Goal: Task Accomplishment & Management: Use online tool/utility

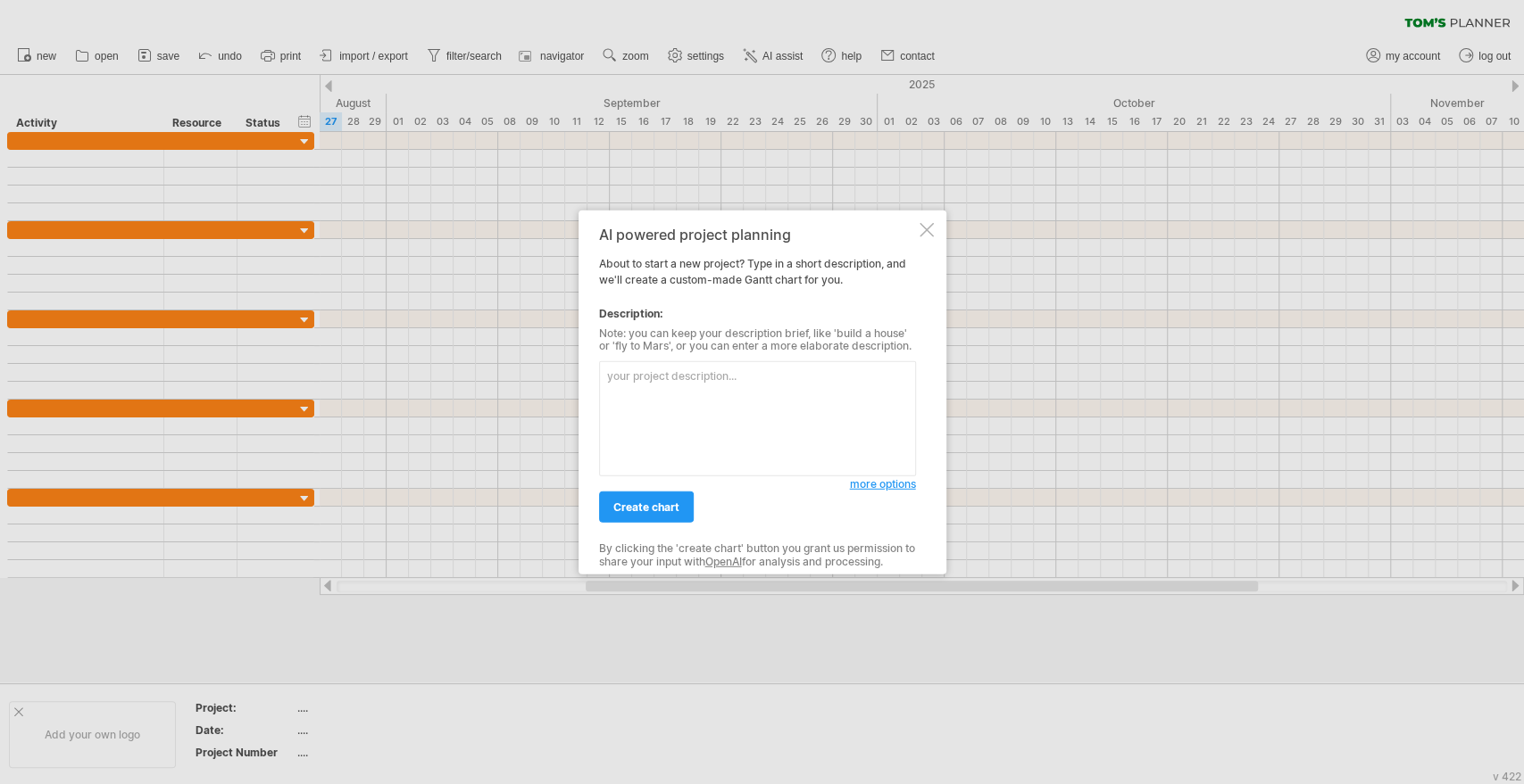
drag, startPoint x: 633, startPoint y: 234, endPoint x: 769, endPoint y: 255, distance: 137.6
click at [769, 255] on div "AI powered project planning About to start a new project? Type in a short descr…" at bounding box center [757, 392] width 317 height 333
click at [740, 387] on textarea at bounding box center [757, 418] width 317 height 115
click at [701, 414] on textarea at bounding box center [757, 418] width 317 height 115
type textarea "ㄕ"
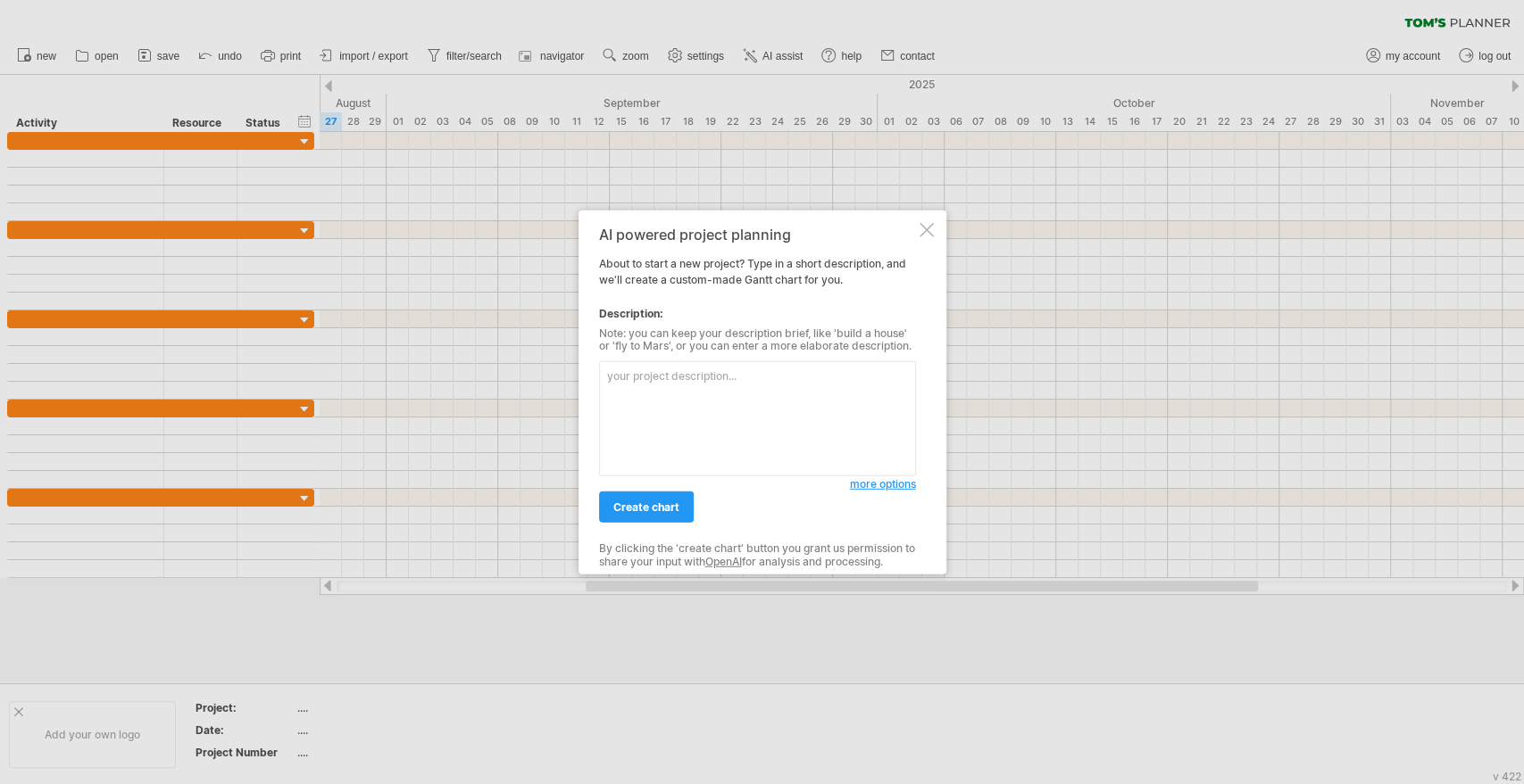
type textarea "ㄕ"
type textarea "可"
type textarea "可以翻譯中文嗎"
click at [681, 505] on link "create chart" at bounding box center [646, 506] width 95 height 31
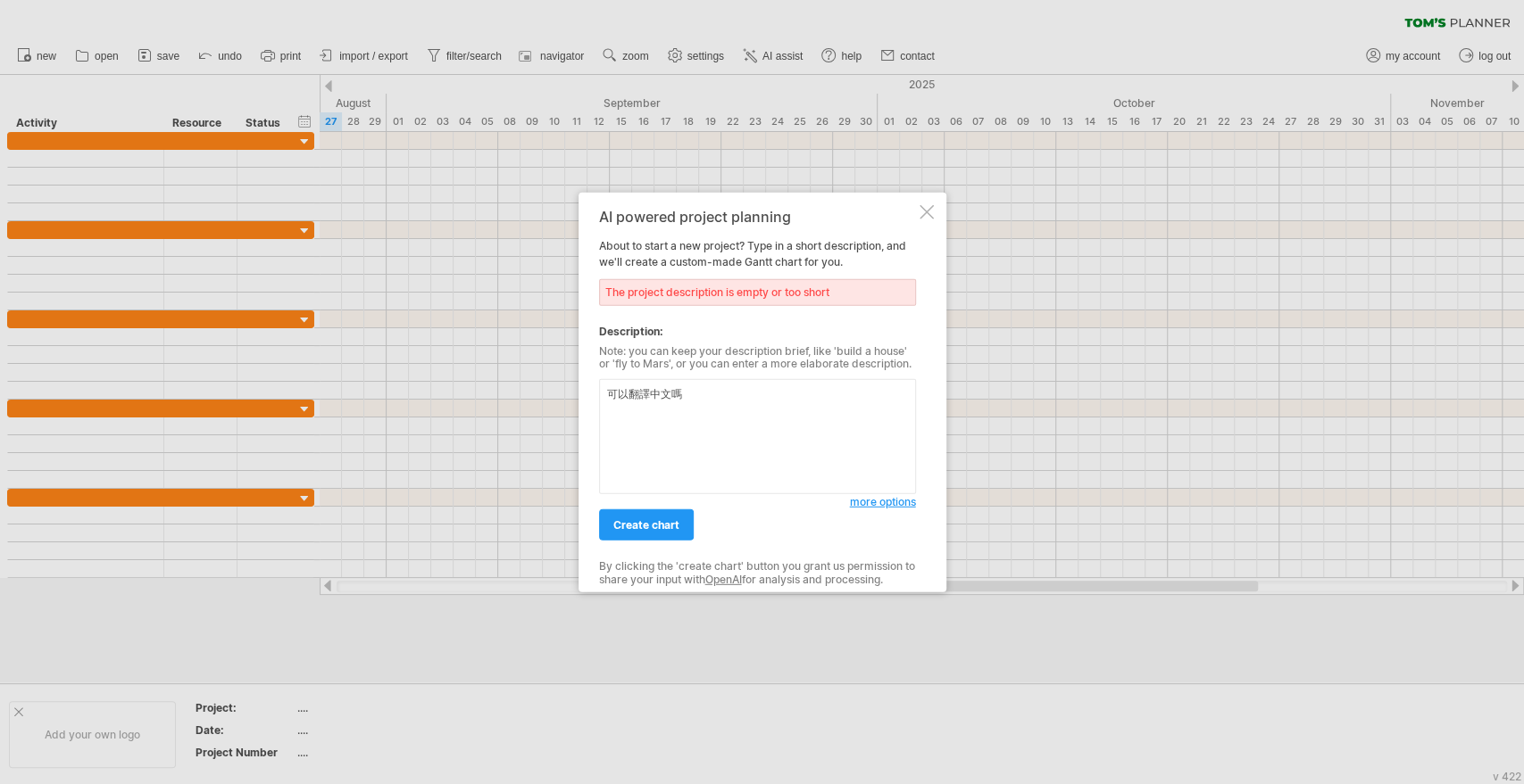
click at [930, 204] on div at bounding box center [926, 211] width 14 height 14
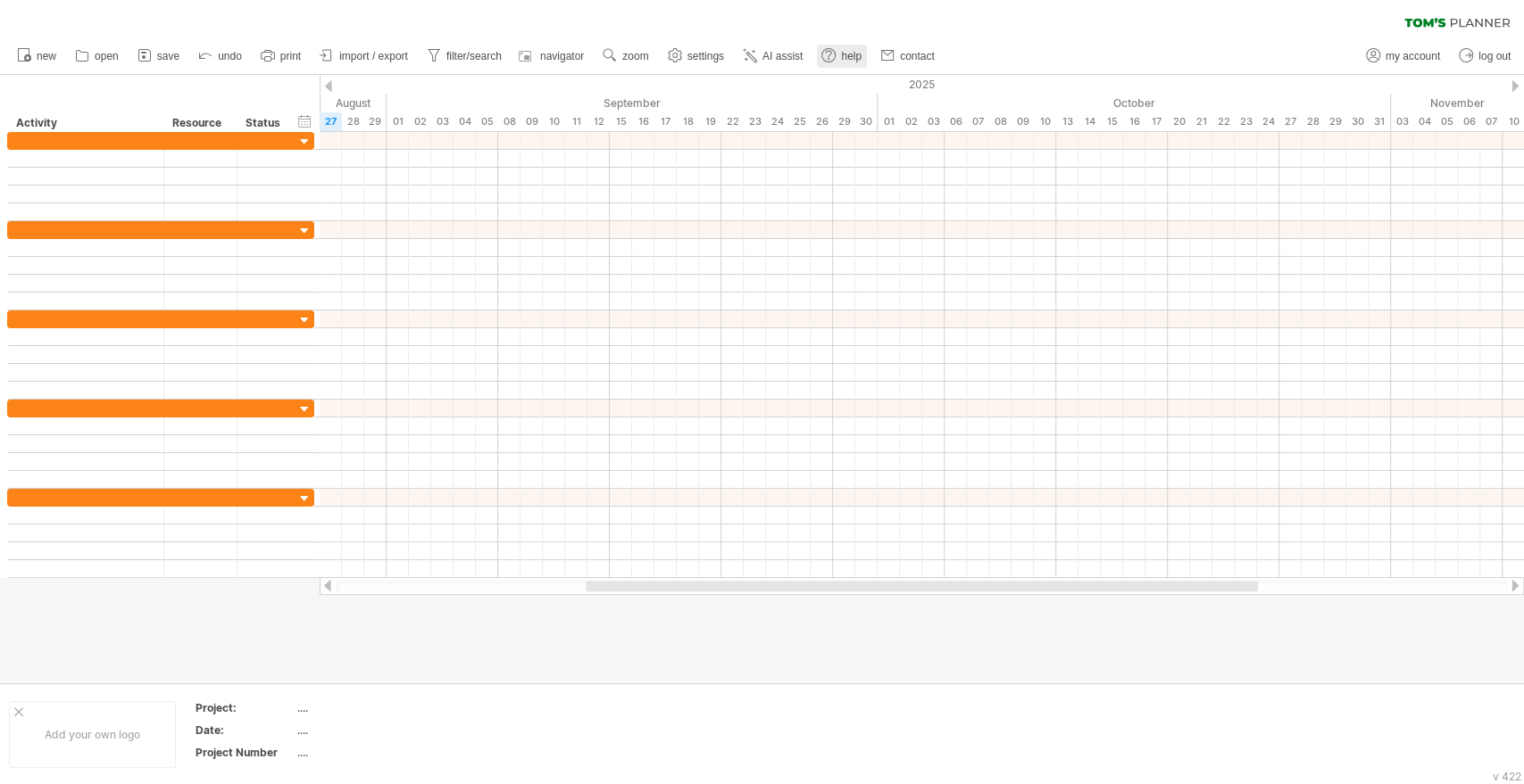
click at [843, 55] on span "help" at bounding box center [851, 55] width 21 height 12
click at [1251, 30] on div "clear filter reapply filter" at bounding box center [762, 19] width 1524 height 37
click at [86, 749] on div "Add your own logo" at bounding box center [93, 735] width 167 height 67
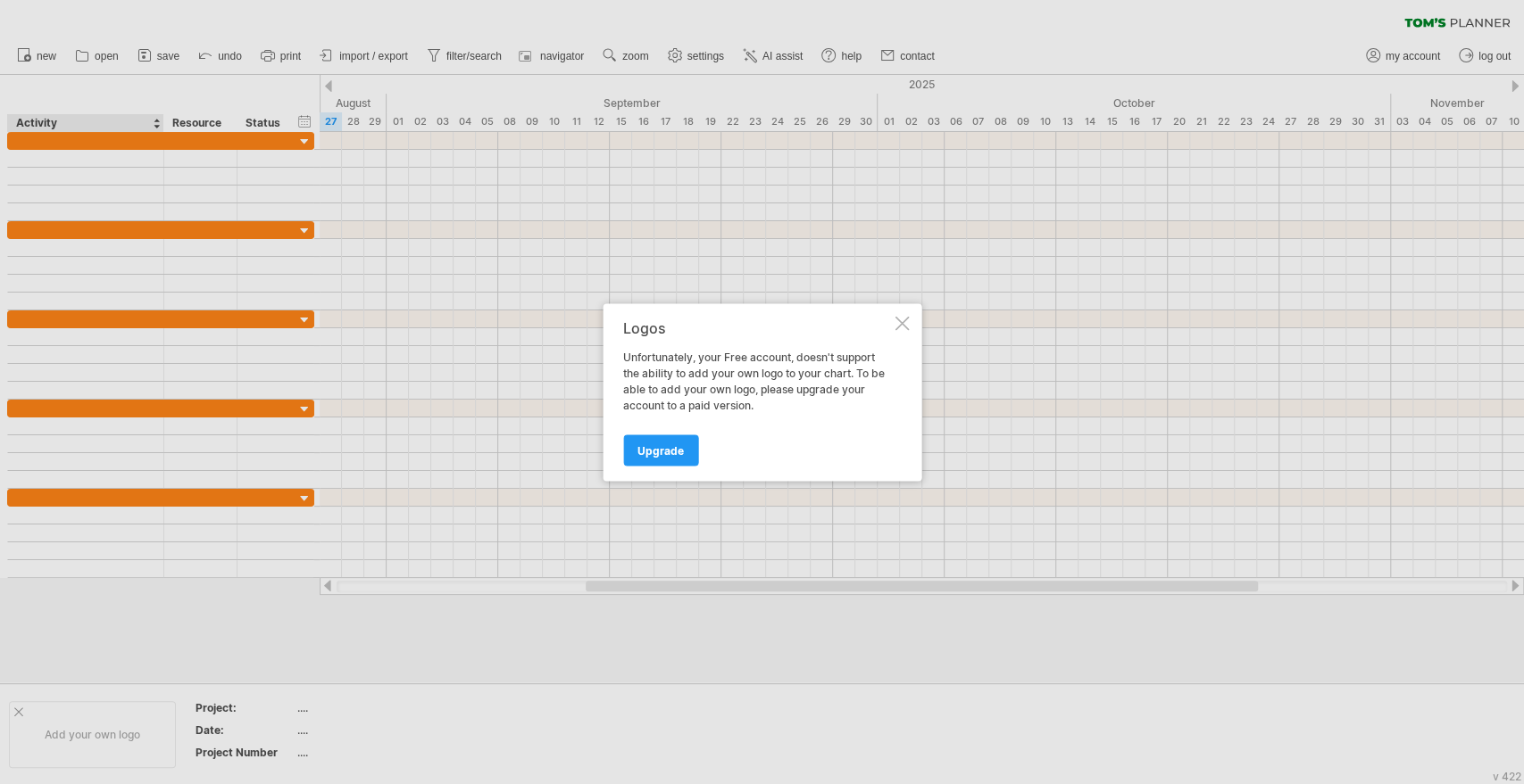
click at [900, 324] on div at bounding box center [901, 323] width 14 height 14
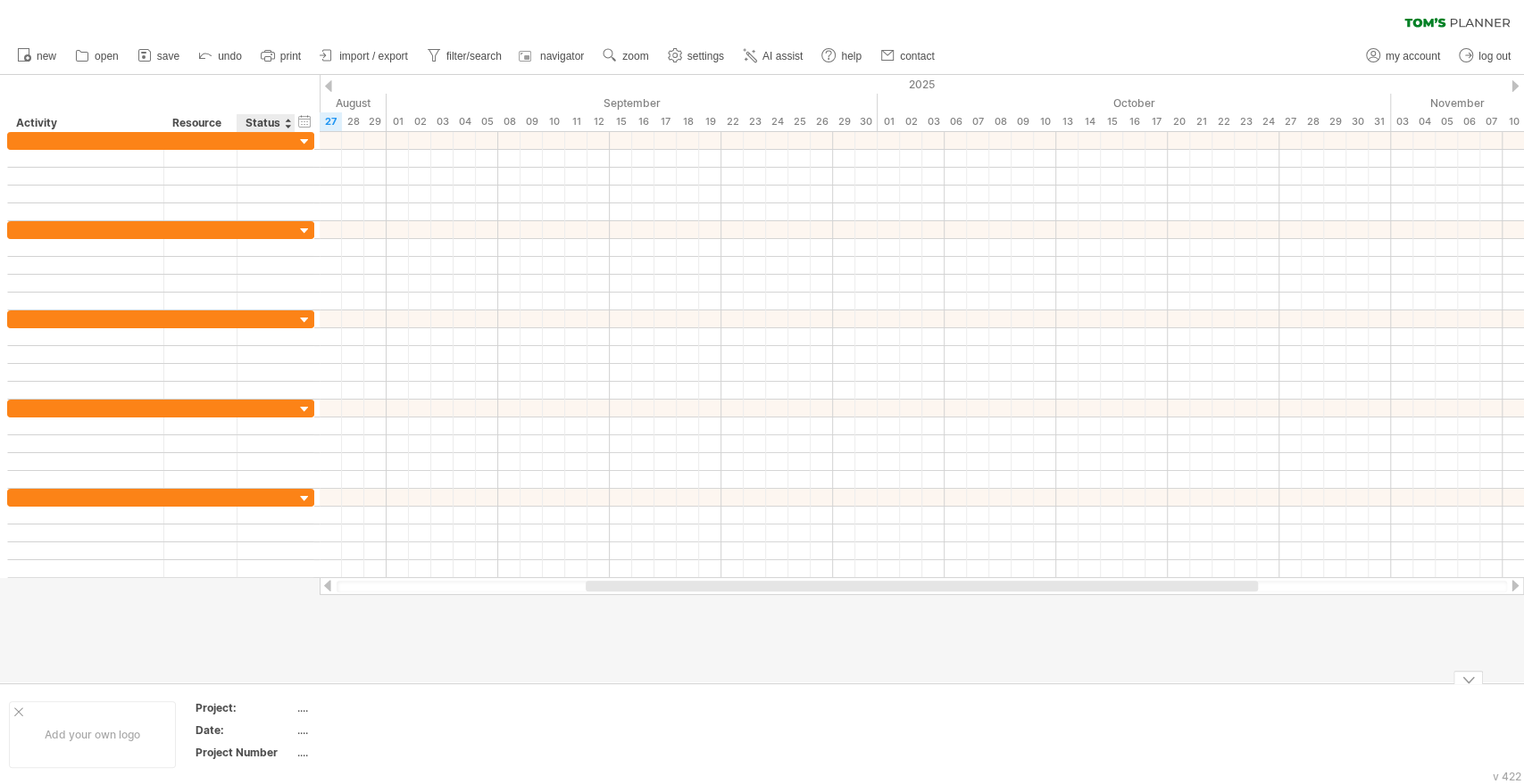
click at [247, 712] on div "Project:" at bounding box center [244, 708] width 98 height 15
click at [293, 712] on th "Project:" at bounding box center [245, 711] width 100 height 21
click at [305, 707] on div "...." at bounding box center [373, 708] width 150 height 15
click at [254, 706] on div "Project:" at bounding box center [244, 708] width 98 height 15
click at [259, 733] on div "Date:" at bounding box center [244, 730] width 98 height 15
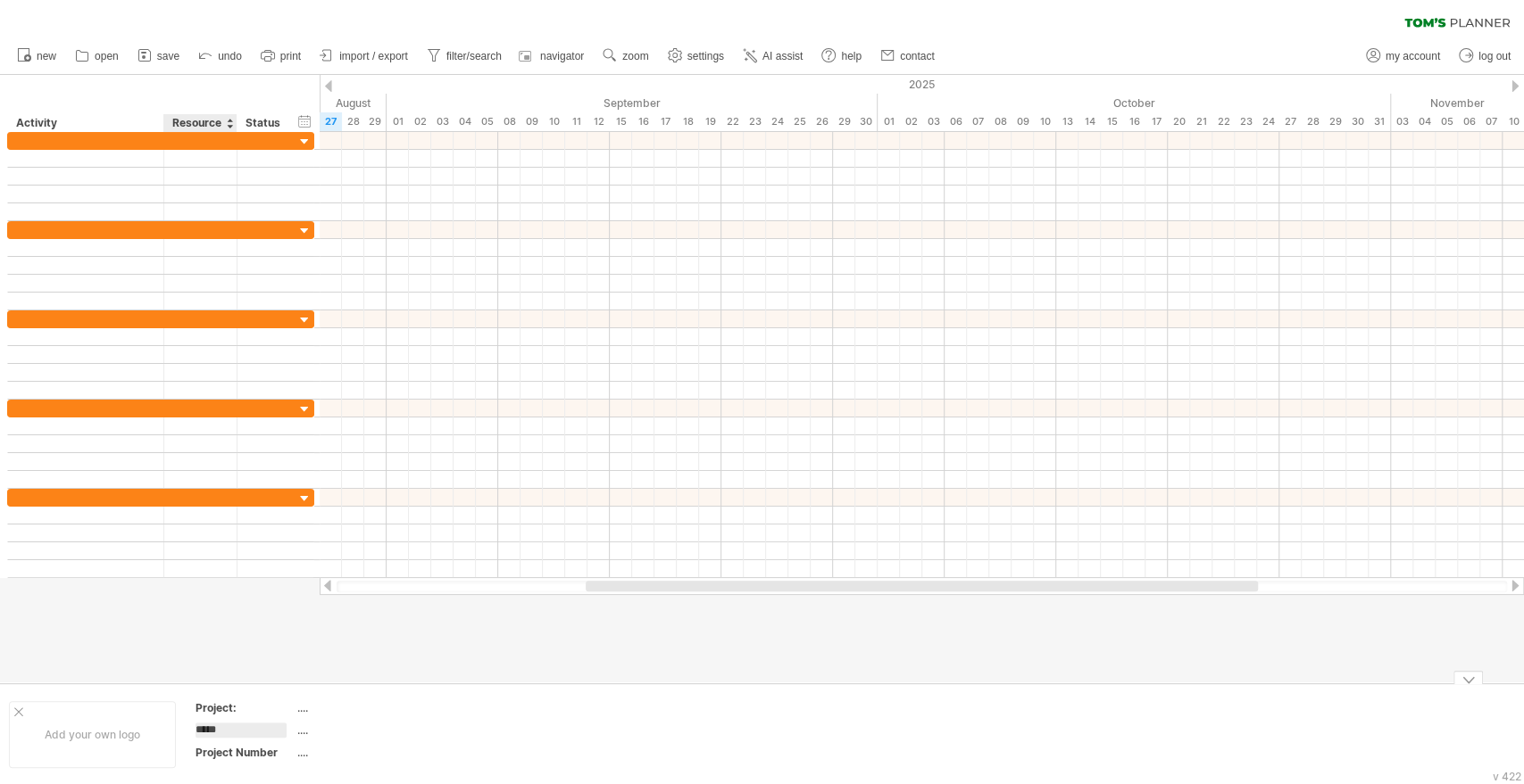
click at [232, 752] on div "Project Number" at bounding box center [244, 752] width 98 height 15
click at [324, 752] on div "...." at bounding box center [373, 752] width 150 height 15
click at [1401, 69] on ul "my account log out" at bounding box center [1437, 56] width 161 height 37
click at [1405, 52] on span "my account" at bounding box center [1413, 55] width 54 height 12
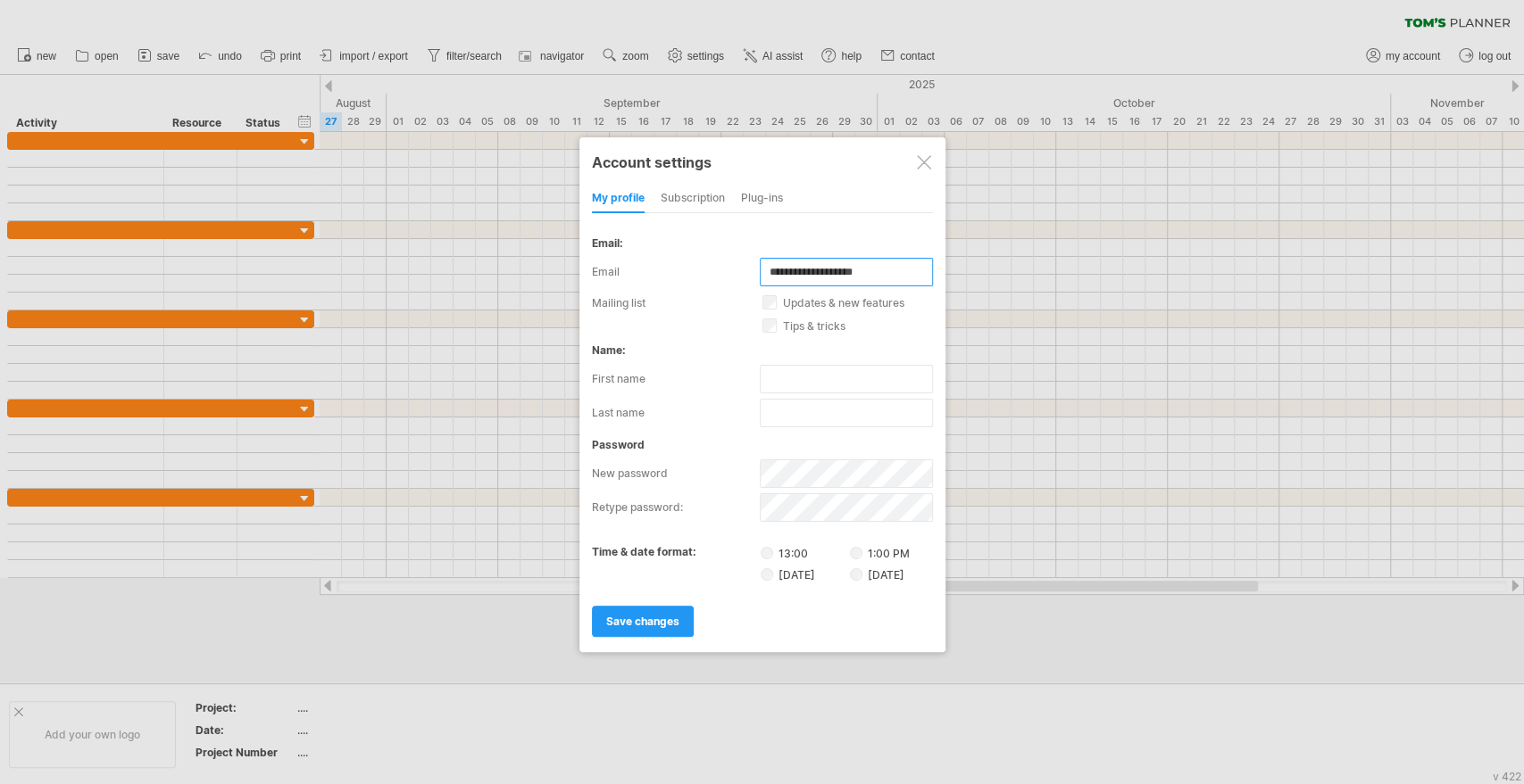
click at [810, 272] on input "**********" at bounding box center [846, 272] width 173 height 29
click at [651, 375] on label "first name" at bounding box center [675, 379] width 168 height 29
click at [683, 205] on div "subscription" at bounding box center [693, 198] width 65 height 29
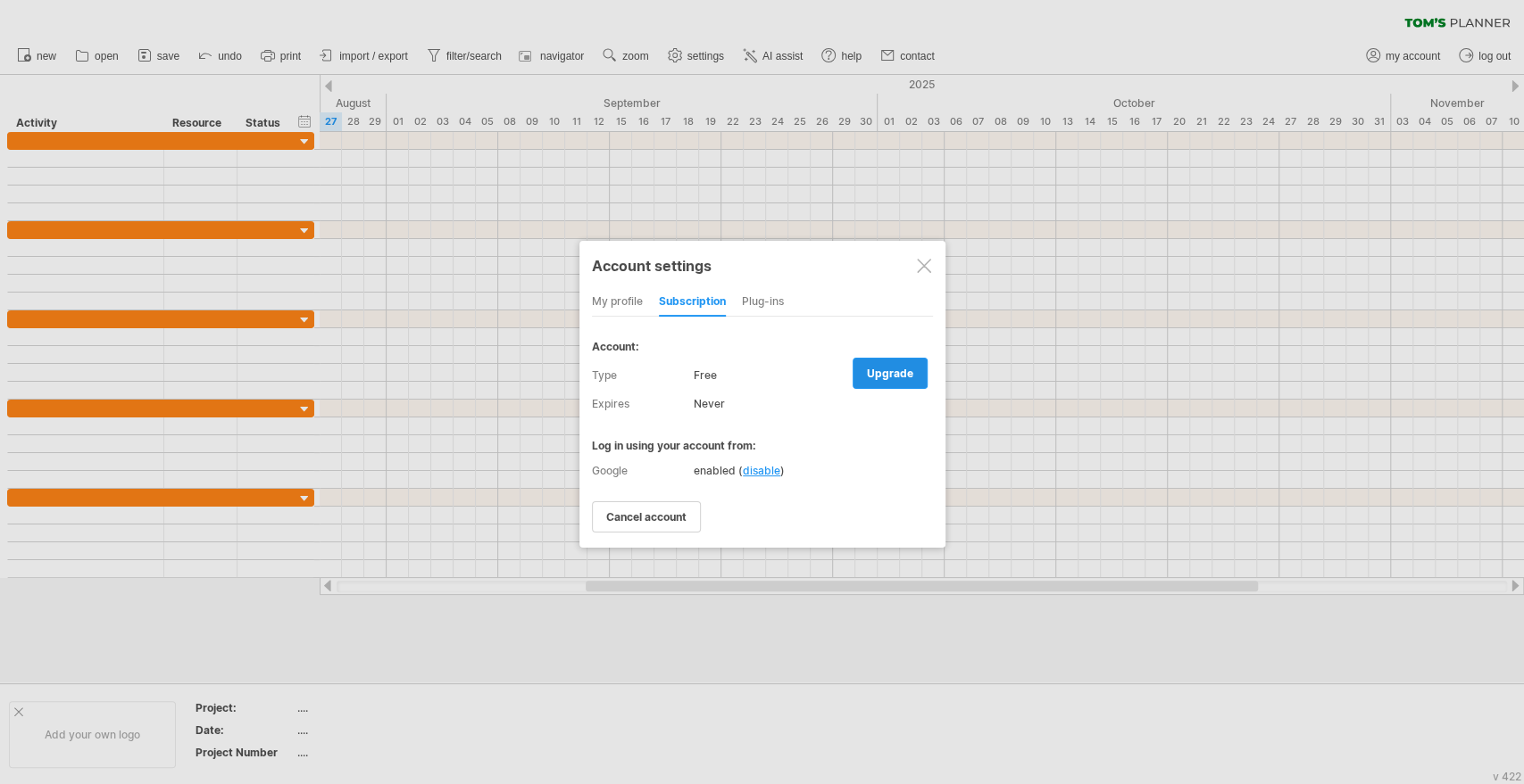
click at [877, 378] on link "upgrade" at bounding box center [890, 372] width 75 height 31
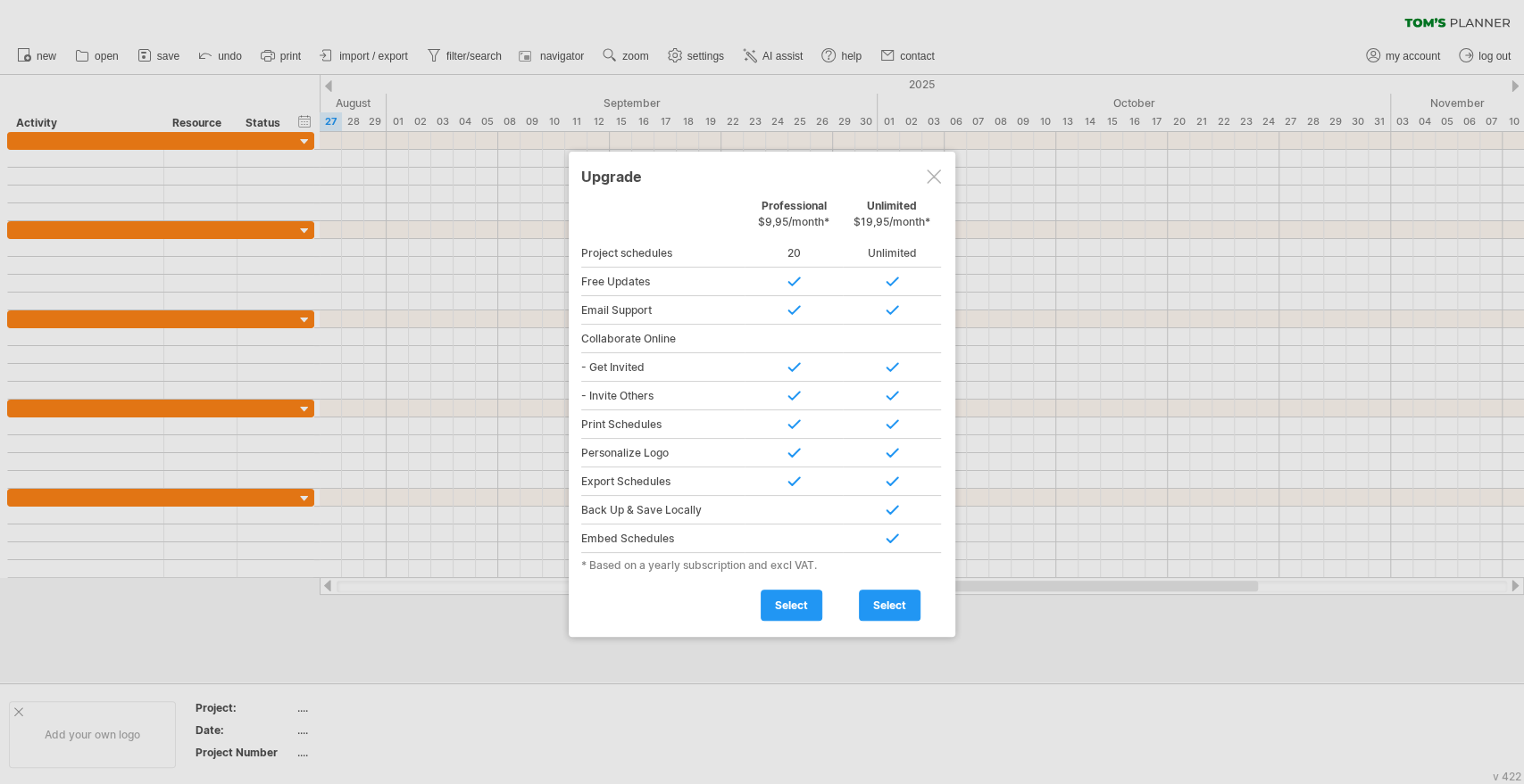
click at [884, 340] on div at bounding box center [891, 339] width 98 height 29
click at [930, 170] on div at bounding box center [933, 176] width 14 height 14
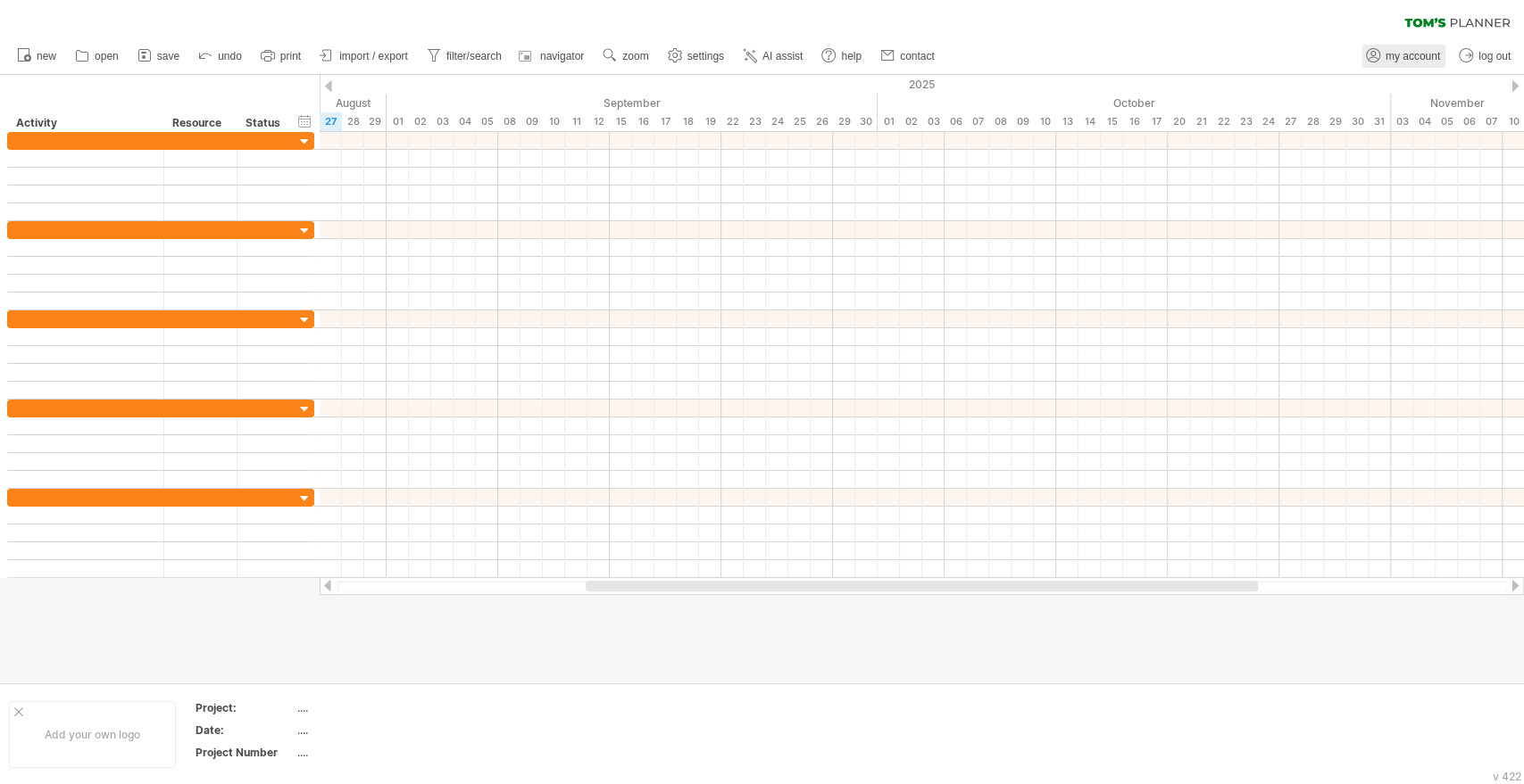
click at [1399, 63] on link "my account" at bounding box center [1403, 56] width 84 height 23
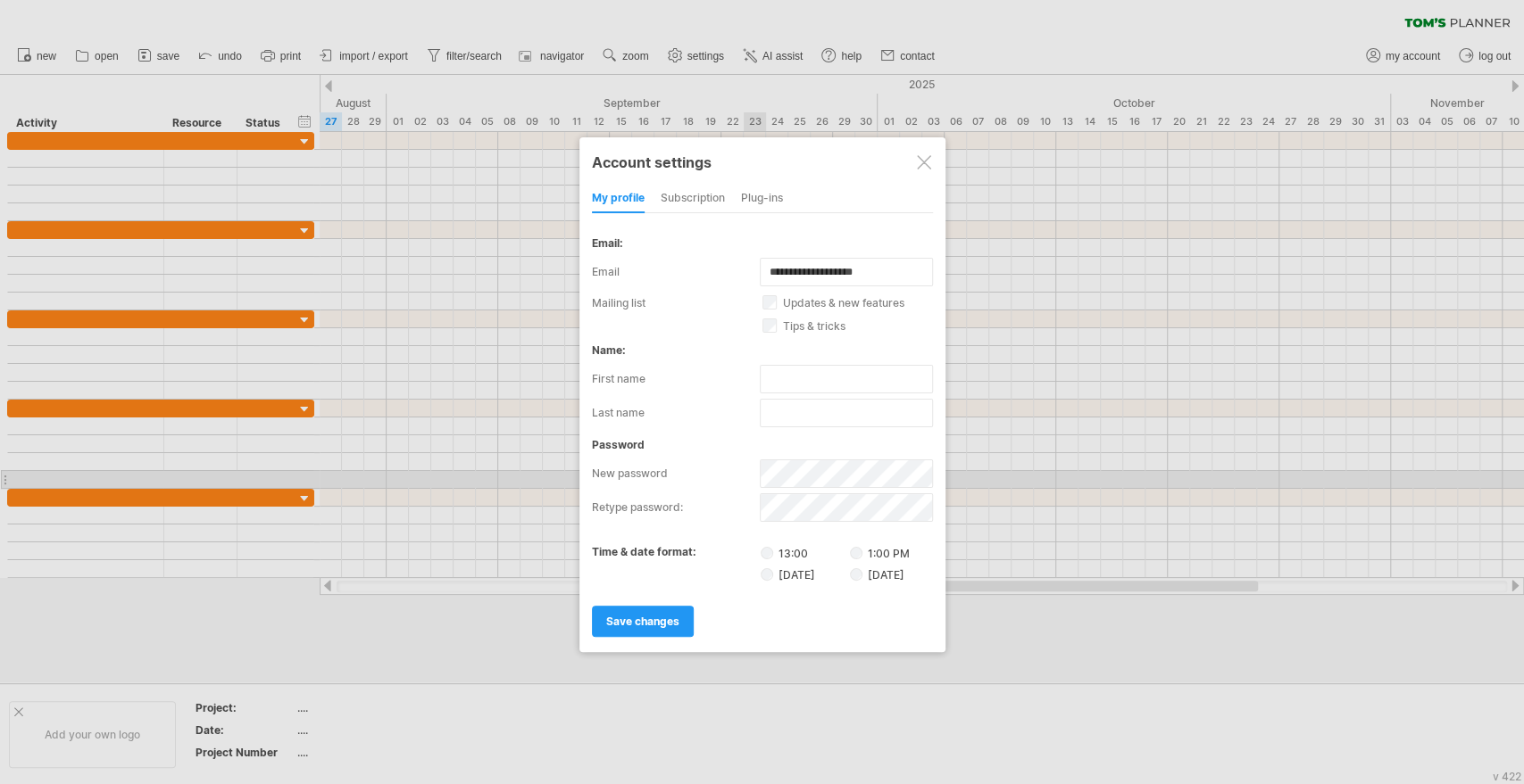
click at [655, 191] on div "my profile subscription Plug-ins subscription members charts" at bounding box center [762, 198] width 341 height 29
click at [681, 191] on div "subscription" at bounding box center [693, 198] width 65 height 29
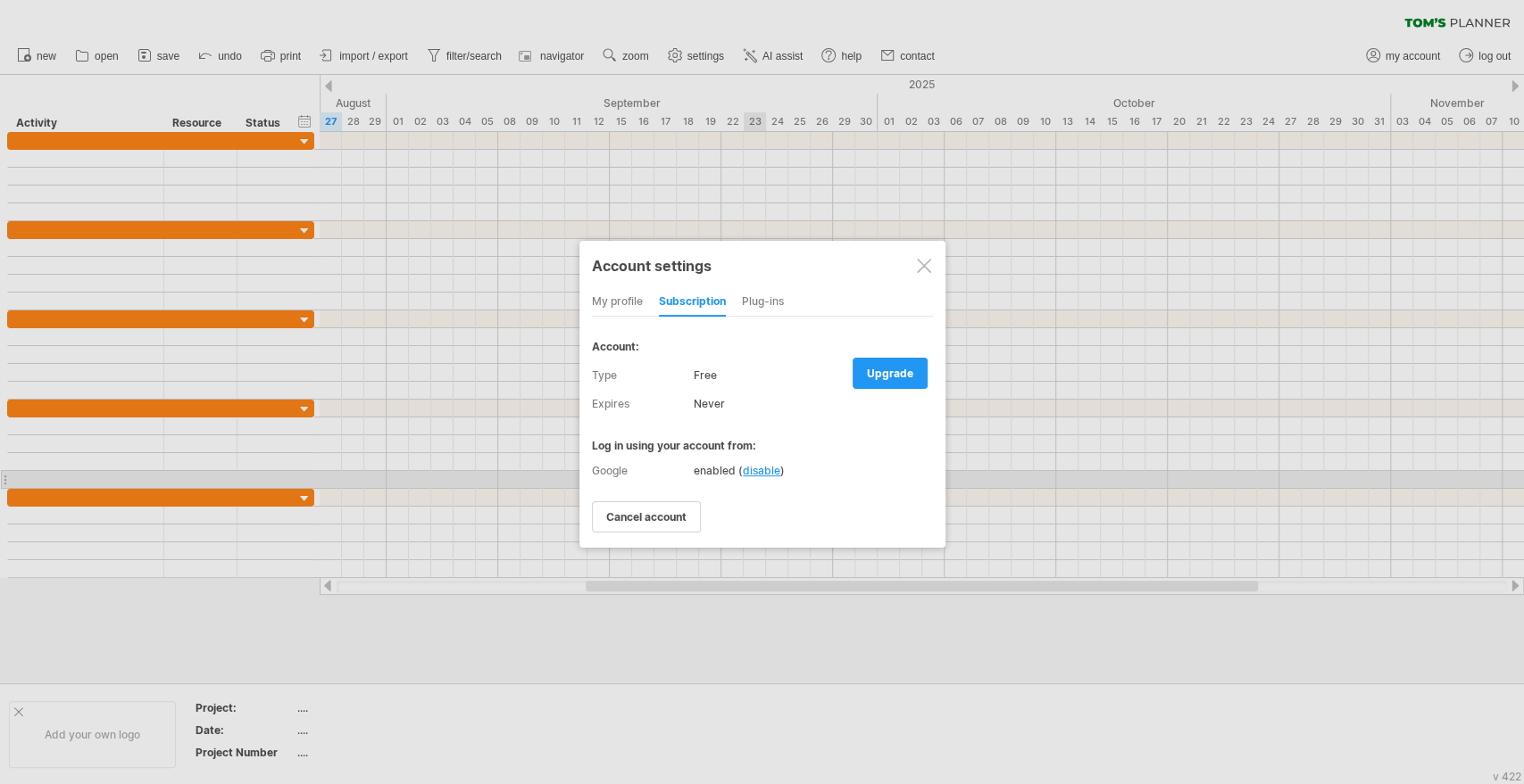
click at [760, 298] on div "Plug-ins" at bounding box center [762, 302] width 42 height 29
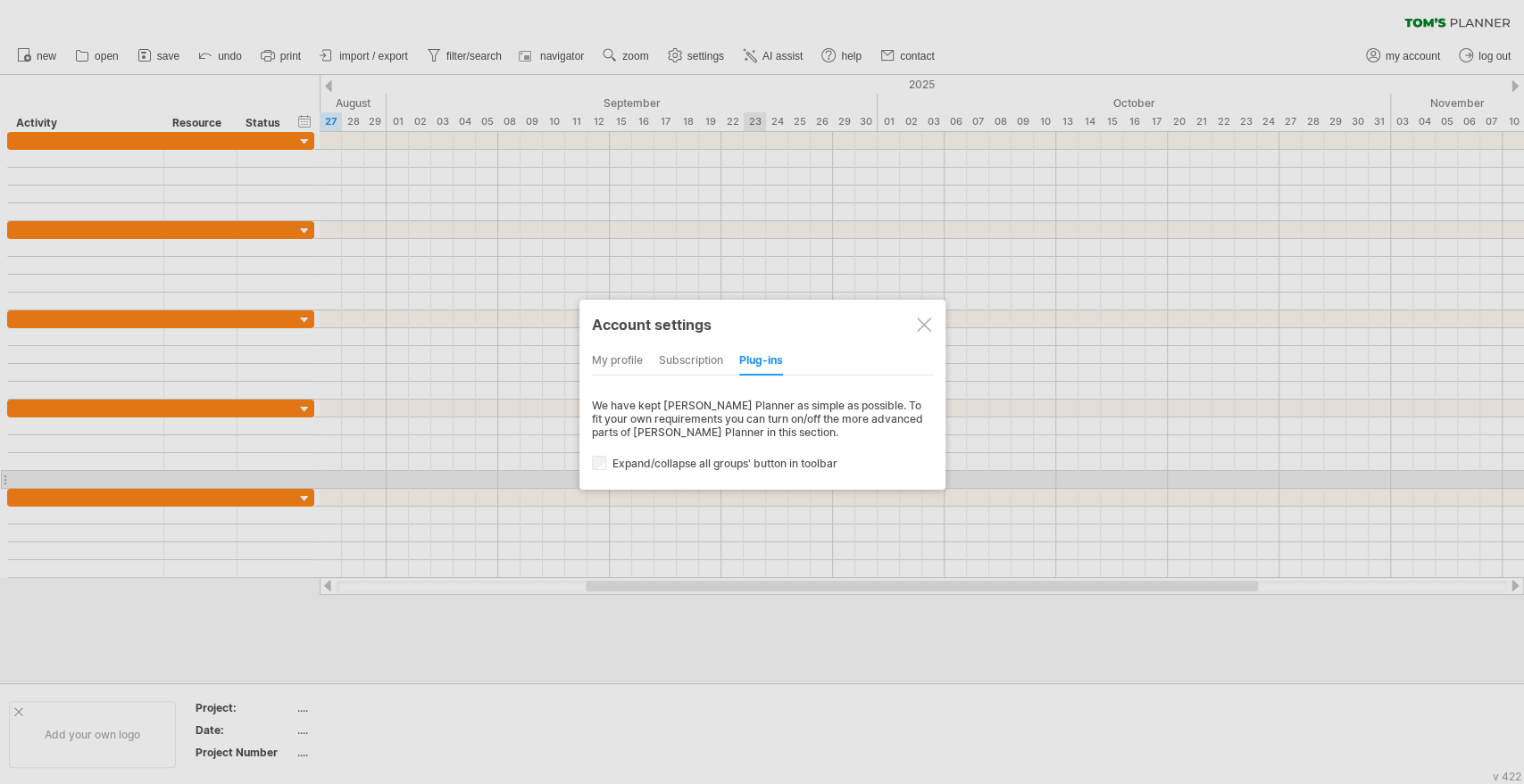
click at [630, 355] on div "my profile" at bounding box center [617, 361] width 51 height 29
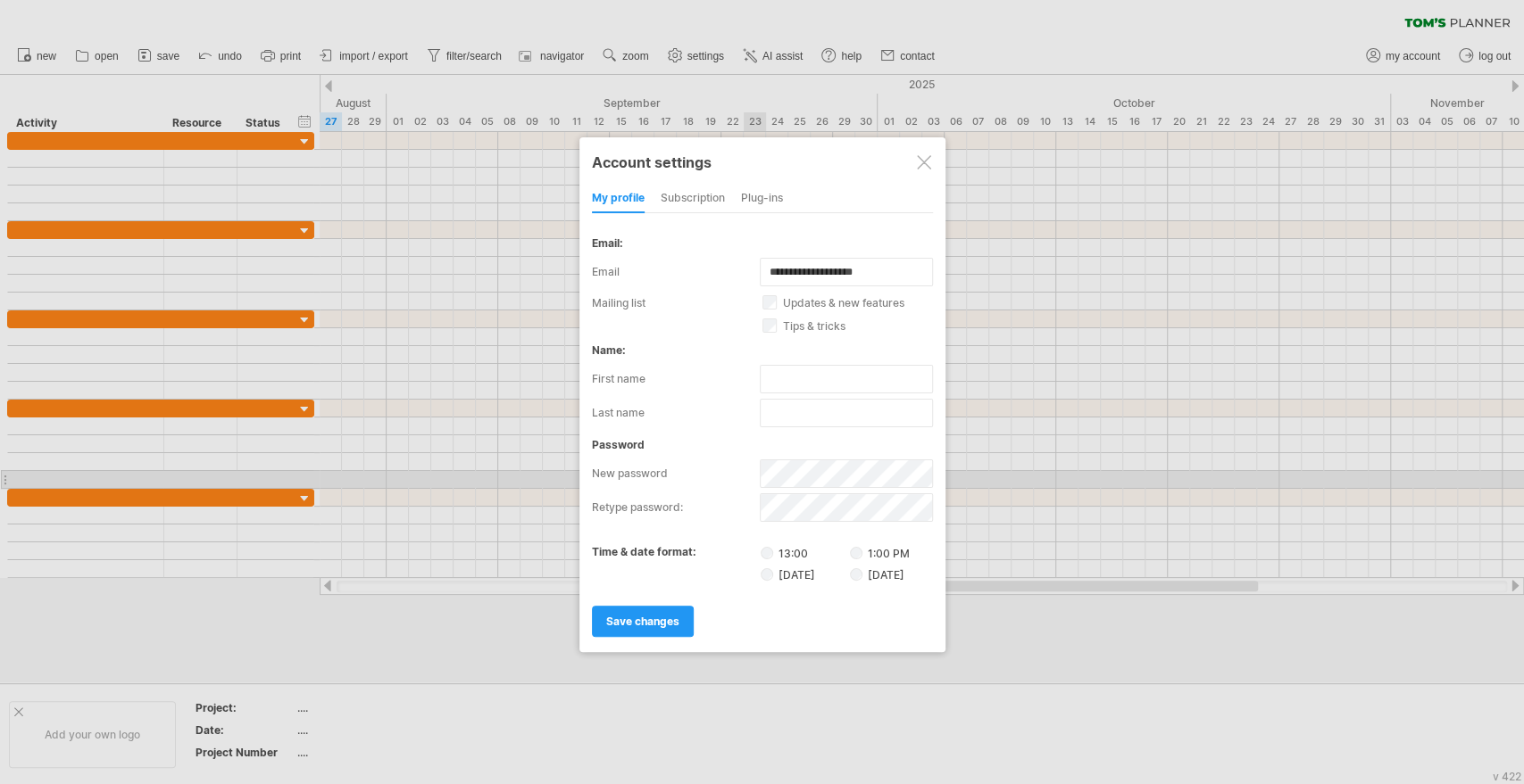
click at [921, 160] on div at bounding box center [923, 162] width 14 height 14
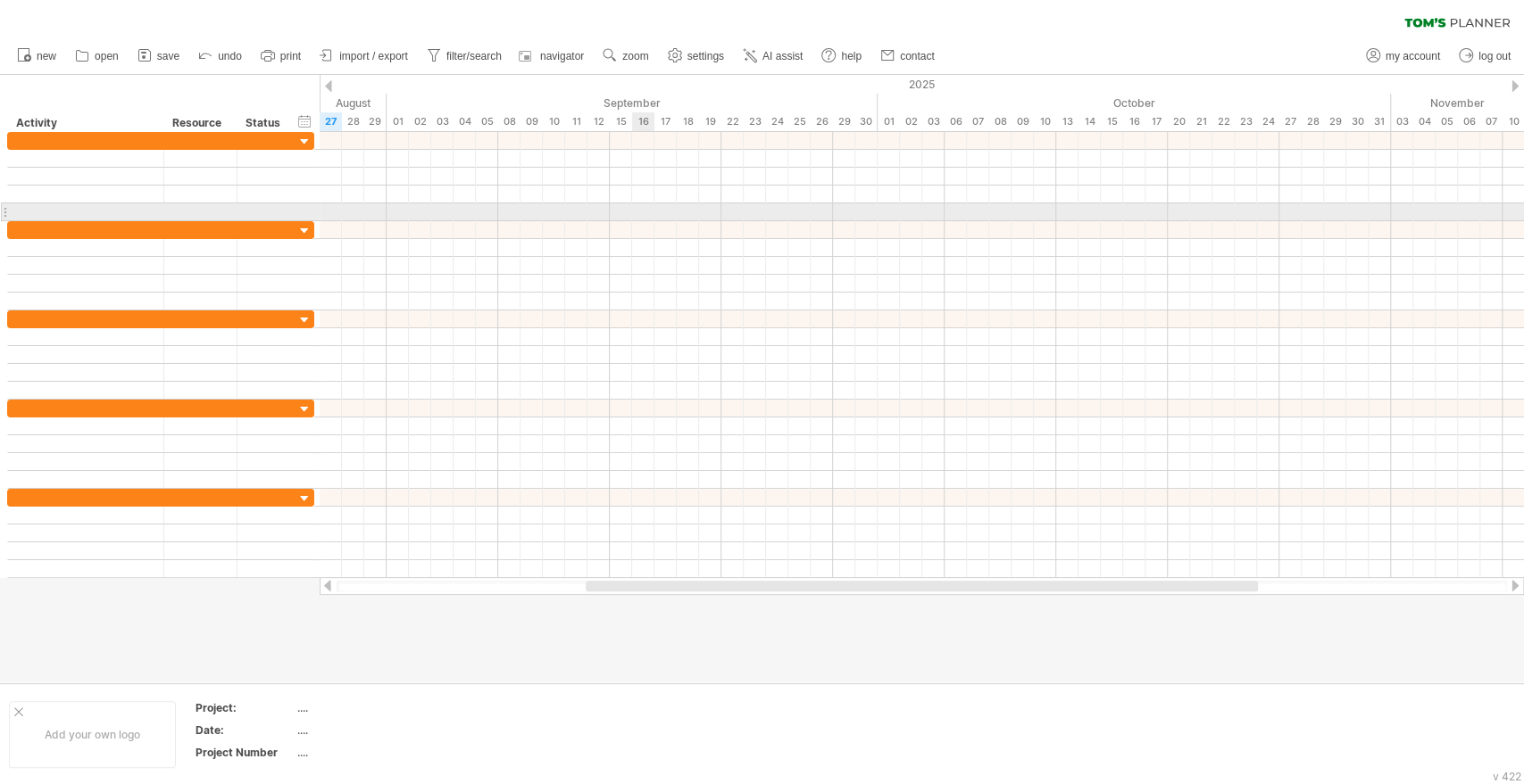
click at [642, 207] on div at bounding box center [921, 211] width 1204 height 18
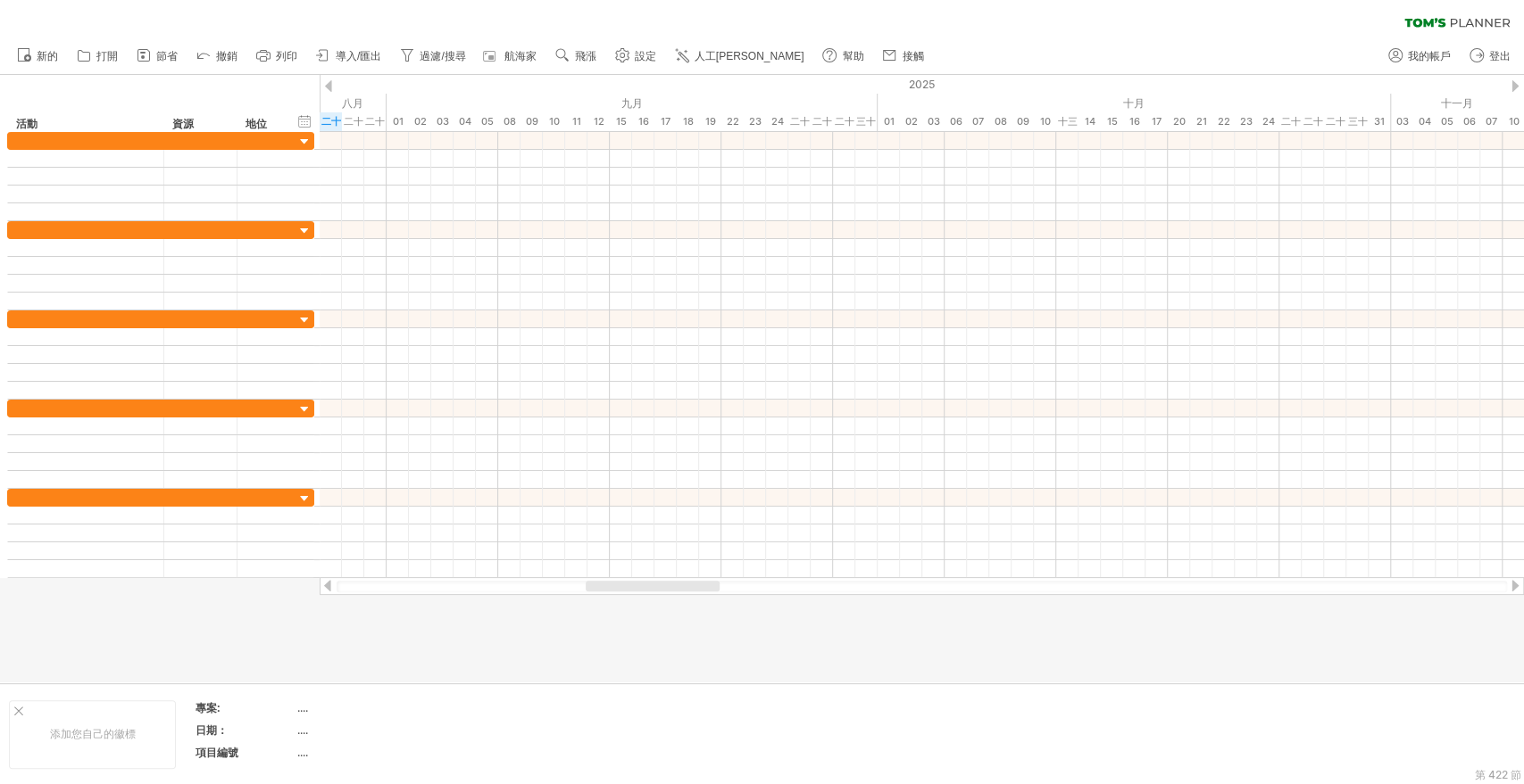
click at [1056, 41] on div "新的 share" at bounding box center [762, 56] width 1524 height 37
click at [986, 33] on div "clear filter reapply filter" at bounding box center [762, 19] width 1524 height 37
drag, startPoint x: 1439, startPoint y: 5, endPoint x: 1074, endPoint y: 17, distance: 365.2
click at [1075, 17] on div "clear filter reapply filter" at bounding box center [762, 19] width 1524 height 37
click at [1204, 33] on div "clear filter reapply filter" at bounding box center [762, 19] width 1524 height 37
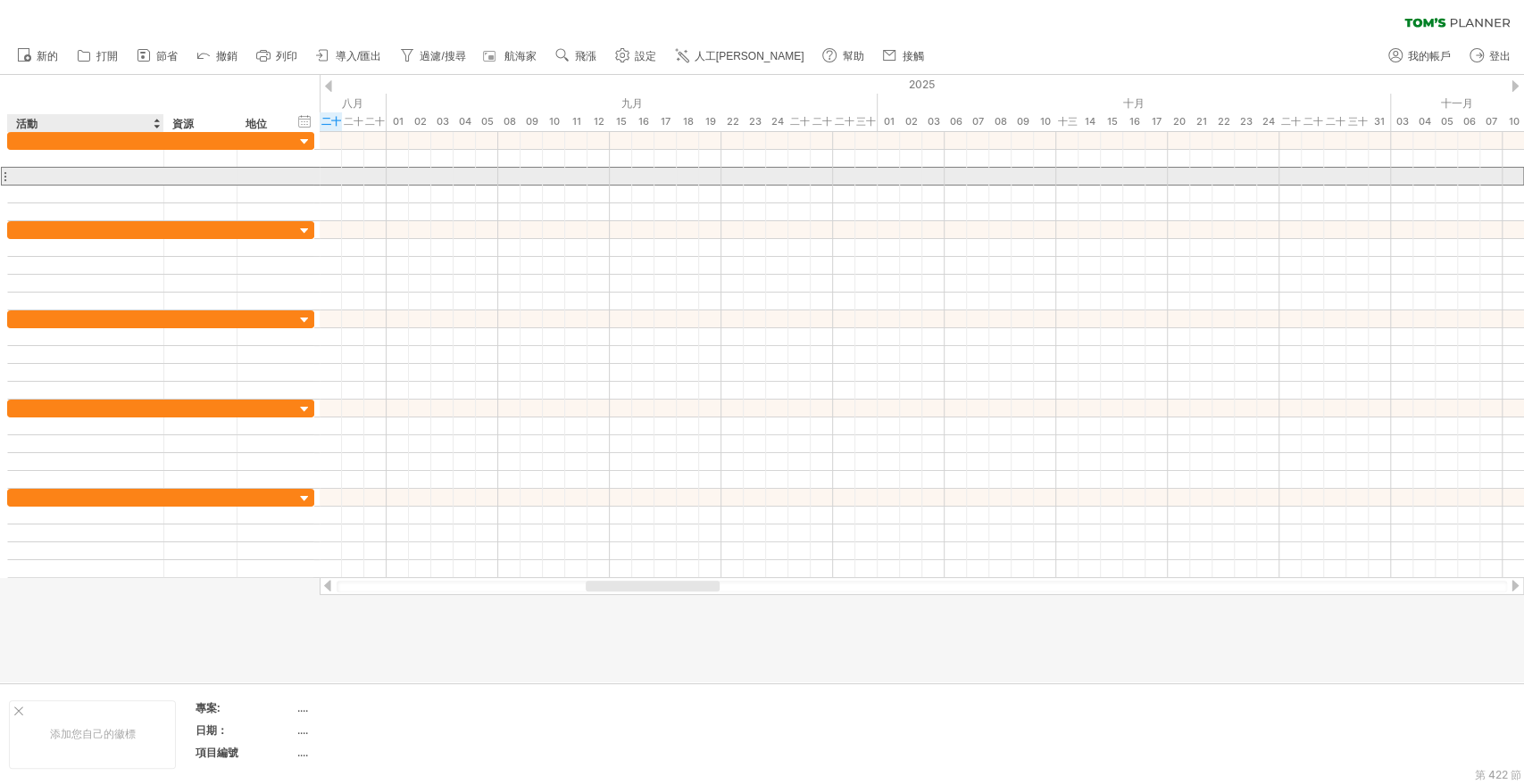
click at [91, 173] on div at bounding box center [85, 176] width 138 height 17
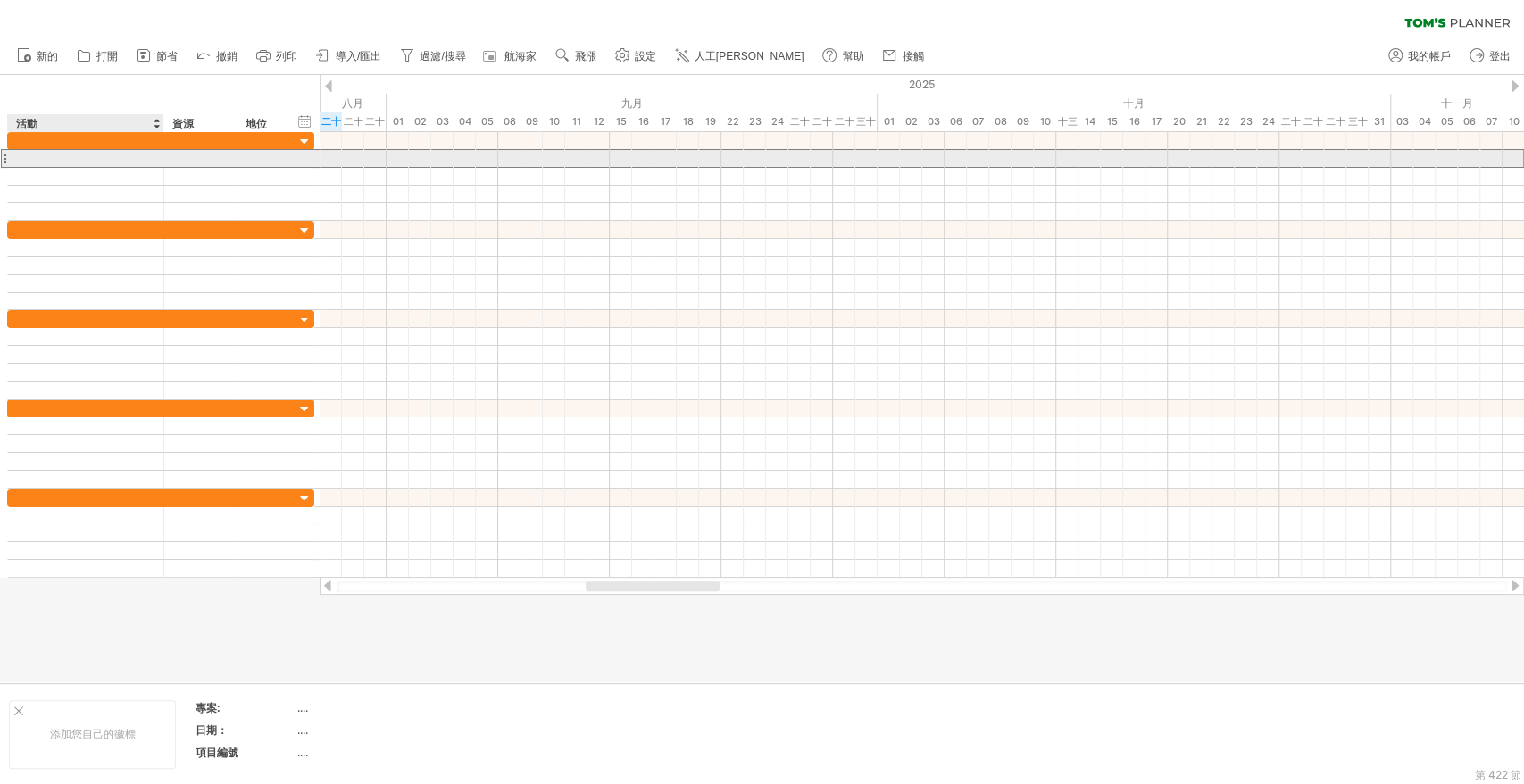
click at [65, 154] on div at bounding box center [85, 158] width 138 height 17
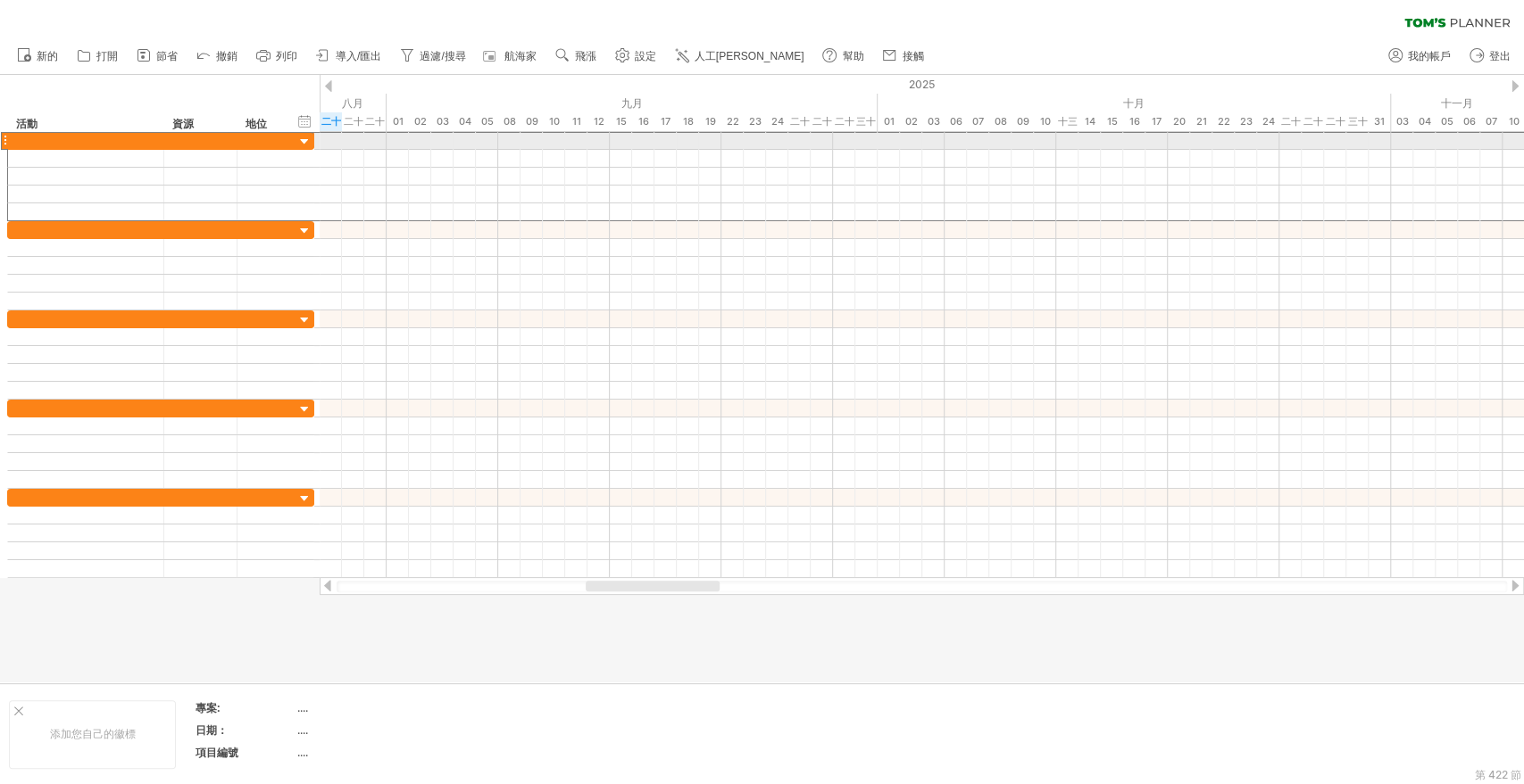
click at [4, 139] on div at bounding box center [5, 140] width 7 height 19
click at [29, 139] on div at bounding box center [85, 140] width 138 height 17
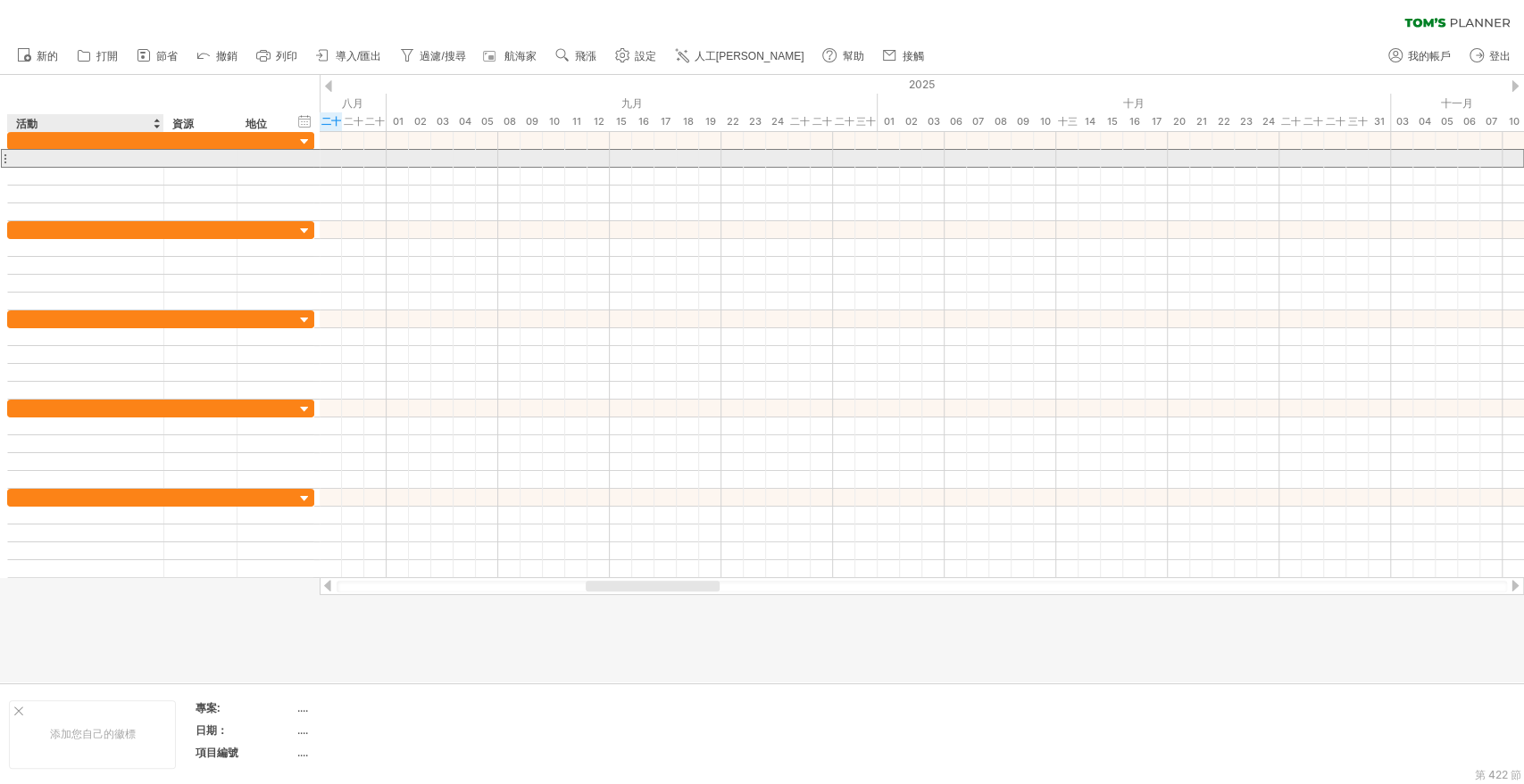
click at [48, 160] on div at bounding box center [85, 158] width 138 height 17
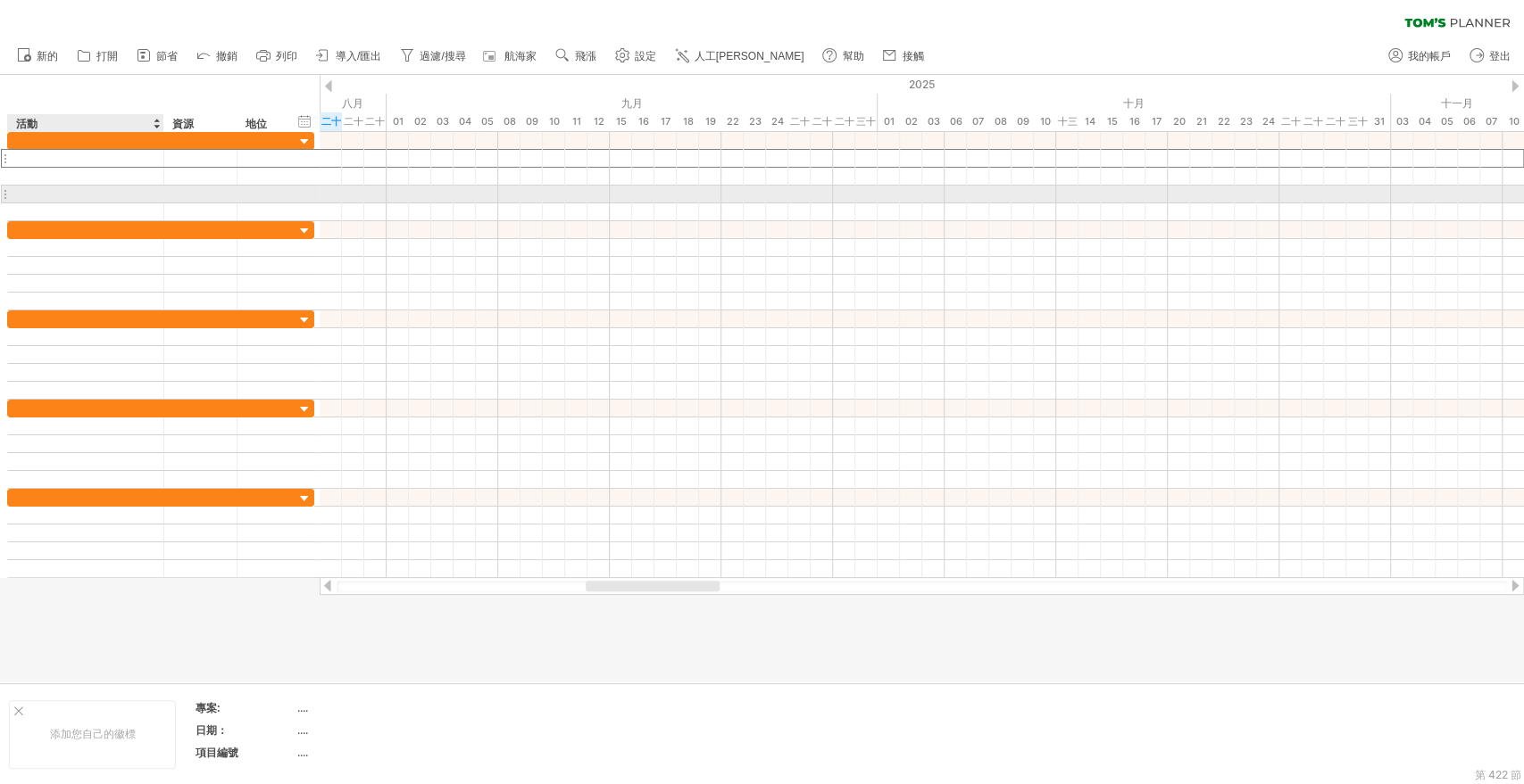
click at [72, 200] on div at bounding box center [85, 194] width 138 height 17
click at [329, 86] on div at bounding box center [329, 86] width 7 height 11
drag, startPoint x: 684, startPoint y: 588, endPoint x: 1468, endPoint y: 317, distance: 829.5
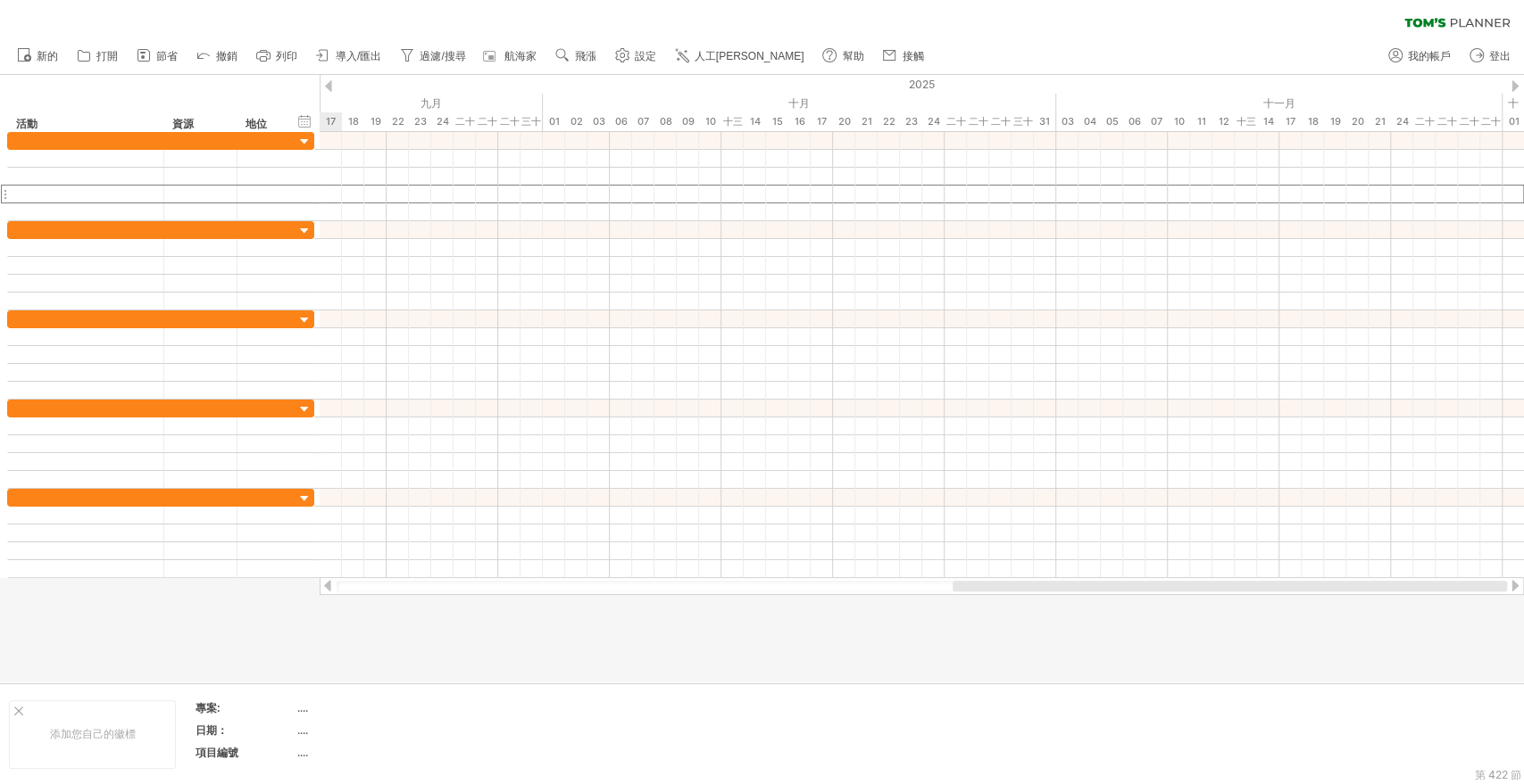
click at [1385, 586] on div at bounding box center [1229, 586] width 554 height 10
click at [328, 86] on div at bounding box center [329, 86] width 7 height 11
click at [350, 54] on font "導入/匯出" at bounding box center [359, 55] width 46 height 12
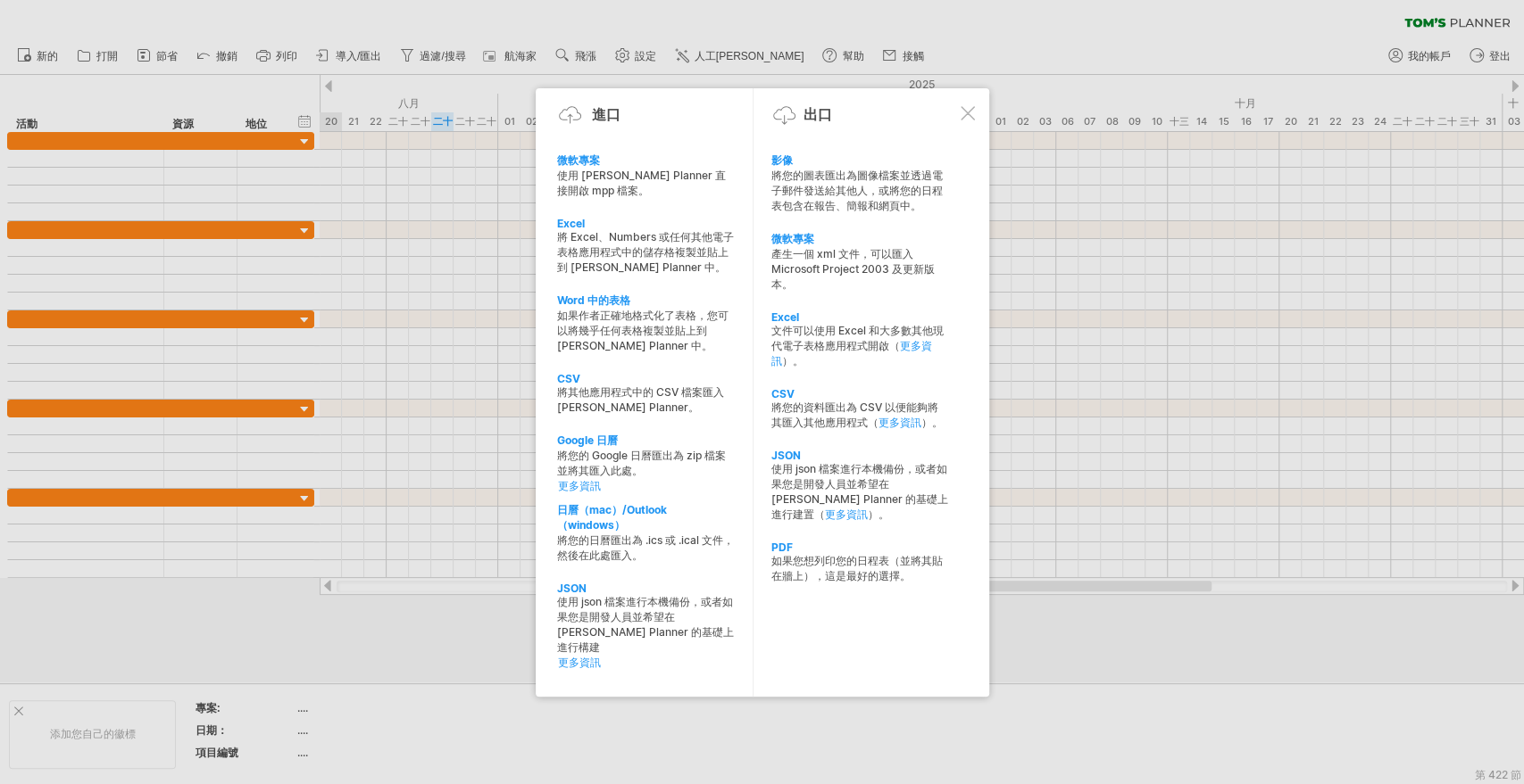
click at [972, 109] on div at bounding box center [967, 112] width 14 height 14
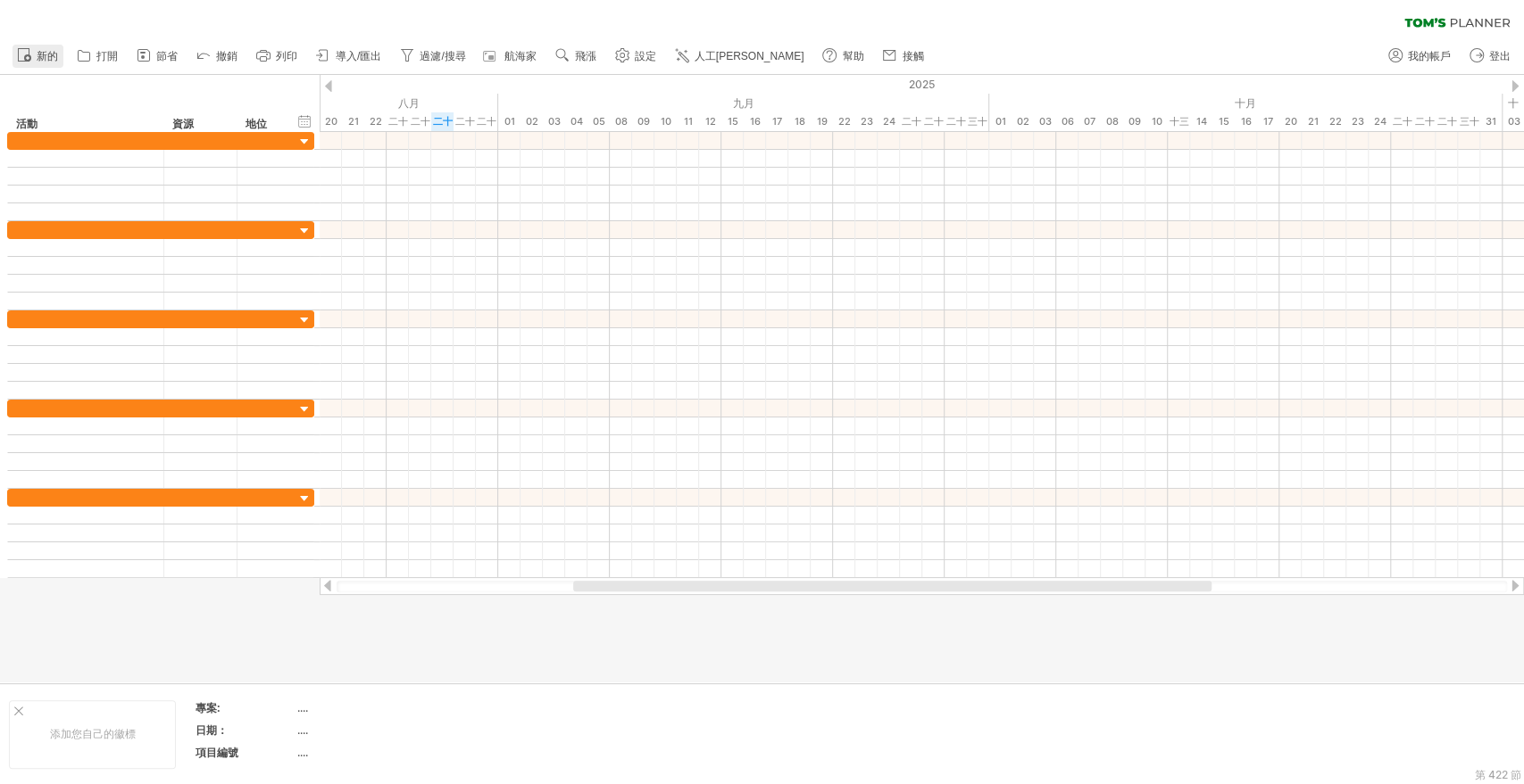
click at [43, 51] on font "新的" at bounding box center [47, 55] width 22 height 12
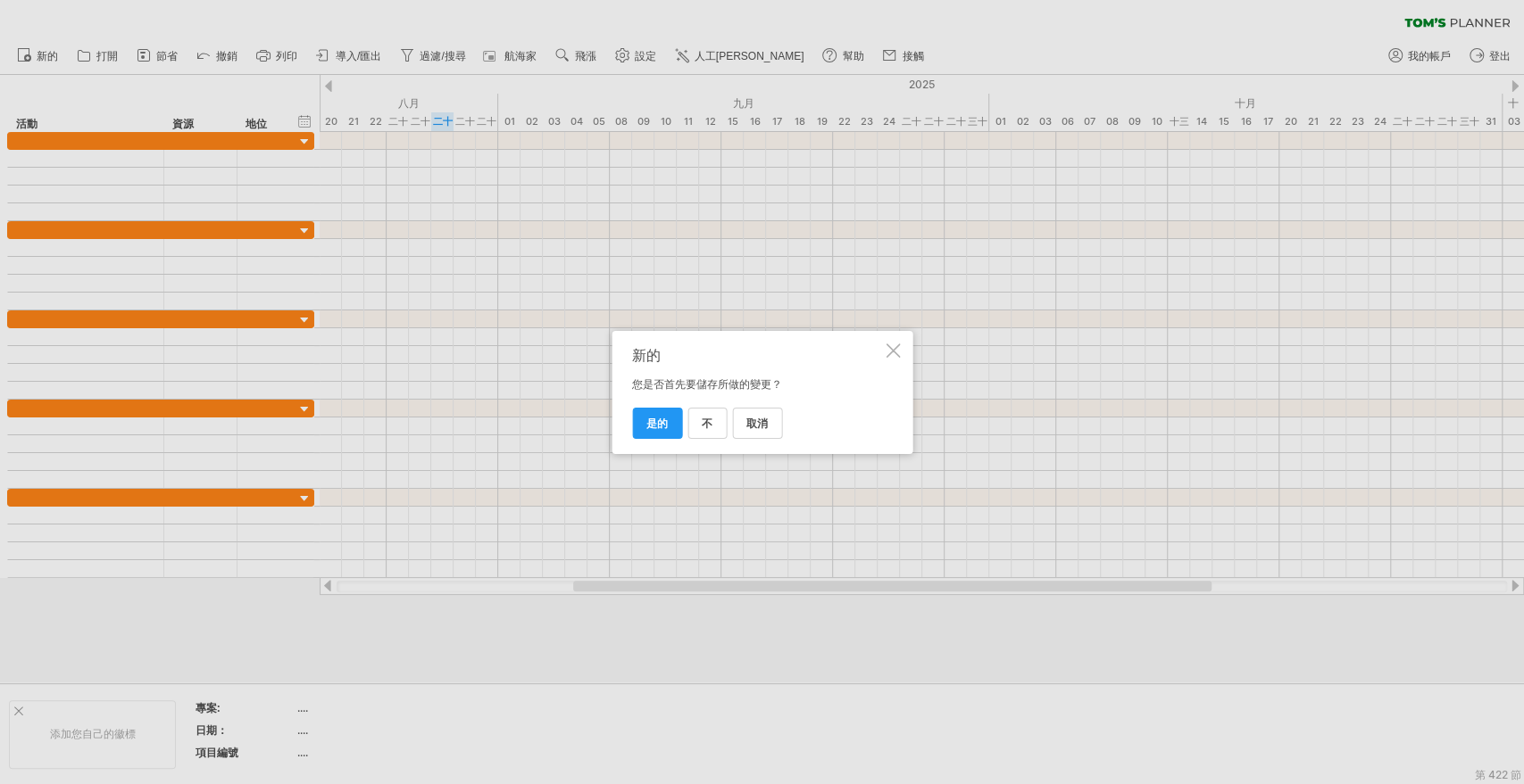
click at [894, 347] on div at bounding box center [892, 350] width 14 height 14
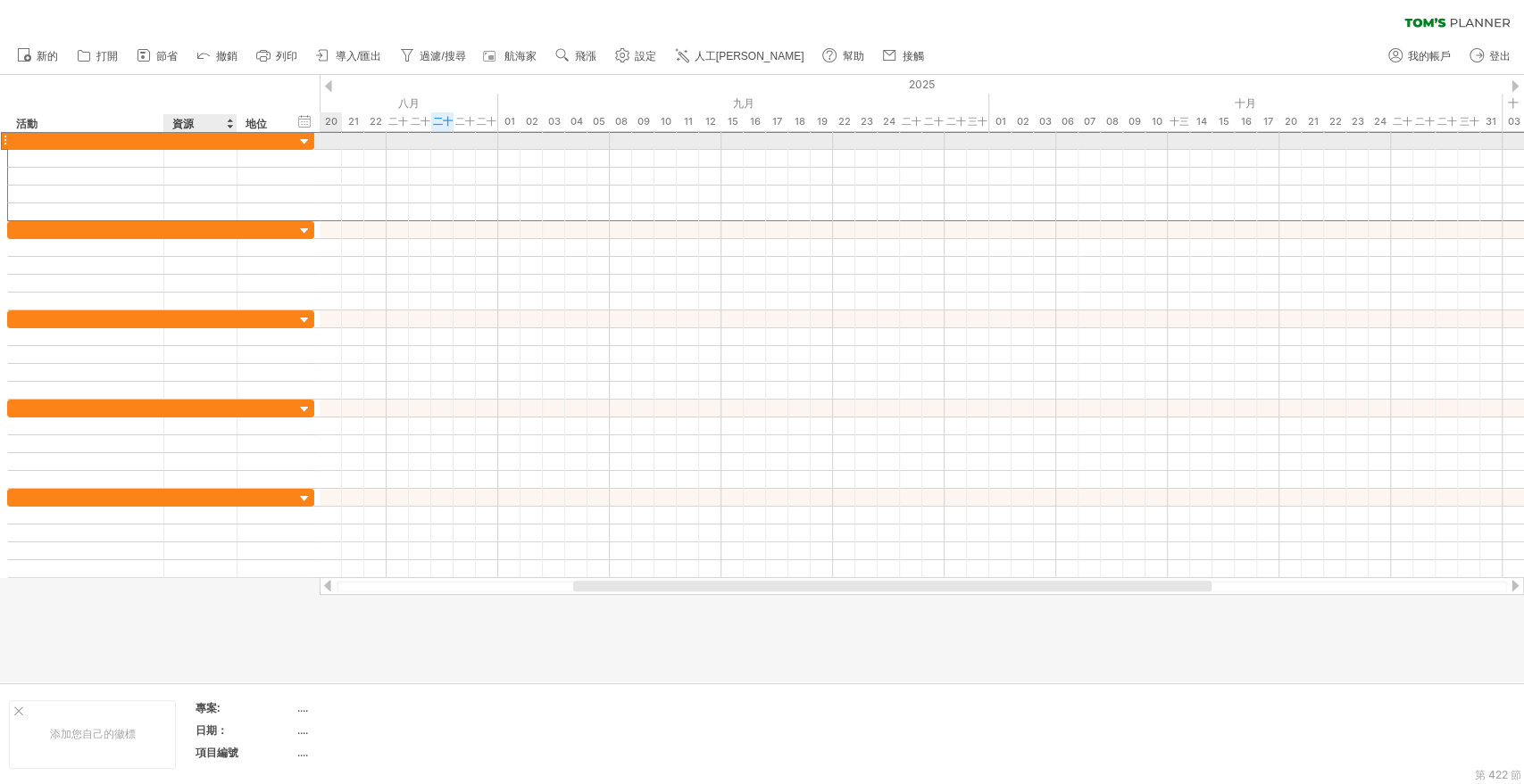
click at [184, 141] on div at bounding box center [200, 140] width 54 height 17
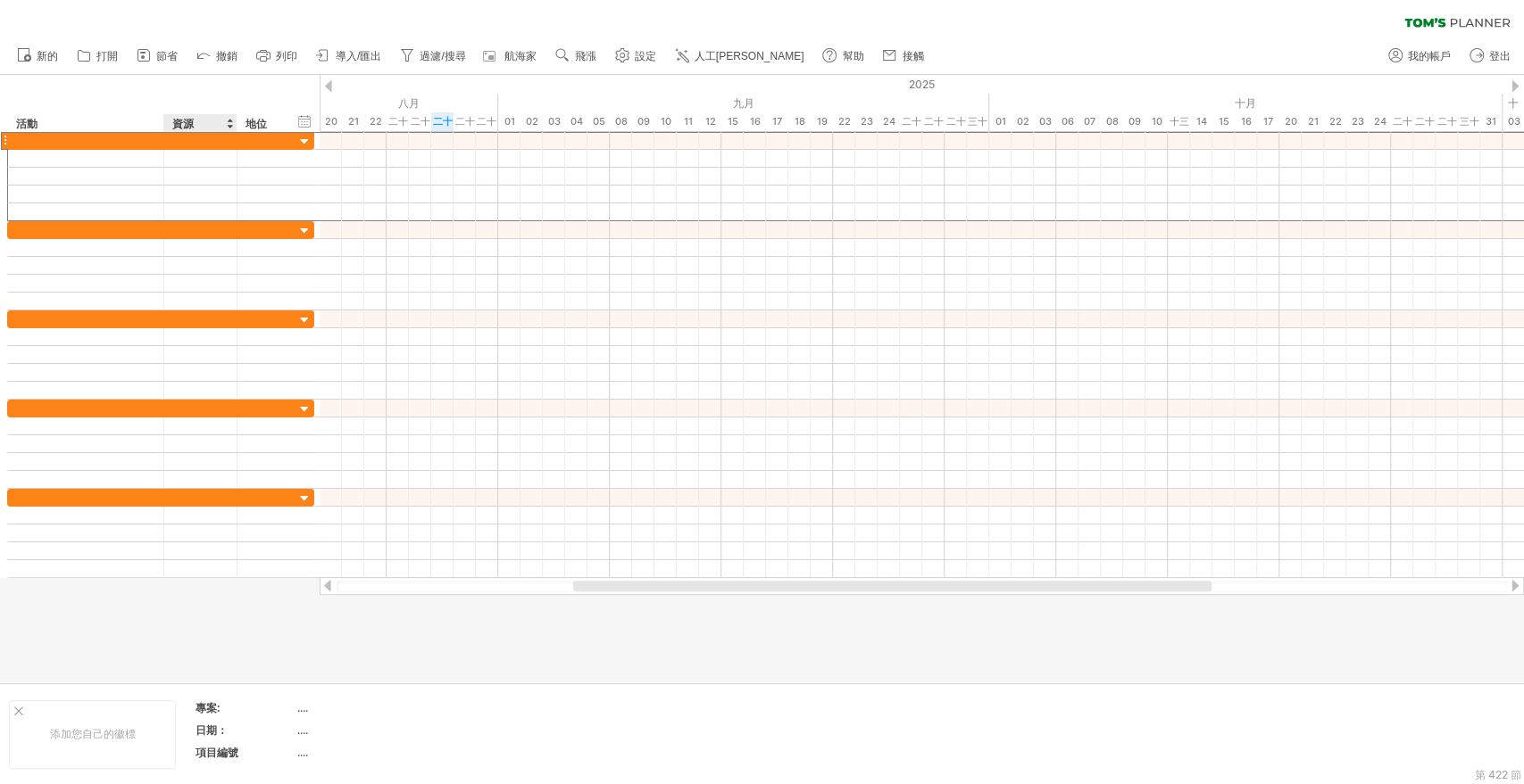
click at [202, 115] on div "資源" at bounding box center [199, 123] width 54 height 18
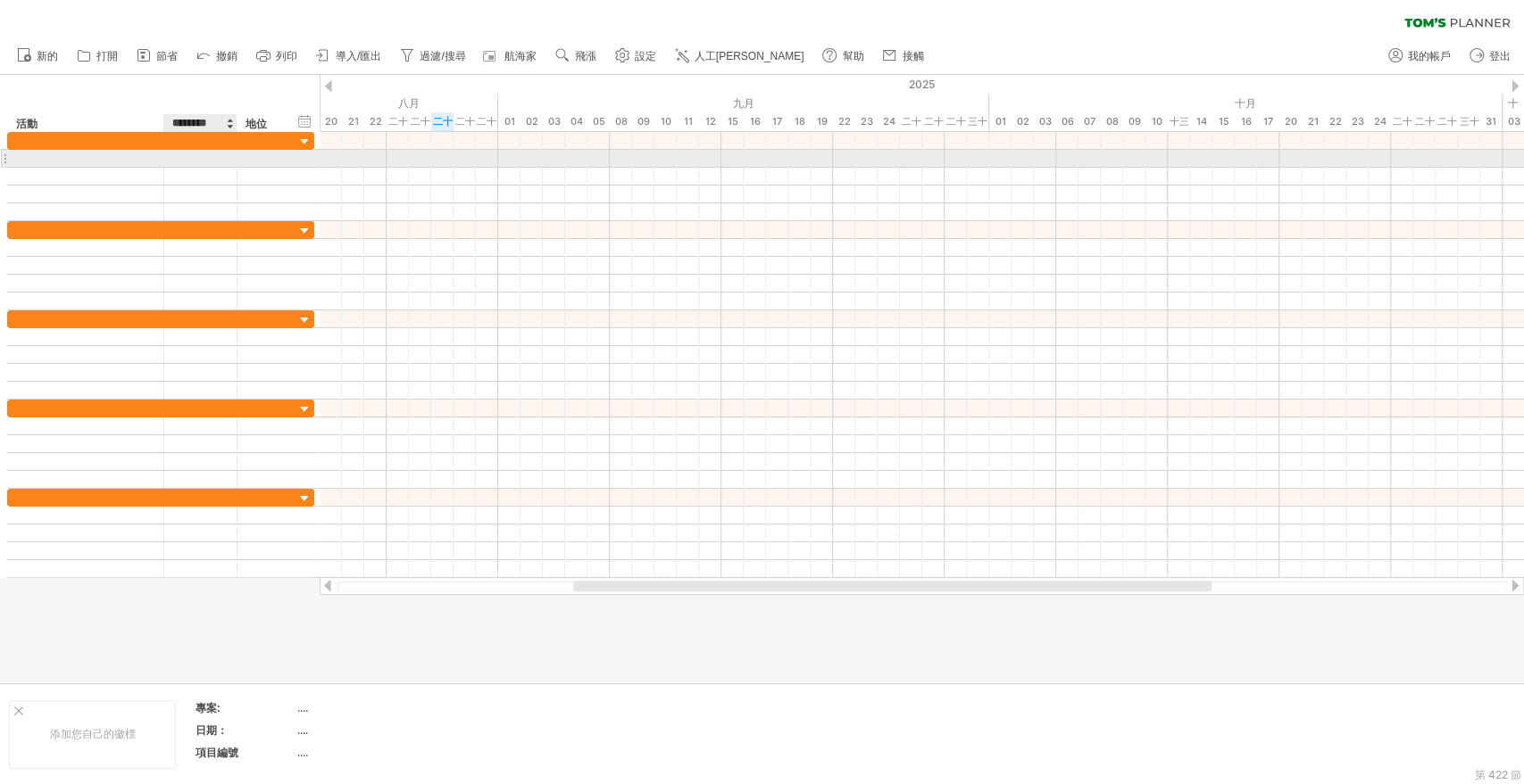
click at [200, 161] on div at bounding box center [200, 158] width 54 height 17
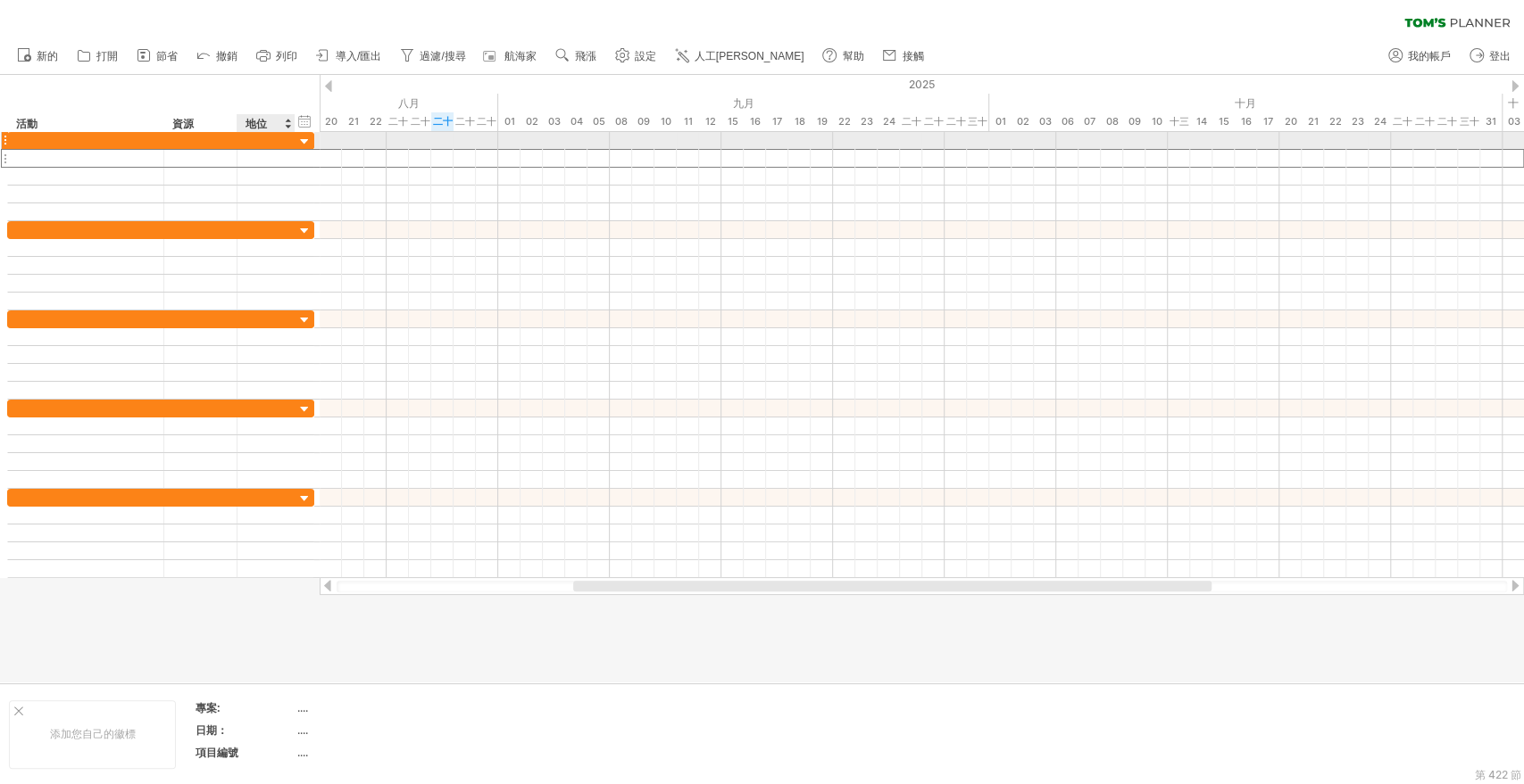
click at [257, 120] on font "地位" at bounding box center [256, 123] width 22 height 13
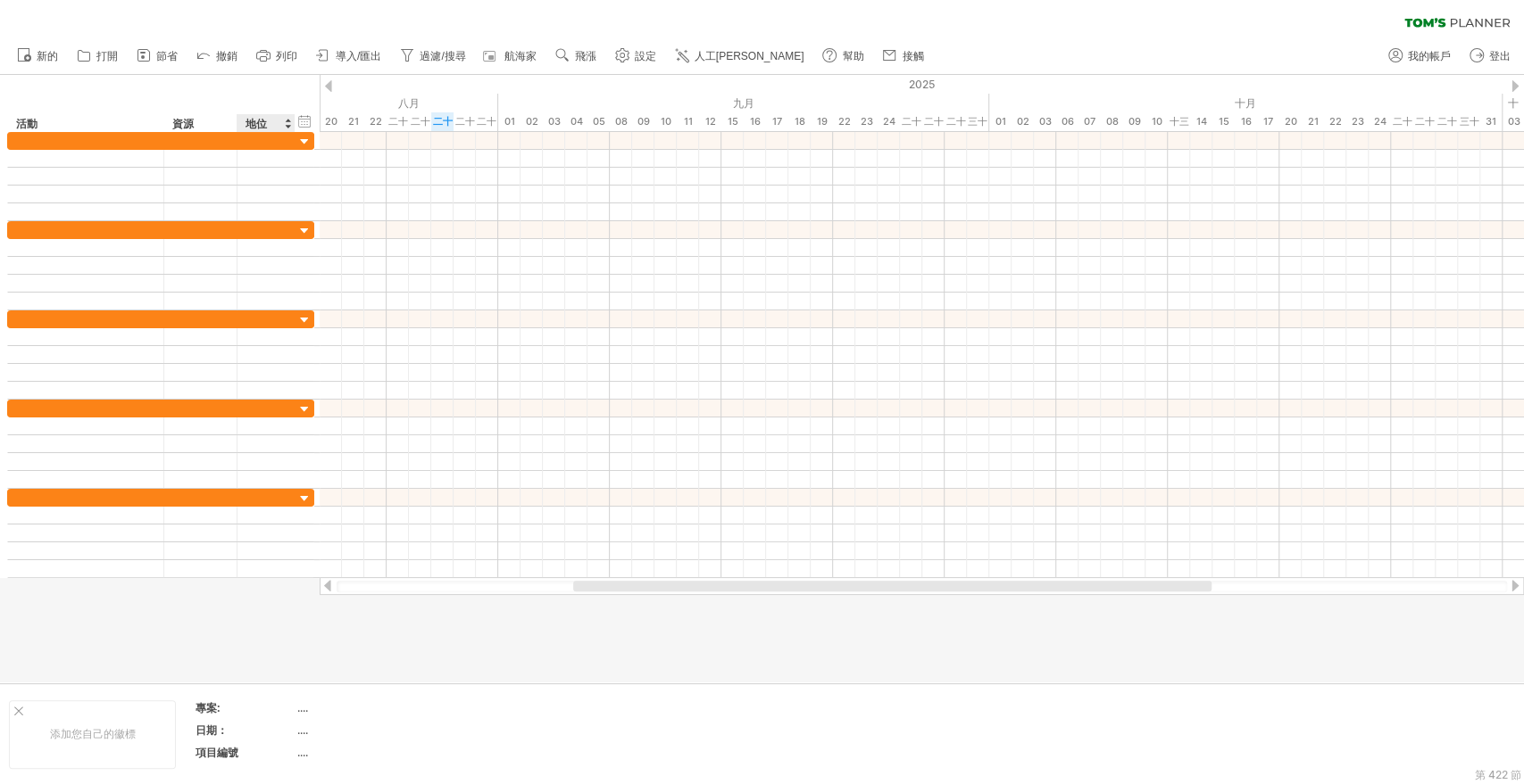
click at [257, 121] on font "地位" at bounding box center [256, 123] width 22 height 13
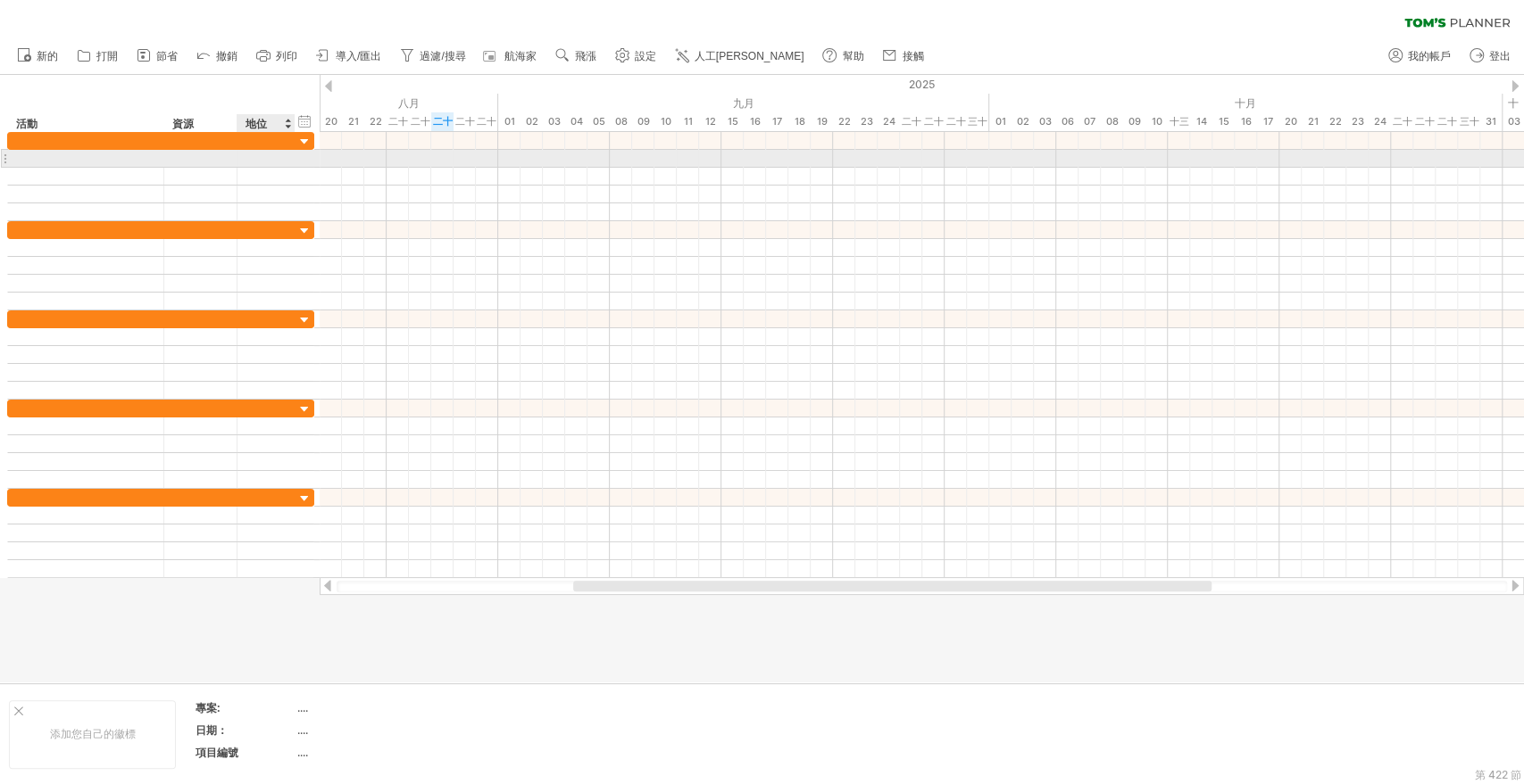
click at [260, 165] on div at bounding box center [266, 158] width 39 height 17
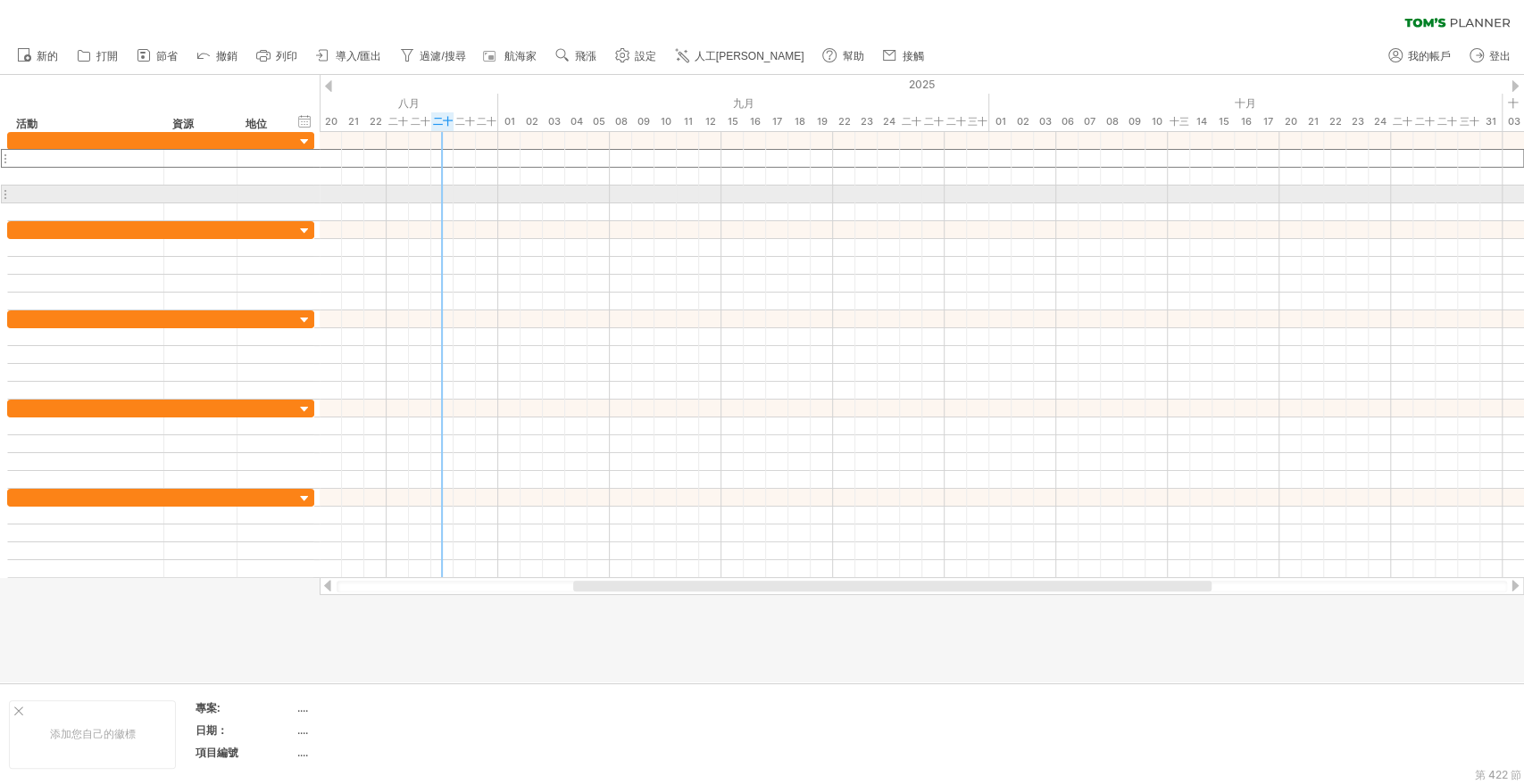
click at [452, 185] on div at bounding box center [921, 194] width 1204 height 18
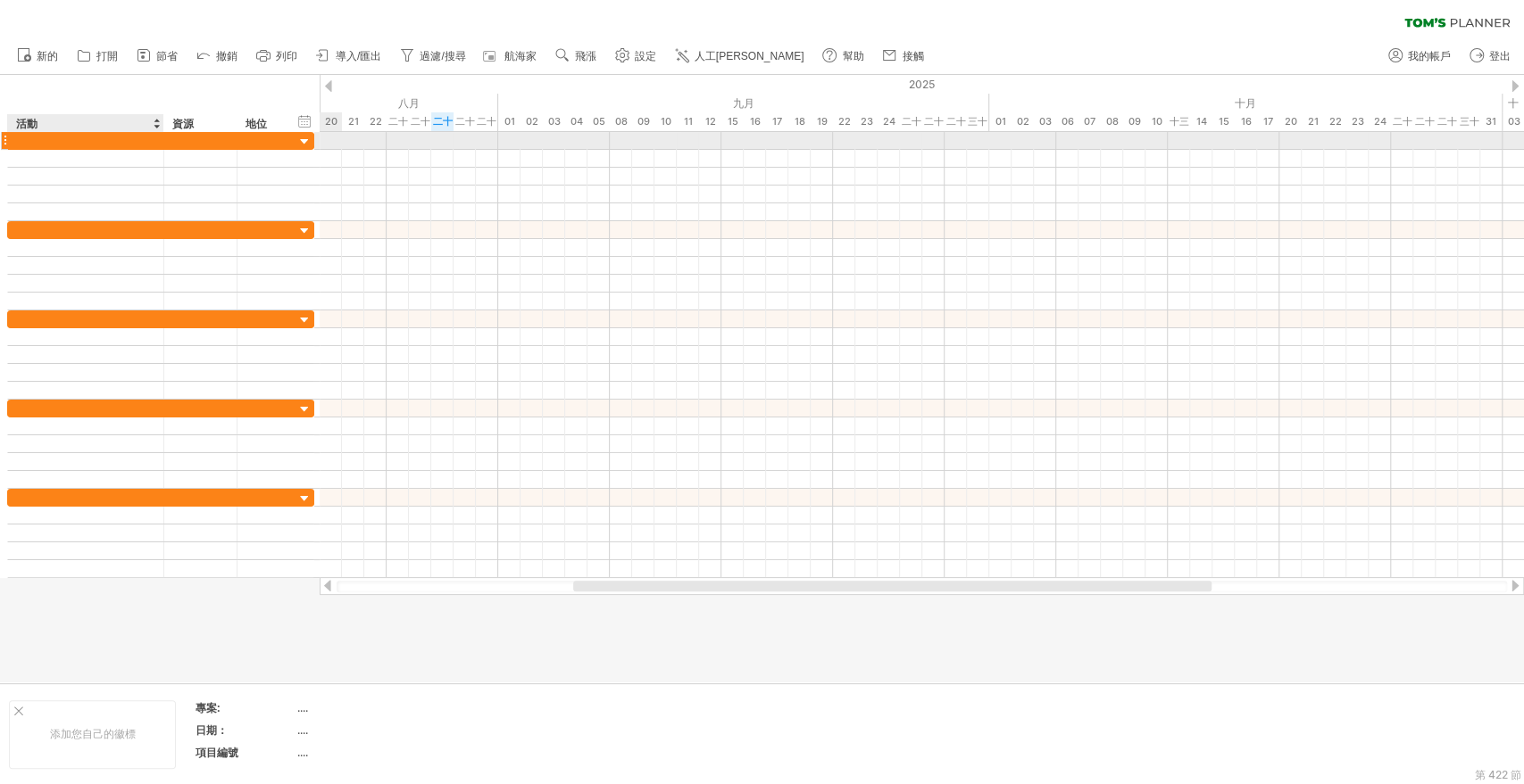
click at [86, 139] on div at bounding box center [85, 140] width 138 height 17
click at [157, 56] on font "節省" at bounding box center [167, 55] width 22 height 12
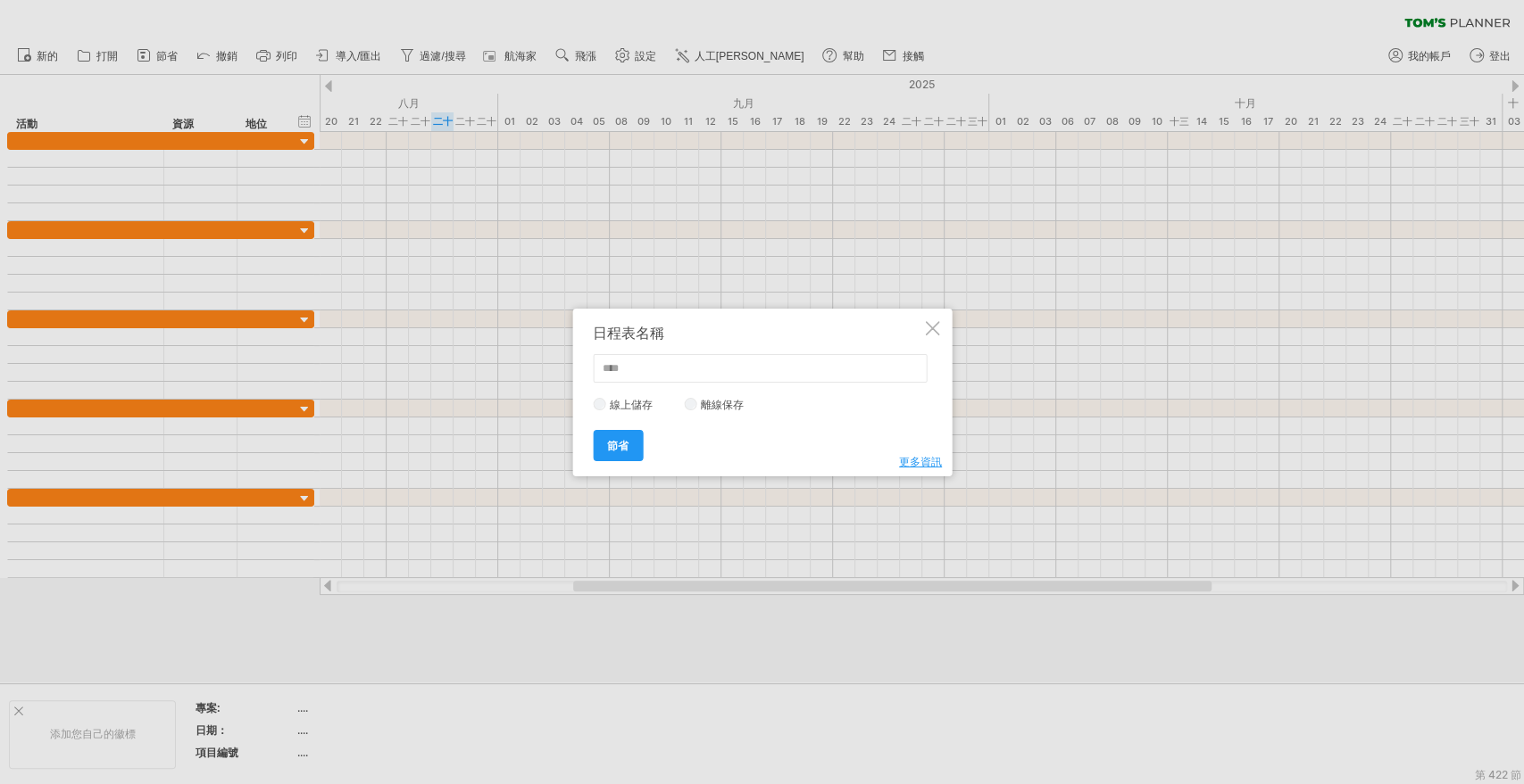
drag, startPoint x: 932, startPoint y: 328, endPoint x: 874, endPoint y: 316, distance: 59.2
click at [932, 328] on div at bounding box center [931, 327] width 14 height 14
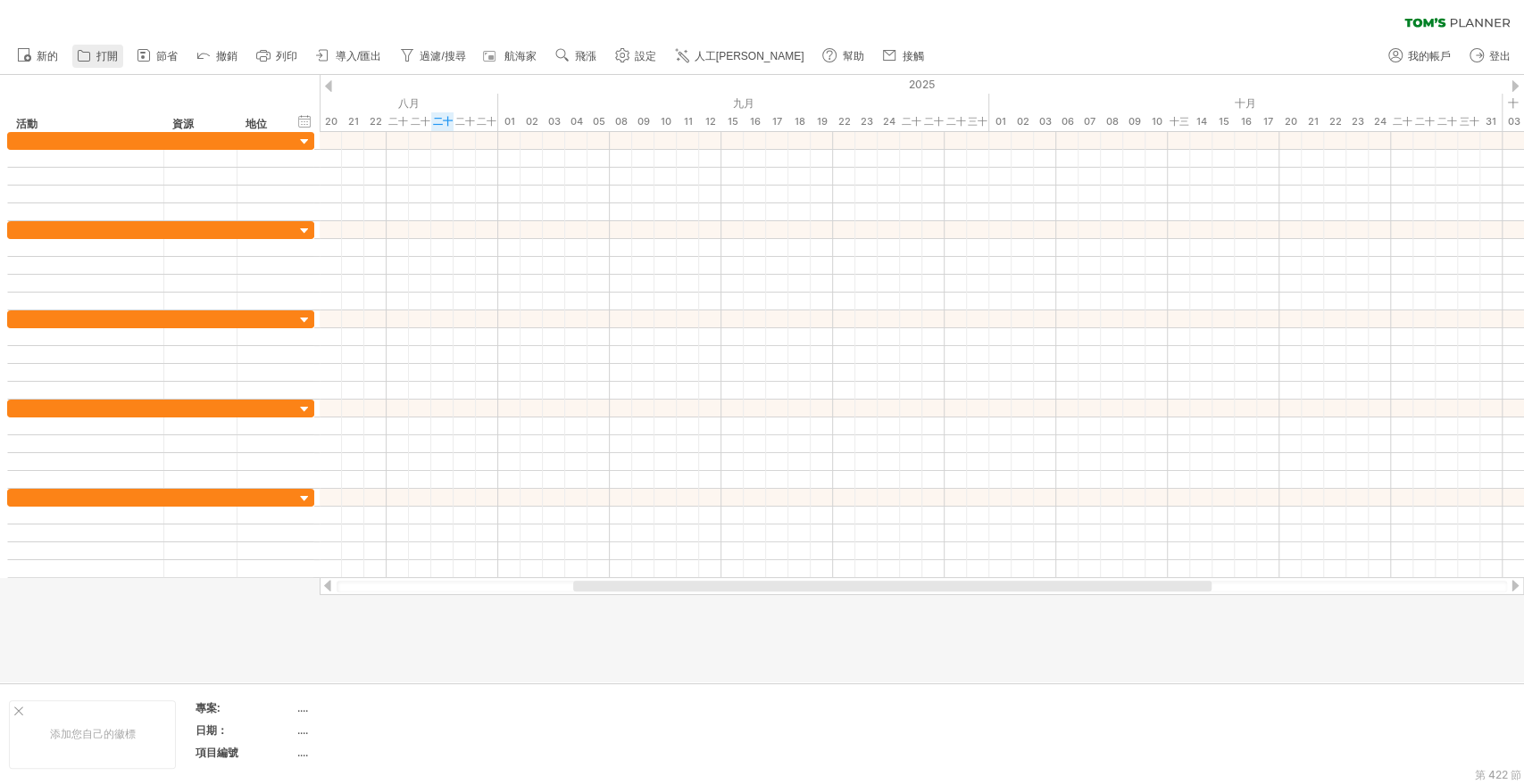
click at [108, 55] on font "打開" at bounding box center [107, 55] width 22 height 12
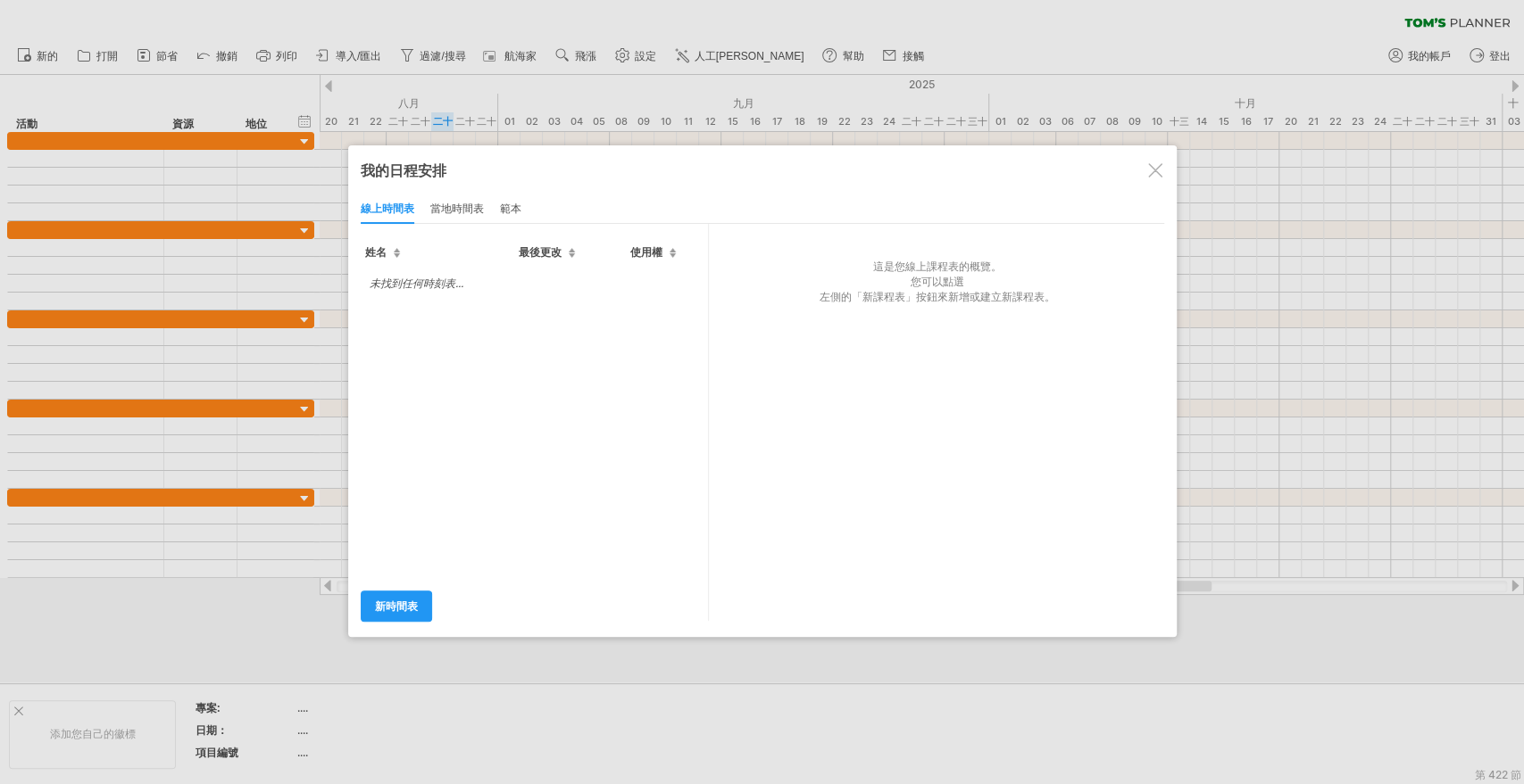
click at [182, 432] on div at bounding box center [762, 392] width 1524 height 784
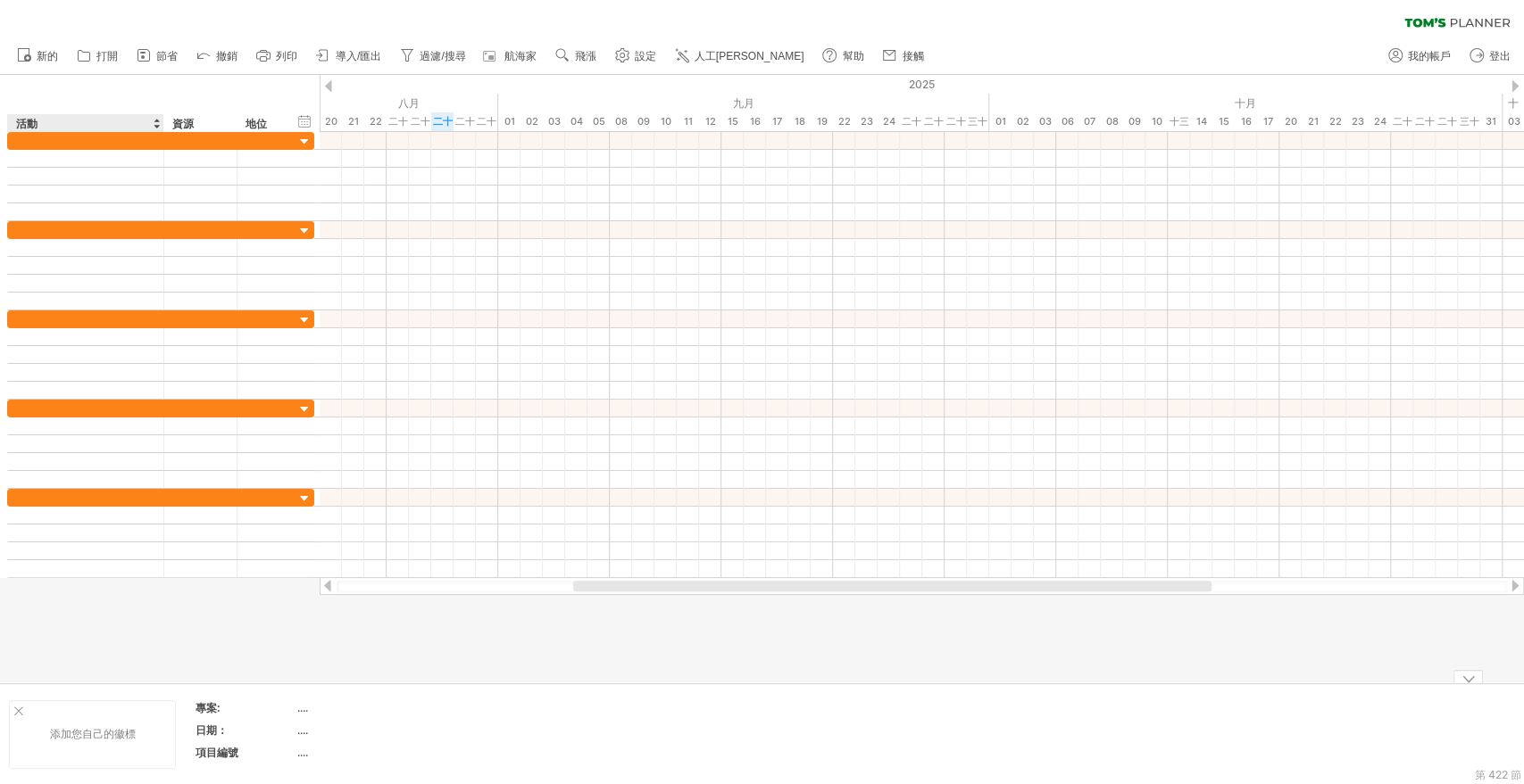
click at [82, 740] on font "添加您自己的徽標" at bounding box center [93, 733] width 86 height 13
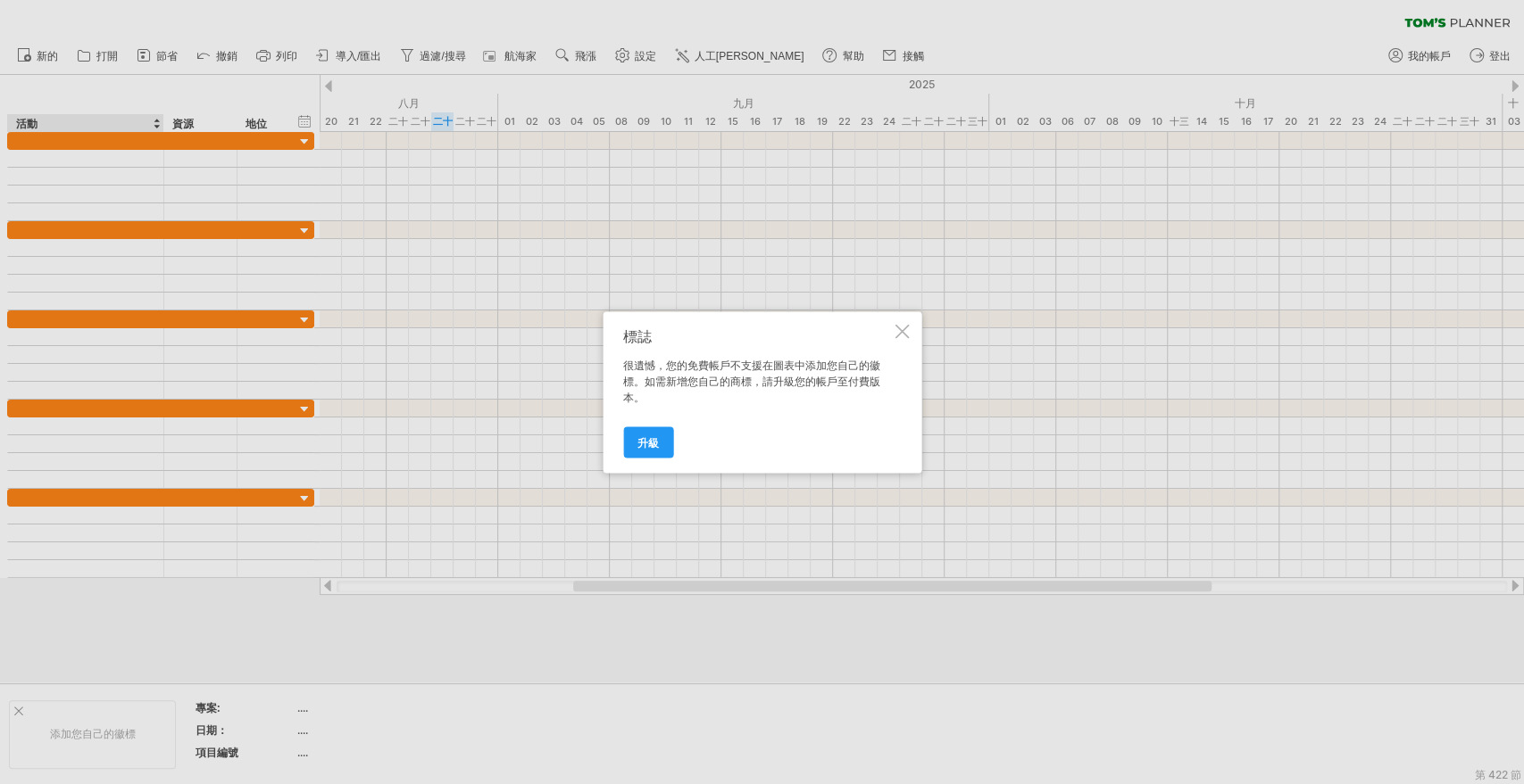
click at [903, 334] on div at bounding box center [901, 330] width 14 height 14
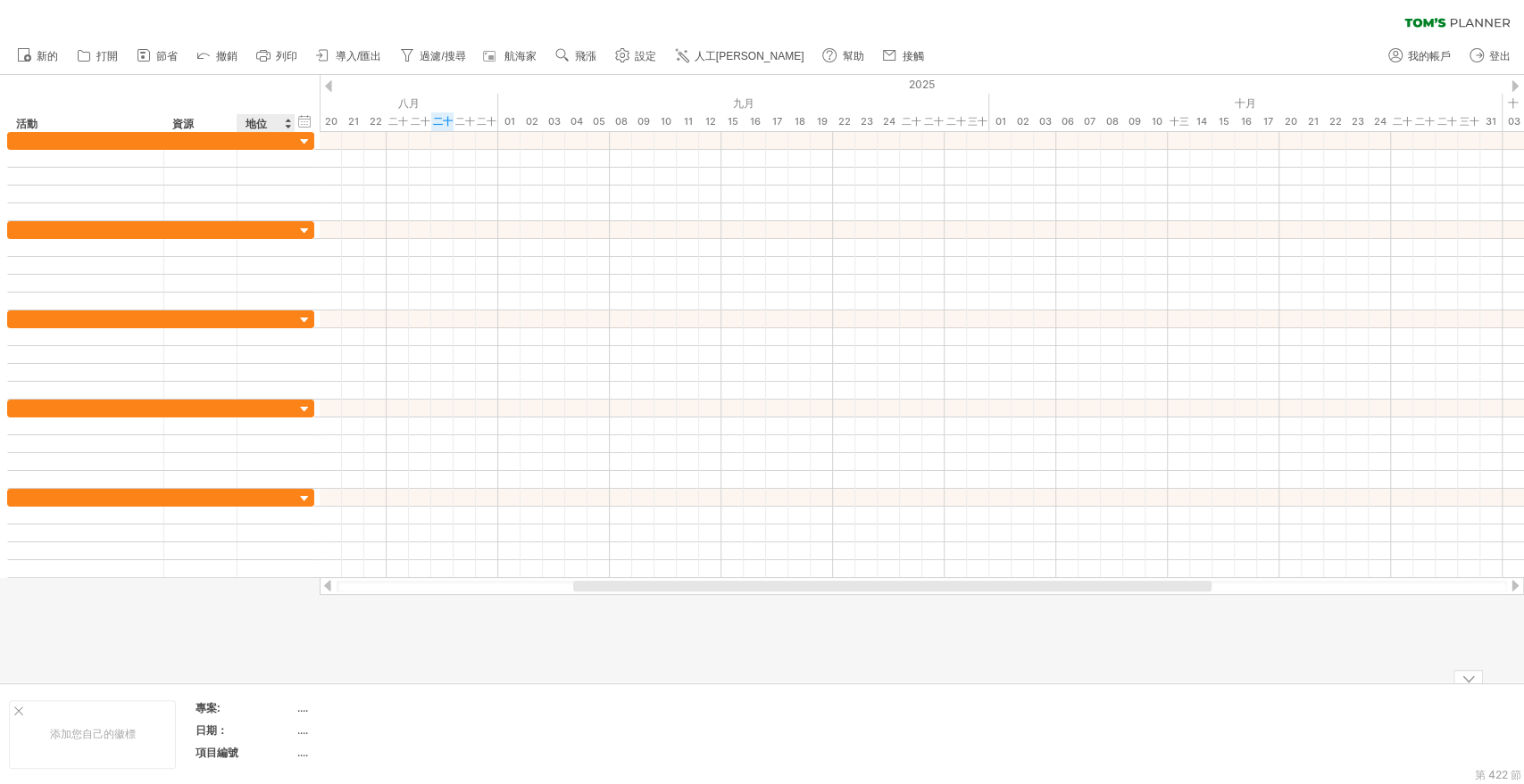
click at [289, 705] on div "專案:" at bounding box center [244, 708] width 98 height 15
click at [300, 708] on font "...." at bounding box center [302, 708] width 10 height 13
click at [262, 711] on div "專案：" at bounding box center [244, 708] width 98 height 15
drag, startPoint x: 262, startPoint y: 711, endPoint x: 214, endPoint y: 711, distance: 48.0
click at [214, 711] on input "***" at bounding box center [241, 708] width 91 height 15
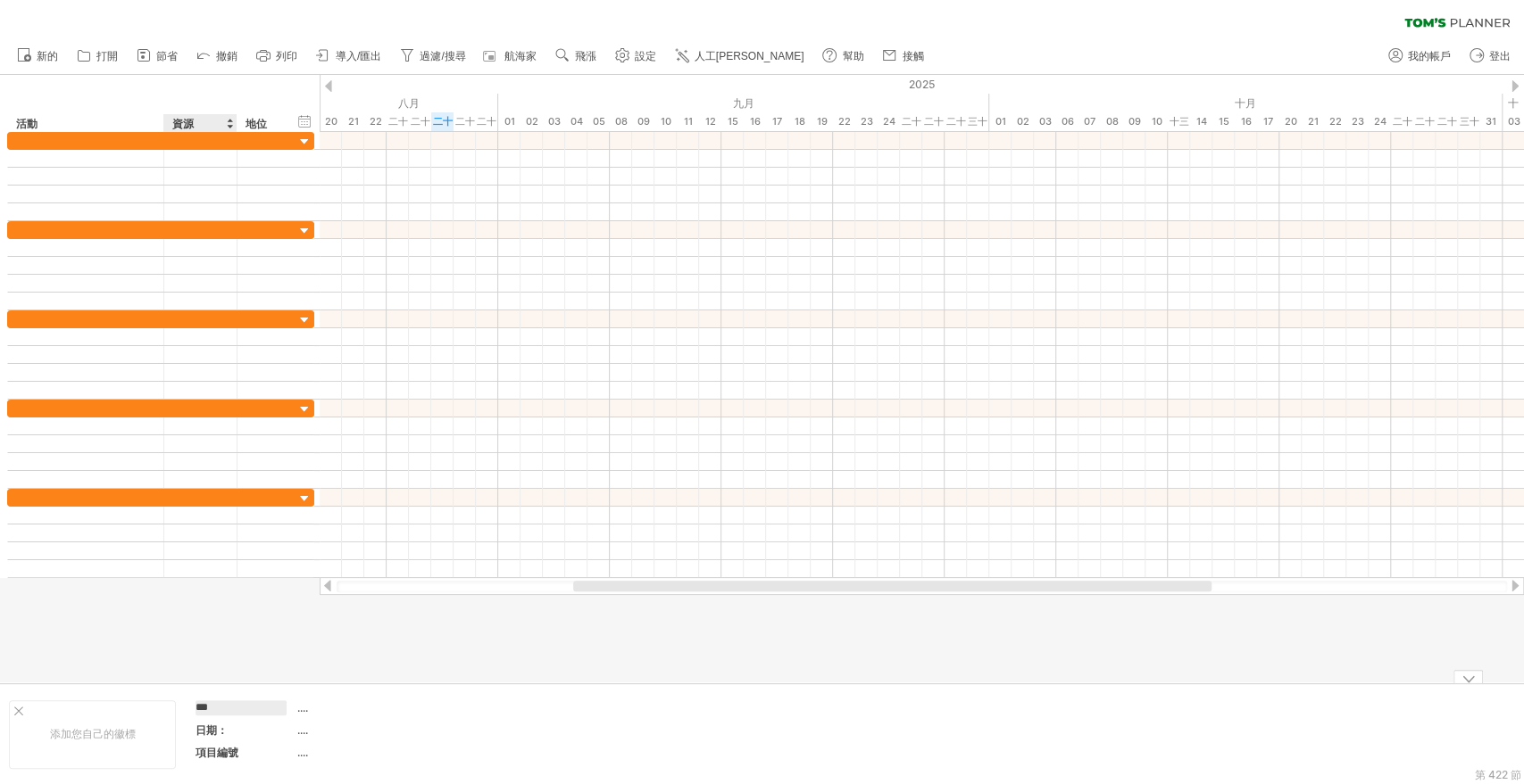
click at [236, 711] on input "***" at bounding box center [241, 708] width 91 height 15
drag, startPoint x: 291, startPoint y: 711, endPoint x: 300, endPoint y: 711, distance: 9.0
click at [293, 711] on th "***" at bounding box center [245, 711] width 100 height 21
click at [308, 711] on font "...." at bounding box center [302, 708] width 10 height 13
click at [250, 711] on div "專案：" at bounding box center [244, 708] width 98 height 15
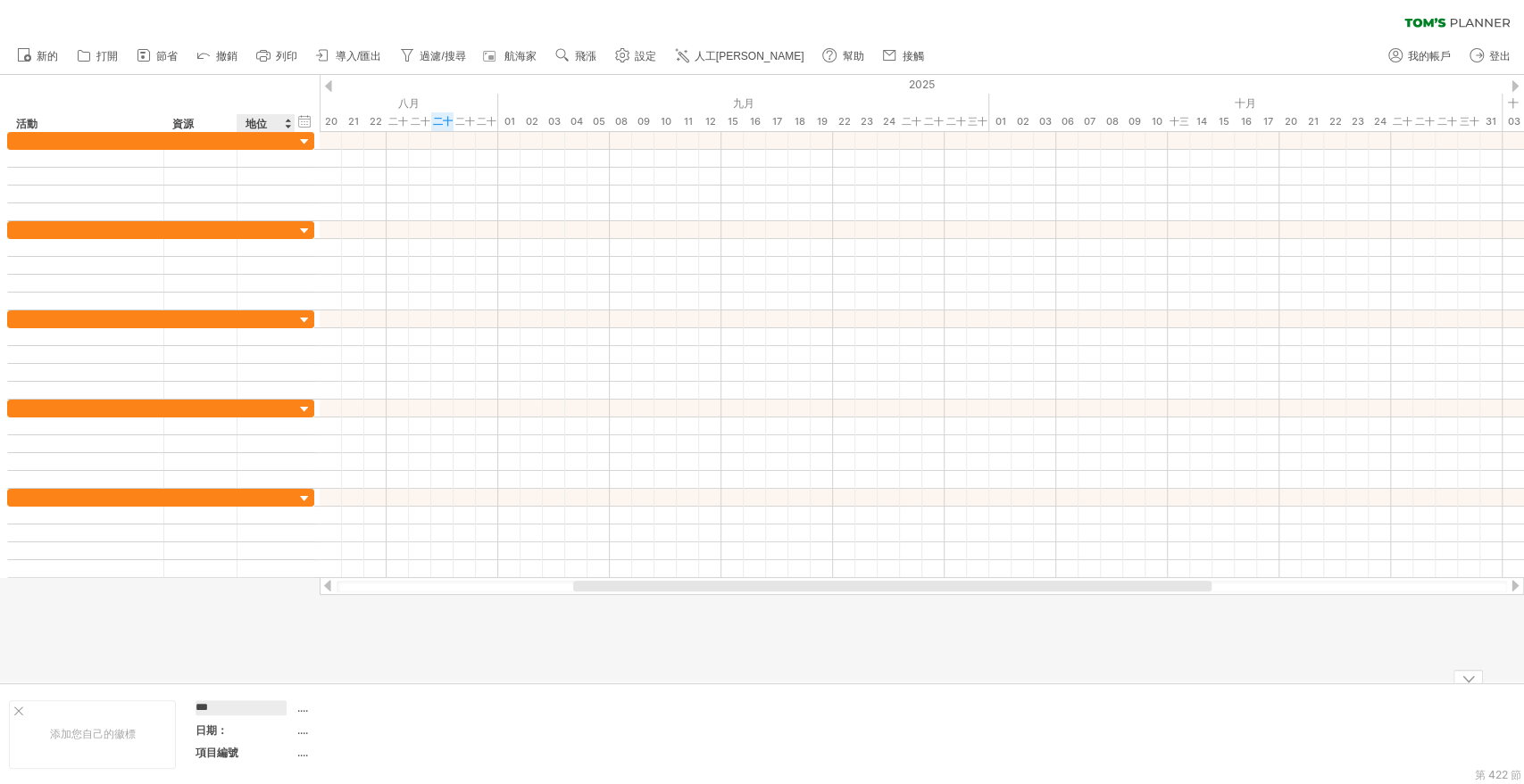
click at [250, 705] on input "***" at bounding box center [241, 708] width 91 height 15
type input "**********"
click at [326, 714] on td "...." at bounding box center [374, 718] width 152 height 66
click at [250, 698] on font "專案：[PERSON_NAME]任務[PERSON_NAME]" at bounding box center [241, 715] width 90 height 59
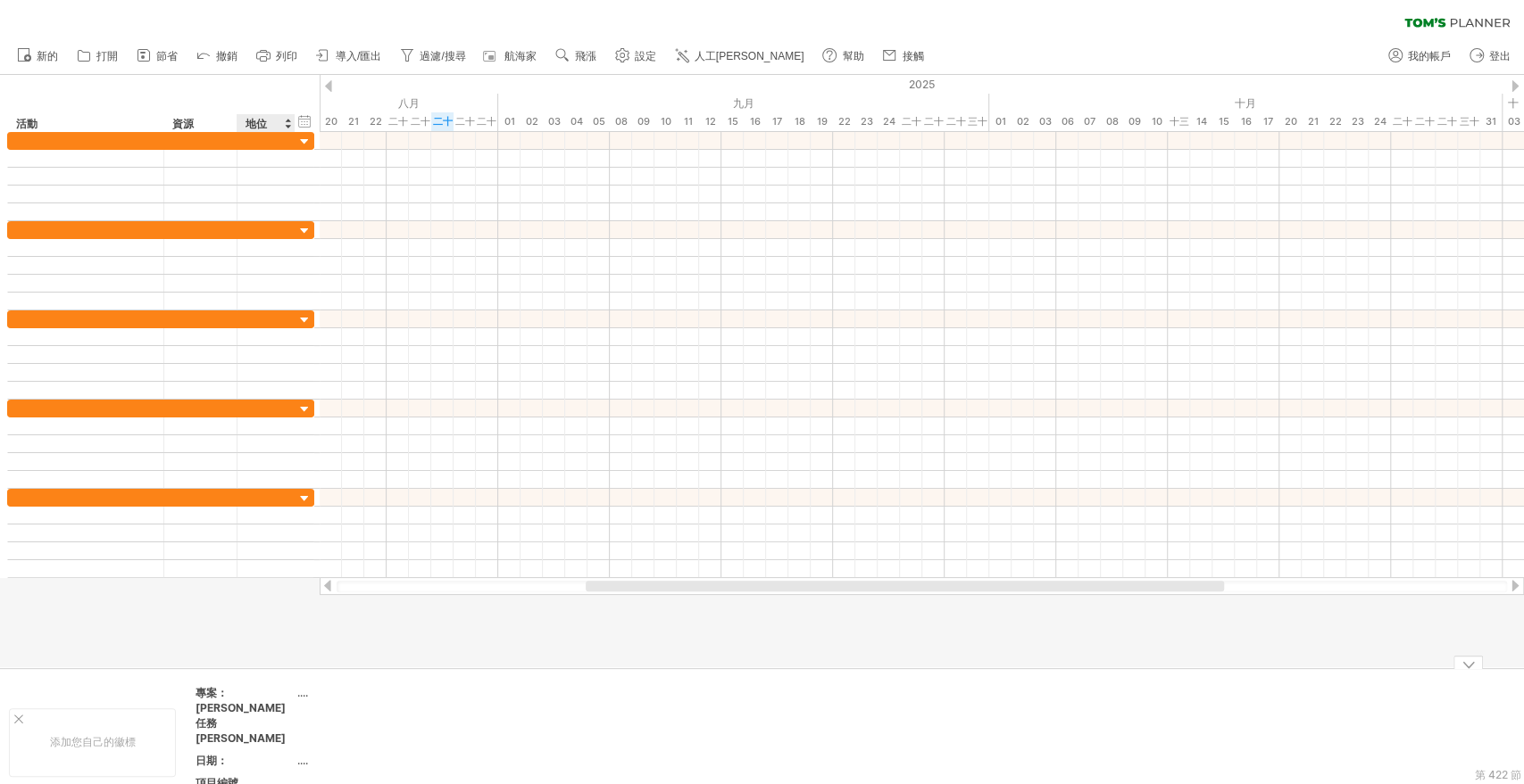
drag, startPoint x: 250, startPoint y: 698, endPoint x: 277, endPoint y: 695, distance: 27.2
click at [250, 698] on font "專案：[PERSON_NAME]任務[PERSON_NAME]" at bounding box center [241, 715] width 90 height 59
click at [293, 695] on div "專案：[PERSON_NAME]任務[PERSON_NAME]" at bounding box center [244, 715] width 98 height 61
click at [299, 695] on font "...." at bounding box center [302, 692] width 10 height 13
click at [237, 702] on div "專案：[PERSON_NAME]任務[PERSON_NAME]" at bounding box center [244, 715] width 98 height 61
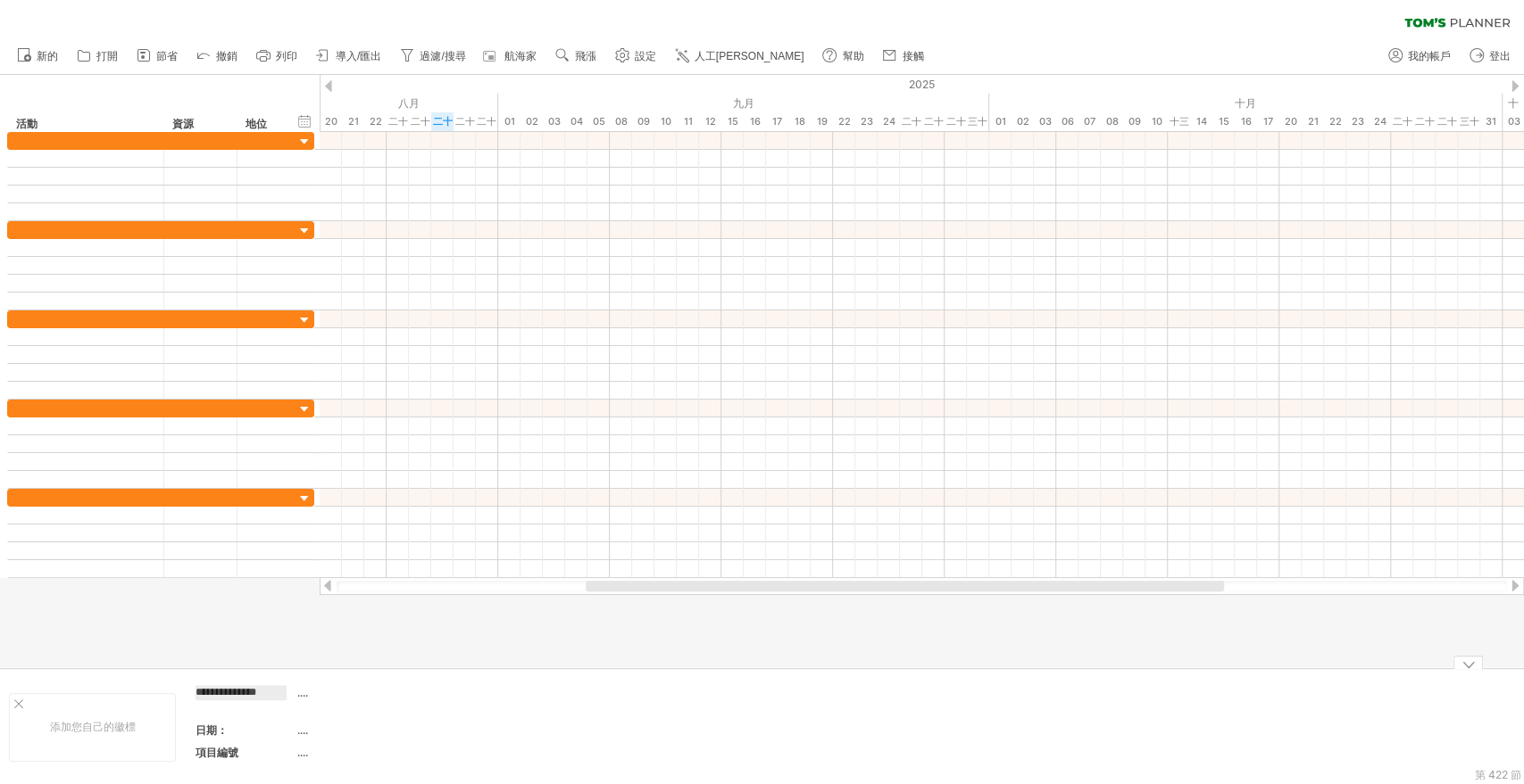
drag, startPoint x: 396, startPoint y: 700, endPoint x: 387, endPoint y: 700, distance: 9.0
click at [396, 700] on td "...." at bounding box center [374, 703] width 152 height 36
click at [322, 691] on input "text" at bounding box center [370, 692] width 144 height 15
drag, startPoint x: 509, startPoint y: 704, endPoint x: 435, endPoint y: 704, distance: 74.0
click at [509, 704] on td at bounding box center [530, 742] width 141 height 114
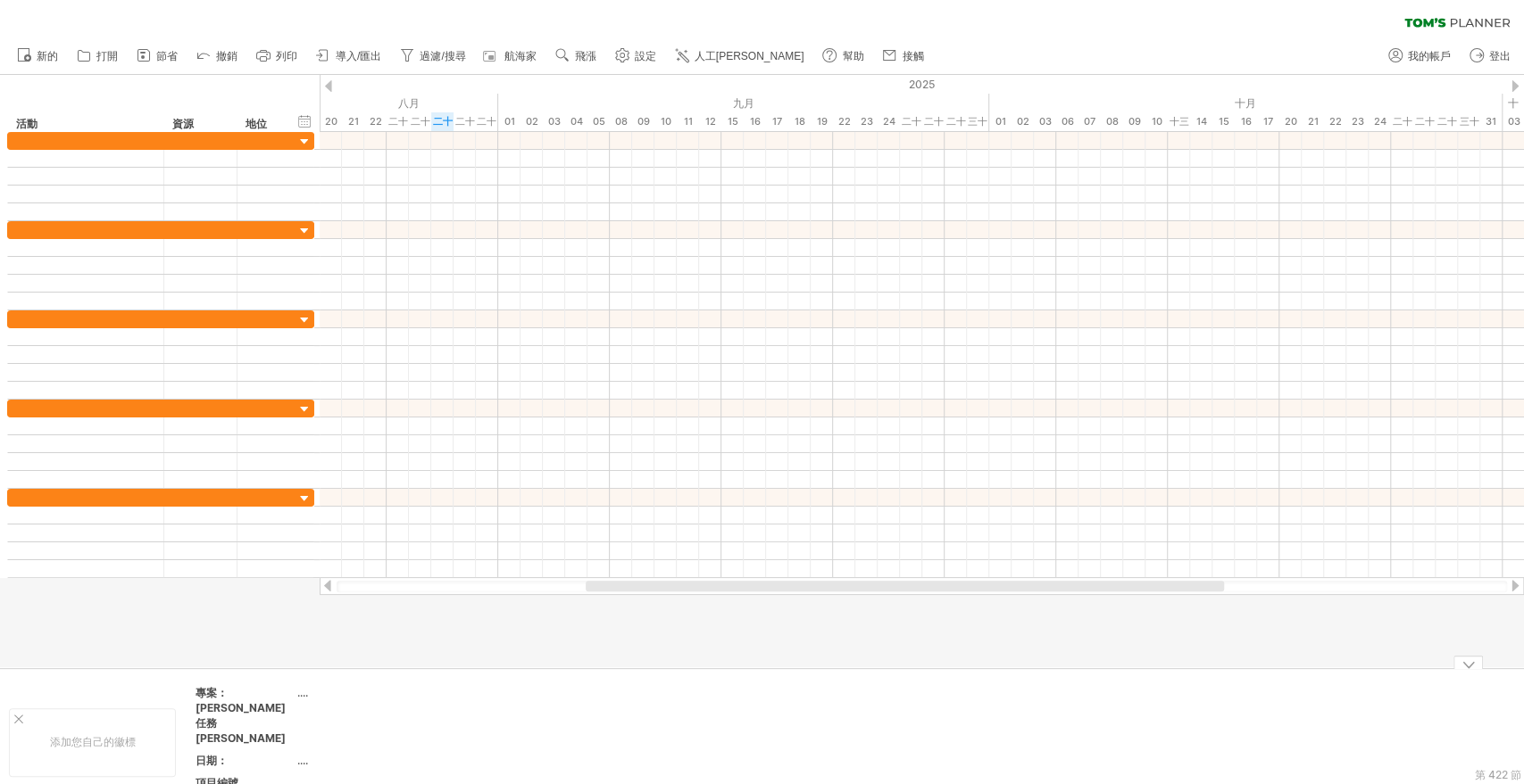
click at [368, 686] on div "...." at bounding box center [373, 692] width 150 height 15
type input "***"
click at [314, 692] on font "666" at bounding box center [308, 692] width 22 height 13
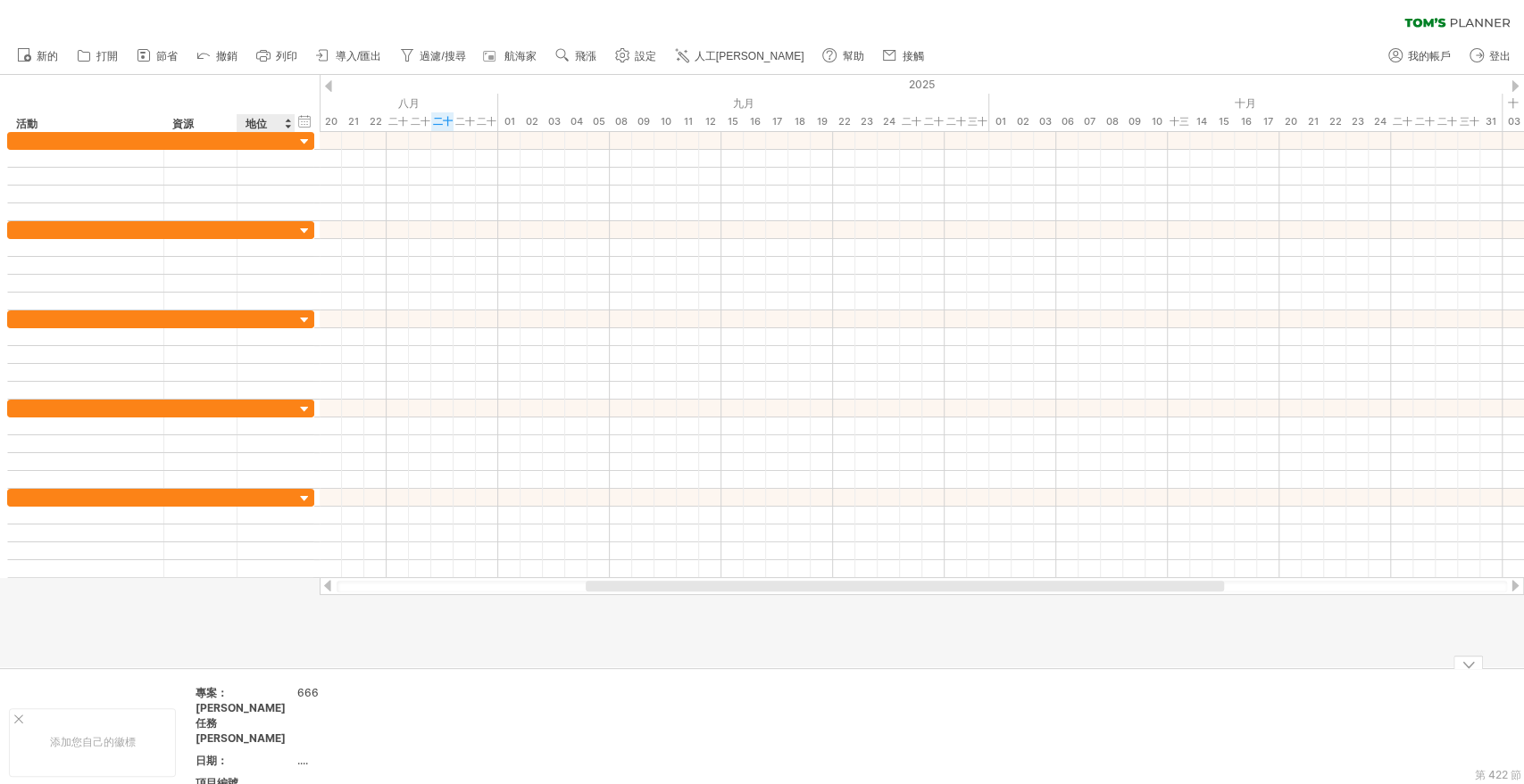
click at [267, 691] on font "專案：[PERSON_NAME]任務[PERSON_NAME]" at bounding box center [241, 715] width 90 height 59
drag, startPoint x: 214, startPoint y: 699, endPoint x: 214, endPoint y: 724, distance: 25.0
click at [214, 699] on div "專案：[PERSON_NAME]任務[PERSON_NAME]" at bounding box center [244, 715] width 98 height 61
click at [225, 753] on th "日期：" at bounding box center [245, 763] width 100 height 21
click at [329, 686] on div "666" at bounding box center [373, 692] width 150 height 15
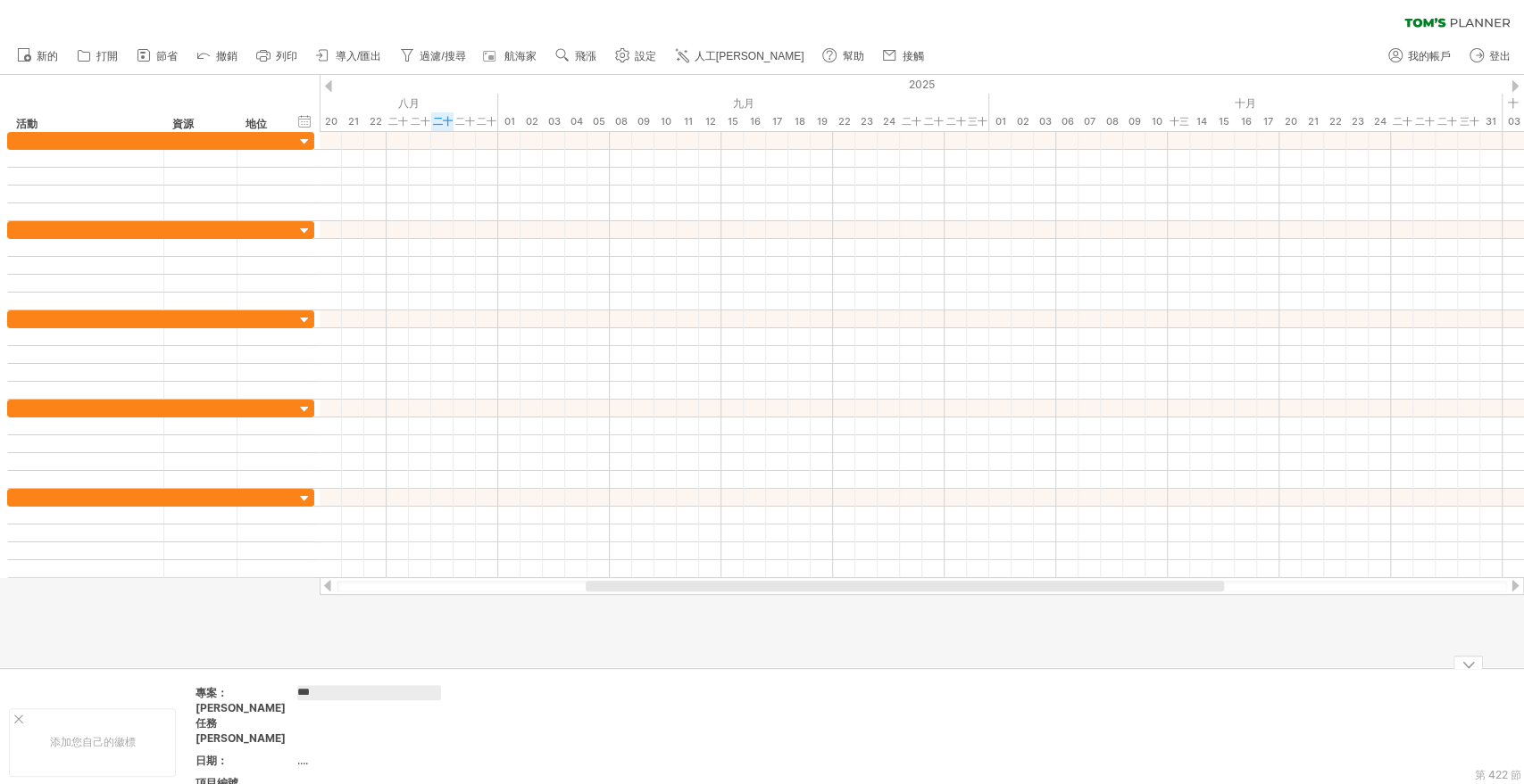
click at [310, 685] on input "***" at bounding box center [370, 692] width 144 height 15
drag, startPoint x: 327, startPoint y: 687, endPoint x: 278, endPoint y: 688, distance: 49.0
click at [278, 687] on tr "專案：[PERSON_NAME]任務[PERSON_NAME] ***" at bounding box center [322, 719] width 254 height 66
click at [250, 753] on div "日期：" at bounding box center [244, 761] width 98 height 15
click at [306, 754] on font "...." at bounding box center [302, 761] width 10 height 13
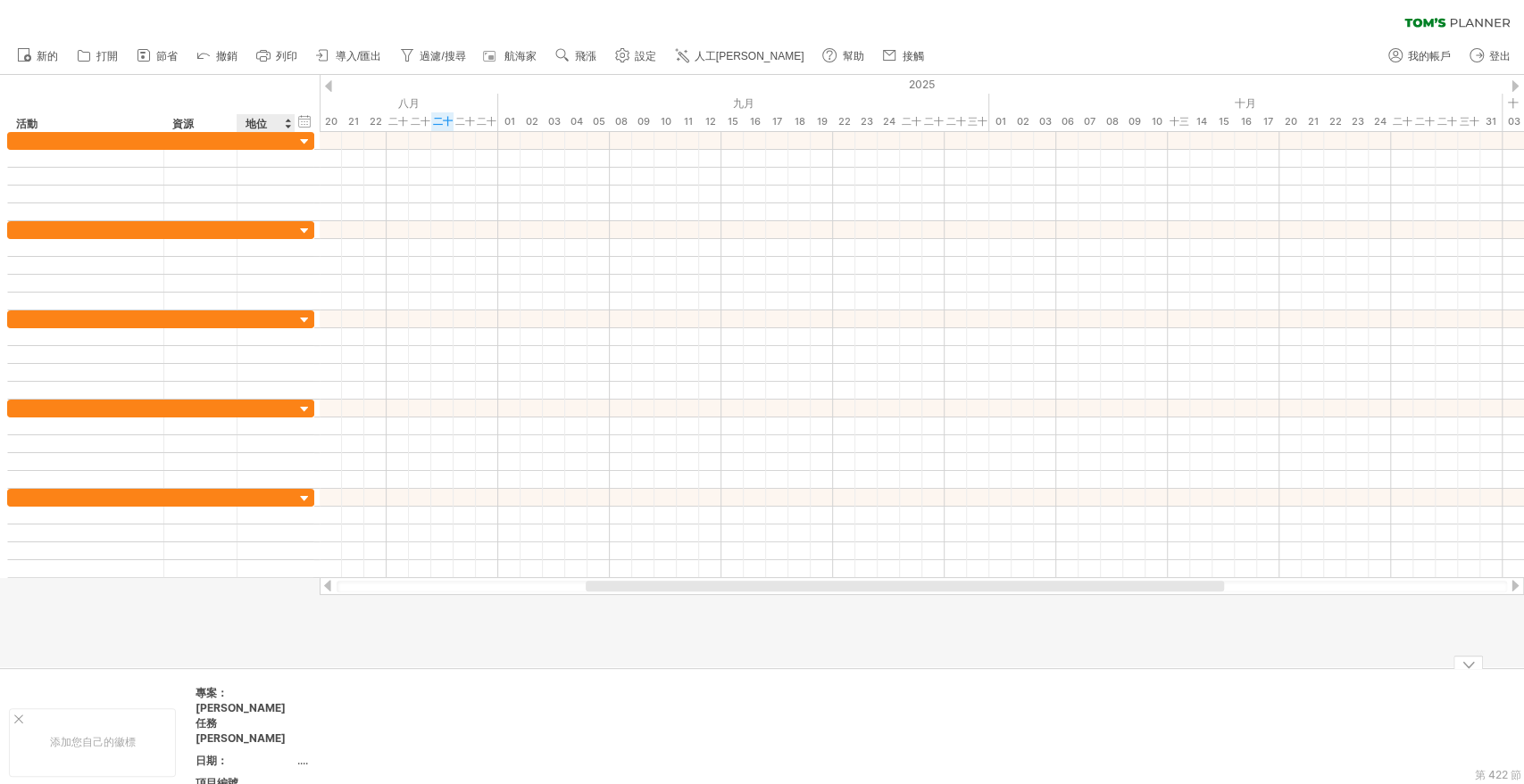
click at [256, 753] on div "日期：" at bounding box center [244, 761] width 98 height 15
type input "**********"
click at [508, 705] on td at bounding box center [530, 742] width 141 height 114
click at [250, 776] on th "項目編號" at bounding box center [245, 786] width 100 height 21
click at [258, 776] on input "****" at bounding box center [241, 783] width 91 height 15
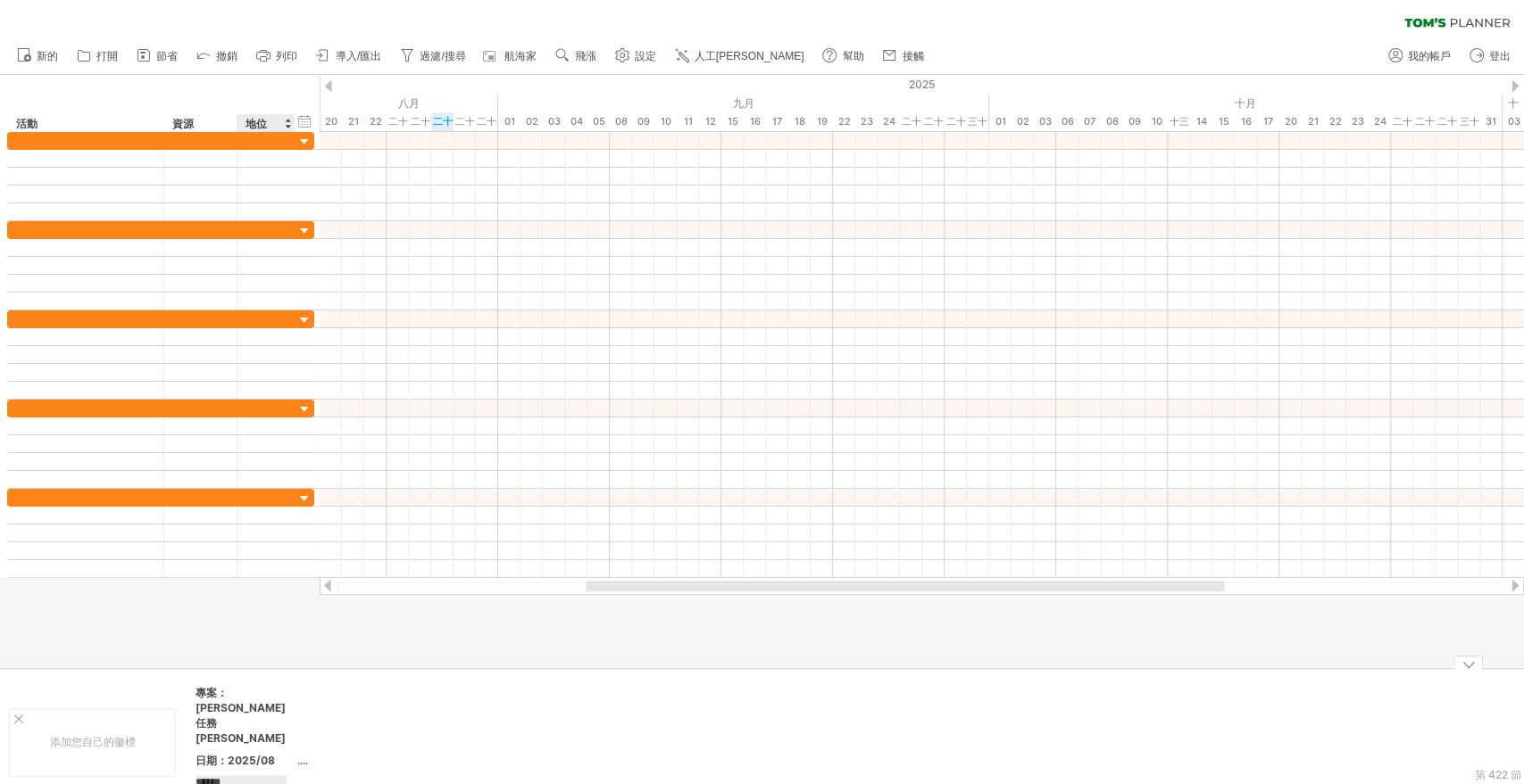
type input "*******"
click at [406, 776] on div "...." at bounding box center [373, 783] width 150 height 15
click at [316, 776] on td "...." at bounding box center [374, 786] width 152 height 21
click at [305, 776] on input "text" at bounding box center [370, 783] width 144 height 15
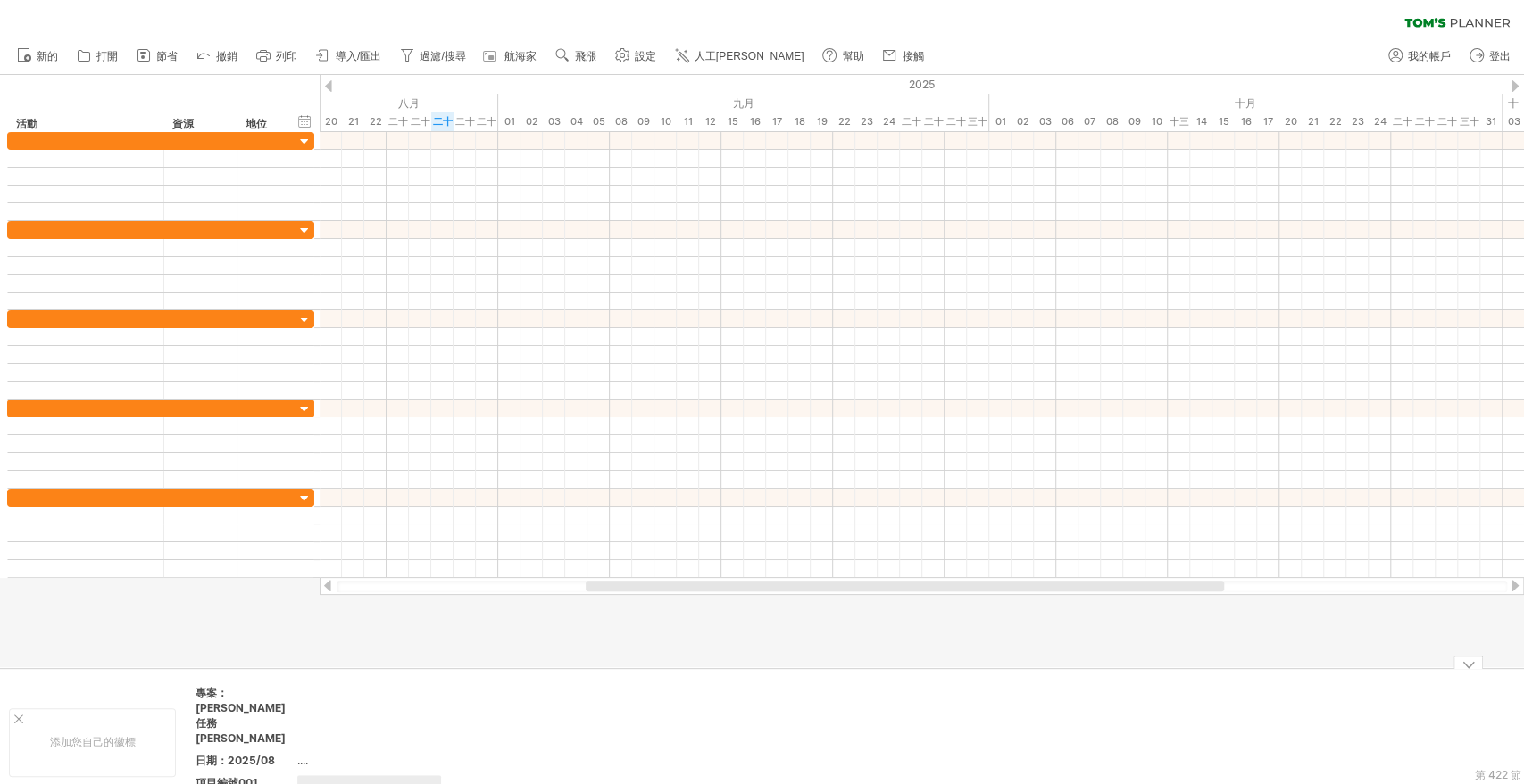
click at [305, 753] on td "...." at bounding box center [374, 763] width 152 height 21
click at [520, 713] on td at bounding box center [530, 742] width 141 height 114
click at [256, 694] on font "專案：[PERSON_NAME]任務[PERSON_NAME]" at bounding box center [241, 715] width 90 height 59
click at [1472, 663] on div at bounding box center [1467, 662] width 29 height 13
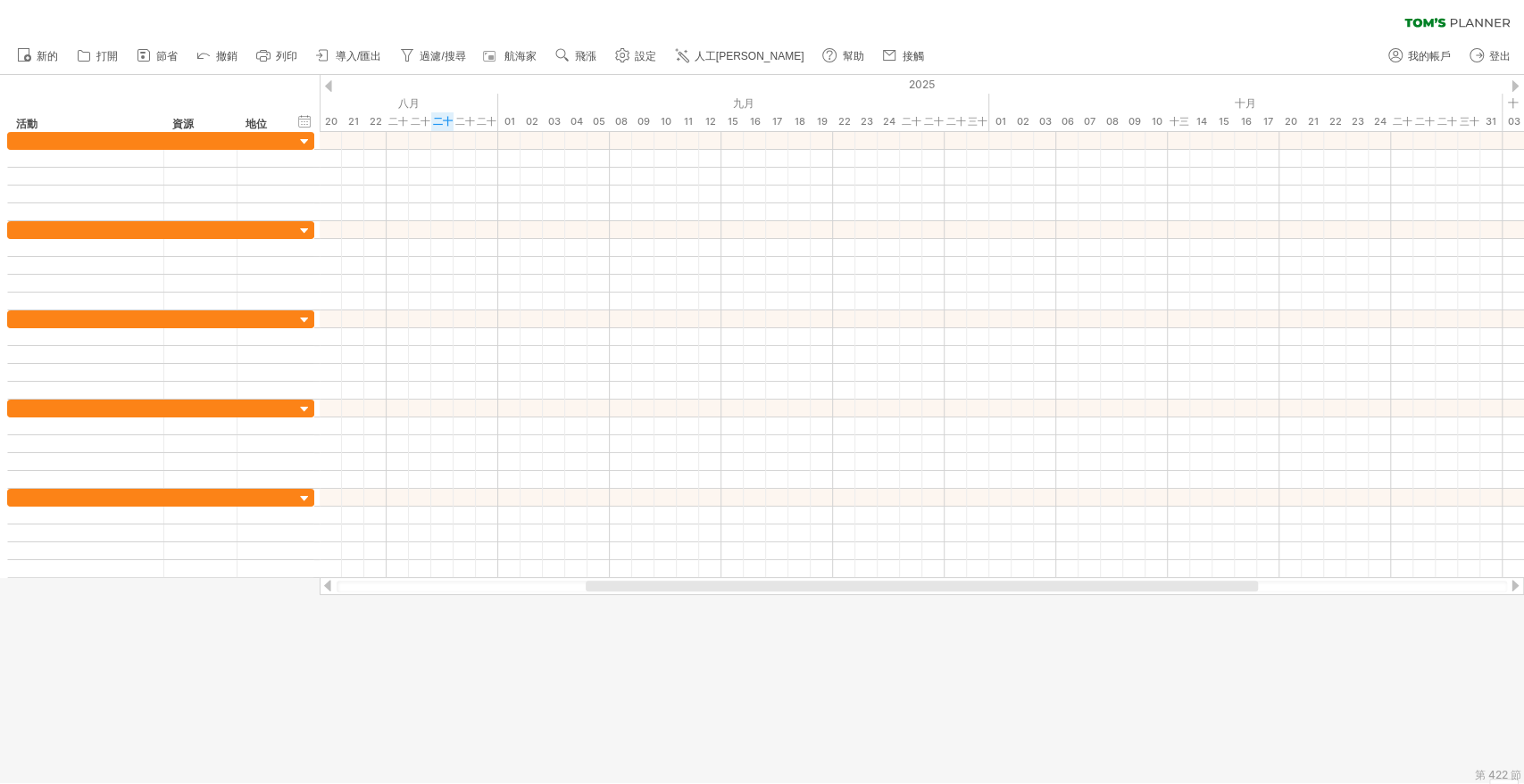
click at [1482, 775] on font "第 422 節" at bounding box center [1498, 775] width 47 height 13
click at [913, 760] on div at bounding box center [762, 428] width 1524 height 708
drag, startPoint x: 1114, startPoint y: 662, endPoint x: 1239, endPoint y: 666, distance: 125.1
click at [1119, 662] on div at bounding box center [762, 428] width 1524 height 708
click at [1109, 767] on div at bounding box center [762, 428] width 1524 height 708
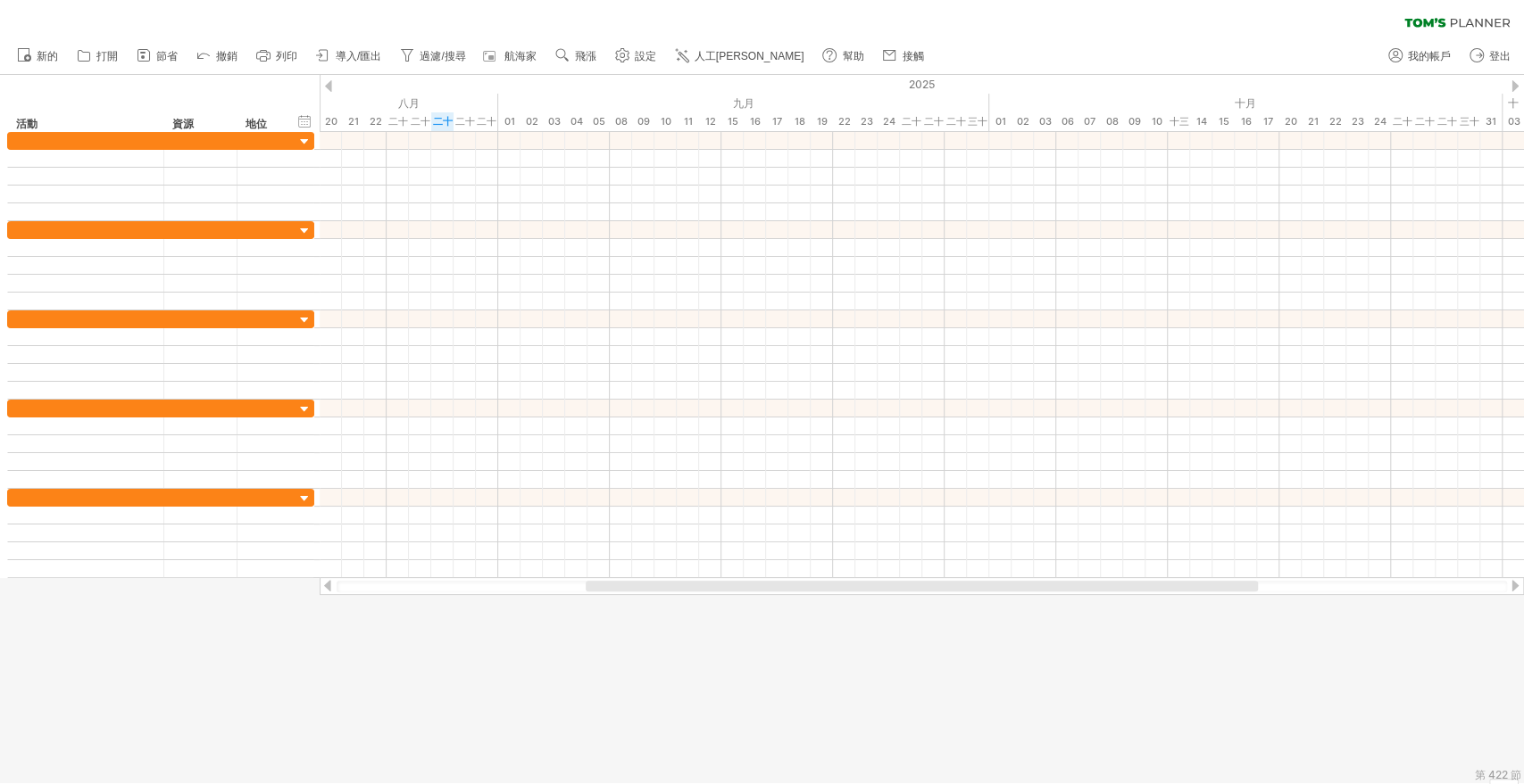
click at [1513, 587] on div at bounding box center [1515, 586] width 14 height 11
drag, startPoint x: 1513, startPoint y: 587, endPoint x: 1326, endPoint y: 606, distance: 188.0
click at [1513, 587] on div at bounding box center [1515, 586] width 14 height 11
click at [330, 590] on div at bounding box center [327, 586] width 14 height 11
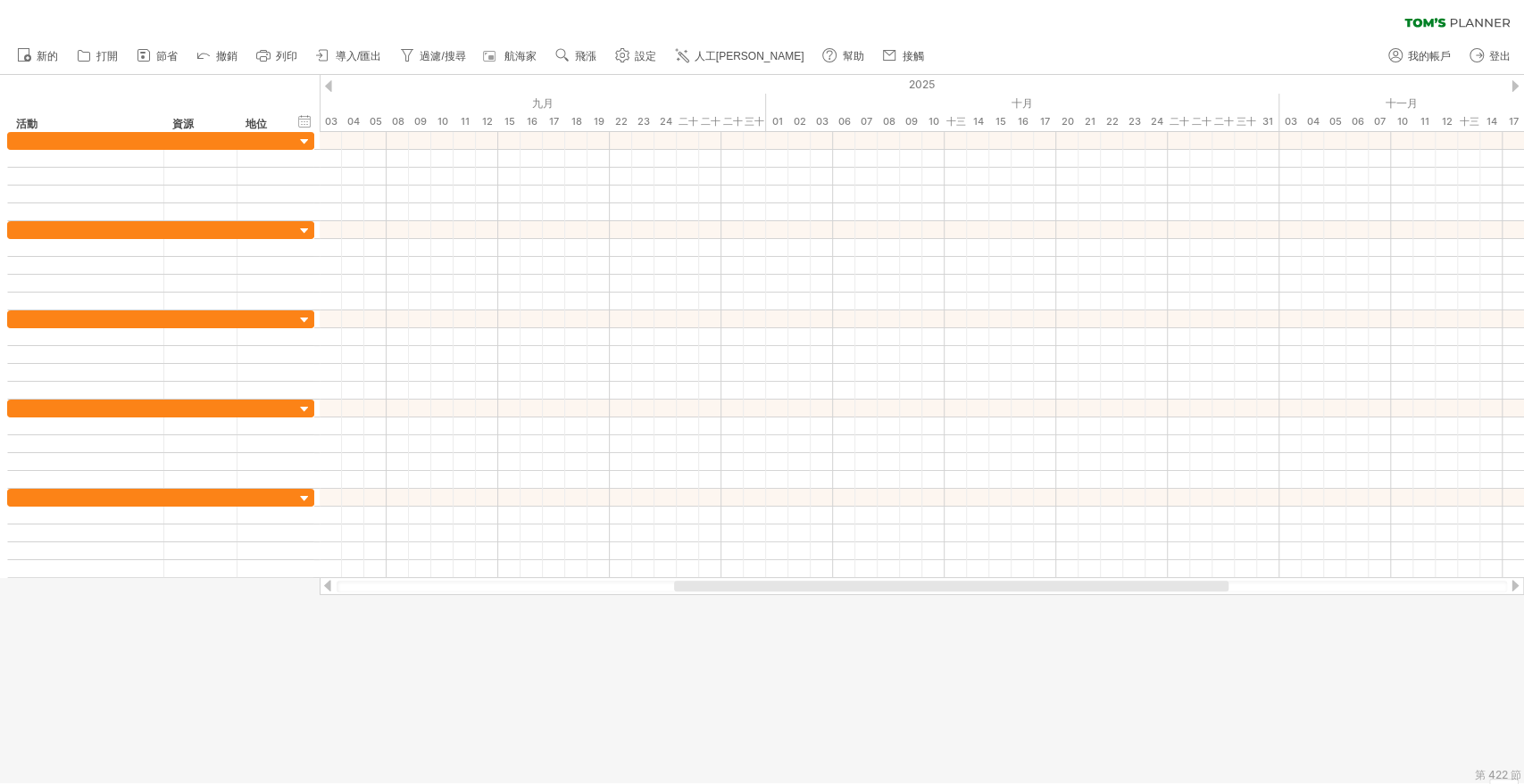
click at [330, 590] on div at bounding box center [327, 586] width 14 height 11
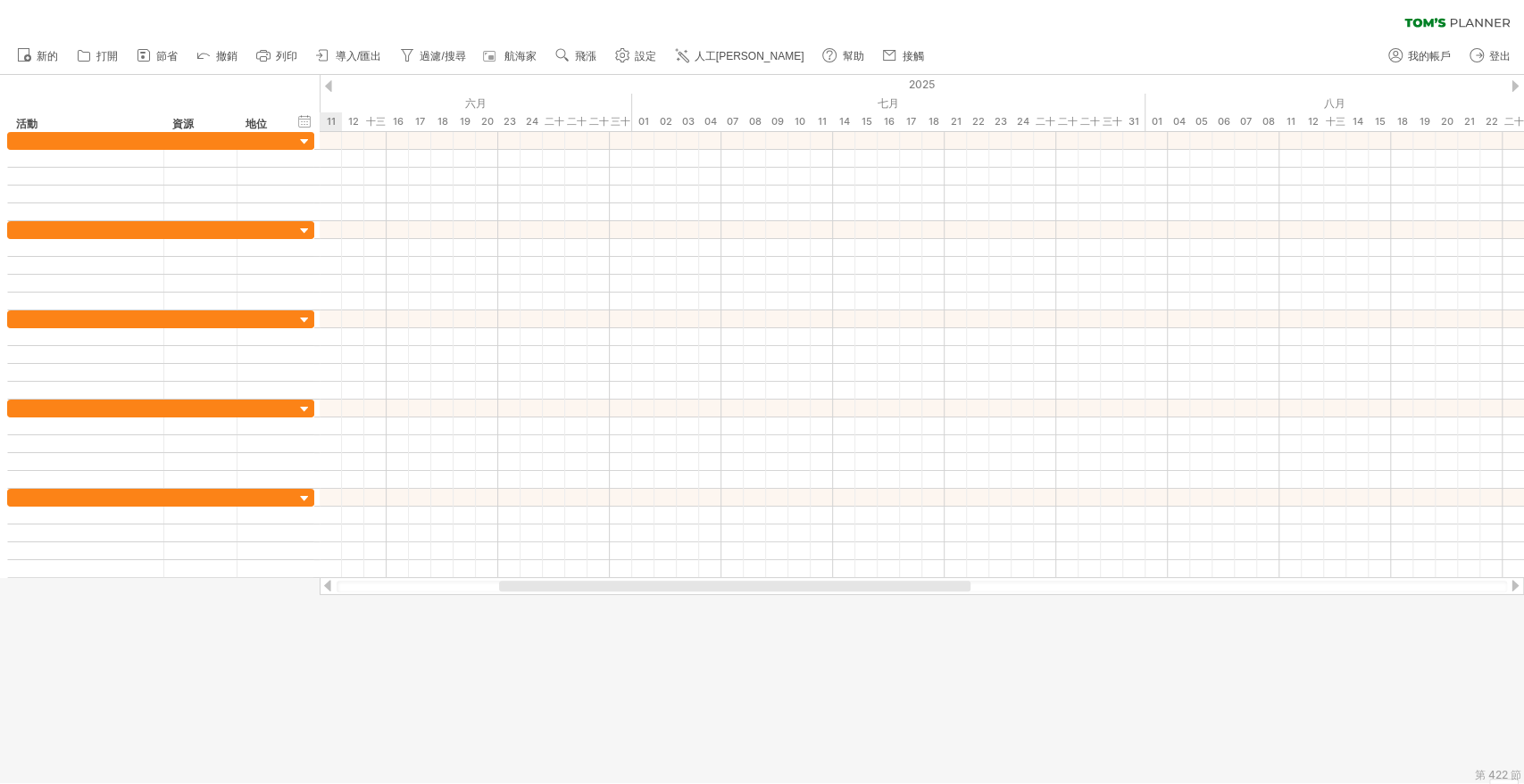
click at [330, 590] on div at bounding box center [327, 586] width 14 height 11
drag, startPoint x: 529, startPoint y: 587, endPoint x: 481, endPoint y: 587, distance: 48.0
click at [481, 587] on div at bounding box center [637, 586] width 410 height 10
click at [548, 100] on font "可能" at bounding box center [542, 103] width 22 height 13
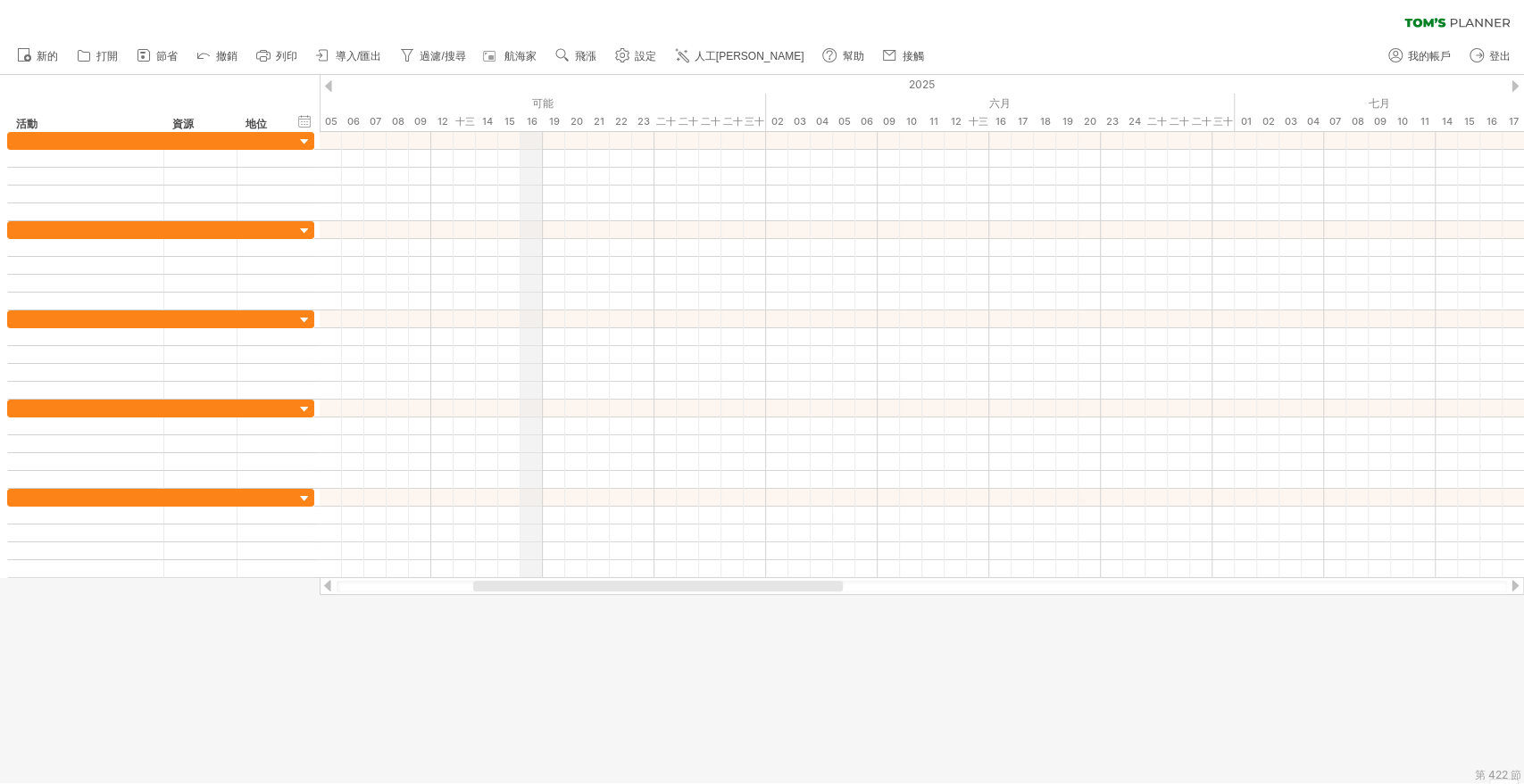
click at [526, 100] on div "可能" at bounding box center [520, 103] width 491 height 19
drag, startPoint x: 526, startPoint y: 100, endPoint x: 550, endPoint y: 100, distance: 24.0
click at [528, 100] on div "可能" at bounding box center [520, 103] width 491 height 19
click at [539, 99] on font "可能" at bounding box center [542, 103] width 22 height 13
click at [602, 124] on font "時間軸設定" at bounding box center [613, 122] width 53 height 13
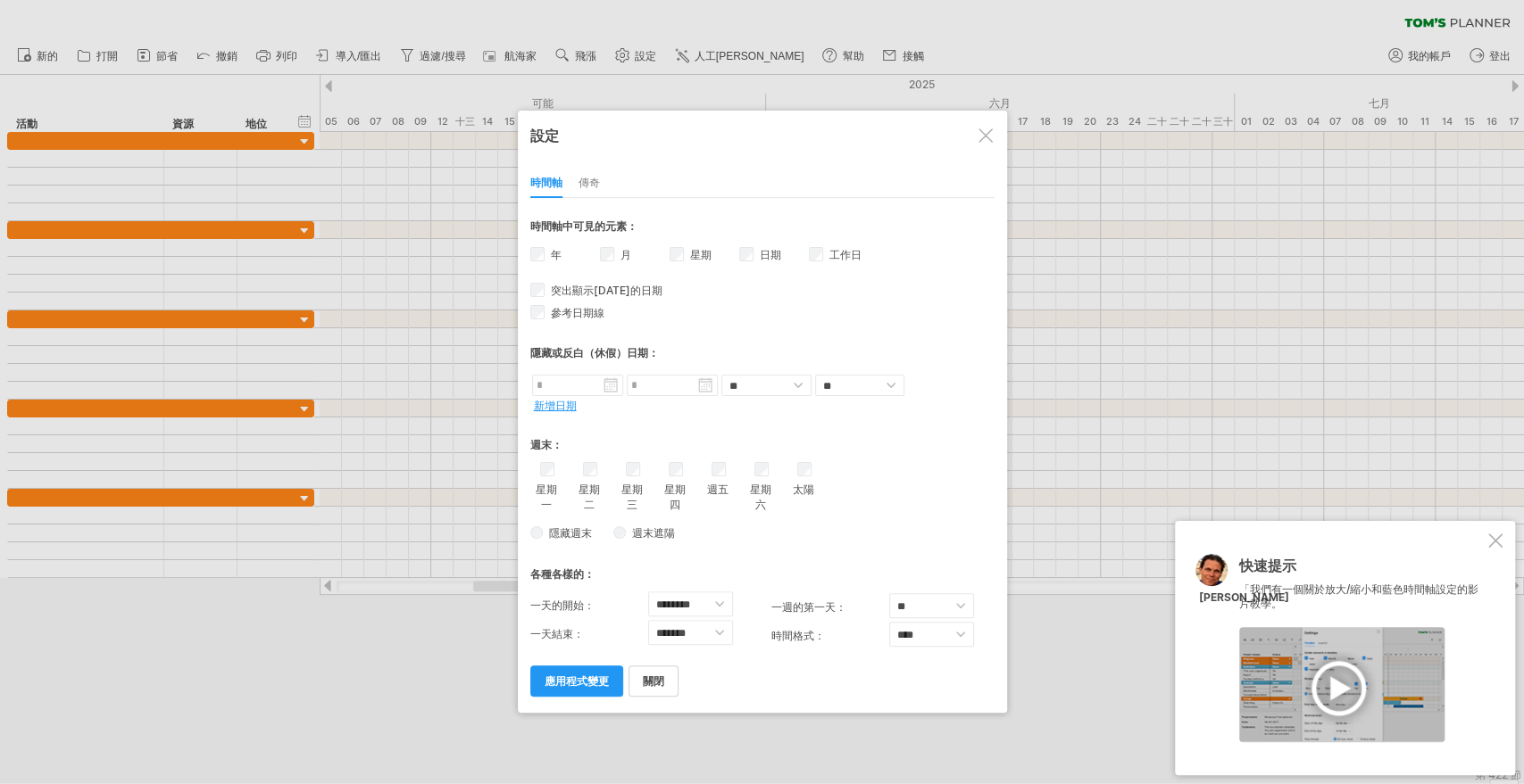
click at [978, 129] on div at bounding box center [985, 135] width 14 height 14
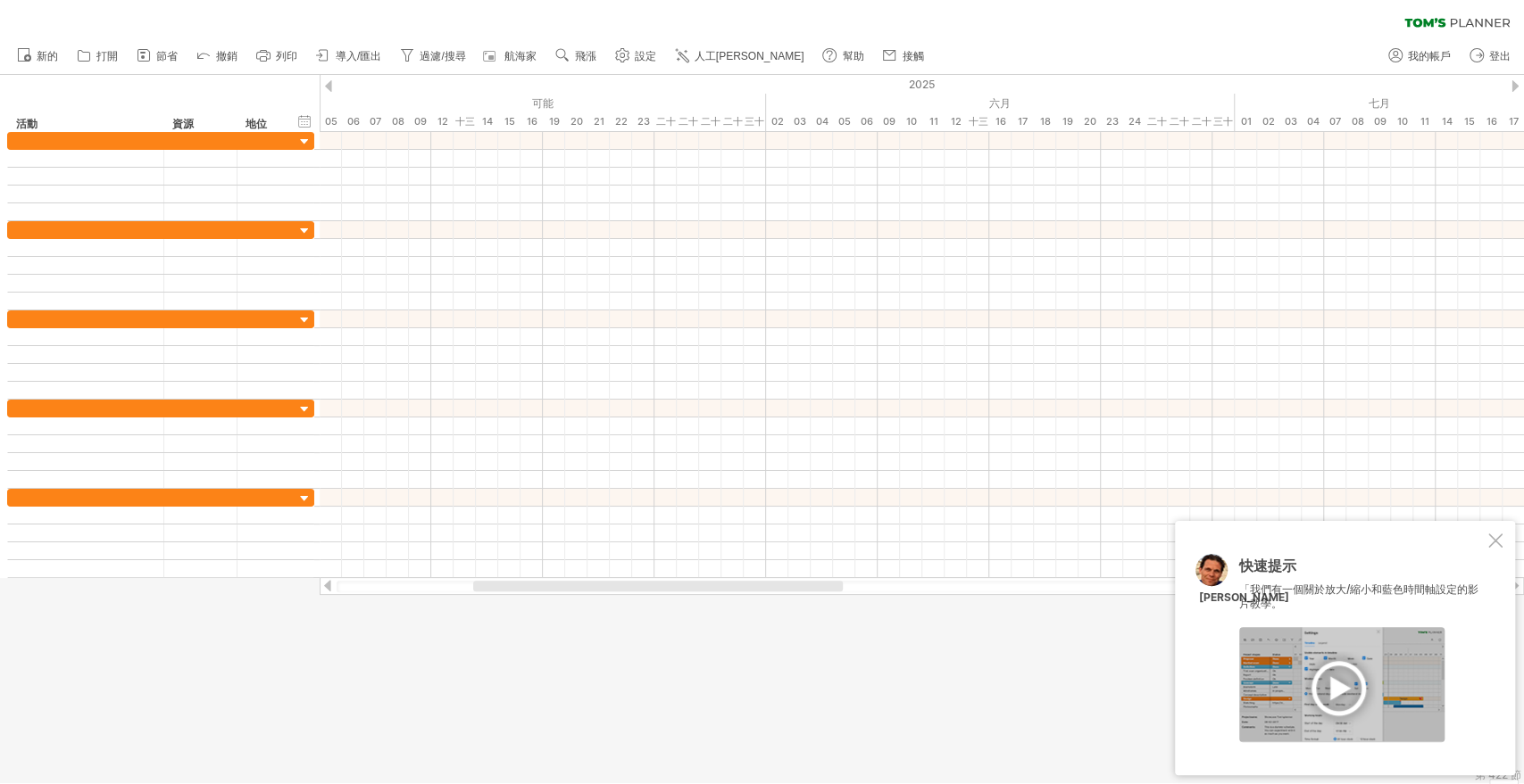
click at [1350, 686] on div at bounding box center [1341, 684] width 205 height 115
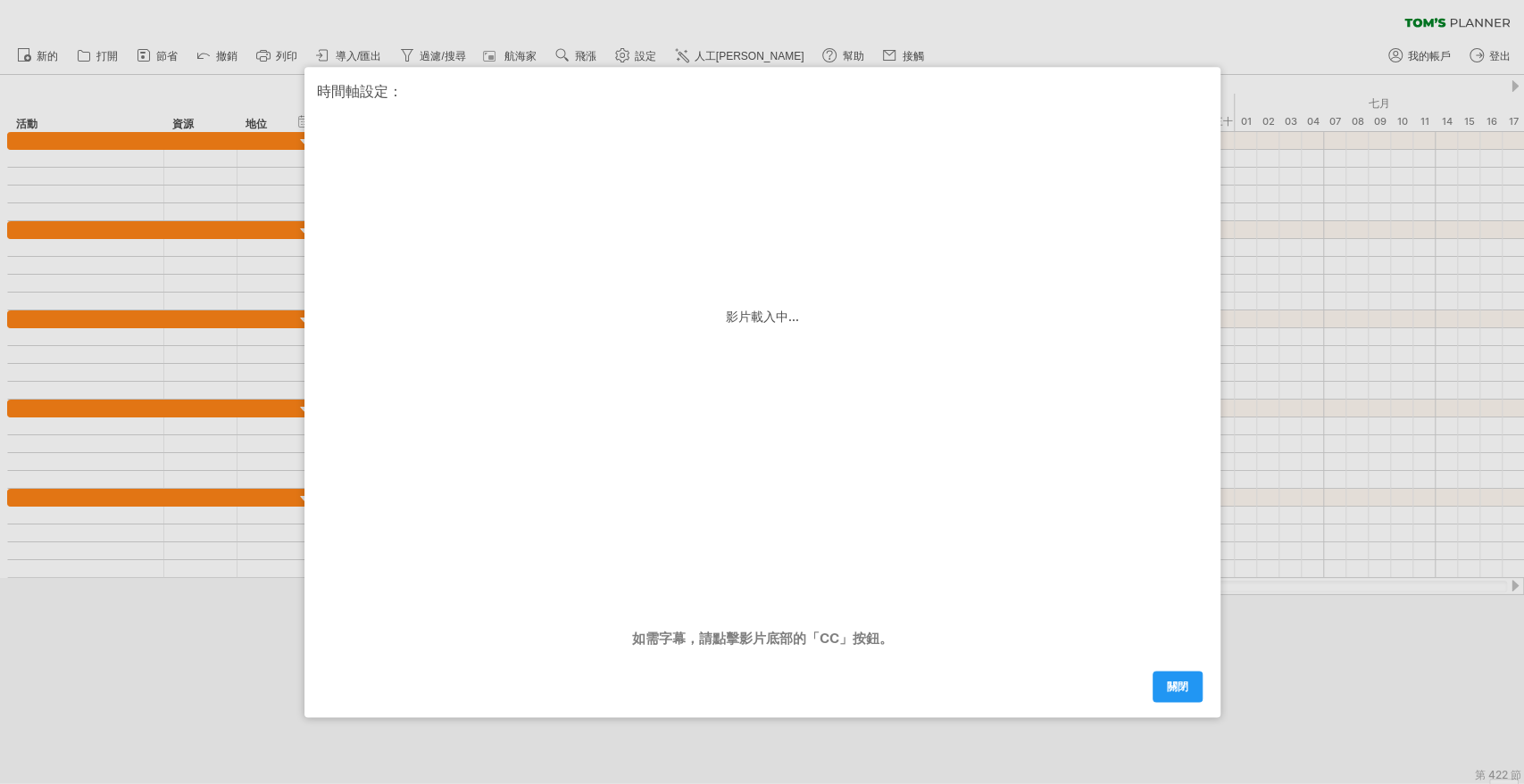
click at [1260, 183] on div at bounding box center [762, 392] width 1524 height 784
click at [1182, 690] on font "關閉" at bounding box center [1177, 687] width 22 height 13
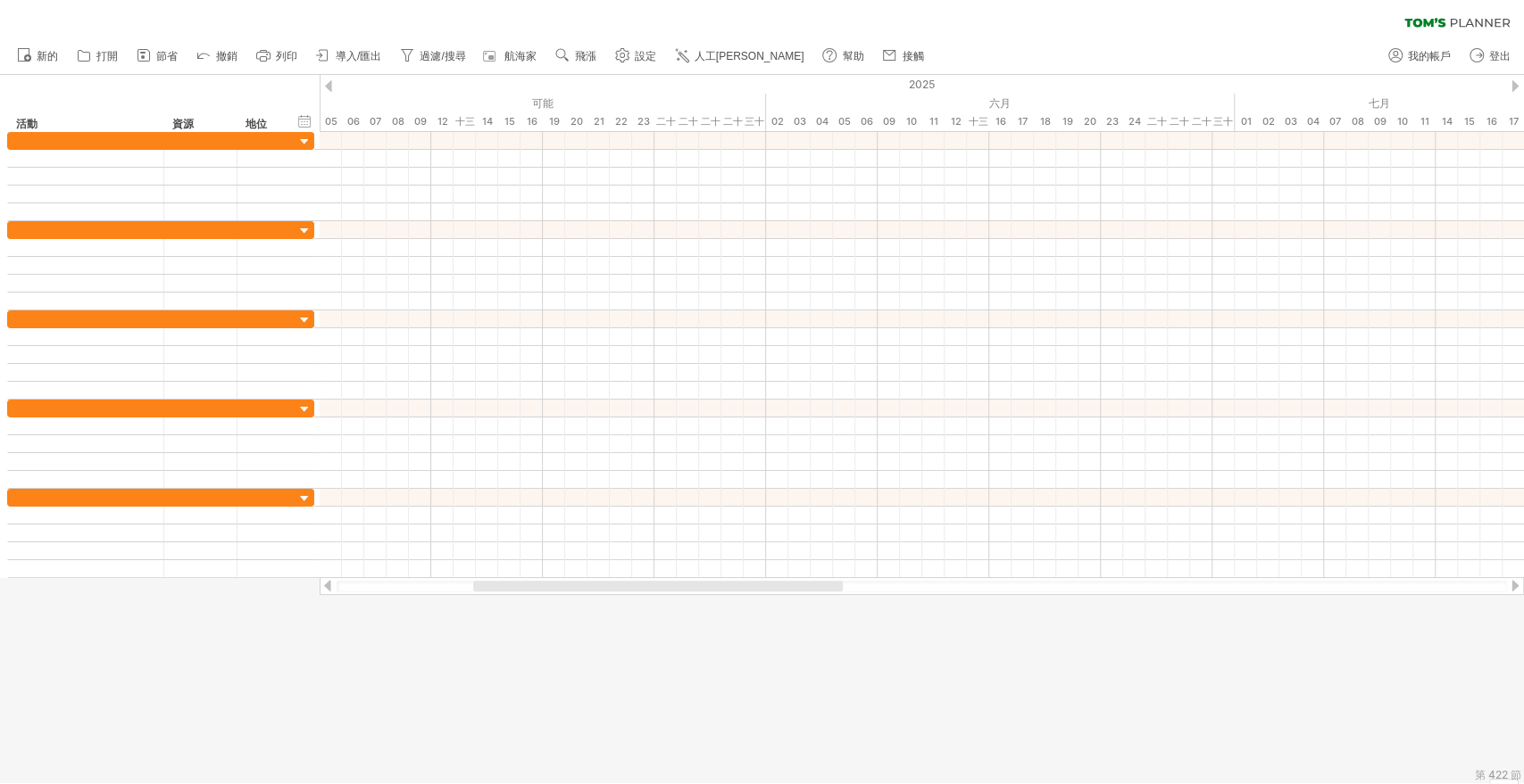
click at [681, 690] on div at bounding box center [762, 428] width 1524 height 708
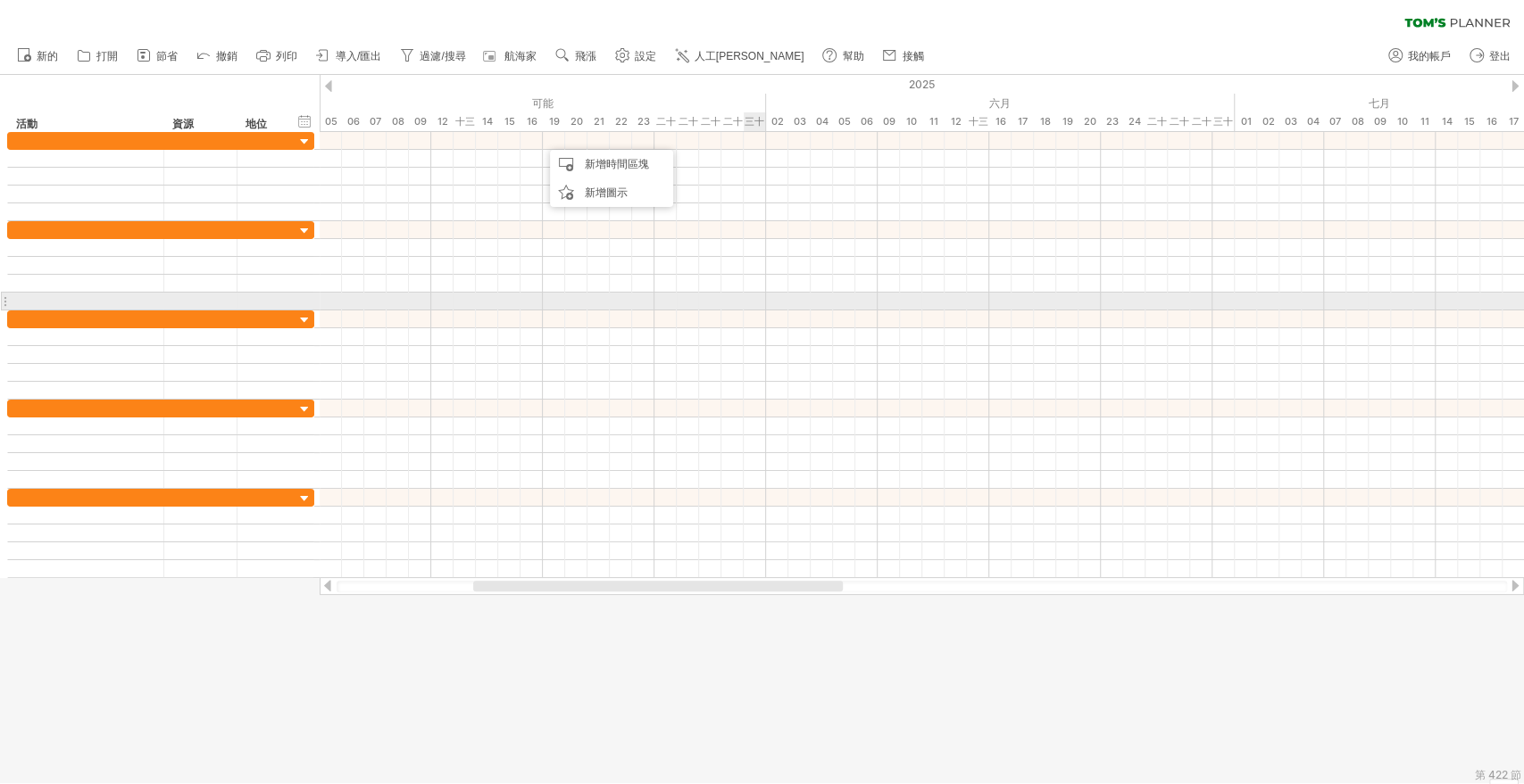
click at [758, 297] on div at bounding box center [921, 301] width 1204 height 18
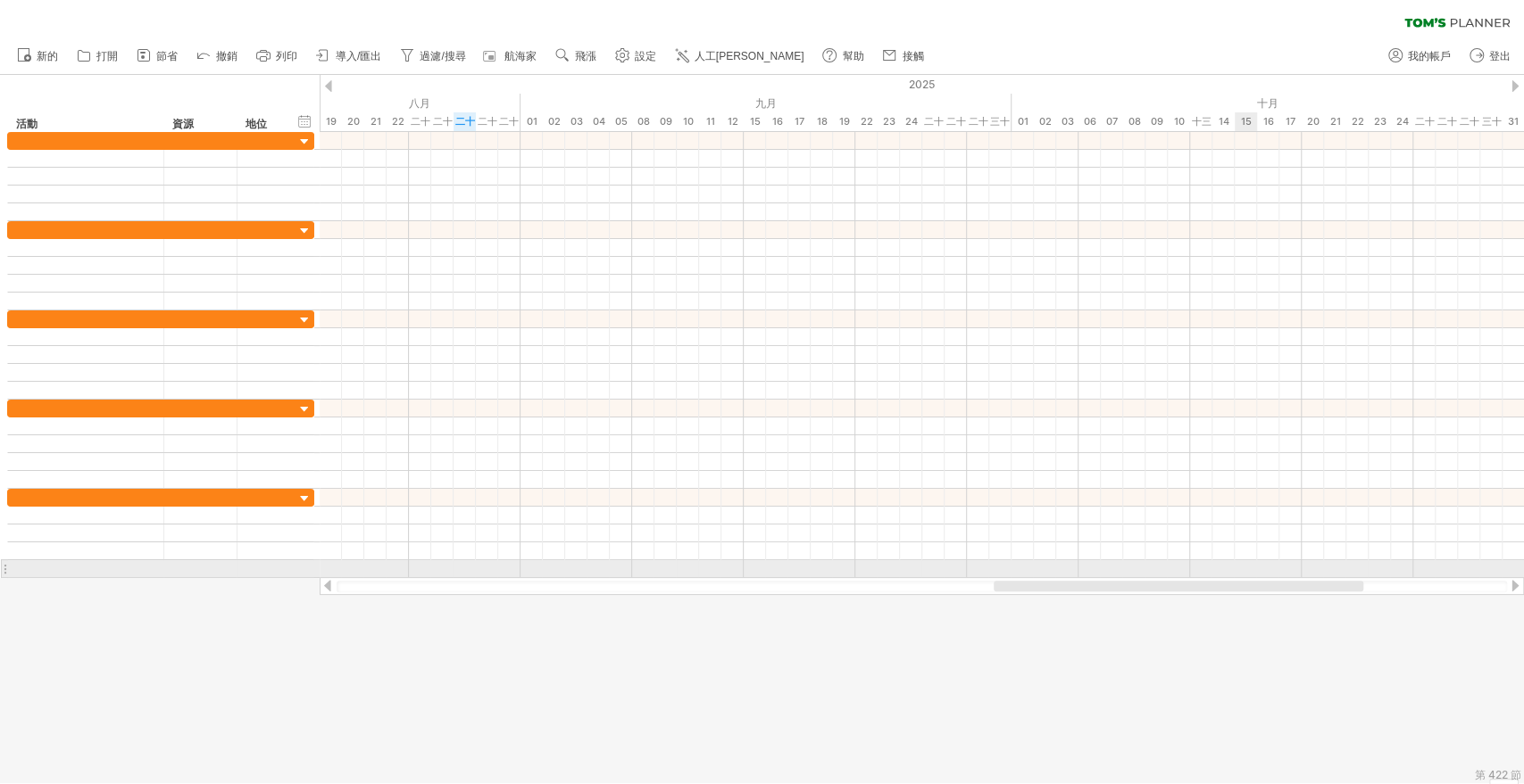
drag, startPoint x: 724, startPoint y: 582, endPoint x: 1021, endPoint y: 490, distance: 310.9
click at [1245, 572] on div "Trying to reach [DOMAIN_NAME] Connected again... 0% clear filter share" at bounding box center [762, 392] width 1524 height 784
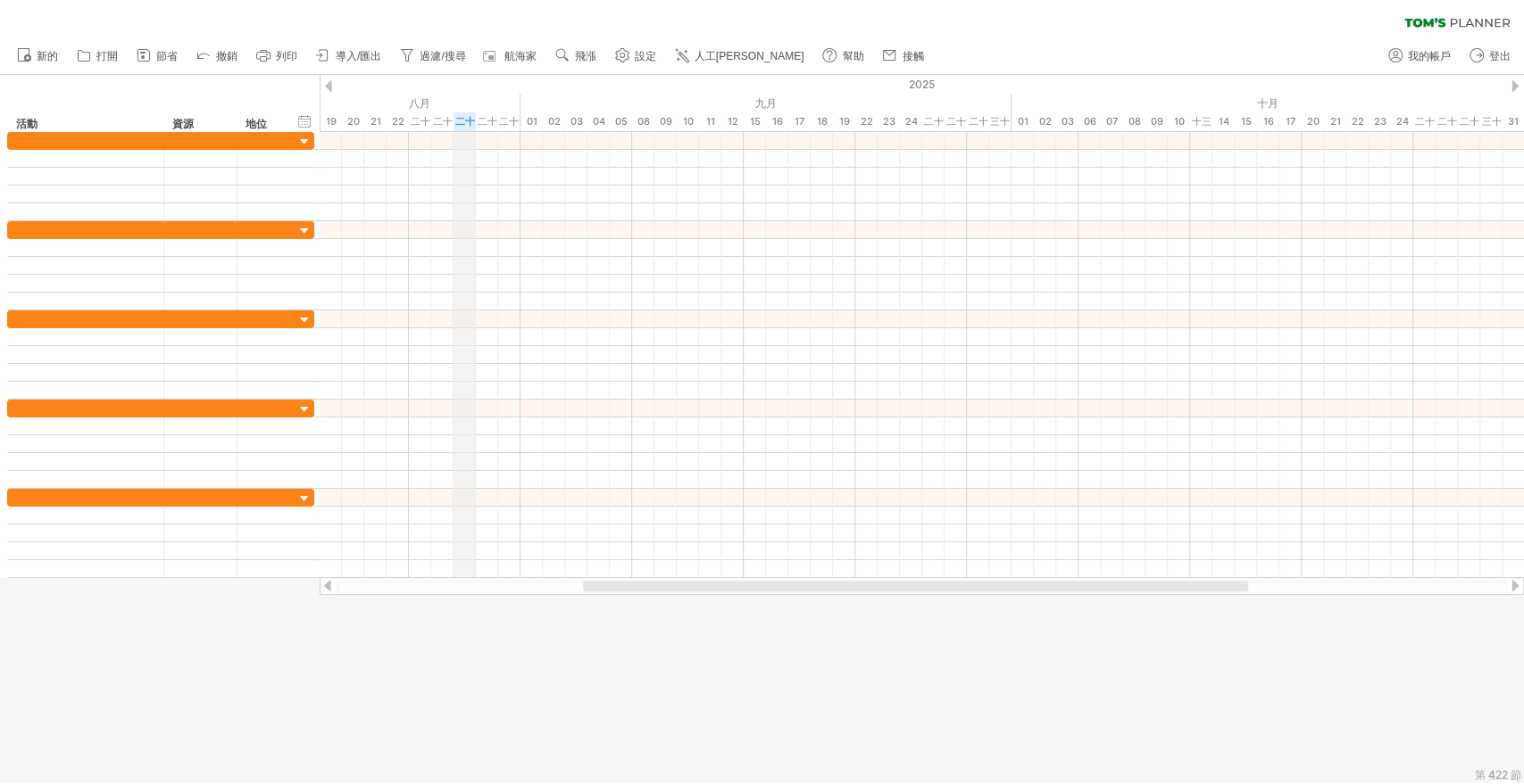
click at [462, 120] on font "二十七" at bounding box center [464, 130] width 20 height 31
click at [489, 120] on font "二十八" at bounding box center [487, 130] width 20 height 31
click at [395, 123] on font "22" at bounding box center [398, 121] width 12 height 12
drag, startPoint x: 414, startPoint y: 123, endPoint x: 599, endPoint y: 123, distance: 185.0
click at [599, 123] on font "二十五" at bounding box center [598, 130] width 20 height 31
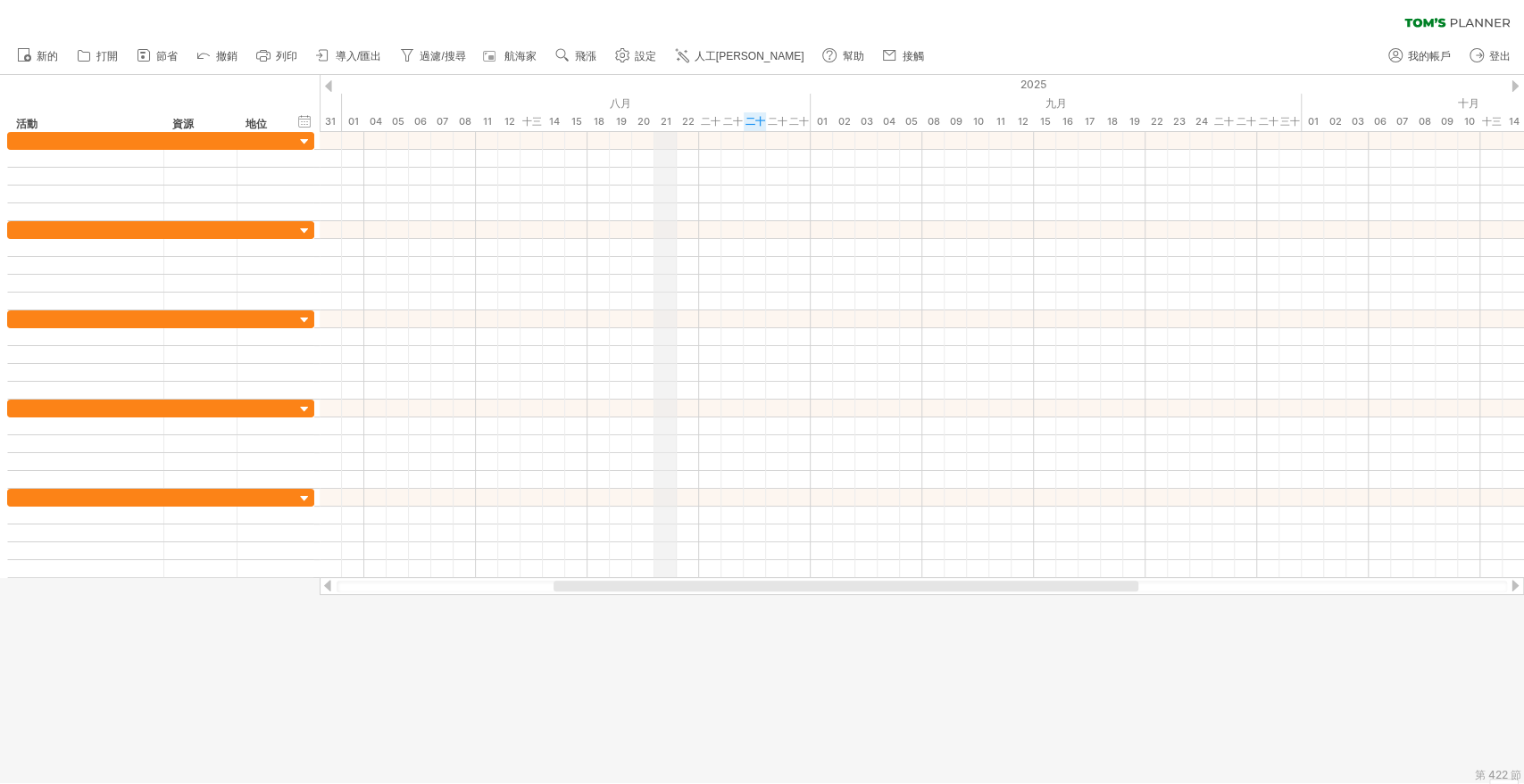
drag, startPoint x: 556, startPoint y: 120, endPoint x: 703, endPoint y: 124, distance: 147.1
click at [677, 124] on div "21" at bounding box center [666, 122] width 22 height 19
drag, startPoint x: 792, startPoint y: 120, endPoint x: 573, endPoint y: 122, distance: 219.0
click at [573, 122] on font "二十七" at bounding box center [577, 130] width 20 height 31
click at [615, 120] on font "二十九" at bounding box center [620, 130] width 20 height 31
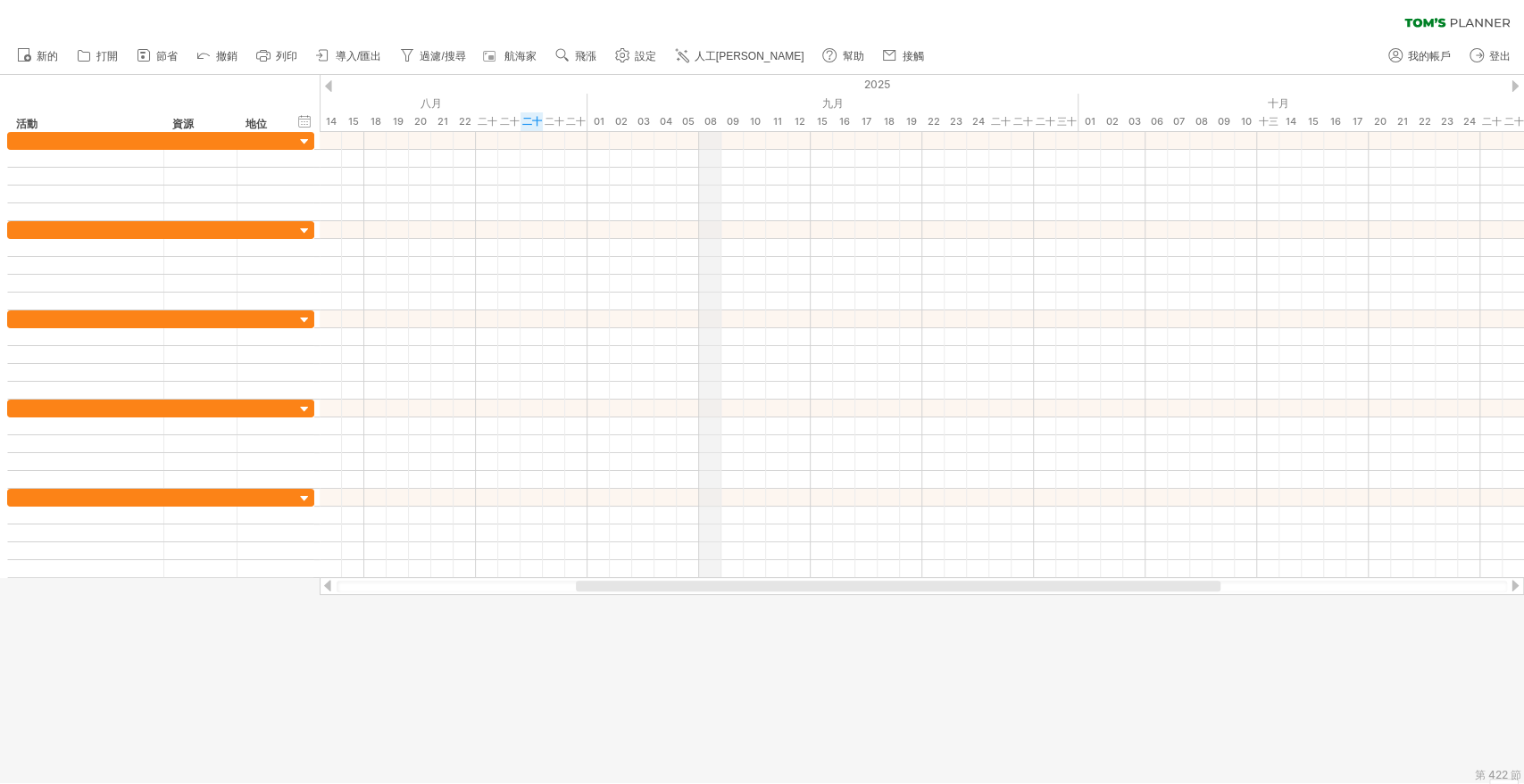
drag, startPoint x: 738, startPoint y: 117, endPoint x: 701, endPoint y: 117, distance: 37.0
click at [552, 118] on font "二十八" at bounding box center [554, 130] width 20 height 31
click at [502, 119] on font "二十六" at bounding box center [509, 130] width 20 height 31
click at [481, 119] on font "二十五" at bounding box center [487, 130] width 20 height 31
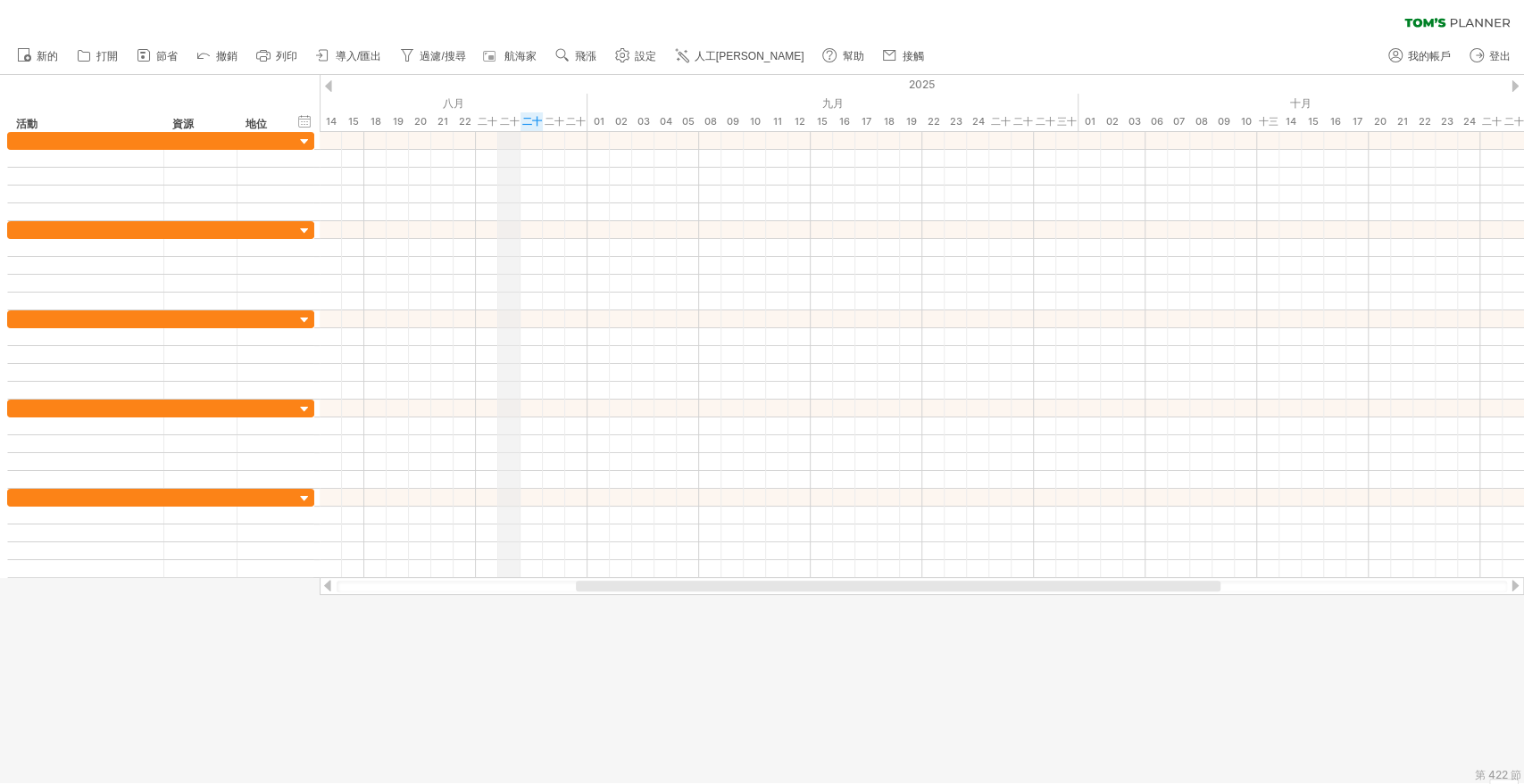
click at [500, 119] on font "二十六" at bounding box center [509, 130] width 20 height 31
click at [531, 119] on font "二十七" at bounding box center [532, 130] width 20 height 31
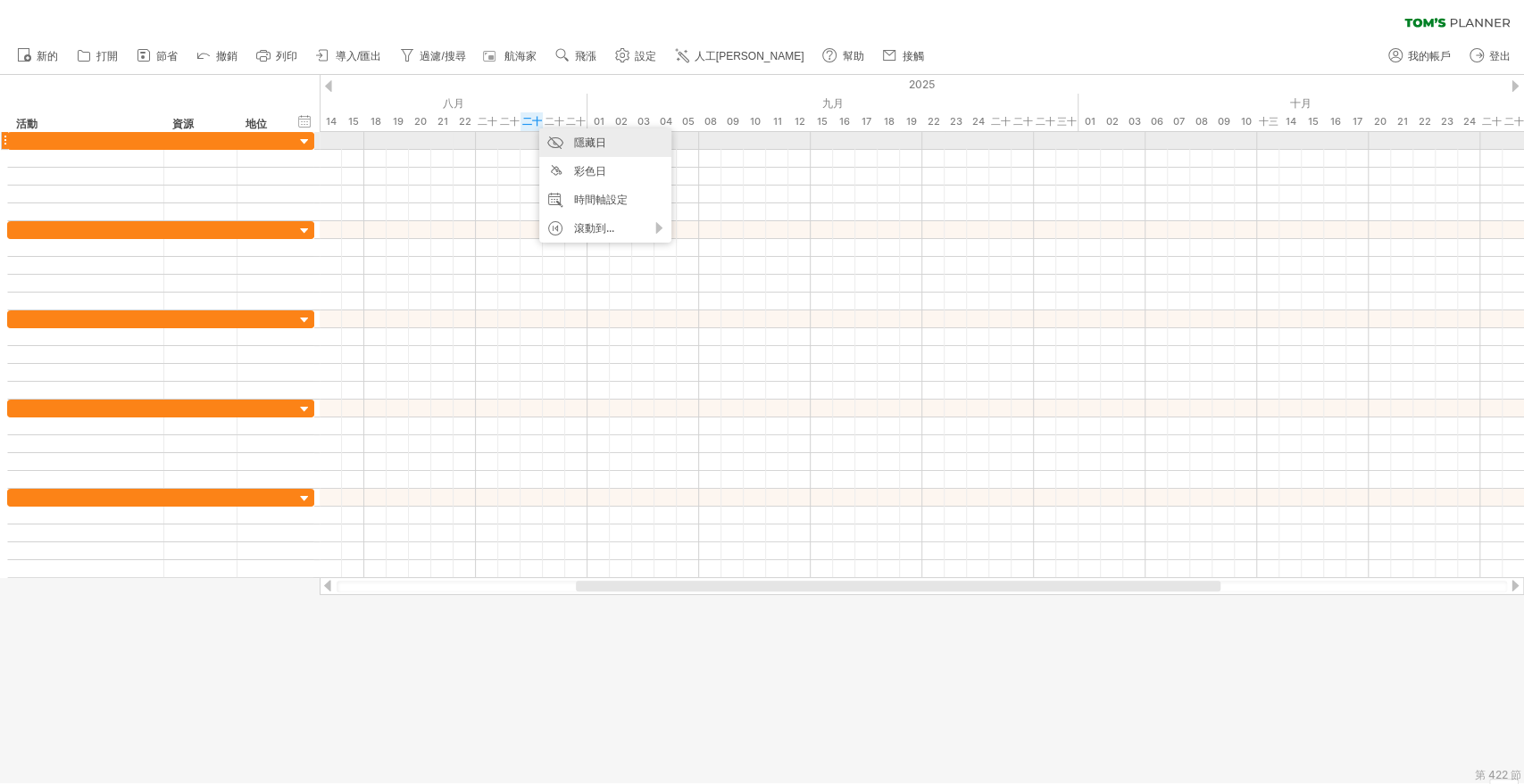
click at [606, 148] on font "隱藏日" at bounding box center [590, 142] width 32 height 13
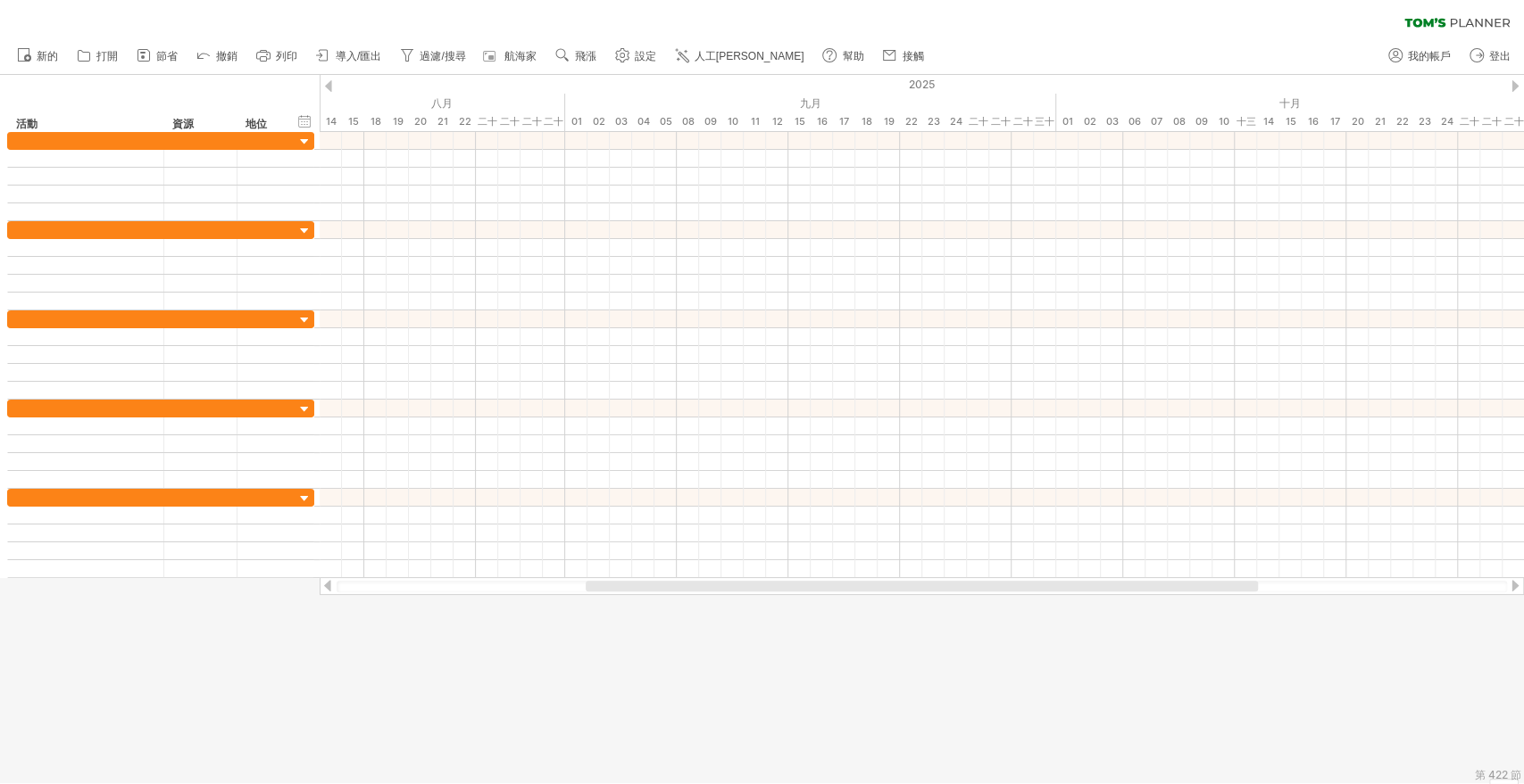
click at [564, 635] on div at bounding box center [762, 428] width 1524 height 708
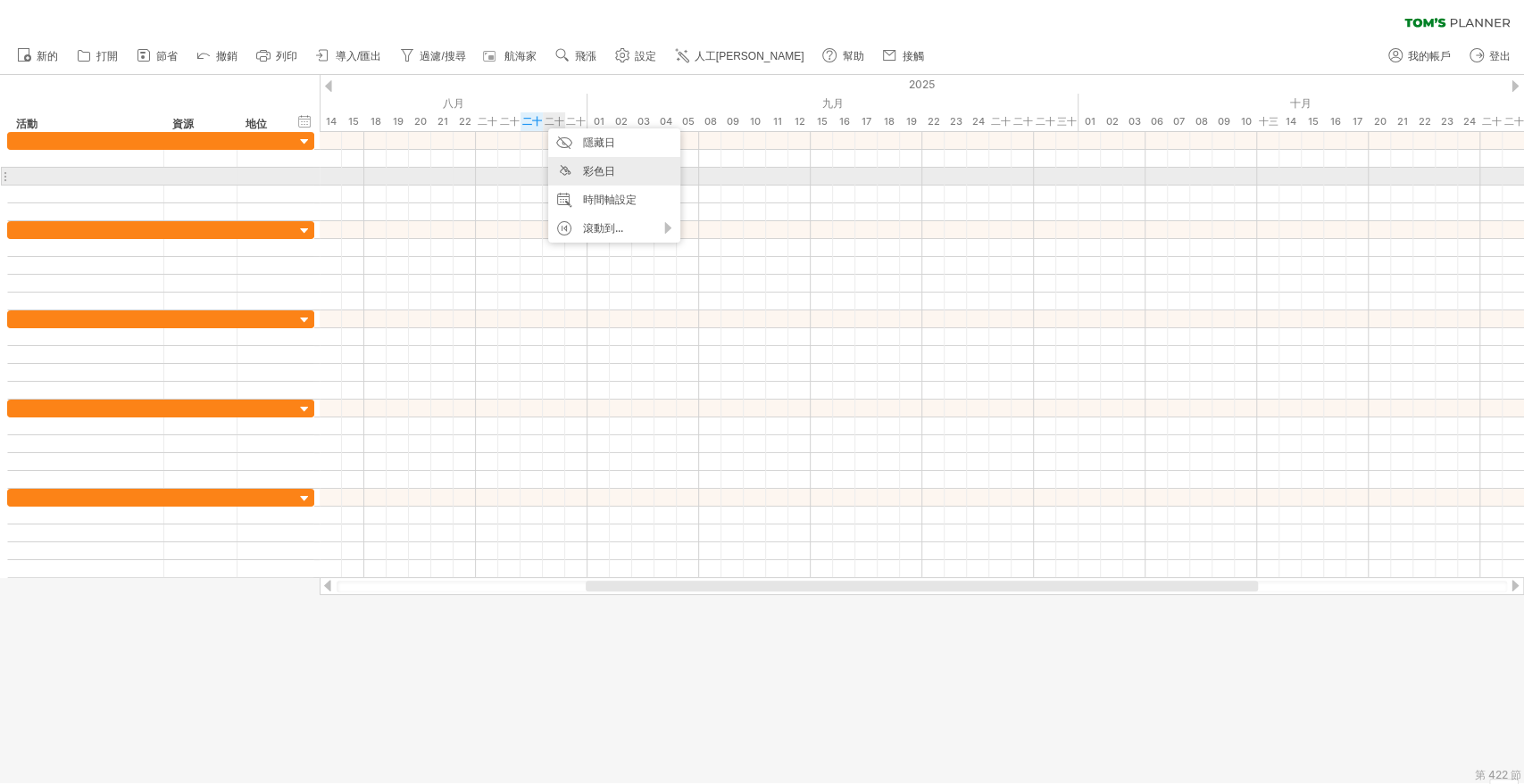
click at [602, 173] on font "彩色日" at bounding box center [599, 170] width 32 height 13
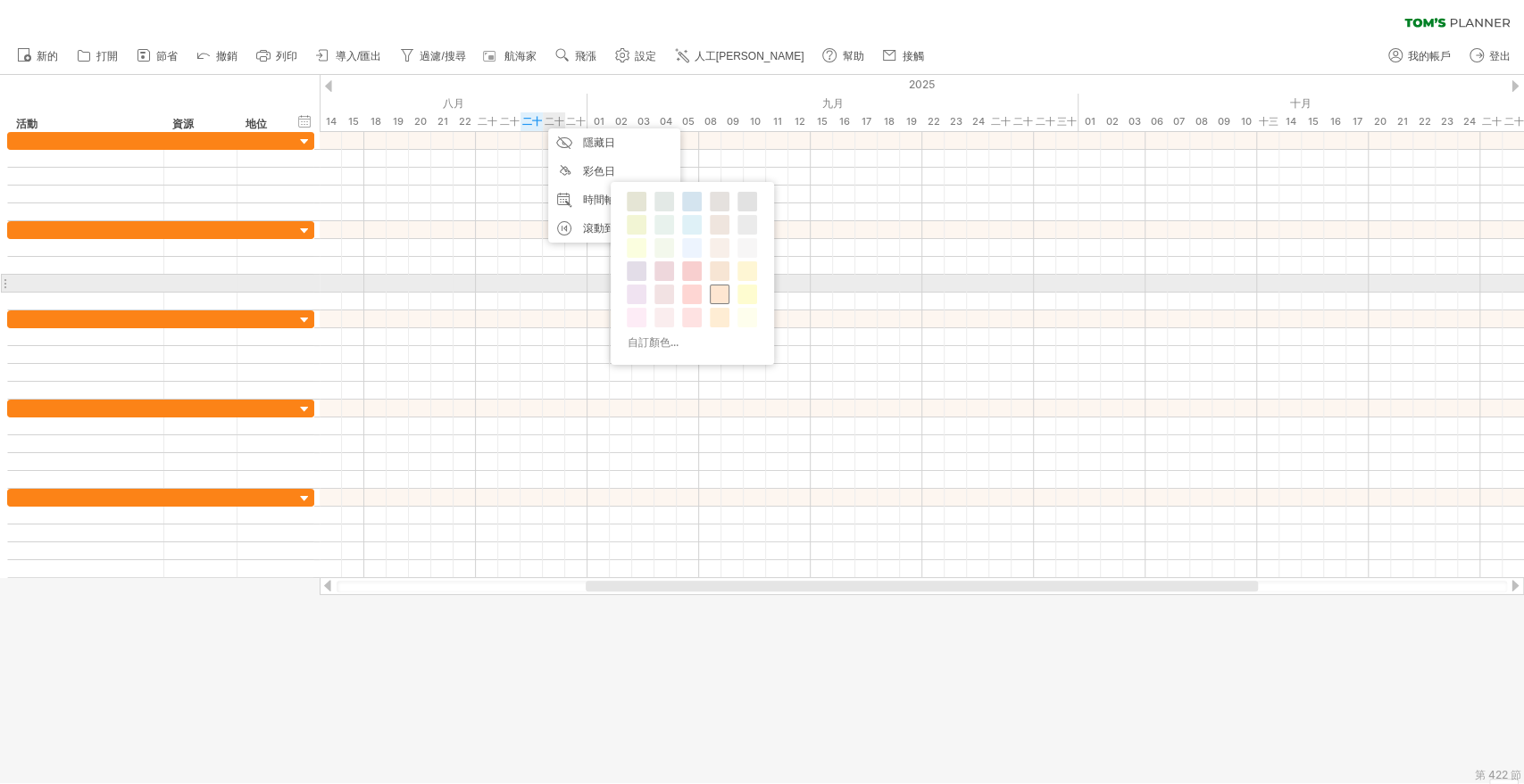
click at [721, 287] on span at bounding box center [719, 294] width 14 height 14
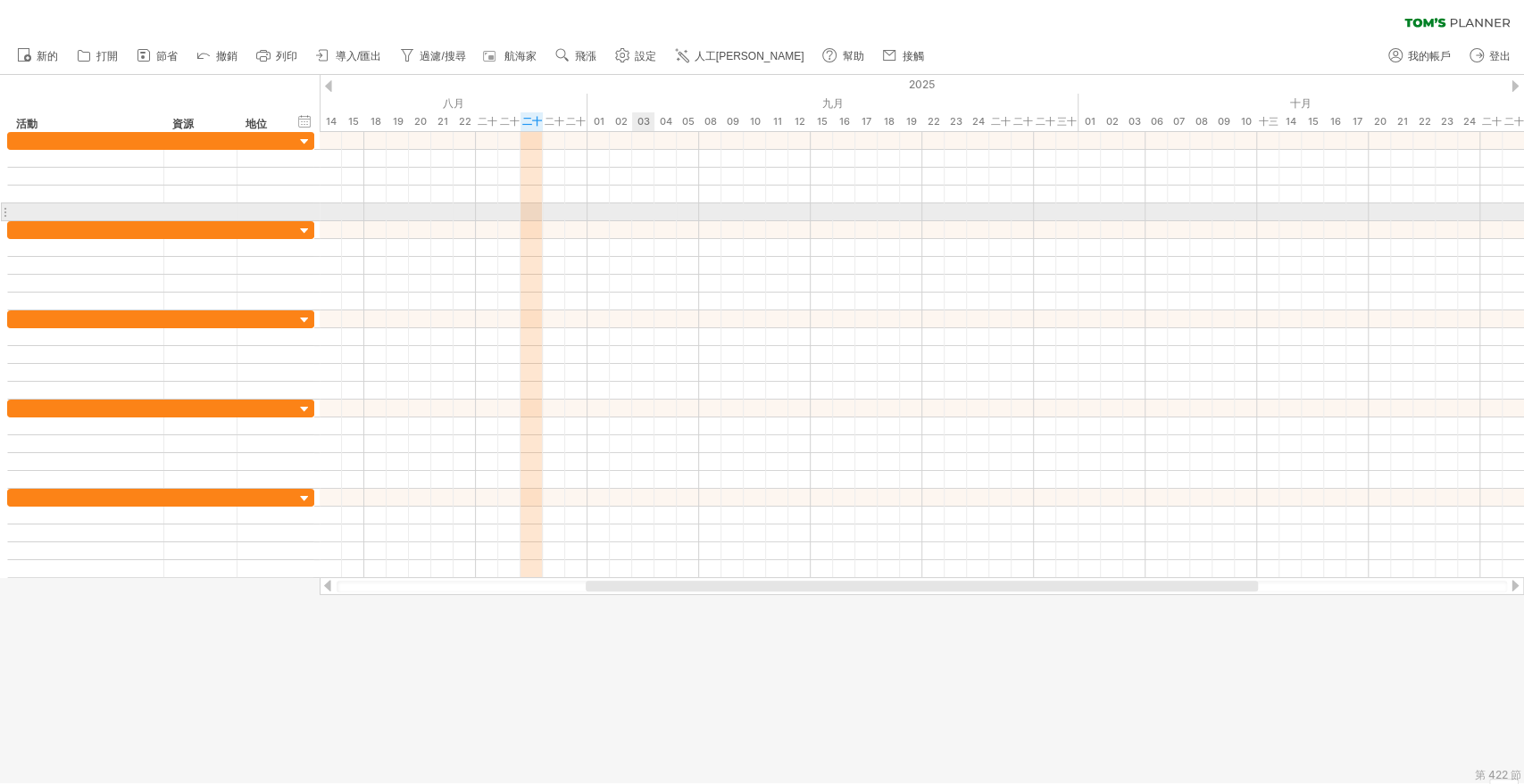
click at [641, 204] on div at bounding box center [921, 211] width 1204 height 18
click at [617, 204] on font "時間軸設定" at bounding box center [603, 201] width 53 height 13
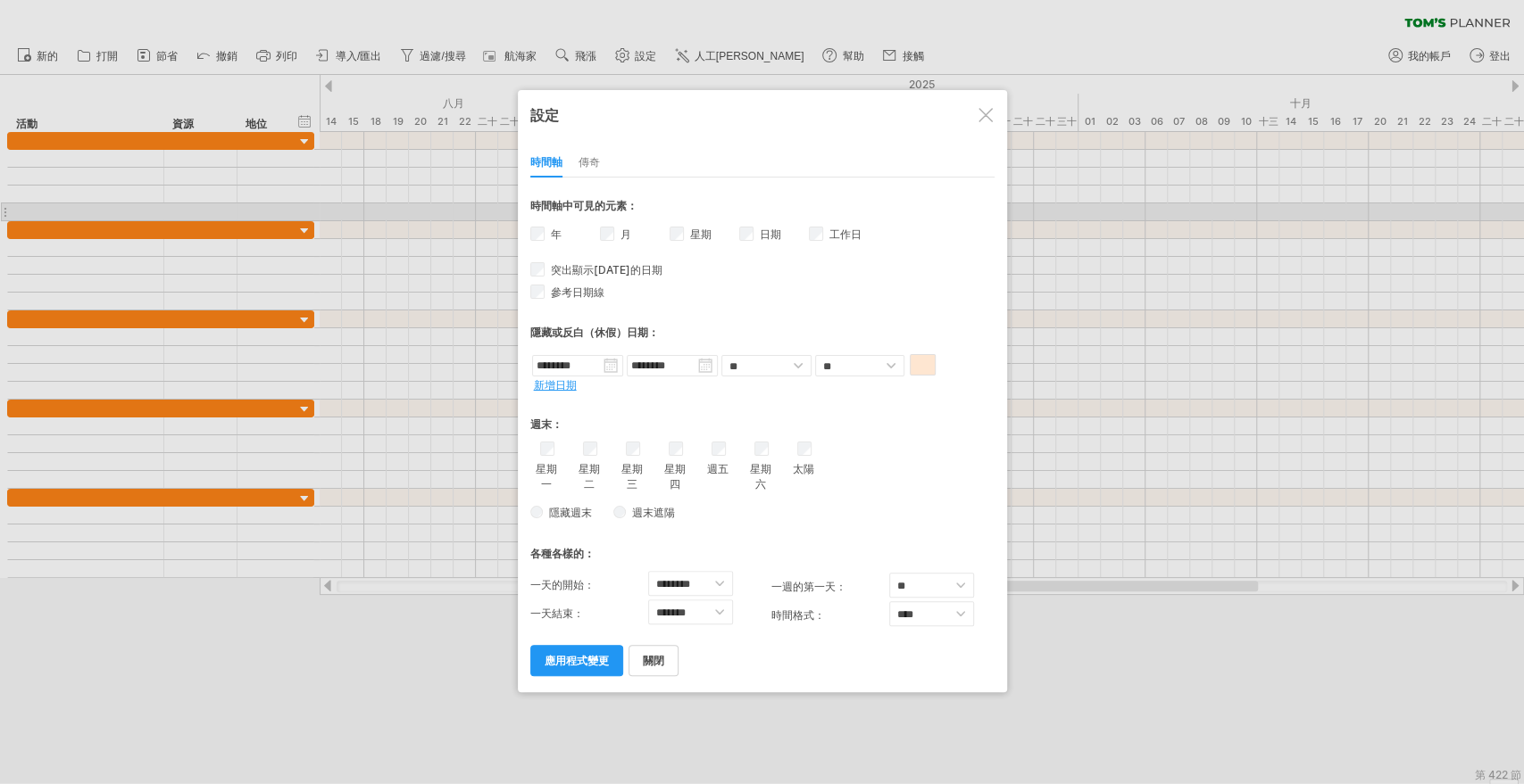
click at [589, 165] on font "傳奇" at bounding box center [589, 162] width 22 height 13
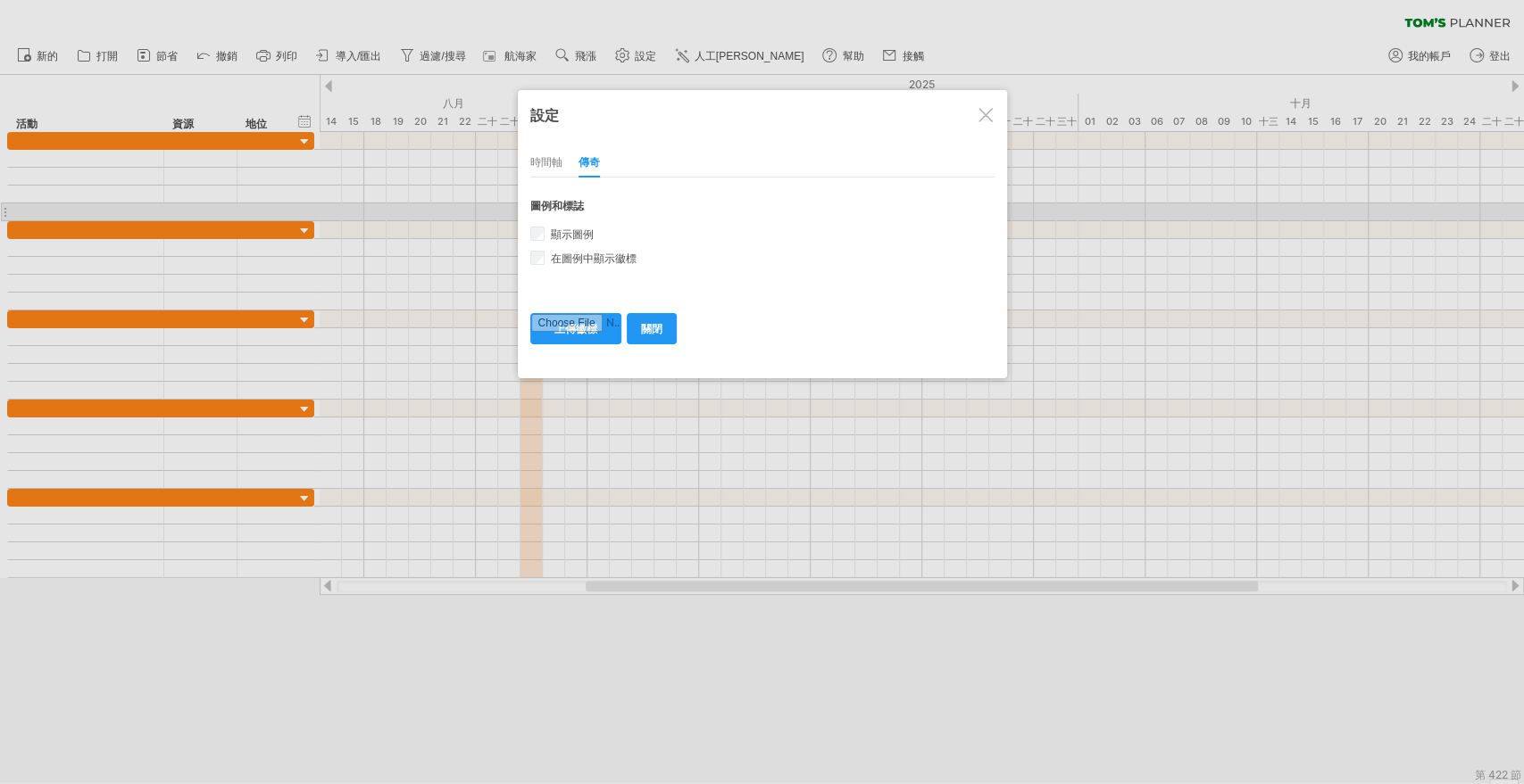
click at [540, 164] on font "時間軸" at bounding box center [546, 162] width 32 height 13
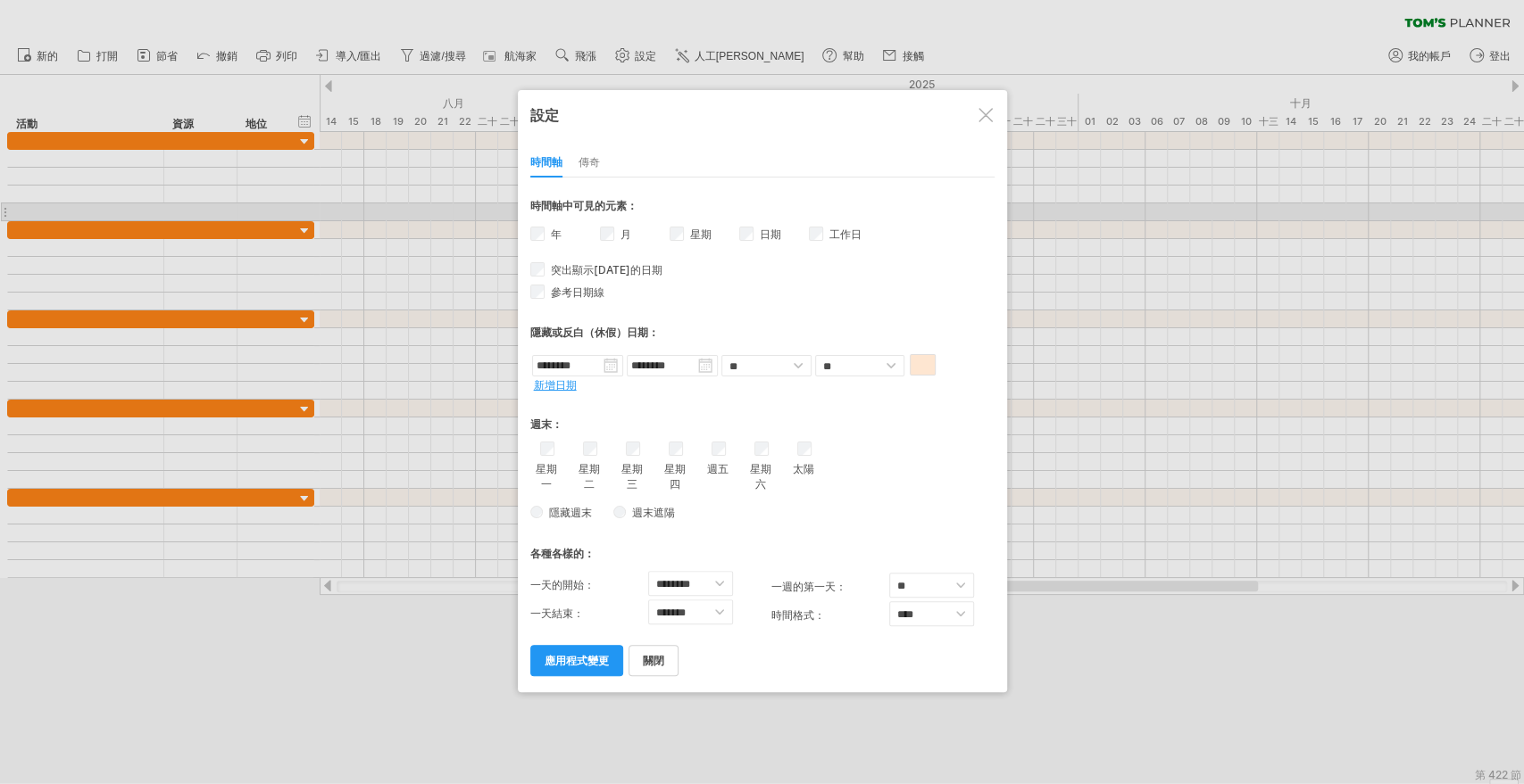
click at [684, 237] on div "星期 週數的可見性 目前時間軸上沒有足夠的水平空間來顯示週數。 不過，如果您放大日程表，則在可能的情況下會顯示週數。" at bounding box center [704, 237] width 69 height 26
click at [826, 236] on label "工作日 工作日可見度 目前時間軸上沒有足夠的水平空間來顯示工作日。 不過，如果您放大日程表，則在可能的情況下會顯示工作日。" at bounding box center [843, 234] width 36 height 13
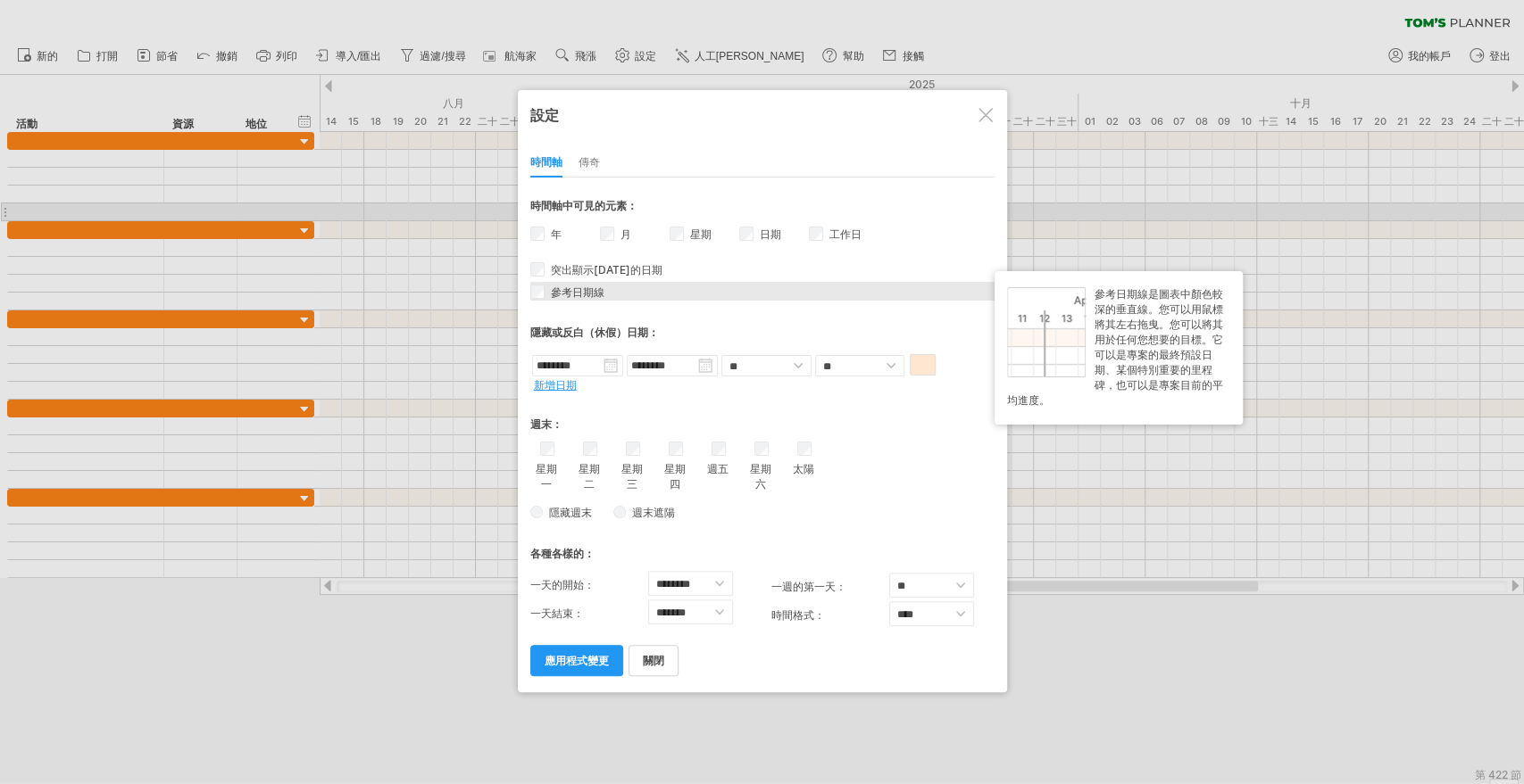
click at [548, 287] on span "參考日期線" at bounding box center [576, 292] width 57 height 13
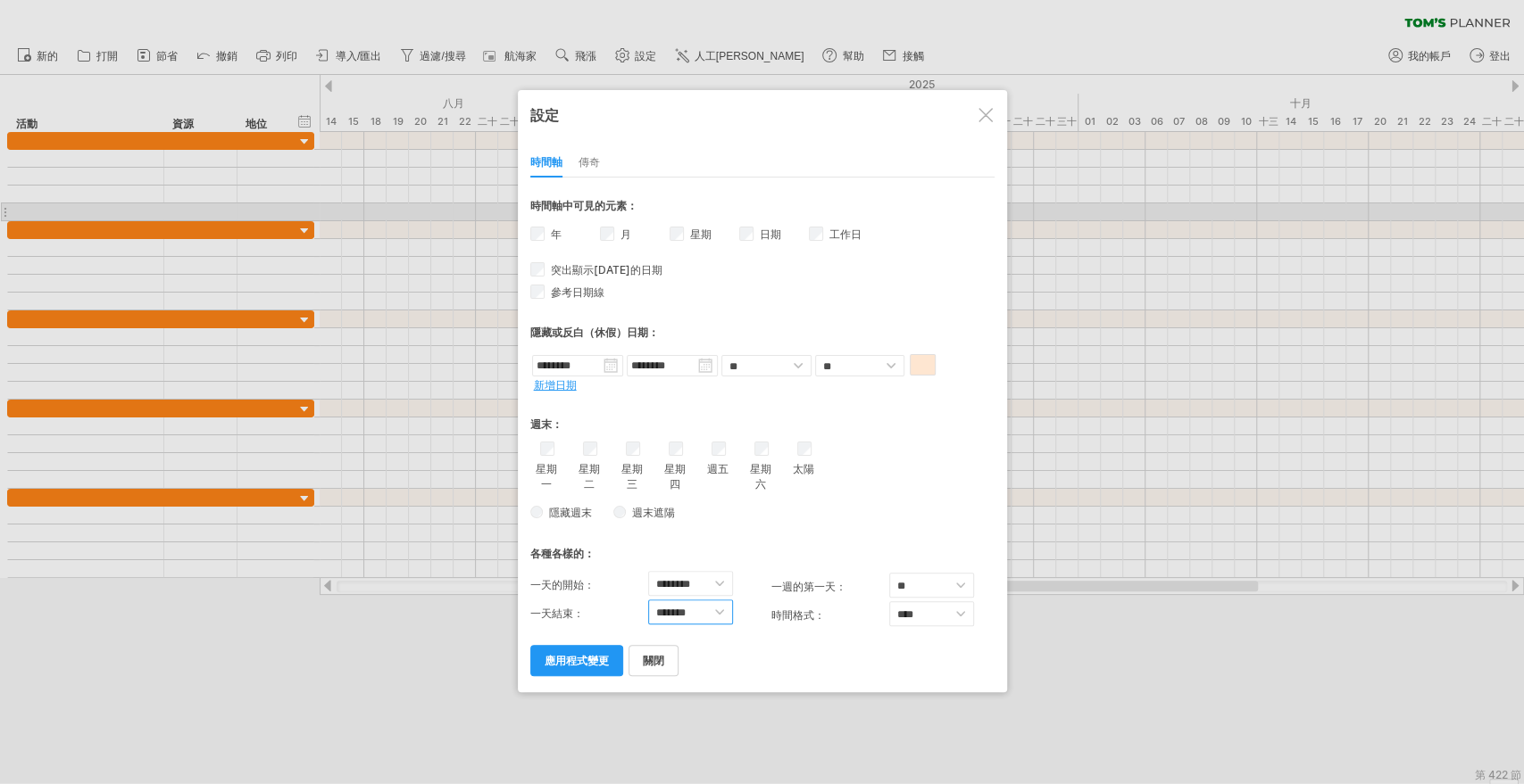
click at [696, 613] on select "******* ******* ******* ******* ******* ******* ******* ******* ****** ******* …" at bounding box center [690, 612] width 85 height 25
select select "**"
click at [648, 602] on select "******* ******* ******* ******* ******* ******* ******* ******* ****** ******* …" at bounding box center [690, 612] width 85 height 25
click at [845, 536] on div "各種各樣的：" at bounding box center [762, 547] width 464 height 36
click at [583, 661] on font "應用程式變更" at bounding box center [577, 661] width 65 height 13
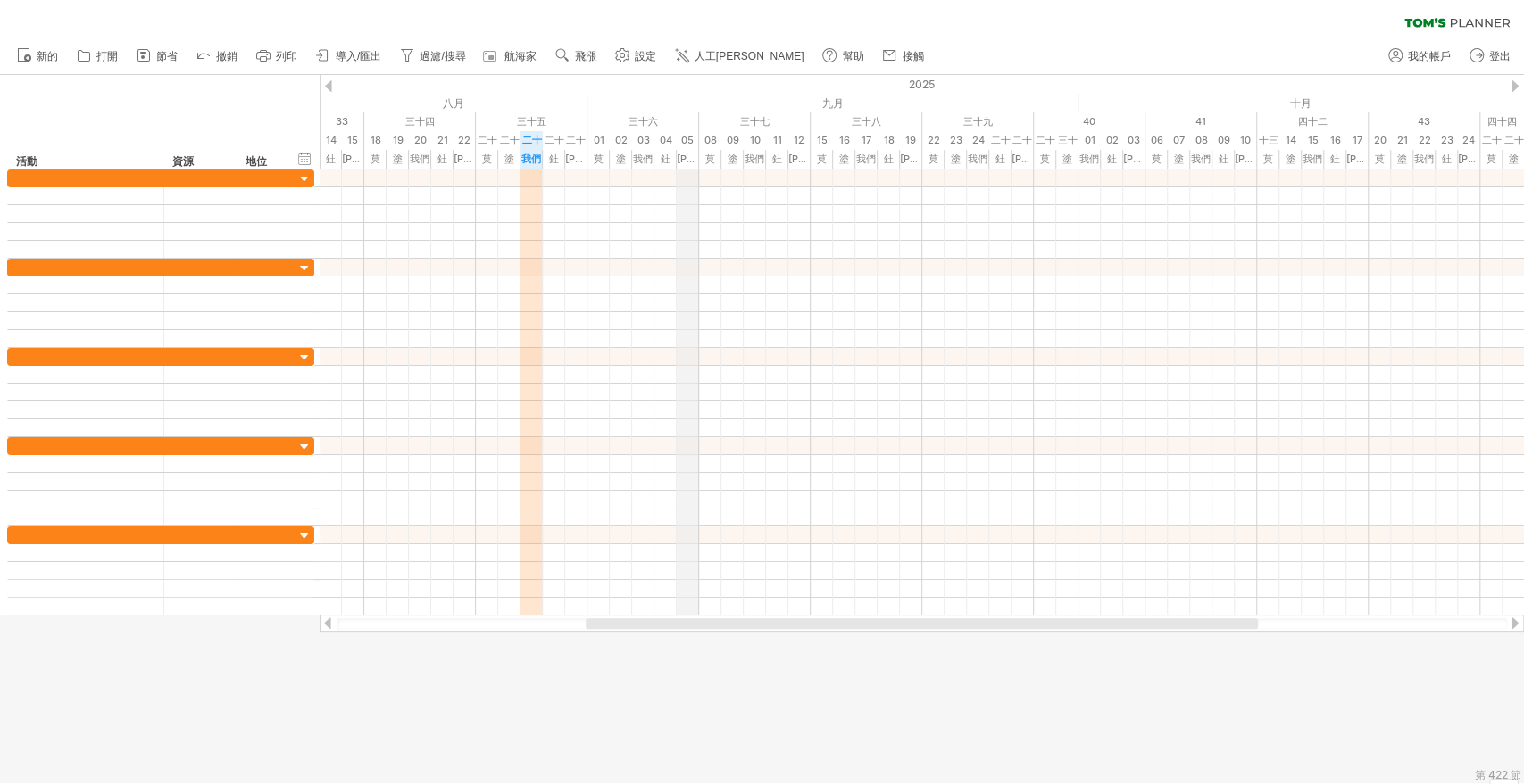
click at [695, 154] on font "[PERSON_NAME]" at bounding box center [717, 158] width 81 height 12
click at [733, 154] on font "塗" at bounding box center [732, 158] width 9 height 12
click at [909, 150] on div "[PERSON_NAME]" at bounding box center [911, 159] width 22 height 19
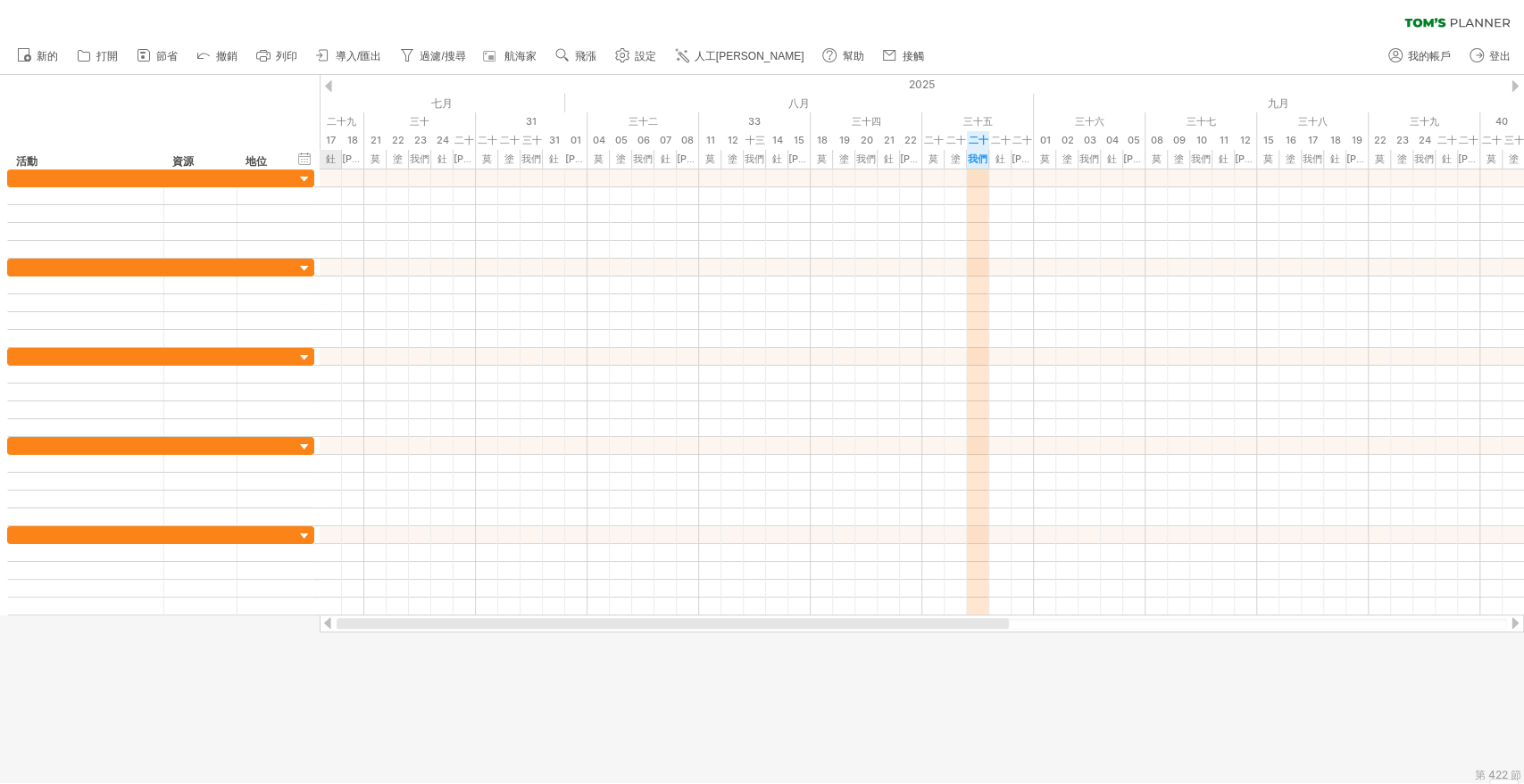
drag, startPoint x: 1081, startPoint y: 626, endPoint x: 577, endPoint y: 258, distance: 624.1
click at [639, 641] on div "Trying to reach [DOMAIN_NAME] Connected again... 0% clear filter share" at bounding box center [762, 392] width 1524 height 784
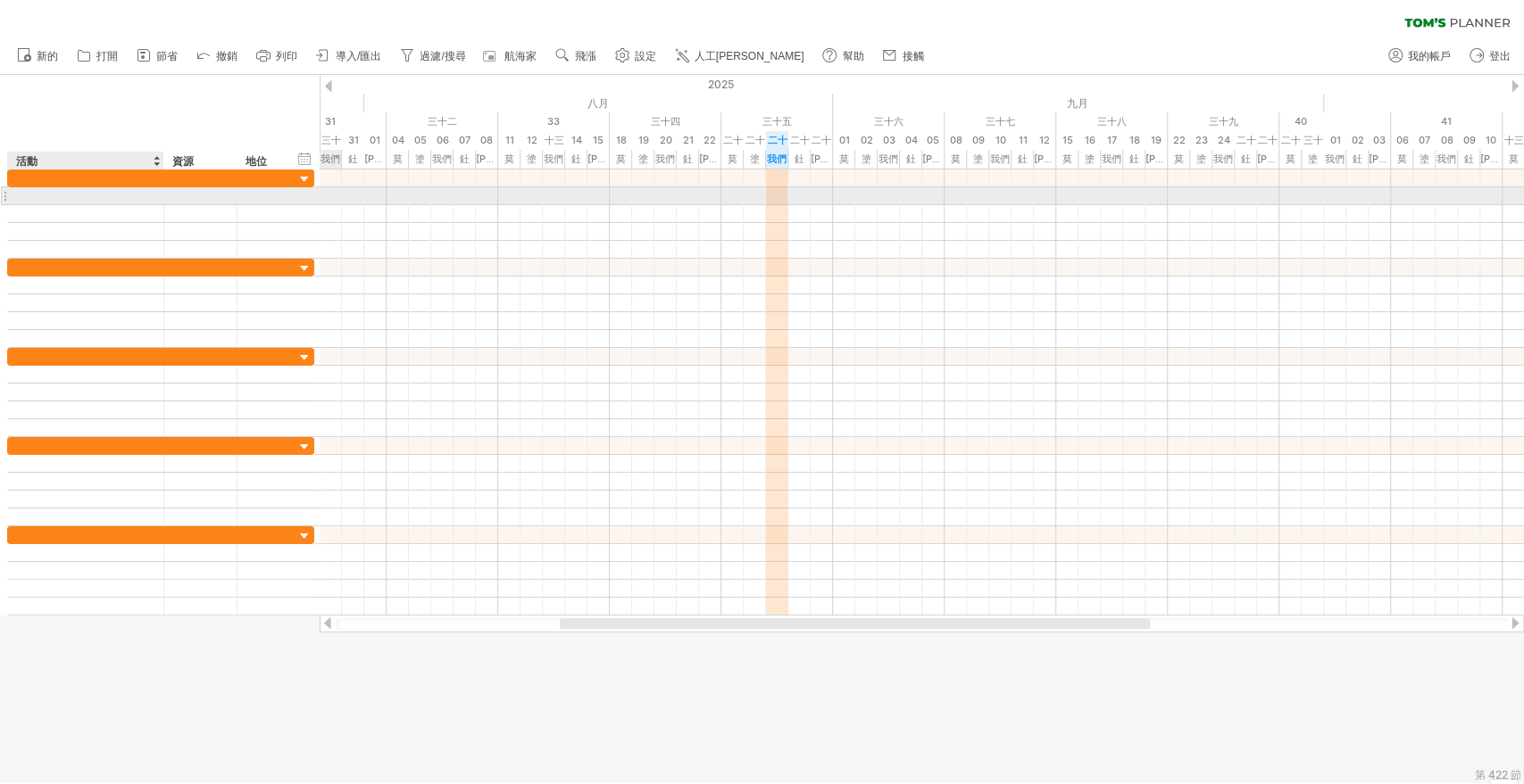
drag, startPoint x: 341, startPoint y: 156, endPoint x: 39, endPoint y: 198, distance: 304.9
click at [39, 198] on div "Trying to reach [DOMAIN_NAME] Connected again... 0% clear filter share" at bounding box center [762, 392] width 1524 height 784
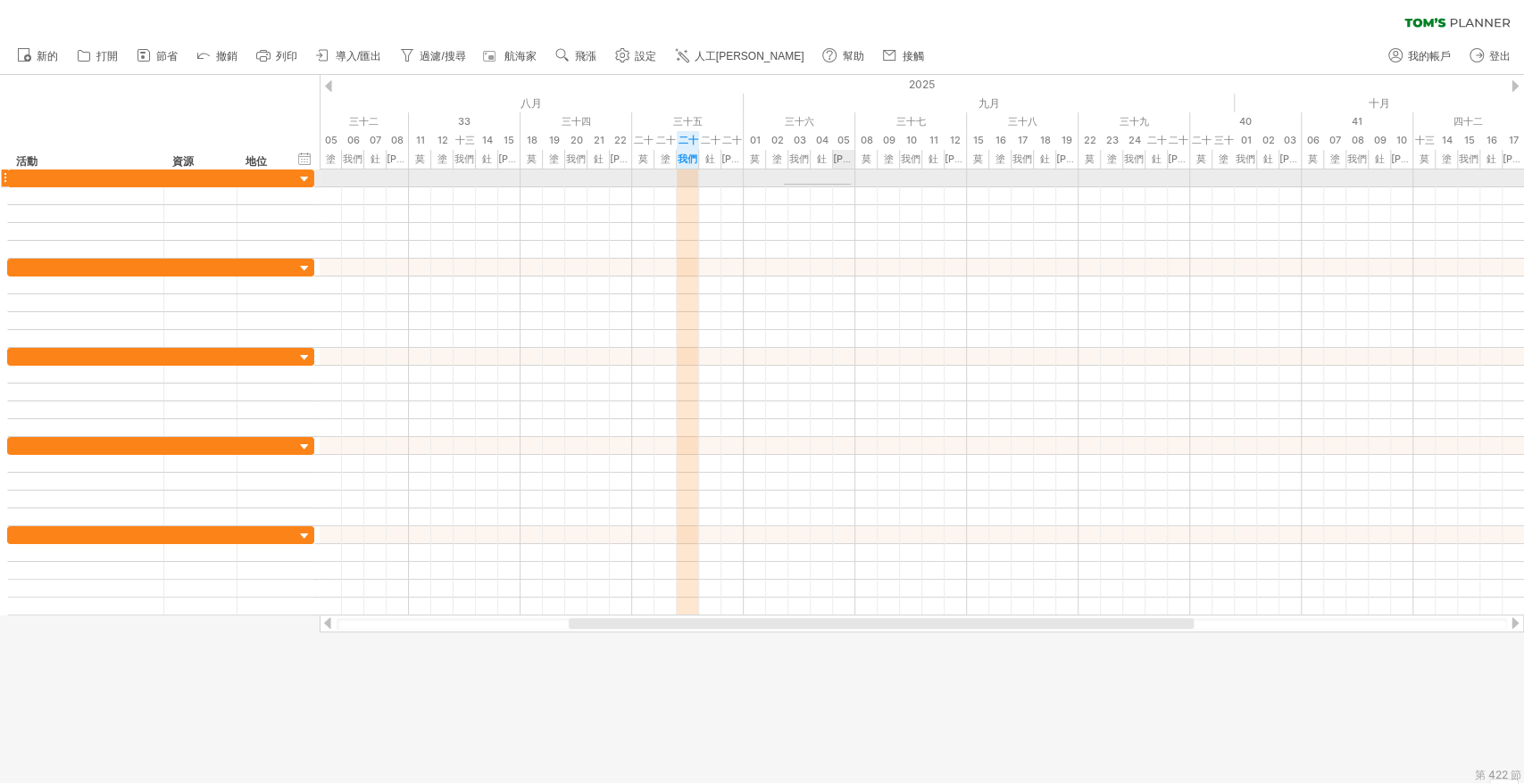
drag, startPoint x: 784, startPoint y: 183, endPoint x: 815, endPoint y: 183, distance: 31.0
click at [815, 183] on div at bounding box center [921, 178] width 1204 height 18
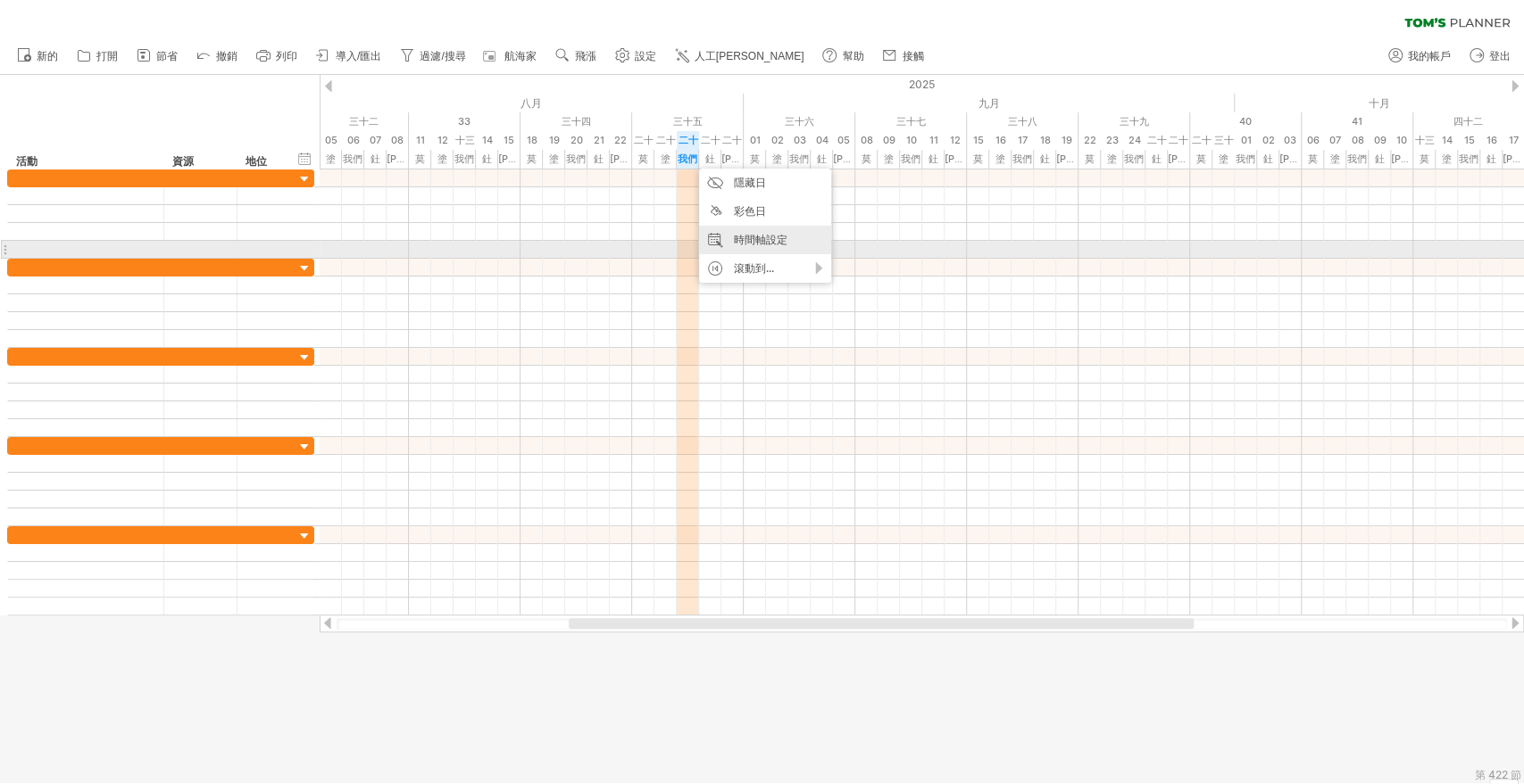
click at [764, 246] on font "時間軸設定" at bounding box center [760, 240] width 53 height 13
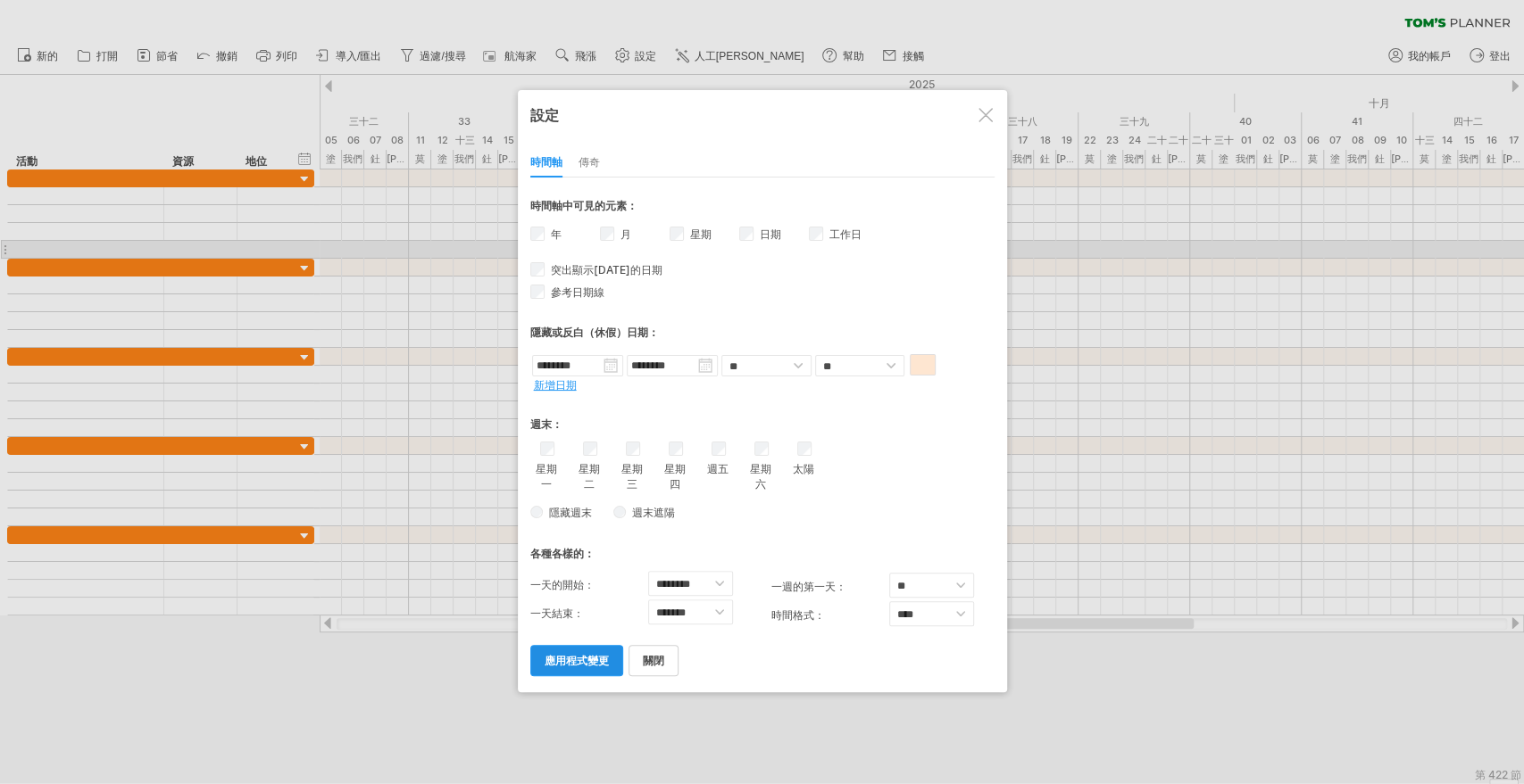
click at [571, 663] on font "應用程式變更" at bounding box center [577, 661] width 65 height 13
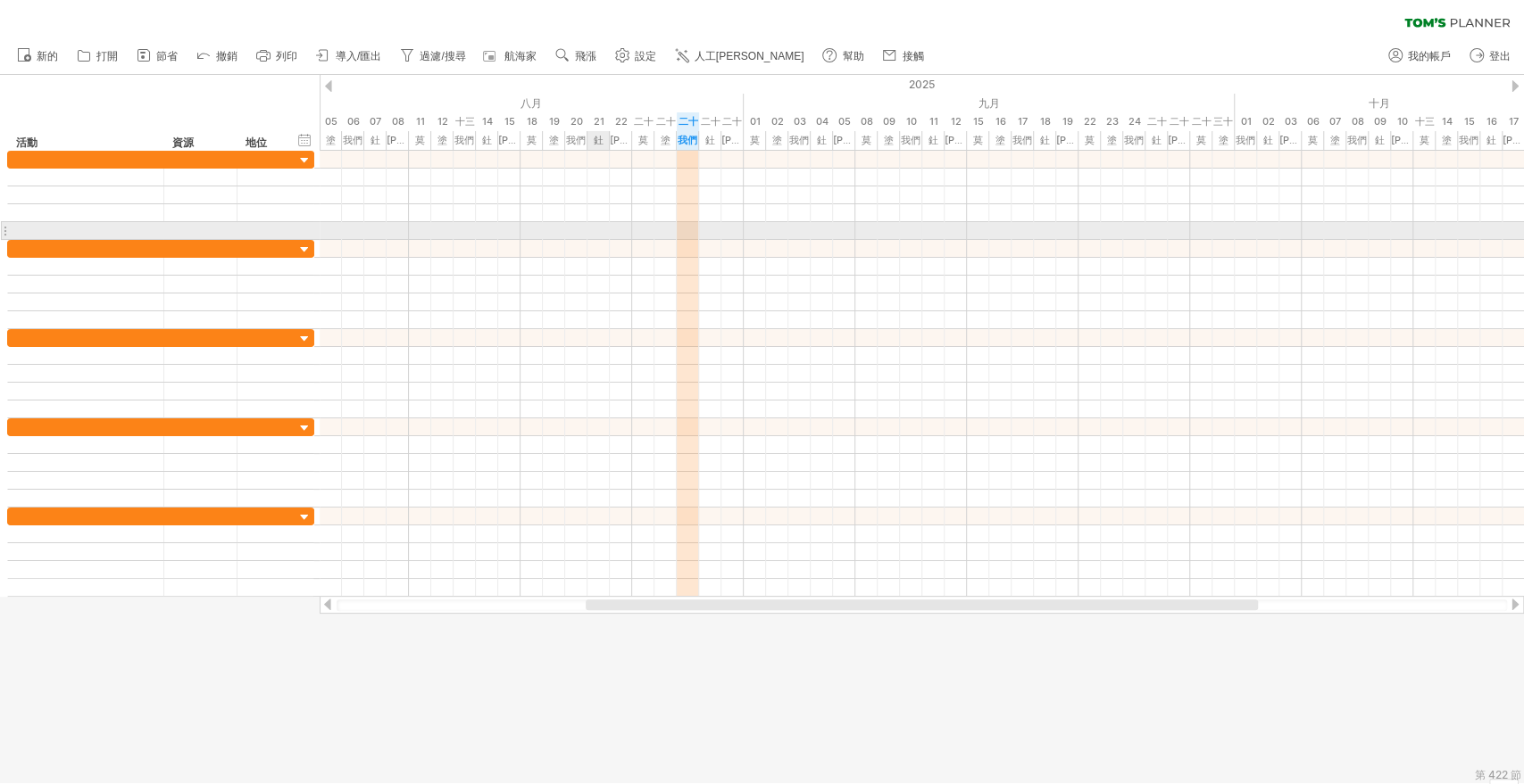
click at [593, 231] on div at bounding box center [921, 230] width 1204 height 18
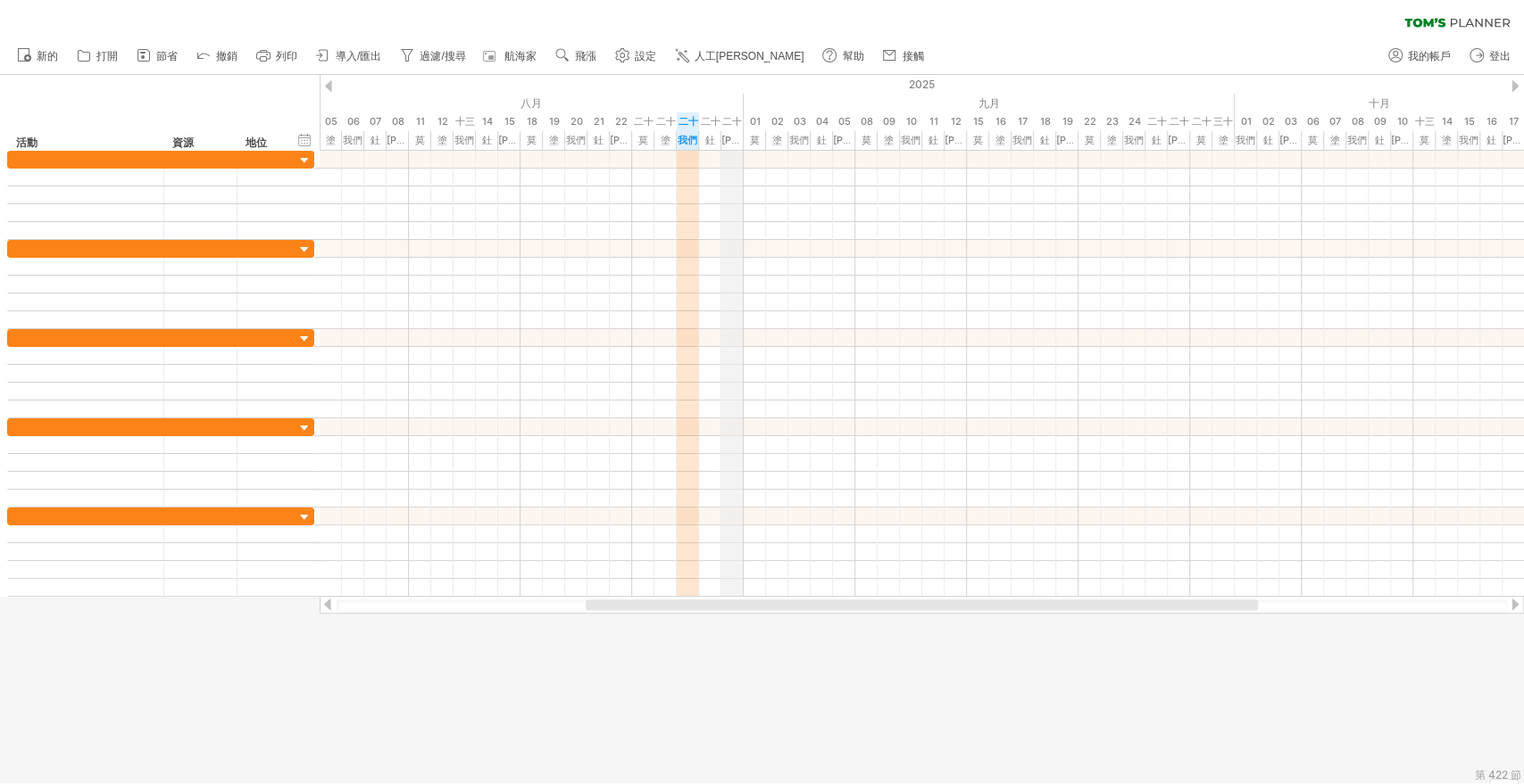
click at [728, 134] on font "[PERSON_NAME]" at bounding box center [761, 139] width 81 height 12
click at [646, 134] on font "莫" at bounding box center [643, 139] width 9 height 12
click at [643, 123] on font "二十五" at bounding box center [643, 130] width 20 height 31
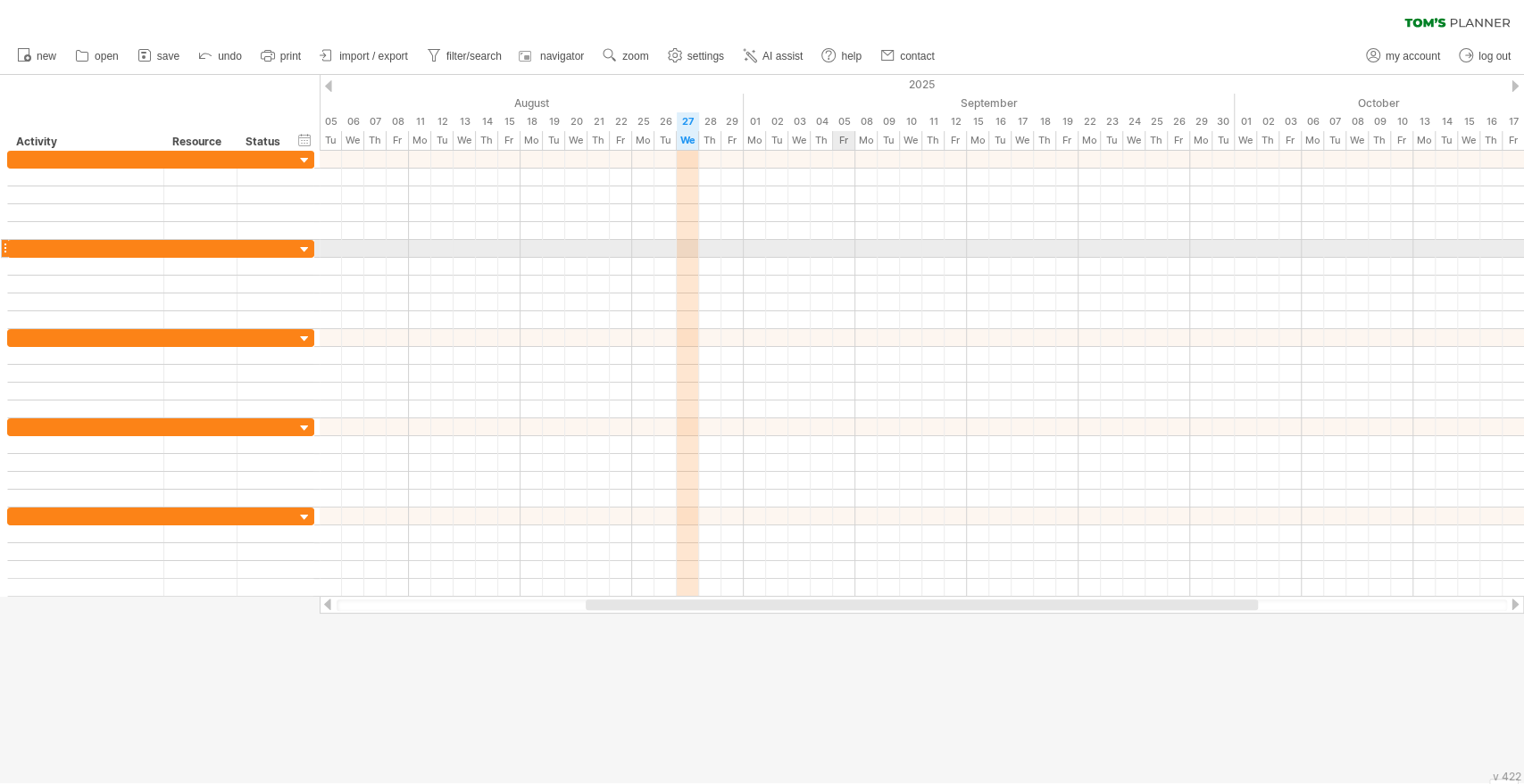
click at [852, 251] on div at bounding box center [921, 249] width 1204 height 18
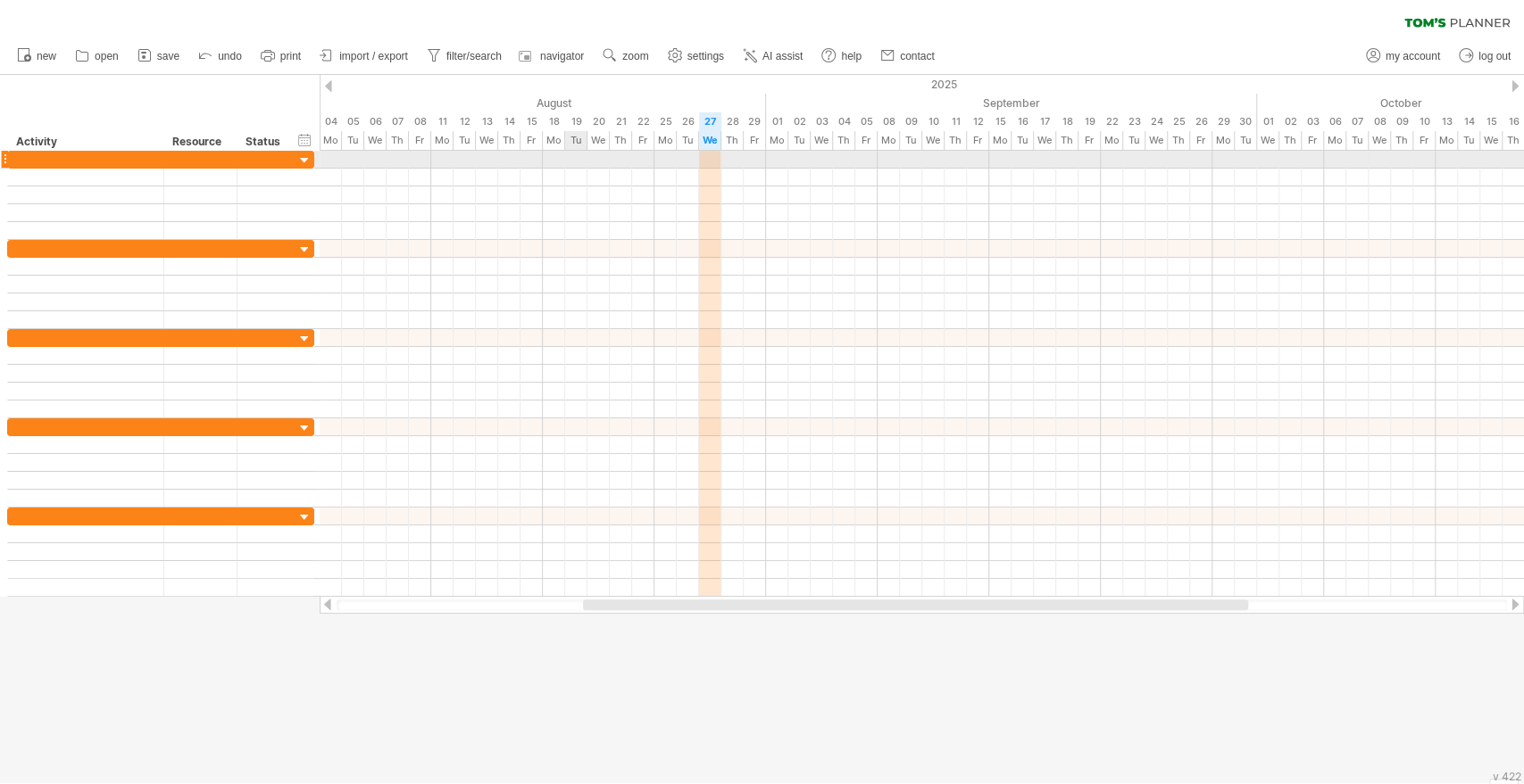
drag, startPoint x: 556, startPoint y: 138, endPoint x: 567, endPoint y: 156, distance: 21.1
click at [567, 156] on div "Trying to reach [DOMAIN_NAME] Connected again... 0% clear filter new" at bounding box center [762, 392] width 1524 height 784
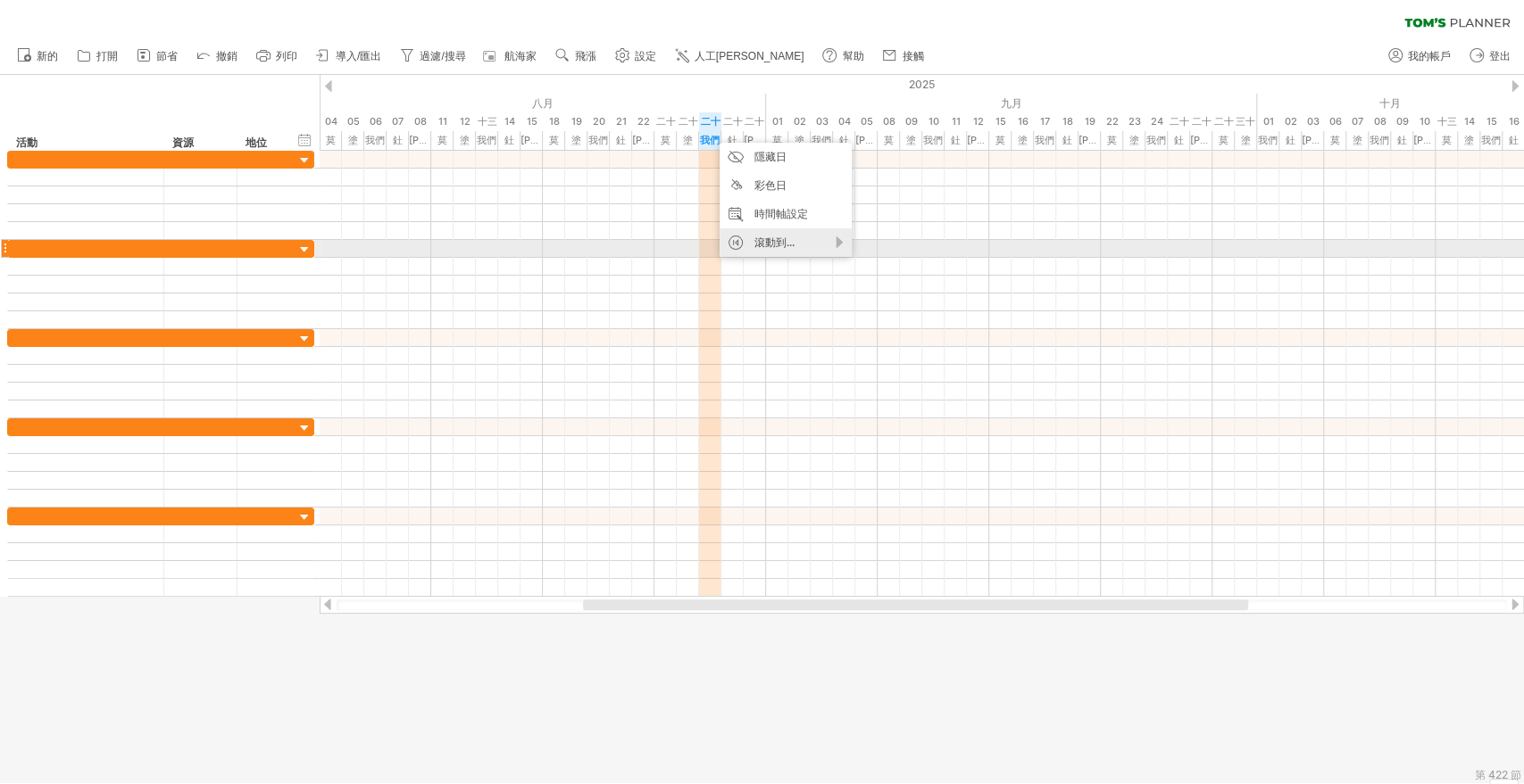
click at [774, 250] on div "滾動到..." at bounding box center [785, 242] width 132 height 29
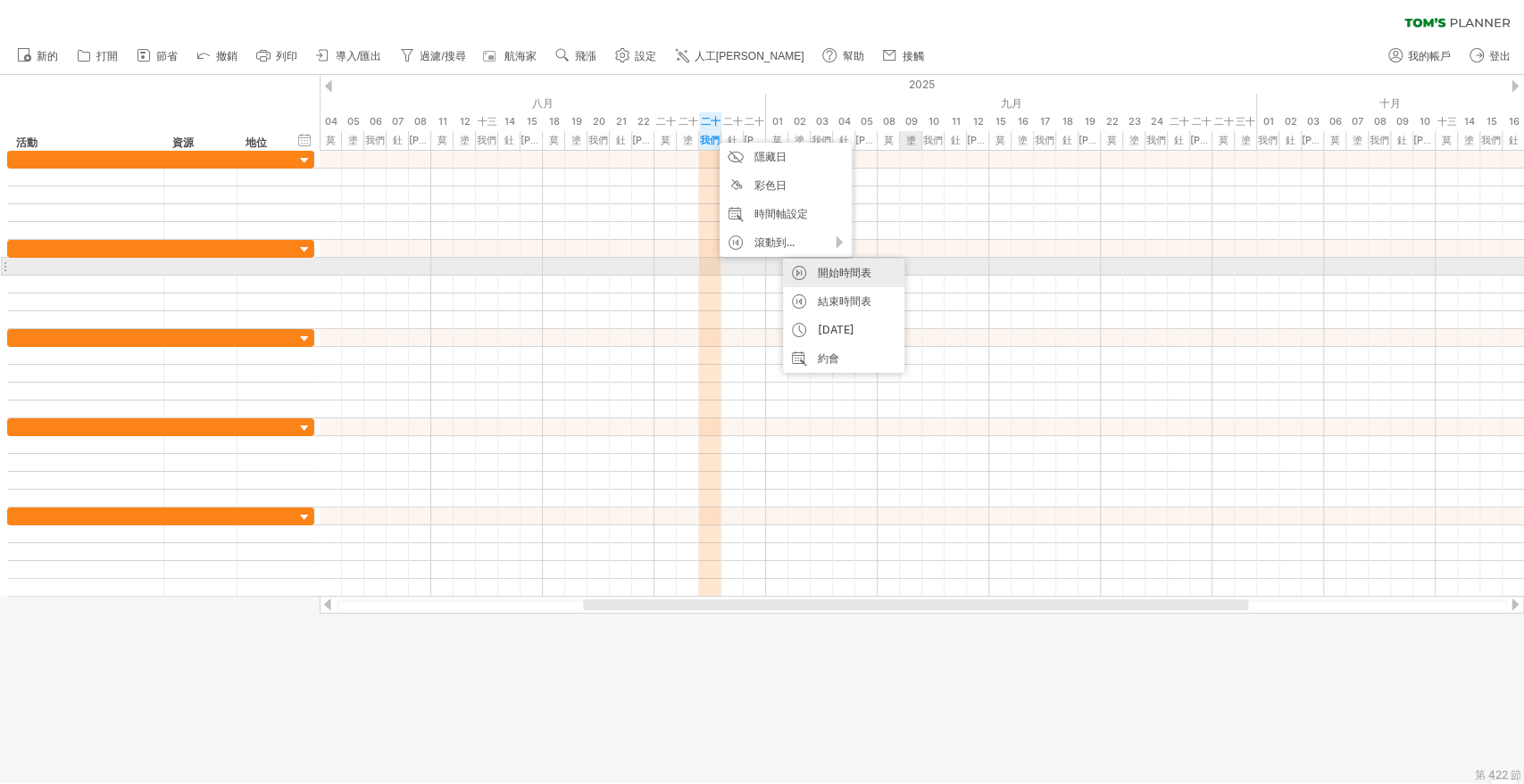
click at [861, 274] on font "開始時間表" at bounding box center [843, 272] width 53 height 13
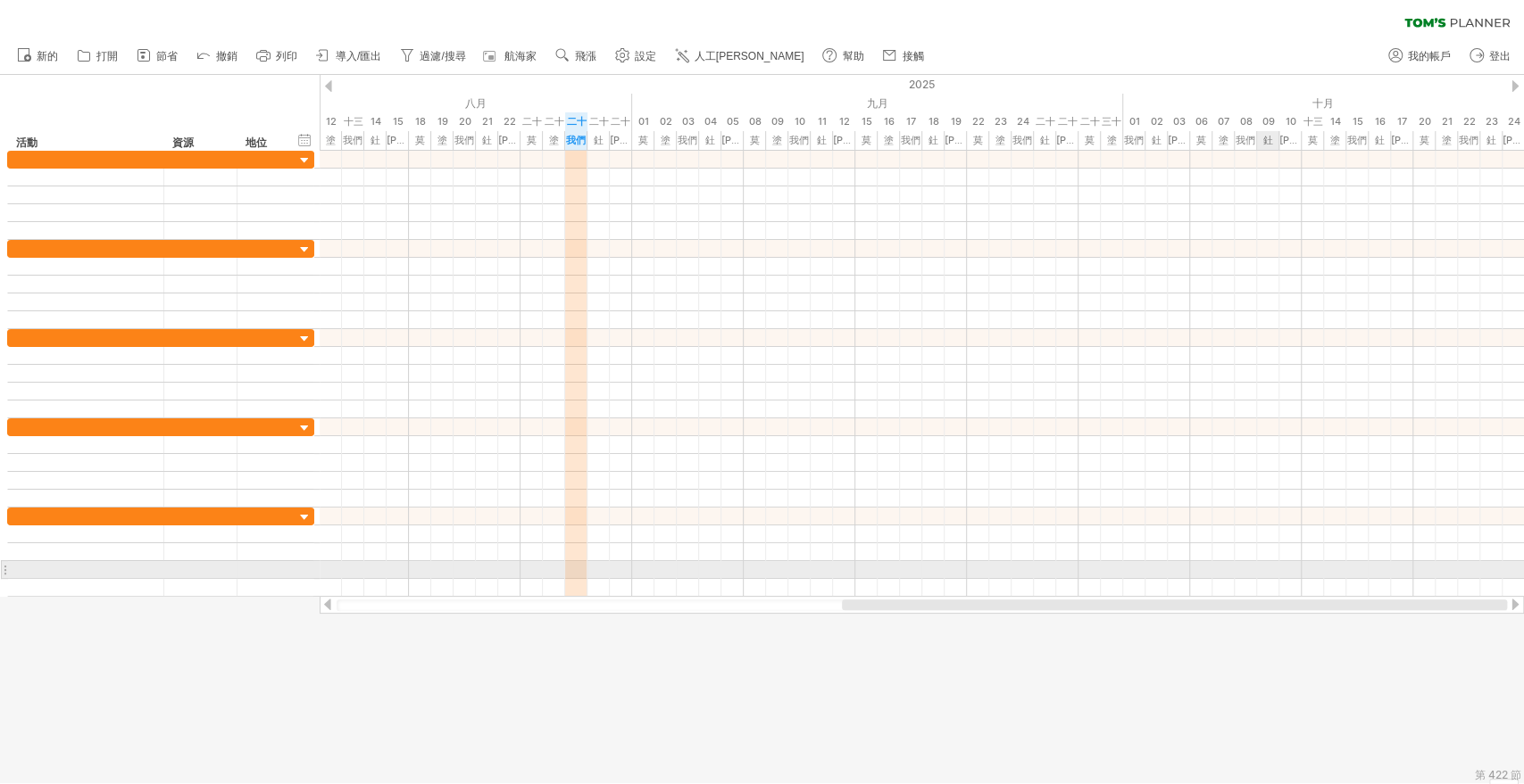
drag, startPoint x: 690, startPoint y: 603, endPoint x: 1265, endPoint y: 562, distance: 576.5
click at [1265, 562] on div "嘗試造訪 [DOMAIN_NAME] 再次連接... 0% 清除過濾器 新的" at bounding box center [762, 392] width 1524 height 784
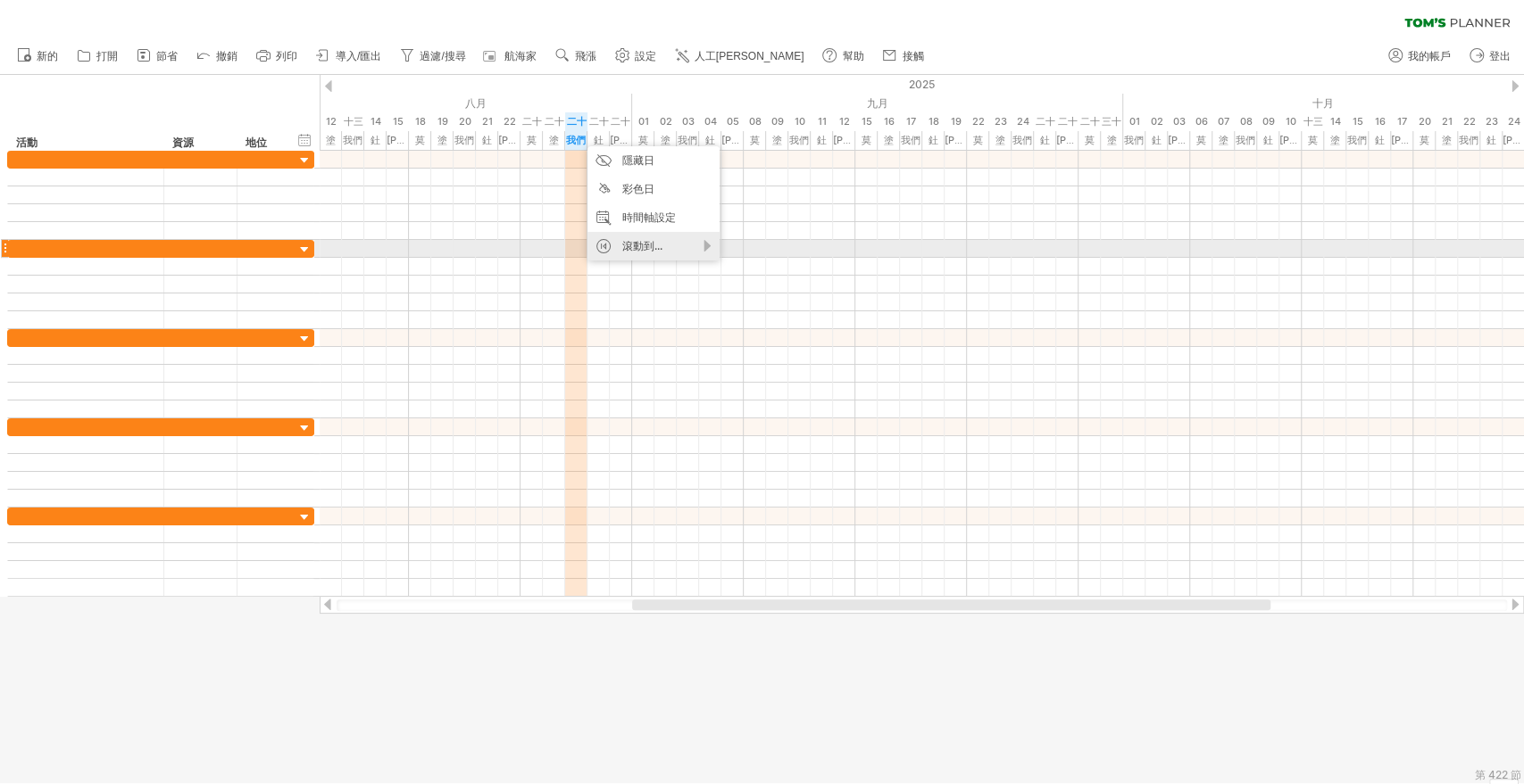
drag, startPoint x: 623, startPoint y: 247, endPoint x: 632, endPoint y: 249, distance: 9.2
click at [623, 248] on font "滾動到..." at bounding box center [642, 246] width 40 height 13
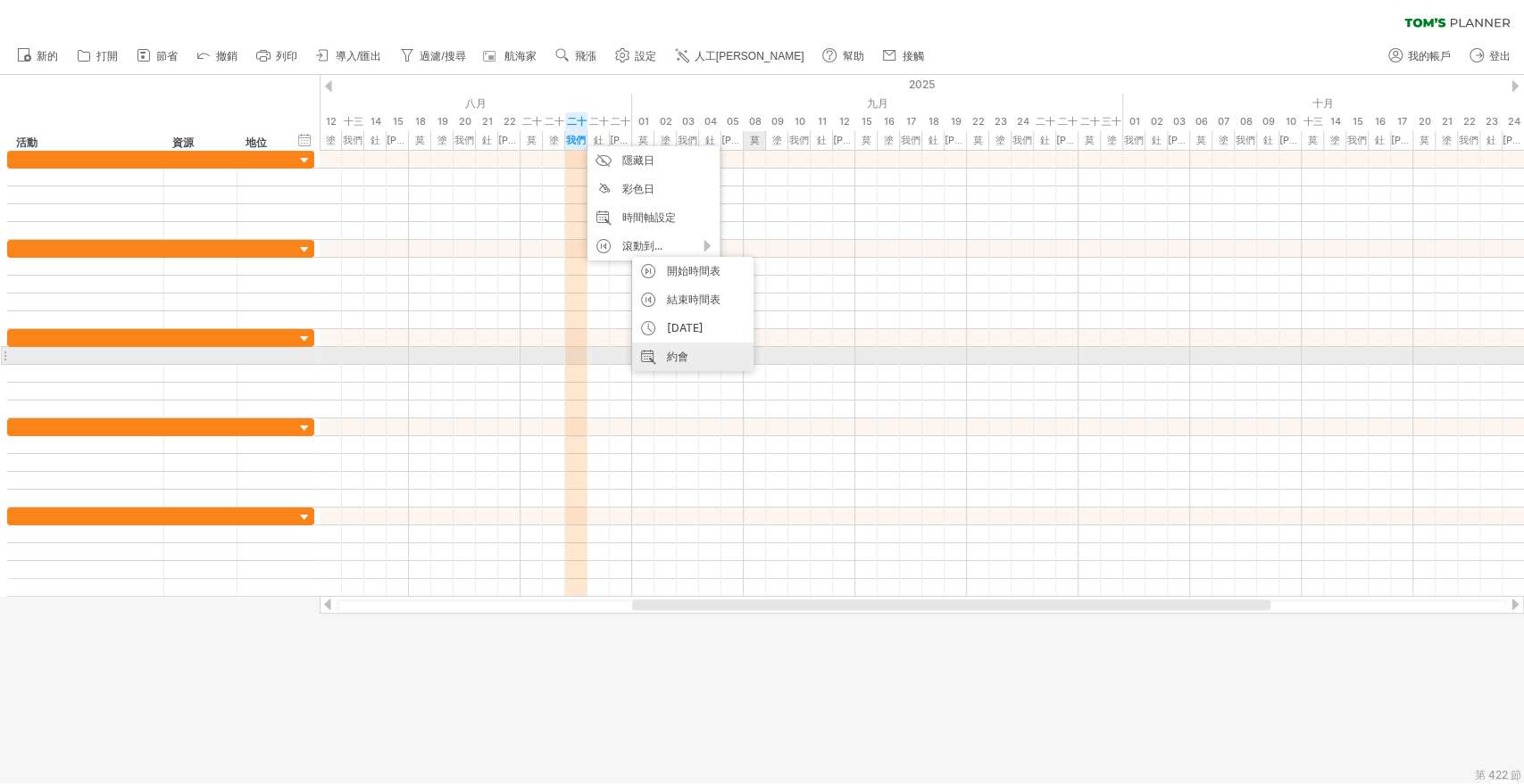
click at [701, 352] on div "約會" at bounding box center [693, 356] width 122 height 29
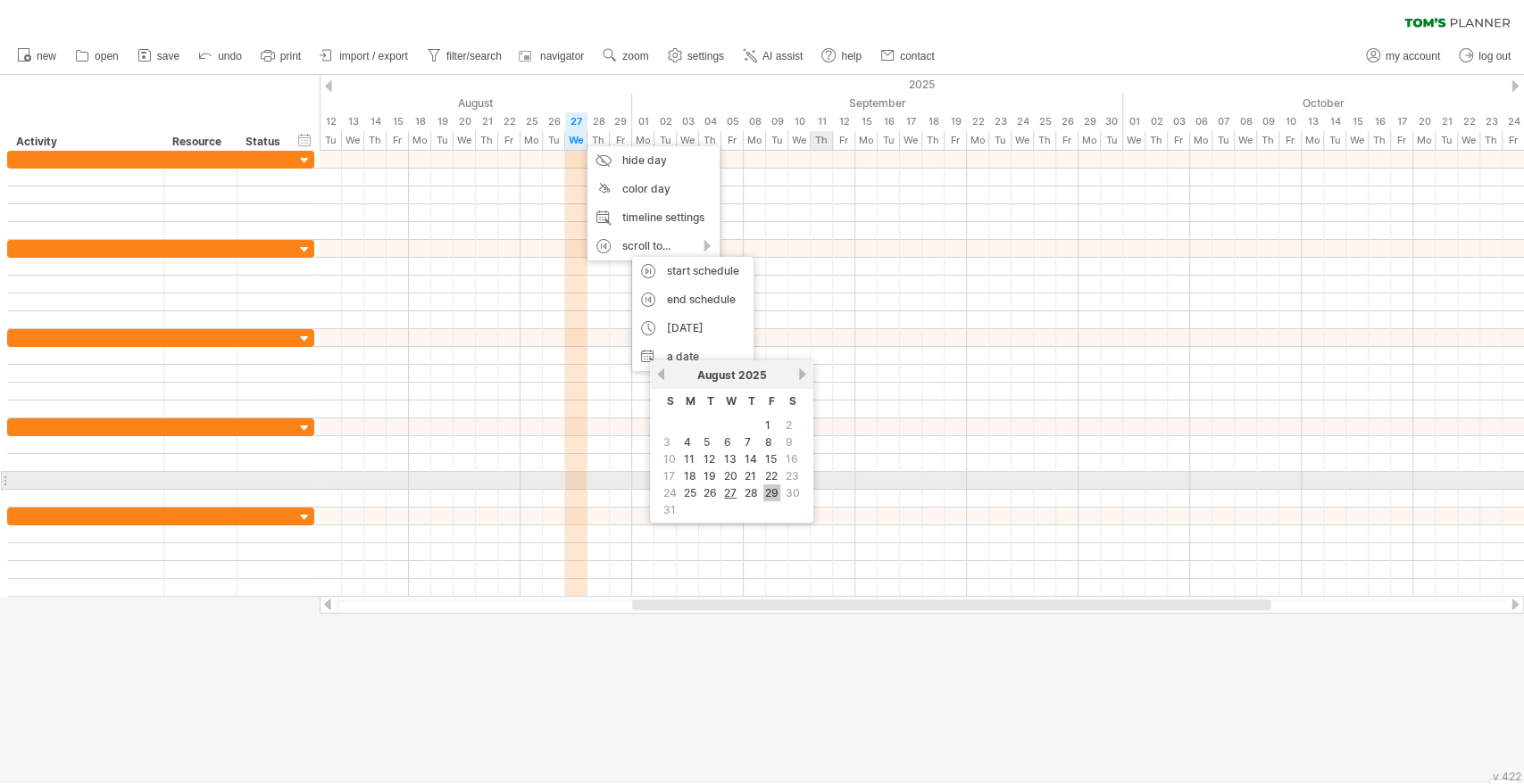
click at [776, 488] on link "29" at bounding box center [771, 493] width 17 height 17
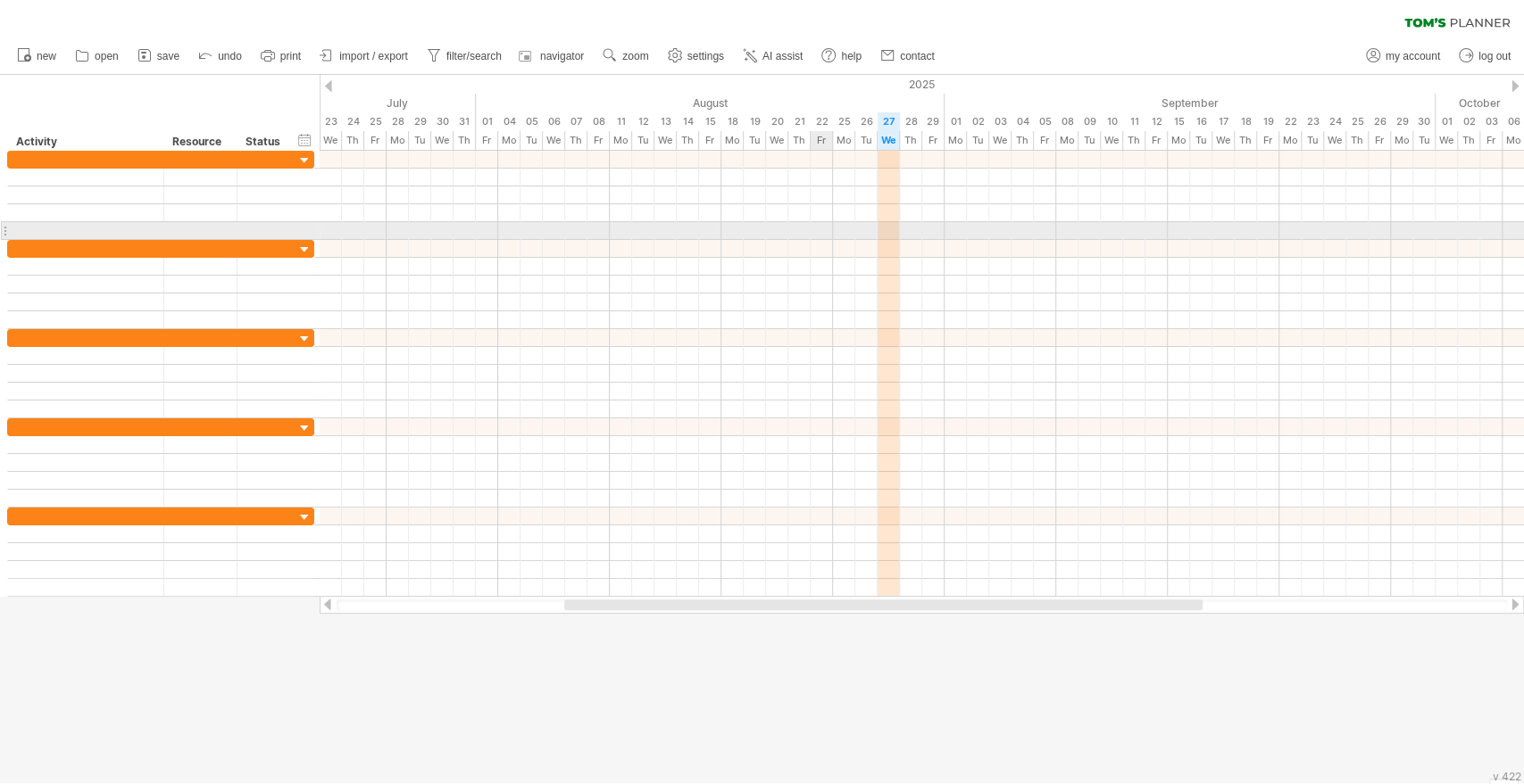
click at [813, 225] on div at bounding box center [921, 230] width 1204 height 18
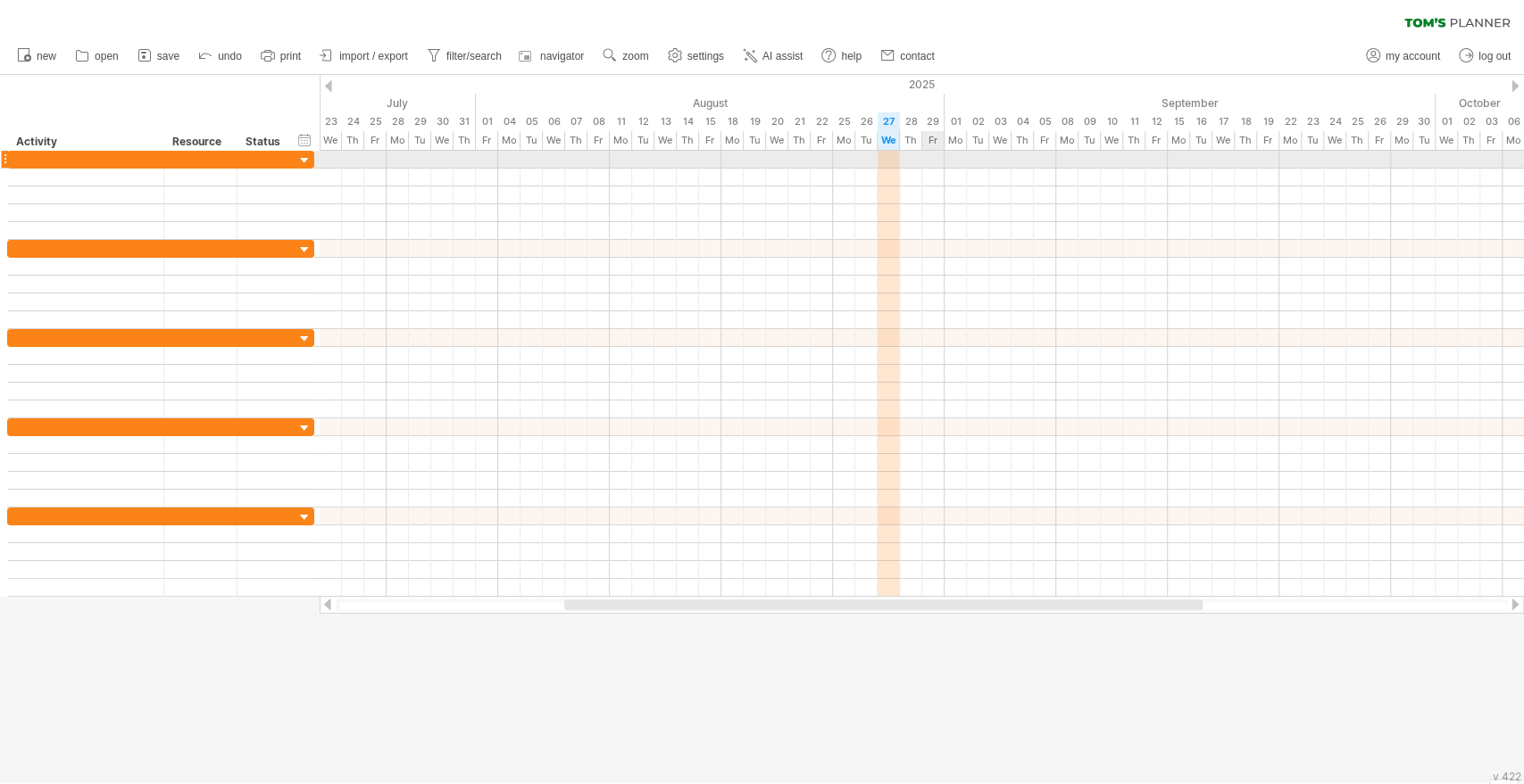
click at [935, 152] on div at bounding box center [921, 159] width 1204 height 18
click at [935, 159] on div at bounding box center [921, 159] width 1204 height 18
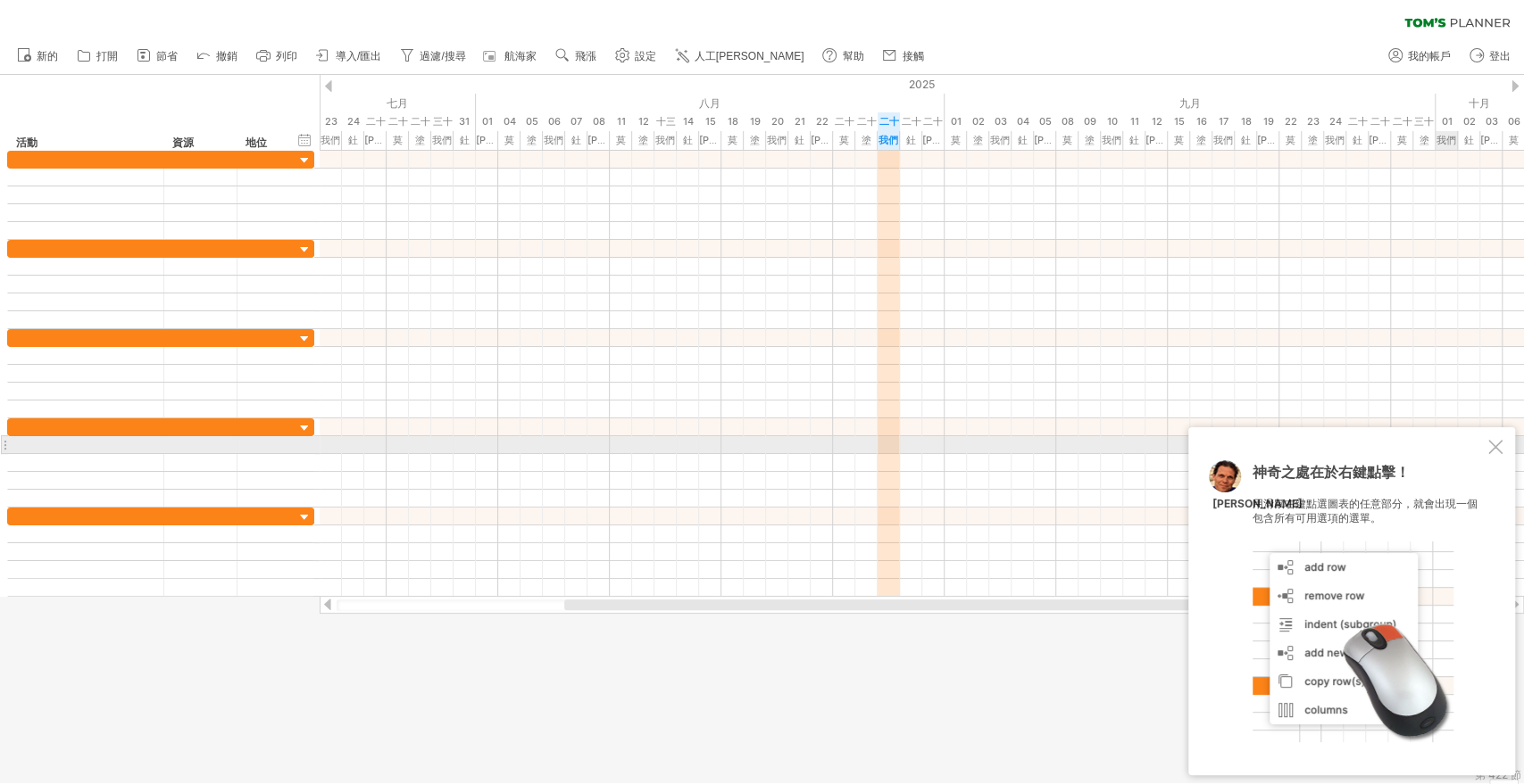
click at [1479, 452] on div "神奇之處在於右鍵點擊！ 用滑鼠右鍵點選圖表的任意部分，就會出現一個包含所有可用選項的選單。 [PERSON_NAME]" at bounding box center [1351, 602] width 327 height 348
drag, startPoint x: 1494, startPoint y: 448, endPoint x: 1458, endPoint y: 414, distance: 49.5
click at [1494, 447] on div at bounding box center [1495, 446] width 14 height 14
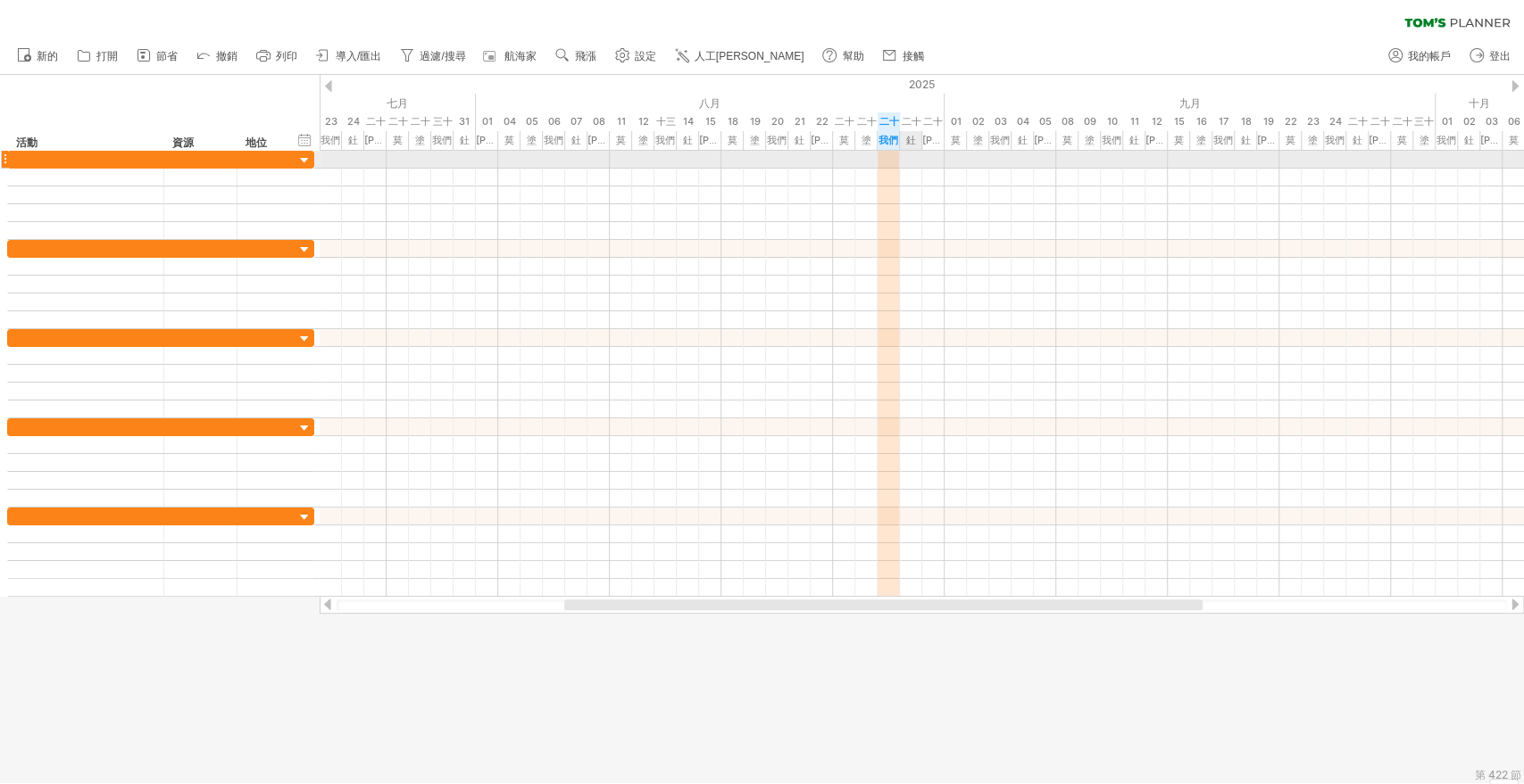
click at [910, 164] on div at bounding box center [921, 159] width 1204 height 18
click at [930, 161] on div at bounding box center [921, 159] width 1204 height 18
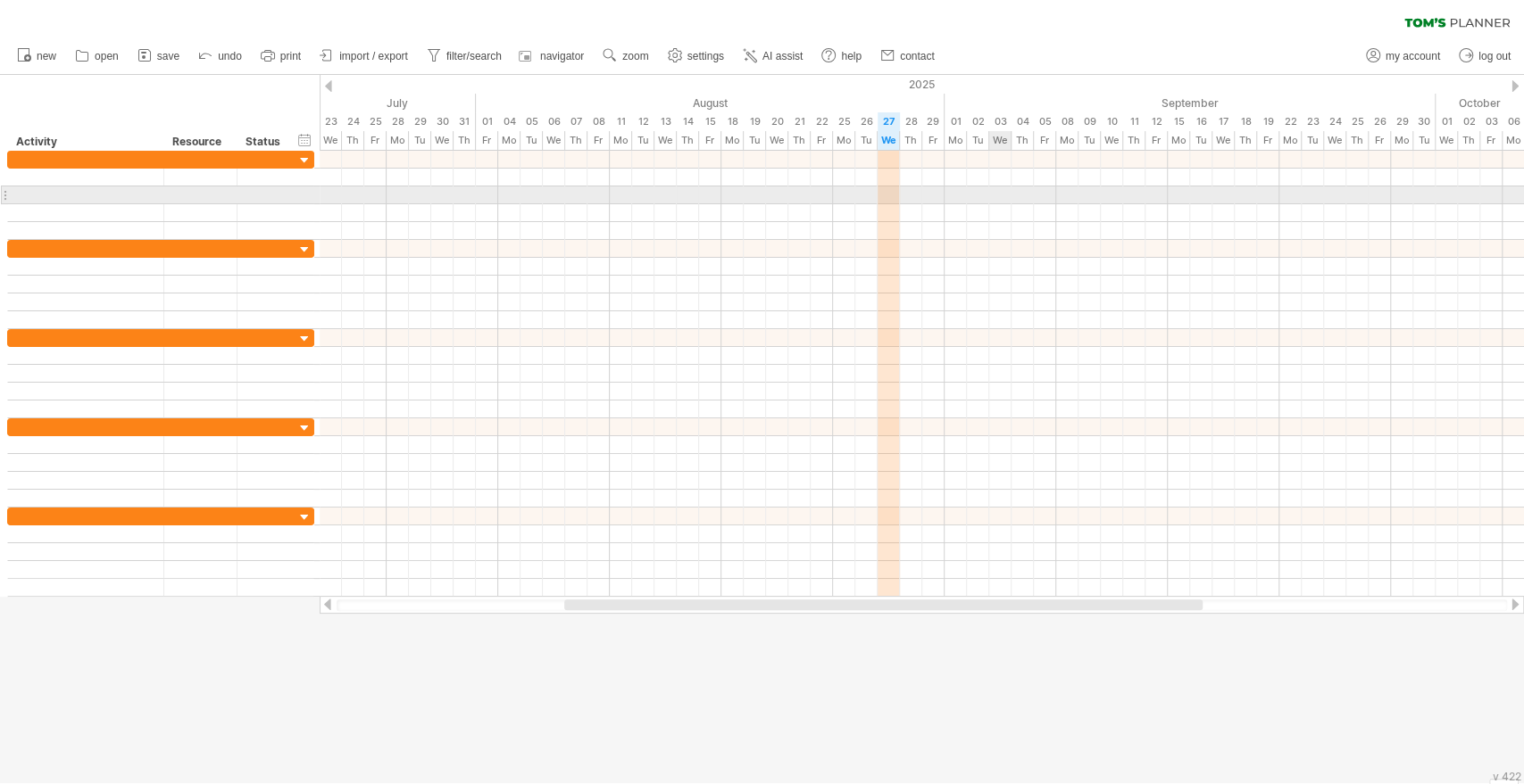
click at [1007, 194] on div at bounding box center [921, 195] width 1204 height 18
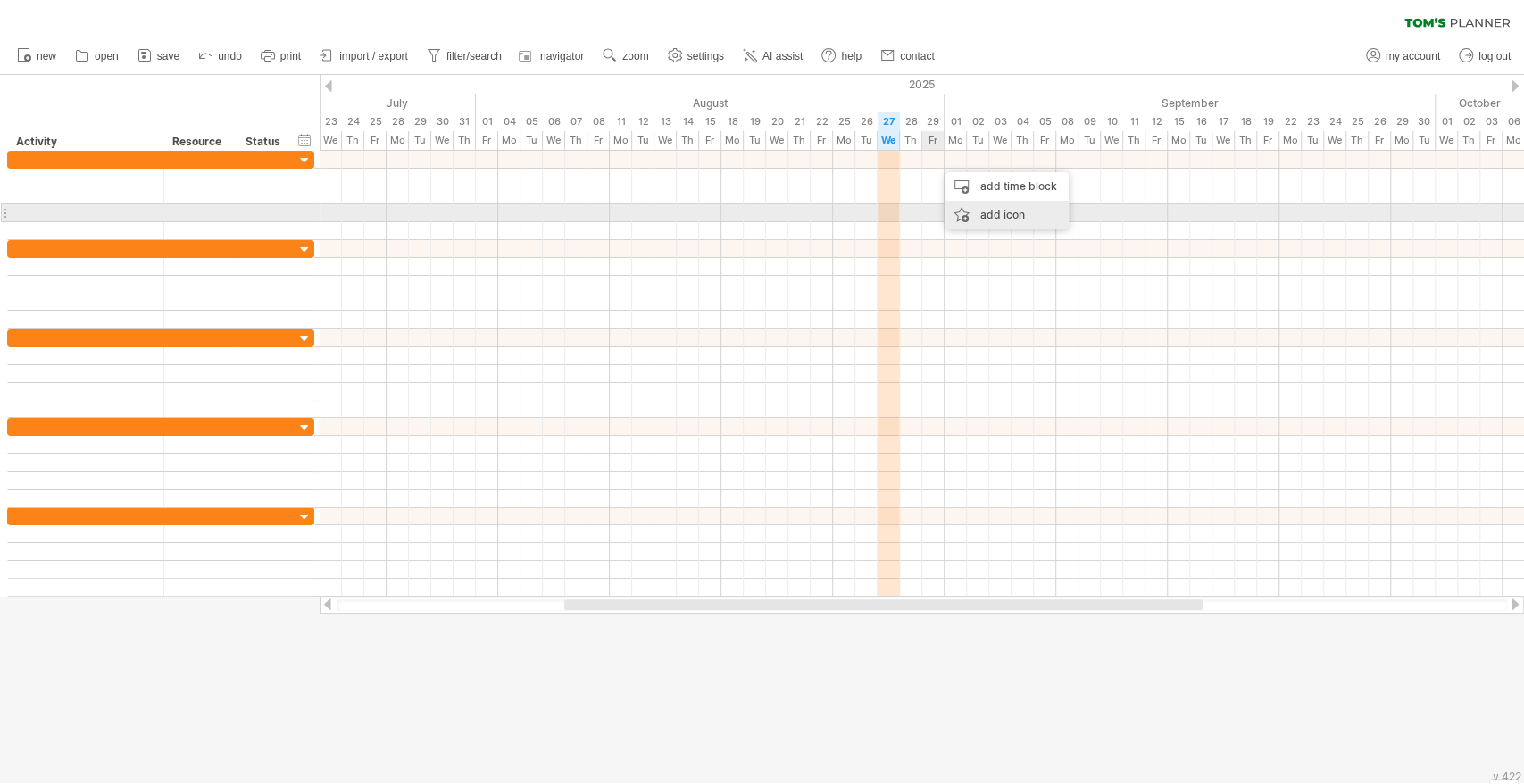
click at [1005, 208] on div "add icon" at bounding box center [1007, 215] width 124 height 29
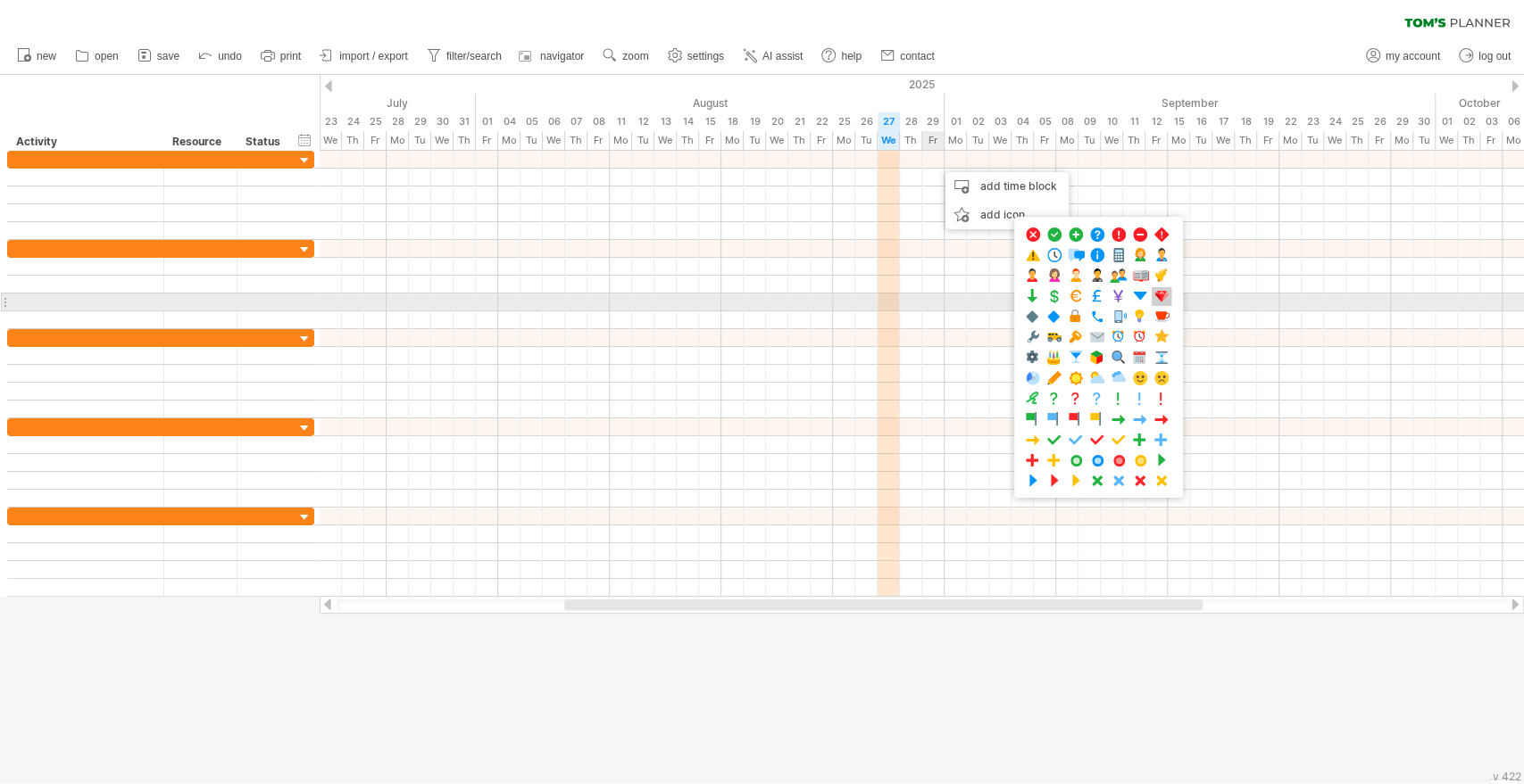
click at [1156, 296] on span at bounding box center [1161, 297] width 18 height 17
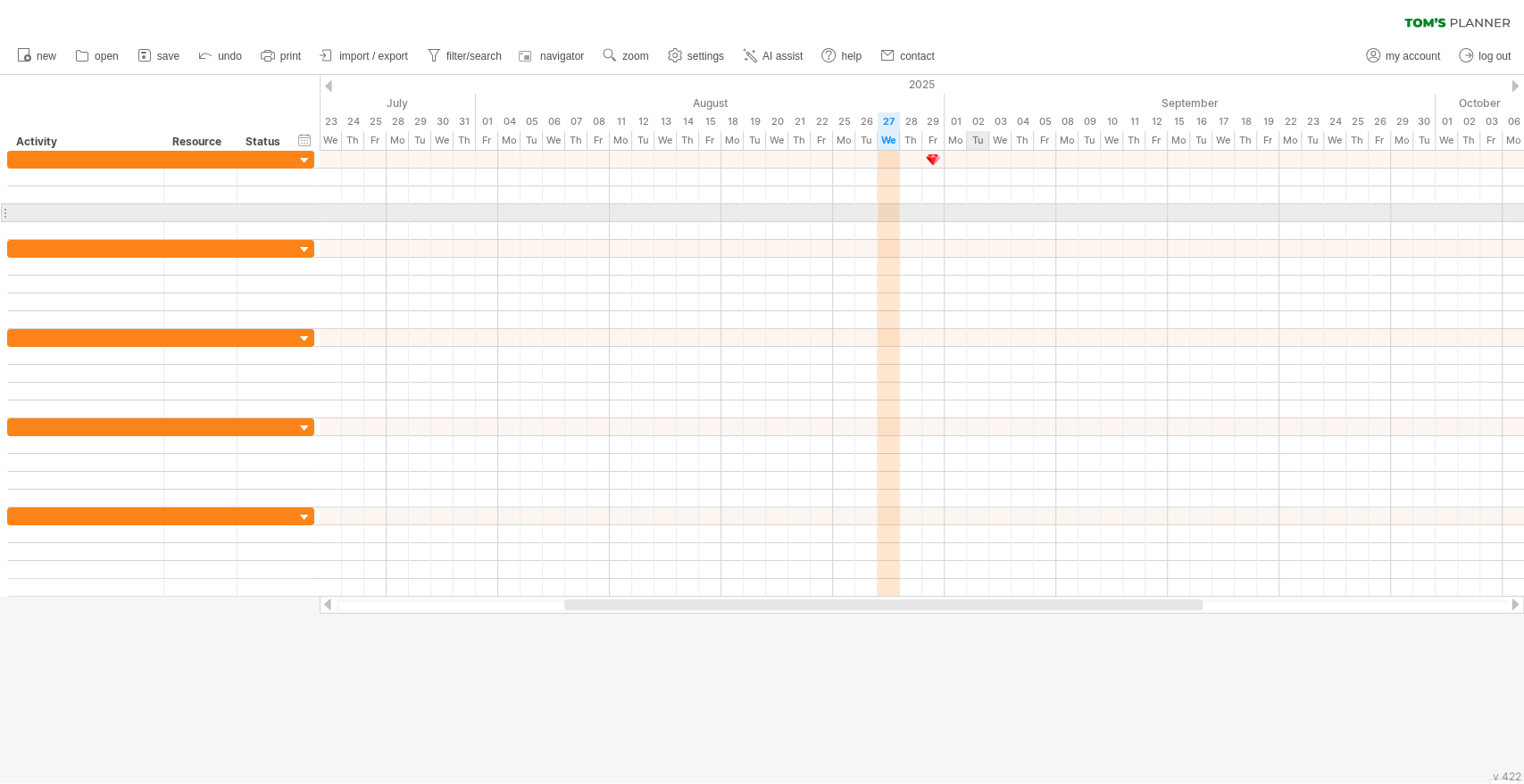
click at [972, 220] on div at bounding box center [921, 212] width 1204 height 18
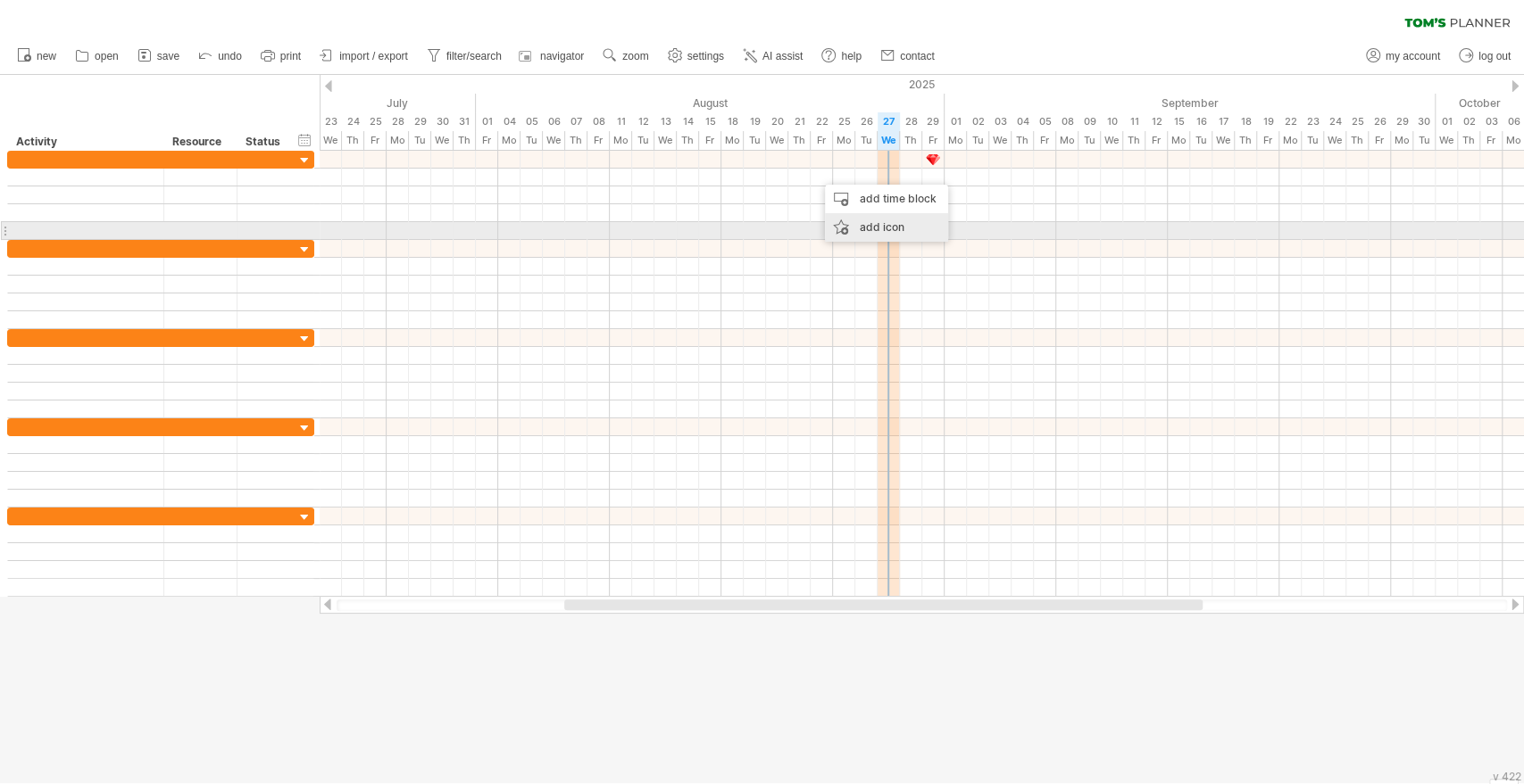
click at [863, 226] on div "add icon" at bounding box center [887, 227] width 124 height 29
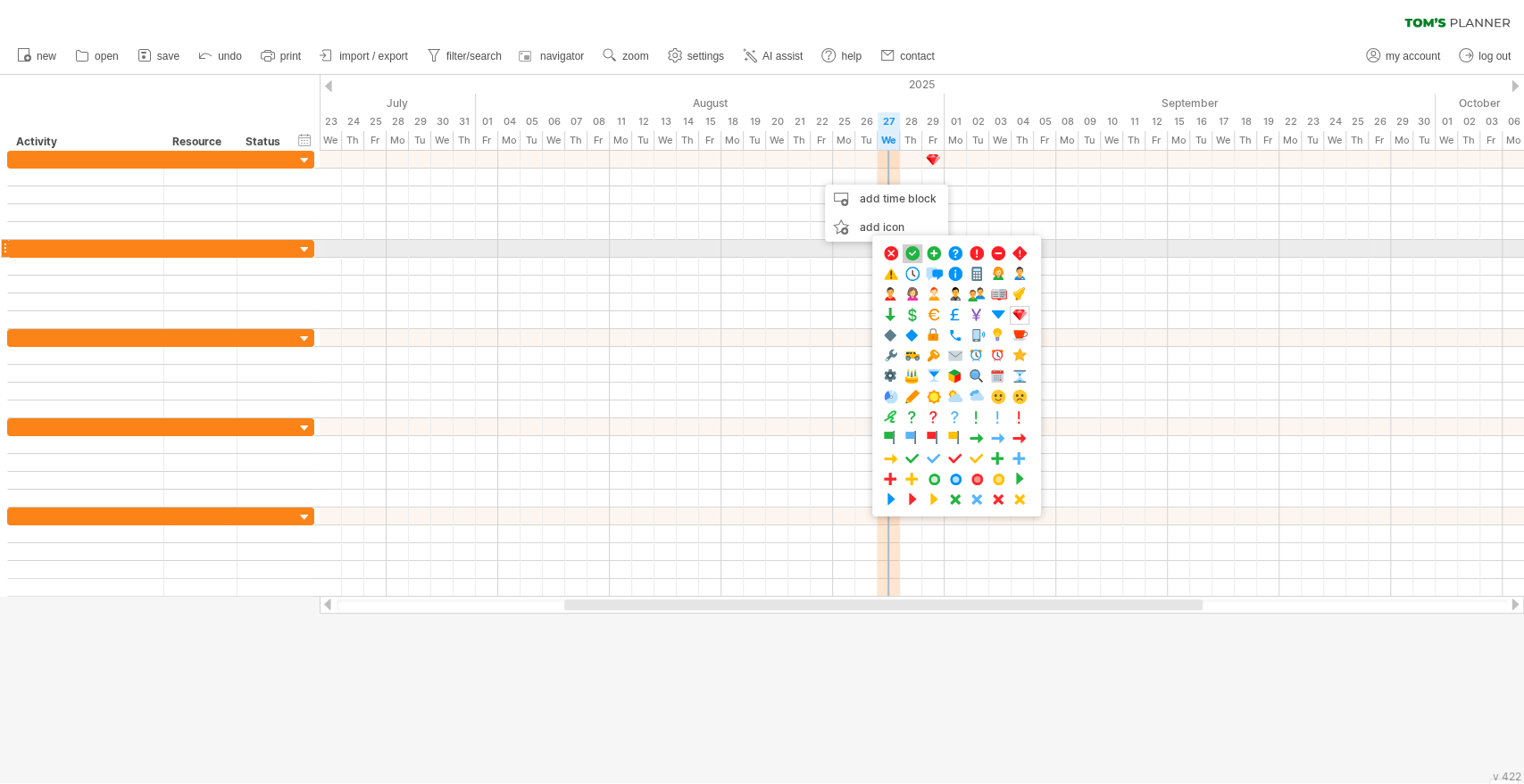
click at [914, 255] on span at bounding box center [912, 254] width 18 height 17
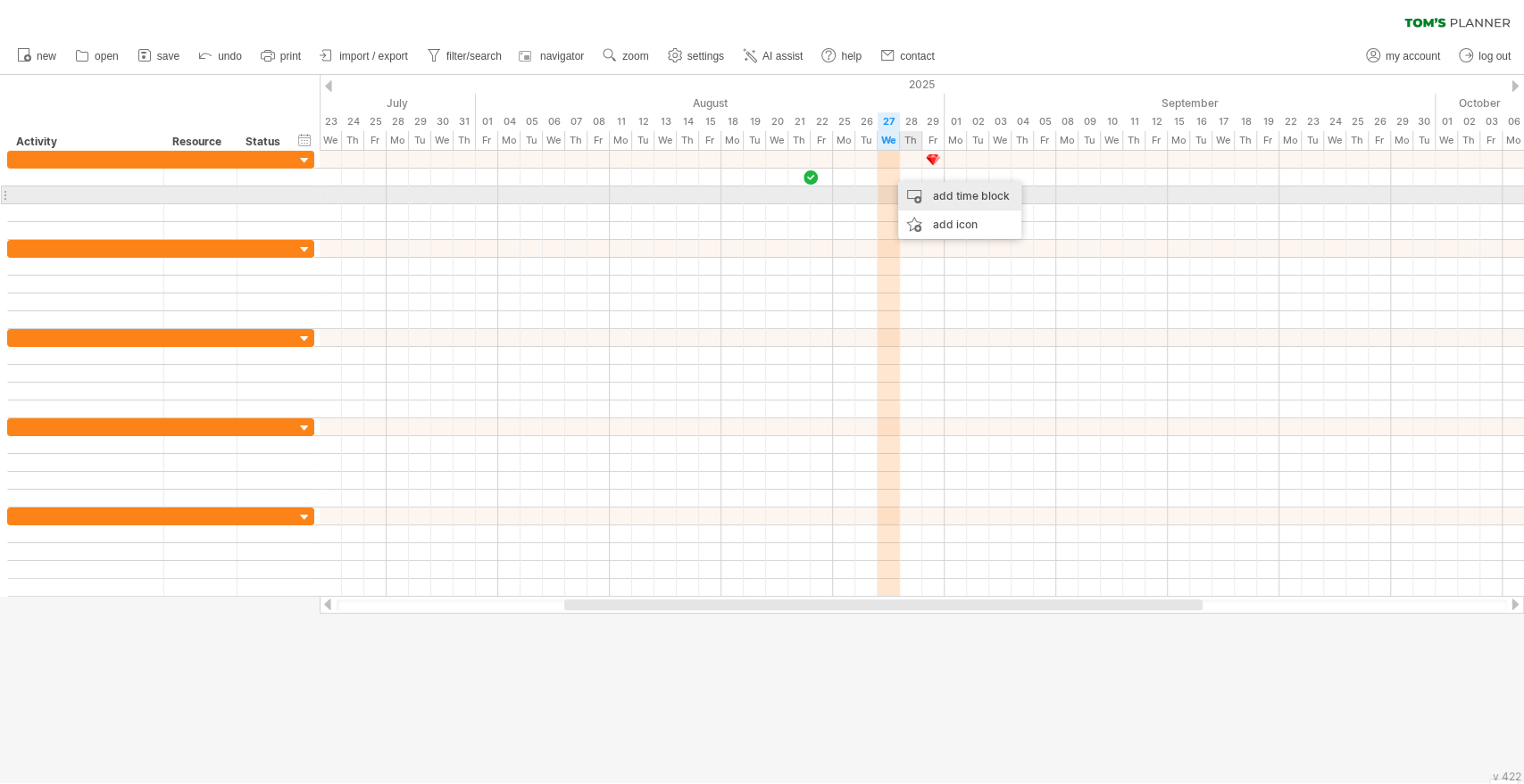
click at [945, 198] on div "add time block" at bounding box center [960, 196] width 124 height 29
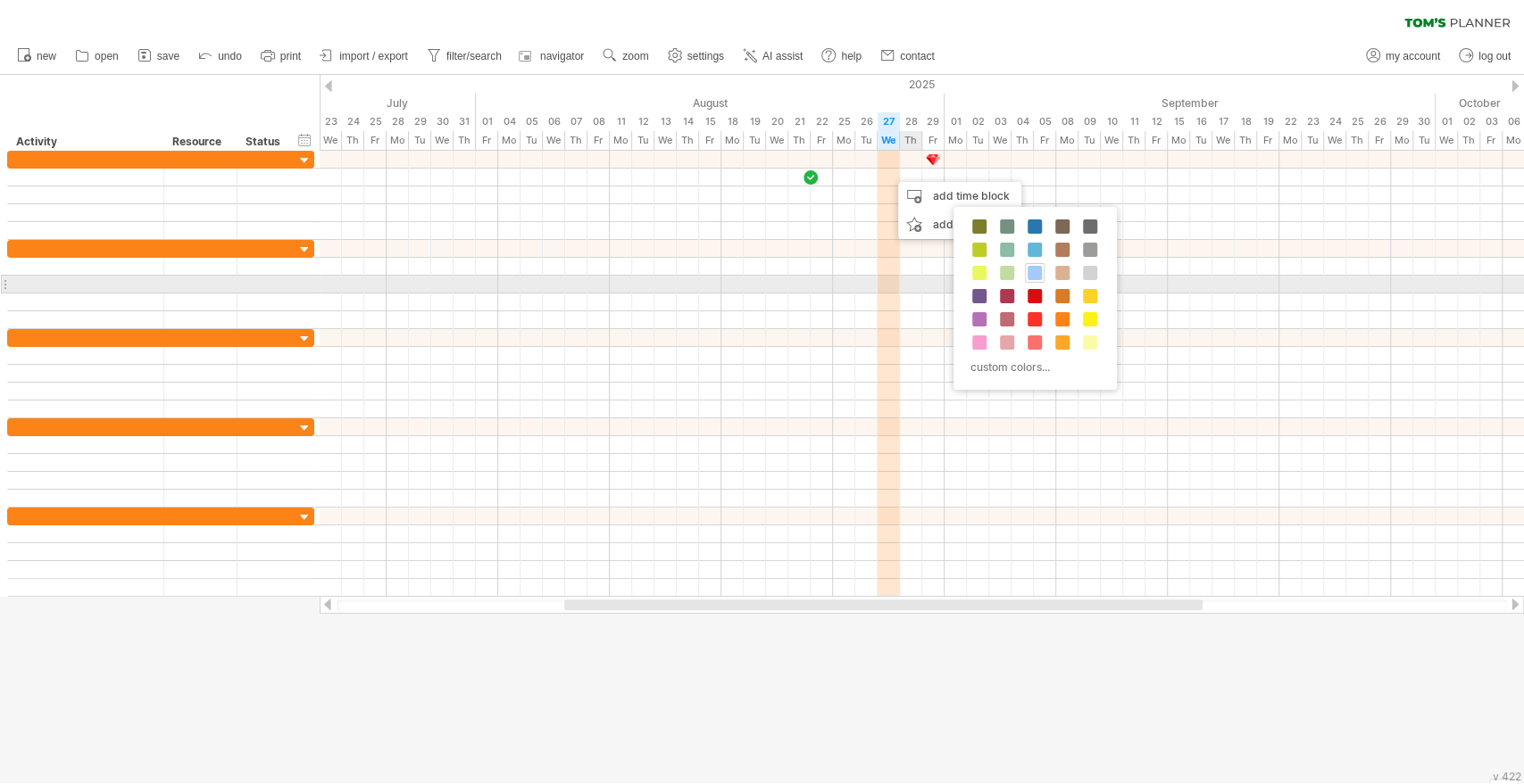
click at [1035, 278] on span at bounding box center [1034, 272] width 14 height 14
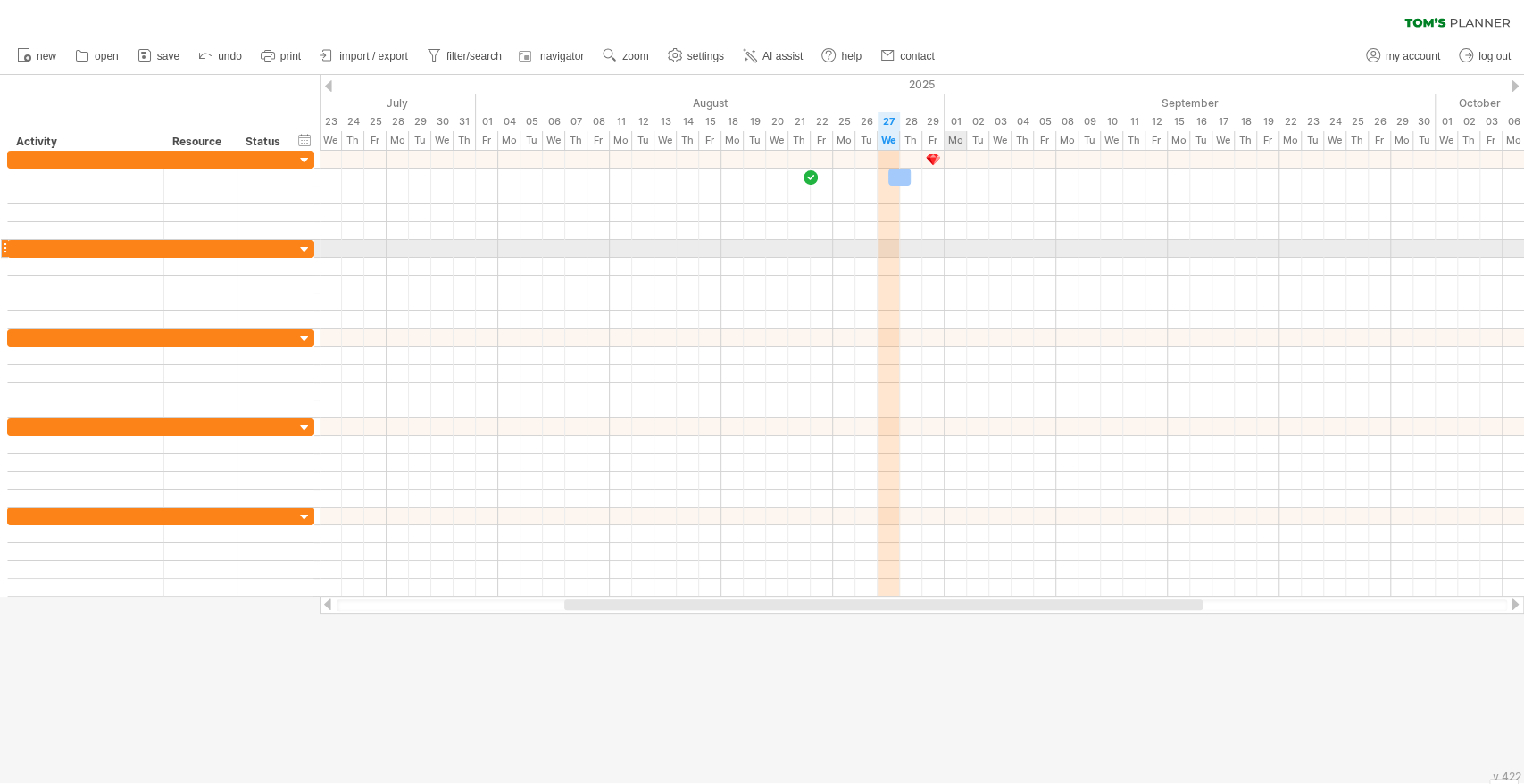
click at [950, 239] on div at bounding box center [921, 230] width 1204 height 18
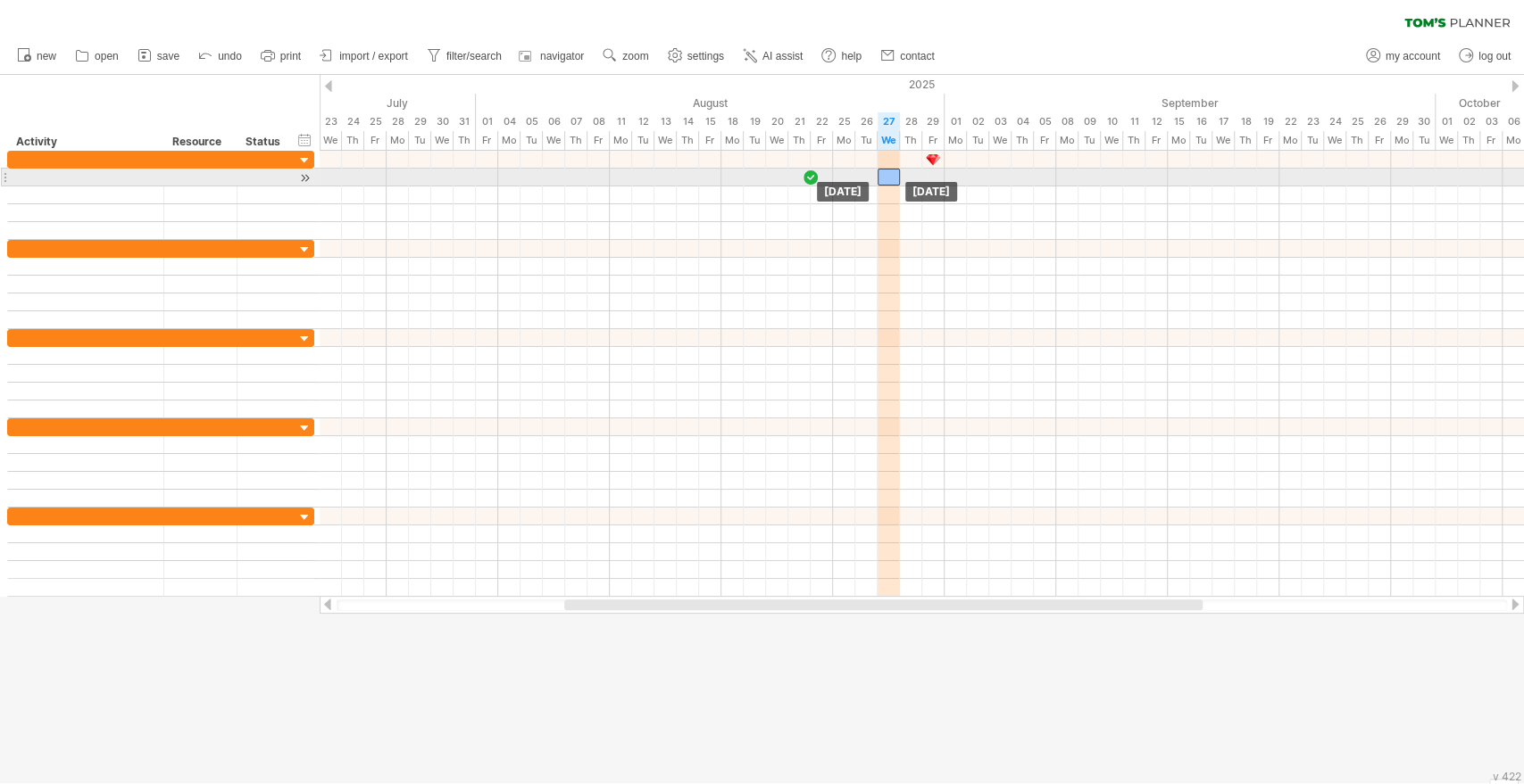
drag, startPoint x: 903, startPoint y: 176, endPoint x: 892, endPoint y: 175, distance: 11.0
click at [892, 175] on div at bounding box center [888, 177] width 22 height 17
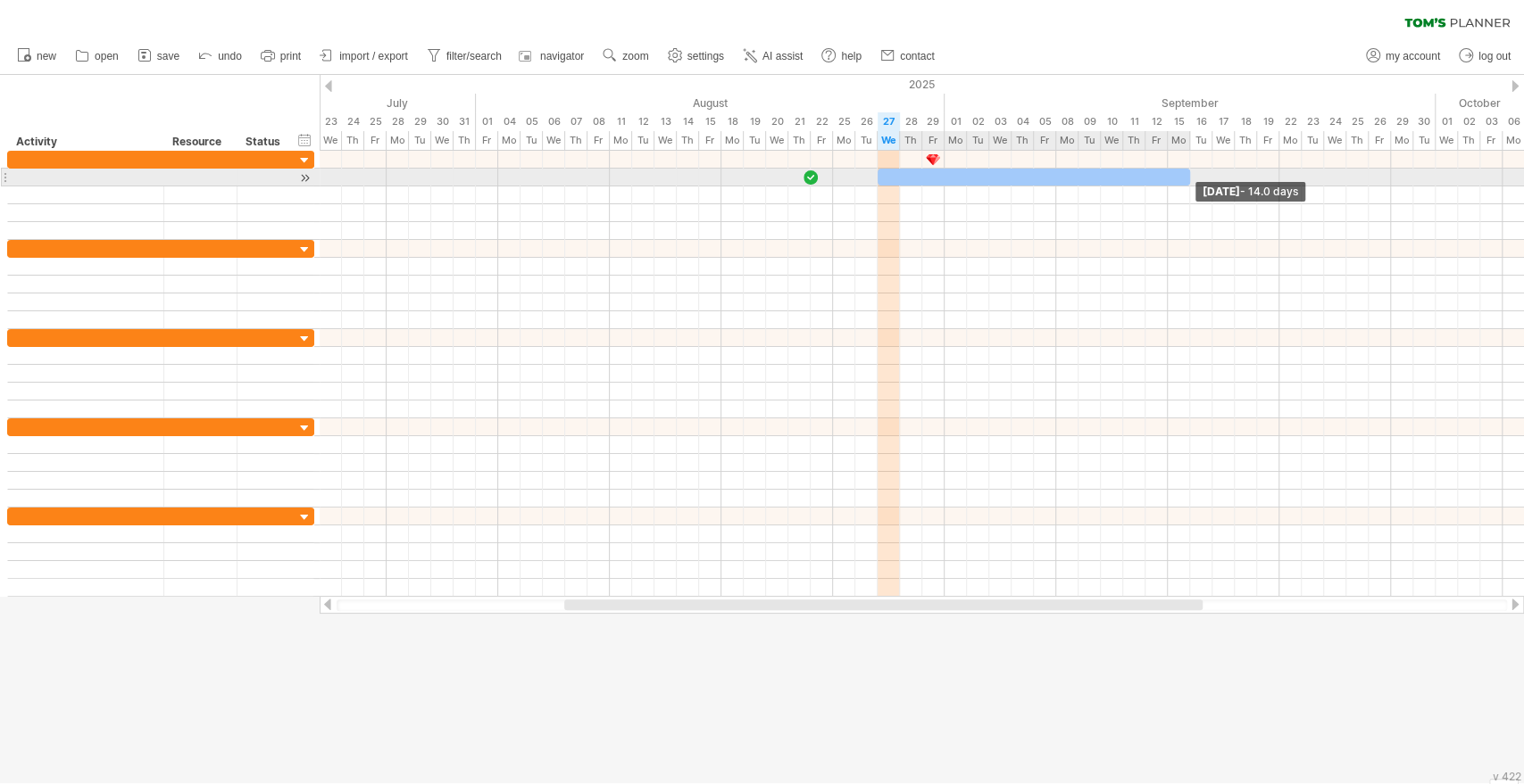
drag, startPoint x: 900, startPoint y: 177, endPoint x: 1192, endPoint y: 176, distance: 292.0
click at [1192, 176] on span at bounding box center [1190, 177] width 7 height 17
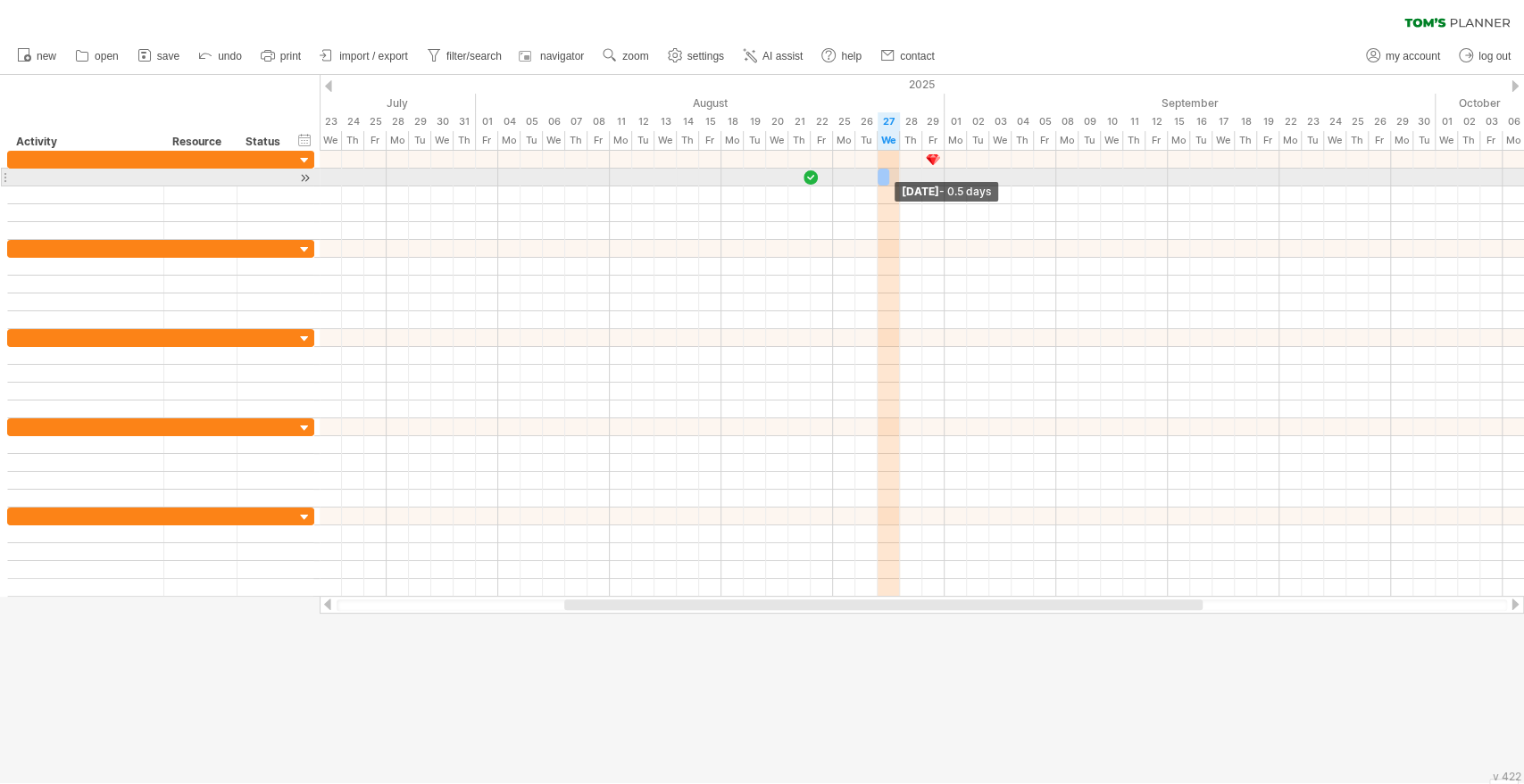
drag, startPoint x: 1192, startPoint y: 176, endPoint x: 894, endPoint y: 177, distance: 298.0
click at [894, 177] on div "[DATE] - 0.5 days [DATE]" at bounding box center [921, 373] width 1204 height 446
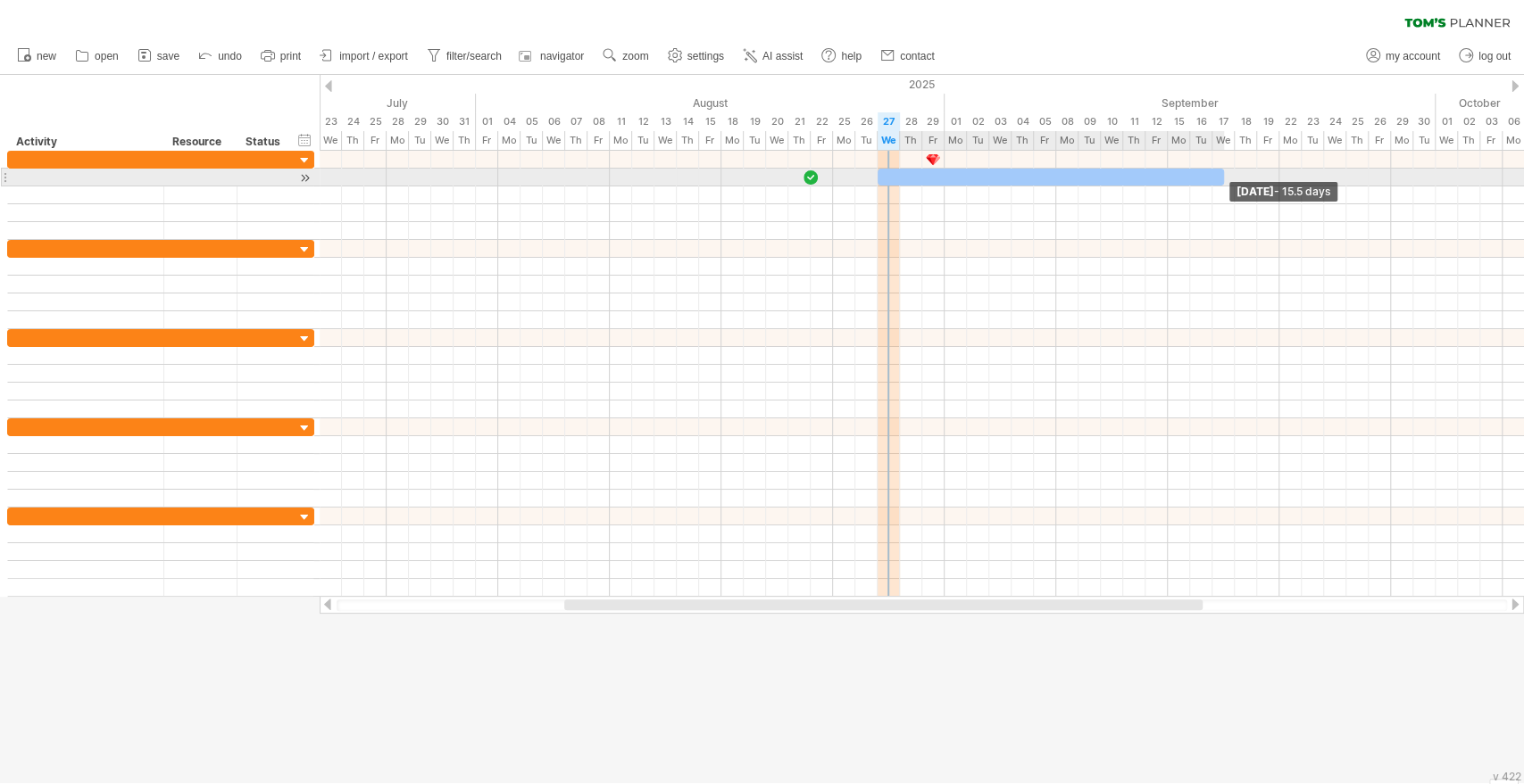
drag, startPoint x: 887, startPoint y: 177, endPoint x: 1223, endPoint y: 177, distance: 336.0
click at [1223, 177] on span at bounding box center [1224, 177] width 7 height 17
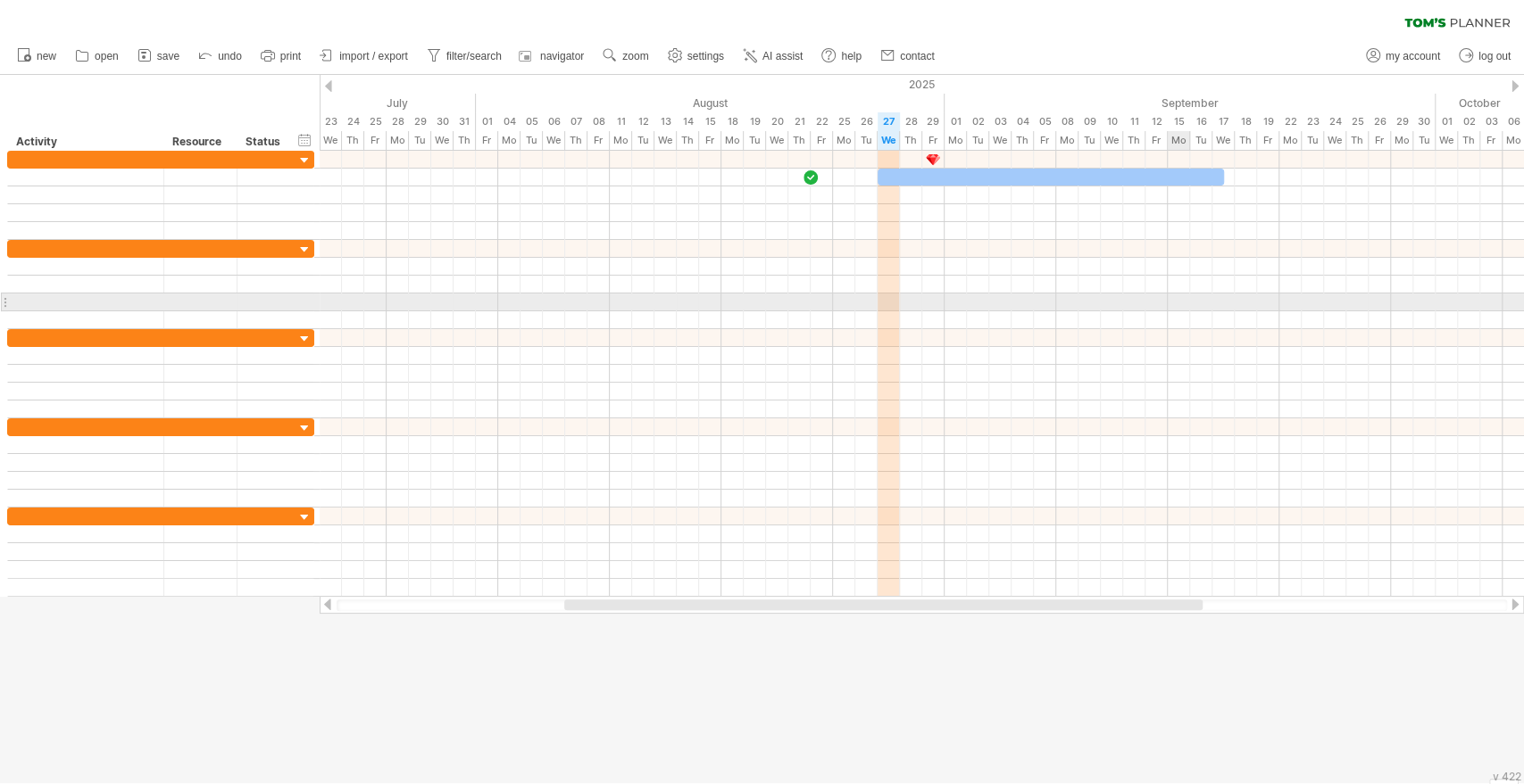
click at [1172, 312] on div at bounding box center [921, 320] width 1204 height 18
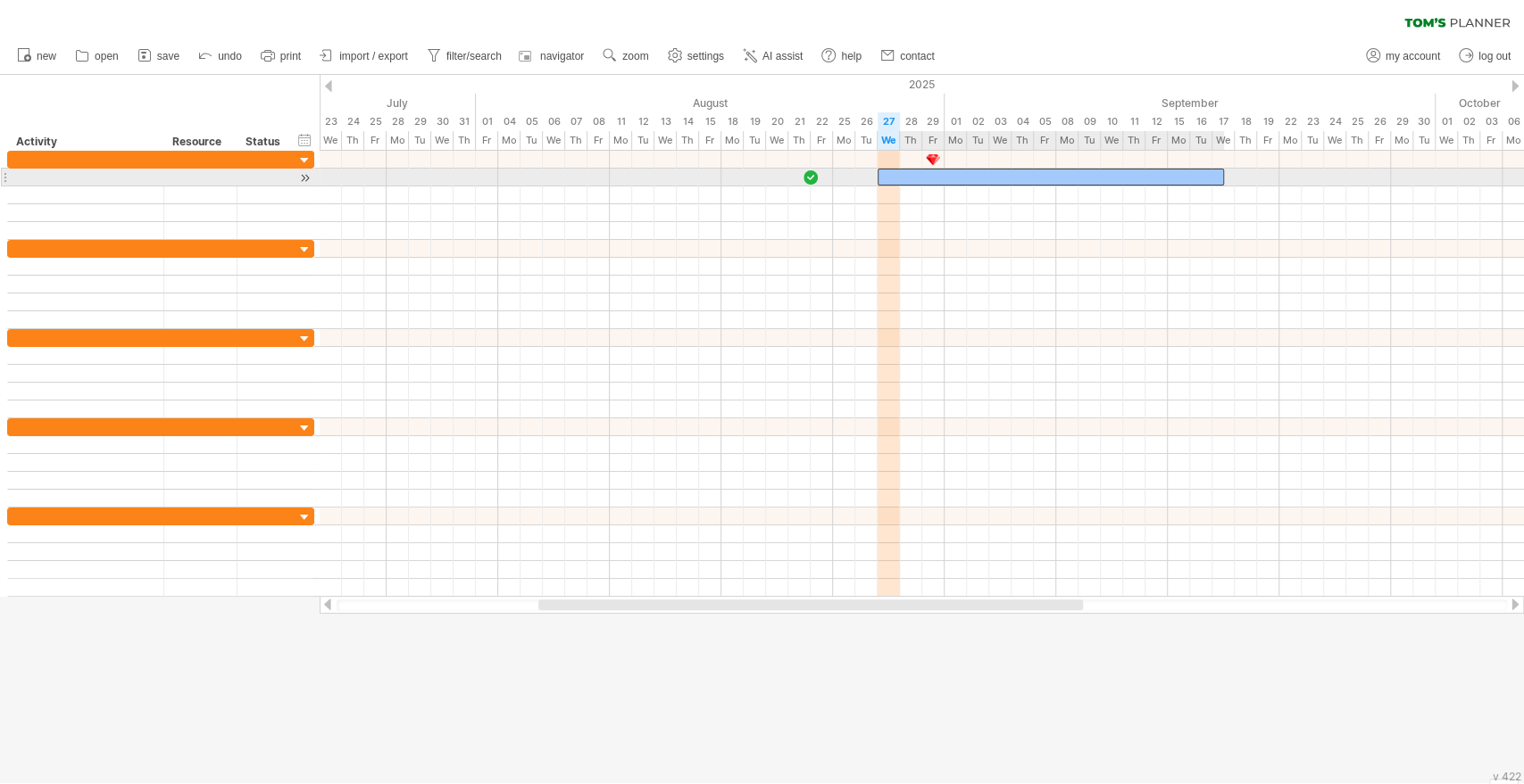
click at [1109, 172] on div at bounding box center [1050, 177] width 346 height 17
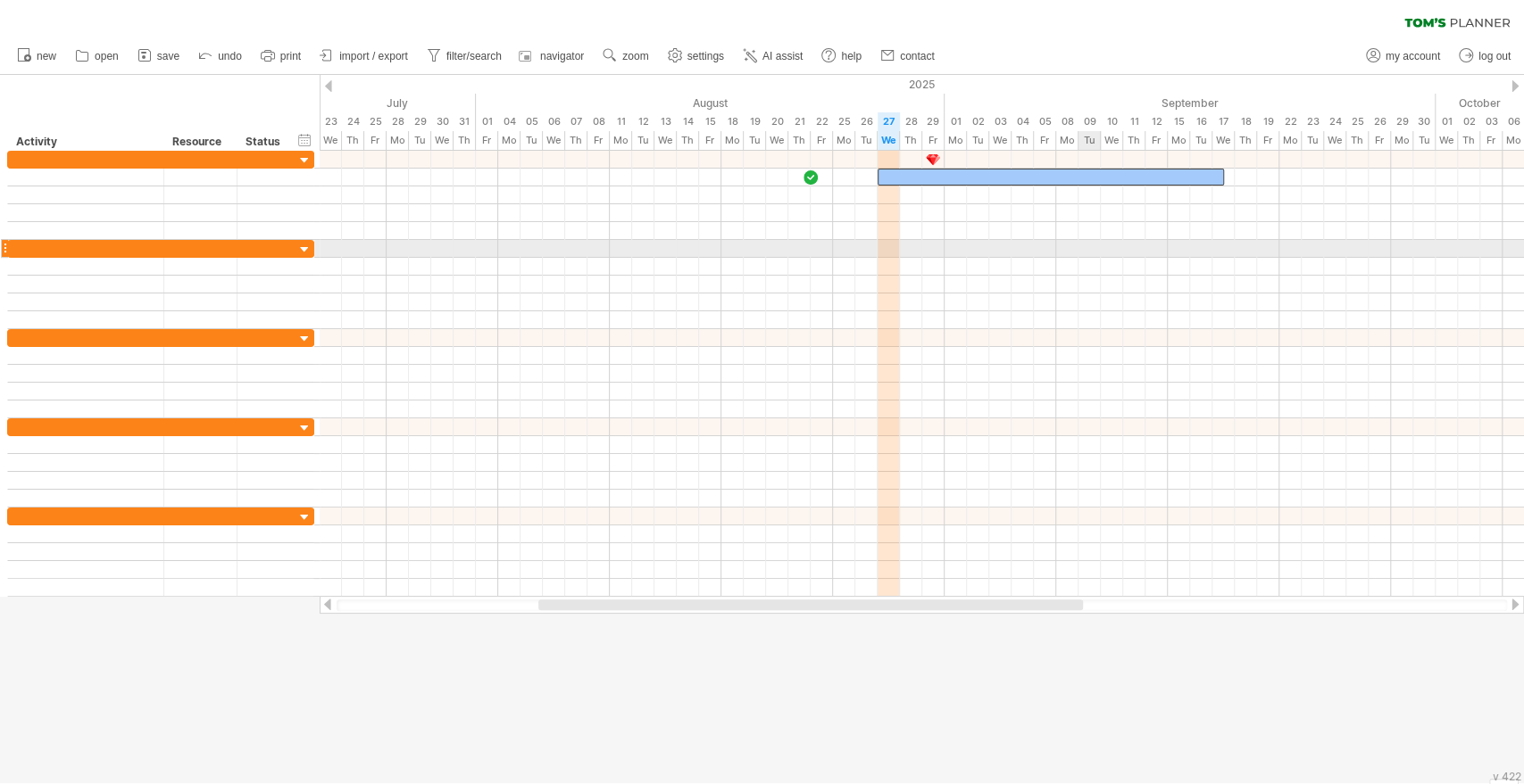
drag, startPoint x: 1086, startPoint y: 256, endPoint x: 1086, endPoint y: 233, distance: 23.0
click at [1086, 258] on div at bounding box center [921, 267] width 1204 height 18
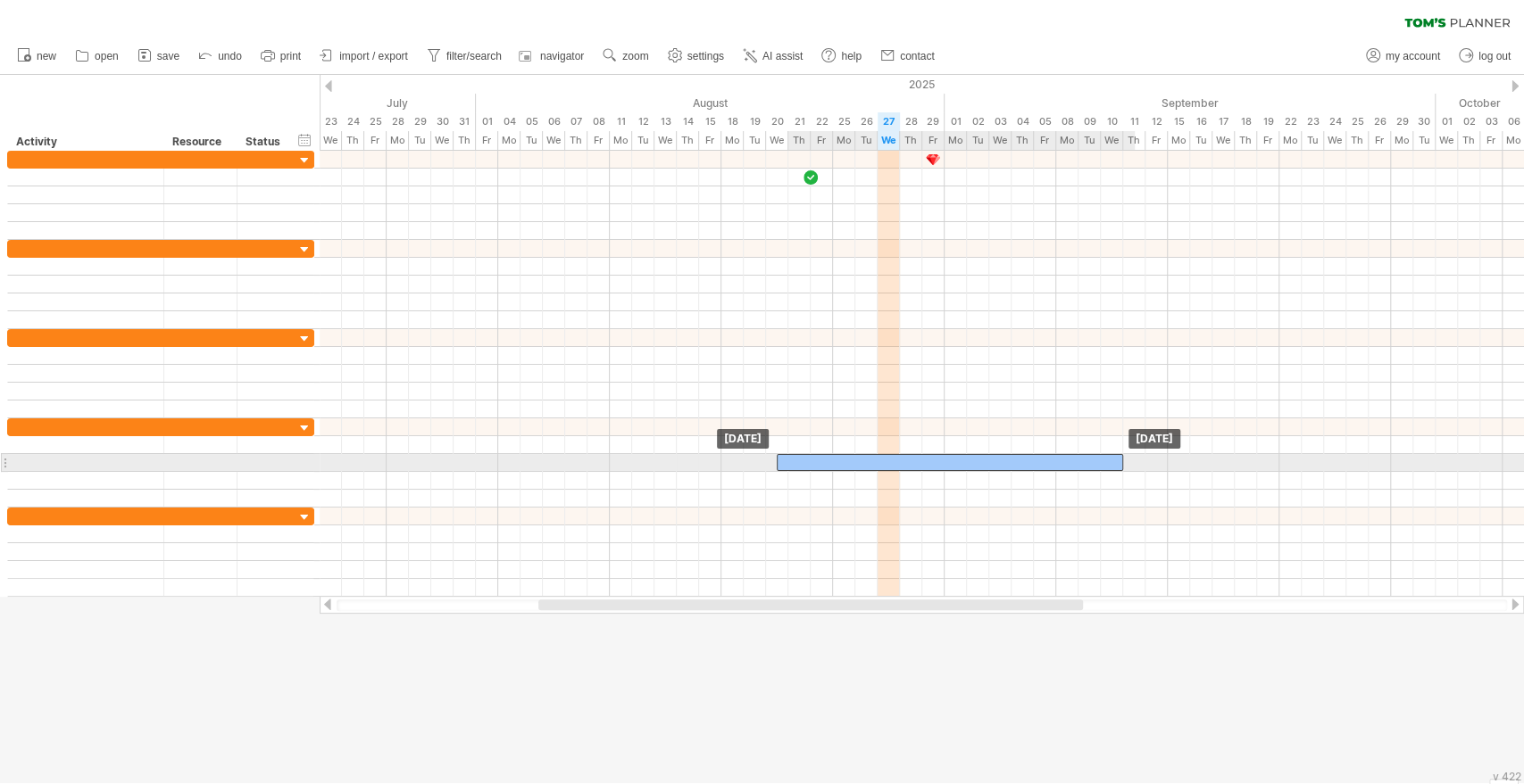
drag, startPoint x: 1090, startPoint y: 177, endPoint x: 992, endPoint y: 460, distance: 299.5
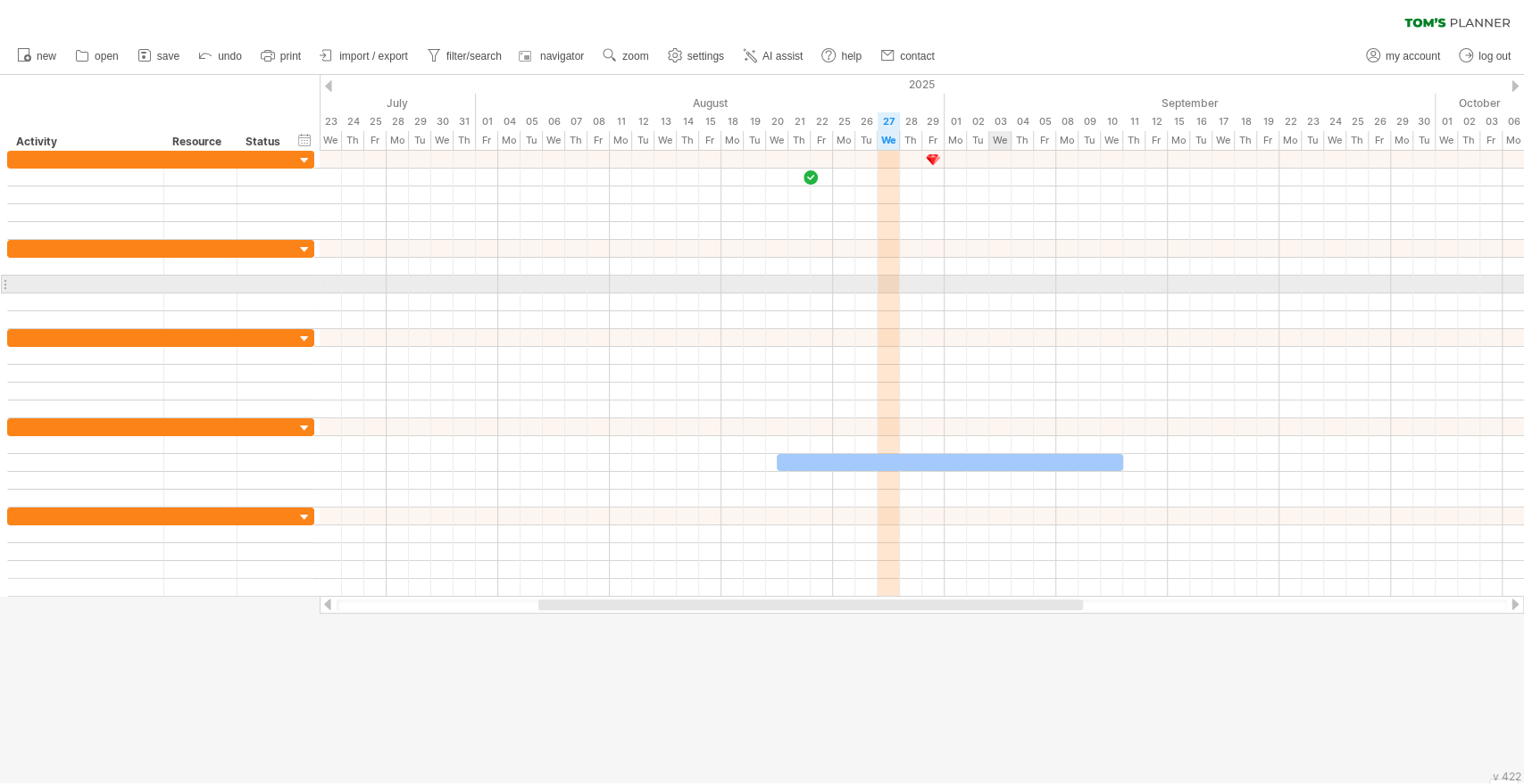
click at [1002, 277] on div at bounding box center [921, 284] width 1204 height 18
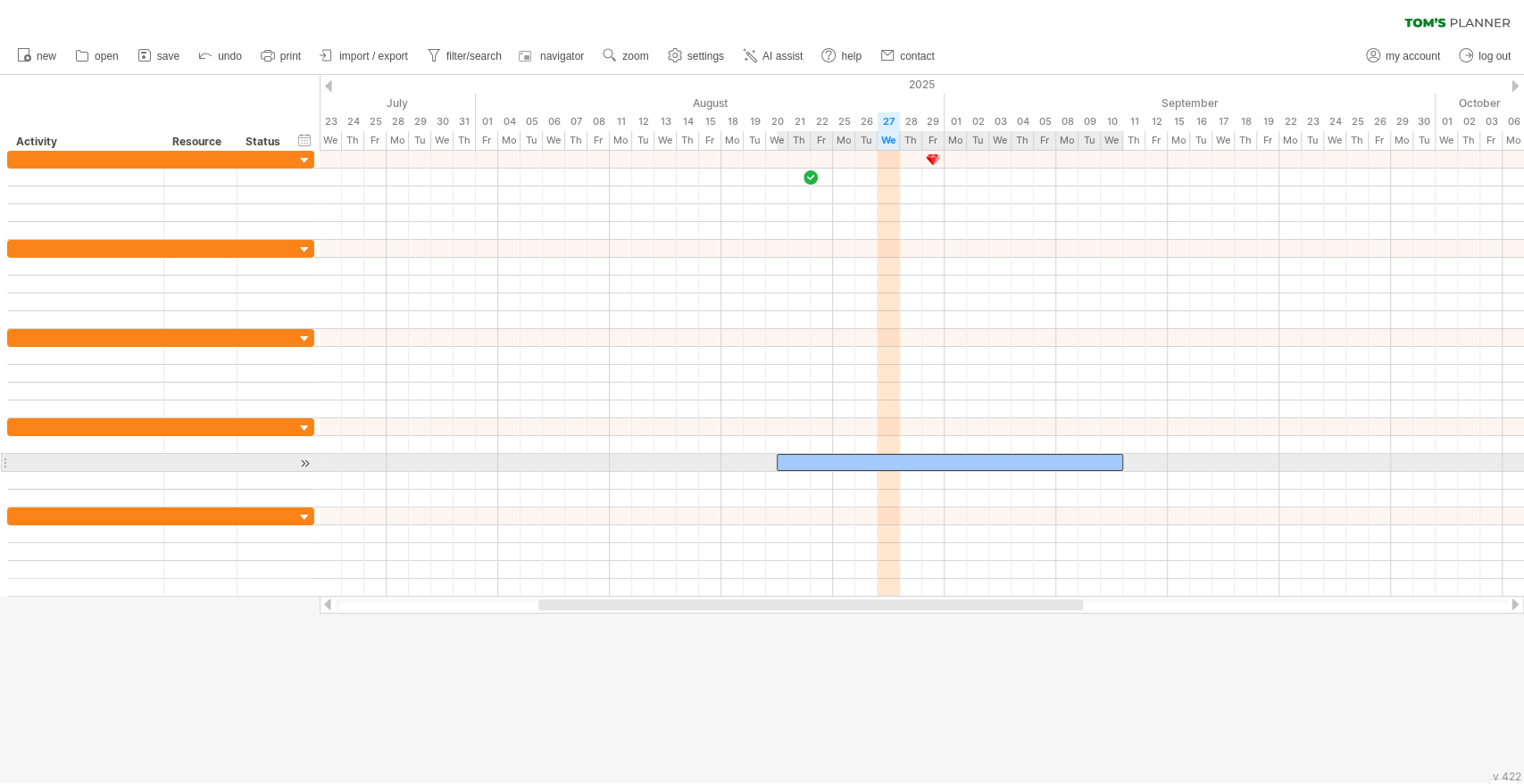
click at [960, 468] on div at bounding box center [950, 462] width 346 height 17
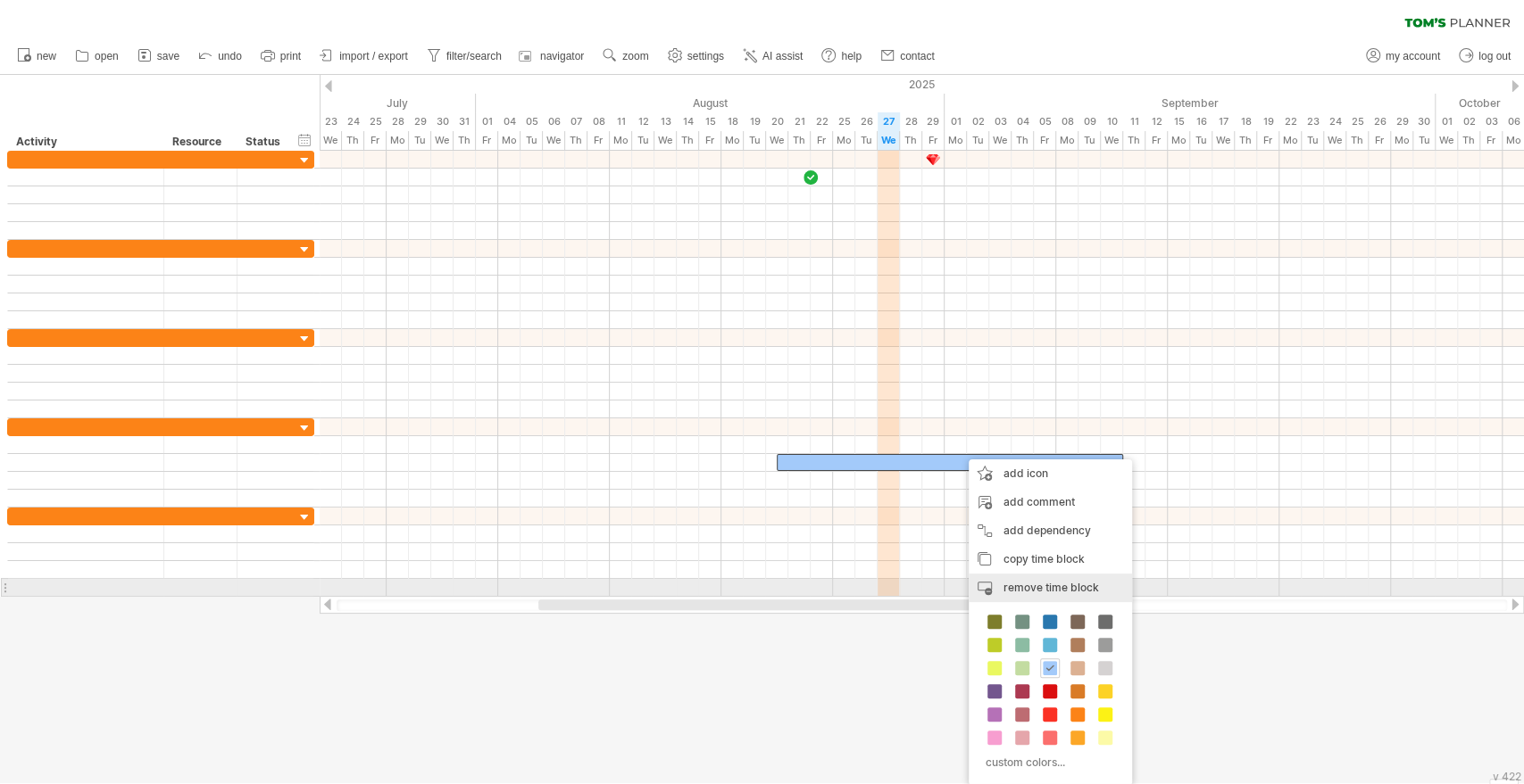
click at [1051, 593] on span "remove time block" at bounding box center [1051, 588] width 95 height 13
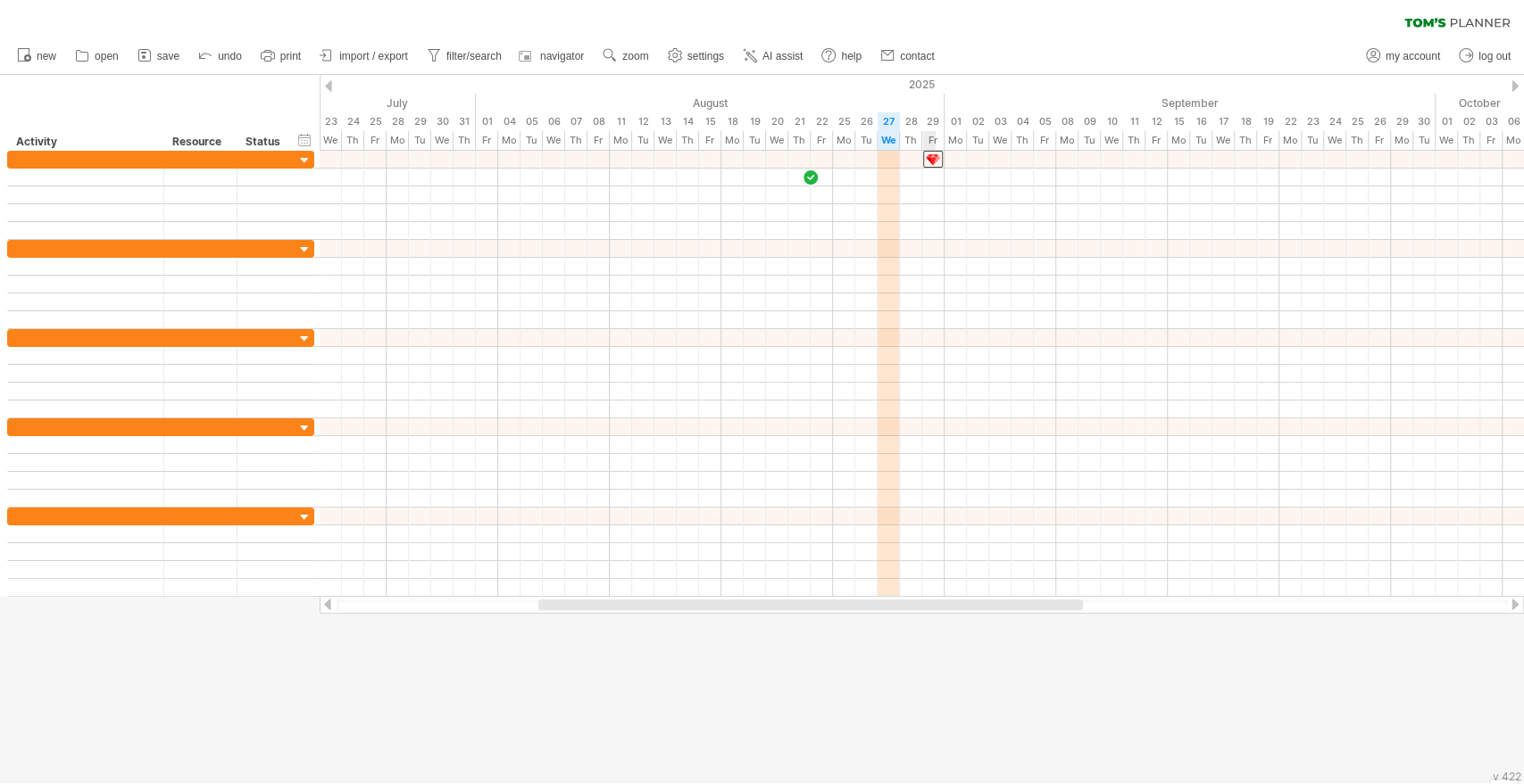
click at [932, 151] on div at bounding box center [932, 159] width 20 height 17
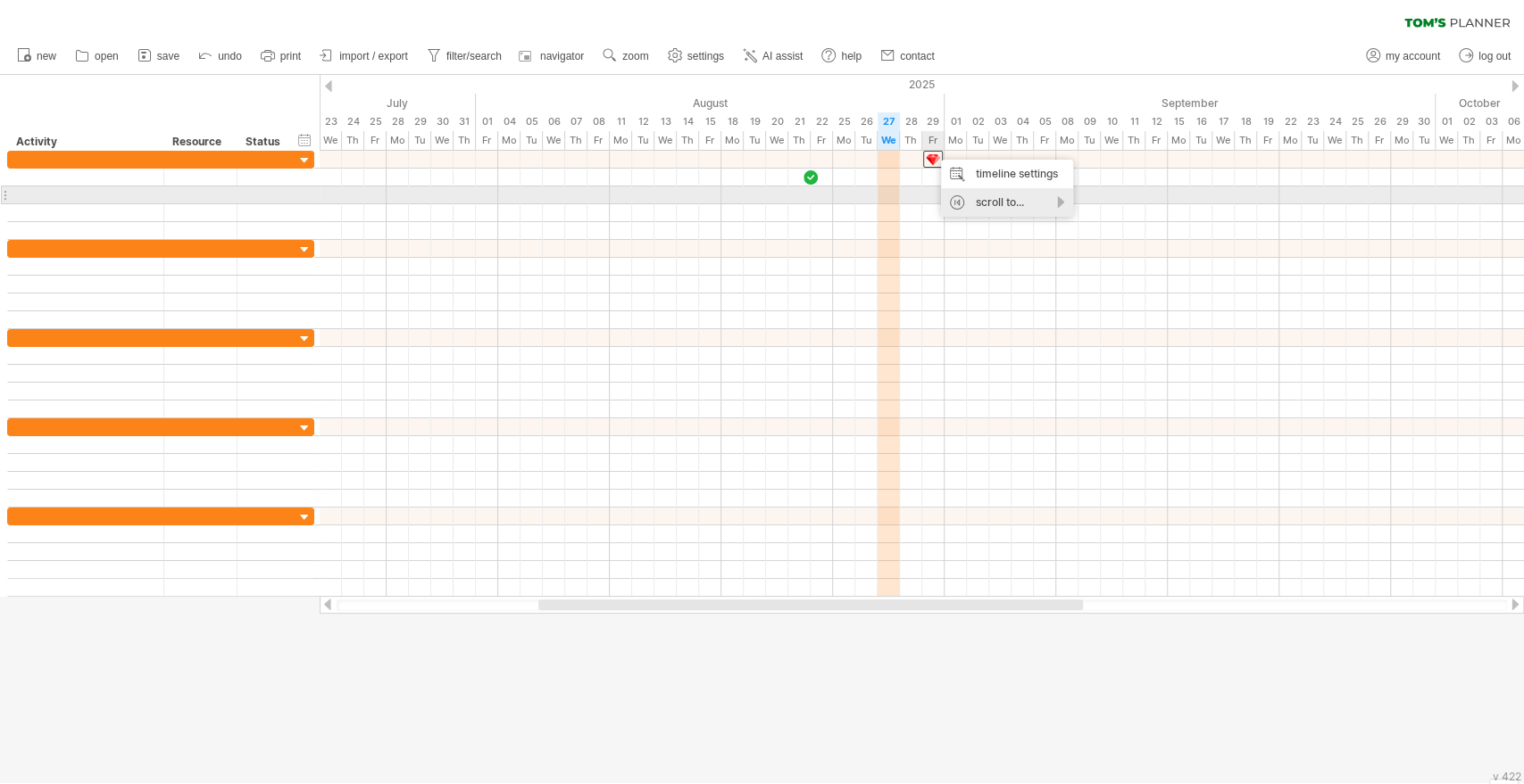
click at [994, 201] on div "scroll to..." at bounding box center [1006, 202] width 132 height 29
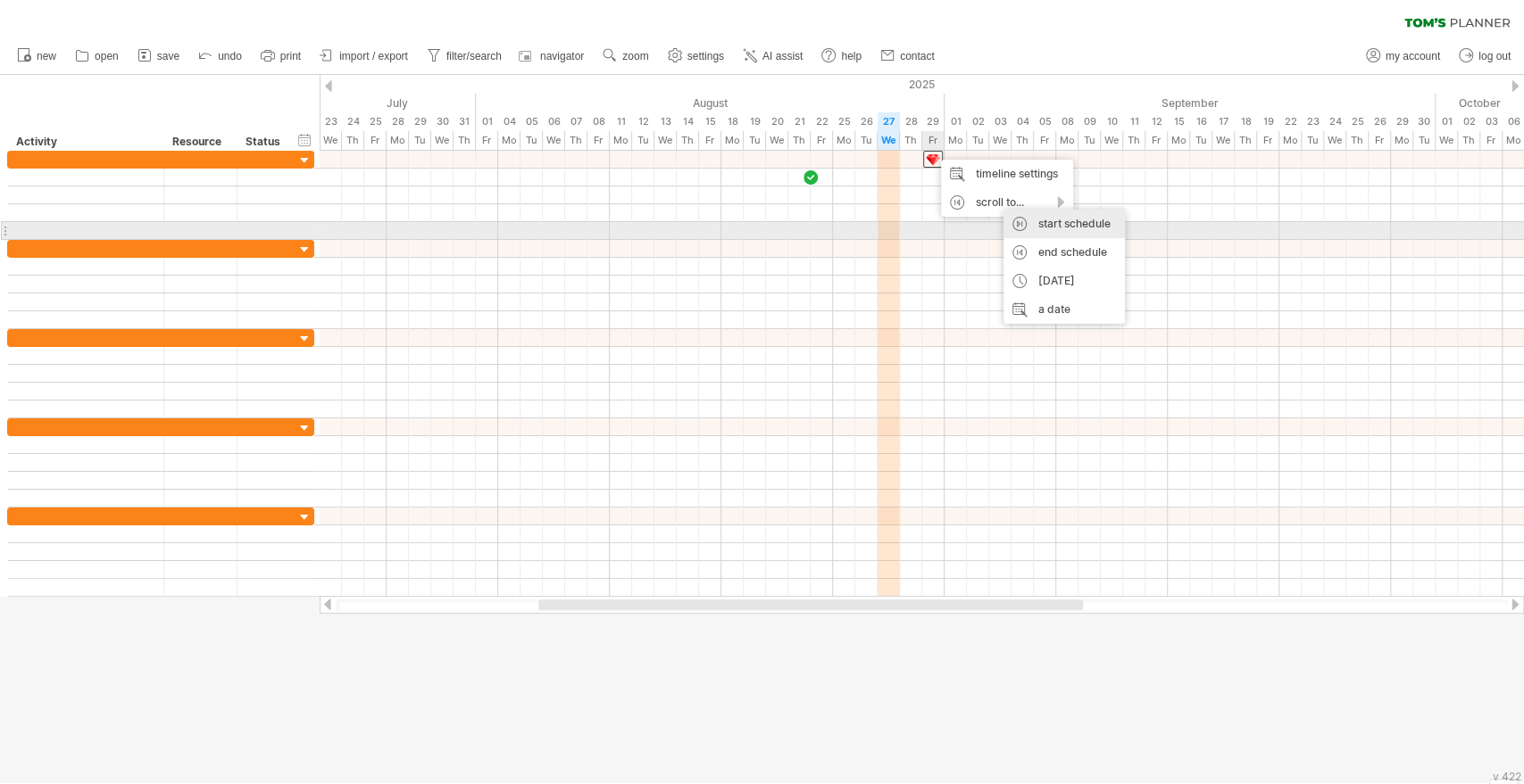
click at [1084, 225] on div "start schedule" at bounding box center [1064, 224] width 122 height 29
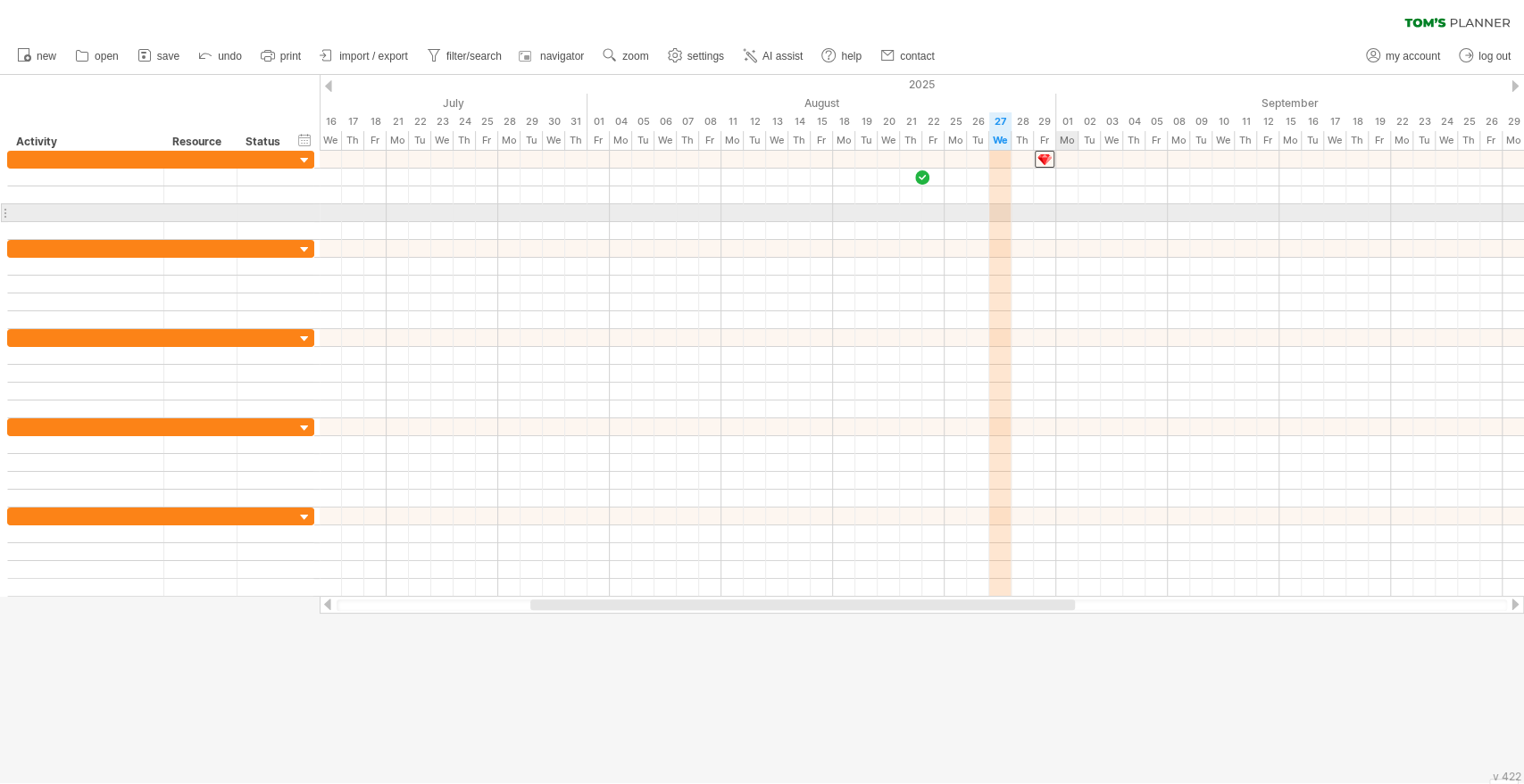
click at [1057, 207] on div at bounding box center [921, 212] width 1204 height 18
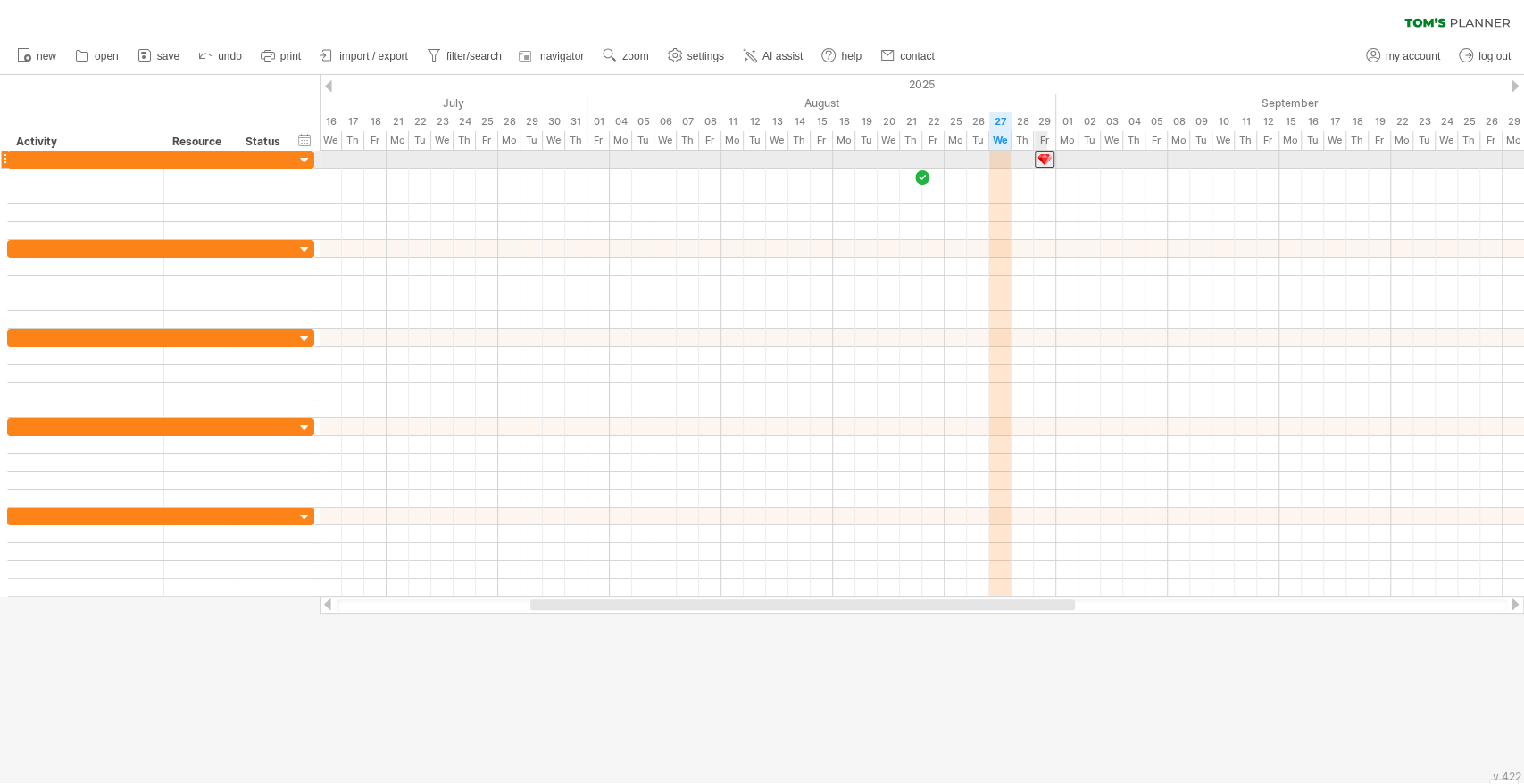
click at [1041, 163] on div at bounding box center [1044, 159] width 20 height 17
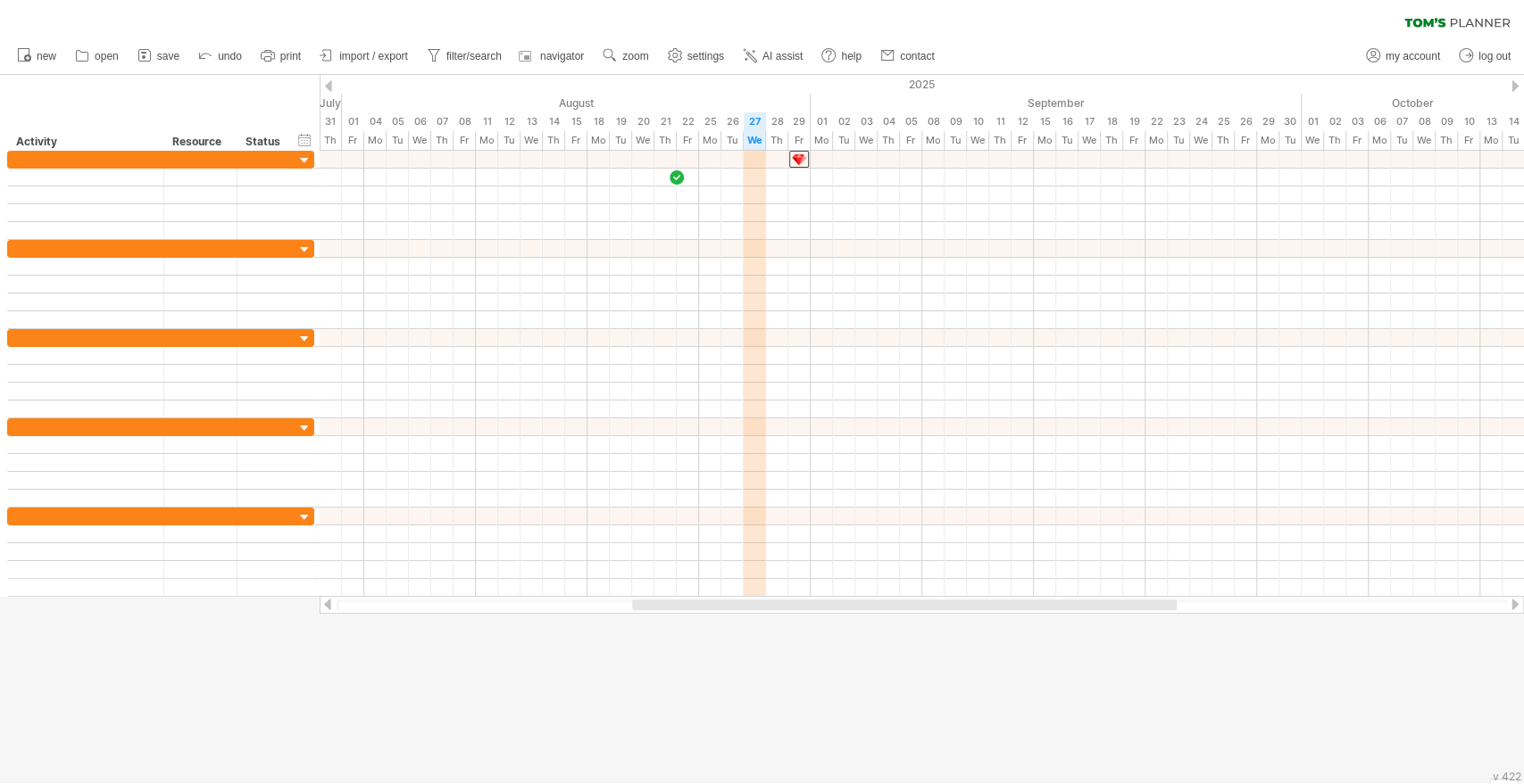
drag, startPoint x: 917, startPoint y: 606, endPoint x: 987, endPoint y: 585, distance: 73.1
click at [1019, 605] on div at bounding box center [904, 604] width 545 height 10
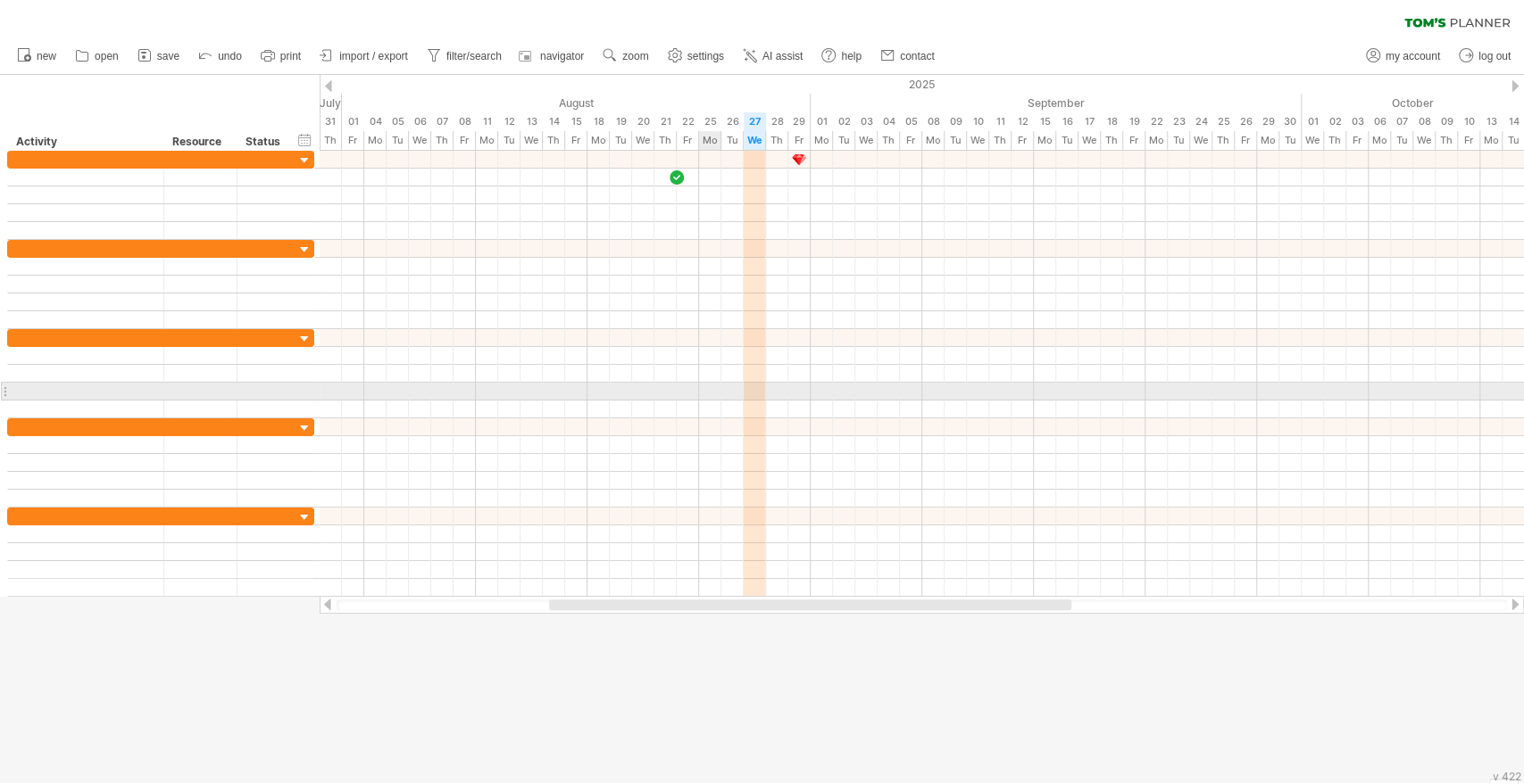
click at [700, 393] on div at bounding box center [921, 391] width 1204 height 18
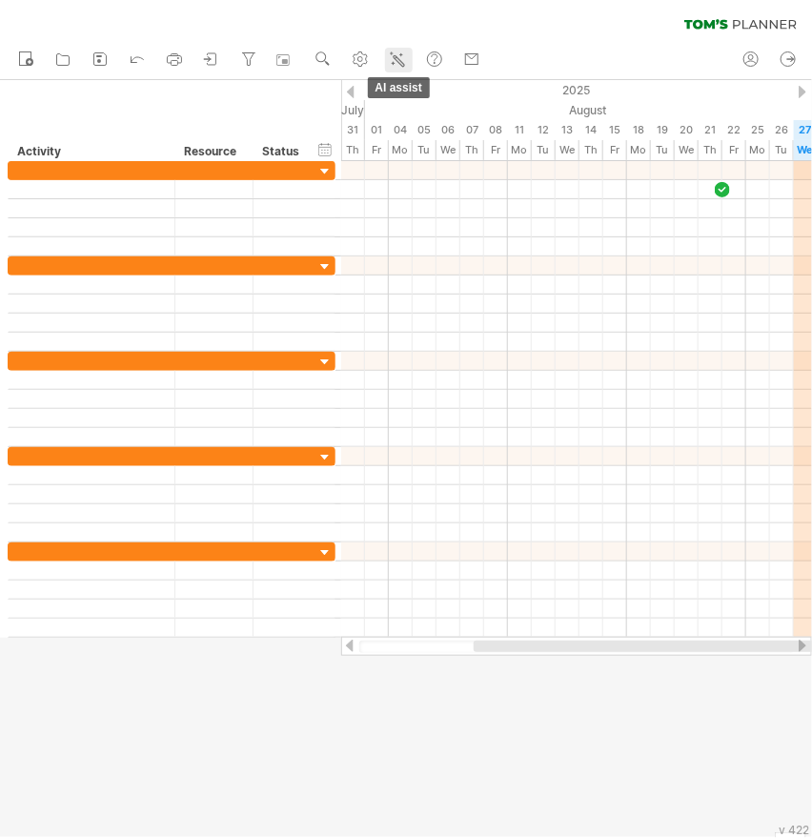
click at [397, 59] on icon at bounding box center [399, 60] width 10 height 10
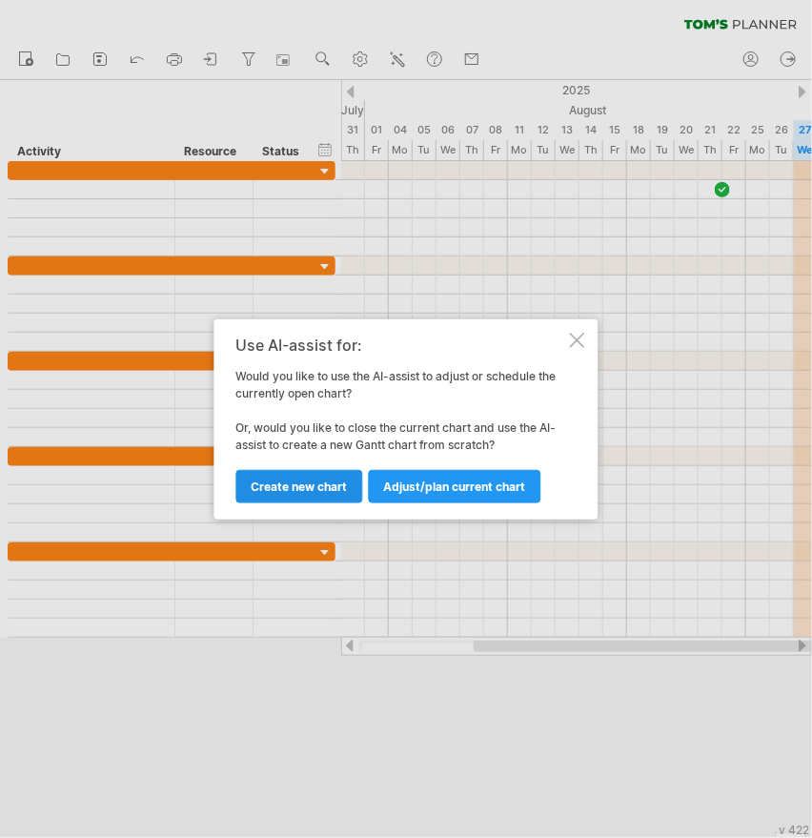
click at [307, 484] on span "Create new chart" at bounding box center [300, 487] width 96 height 14
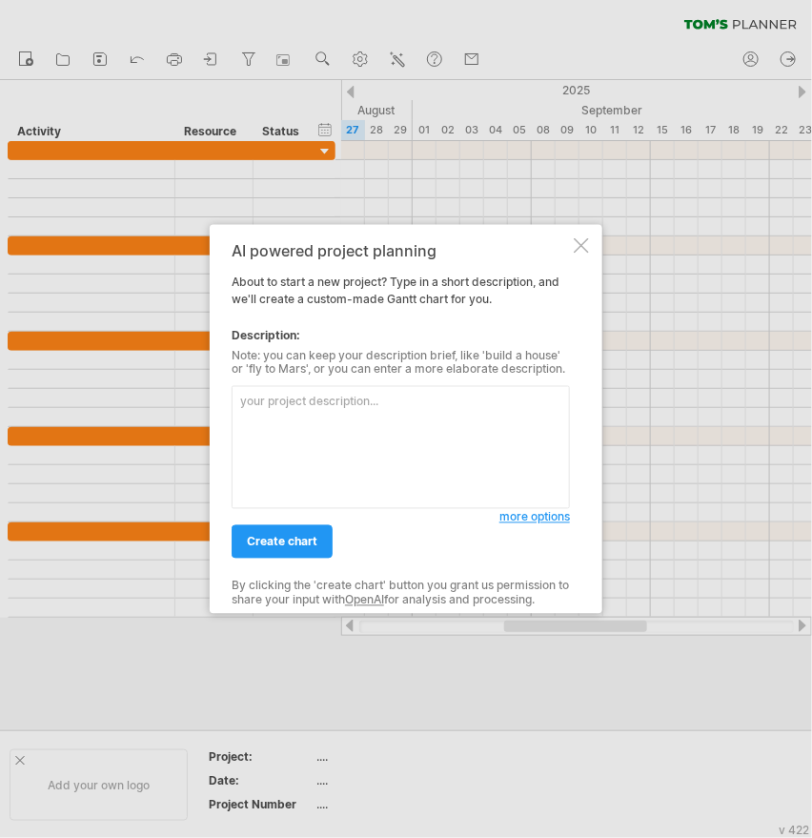
click at [309, 415] on textarea at bounding box center [401, 447] width 339 height 123
type textarea "ㄕ"
click at [244, 404] on textarea "正在進行中幾個項目" at bounding box center [401, 447] width 339 height 123
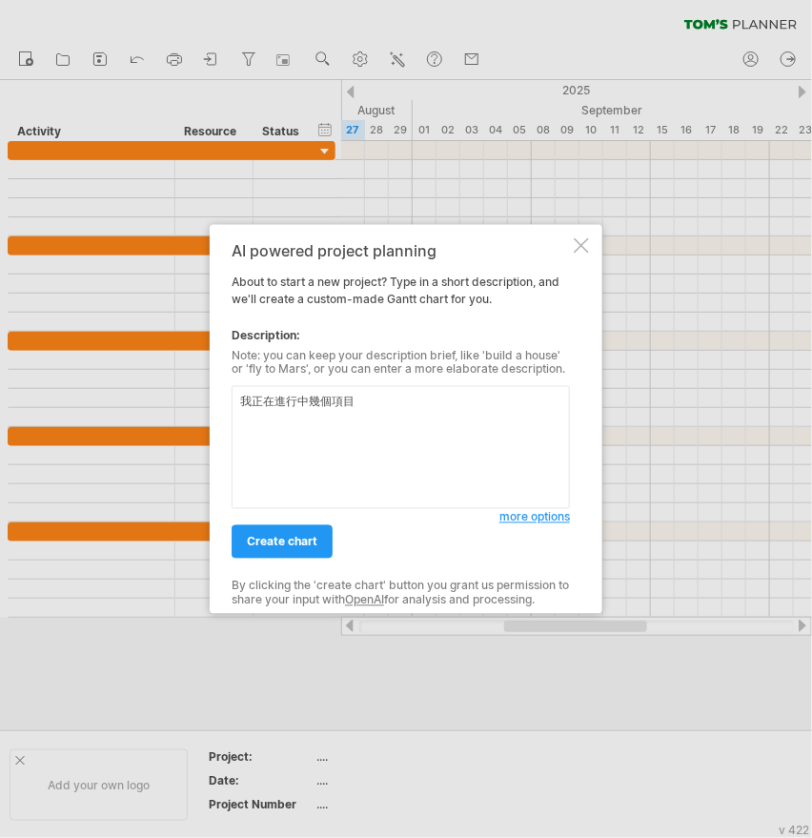
click at [406, 397] on textarea "我正在進行中幾個項目" at bounding box center [401, 447] width 339 height 123
click at [409, 438] on textarea "我正在進行中幾個項目 -新版價目表(裡面分為9大類 -數位印刷(目前還在每周四會議討論中,預計12月底前完成" at bounding box center [401, 447] width 339 height 123
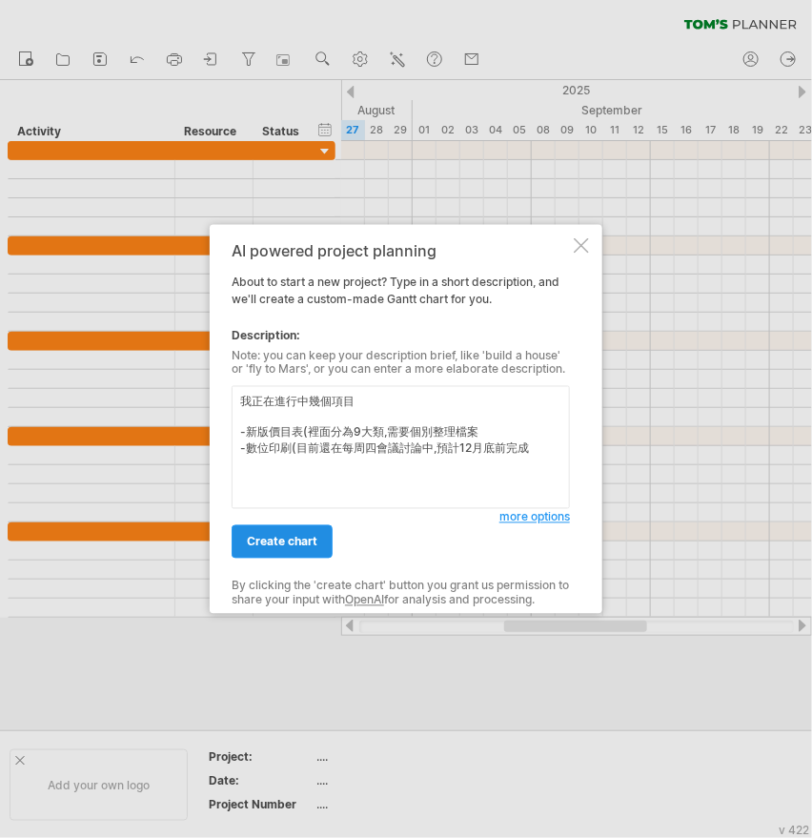
type textarea "我正在進行中幾個項目 -新版價目表(裡面分為9大類,需要個別整理檔案 -數位印刷(目前還在每周四會議討論中,預計12月底前完成"
click at [308, 537] on span "create chart" at bounding box center [282, 542] width 71 height 14
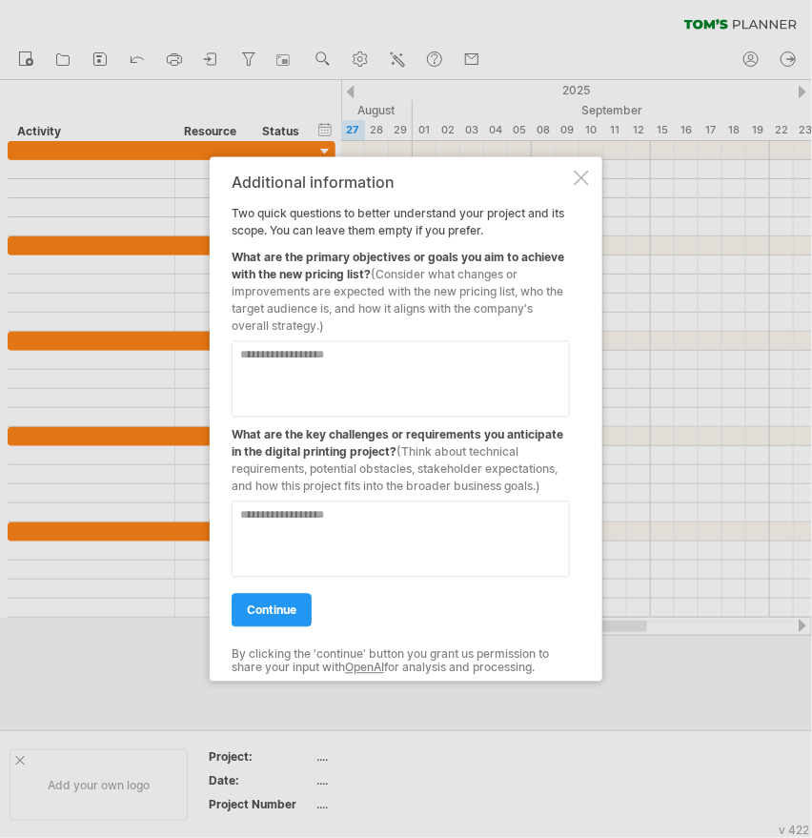
click at [593, 28] on div at bounding box center [406, 419] width 812 height 838
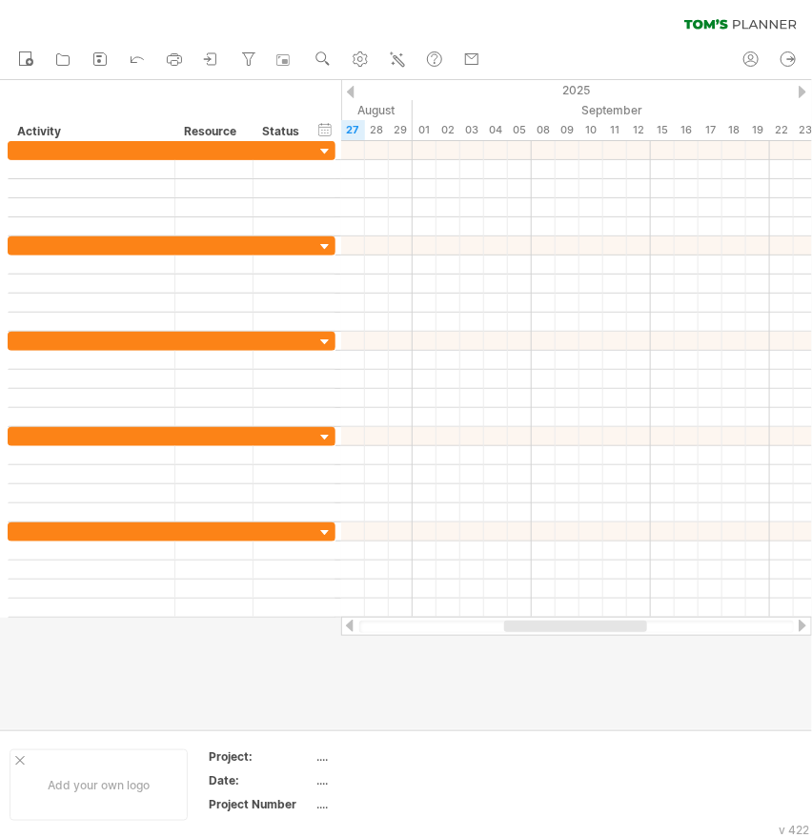
click at [453, 705] on div at bounding box center [406, 404] width 812 height 649
click at [401, 59] on icon at bounding box center [397, 59] width 19 height 19
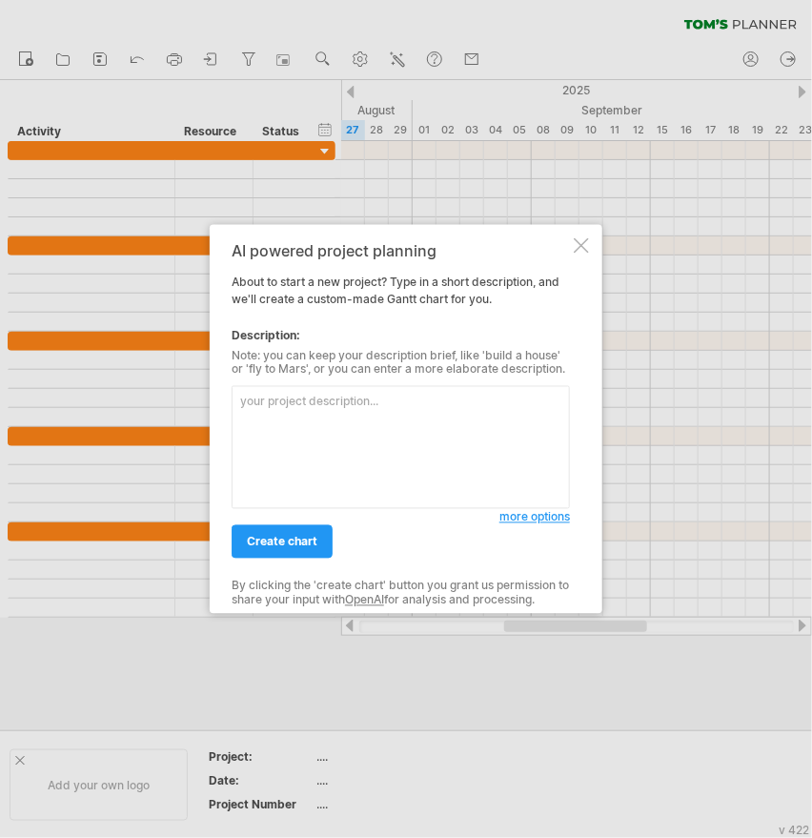
click at [577, 26] on div at bounding box center [406, 419] width 812 height 838
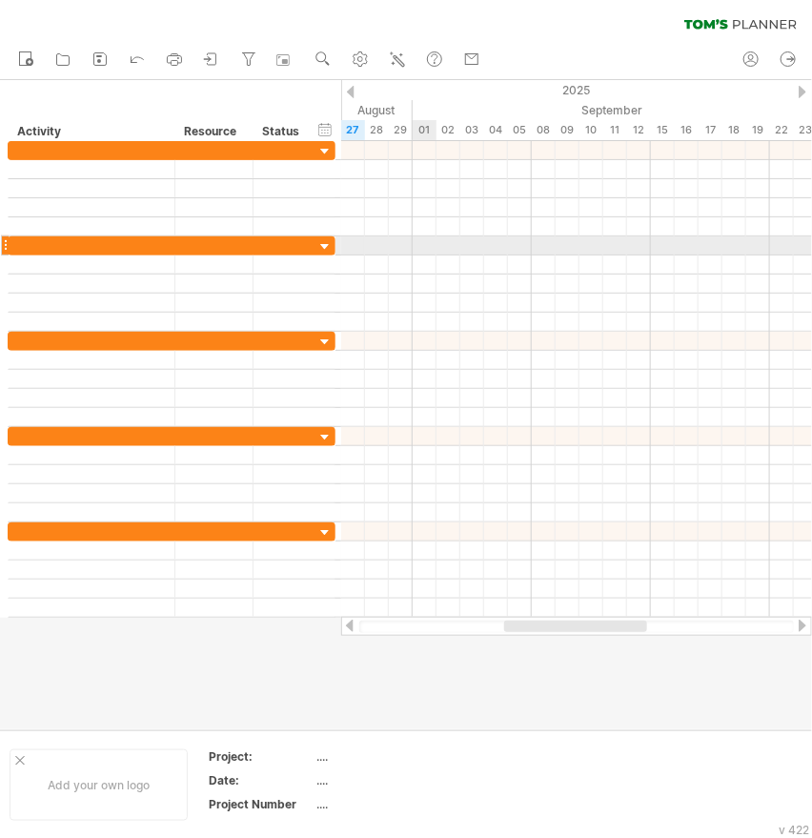
click at [422, 250] on div at bounding box center [576, 245] width 471 height 19
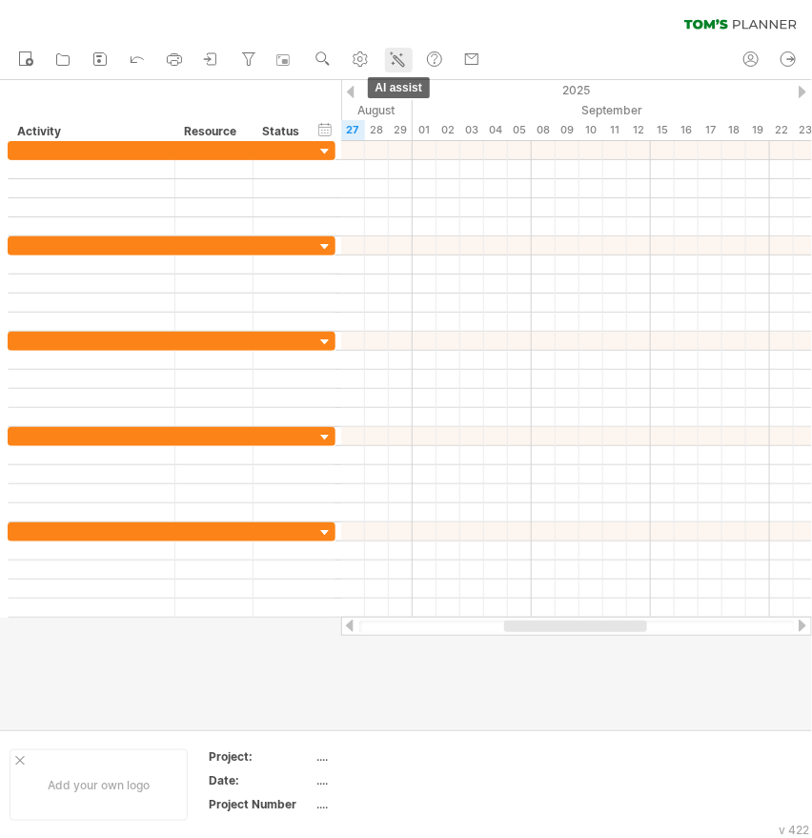
click at [405, 51] on icon at bounding box center [397, 59] width 19 height 19
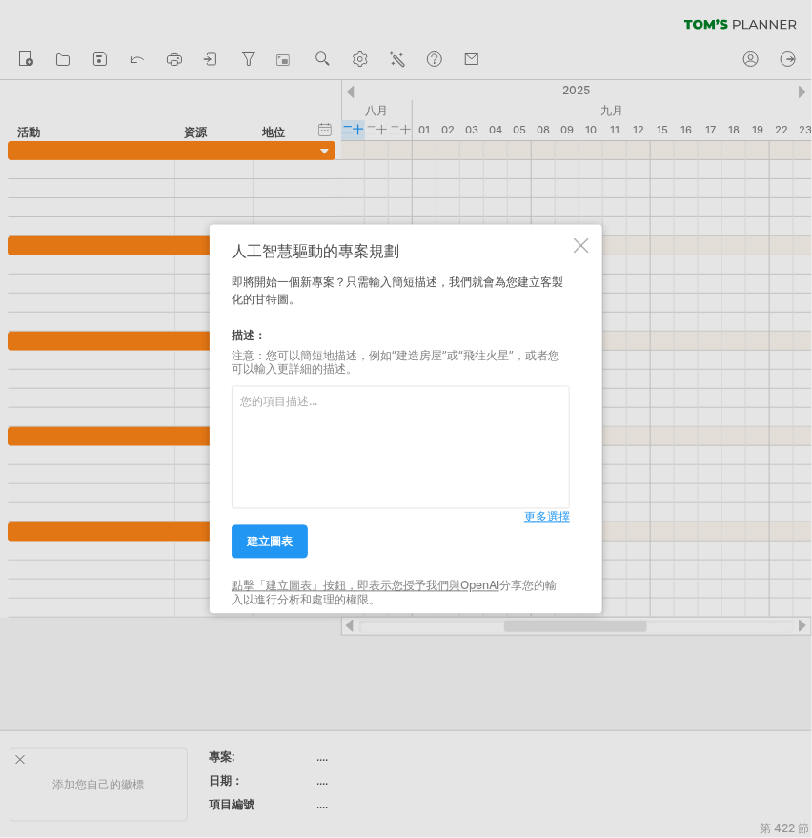
click at [433, 314] on div "人工智慧驅動的專案規劃 即將開始一個新專案？只需輸入簡短描述，我們就會為您建立客製化的甘特圖。 描述： 注意：您可以簡短地描述，例如“建造房屋”或“飛往火星”…" at bounding box center [401, 419] width 339 height 356
click at [408, 413] on textarea at bounding box center [401, 447] width 339 height 123
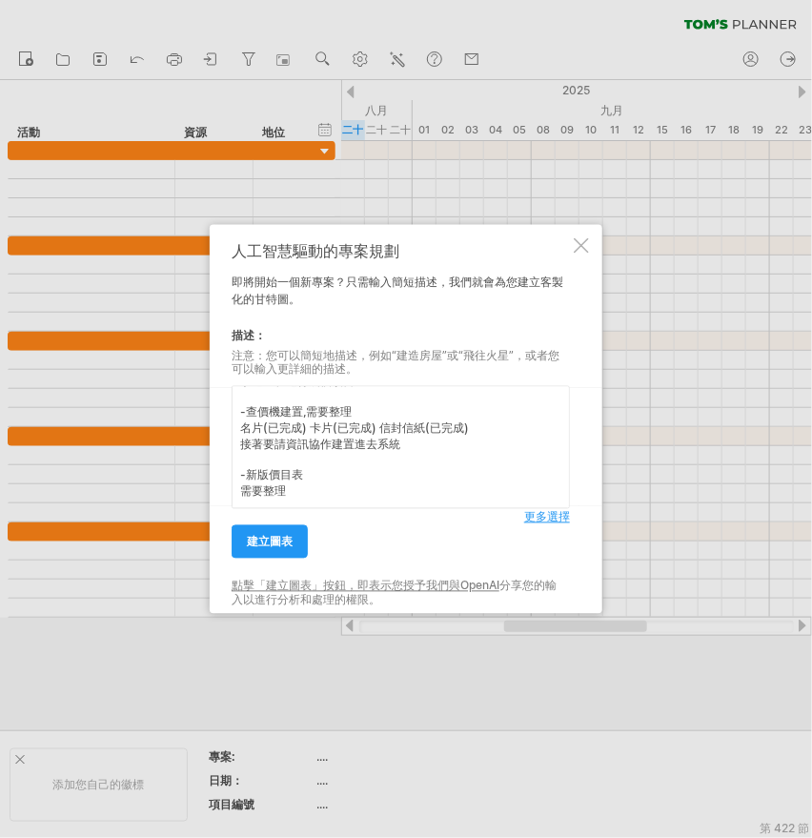
scroll to position [23, 0]
click at [319, 495] on textarea "手邊正在進行幾個項目 -查價機建置,需要整理 名片(已完成) 卡片(已完成) 信封信紙(已完成) 接著要請資訊協作建置進去系統 -新版價目表 需要整理" at bounding box center [401, 447] width 339 height 123
click at [380, 490] on textarea "手邊正在進行幾個項目 -查價機建置,需要整理 名片(已完成) 卡片(已完成) 信封信紙(已完成) 接著要請資訊協作建置進去系統 -新版價目表 預計分類成8本," at bounding box center [401, 447] width 339 height 123
click at [373, 484] on textarea "手邊正在進行幾個項目 -查價機建置,需要整理 名片(已完成) 卡片(已完成) 信封信紙(已完成) 接著要請資訊協作建置進去系統 -新版價目表 預計分類成8本," at bounding box center [401, 447] width 339 height 123
type textarea "手邊正在進行幾個項目 -查價機建置,需要整理 名片(已完成) 卡片(已完成) 信封信紙(已完成) 接著要請資訊協作建置進去系統 -新版價目表 預計分類成8[P…"
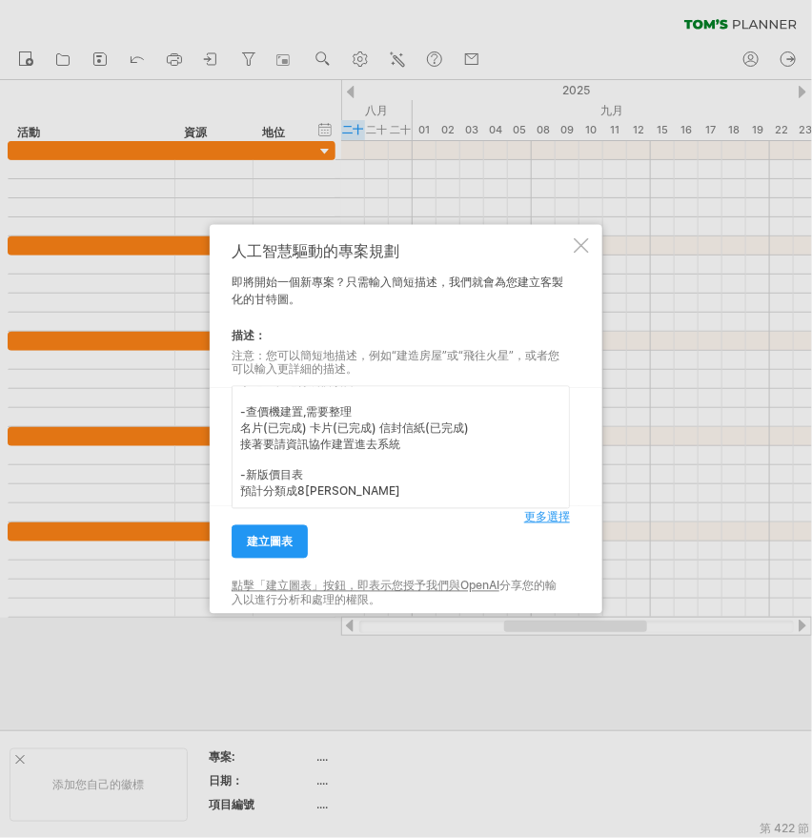
click at [542, 516] on font "更多選擇" at bounding box center [547, 517] width 46 height 14
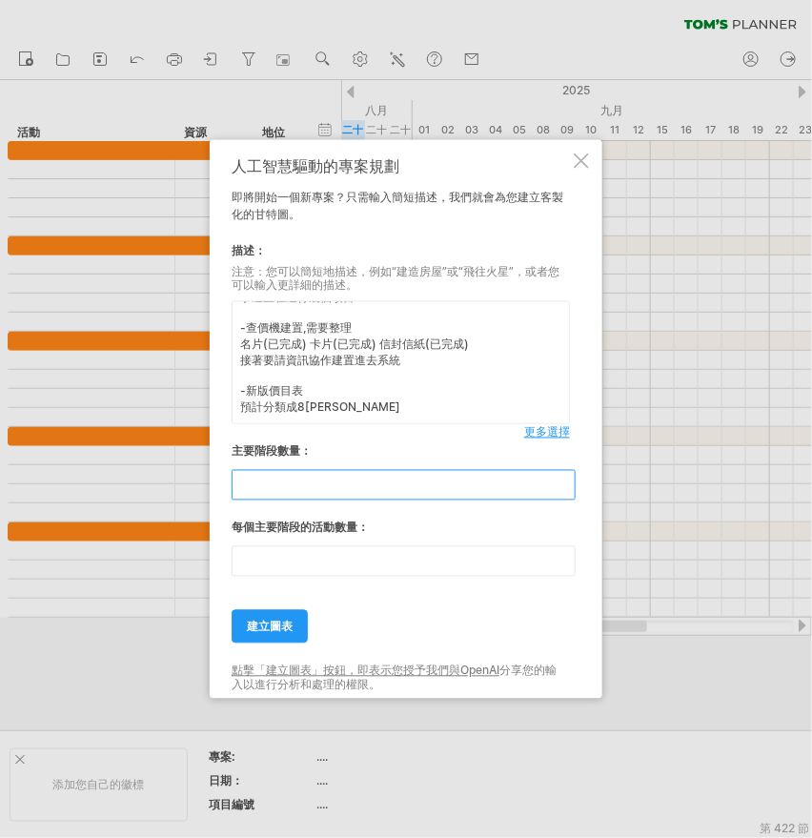
click at [299, 486] on input "**" at bounding box center [404, 485] width 344 height 31
drag, startPoint x: 277, startPoint y: 489, endPoint x: 169, endPoint y: 488, distance: 107.8
click at [159, 491] on div "嘗試造訪 [DOMAIN_NAME] 再次連接... 0% 清除過濾器 新的" at bounding box center [406, 419] width 812 height 838
type input "*"
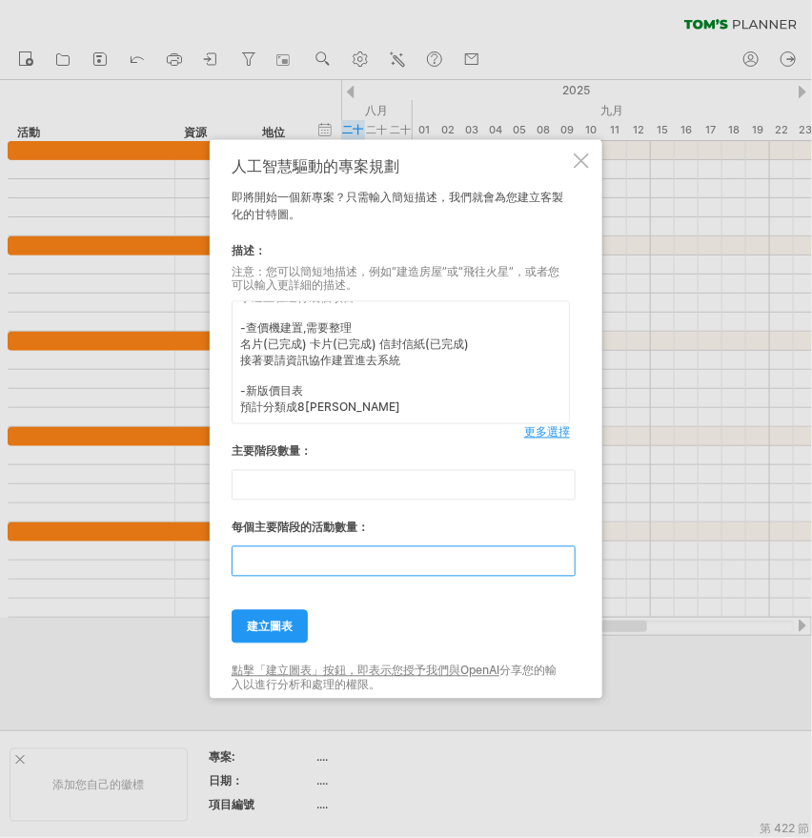
click at [288, 565] on input "**" at bounding box center [404, 561] width 344 height 31
drag, startPoint x: 306, startPoint y: 563, endPoint x: 216, endPoint y: 563, distance: 89.6
click at [216, 563] on div "人工智慧驅動的專案規劃 即將開始一個新專案？只需輸入簡短描述，我們就會為您建立客製化的甘特圖。 描述： 注意：您可以簡短地描述，例如“建造房屋”或“飛往火星”…" at bounding box center [406, 419] width 393 height 560
drag, startPoint x: 252, startPoint y: 567, endPoint x: 231, endPoint y: 565, distance: 21.1
click at [232, 565] on input "*" at bounding box center [404, 561] width 344 height 31
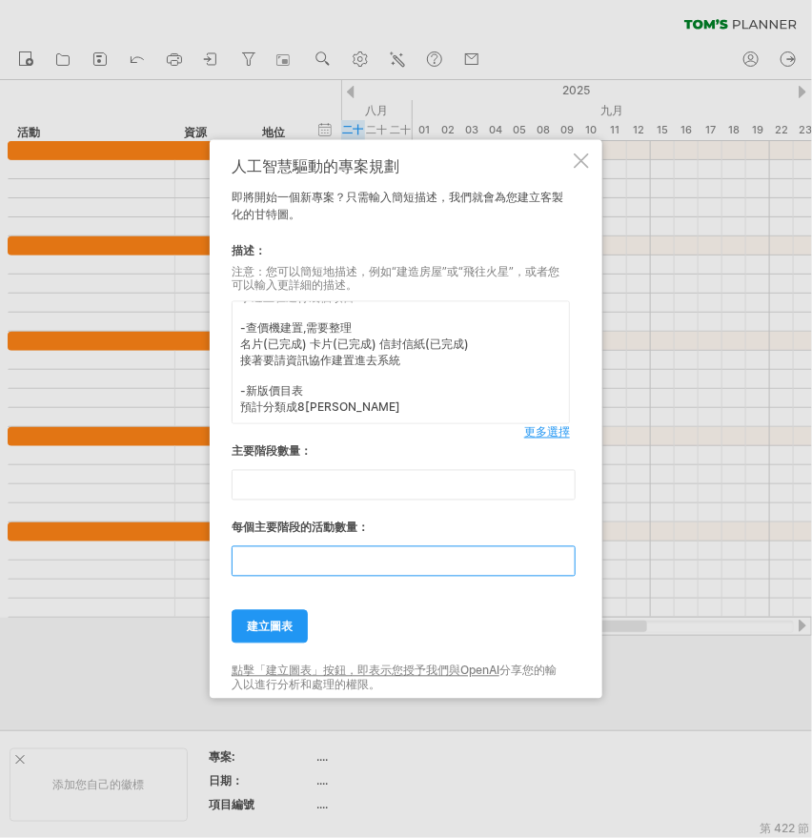
click at [282, 564] on input "*" at bounding box center [404, 561] width 344 height 31
drag, startPoint x: 264, startPoint y: 570, endPoint x: 241, endPoint y: 566, distance: 23.2
click at [241, 566] on input "*" at bounding box center [404, 561] width 344 height 31
click at [294, 564] on input "*" at bounding box center [404, 561] width 344 height 31
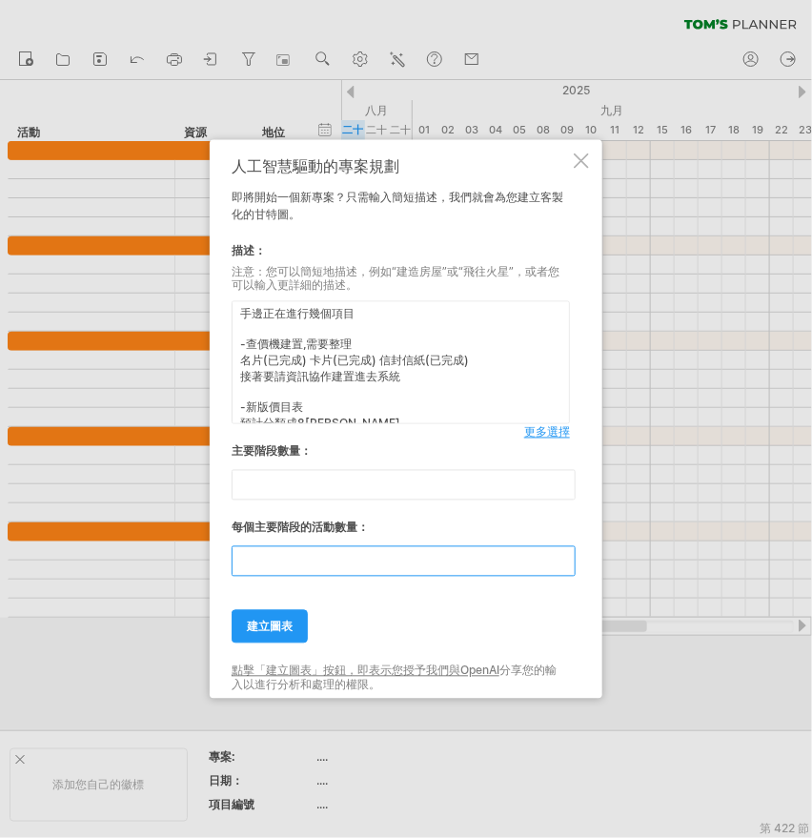
scroll to position [0, 0]
type input "*"
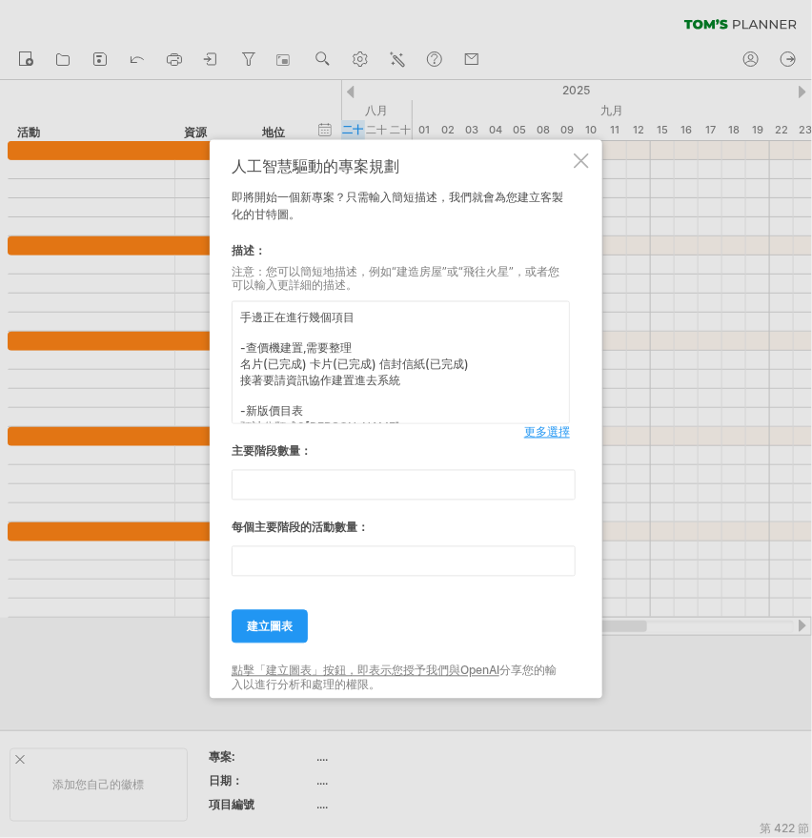
click at [290, 349] on textarea "手邊正在進行幾個項目 -查價機建置,需要整理 名片(已完成) 卡片(已完成) 信封信紙(已完成) 接著要請資訊協作建置進去系統 -新版價目表 預計分類成8[P…" at bounding box center [401, 362] width 339 height 123
click at [273, 321] on textarea "手邊正在進行幾個項目 -查價機建置,需要整理 名片(已完成) 卡片(已完成) 信封信紙(已完成) 接著要請資訊協作建置進去系統 -新版價目表 預計分類成8[P…" at bounding box center [401, 362] width 339 height 123
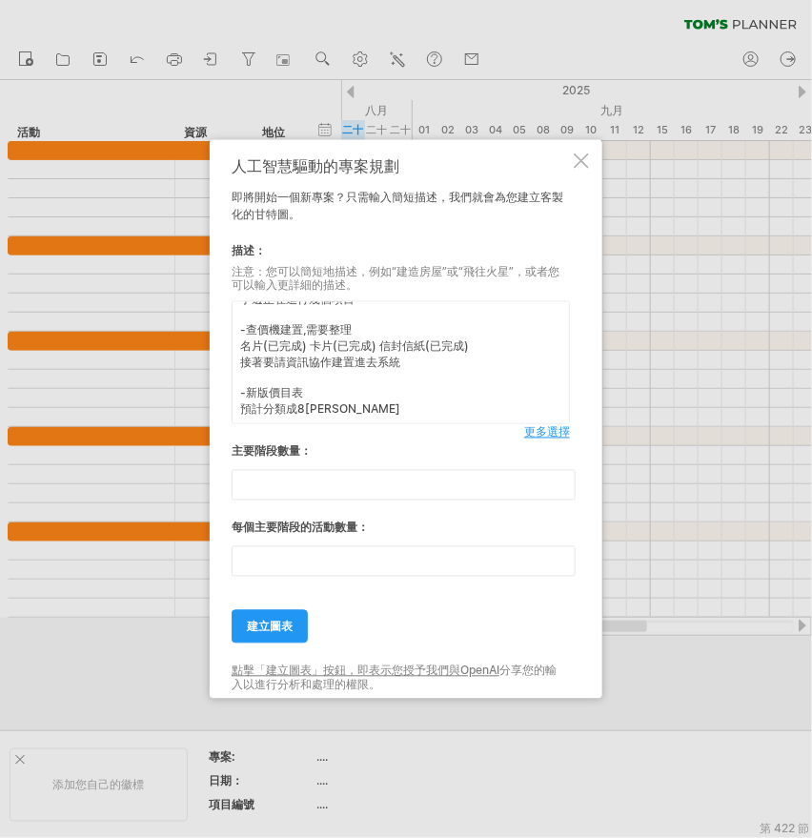
scroll to position [23, 0]
click at [347, 403] on textarea "手邊正在進行幾個項目 -查價機建置,需要整理 名片(已完成) 卡片(已完成) 信封信紙(已完成) 接著要請資訊協作建置進去系統 -新版價目表 預計分類成8[P…" at bounding box center [401, 362] width 339 height 123
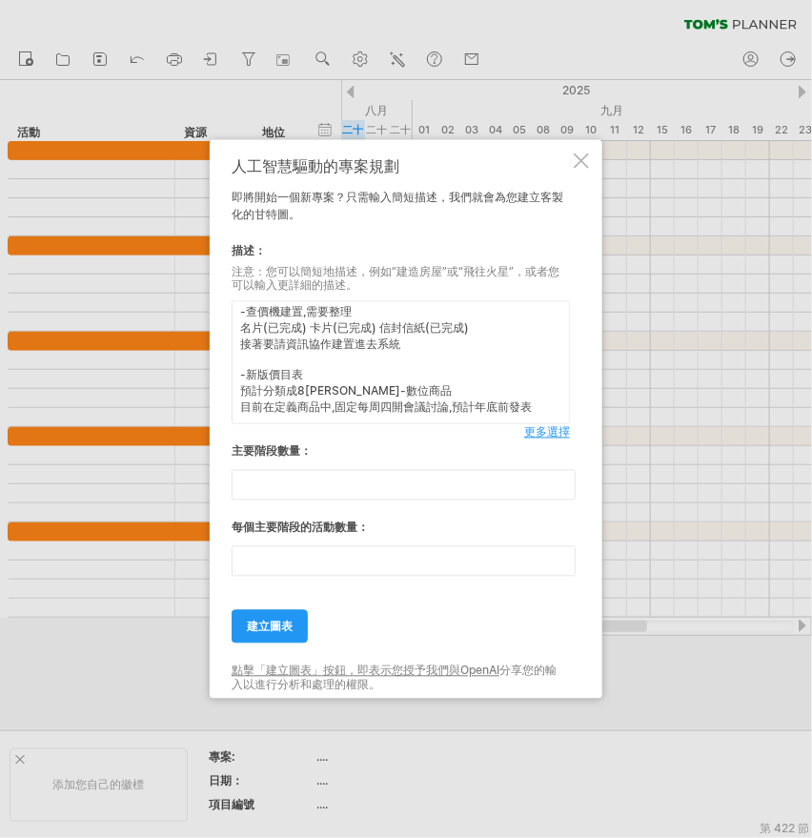
scroll to position [70, 0]
type textarea "手邊正在進行幾個項目 -查價機建置,需要整理 名片(已完成) 卡片(已完成) 信封信紙(已完成) 接著要請資訊協作建置進去系統 -新版價目表 預計分類成8[P…"
click at [263, 628] on font "建立圖表" at bounding box center [270, 627] width 46 height 14
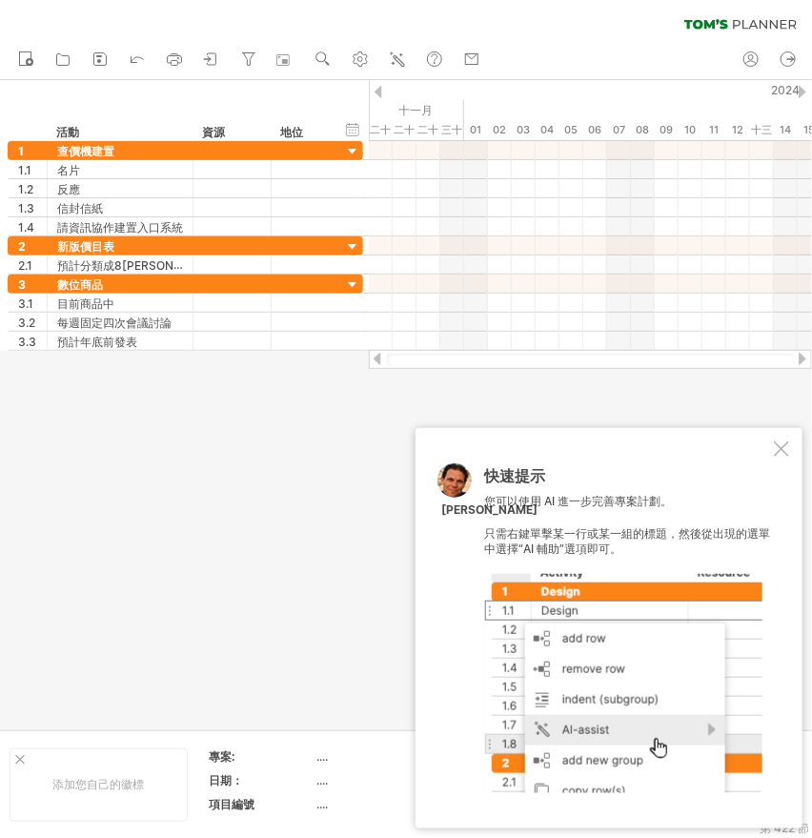
click at [730, 526] on font "只需右鍵單擊某一行或某一組的標題，然後從出現的選單中選擇“AI 輔助”選項即可。" at bounding box center [627, 541] width 286 height 31
click at [776, 449] on div at bounding box center [781, 449] width 15 height 15
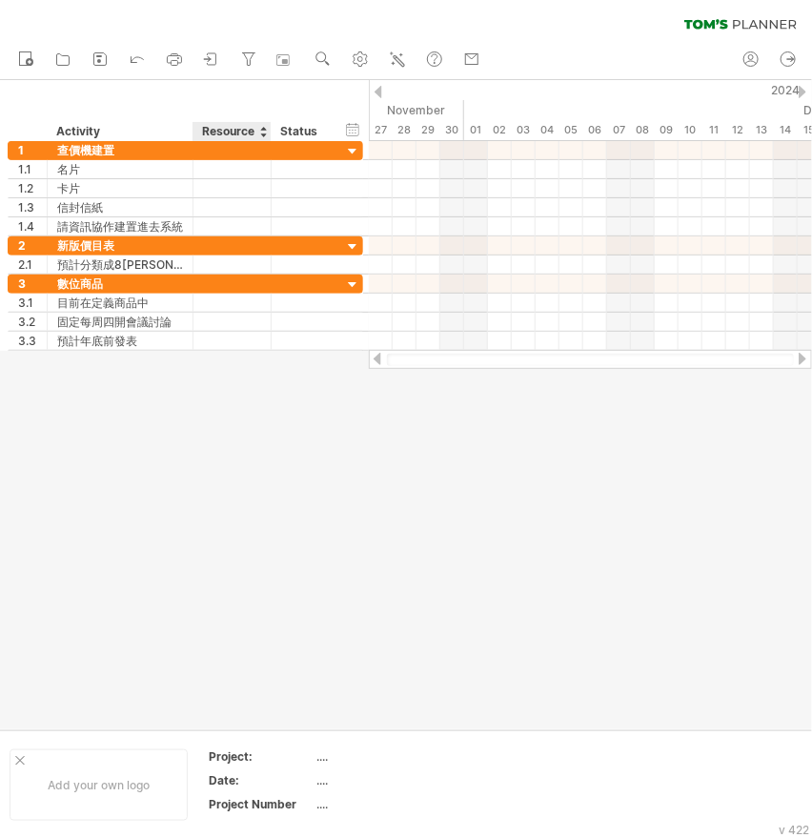
click at [238, 468] on div at bounding box center [406, 404] width 812 height 649
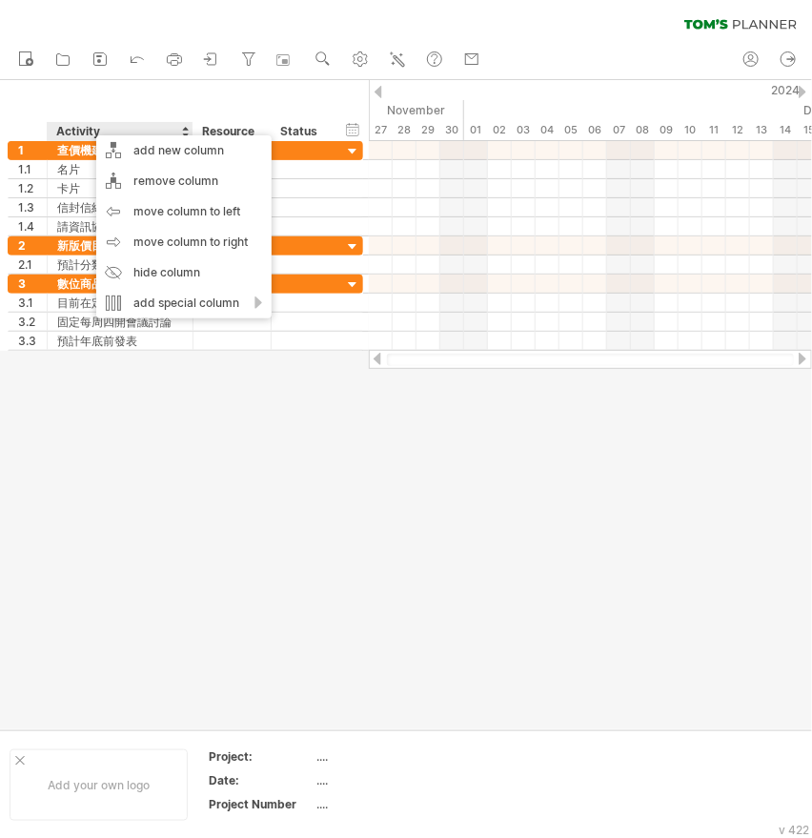
click at [109, 372] on div at bounding box center [406, 404] width 812 height 649
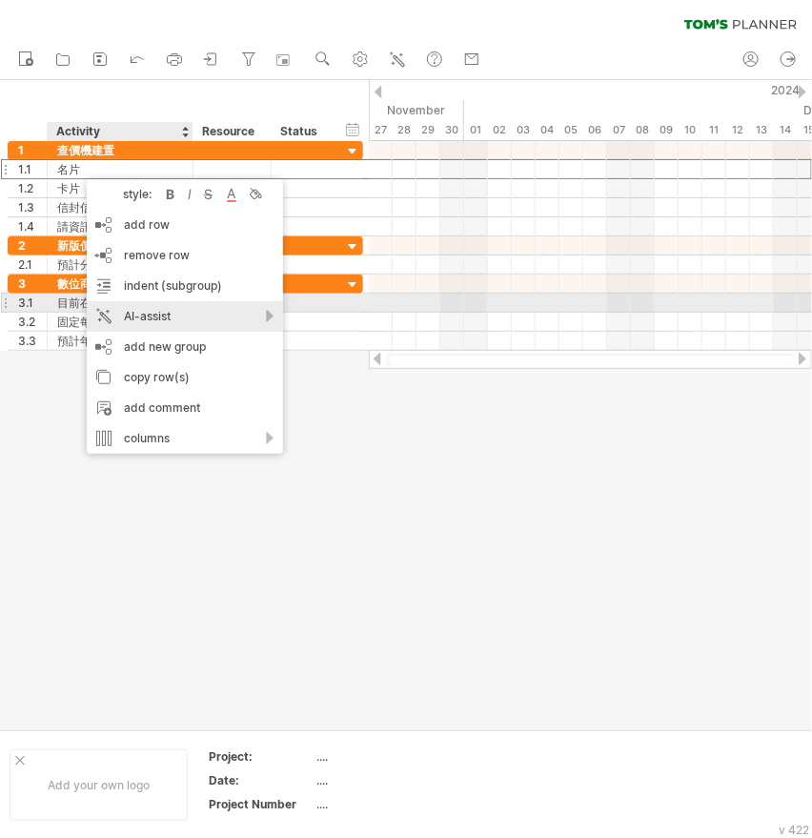
click at [161, 304] on div "AI-assist" at bounding box center [185, 316] width 196 height 31
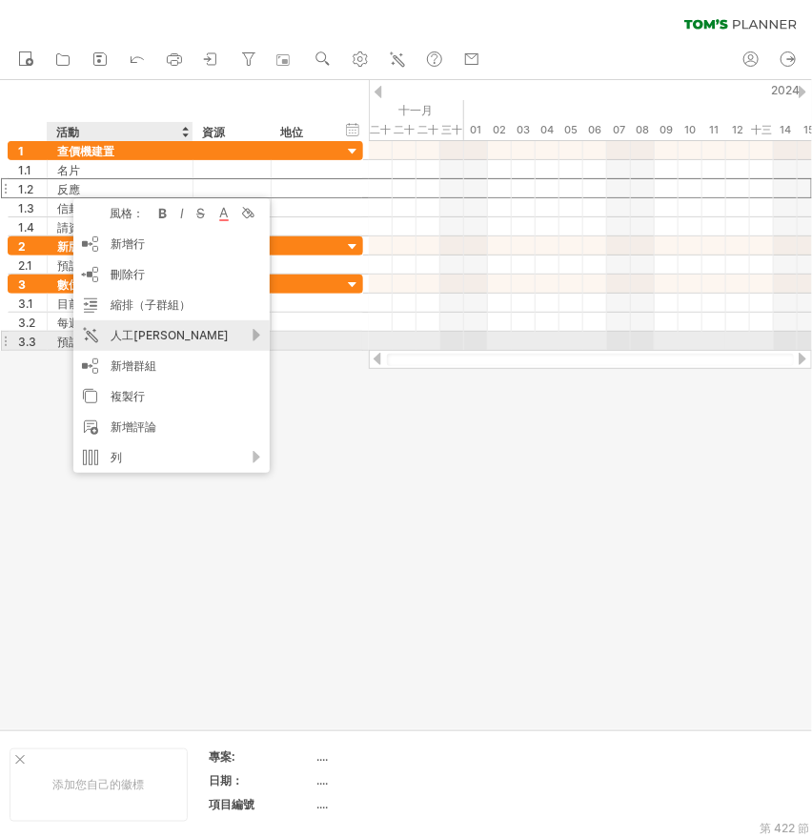
click at [252, 334] on div "人工[PERSON_NAME]" at bounding box center [171, 335] width 196 height 31
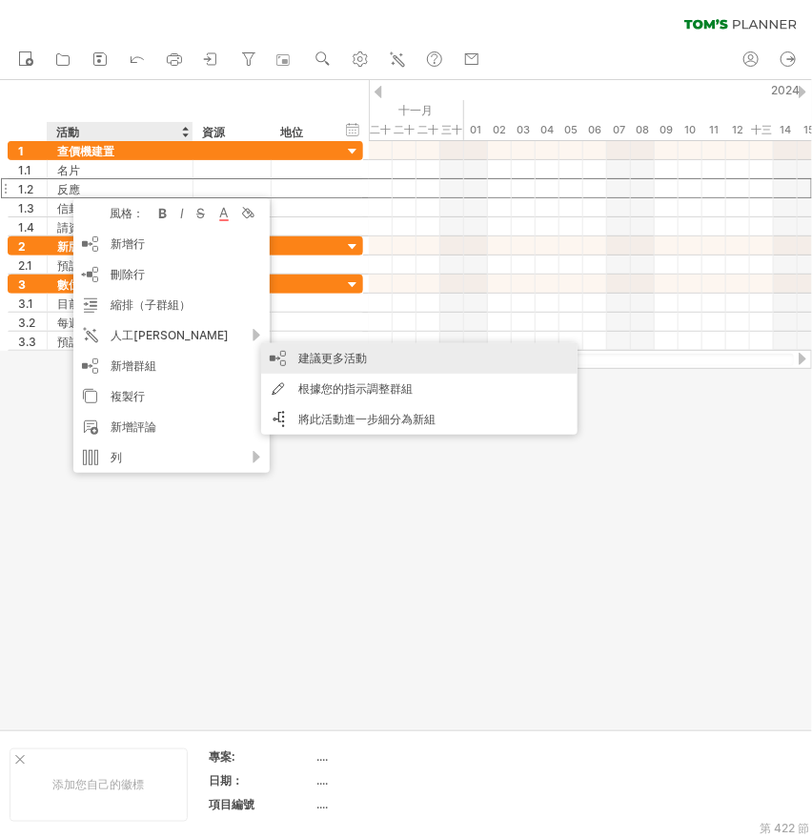
click at [360, 360] on font "建議更多活動" at bounding box center [332, 358] width 69 height 14
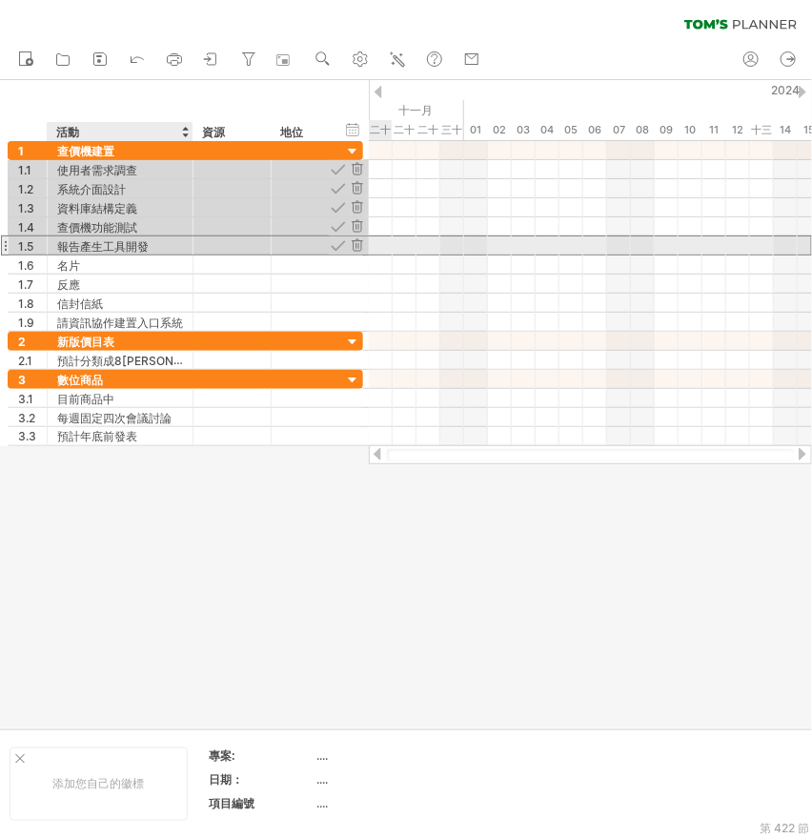
click at [116, 249] on font "報告產生工具開發" at bounding box center [103, 246] width 92 height 14
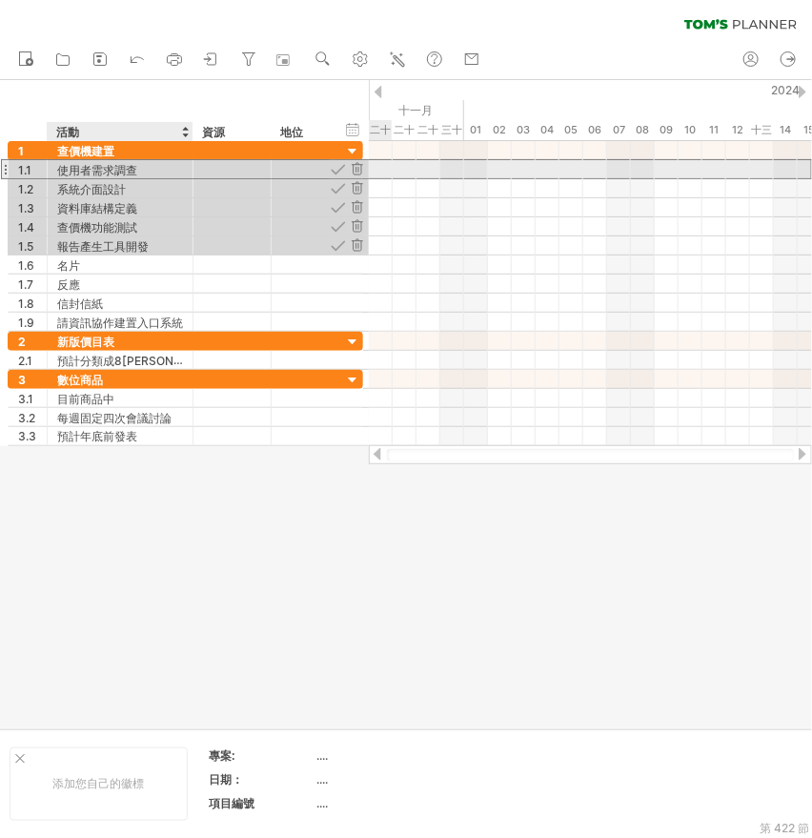
click at [112, 169] on font "使用者需求調查" at bounding box center [97, 170] width 80 height 14
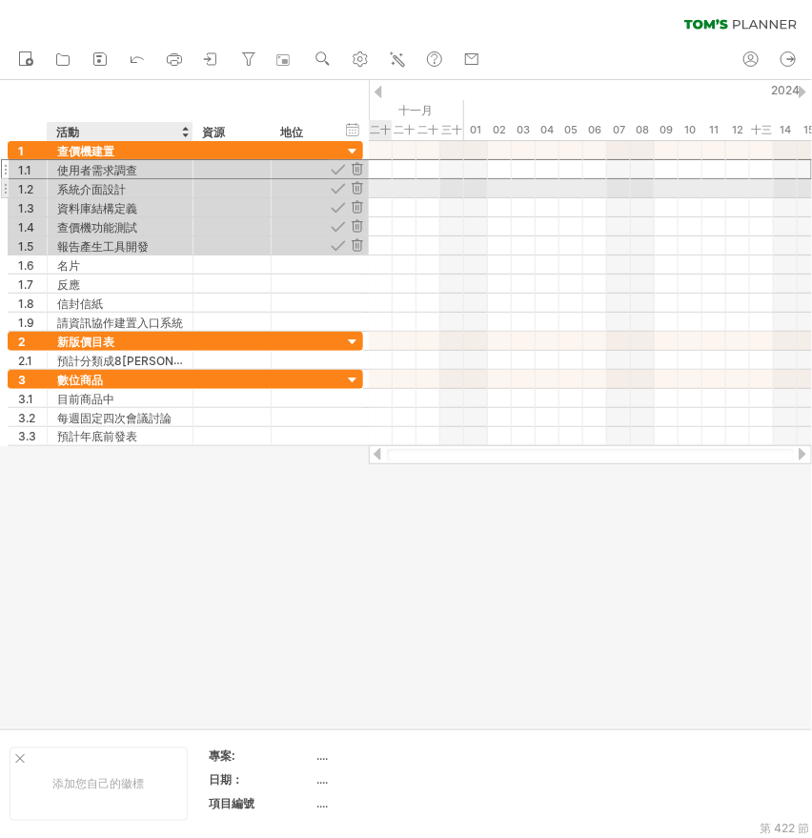
click at [107, 195] on font "系統介面設計" at bounding box center [91, 189] width 69 height 14
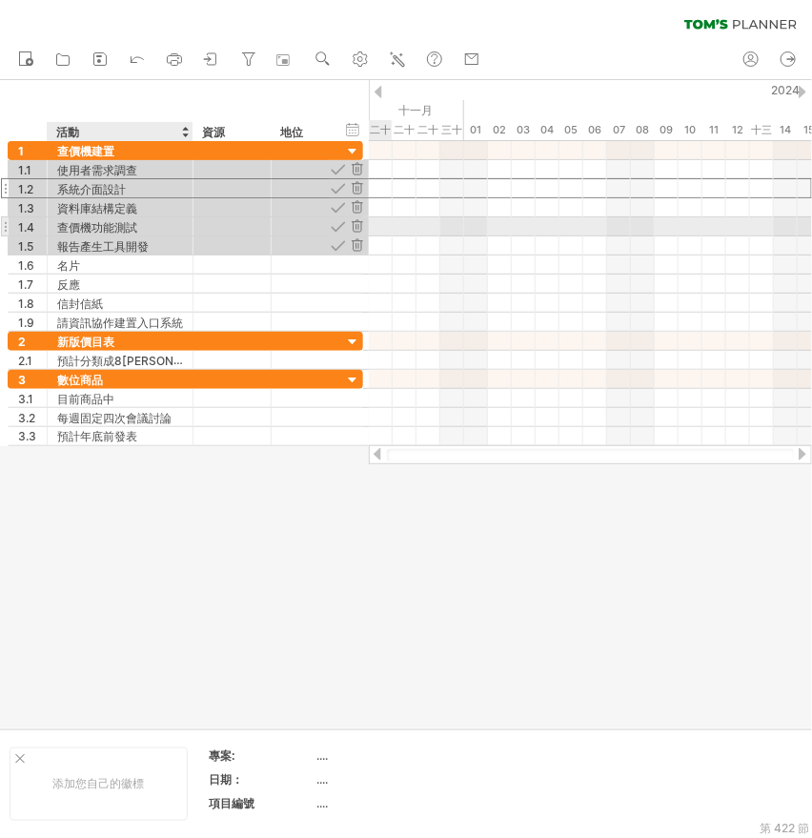
click at [107, 221] on font "查價機功能測試" at bounding box center [97, 227] width 80 height 14
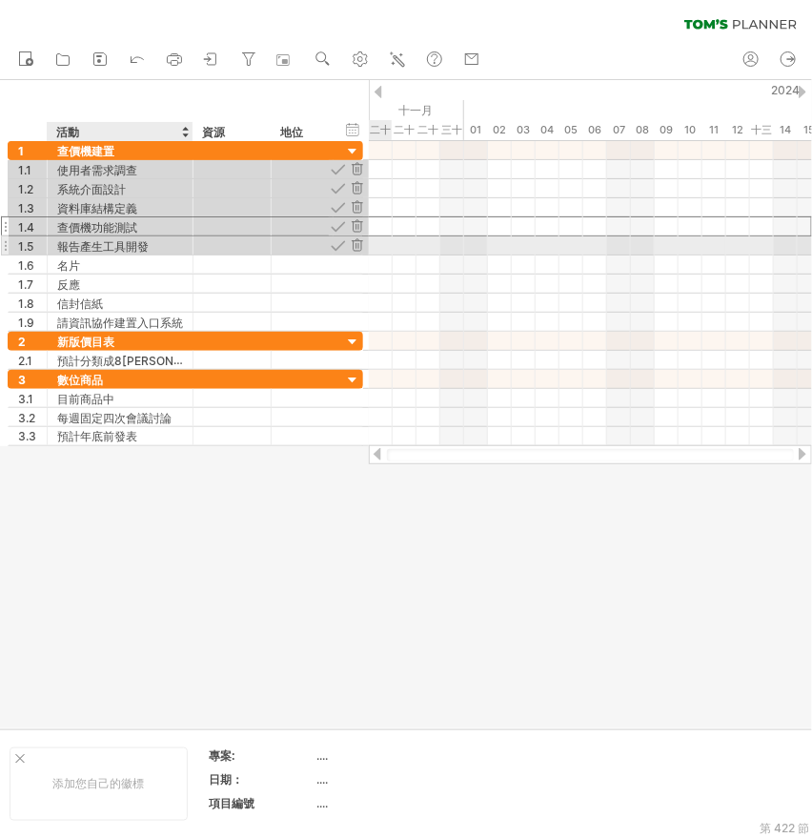
click at [103, 244] on font "報告產生工具開發" at bounding box center [103, 246] width 92 height 14
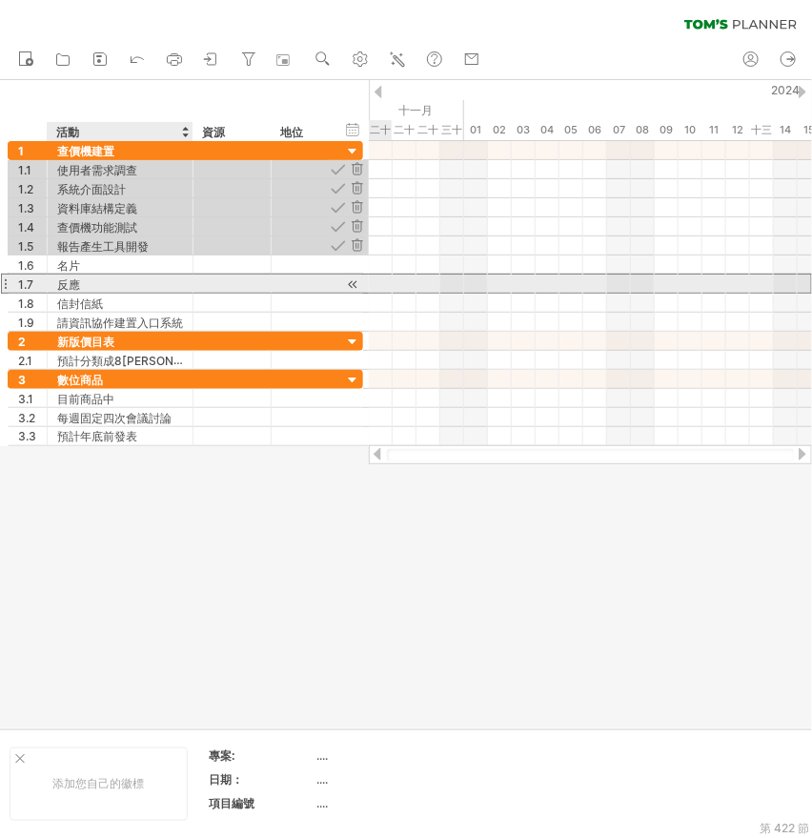
click at [87, 279] on div "反應" at bounding box center [120, 284] width 126 height 18
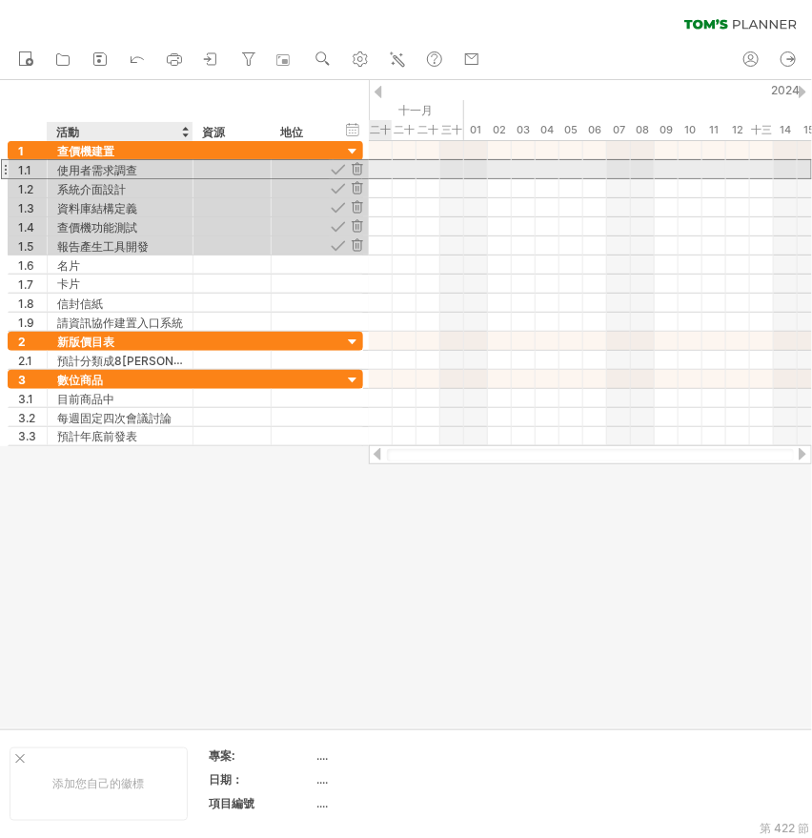
click at [118, 168] on font "使用者需求調查" at bounding box center [97, 170] width 80 height 14
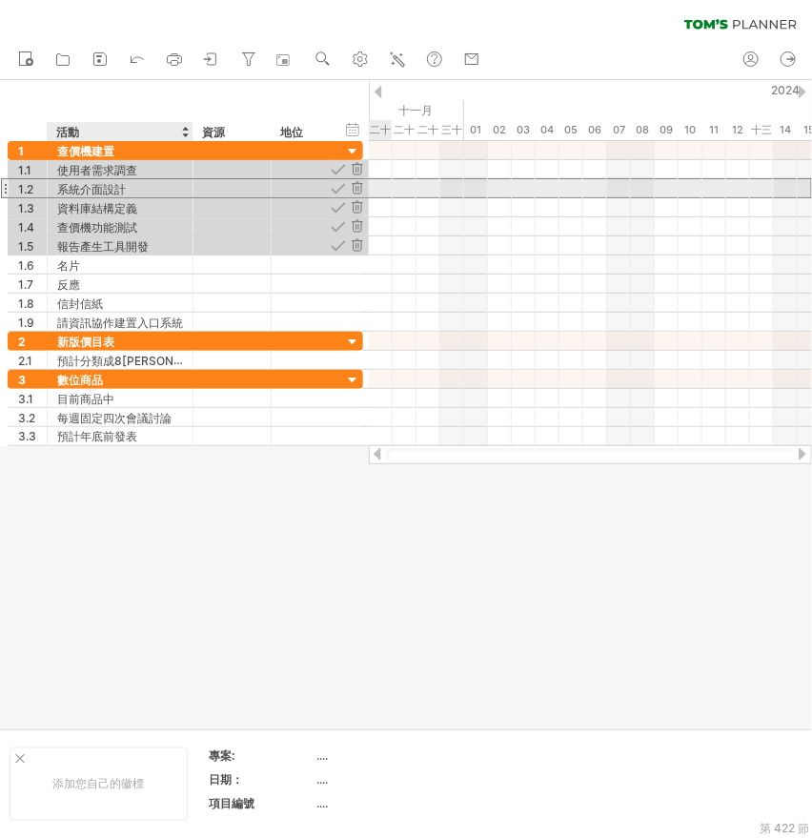
click at [118, 190] on font "系統介面設計" at bounding box center [91, 189] width 69 height 14
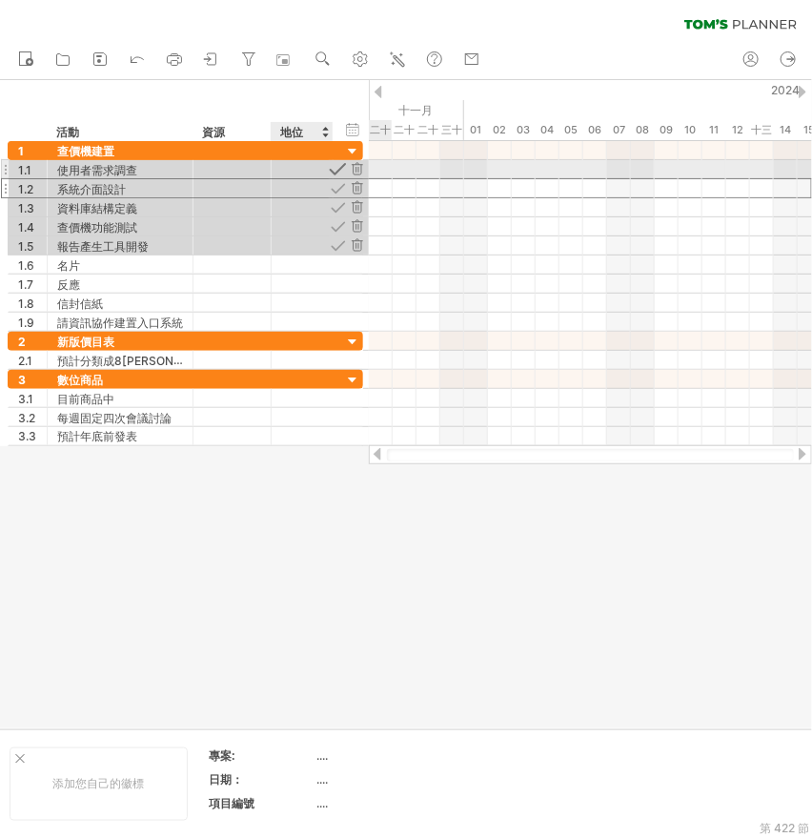
click at [337, 168] on div at bounding box center [338, 169] width 18 height 18
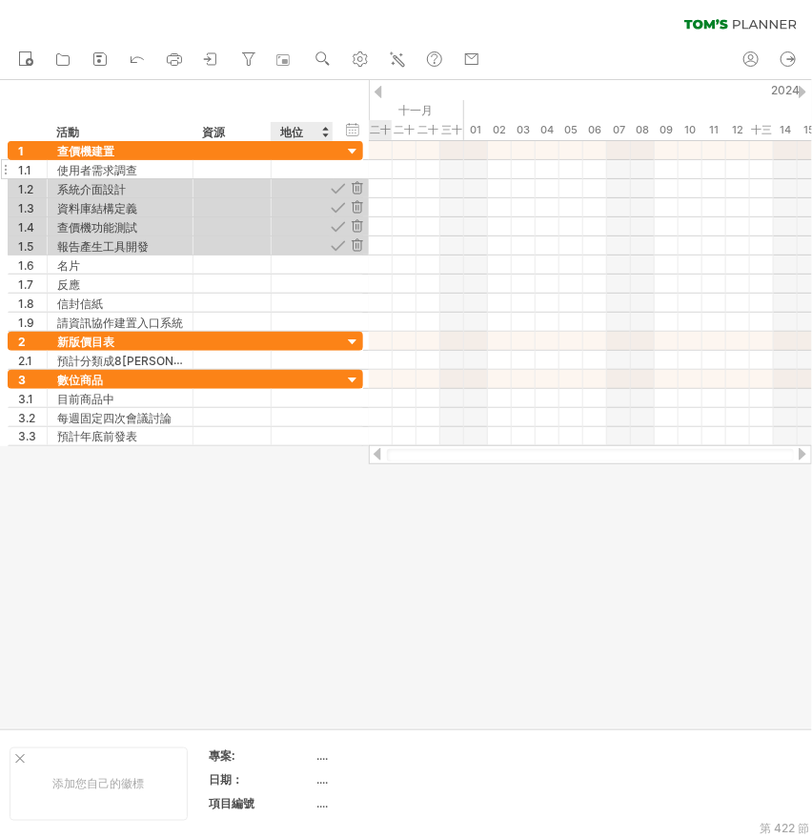
click at [313, 167] on div at bounding box center [302, 169] width 42 height 18
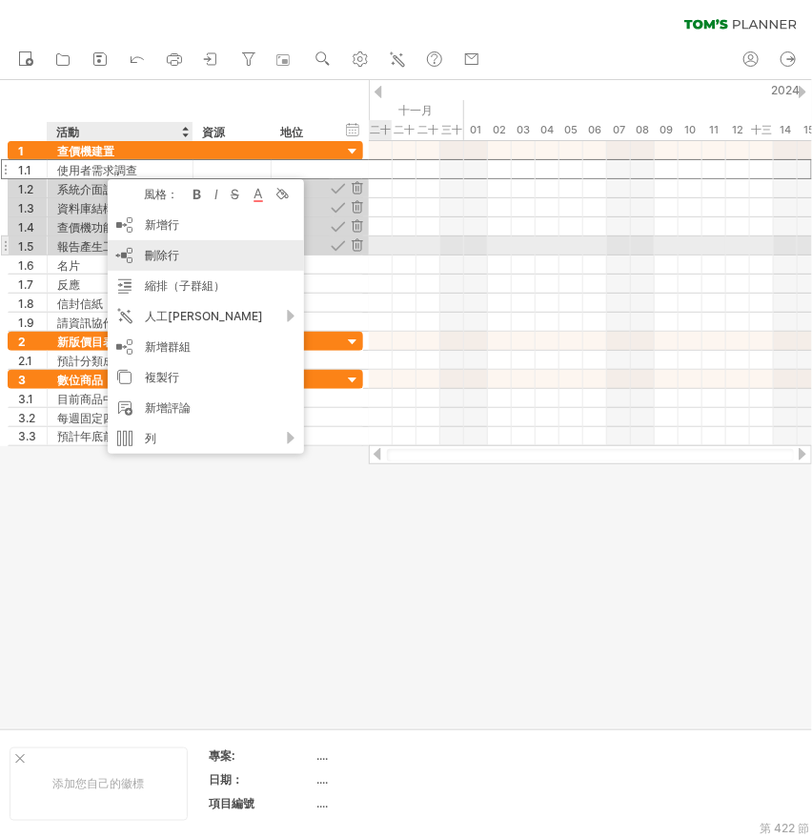
click at [183, 249] on div "刪除行 刪除選取的行" at bounding box center [206, 255] width 196 height 31
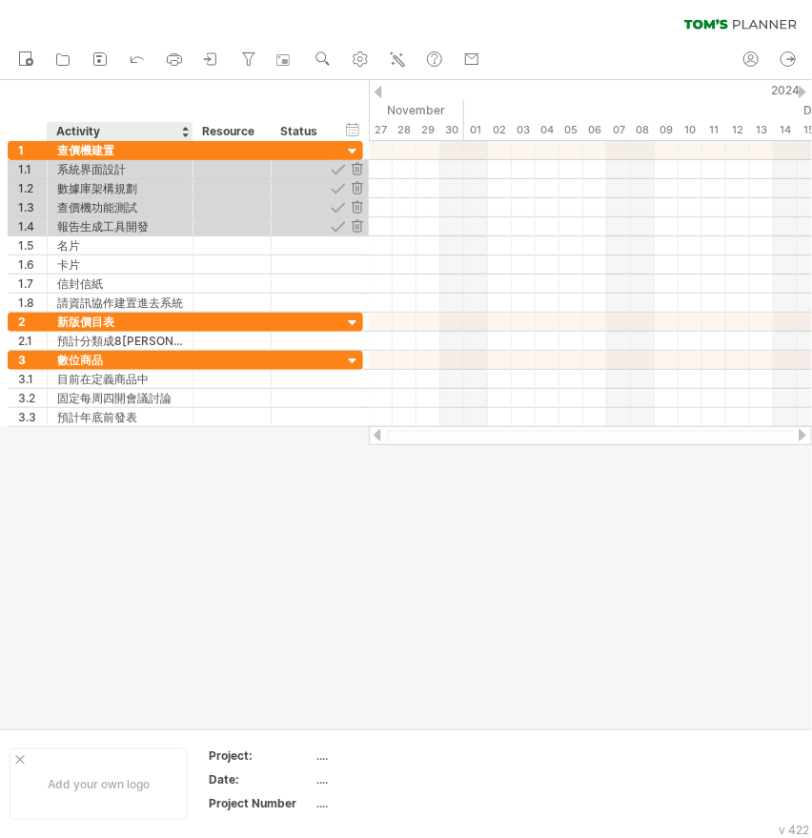
click at [192, 517] on div at bounding box center [406, 404] width 812 height 648
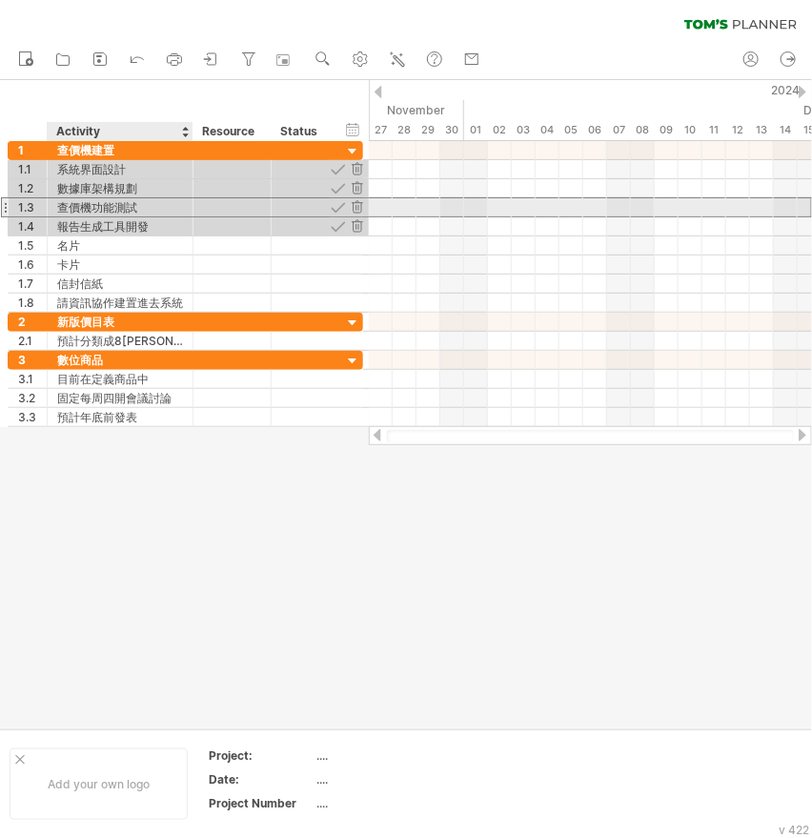
drag, startPoint x: 100, startPoint y: 207, endPoint x: 182, endPoint y: 207, distance: 82.0
click at [102, 206] on div "查價機功能測試" at bounding box center [120, 207] width 126 height 18
click at [335, 204] on div at bounding box center [338, 207] width 18 height 18
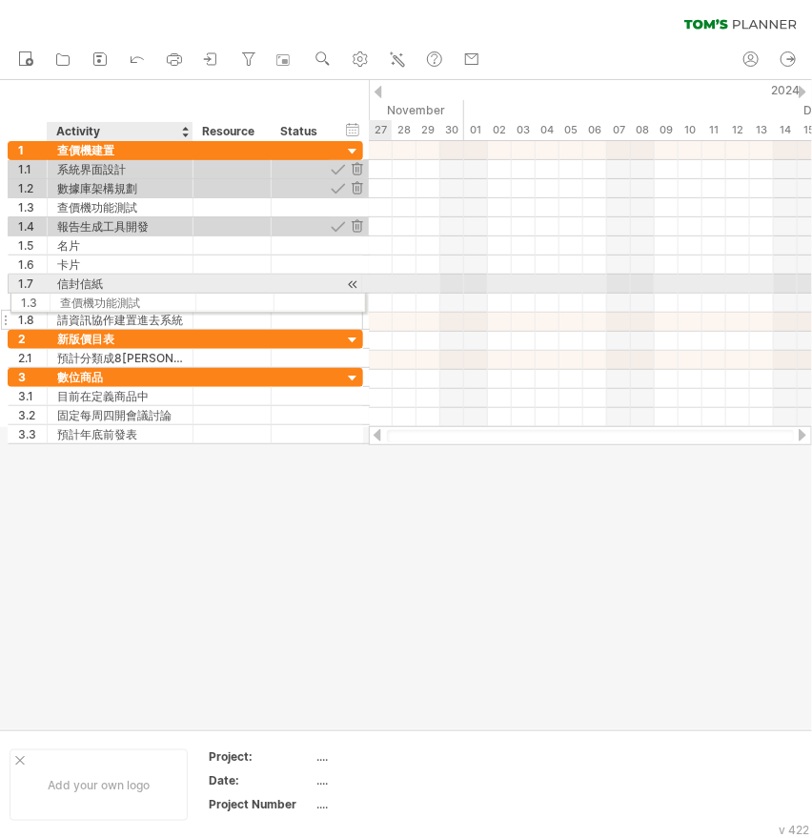
drag, startPoint x: 132, startPoint y: 205, endPoint x: 128, endPoint y: 299, distance: 94.5
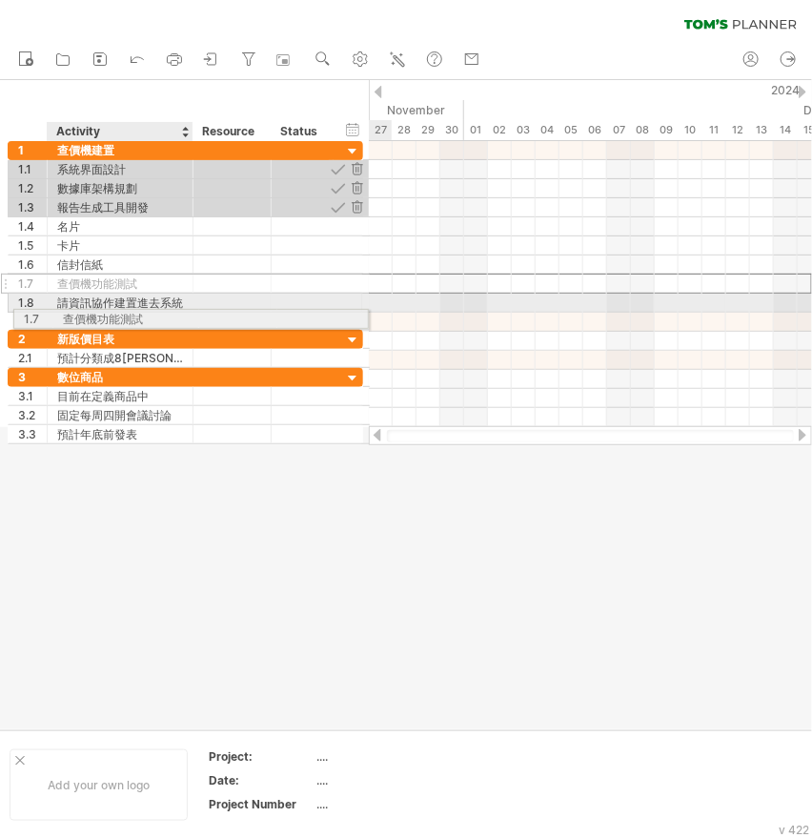
drag, startPoint x: 122, startPoint y: 280, endPoint x: 122, endPoint y: 316, distance: 35.3
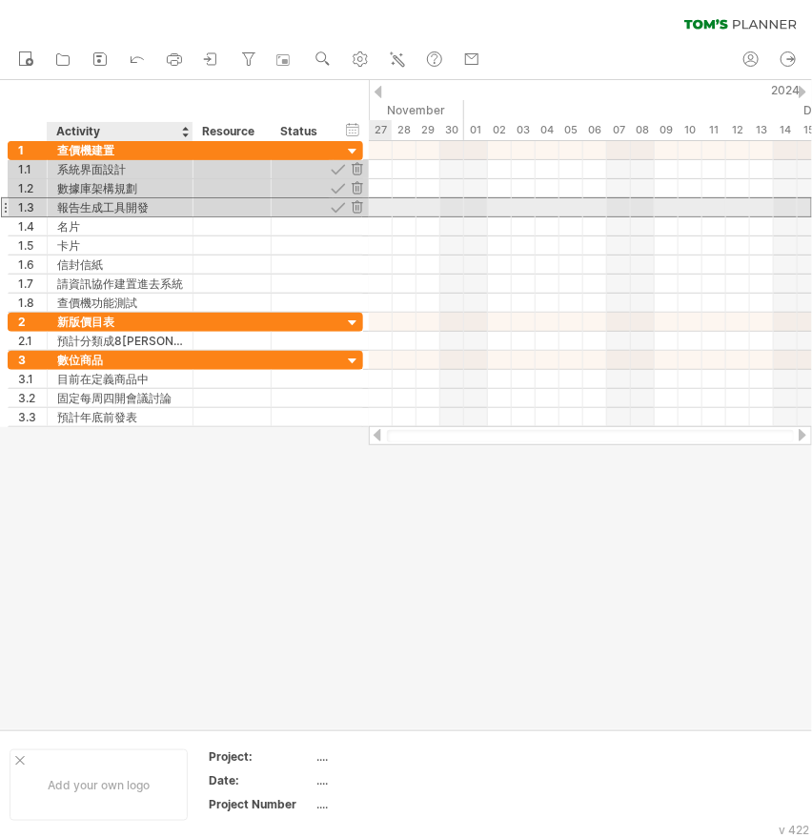
click at [123, 206] on div "報告生成工具開發" at bounding box center [120, 207] width 126 height 18
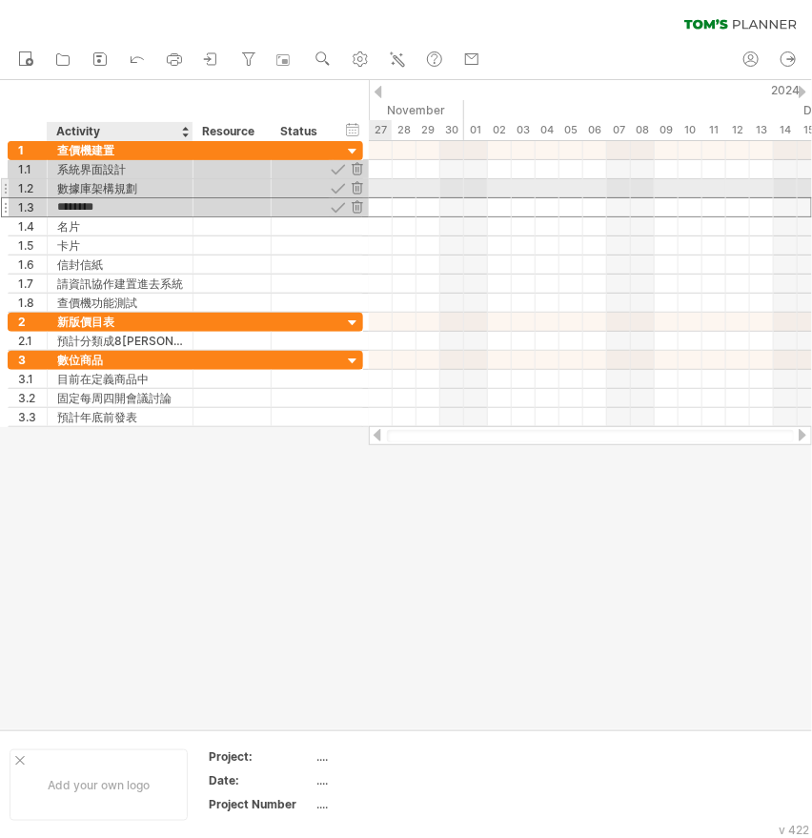
click at [124, 188] on div "數據庫架構規劃" at bounding box center [120, 188] width 126 height 18
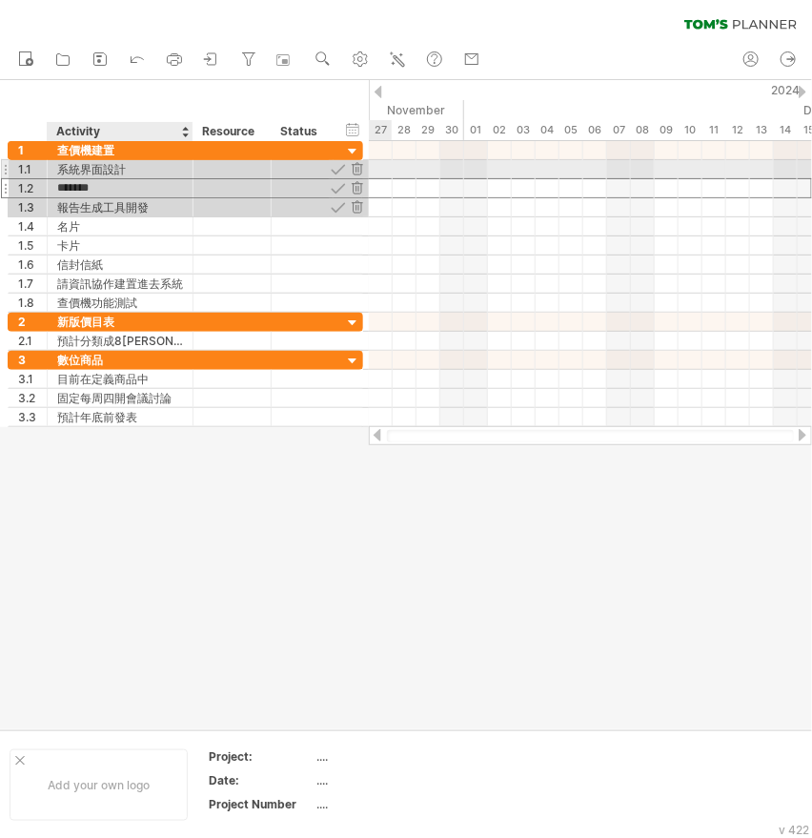
click at [136, 170] on div "系統界面設計" at bounding box center [120, 169] width 126 height 18
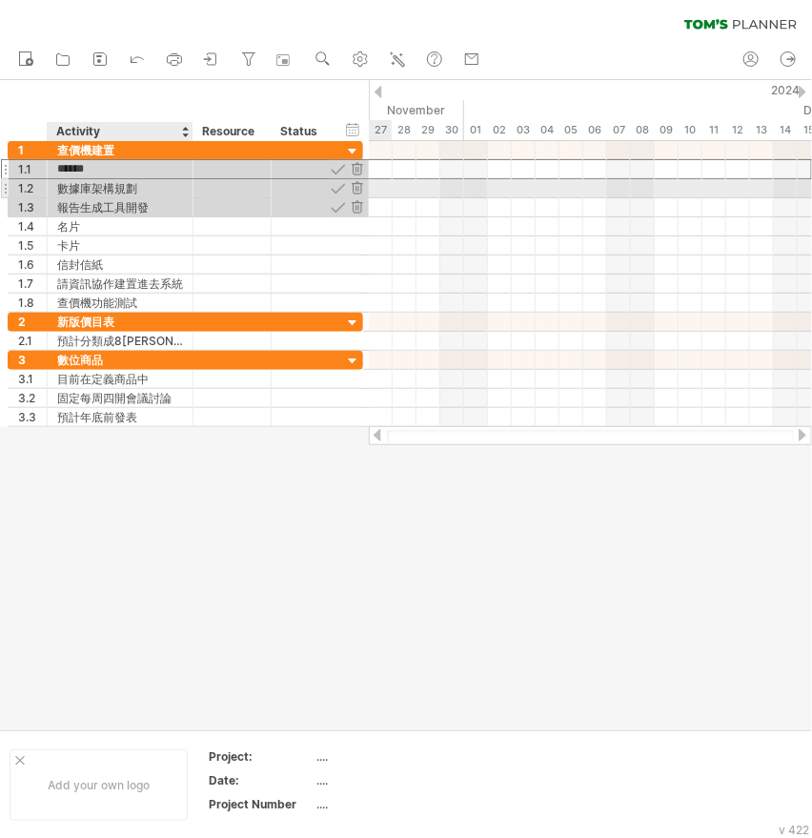
click at [135, 189] on div "數據庫架構規劃" at bounding box center [120, 188] width 126 height 18
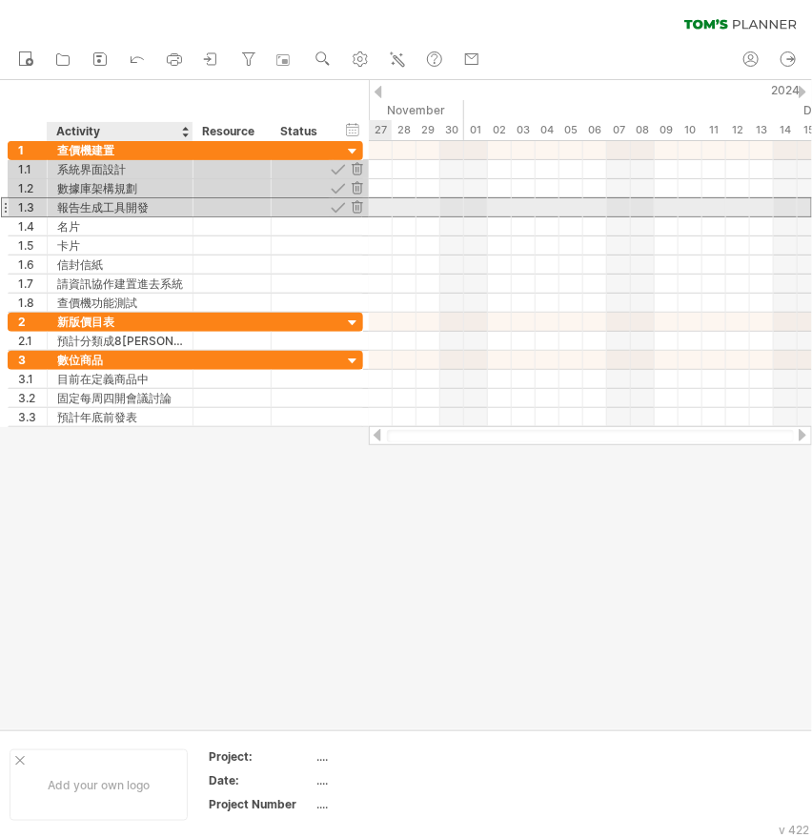
click at [135, 210] on div "報告生成工具開發" at bounding box center [120, 207] width 126 height 18
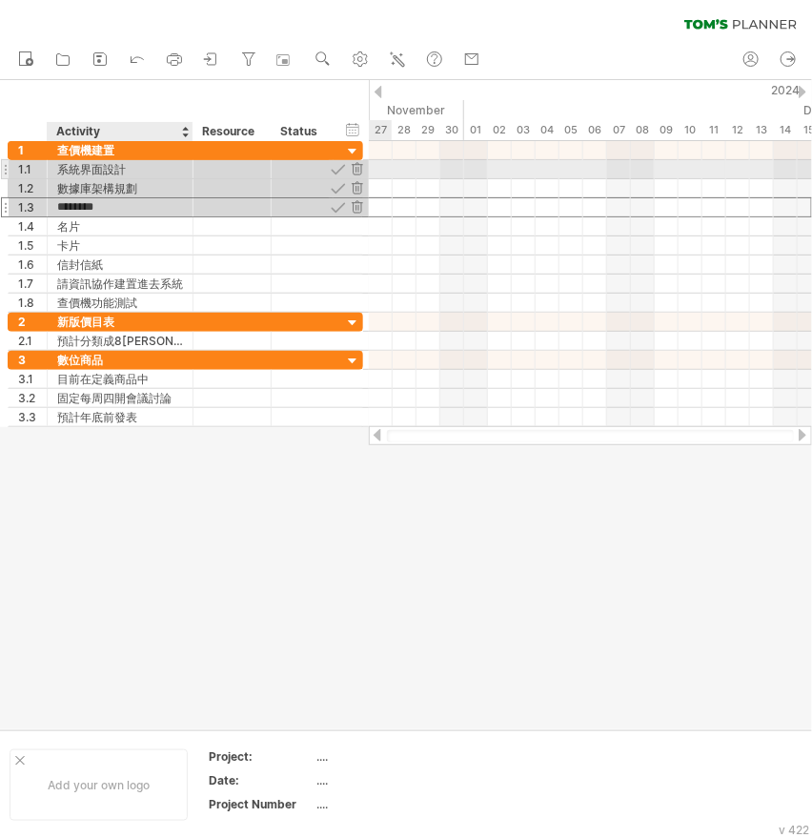
click at [103, 168] on div "系統界面設計" at bounding box center [120, 169] width 126 height 18
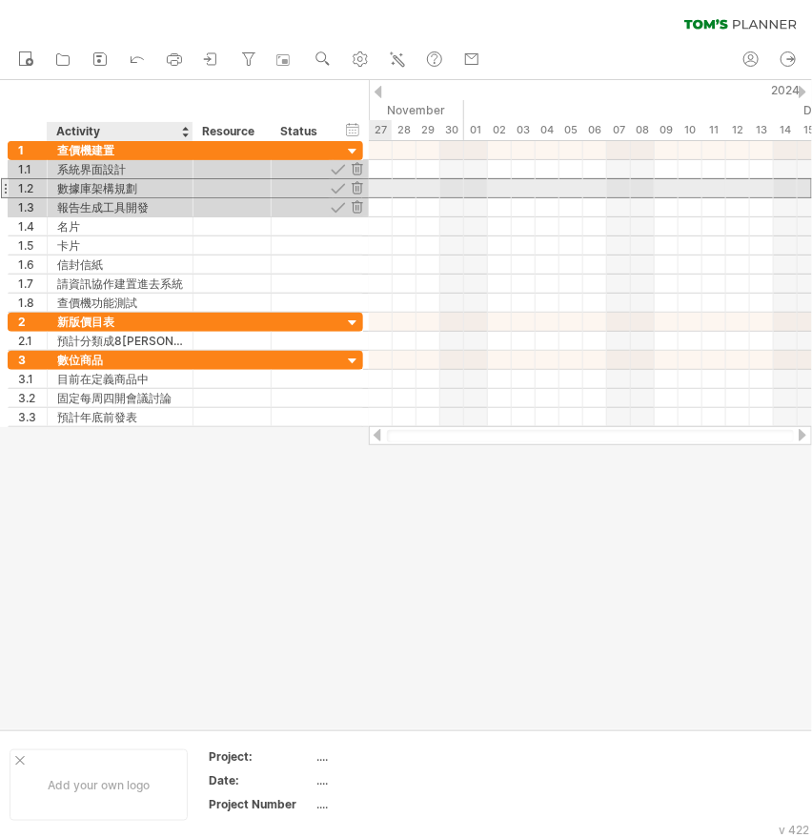
click at [104, 186] on div "數據庫架構規劃" at bounding box center [120, 188] width 126 height 18
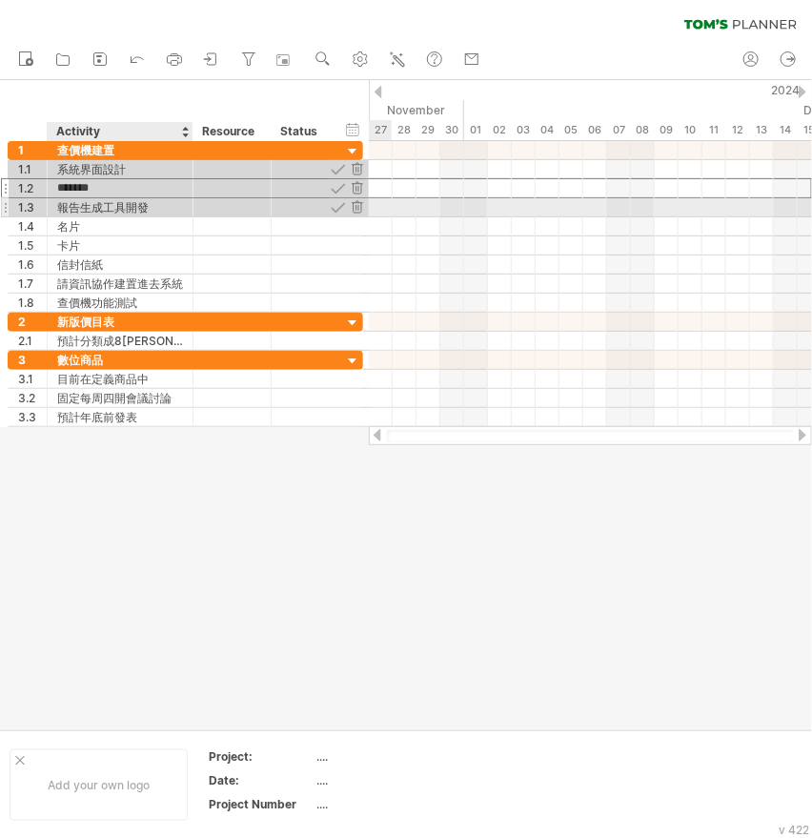
click at [101, 207] on div "報告生成工具開發" at bounding box center [120, 207] width 126 height 18
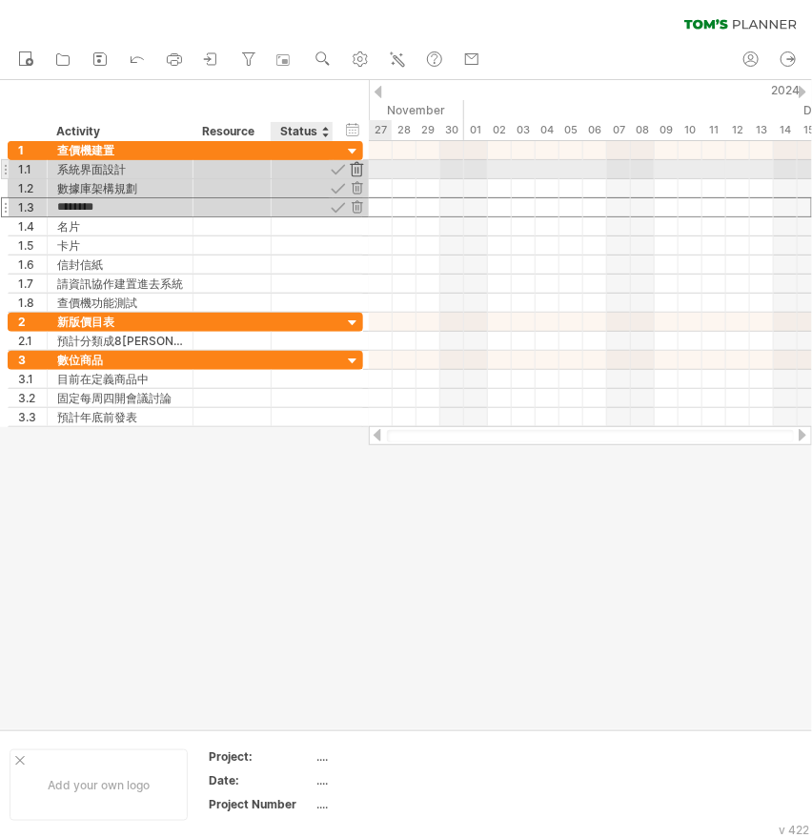
click at [352, 170] on div at bounding box center [357, 169] width 18 height 18
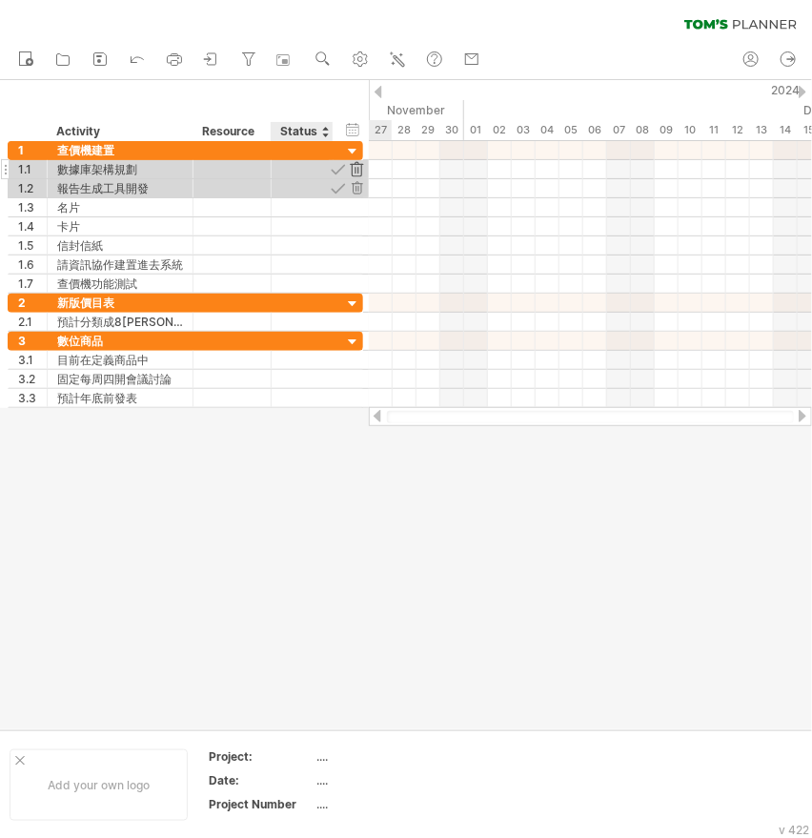
click at [352, 170] on div at bounding box center [357, 169] width 18 height 18
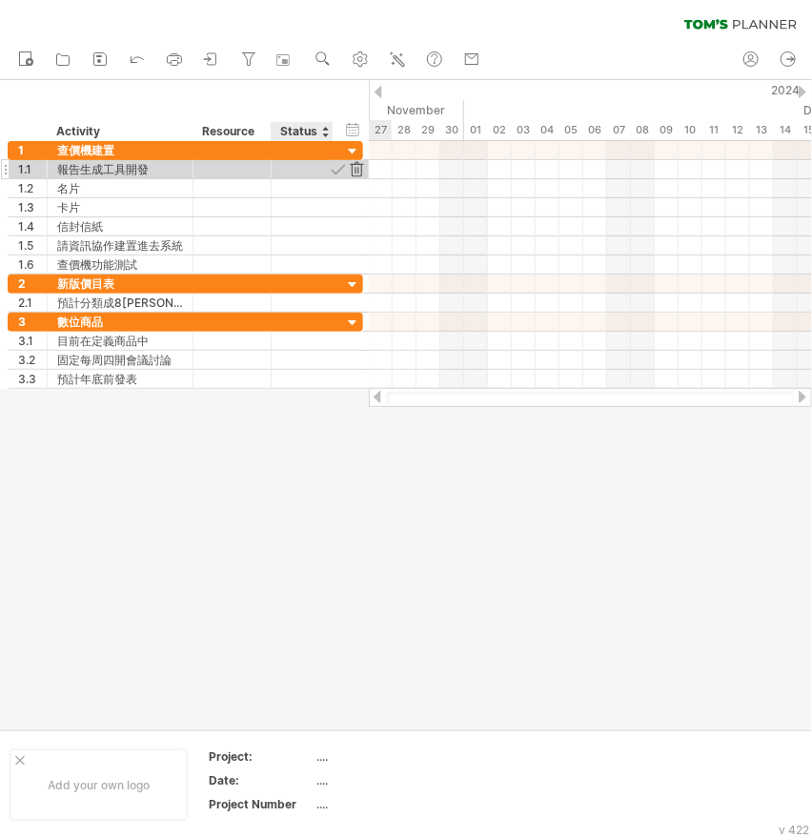
click at [352, 170] on div at bounding box center [357, 169] width 18 height 18
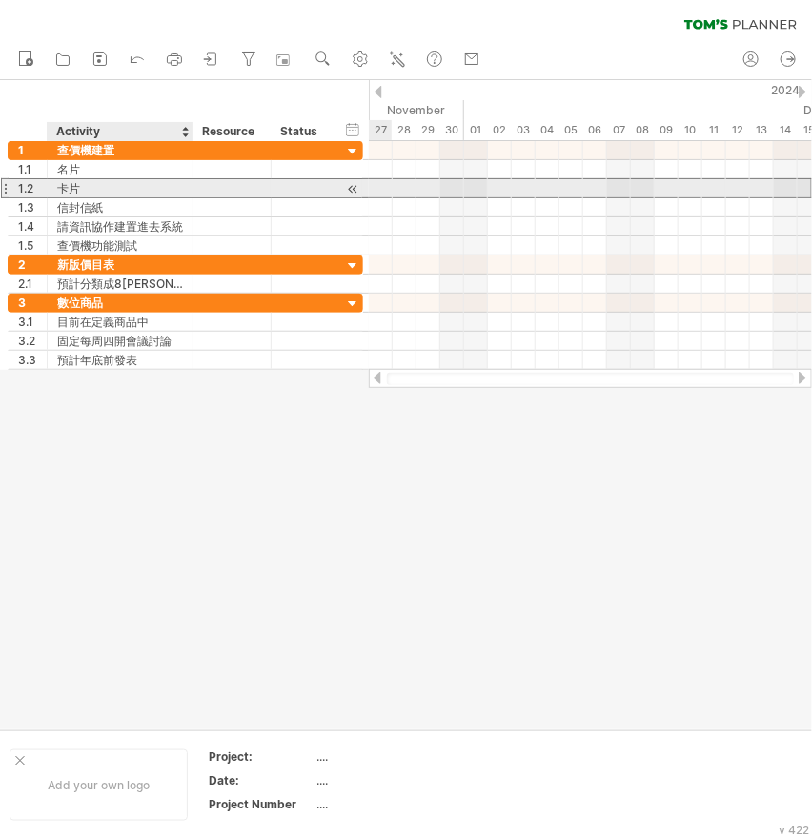
click at [92, 195] on div "卡片" at bounding box center [120, 188] width 126 height 18
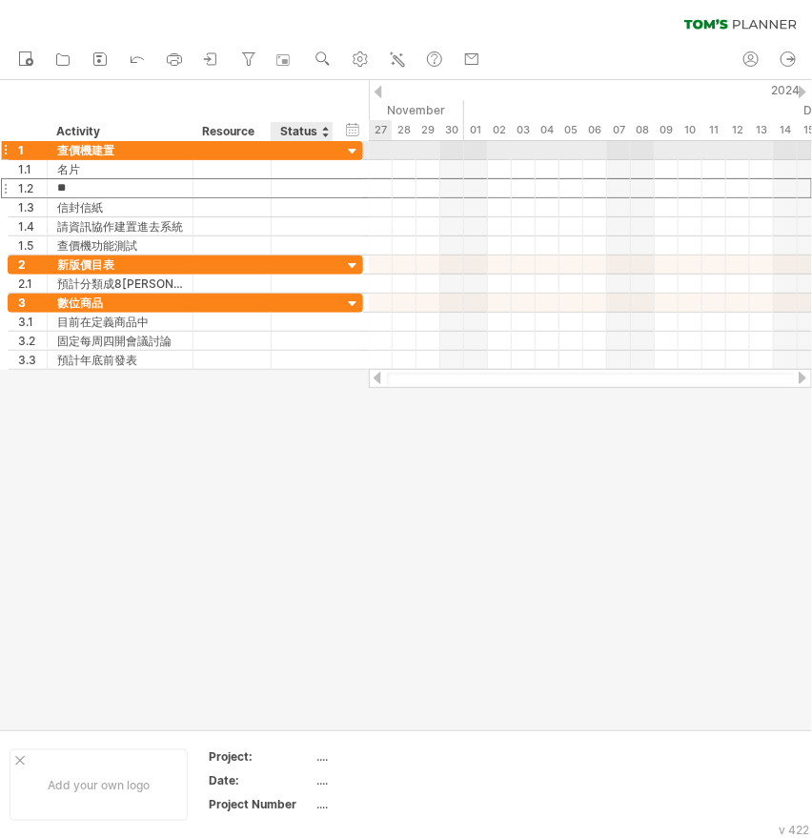
click at [355, 151] on div at bounding box center [353, 152] width 18 height 18
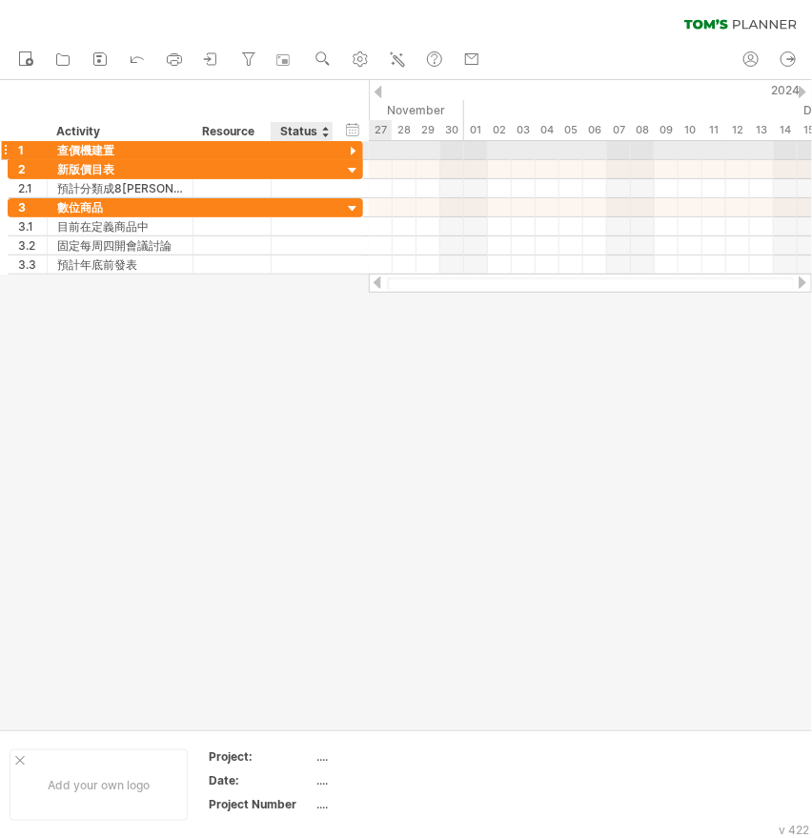
click at [353, 149] on div at bounding box center [353, 152] width 18 height 18
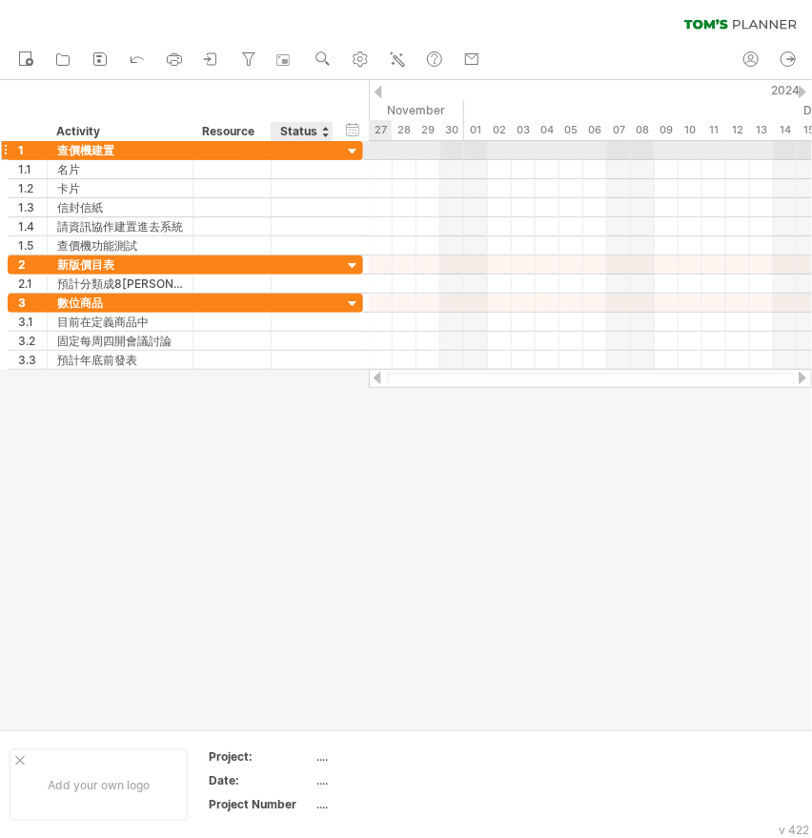
click at [353, 149] on div at bounding box center [353, 152] width 18 height 18
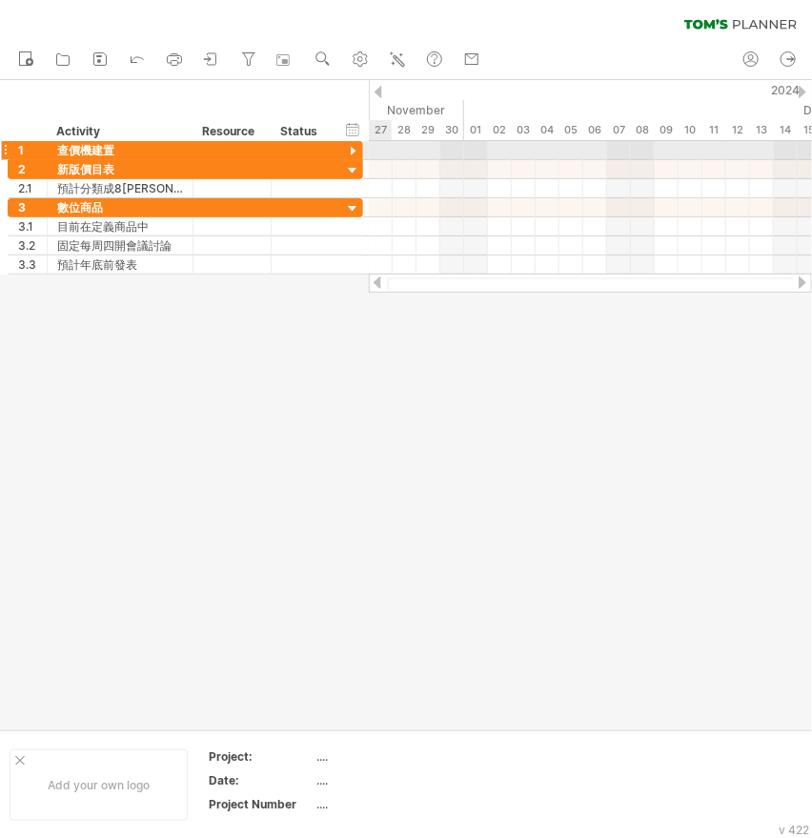
click at [5, 149] on div at bounding box center [5, 150] width 8 height 20
drag, startPoint x: 5, startPoint y: 149, endPoint x: 33, endPoint y: 154, distance: 29.0
click at [5, 149] on div at bounding box center [5, 150] width 8 height 20
click at [353, 152] on div at bounding box center [353, 152] width 18 height 18
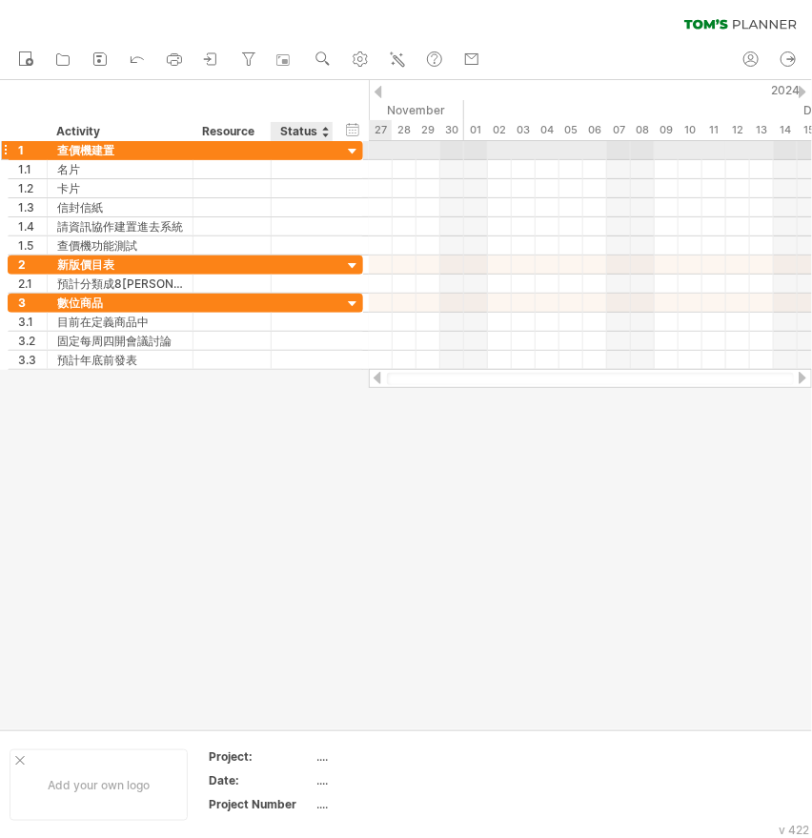
click at [353, 152] on div at bounding box center [353, 152] width 18 height 18
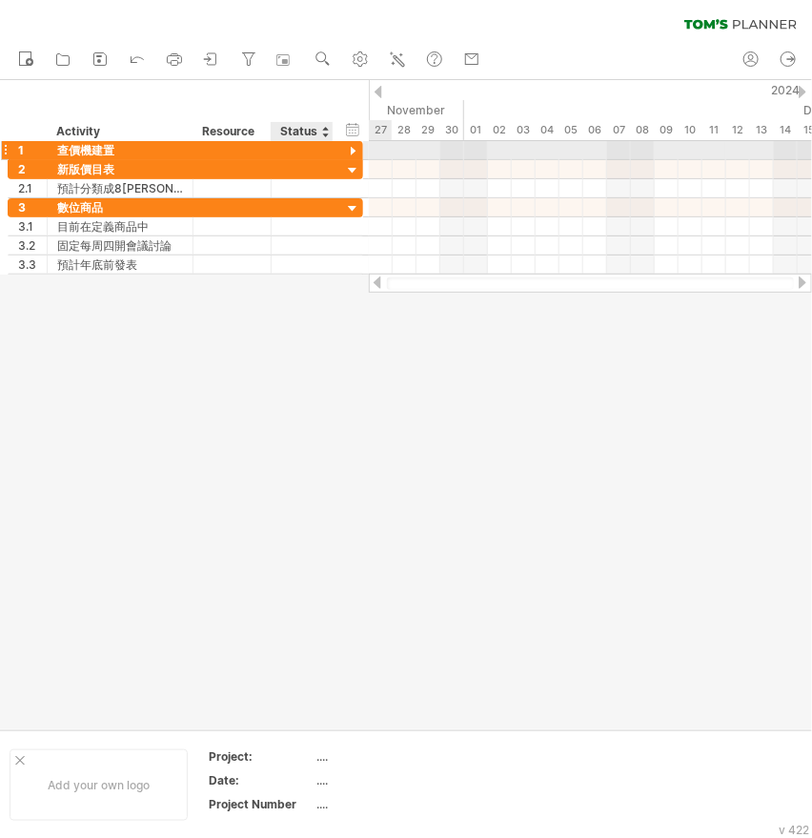
click at [351, 152] on div at bounding box center [353, 152] width 18 height 18
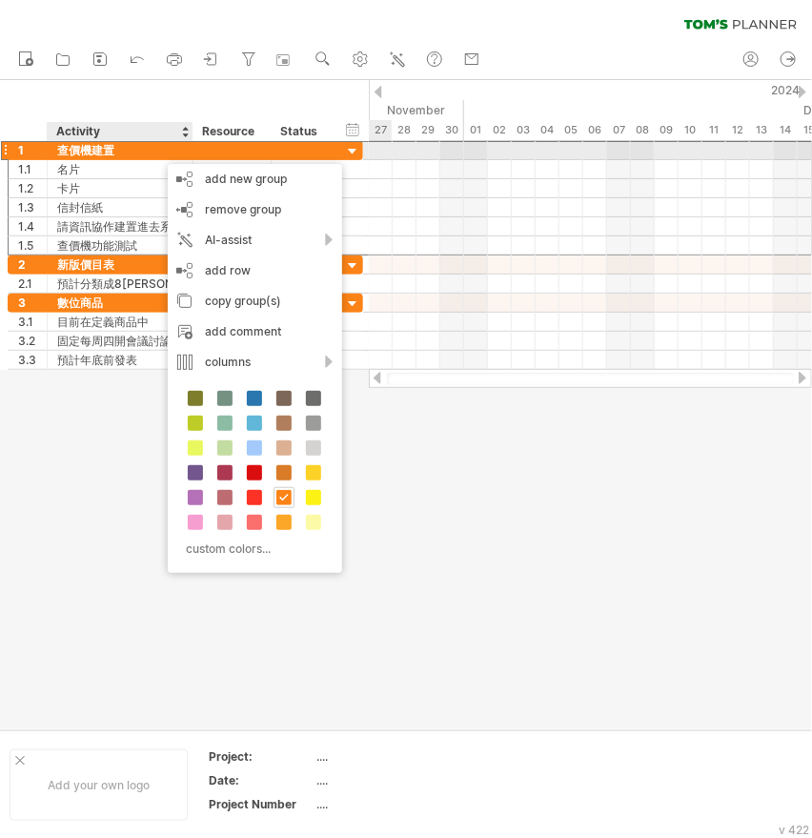
click at [151, 153] on div "查價機建置" at bounding box center [120, 150] width 126 height 18
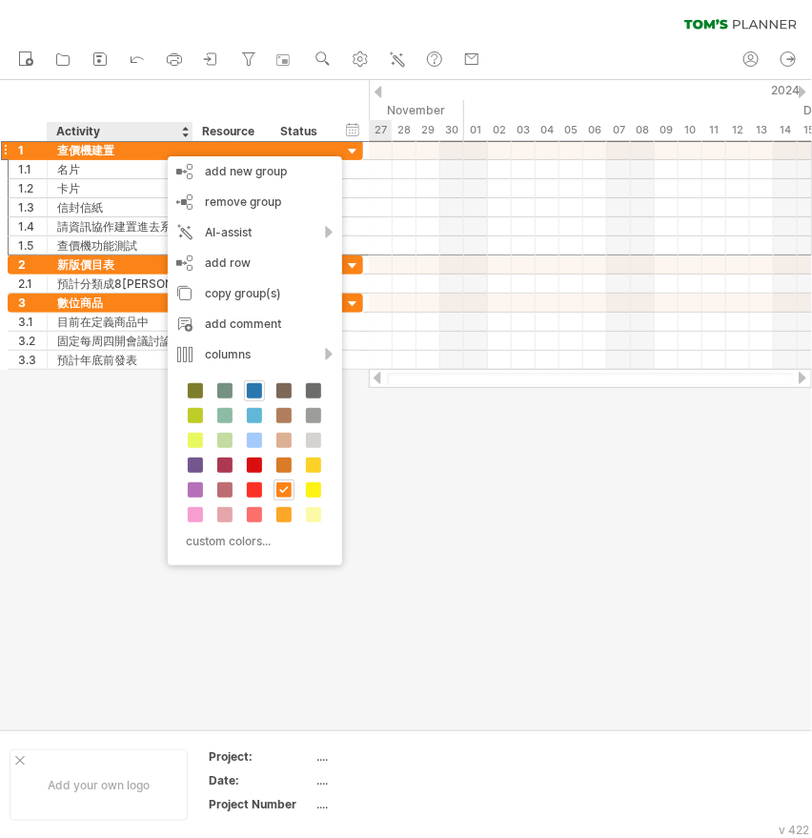
click at [255, 387] on span at bounding box center [254, 390] width 15 height 15
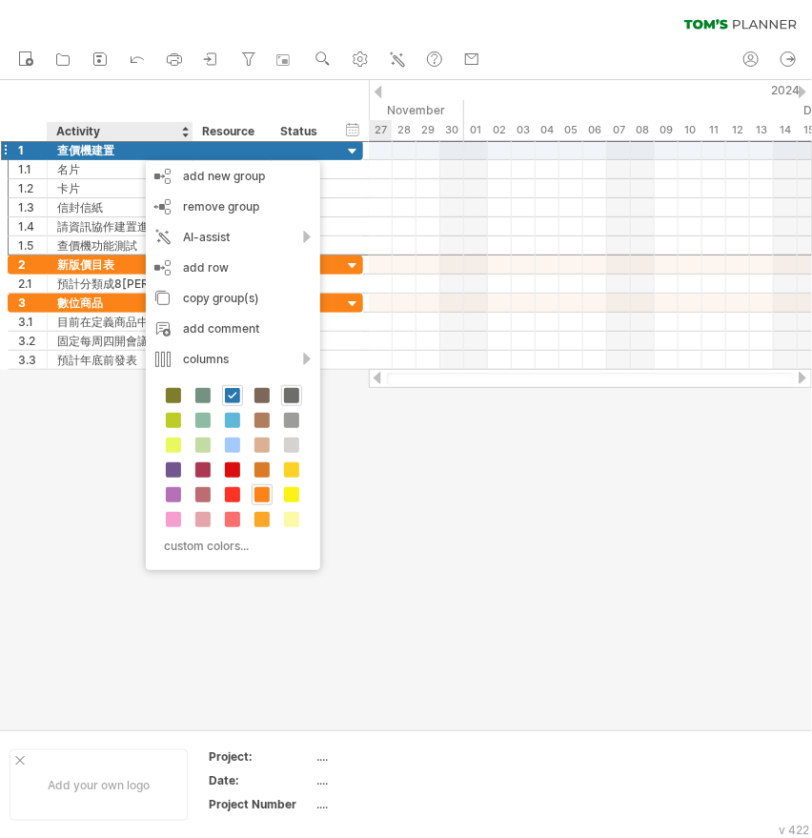
click at [284, 391] on span at bounding box center [291, 395] width 15 height 15
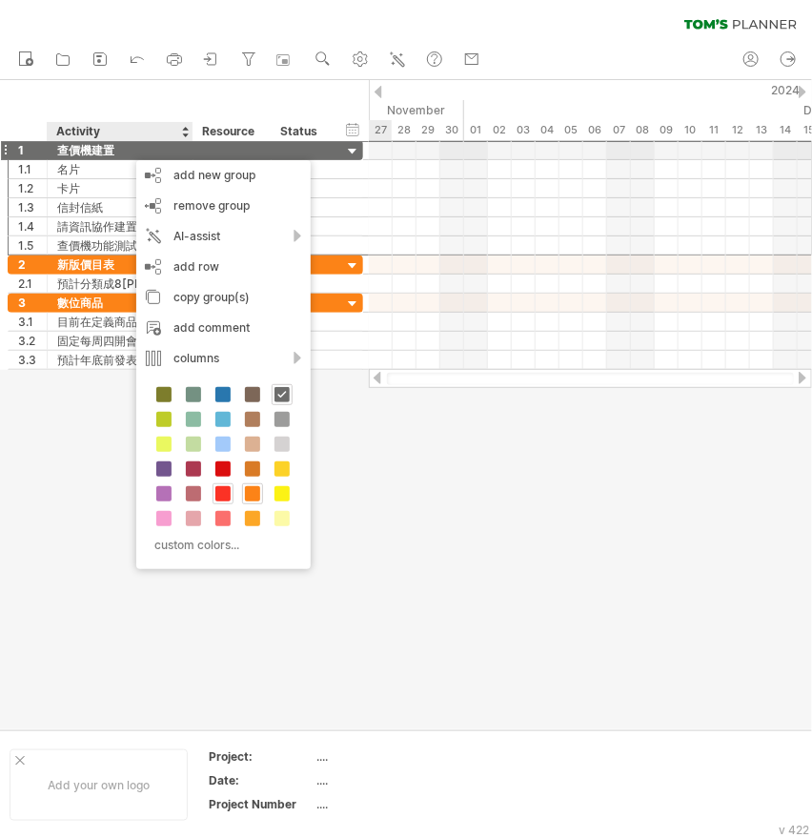
click at [231, 489] on div at bounding box center [223, 493] width 21 height 21
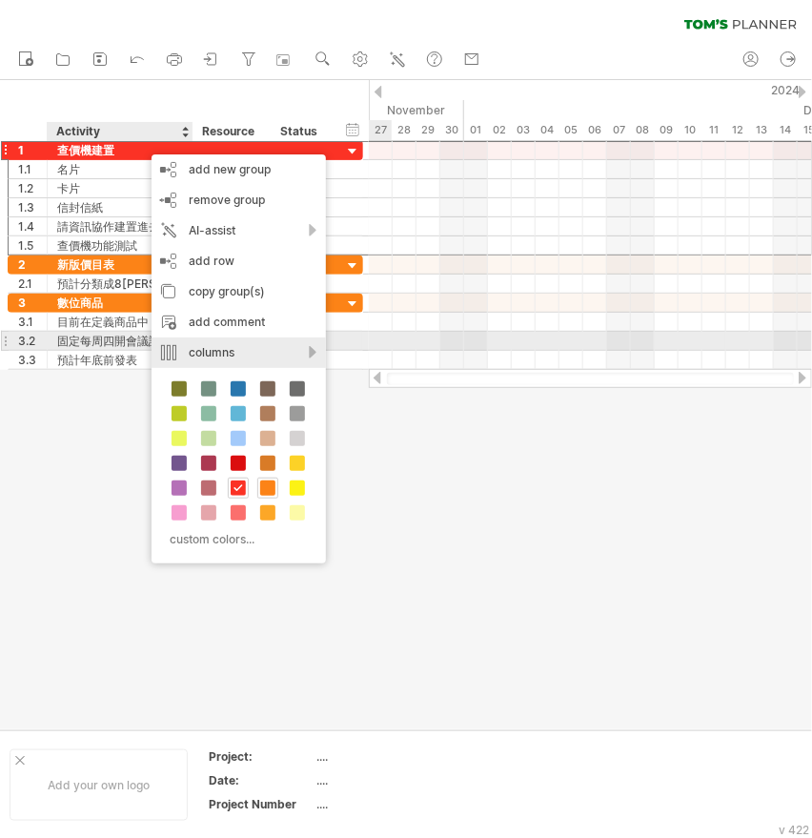
click at [248, 347] on div "columns" at bounding box center [239, 353] width 175 height 31
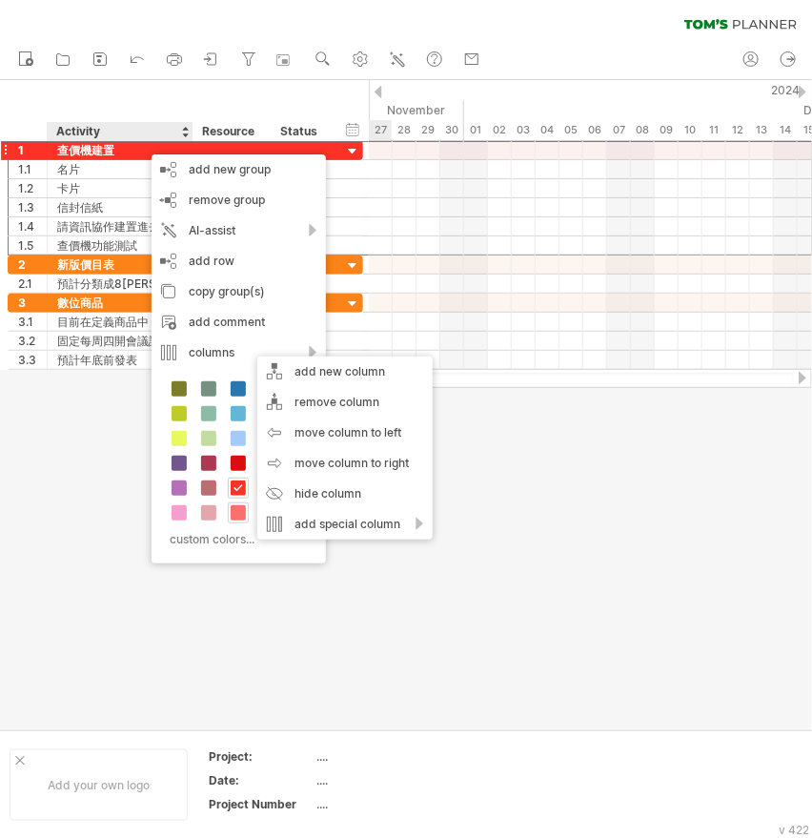
click at [242, 512] on span at bounding box center [238, 512] width 15 height 15
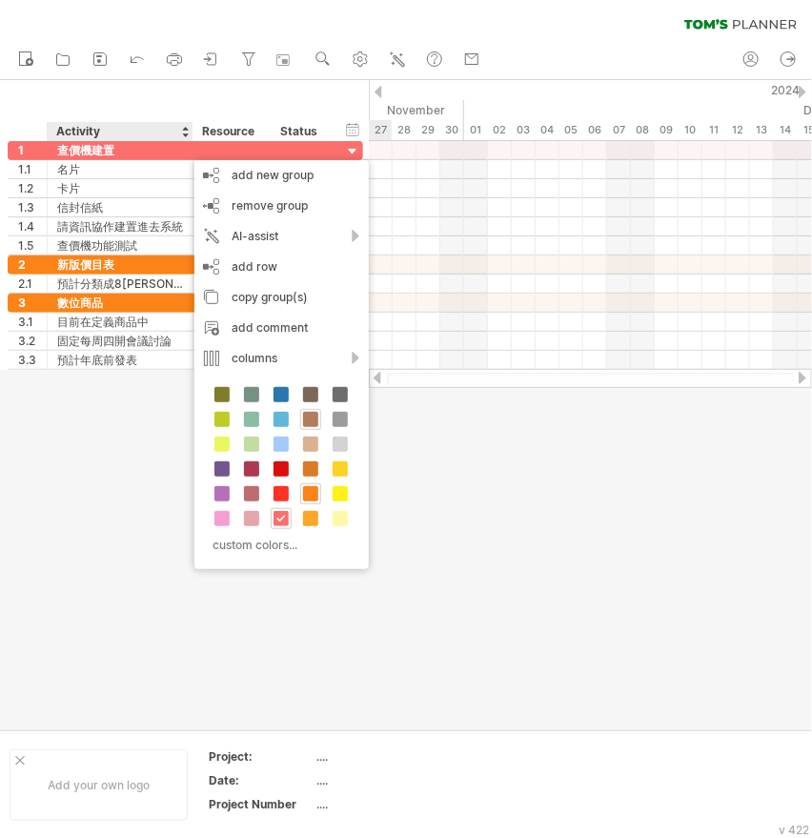
click at [313, 414] on span at bounding box center [310, 419] width 15 height 15
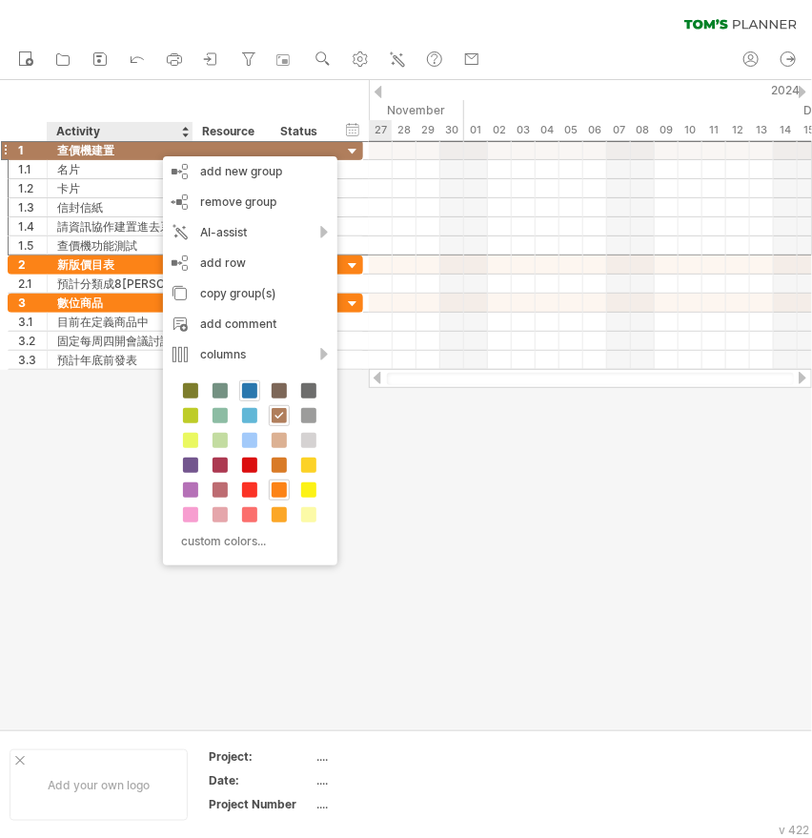
click at [251, 397] on span at bounding box center [249, 390] width 15 height 15
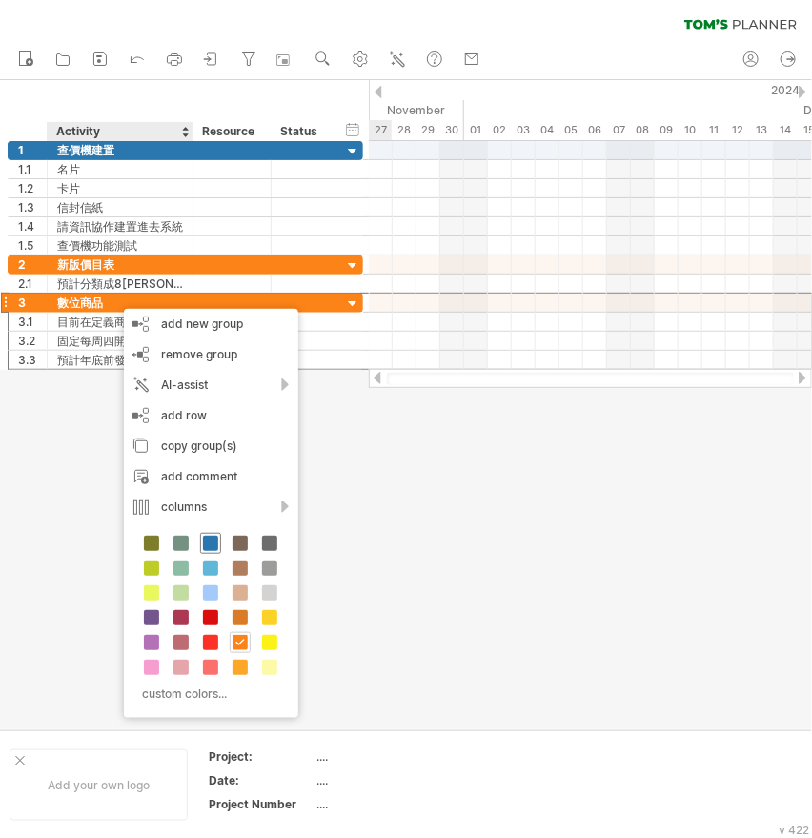
click at [206, 544] on span at bounding box center [210, 543] width 15 height 15
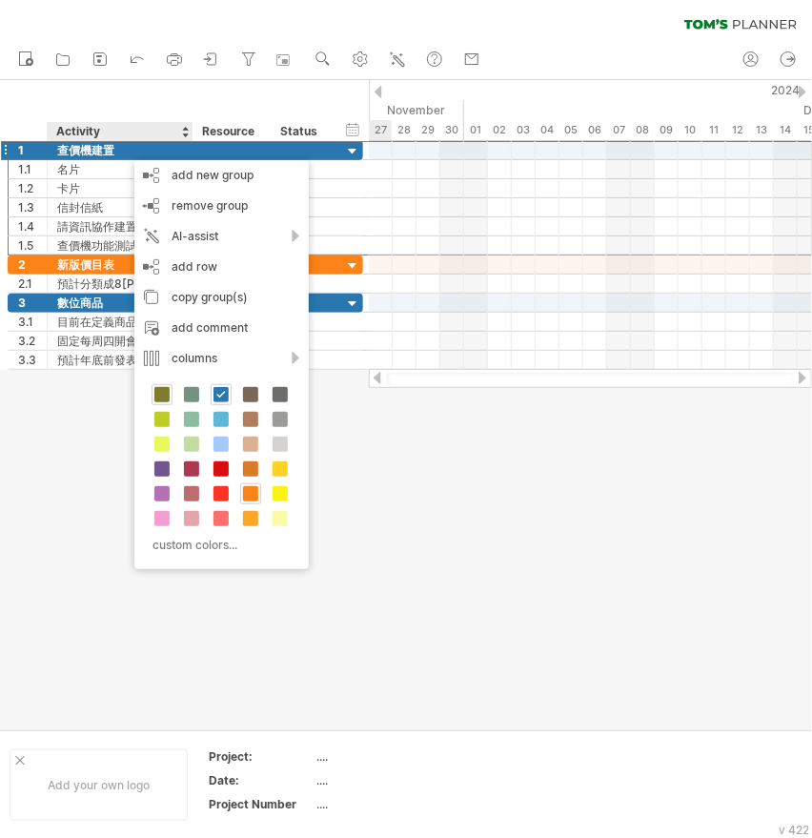
click at [160, 394] on span at bounding box center [161, 394] width 15 height 15
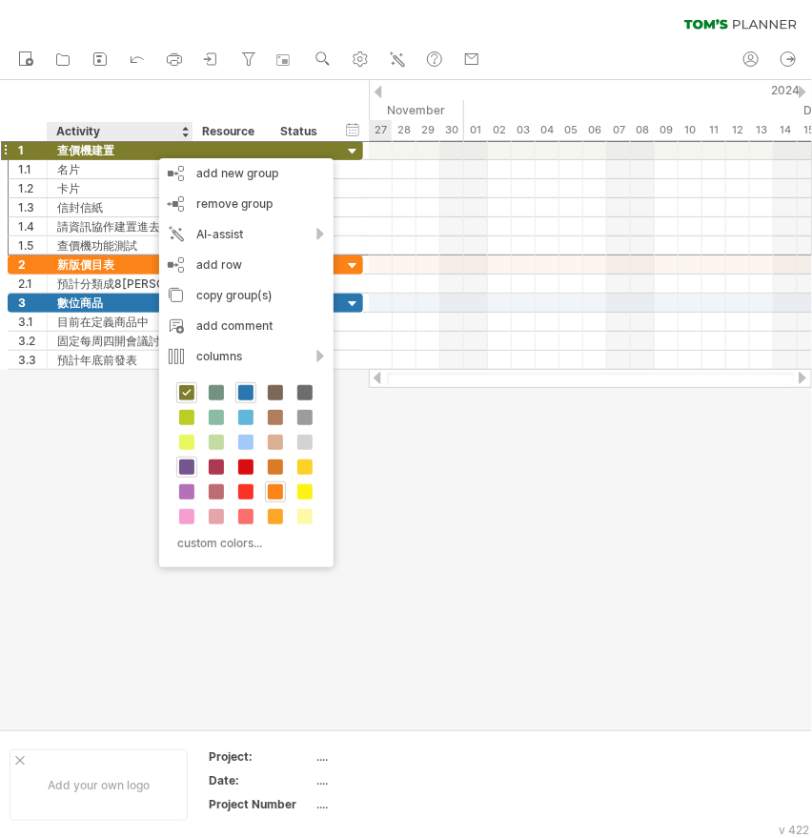
drag, startPoint x: 190, startPoint y: 474, endPoint x: 190, endPoint y: 485, distance: 11.4
click at [190, 485] on div "custom colors..." at bounding box center [246, 469] width 175 height 195
click at [189, 475] on div at bounding box center [186, 467] width 21 height 21
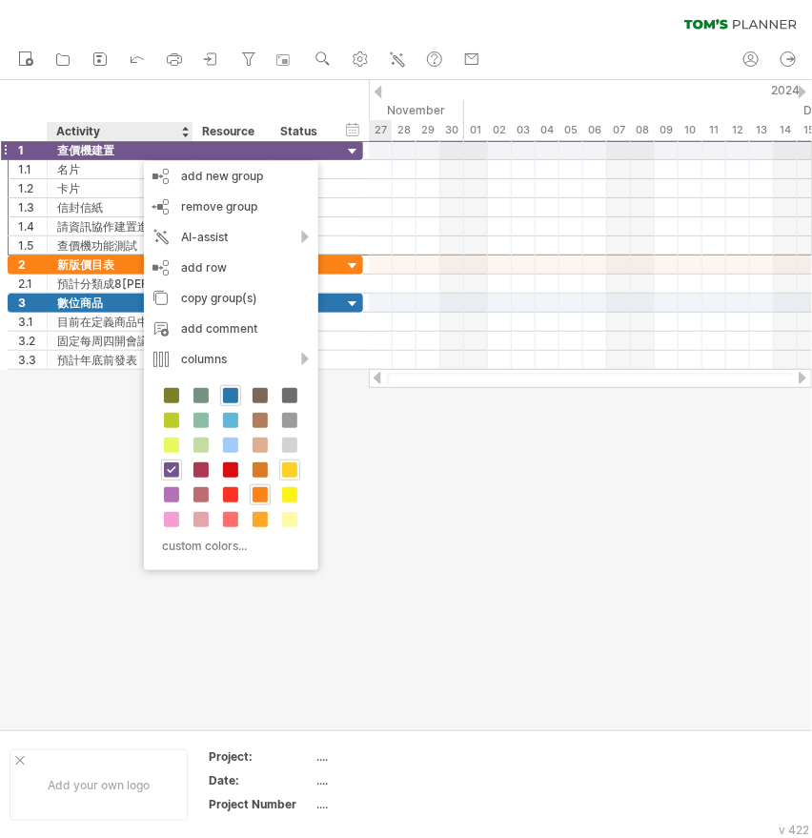
click at [289, 471] on span at bounding box center [289, 469] width 15 height 15
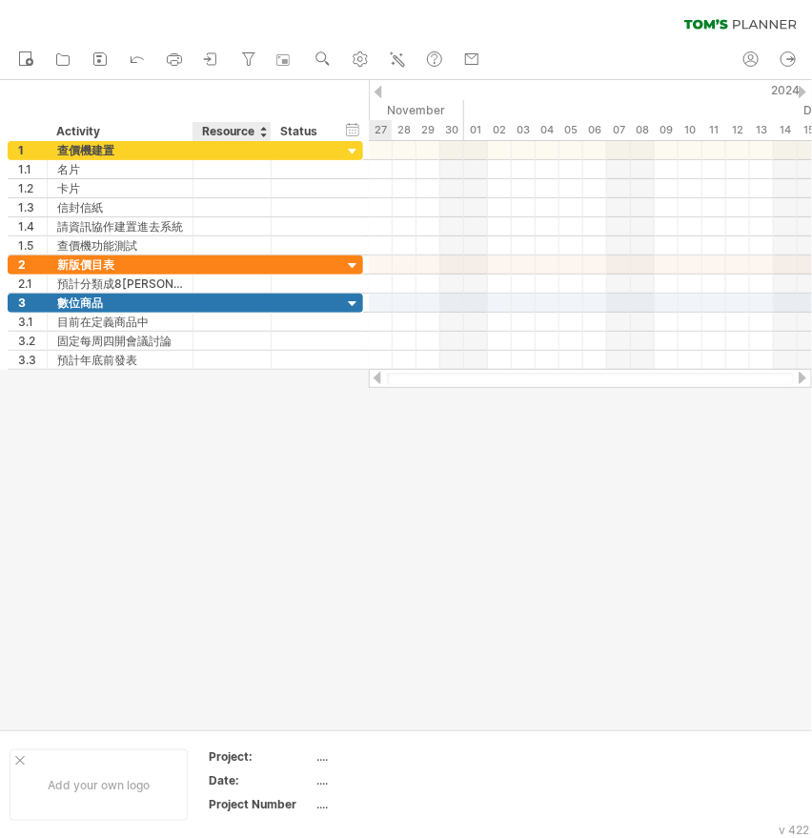
click at [244, 488] on div at bounding box center [406, 404] width 812 height 649
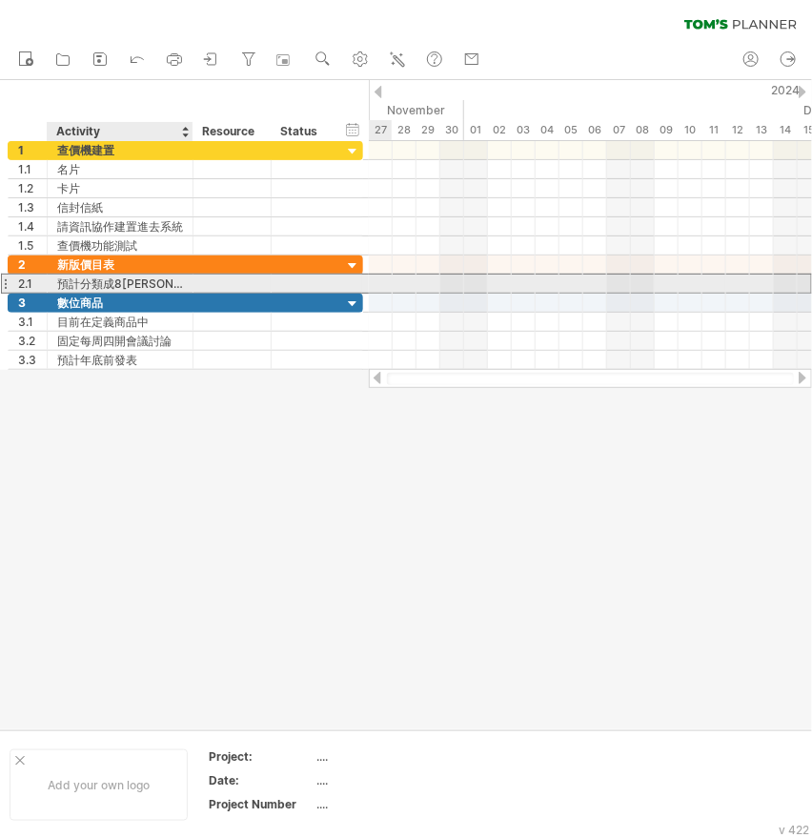
click at [107, 279] on div "預計分類成8[PERSON_NAME]" at bounding box center [120, 284] width 126 height 18
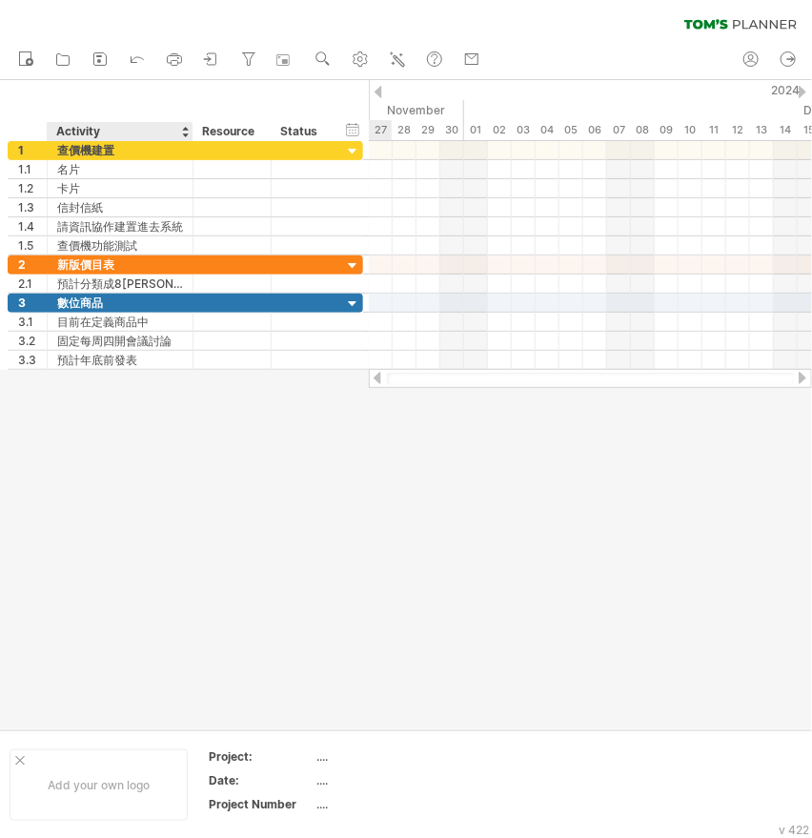
drag, startPoint x: 114, startPoint y: 462, endPoint x: 108, endPoint y: 379, distance: 84.2
click at [114, 462] on div at bounding box center [406, 404] width 812 height 649
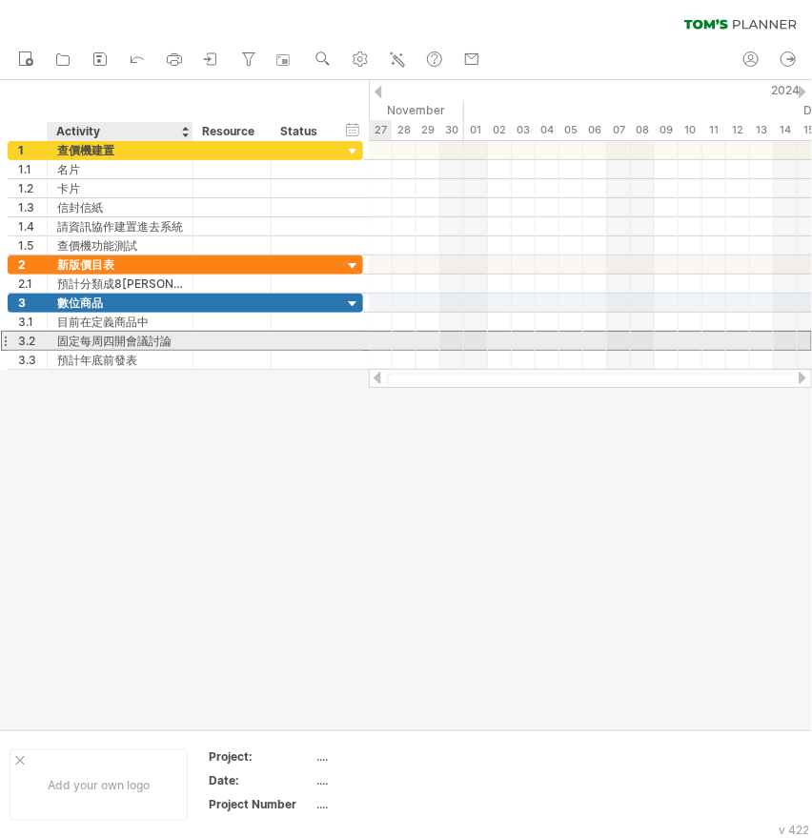
click at [122, 341] on div "固定每周四開會議討論" at bounding box center [120, 341] width 126 height 18
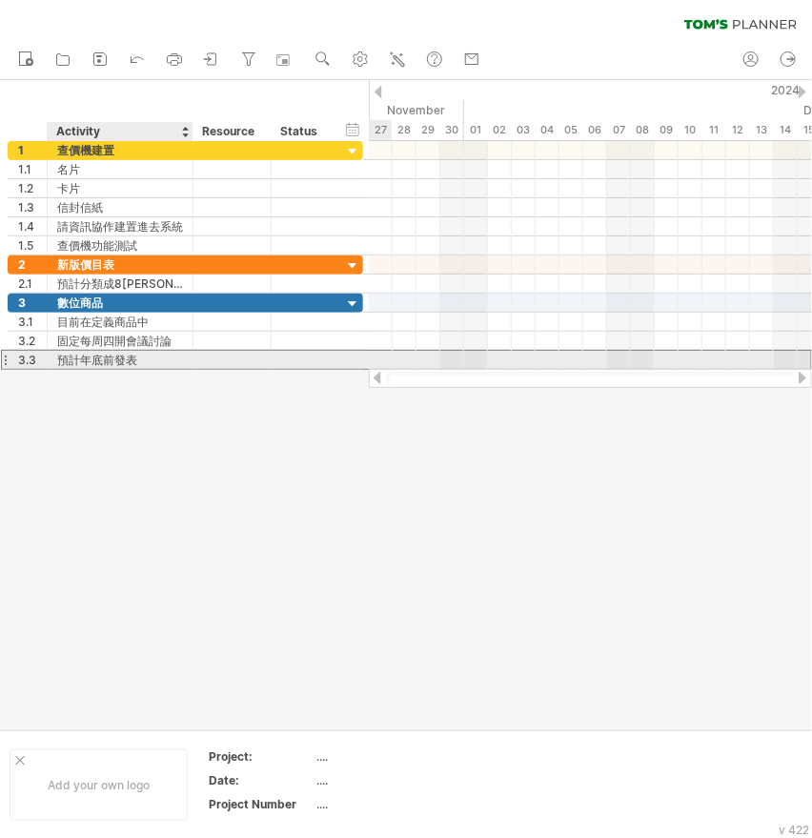
click at [85, 360] on div "預計年底前發表" at bounding box center [120, 360] width 126 height 18
click at [93, 362] on input "*******" at bounding box center [120, 360] width 126 height 18
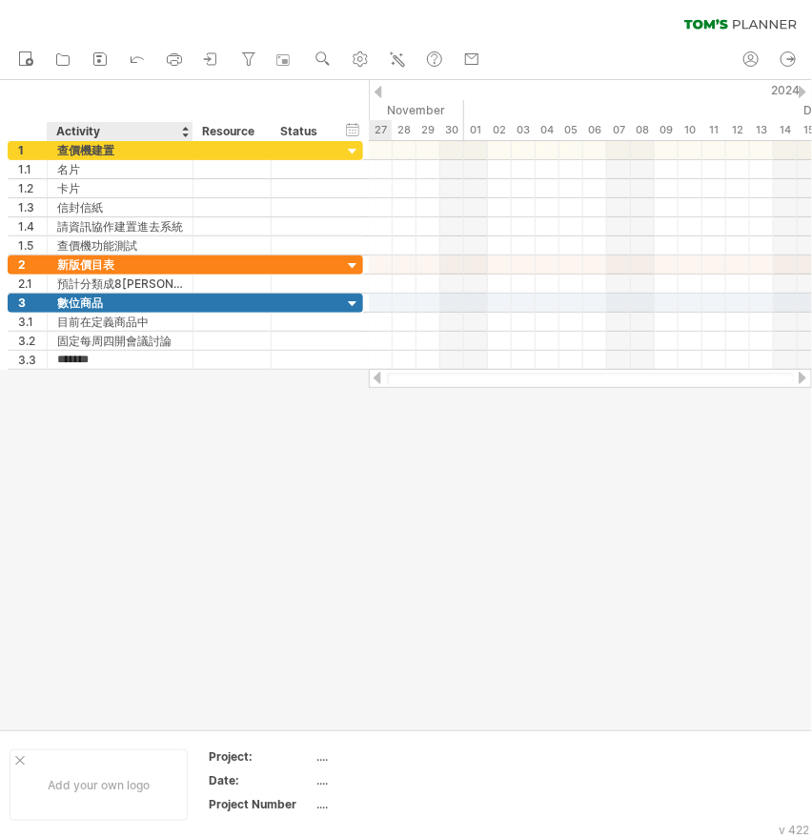
click at [197, 382] on div at bounding box center [406, 404] width 812 height 649
click at [292, 493] on div at bounding box center [406, 404] width 812 height 649
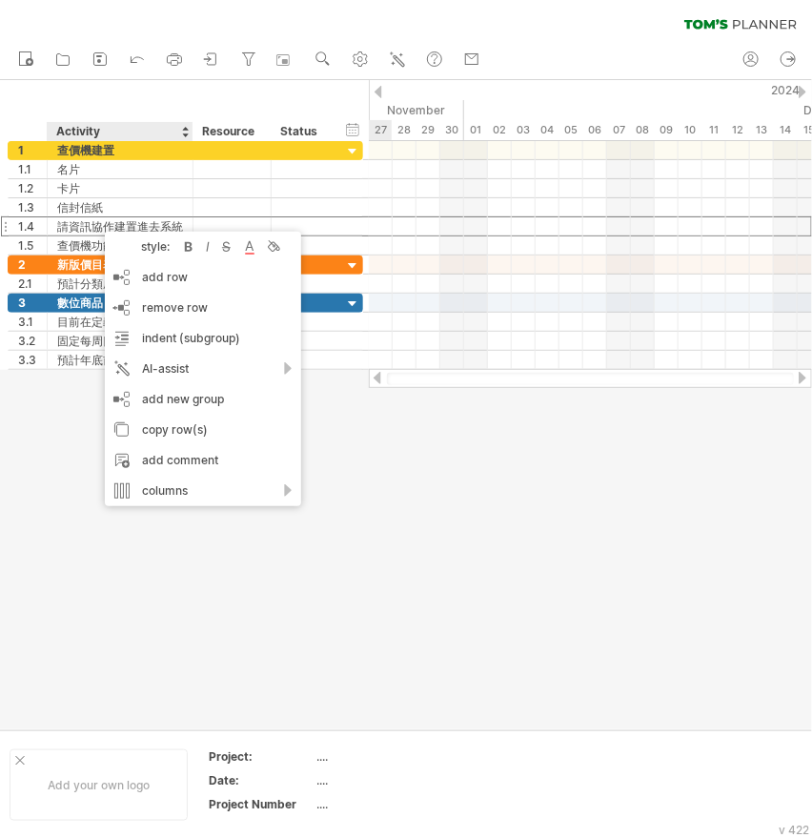
click at [36, 411] on div at bounding box center [406, 404] width 812 height 649
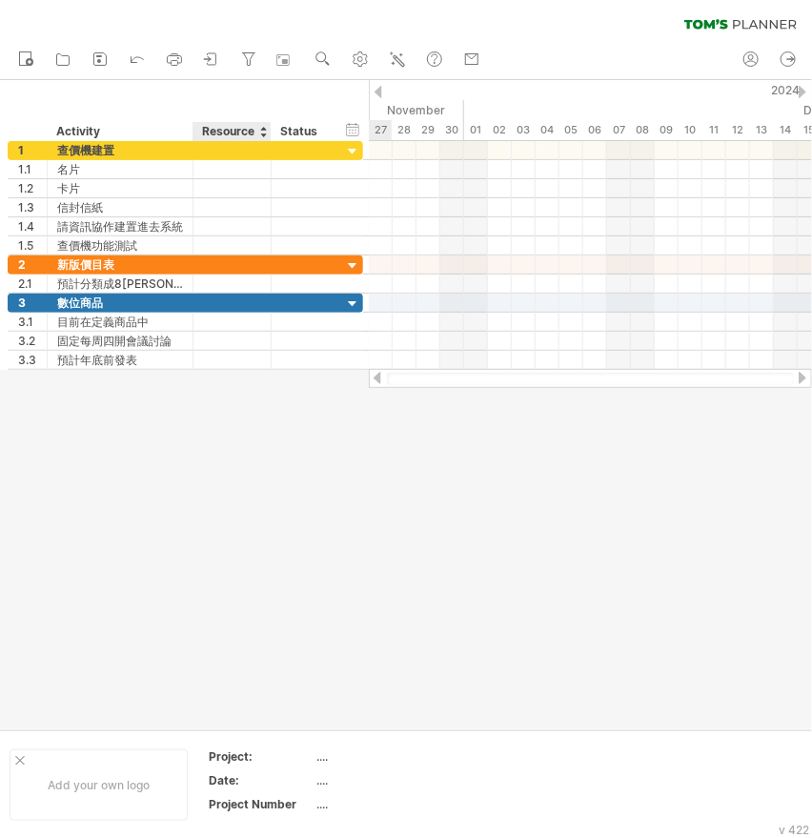
click at [213, 129] on div "Resource" at bounding box center [231, 131] width 58 height 19
click at [221, 108] on div "hide start/end/duration show start/end/duration ******** Activity ******** Reso…" at bounding box center [184, 110] width 369 height 61
click at [241, 132] on div "Resource" at bounding box center [231, 131] width 58 height 19
click at [220, 112] on div "hide start/end/duration show start/end/duration ******** Activity ******** Reso…" at bounding box center [184, 110] width 369 height 61
click at [264, 135] on div at bounding box center [263, 131] width 8 height 19
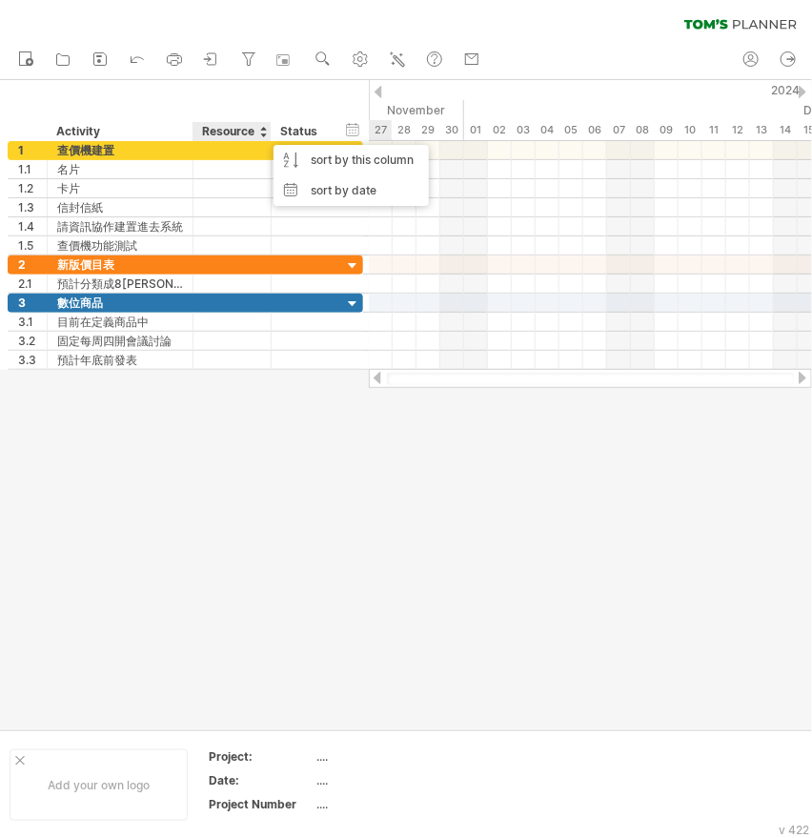
click at [200, 101] on div "hide start/end/duration show start/end/duration ******** Activity ******** Reso…" at bounding box center [184, 110] width 369 height 61
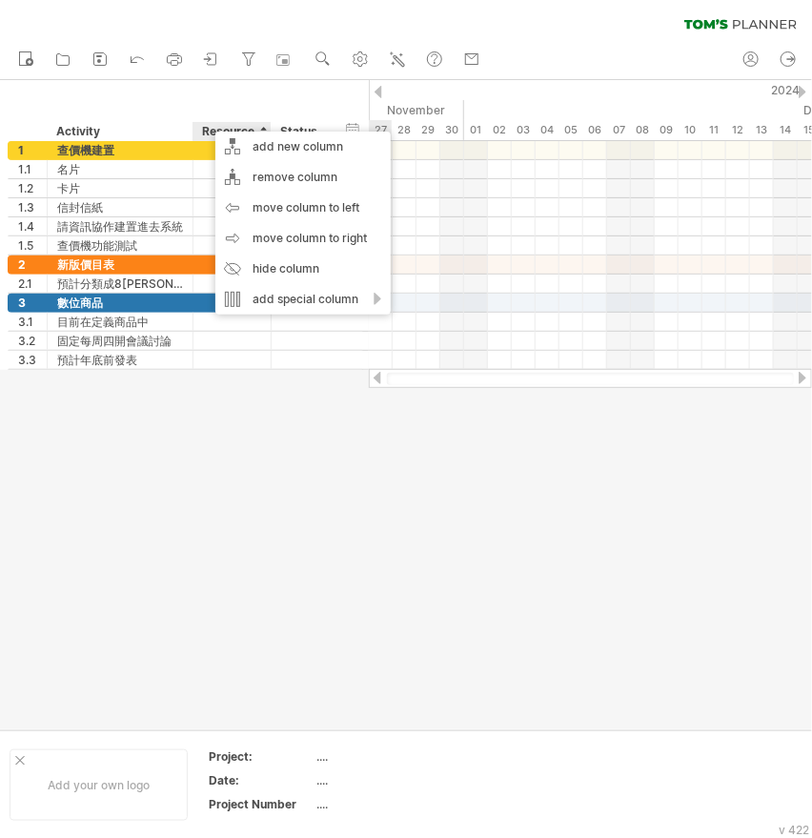
click at [156, 100] on div "hide start/end/duration show start/end/duration ******** Activity ******** Reso…" at bounding box center [184, 110] width 369 height 61
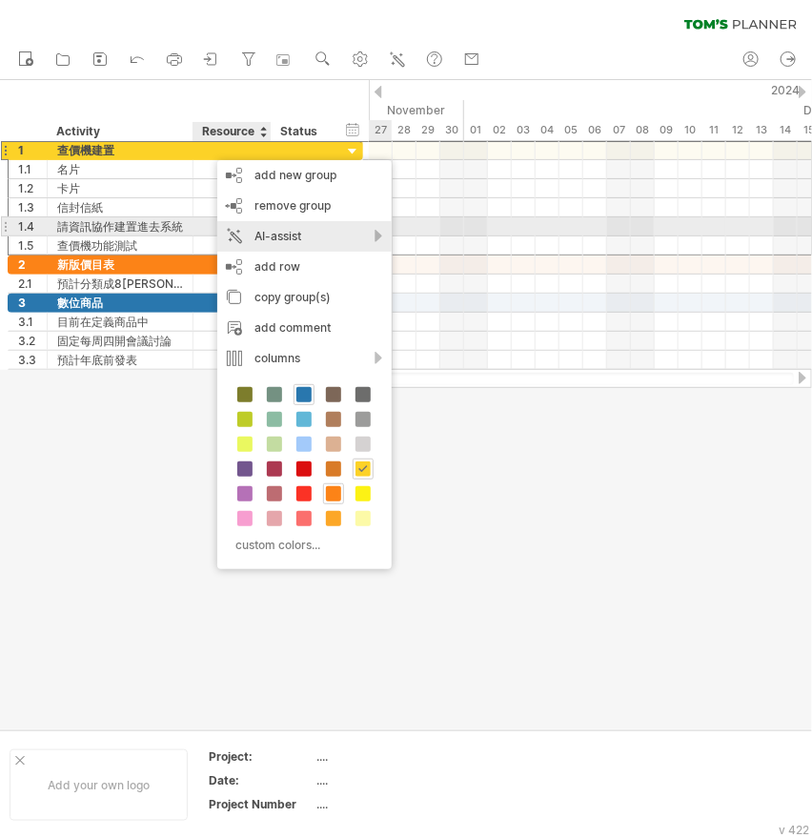
click at [381, 236] on div "AI-assist" at bounding box center [304, 236] width 175 height 31
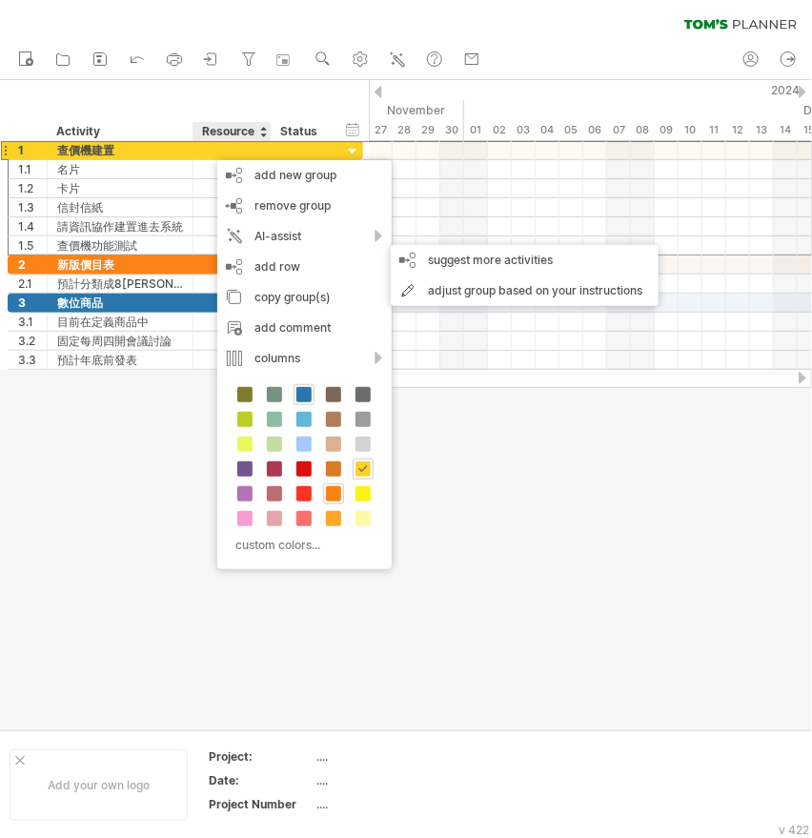
click at [114, 494] on div at bounding box center [406, 404] width 812 height 649
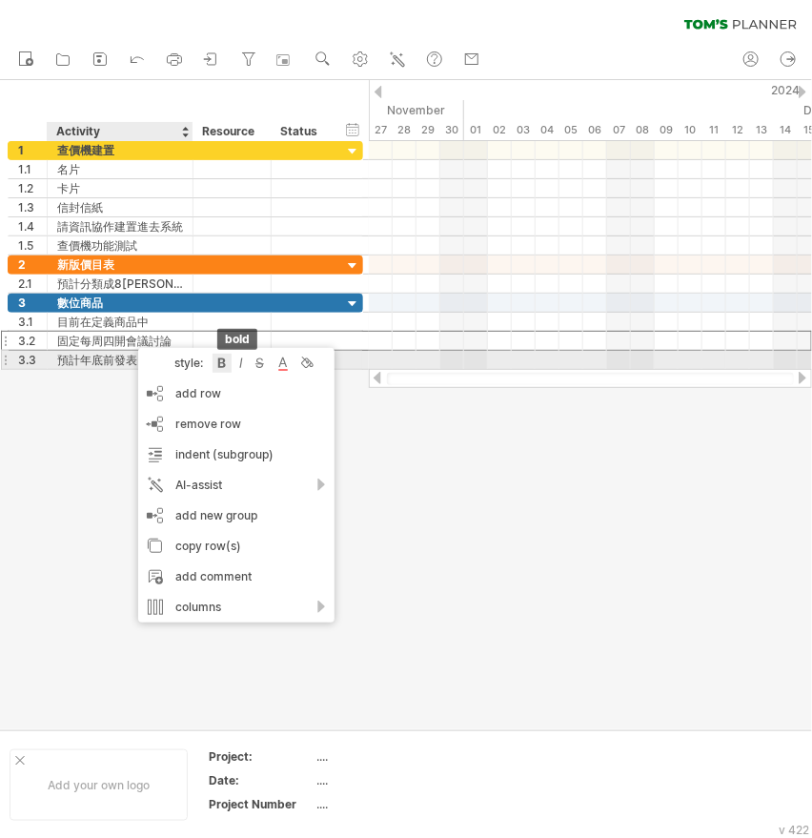
click at [221, 362] on div at bounding box center [222, 363] width 19 height 19
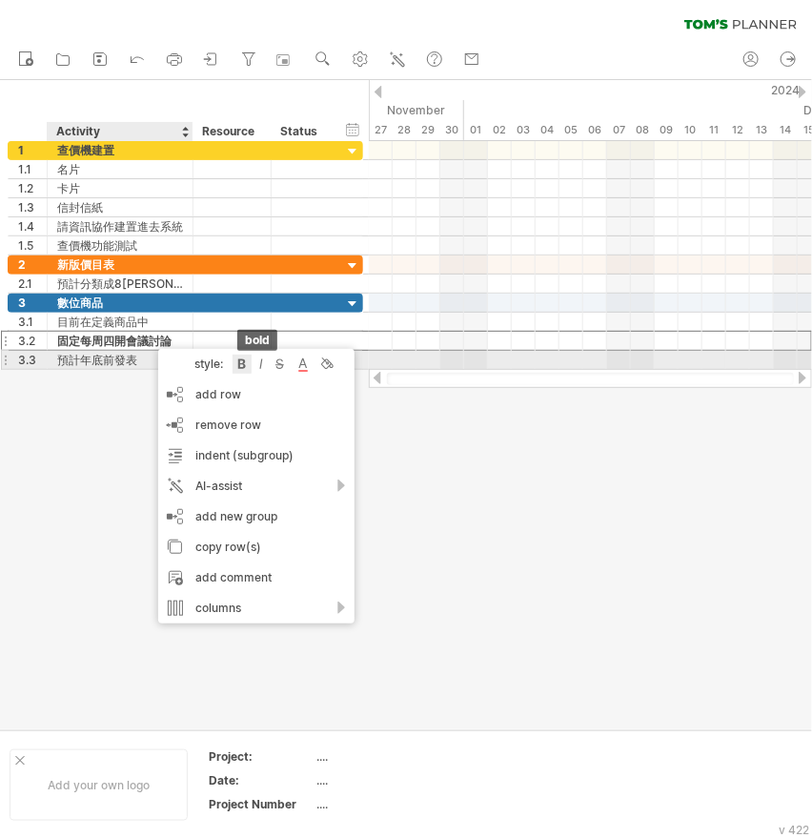
click at [244, 363] on div at bounding box center [242, 364] width 19 height 19
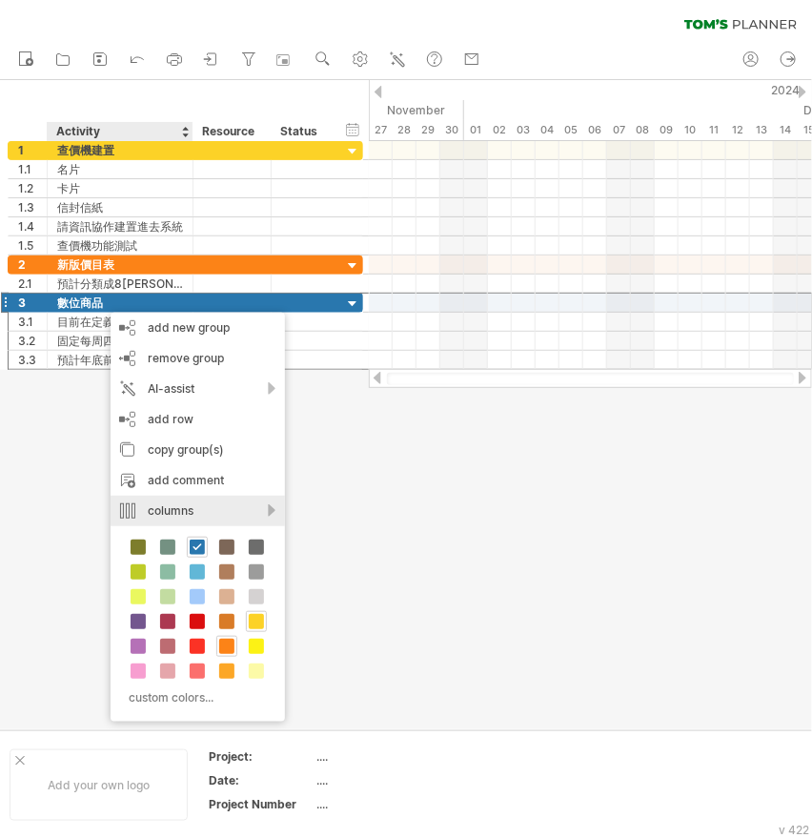
click at [280, 508] on div "columns" at bounding box center [198, 511] width 175 height 31
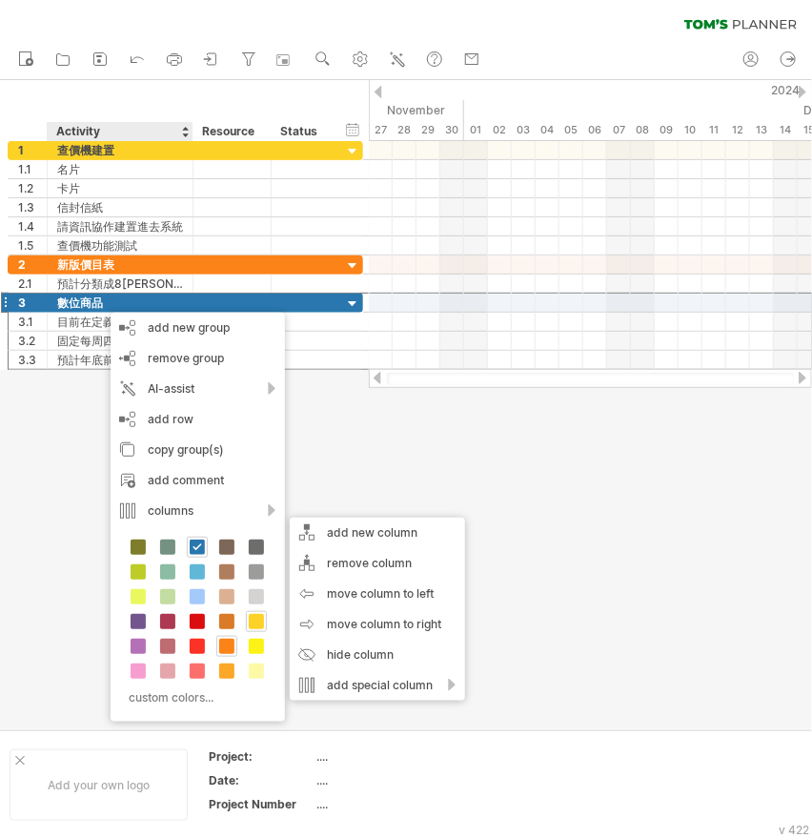
click at [339, 425] on div at bounding box center [406, 404] width 812 height 649
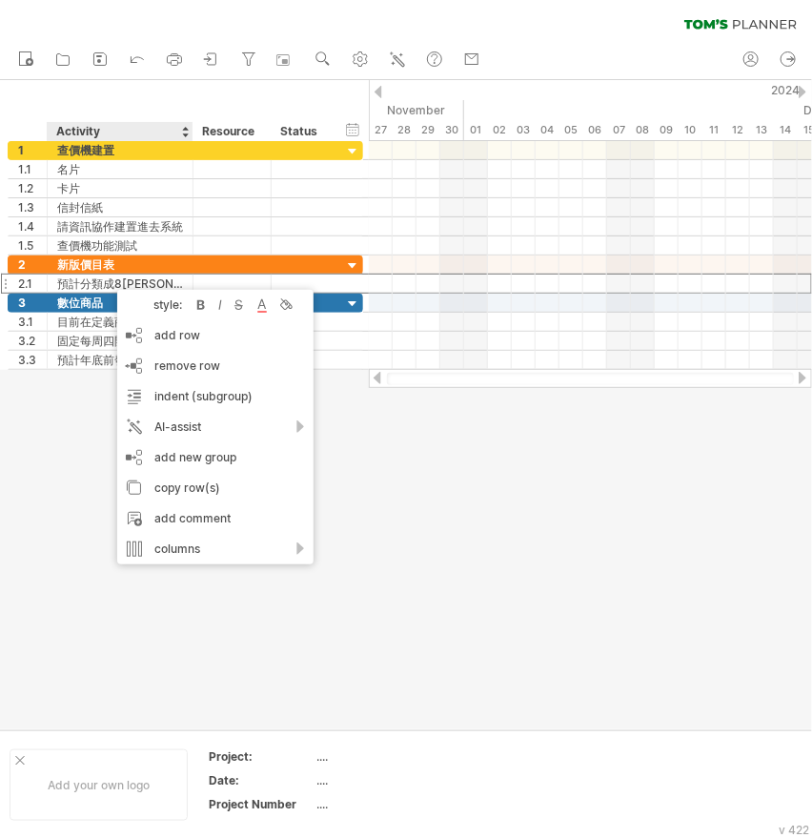
drag, startPoint x: 88, startPoint y: 426, endPoint x: 102, endPoint y: 401, distance: 28.6
click at [88, 427] on div at bounding box center [406, 404] width 812 height 649
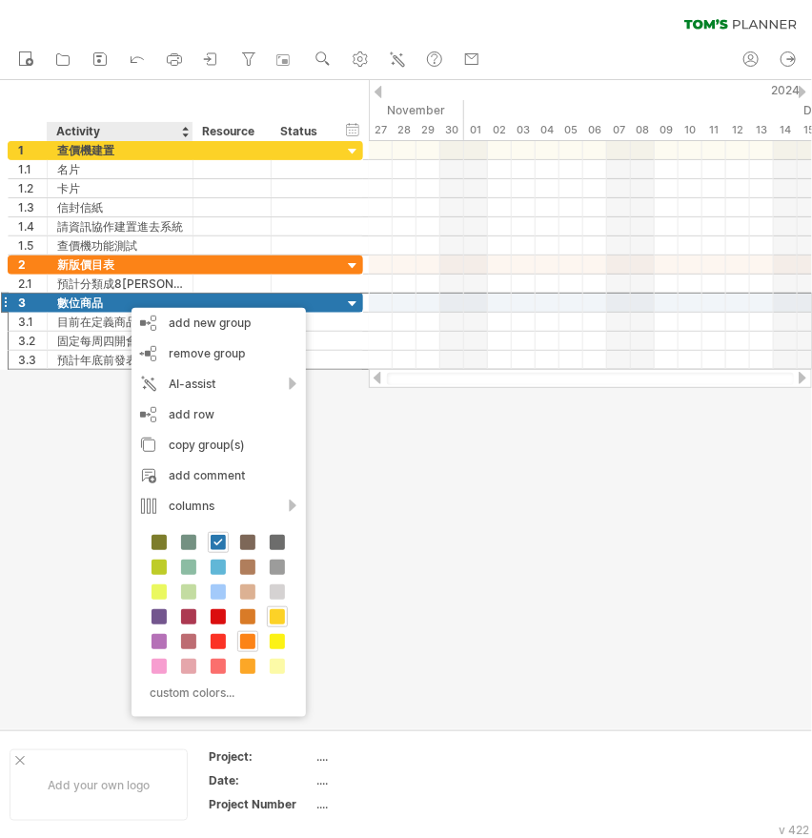
click at [67, 426] on div at bounding box center [406, 404] width 812 height 649
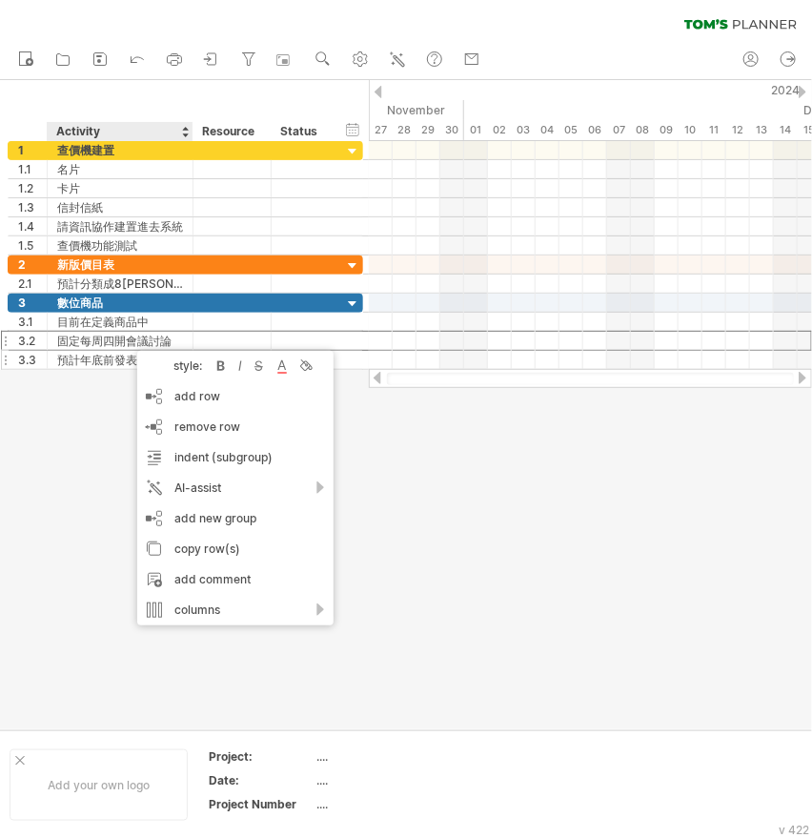
click at [241, 371] on div at bounding box center [240, 366] width 11 height 19
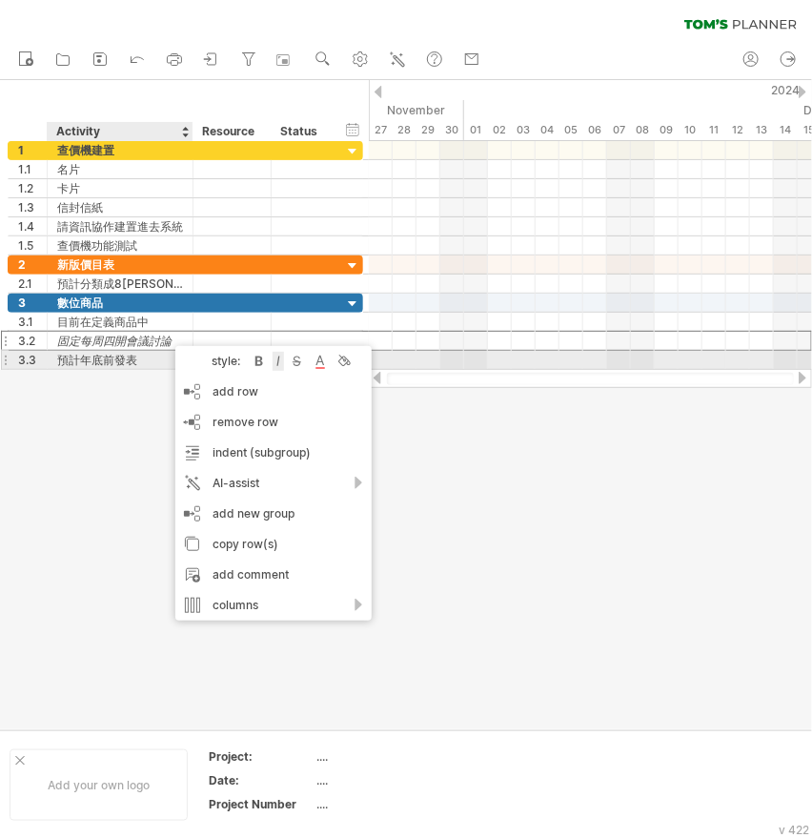
click at [275, 356] on div at bounding box center [278, 361] width 11 height 19
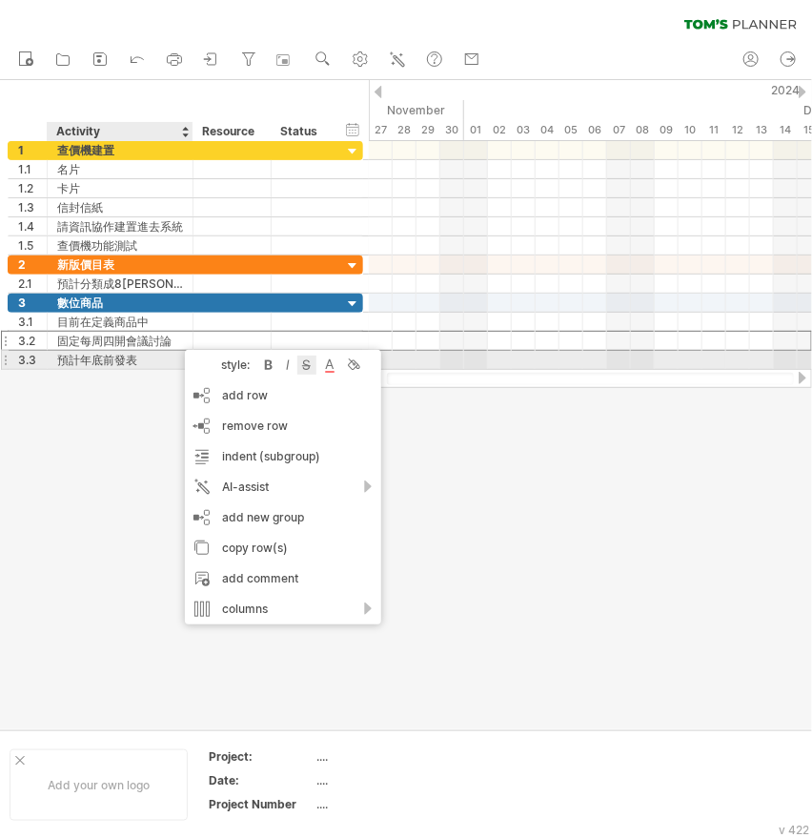
click at [314, 364] on div at bounding box center [307, 365] width 19 height 19
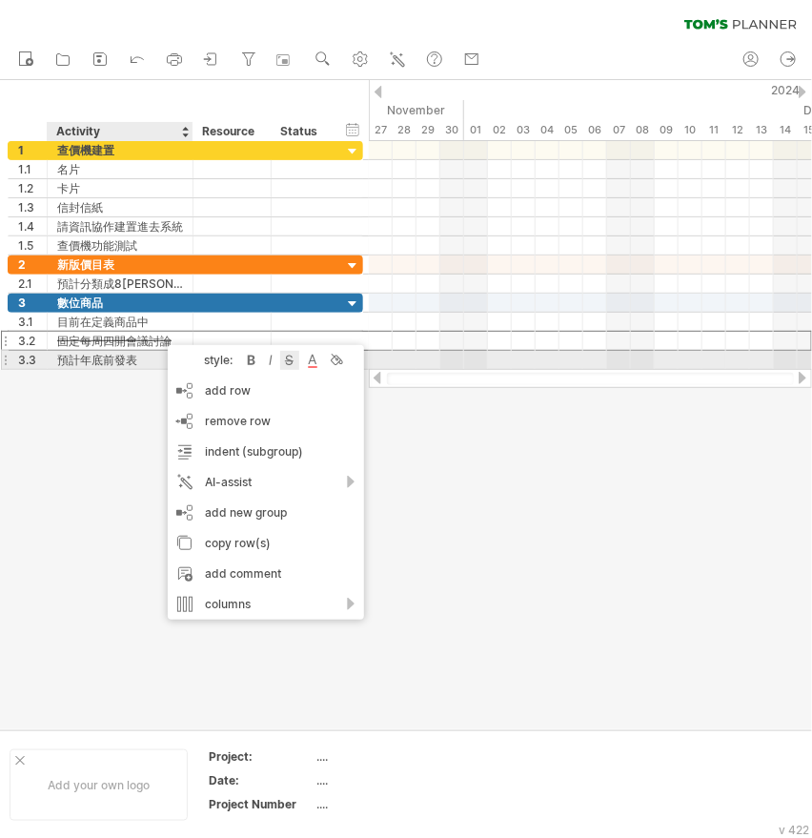
click at [292, 360] on div at bounding box center [289, 360] width 19 height 19
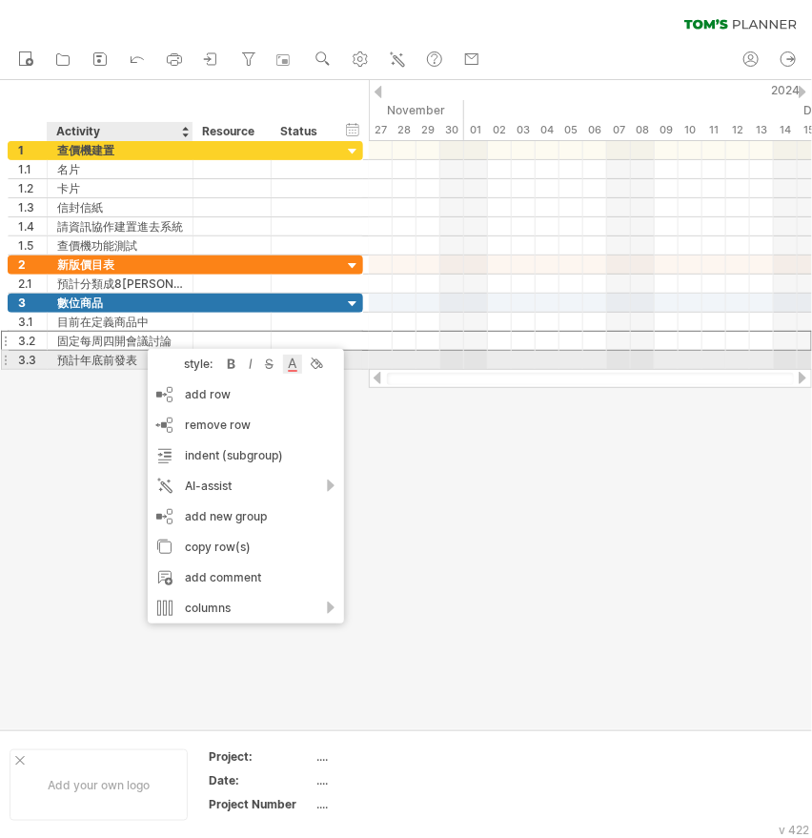
click at [302, 365] on div at bounding box center [292, 364] width 19 height 19
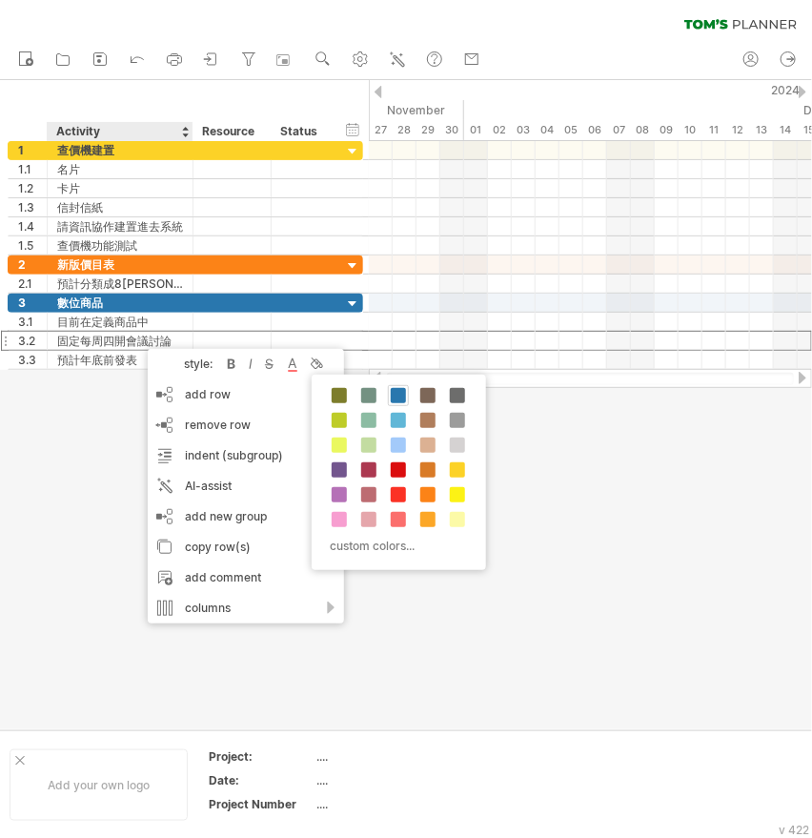
click at [394, 395] on span at bounding box center [398, 395] width 15 height 15
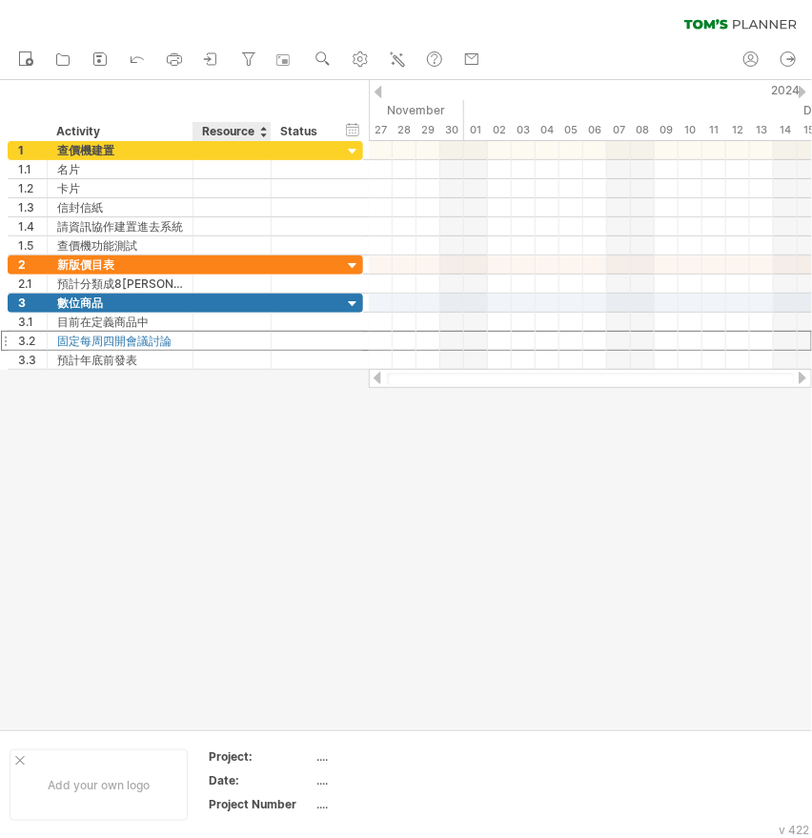
click at [202, 433] on div at bounding box center [406, 404] width 812 height 649
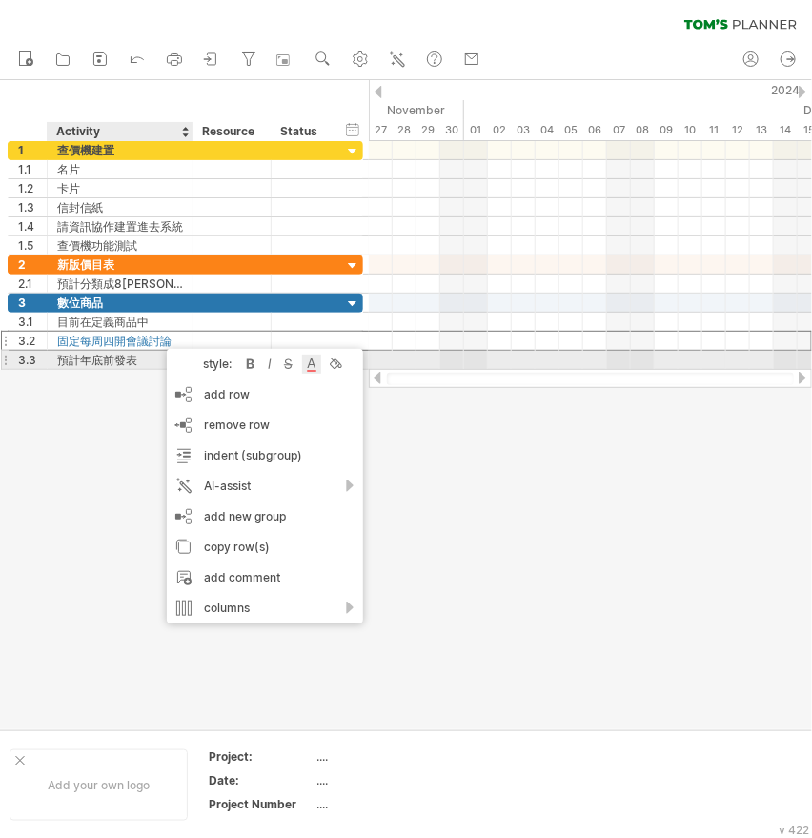
click at [313, 368] on div at bounding box center [311, 364] width 19 height 19
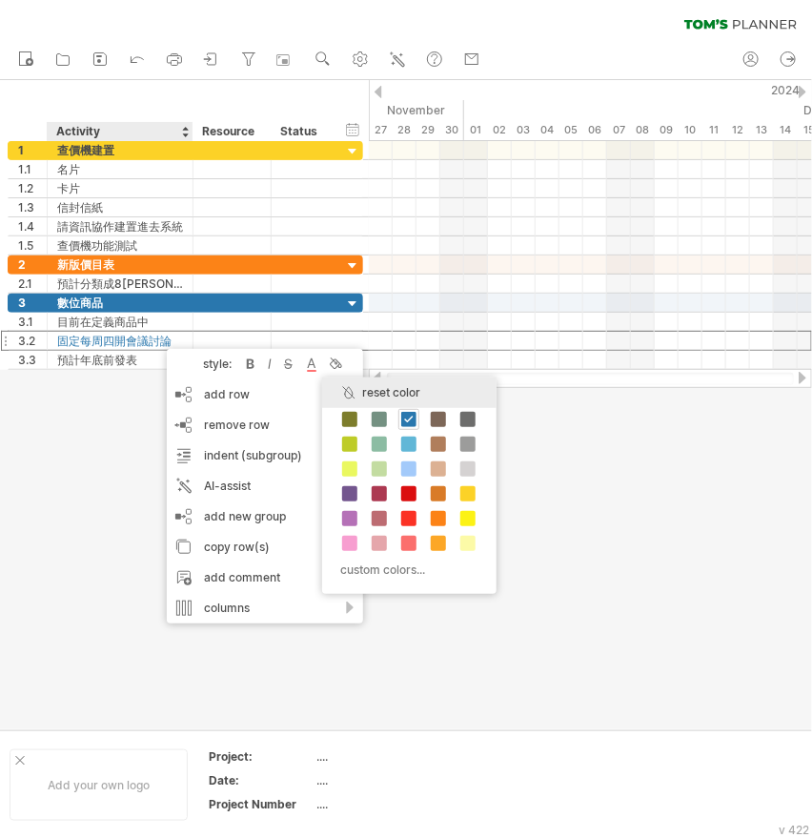
click at [359, 394] on div "reset color" at bounding box center [409, 393] width 175 height 31
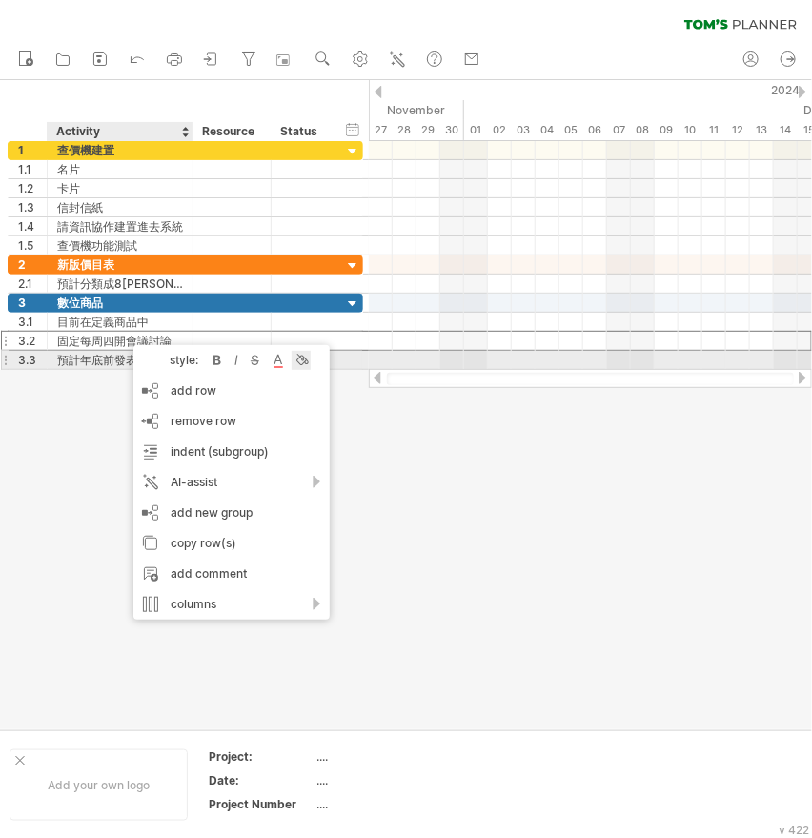
click at [306, 358] on div at bounding box center [301, 360] width 19 height 19
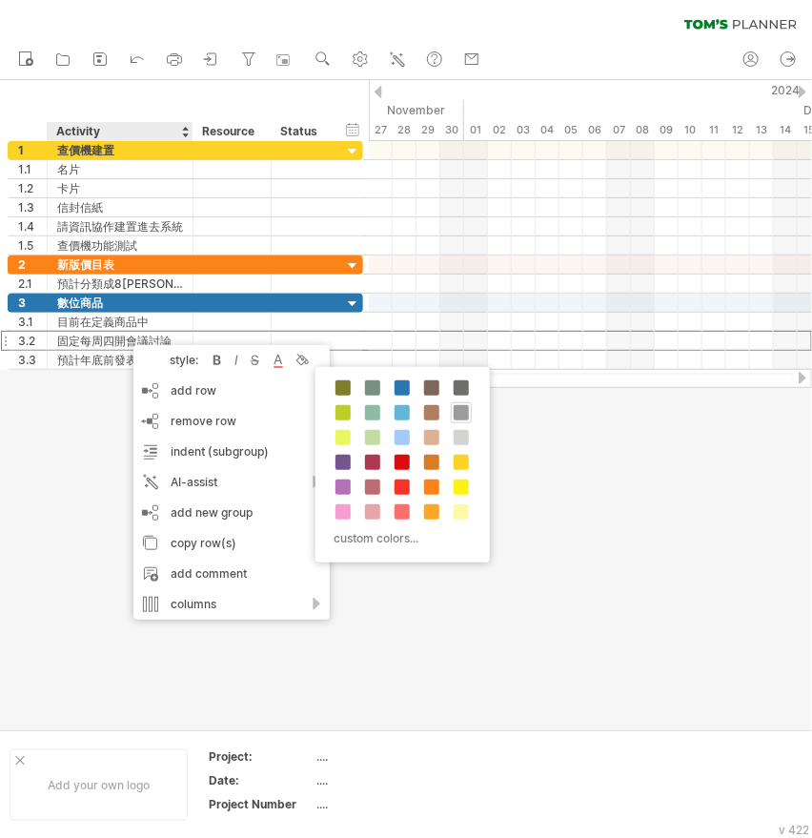
click at [462, 419] on span at bounding box center [461, 412] width 15 height 15
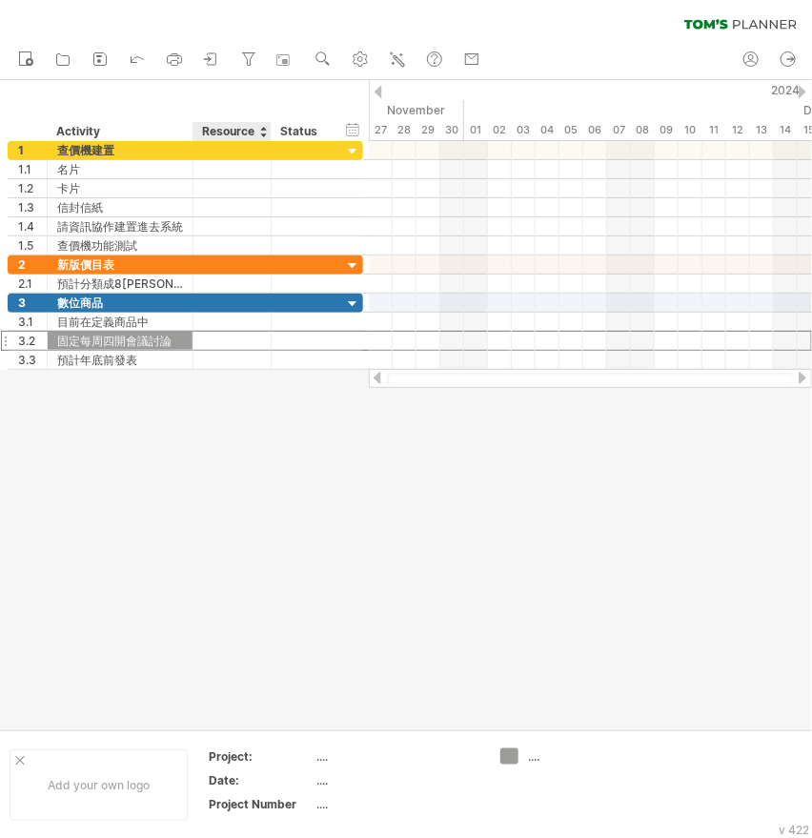
click at [242, 438] on div at bounding box center [406, 404] width 812 height 649
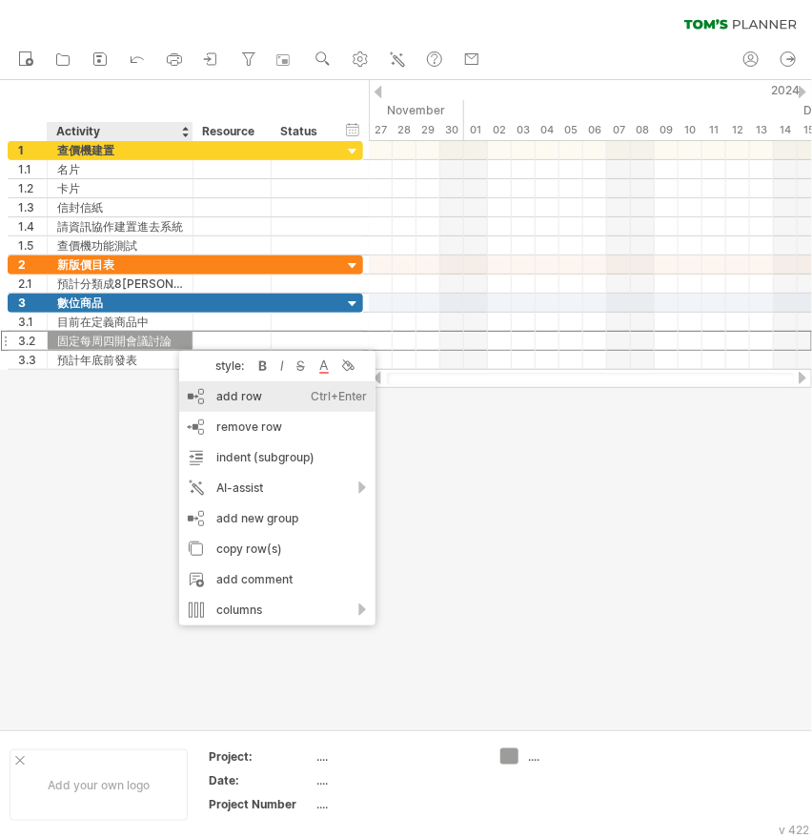
click at [269, 395] on div "add row Ctrl+Enter Cmd+Enter" at bounding box center [277, 396] width 196 height 31
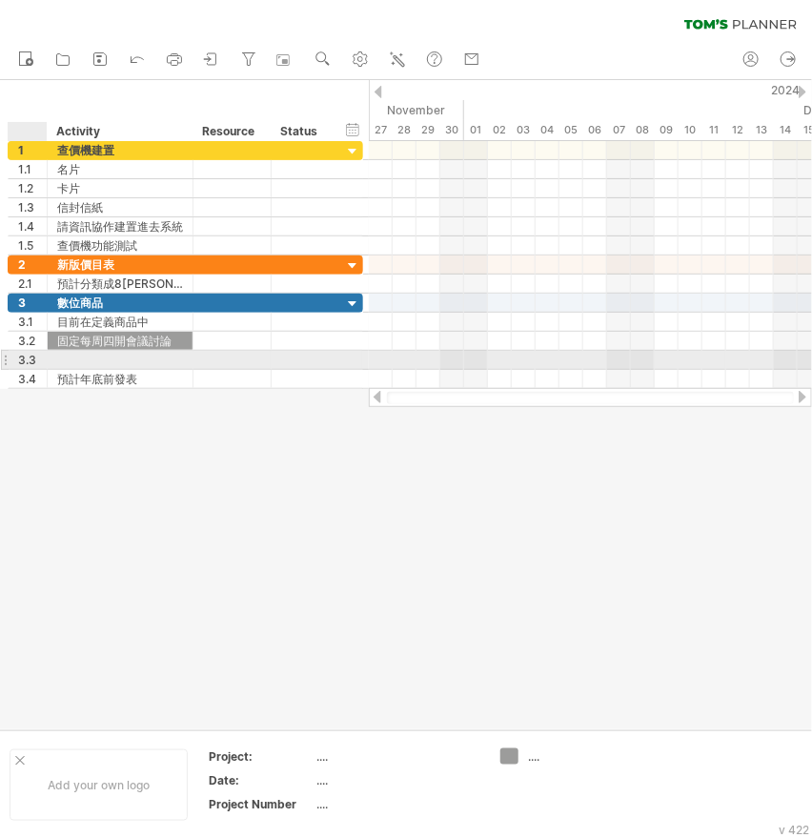
click at [41, 358] on div at bounding box center [45, 360] width 10 height 19
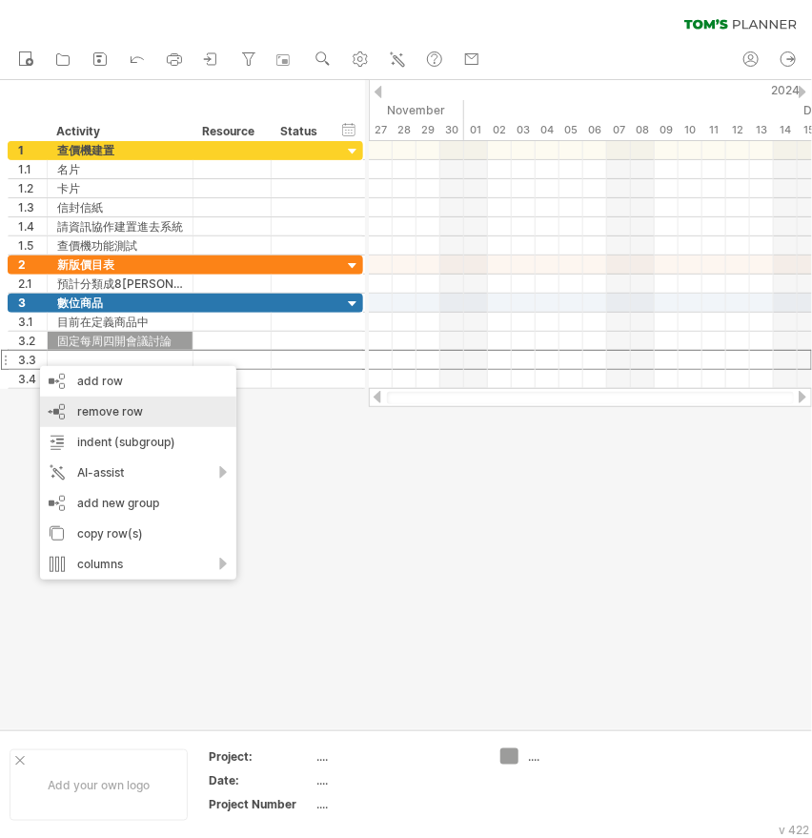
click at [138, 413] on span "remove row" at bounding box center [110, 411] width 66 height 14
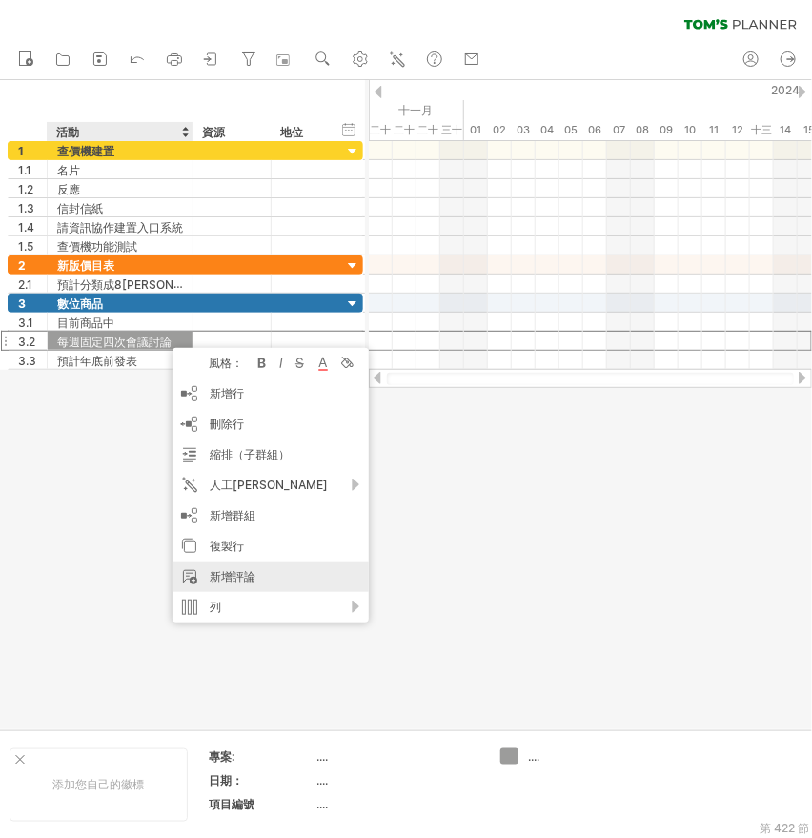
click at [278, 576] on div "新增評論" at bounding box center [271, 577] width 196 height 31
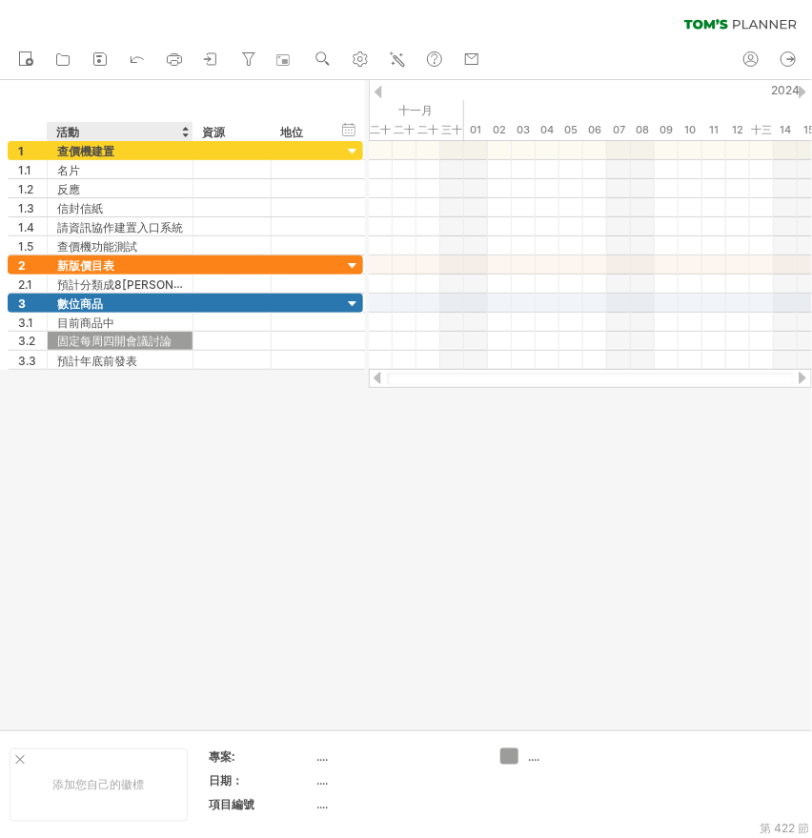
click at [196, 461] on div at bounding box center [406, 404] width 812 height 649
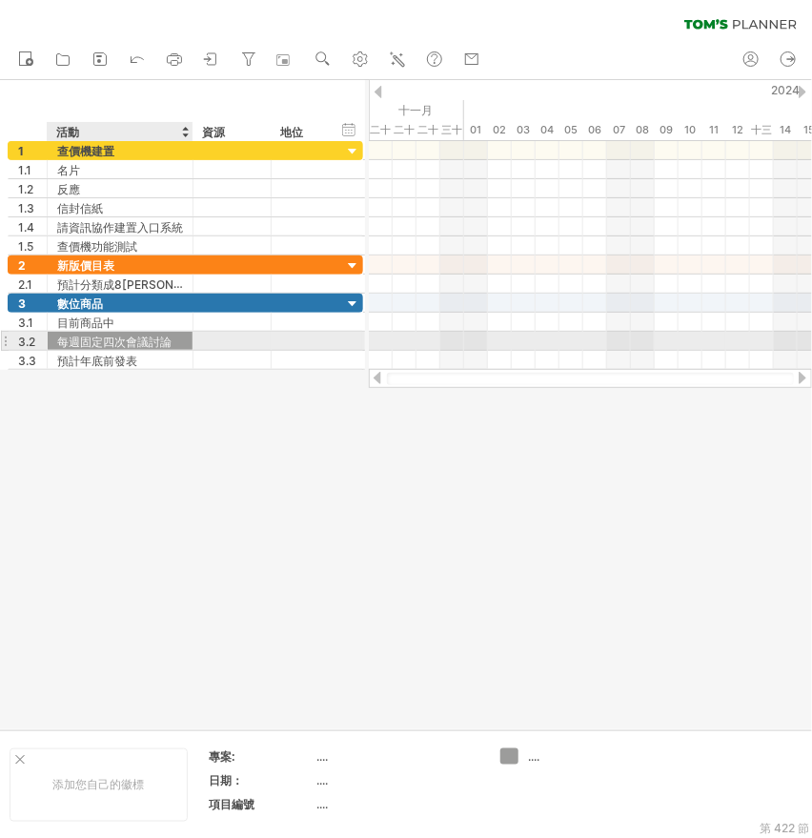
click at [165, 340] on font "每週固定四次會議討論" at bounding box center [114, 342] width 114 height 14
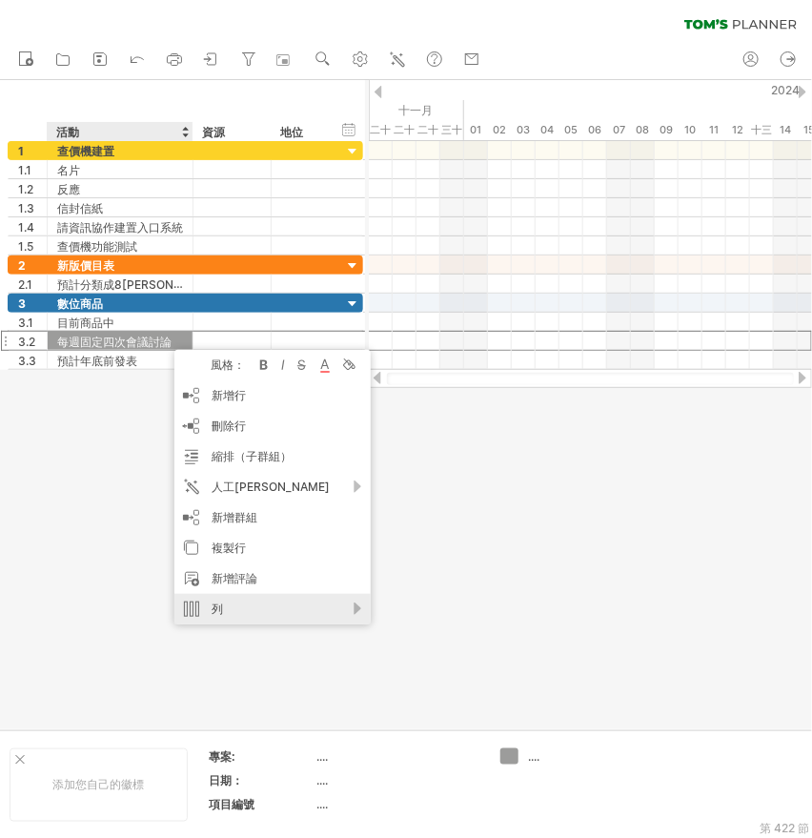
click at [246, 608] on div "列" at bounding box center [273, 609] width 196 height 31
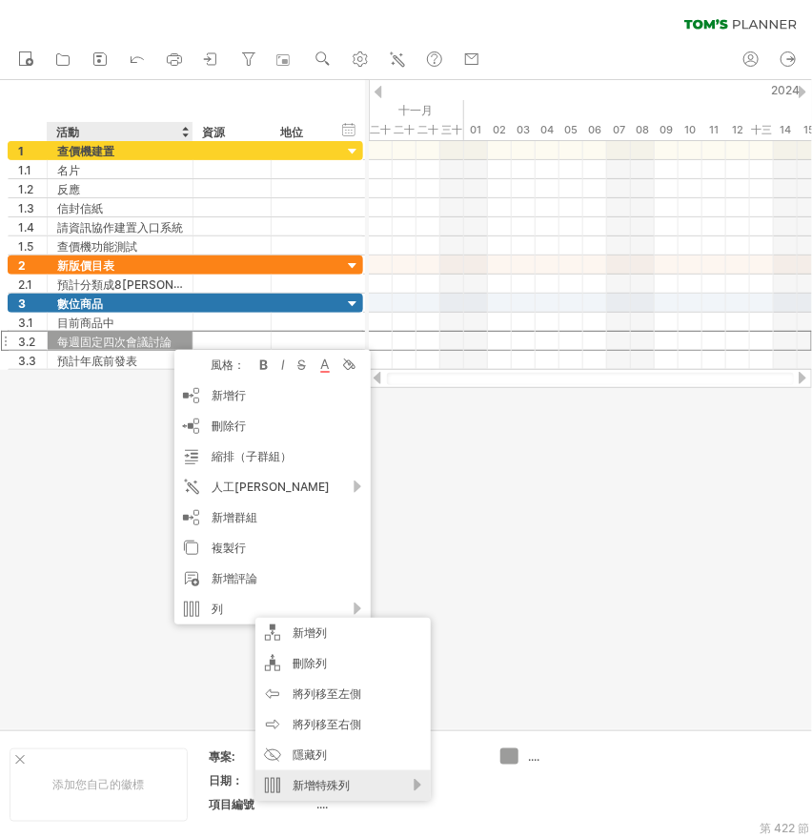
click at [412, 782] on div "新增特殊列" at bounding box center [343, 785] width 175 height 31
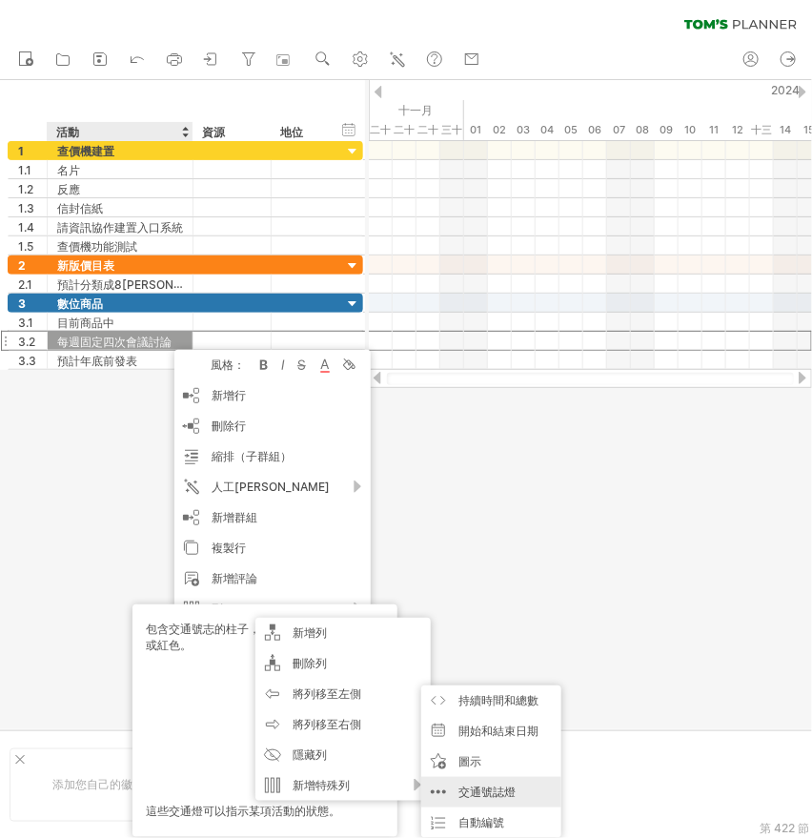
click at [504, 779] on div "交通號誌燈 包含交通號誌的柱子，可以變成綠色、橘色或紅色。 這些交通燈可以指示某項活動的狀態。" at bounding box center [491, 792] width 140 height 31
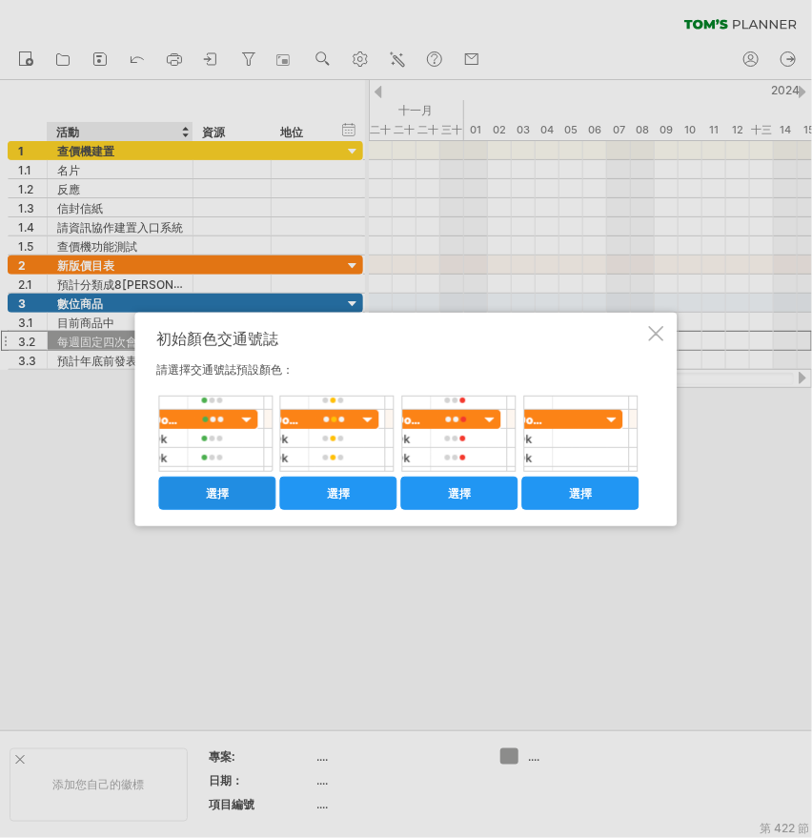
click at [221, 493] on font "選擇" at bounding box center [217, 493] width 23 height 14
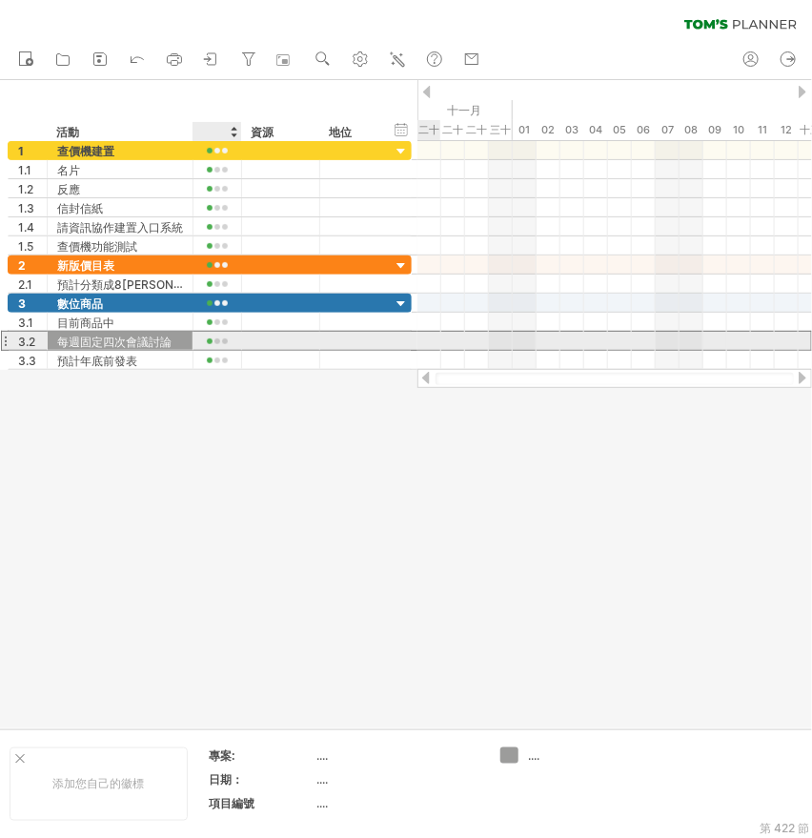
click at [227, 341] on div at bounding box center [217, 342] width 29 height 14
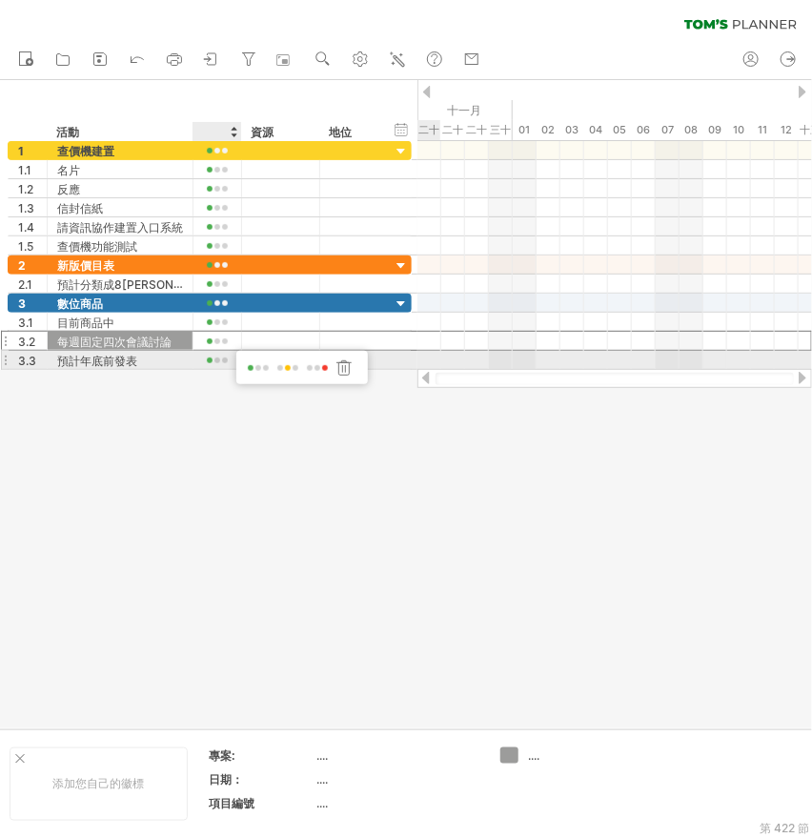
click at [323, 364] on span at bounding box center [317, 368] width 27 height 14
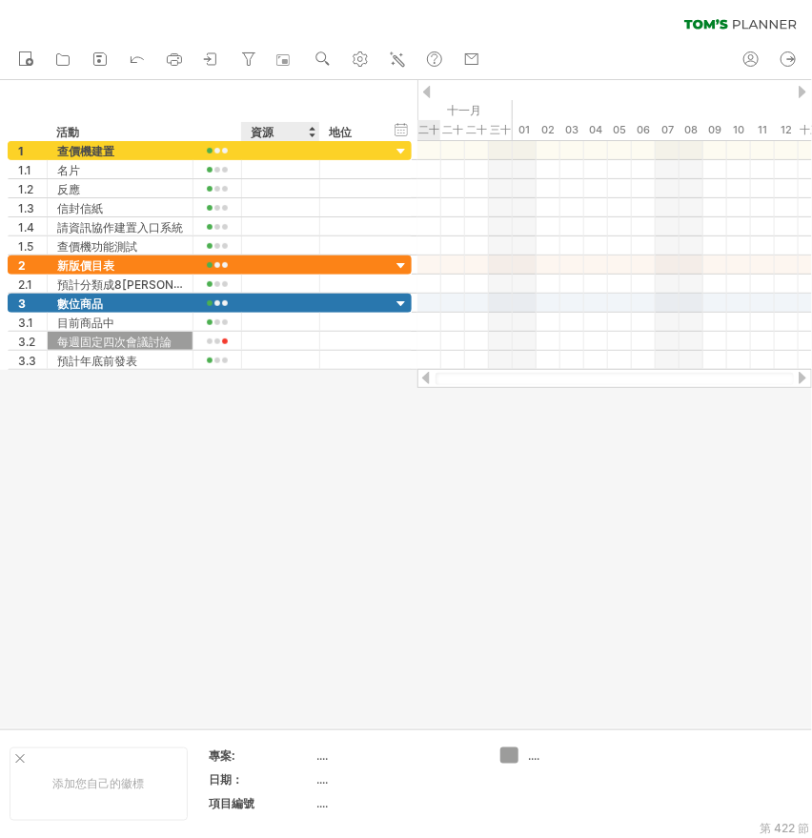
click at [296, 411] on div at bounding box center [406, 404] width 812 height 648
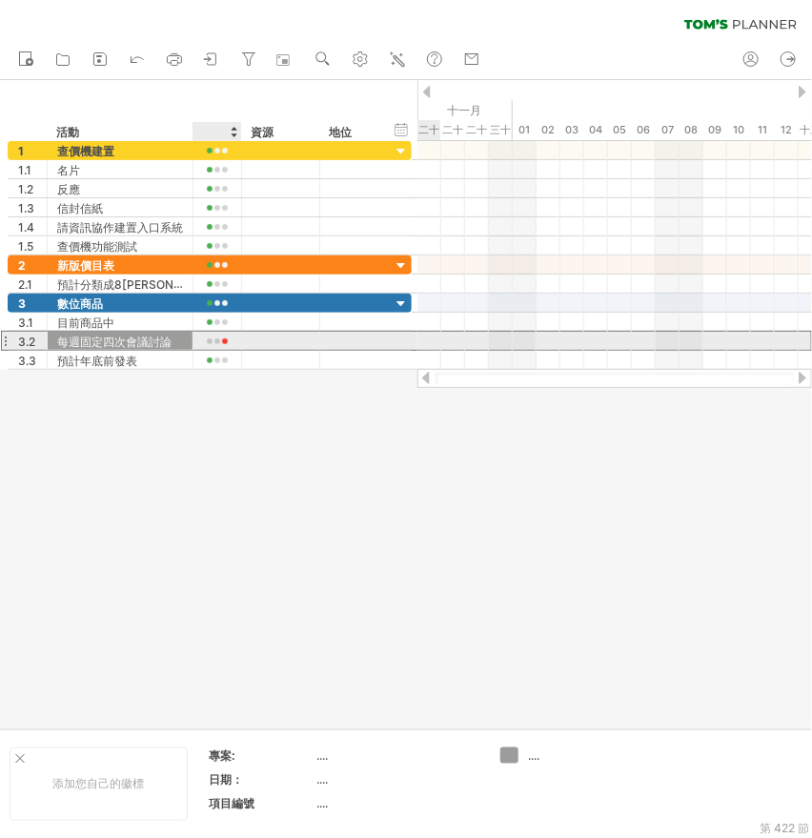
click at [211, 342] on div at bounding box center [217, 342] width 29 height 14
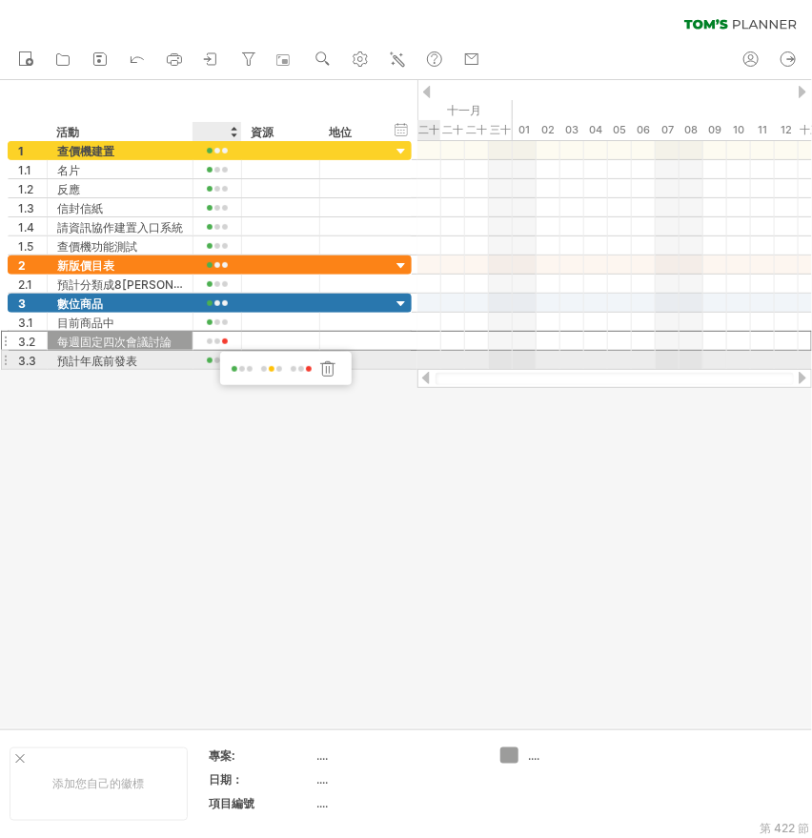
click at [243, 366] on span at bounding box center [242, 369] width 27 height 14
click at [245, 462] on div at bounding box center [406, 404] width 812 height 648
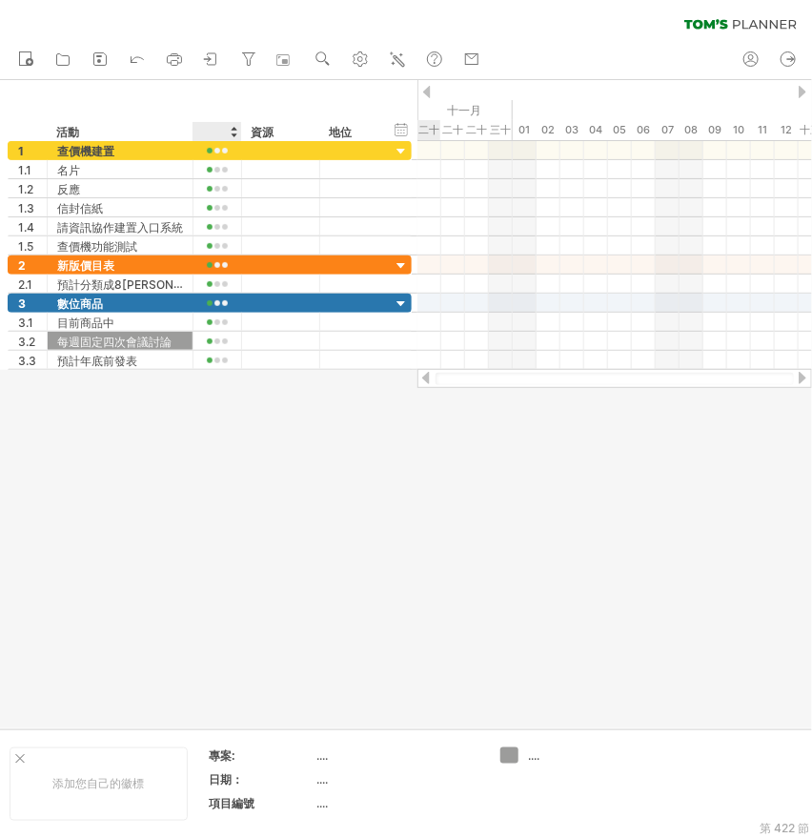
click at [214, 126] on div at bounding box center [216, 131] width 29 height 19
click at [229, 467] on div at bounding box center [406, 404] width 812 height 648
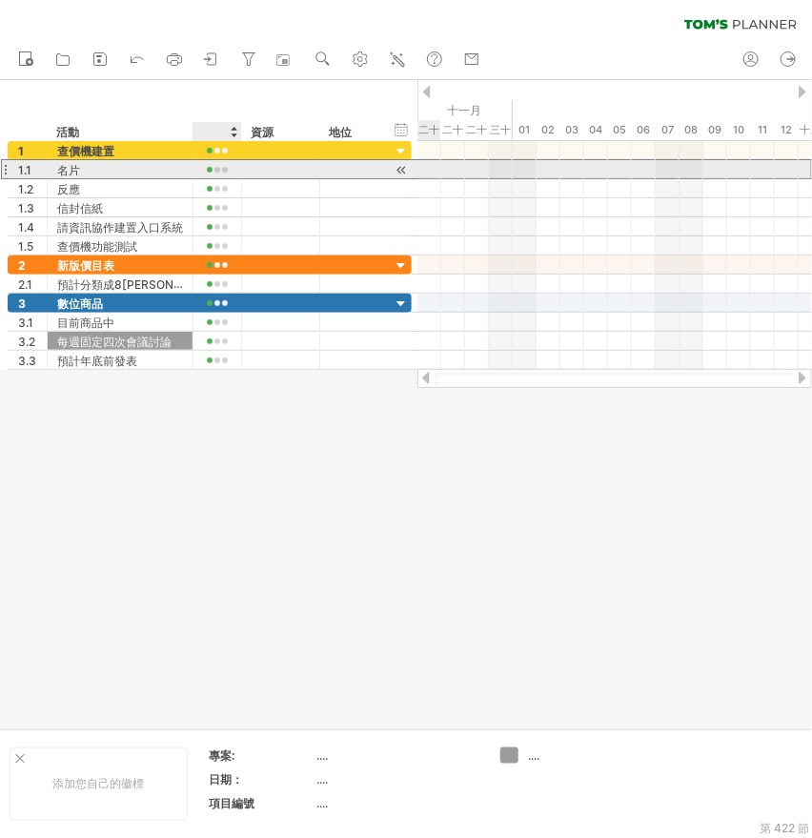
click at [223, 168] on div at bounding box center [217, 170] width 29 height 14
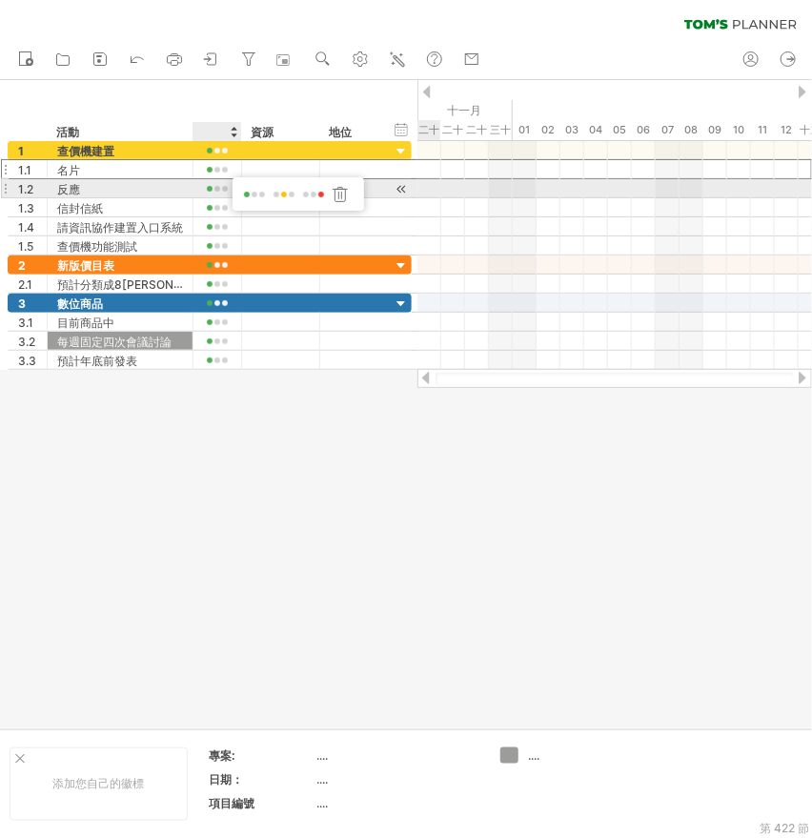
click at [317, 192] on span at bounding box center [313, 195] width 27 height 14
click at [220, 189] on div at bounding box center [217, 189] width 29 height 14
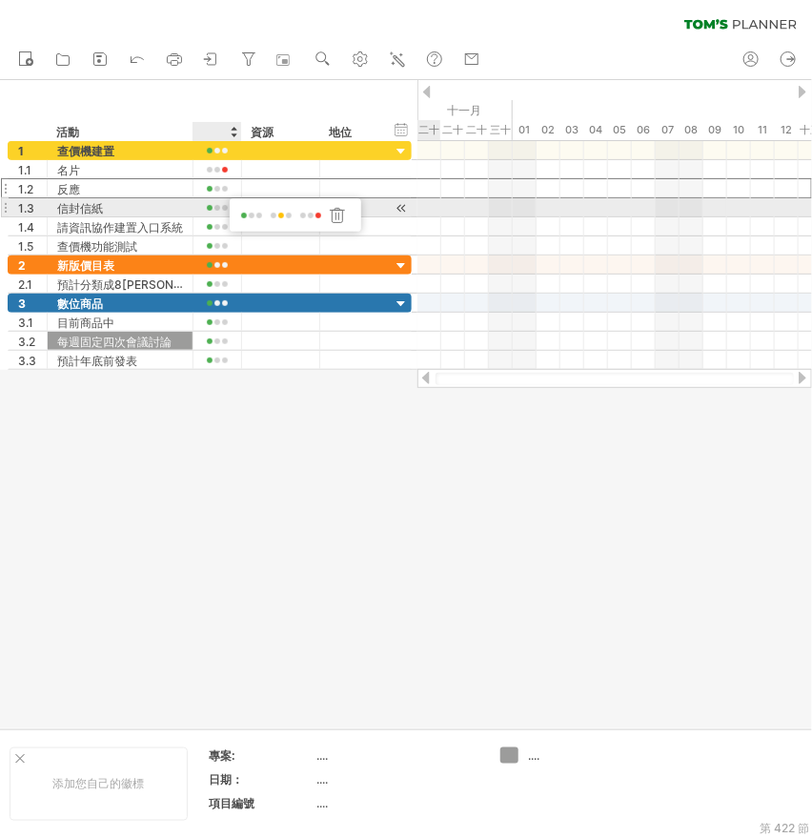
click at [308, 214] on span at bounding box center [311, 216] width 27 height 14
click at [214, 198] on div at bounding box center [218, 207] width 49 height 18
click at [214, 205] on div at bounding box center [217, 208] width 29 height 14
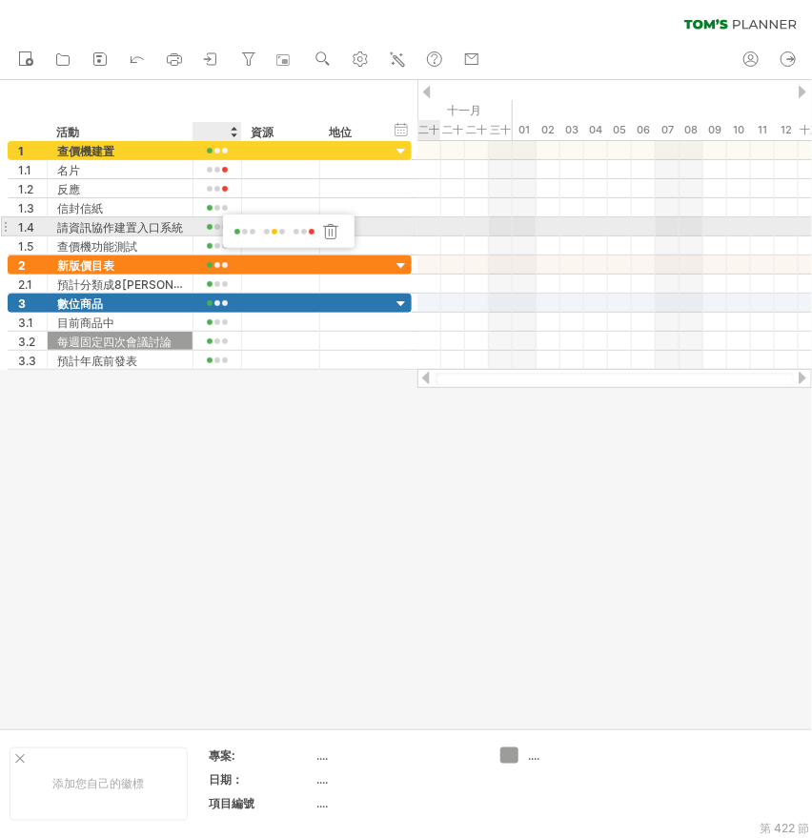
click at [306, 229] on span at bounding box center [304, 232] width 27 height 14
click at [219, 225] on div at bounding box center [217, 227] width 29 height 14
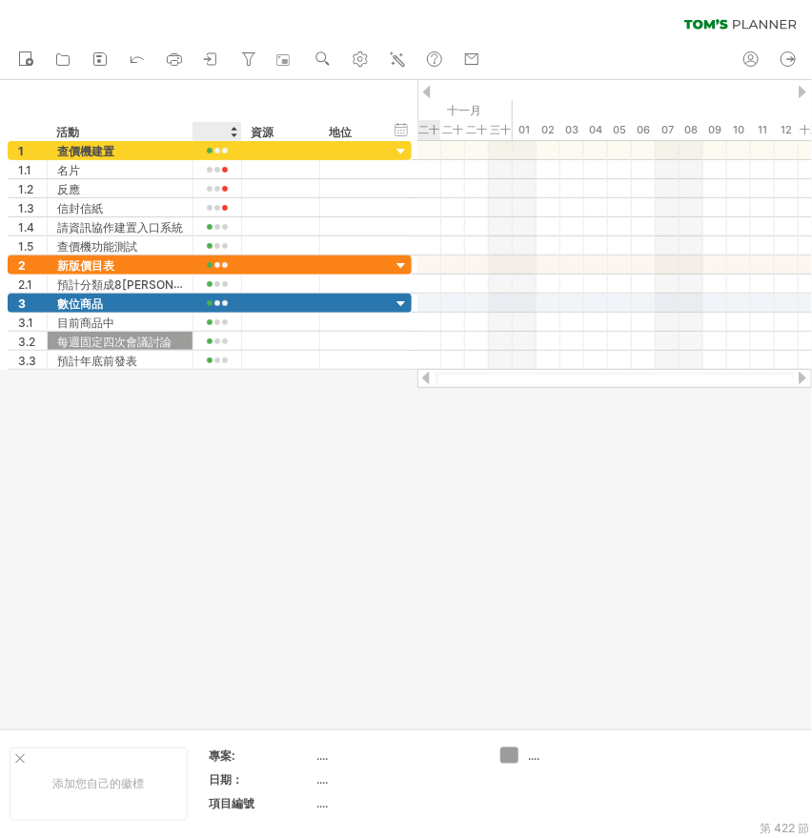
click at [236, 489] on div at bounding box center [406, 404] width 812 height 648
click at [211, 127] on div at bounding box center [216, 131] width 29 height 19
click at [209, 132] on input "text" at bounding box center [216, 131] width 29 height 19
type input "**"
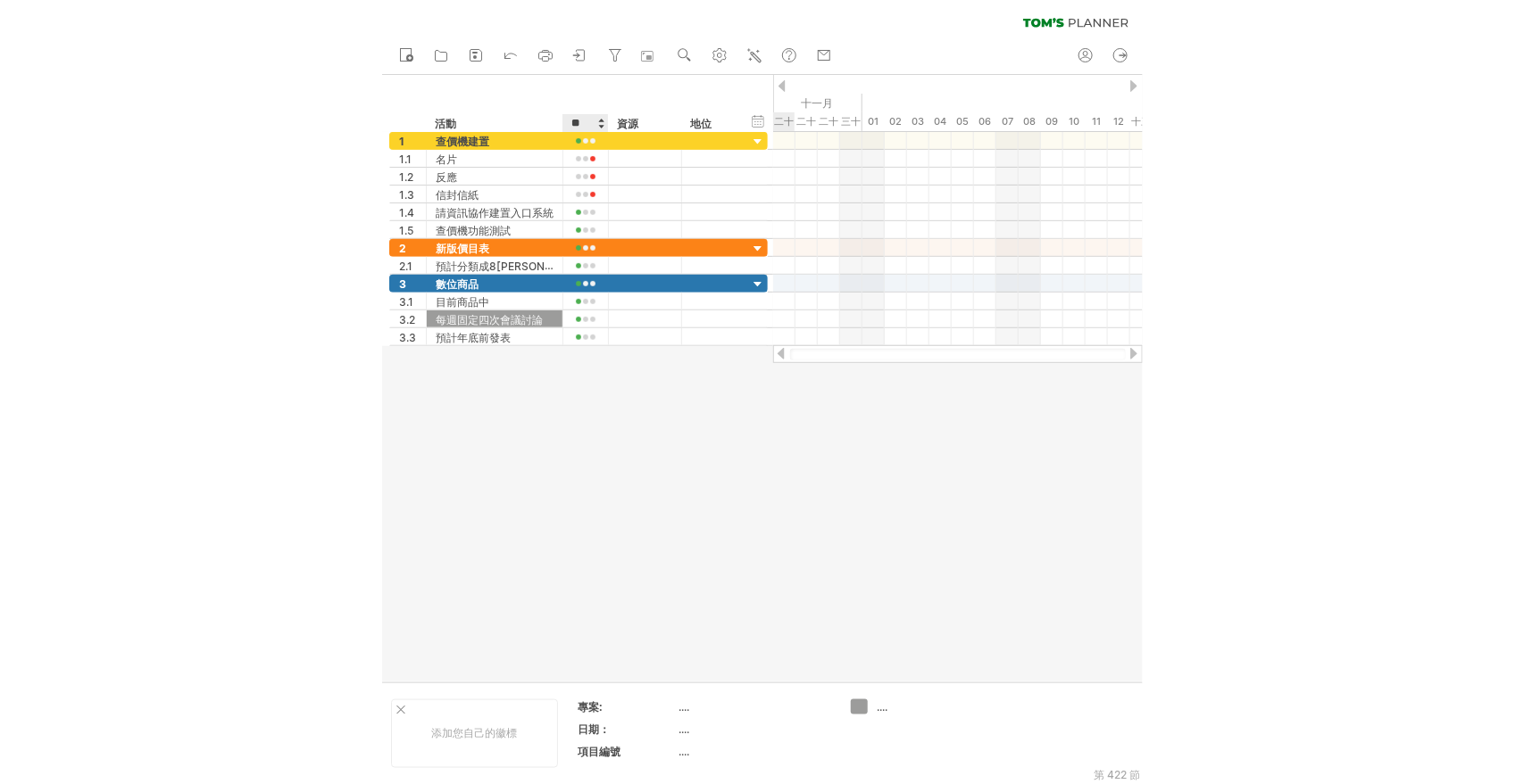
scroll to position [0, 0]
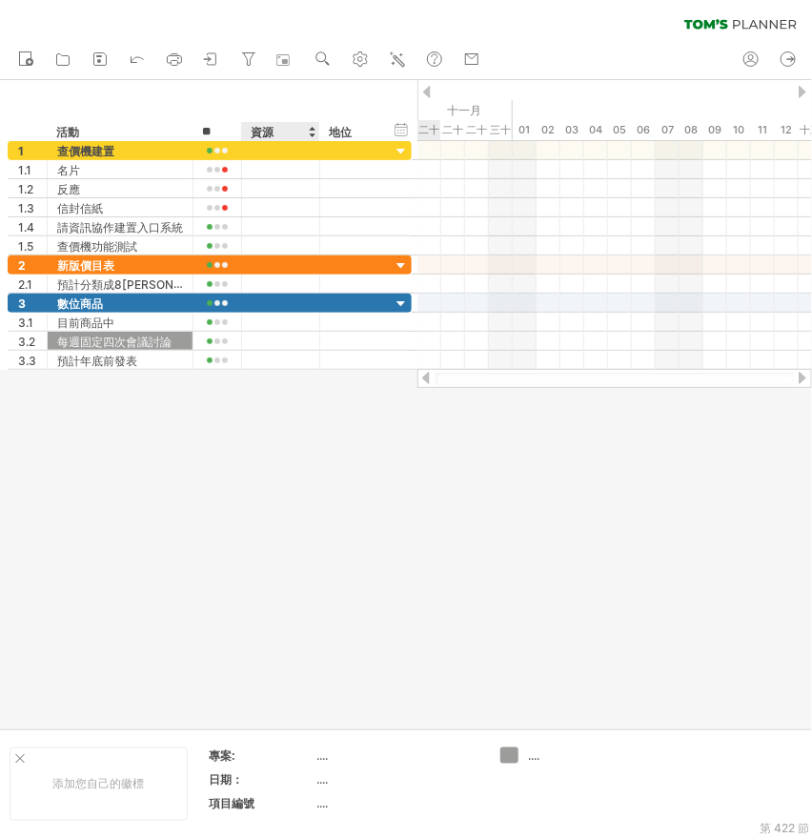
click at [269, 422] on div at bounding box center [406, 404] width 812 height 648
click at [293, 410] on div at bounding box center [406, 404] width 812 height 648
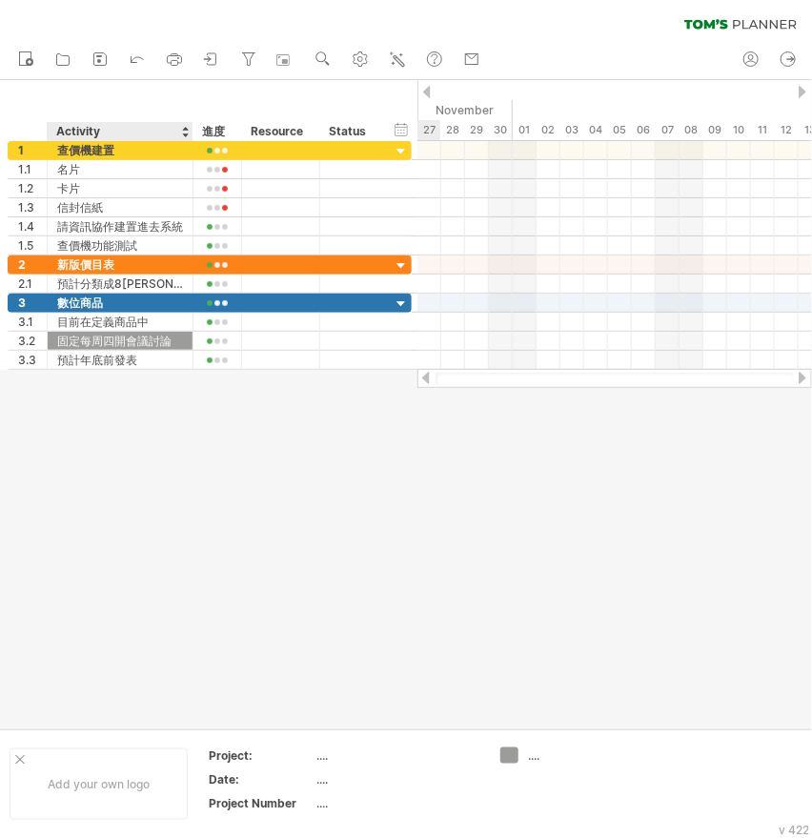
click at [95, 129] on div "Activity" at bounding box center [119, 131] width 126 height 19
drag, startPoint x: 113, startPoint y: 128, endPoint x: 53, endPoint y: 128, distance: 59.1
click at [53, 128] on div "******** Activity" at bounding box center [120, 131] width 146 height 19
type input "****"
click at [279, 133] on div "Resource" at bounding box center [280, 131] width 58 height 19
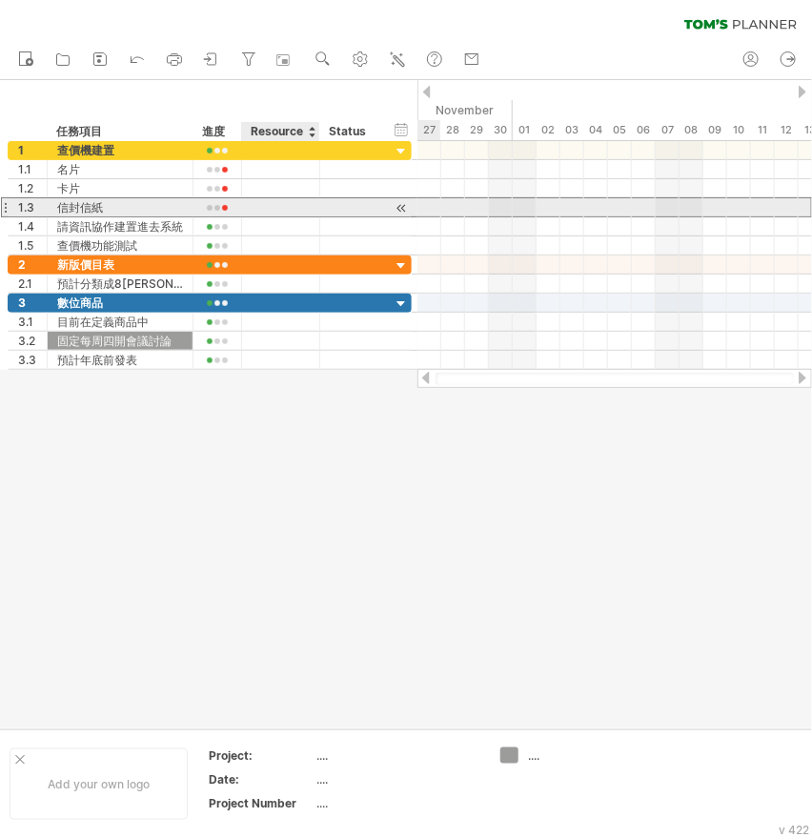
click at [293, 212] on div at bounding box center [281, 207] width 58 height 18
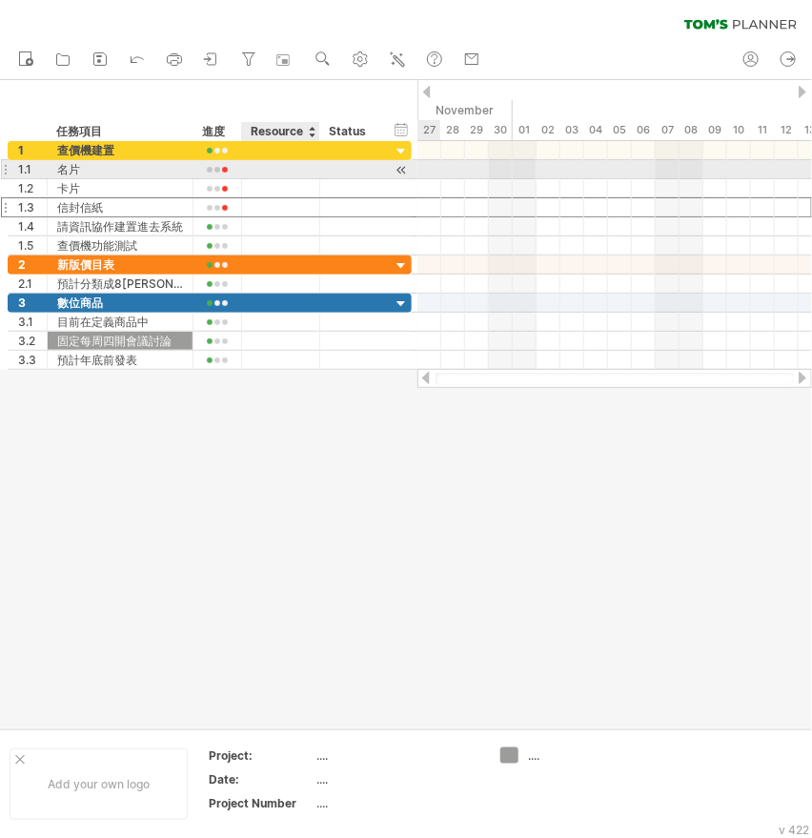
click at [293, 164] on div at bounding box center [281, 169] width 58 height 18
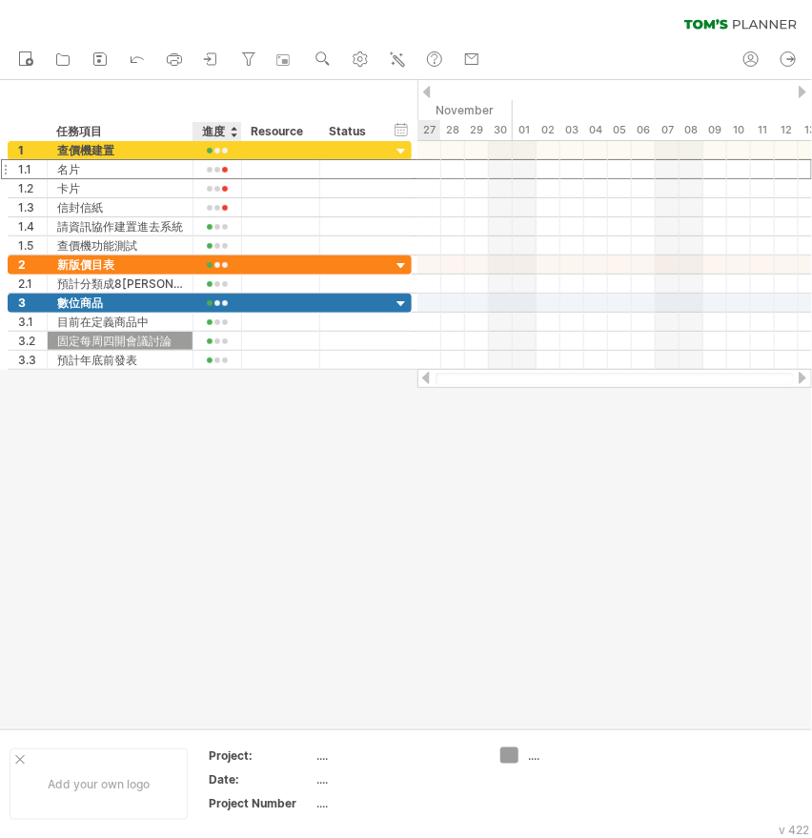
click at [244, 494] on div at bounding box center [406, 404] width 812 height 648
click at [271, 133] on div "Resource" at bounding box center [280, 131] width 58 height 19
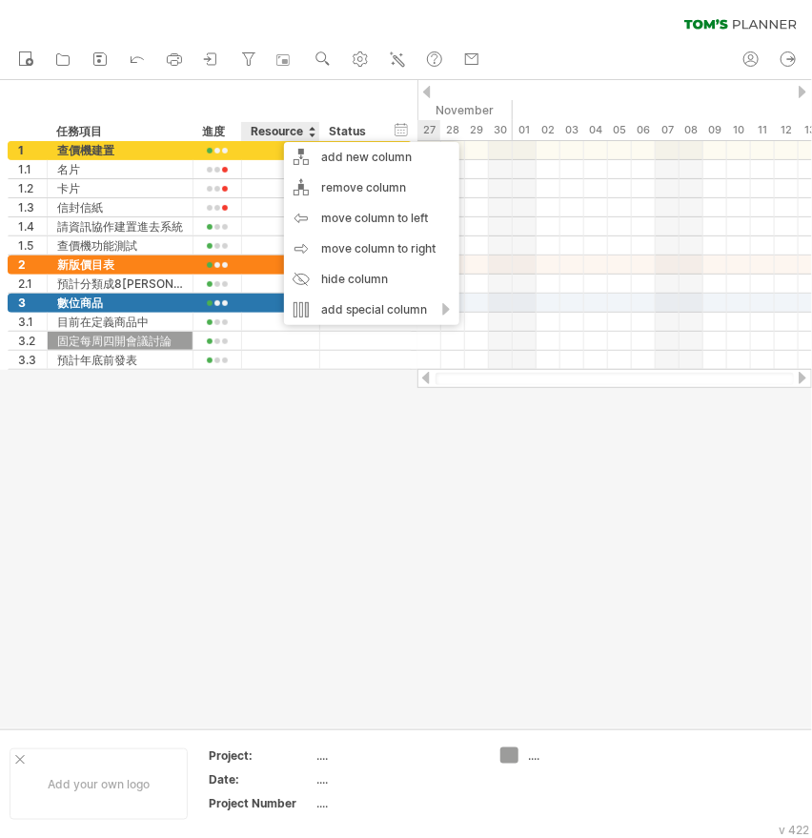
click at [293, 503] on div at bounding box center [406, 404] width 812 height 648
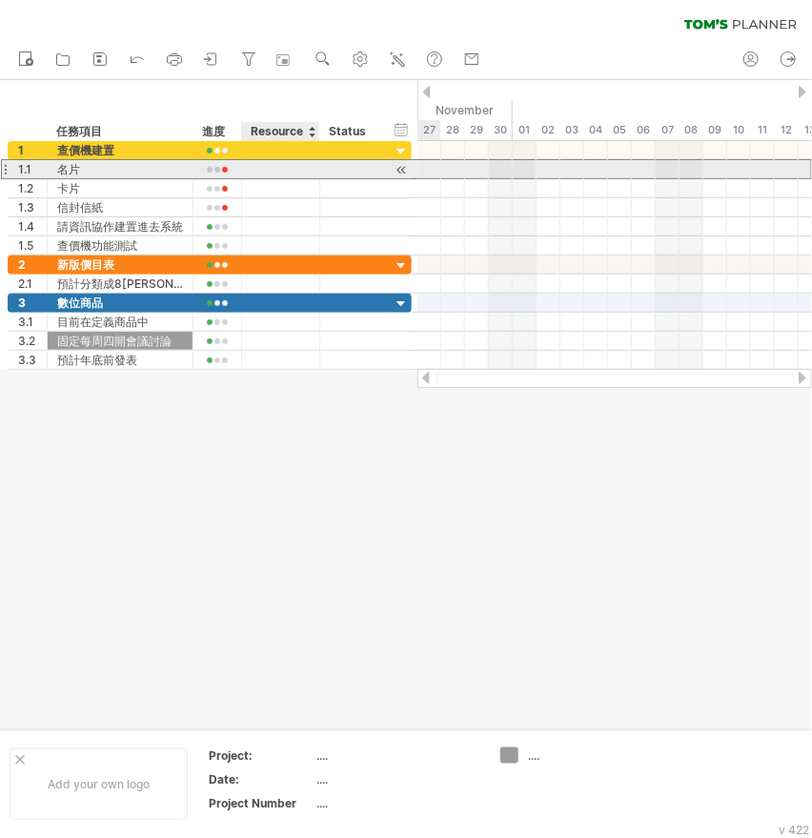
click at [297, 175] on div at bounding box center [281, 169] width 58 height 18
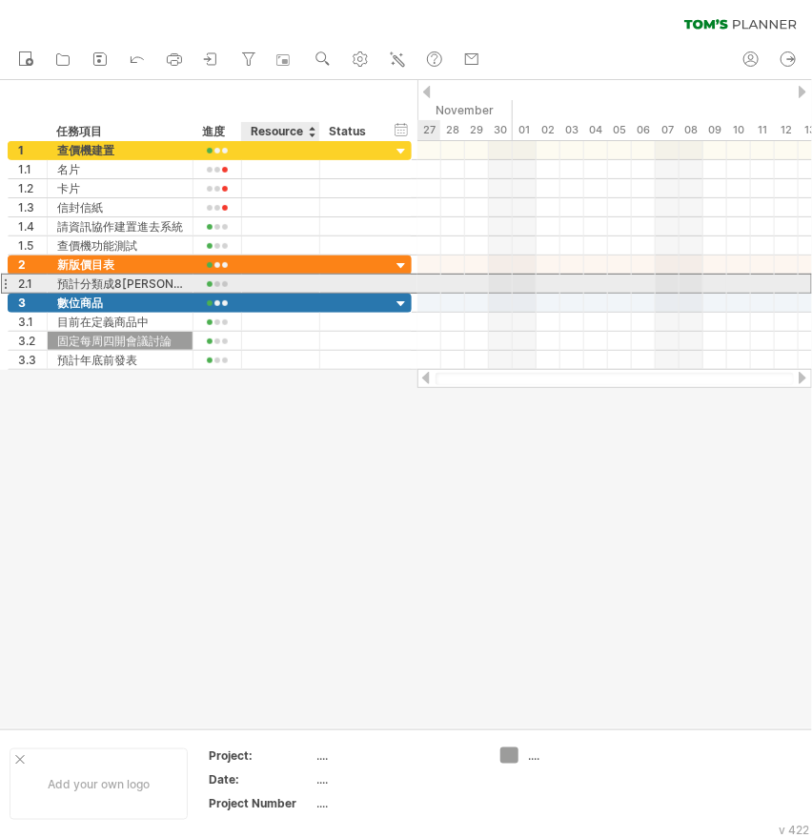
click at [292, 288] on div at bounding box center [281, 284] width 58 height 18
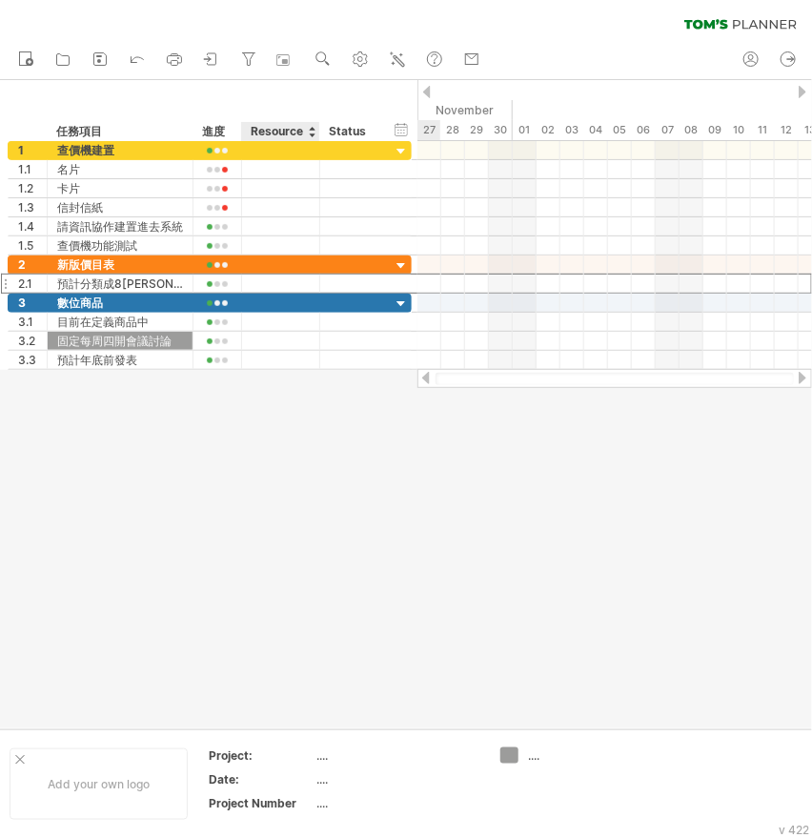
click at [289, 381] on div at bounding box center [406, 404] width 812 height 648
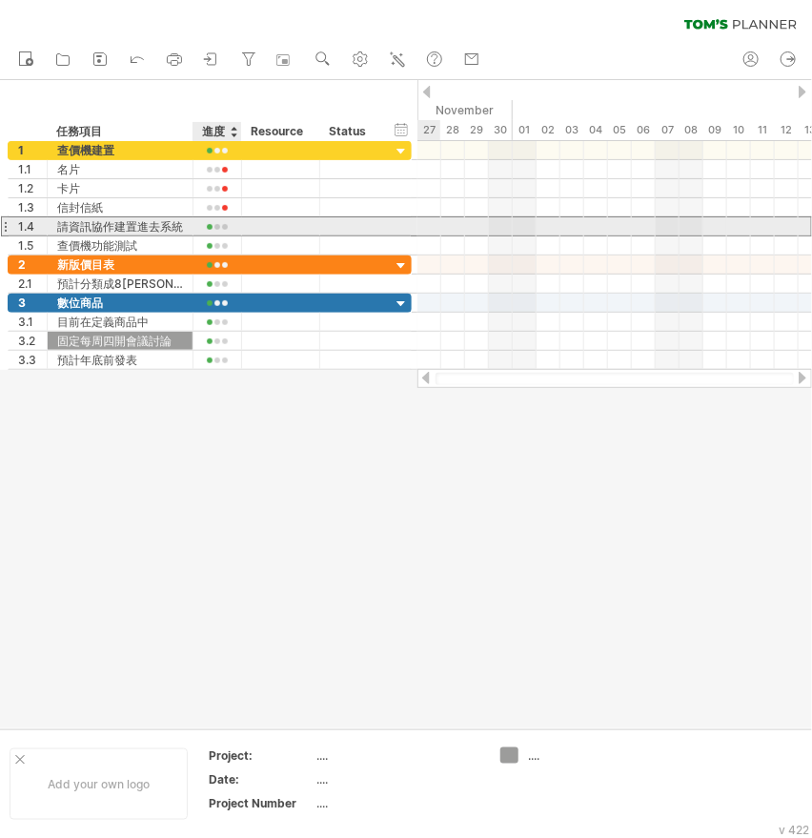
click at [217, 223] on div at bounding box center [217, 227] width 29 height 14
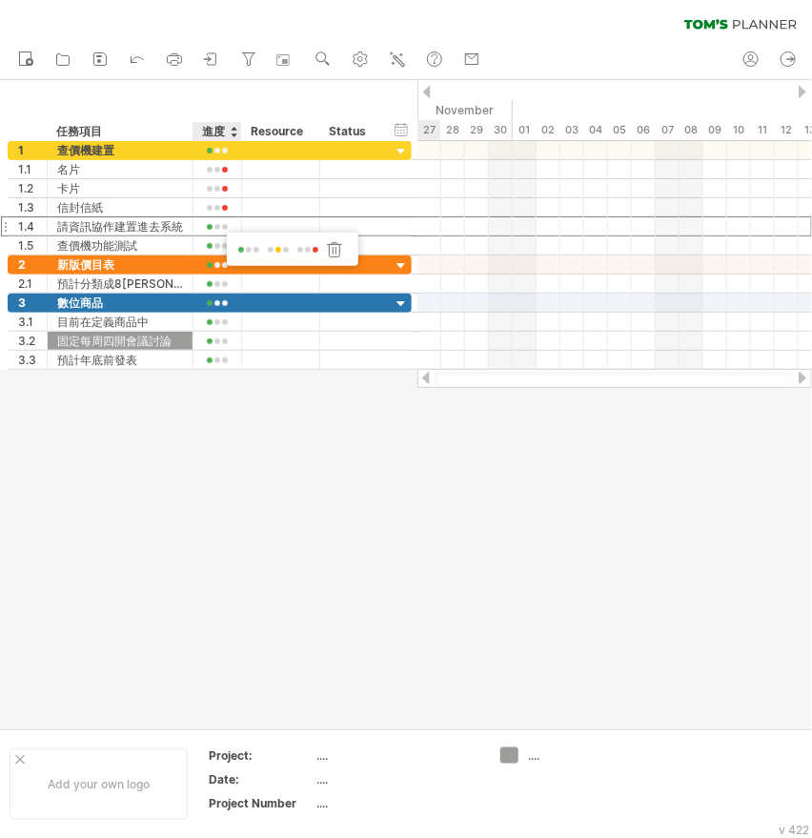
click at [202, 427] on div at bounding box center [406, 404] width 812 height 648
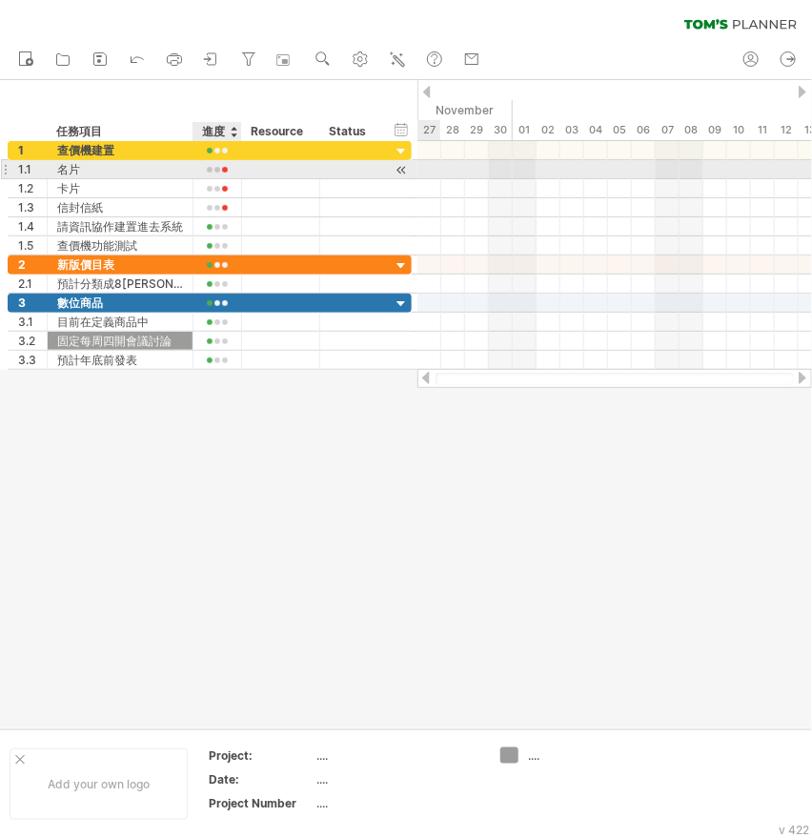
click at [221, 167] on div at bounding box center [217, 170] width 29 height 14
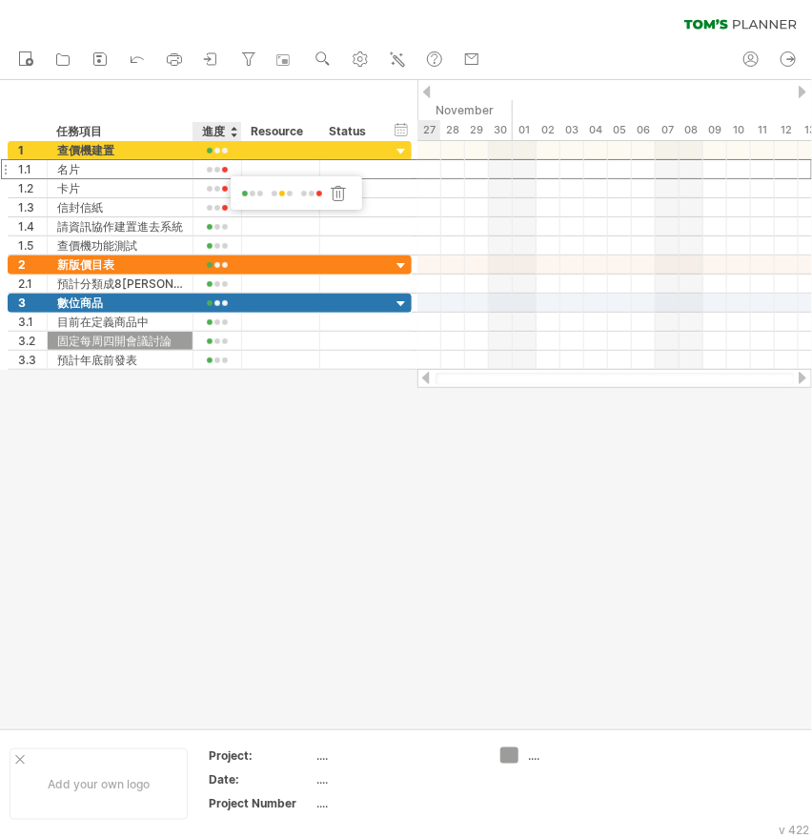
click at [259, 379] on div at bounding box center [406, 404] width 812 height 648
click at [237, 425] on div at bounding box center [406, 404] width 812 height 648
click at [356, 131] on div "Status" at bounding box center [350, 131] width 42 height 19
click at [372, 130] on div at bounding box center [374, 131] width 8 height 19
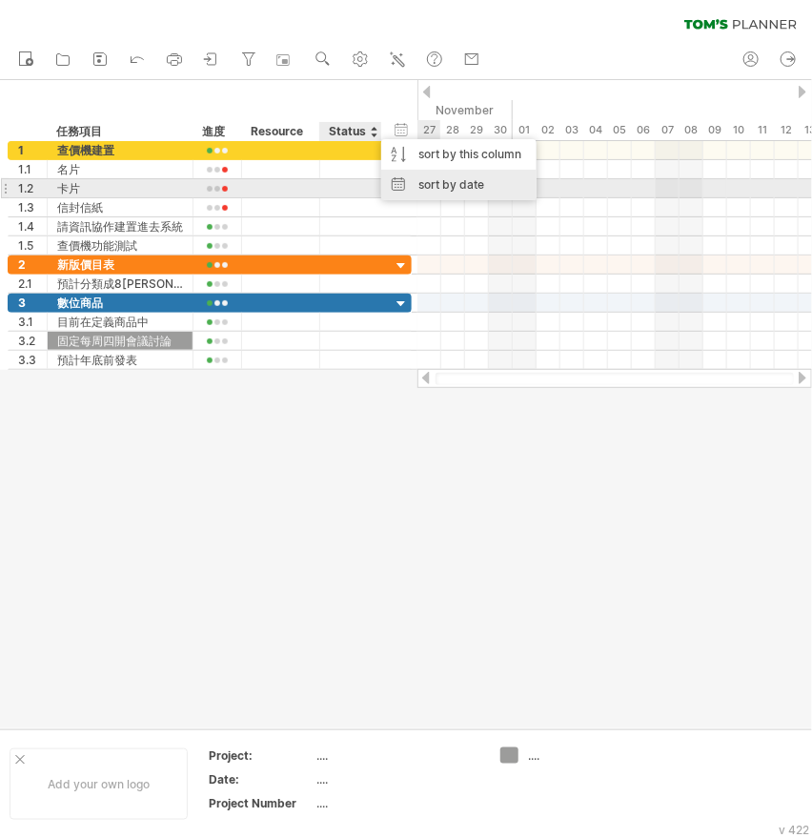
click at [432, 180] on div "sort by date" at bounding box center [458, 185] width 155 height 31
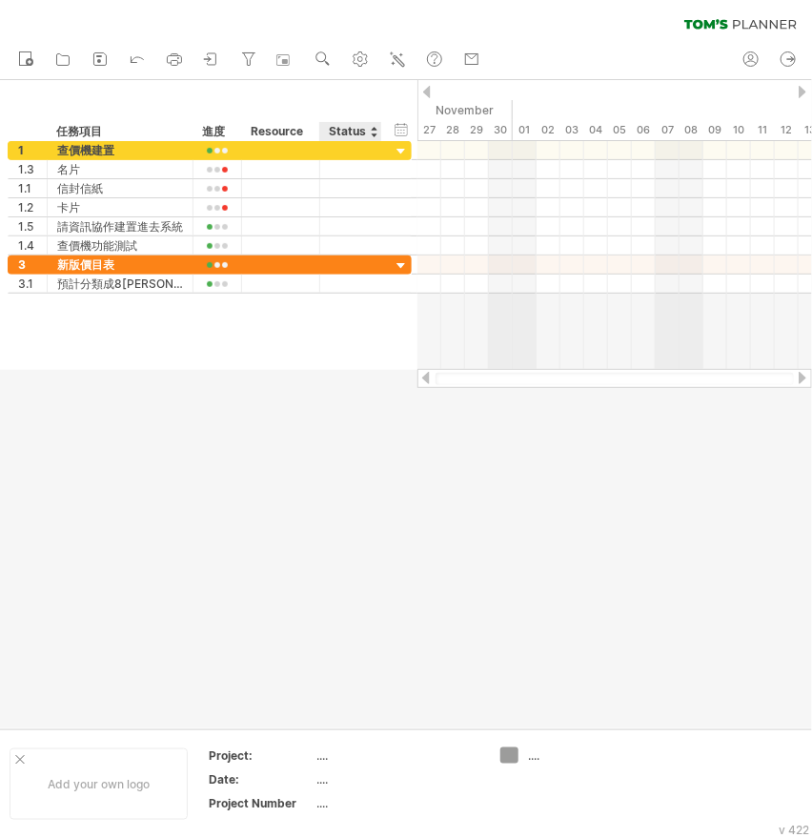
click at [369, 131] on div "Status" at bounding box center [350, 131] width 42 height 19
click at [374, 132] on div at bounding box center [374, 131] width 8 height 19
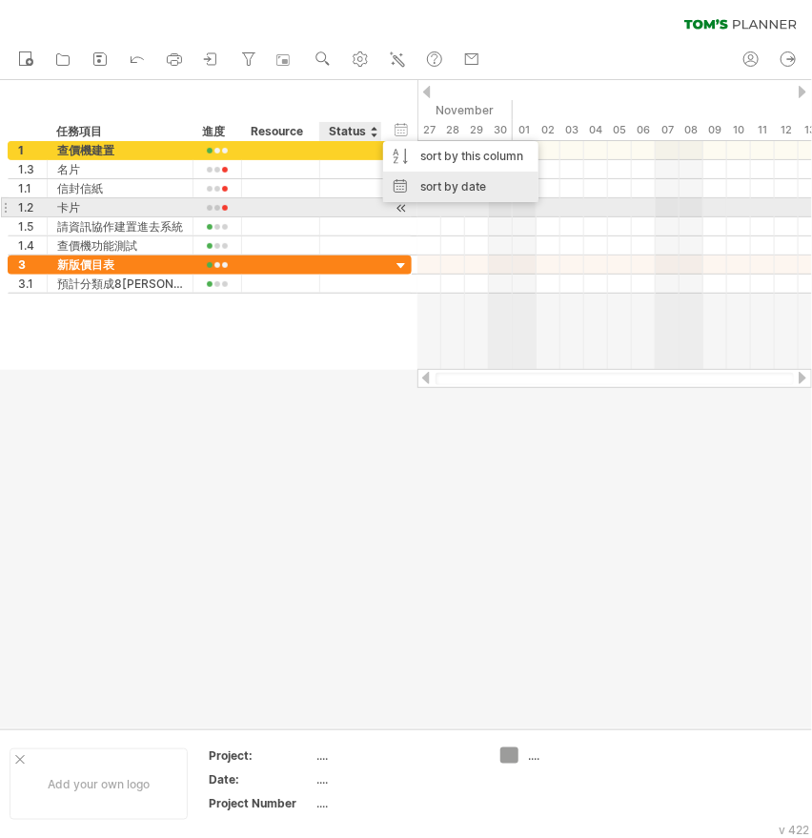
click at [441, 188] on div "sort by date" at bounding box center [460, 187] width 155 height 31
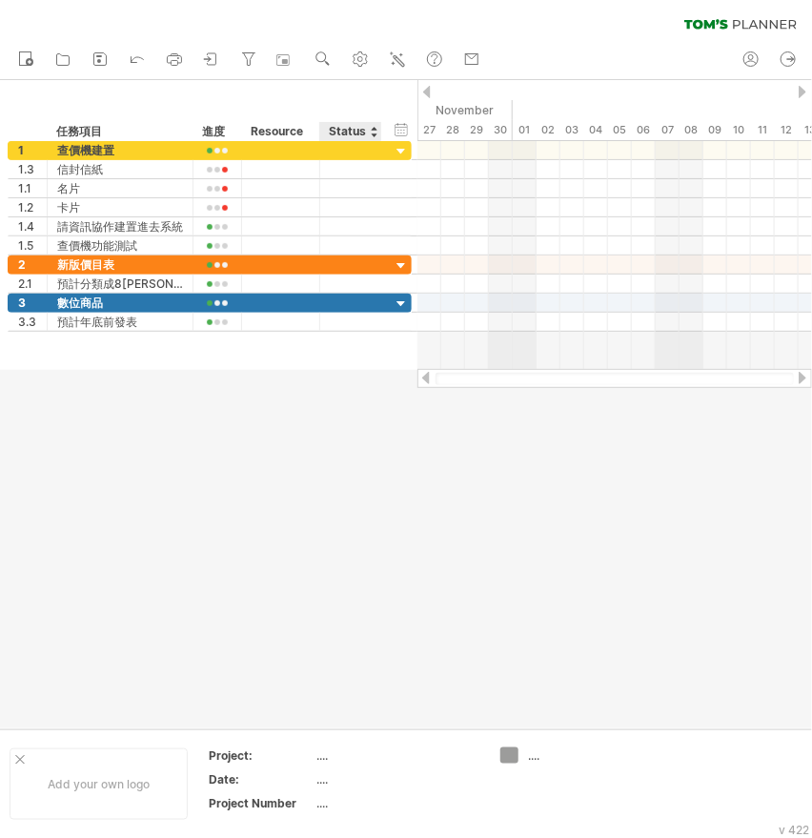
click at [353, 133] on div "Status" at bounding box center [350, 131] width 42 height 19
click at [371, 133] on div at bounding box center [374, 131] width 8 height 19
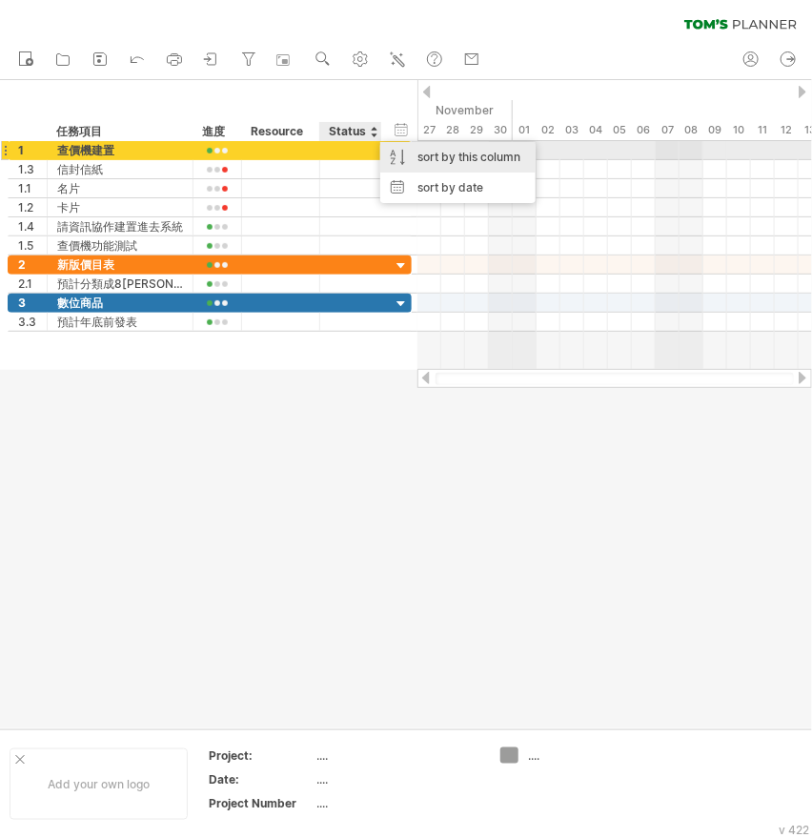
click at [423, 154] on div "sort by this column" at bounding box center [457, 157] width 155 height 31
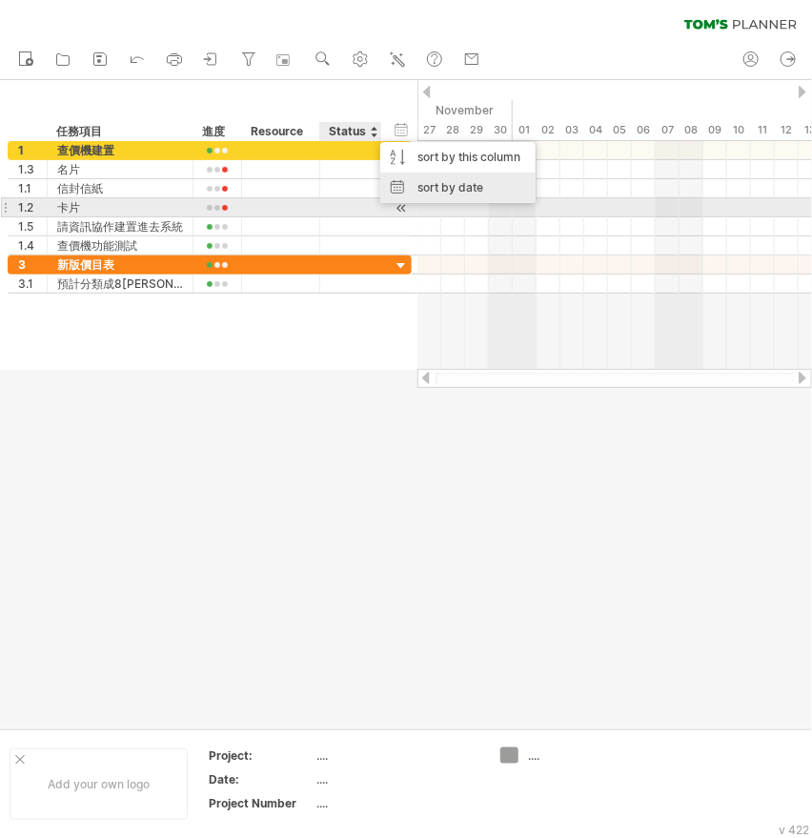
click at [413, 187] on div "sort by date" at bounding box center [457, 188] width 155 height 31
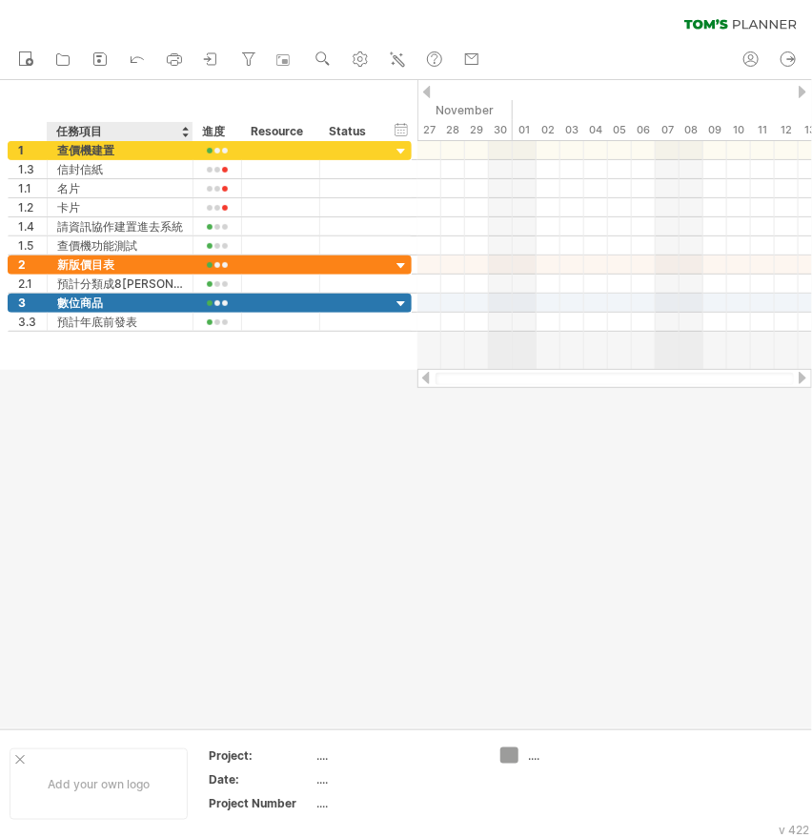
click at [144, 494] on div at bounding box center [406, 404] width 812 height 648
click at [255, 407] on div at bounding box center [406, 404] width 812 height 648
click at [209, 401] on div at bounding box center [406, 404] width 812 height 648
click at [90, 322] on div "預計年底前發表" at bounding box center [120, 322] width 126 height 18
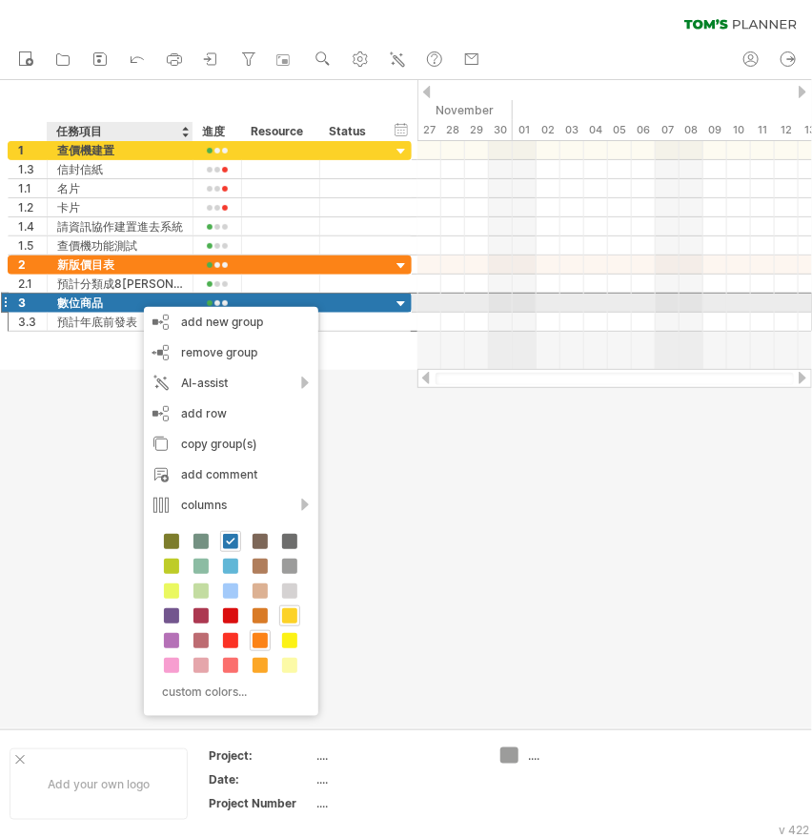
click at [402, 302] on div at bounding box center [402, 305] width 18 height 18
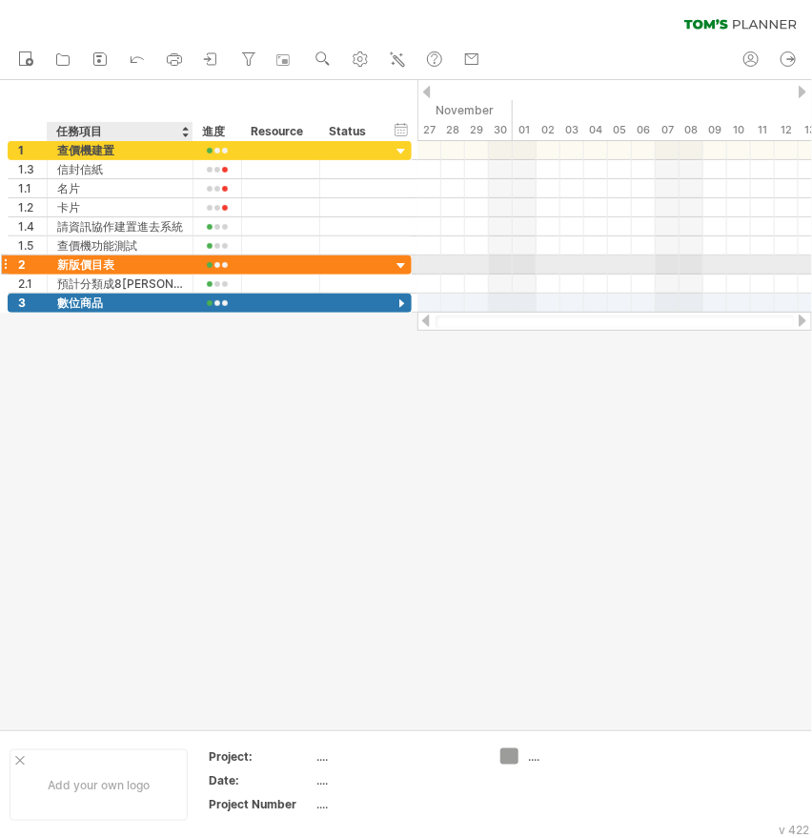
click at [400, 263] on div at bounding box center [402, 266] width 18 height 18
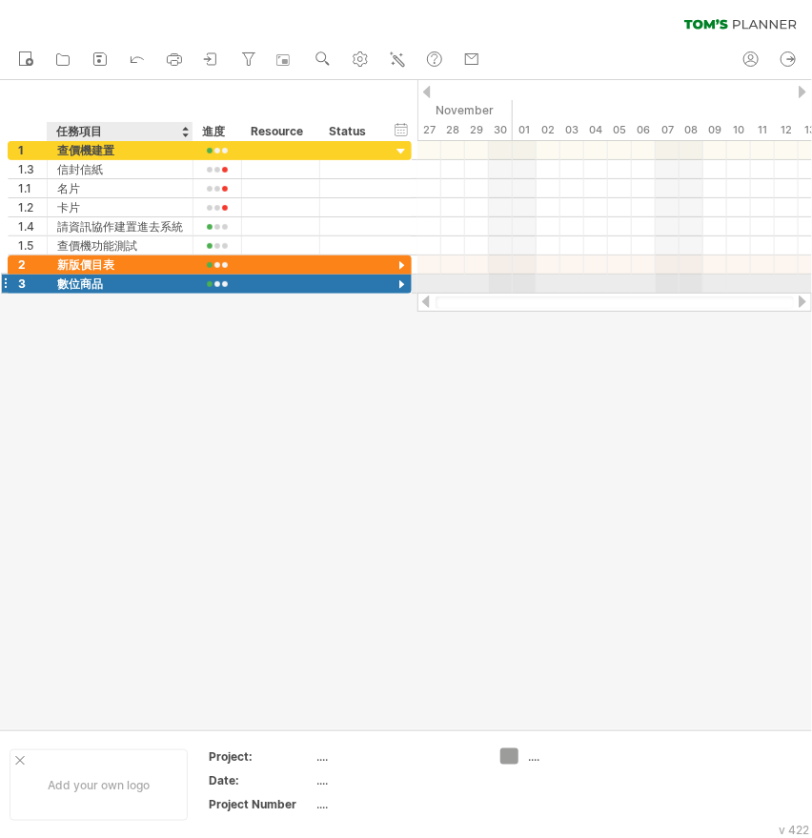
click at [402, 282] on div at bounding box center [402, 286] width 18 height 18
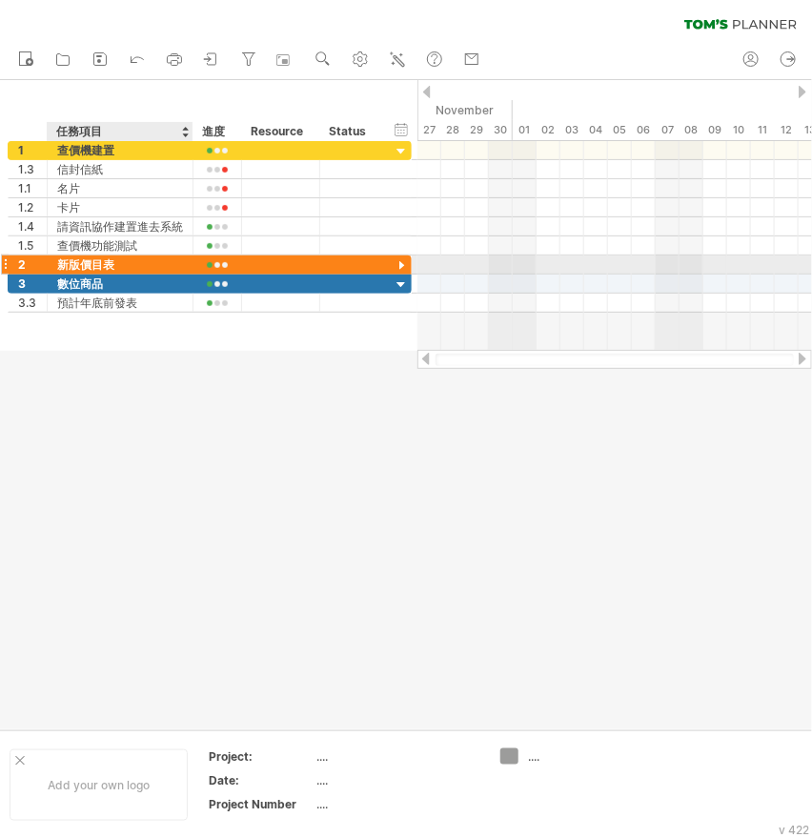
click at [403, 262] on div at bounding box center [402, 266] width 18 height 18
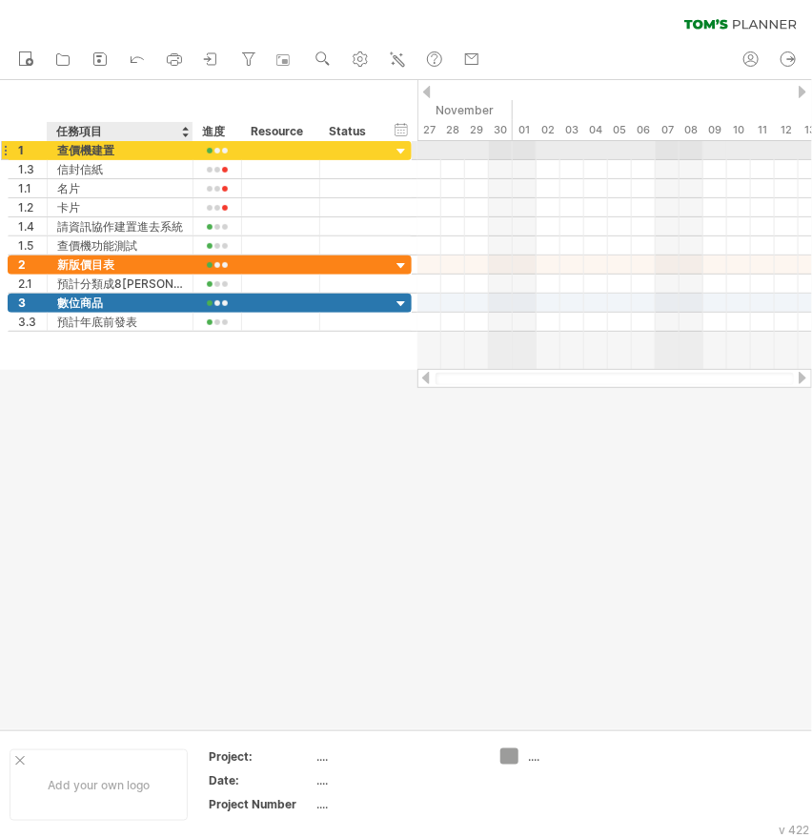
click at [401, 154] on div at bounding box center [402, 152] width 18 height 18
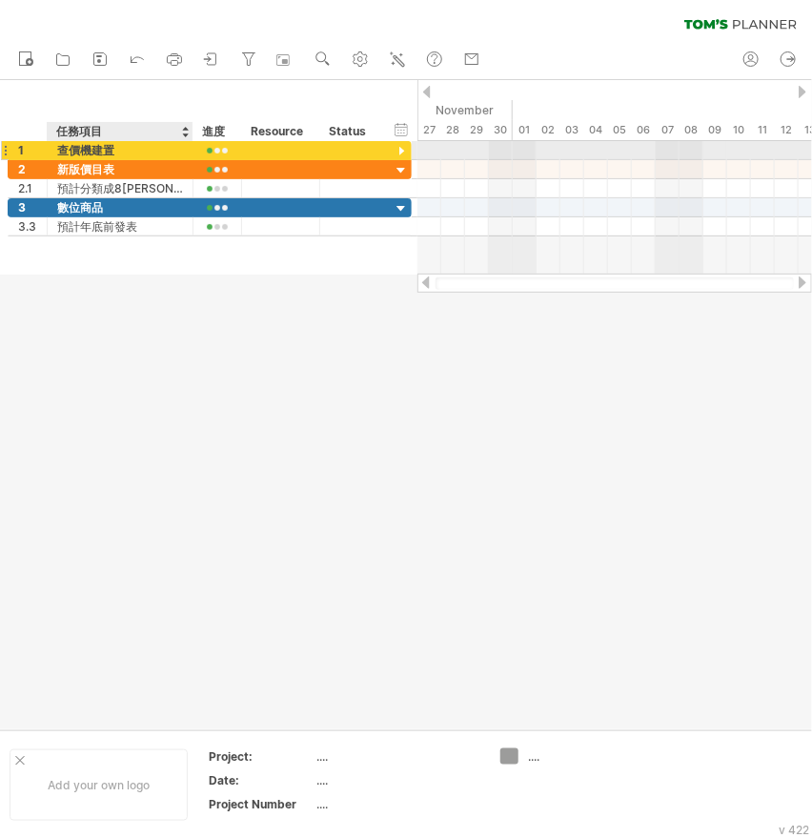
click at [401, 153] on div at bounding box center [402, 152] width 18 height 18
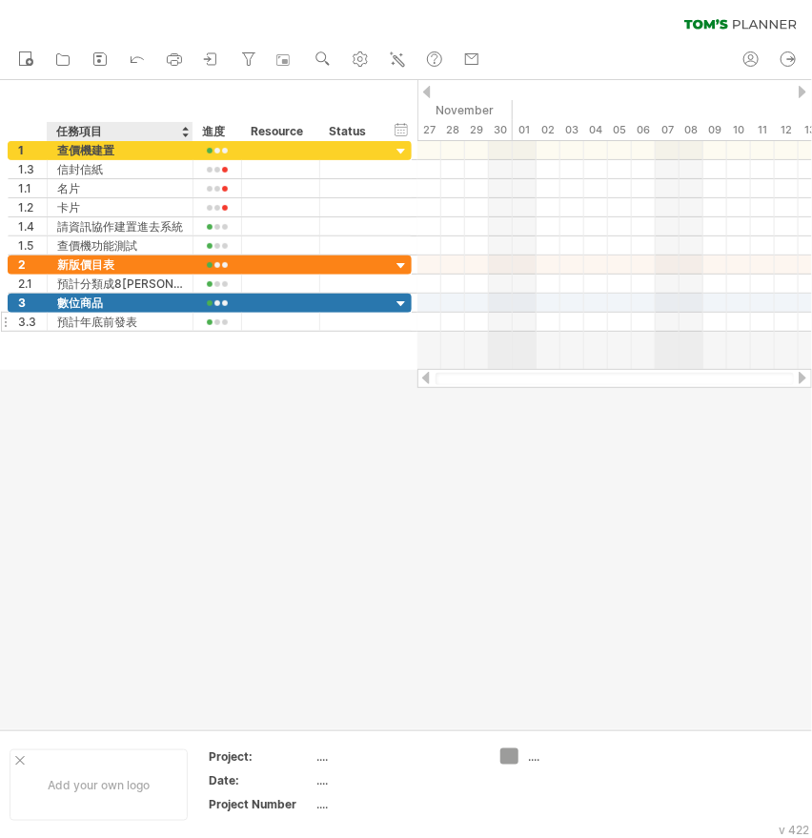
click at [120, 321] on div "預計年底前發表" at bounding box center [120, 322] width 126 height 18
drag, startPoint x: 169, startPoint y: 386, endPoint x: 206, endPoint y: 371, distance: 40.2
click at [170, 386] on div at bounding box center [406, 404] width 812 height 649
click at [312, 134] on div at bounding box center [312, 131] width 8 height 19
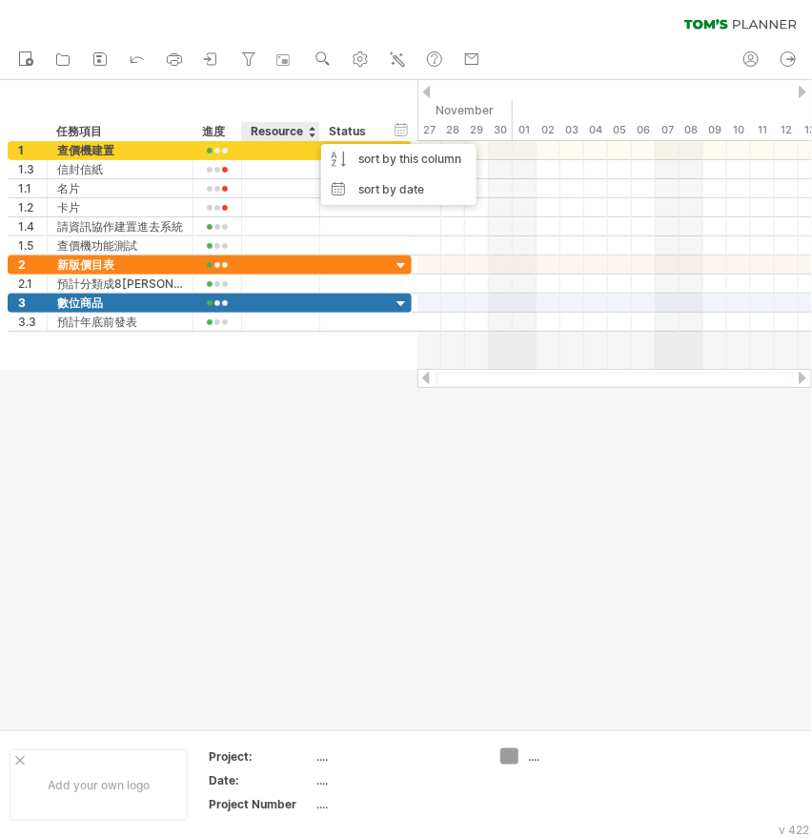
click at [280, 400] on div at bounding box center [406, 404] width 812 height 649
click at [374, 137] on div at bounding box center [374, 131] width 8 height 19
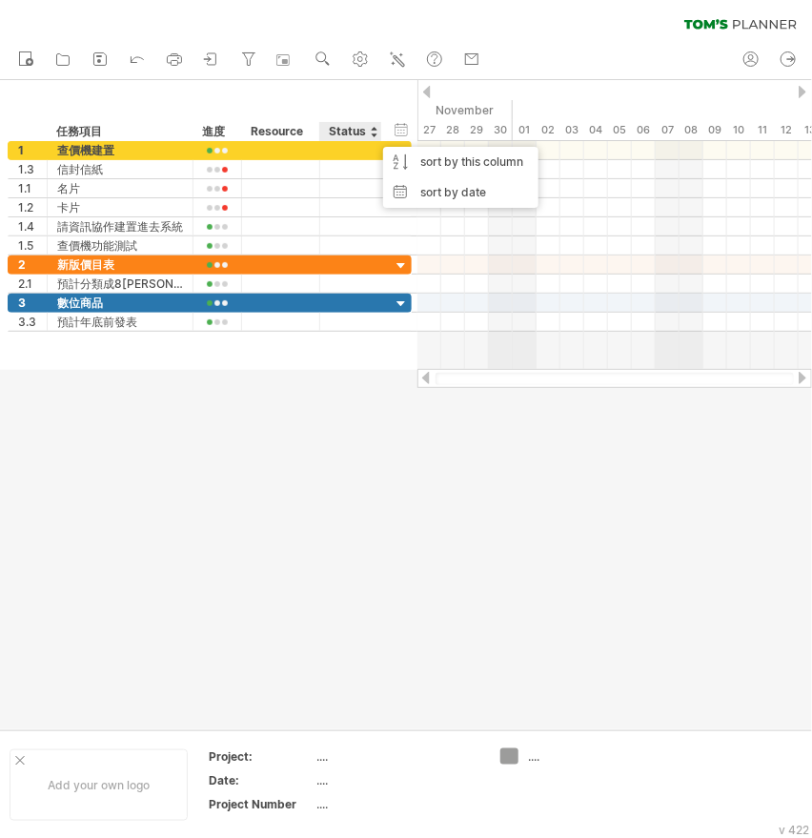
click at [332, 106] on div "hide start/end/duration show start/end/duration **** 任務項目 ** 進度 ******** Resour…" at bounding box center [209, 110] width 418 height 61
click at [374, 132] on div at bounding box center [374, 131] width 8 height 19
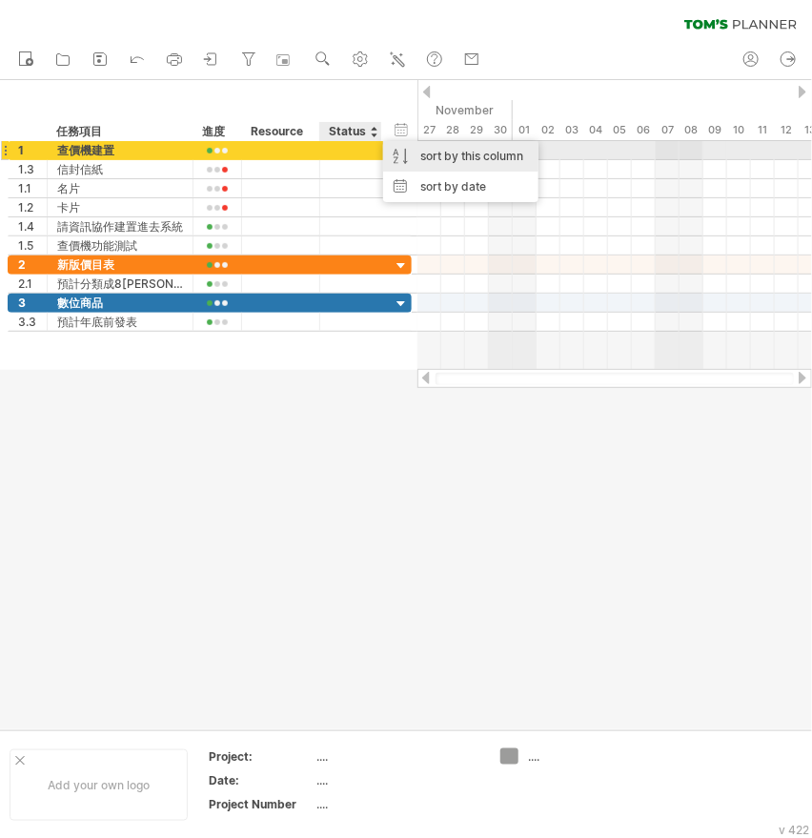
click at [394, 144] on div "sort by this column" at bounding box center [460, 156] width 155 height 31
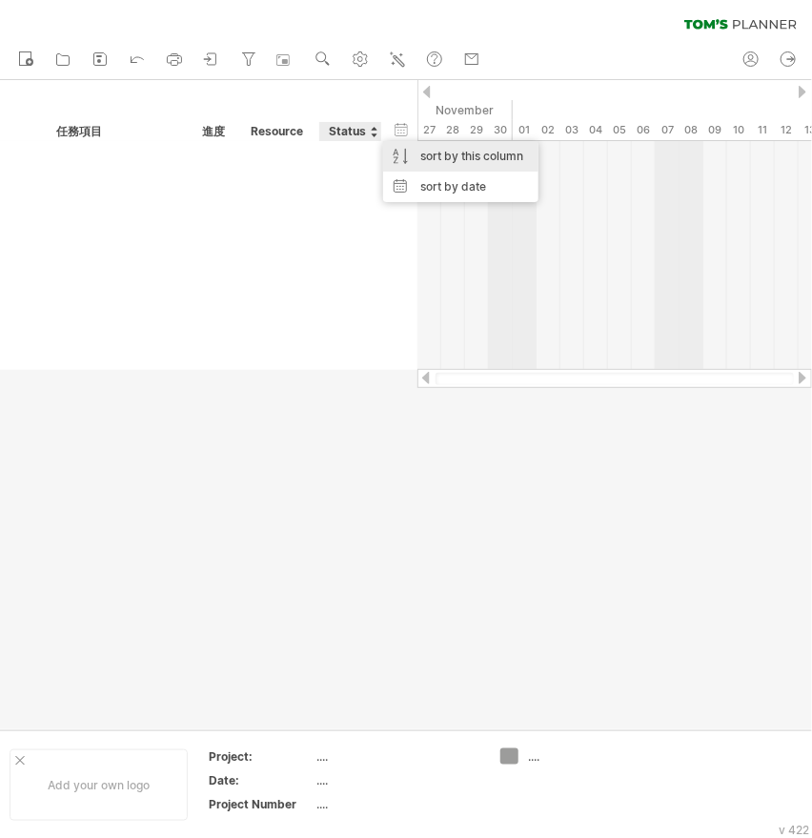
click at [446, 160] on div "sort by this column" at bounding box center [460, 156] width 155 height 31
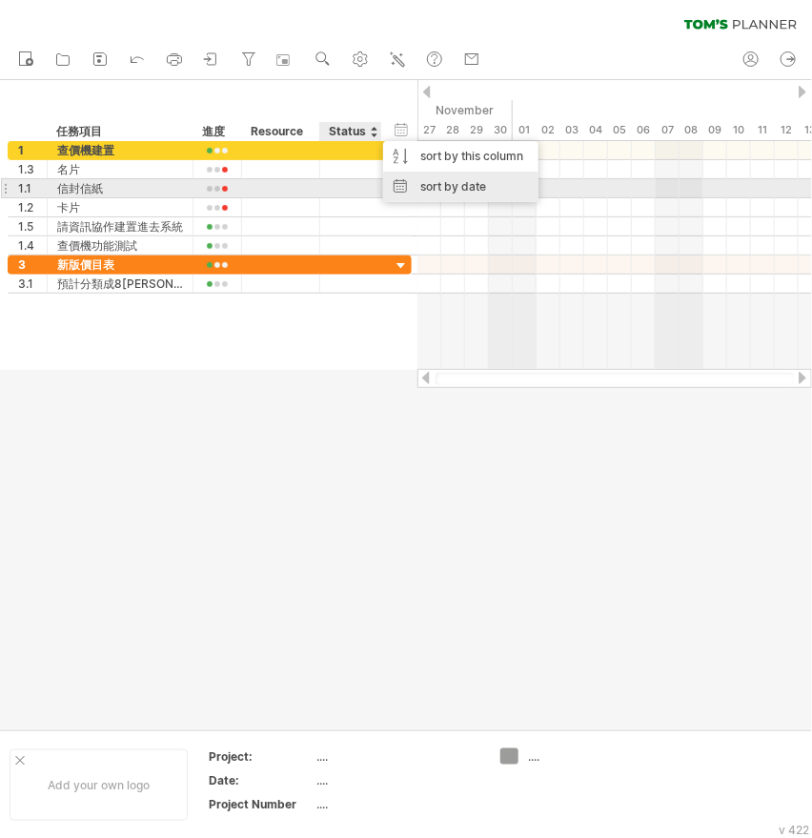
click at [413, 178] on div "sort by date" at bounding box center [460, 187] width 155 height 31
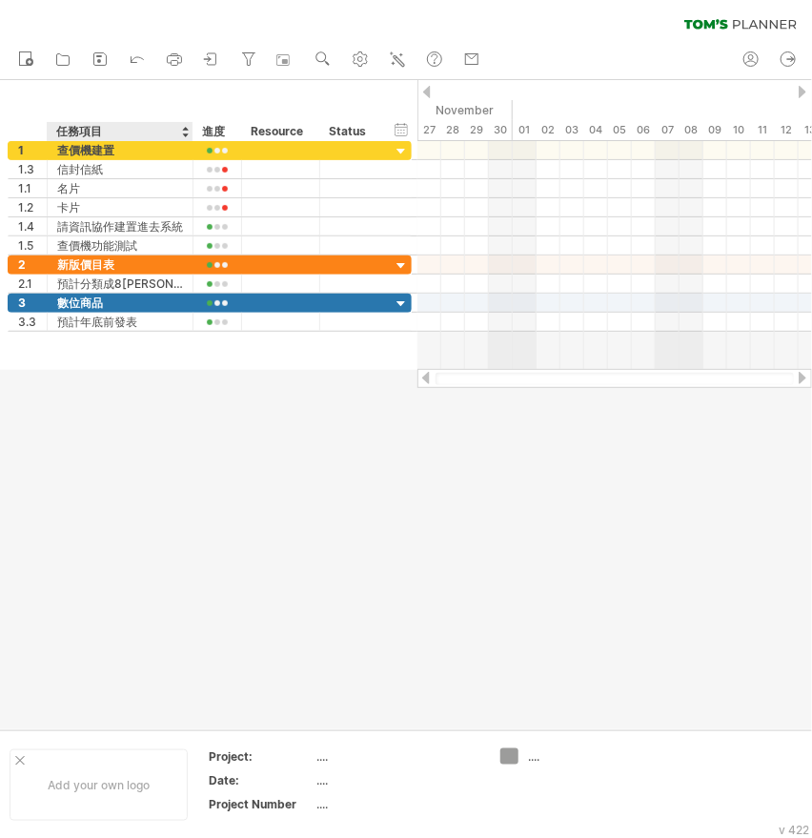
click at [183, 425] on div at bounding box center [406, 404] width 812 height 649
click at [30, 318] on div "3.3" at bounding box center [32, 322] width 29 height 18
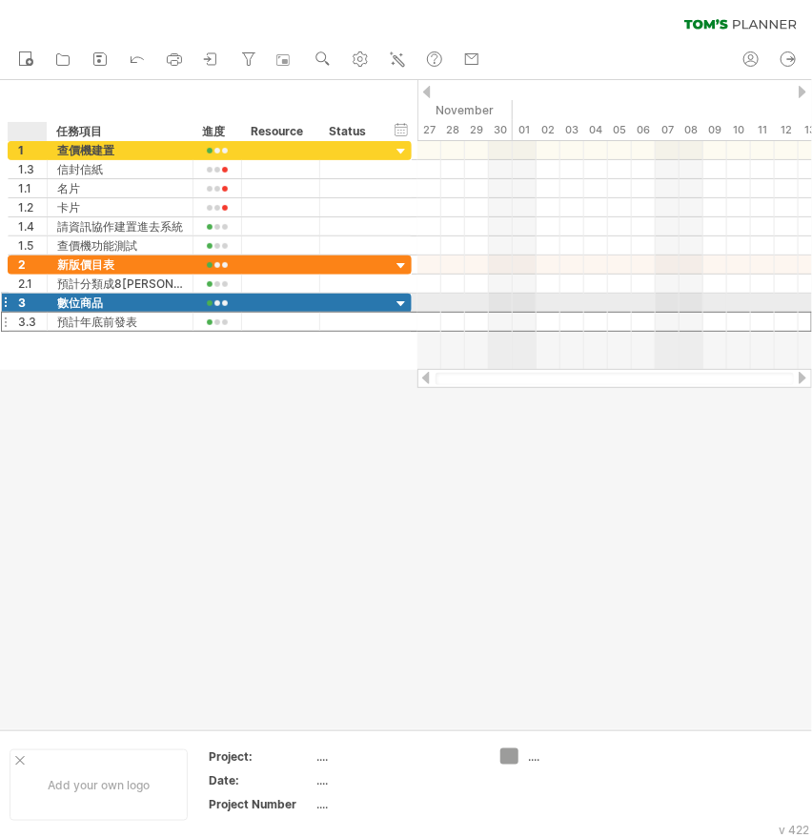
click at [57, 305] on div "數位商品" at bounding box center [120, 303] width 126 height 18
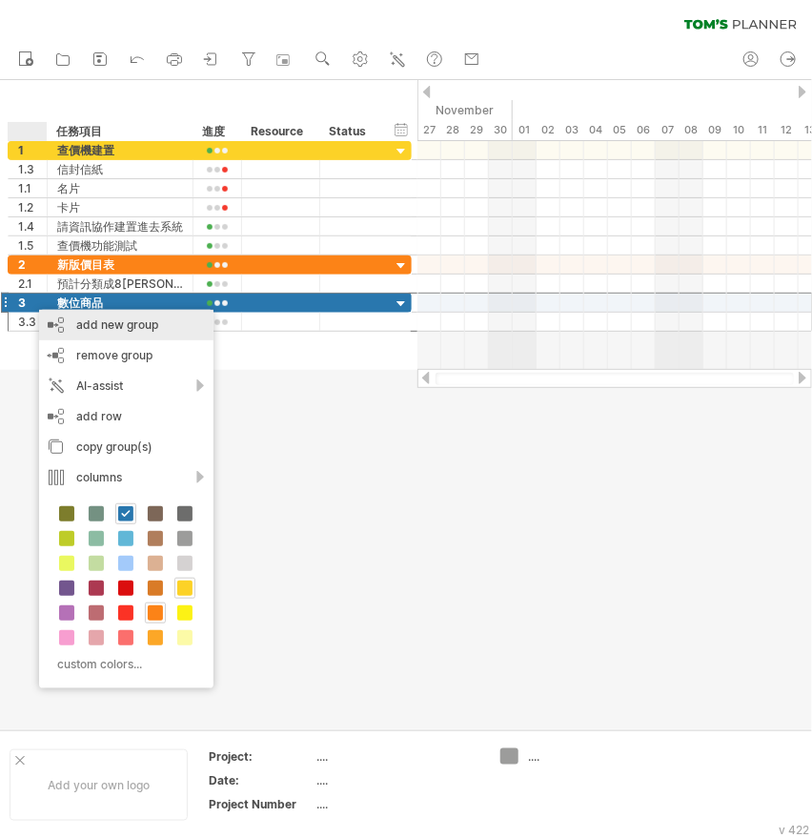
click at [144, 339] on div "add new group" at bounding box center [126, 325] width 175 height 31
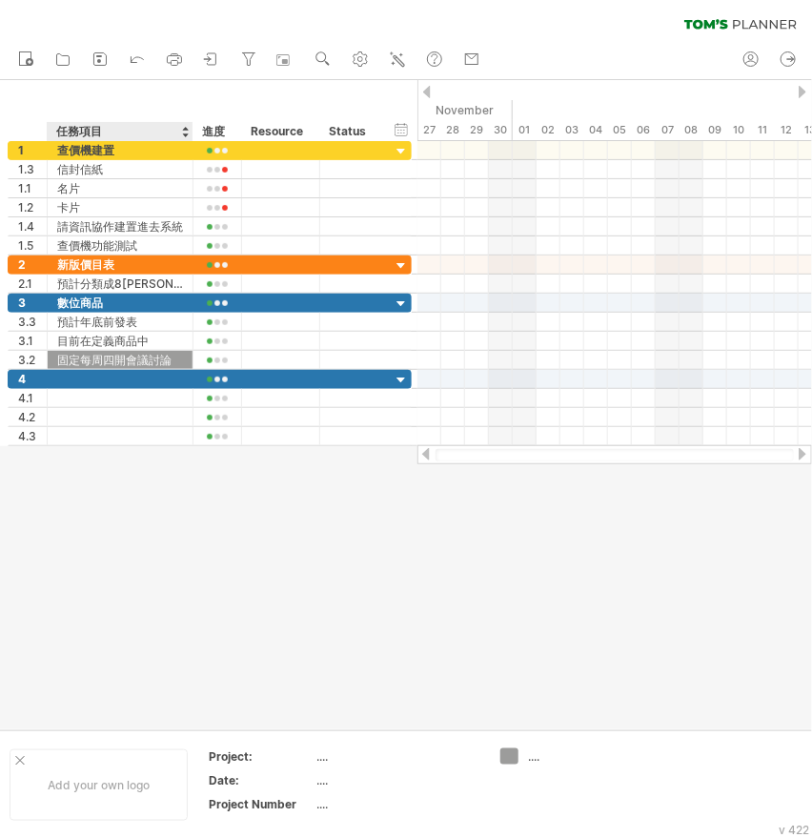
click at [144, 497] on div at bounding box center [406, 404] width 812 height 649
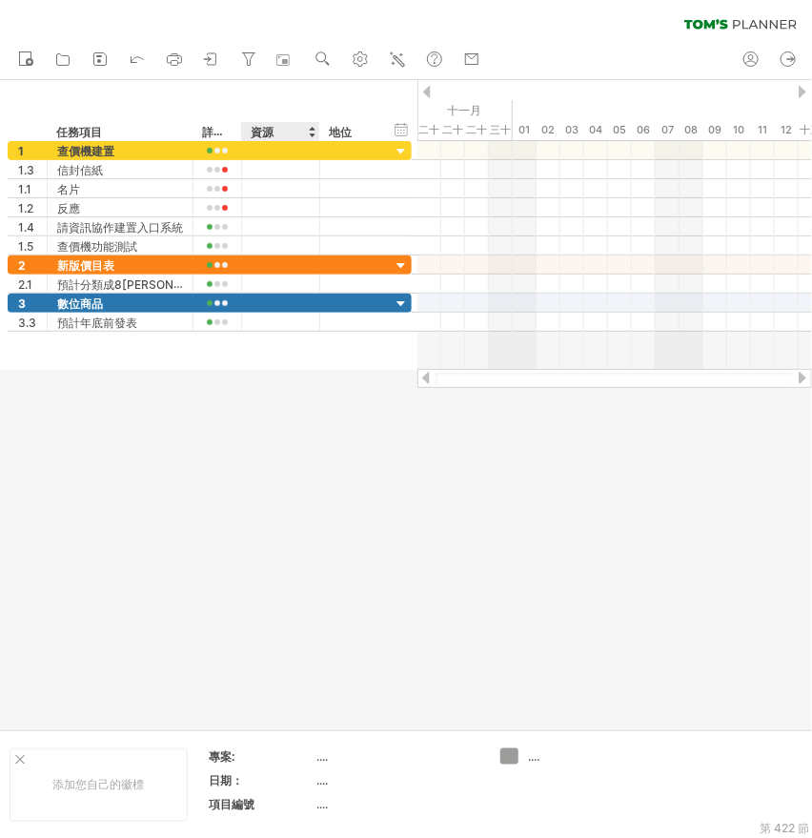
drag, startPoint x: 264, startPoint y: 414, endPoint x: 274, endPoint y: 403, distance: 14.2
click at [264, 414] on div at bounding box center [406, 404] width 812 height 649
click at [399, 302] on div at bounding box center [402, 305] width 18 height 18
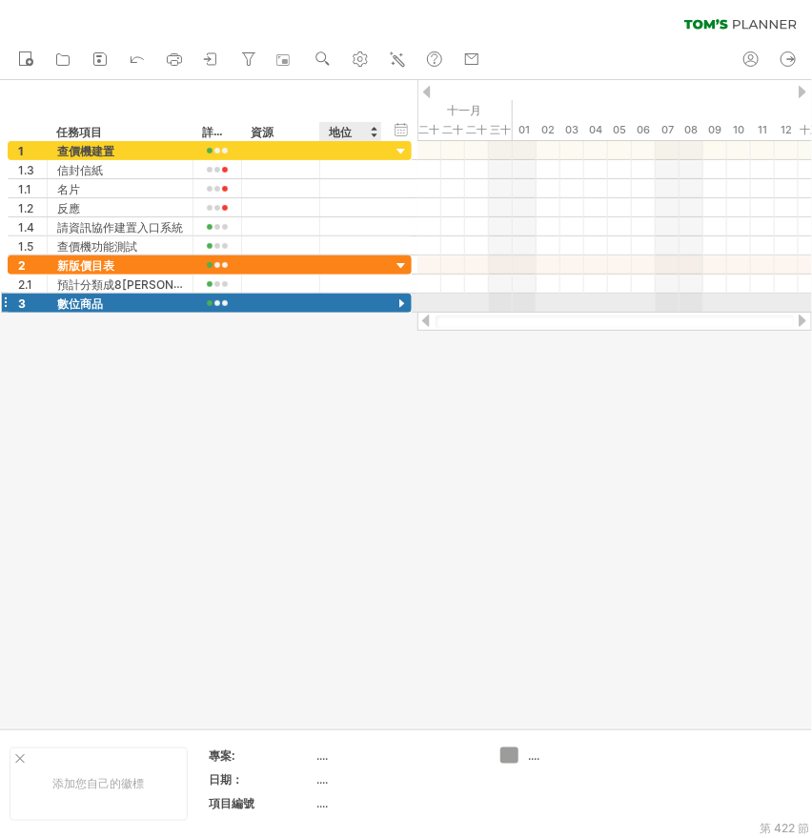
click at [401, 302] on div at bounding box center [402, 305] width 18 height 18
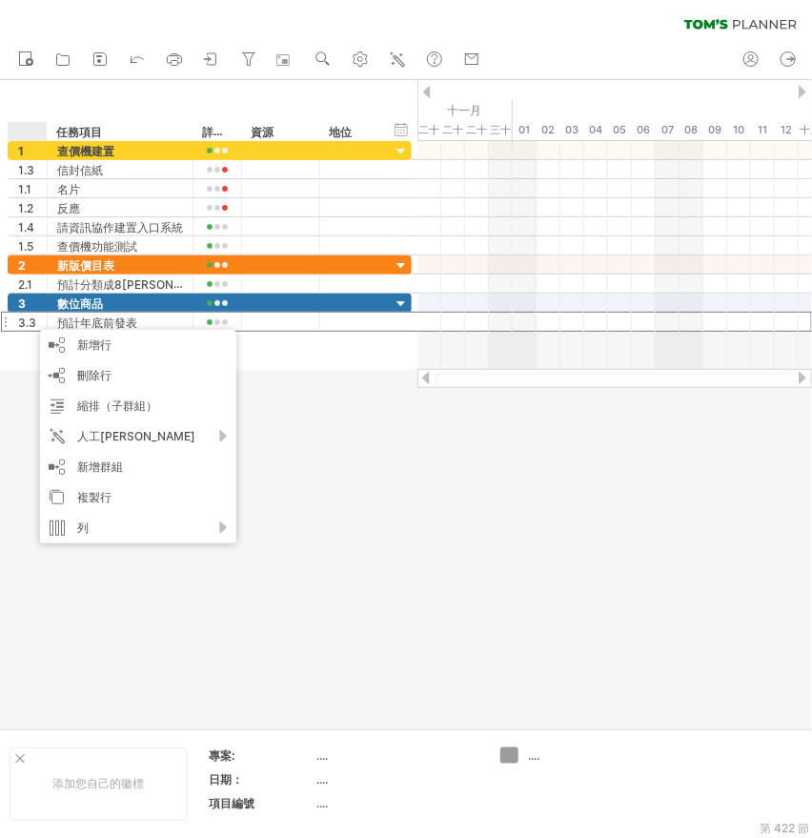
drag, startPoint x: 274, startPoint y: 411, endPoint x: 272, endPoint y: 359, distance: 52.5
click at [274, 411] on div at bounding box center [406, 404] width 812 height 648
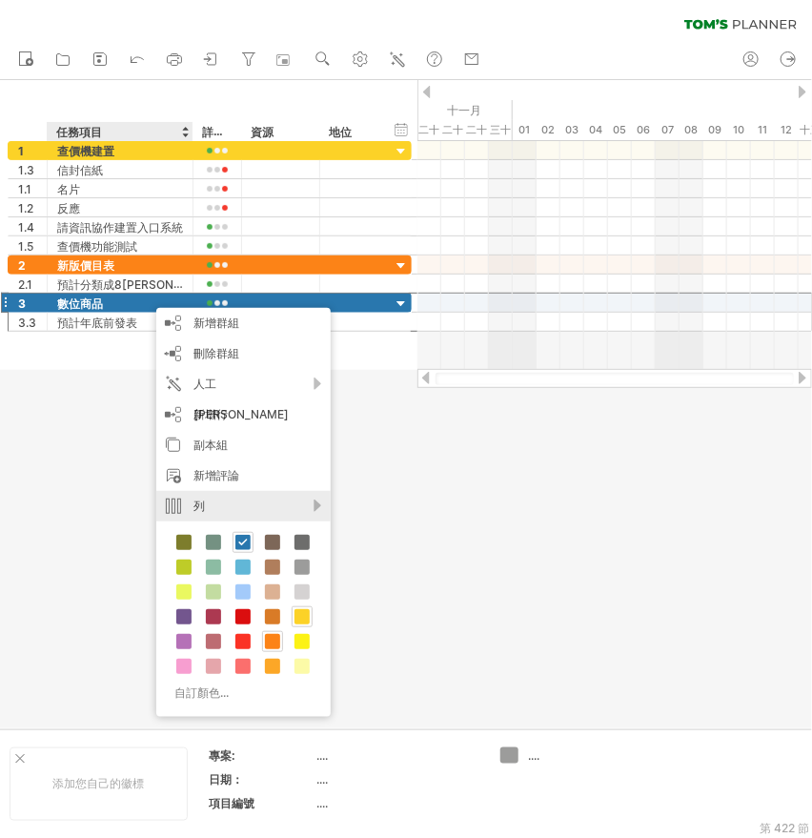
click at [248, 503] on div "列" at bounding box center [243, 506] width 175 height 31
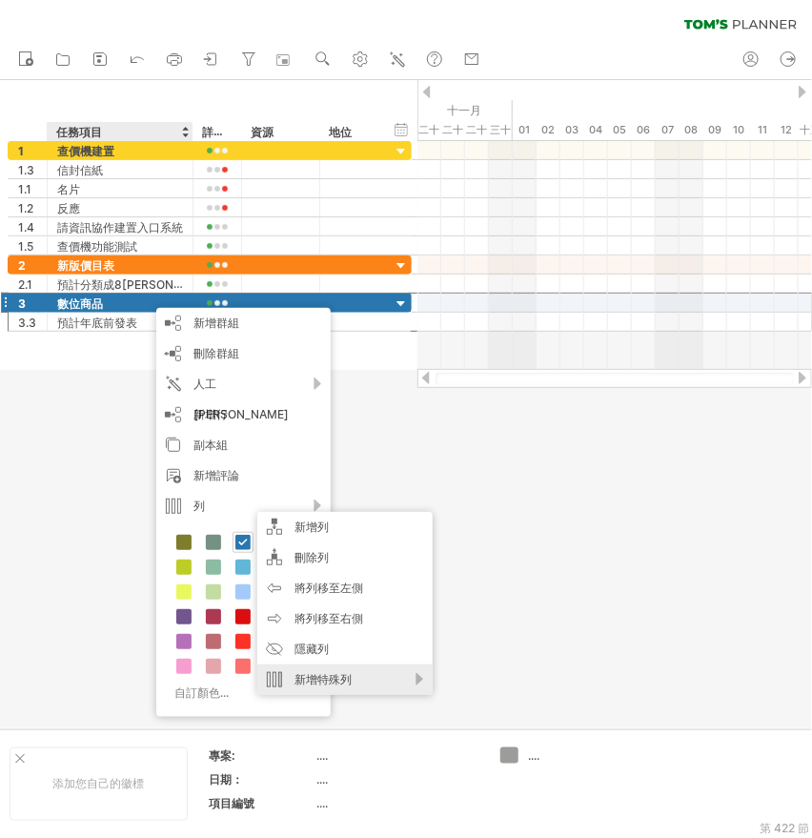
click at [393, 677] on div "新增特殊列" at bounding box center [344, 680] width 175 height 31
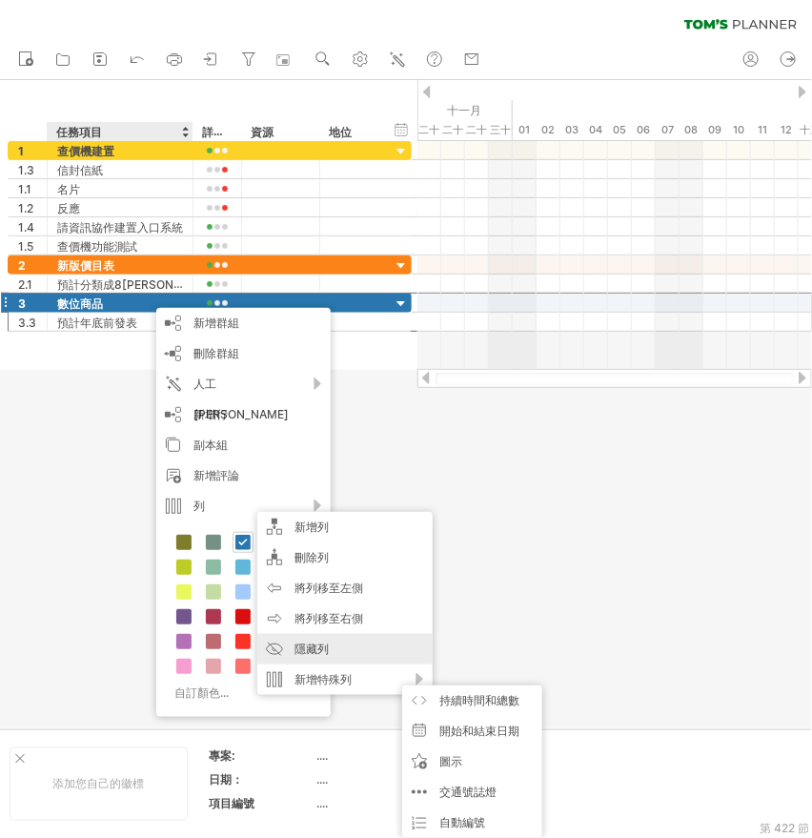
click at [371, 647] on div "隱藏列" at bounding box center [344, 649] width 175 height 31
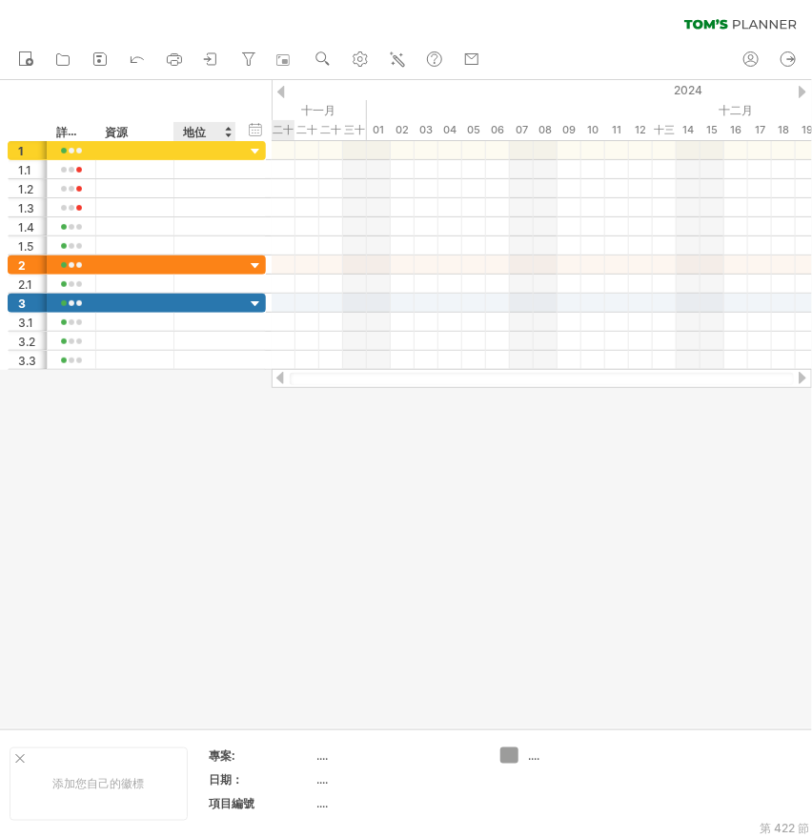
click at [225, 425] on div at bounding box center [406, 404] width 812 height 648
click at [139, 60] on icon at bounding box center [137, 58] width 19 height 19
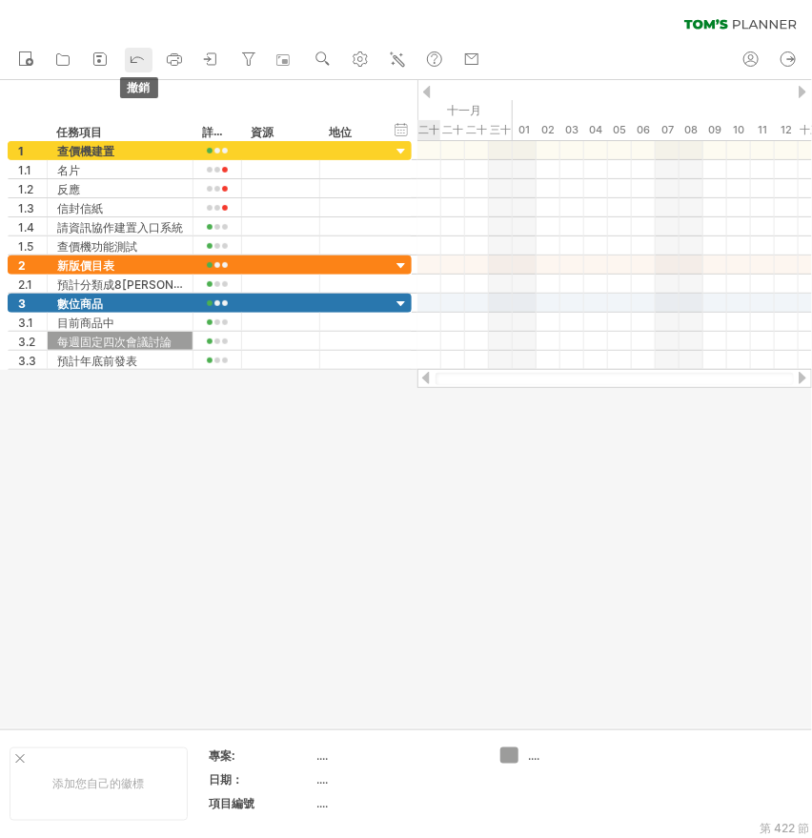
click at [139, 60] on icon at bounding box center [137, 58] width 19 height 19
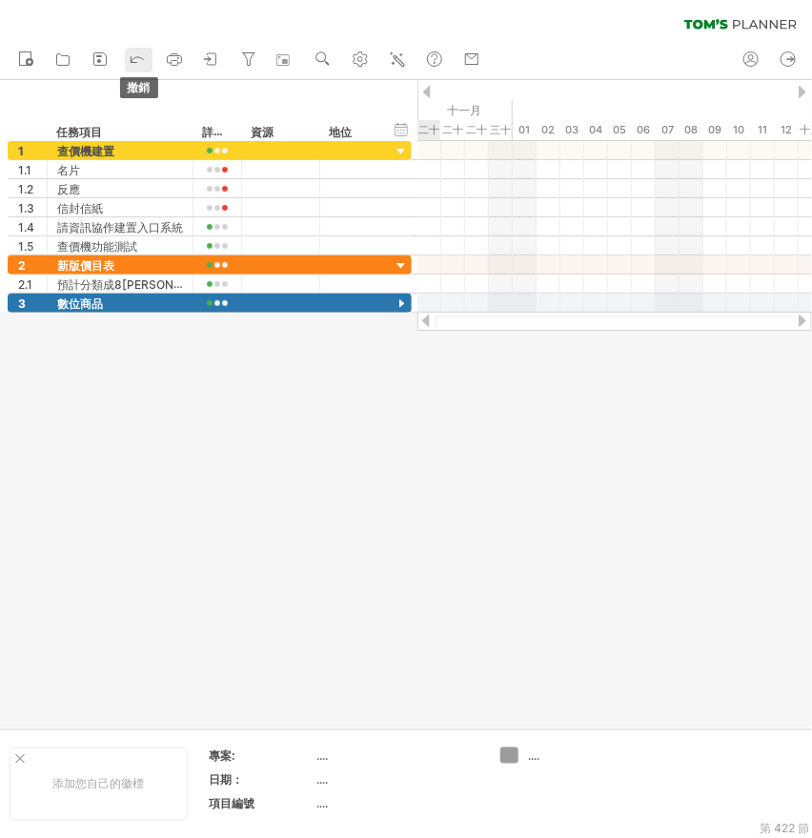
click at [139, 60] on icon at bounding box center [137, 58] width 19 height 19
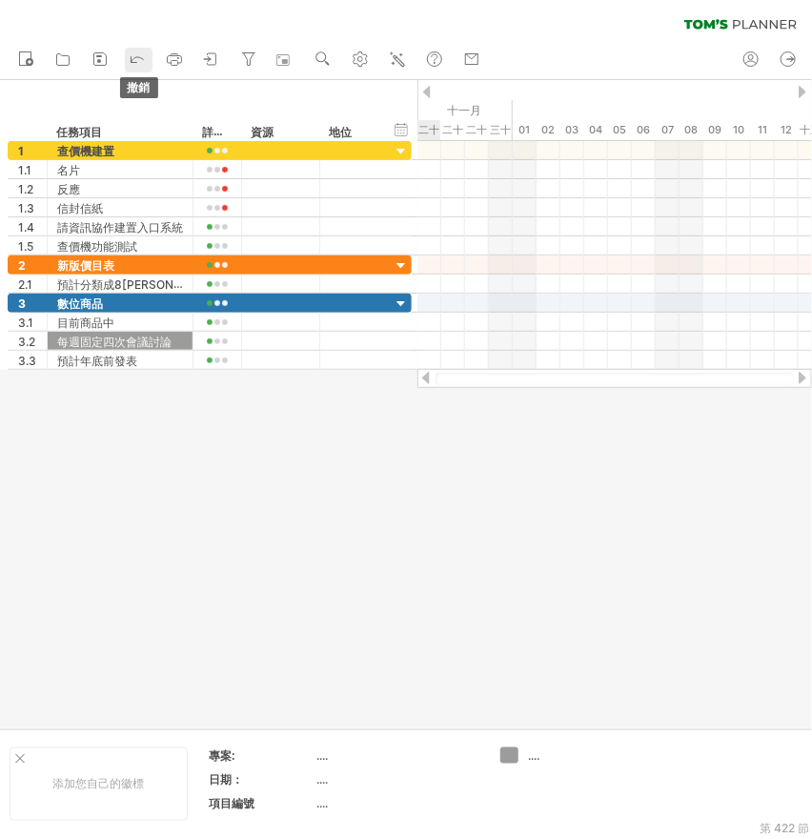
click at [139, 60] on icon at bounding box center [137, 58] width 19 height 19
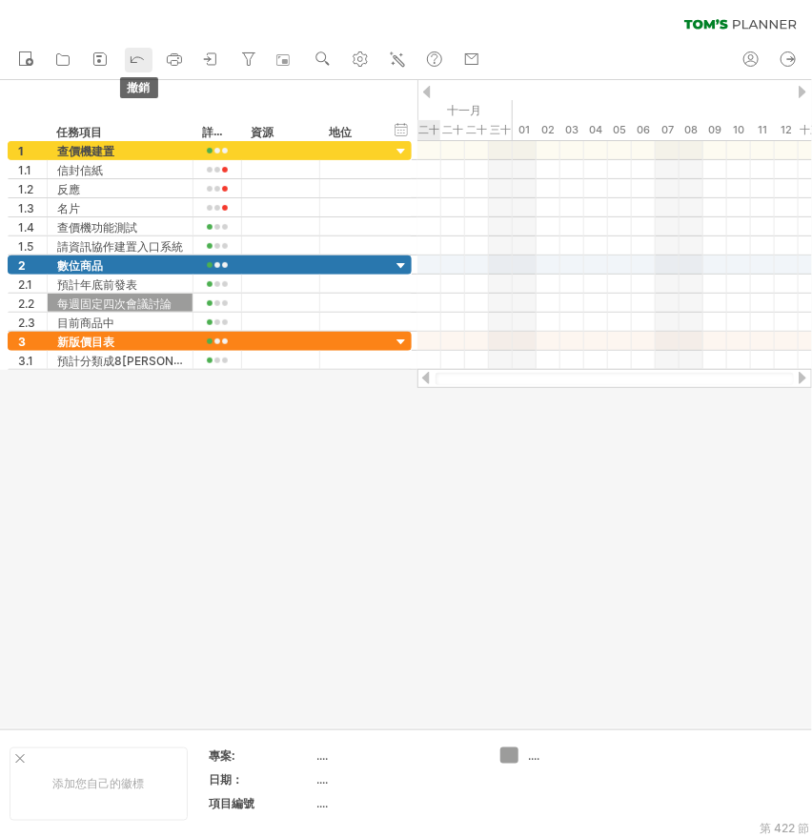
click at [139, 60] on icon at bounding box center [137, 58] width 19 height 19
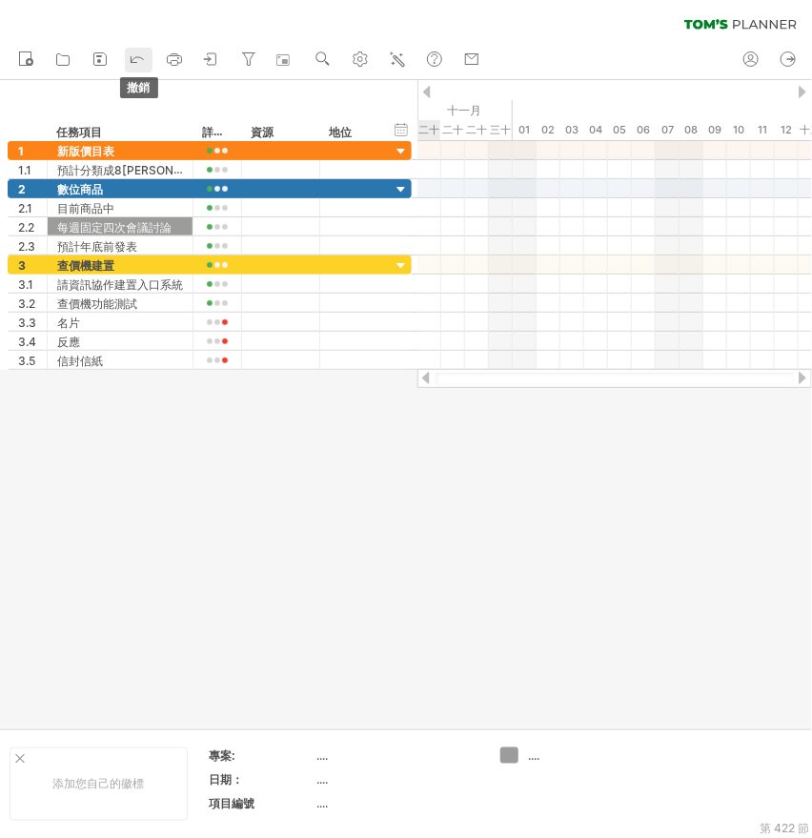
click at [139, 60] on icon at bounding box center [137, 58] width 19 height 19
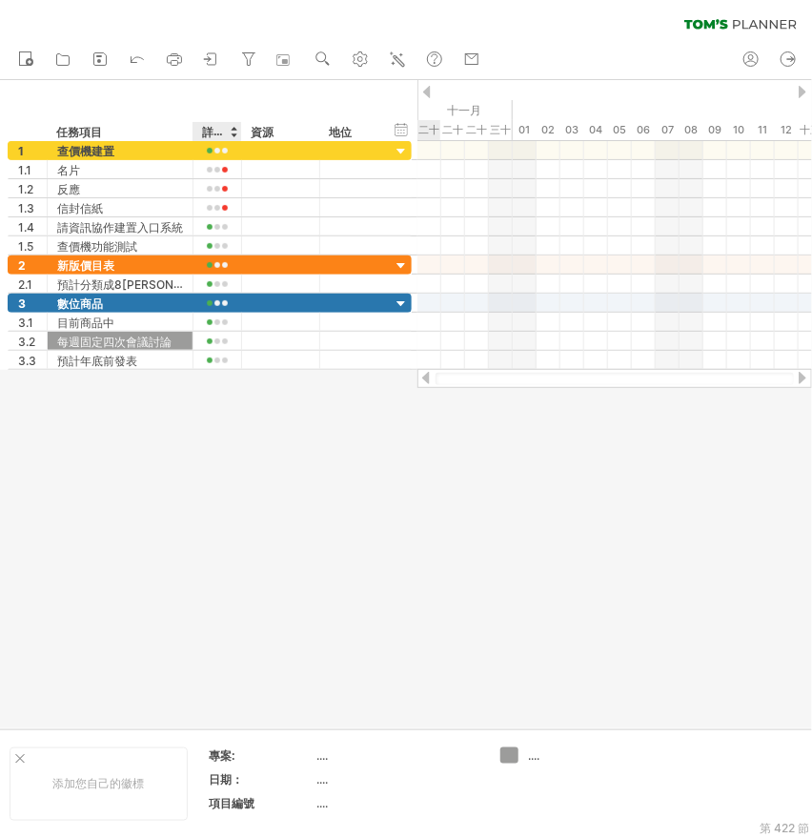
click at [235, 438] on div at bounding box center [406, 404] width 812 height 648
click at [244, 58] on icon at bounding box center [248, 59] width 19 height 19
type input "**********"
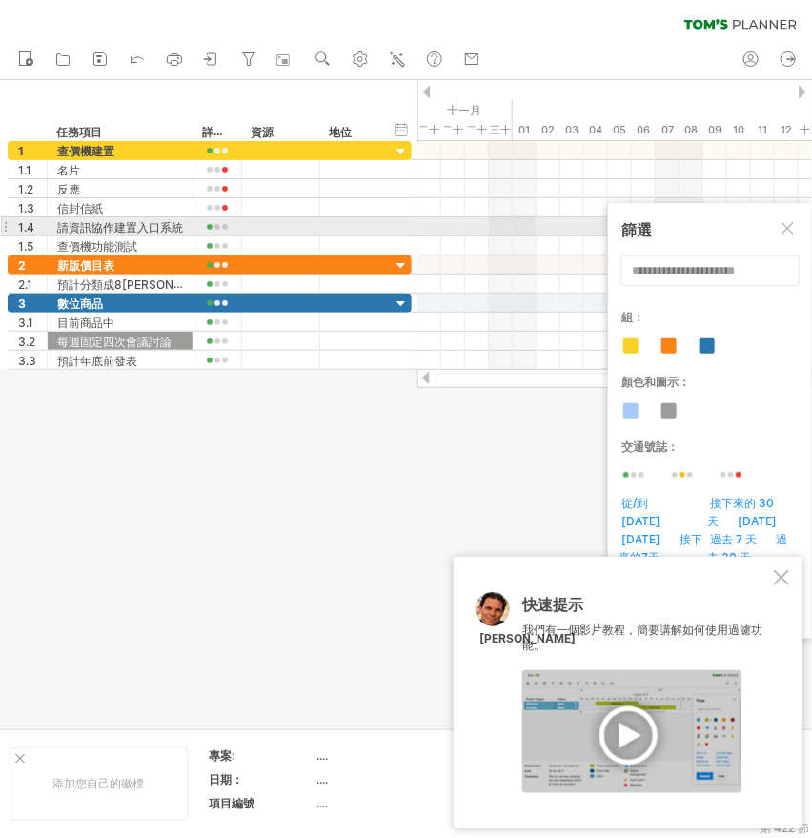
click at [786, 225] on div at bounding box center [789, 229] width 15 height 15
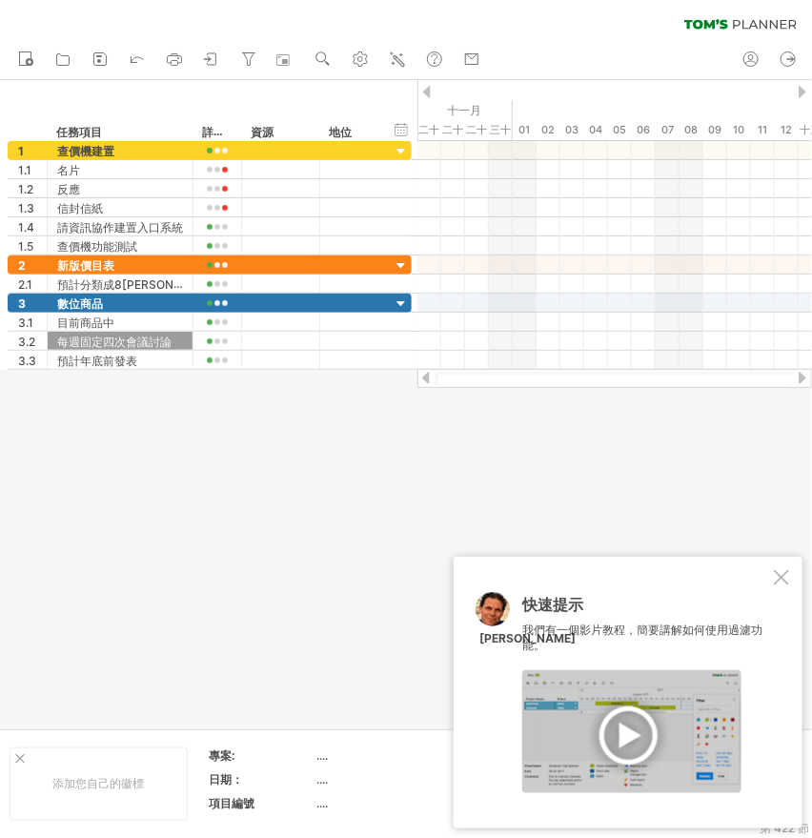
click at [778, 572] on div at bounding box center [781, 577] width 15 height 15
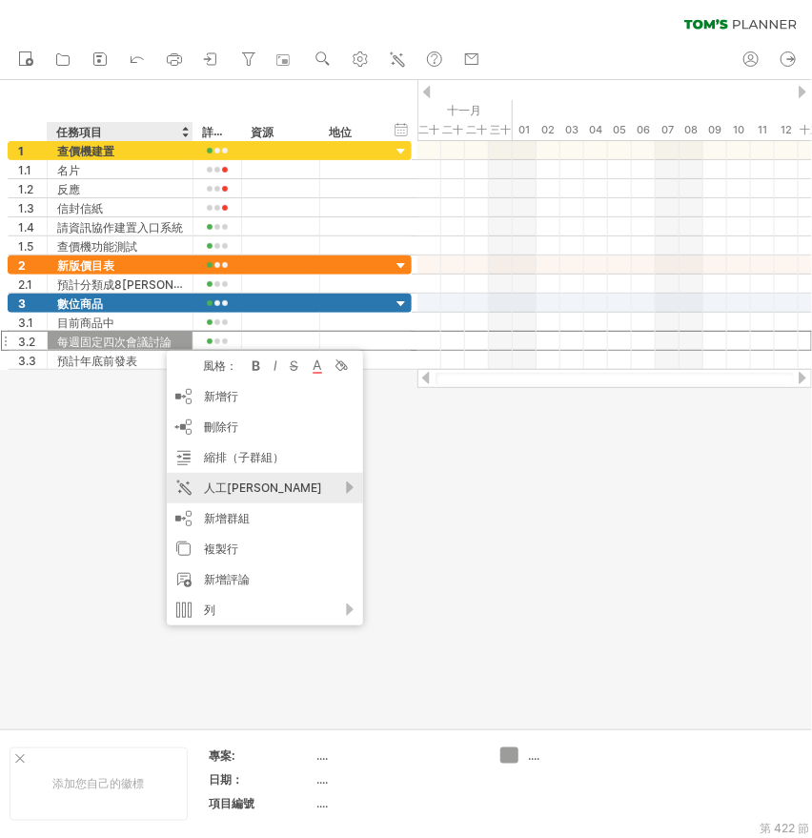
drag, startPoint x: 271, startPoint y: 485, endPoint x: 318, endPoint y: 490, distance: 47.0
click at [271, 485] on font "人工[PERSON_NAME]" at bounding box center [263, 488] width 118 height 14
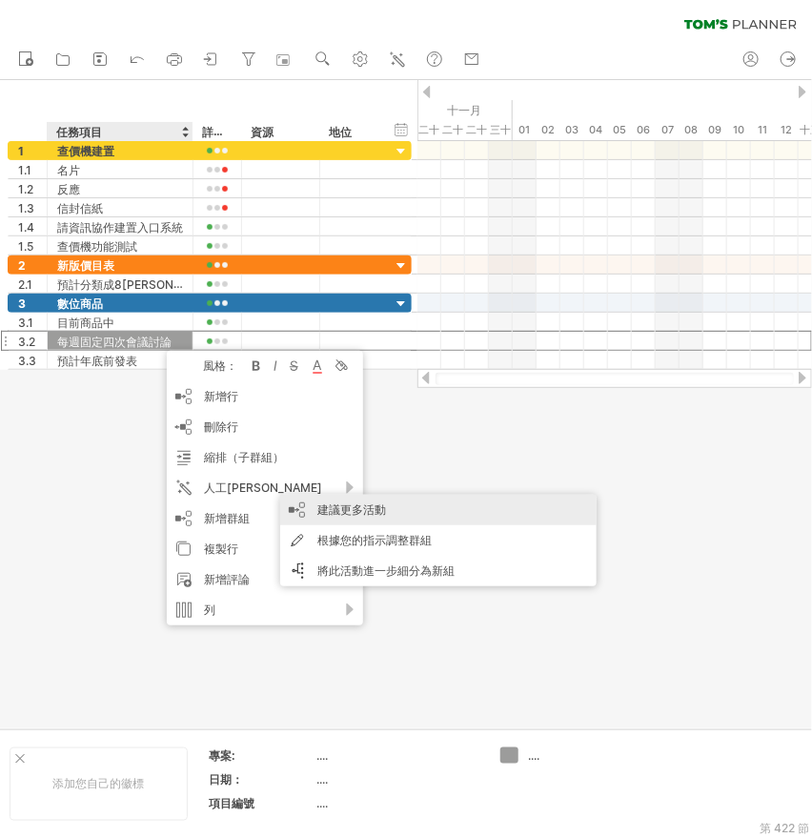
click at [378, 512] on font "建議更多活動" at bounding box center [352, 510] width 69 height 14
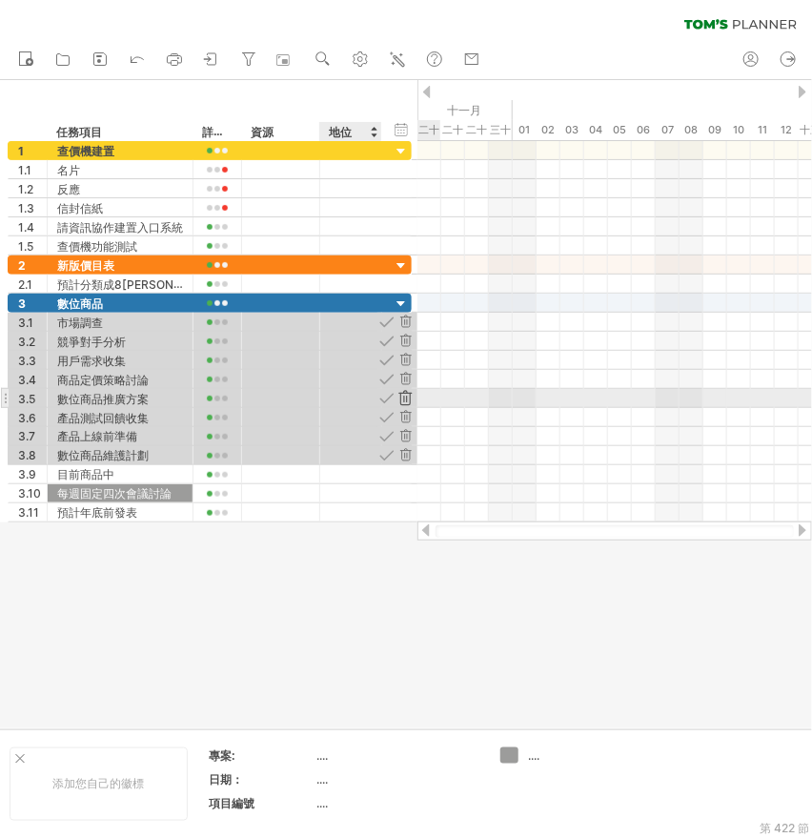
click at [405, 395] on div at bounding box center [406, 398] width 18 height 18
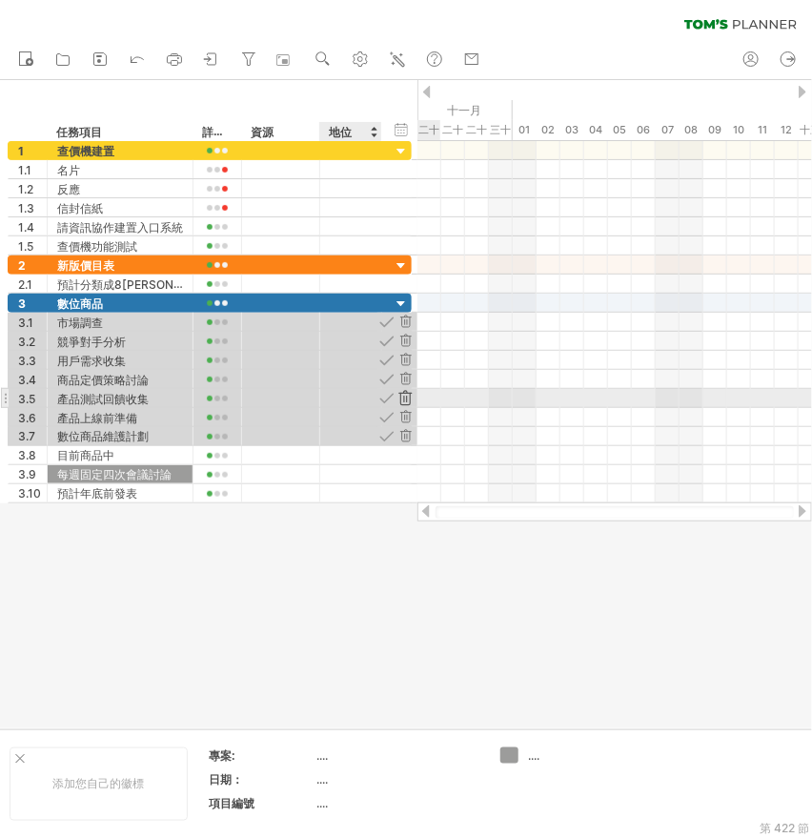
click at [401, 395] on div at bounding box center [406, 398] width 18 height 18
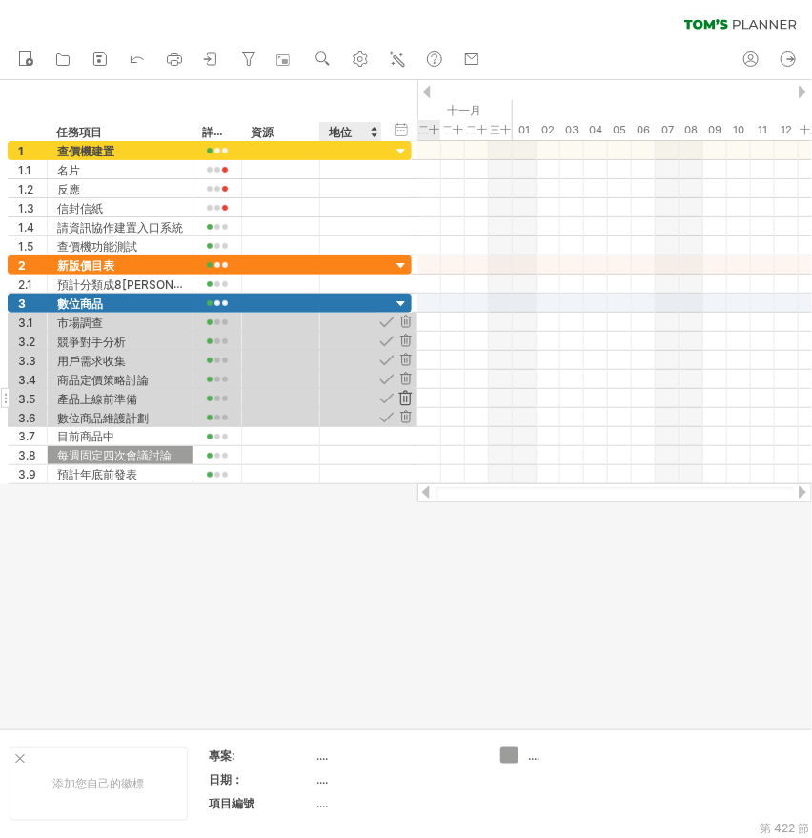
click at [401, 395] on div at bounding box center [406, 398] width 18 height 18
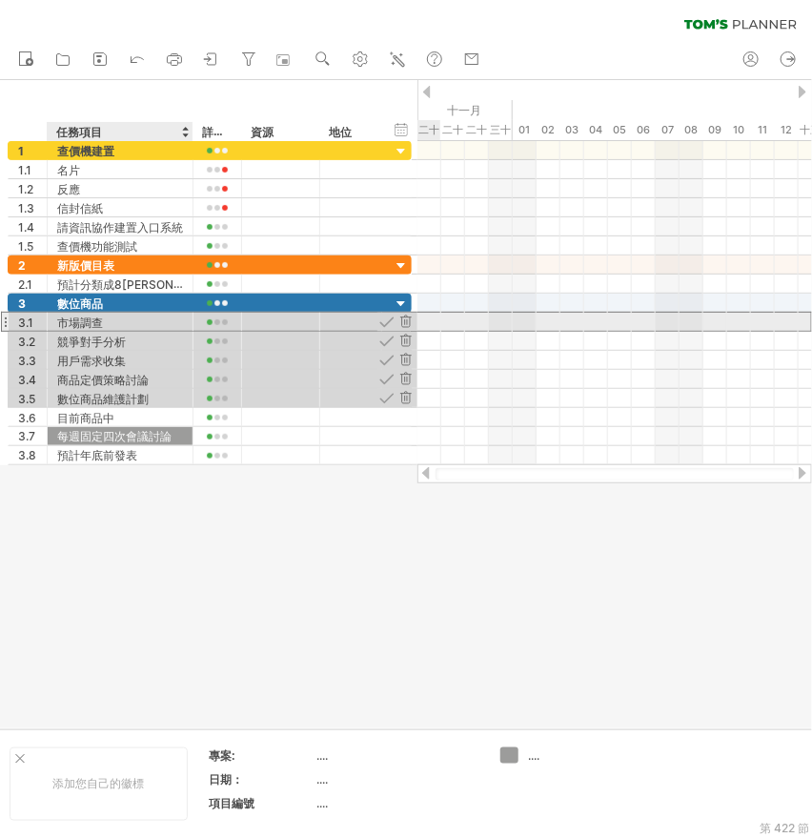
click at [98, 325] on font "市場調查" at bounding box center [80, 323] width 46 height 14
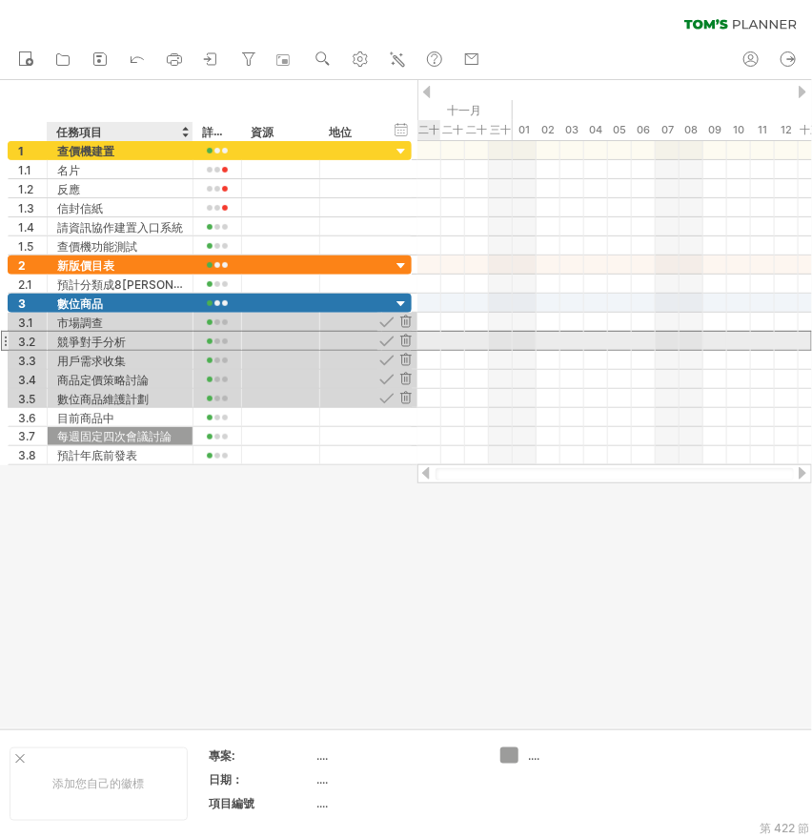
click at [92, 336] on font "競爭對手分析" at bounding box center [91, 342] width 69 height 14
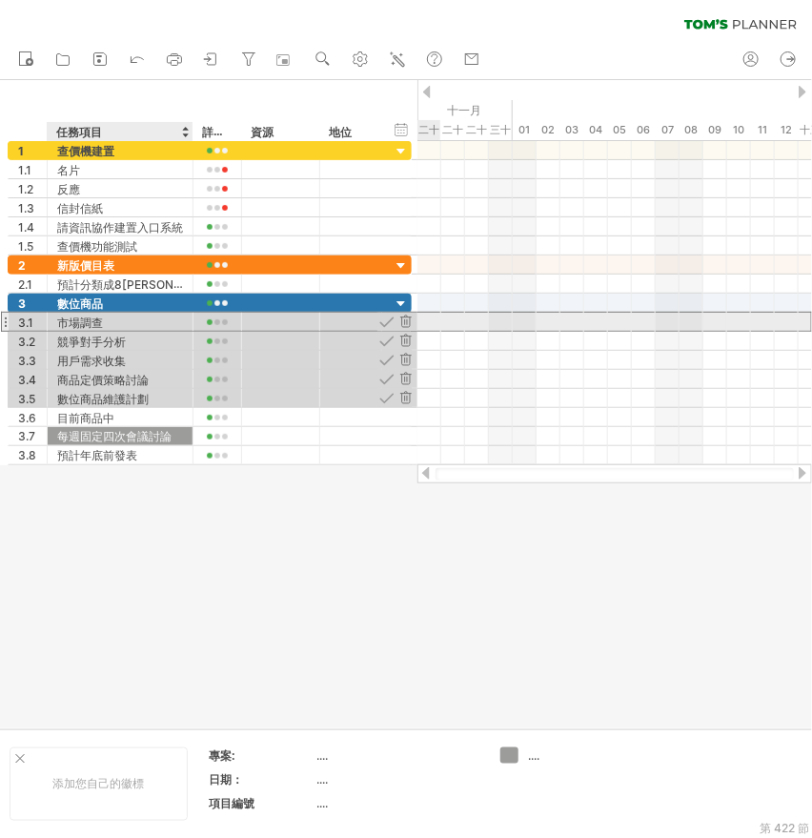
click at [110, 319] on div "市場調查" at bounding box center [120, 322] width 126 height 18
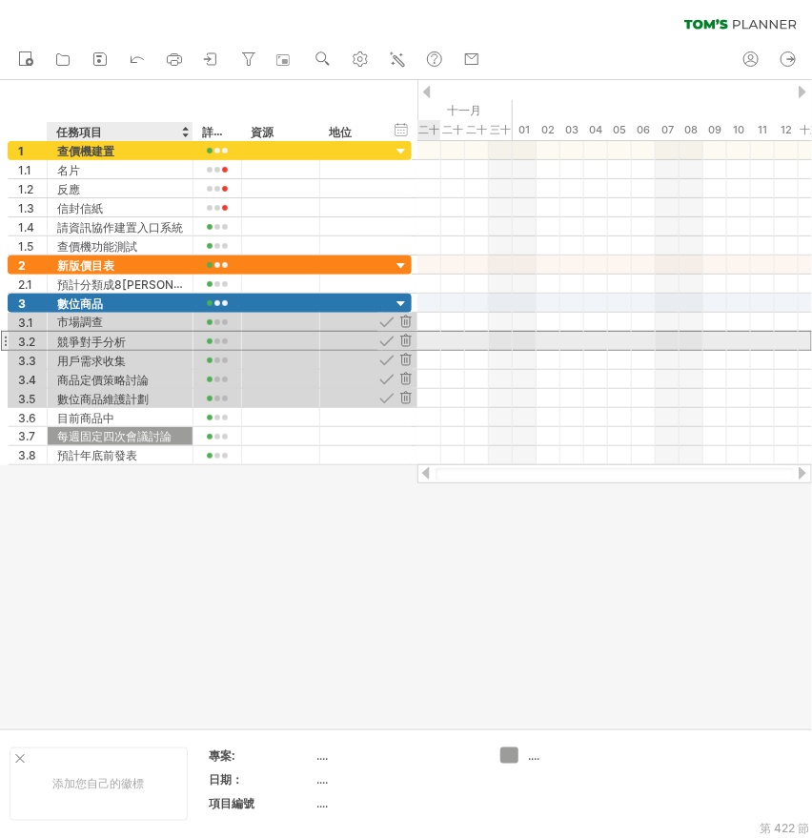
click at [107, 335] on font "競爭對手分析" at bounding box center [91, 342] width 69 height 14
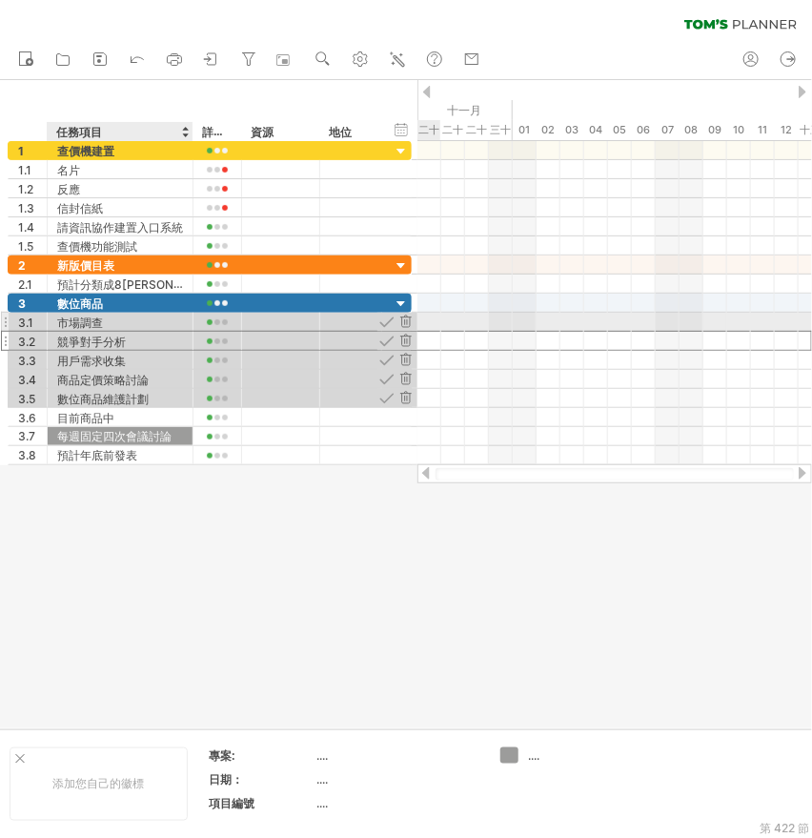
click at [76, 324] on font "市場調查" at bounding box center [80, 323] width 46 height 14
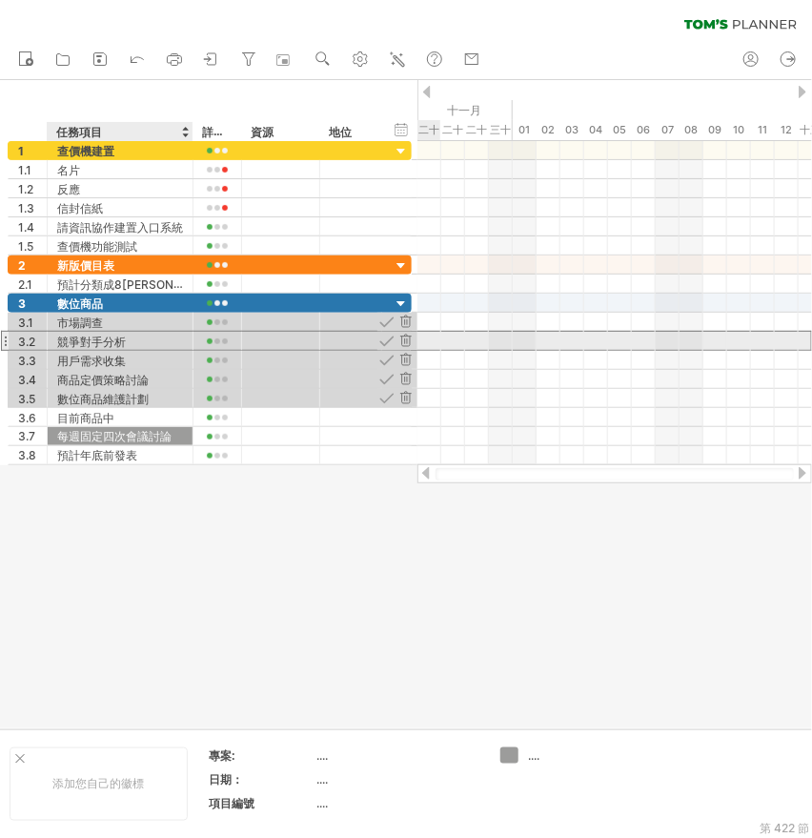
click at [79, 337] on font "競爭對手分析" at bounding box center [91, 342] width 69 height 14
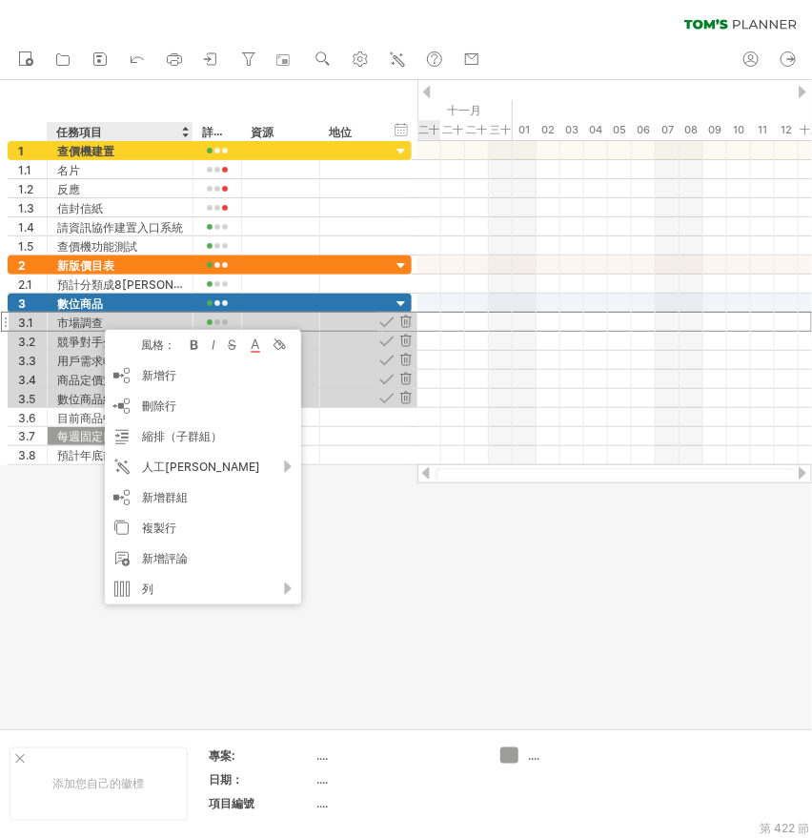
click at [408, 549] on div at bounding box center [406, 404] width 812 height 648
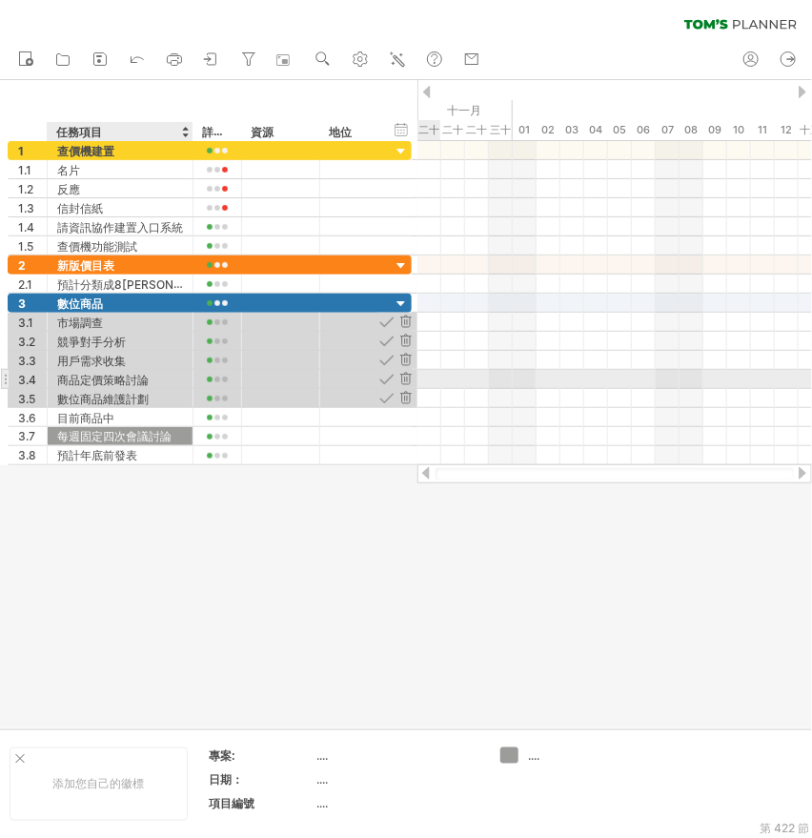
drag, startPoint x: 152, startPoint y: 380, endPoint x: 178, endPoint y: 381, distance: 26.7
click at [152, 380] on div "商品定價策略討論" at bounding box center [120, 379] width 126 height 18
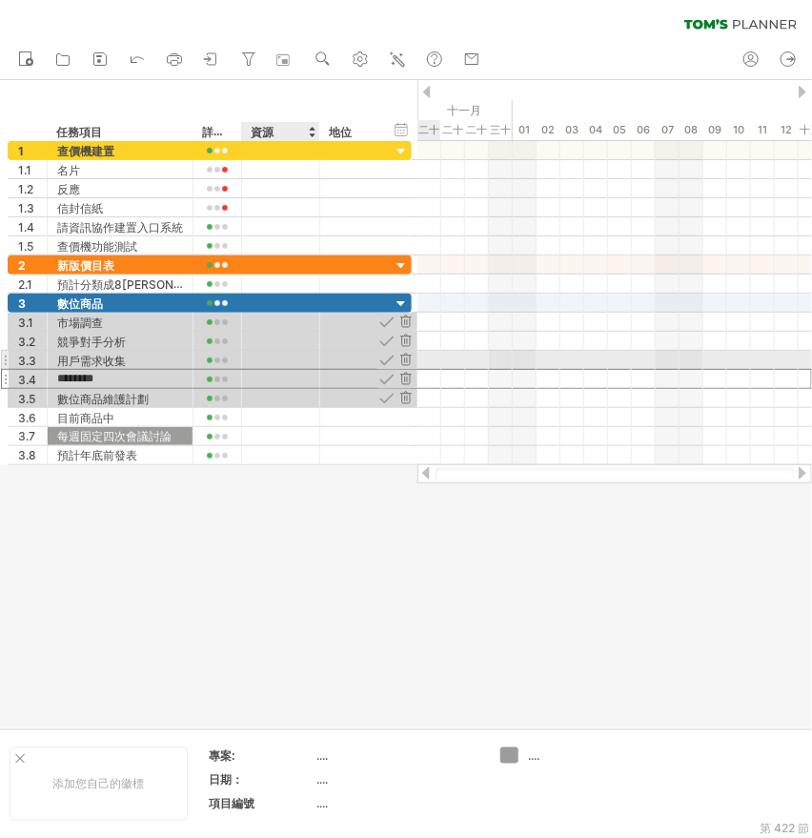
click at [313, 360] on div at bounding box center [318, 360] width 10 height 19
click at [404, 360] on div at bounding box center [406, 360] width 18 height 18
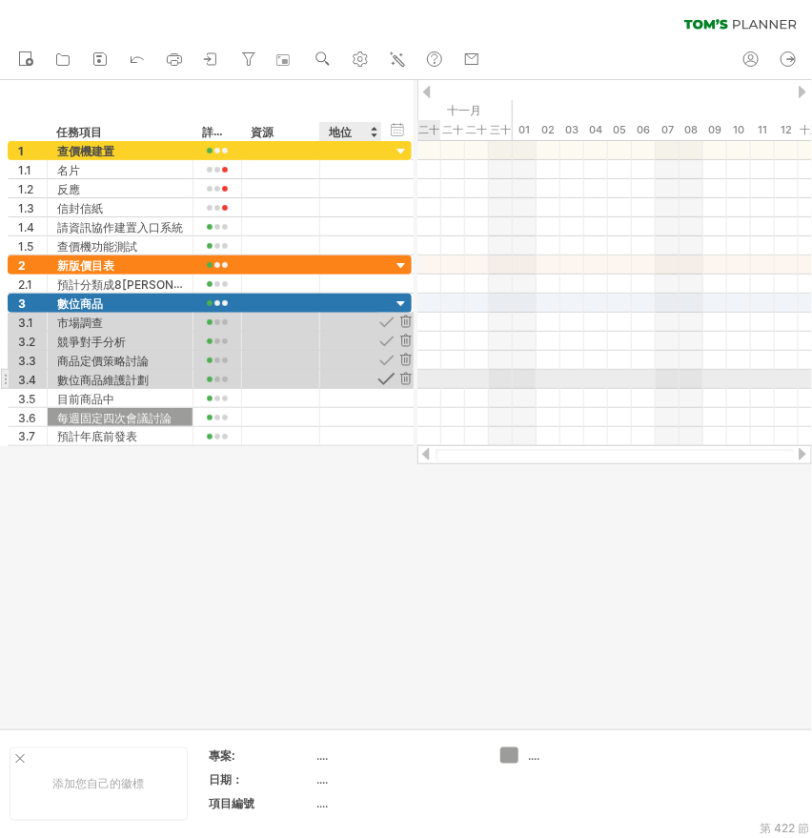
click at [383, 374] on div at bounding box center [387, 379] width 18 height 18
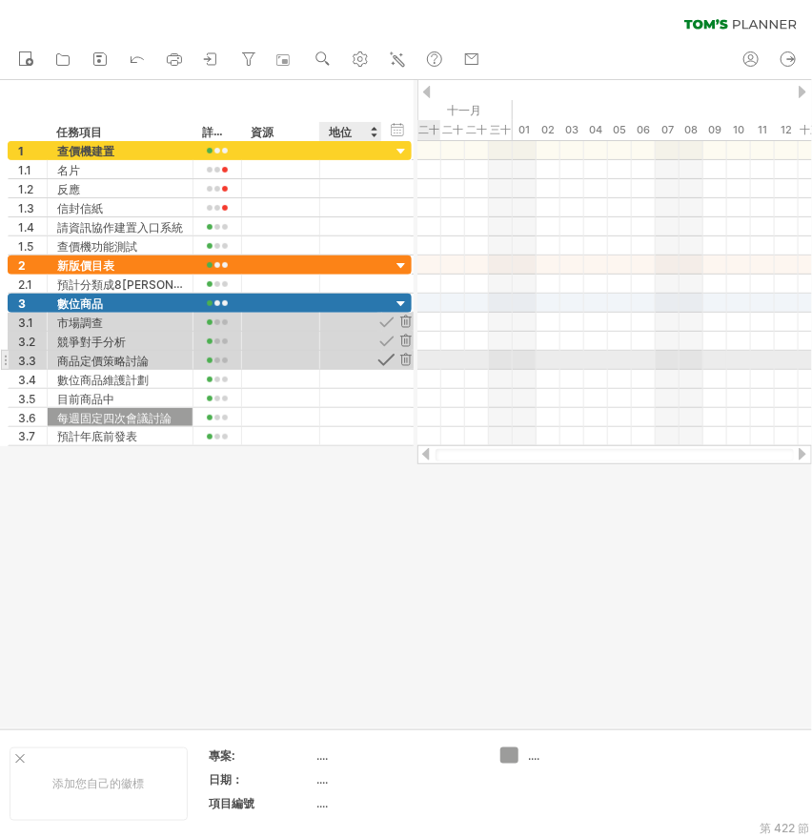
click at [387, 358] on div at bounding box center [387, 360] width 18 height 18
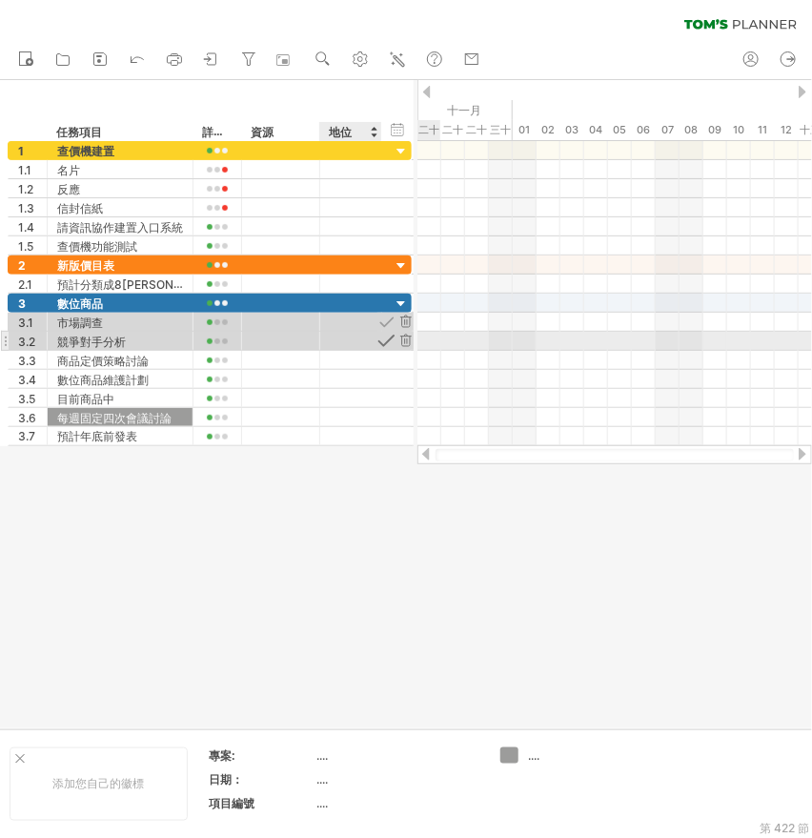
click at [384, 339] on div at bounding box center [387, 341] width 18 height 18
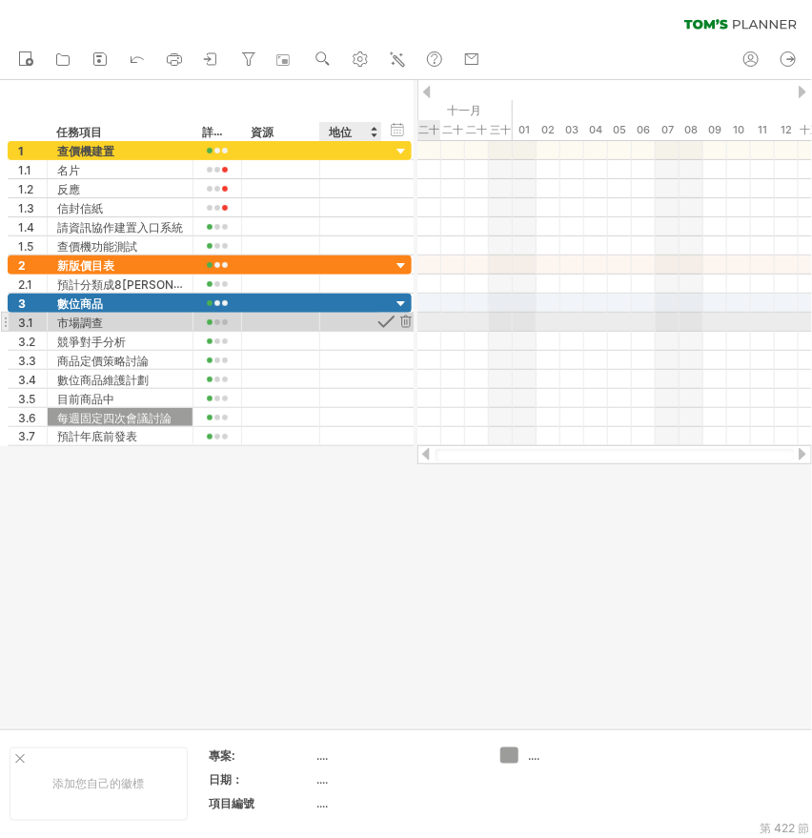
click at [389, 322] on div at bounding box center [387, 322] width 18 height 18
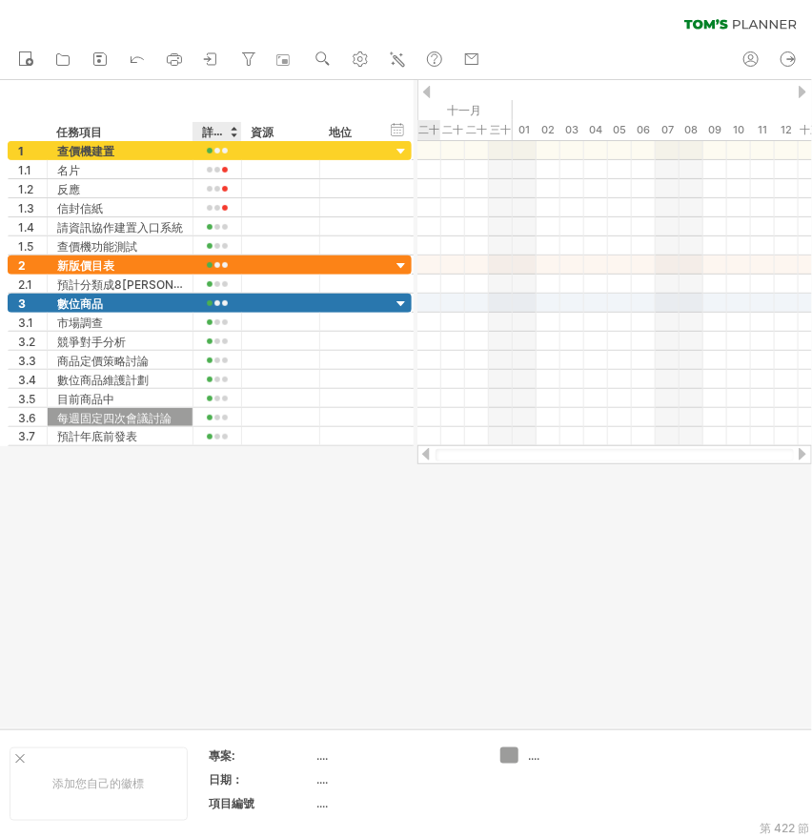
drag, startPoint x: 177, startPoint y: 521, endPoint x: 165, endPoint y: 490, distance: 32.9
click at [177, 521] on div at bounding box center [406, 404] width 812 height 648
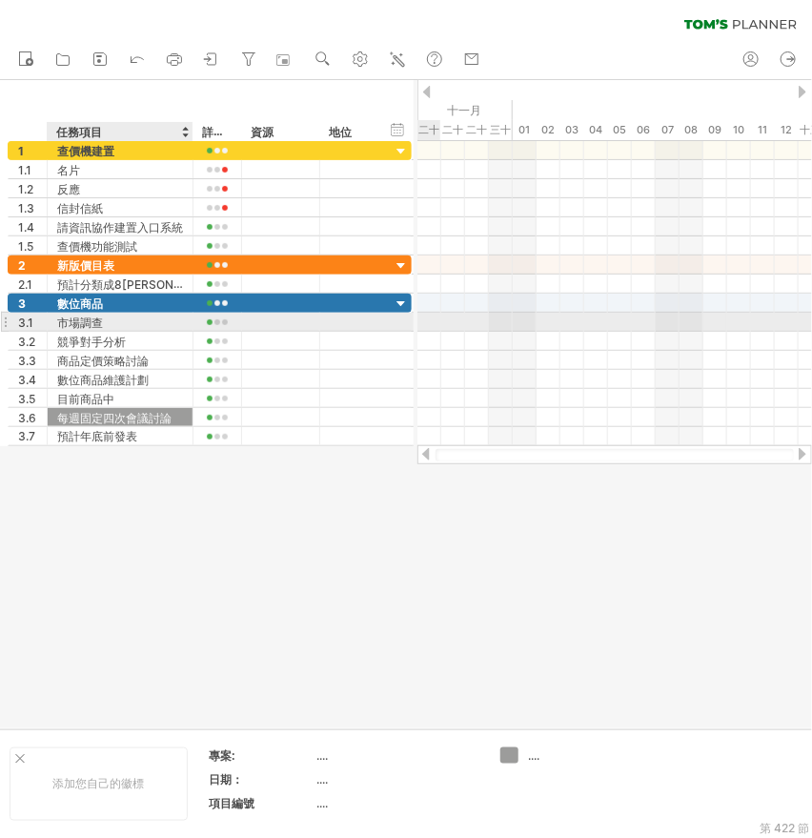
click at [95, 320] on font "市場調查" at bounding box center [80, 323] width 46 height 14
click at [78, 318] on font "市場調查" at bounding box center [80, 323] width 46 height 14
click at [82, 318] on font "市場調查" at bounding box center [80, 323] width 46 height 14
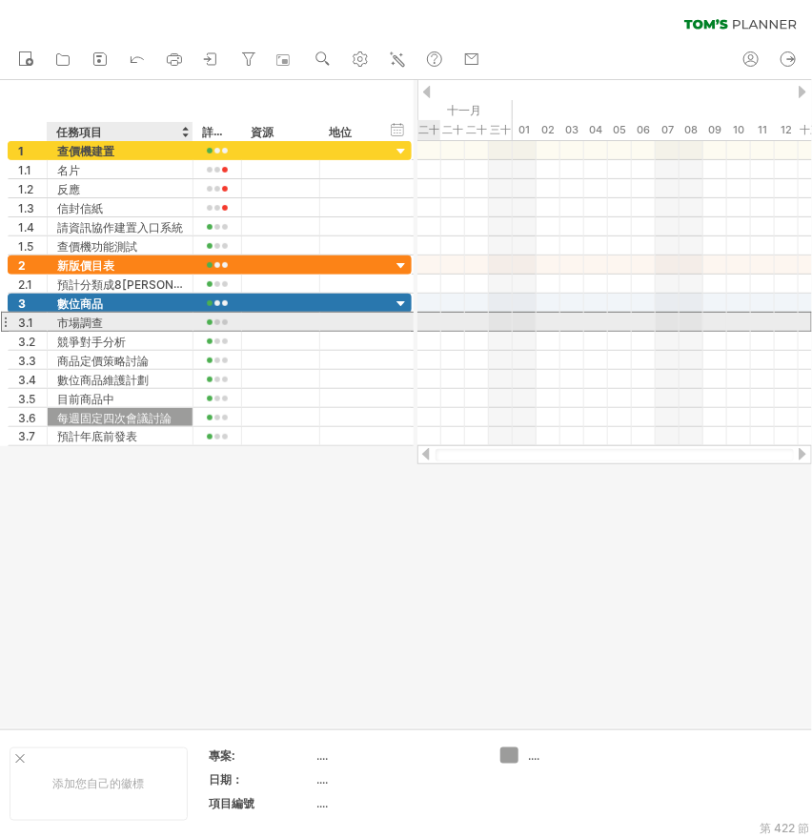
click at [82, 318] on font "市場調查" at bounding box center [80, 323] width 46 height 14
click at [89, 321] on font "市場調查" at bounding box center [80, 323] width 46 height 14
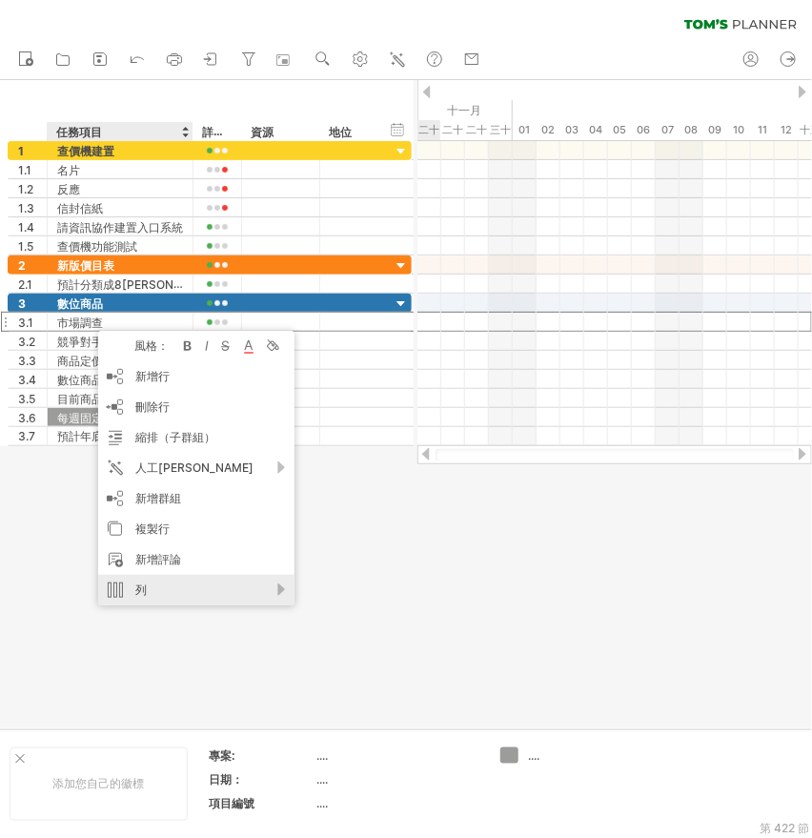
click at [216, 588] on div "列" at bounding box center [196, 590] width 196 height 31
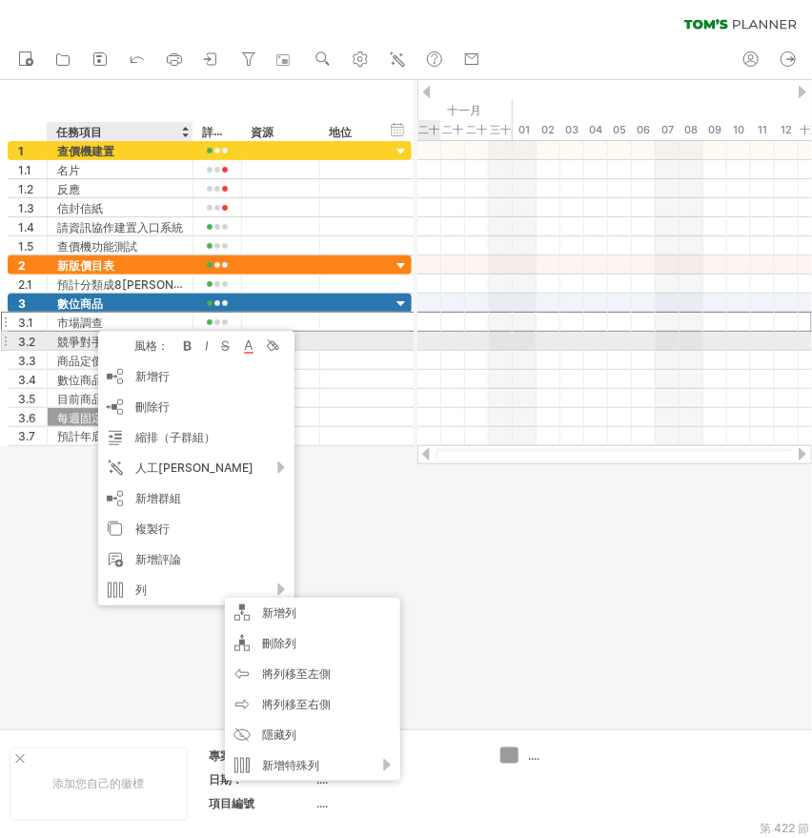
click at [153, 348] on font "風格：" at bounding box center [151, 346] width 34 height 14
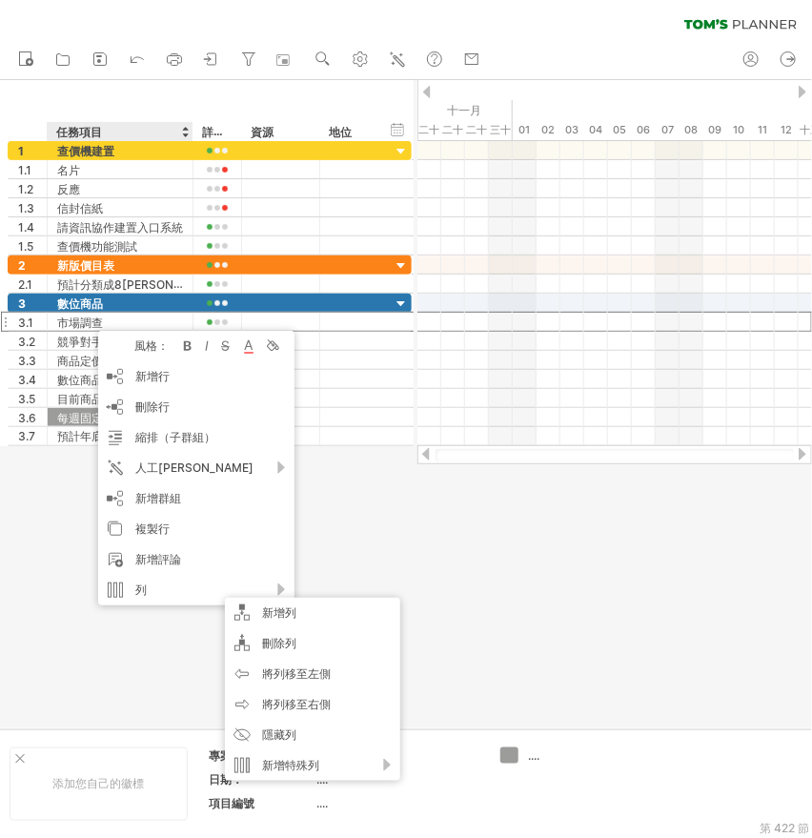
click at [473, 502] on div at bounding box center [406, 404] width 812 height 648
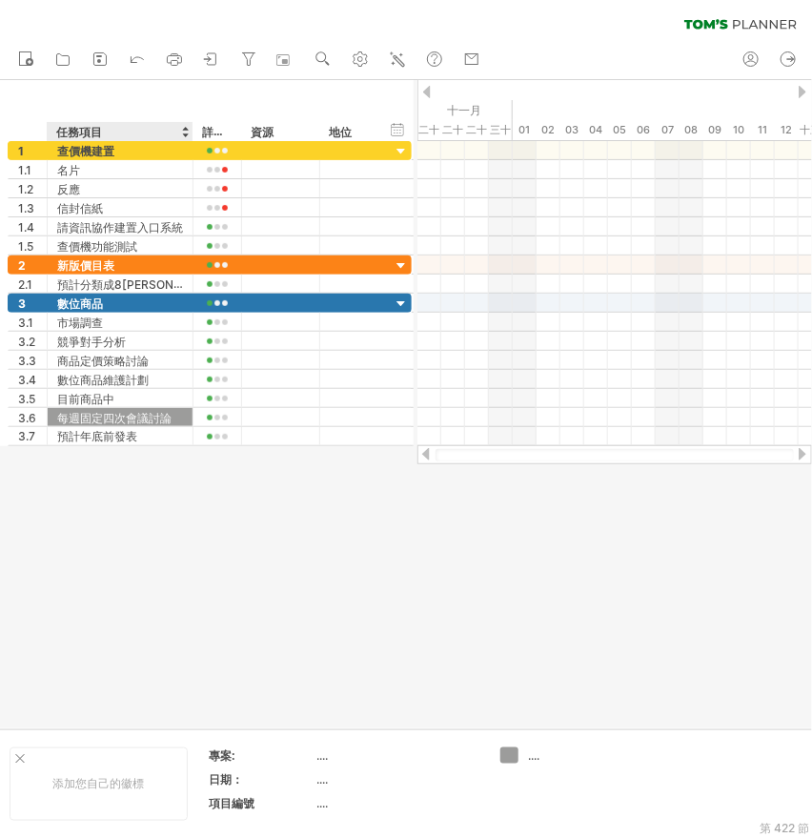
drag, startPoint x: 118, startPoint y: 492, endPoint x: 118, endPoint y: 481, distance: 11.4
click at [118, 492] on div at bounding box center [406, 404] width 812 height 648
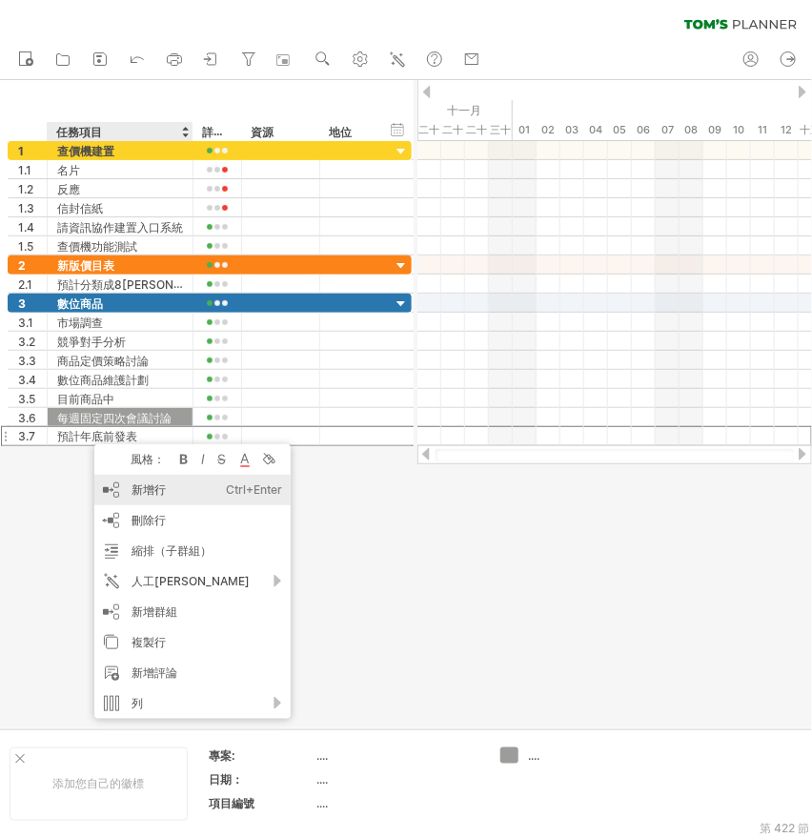
click at [151, 494] on font "新增行" at bounding box center [149, 490] width 34 height 14
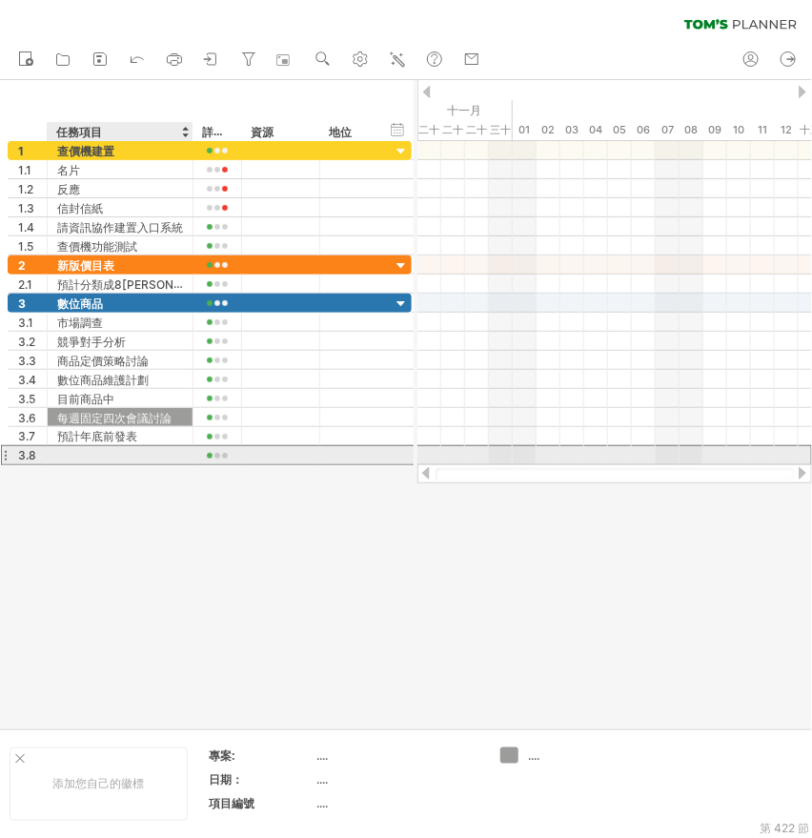
click at [84, 449] on div at bounding box center [120, 455] width 126 height 18
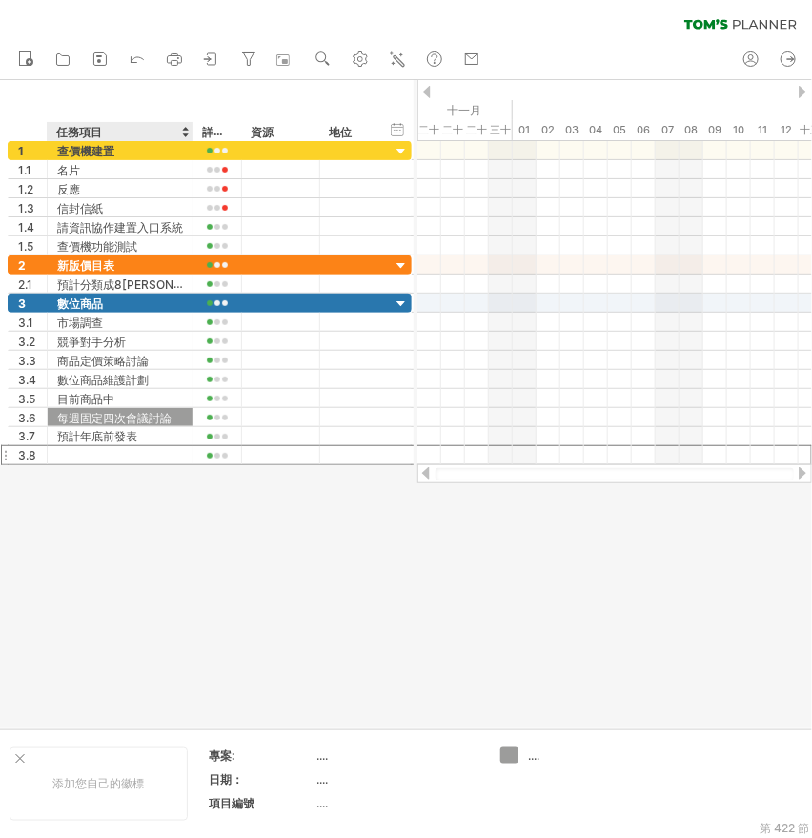
click at [145, 498] on div at bounding box center [406, 404] width 812 height 648
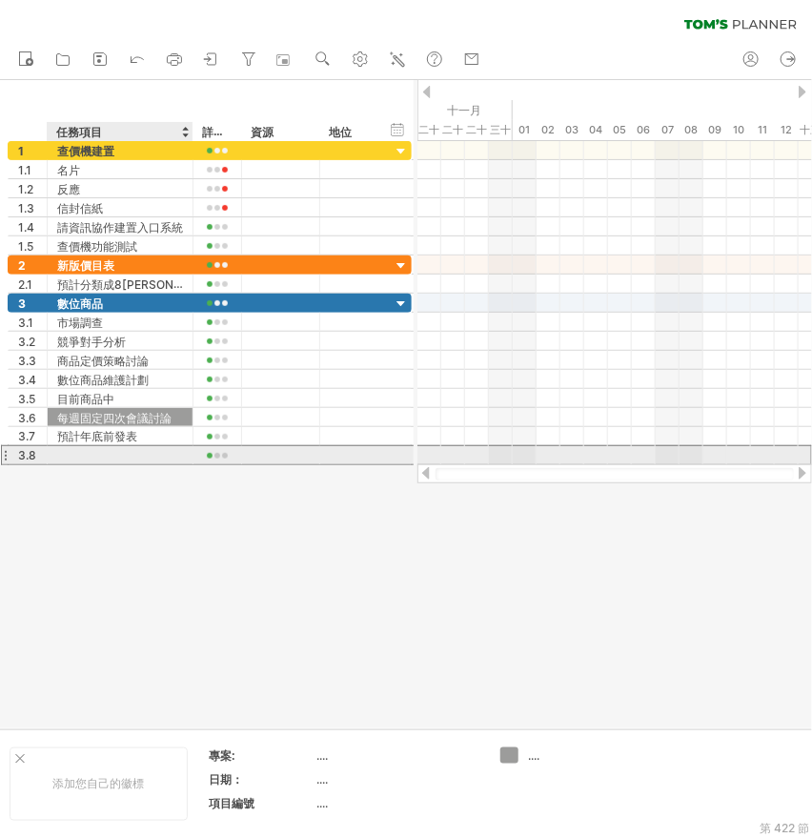
click at [107, 456] on div at bounding box center [120, 455] width 126 height 18
click at [107, 456] on input "text" at bounding box center [120, 455] width 126 height 18
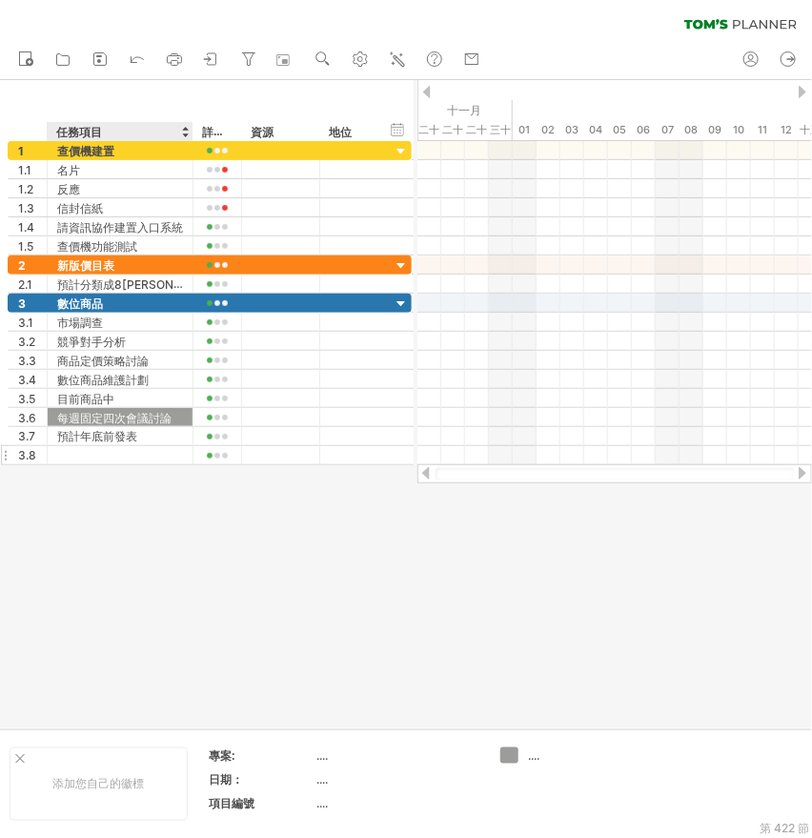
drag, startPoint x: 94, startPoint y: 501, endPoint x: 108, endPoint y: 453, distance: 49.5
click at [94, 501] on div at bounding box center [406, 404] width 812 height 648
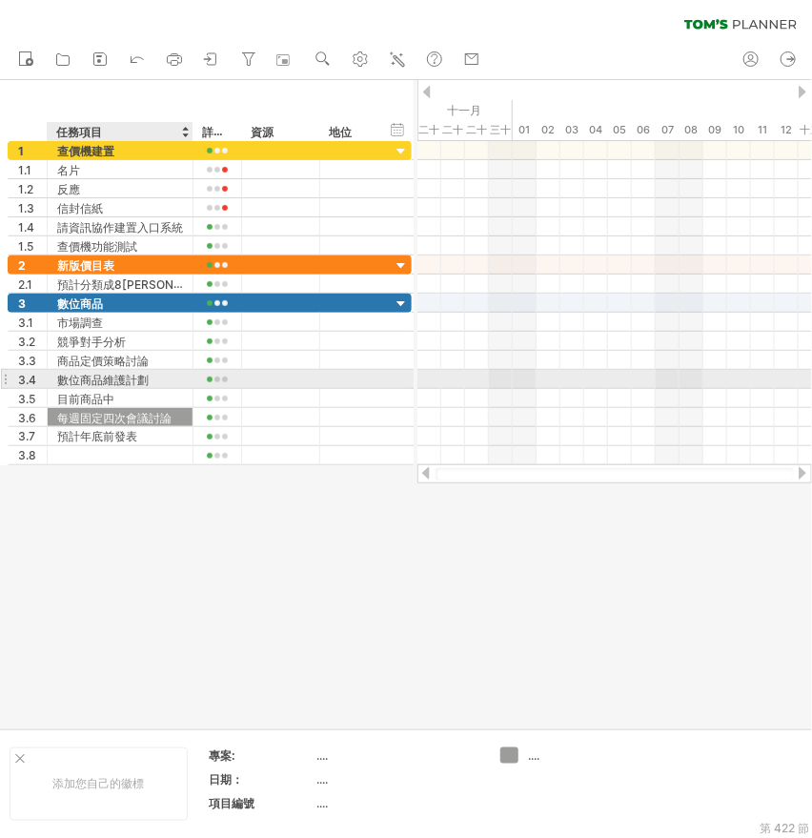
click at [92, 374] on font "數位商品維護計劃" at bounding box center [103, 380] width 92 height 14
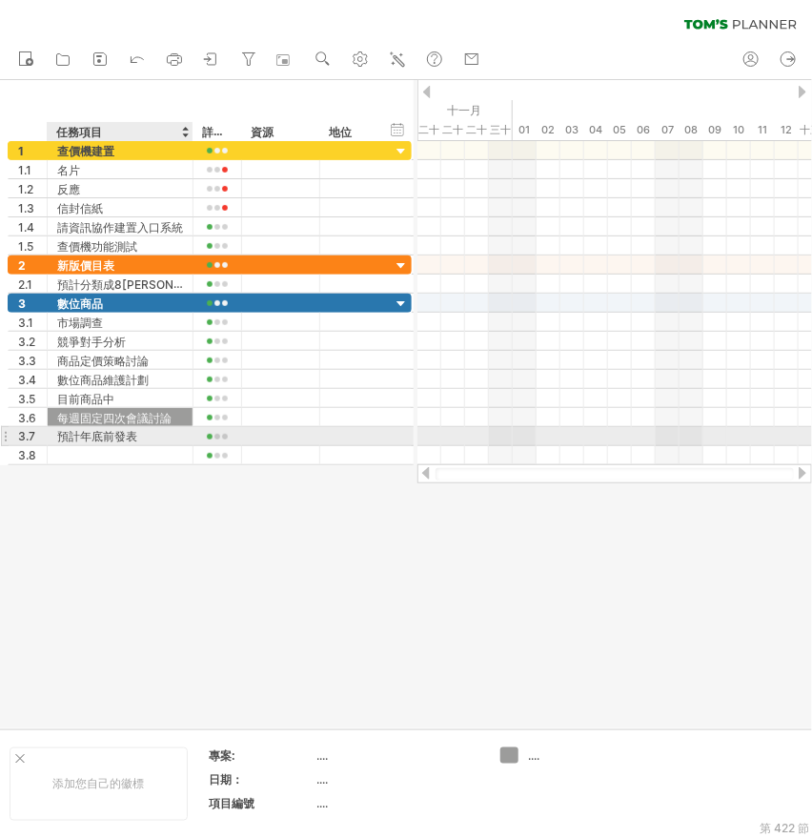
click at [122, 430] on font "預計年底前發表" at bounding box center [97, 437] width 80 height 14
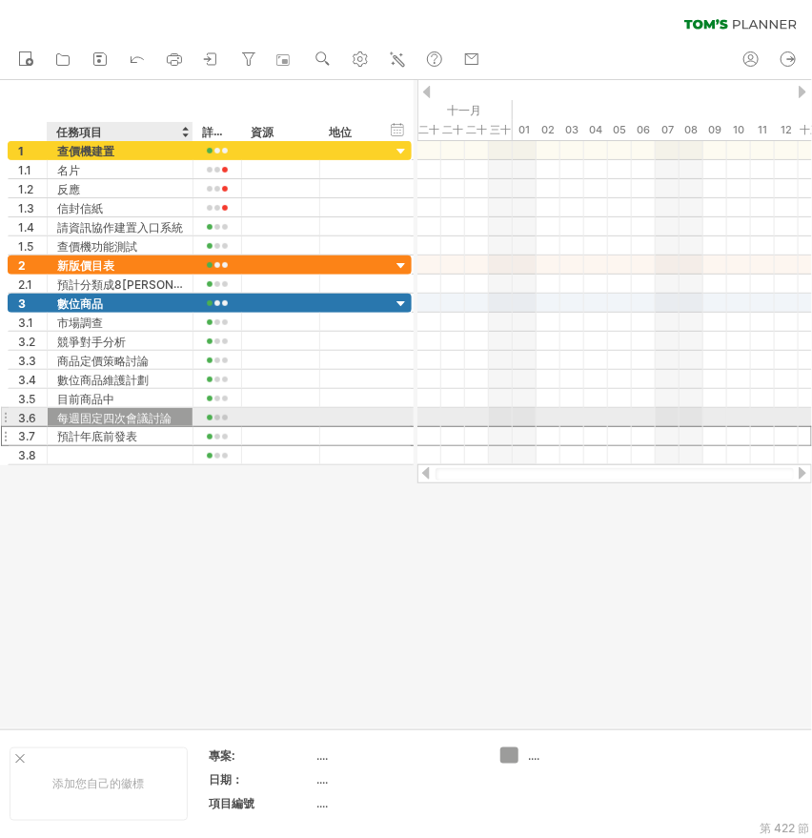
click at [121, 418] on font "每週固定四次會議討論" at bounding box center [114, 418] width 114 height 14
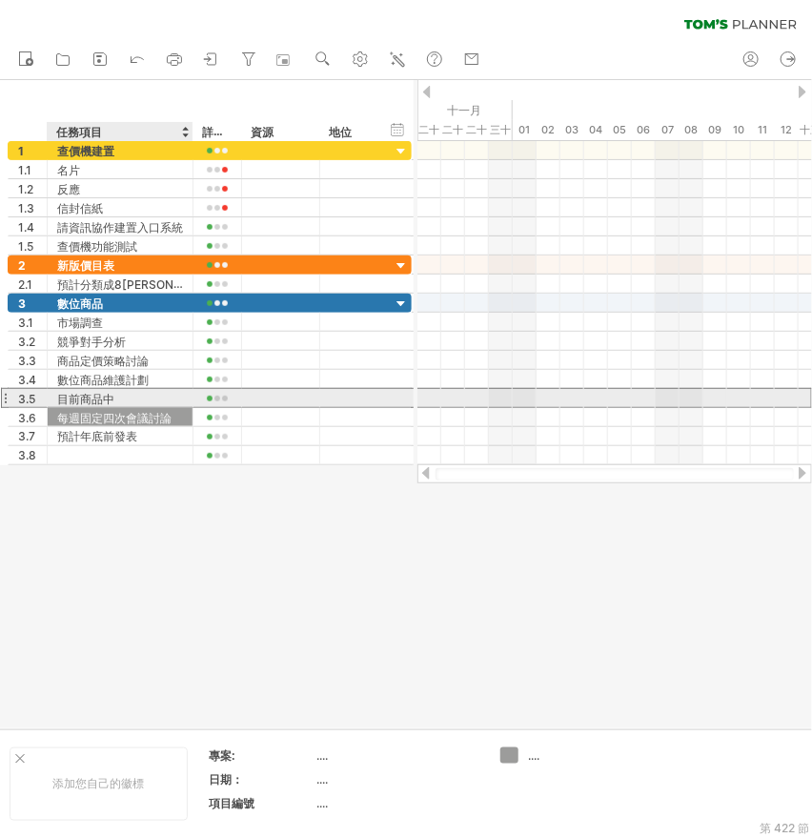
click at [71, 401] on font "目前商品中" at bounding box center [85, 399] width 57 height 14
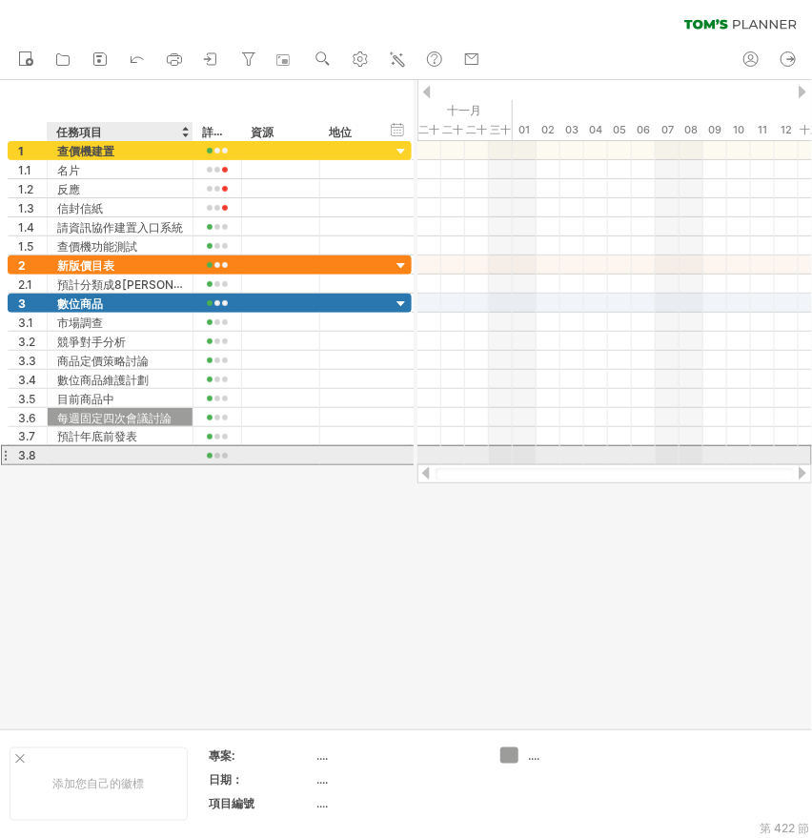
click at [89, 453] on div at bounding box center [120, 455] width 126 height 18
type input "*"
type input "********"
click at [108, 455] on input "********" at bounding box center [120, 455] width 126 height 18
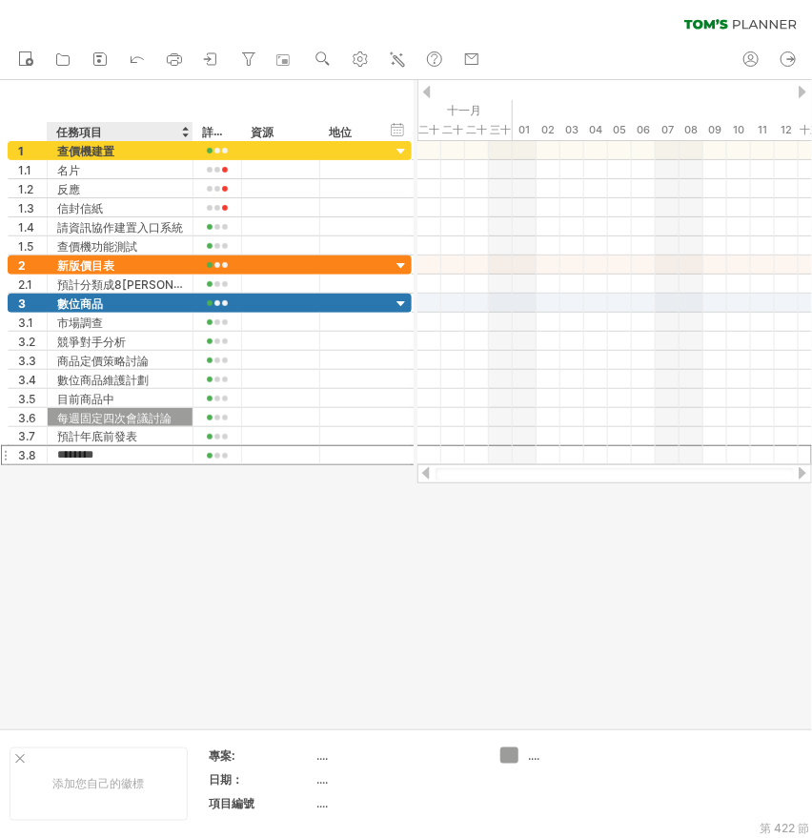
click at [157, 543] on div at bounding box center [406, 404] width 812 height 648
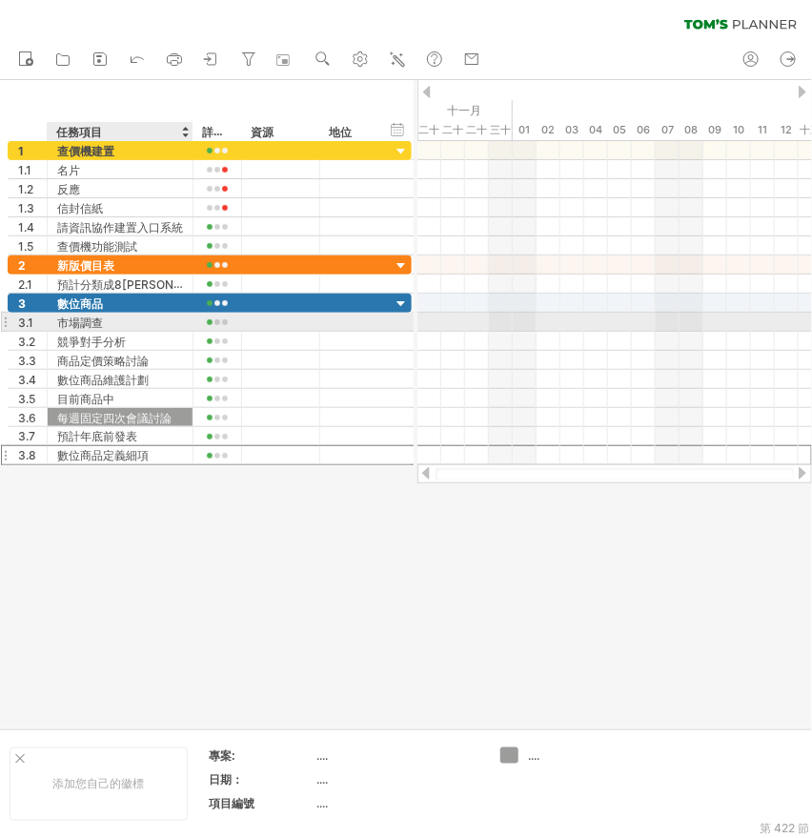
drag, startPoint x: 137, startPoint y: 453, endPoint x: 134, endPoint y: 326, distance: 126.9
click at [134, 326] on div "**********" at bounding box center [210, 380] width 404 height 172
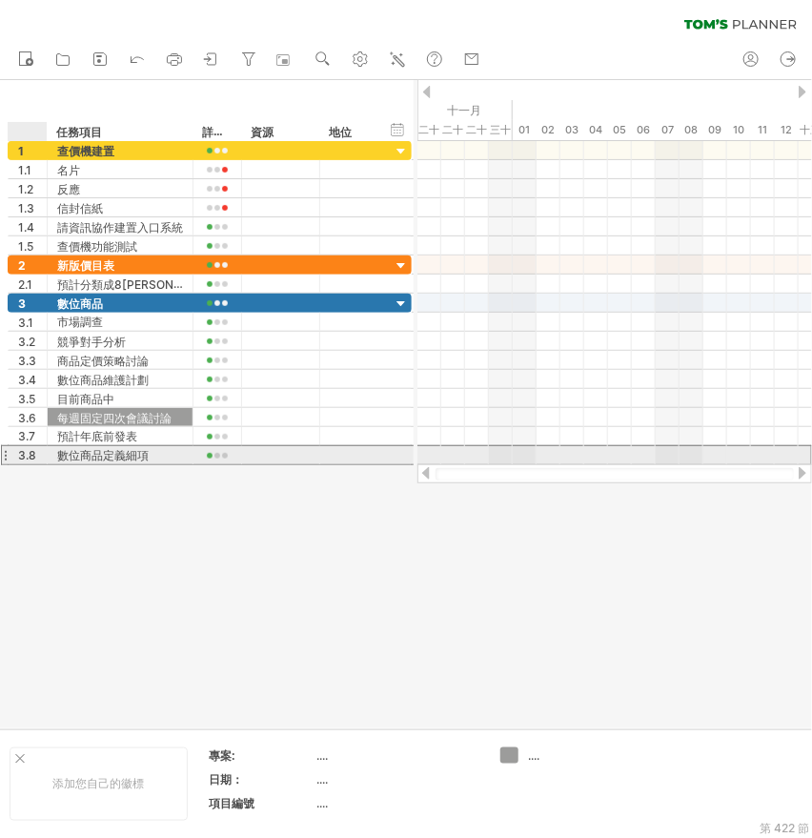
click at [36, 461] on div "3.8" at bounding box center [32, 455] width 29 height 18
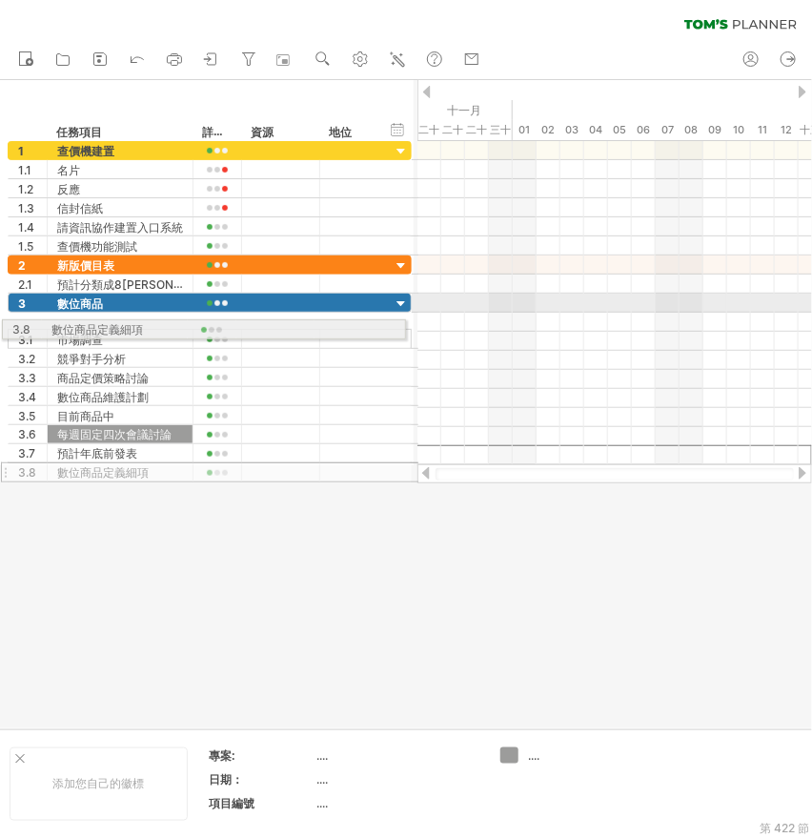
drag, startPoint x: 6, startPoint y: 454, endPoint x: 4, endPoint y: 326, distance: 127.8
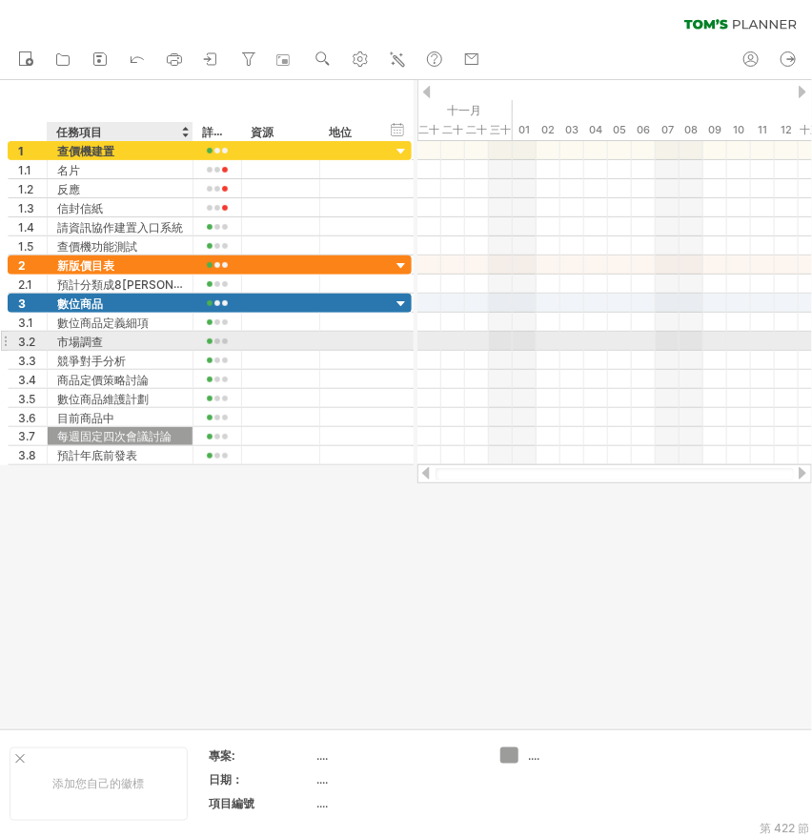
click at [107, 341] on div "市場調查" at bounding box center [120, 341] width 126 height 18
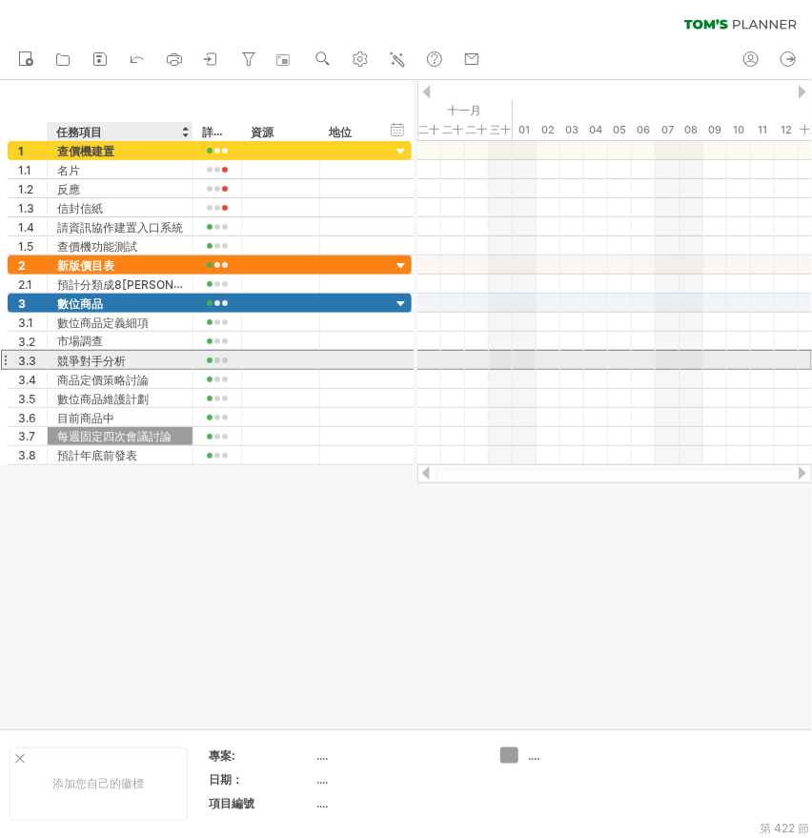
click at [99, 365] on font "競爭對手分析" at bounding box center [91, 361] width 69 height 14
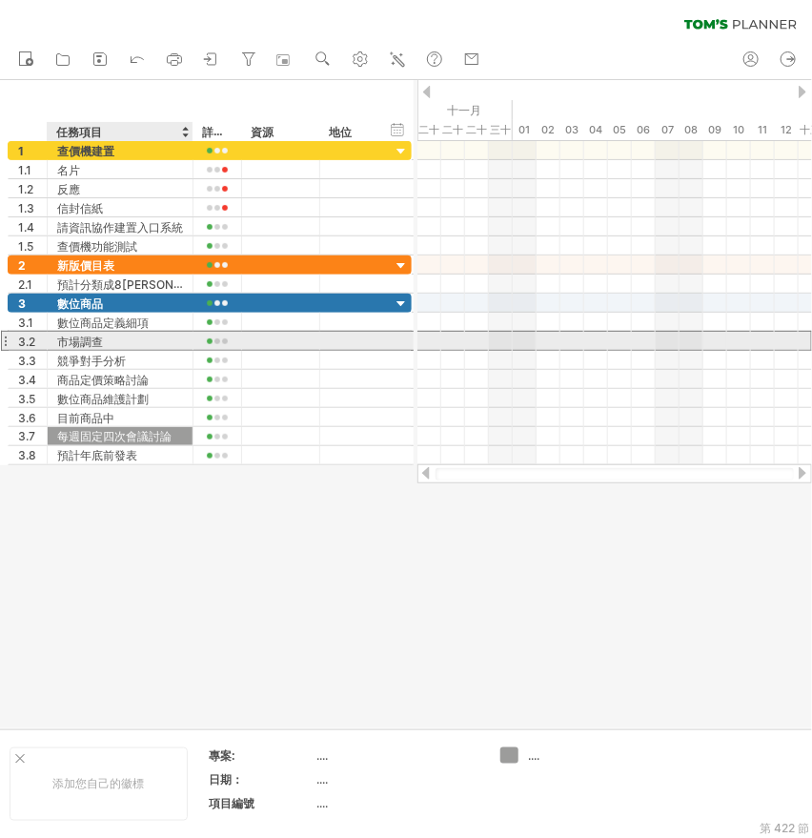
click at [130, 340] on div "市場調查" at bounding box center [120, 341] width 126 height 18
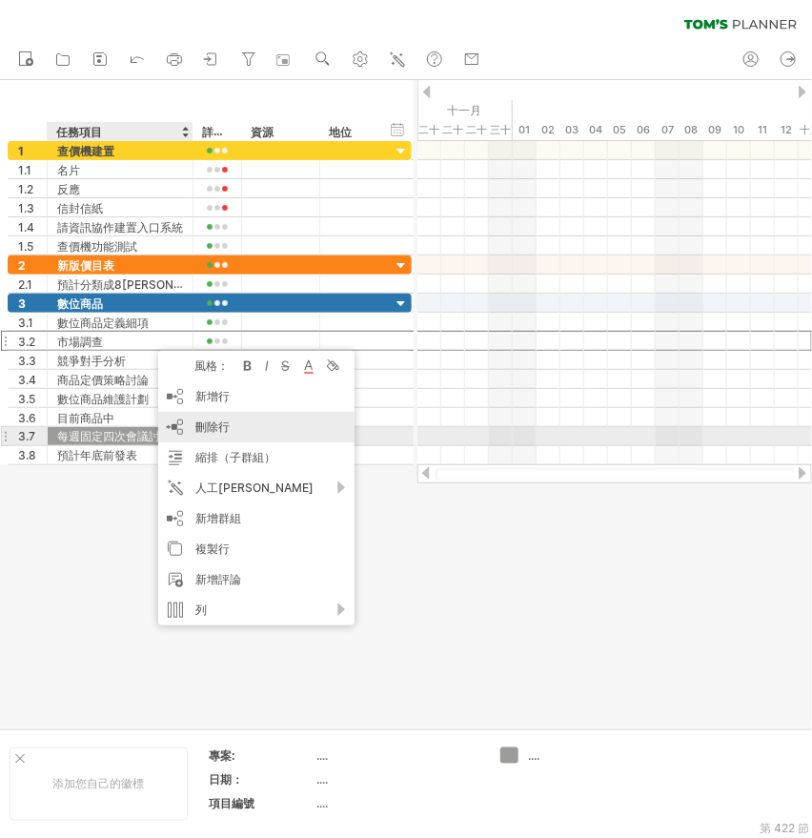
click at [234, 430] on div "刪除行 刪除選取的行" at bounding box center [256, 427] width 196 height 31
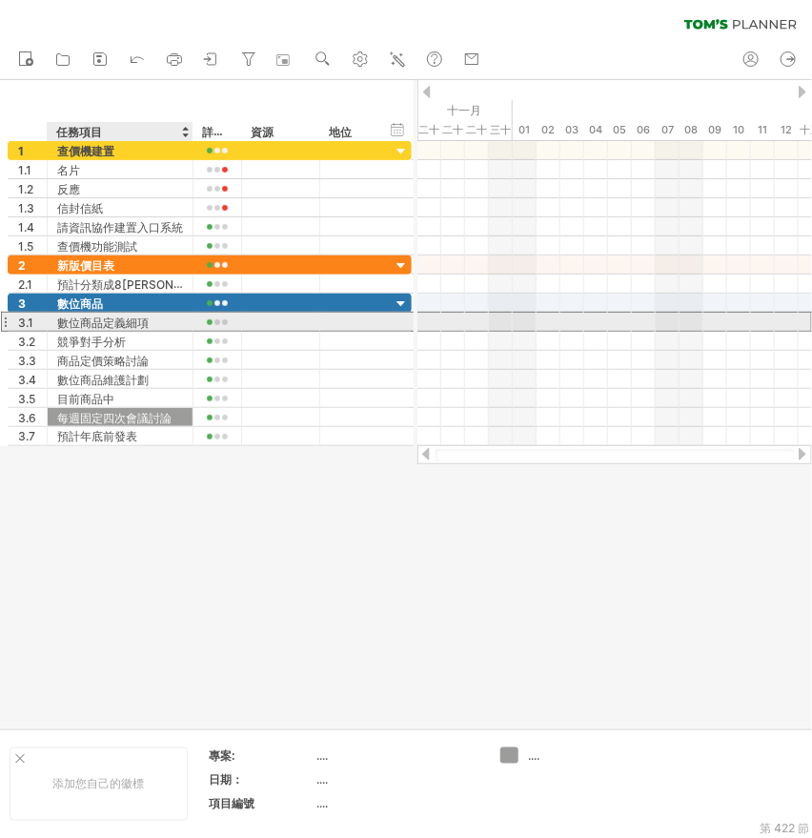
click at [92, 321] on font "數位商品定義細項" at bounding box center [103, 323] width 92 height 14
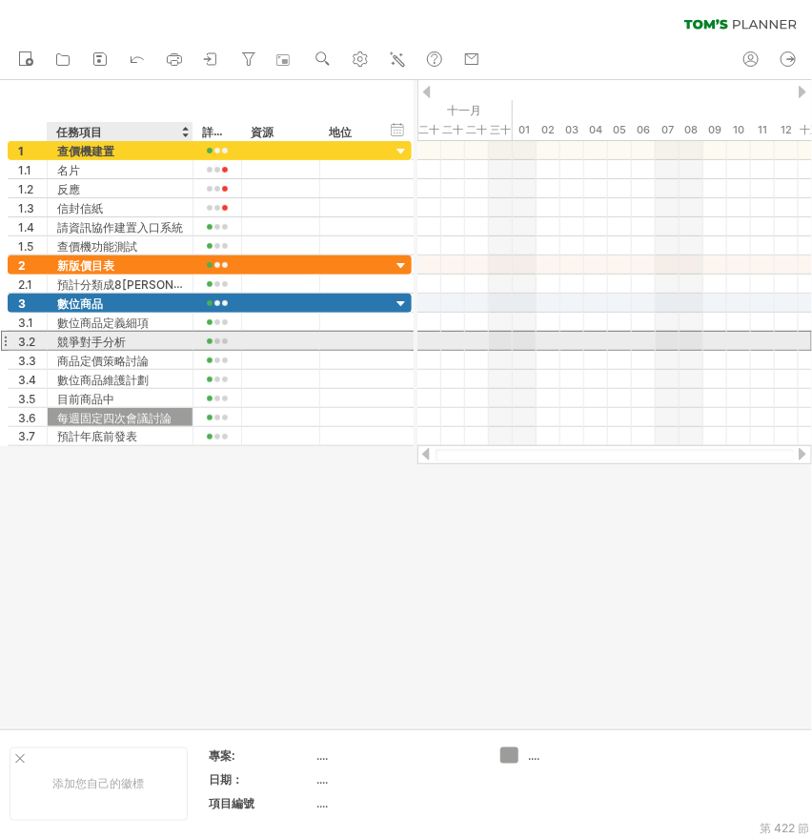
click at [78, 341] on font "競爭對手分析" at bounding box center [91, 342] width 69 height 14
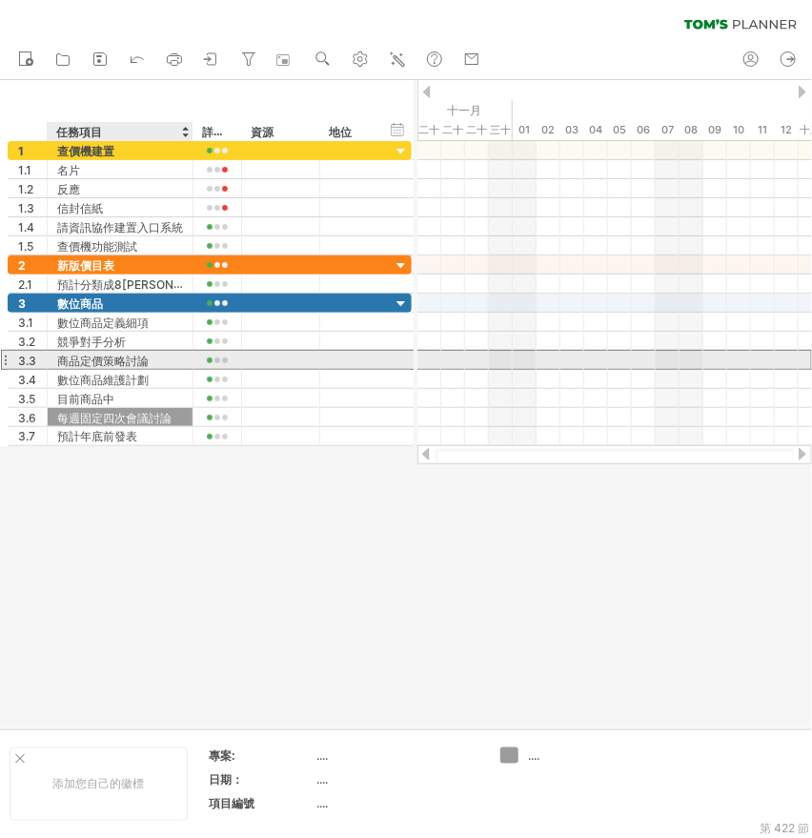
click at [94, 362] on font "商品定價策略討論" at bounding box center [103, 361] width 92 height 14
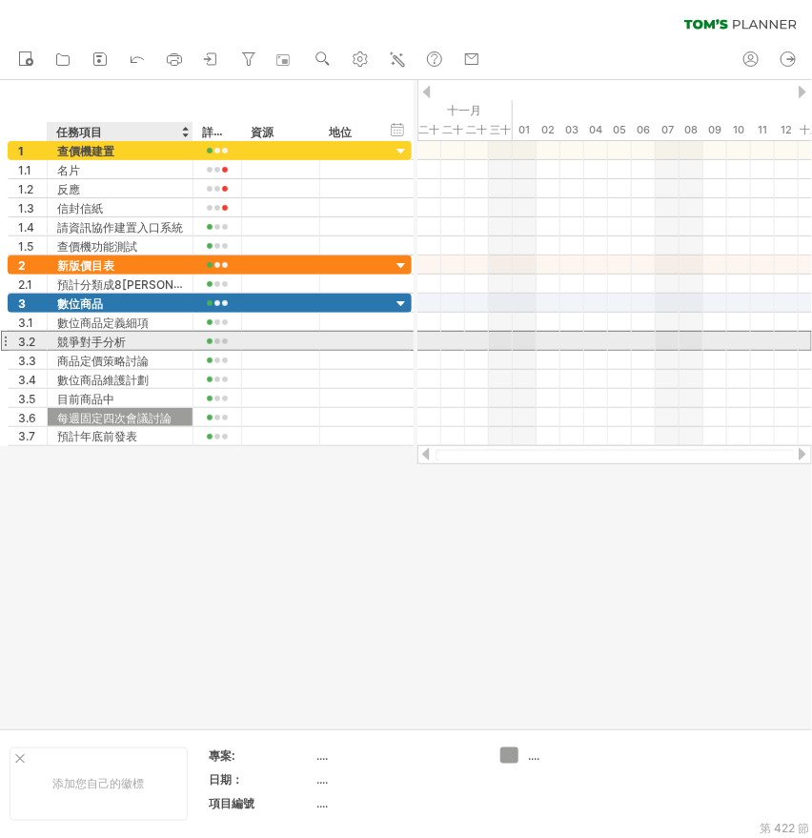
click at [101, 336] on font "競爭對手分析" at bounding box center [91, 342] width 69 height 14
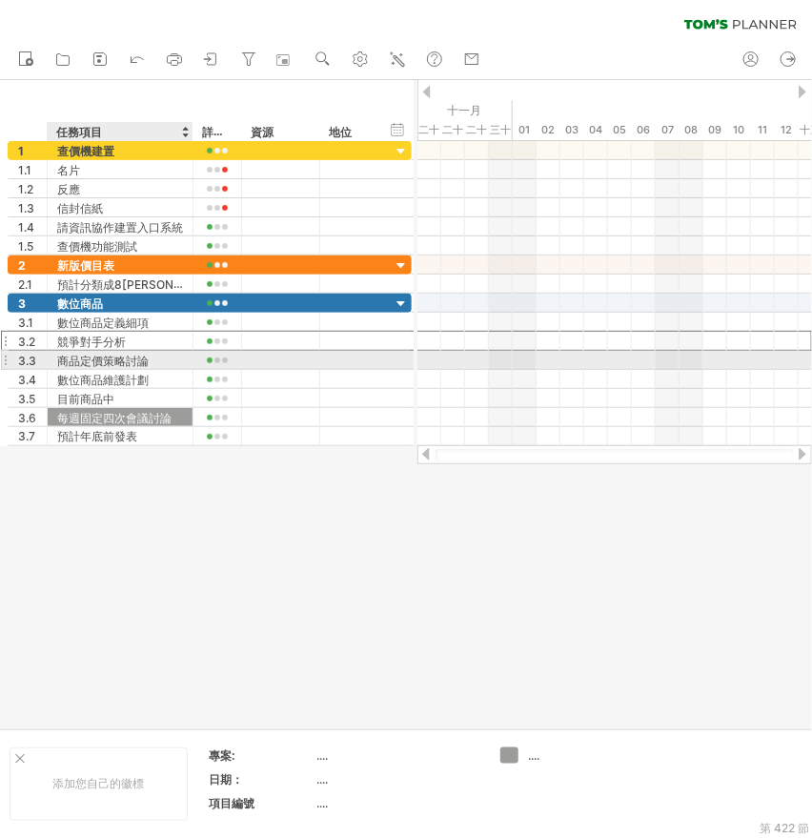
click at [101, 360] on font "商品定價策略討論" at bounding box center [103, 361] width 92 height 14
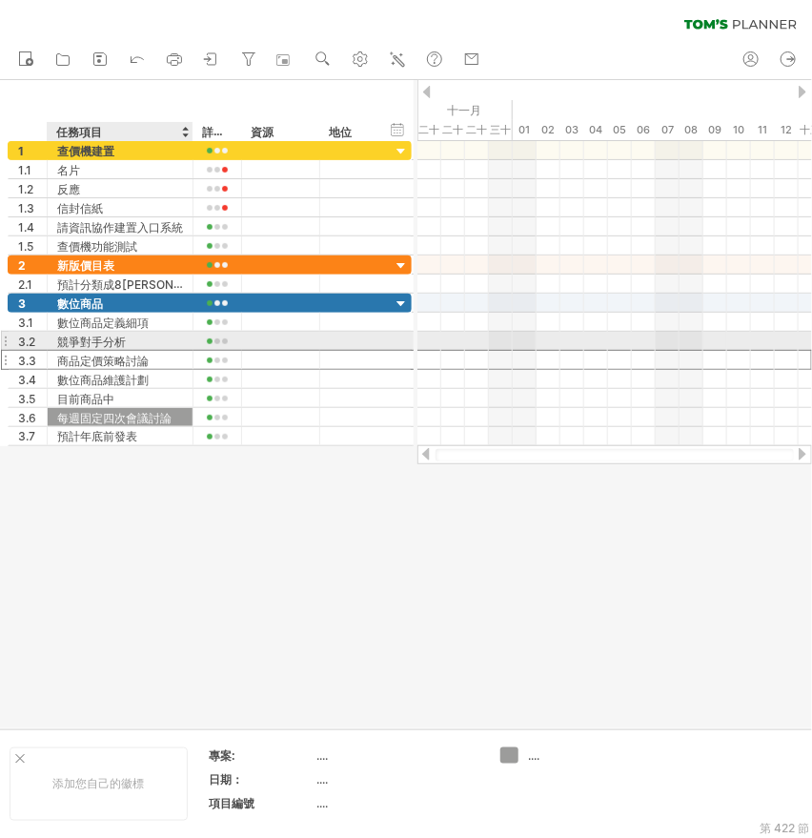
click at [102, 339] on font "競爭對手分析" at bounding box center [91, 342] width 69 height 14
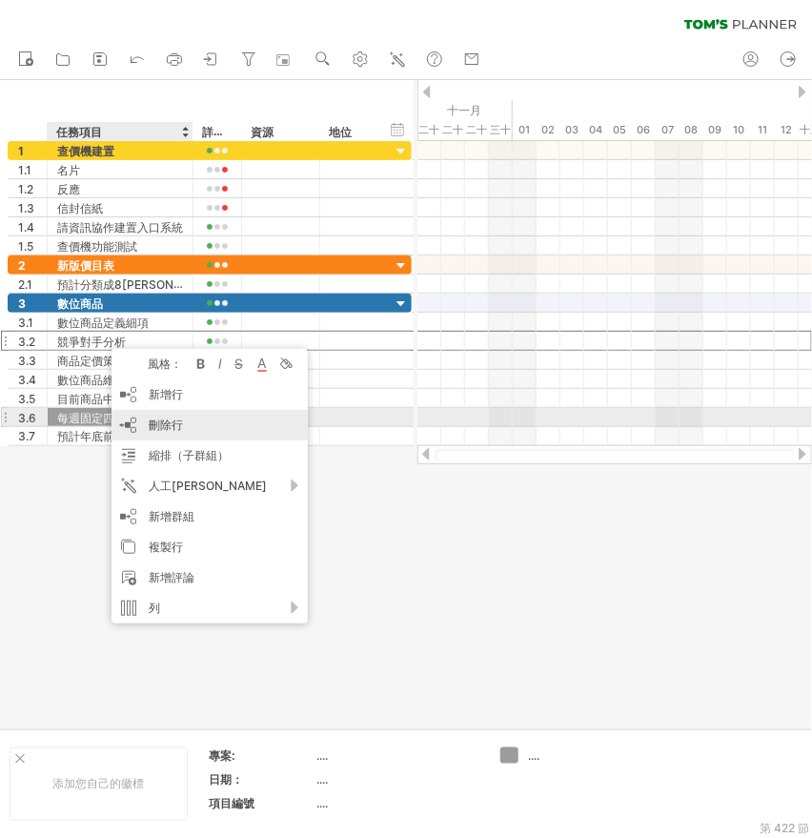
click at [167, 422] on font "刪除行" at bounding box center [166, 425] width 34 height 14
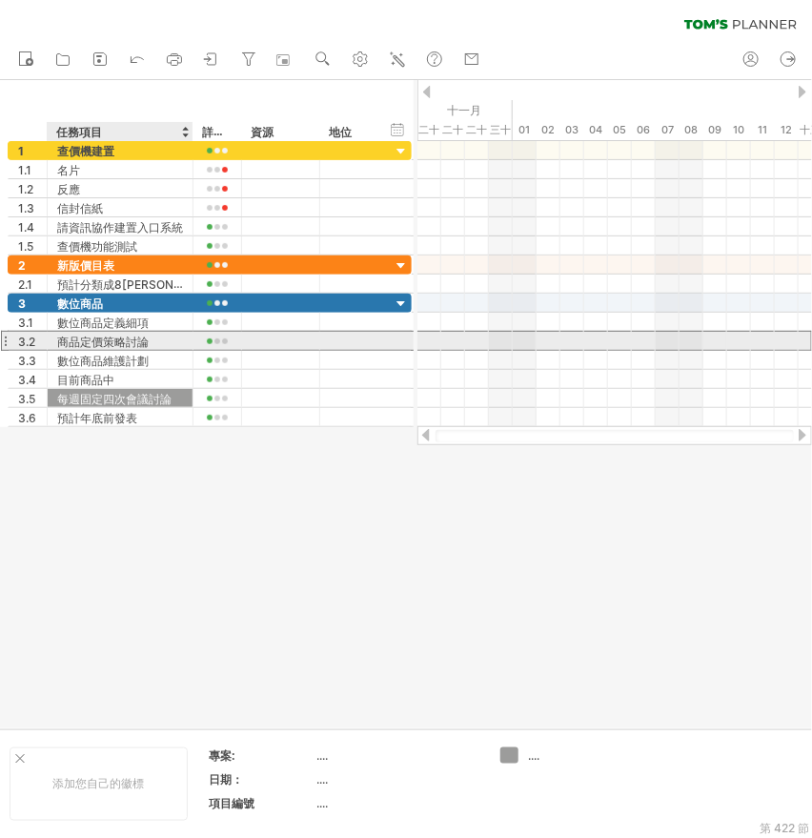
click at [111, 341] on font "商品定價策略討論" at bounding box center [103, 342] width 92 height 14
click at [133, 345] on font "商品定價策略討論" at bounding box center [103, 342] width 92 height 14
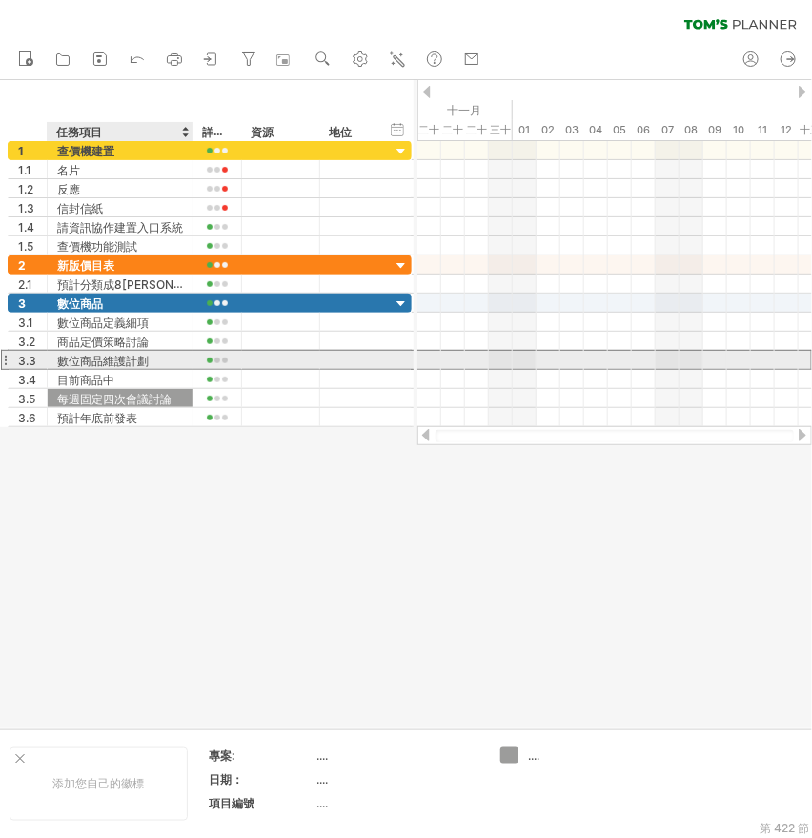
click at [112, 360] on font "數位商品維護計劃" at bounding box center [103, 361] width 92 height 14
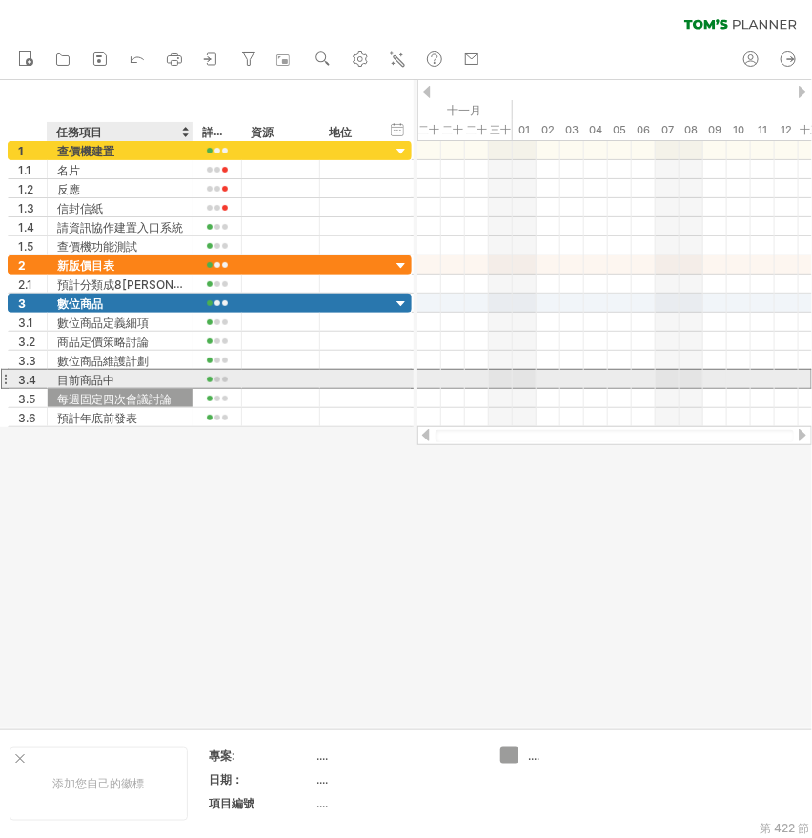
click at [94, 375] on font "目前商品中" at bounding box center [85, 380] width 57 height 14
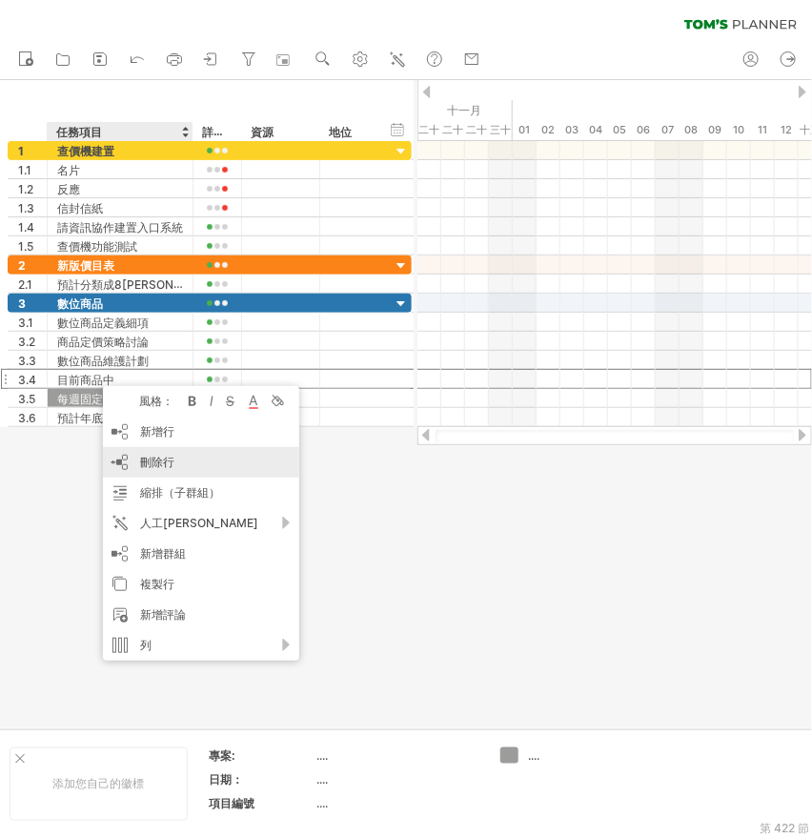
click at [160, 451] on div "刪除行 刪除選取的行" at bounding box center [201, 462] width 196 height 31
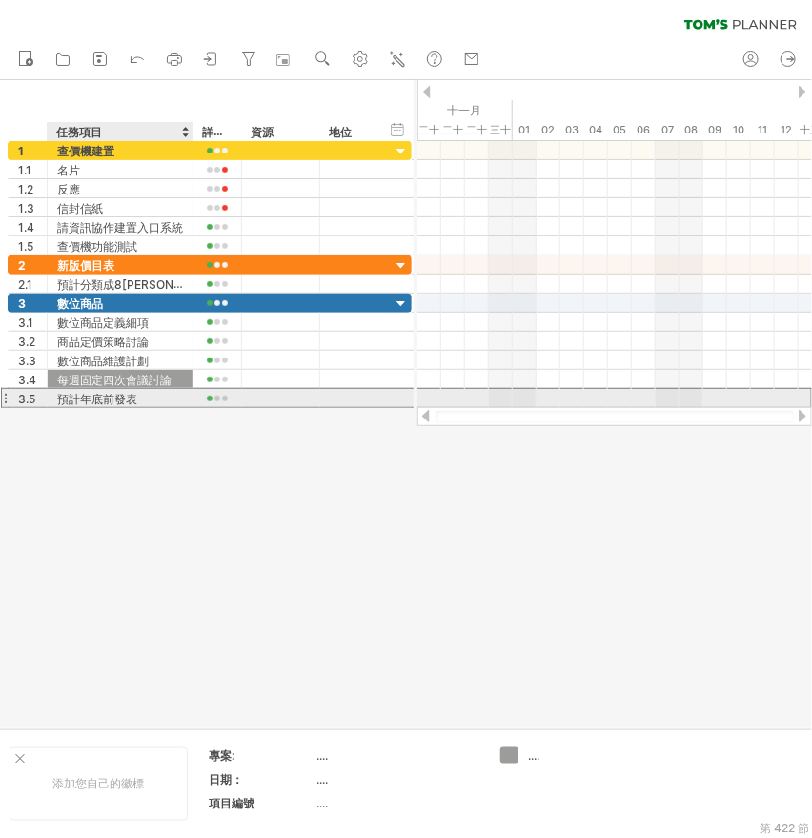
click at [104, 397] on font "預計年底前發表" at bounding box center [97, 399] width 80 height 14
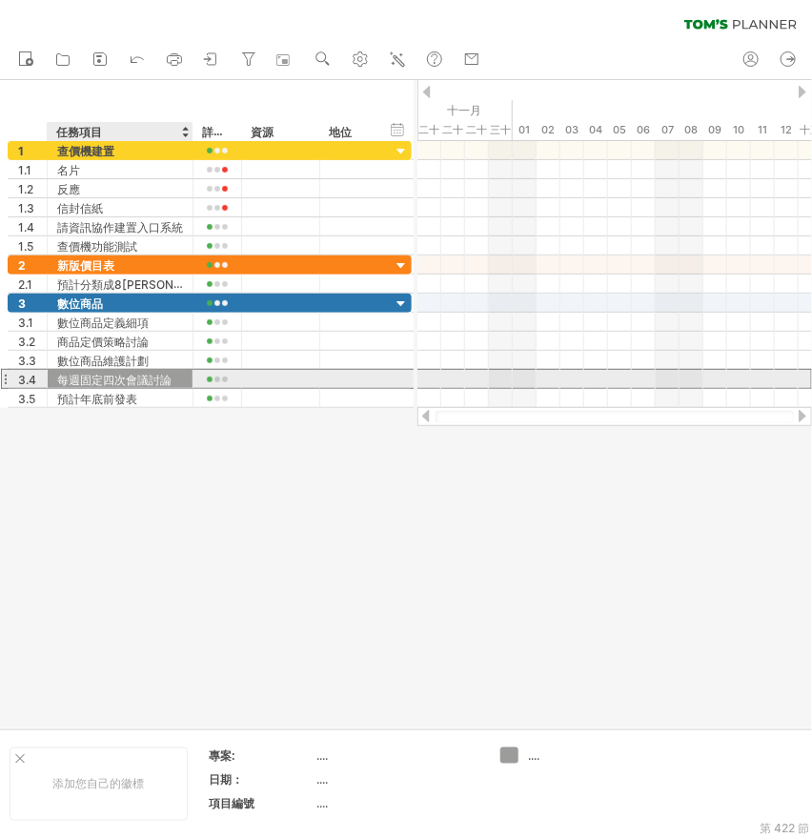
click at [104, 378] on font "每週固定四次會議討論" at bounding box center [114, 380] width 114 height 14
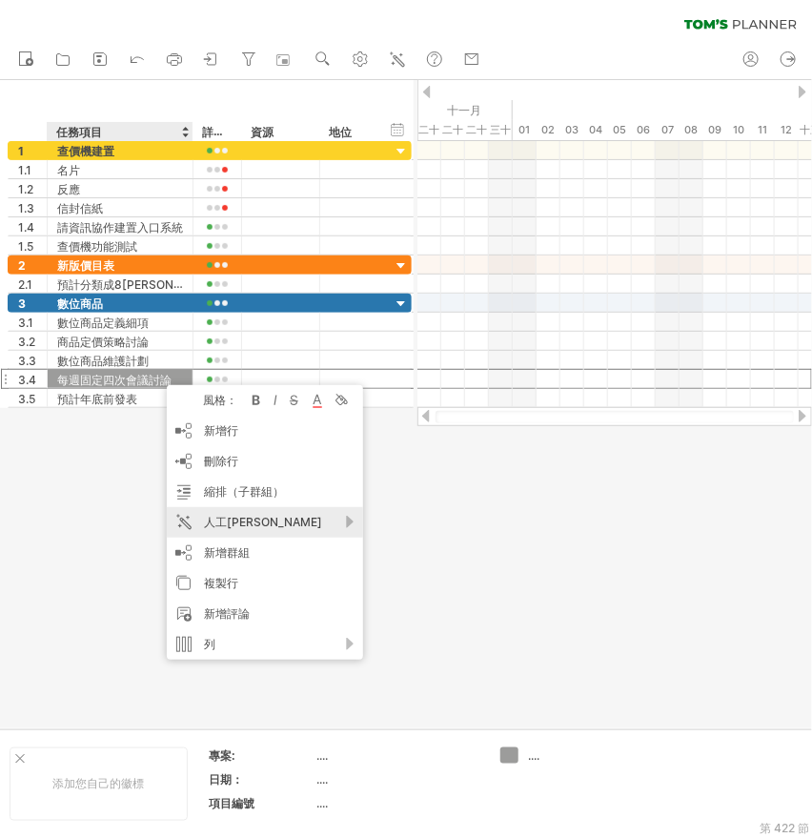
click at [324, 521] on div "人工[PERSON_NAME]" at bounding box center [265, 522] width 196 height 31
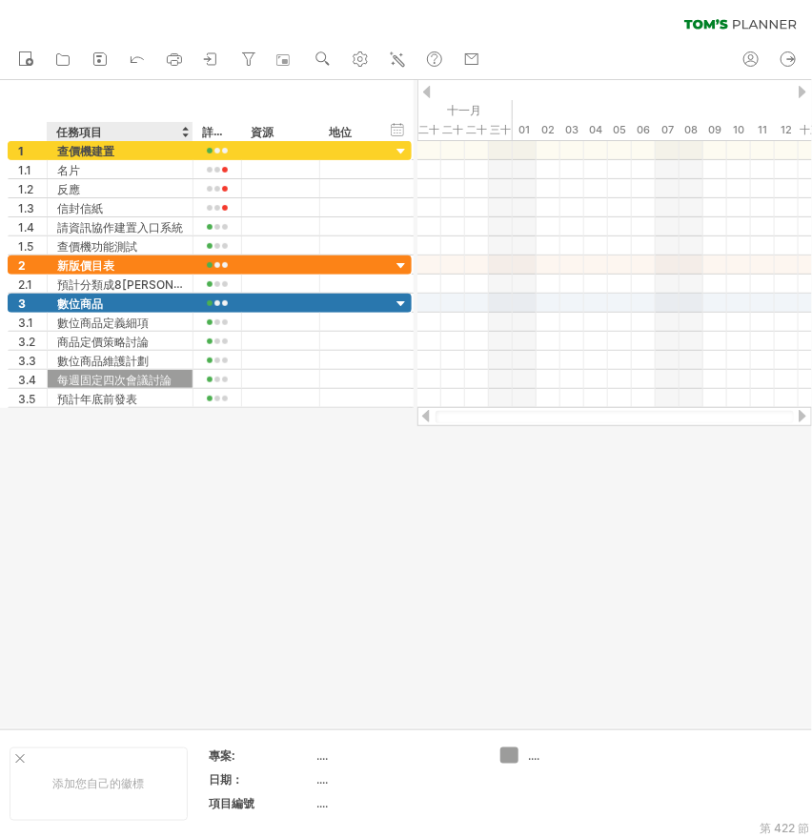
drag, startPoint x: 84, startPoint y: 479, endPoint x: 103, endPoint y: 464, distance: 23.8
click at [84, 479] on div at bounding box center [406, 404] width 812 height 648
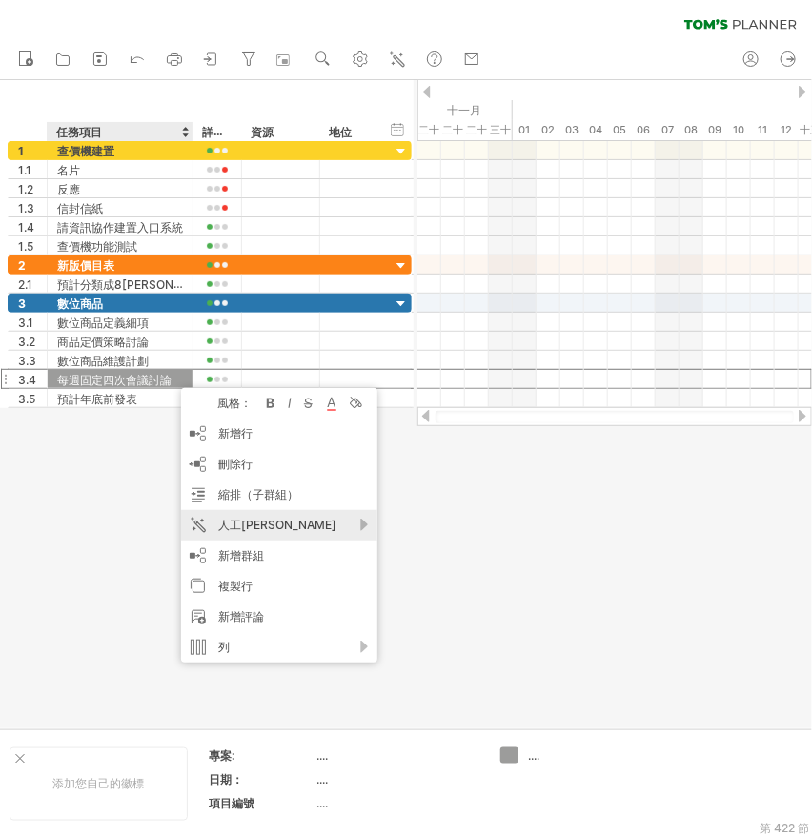
drag, startPoint x: 254, startPoint y: 526, endPoint x: 275, endPoint y: 526, distance: 21.0
click at [254, 526] on font "人工[PERSON_NAME]" at bounding box center [277, 525] width 118 height 14
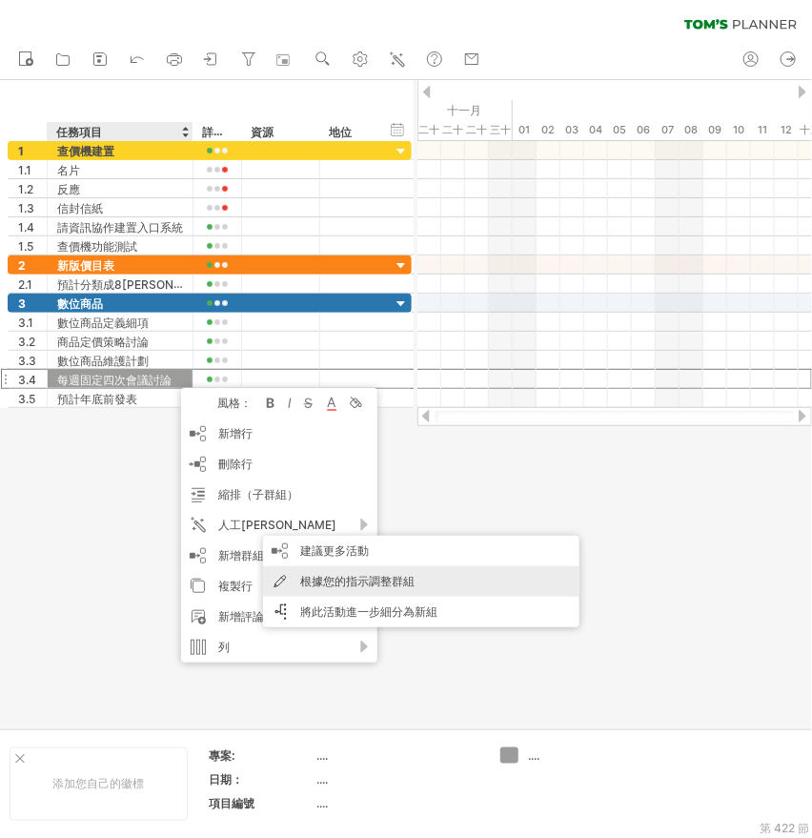
click at [405, 586] on font "根據您的指示調整群組" at bounding box center [357, 581] width 114 height 14
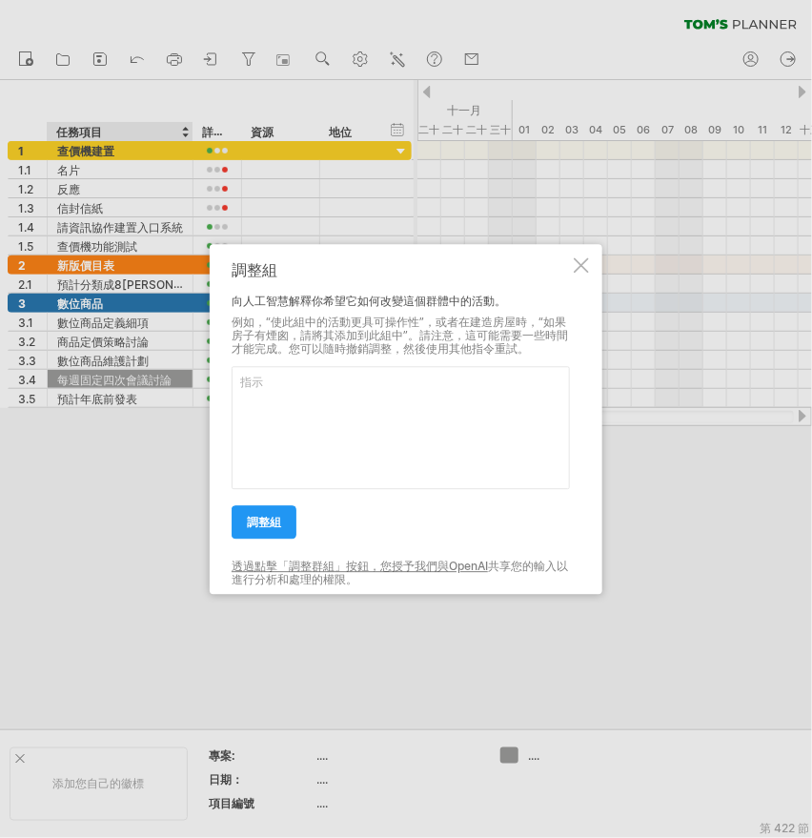
drag, startPoint x: 306, startPoint y: 320, endPoint x: 405, endPoint y: 326, distance: 99.3
click at [405, 326] on font "例如，“使此組中的活動更具可操作性”，或者在建造房屋時，“如果房子有煙囪，請將其添加到此組中”。請注意，這可能需要一些時間才能完成。您可以隨時撤銷調整，然後使…" at bounding box center [400, 336] width 337 height 42
click at [570, 265] on div "調整組 向人工智慧解釋你希望它如何改變這個群體中的活動。 例如，“使此組中的活動更具可操作性”，或者在建造房屋時，“如果房子有煙囪，請將其添加到此組中”。請注…" at bounding box center [406, 419] width 393 height 350
click at [603, 251] on div "嘗試造訪 [DOMAIN_NAME] 再次連接... 0% 清除過濾器 新的" at bounding box center [406, 419] width 812 height 838
click at [579, 273] on div at bounding box center [581, 264] width 15 height 15
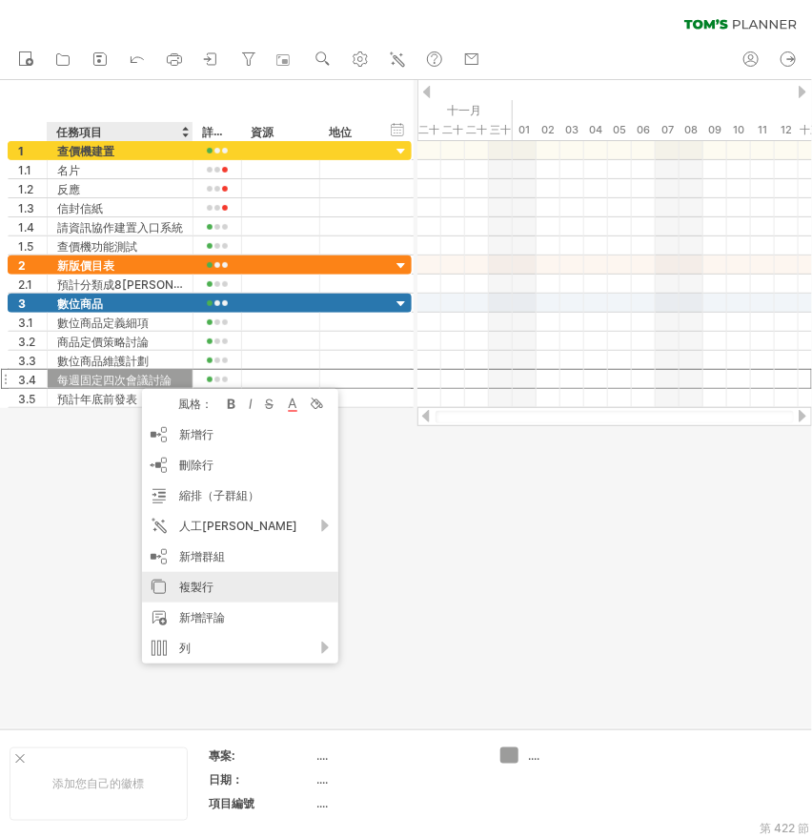
click at [236, 579] on div "複製行" at bounding box center [240, 587] width 196 height 31
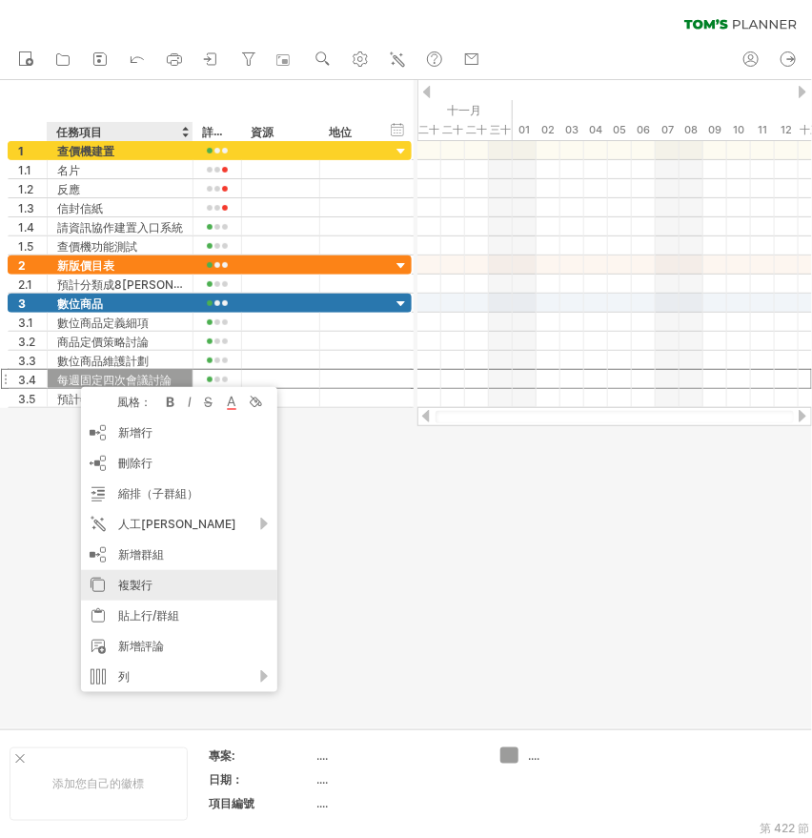
click at [162, 581] on div "複製行" at bounding box center [179, 585] width 196 height 31
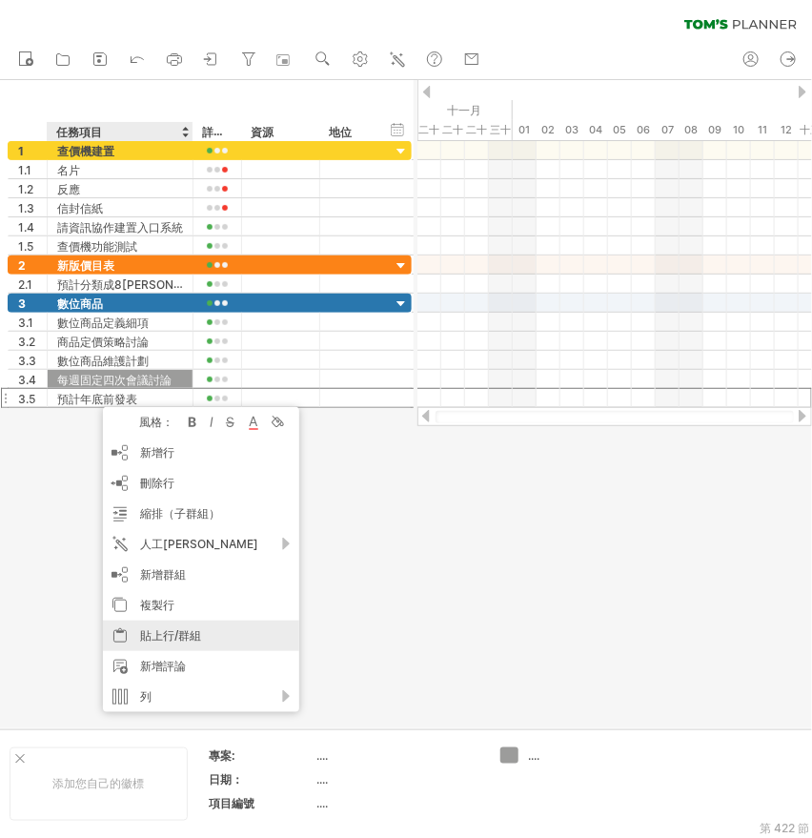
click at [193, 637] on font "貼上行/群組" at bounding box center [170, 635] width 61 height 14
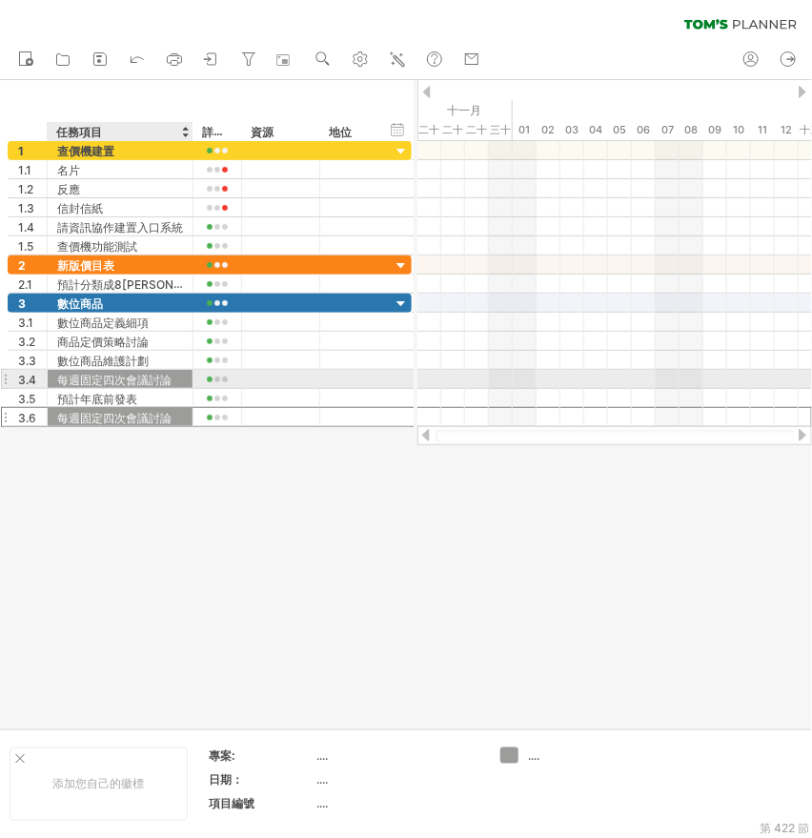
drag, startPoint x: 118, startPoint y: 419, endPoint x: 120, endPoint y: 379, distance: 40.1
click at [120, 379] on div "**********" at bounding box center [210, 361] width 404 height 134
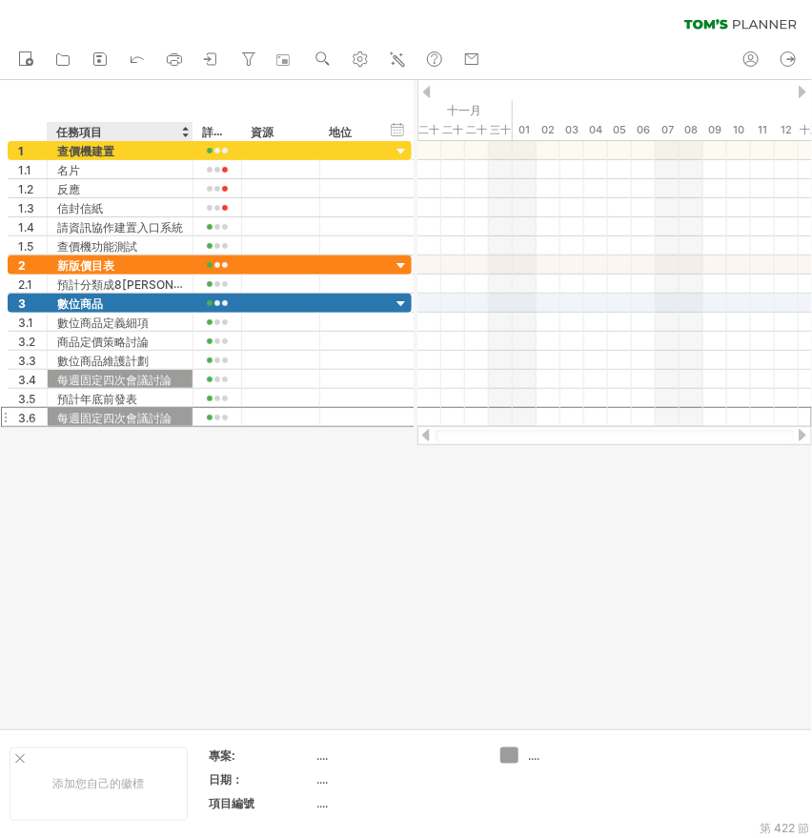
drag, startPoint x: 107, startPoint y: 416, endPoint x: 106, endPoint y: 433, distance: 17.2
click at [106, 433] on div "嘗試造訪 [DOMAIN_NAME] 再次連接... 0% 清除過濾器 新的" at bounding box center [406, 419] width 812 height 838
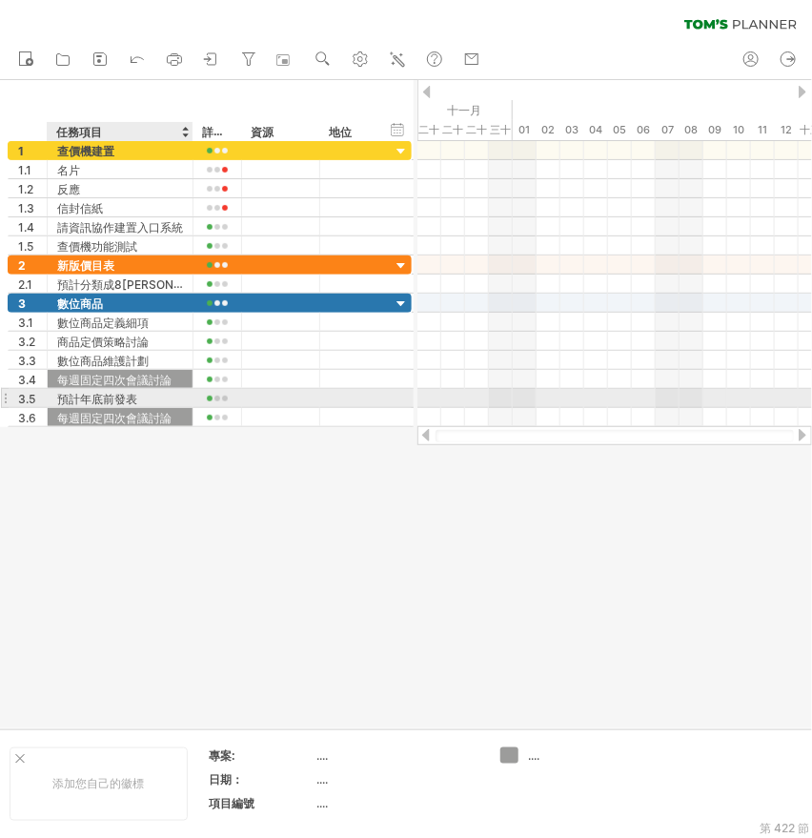
click at [110, 396] on font "預計年底前發表" at bounding box center [97, 399] width 80 height 14
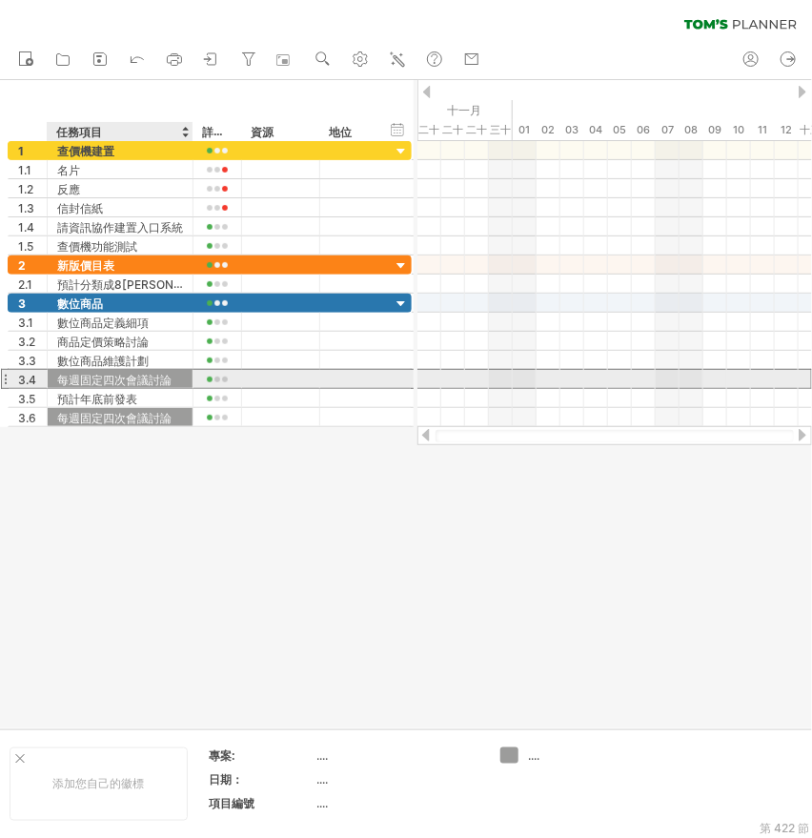
click at [113, 380] on font "每週固定四次會議討論" at bounding box center [114, 380] width 114 height 14
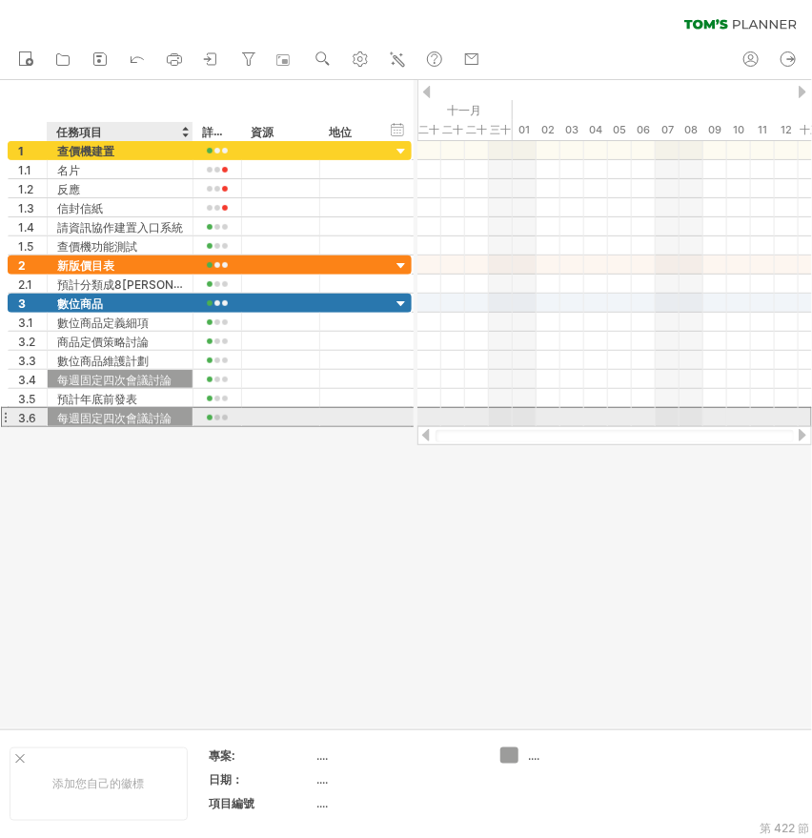
click at [114, 416] on font "每週固定四次會議討論" at bounding box center [114, 418] width 114 height 14
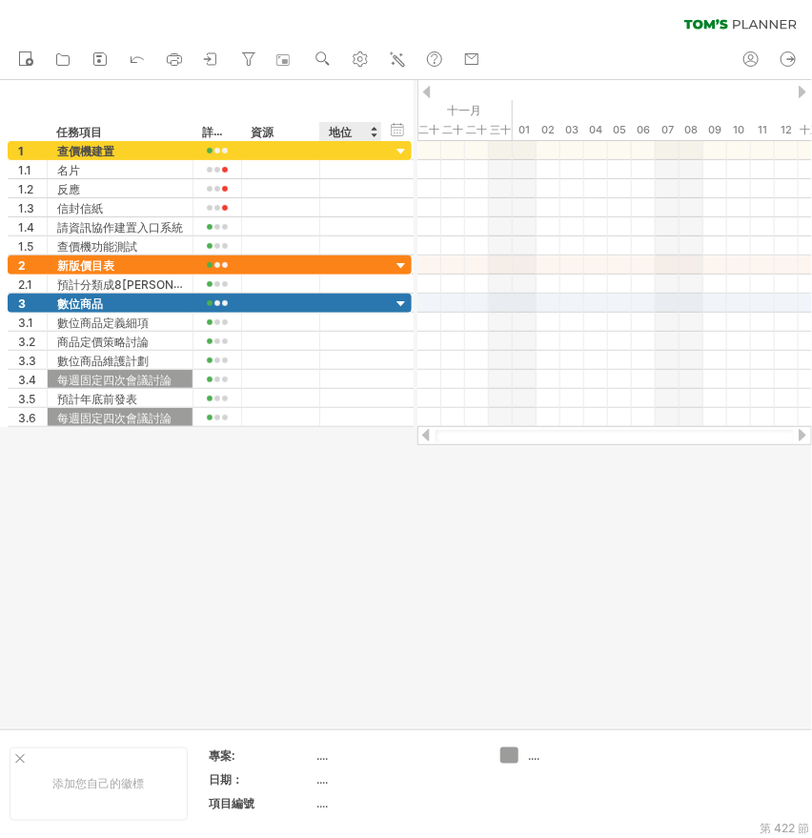
click at [386, 603] on div at bounding box center [406, 404] width 812 height 648
click at [517, 484] on div at bounding box center [406, 404] width 812 height 648
click at [398, 130] on div "隱藏開始/結束/持續時間 顯示開始/結束/持續時間" at bounding box center [398, 129] width 18 height 20
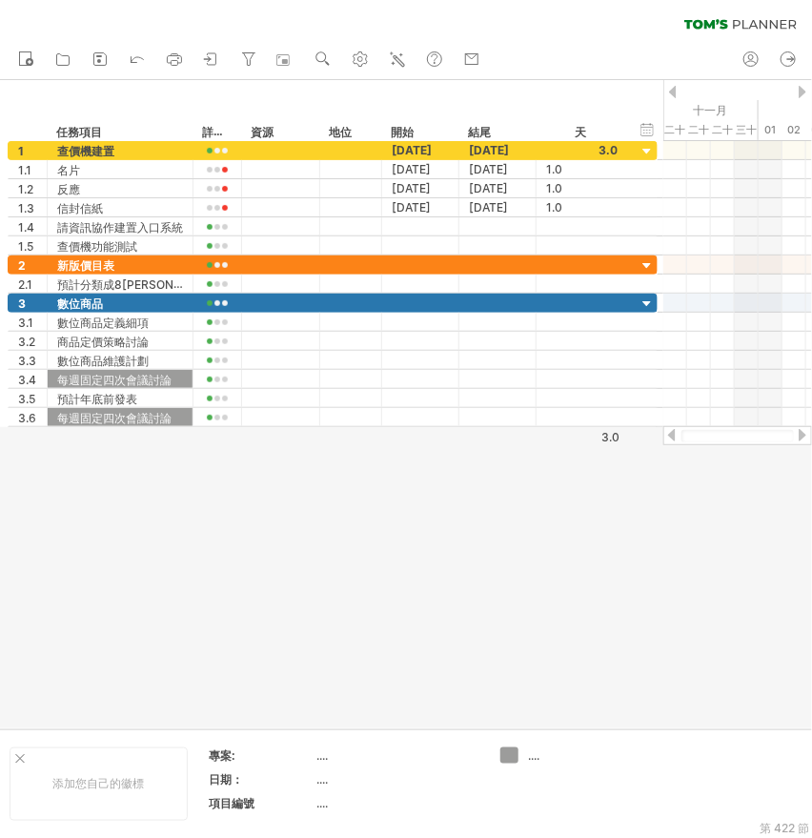
click at [689, 435] on div at bounding box center [738, 436] width 113 height 12
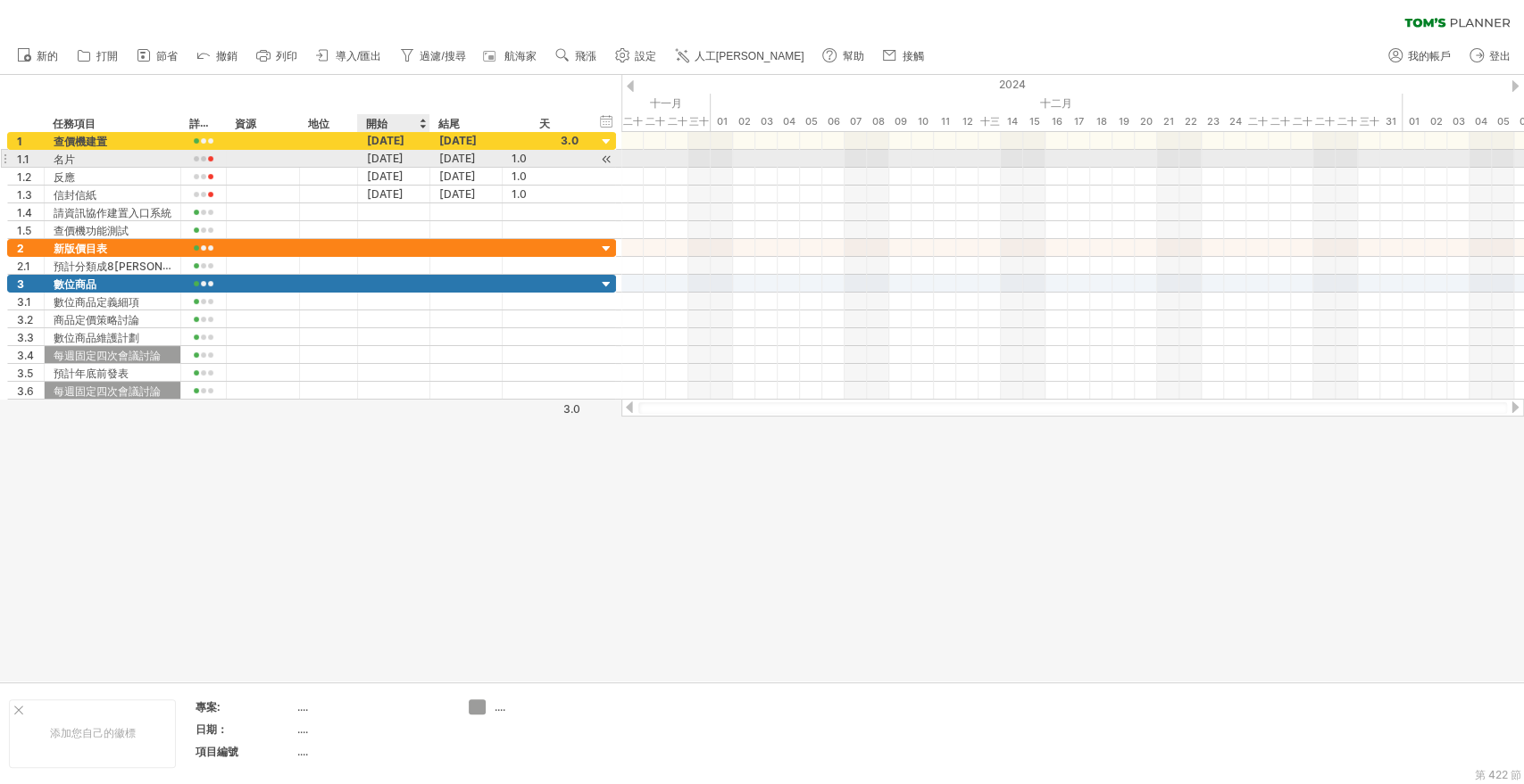
click at [403, 160] on font "[DATE]" at bounding box center [385, 158] width 37 height 13
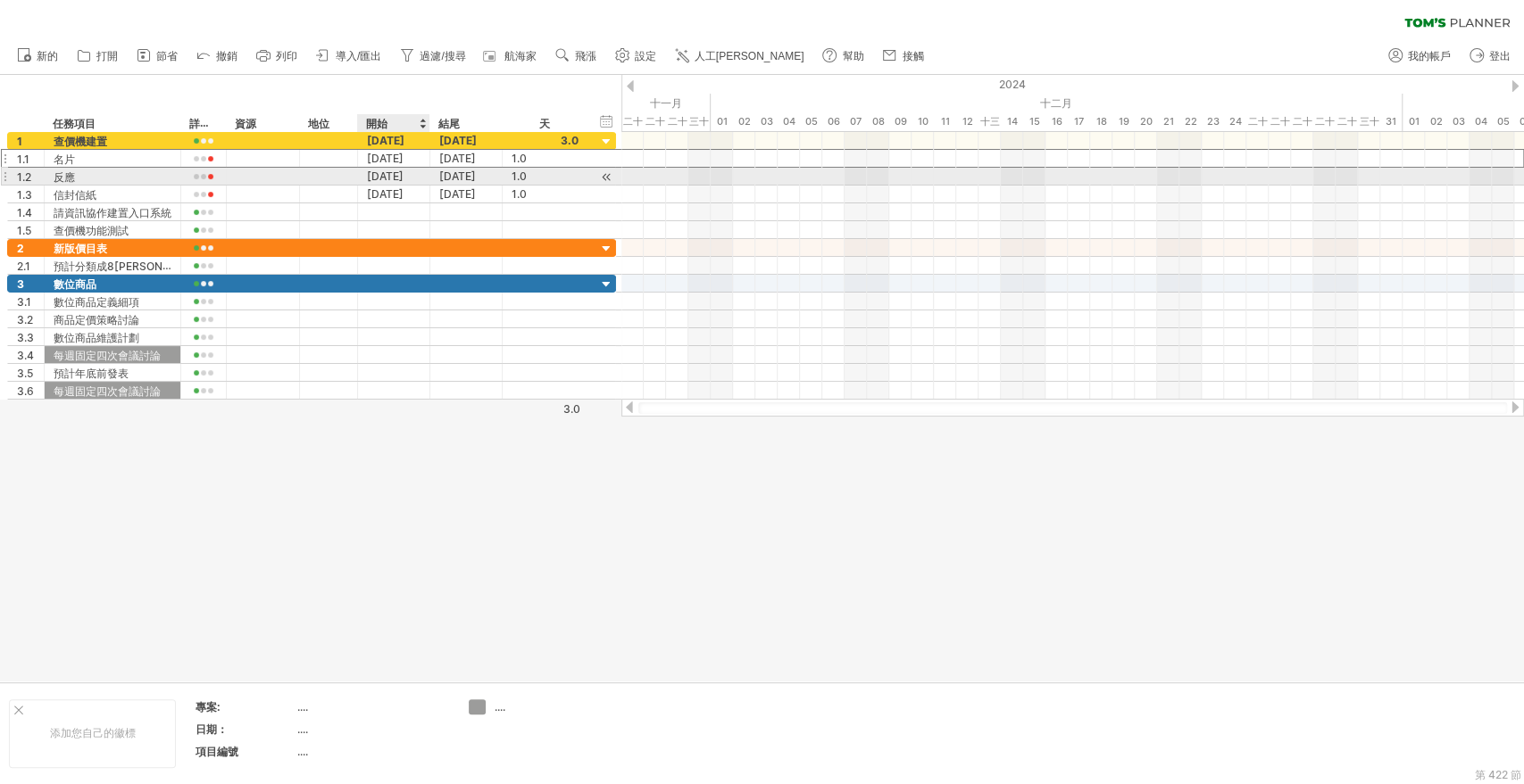
click at [409, 182] on div "[DATE]" at bounding box center [393, 176] width 72 height 17
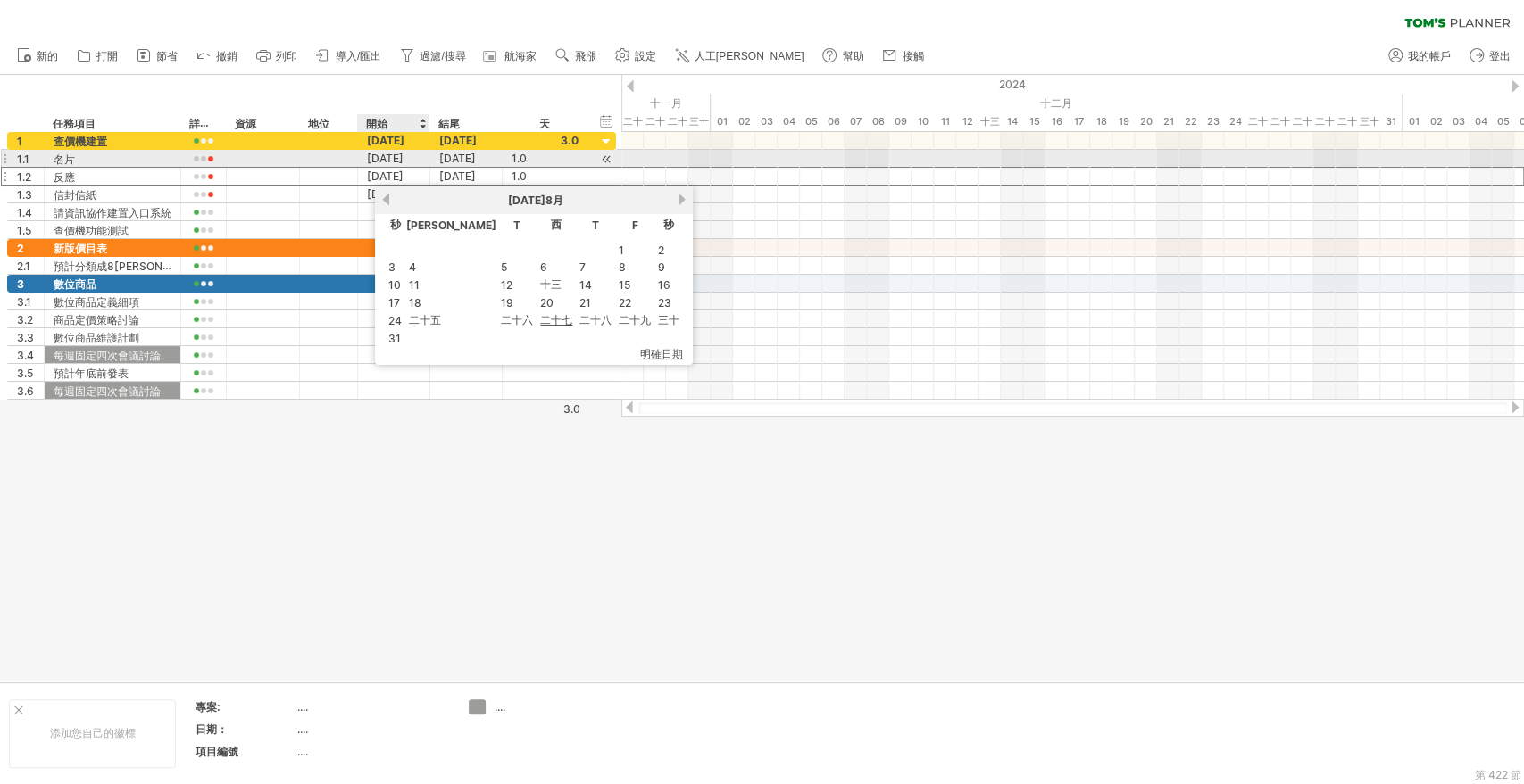
click at [401, 155] on font "[DATE]" at bounding box center [385, 158] width 37 height 13
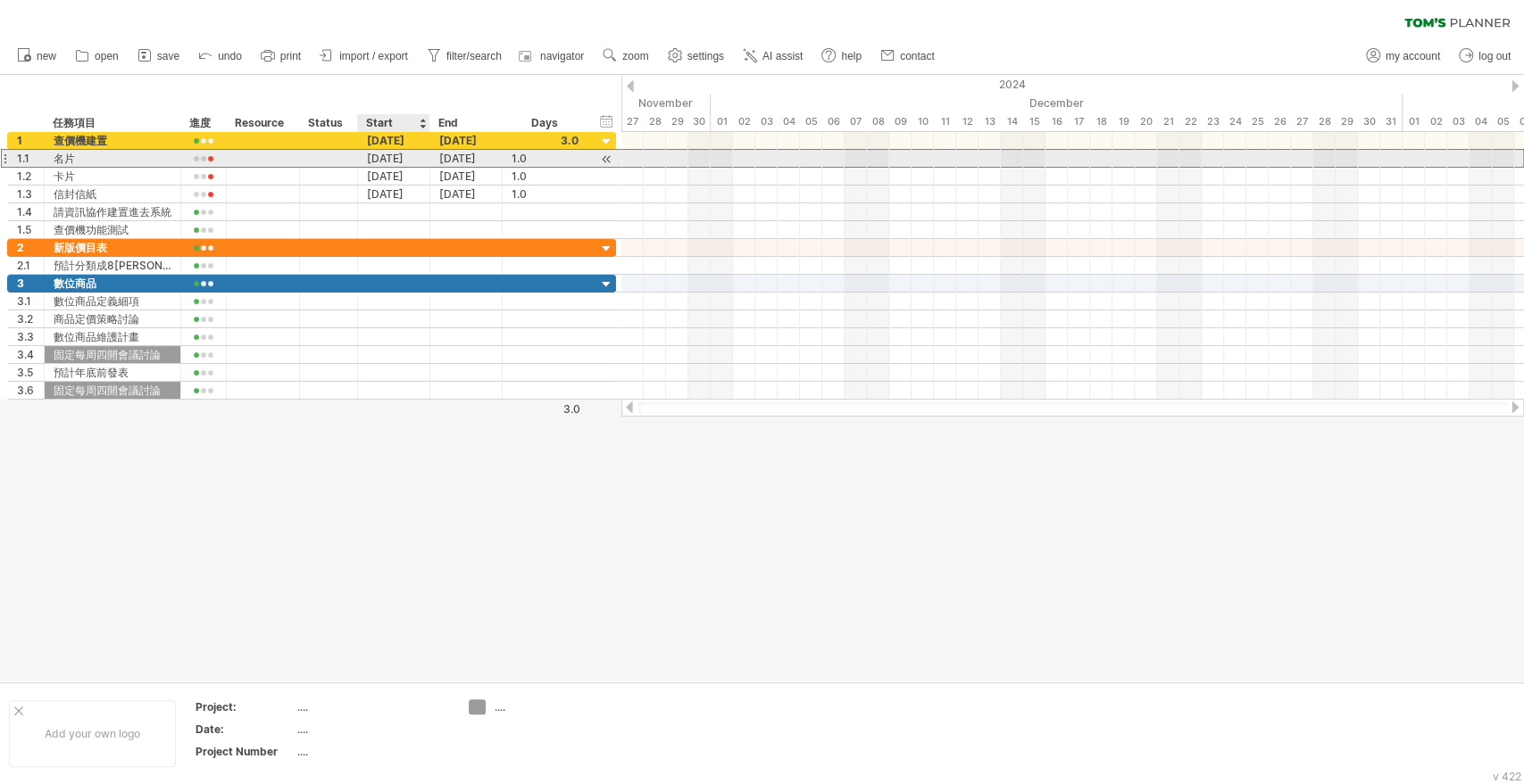
click at [386, 158] on div "[DATE]" at bounding box center [393, 158] width 72 height 17
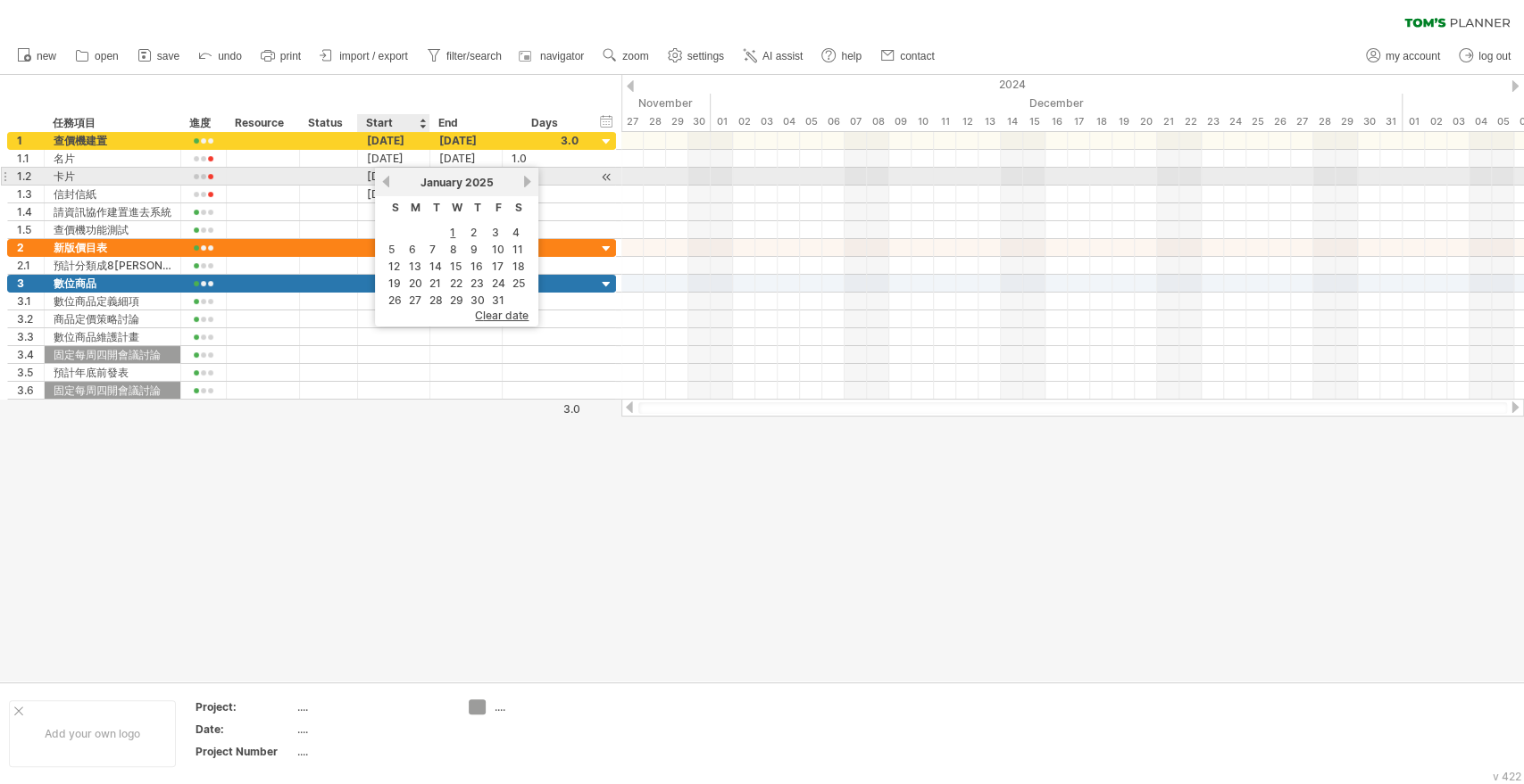
click at [386, 182] on link "previous" at bounding box center [386, 181] width 13 height 13
click at [522, 181] on link "next" at bounding box center [527, 181] width 13 height 13
click at [522, 181] on link "next" at bounding box center [525, 181] width 13 height 13
click at [522, 181] on link "next" at bounding box center [527, 181] width 13 height 13
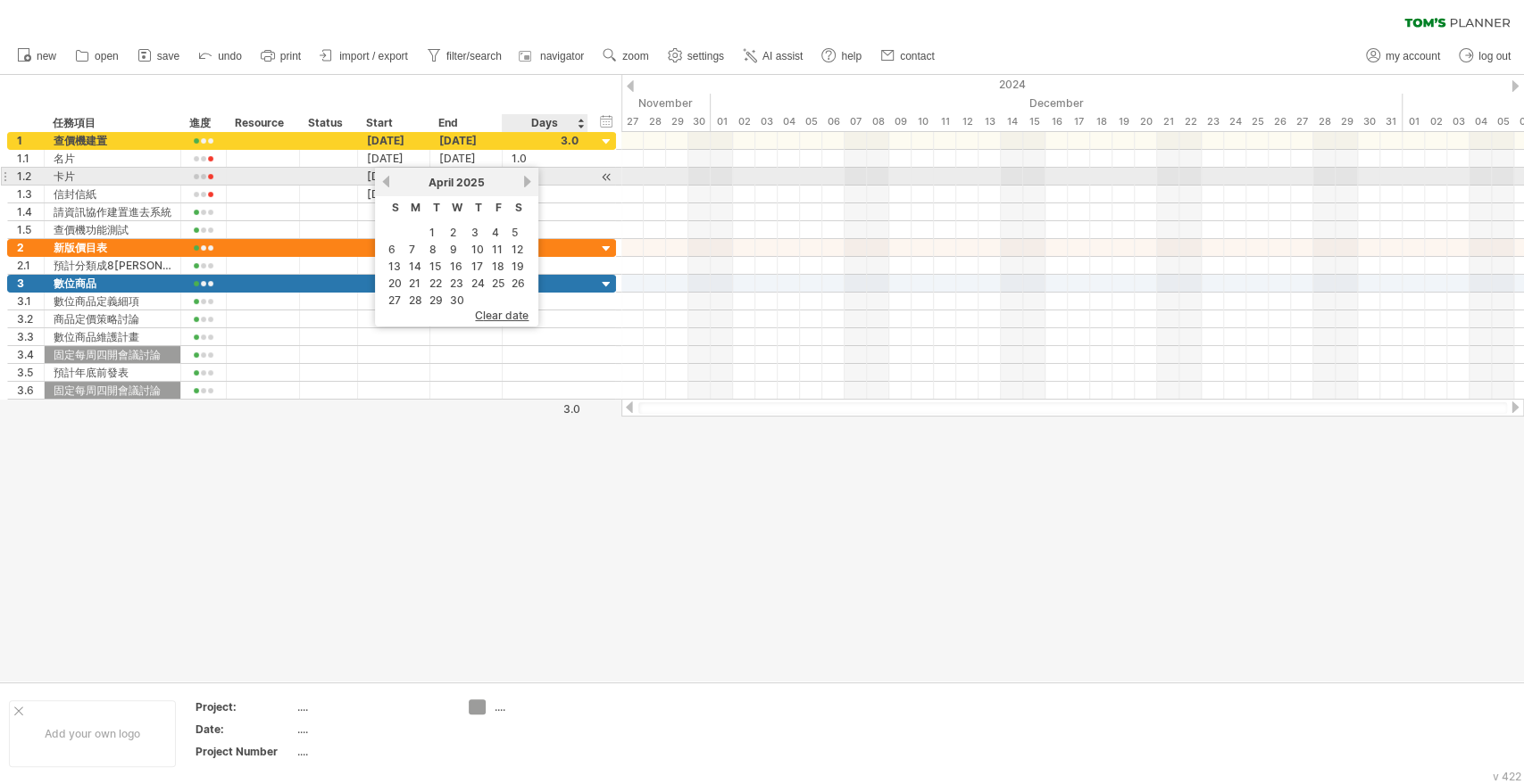
click at [522, 181] on link "next" at bounding box center [527, 181] width 13 height 13
click at [386, 176] on link "previous" at bounding box center [386, 181] width 13 height 13
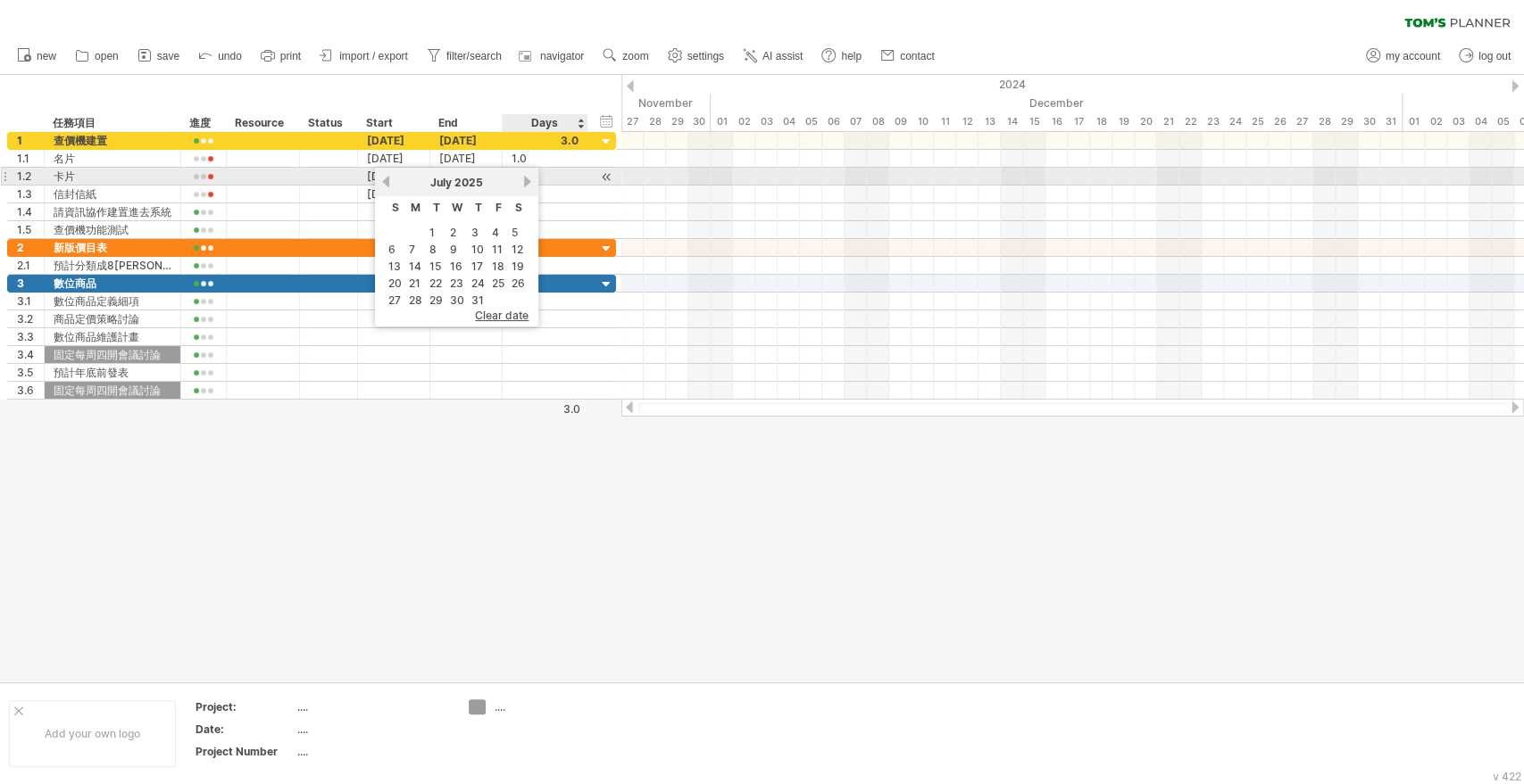
click at [526, 177] on link "next" at bounding box center [527, 181] width 13 height 13
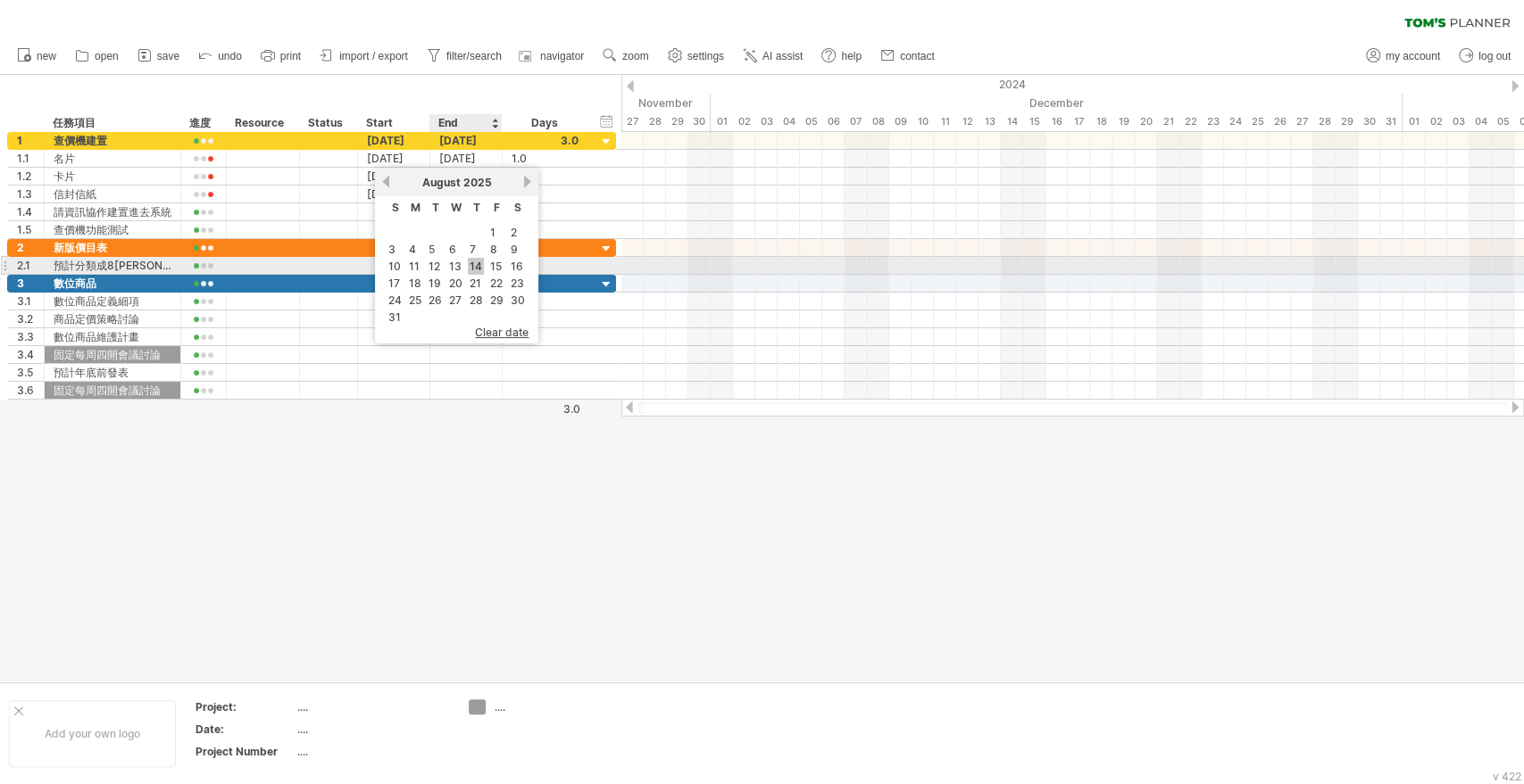
click at [472, 259] on link "14" at bounding box center [476, 267] width 16 height 17
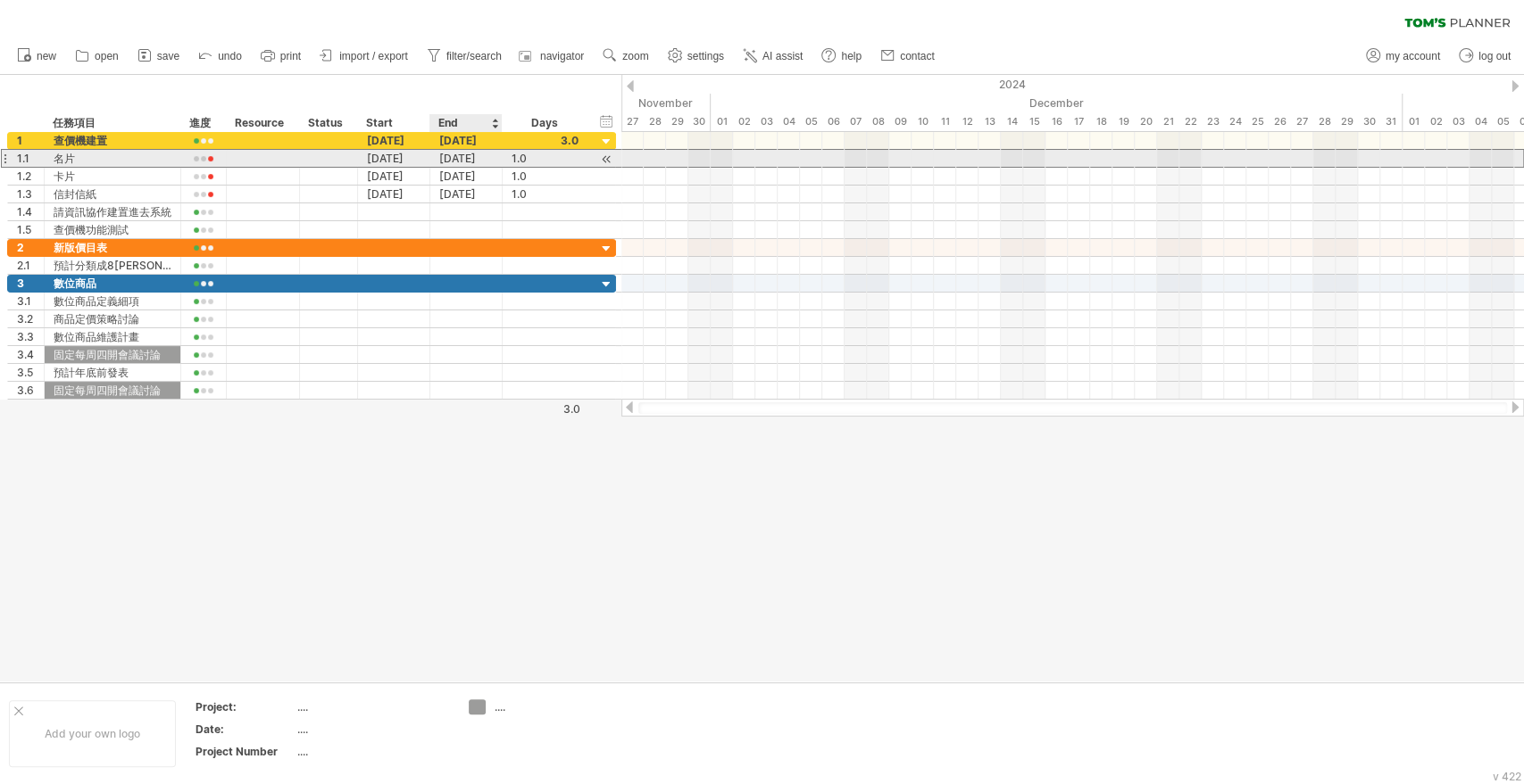
click at [464, 155] on div "[DATE]" at bounding box center [466, 158] width 72 height 17
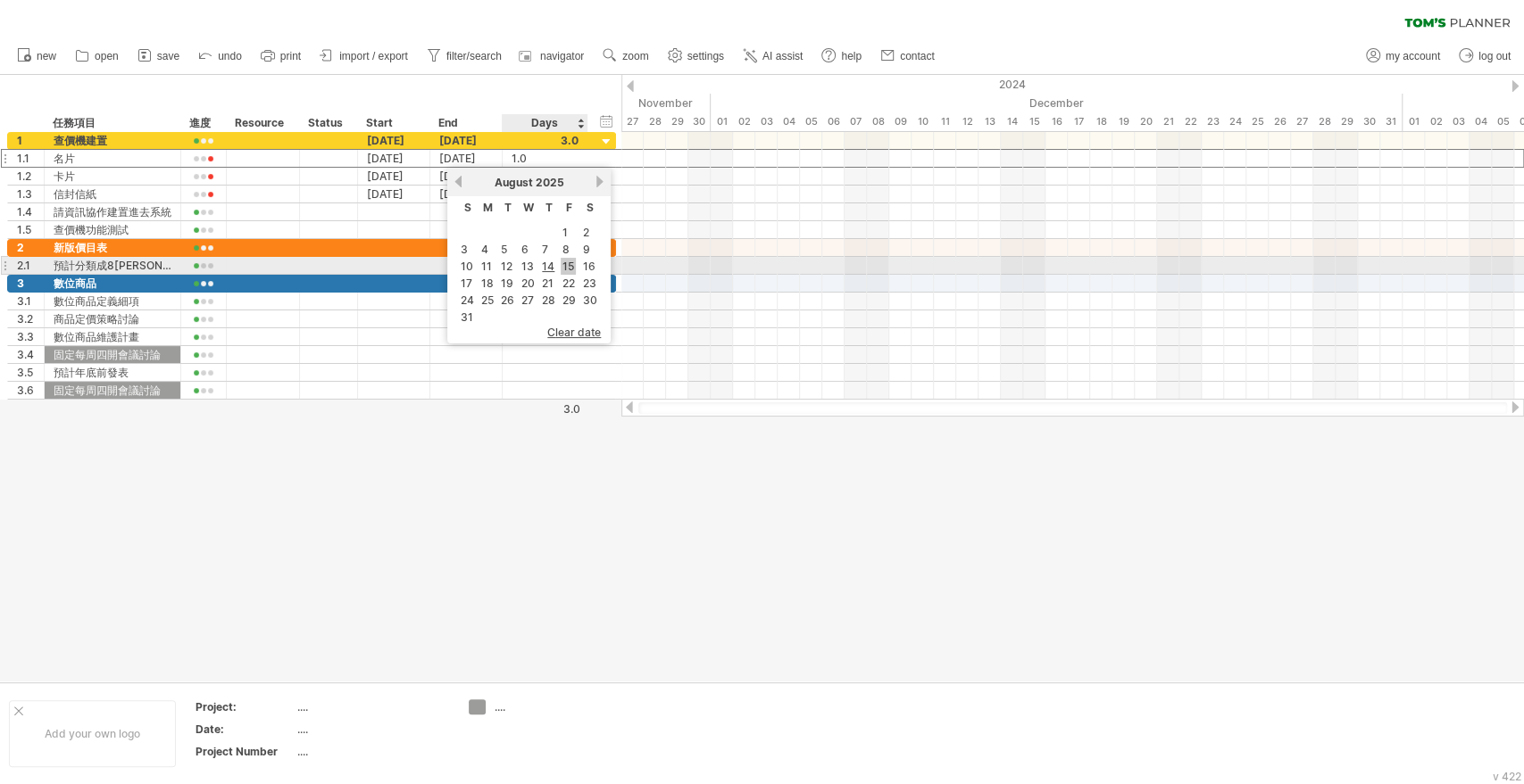
click at [571, 263] on link "15" at bounding box center [568, 267] width 15 height 17
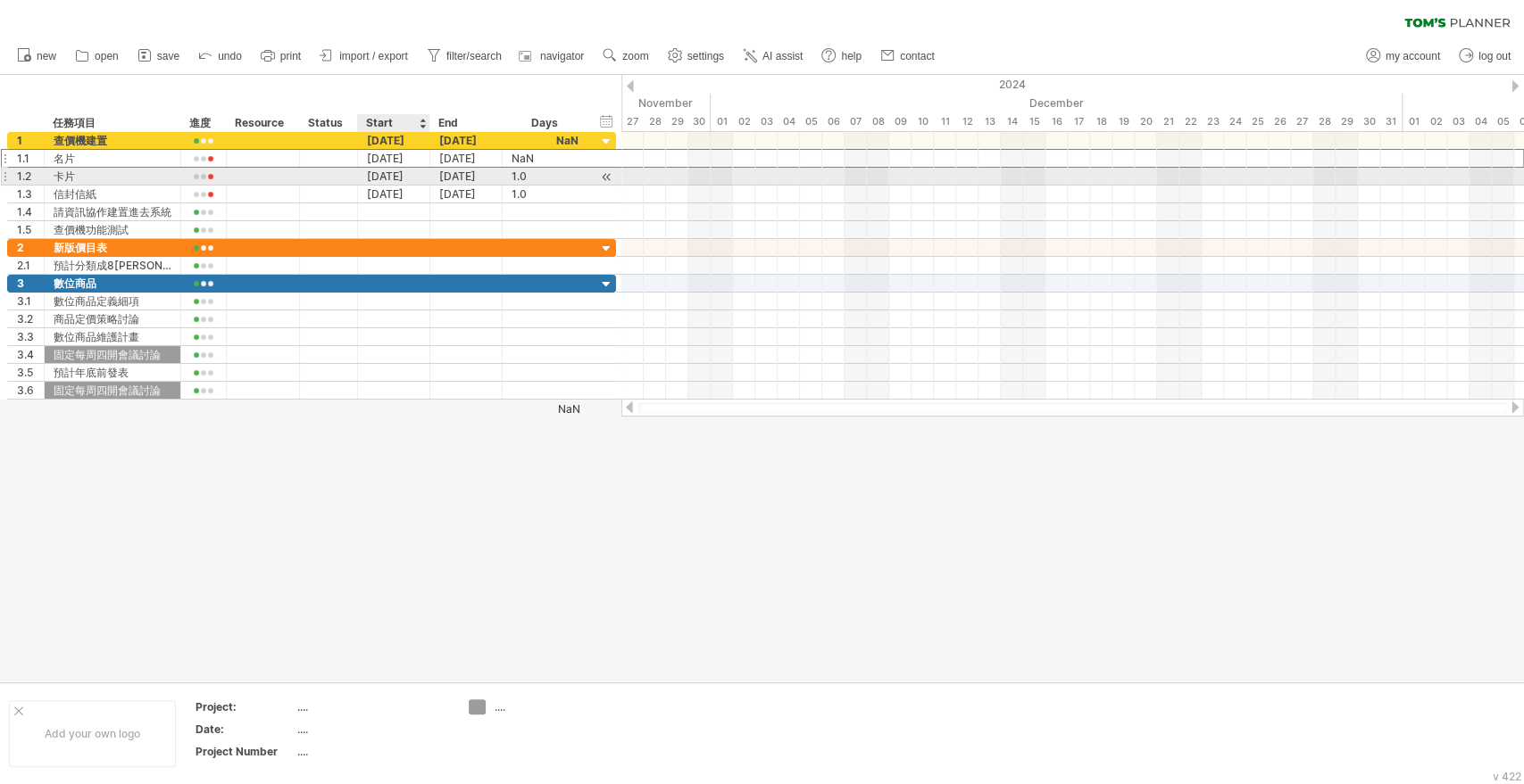
click at [404, 169] on div "[DATE]" at bounding box center [393, 176] width 72 height 17
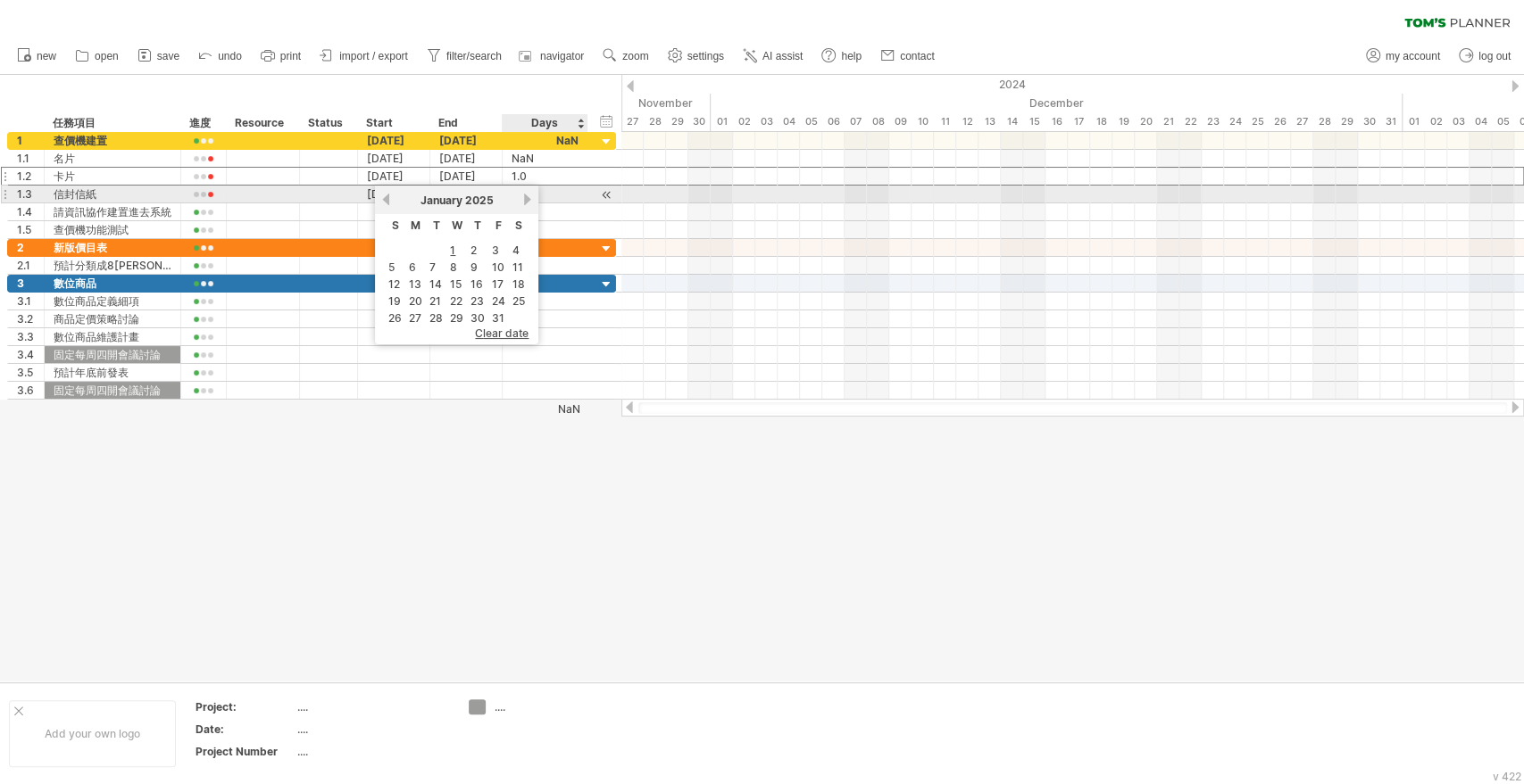
click at [524, 196] on link "next" at bounding box center [527, 199] width 13 height 13
click at [384, 196] on link "previous" at bounding box center [386, 199] width 13 height 13
click at [389, 196] on link "previous" at bounding box center [386, 199] width 13 height 13
click at [526, 197] on link "next" at bounding box center [527, 199] width 13 height 13
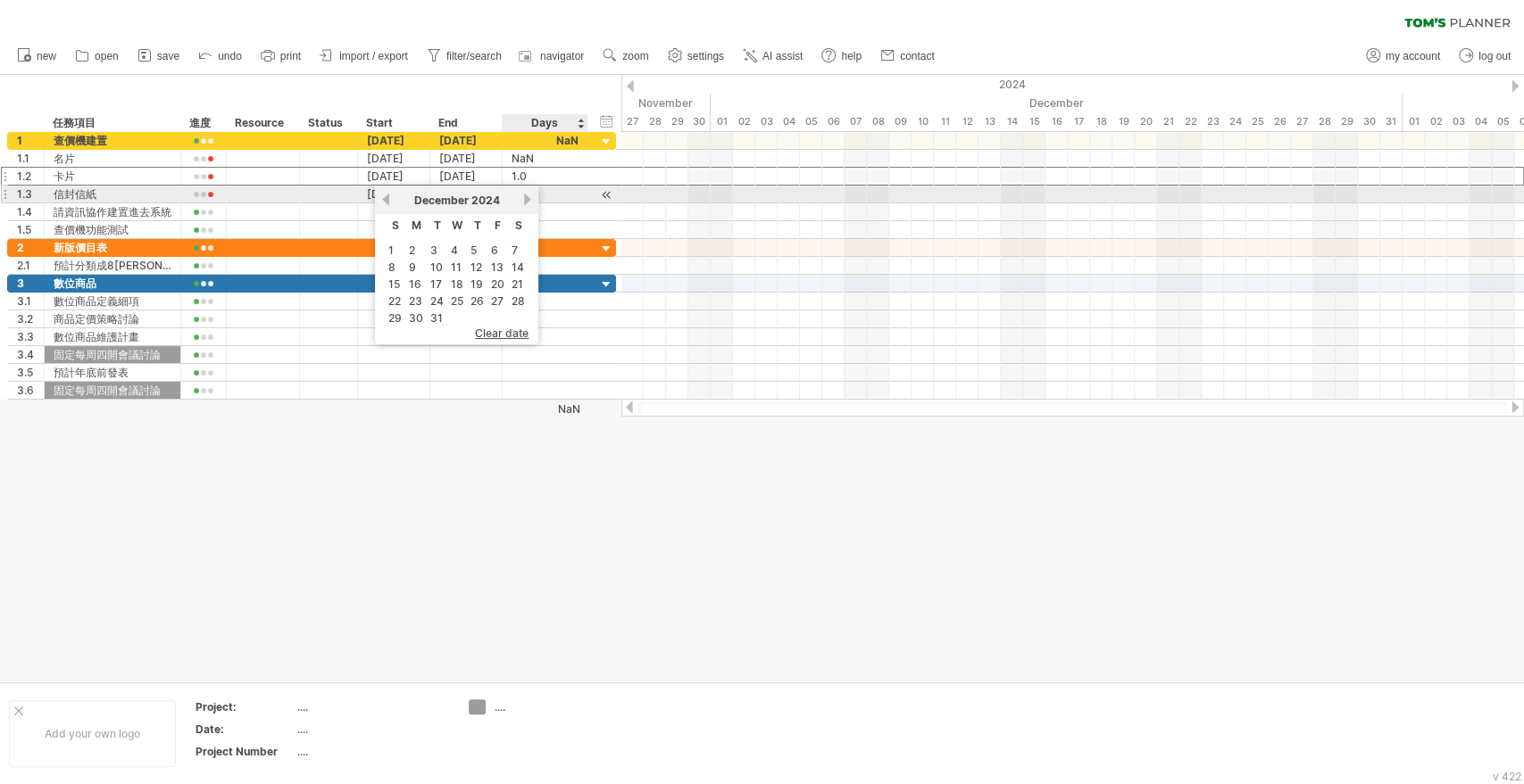
click at [525, 197] on link "next" at bounding box center [527, 199] width 13 height 13
click at [525, 197] on link "next" at bounding box center [525, 199] width 13 height 13
click at [525, 197] on link "next" at bounding box center [527, 199] width 13 height 13
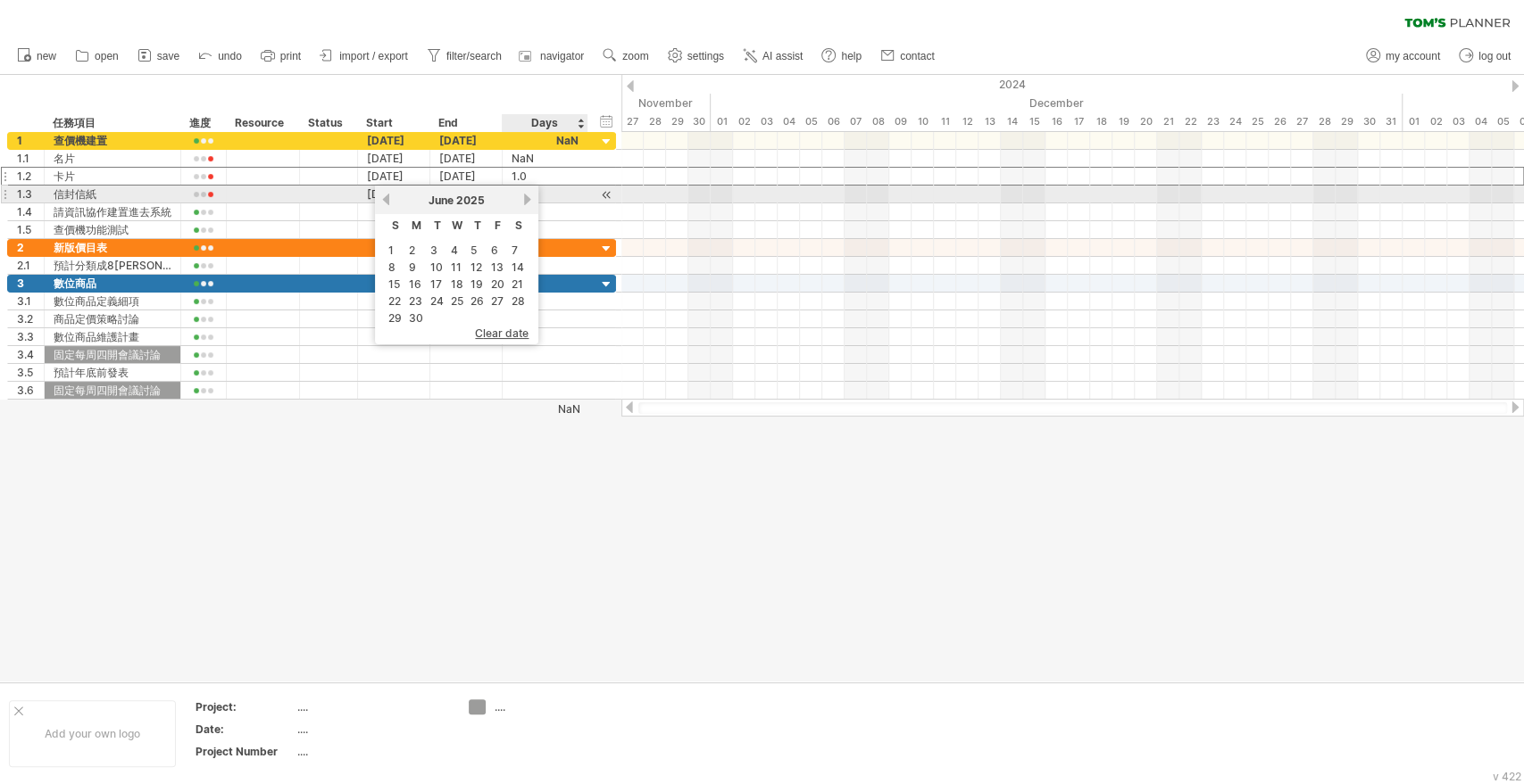
click at [525, 197] on link "next" at bounding box center [527, 199] width 13 height 13
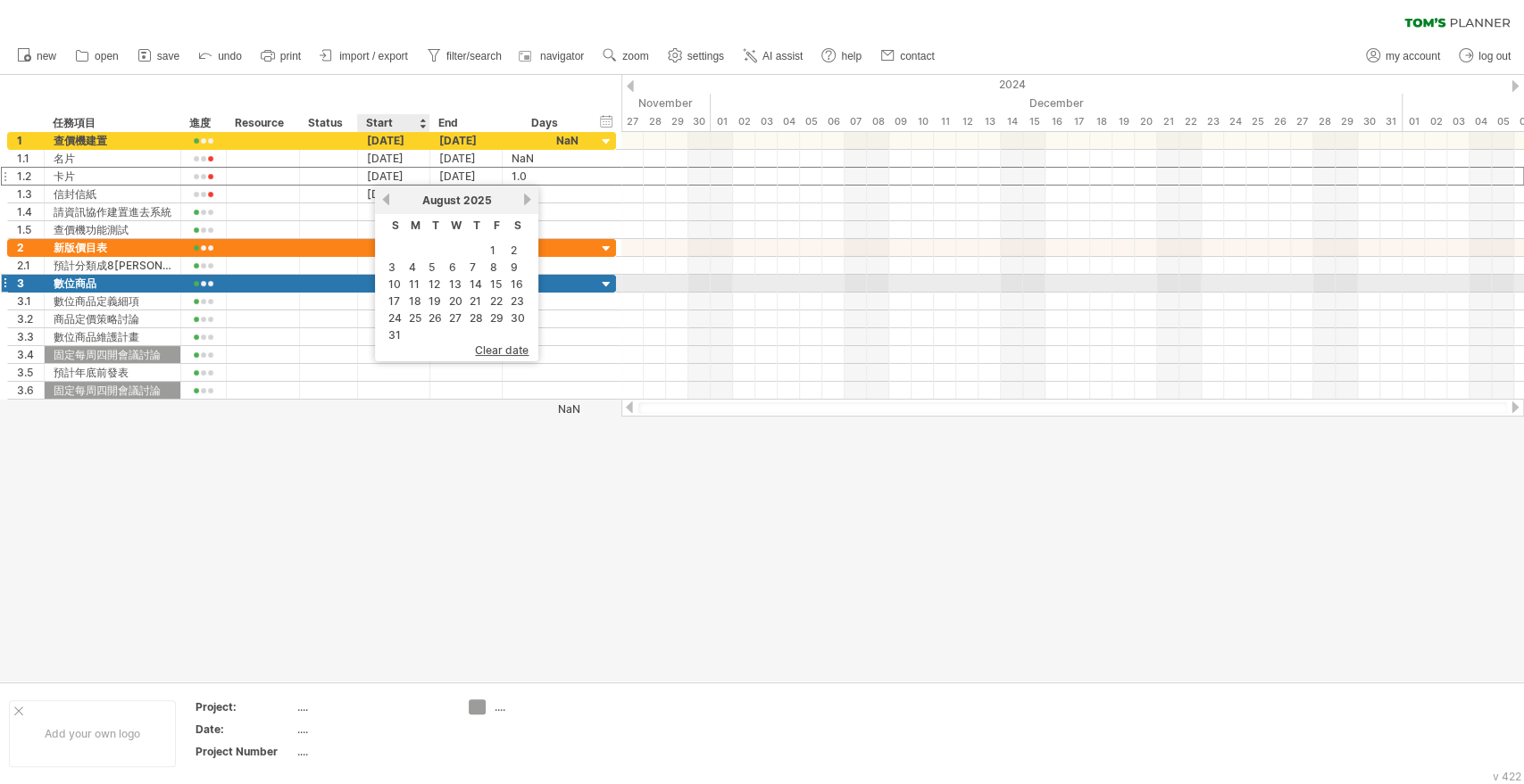
drag, startPoint x: 419, startPoint y: 291, endPoint x: 424, endPoint y: 273, distance: 18.7
click at [419, 293] on link "18" at bounding box center [415, 301] width 16 height 17
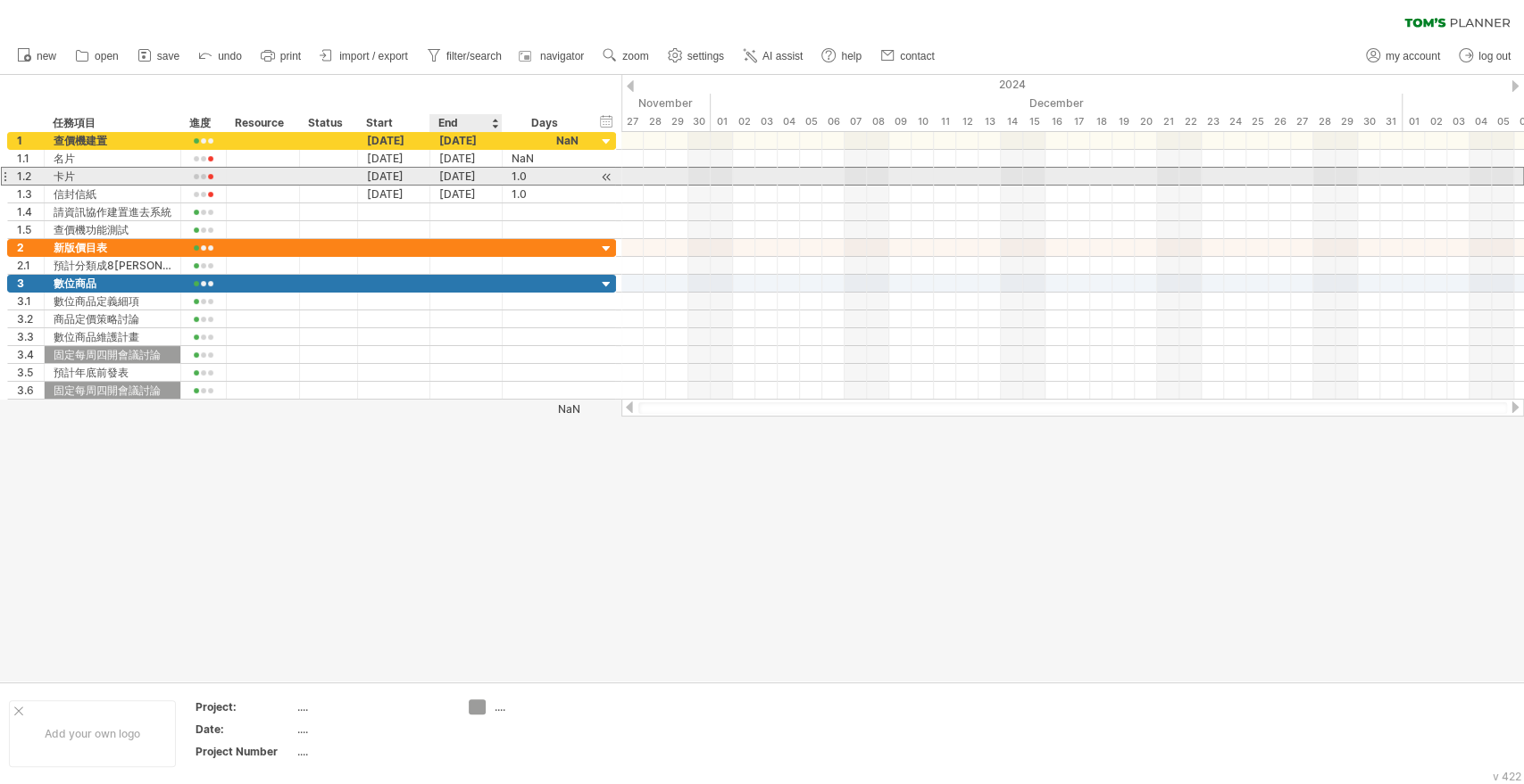
click at [462, 176] on div "[DATE]" at bounding box center [466, 176] width 72 height 17
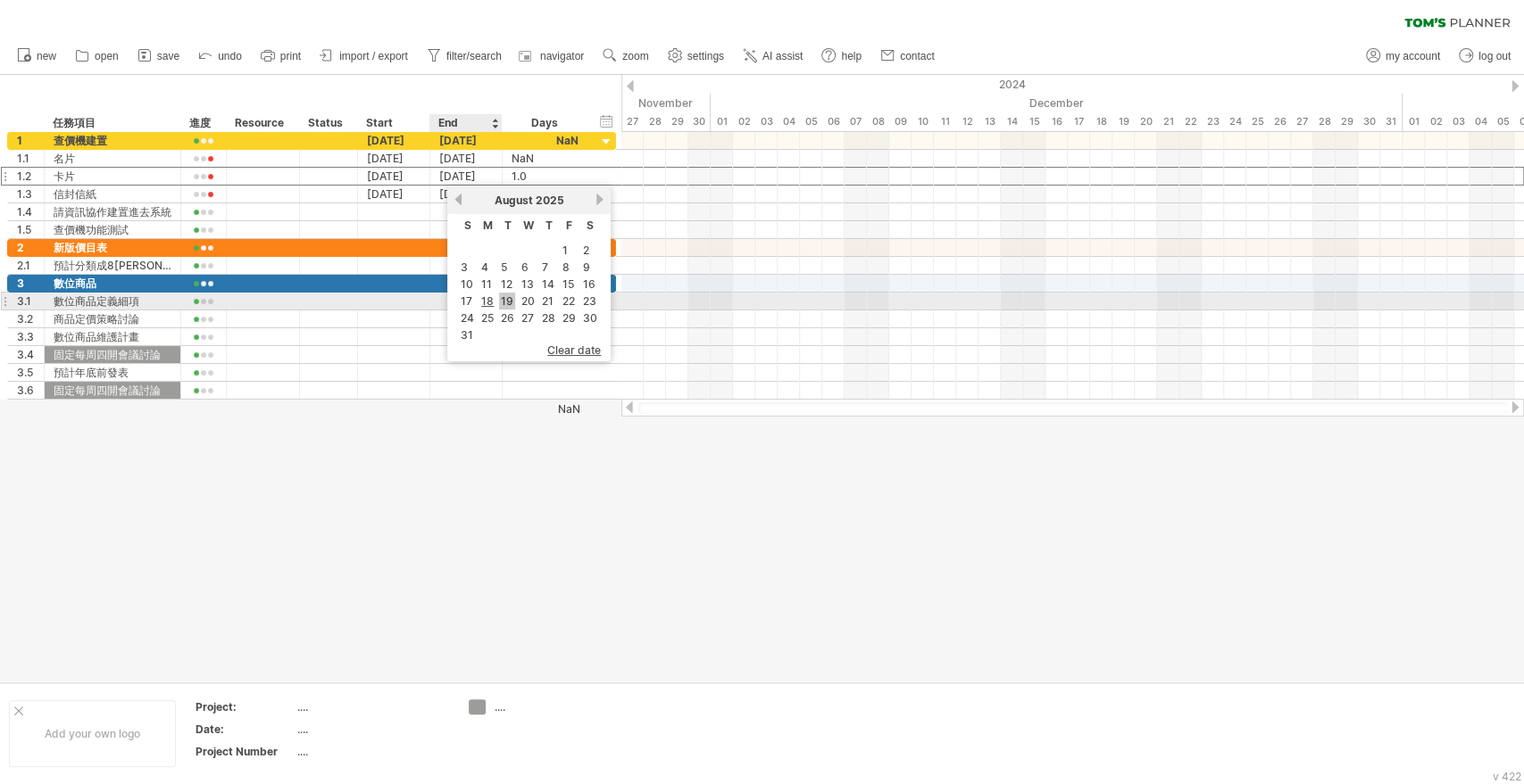
click at [506, 298] on link "19" at bounding box center [506, 301] width 16 height 17
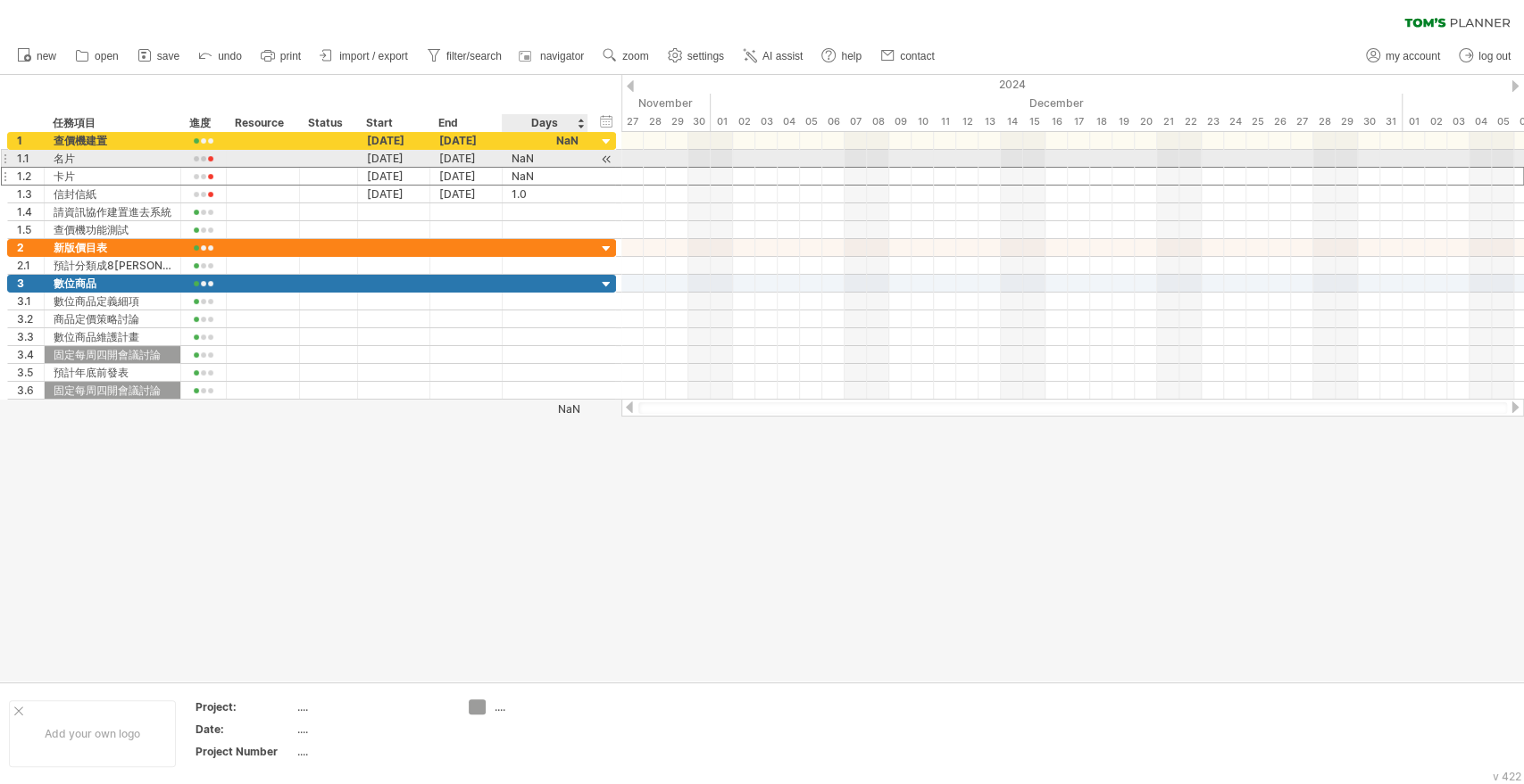
click at [540, 164] on div "NaN" at bounding box center [545, 158] width 67 height 17
click at [538, 163] on input "***" at bounding box center [528, 158] width 34 height 17
click at [566, 160] on div at bounding box center [545, 158] width 67 height 17
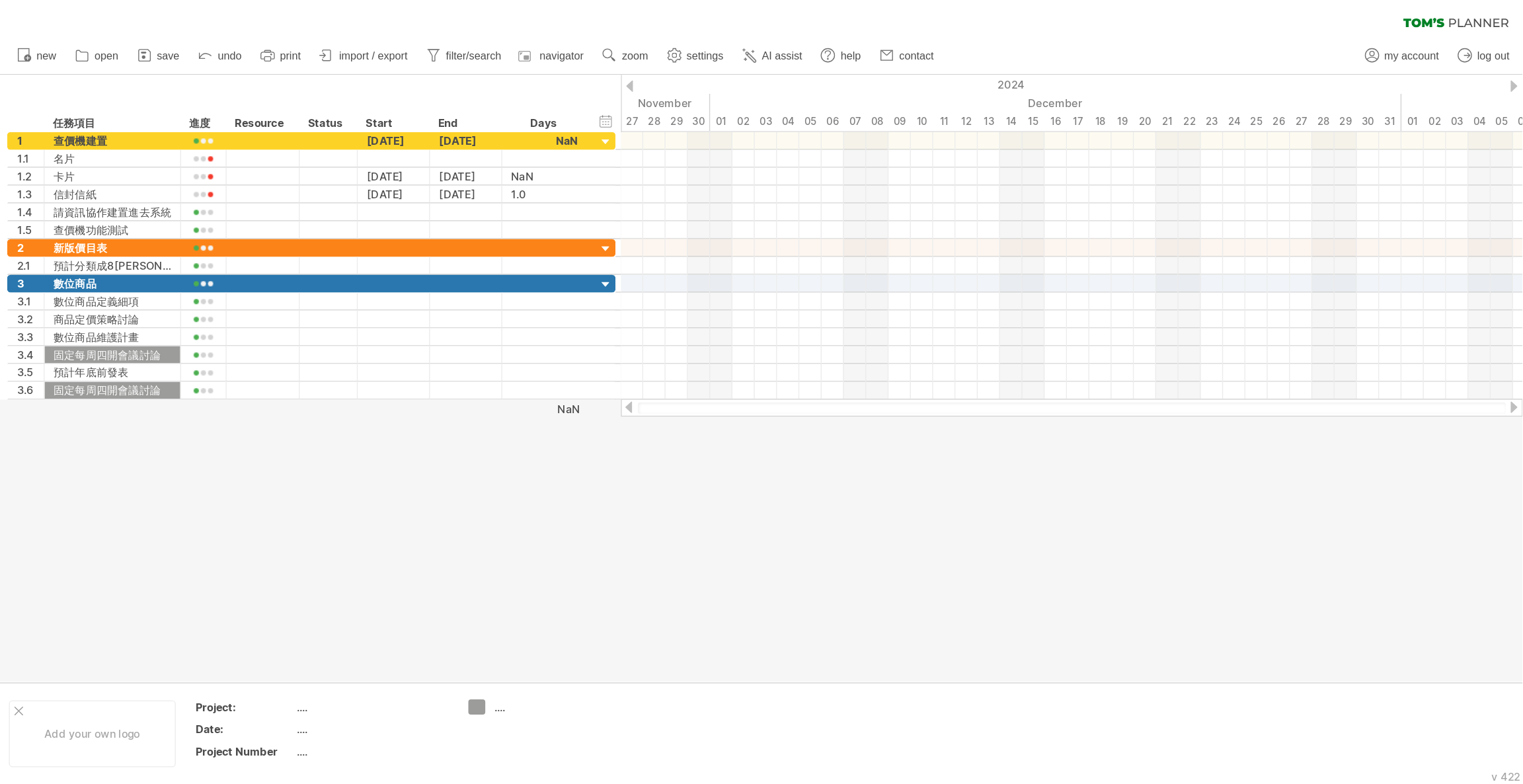
scroll to position [0, 0]
drag, startPoint x: 496, startPoint y: 308, endPoint x: 757, endPoint y: 302, distance: 261.1
click at [757, 302] on div at bounding box center [794, 302] width 643 height 8
click at [681, 404] on div at bounding box center [564, 280] width 1129 height 449
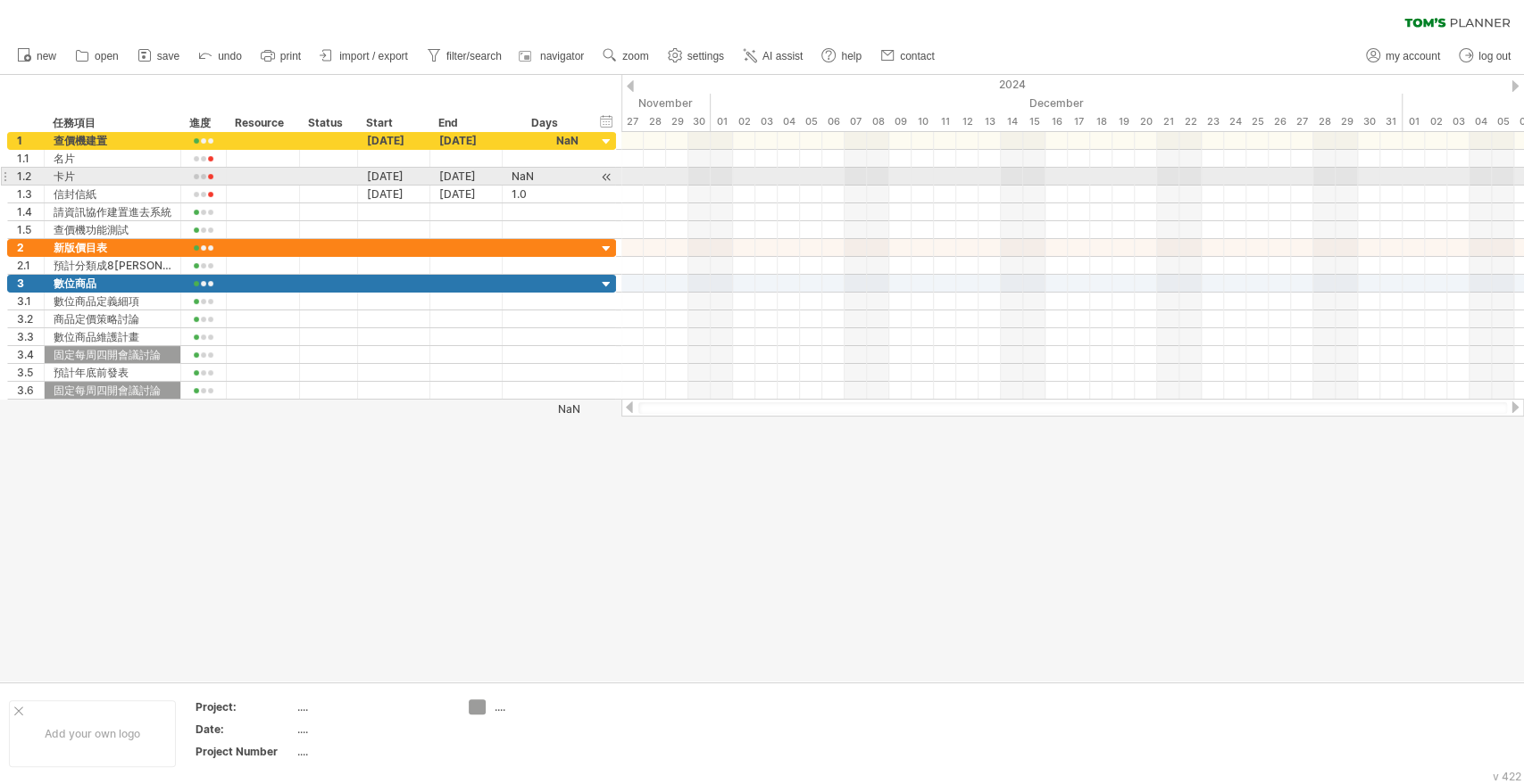
drag, startPoint x: 1078, startPoint y: 183, endPoint x: 697, endPoint y: 205, distance: 381.6
click at [697, 205] on div at bounding box center [1073, 185] width 902 height 107
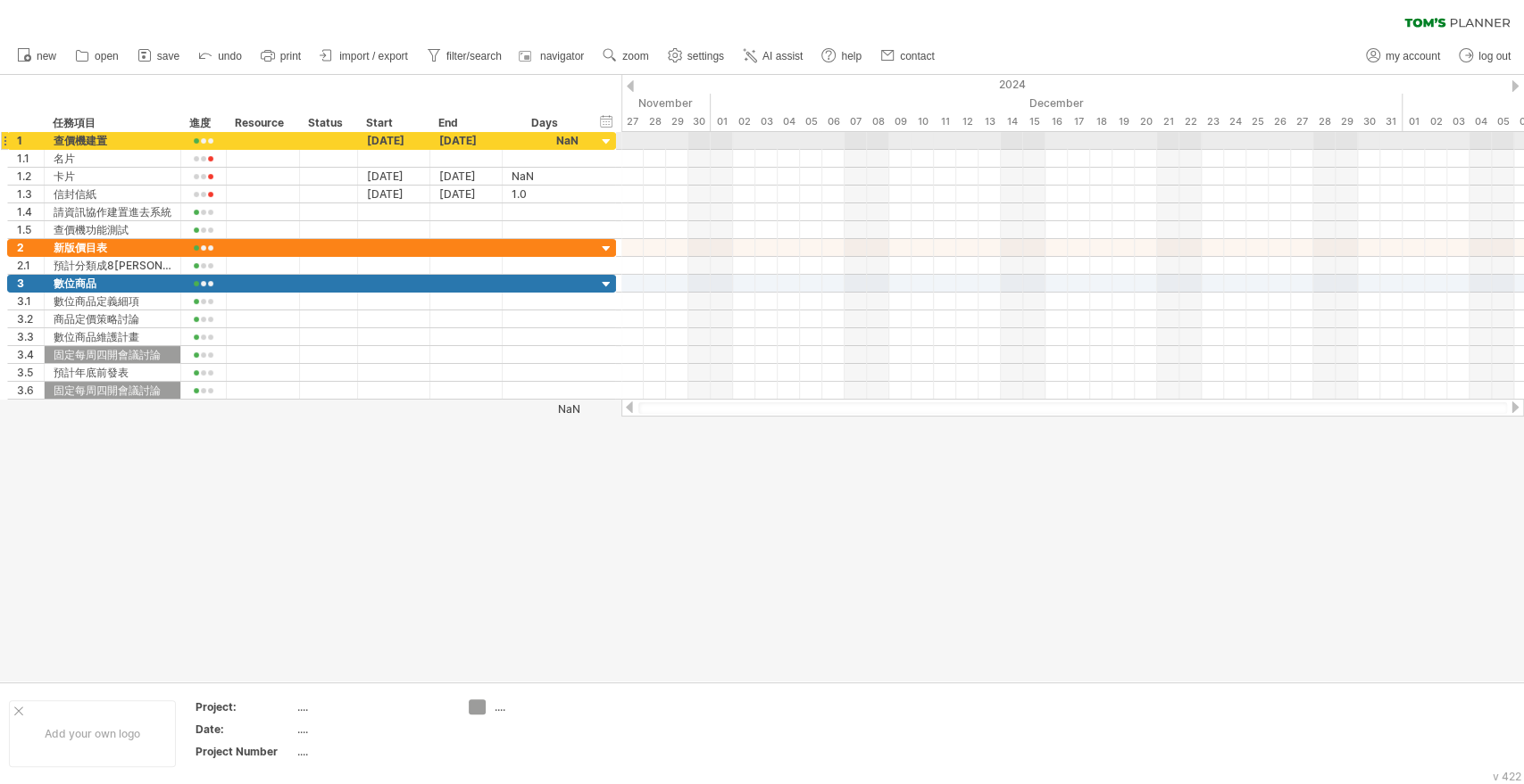
drag, startPoint x: 1113, startPoint y: 134, endPoint x: 1129, endPoint y: 140, distance: 17.1
click at [1126, 139] on div at bounding box center [1073, 140] width 902 height 18
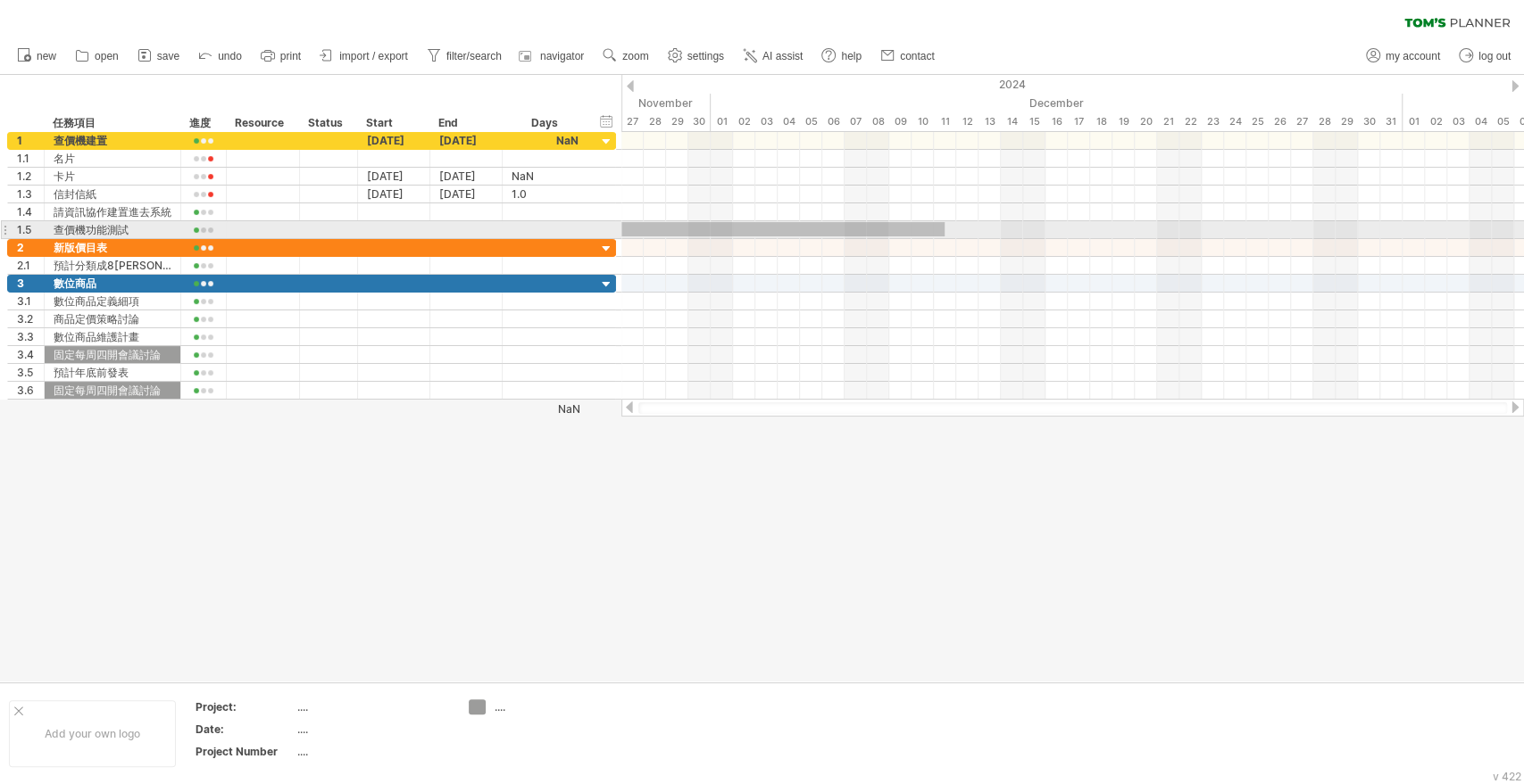
drag, startPoint x: 1163, startPoint y: 222, endPoint x: 1514, endPoint y: 305, distance: 360.7
click at [1522, 237] on div at bounding box center [1073, 229] width 902 height 18
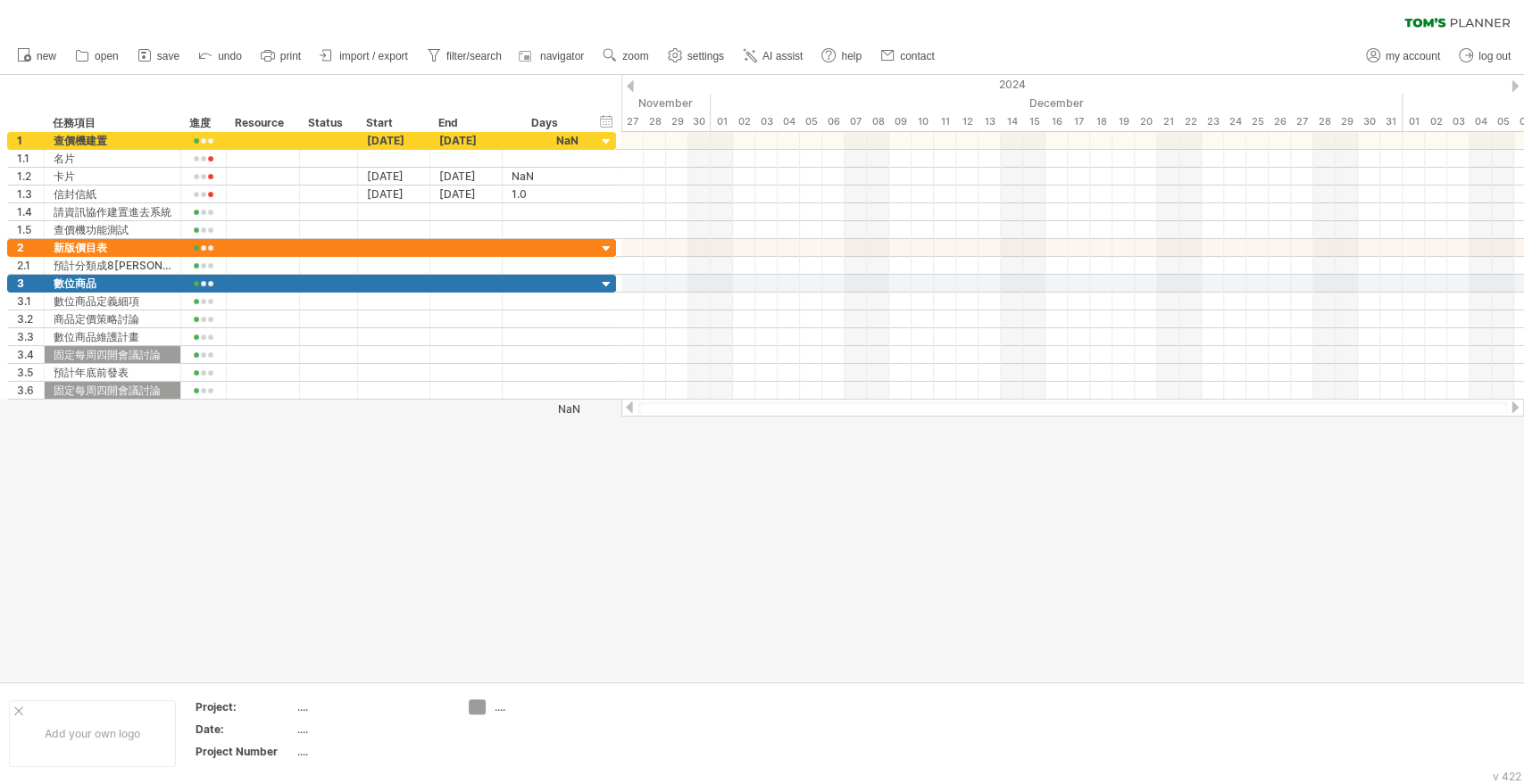
click at [1511, 408] on div at bounding box center [1515, 407] width 14 height 11
click at [786, 520] on div at bounding box center [762, 378] width 1524 height 606
click at [952, 240] on div at bounding box center [1073, 248] width 902 height 18
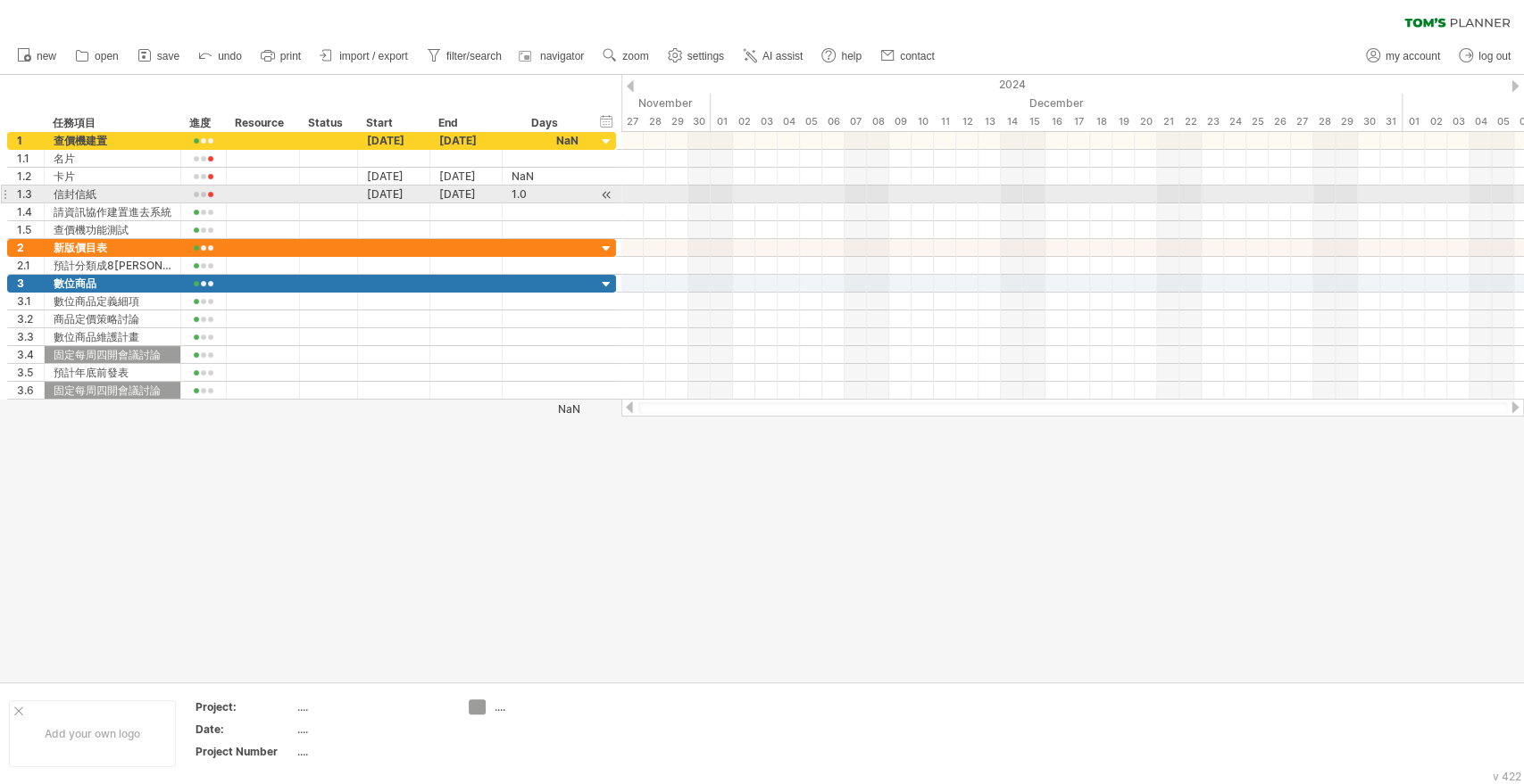
drag, startPoint x: 860, startPoint y: 192, endPoint x: 845, endPoint y: 191, distance: 15.0
click at [860, 192] on div at bounding box center [1073, 194] width 902 height 18
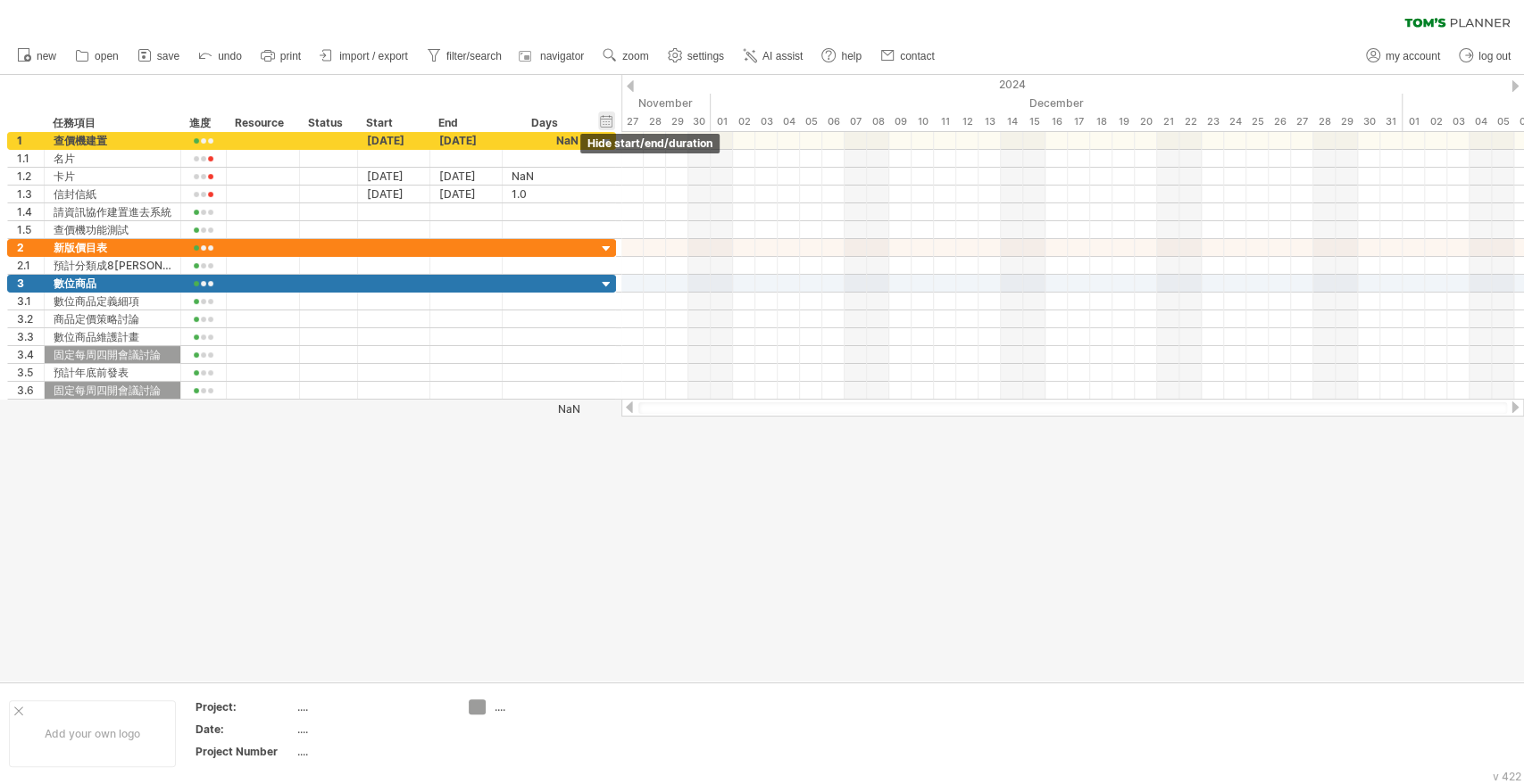
click at [608, 123] on div "hide start/end/duration show start/end/duration" at bounding box center [607, 121] width 17 height 19
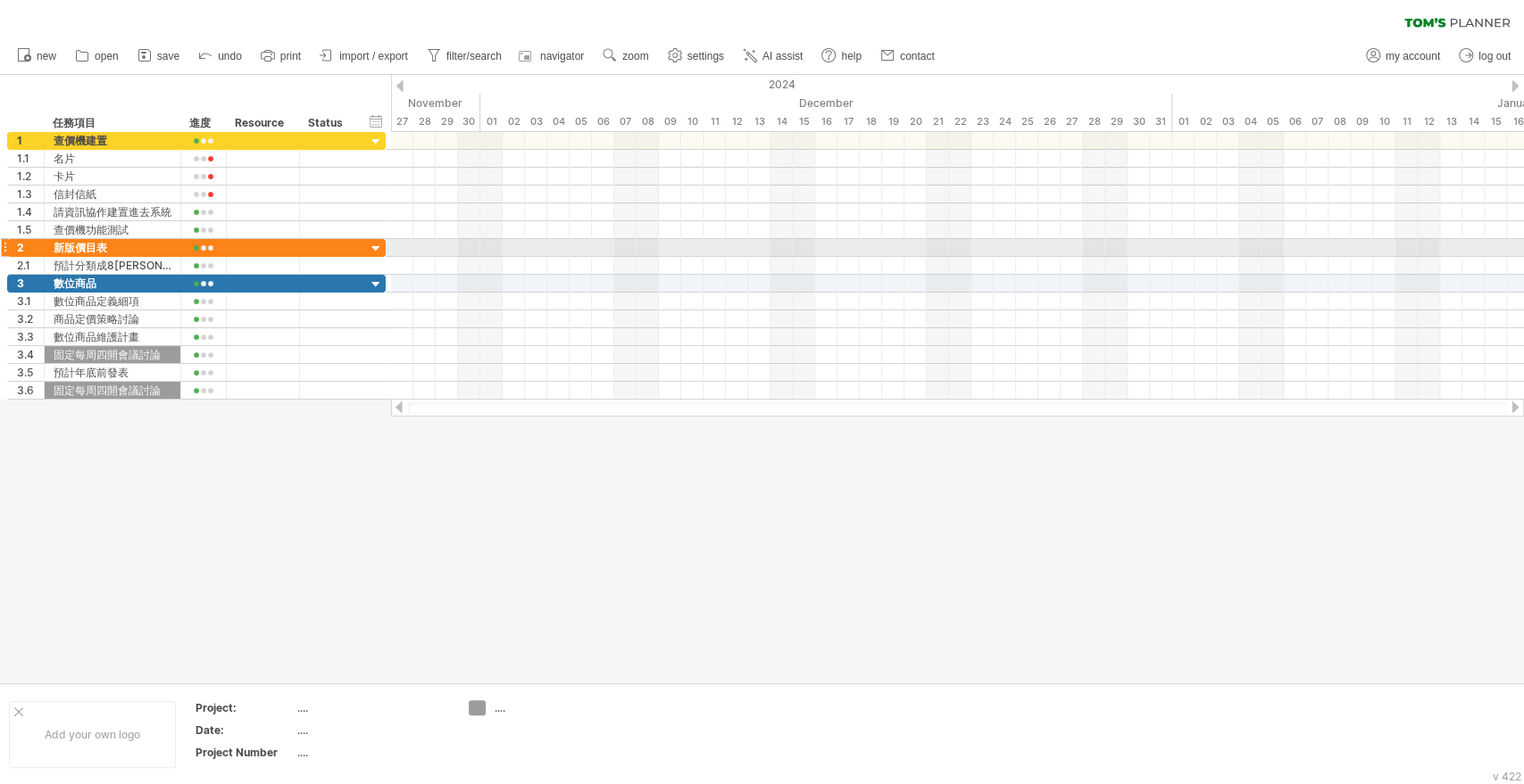
drag, startPoint x: 844, startPoint y: 247, endPoint x: 850, endPoint y: 255, distance: 10.0
click at [844, 247] on div at bounding box center [958, 248] width 1133 height 18
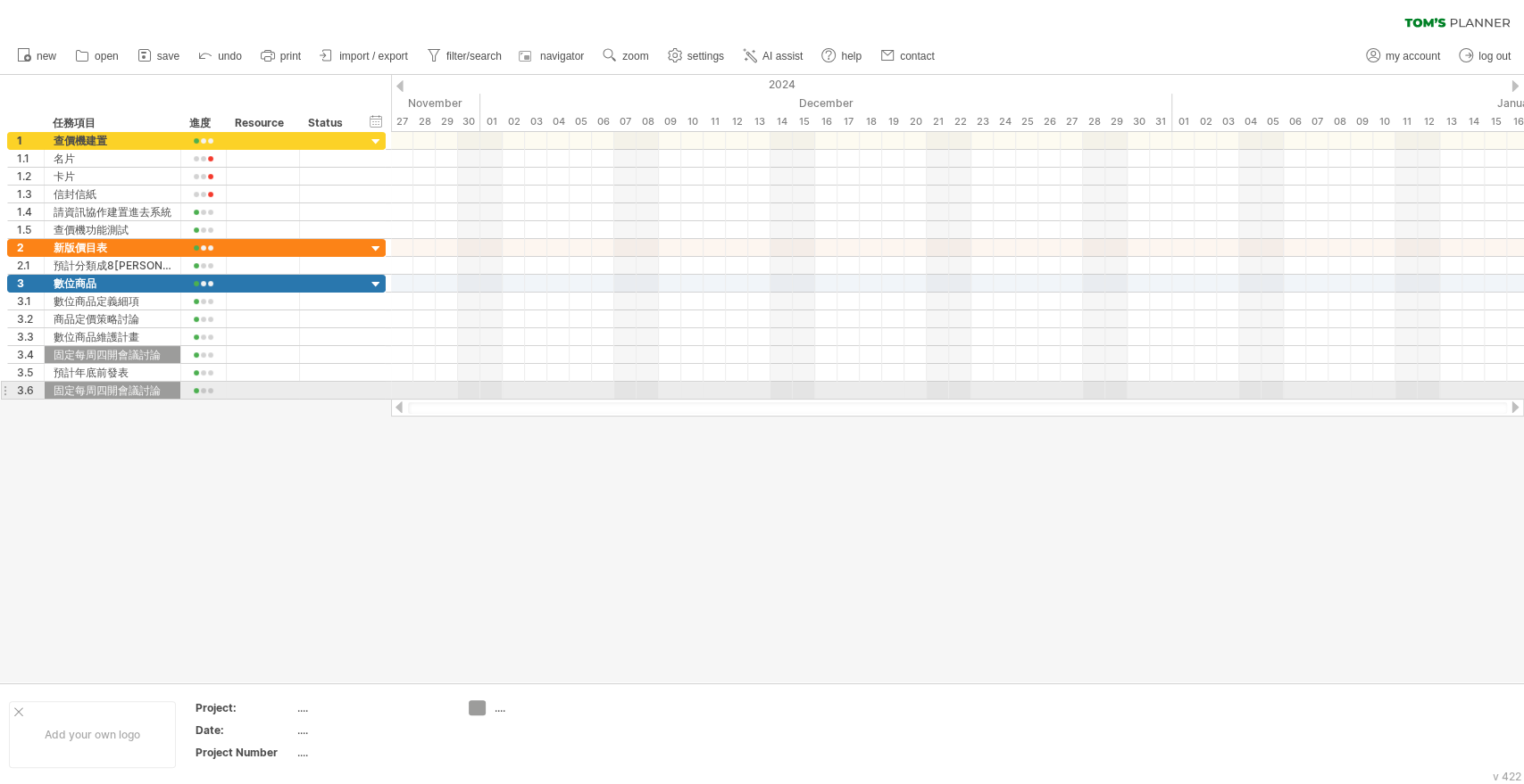
drag, startPoint x: 581, startPoint y: 404, endPoint x: 1443, endPoint y: 394, distance: 862.1
click at [1443, 394] on div "Trying to reach [DOMAIN_NAME] Connected again... 0% clear filter new 1" at bounding box center [762, 392] width 1524 height 784
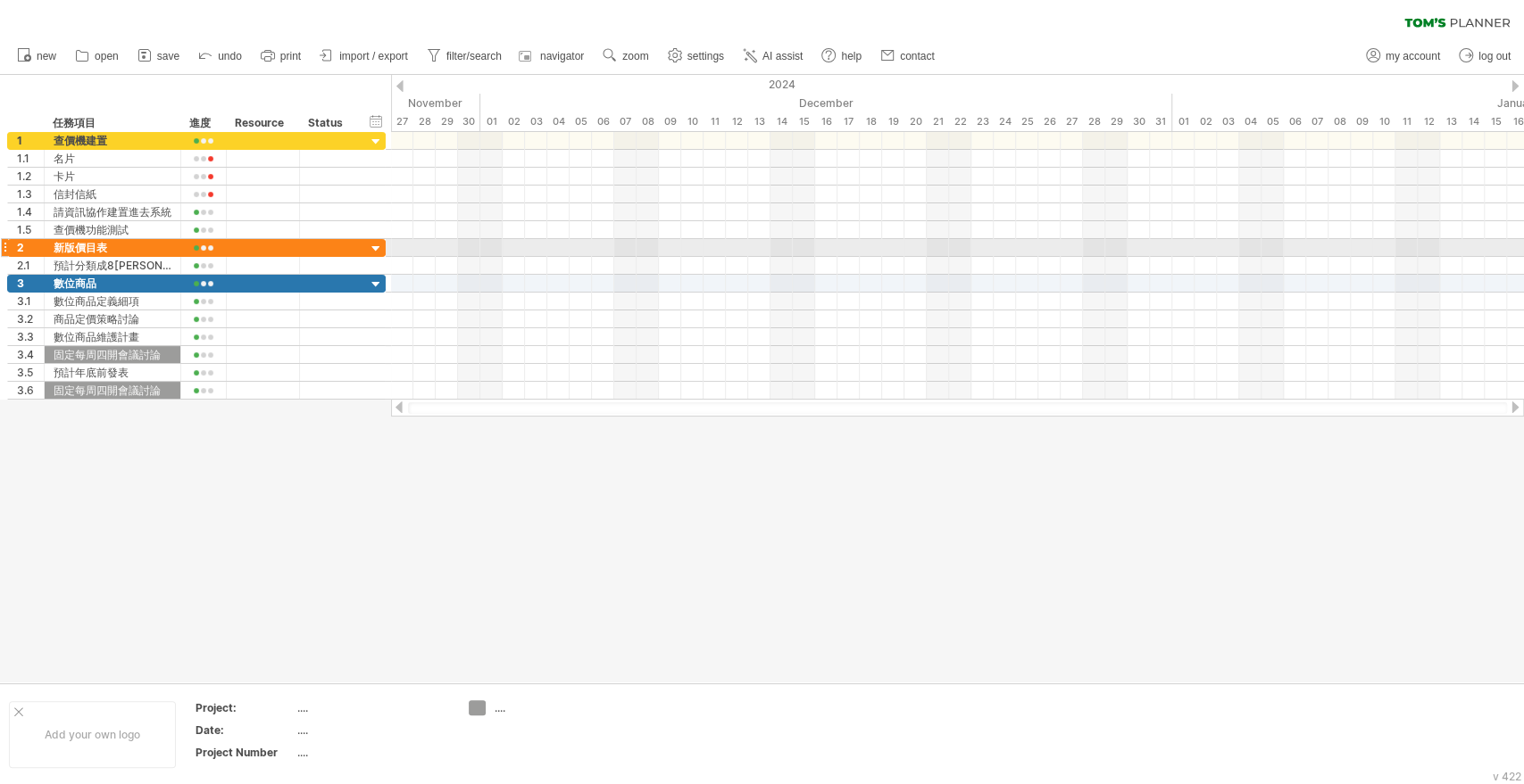
drag, startPoint x: 1420, startPoint y: 222, endPoint x: 1429, endPoint y: 182, distance: 41.0
click at [1420, 222] on div at bounding box center [958, 229] width 1133 height 18
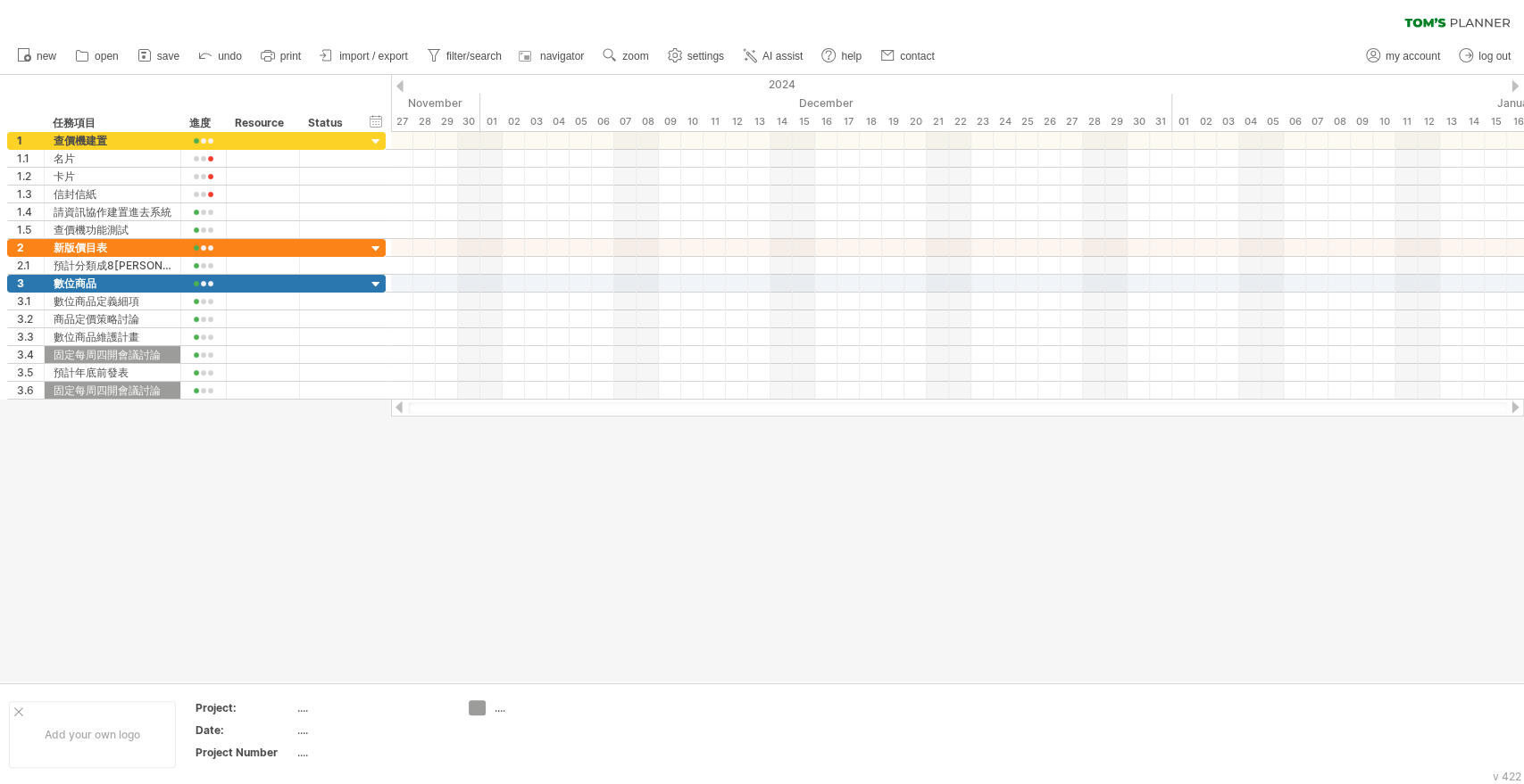
click at [1514, 85] on div at bounding box center [1515, 86] width 7 height 11
click at [778, 113] on div "14" at bounding box center [782, 122] width 22 height 19
drag, startPoint x: 799, startPoint y: 98, endPoint x: 1045, endPoint y: 96, distance: 246.0
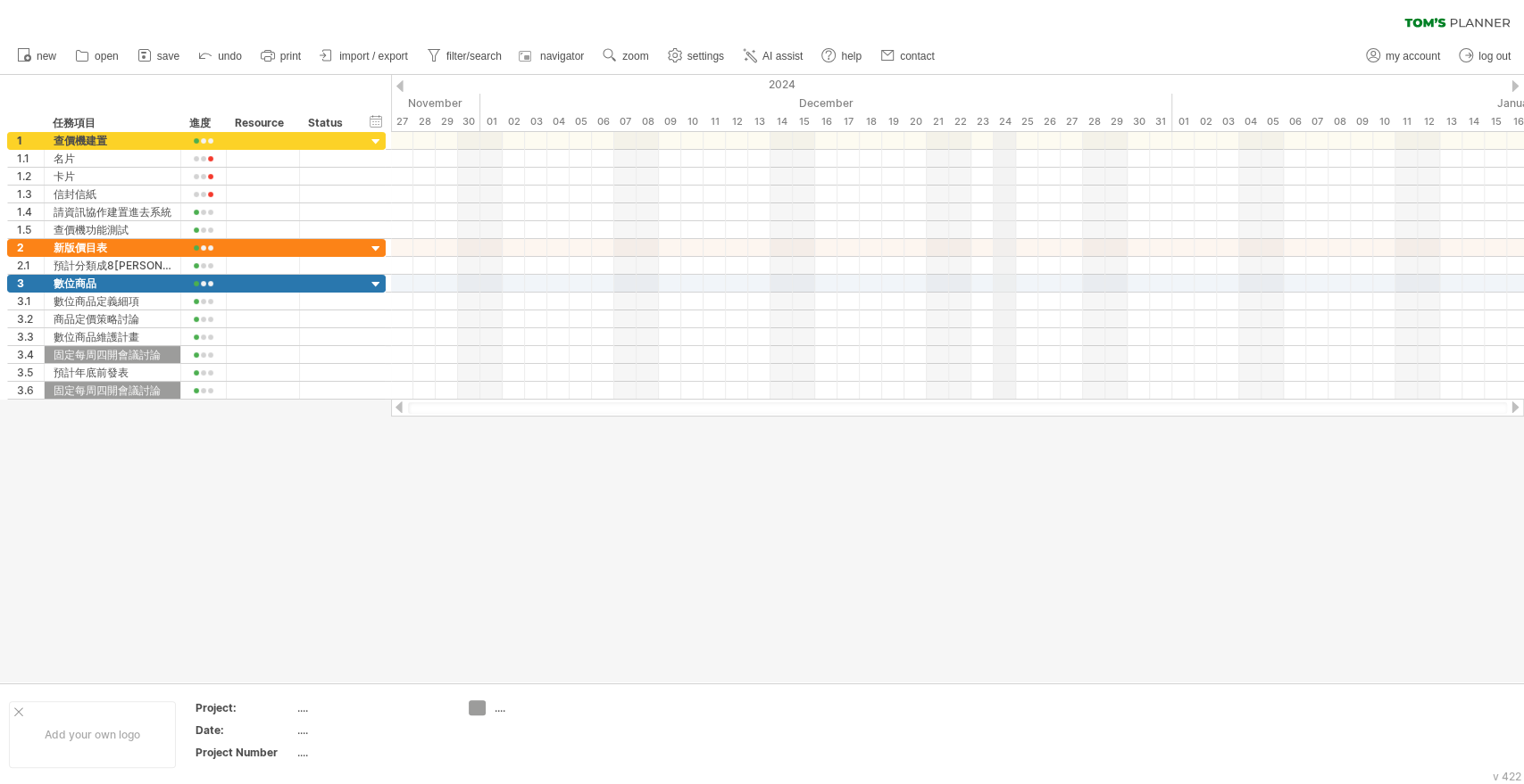
click at [1045, 96] on div "December" at bounding box center [826, 103] width 692 height 19
click at [336, 121] on div "Status" at bounding box center [328, 123] width 39 height 18
click at [925, 110] on div "December" at bounding box center [826, 103] width 692 height 19
drag, startPoint x: 605, startPoint y: 684, endPoint x: 571, endPoint y: 695, distance: 35.7
click at [605, 684] on div "Add your own logo Project: .... Date: .... Project Number .... ...." at bounding box center [762, 733] width 1524 height 102
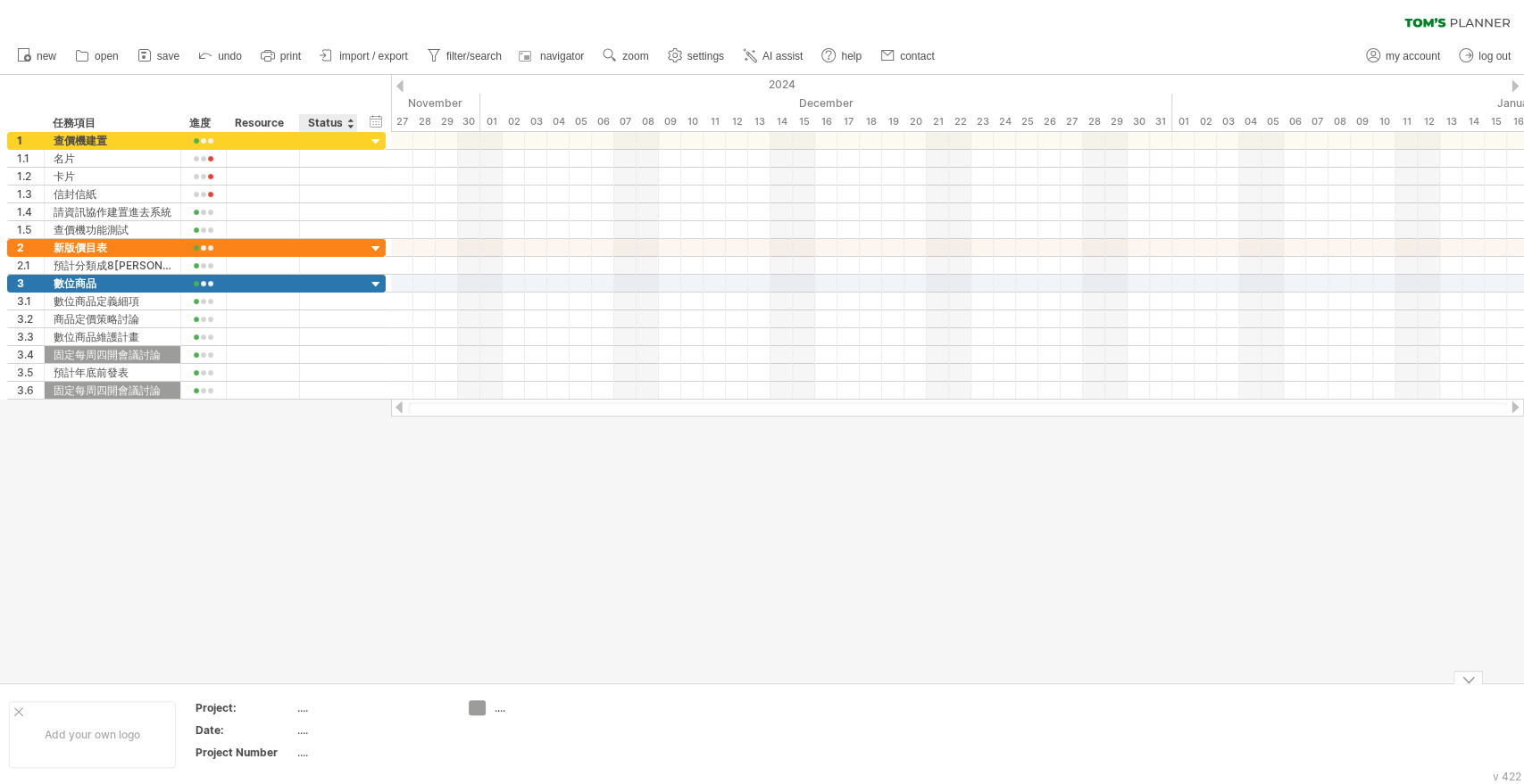
click at [380, 547] on div at bounding box center [762, 378] width 1524 height 607
click at [1415, 58] on span "my account" at bounding box center [1413, 55] width 54 height 12
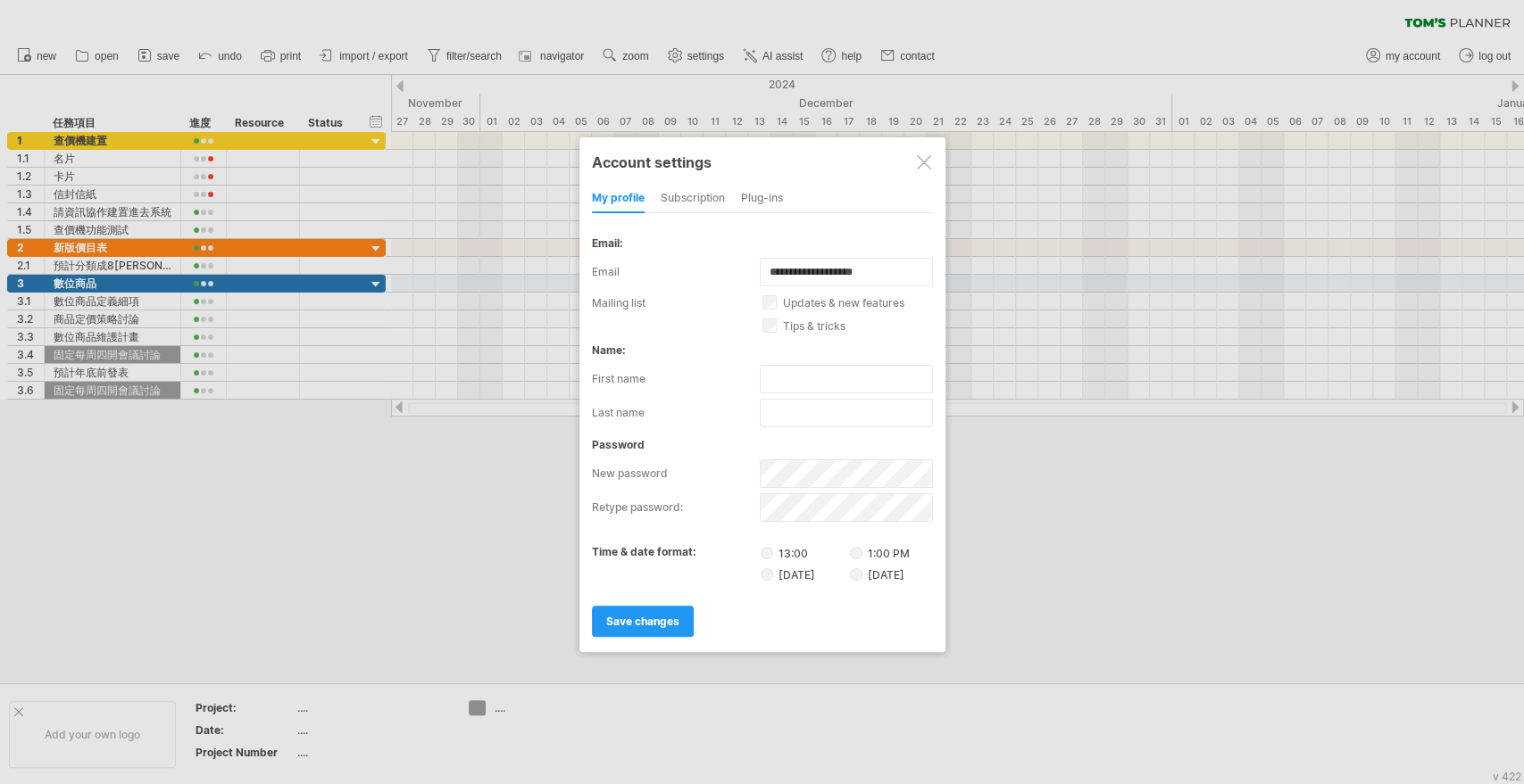
click at [921, 165] on div at bounding box center [923, 162] width 14 height 14
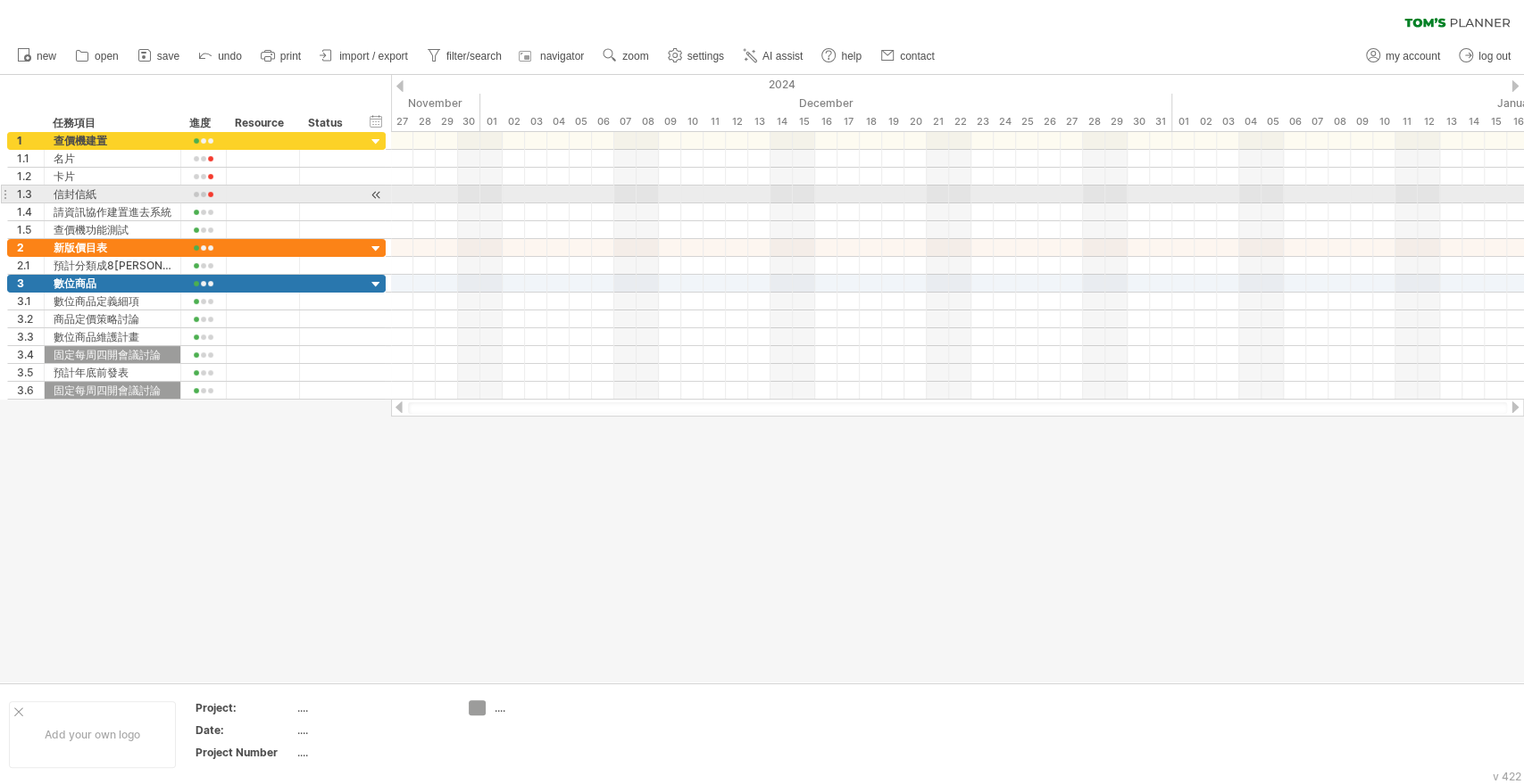
click at [912, 203] on div at bounding box center [958, 211] width 1133 height 18
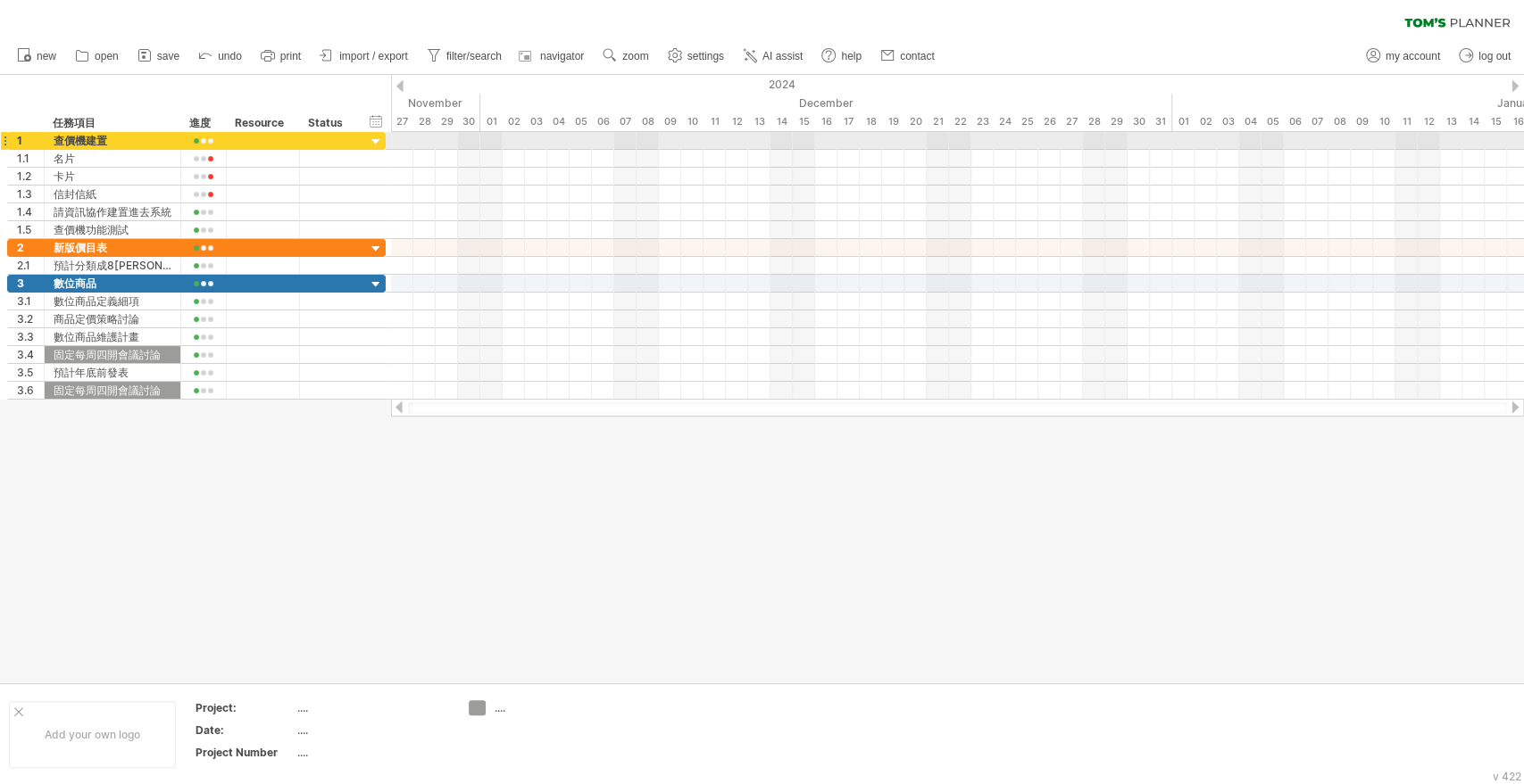
drag, startPoint x: 814, startPoint y: 135, endPoint x: 794, endPoint y: 152, distance: 26.2
click at [814, 135] on div at bounding box center [958, 140] width 1133 height 18
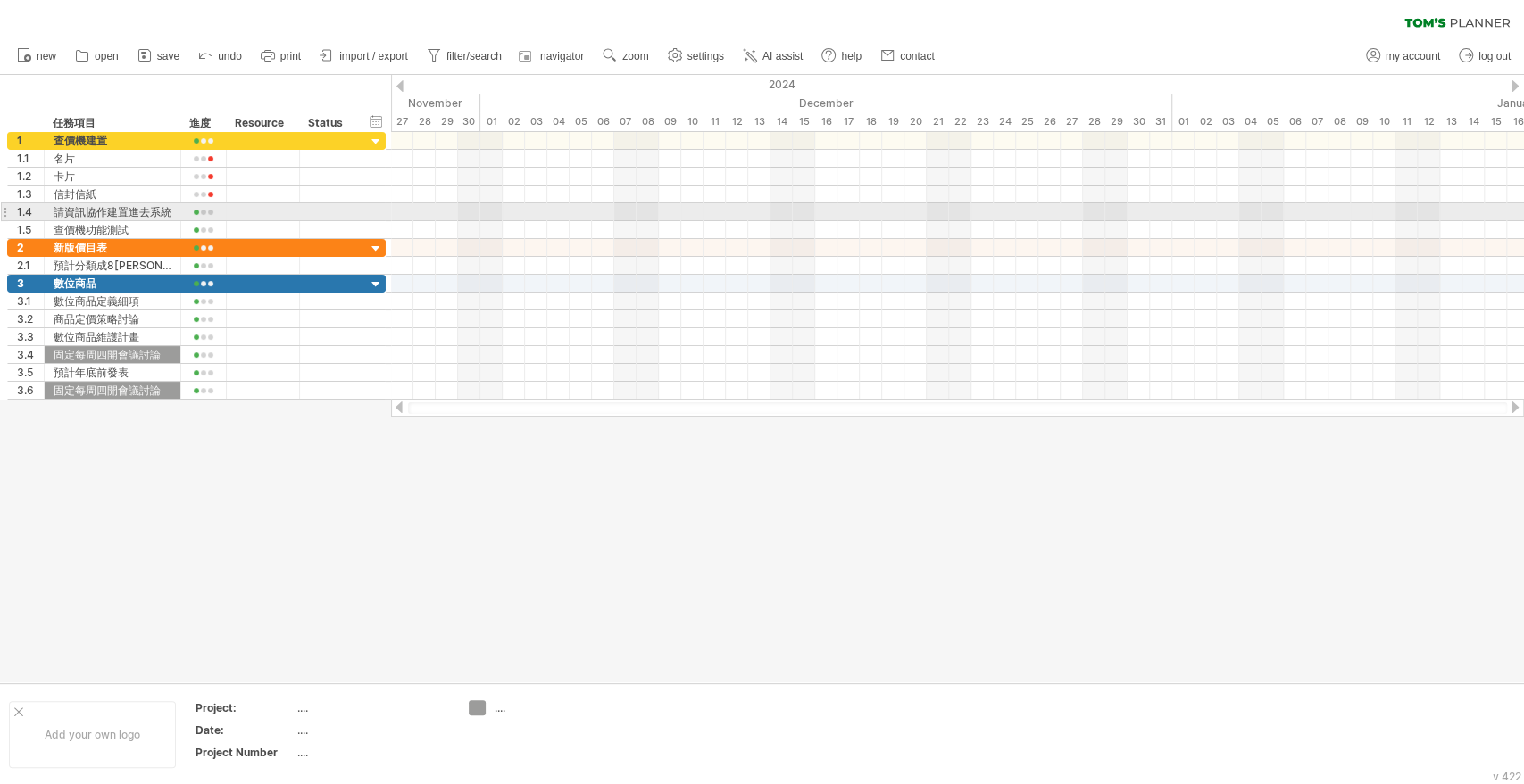
click at [740, 204] on div at bounding box center [958, 211] width 1133 height 18
click at [613, 203] on div at bounding box center [958, 211] width 1133 height 18
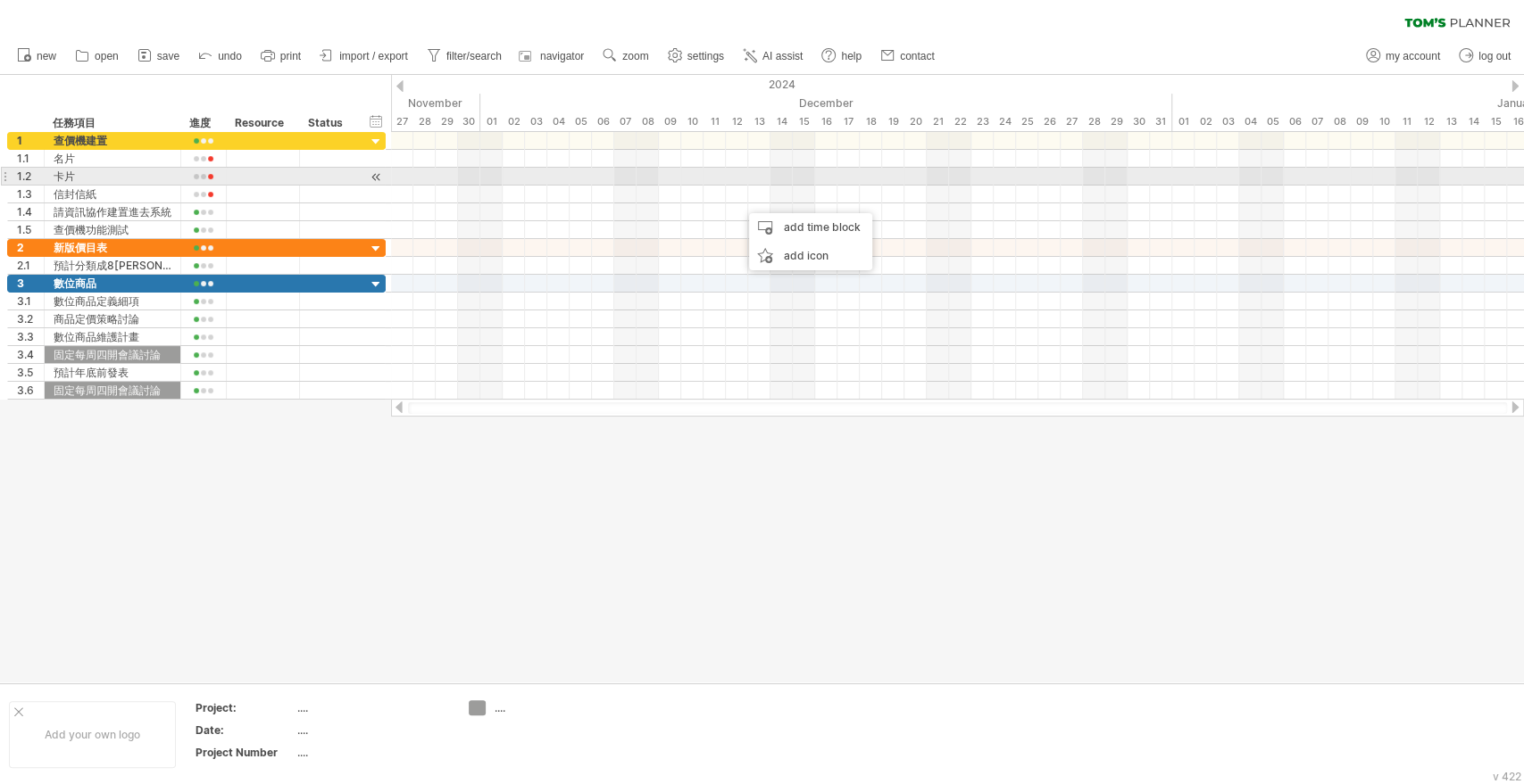
click at [634, 182] on div at bounding box center [958, 176] width 1133 height 18
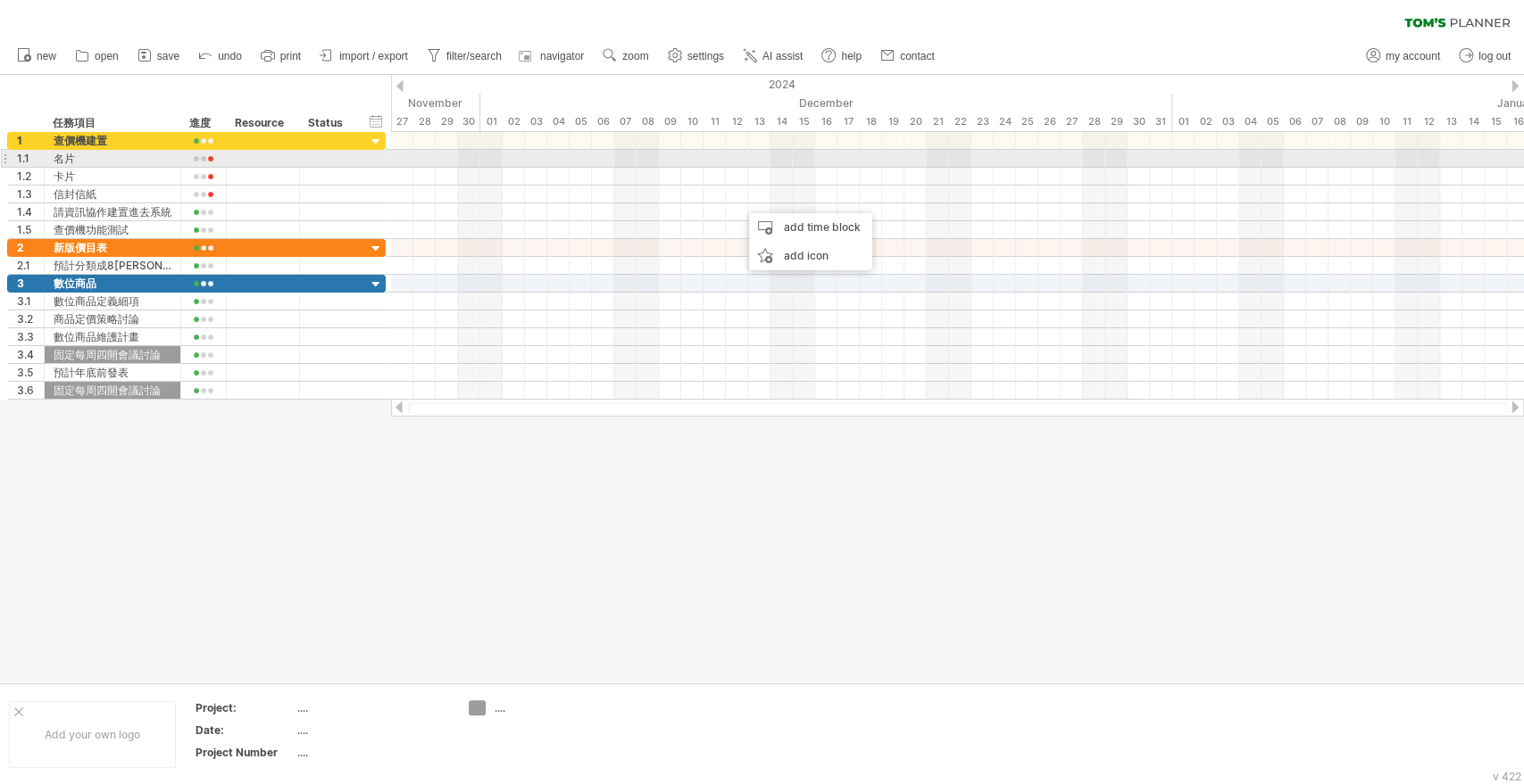
click at [1018, 165] on div at bounding box center [958, 158] width 1133 height 18
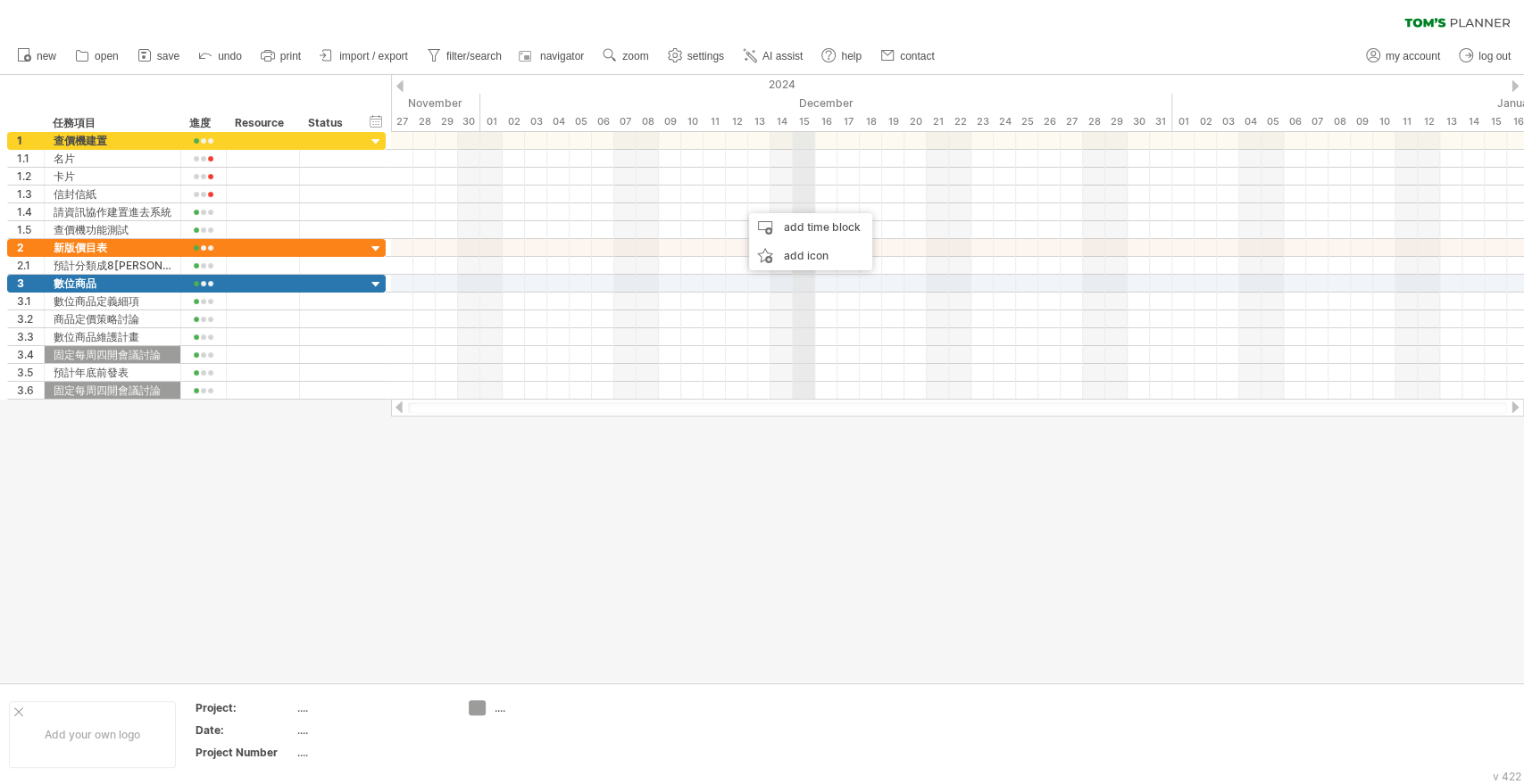
drag, startPoint x: 813, startPoint y: 86, endPoint x: 788, endPoint y: 86, distance: 25.0
click at [813, 86] on div "2024" at bounding box center [782, 84] width 781 height 19
click at [776, 82] on div "2024" at bounding box center [782, 84] width 781 height 19
click at [403, 81] on div "2024" at bounding box center [782, 84] width 781 height 19
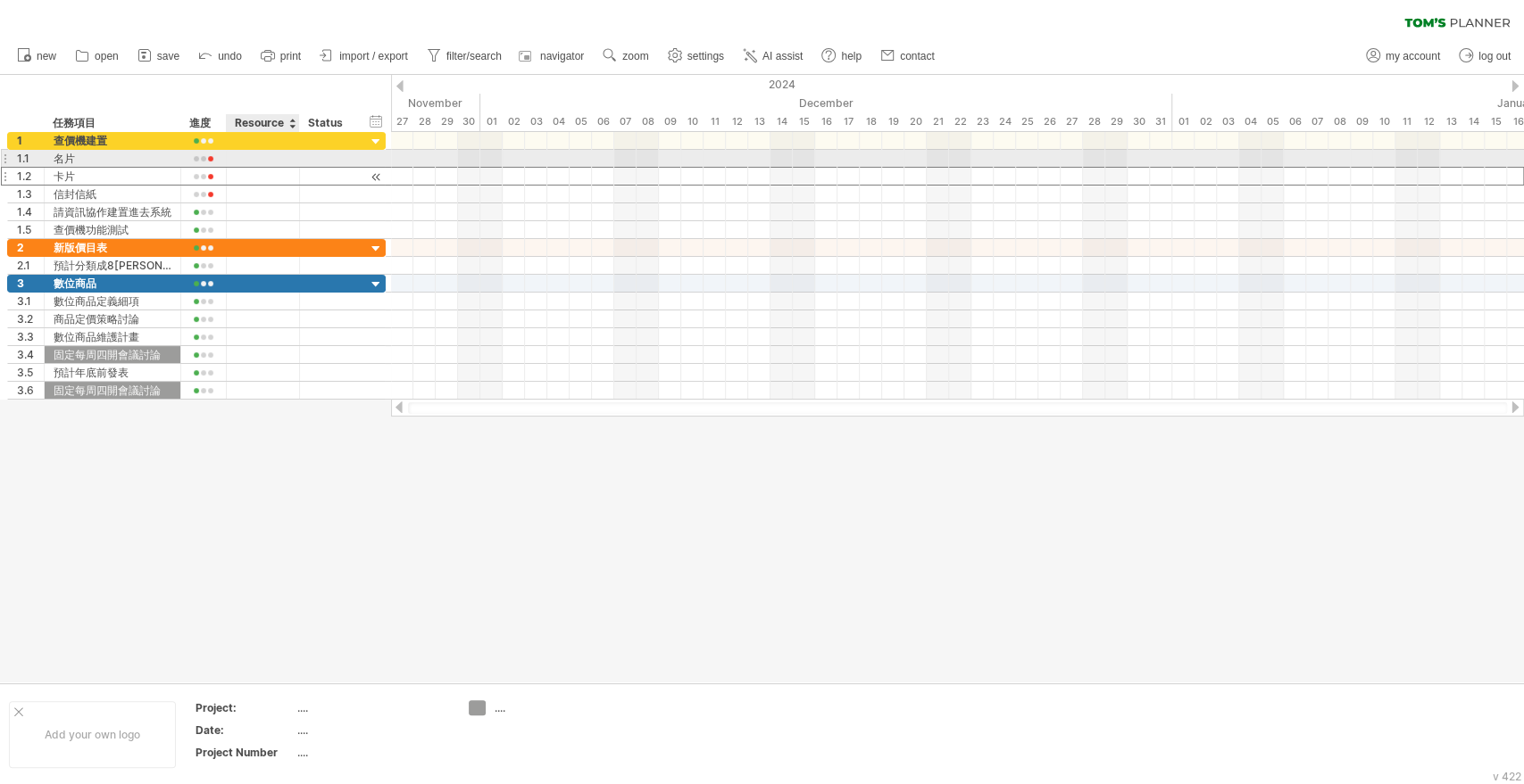
click at [272, 167] on div at bounding box center [263, 176] width 54 height 17
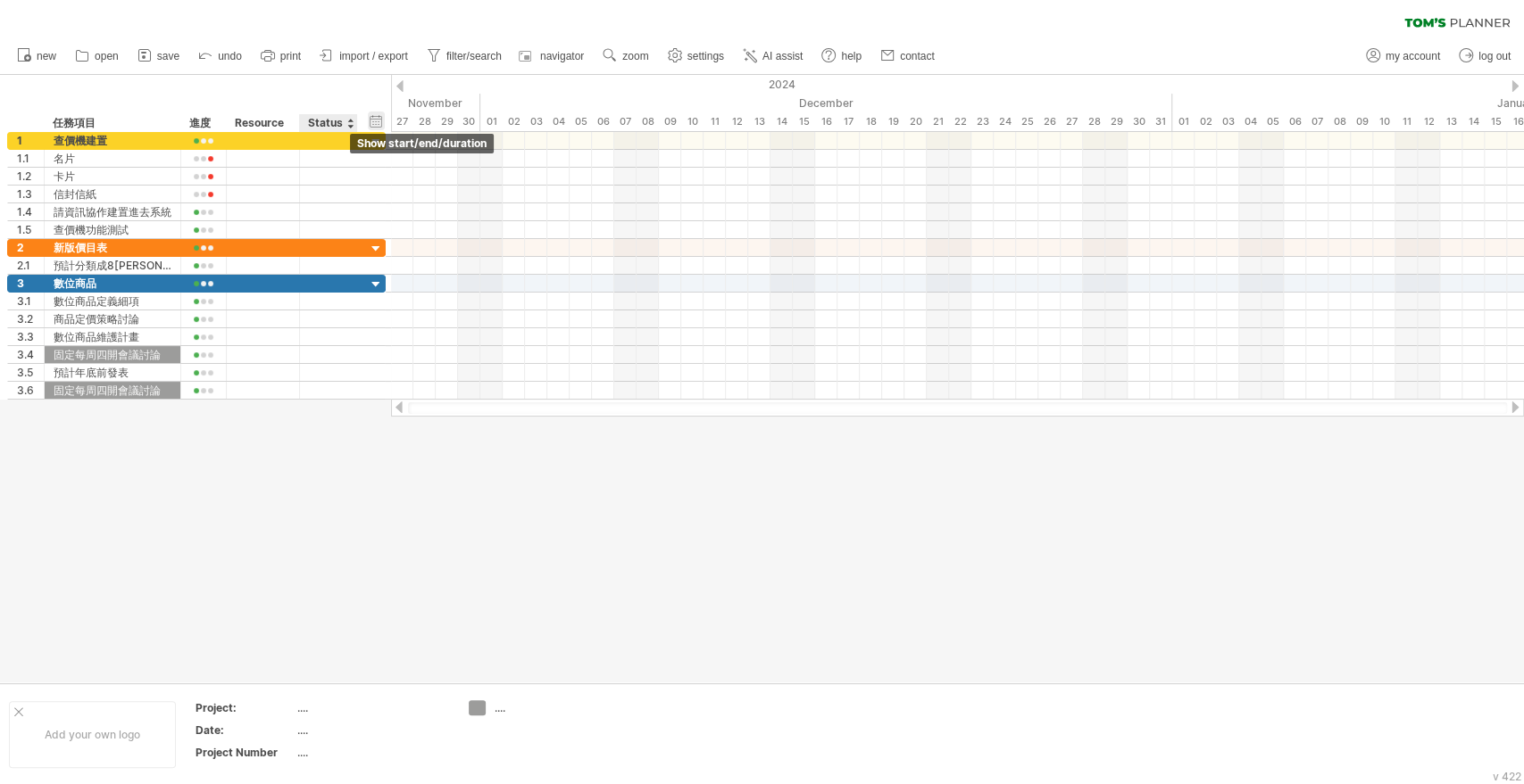
click at [378, 123] on div "hide start/end/duration show start/end/duration" at bounding box center [376, 121] width 17 height 19
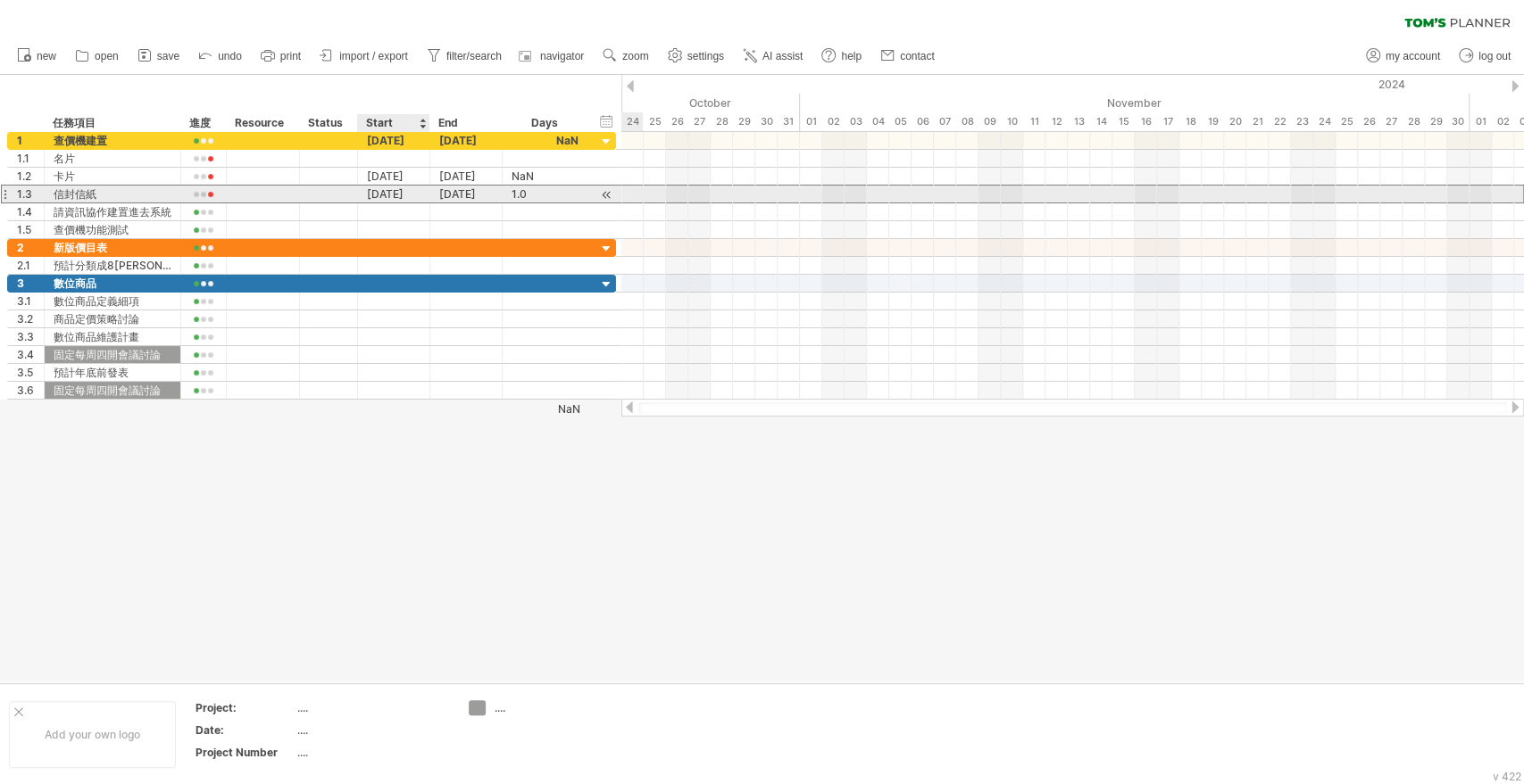
click at [420, 192] on div "[DATE]" at bounding box center [393, 194] width 72 height 17
click at [399, 193] on div "[DATE]" at bounding box center [393, 194] width 72 height 17
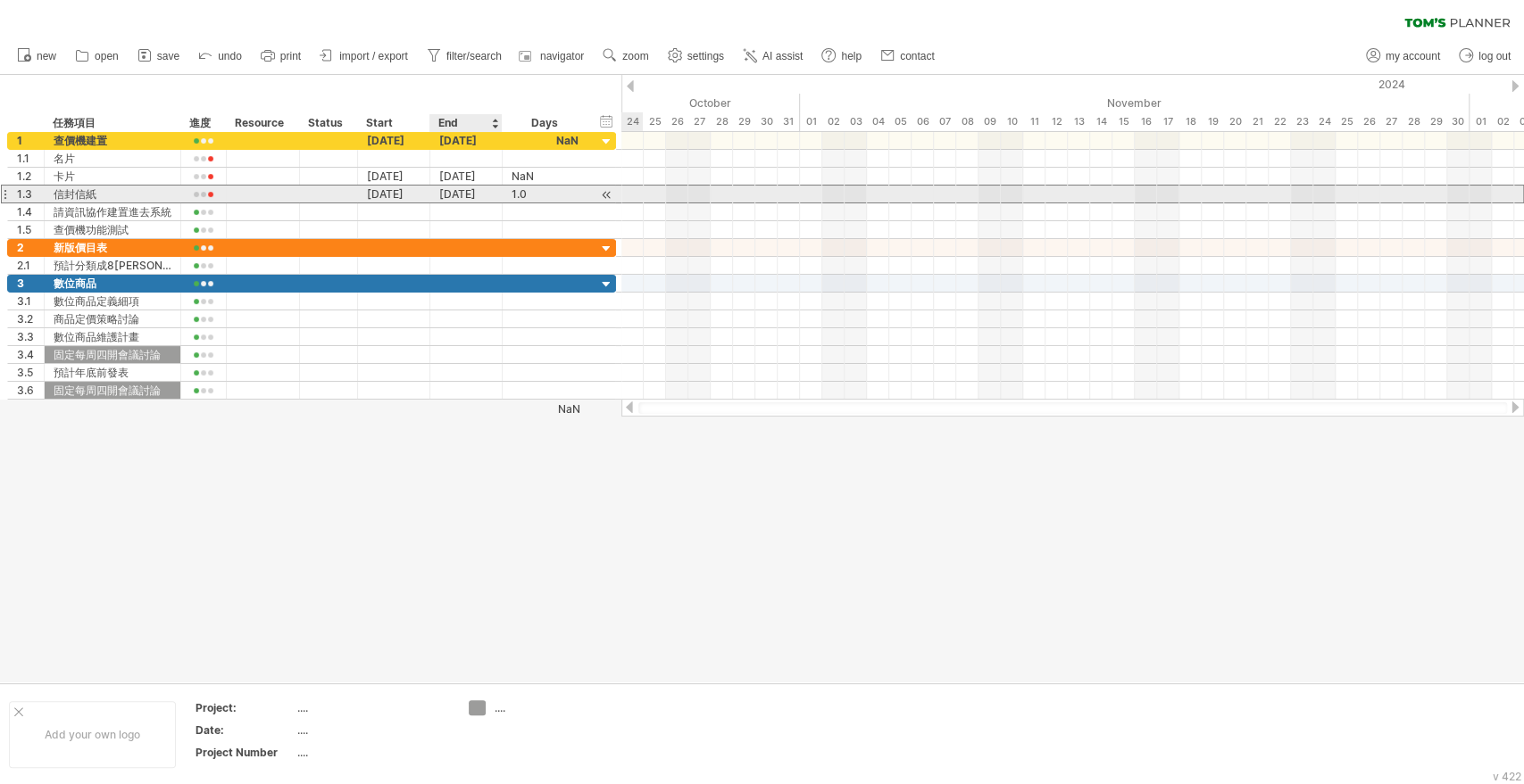
click at [454, 193] on div "[DATE]" at bounding box center [466, 194] width 72 height 17
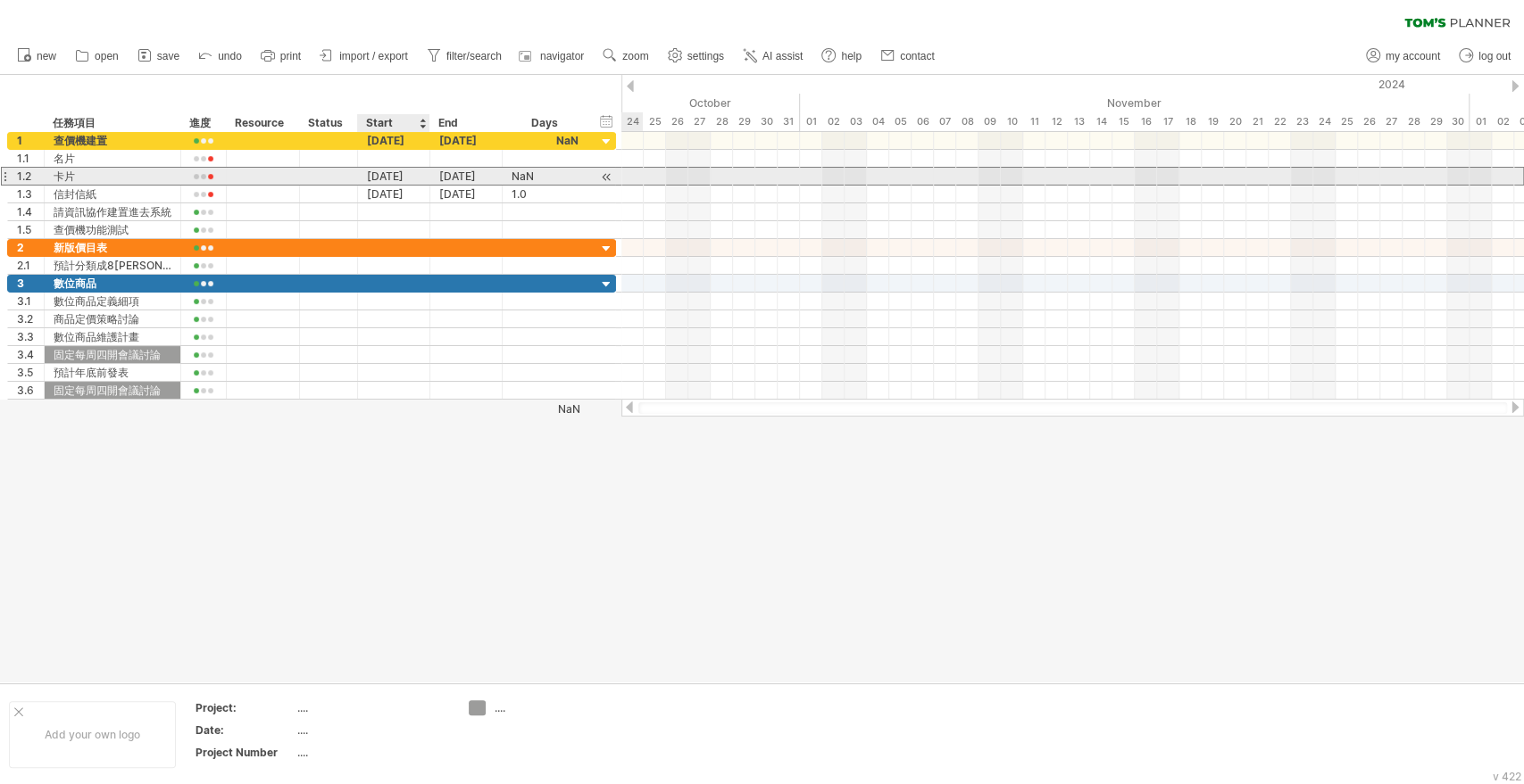
click at [403, 182] on div "[DATE]" at bounding box center [393, 176] width 72 height 17
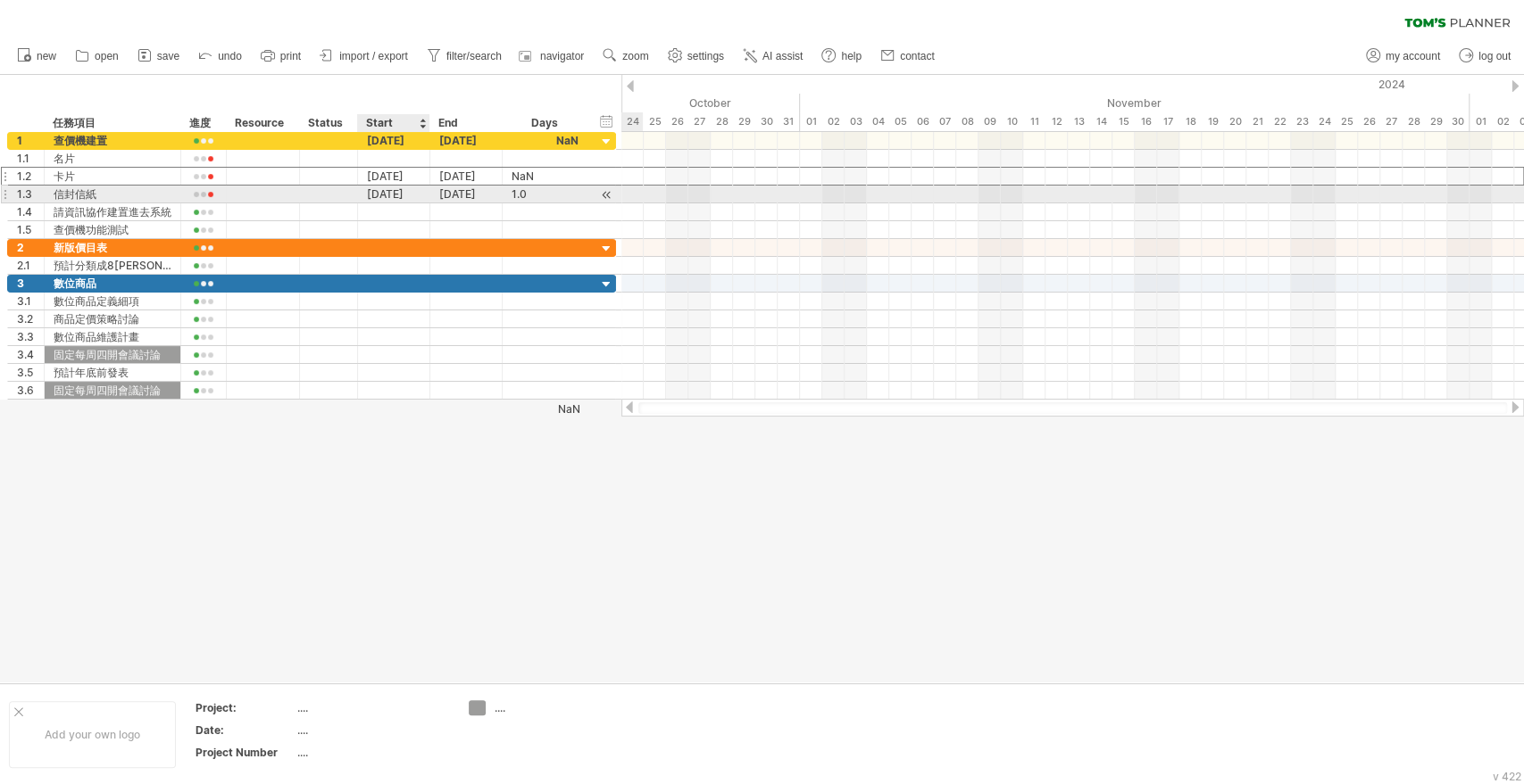
click at [398, 189] on div "[DATE]" at bounding box center [393, 194] width 72 height 17
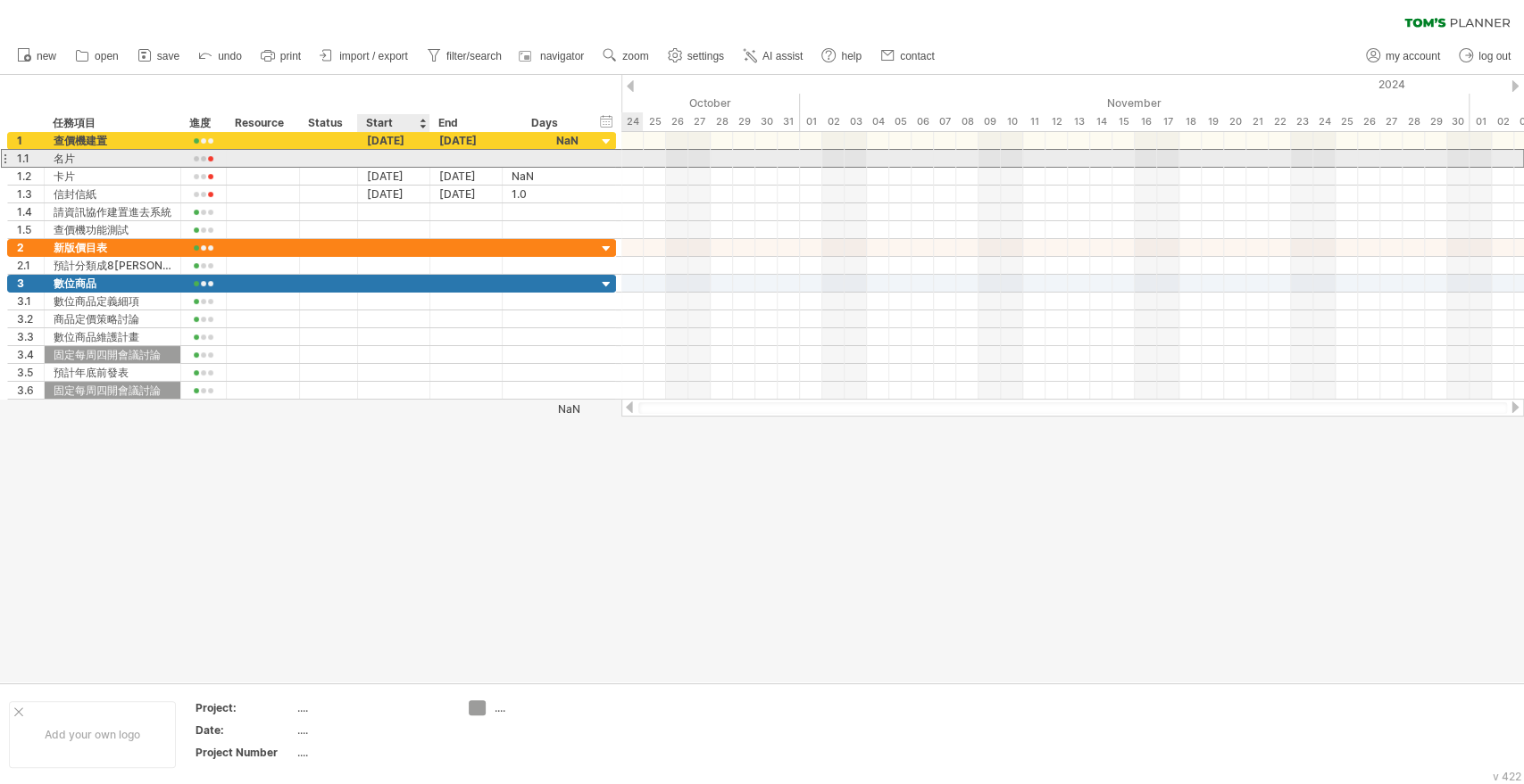
click at [408, 157] on div at bounding box center [393, 158] width 72 height 17
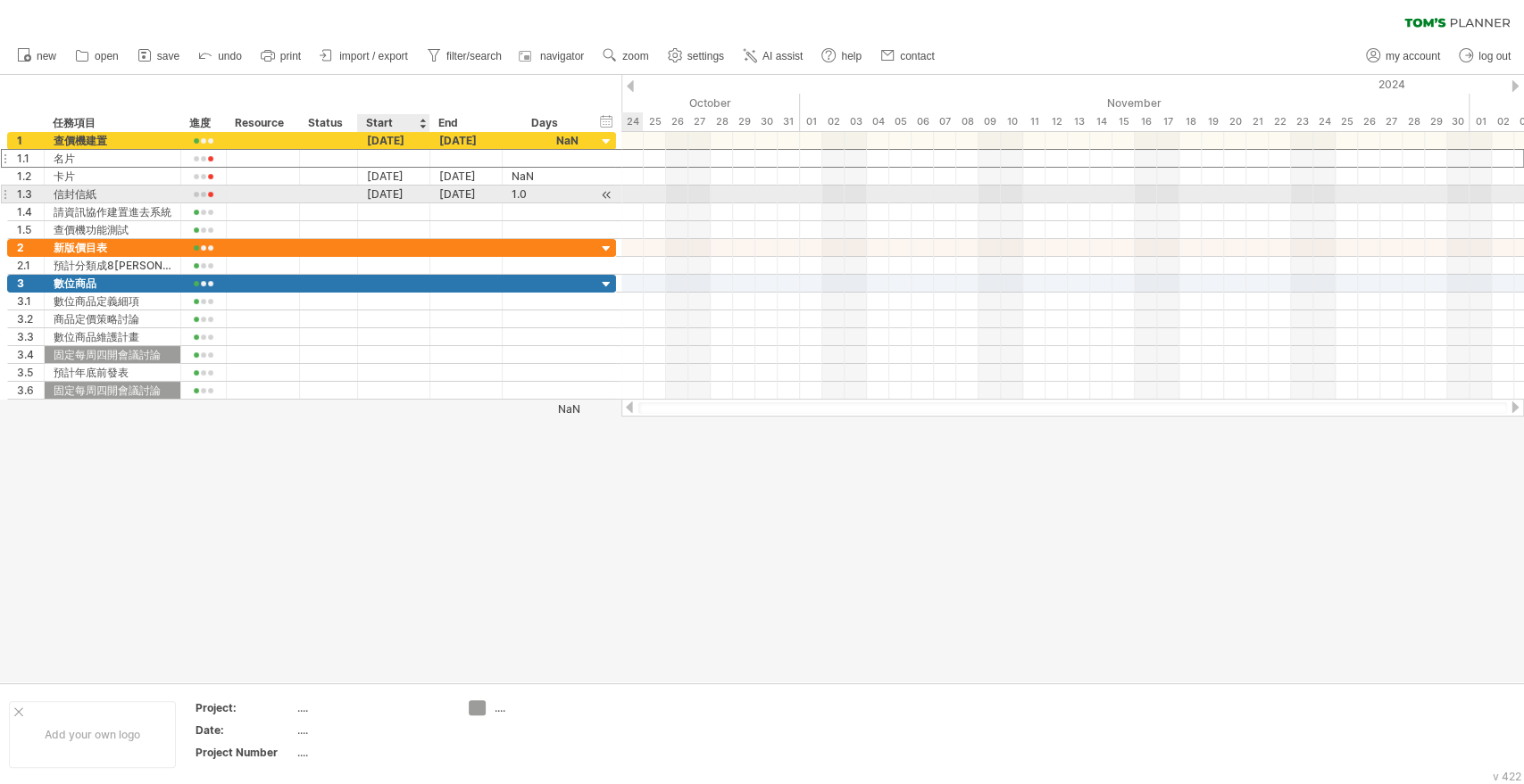
click at [399, 195] on div "[DATE]" at bounding box center [393, 194] width 72 height 17
drag, startPoint x: 462, startPoint y: 195, endPoint x: 546, endPoint y: 172, distance: 87.1
click at [462, 195] on div "[DATE]" at bounding box center [466, 194] width 72 height 17
click at [603, 120] on div "hide start/end/duration show start/end/duration" at bounding box center [607, 121] width 17 height 19
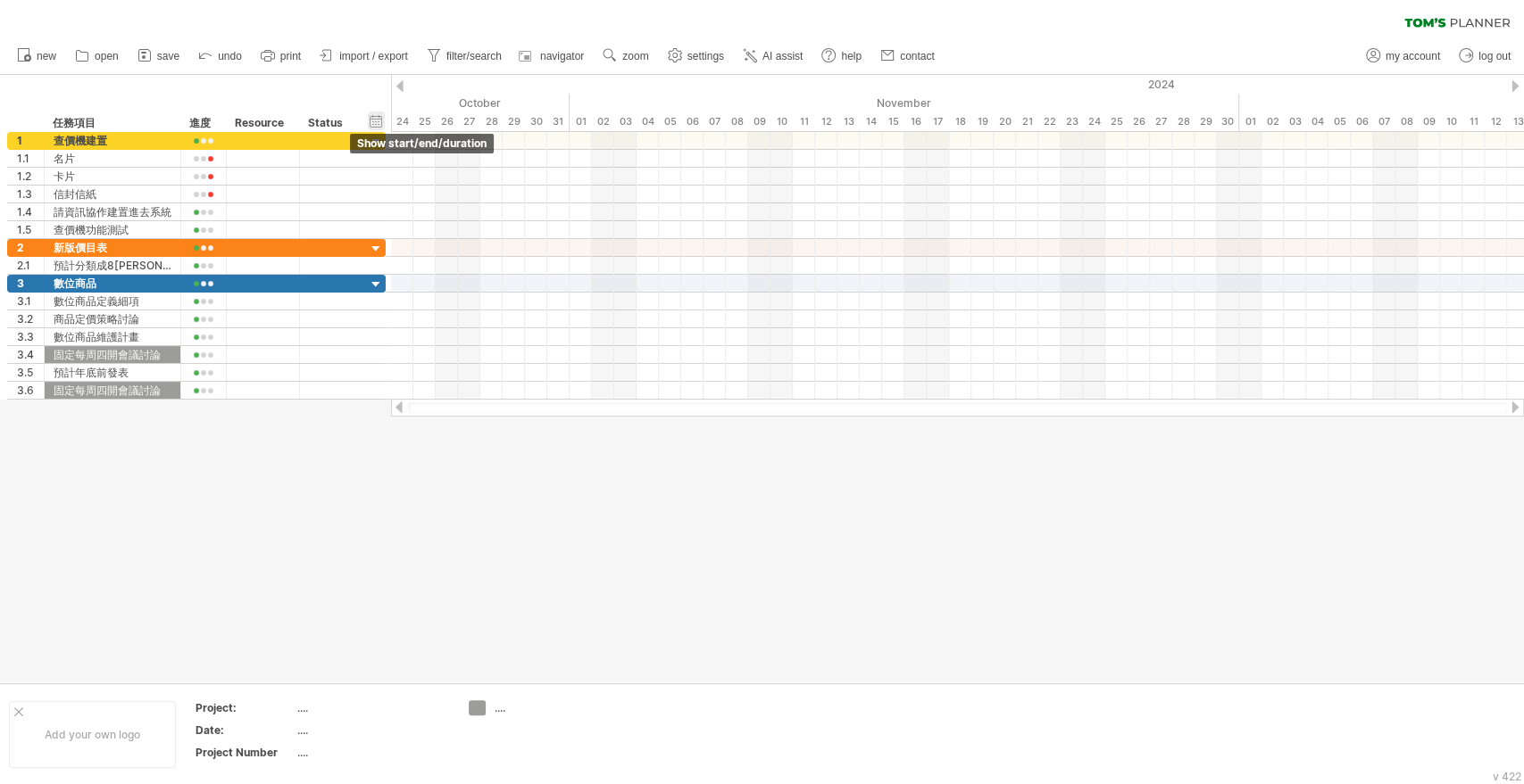
click at [377, 125] on div "hide start/end/duration show start/end/duration" at bounding box center [376, 121] width 17 height 19
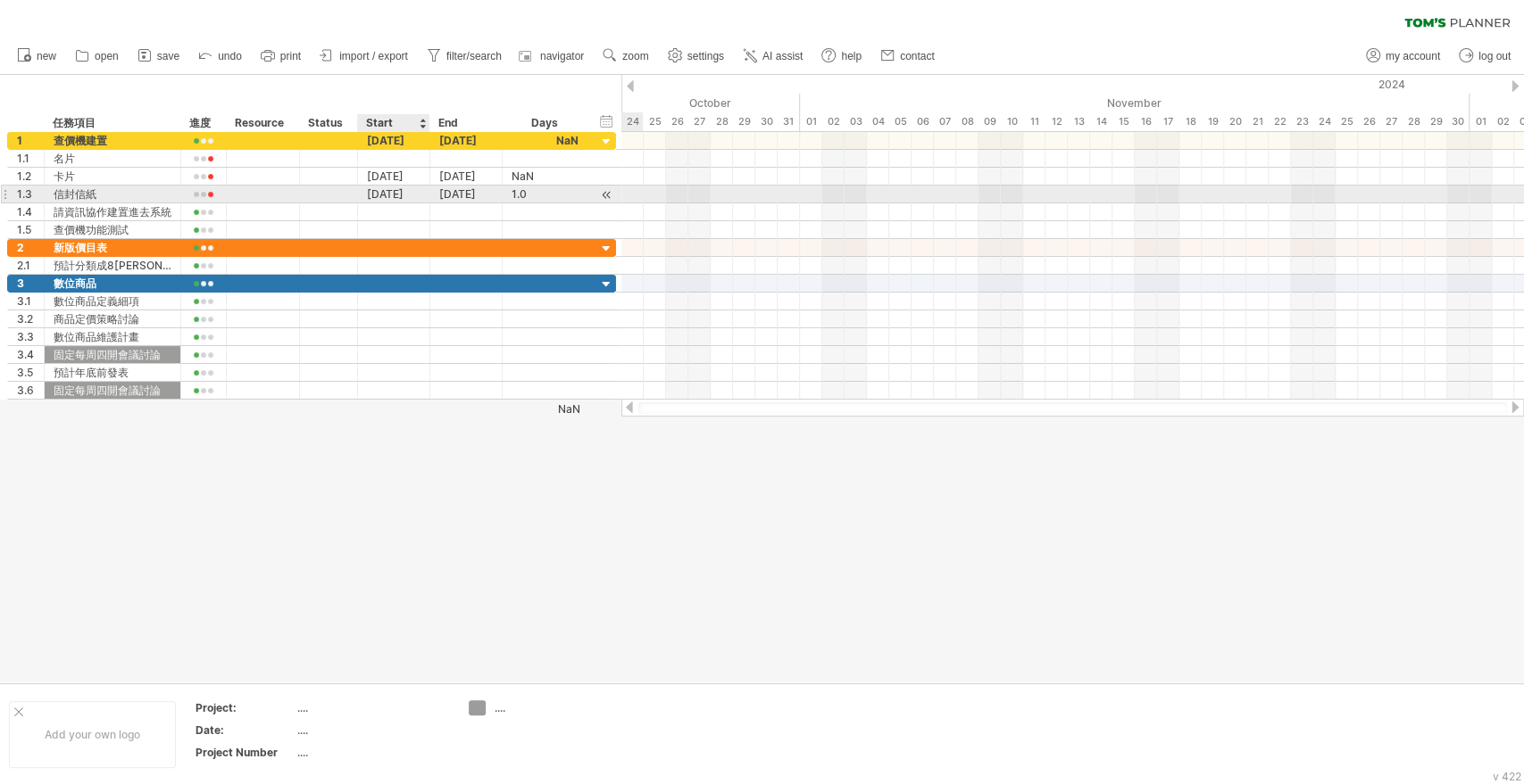
click at [403, 193] on div "[DATE]" at bounding box center [393, 194] width 72 height 17
click at [517, 196] on div "1.0" at bounding box center [545, 194] width 67 height 17
drag, startPoint x: 517, startPoint y: 196, endPoint x: 529, endPoint y: 196, distance: 12.0
click at [517, 196] on div "1.0" at bounding box center [545, 194] width 67 height 17
click at [609, 196] on div at bounding box center [607, 195] width 17 height 19
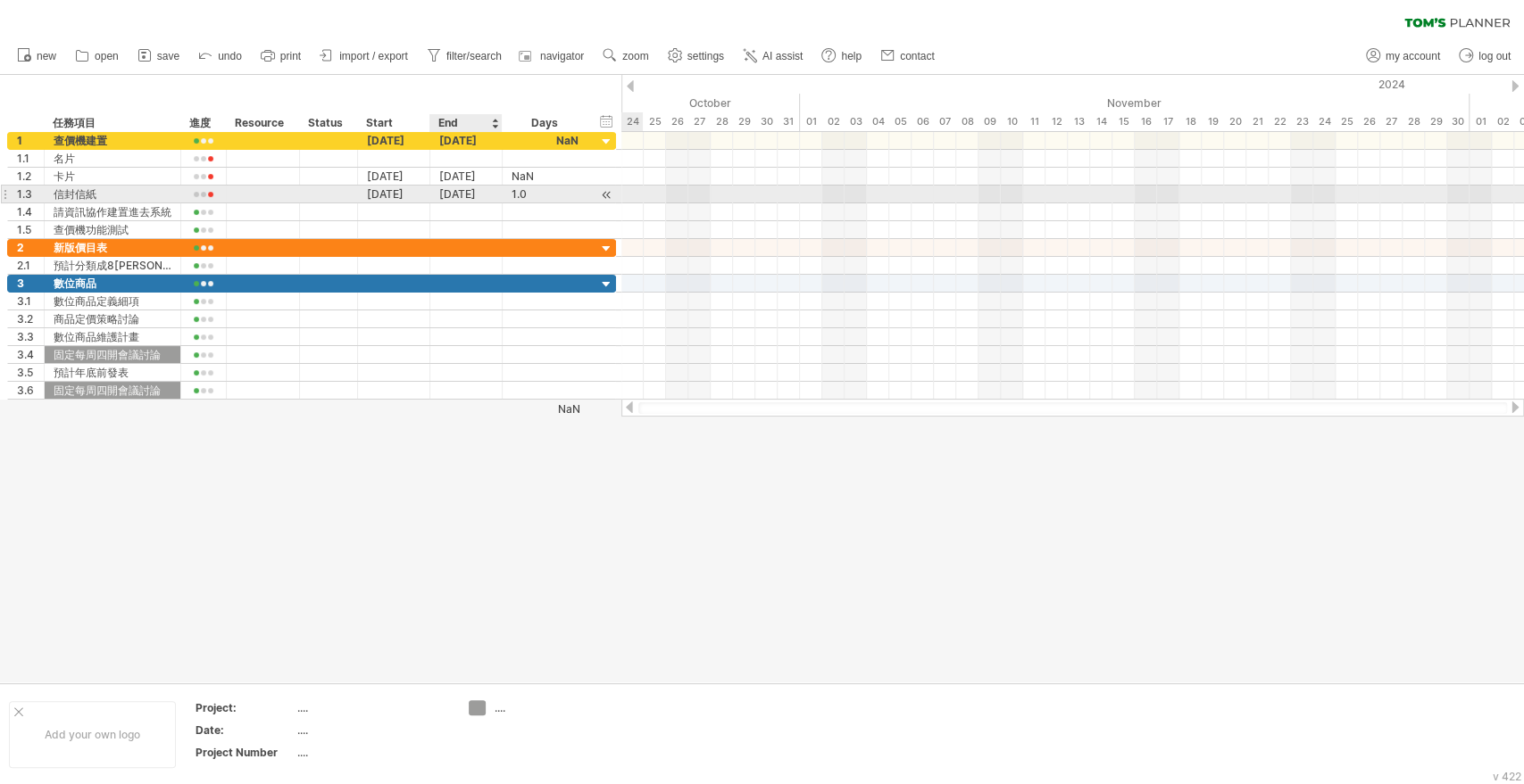
click at [432, 196] on div "[DATE]" at bounding box center [466, 194] width 72 height 17
click at [379, 198] on div "[DATE]" at bounding box center [393, 194] width 72 height 17
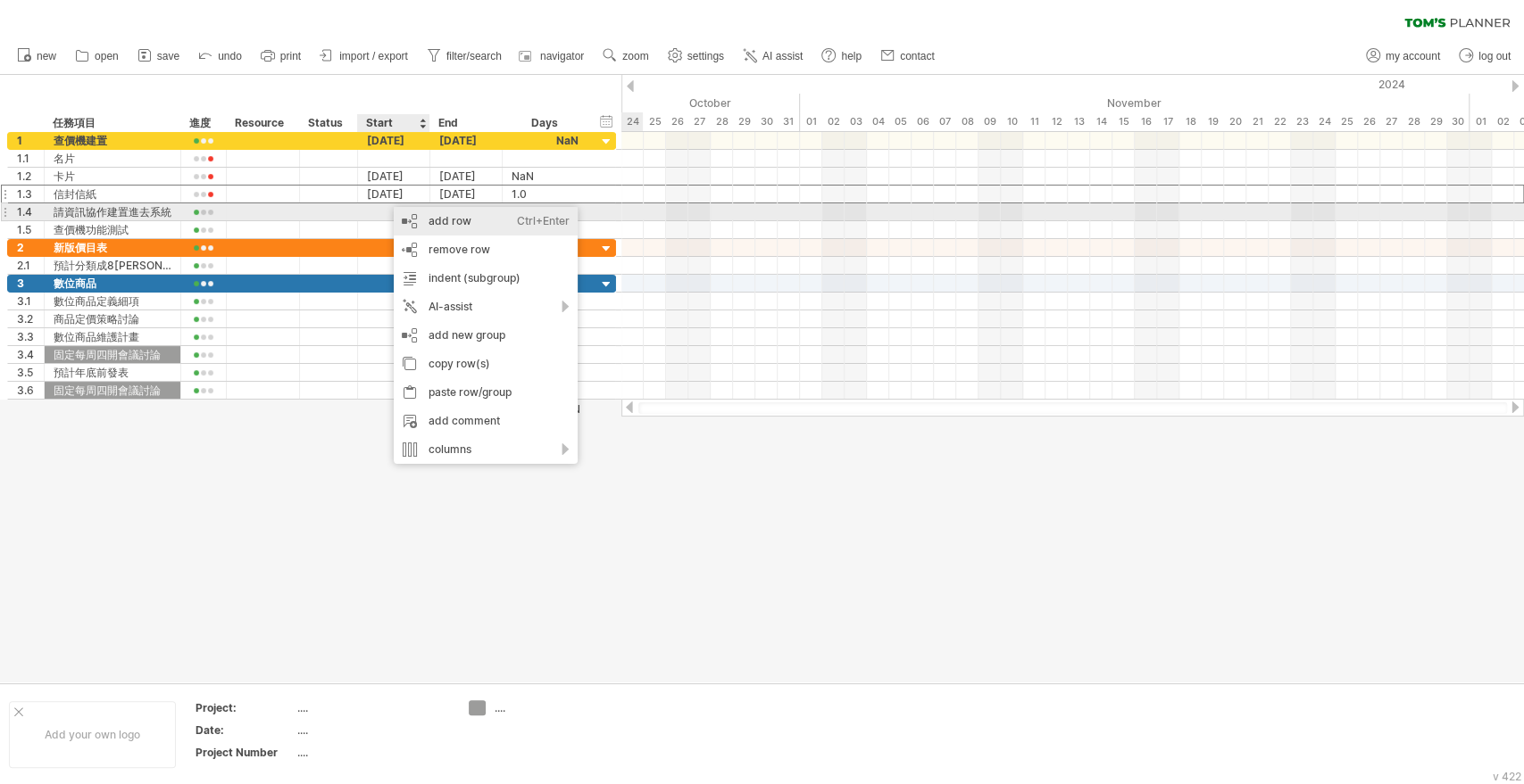
click at [553, 220] on div "Ctrl+Enter" at bounding box center [543, 221] width 52 height 29
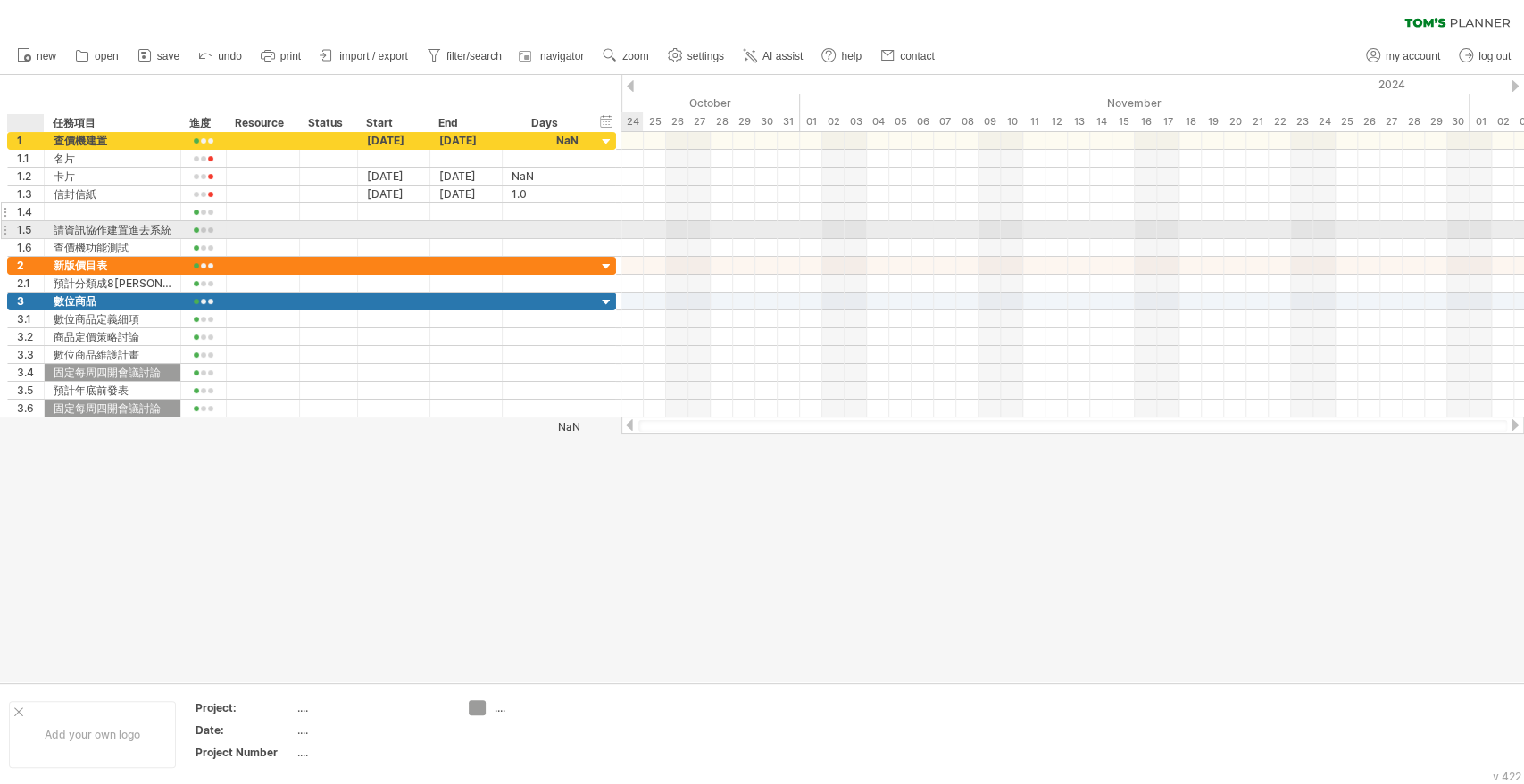
click at [30, 211] on div "1.4" at bounding box center [30, 211] width 27 height 17
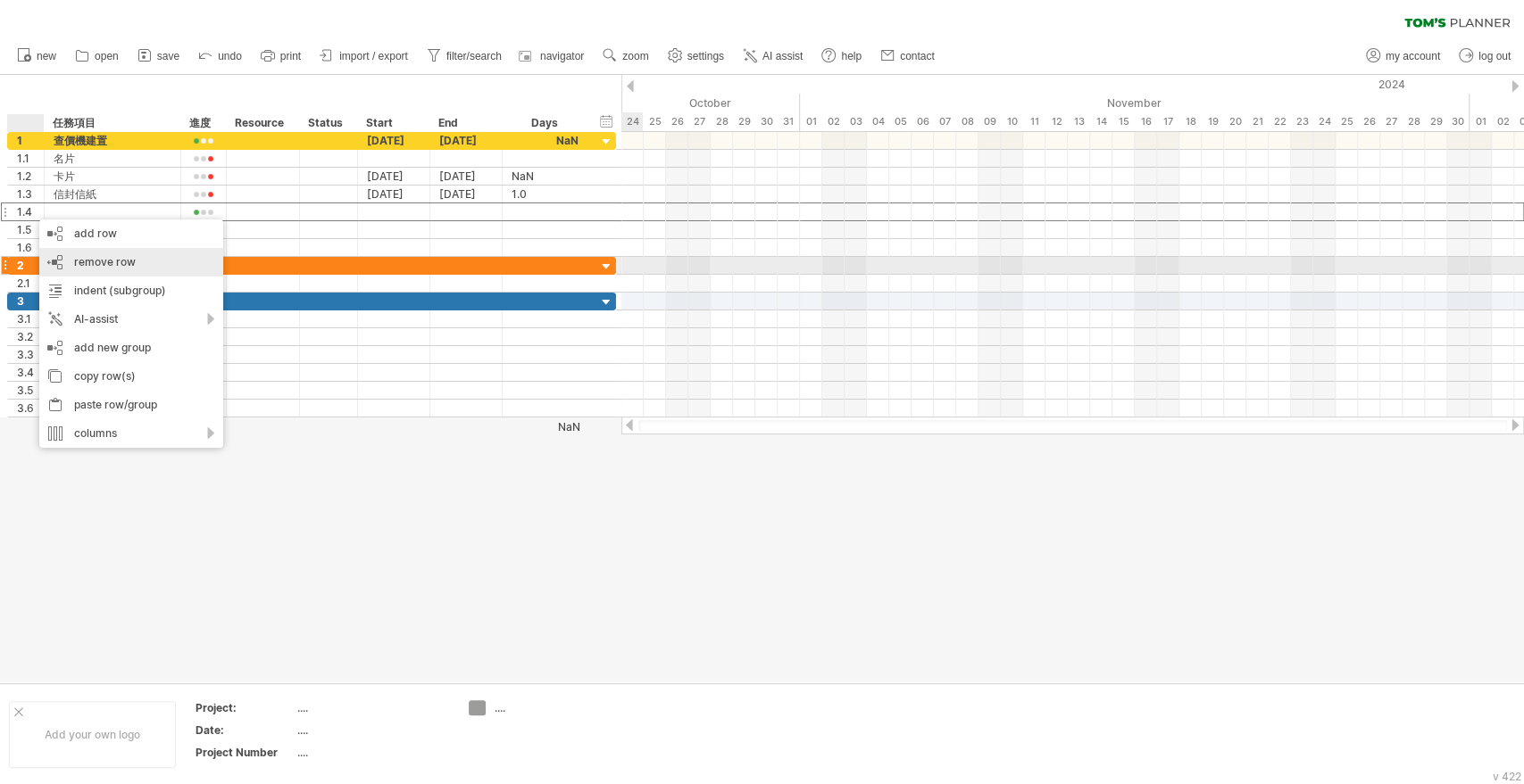
click at [153, 267] on div "remove row remove selected rows" at bounding box center [131, 262] width 183 height 29
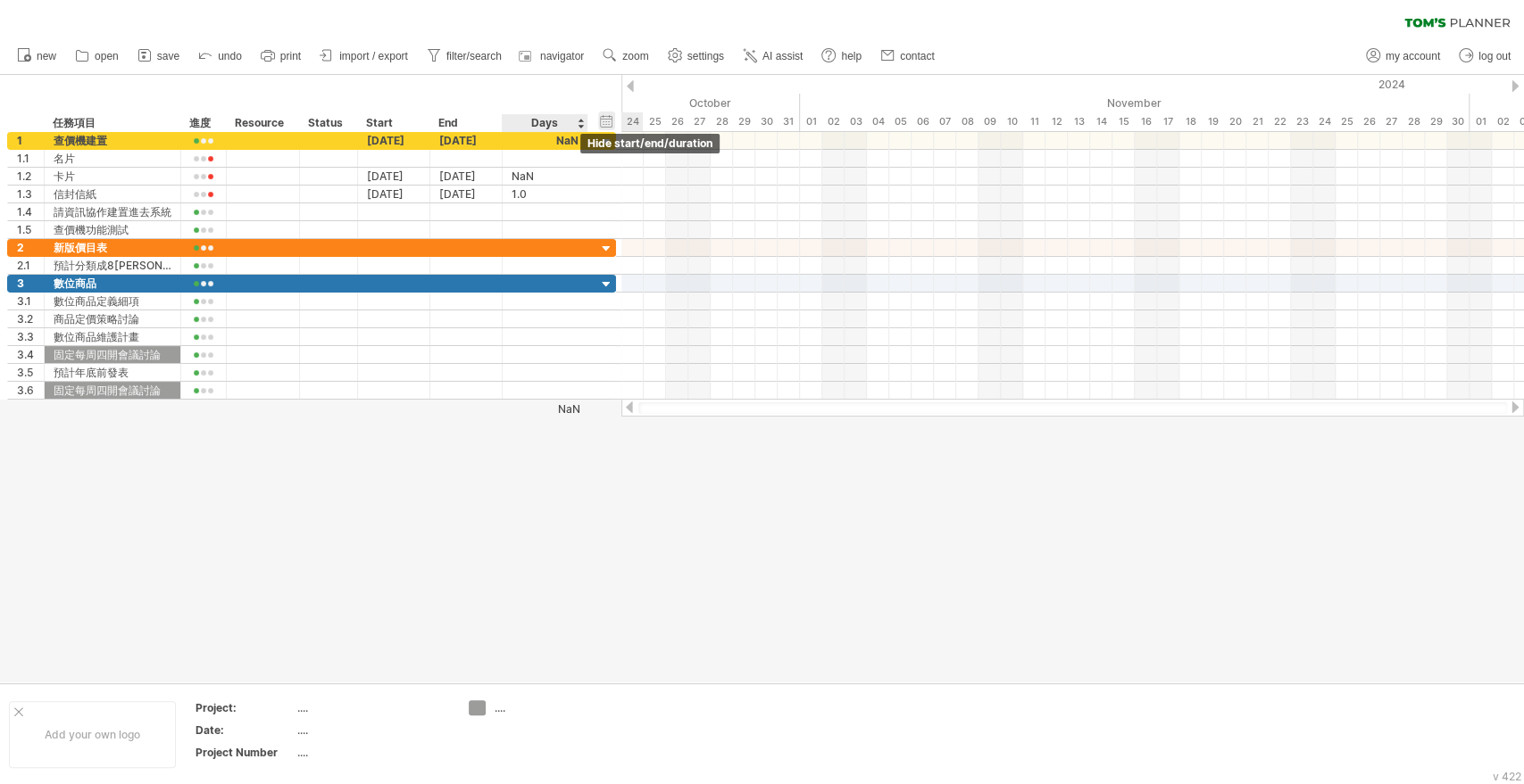
click at [606, 116] on div "hide start/end/duration show start/end/duration" at bounding box center [607, 121] width 17 height 19
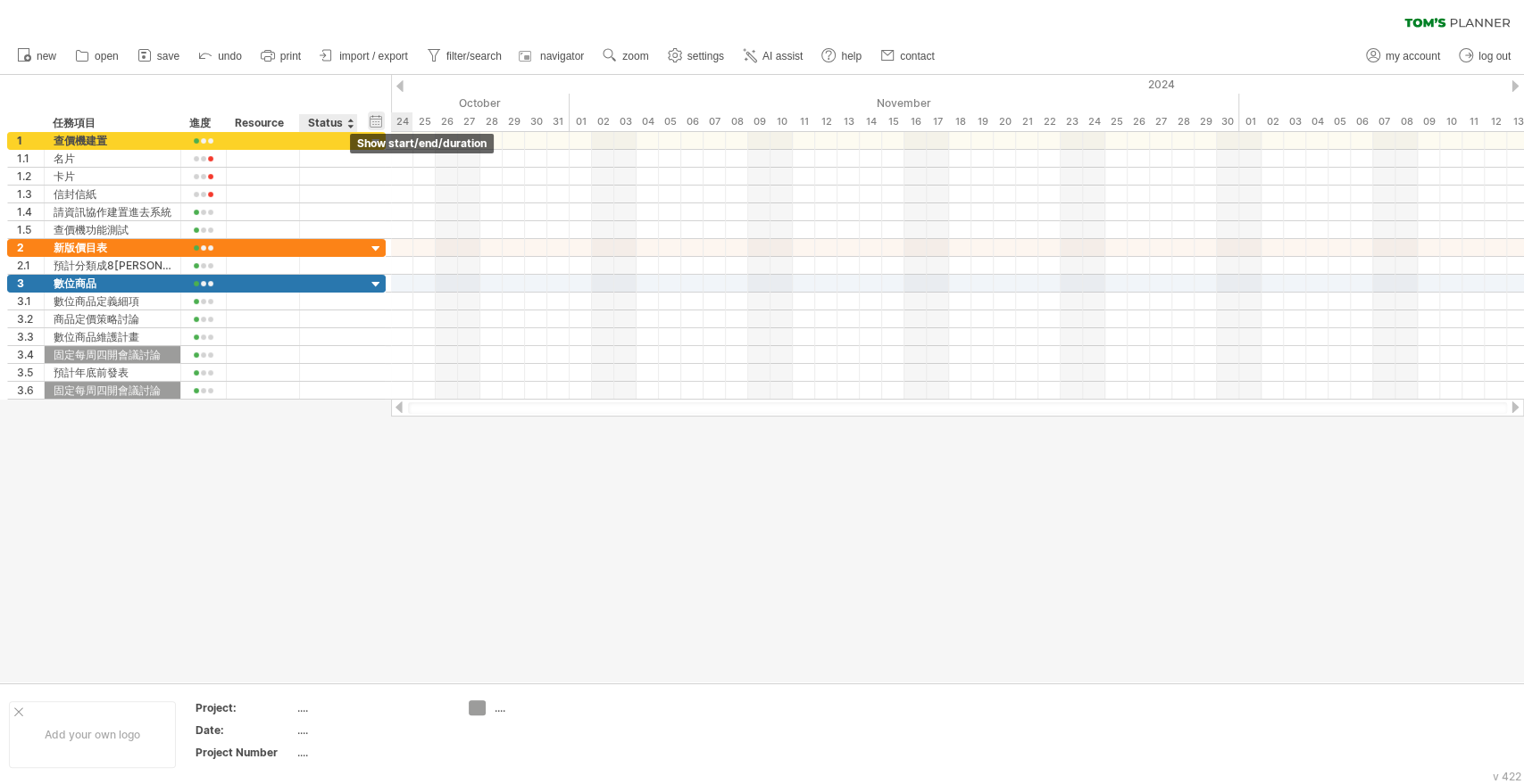
click at [373, 120] on div "hide start/end/duration show start/end/duration" at bounding box center [376, 121] width 17 height 19
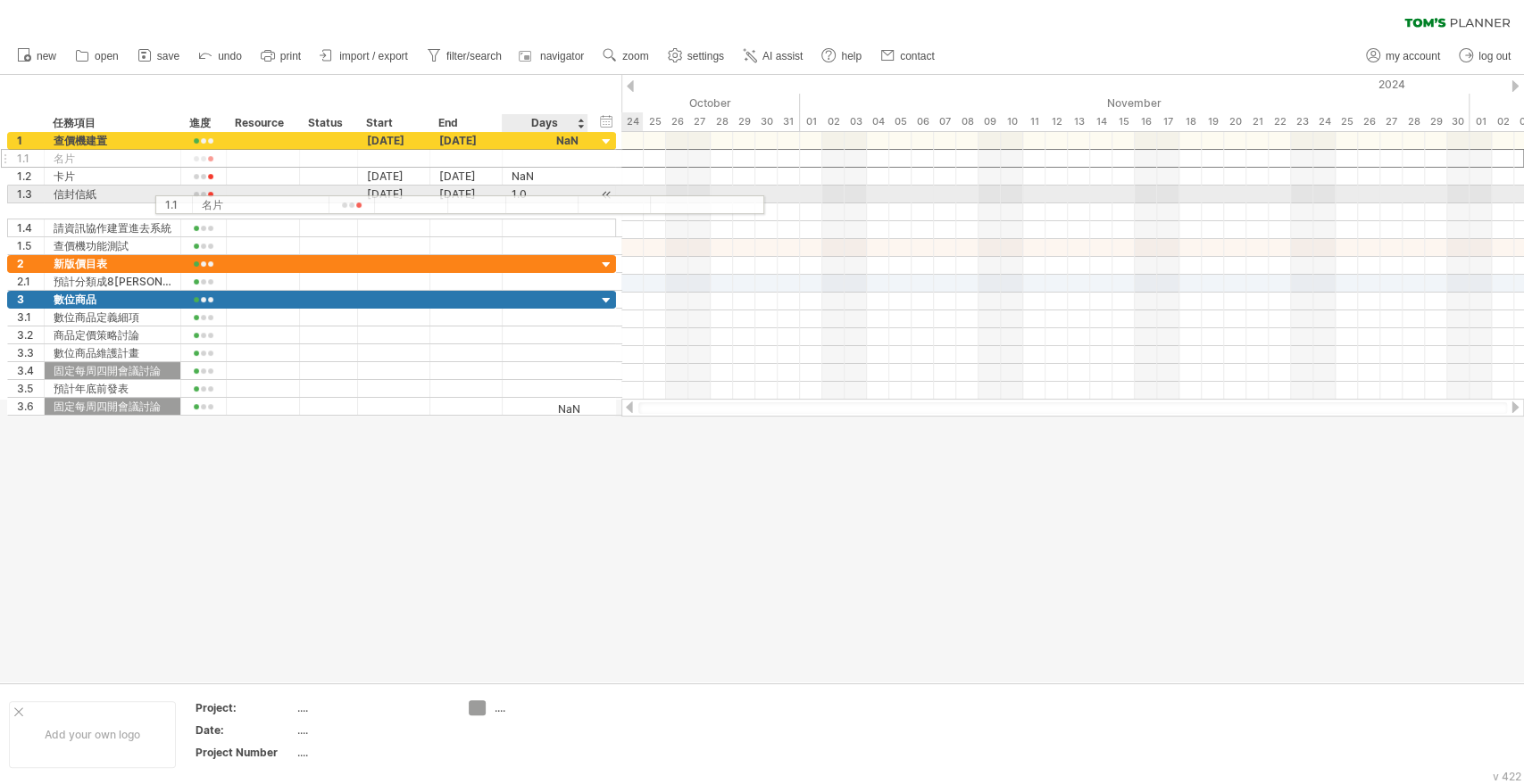
drag, startPoint x: 393, startPoint y: 166, endPoint x: 545, endPoint y: 202, distance: 156.2
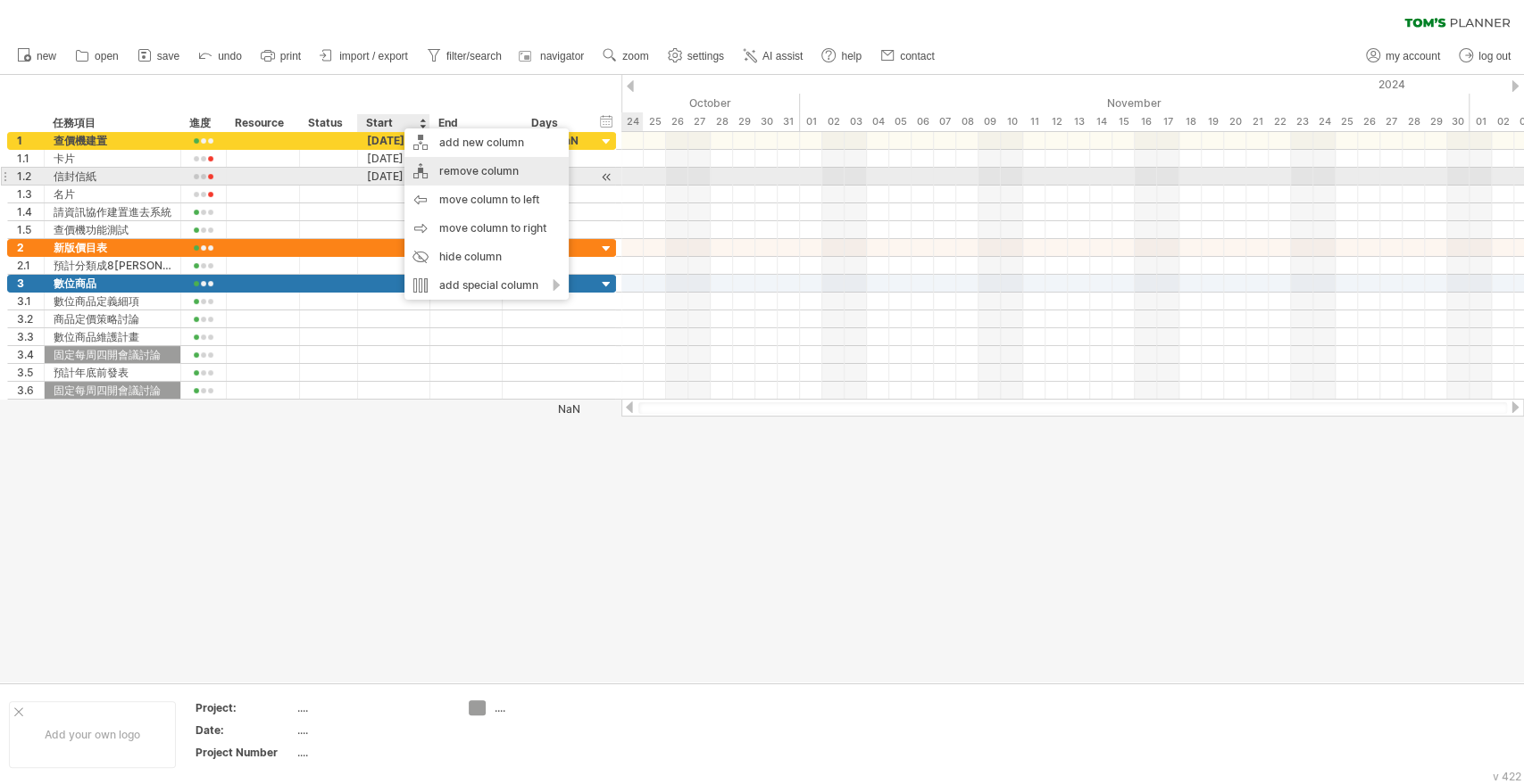
click at [479, 177] on div "remove column" at bounding box center [486, 171] width 164 height 29
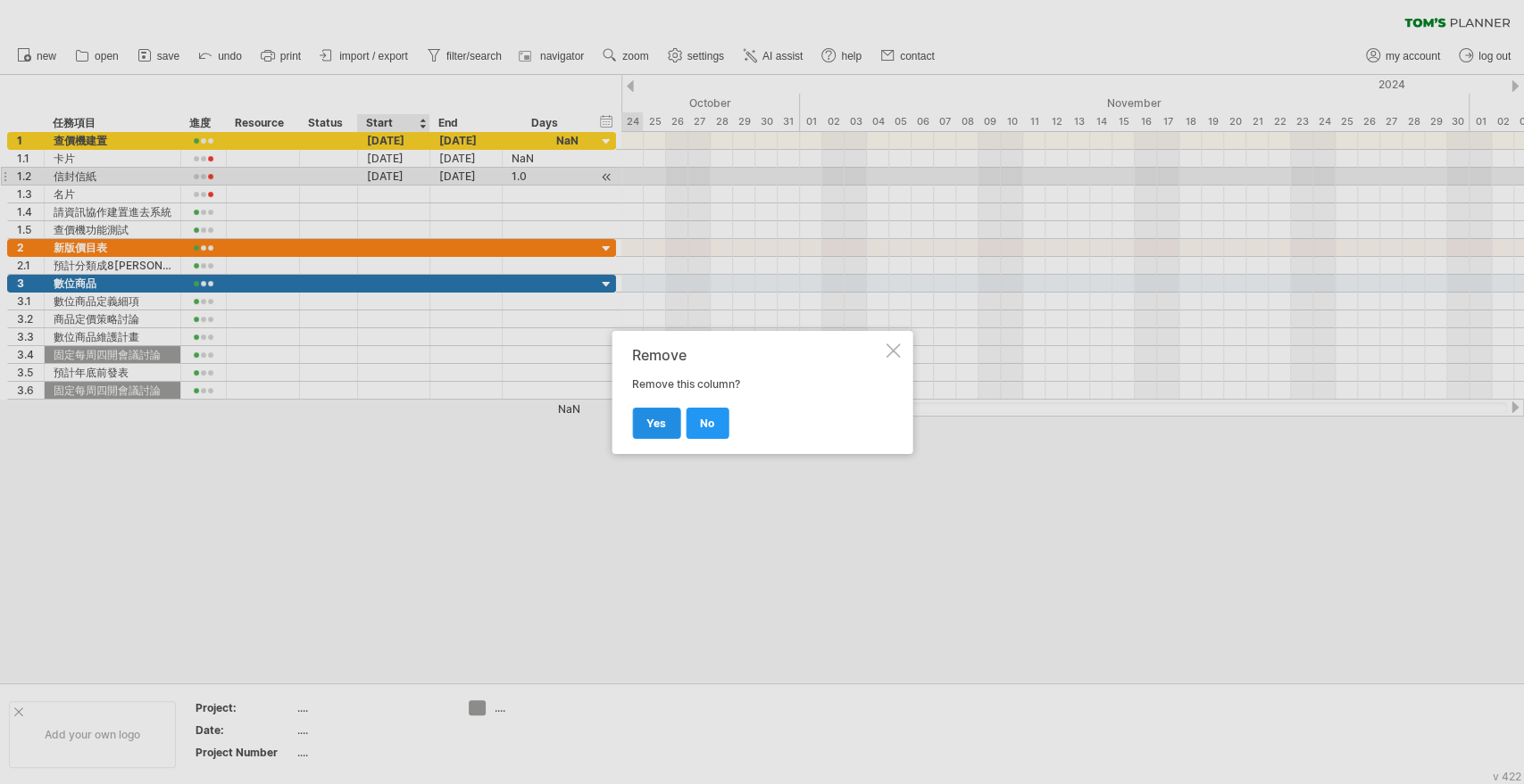
click at [649, 427] on span "yes" at bounding box center [655, 423] width 20 height 13
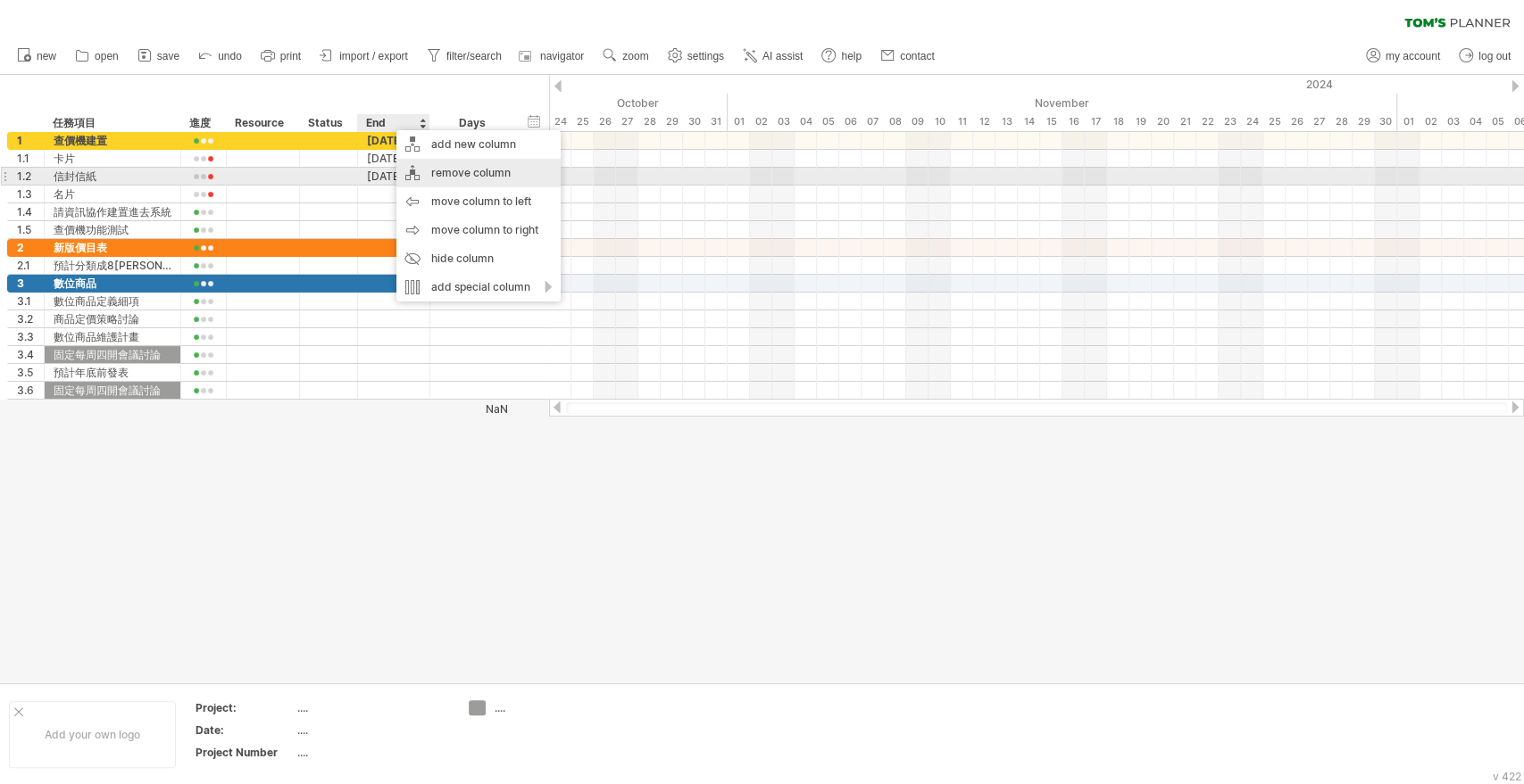
click at [470, 175] on div "remove column" at bounding box center [477, 173] width 164 height 29
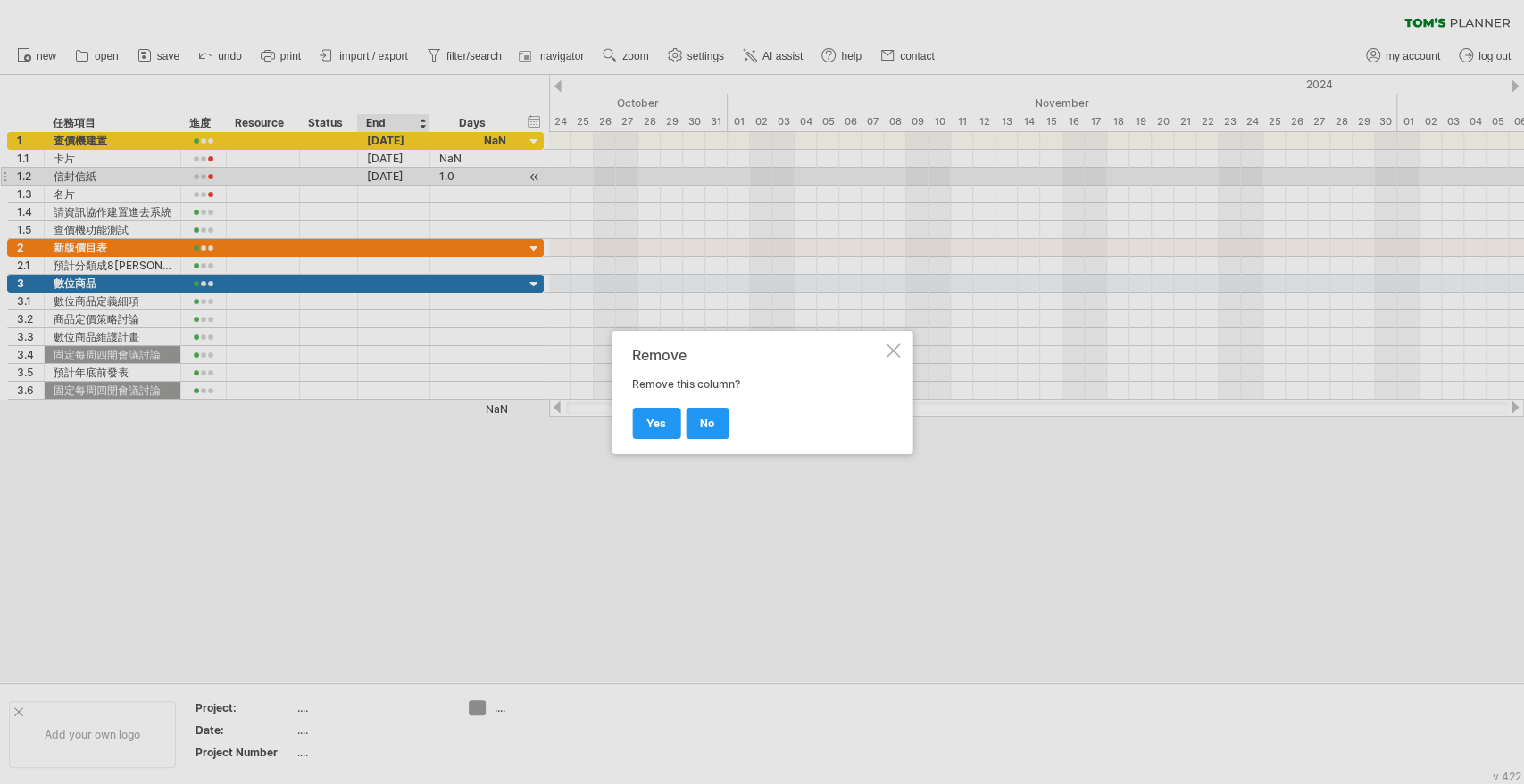
drag, startPoint x: 671, startPoint y: 421, endPoint x: 659, endPoint y: 407, distance: 18.4
click at [671, 421] on link "yes" at bounding box center [655, 423] width 48 height 31
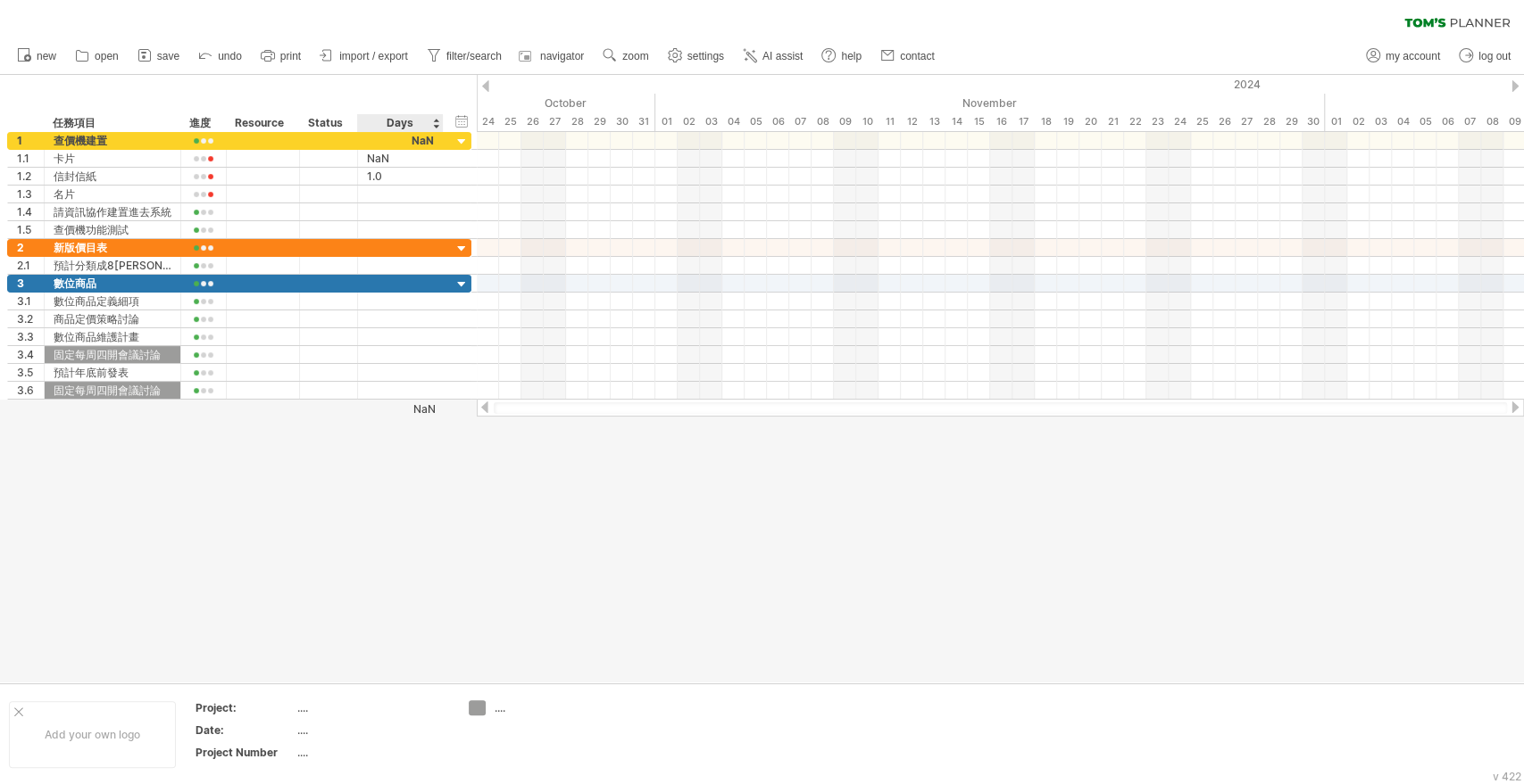
click at [407, 120] on div "Days" at bounding box center [399, 123] width 85 height 18
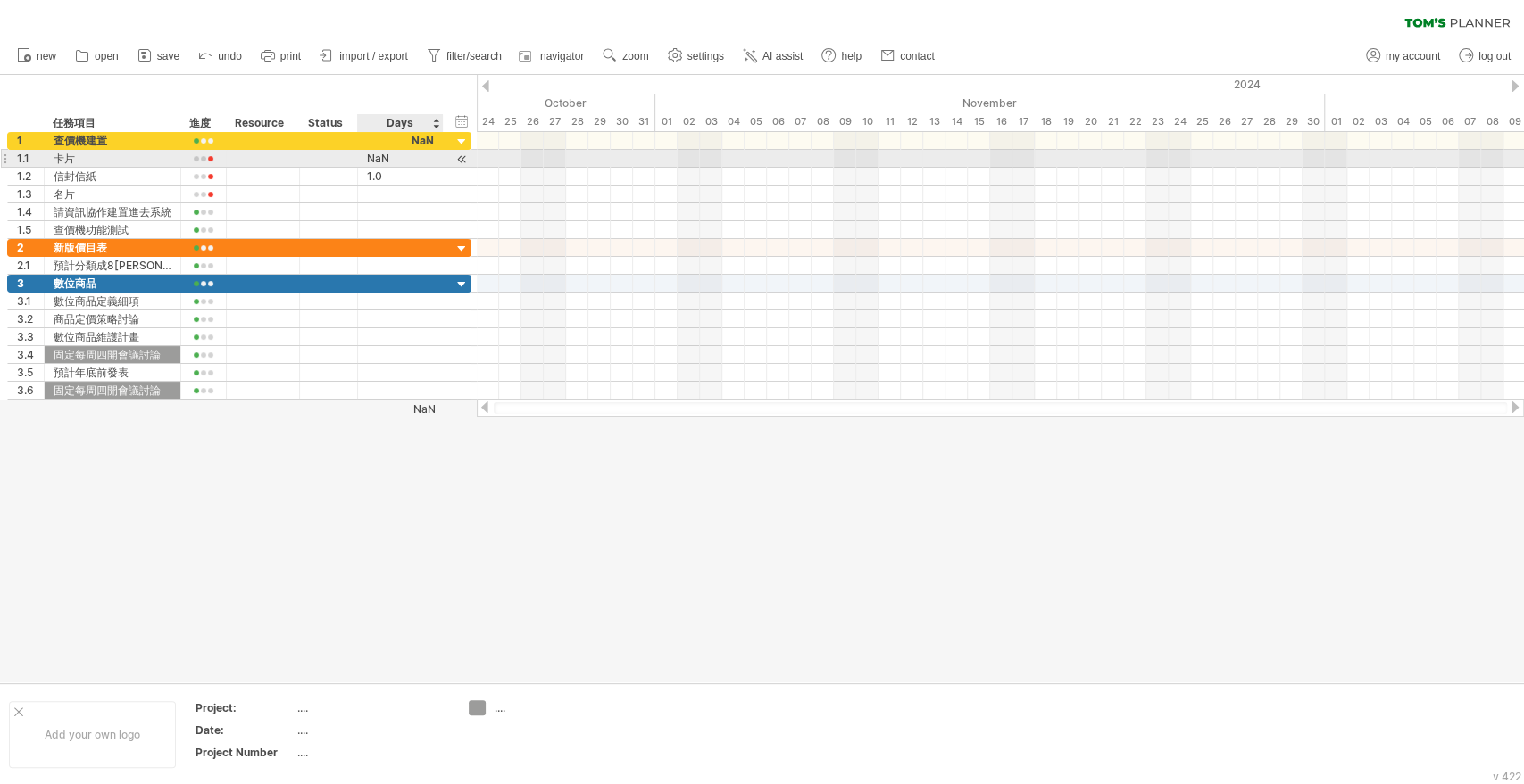
click at [394, 155] on div "NaN" at bounding box center [401, 158] width 67 height 17
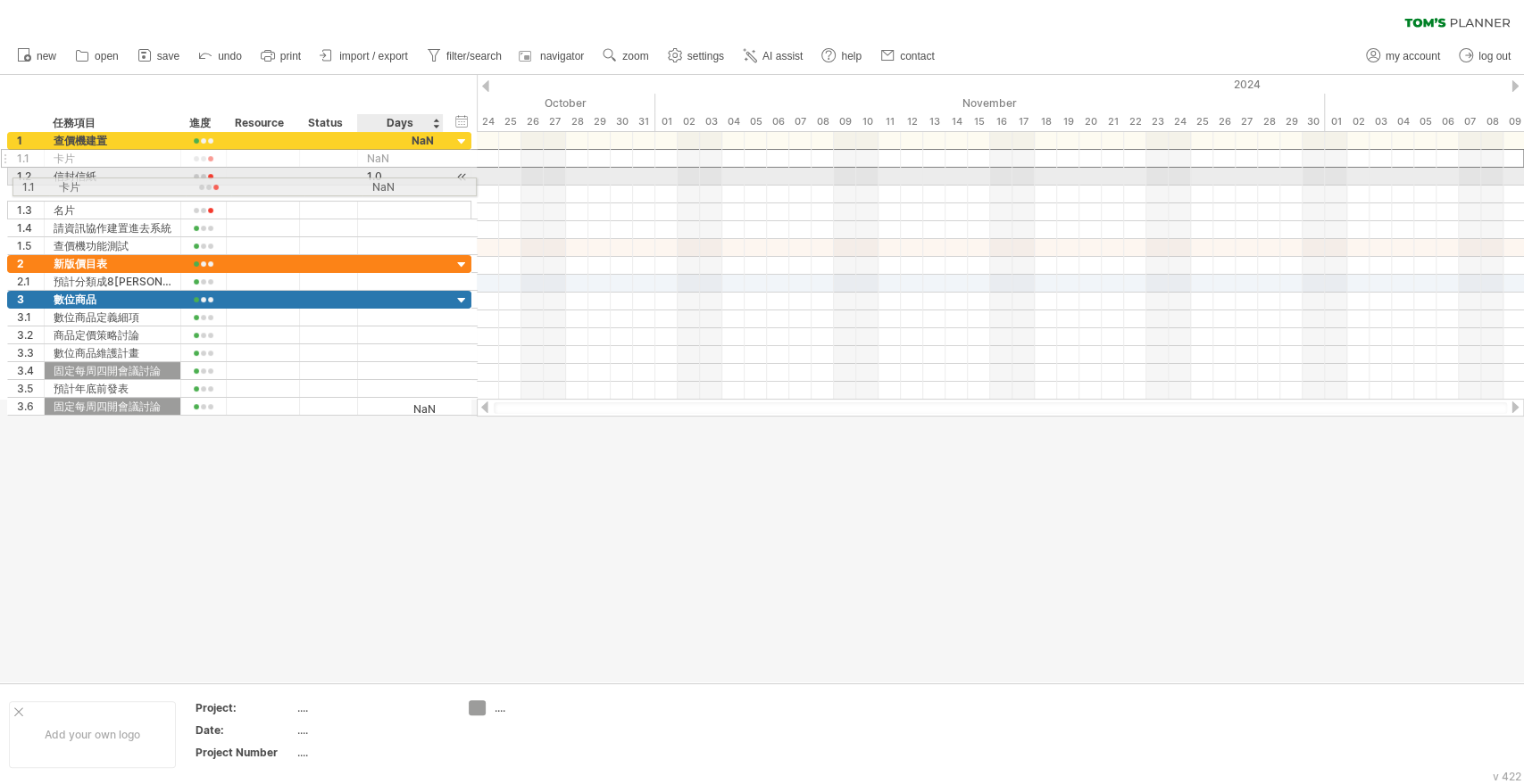
drag, startPoint x: 391, startPoint y: 157, endPoint x: 391, endPoint y: 183, distance: 26.0
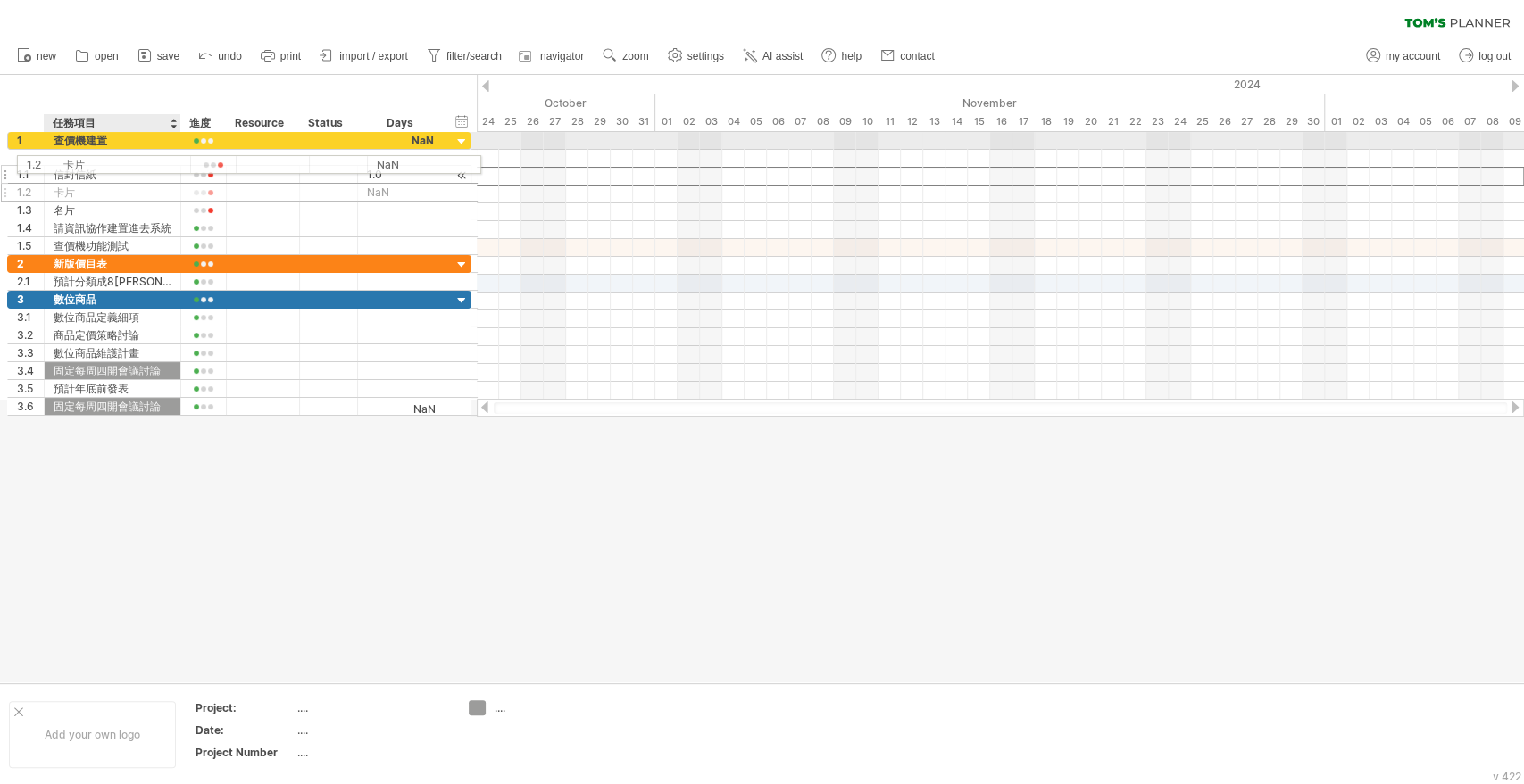
drag, startPoint x: 106, startPoint y: 178, endPoint x: 111, endPoint y: 160, distance: 18.7
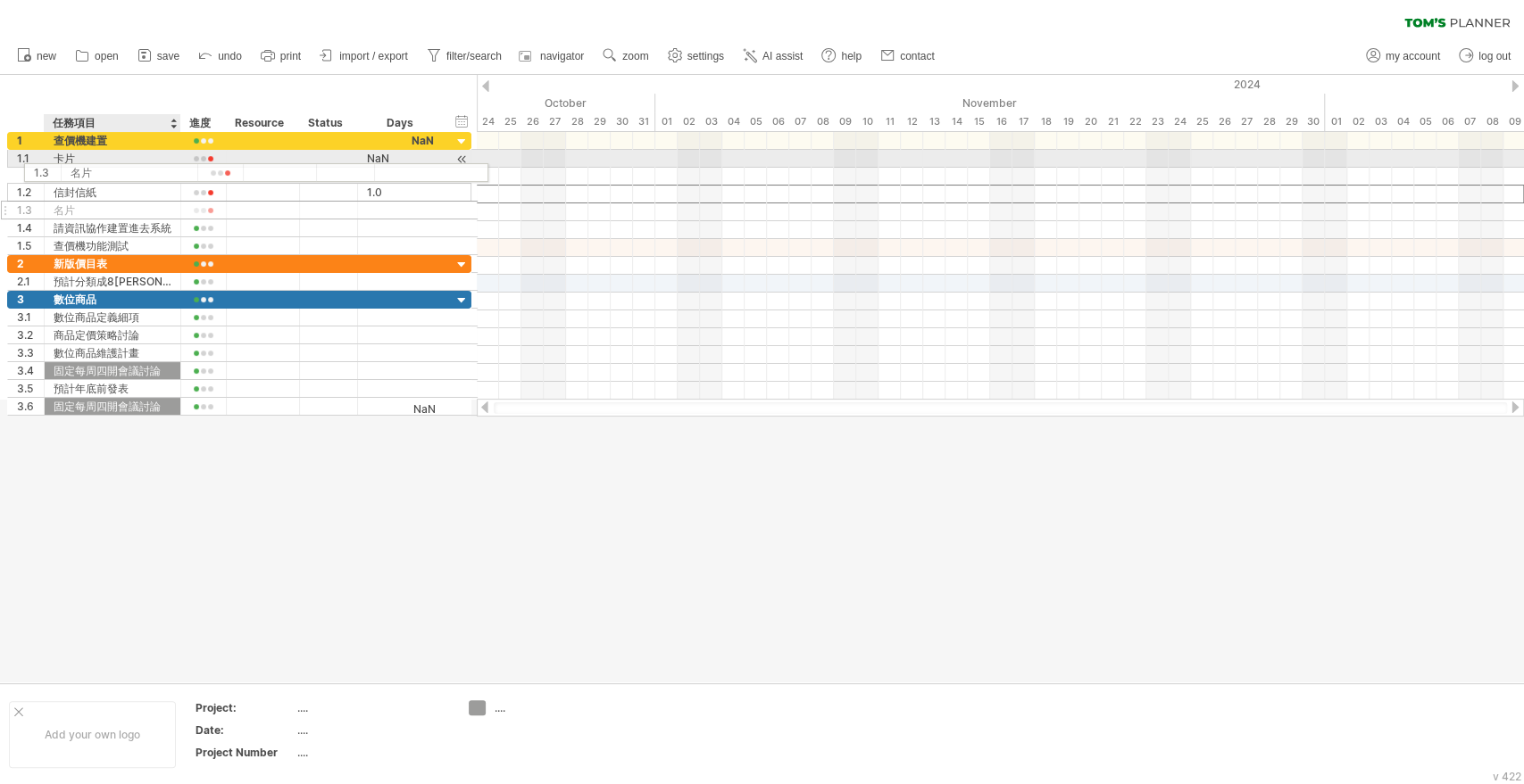
drag, startPoint x: 85, startPoint y: 189, endPoint x: 99, endPoint y: 168, distance: 25.2
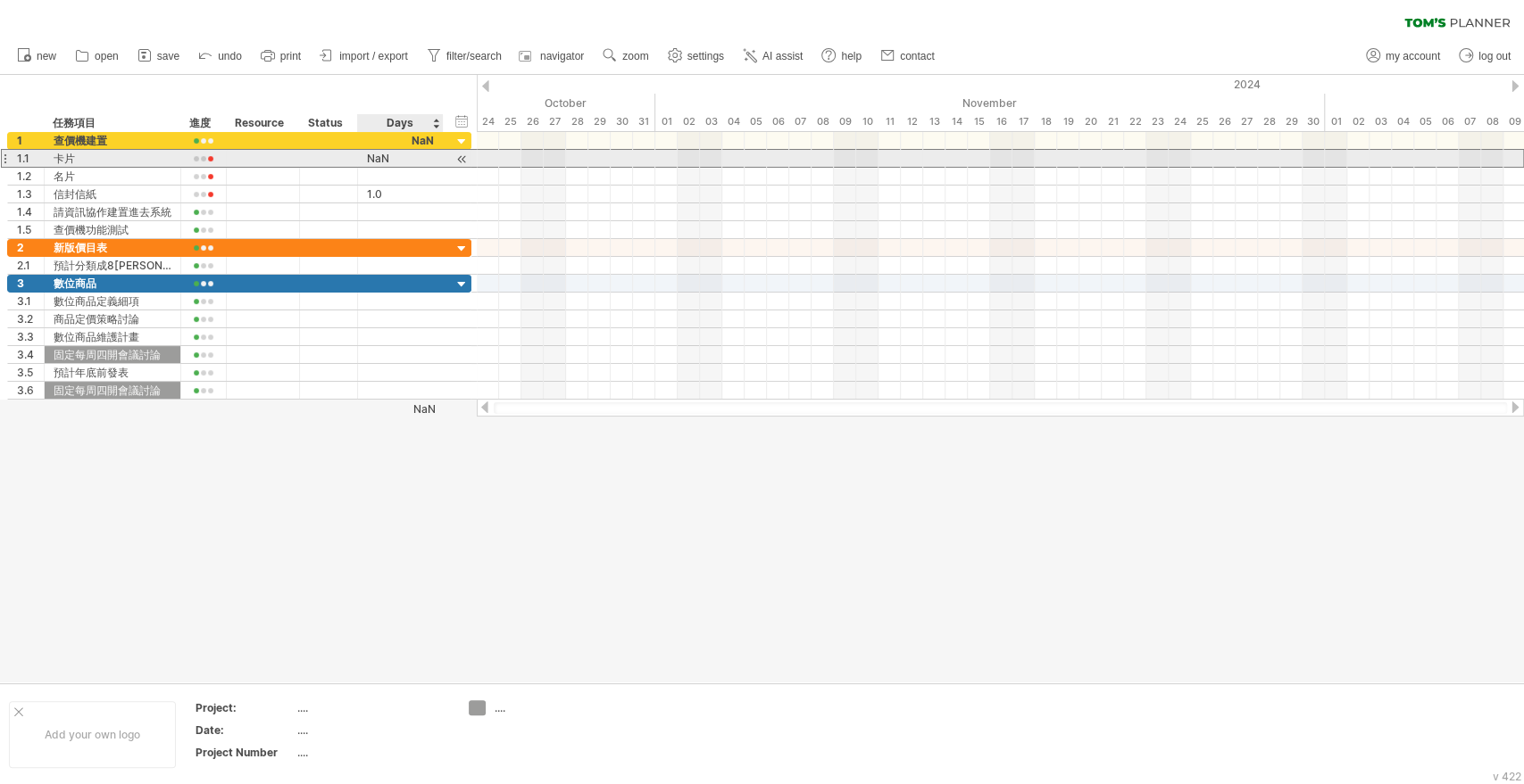
click at [398, 158] on div "NaN" at bounding box center [401, 158] width 67 height 17
click at [388, 158] on div "NaN" at bounding box center [401, 158] width 67 height 17
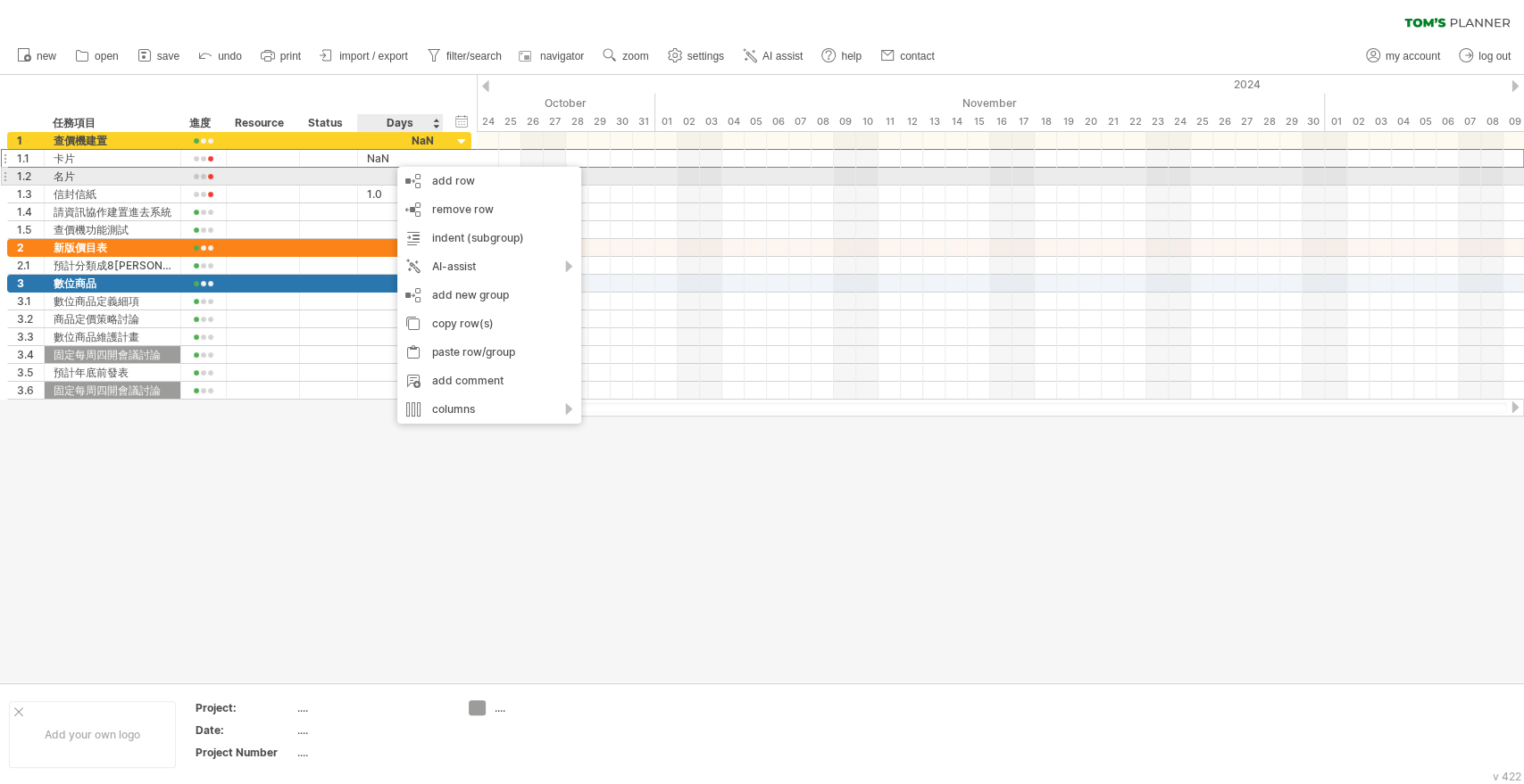
click at [325, 181] on div at bounding box center [329, 176] width 39 height 17
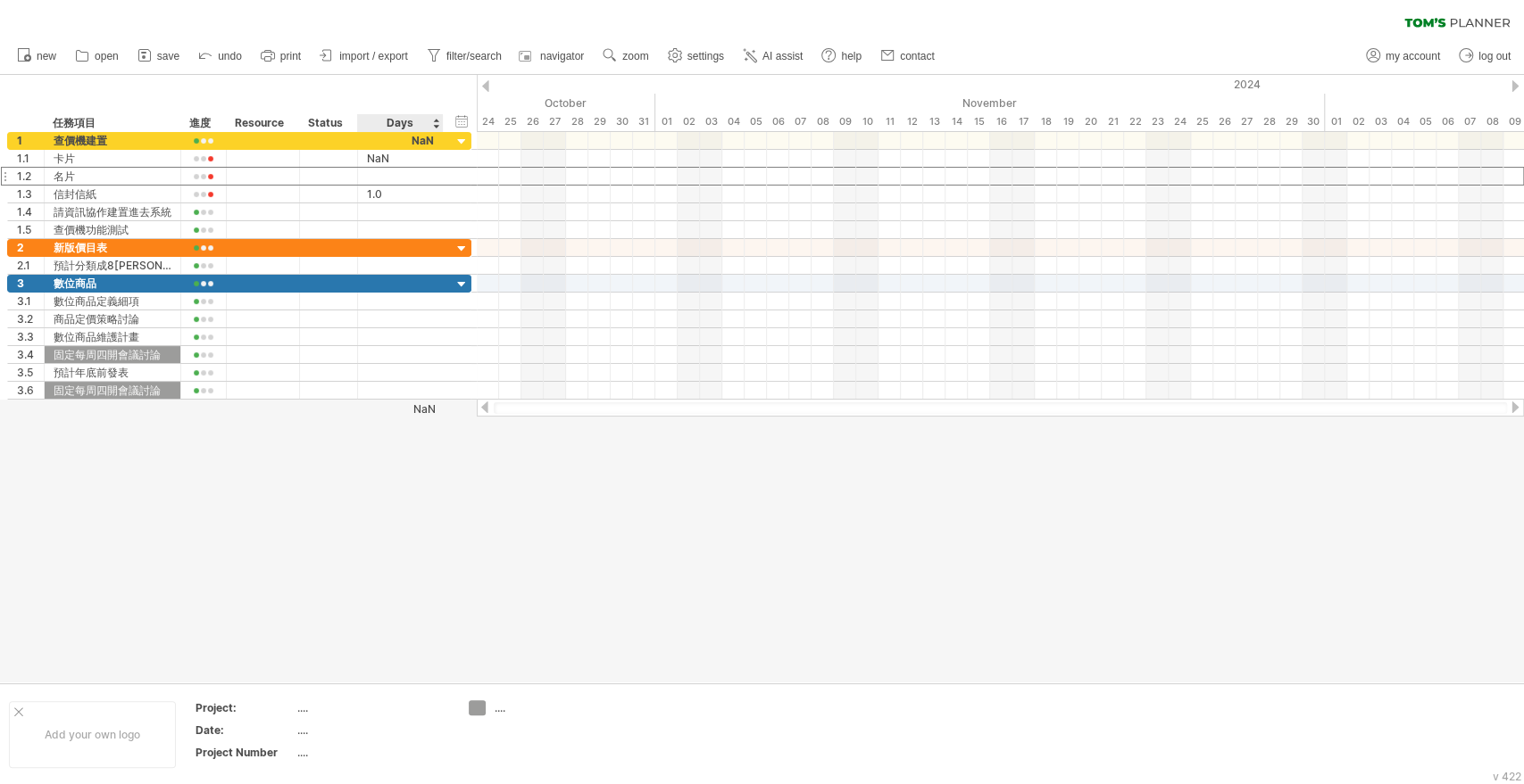
click at [404, 123] on div "Days" at bounding box center [399, 123] width 85 height 18
click at [464, 123] on div "hide start/end/duration show start/end/duration" at bounding box center [462, 121] width 17 height 19
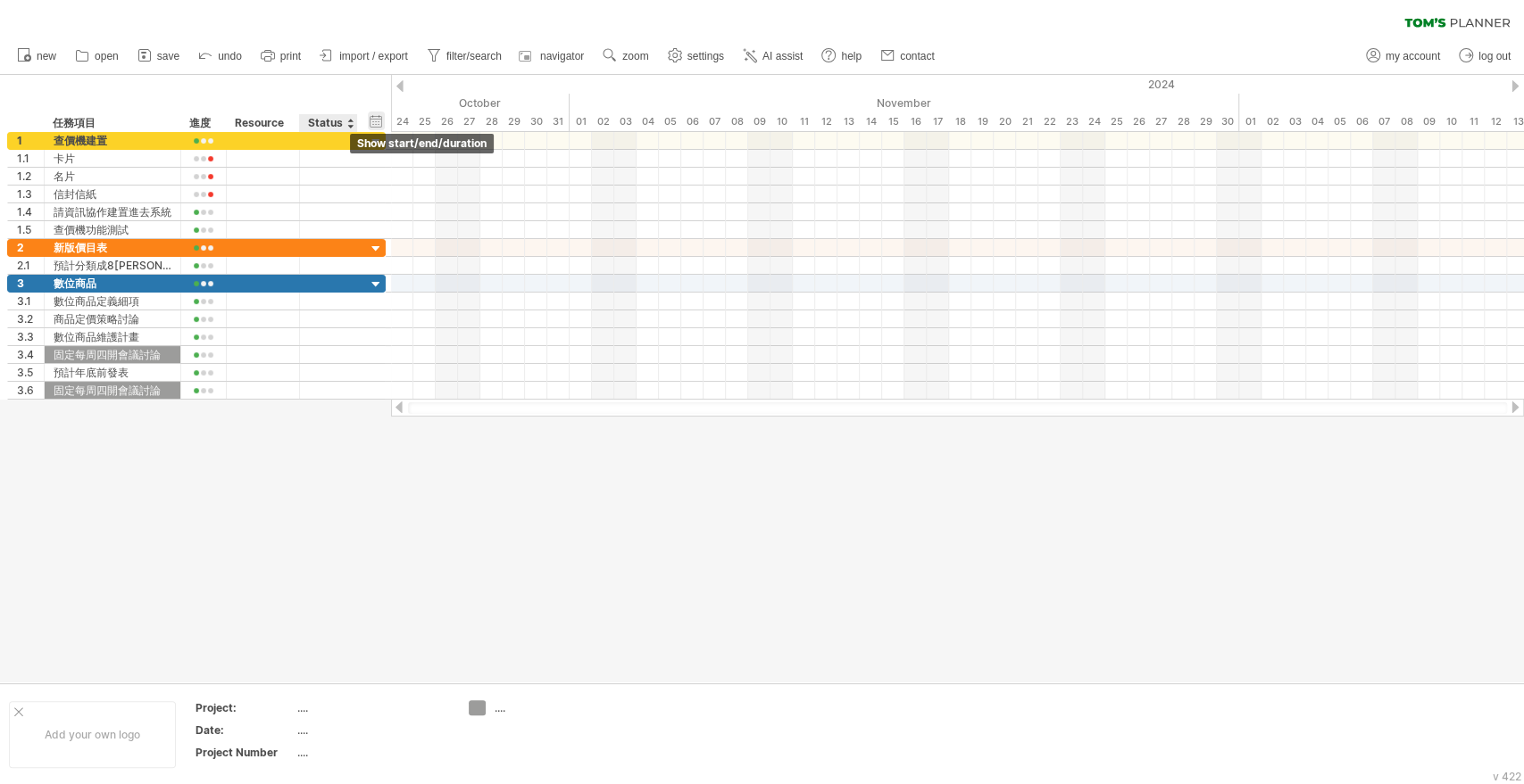
click at [374, 120] on div "hide start/end/duration show start/end/duration" at bounding box center [376, 121] width 17 height 19
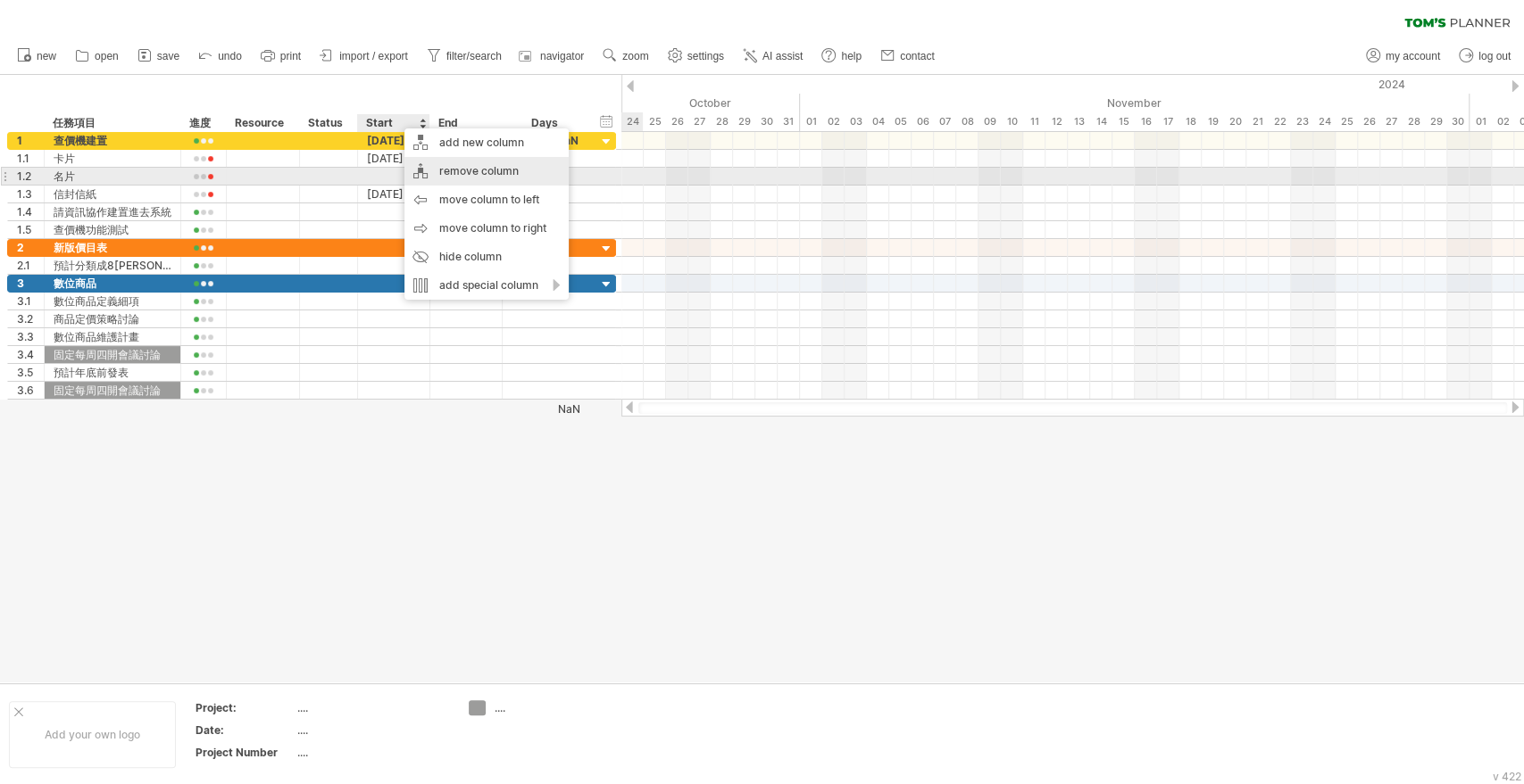
click at [455, 171] on div "remove column" at bounding box center [486, 171] width 164 height 29
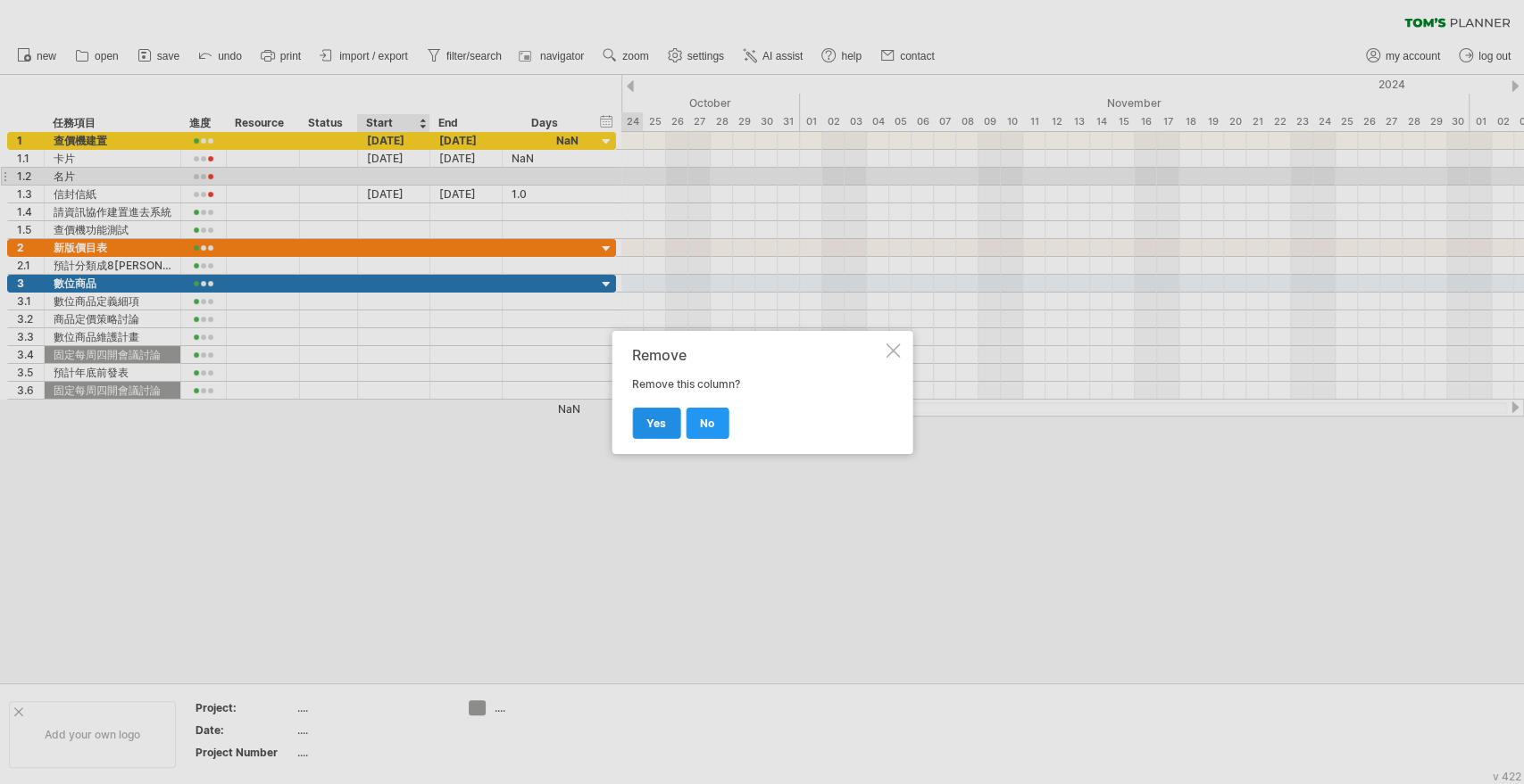
click at [657, 420] on span "yes" at bounding box center [655, 423] width 20 height 13
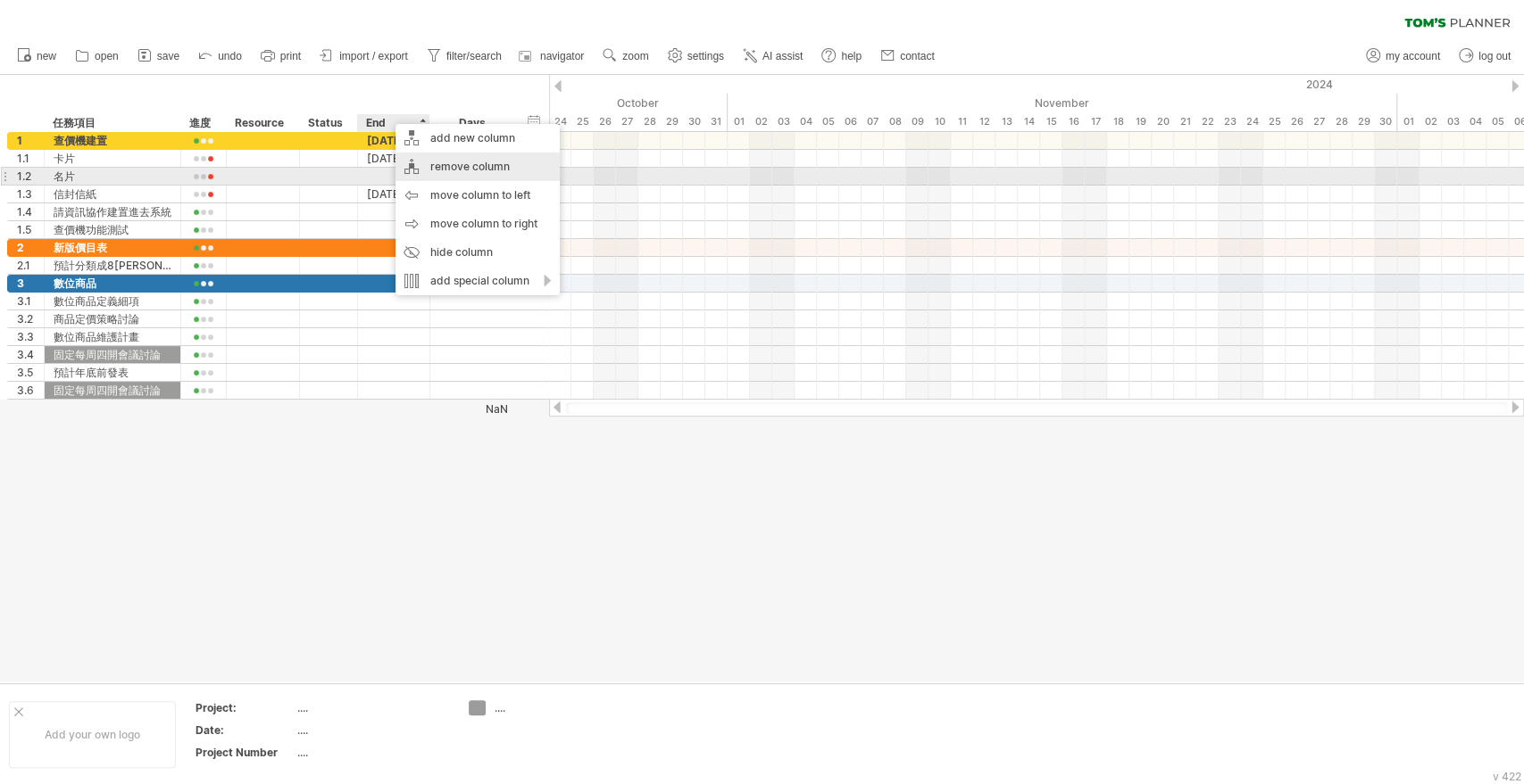
click at [445, 173] on div "remove column" at bounding box center [476, 167] width 164 height 29
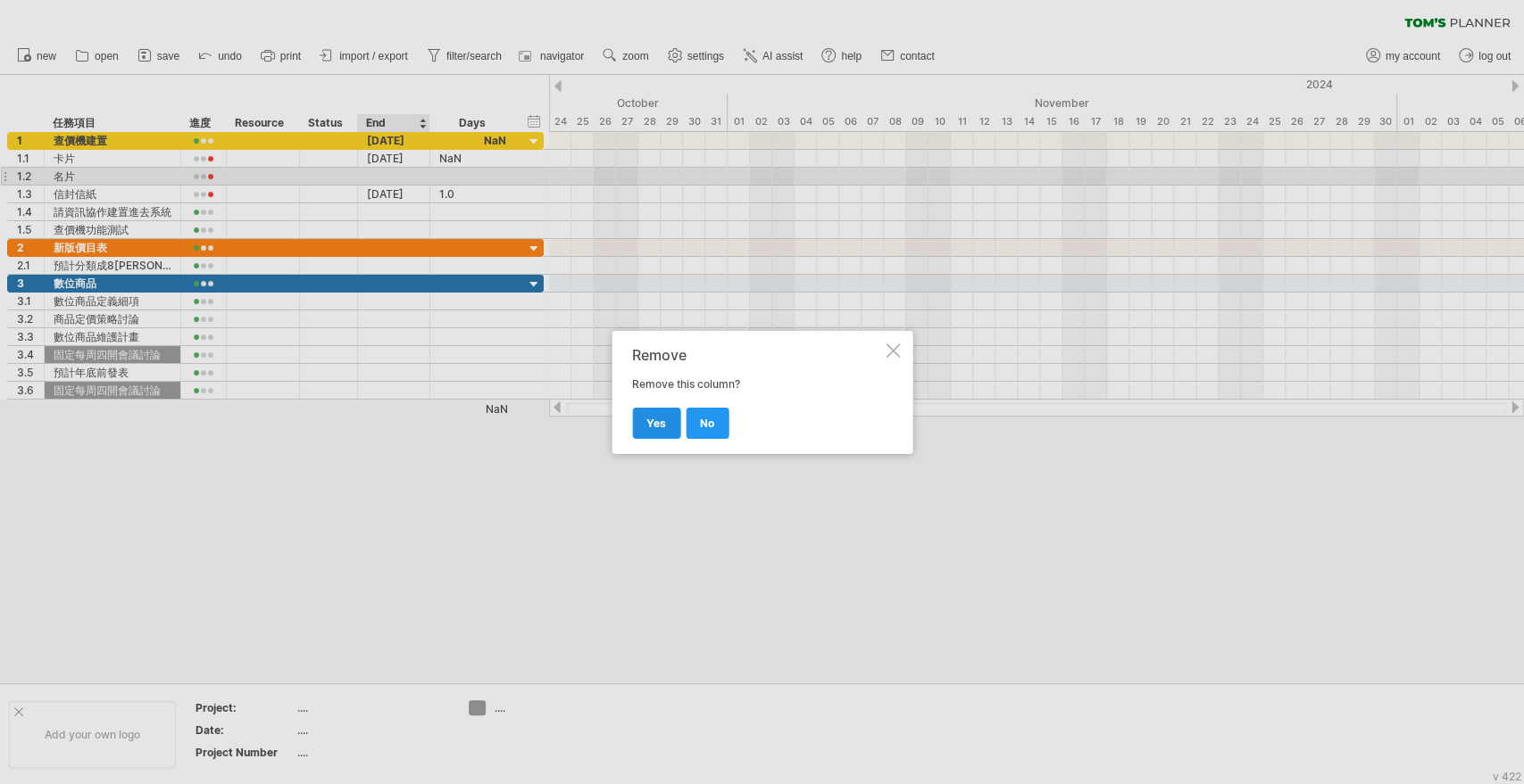
click at [663, 426] on span "yes" at bounding box center [655, 423] width 20 height 13
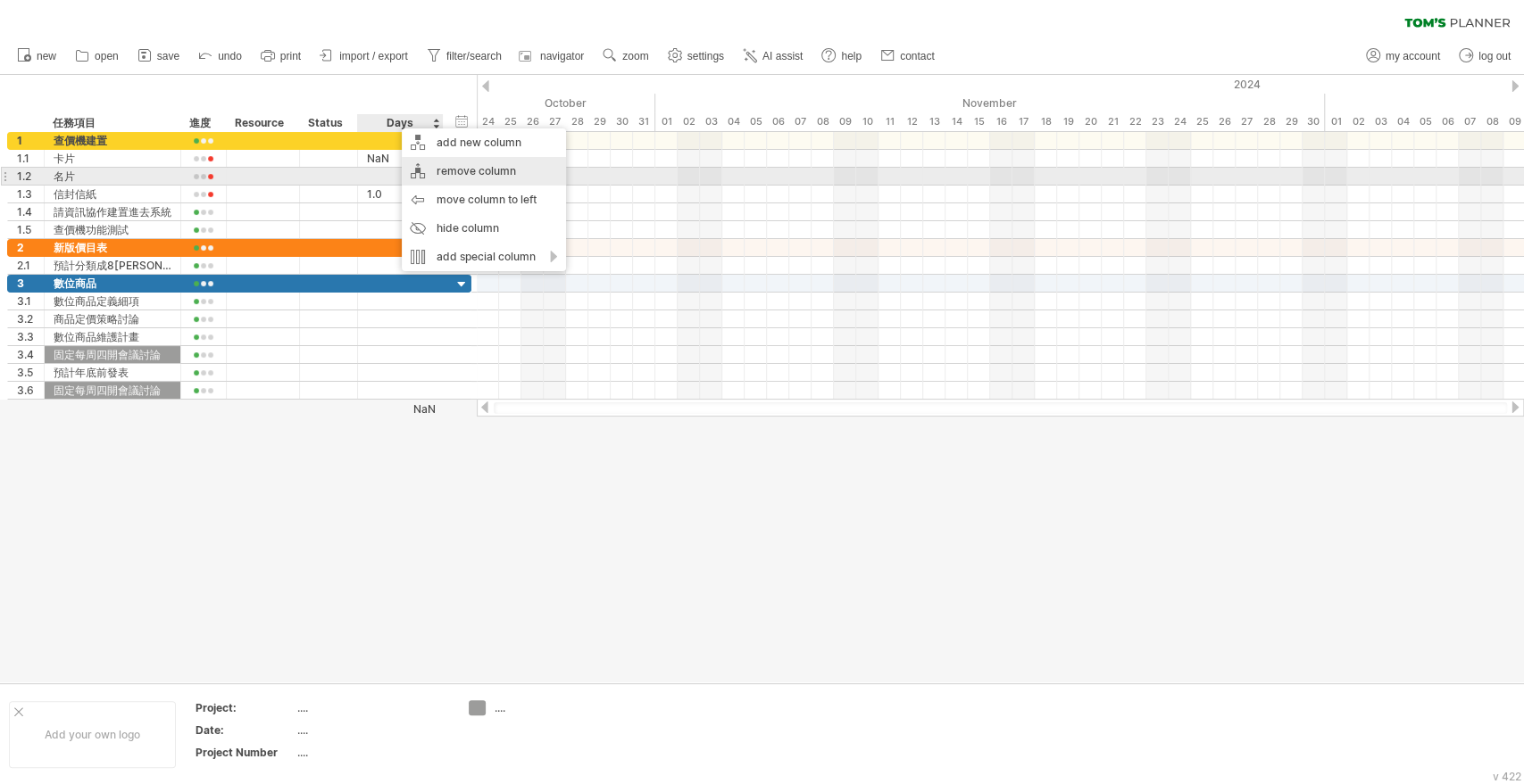
click at [455, 169] on div "remove column" at bounding box center [483, 171] width 164 height 29
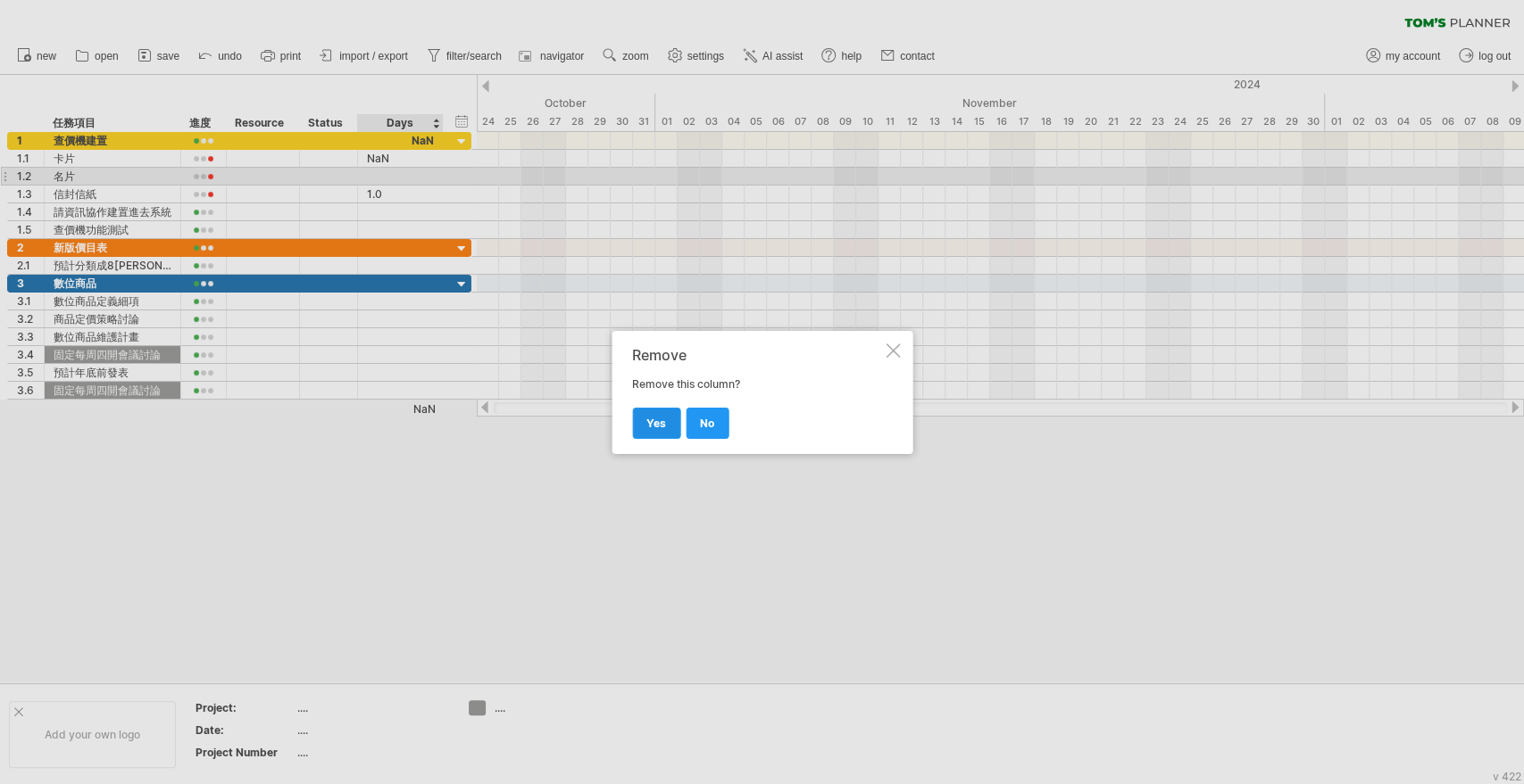
click at [649, 424] on span "yes" at bounding box center [655, 423] width 20 height 13
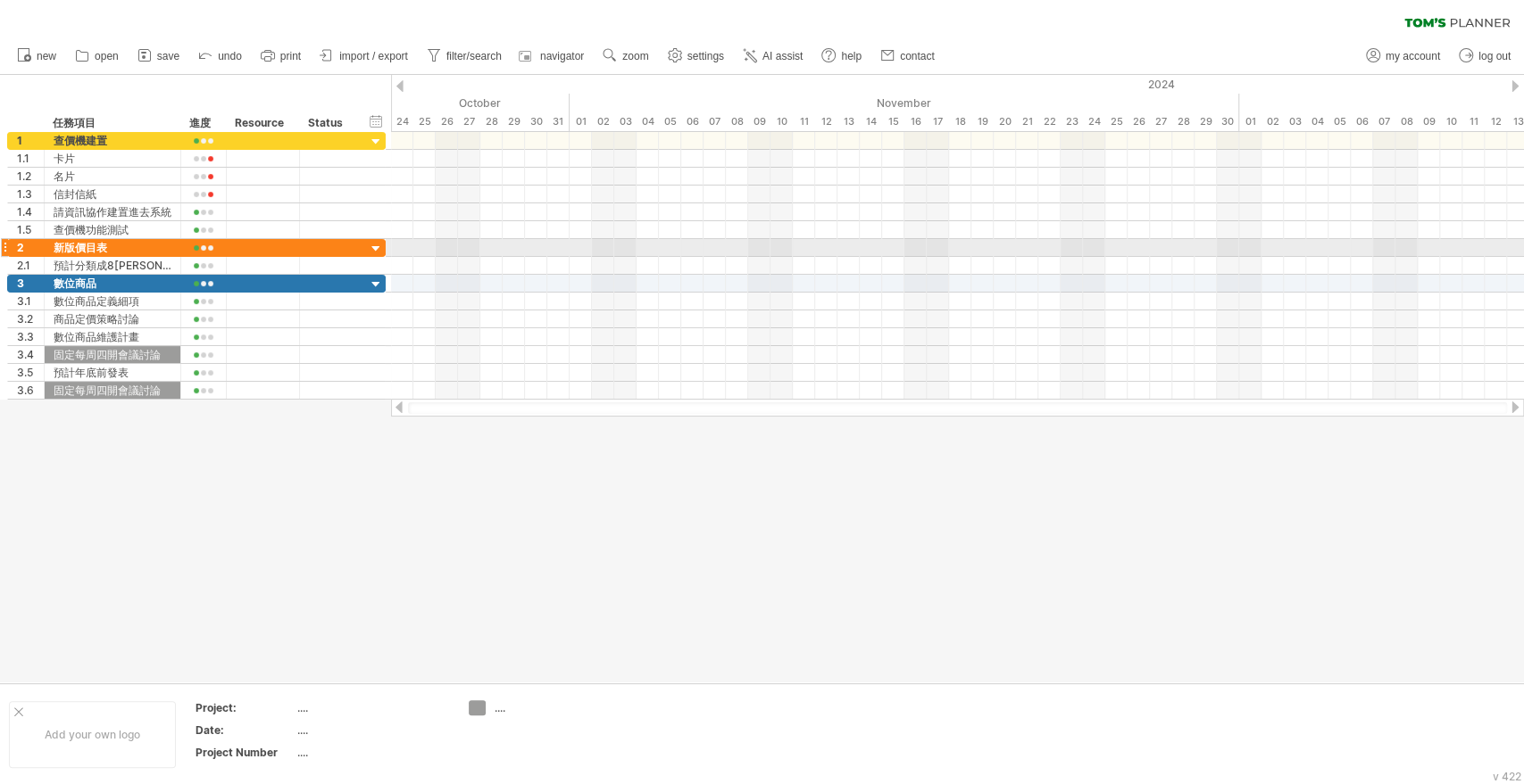
click at [599, 240] on div at bounding box center [958, 248] width 1133 height 18
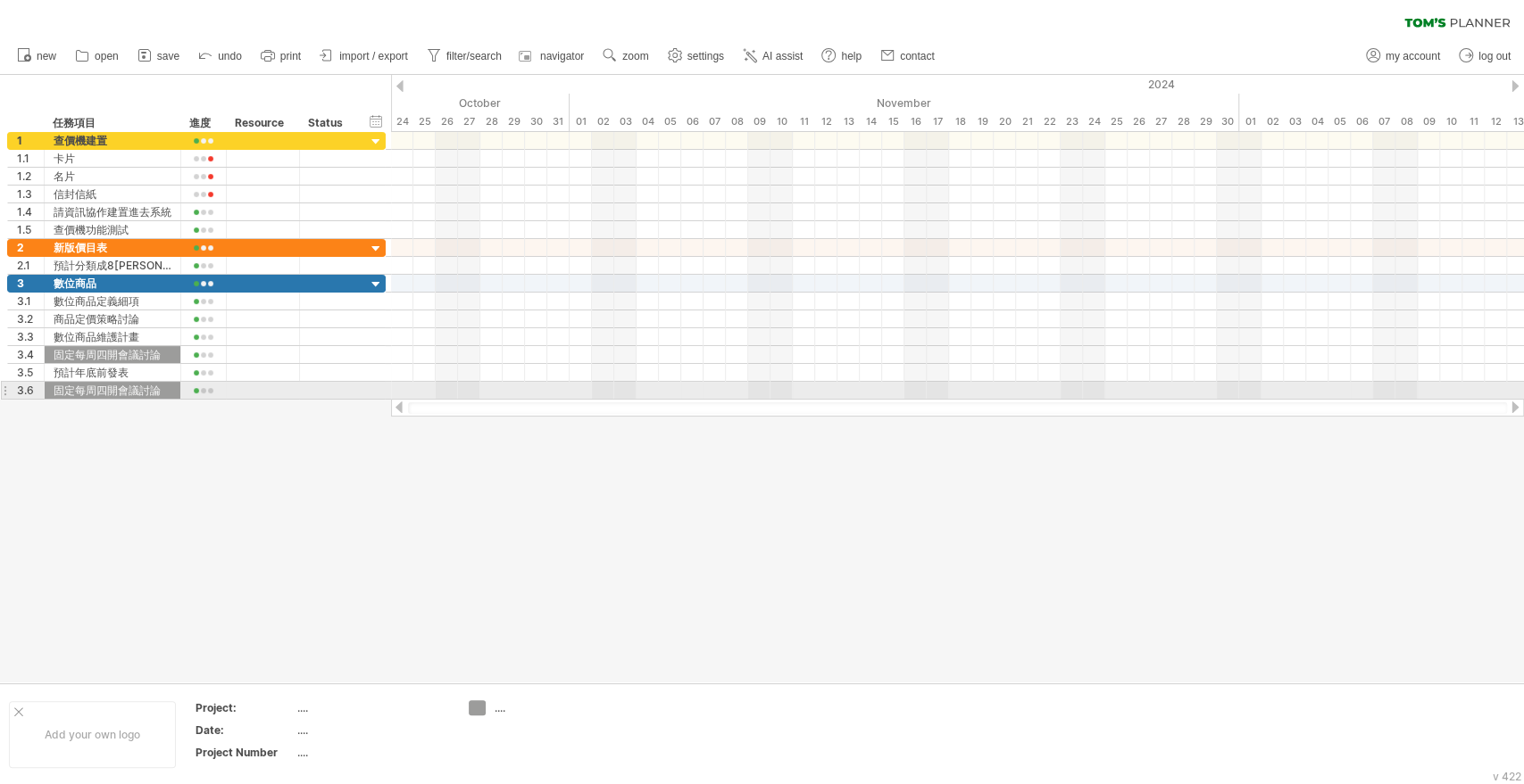
drag, startPoint x: 731, startPoint y: 403, endPoint x: 1457, endPoint y: 362, distance: 727.2
click at [1473, 387] on div "Trying to reach [DOMAIN_NAME] Connected again... 0% clear filter new 1" at bounding box center [762, 392] width 1524 height 784
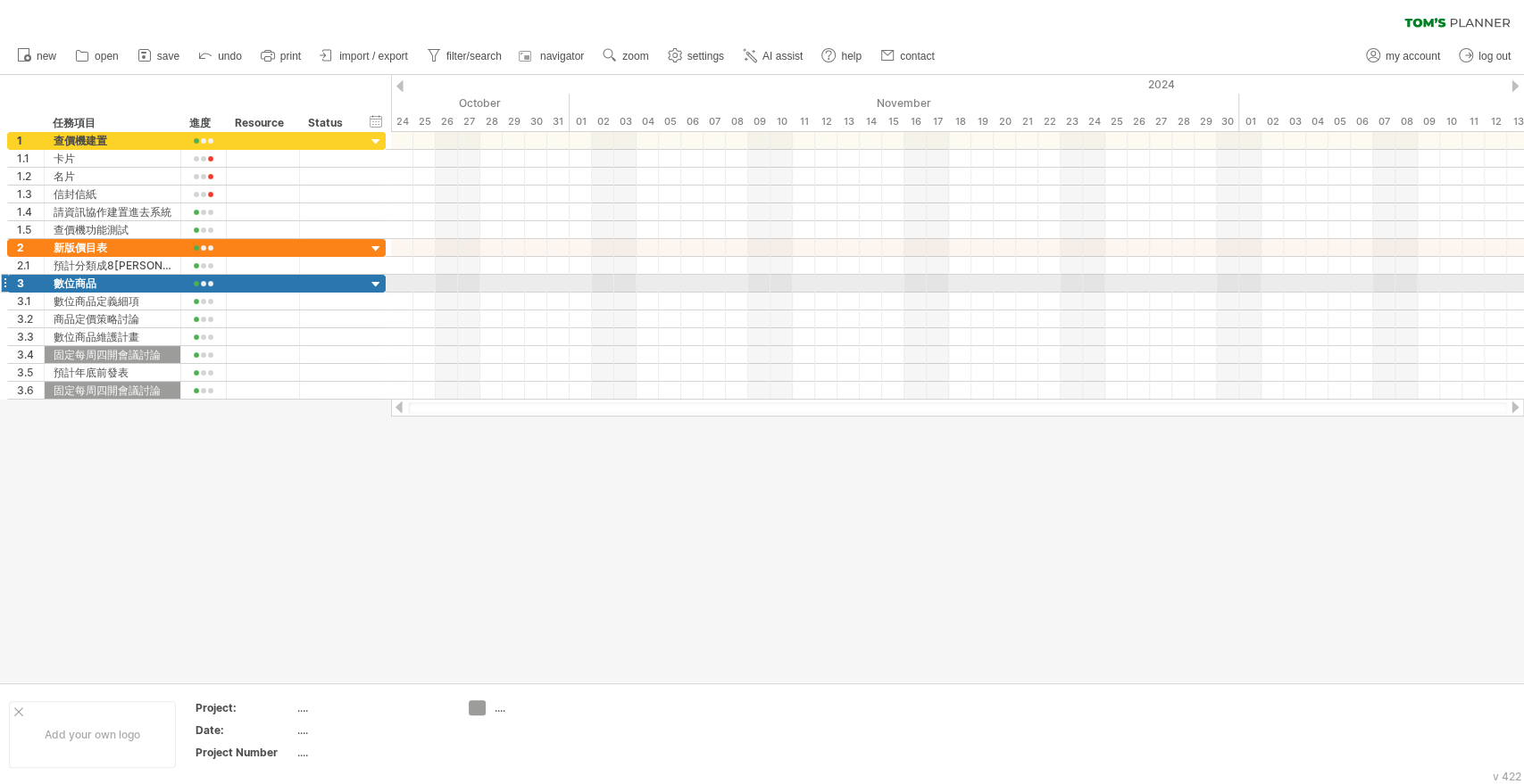
drag, startPoint x: 1354, startPoint y: 280, endPoint x: 1329, endPoint y: 266, distance: 28.7
click at [1355, 280] on div at bounding box center [958, 283] width 1133 height 18
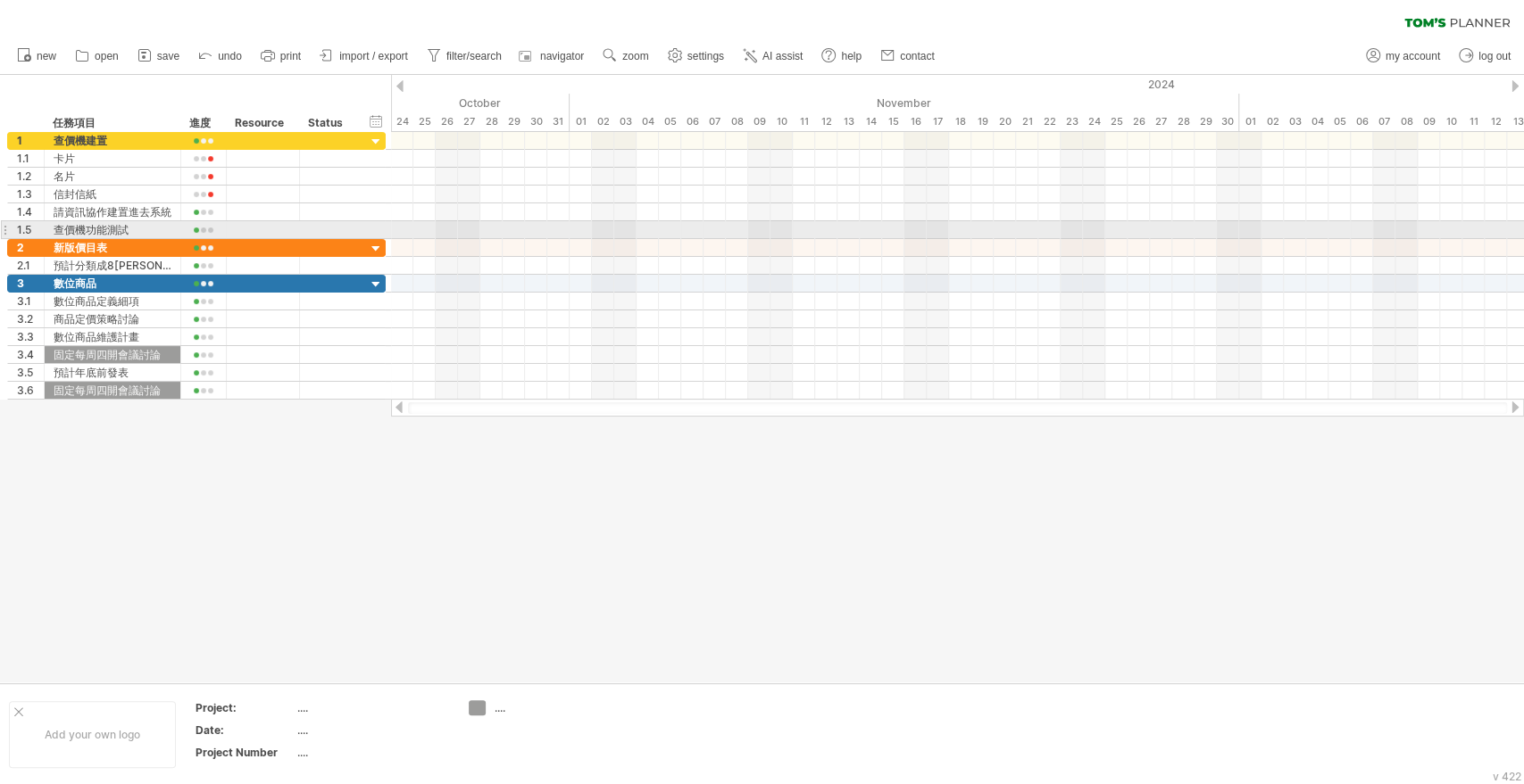
drag, startPoint x: 1209, startPoint y: 226, endPoint x: 1429, endPoint y: 253, distance: 221.7
click at [1517, 249] on div at bounding box center [958, 266] width 1133 height 268
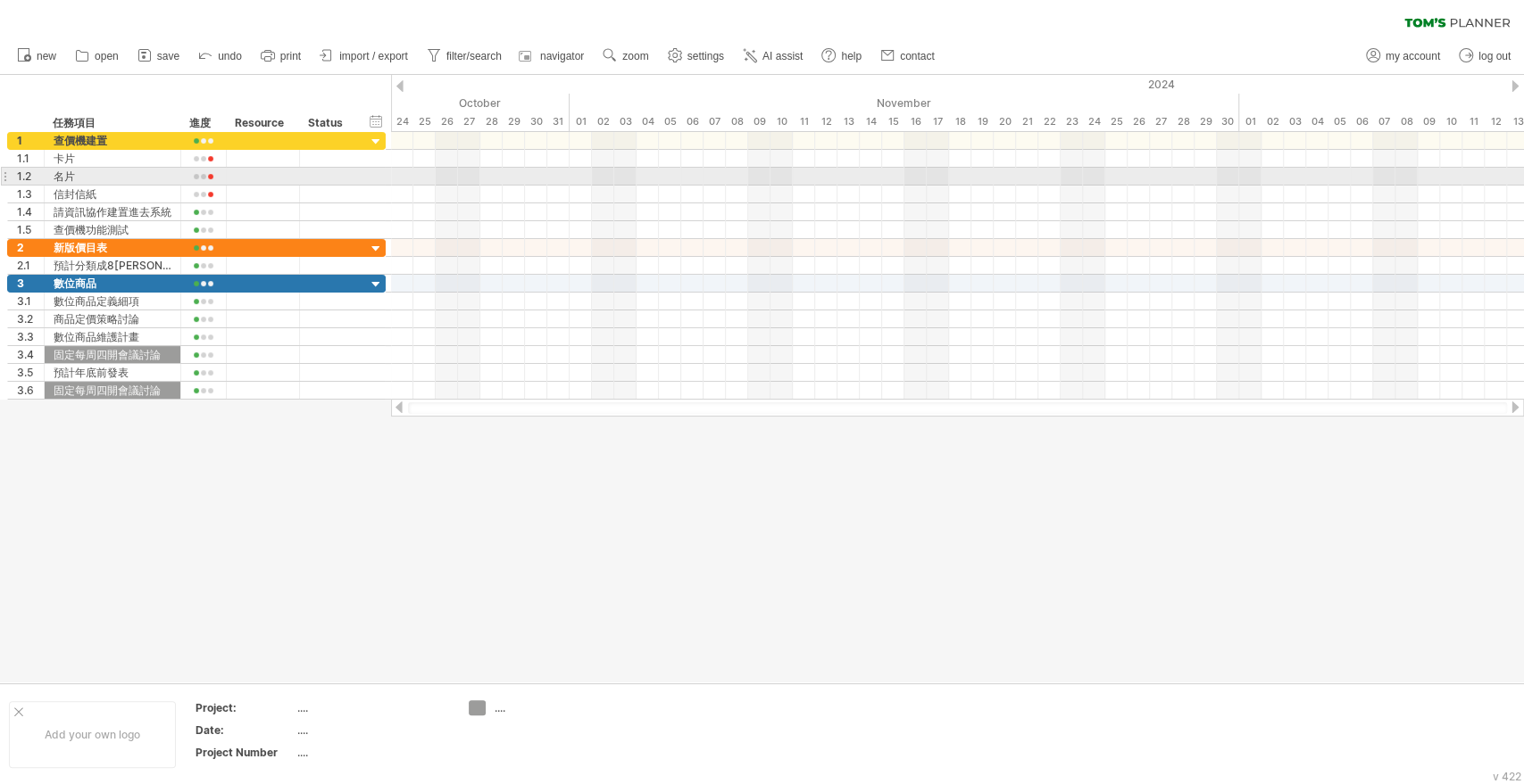
click at [463, 174] on div at bounding box center [958, 176] width 1133 height 18
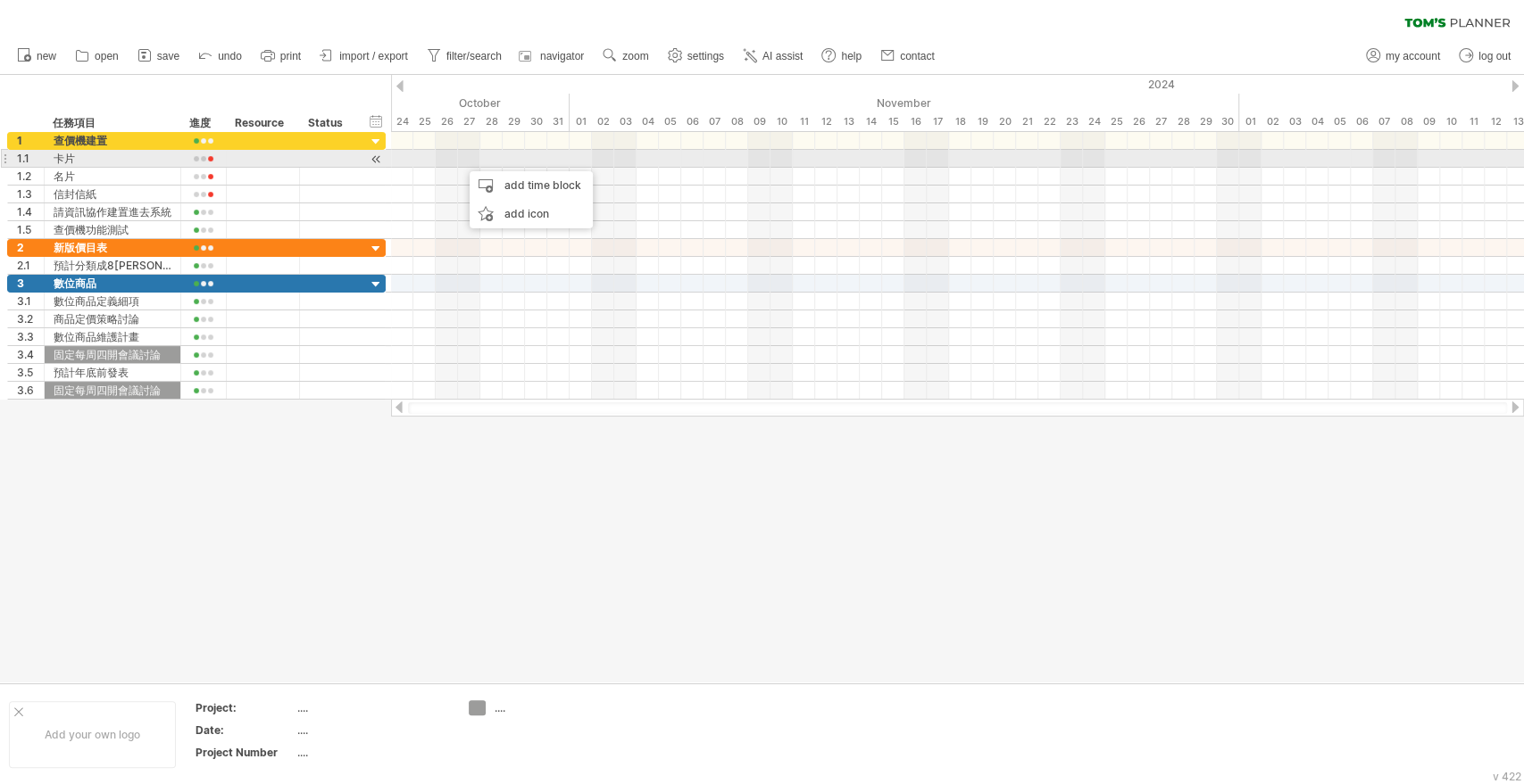
click at [414, 159] on div at bounding box center [958, 158] width 1133 height 18
click at [822, 162] on div at bounding box center [958, 158] width 1133 height 18
click at [1164, 158] on div at bounding box center [958, 158] width 1133 height 18
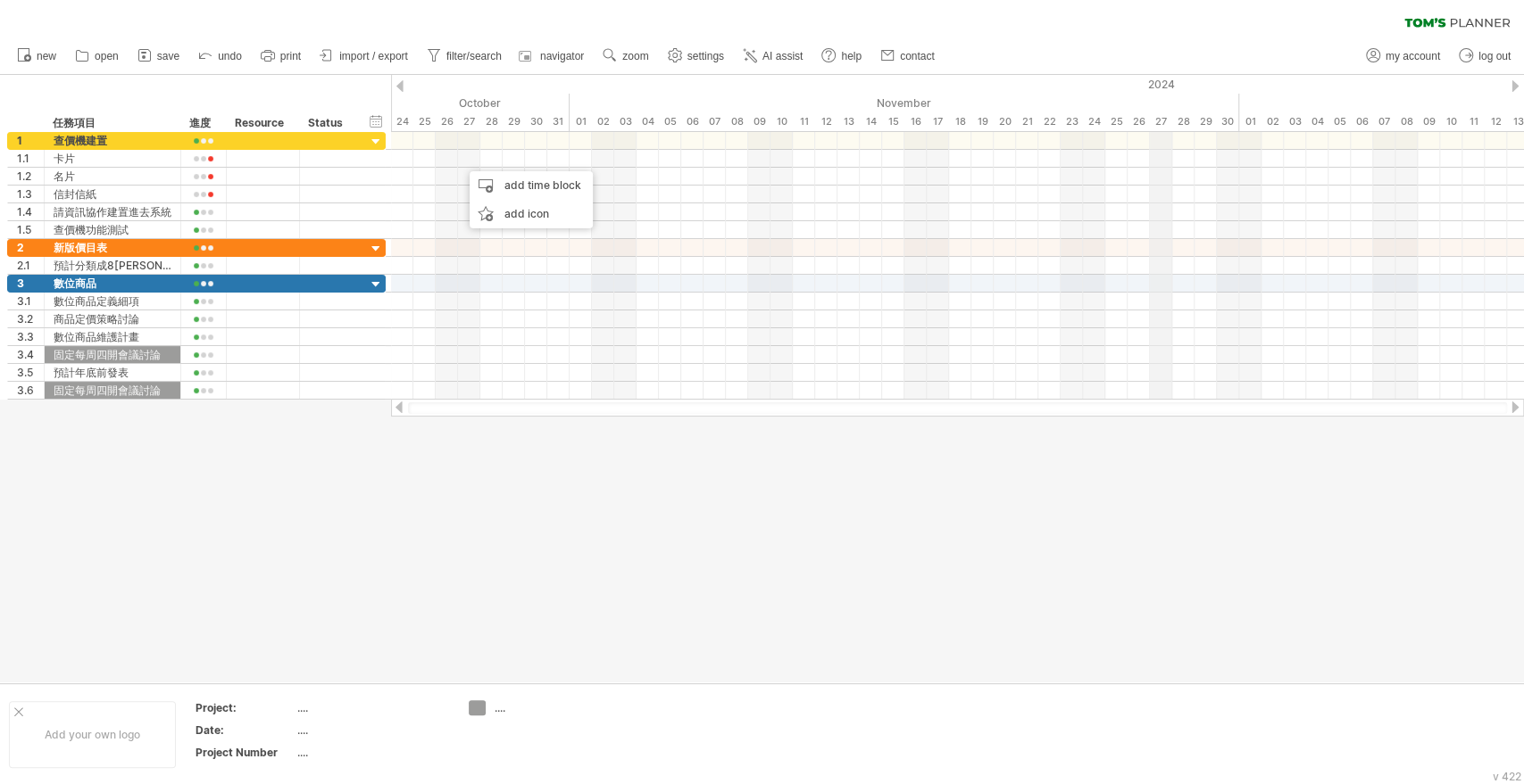
click at [1150, 86] on div "2024" at bounding box center [1161, 84] width 1540 height 19
click at [1155, 84] on div "2024" at bounding box center [1161, 84] width 1540 height 19
click at [1178, 84] on div "2024" at bounding box center [1161, 84] width 1540 height 19
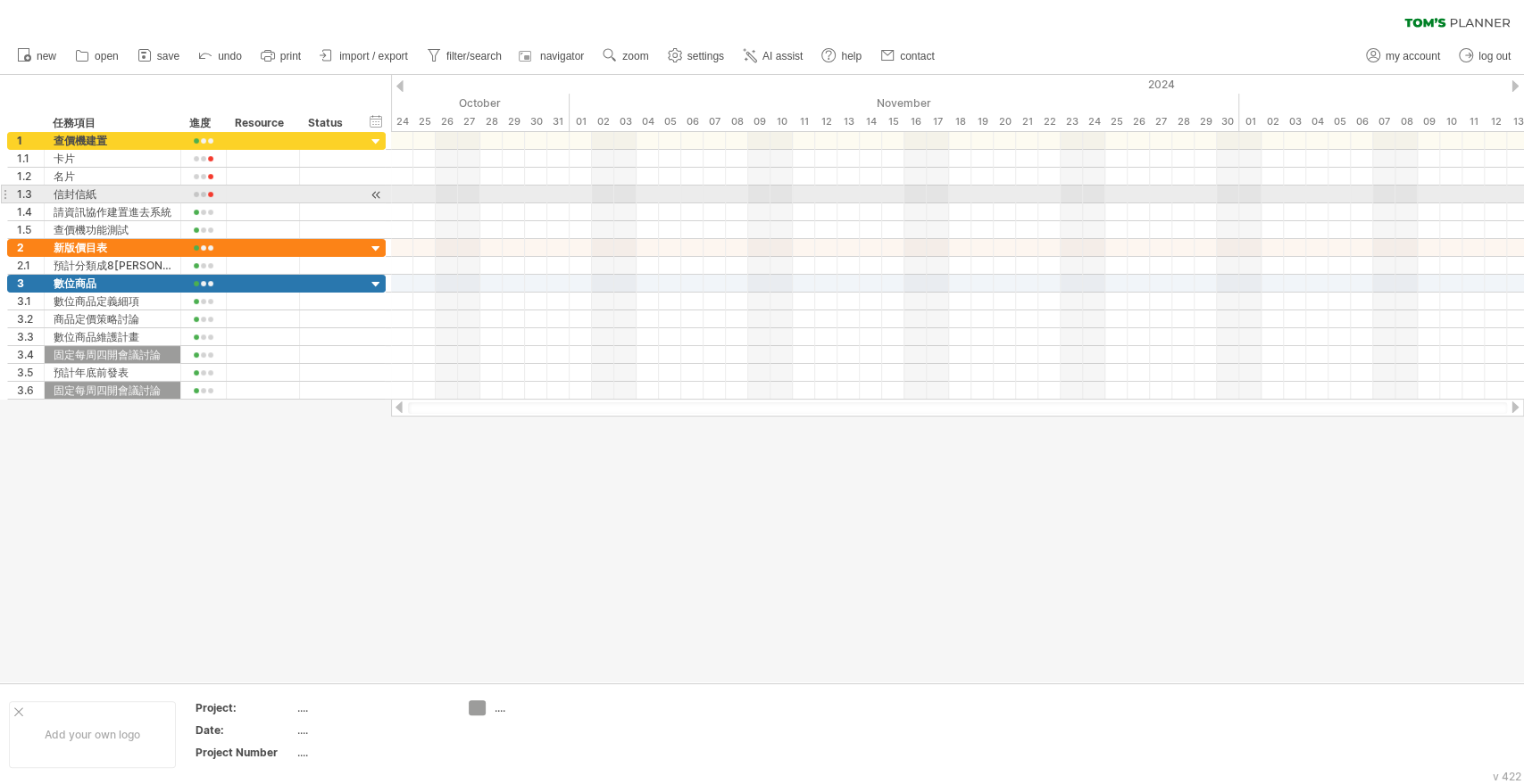
drag, startPoint x: 650, startPoint y: 196, endPoint x: 613, endPoint y: 196, distance: 37.0
click at [650, 196] on div at bounding box center [958, 194] width 1133 height 18
click at [521, 195] on div at bounding box center [958, 194] width 1133 height 18
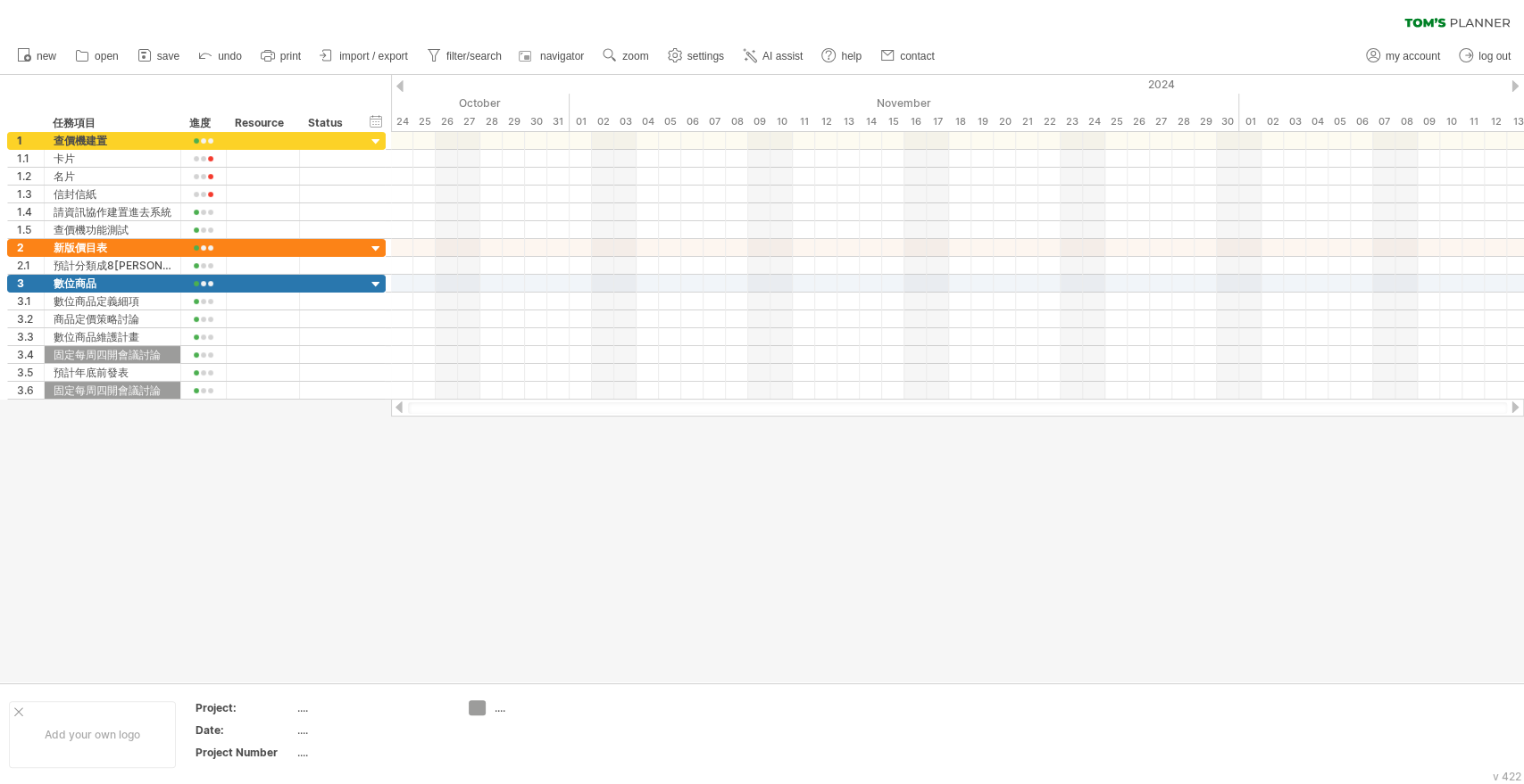
drag, startPoint x: 429, startPoint y: 416, endPoint x: 1341, endPoint y: 413, distance: 912.0
click at [1341, 413] on div "Trying to reach [DOMAIN_NAME] Connected again... 0% clear filter new 1" at bounding box center [762, 392] width 1524 height 784
click at [1511, 408] on div at bounding box center [1515, 407] width 14 height 11
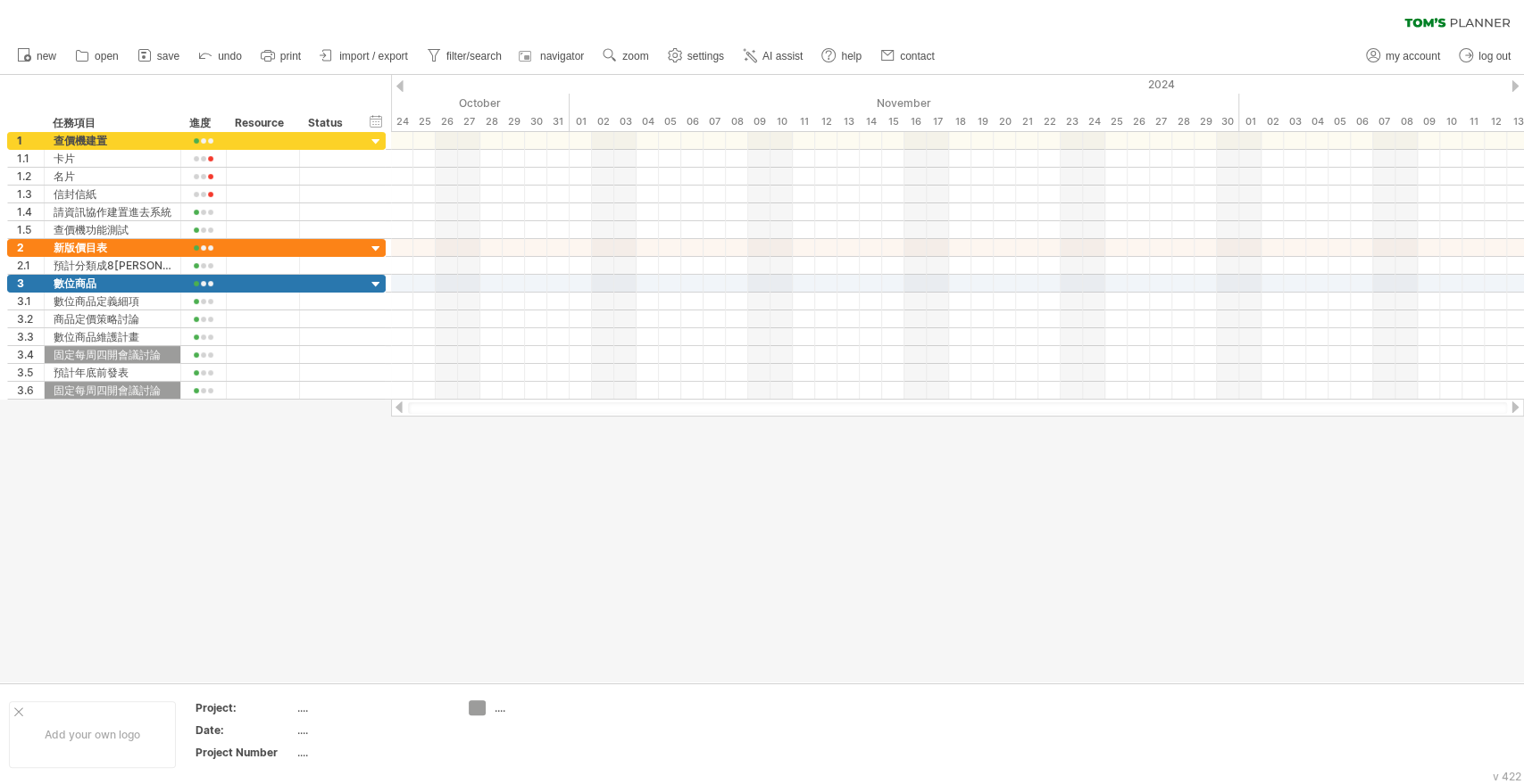
click at [1511, 408] on div at bounding box center [1515, 407] width 14 height 11
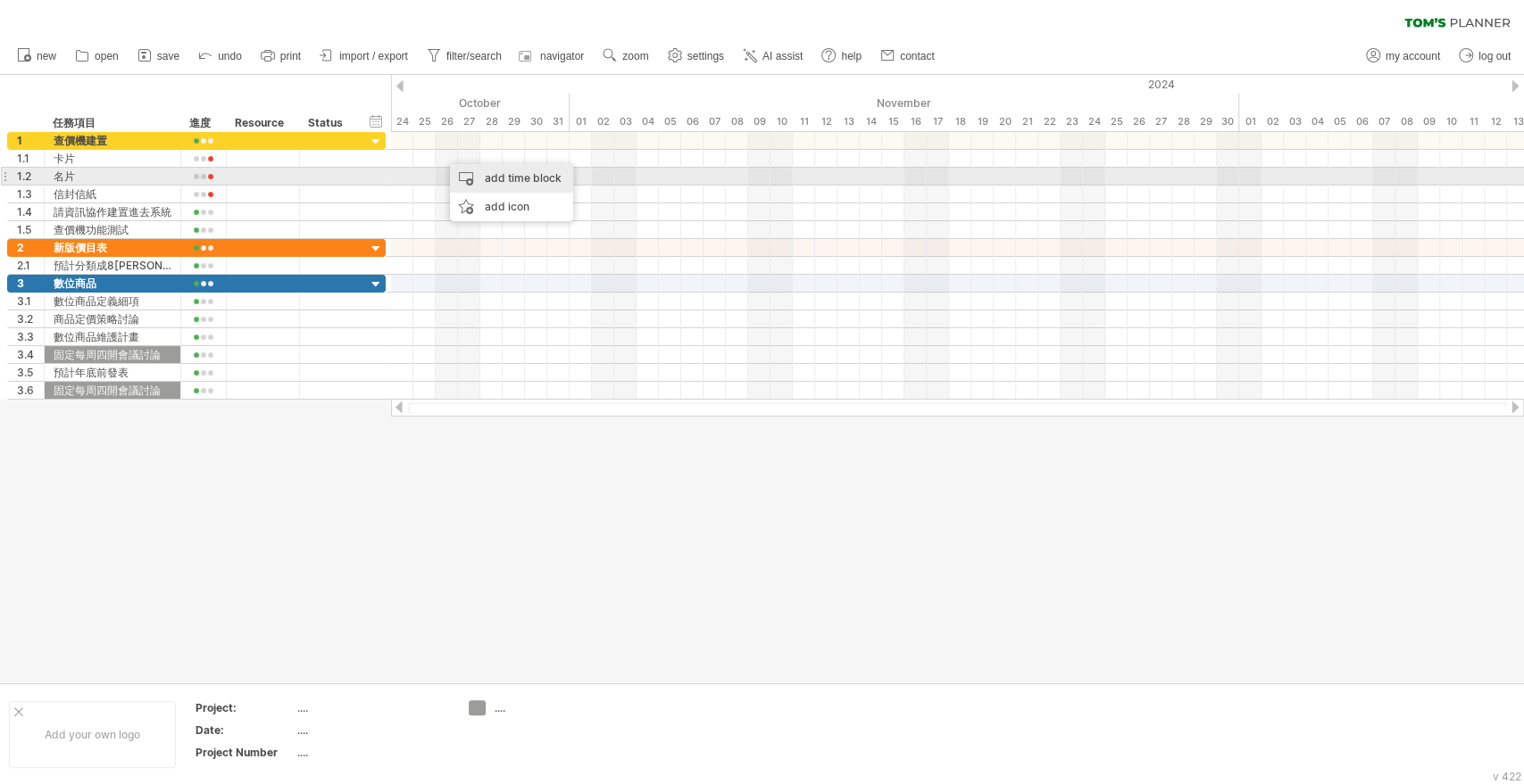
click at [507, 172] on div "add time block" at bounding box center [512, 178] width 124 height 29
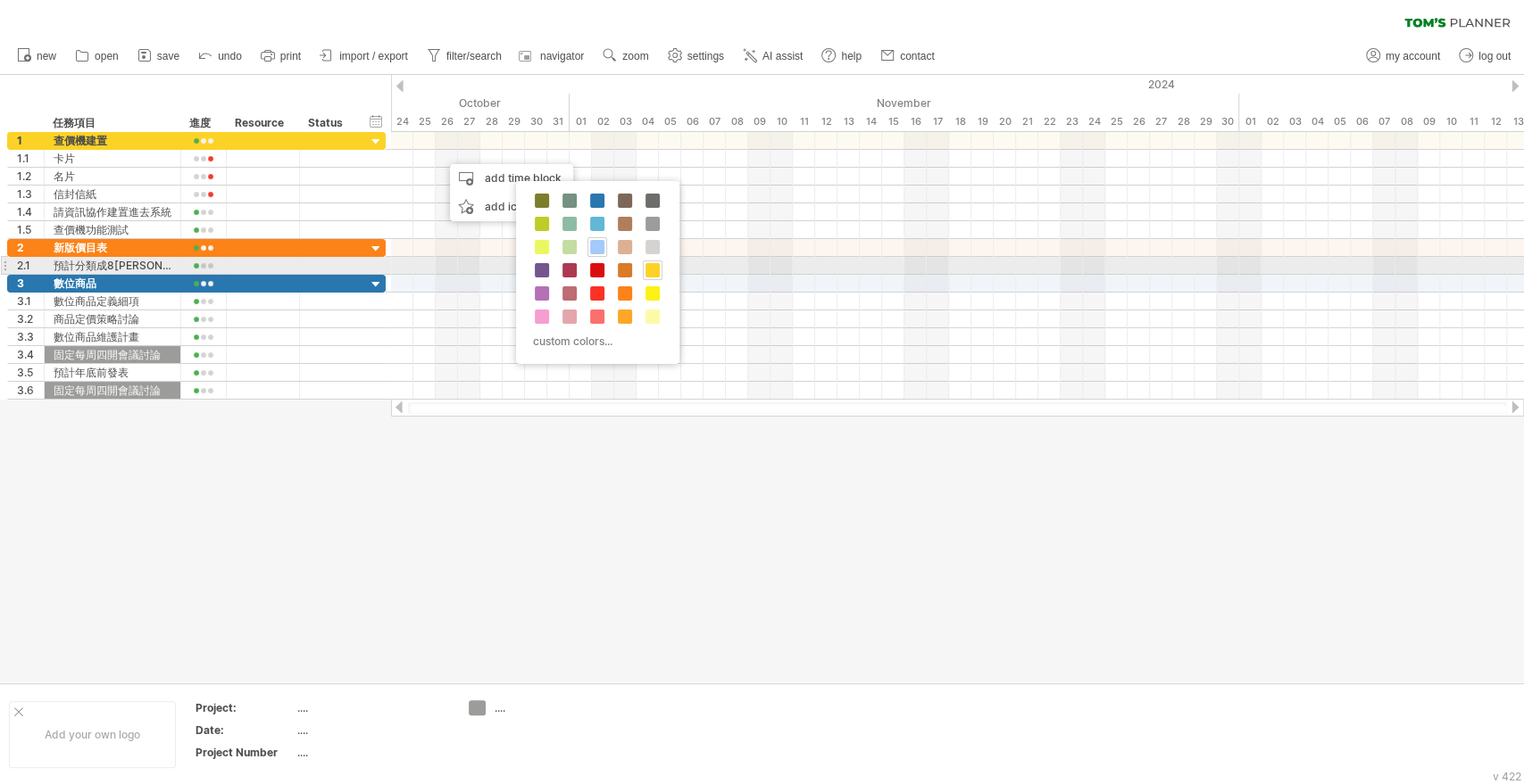
click at [650, 269] on span at bounding box center [652, 269] width 14 height 14
click at [651, 268] on span at bounding box center [652, 269] width 14 height 14
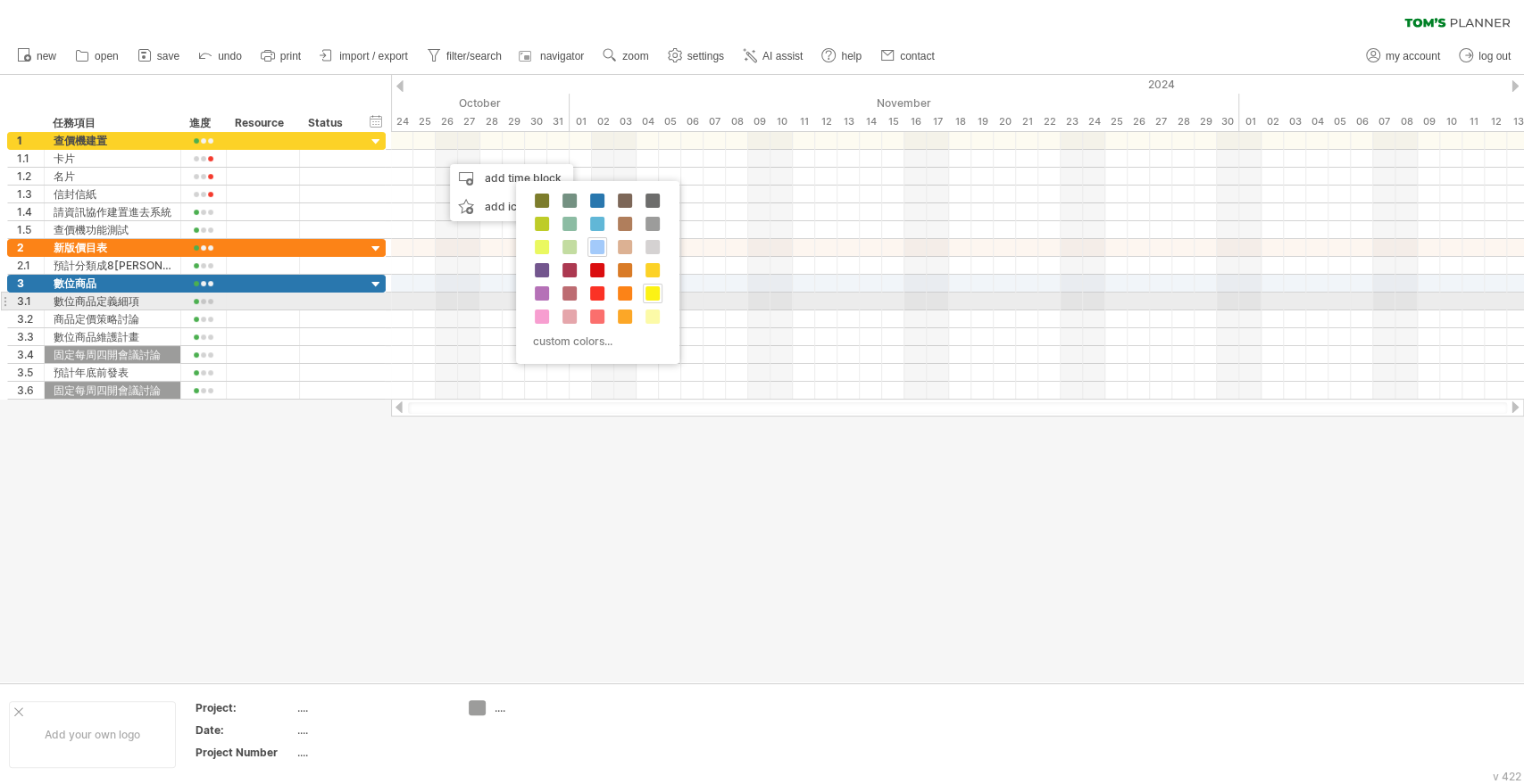
click at [655, 298] on span at bounding box center [652, 293] width 14 height 14
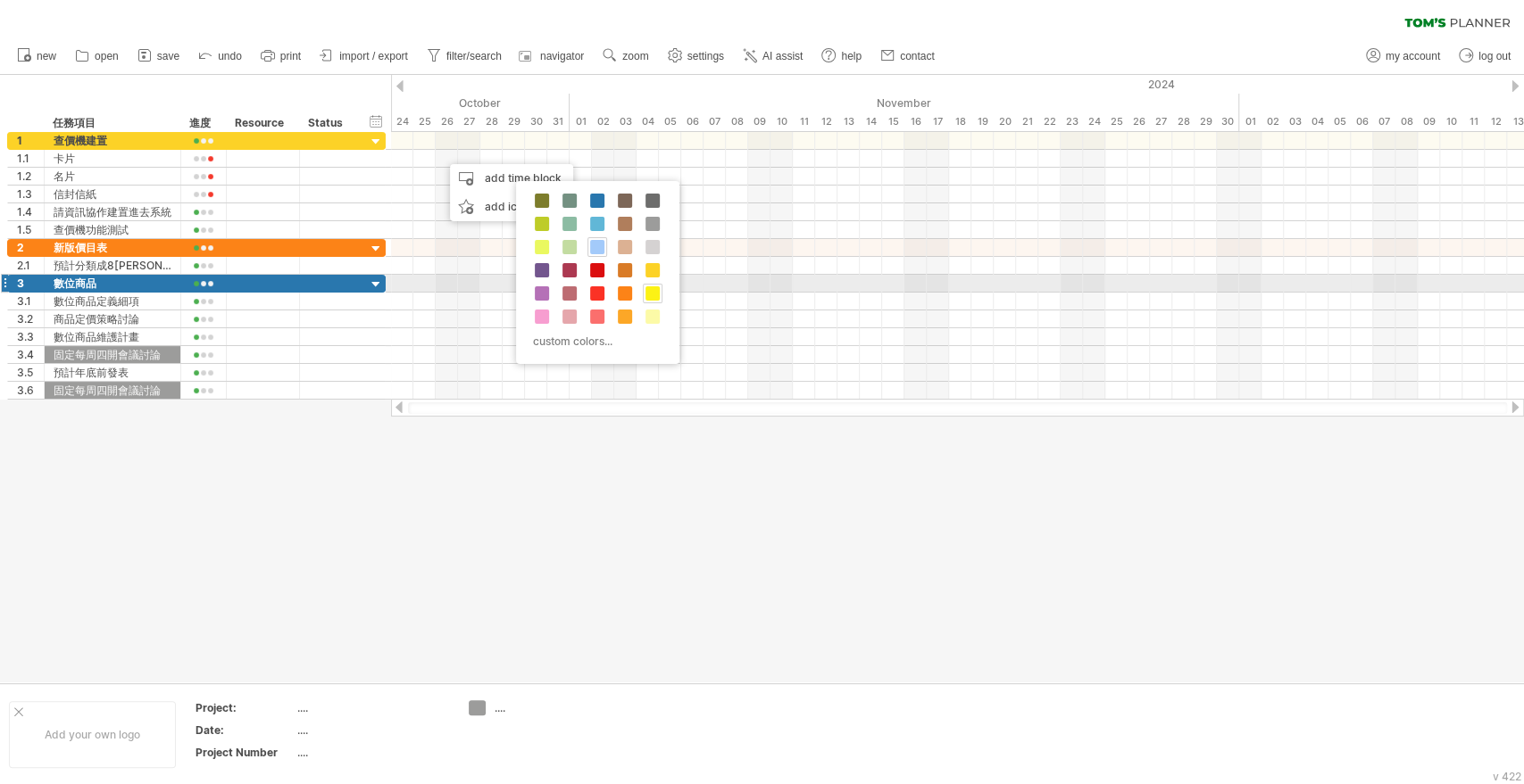
click at [656, 291] on span at bounding box center [652, 293] width 14 height 14
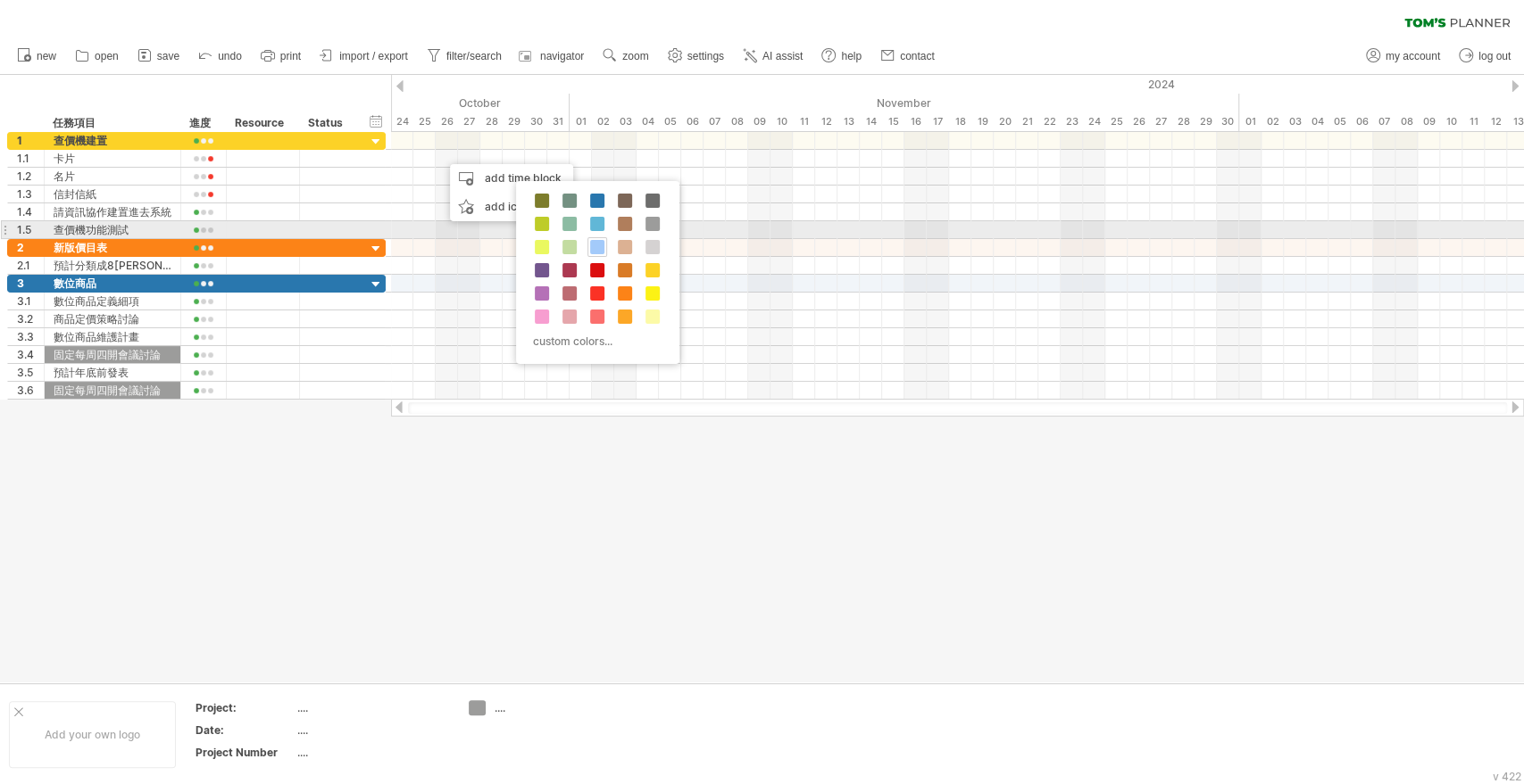
click at [731, 234] on div at bounding box center [958, 229] width 1133 height 18
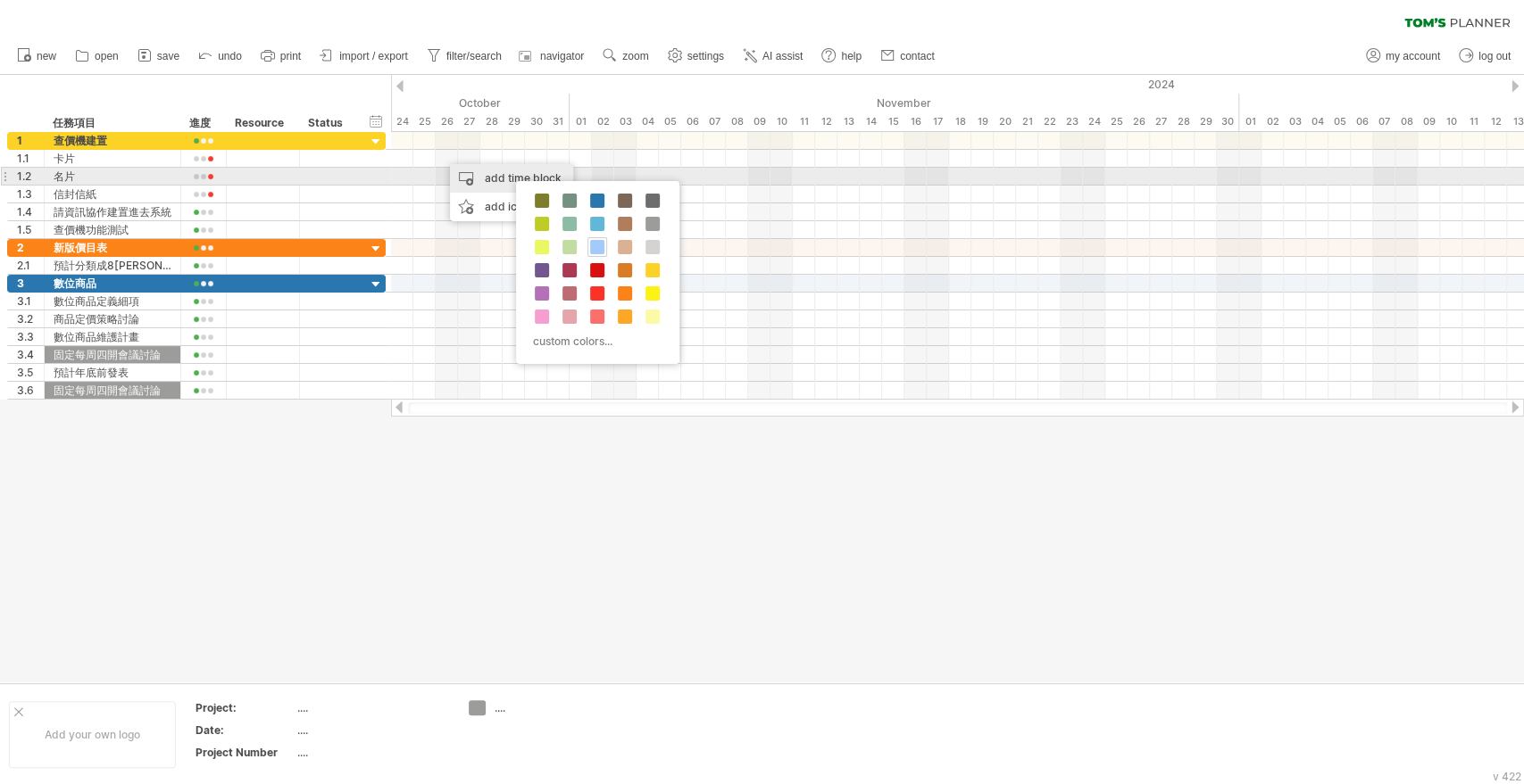
click at [464, 181] on div "add time block" at bounding box center [512, 178] width 124 height 29
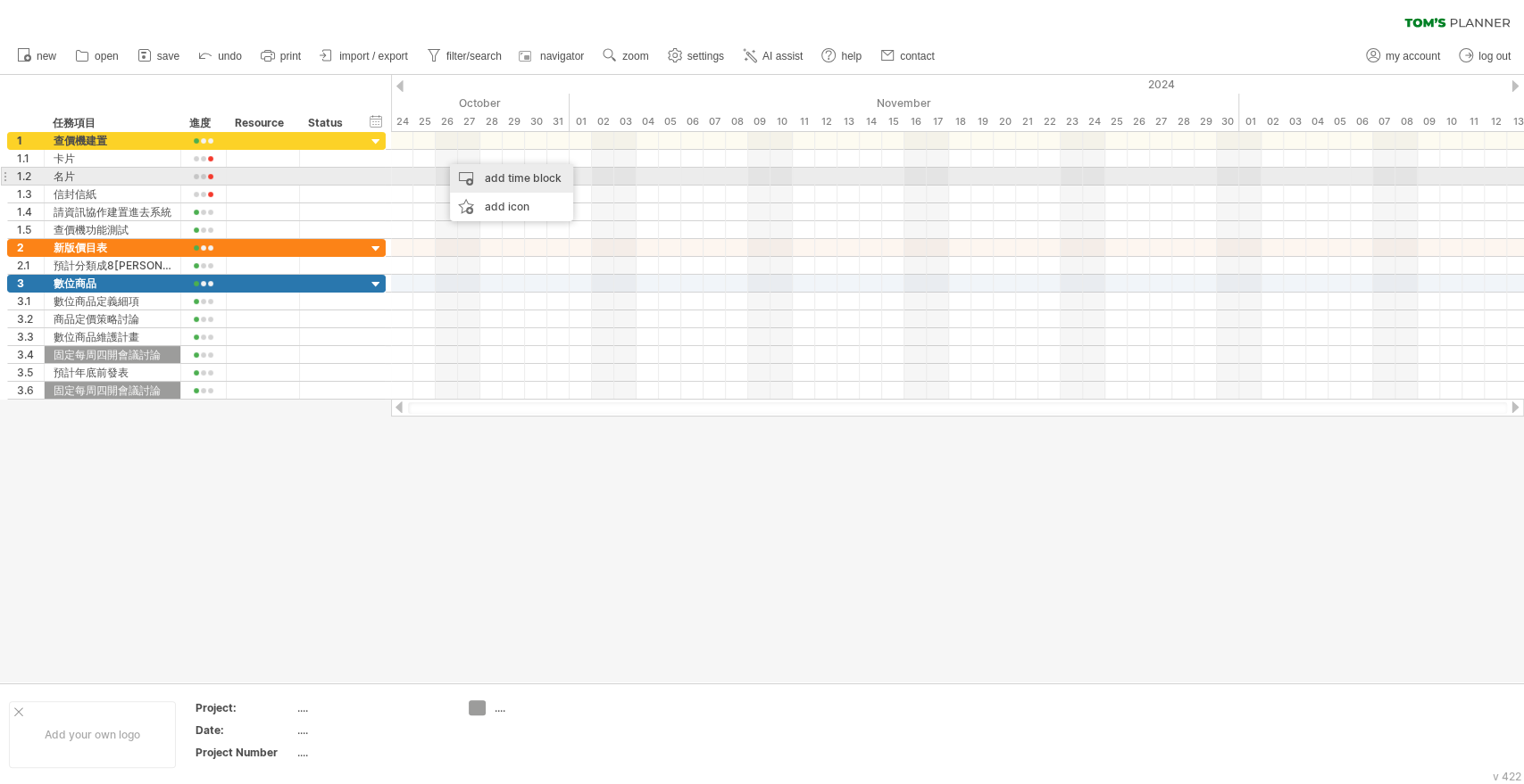
click at [521, 181] on div "add time block" at bounding box center [512, 178] width 124 height 29
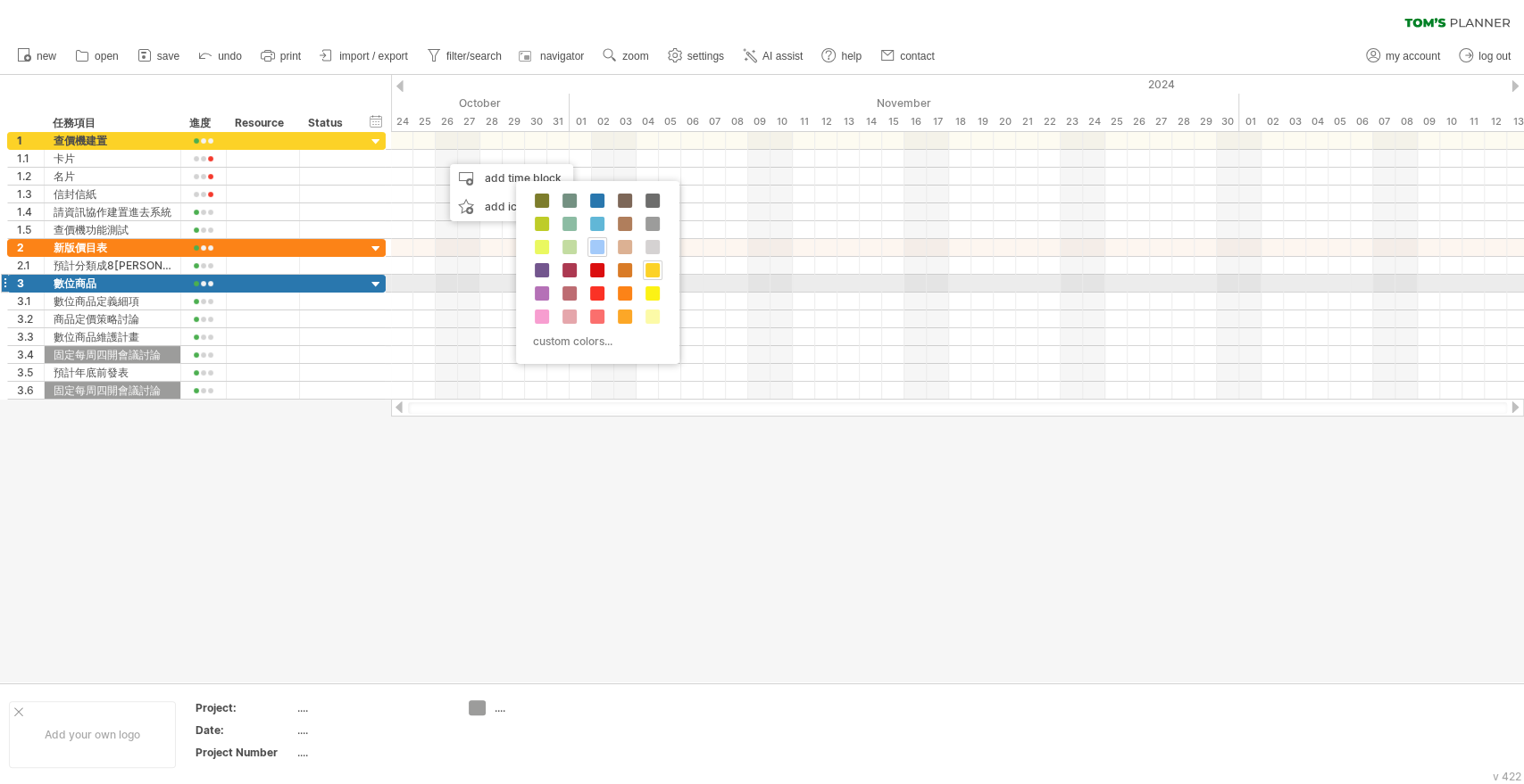
click at [653, 275] on span at bounding box center [652, 269] width 14 height 14
click at [656, 297] on span at bounding box center [652, 293] width 14 height 14
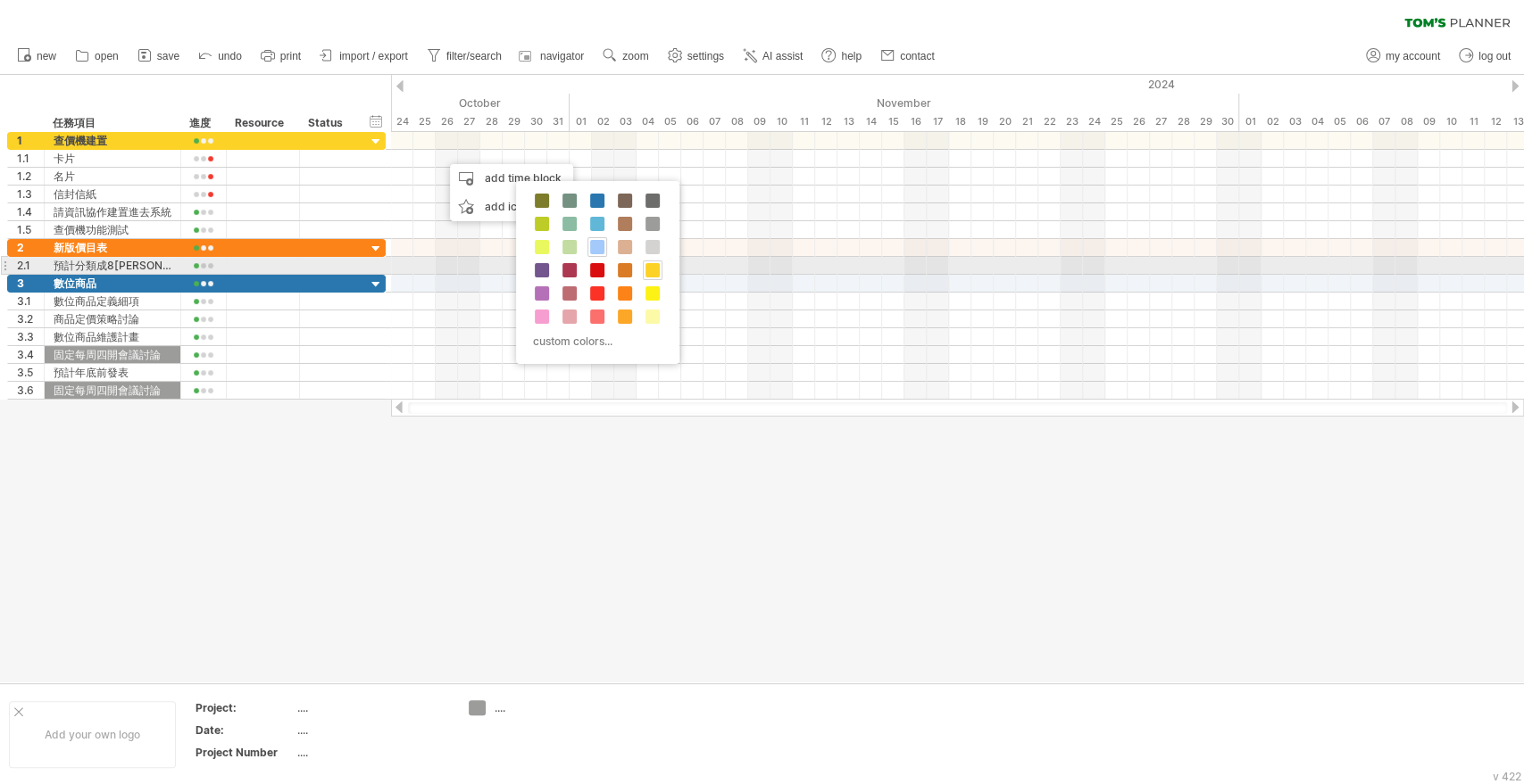
click at [660, 271] on div at bounding box center [652, 269] width 20 height 20
click at [659, 271] on div at bounding box center [652, 269] width 20 height 20
click at [600, 269] on span at bounding box center [596, 269] width 14 height 14
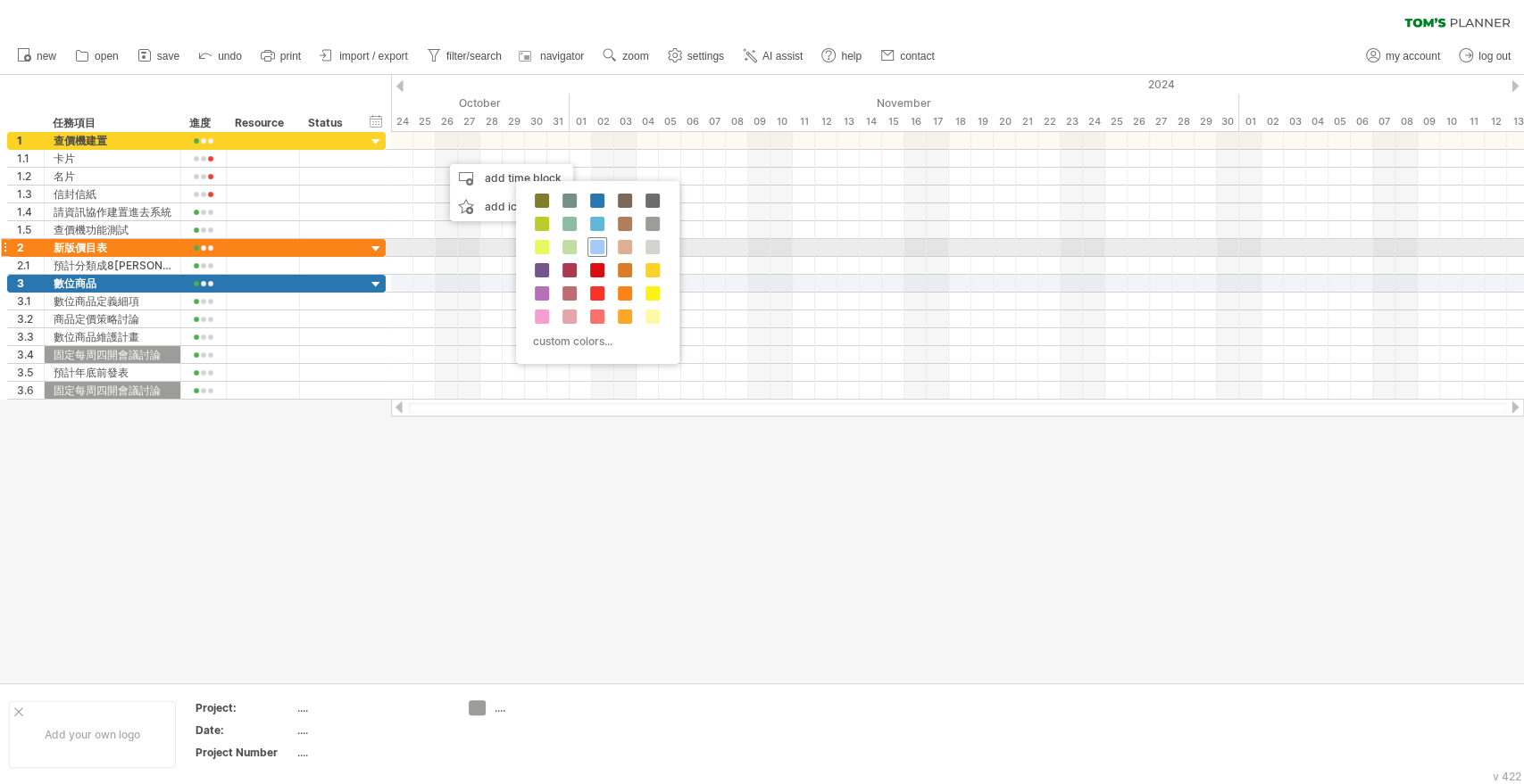
click at [599, 250] on span at bounding box center [596, 247] width 14 height 14
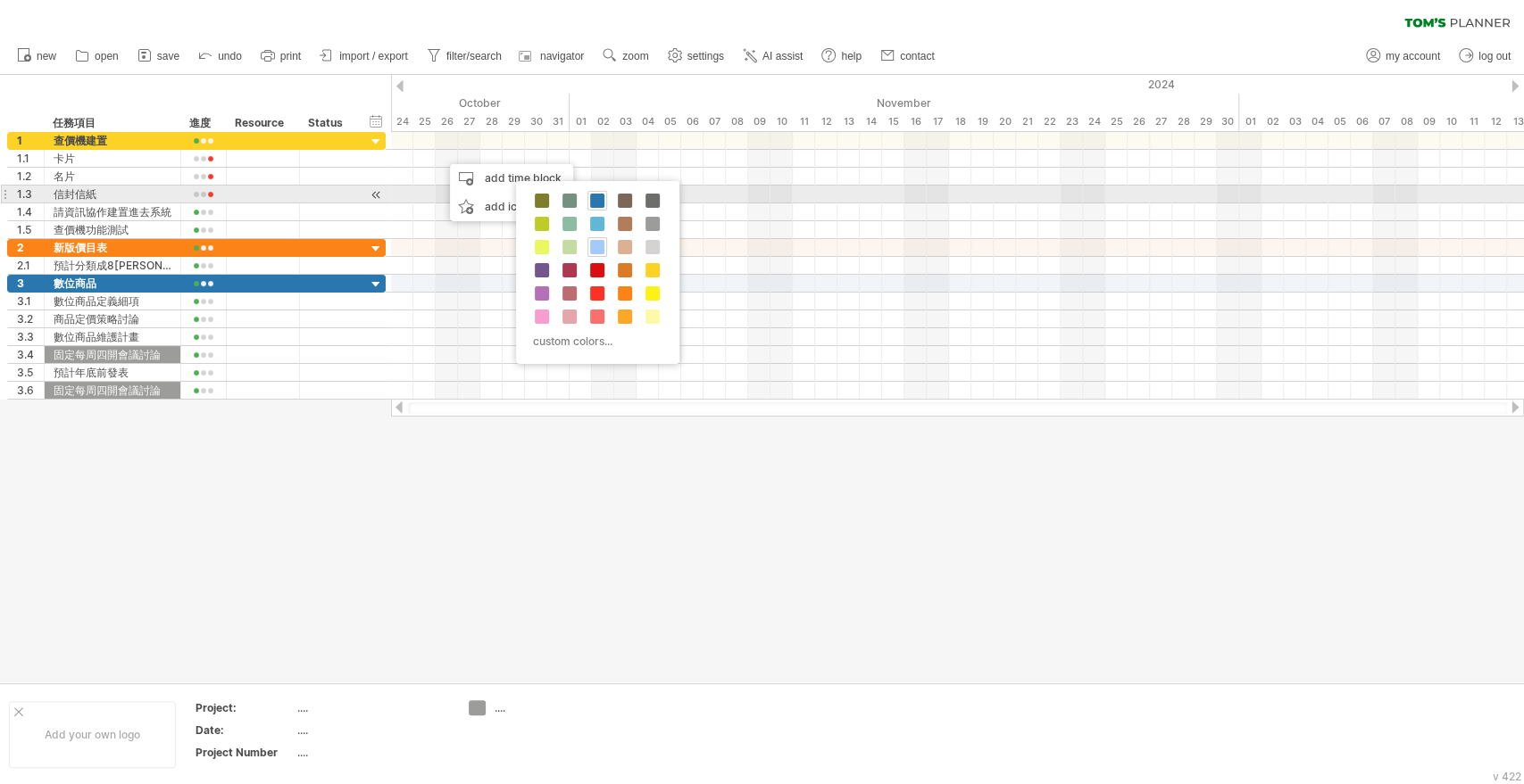
click at [587, 193] on div at bounding box center [596, 200] width 20 height 20
click at [593, 195] on span at bounding box center [596, 200] width 14 height 14
click at [497, 190] on div "add time block" at bounding box center [512, 178] width 124 height 29
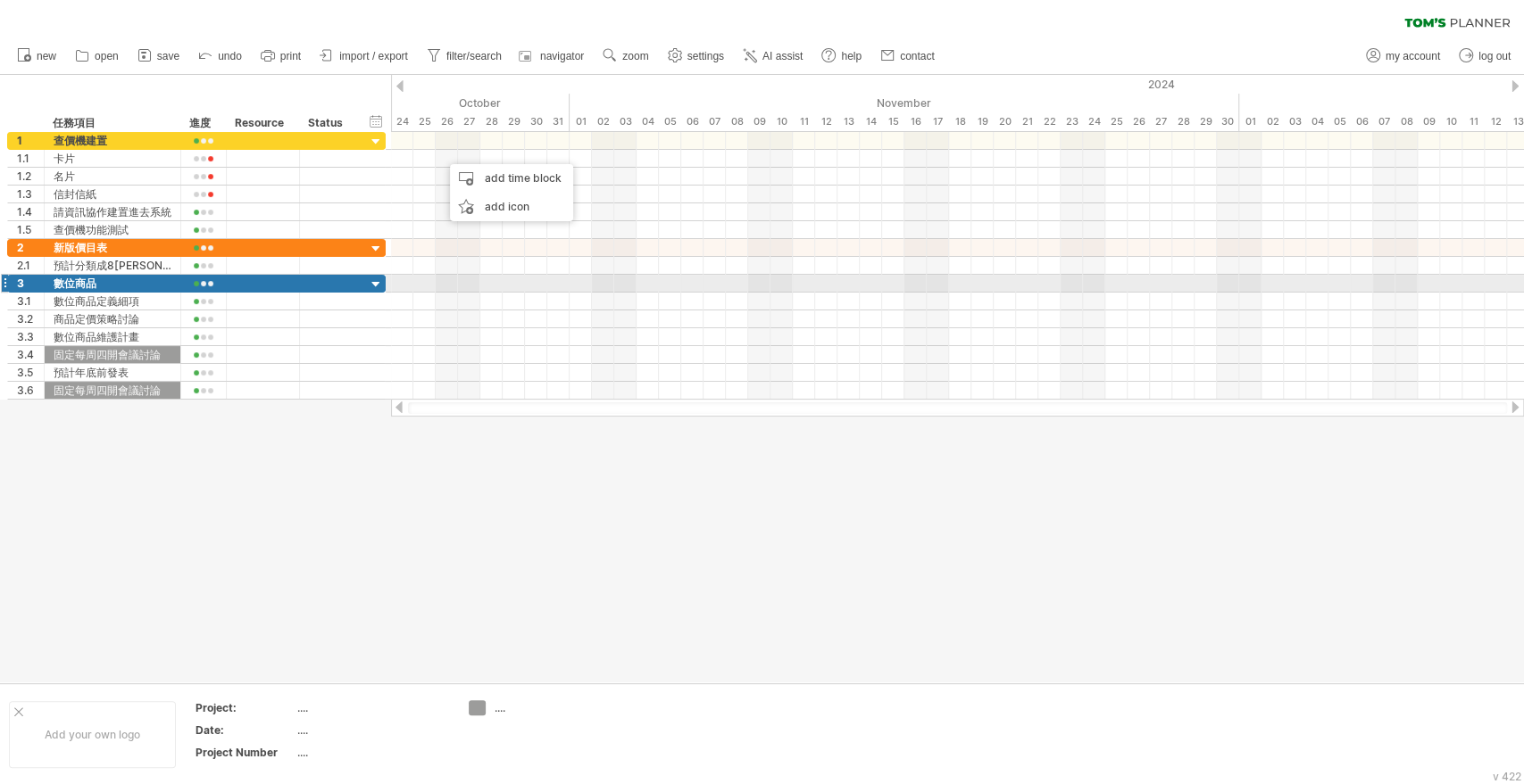
drag, startPoint x: 480, startPoint y: 290, endPoint x: 480, endPoint y: 279, distance: 11.0
click at [480, 290] on div at bounding box center [958, 283] width 1133 height 18
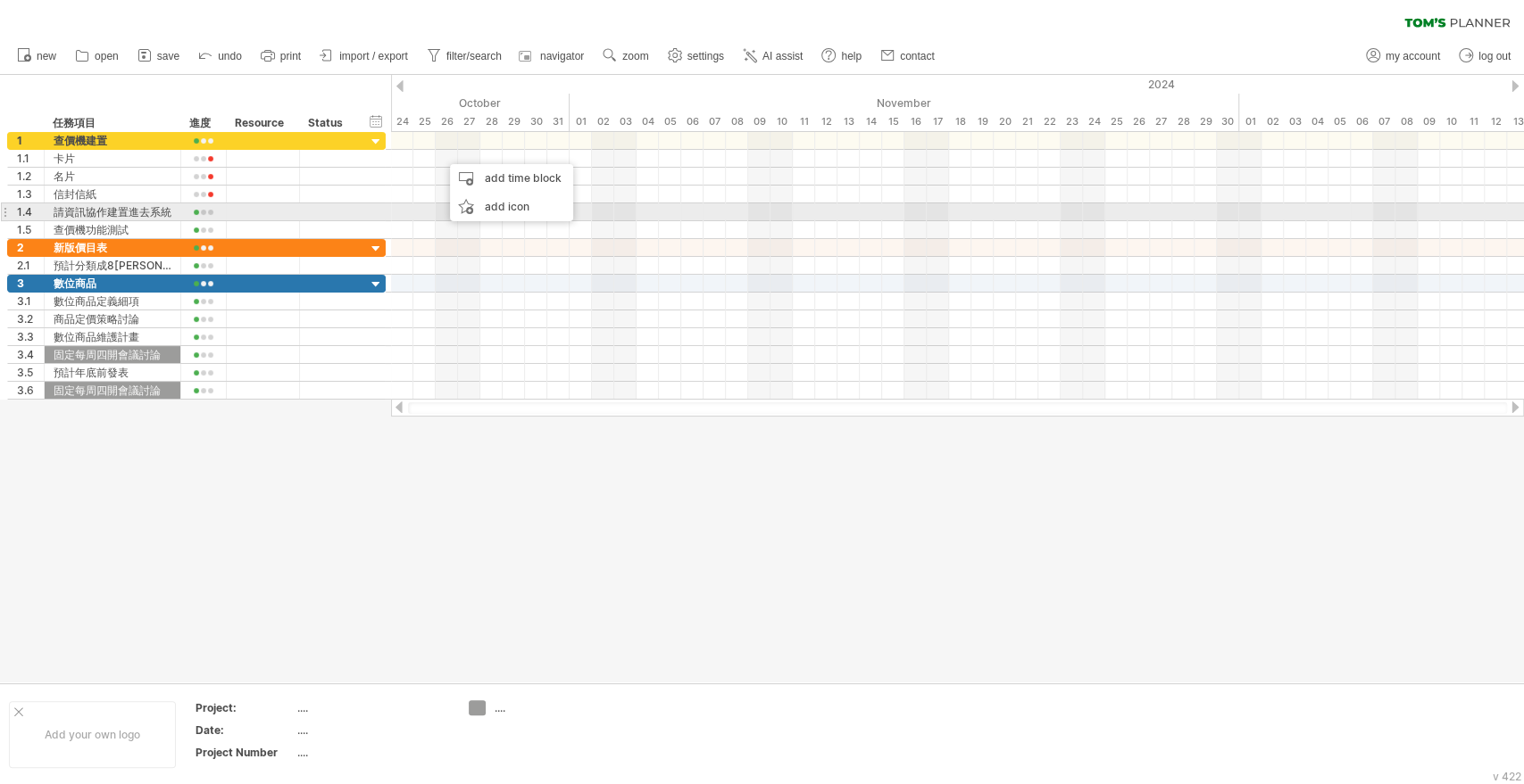
drag, startPoint x: 375, startPoint y: 212, endPoint x: 319, endPoint y: 218, distance: 56.3
click at [375, 212] on div "**********" at bounding box center [197, 211] width 378 height 18
click at [276, 215] on div at bounding box center [263, 211] width 54 height 17
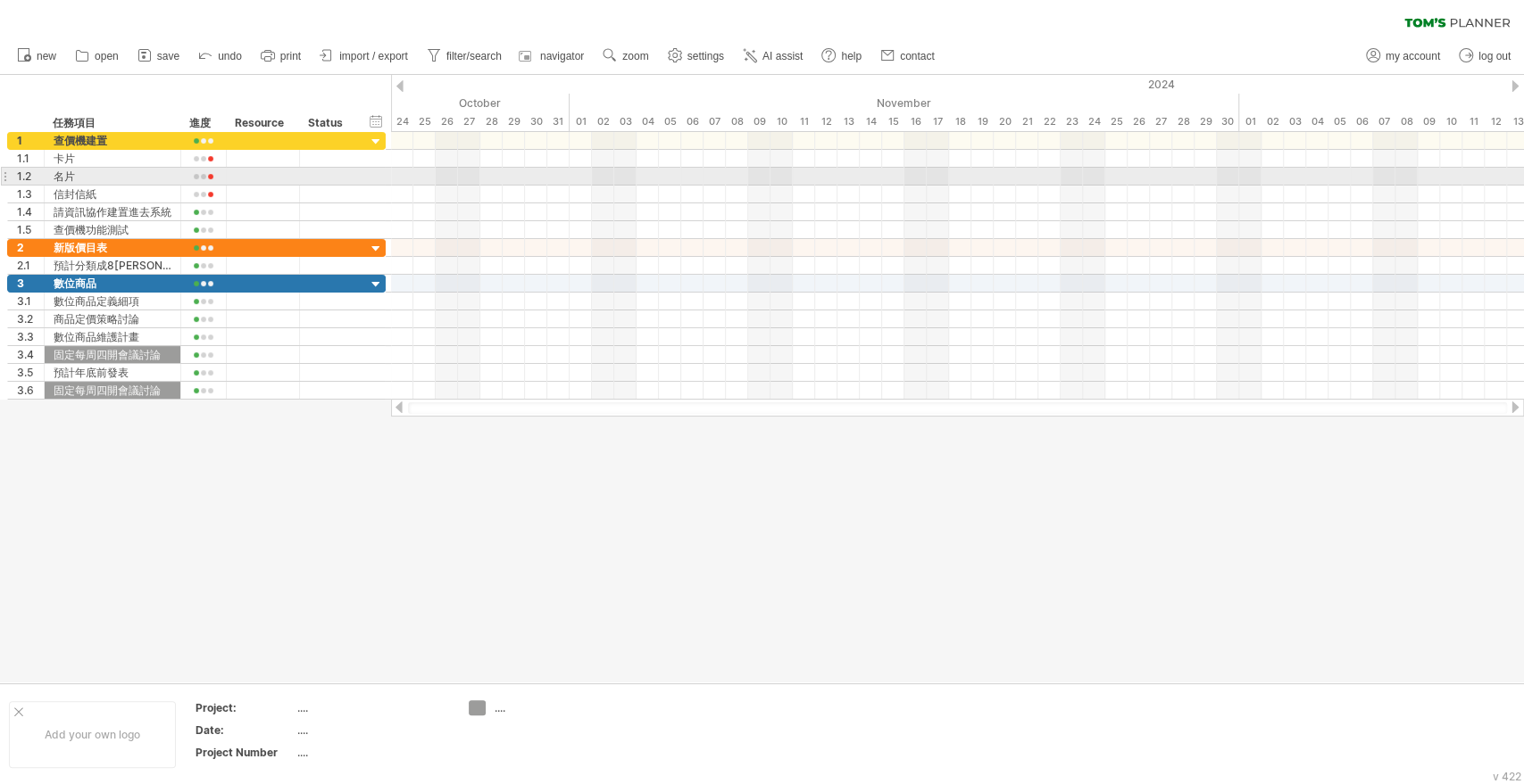
click at [429, 180] on div at bounding box center [958, 176] width 1133 height 18
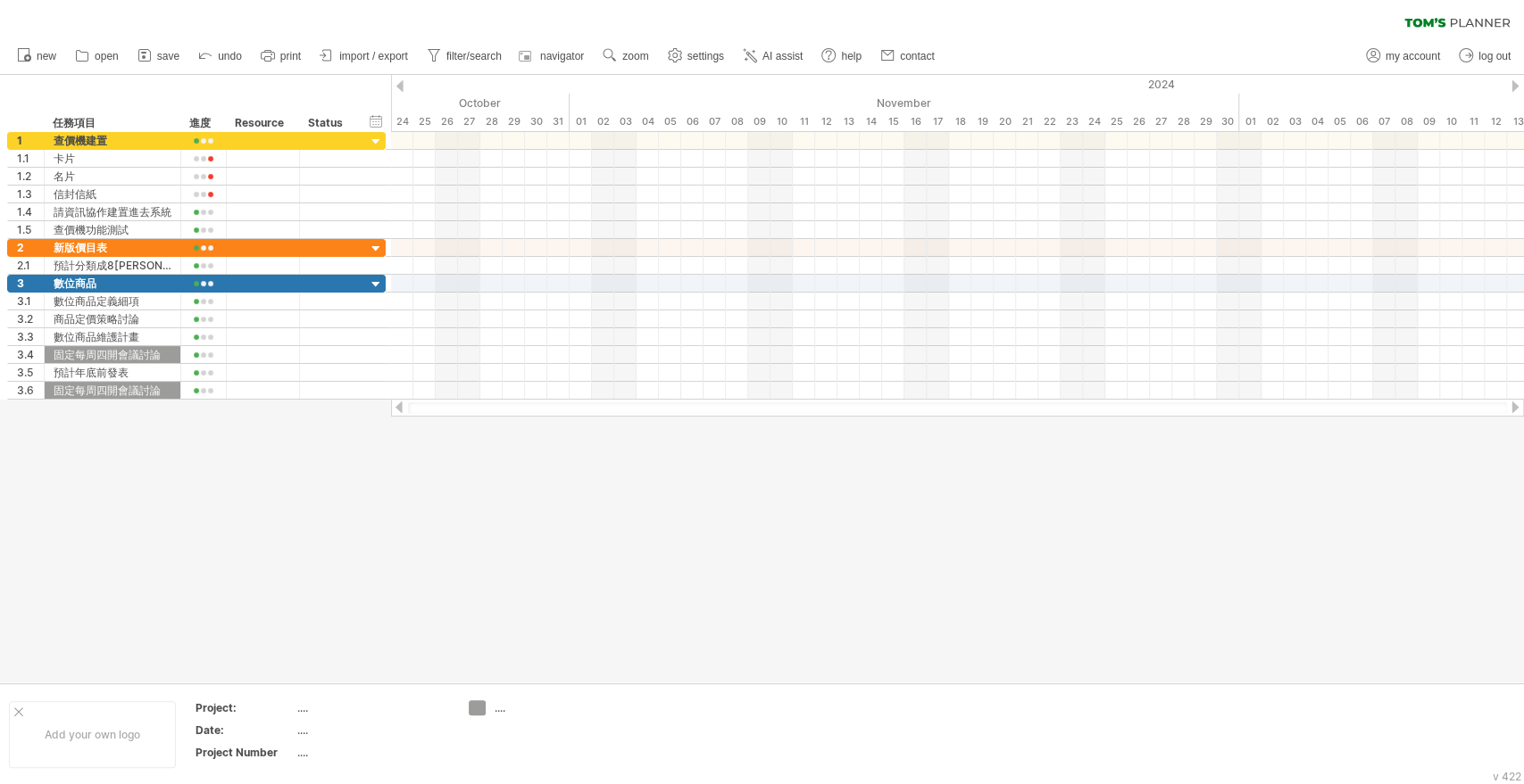
drag, startPoint x: 514, startPoint y: 406, endPoint x: 600, endPoint y: 427, distance: 88.5
click at [517, 406] on div at bounding box center [958, 408] width 1099 height 11
drag, startPoint x: 724, startPoint y: 545, endPoint x: 714, endPoint y: 514, distance: 32.6
click at [724, 545] on div at bounding box center [762, 378] width 1524 height 607
click at [250, 517] on div at bounding box center [762, 378] width 1524 height 607
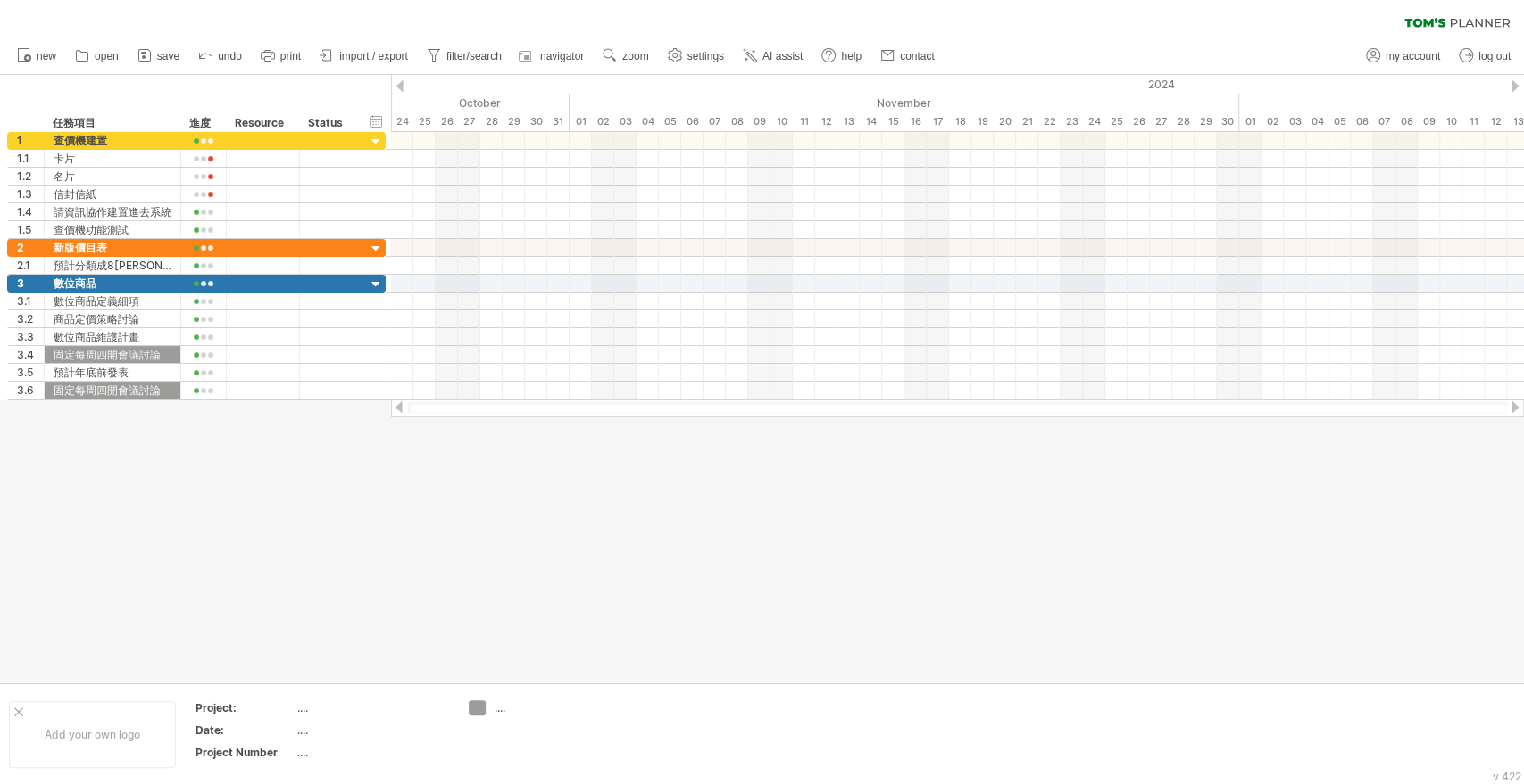
drag, startPoint x: 679, startPoint y: 663, endPoint x: 511, endPoint y: 735, distance: 182.8
click at [679, 663] on div at bounding box center [762, 378] width 1524 height 607
click at [478, 706] on div "Trying to reach [DOMAIN_NAME] Connected again... 0% clear filter new 1" at bounding box center [762, 392] width 1524 height 784
click at [478, 710] on div at bounding box center [477, 709] width 18 height 17
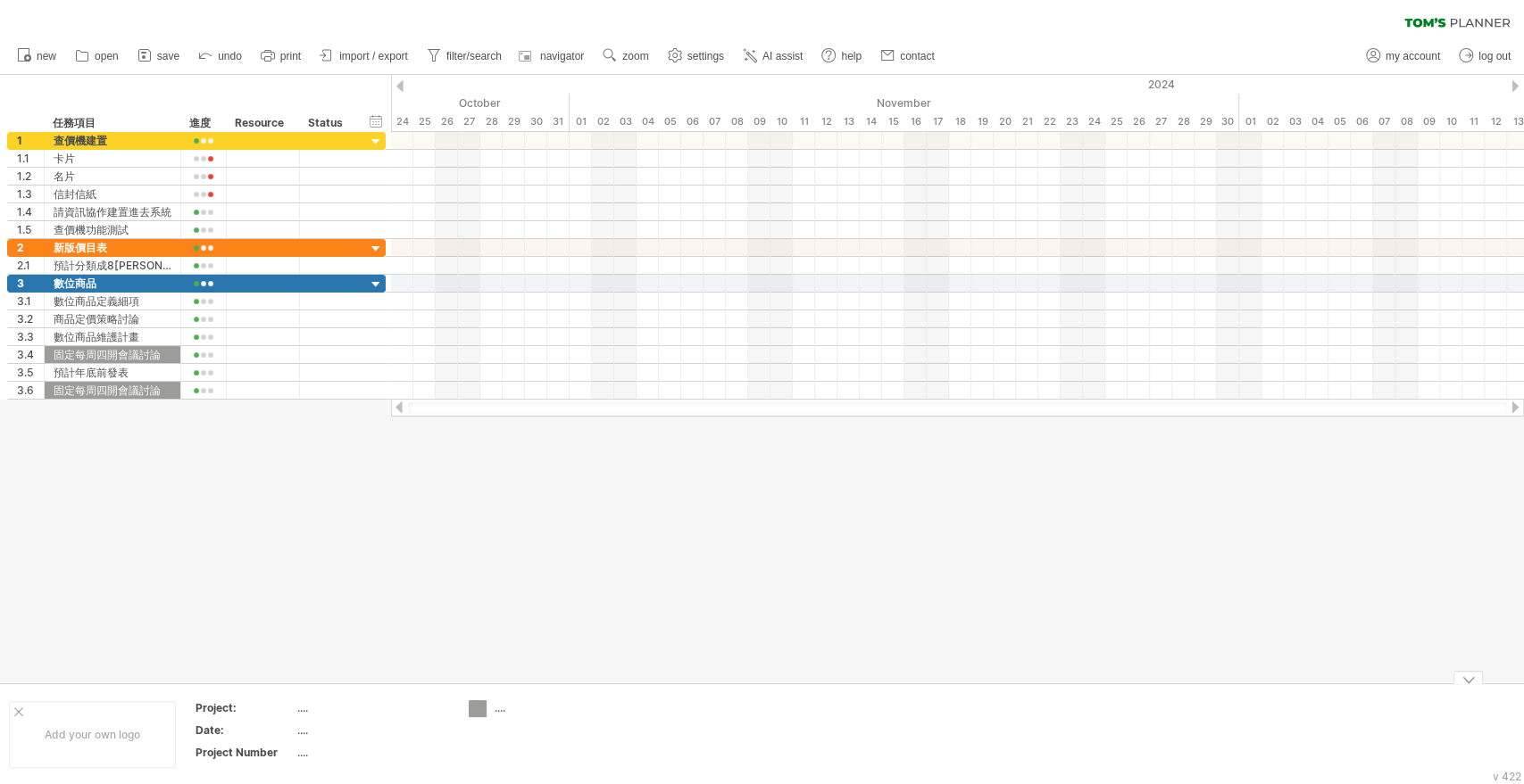
click at [643, 580] on div at bounding box center [762, 378] width 1524 height 607
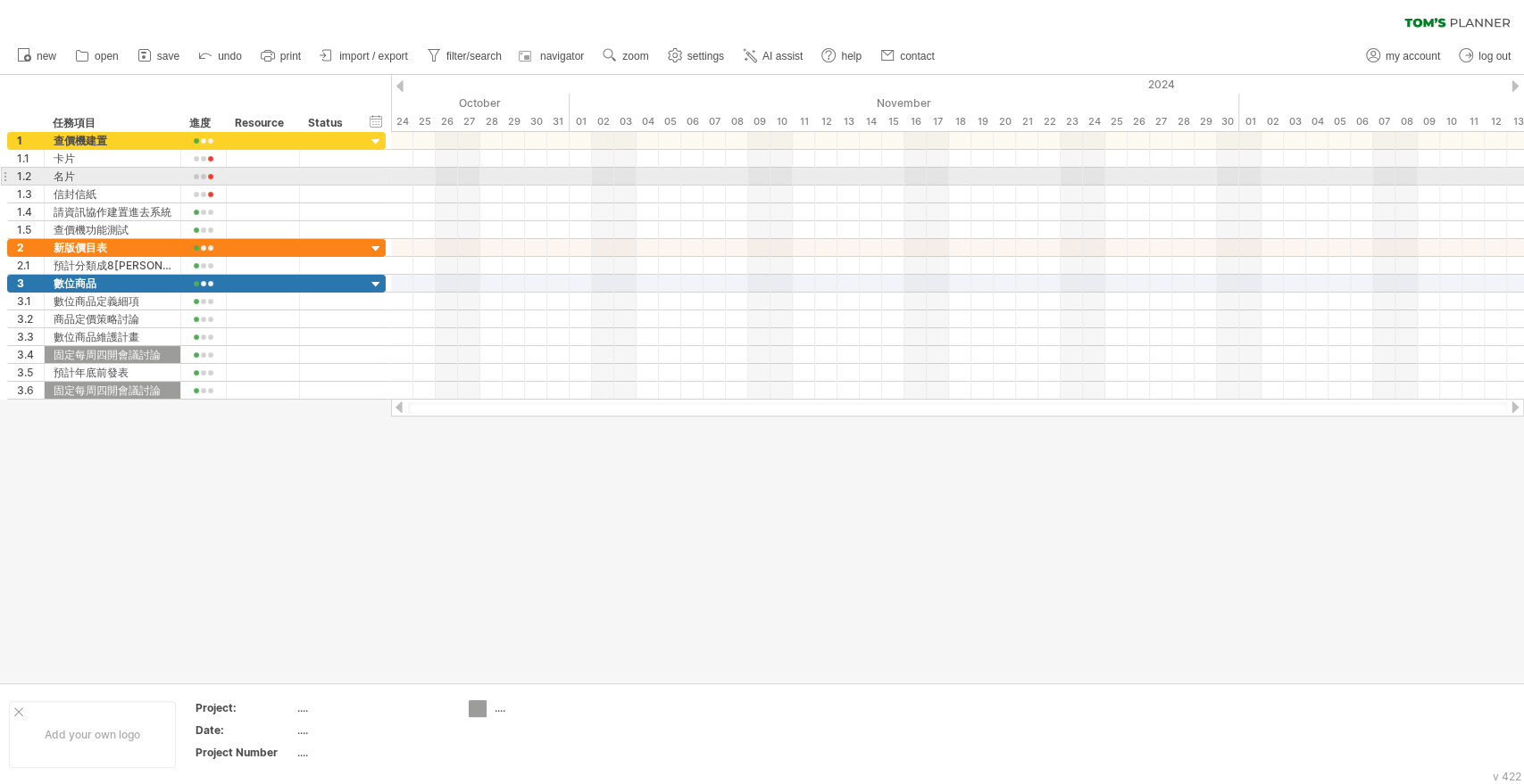
click at [483, 169] on div at bounding box center [958, 176] width 1133 height 18
click at [1238, 179] on div at bounding box center [958, 176] width 1133 height 18
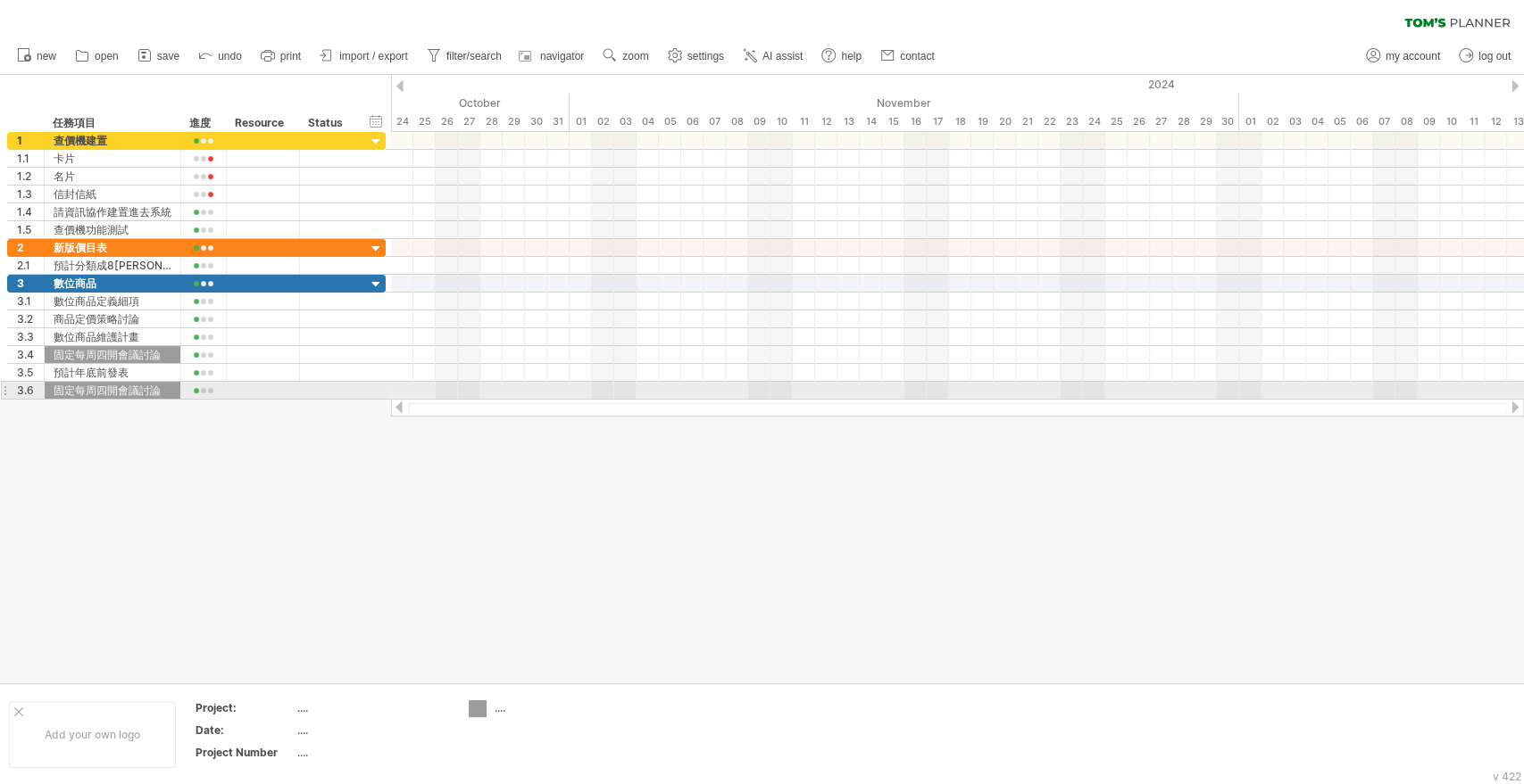
drag, startPoint x: 1335, startPoint y: 392, endPoint x: 1491, endPoint y: 412, distance: 157.3
click at [1361, 399] on div "Trying to reach [DOMAIN_NAME] Connected again... 0% clear filter new 1" at bounding box center [762, 392] width 1524 height 784
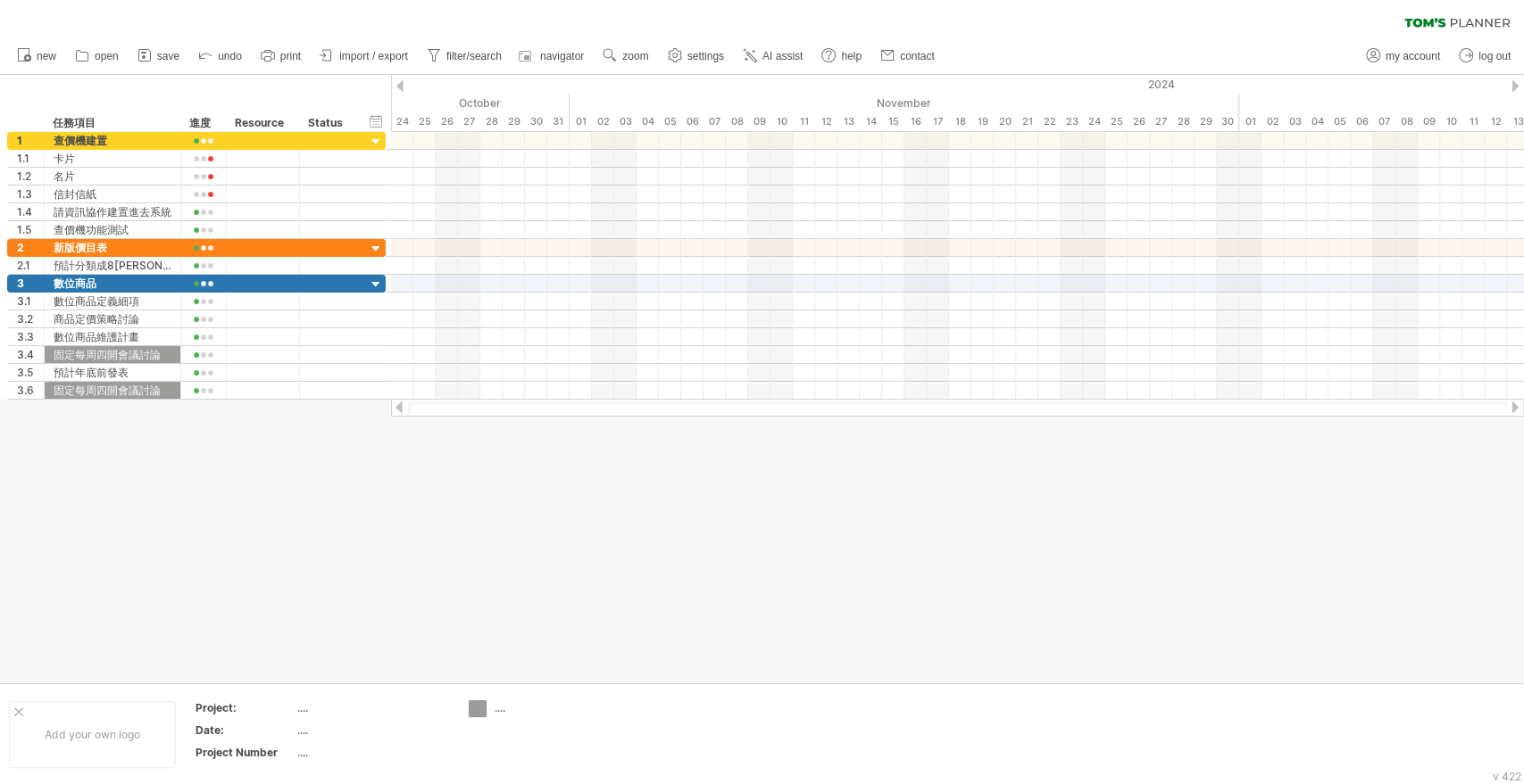
click at [1491, 412] on div at bounding box center [958, 408] width 1099 height 11
click at [1506, 411] on div at bounding box center [958, 408] width 1099 height 11
click at [1510, 411] on div at bounding box center [1515, 407] width 14 height 11
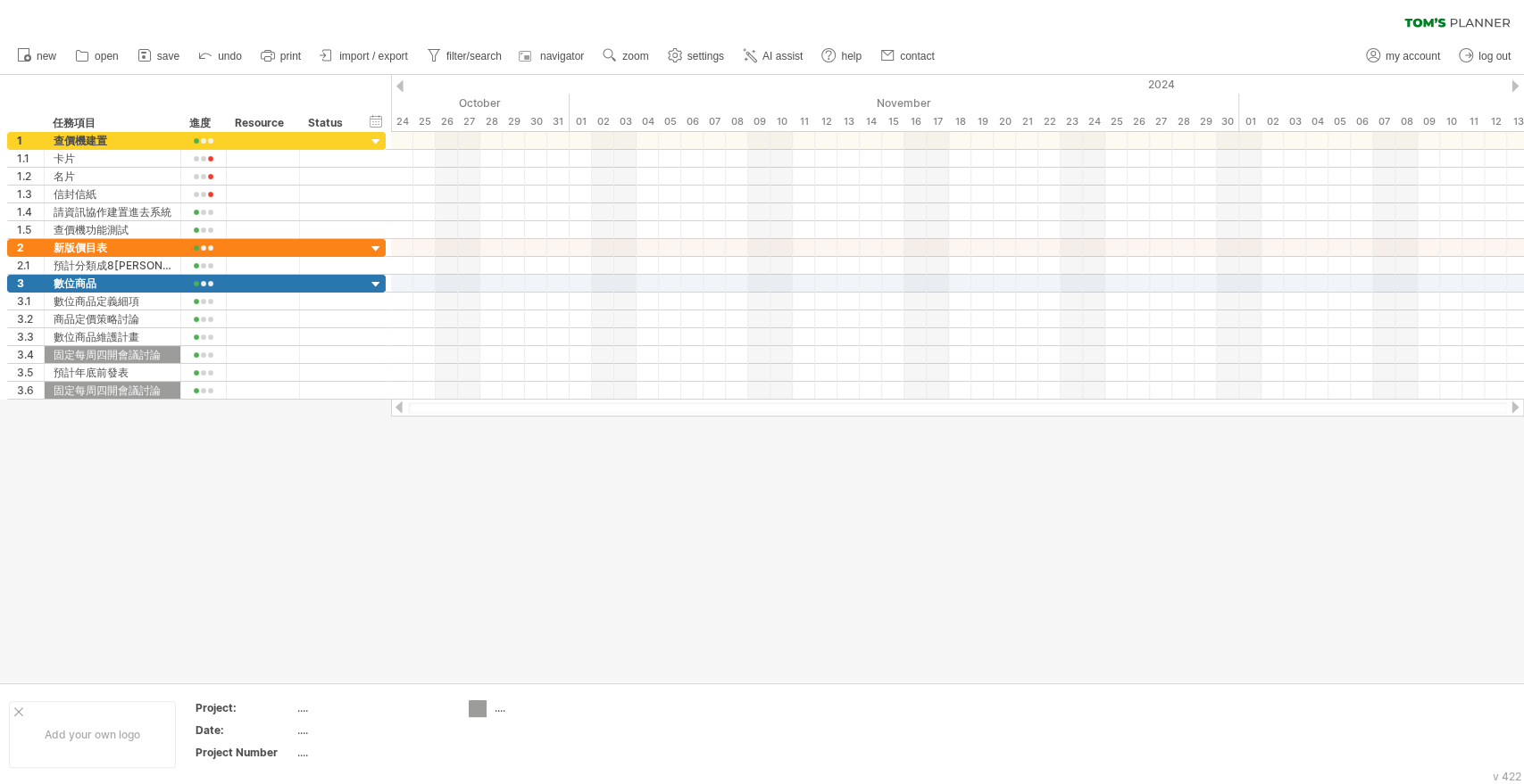
click at [1510, 411] on div at bounding box center [1515, 407] width 14 height 11
drag, startPoint x: 1510, startPoint y: 411, endPoint x: 1080, endPoint y: 413, distance: 430.0
click at [1510, 411] on div at bounding box center [1515, 407] width 14 height 11
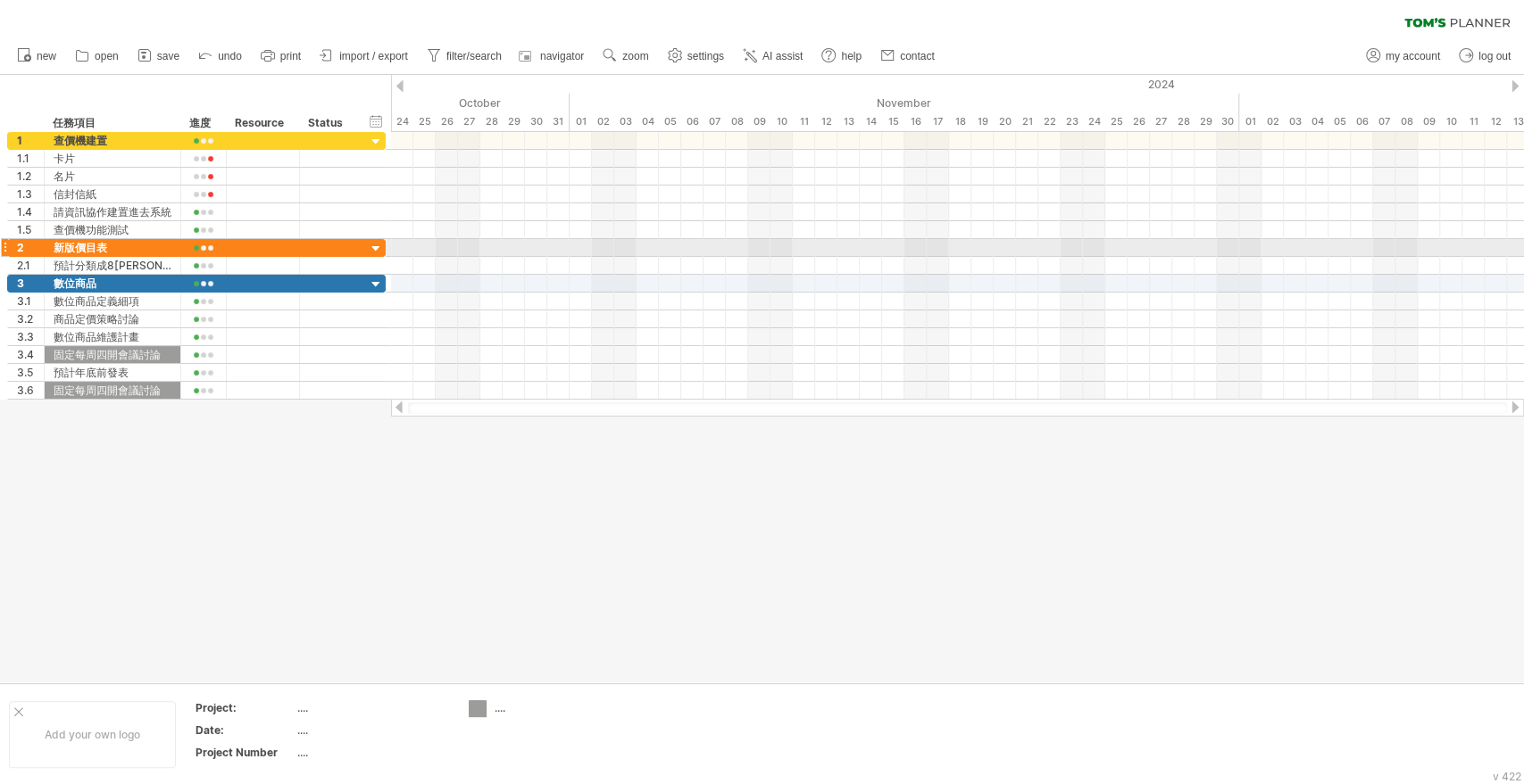
drag, startPoint x: 501, startPoint y: 259, endPoint x: 1054, endPoint y: 212, distance: 555.0
click at [1240, 240] on div at bounding box center [958, 257] width 1133 height 36
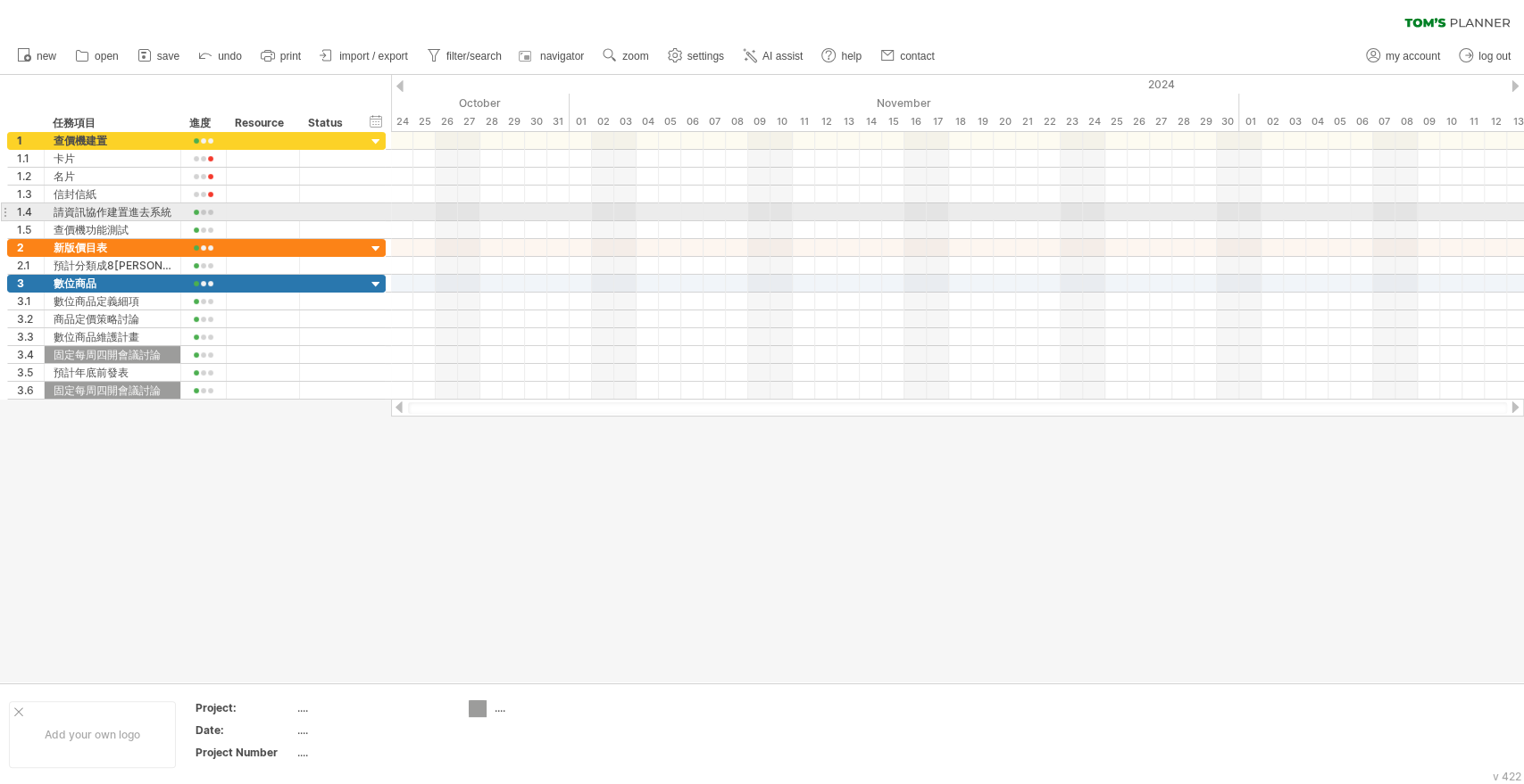
click at [628, 203] on div at bounding box center [958, 211] width 1133 height 18
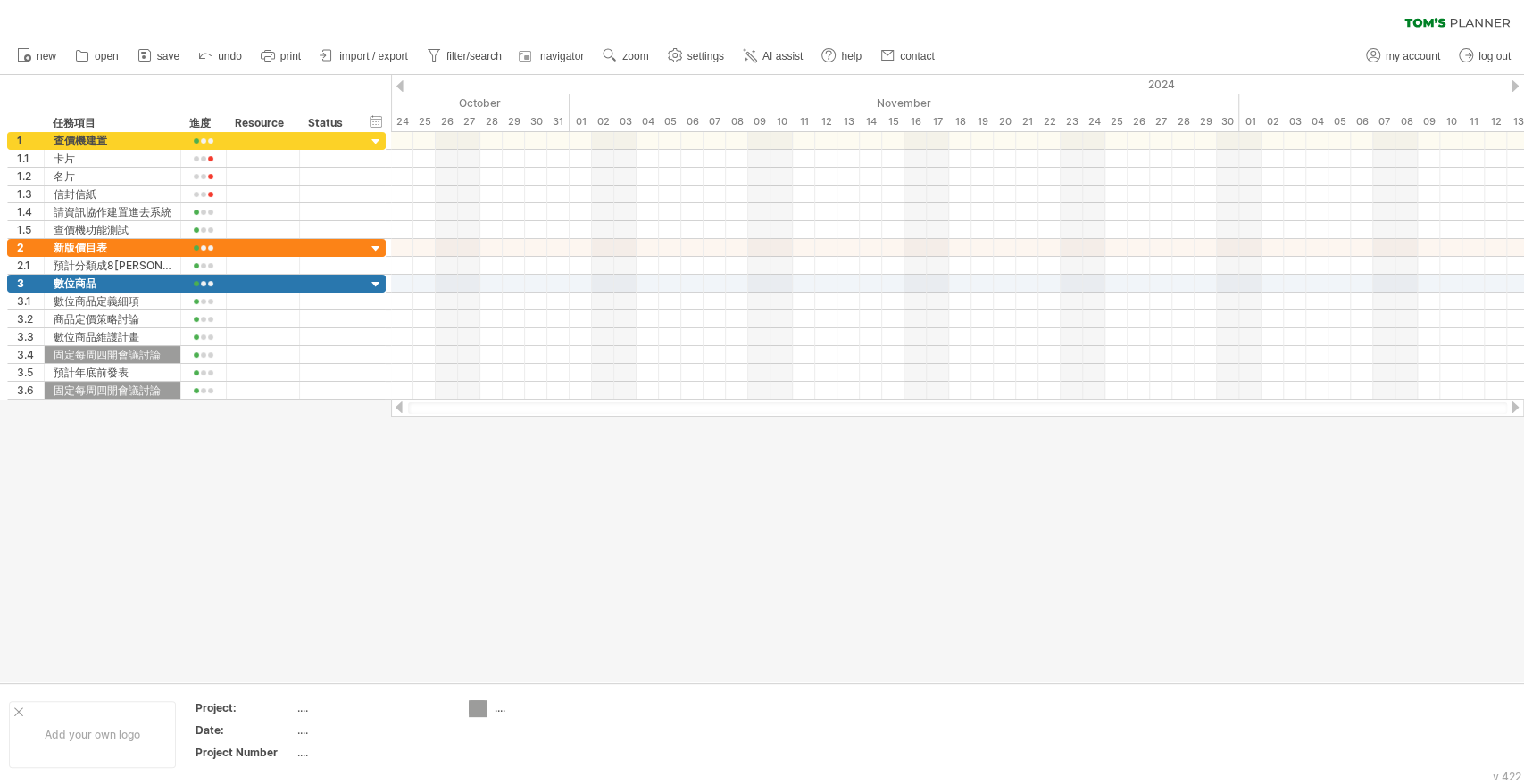
click at [933, 530] on div at bounding box center [762, 378] width 1524 height 607
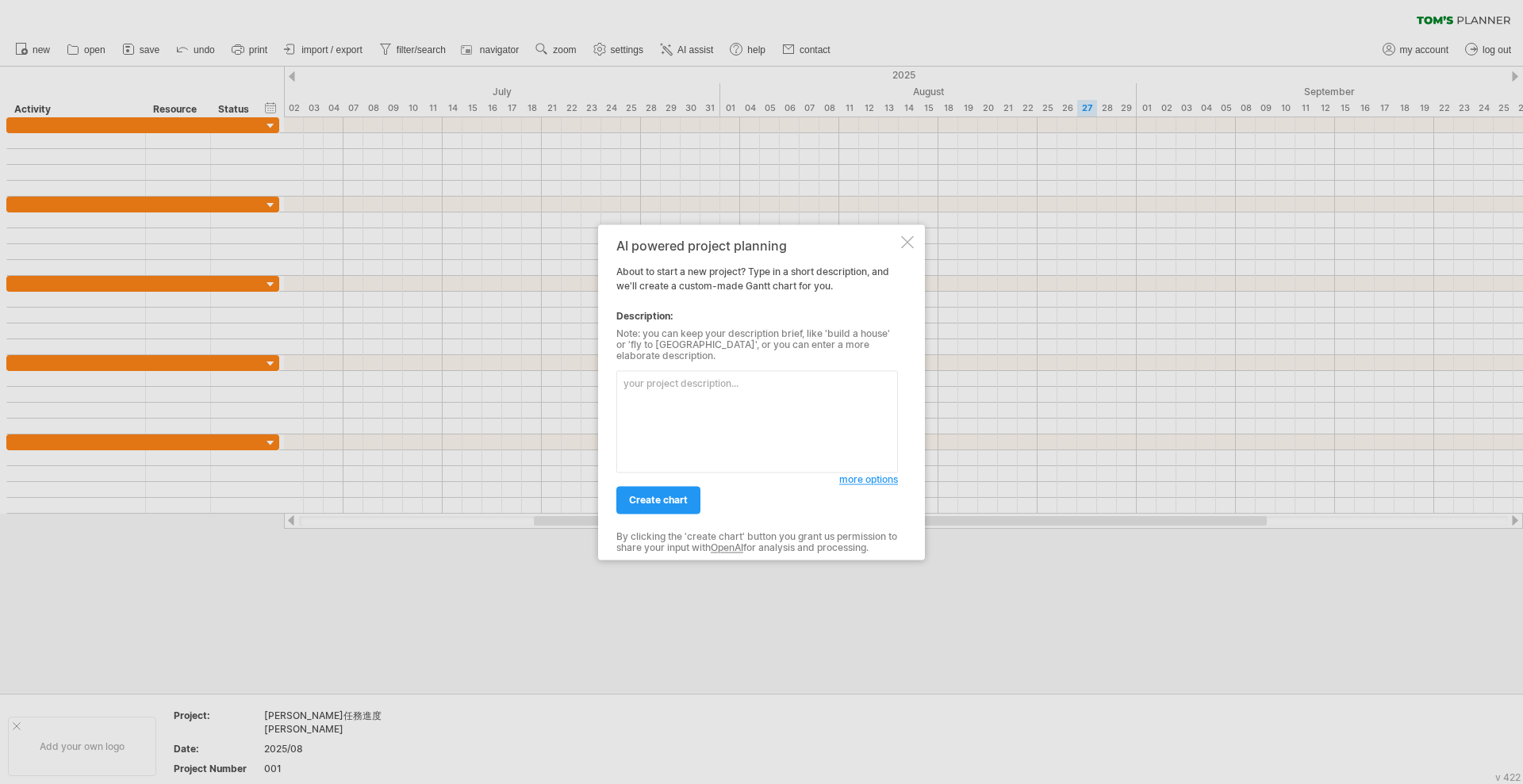
click at [759, 392] on textarea at bounding box center [757, 421] width 282 height 102
type textarea "ㄕ"
click at [759, 392] on textarea "我目前手邊有幾個項目在執行 -查價機建置 個人分別有名片/卡片/信封信紙/包裝" at bounding box center [757, 421] width 282 height 102
click at [761, 413] on textarea "我目前手邊有幾個項目在執行 -查價機建置 個人分別有名片/卡片/信封信紙/包裝" at bounding box center [757, 421] width 282 height 102
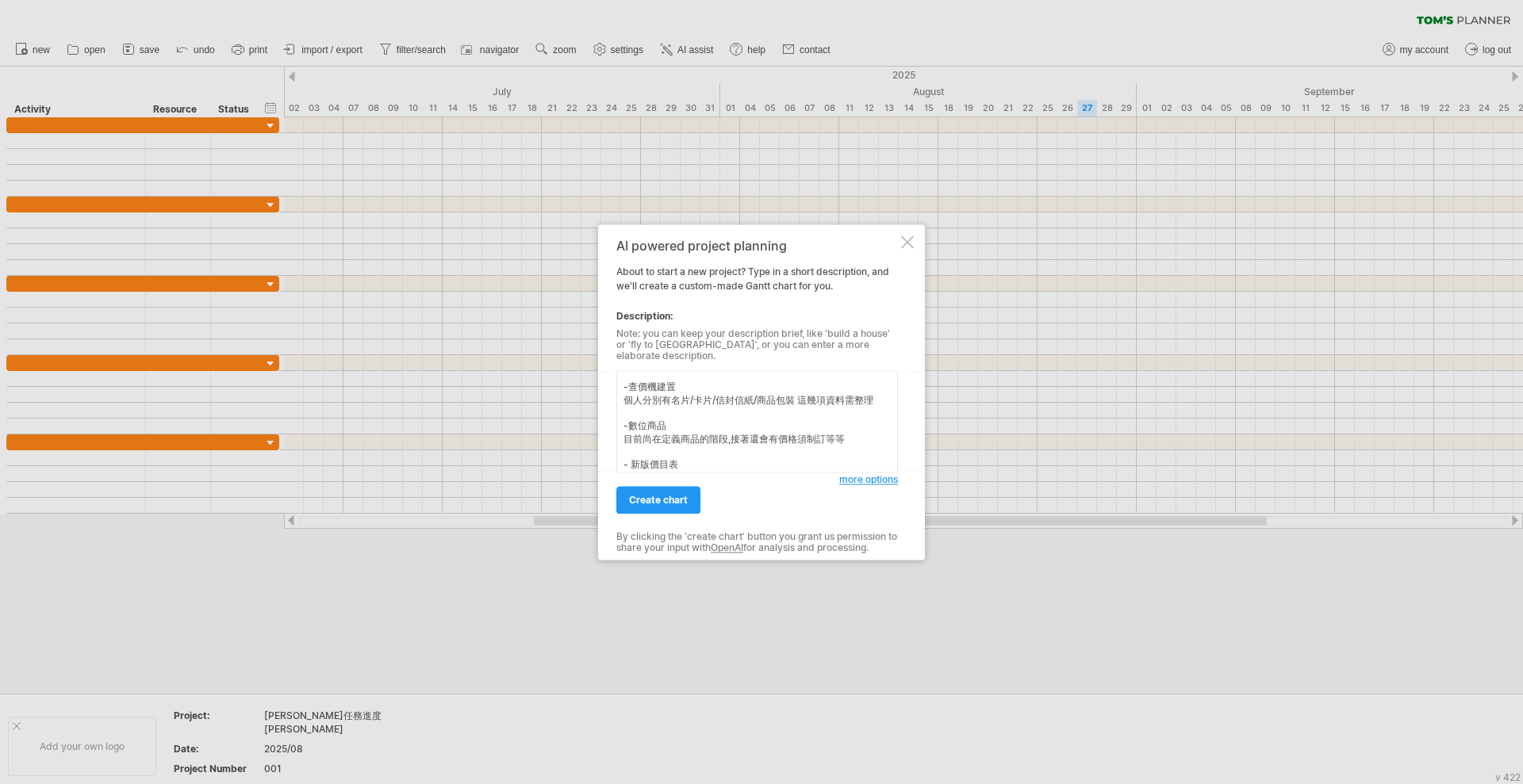
scroll to position [34, 0]
click at [718, 373] on textarea "我目前手邊有幾個項目在執行 -查價機建置 個人分別有名片/卡片/信封信紙/商品包裝 這幾項資料需整理 -數位商品 目前尚在定義商品的階段,接著還會有價格須制訂…" at bounding box center [757, 421] width 282 height 102
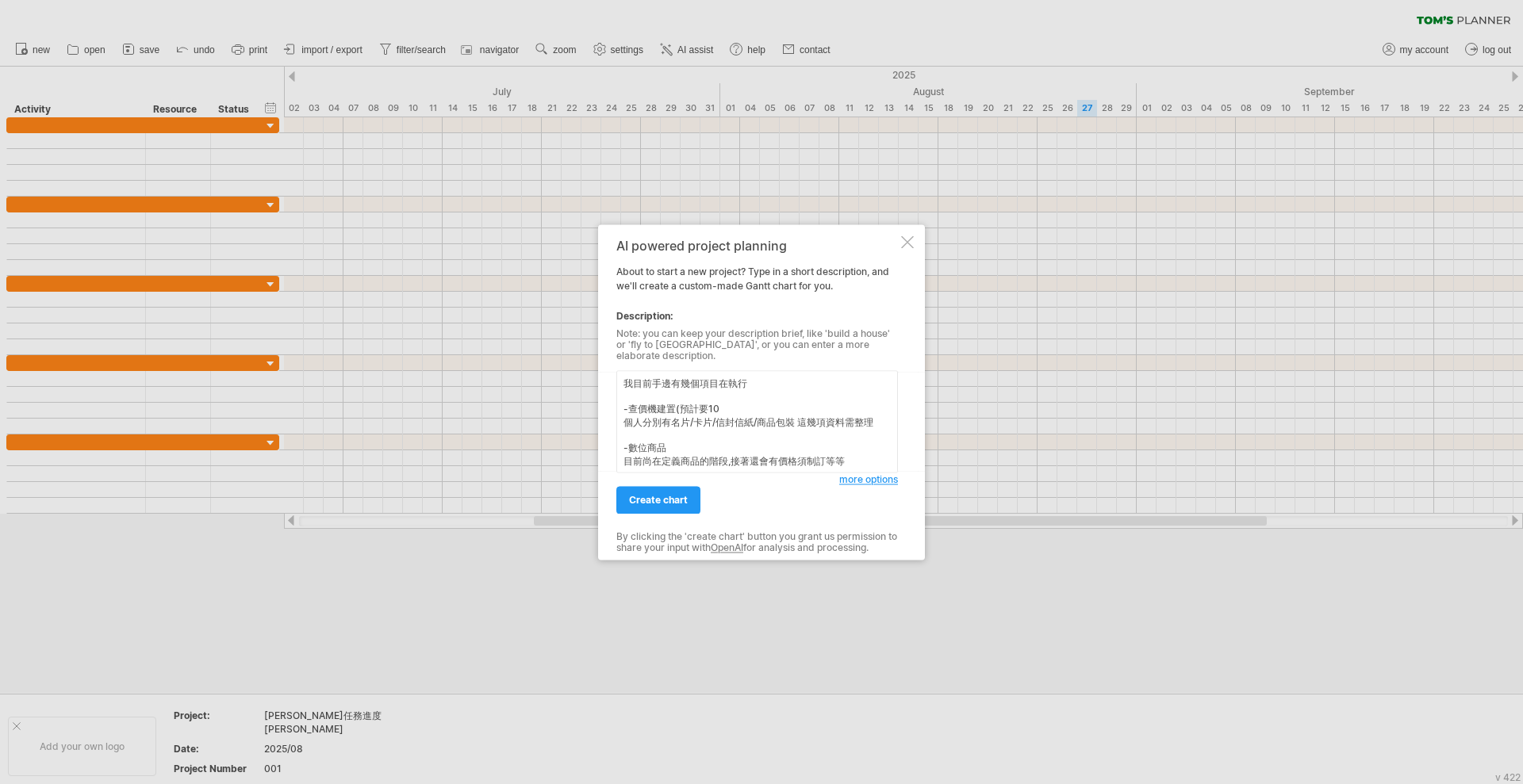
drag, startPoint x: 733, startPoint y: 367, endPoint x: 709, endPoint y: 367, distance: 24.0
click at [709, 370] on textarea "我目前手邊有幾個項目在執行 -查價機建置(預計要10 個人分別有名片/卡片/信封信紙/商品包裝 這幾項資料需整理 -數位商品 目前尚在定義商品的階段,接著還會…" at bounding box center [757, 421] width 282 height 102
click at [734, 407] on textarea "我目前手邊有幾個項目在執行 -查價機建置(預計要10 個人分別有名片/卡片/信封信紙/商品包裝 這幾項資料需整理 -數位商品 目前尚在定義商品的階段,接著還會…" at bounding box center [757, 421] width 282 height 102
click at [734, 408] on textarea "我目前手邊有幾個項目在執行 -查價機建置(預計要9/ 個人分別有名片/卡片/信封信紙/商品包裝 這幾項資料需整理 -數位商品 目前尚在定義商品的階段,接著還會…" at bounding box center [757, 421] width 282 height 102
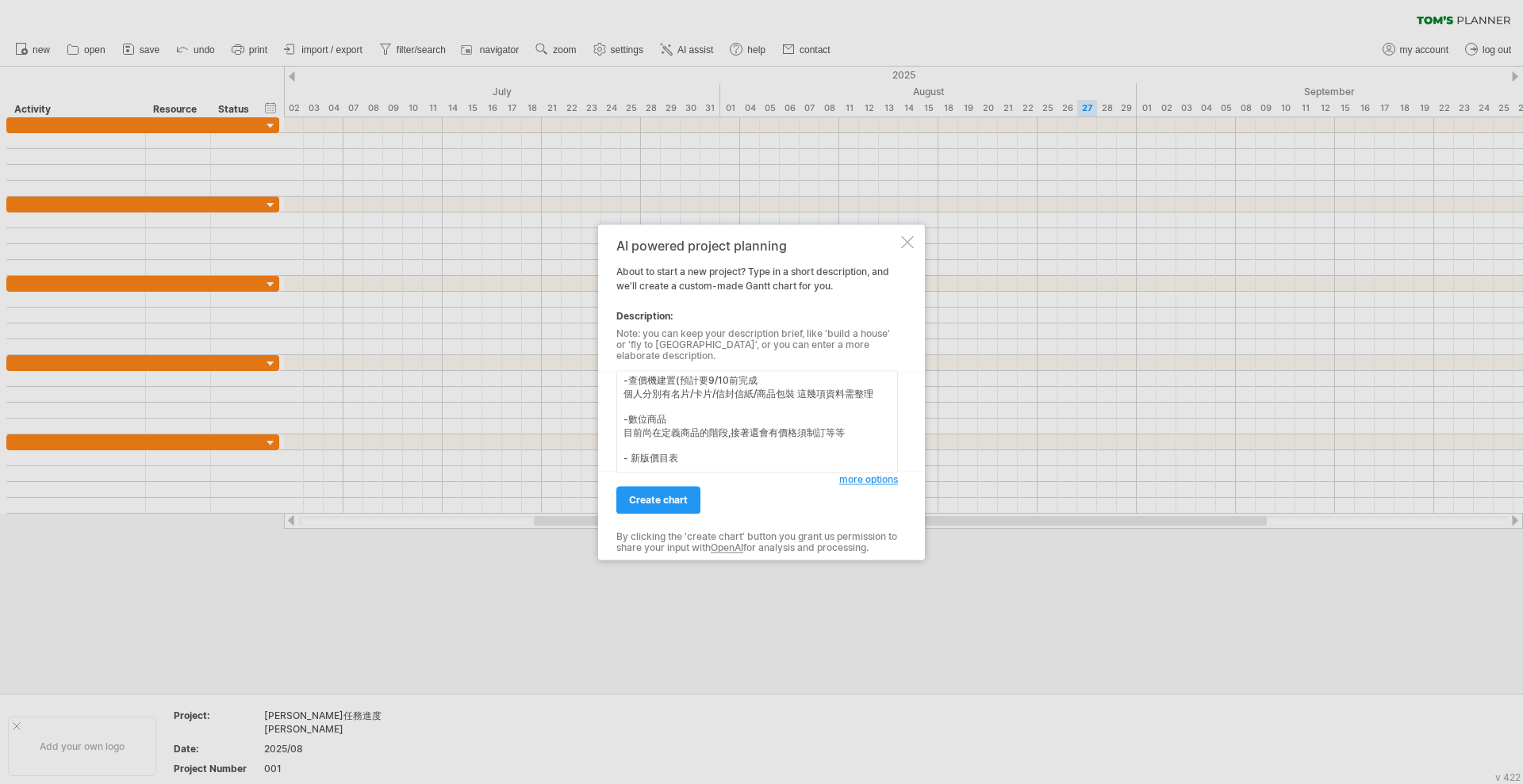
click at [690, 406] on textarea "我目前手邊有幾個項目在執行 -查價機建置(預計要9/10前完成 個人分別有名片/卡片/信封信紙/商品包裝 這幾項資料需整理 -數位商品 目前尚在定義商品的階段…" at bounding box center [757, 421] width 282 height 102
click at [691, 437] on textarea "我目前手邊有幾個項目在執行 -查價機建置(預計要9/10前完成 個人分別有名片/卡片/信封信紙/商品包裝 這幾項資料需整理 -數位商品(預計12月底前完成 目…" at bounding box center [757, 421] width 282 height 102
click at [837, 253] on div "AI powered project planning" at bounding box center [757, 245] width 282 height 14
click at [681, 459] on textarea "我目前手邊有幾個項目在執行 -查價機建置(預計要9/10前完成 個人分別有名片/卡片/信封信紙/商品包裝 這幾項資料需整理 -數位商品(預計12月底前完成 目…" at bounding box center [757, 421] width 282 height 102
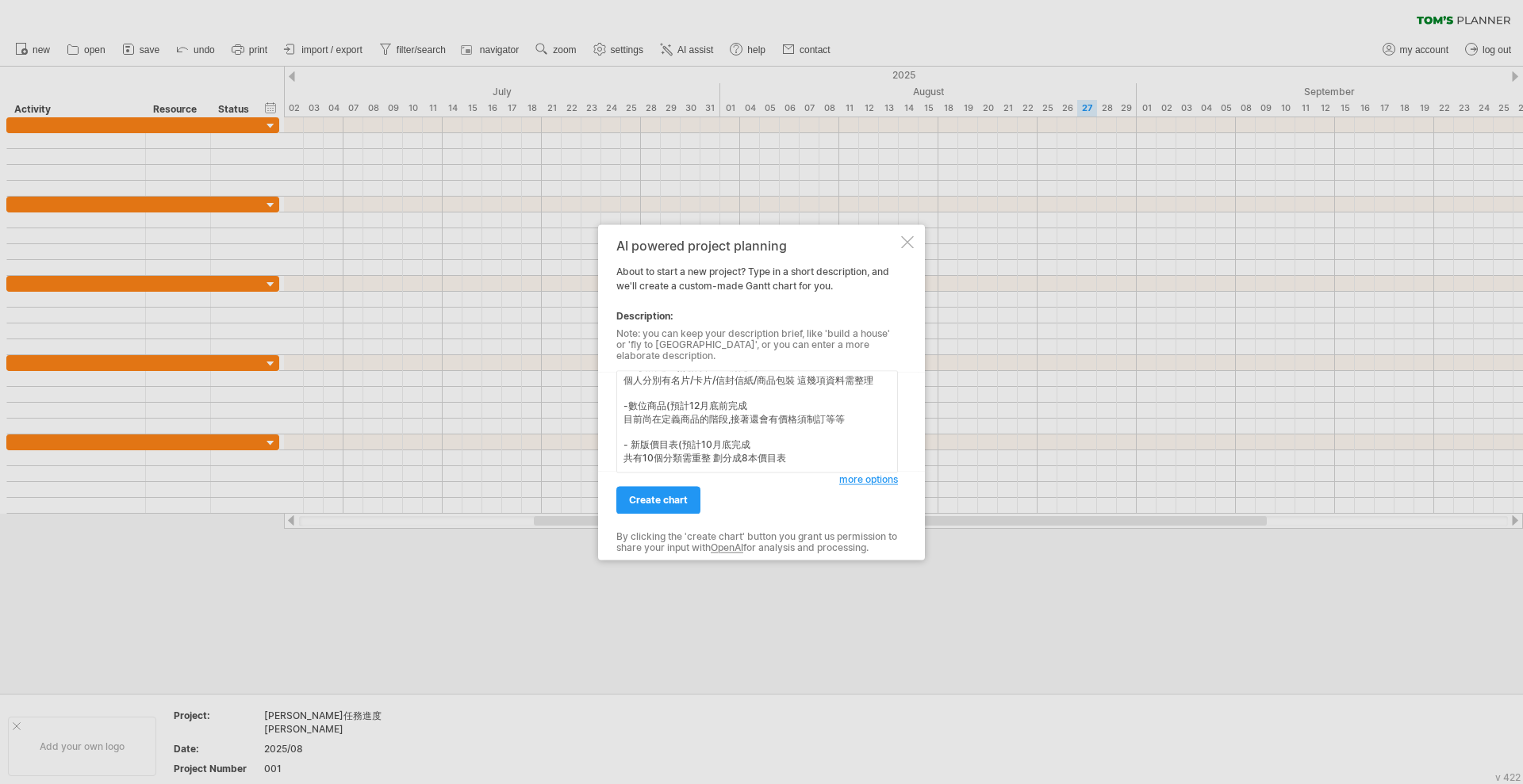
type textarea "我目前手邊有幾個項目在執行 -查價機建置(預計要9/10前完成 個人分別有名片/卡片/信封信紙/商品包裝 這幾項資料需整理 -數位商品(預計12月底前完成 目…"
click at [868, 476] on span "more options" at bounding box center [868, 479] width 59 height 12
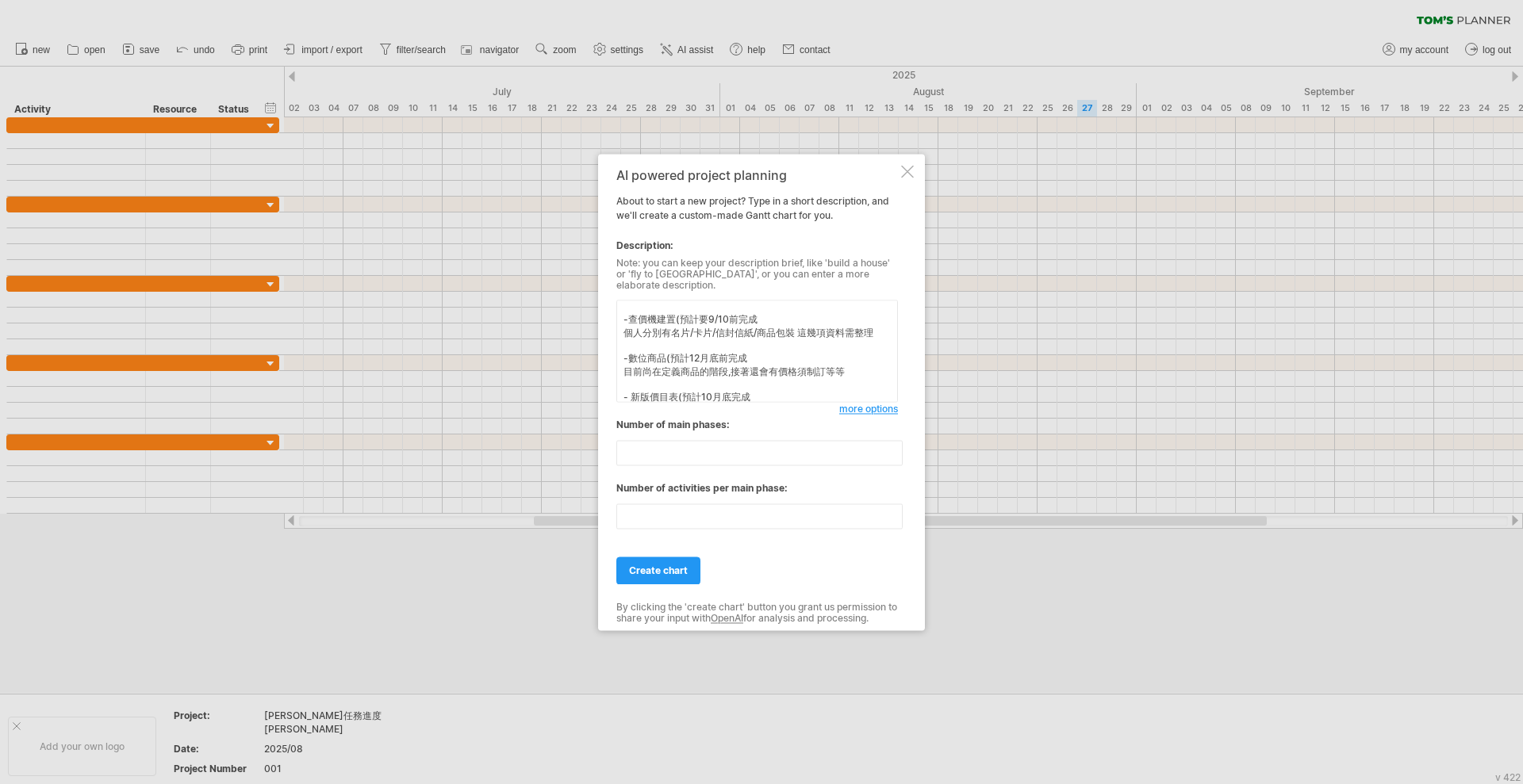
scroll to position [0, 0]
drag, startPoint x: 709, startPoint y: 333, endPoint x: 753, endPoint y: 333, distance: 44.0
click at [753, 333] on textarea "我目前手邊有幾個項目在執行 -查價機建置(預計要9/10前完成 個人分別有名片/卡片/信封信紙/商品包裝 這幾項資料需整理 -數位商品(預計12月底前完成 目…" at bounding box center [757, 350] width 282 height 102
click at [805, 346] on textarea "我目前手邊有幾個項目在執行 -查價機建置(預計要9/10前完成 個人分別有名片/卡片/信封信紙/商品包裝 這幾項資料需整理 -數位商品(預計12月底前完成 目…" at bounding box center [757, 350] width 282 height 102
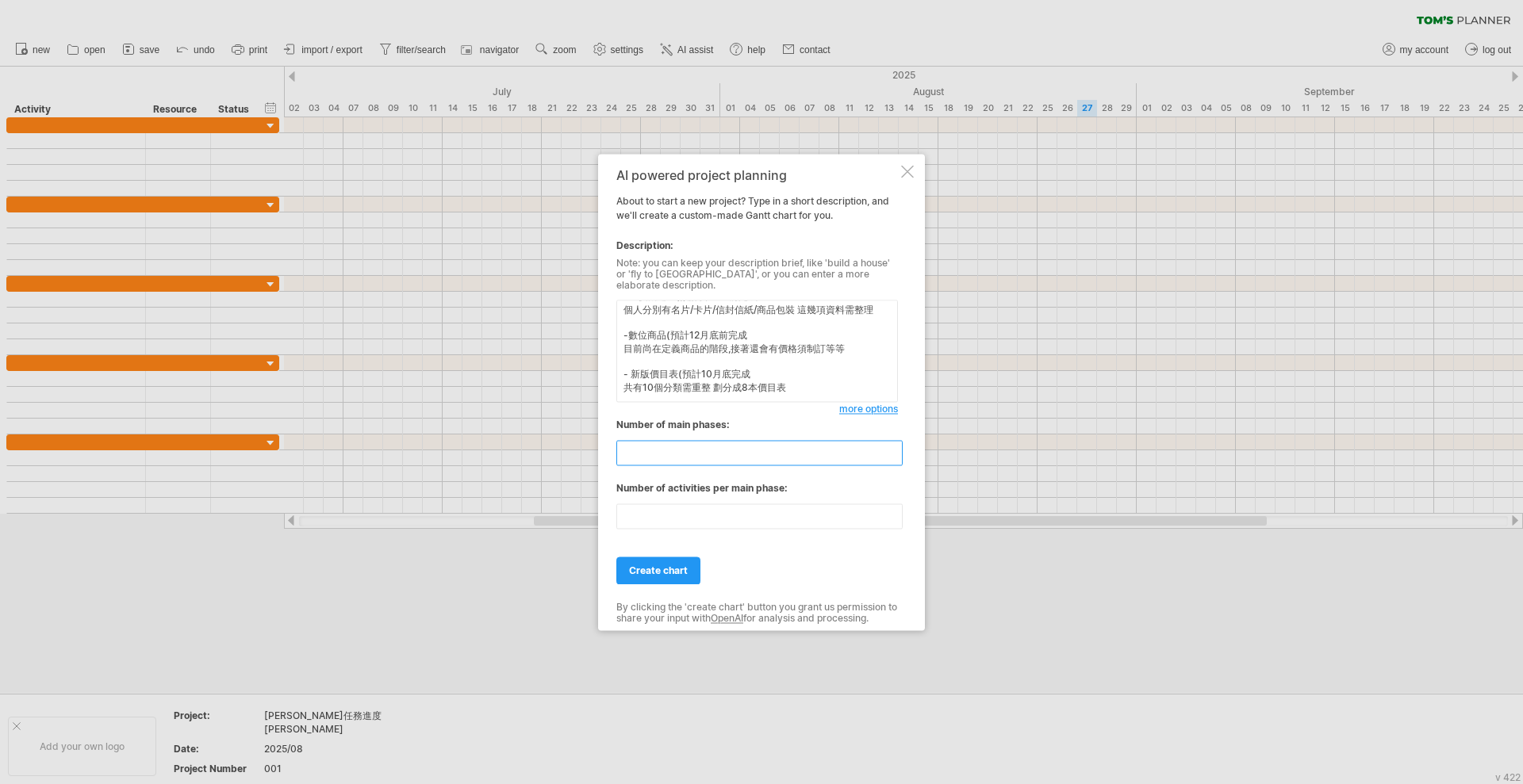
drag, startPoint x: 658, startPoint y: 452, endPoint x: 601, endPoint y: 453, distance: 57.0
click at [601, 453] on div "AI powered project planning About to start a new project? Type in a short descr…" at bounding box center [761, 392] width 327 height 476
type input "*"
click at [667, 505] on input "**" at bounding box center [759, 516] width 286 height 26
click at [680, 454] on input "*" at bounding box center [759, 452] width 286 height 26
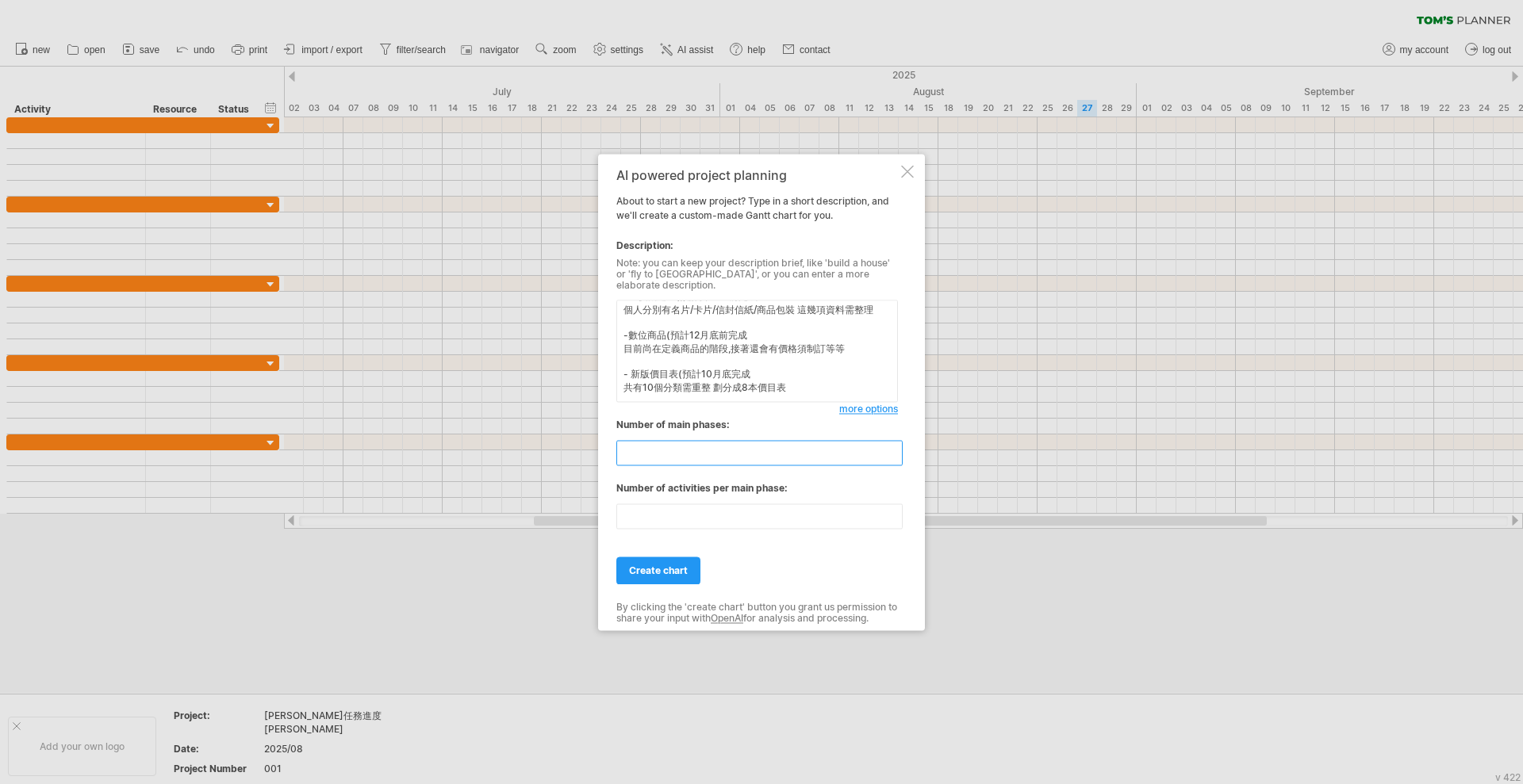
type input "*"
click at [720, 512] on input "**" at bounding box center [759, 516] width 286 height 26
drag, startPoint x: 720, startPoint y: 512, endPoint x: 567, endPoint y: 509, distance: 153.0
click at [567, 509] on div "Trying to reach [DOMAIN_NAME] Connected again... 0% clear filter new" at bounding box center [761, 392] width 1523 height 784
type input "*"
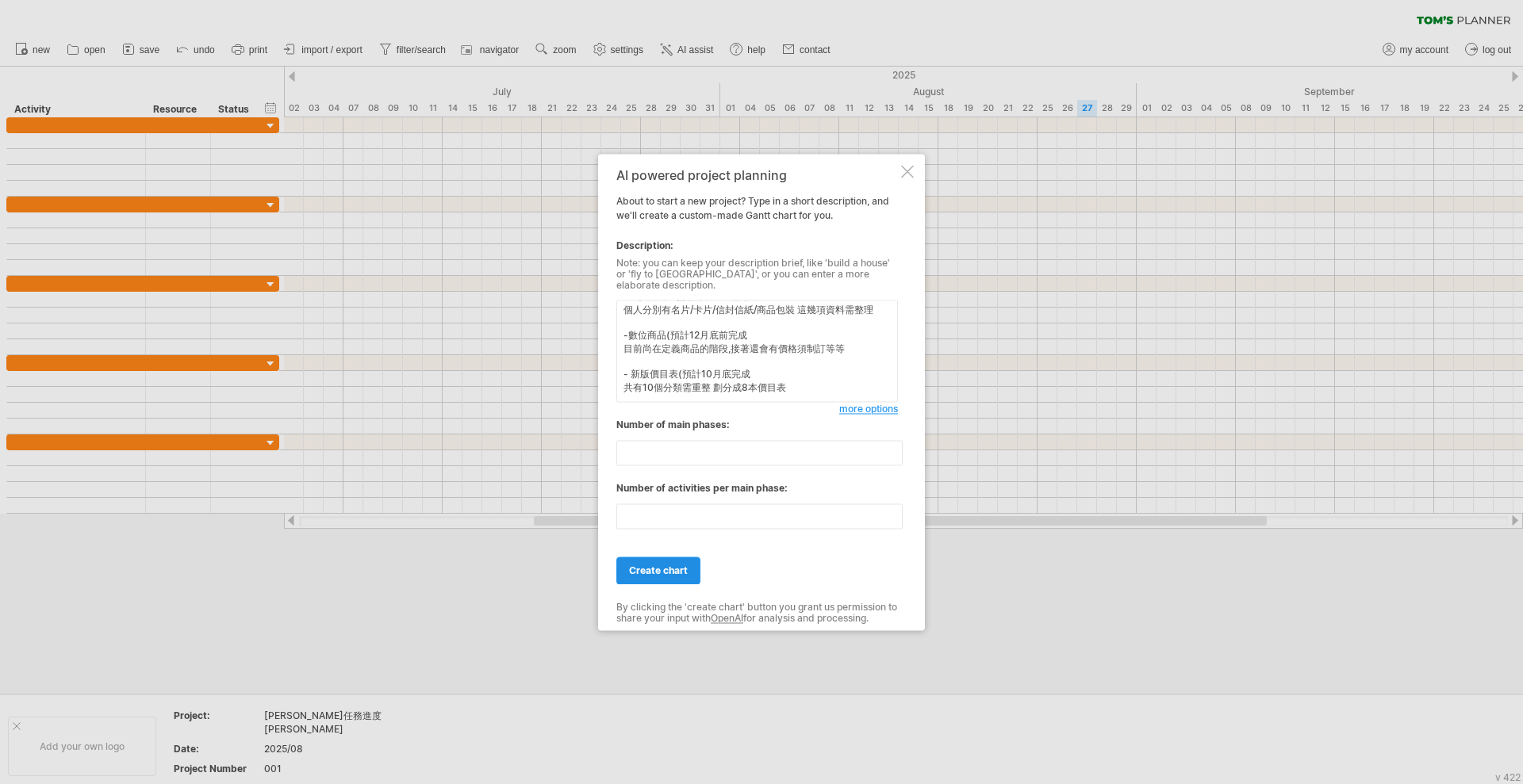
click at [675, 568] on span "create chart" at bounding box center [658, 570] width 59 height 12
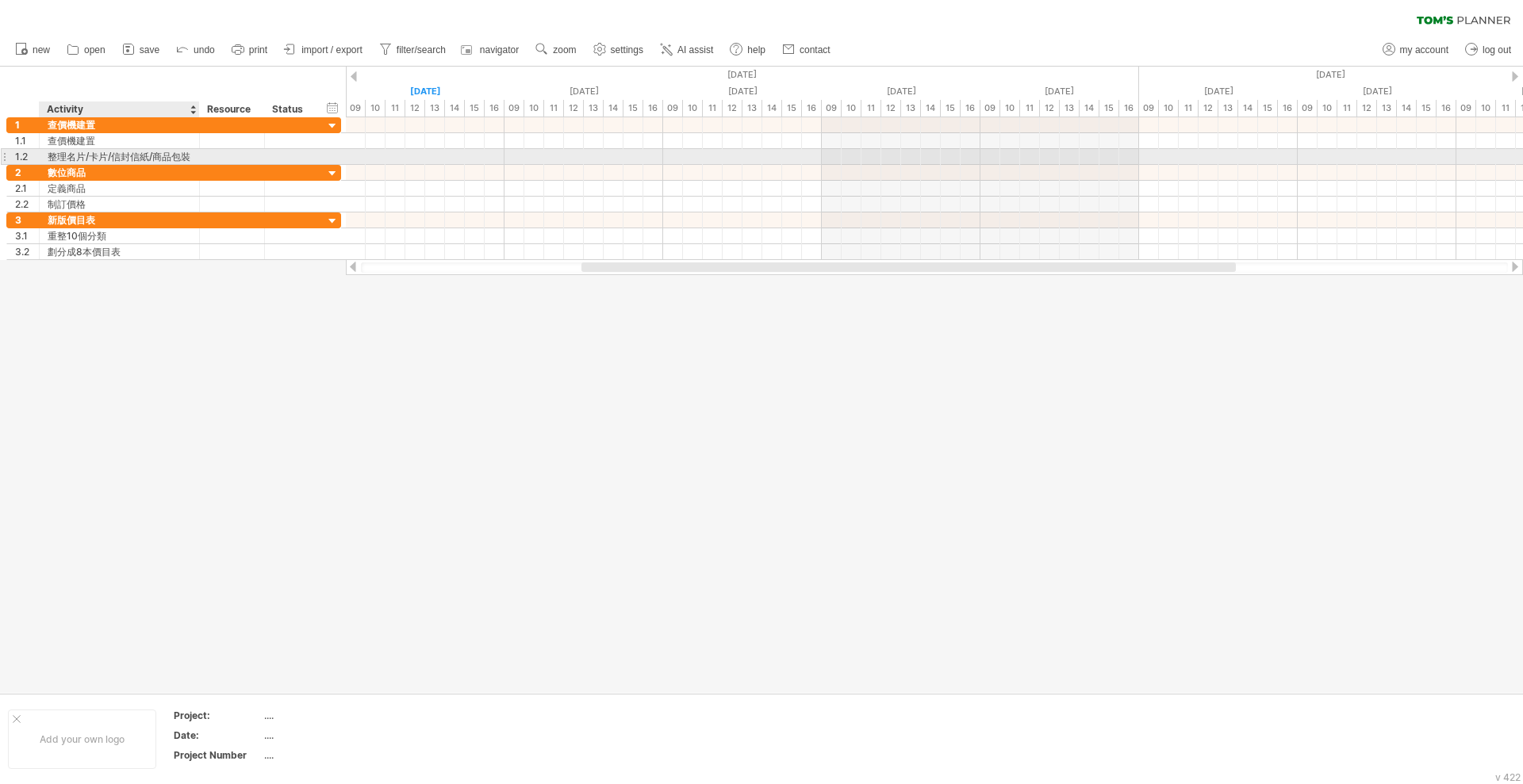
click at [109, 153] on div "整理名片/卡片/信封信紙/商品包裝" at bounding box center [119, 156] width 144 height 15
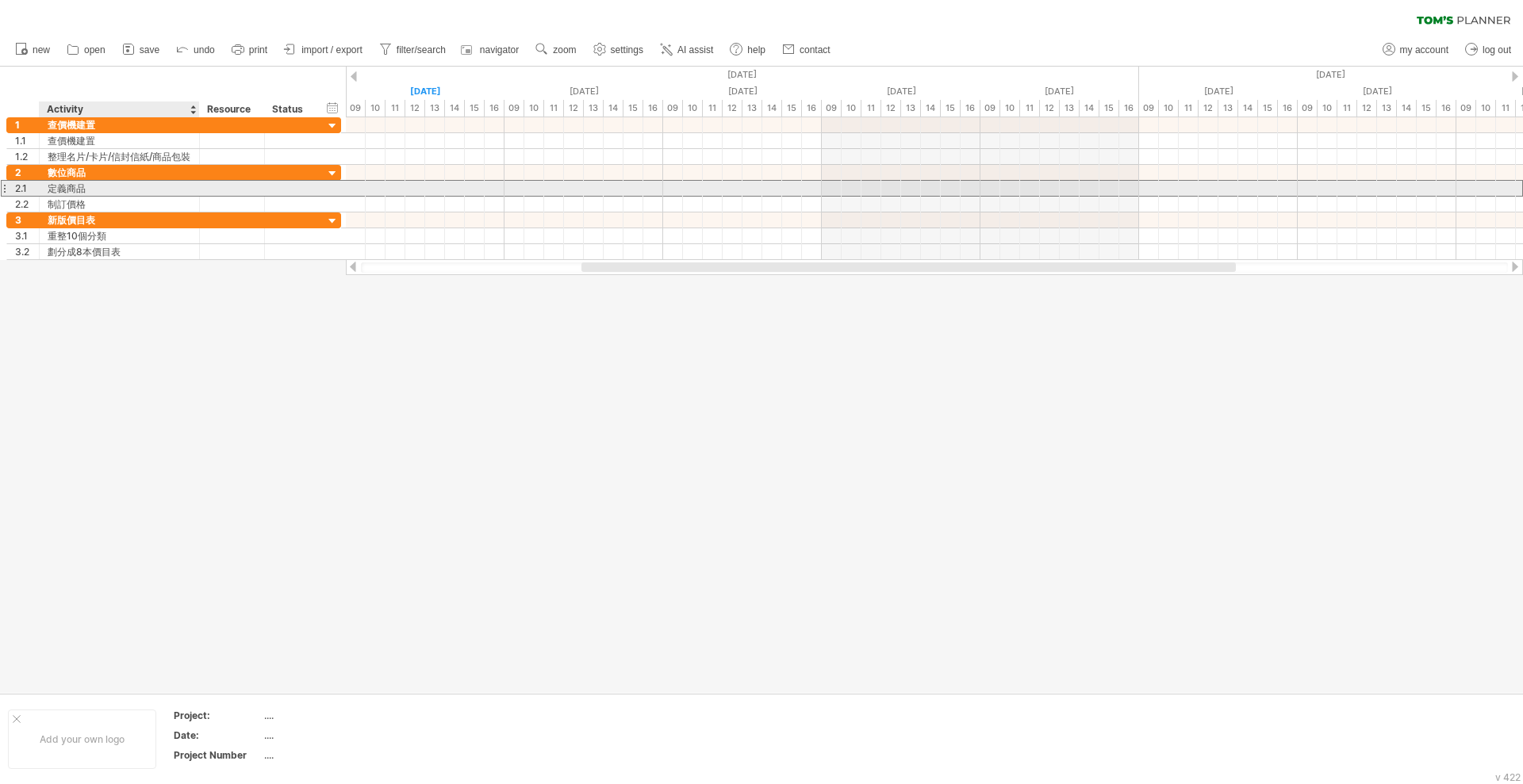
click at [110, 190] on div "定義商品" at bounding box center [119, 188] width 144 height 15
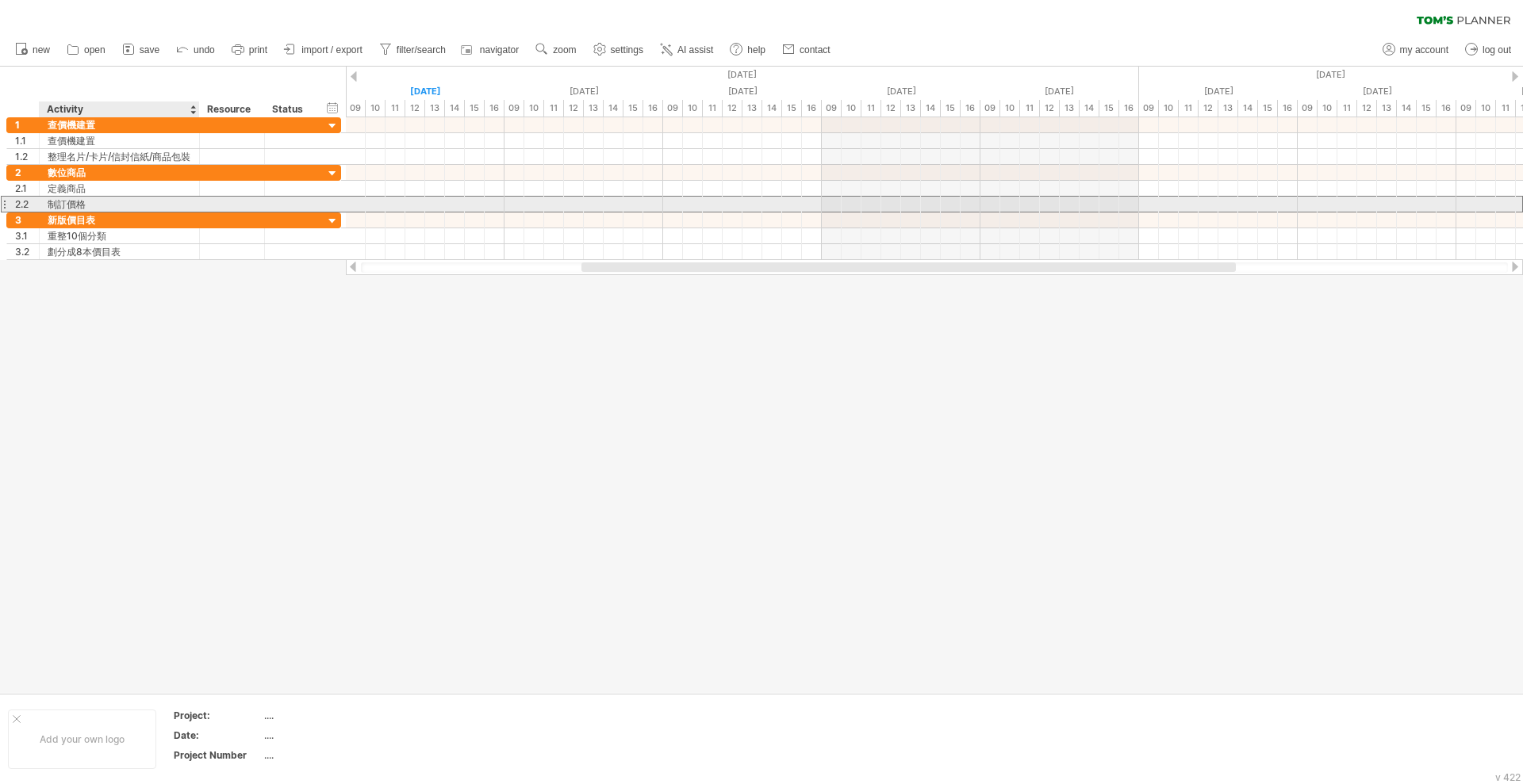
click at [98, 205] on div "制訂價格" at bounding box center [119, 204] width 144 height 15
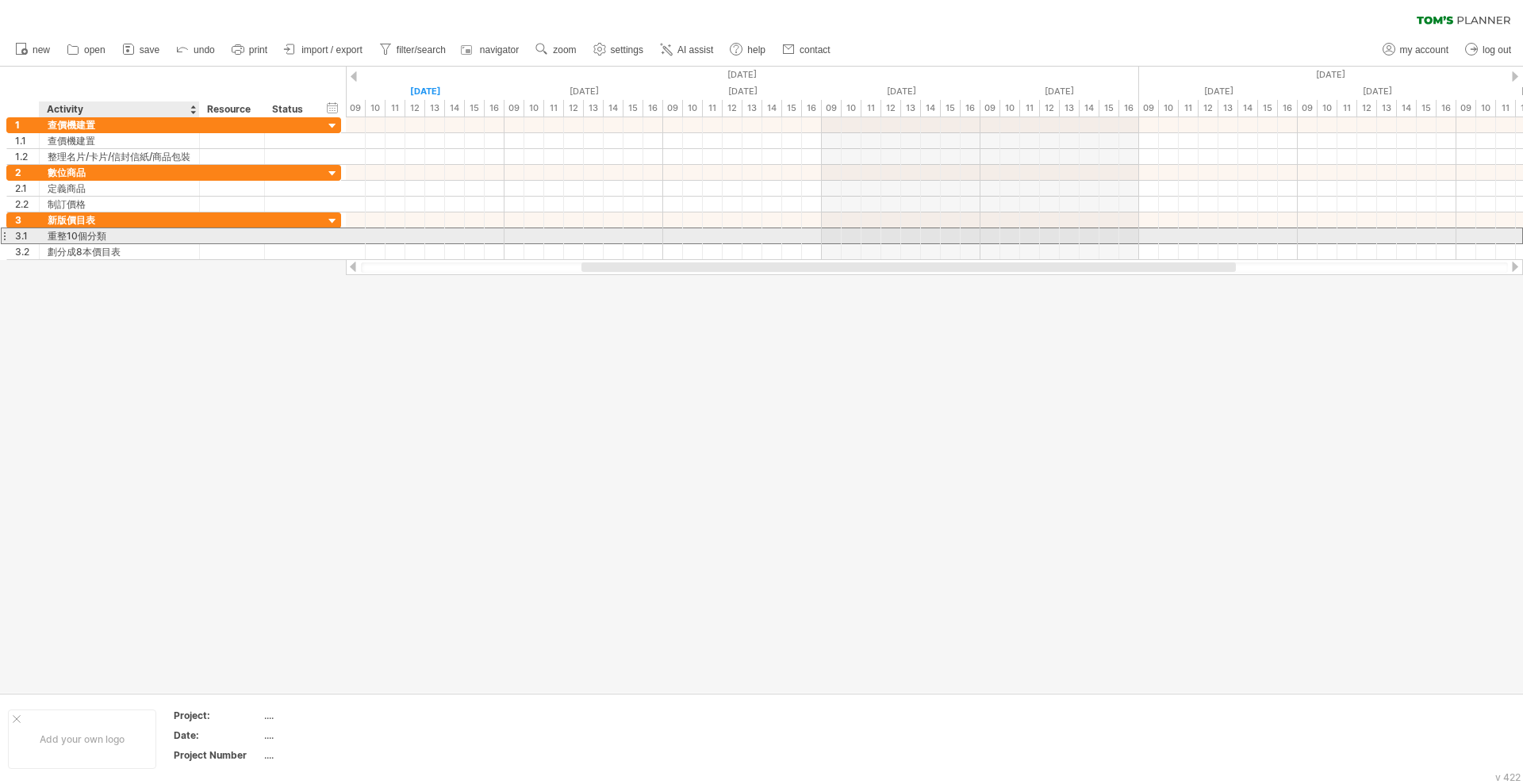
click at [95, 236] on div "重整10個分類" at bounding box center [119, 236] width 144 height 15
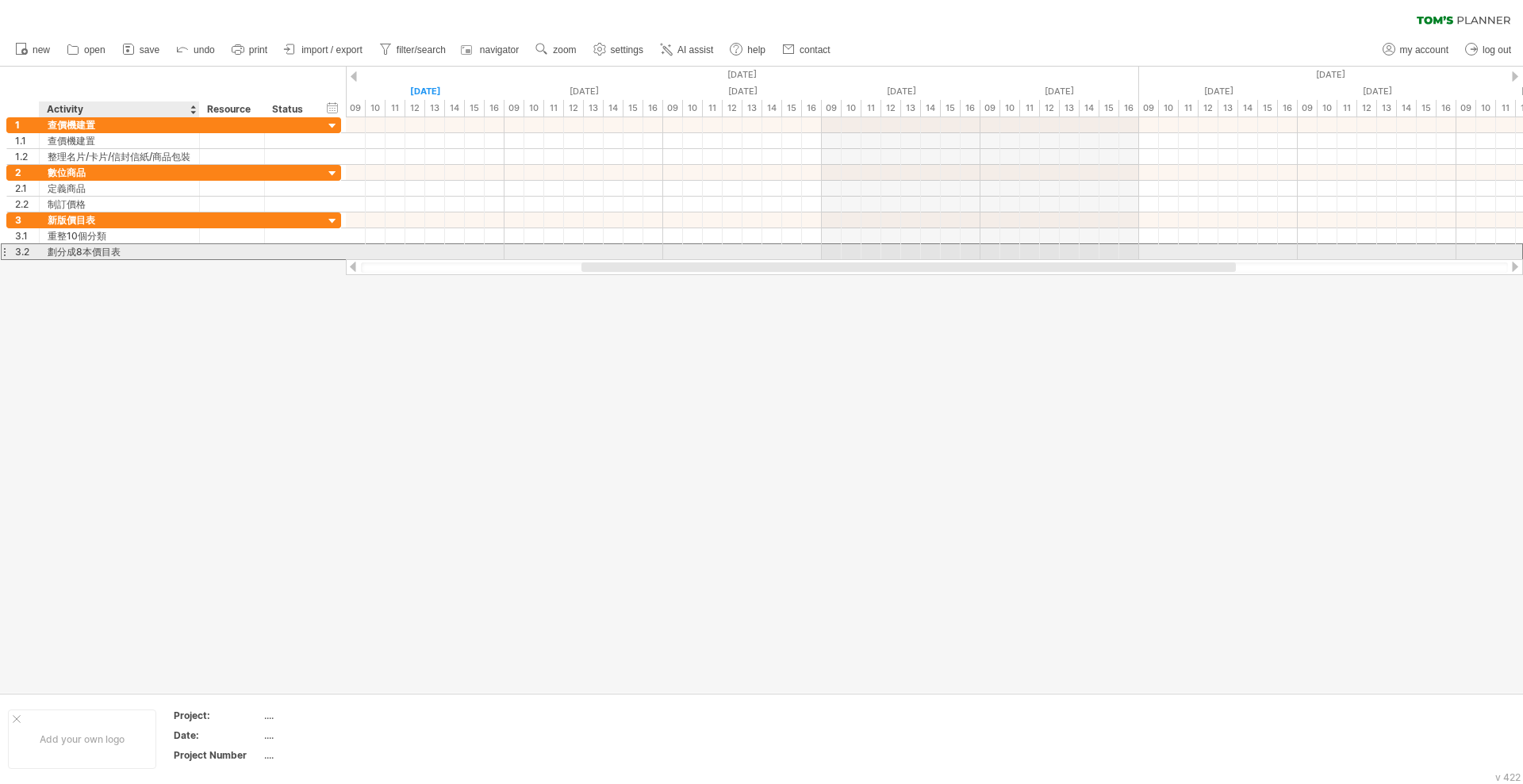
click at [92, 257] on div "劃分成8本價目表" at bounding box center [119, 252] width 144 height 15
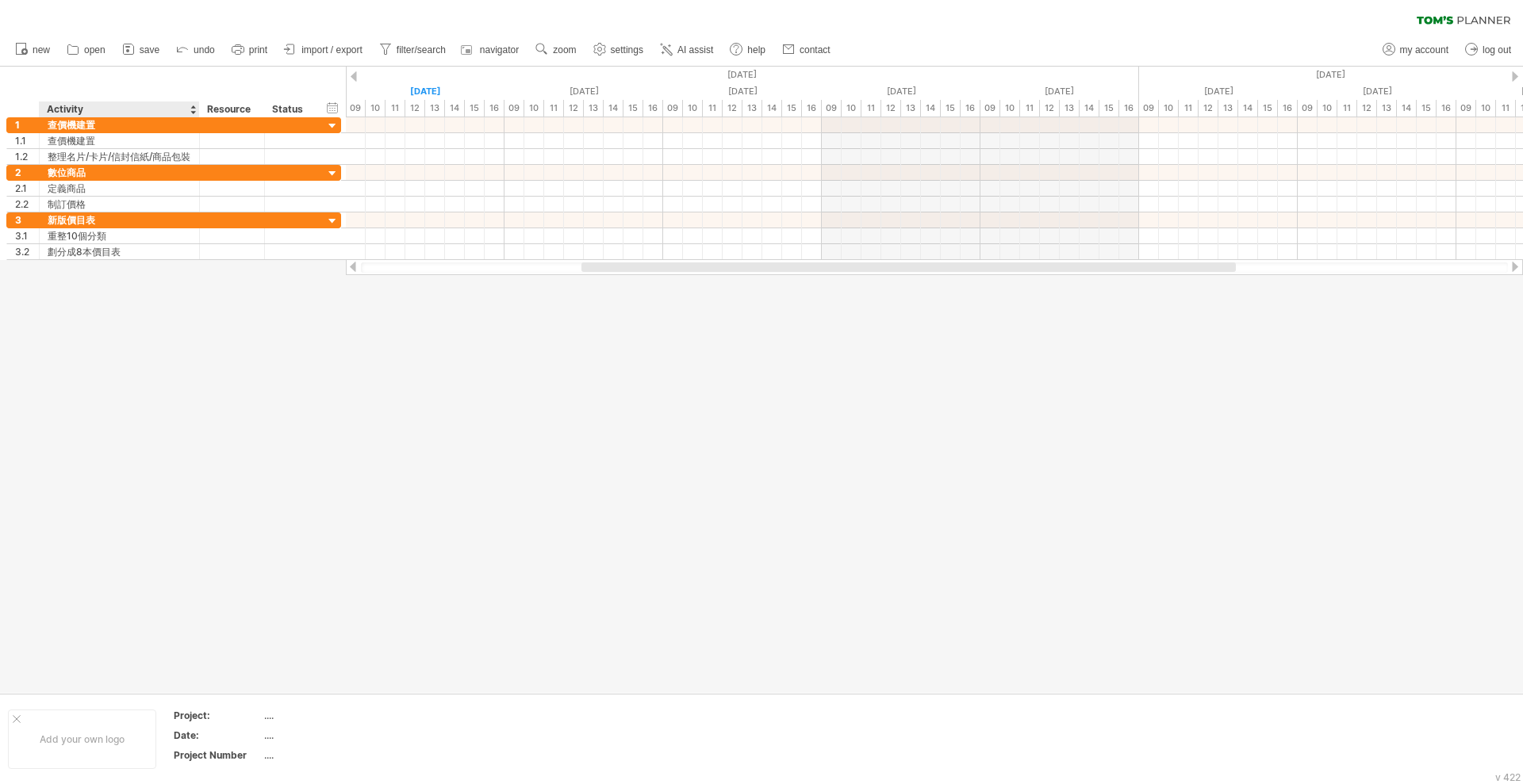
click at [119, 264] on div at bounding box center [761, 379] width 1523 height 626
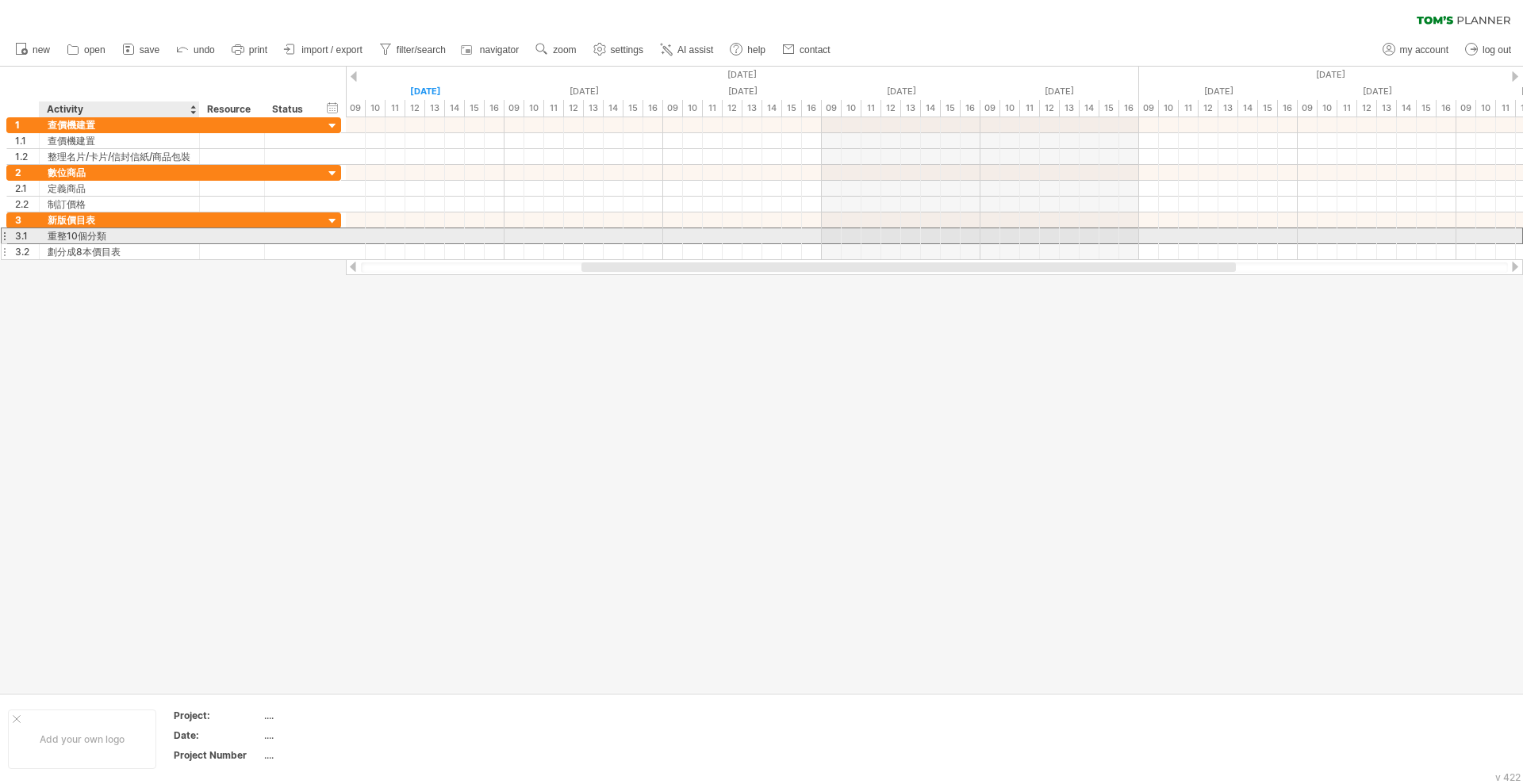
drag, startPoint x: 102, startPoint y: 237, endPoint x: 99, endPoint y: 249, distance: 12.4
click at [102, 237] on div "重整10個分類" at bounding box center [119, 236] width 144 height 15
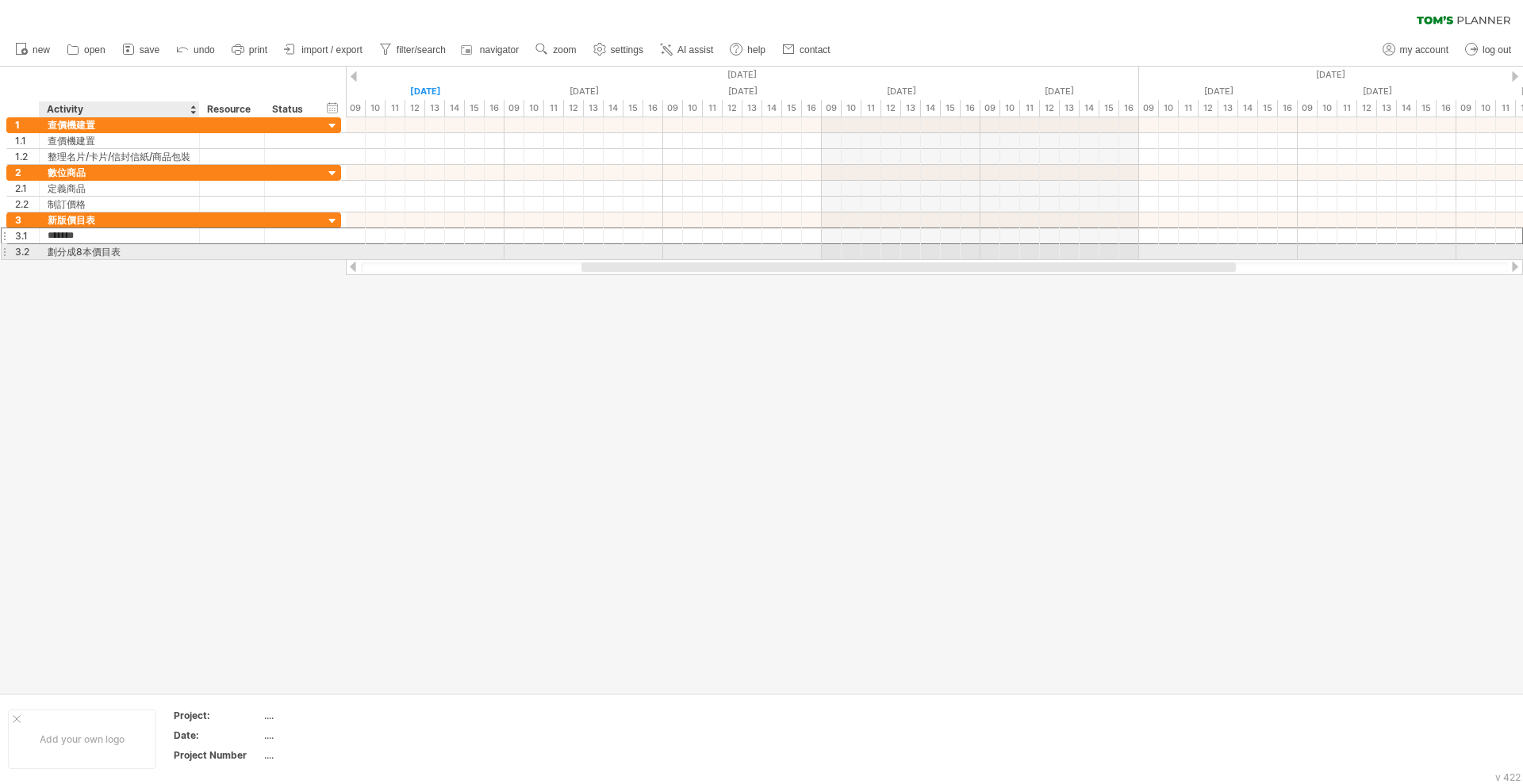
click at [95, 254] on div "劃分成8本價目表" at bounding box center [119, 252] width 144 height 15
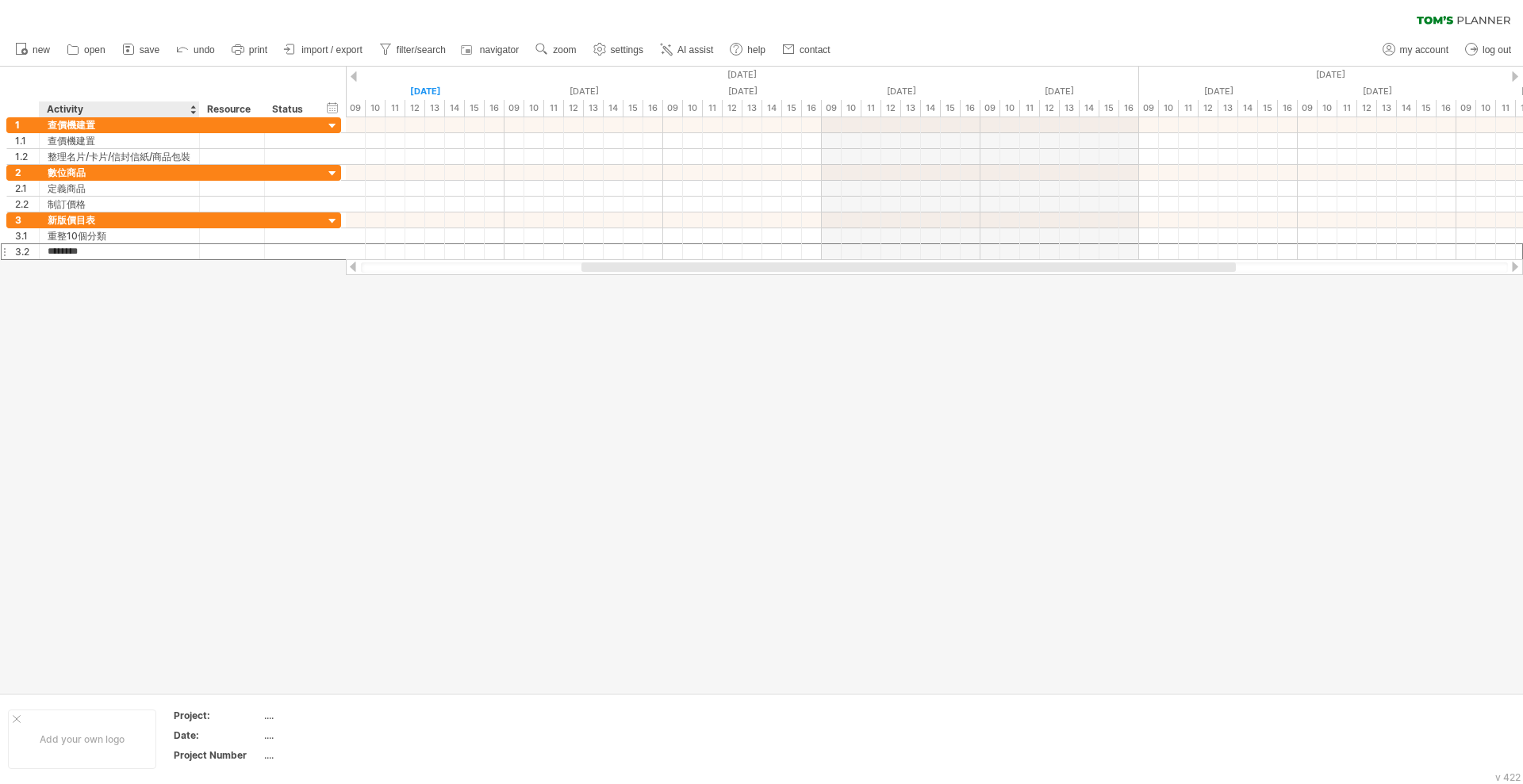
click at [111, 285] on div at bounding box center [761, 379] width 1523 height 626
click at [207, 351] on div "AI-assist" at bounding box center [192, 359] width 163 height 26
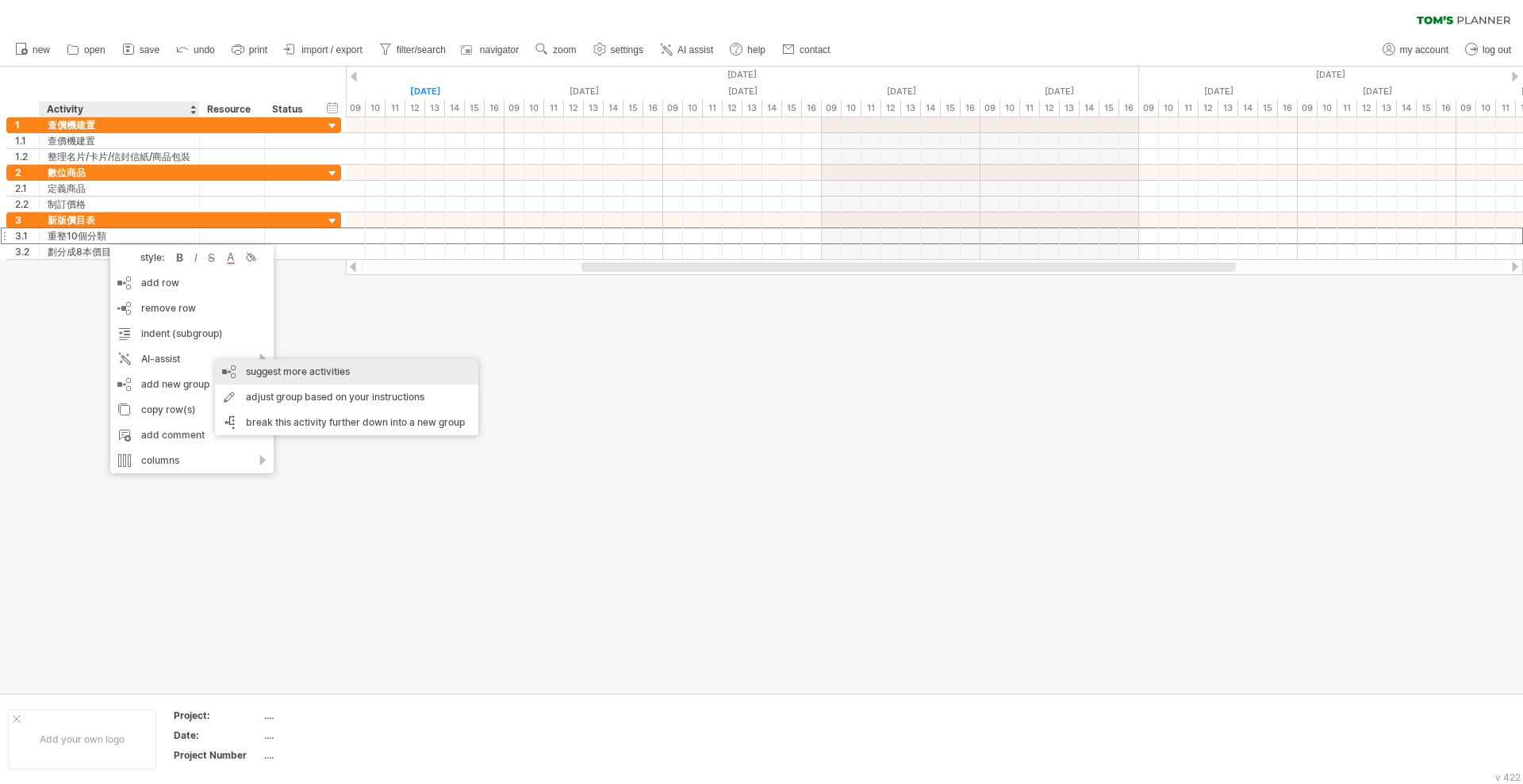
click at [318, 367] on div "suggest more activities" at bounding box center [346, 372] width 264 height 26
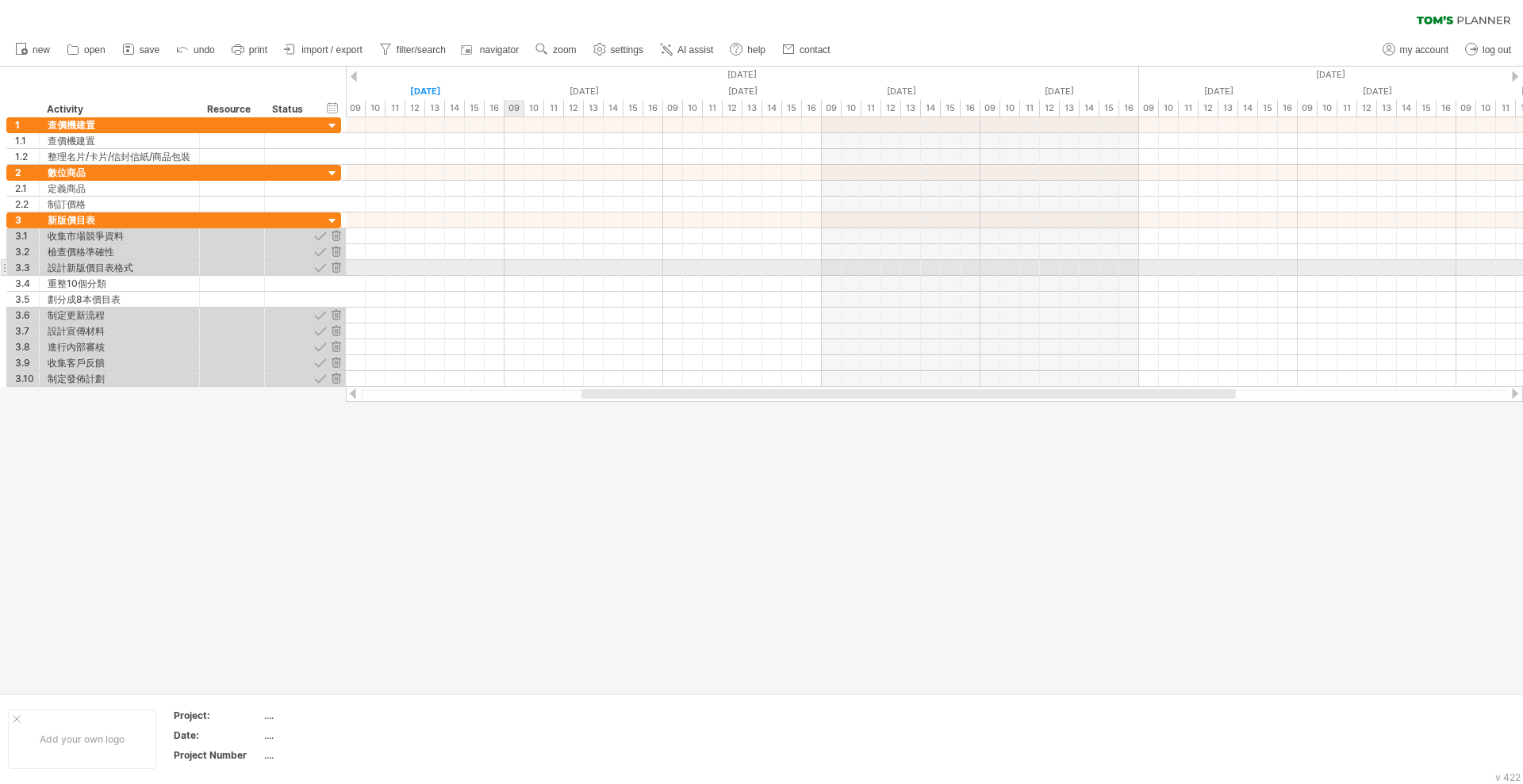
click at [514, 274] on div at bounding box center [934, 268] width 1177 height 16
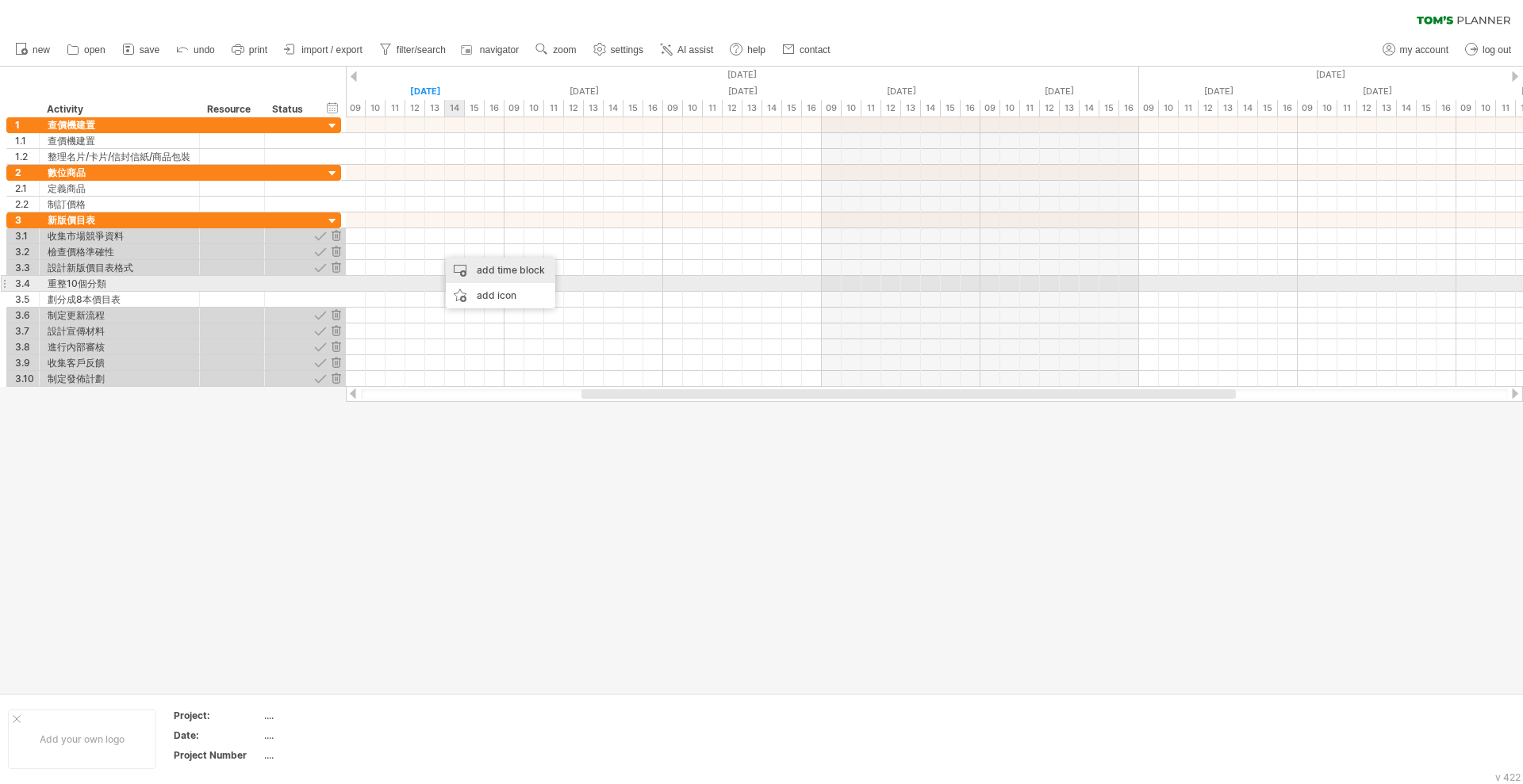
click at [480, 276] on div "add time block" at bounding box center [501, 270] width 110 height 26
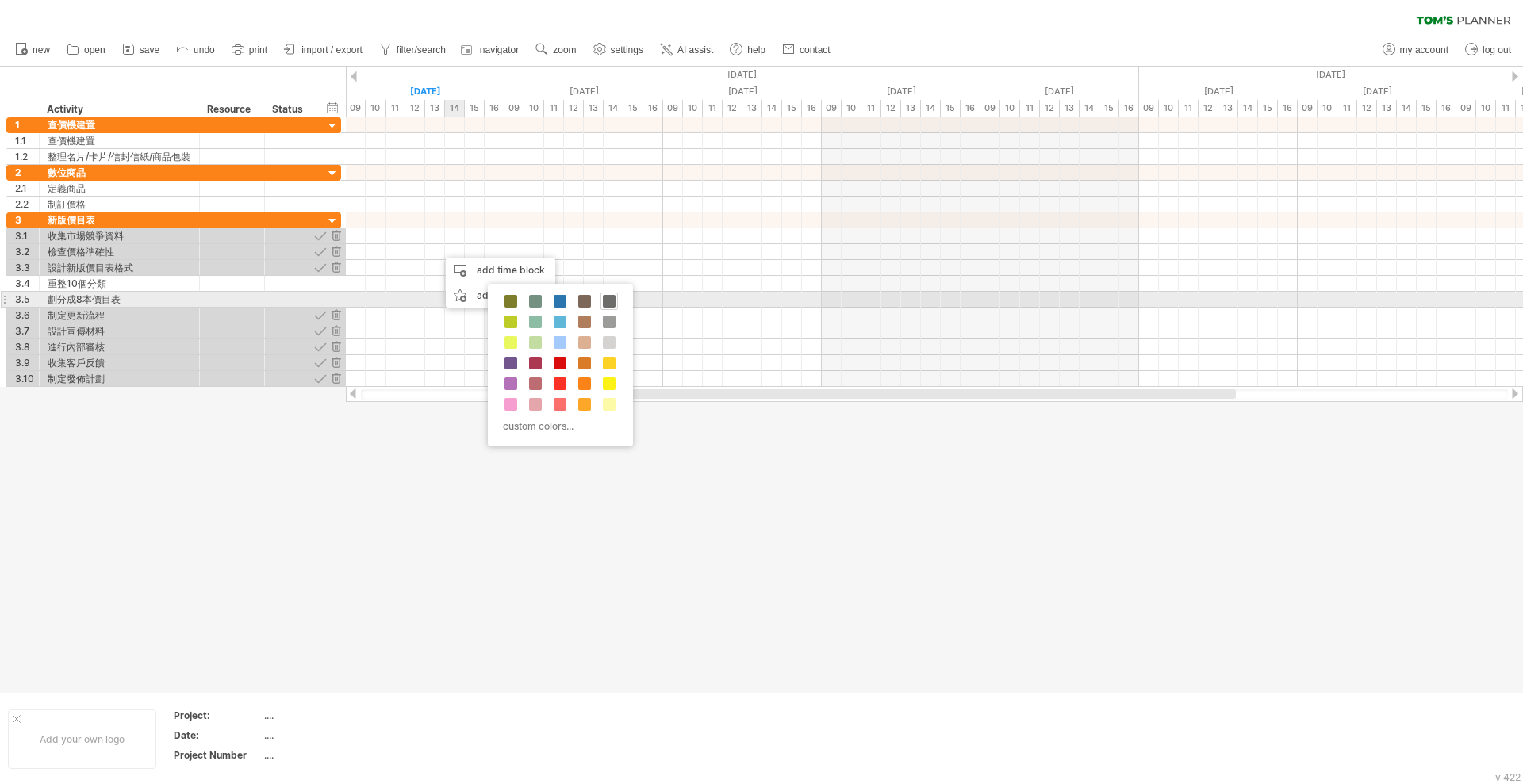
click at [606, 301] on span at bounding box center [609, 301] width 12 height 12
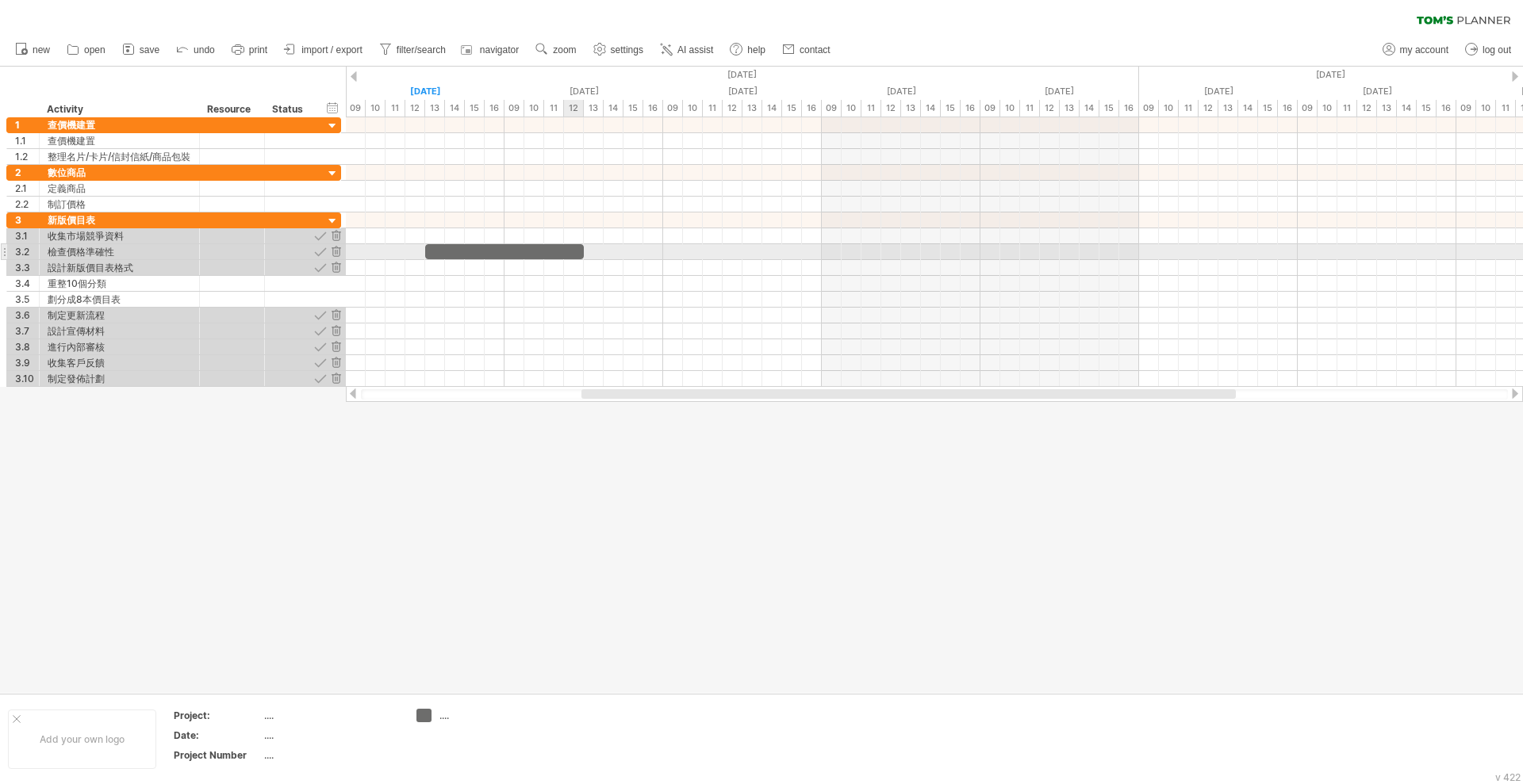
click at [564, 251] on div at bounding box center [504, 252] width 159 height 15
click at [597, 250] on div at bounding box center [934, 252] width 1177 height 16
drag, startPoint x: 584, startPoint y: 254, endPoint x: 434, endPoint y: 253, distance: 150.0
click at [418, 254] on div "[DATE] - 0.5 days [DATE]" at bounding box center [934, 252] width 1177 height 269
drag, startPoint x: 504, startPoint y: 252, endPoint x: 452, endPoint y: 252, distance: 52.0
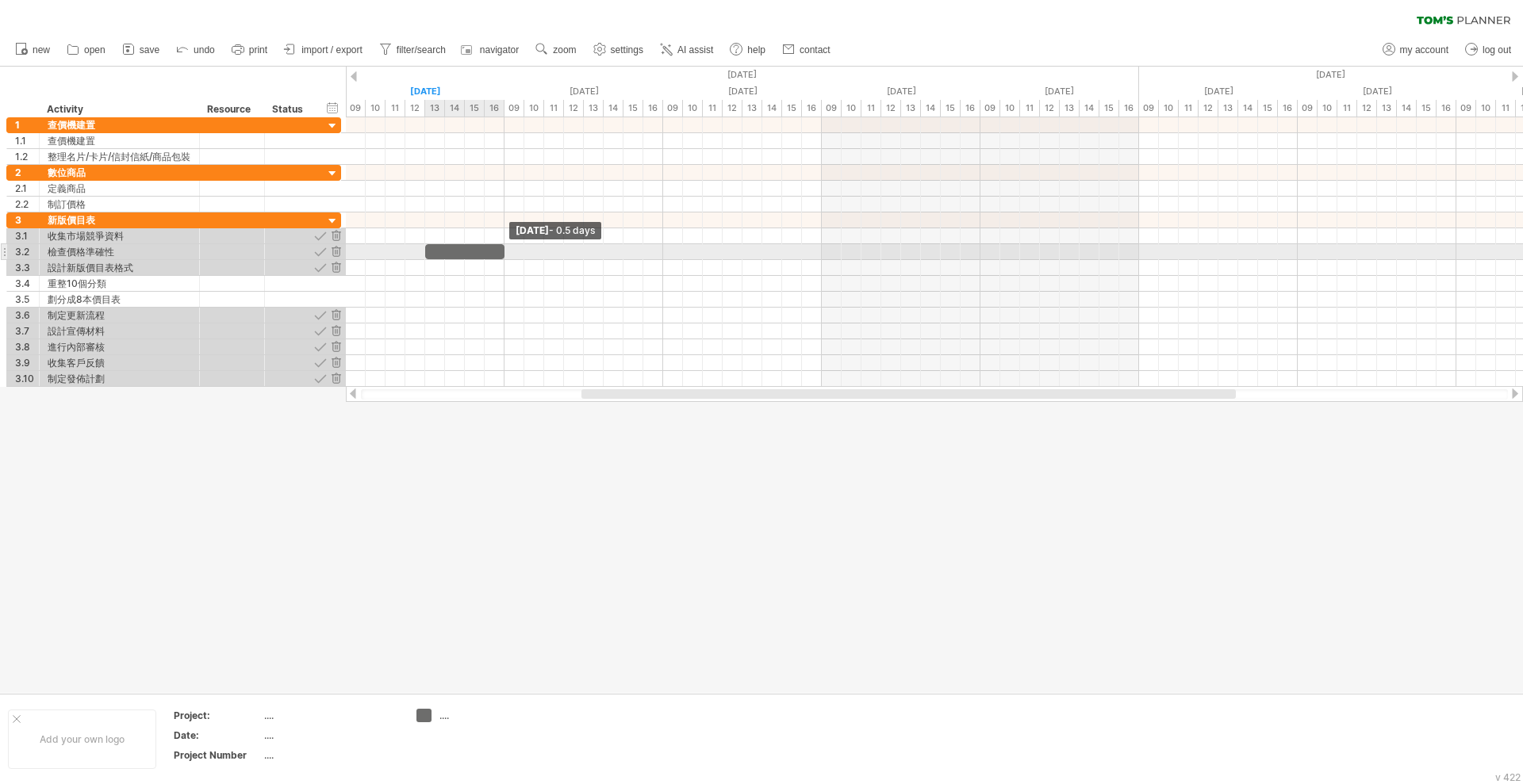
click at [452, 252] on div at bounding box center [464, 252] width 79 height 15
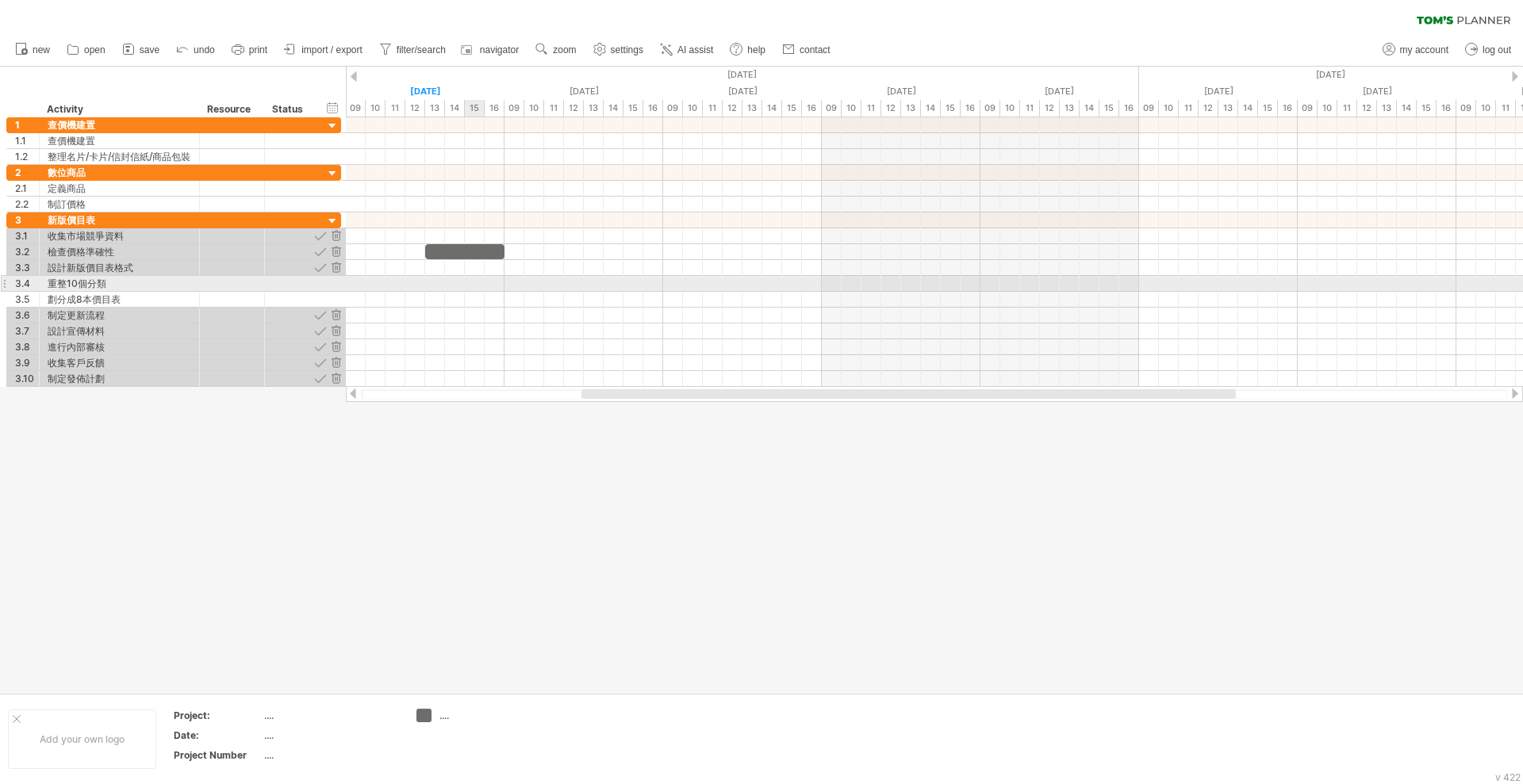
click at [472, 292] on div at bounding box center [934, 299] width 1177 height 16
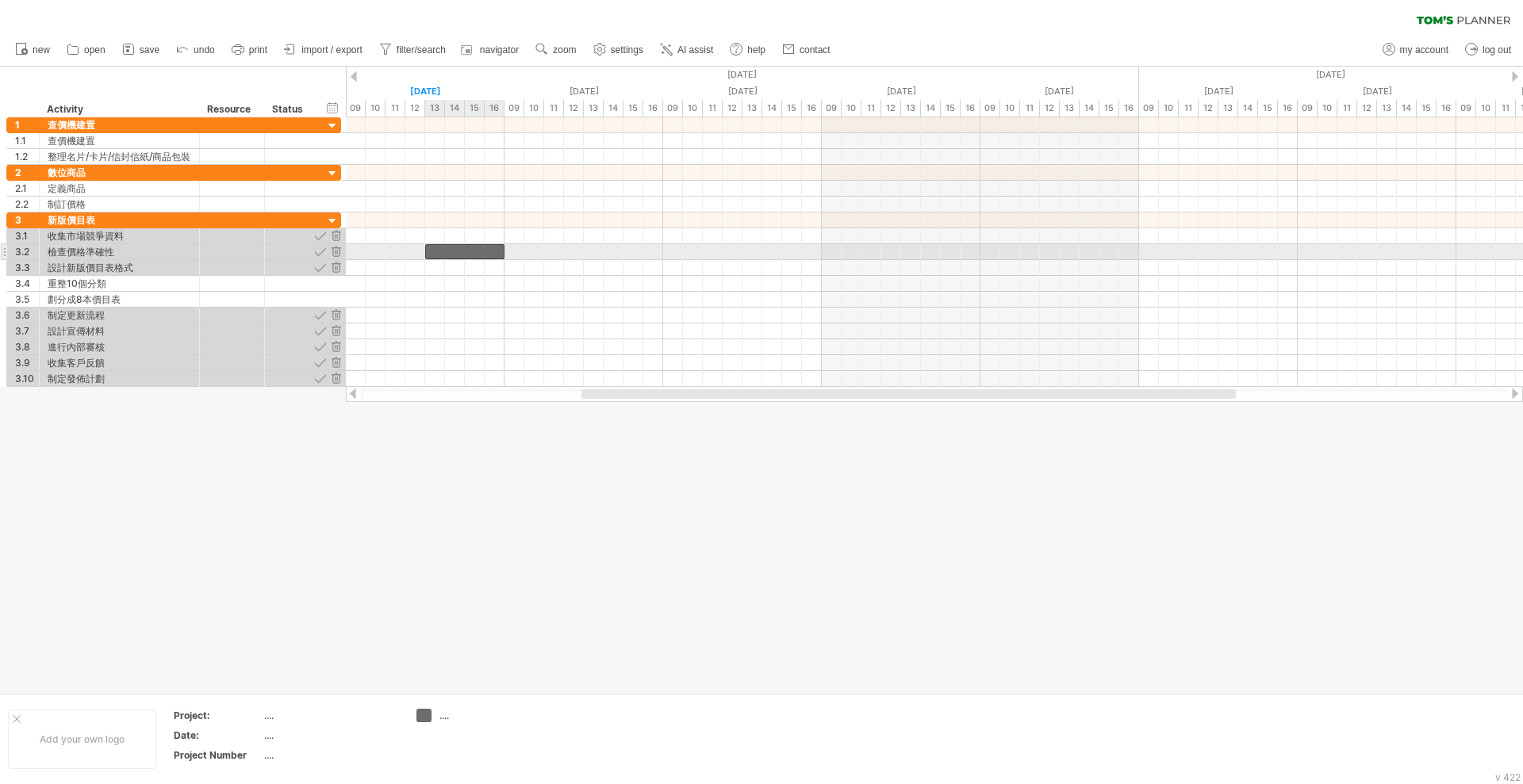
click at [444, 250] on div at bounding box center [464, 252] width 79 height 15
click at [518, 250] on div at bounding box center [934, 252] width 1177 height 16
click at [621, 250] on div at bounding box center [934, 252] width 1177 height 16
click at [666, 250] on div at bounding box center [934, 252] width 1177 height 16
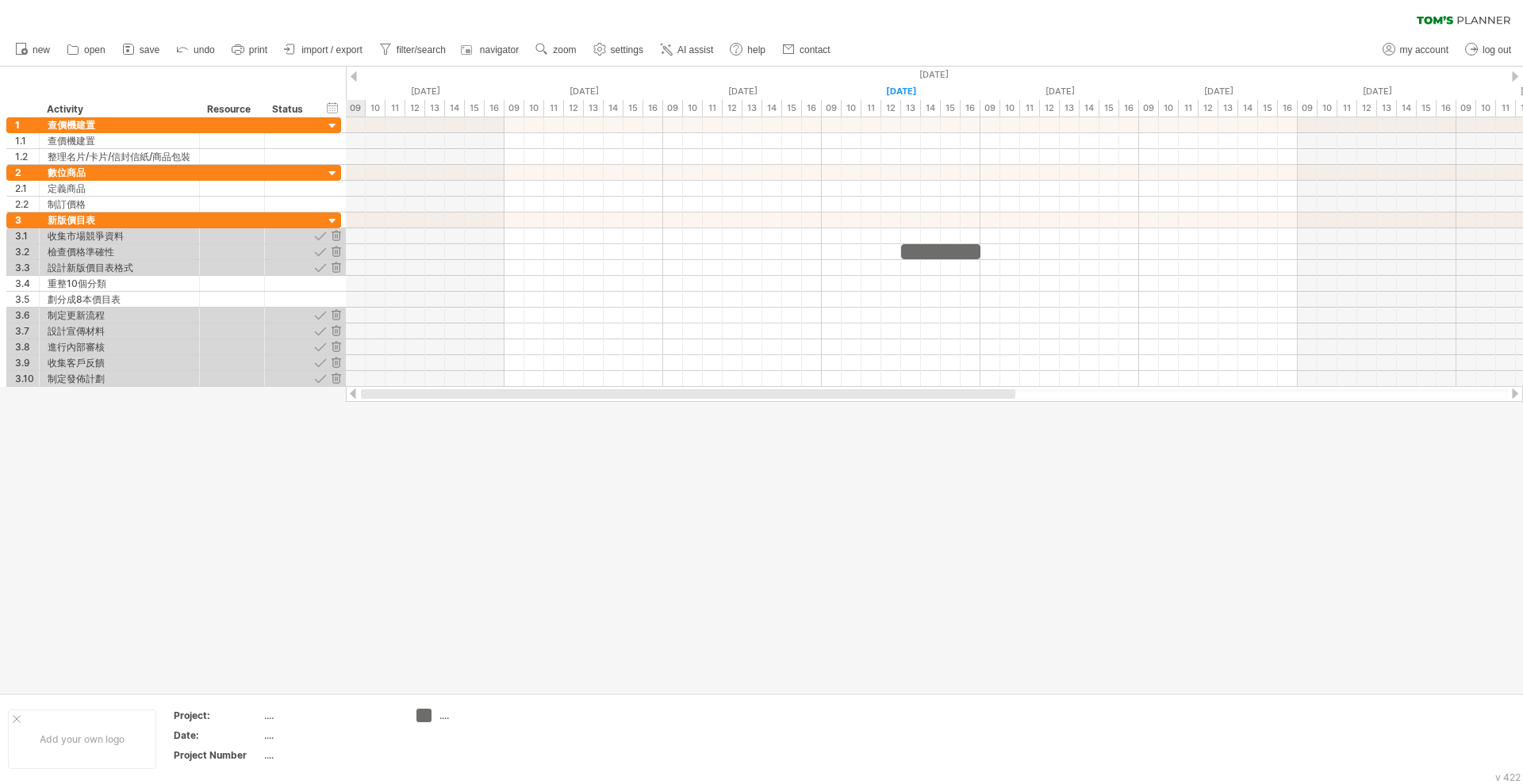
drag, startPoint x: 766, startPoint y: 392, endPoint x: 531, endPoint y: 391, distance: 235.0
click at [502, 398] on div at bounding box center [688, 393] width 655 height 9
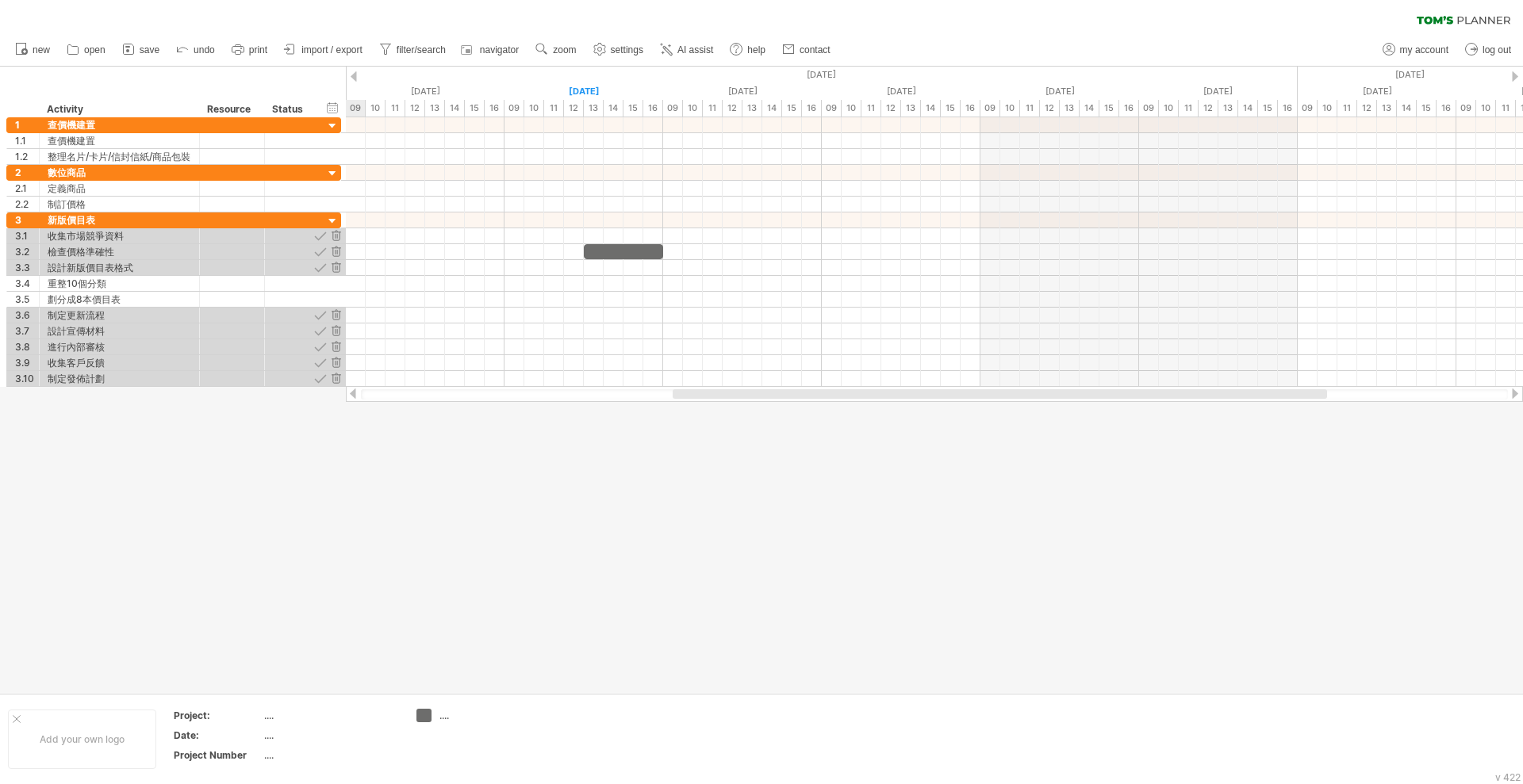
drag, startPoint x: 569, startPoint y: 393, endPoint x: 701, endPoint y: 392, distance: 132.0
click at [701, 392] on div at bounding box center [1000, 393] width 655 height 9
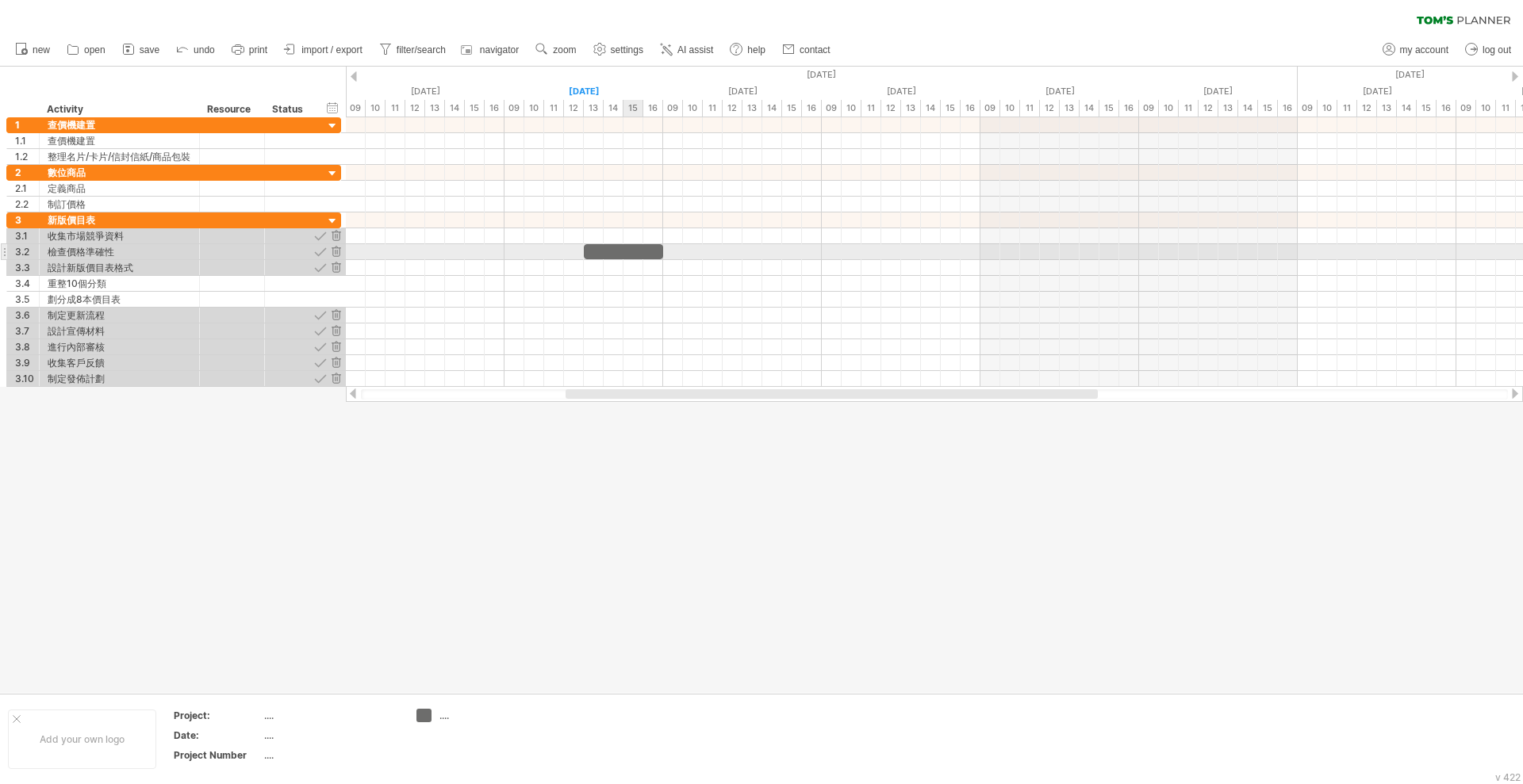
click at [633, 249] on div at bounding box center [623, 252] width 79 height 15
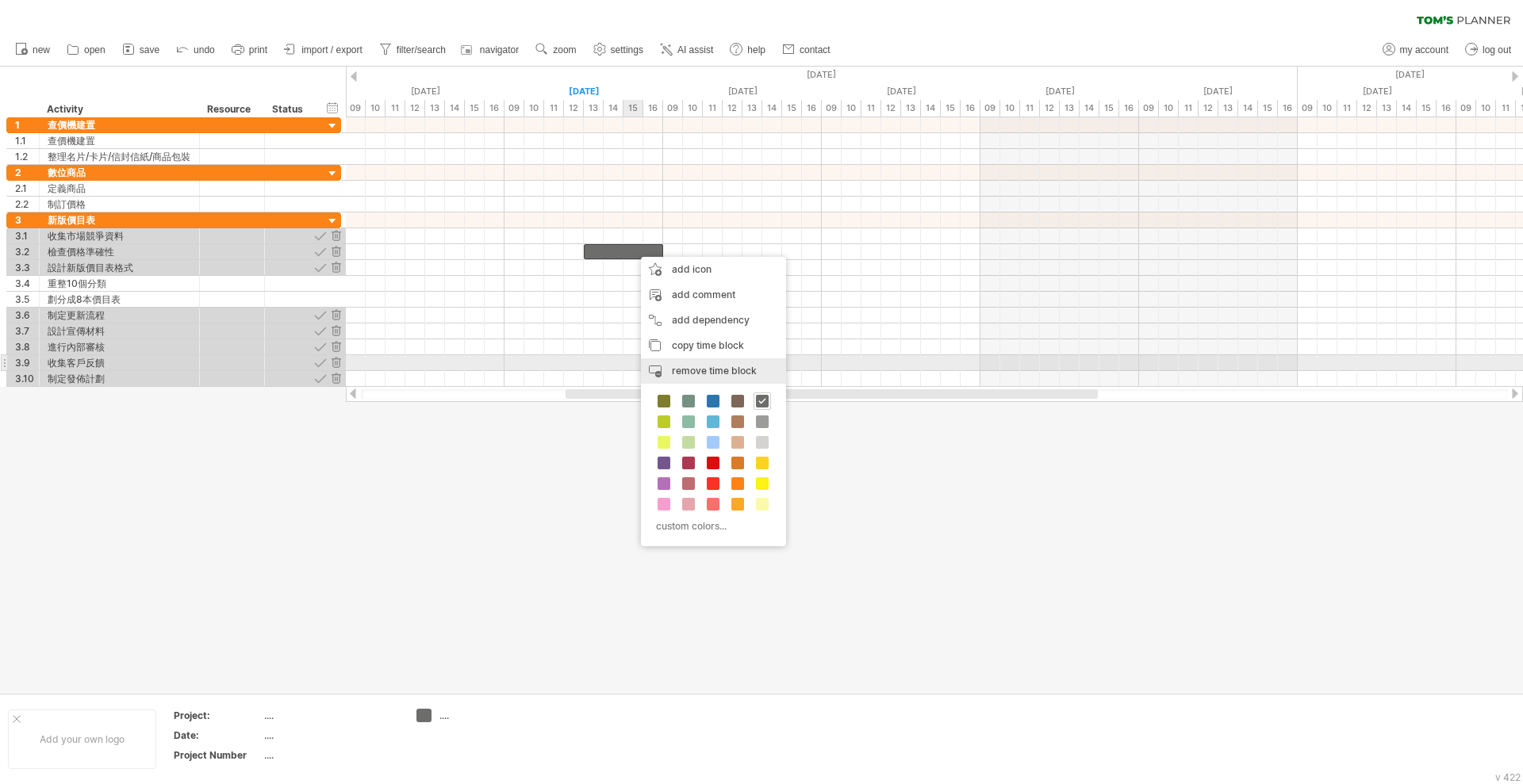
click at [701, 367] on span "remove time block" at bounding box center [715, 371] width 85 height 12
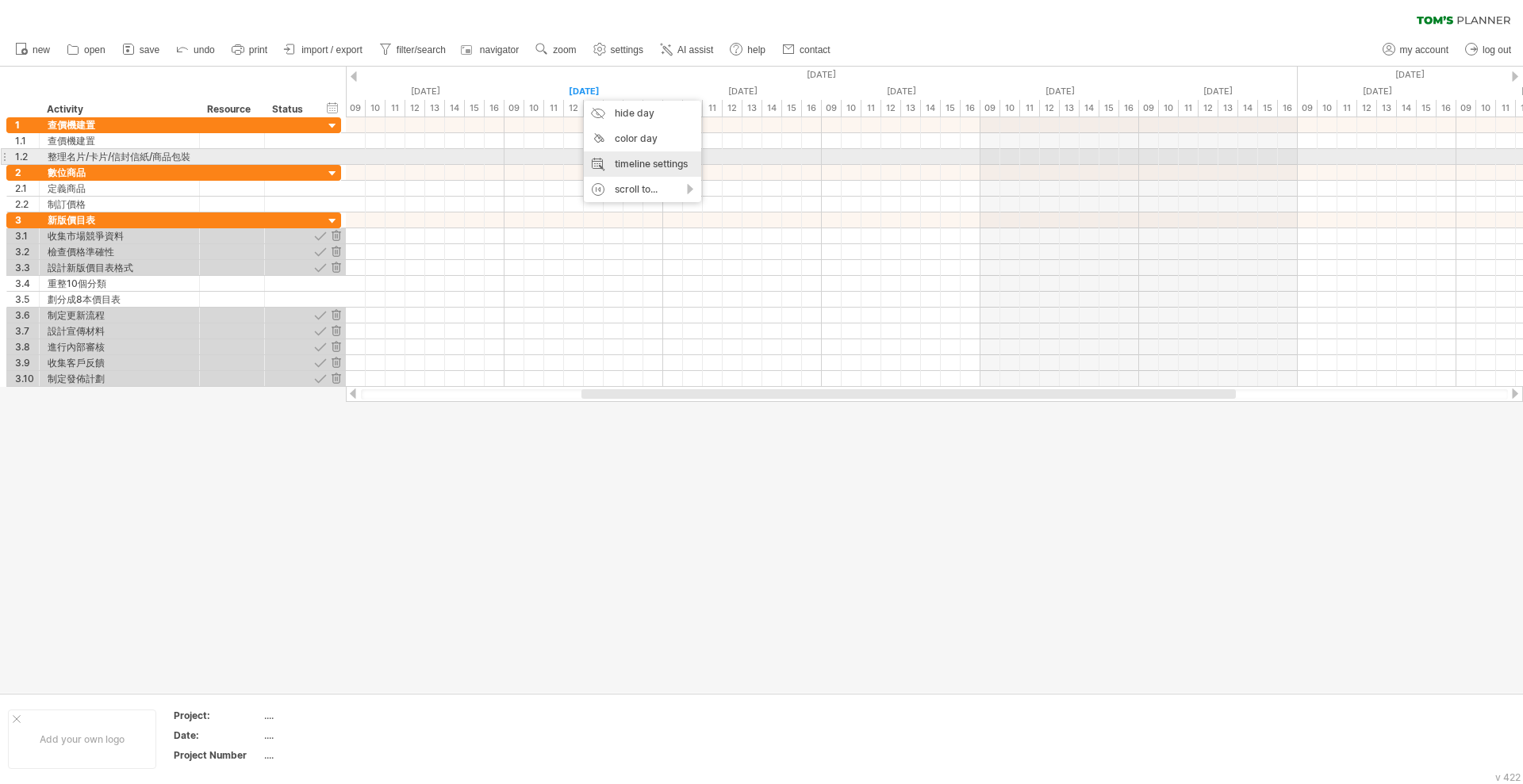
click at [663, 163] on div "timeline settings" at bounding box center [642, 164] width 117 height 26
select select "*"
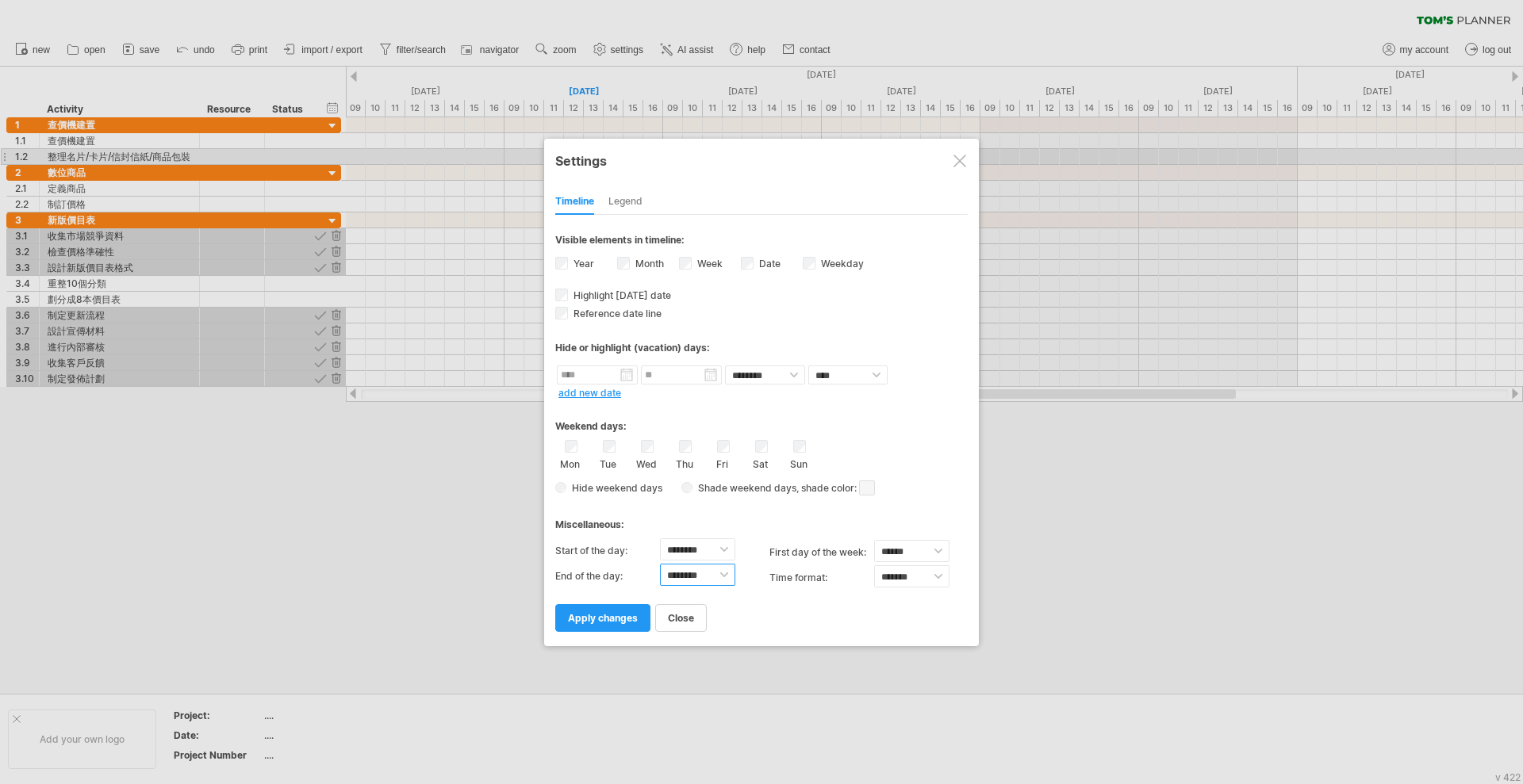
click at [720, 578] on select "******** ******** ******** ******** ******** ******** ******** ******** *******…" at bounding box center [697, 574] width 76 height 22
select select "**"
click at [660, 564] on select "******** ******** ******** ******** ******** ******** ******** ******** *******…" at bounding box center [697, 574] width 76 height 22
click at [717, 402] on div "Weekend days: Mon Tue Wed Thu Fri Sat Sun Hide weekend days" at bounding box center [762, 451] width 413 height 98
click at [770, 373] on select "******** ********" at bounding box center [765, 375] width 80 height 19
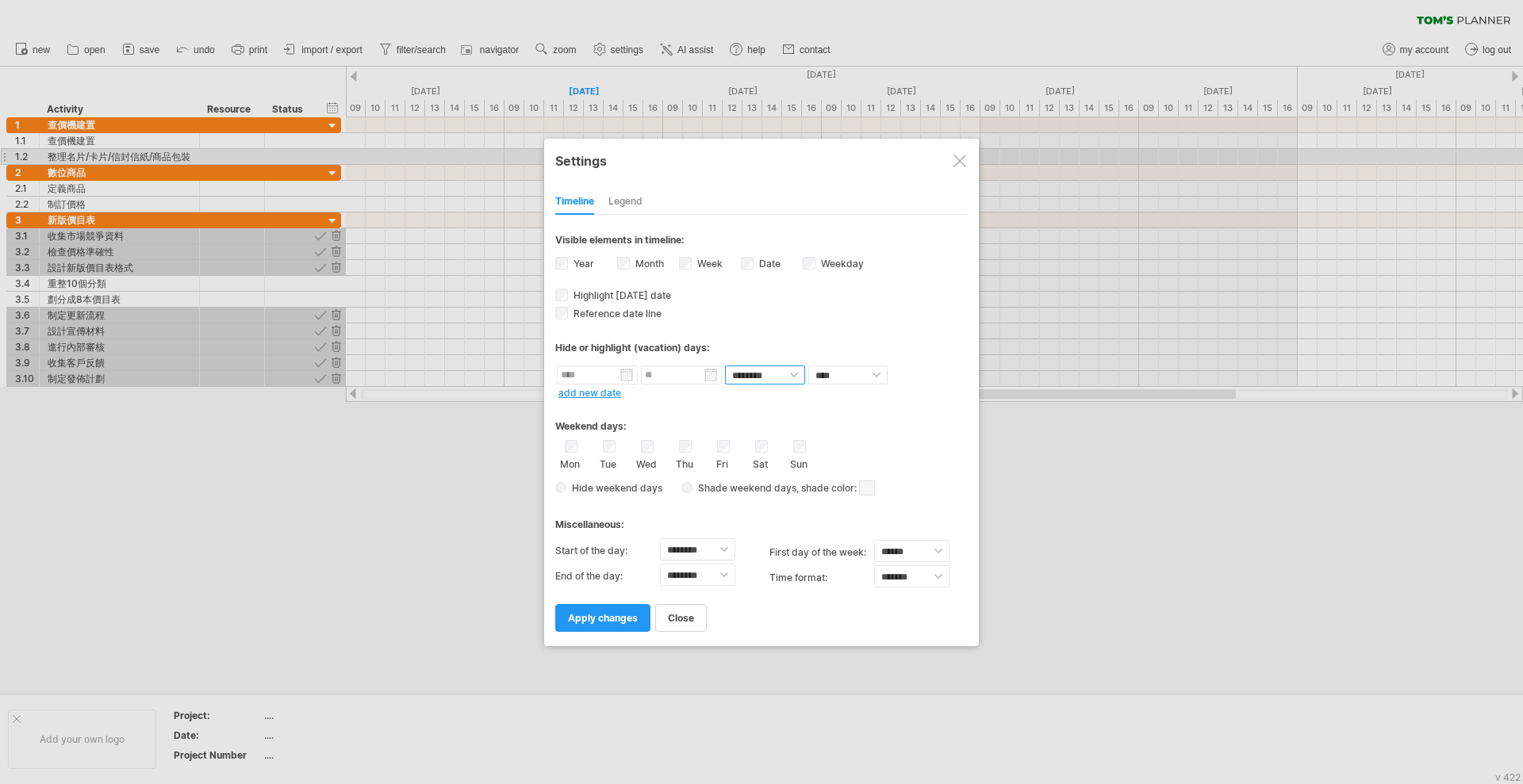
select select "*"
click at [725, 366] on select "******** ********" at bounding box center [765, 375] width 80 height 19
click at [608, 615] on span "apply changes" at bounding box center [603, 618] width 70 height 12
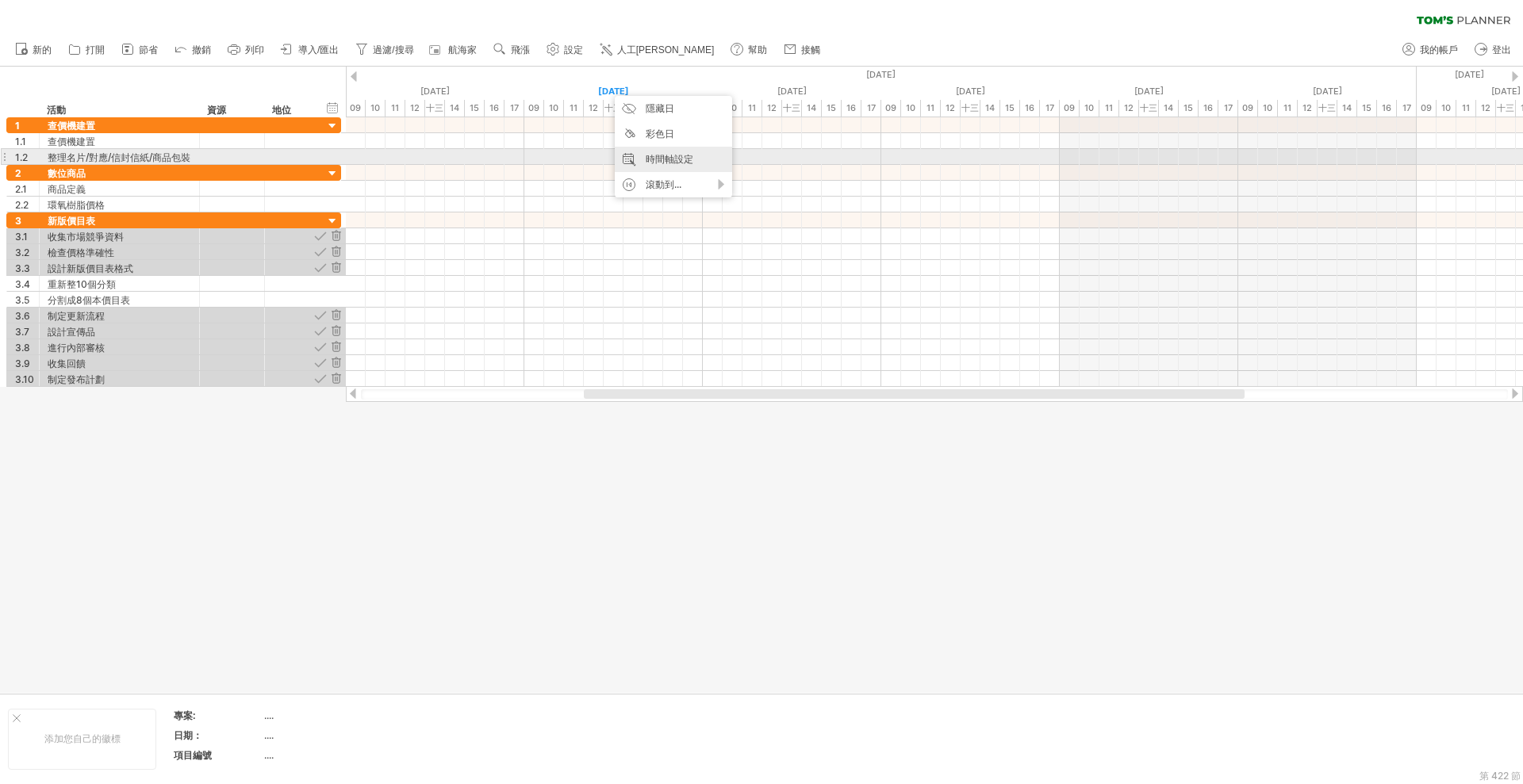
click at [678, 157] on font "時間軸設定" at bounding box center [669, 159] width 47 height 12
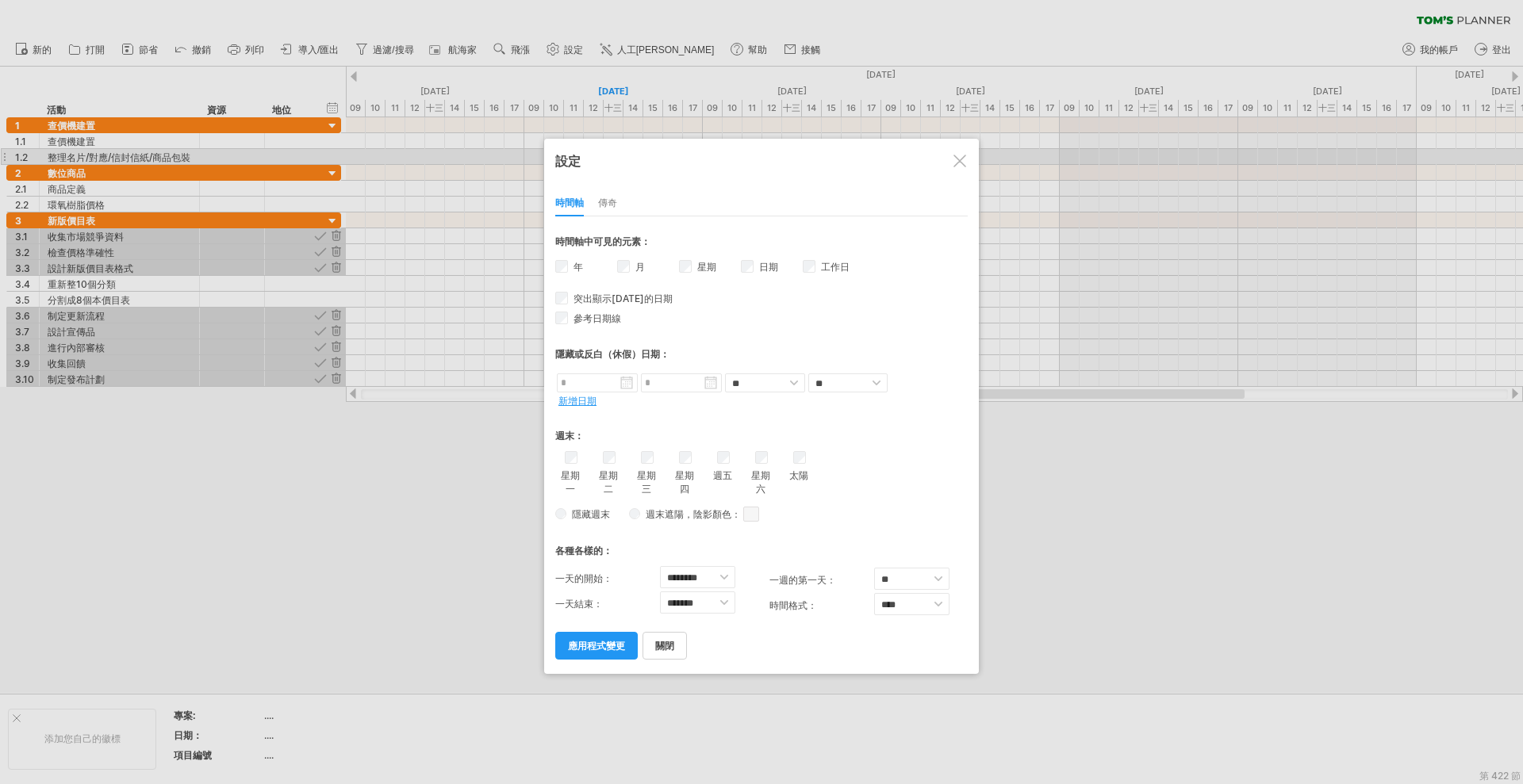
click at [604, 207] on font "傳奇" at bounding box center [607, 202] width 19 height 12
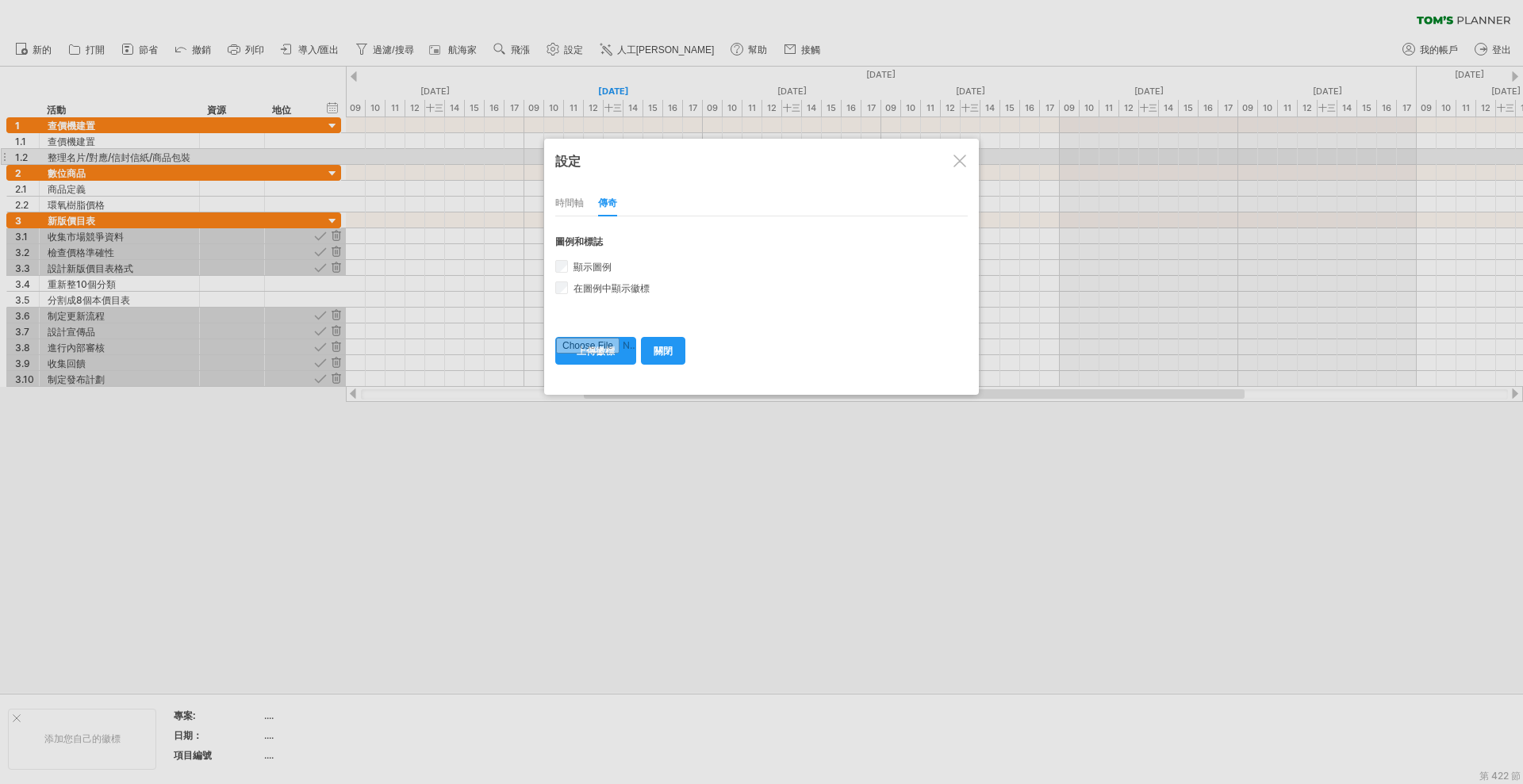
click at [575, 206] on font "時間軸" at bounding box center [570, 202] width 28 height 12
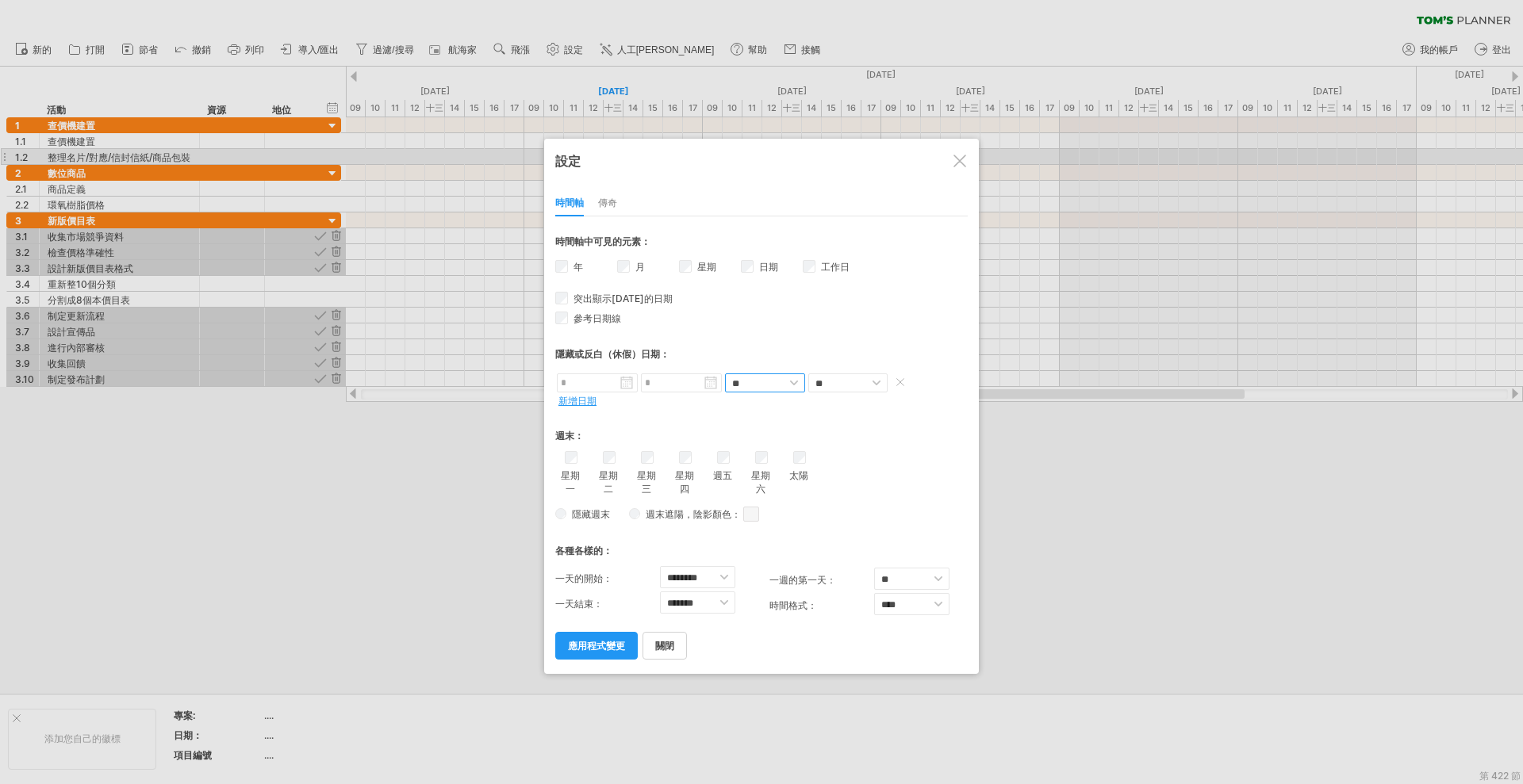
click at [784, 383] on select "** **" at bounding box center [765, 382] width 80 height 19
select select "*"
click at [725, 373] on select "** **" at bounding box center [765, 382] width 80 height 19
click at [709, 418] on div "週末：" at bounding box center [762, 431] width 413 height 32
click at [774, 454] on div "星期一 星期二 星期三 星期四 週五 太陽" at bounding box center [762, 474] width 413 height 45
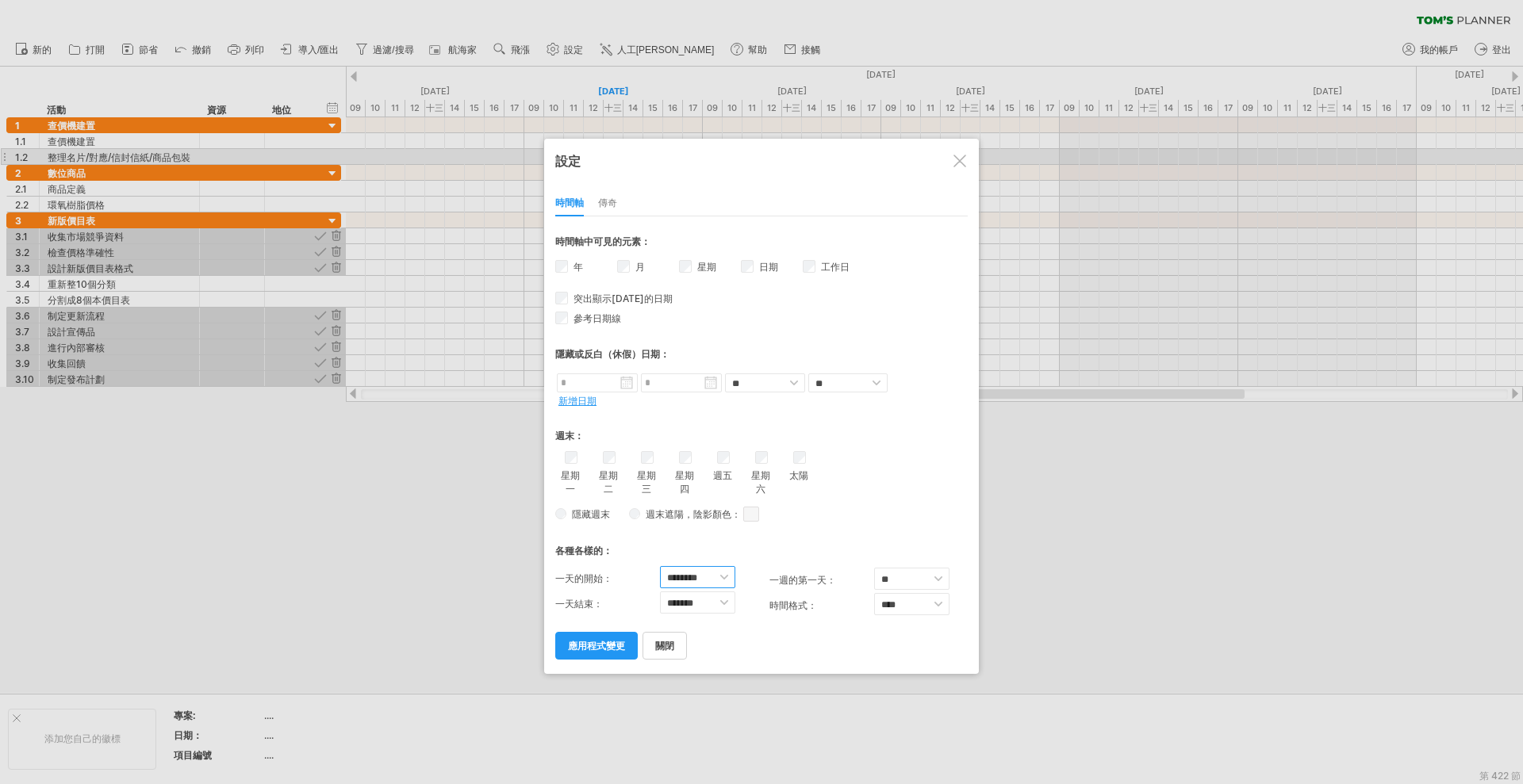
click at [720, 581] on select "******** ******* ******* ******* ******* ******* ******* ******* ******* ******…" at bounding box center [697, 577] width 76 height 22
click at [878, 509] on div "隱藏週末 週末遮陽 ，陰影顏色： 您可以選擇為週末新增陰影。 或者您可以選擇隱藏它們。 假設週六和週日是周末。 如果您選擇包含週末： - 將此時間表的部分內容…" at bounding box center [762, 515] width 413 height 23
click at [701, 269] on font "星期" at bounding box center [706, 267] width 19 height 12
click at [820, 269] on label "工作日 工作日可見度 目前時間軸上沒有足夠的水平空間來顯示工作日。 不過，如果您放大日程表，則在可能的情況下會顯示工作日。" at bounding box center [833, 267] width 32 height 12
click at [611, 202] on font "傳奇" at bounding box center [607, 202] width 19 height 12
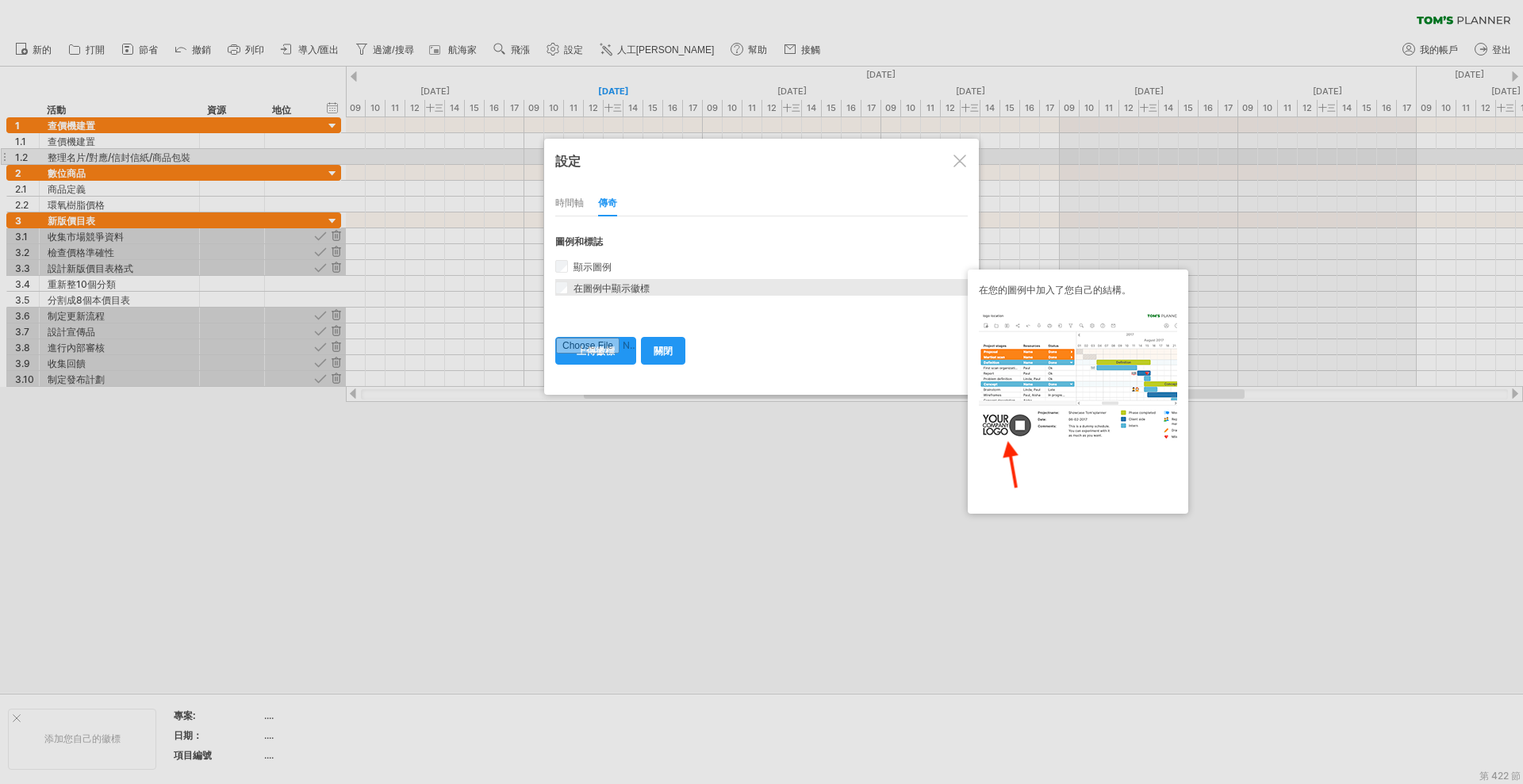
click at [569, 288] on div "在圖例中顯示徽標 在您的圖例中新增您自己的徽標。" at bounding box center [762, 288] width 413 height 17
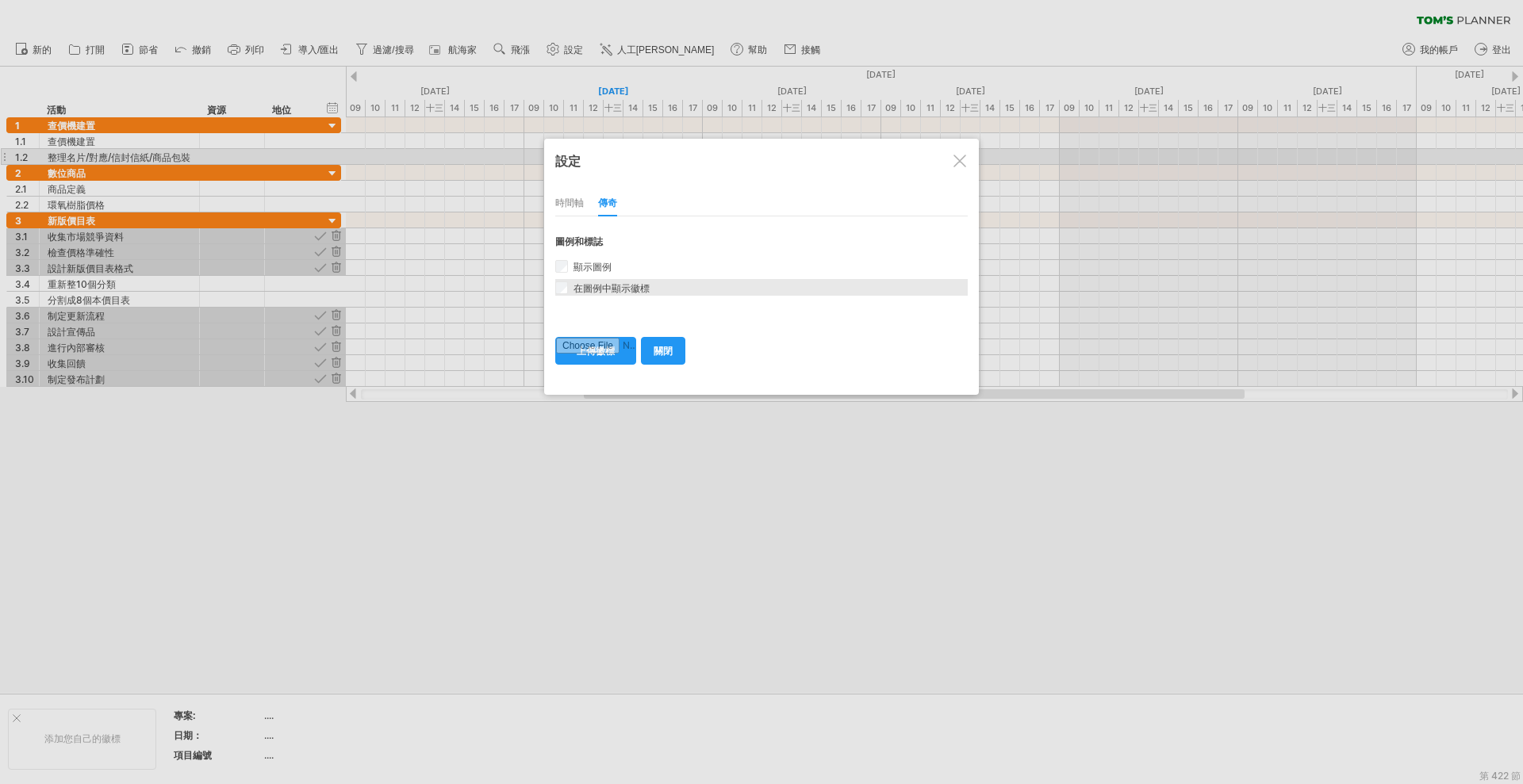
click at [570, 288] on div "在圖例中顯示徽標 在您的圖例中新增您自己的徽標。" at bounding box center [762, 288] width 413 height 17
click at [566, 200] on font "時間軸" at bounding box center [570, 202] width 28 height 12
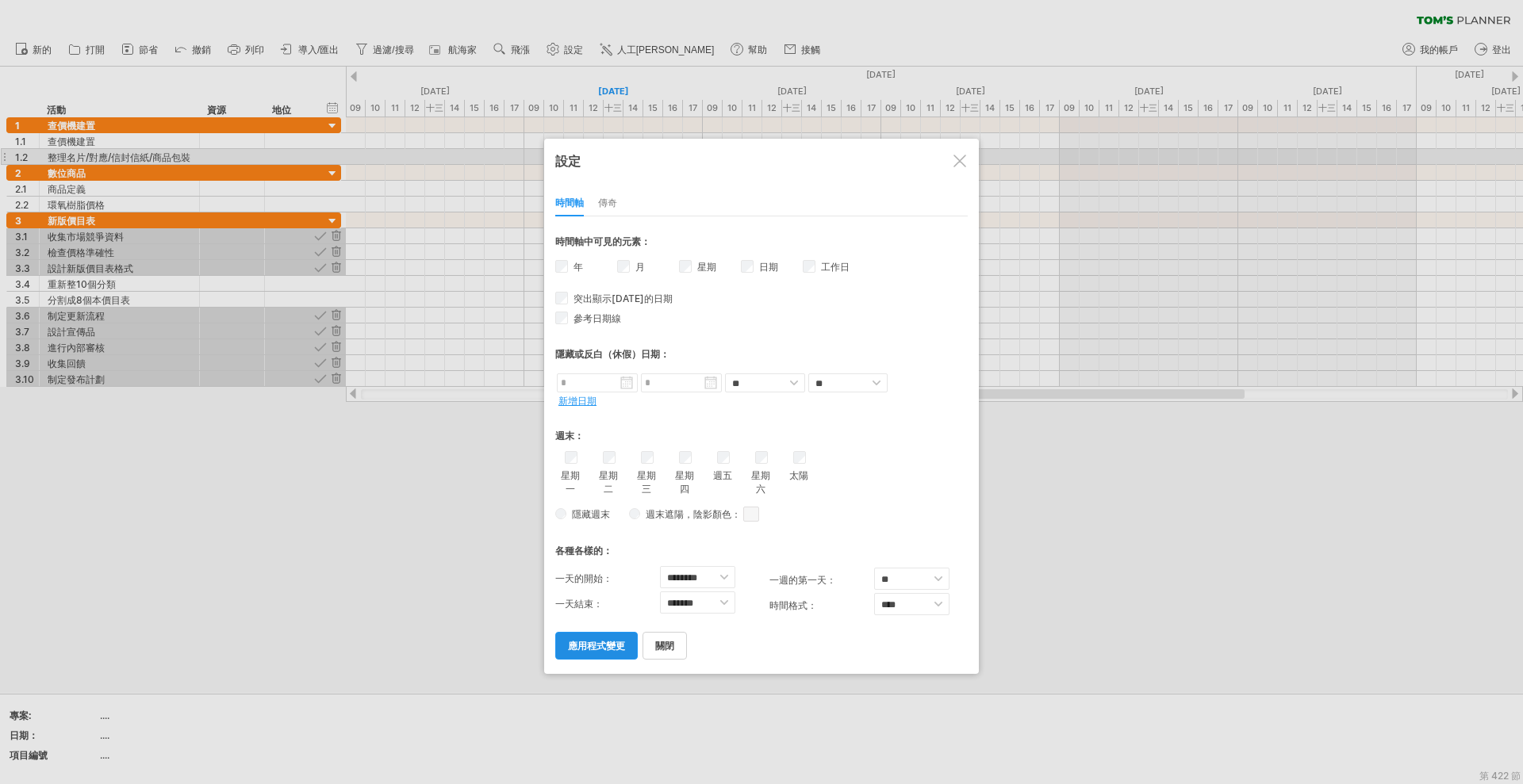
click at [612, 640] on font "應用程式變更" at bounding box center [596, 646] width 57 height 12
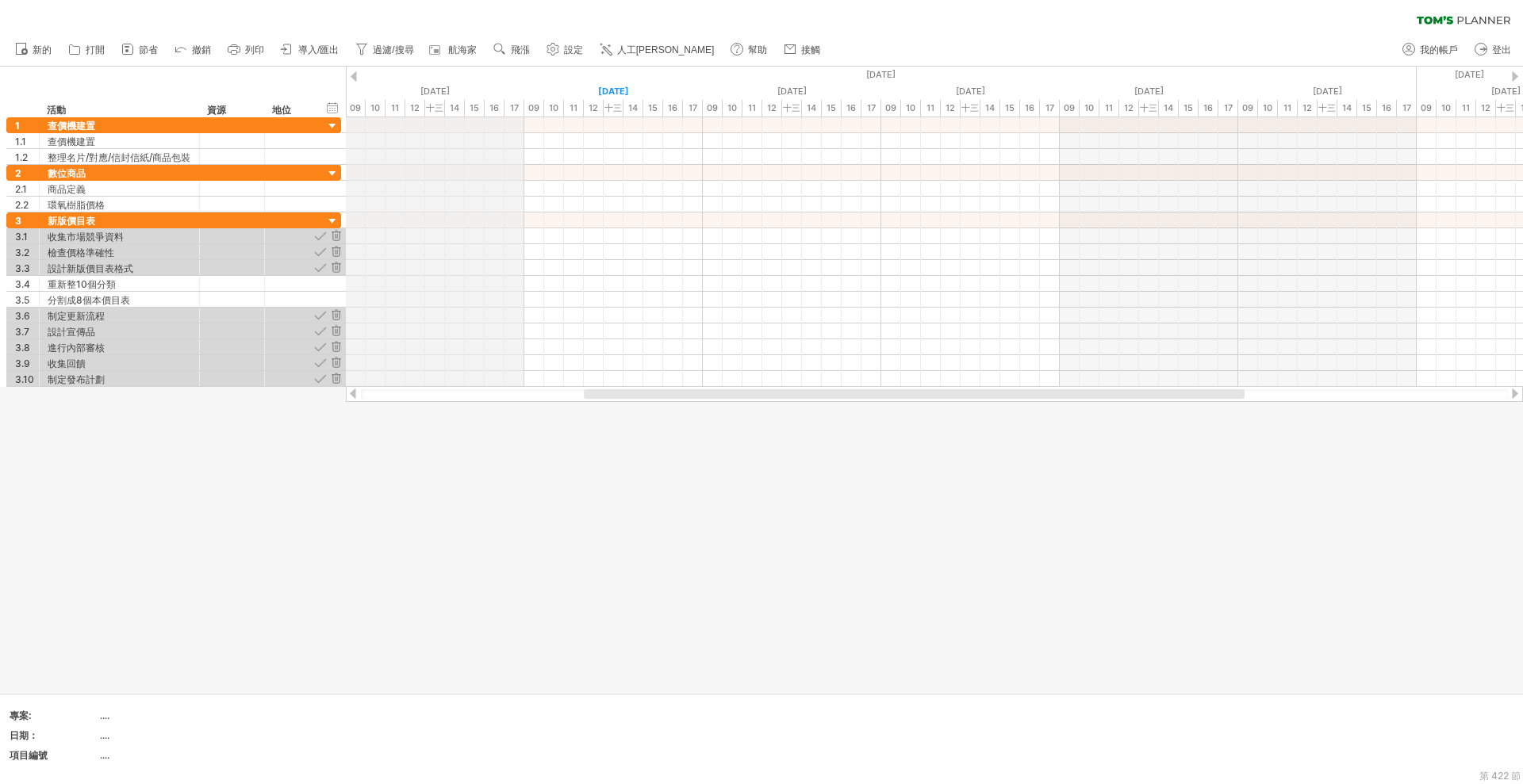
click at [470, 107] on font "15" at bounding box center [474, 107] width 9 height 11
click at [499, 108] on font "16" at bounding box center [493, 107] width 9 height 11
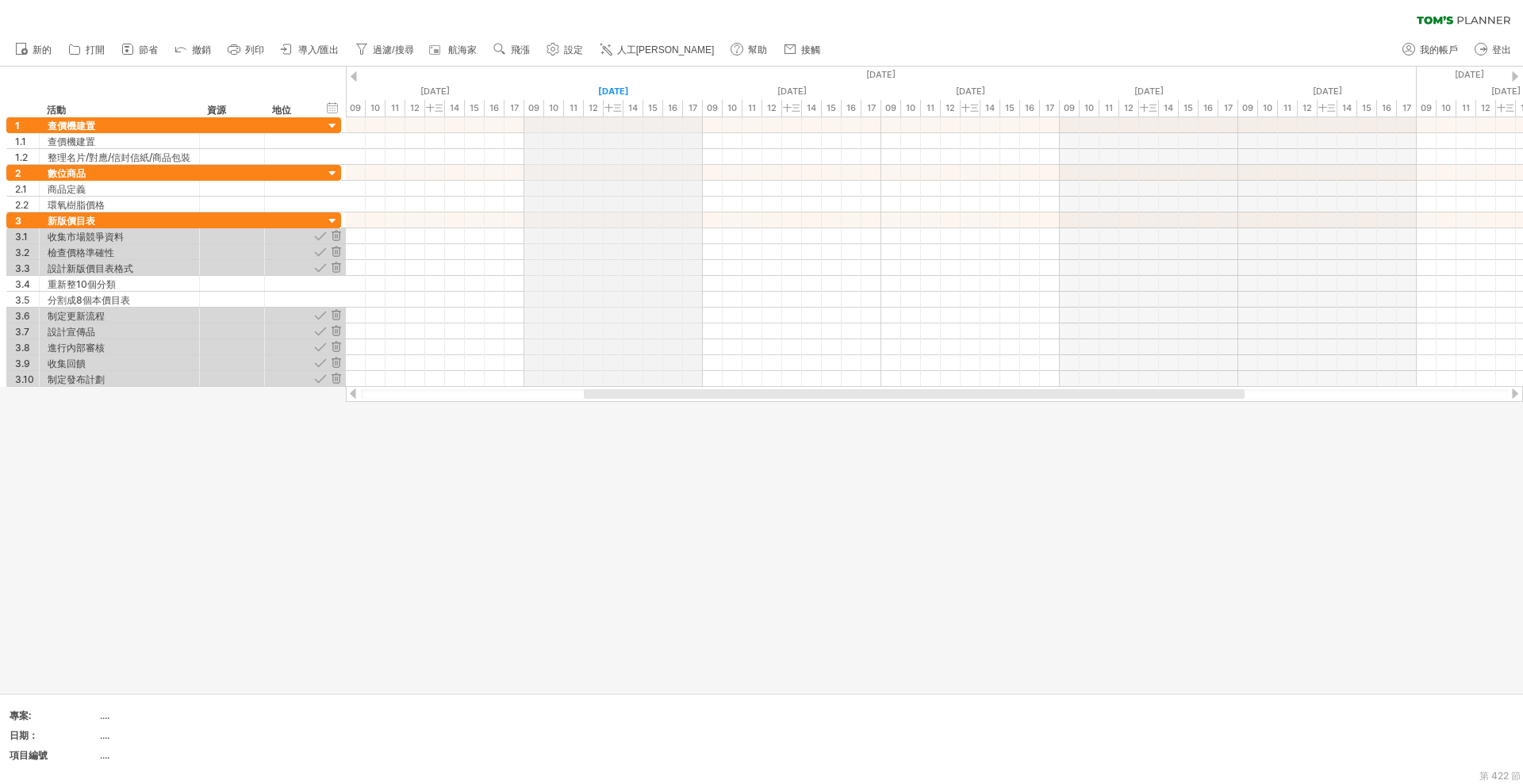
click at [685, 106] on div "17" at bounding box center [693, 108] width 20 height 17
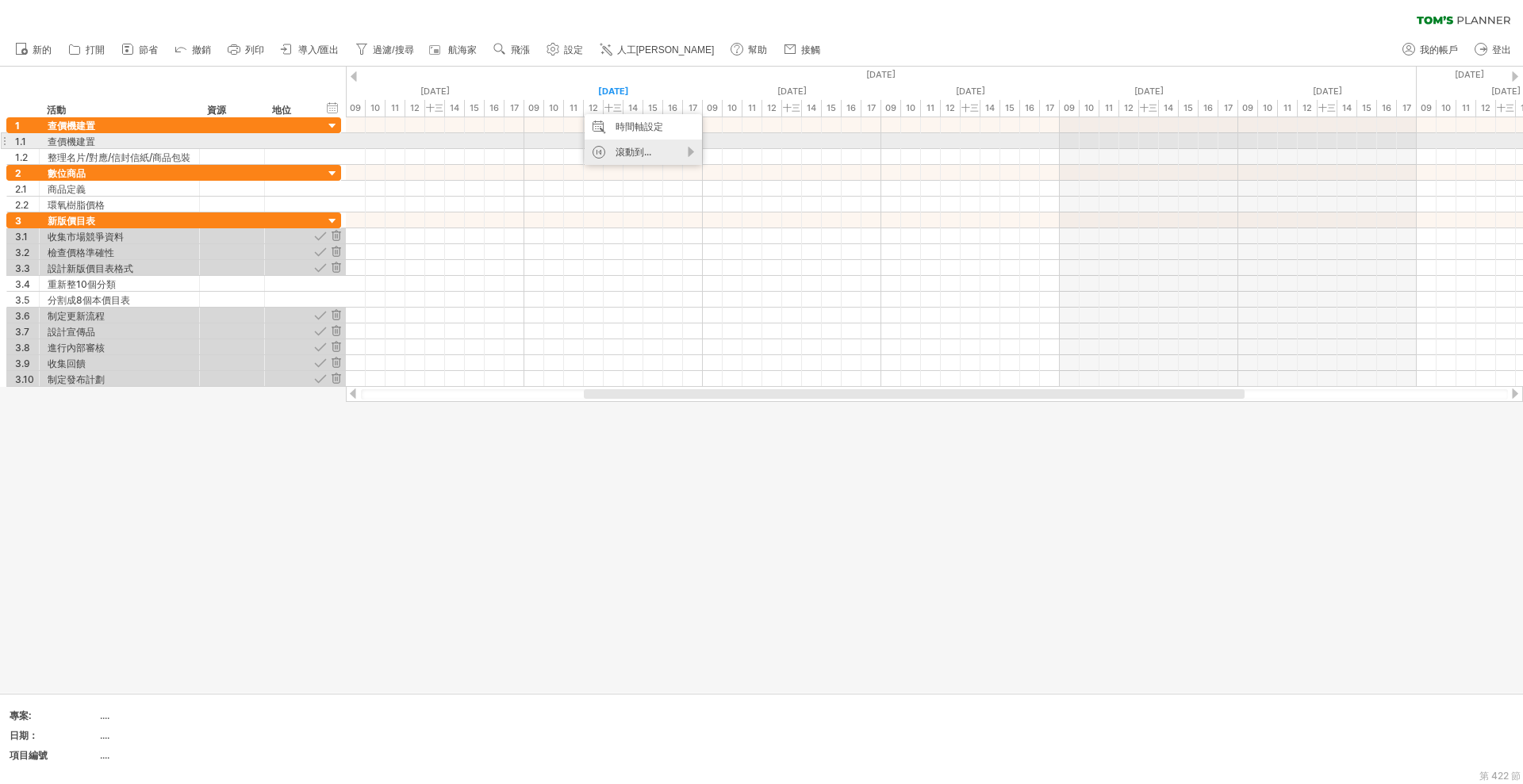
click at [626, 145] on font "滾動到..." at bounding box center [633, 151] width 36 height 12
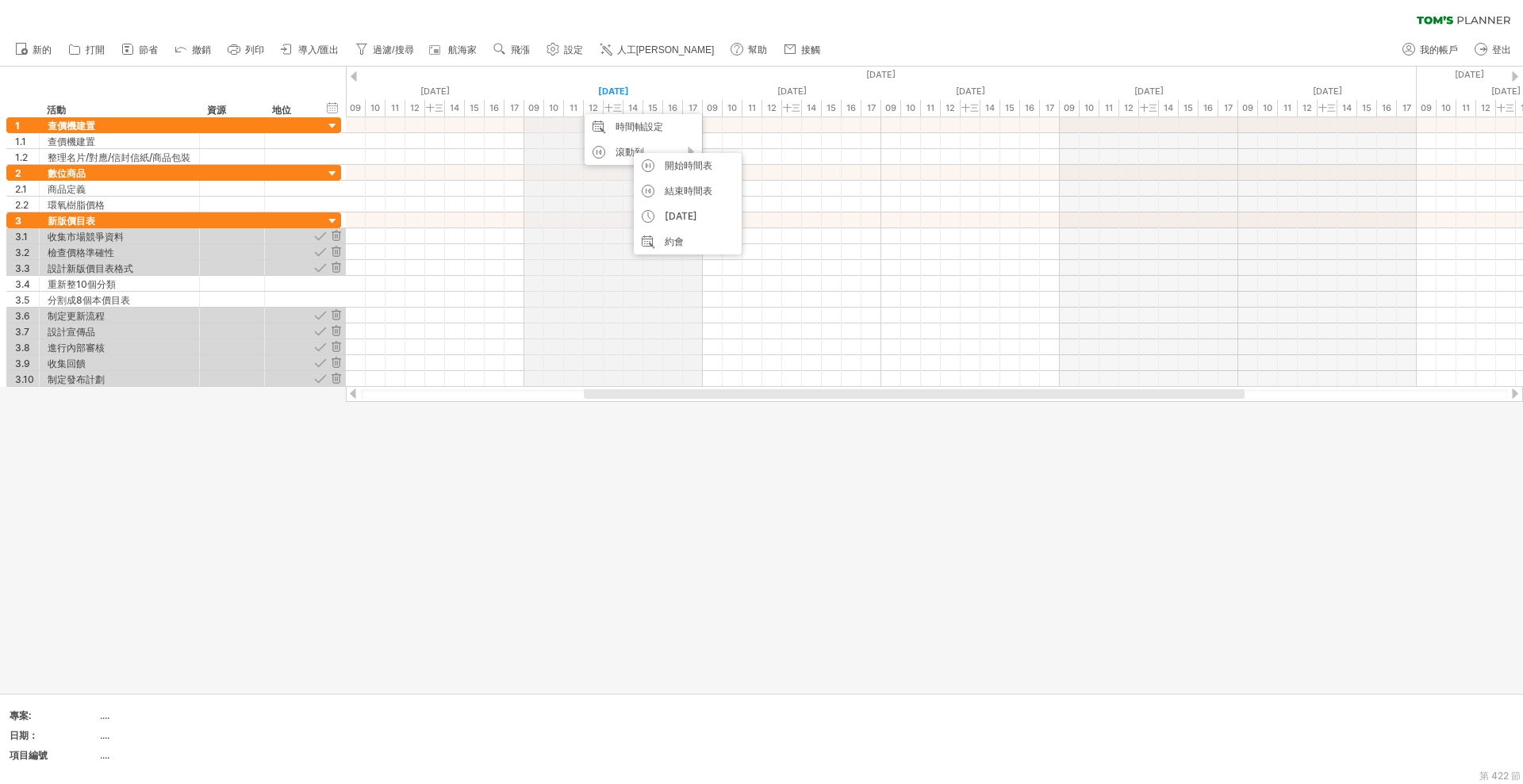
click at [570, 111] on font "11" at bounding box center [574, 107] width 8 height 11
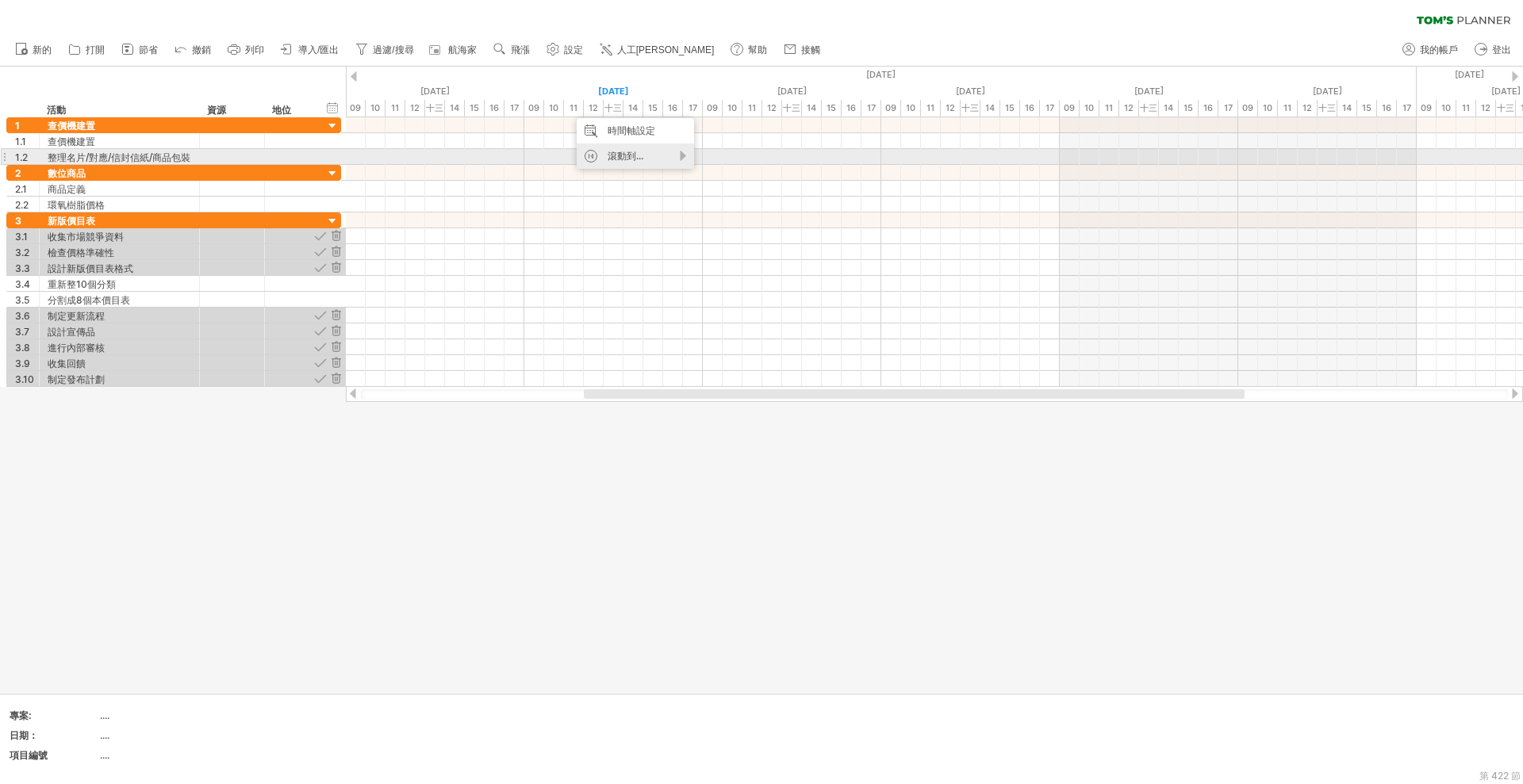
click at [647, 160] on div "滾動到..." at bounding box center [635, 156] width 117 height 26
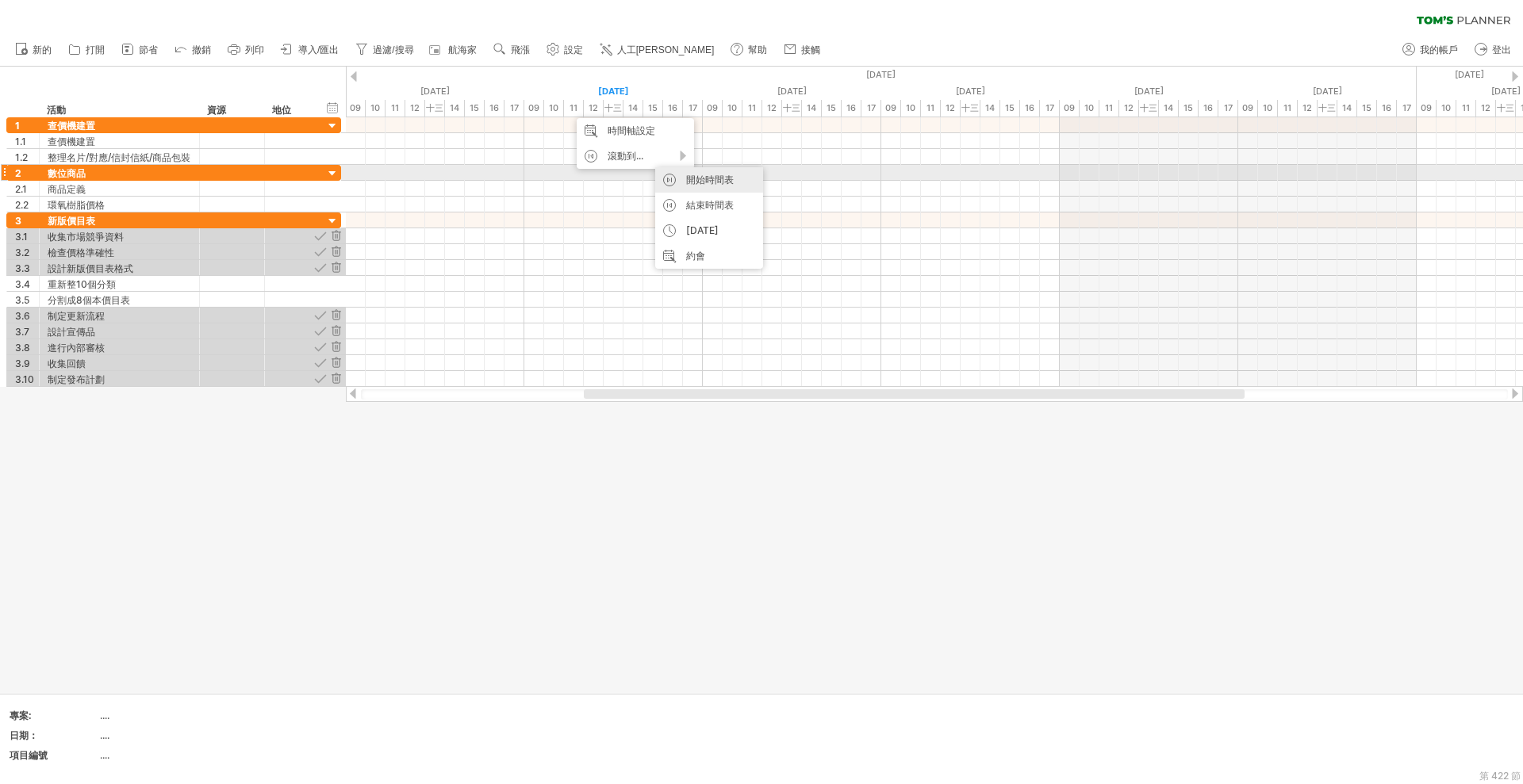
click at [722, 178] on font "開始時間表" at bounding box center [710, 180] width 47 height 12
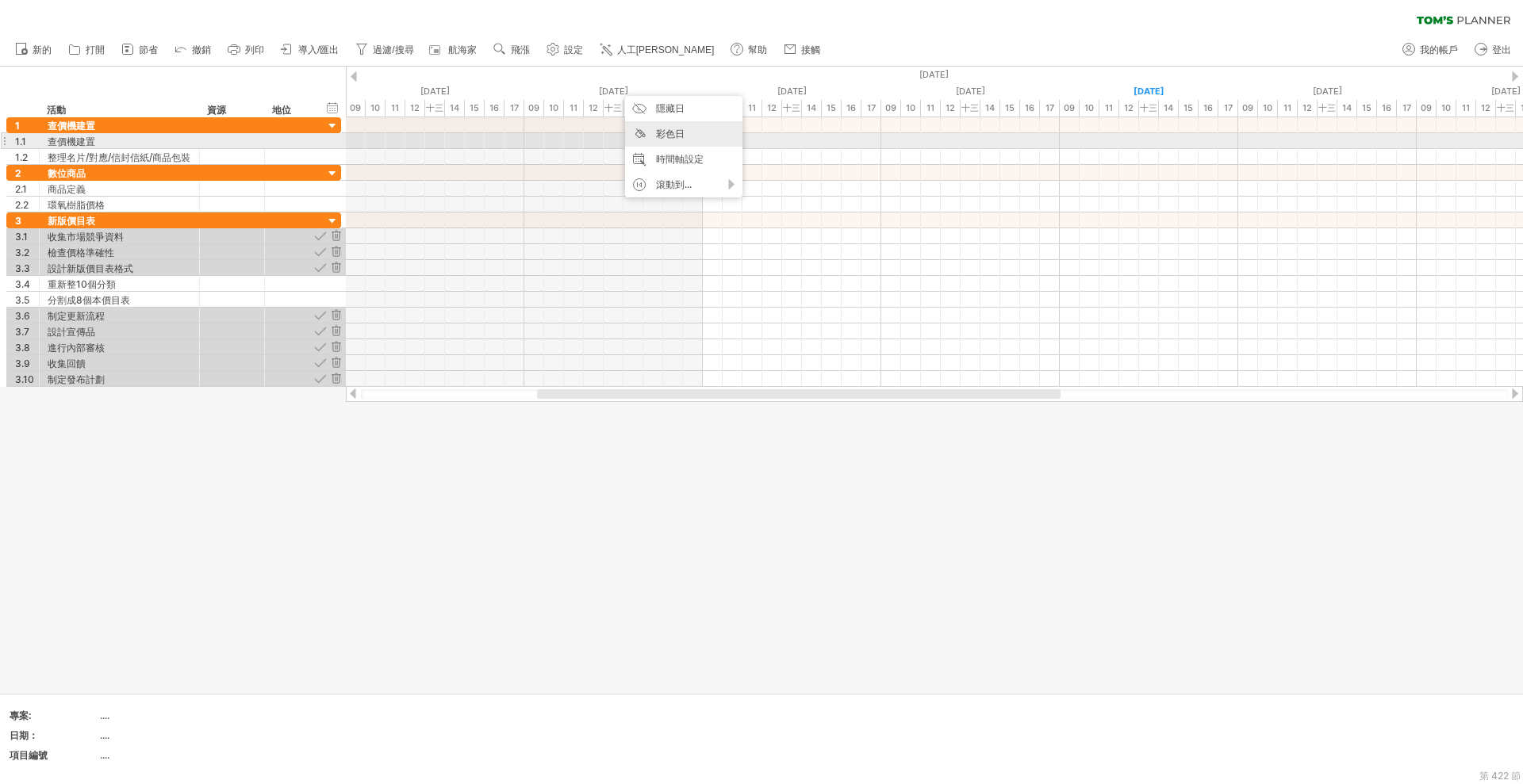
click at [686, 139] on div "彩色日" at bounding box center [683, 134] width 117 height 26
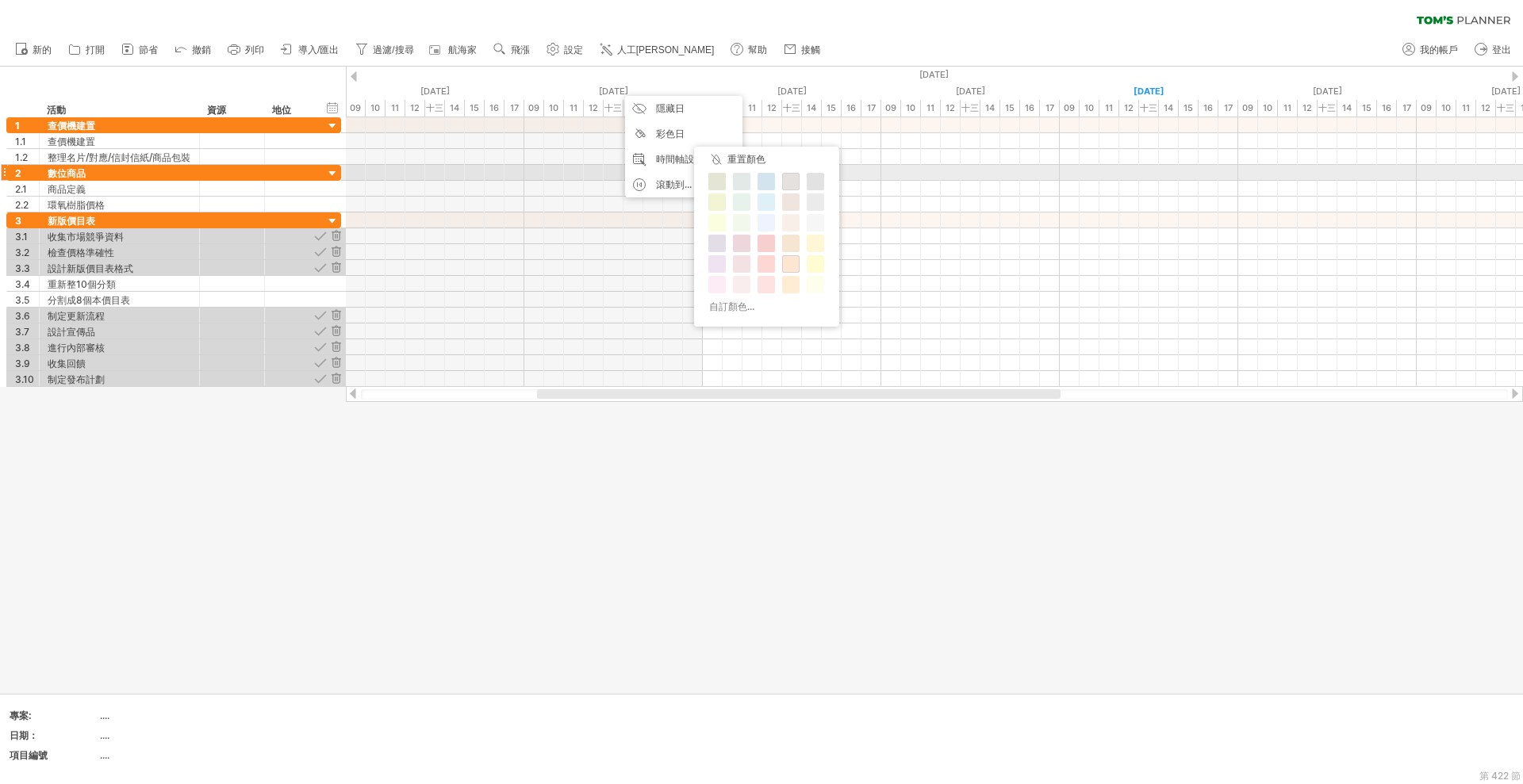
click at [797, 173] on div at bounding box center [790, 181] width 17 height 17
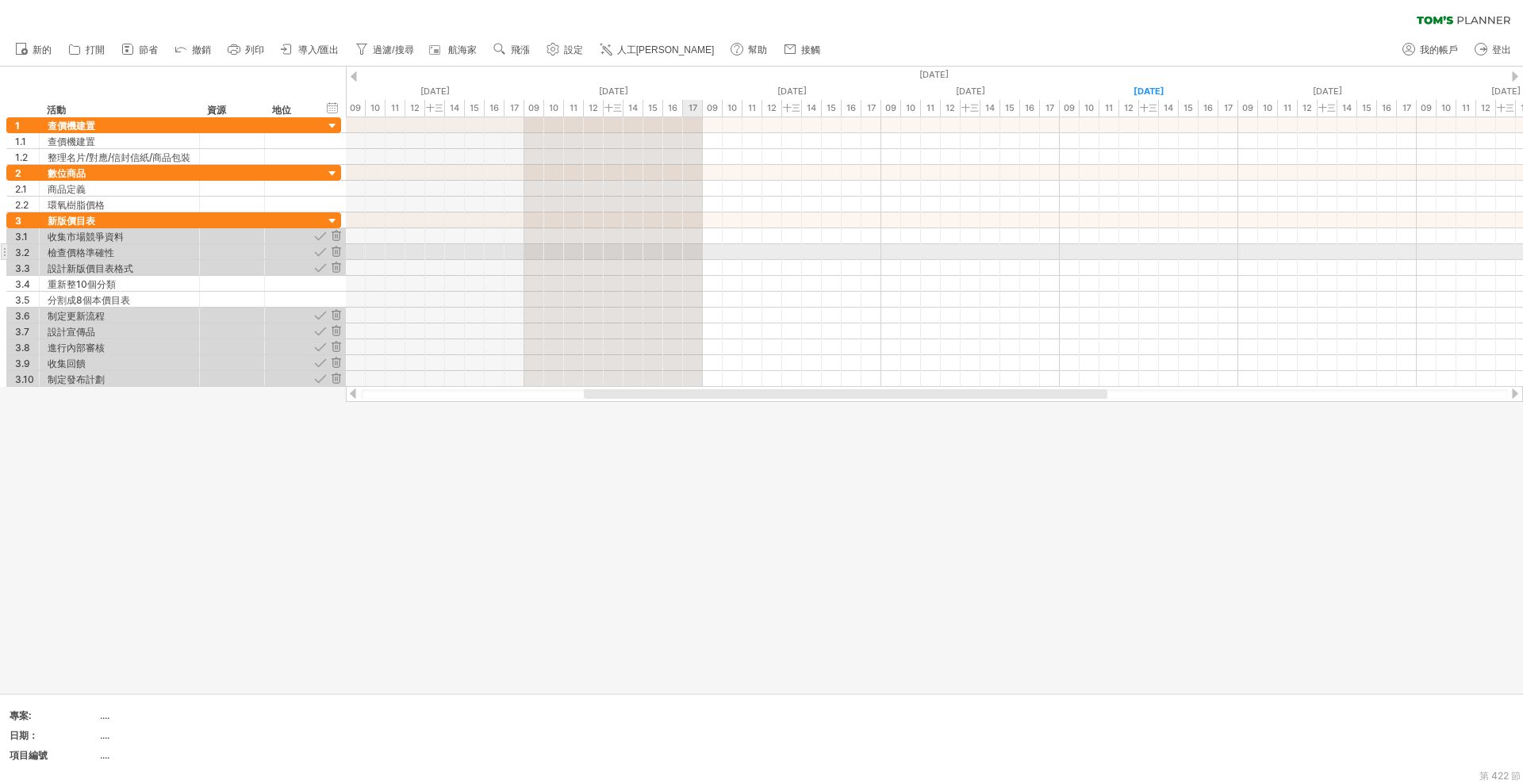
click at [715, 303] on div at bounding box center [934, 299] width 1177 height 16
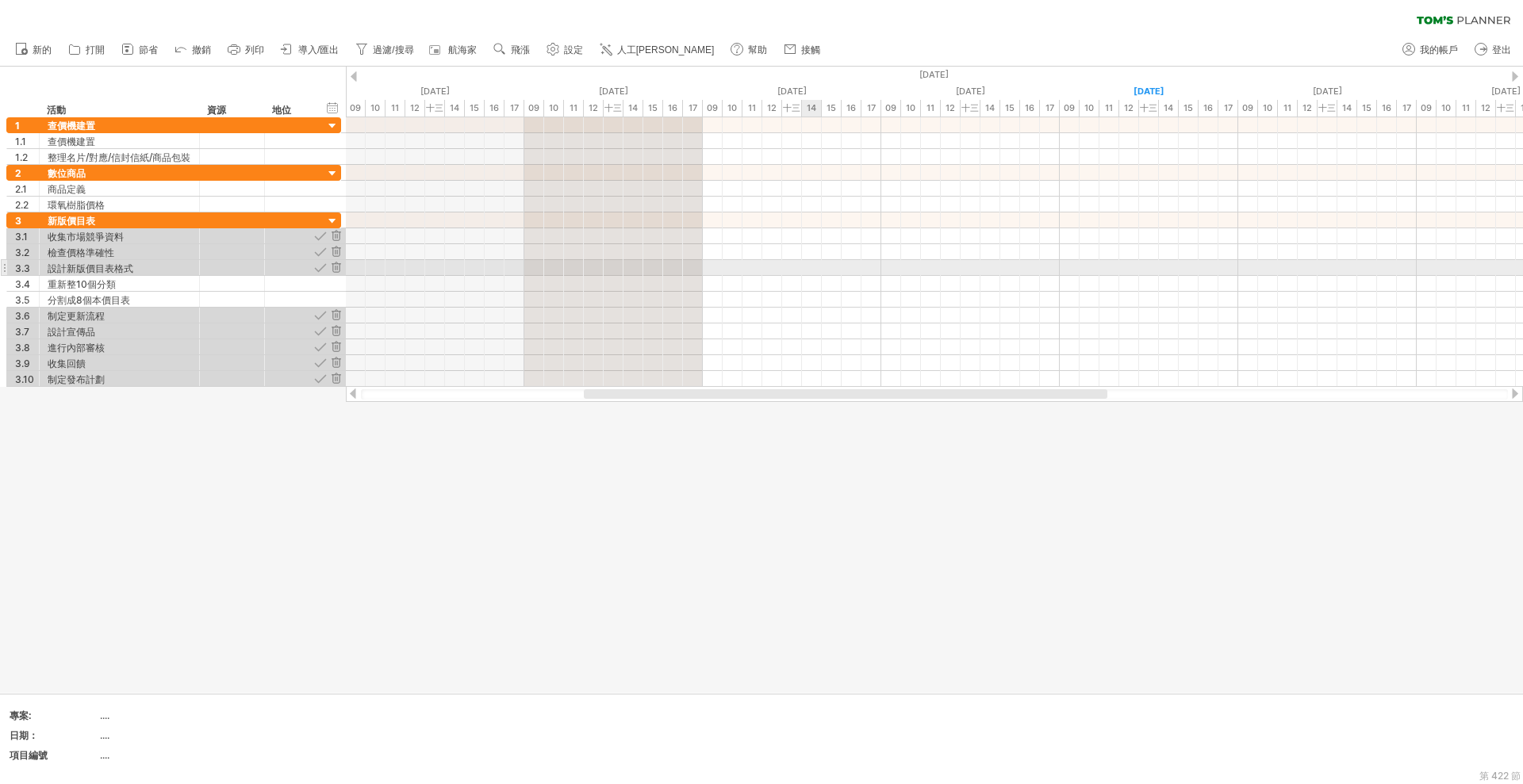
click at [804, 264] on div at bounding box center [934, 268] width 1177 height 16
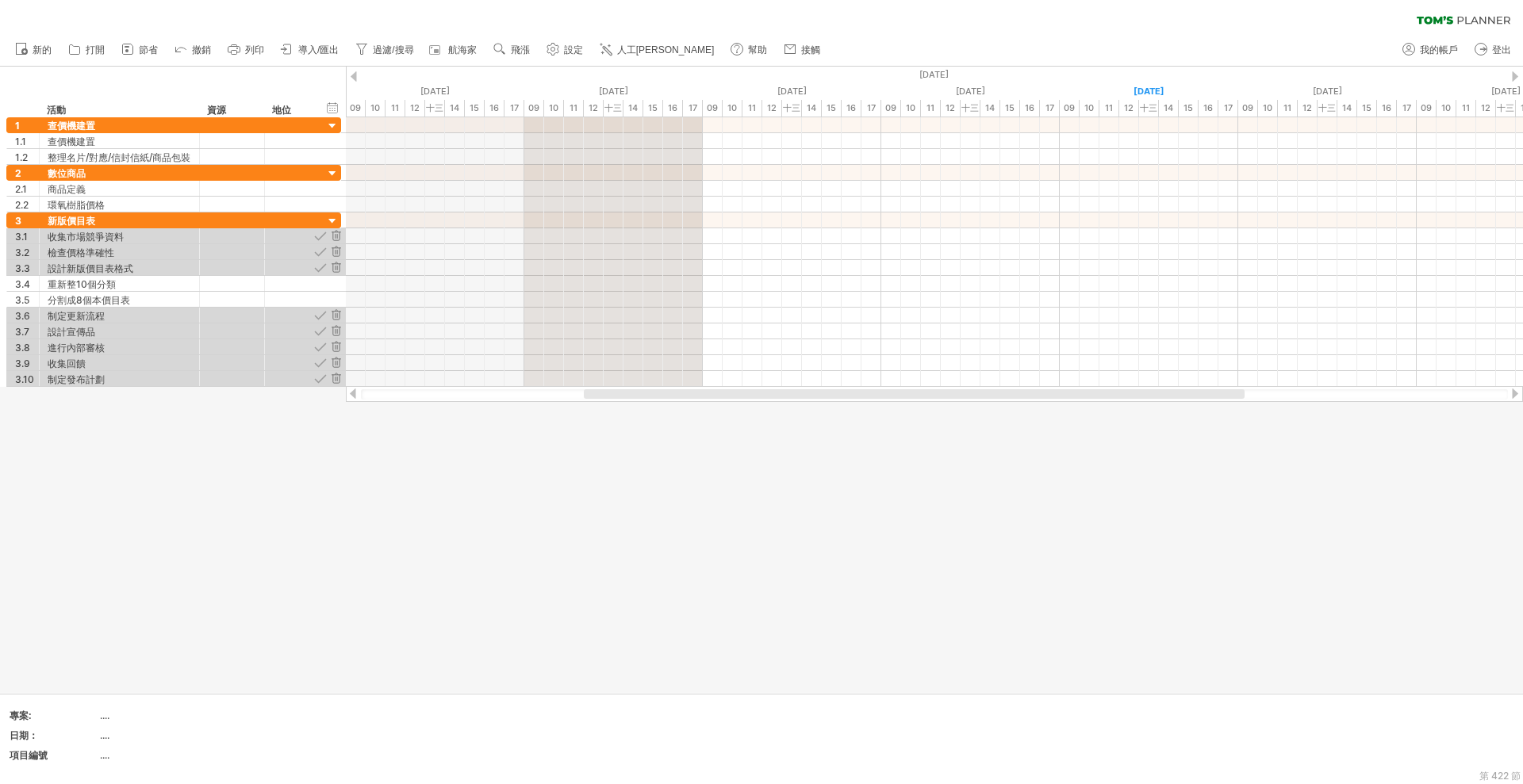
drag, startPoint x: 619, startPoint y: 458, endPoint x: 619, endPoint y: 450, distance: 8.0
click at [619, 458] on div at bounding box center [761, 379] width 1523 height 626
click at [200, 45] on font "撤銷" at bounding box center [201, 49] width 19 height 11
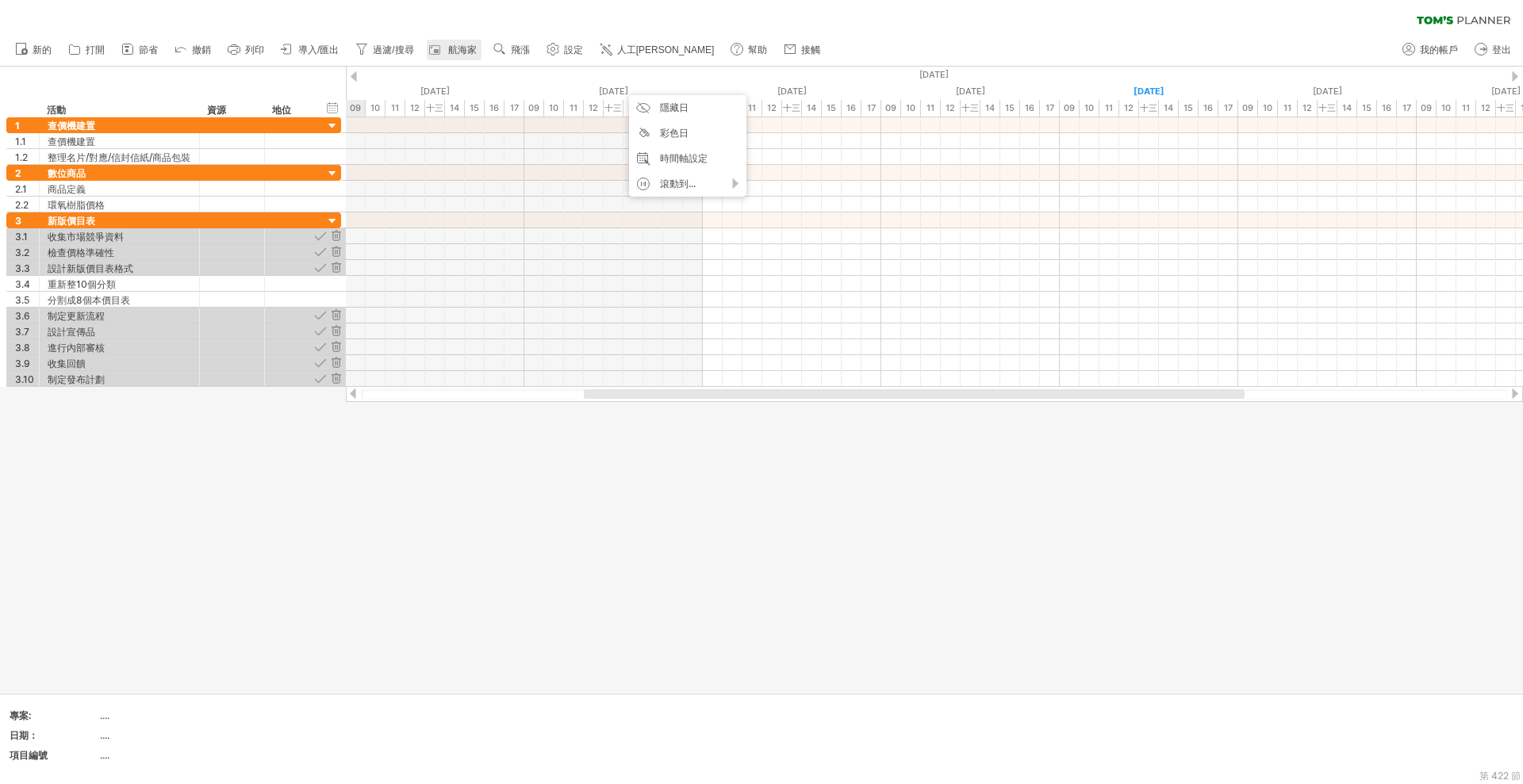
click at [450, 46] on font "航海家" at bounding box center [462, 49] width 28 height 11
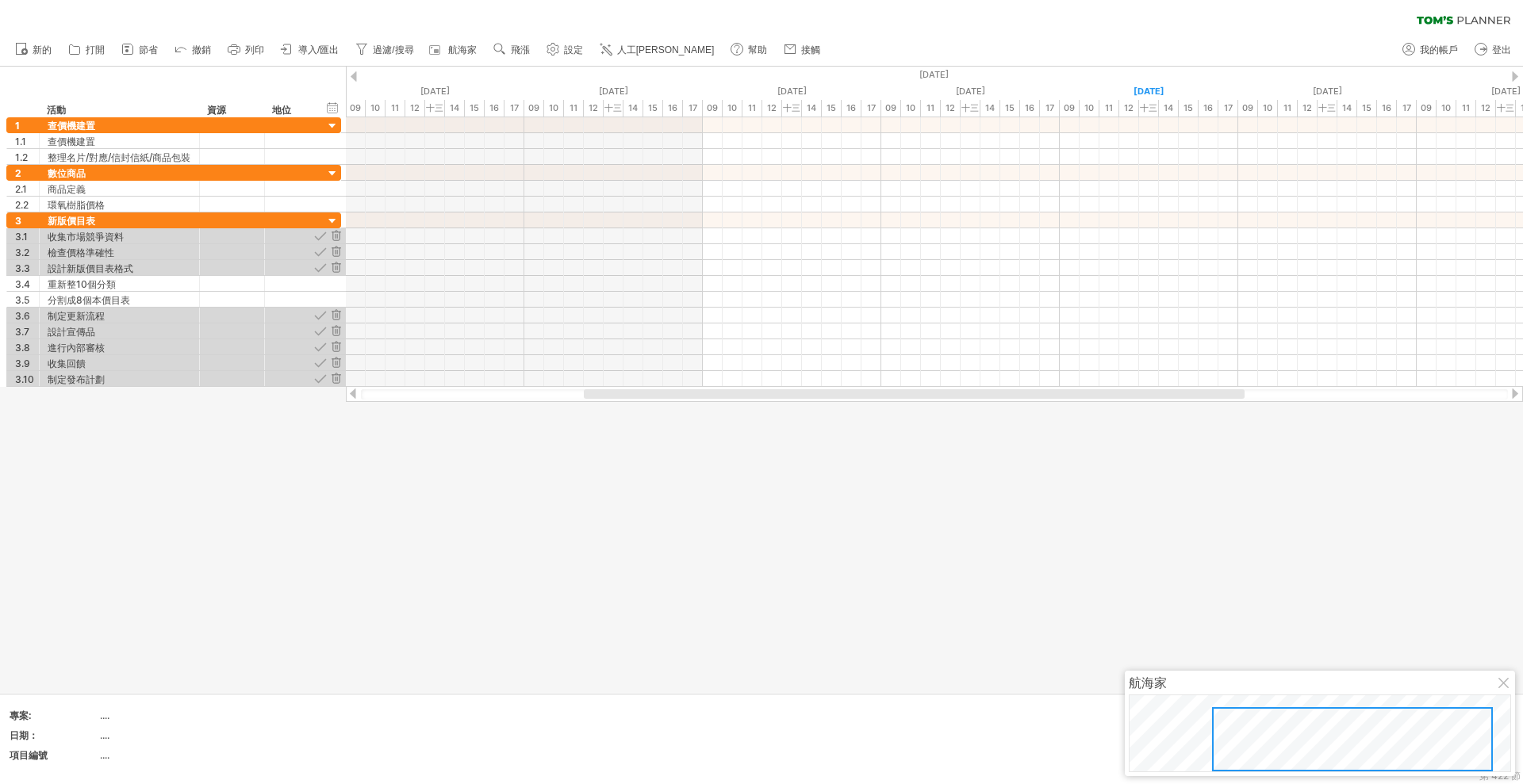
click at [1500, 681] on div at bounding box center [1504, 683] width 12 height 12
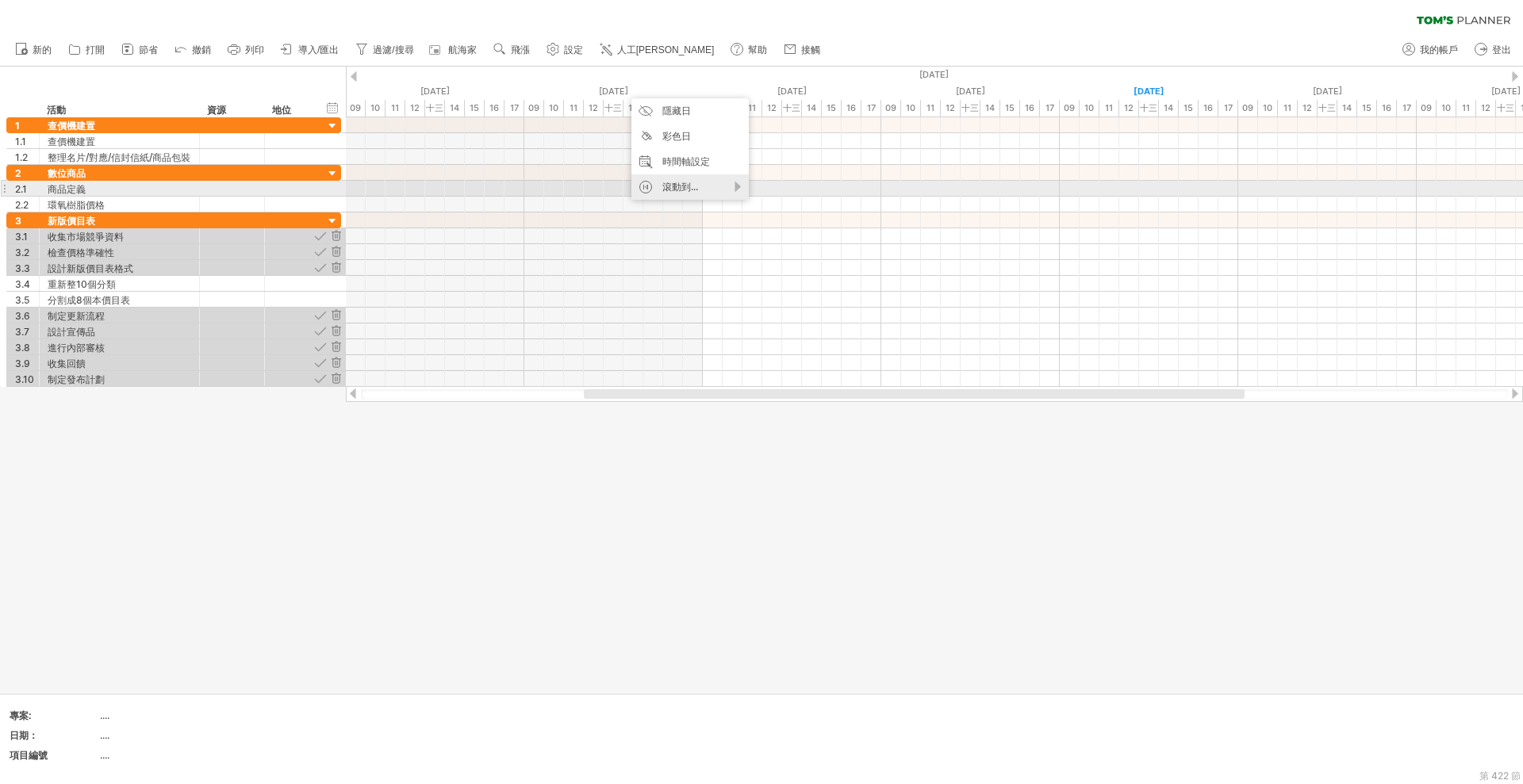
click at [705, 185] on div "滾動到..." at bounding box center [690, 187] width 117 height 26
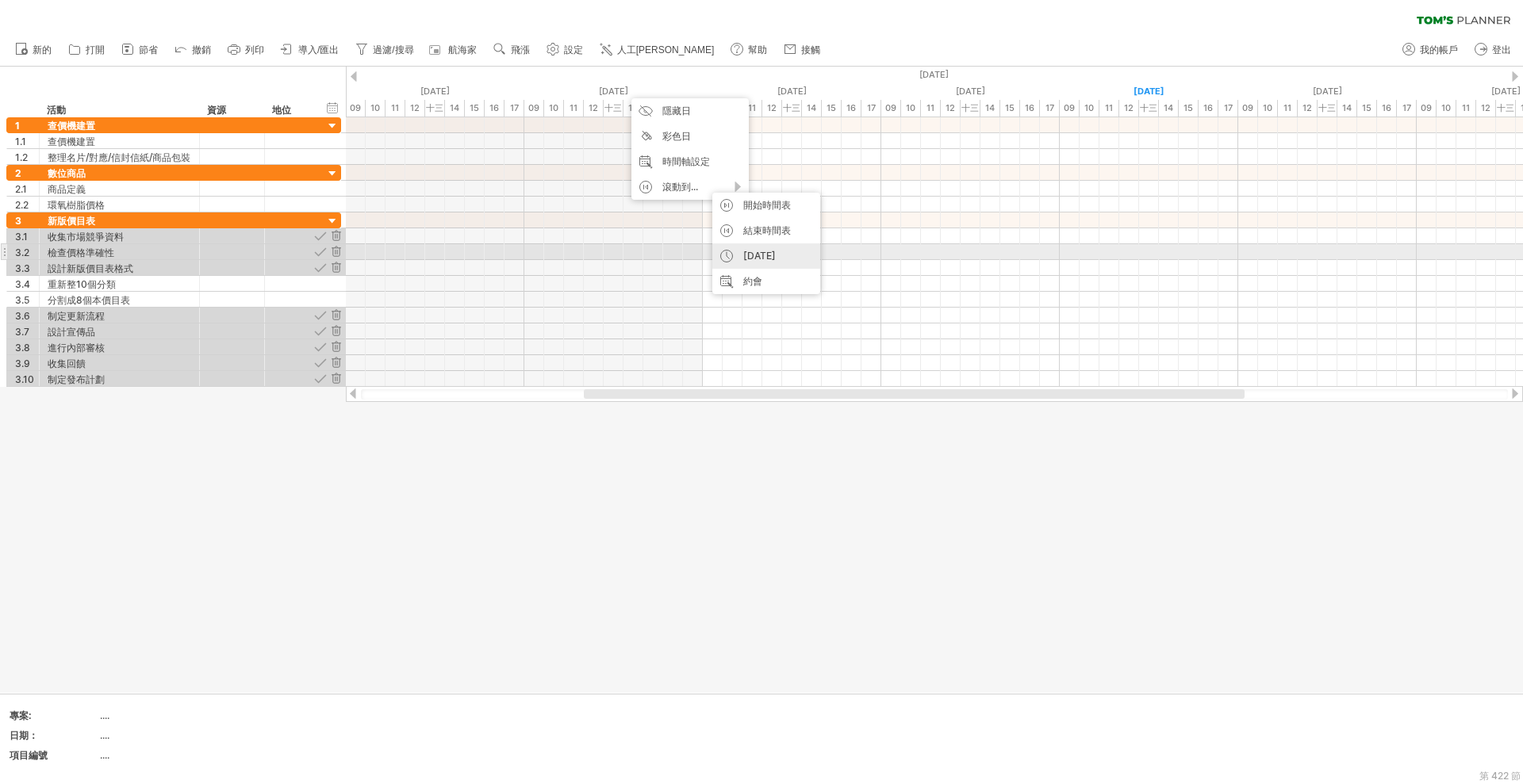
click at [764, 255] on div "[DATE]" at bounding box center [766, 256] width 108 height 26
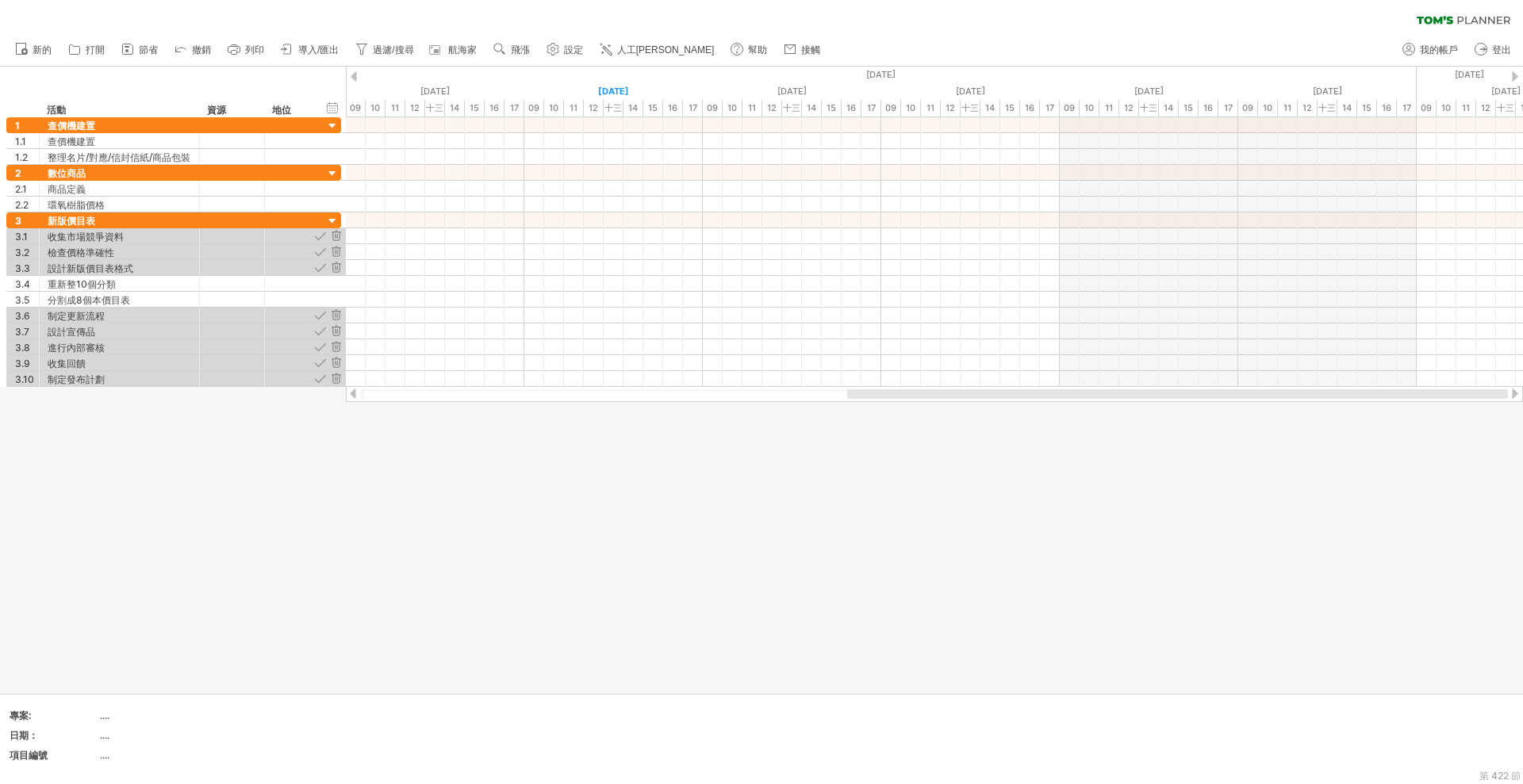
drag, startPoint x: 934, startPoint y: 396, endPoint x: 1174, endPoint y: 390, distance: 240.1
click at [1174, 390] on div at bounding box center [1177, 393] width 660 height 9
click at [827, 92] on font "時間軸設定" at bounding box center [835, 96] width 47 height 12
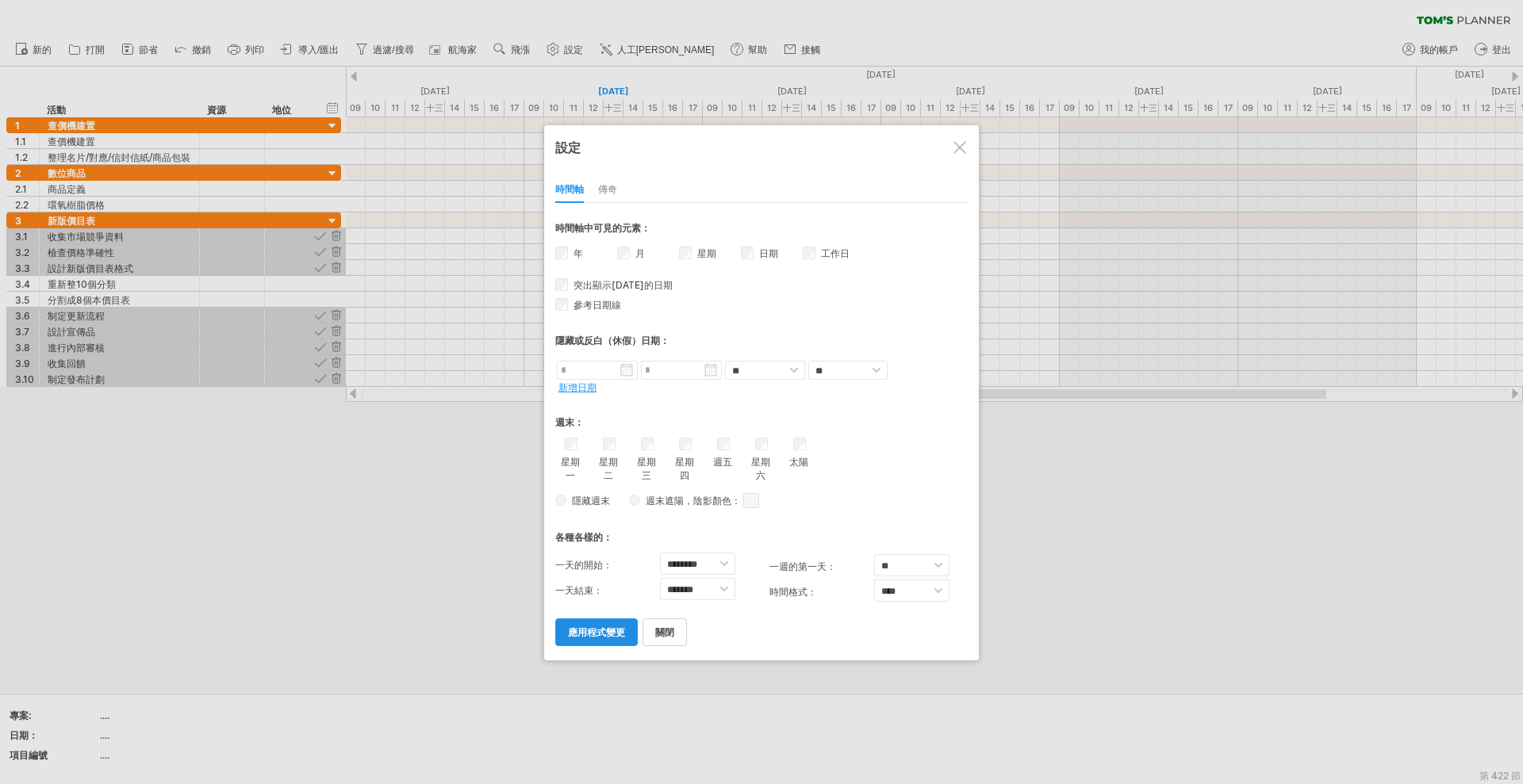
click at [591, 626] on font "應用程式變更" at bounding box center [596, 632] width 57 height 12
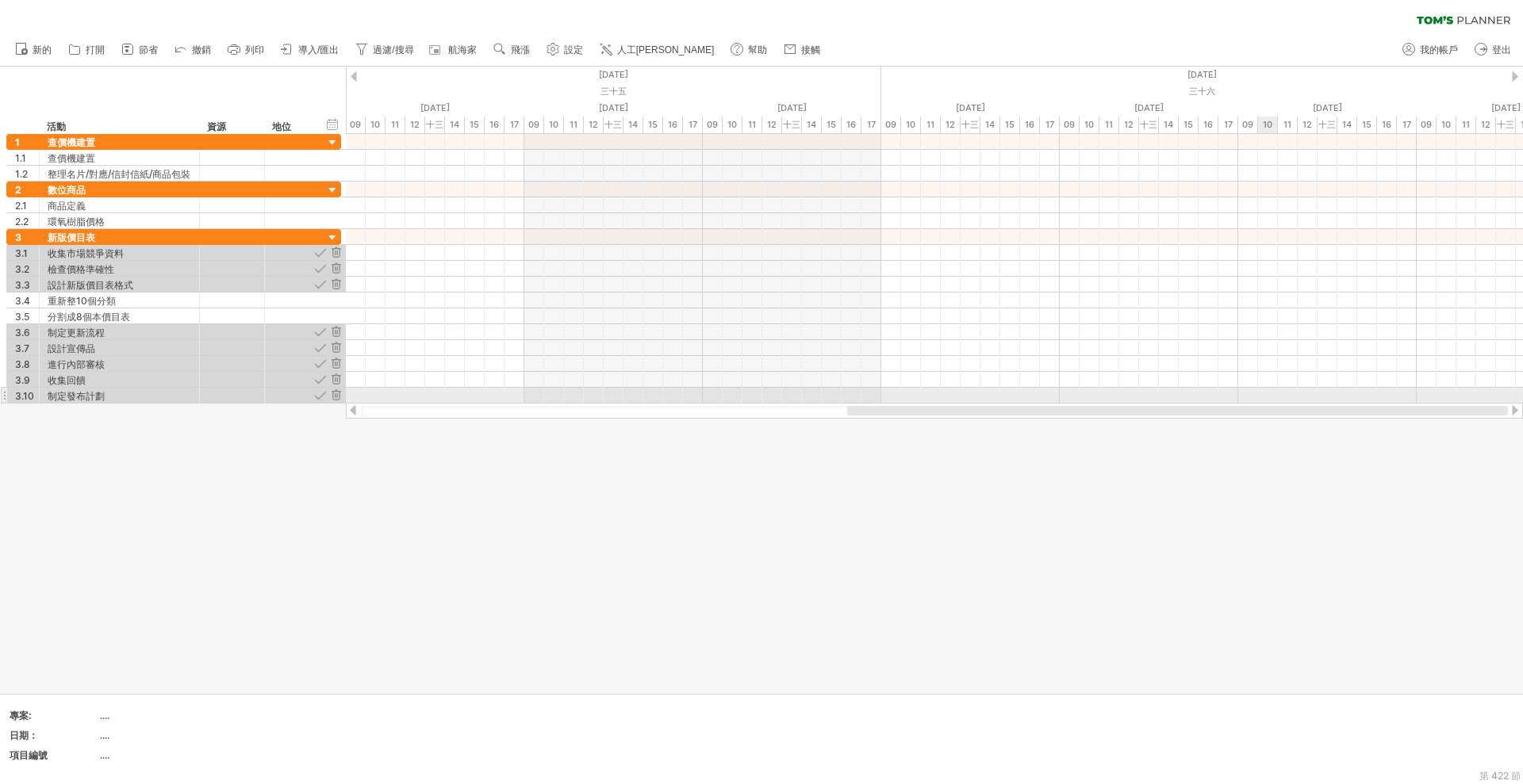
drag, startPoint x: 768, startPoint y: 412, endPoint x: 700, endPoint y: 175, distance: 246.6
click at [1265, 391] on div "嘗試造訪 [DOMAIN_NAME] 再次連接... 0% 清除過濾器 新的" at bounding box center [761, 392] width 1523 height 784
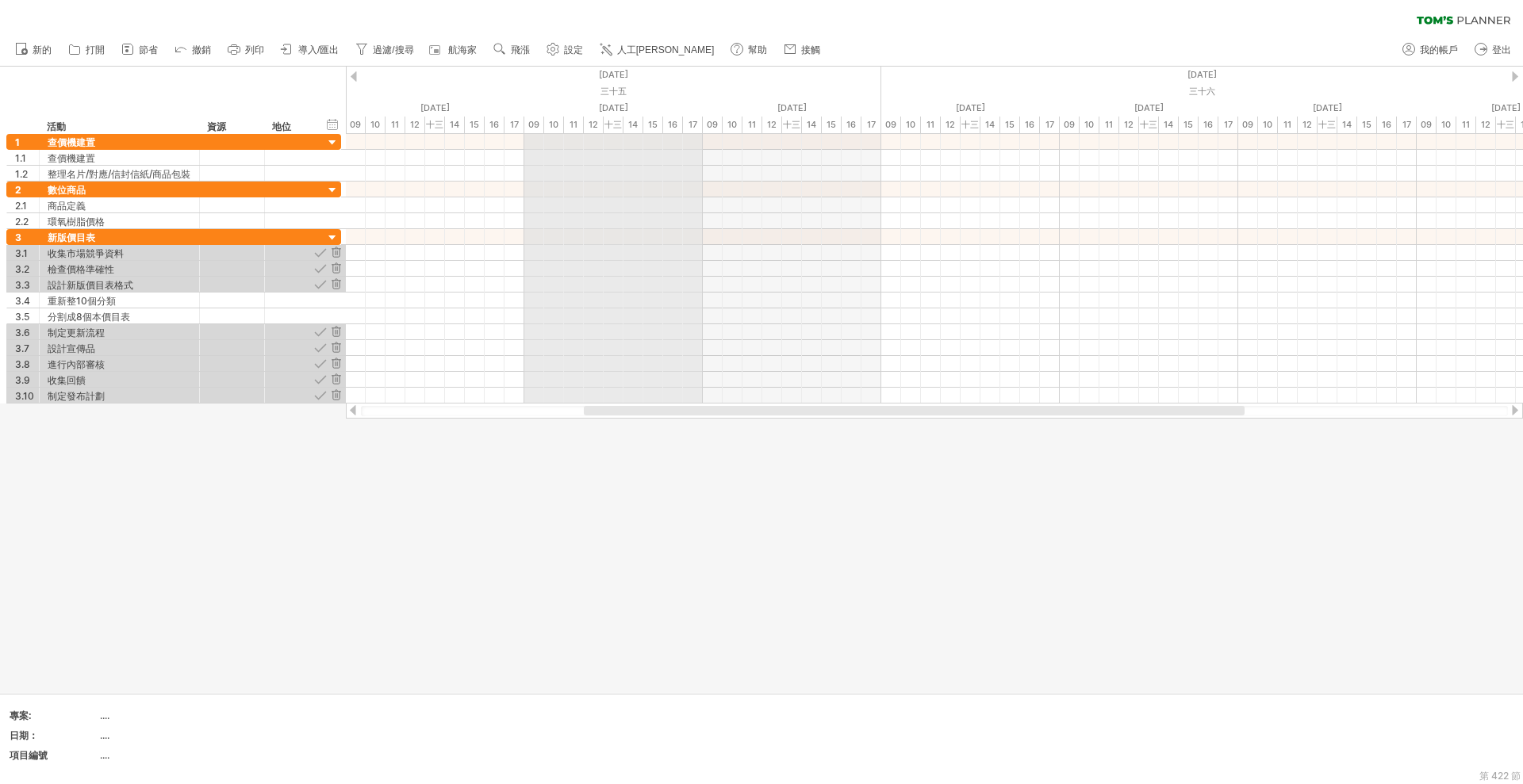
click at [573, 97] on div "三十五" at bounding box center [257, 91] width 1249 height 17
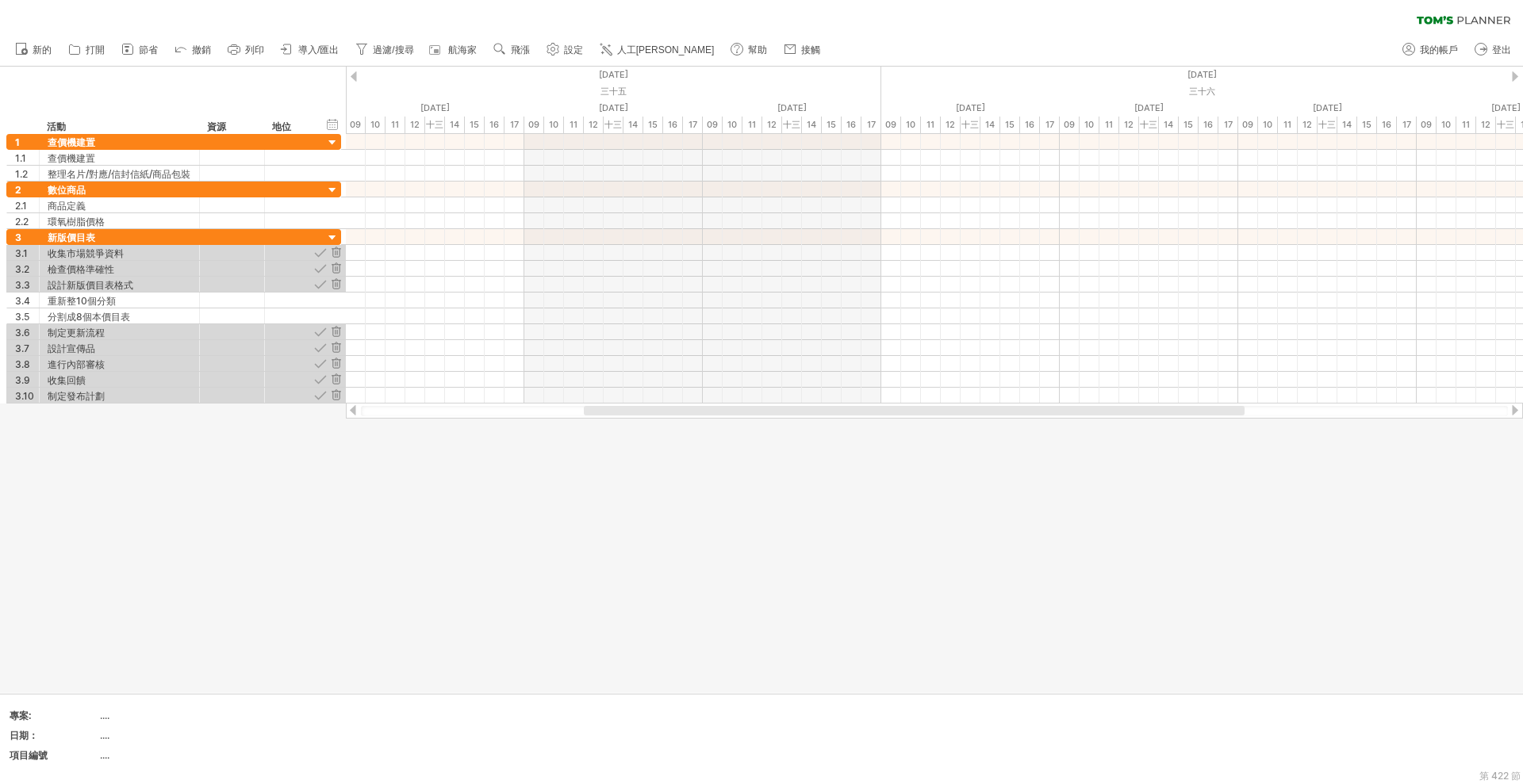
click at [352, 78] on div at bounding box center [354, 76] width 7 height 10
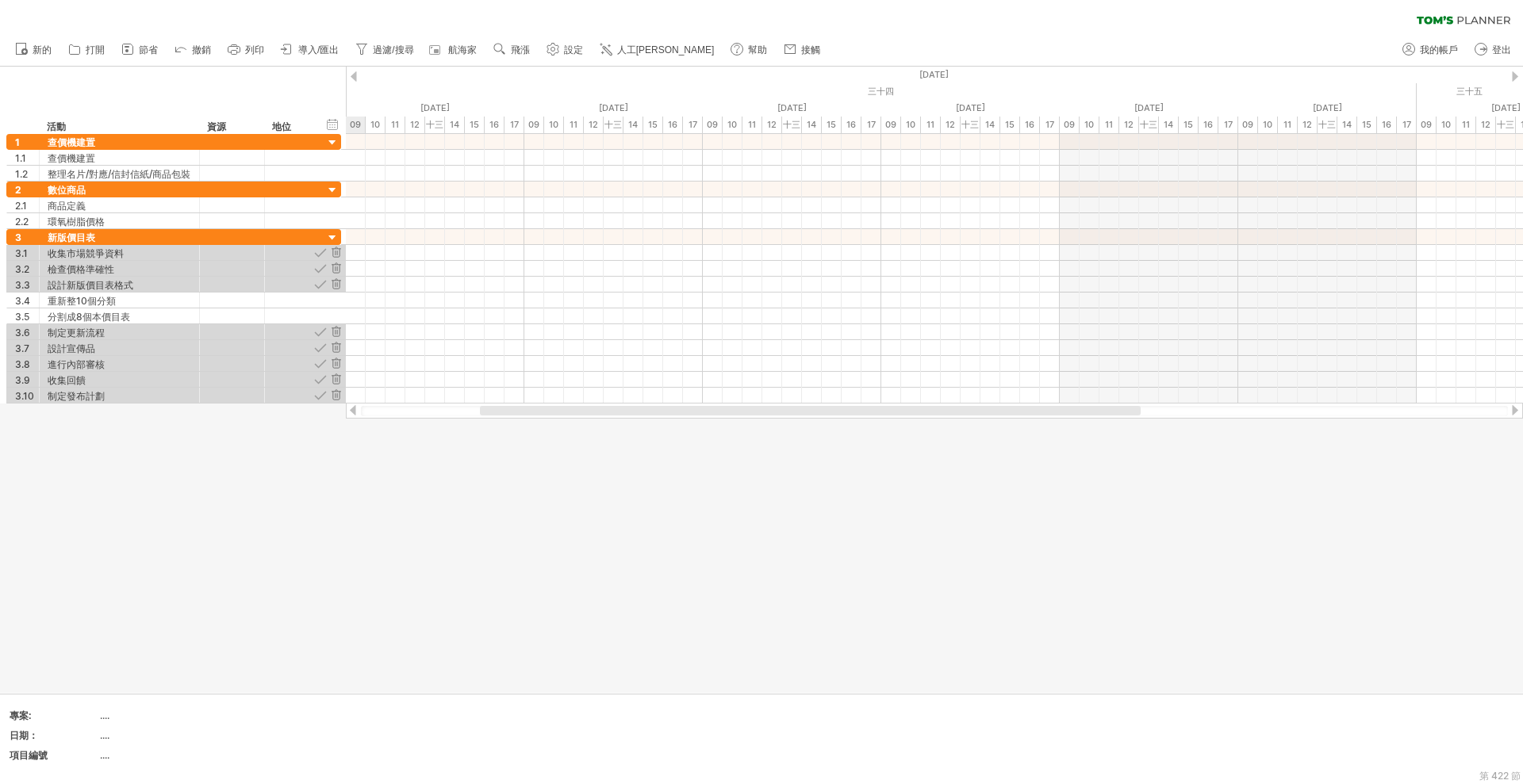
click at [352, 78] on div at bounding box center [354, 76] width 7 height 10
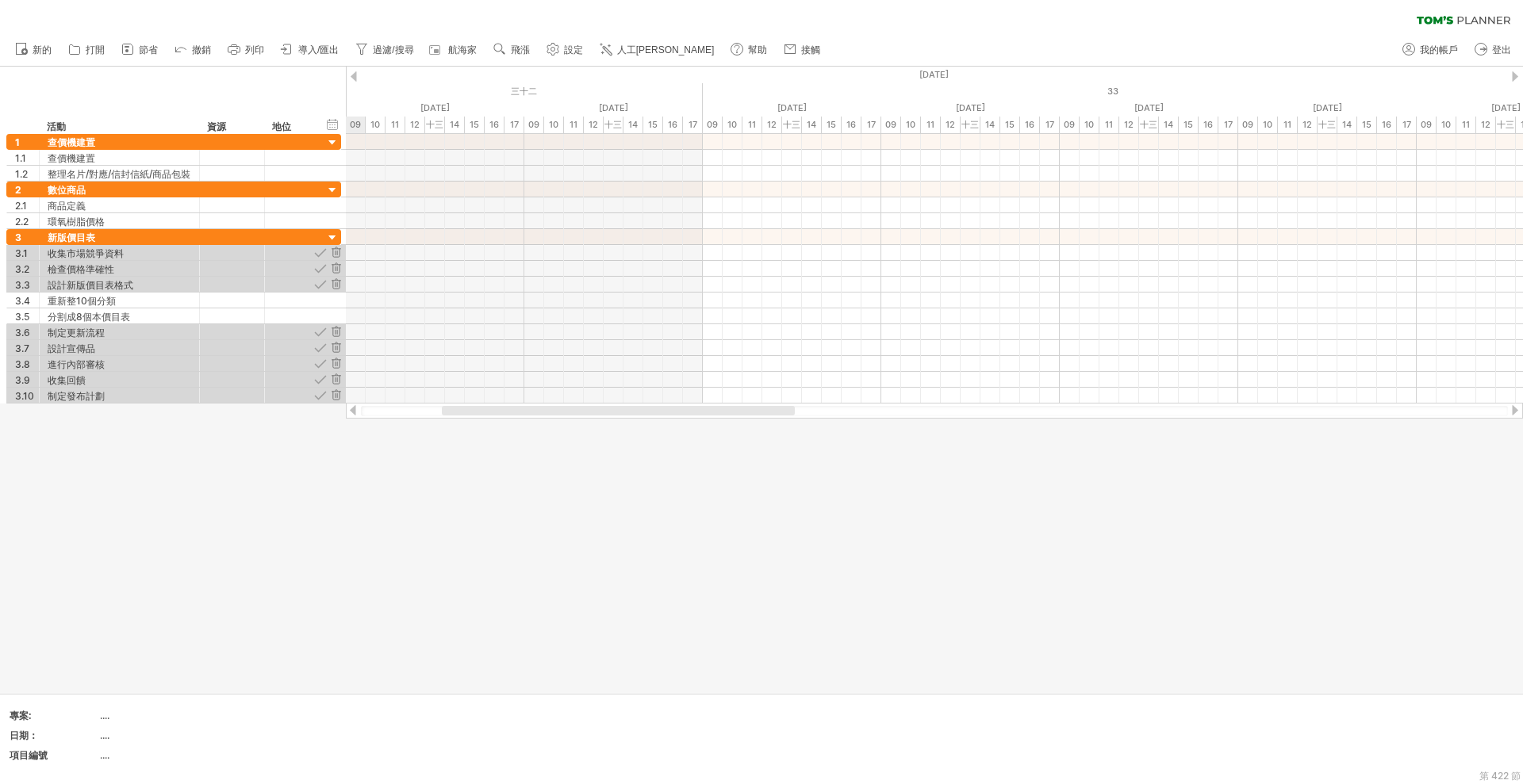
click at [352, 78] on div at bounding box center [354, 76] width 7 height 10
drag, startPoint x: 649, startPoint y: 414, endPoint x: 1484, endPoint y: 375, distance: 835.9
click at [1522, 399] on div "嘗試造訪 [DOMAIN_NAME] 再次連接... 0% 清除過濾器 新的" at bounding box center [761, 392] width 1523 height 784
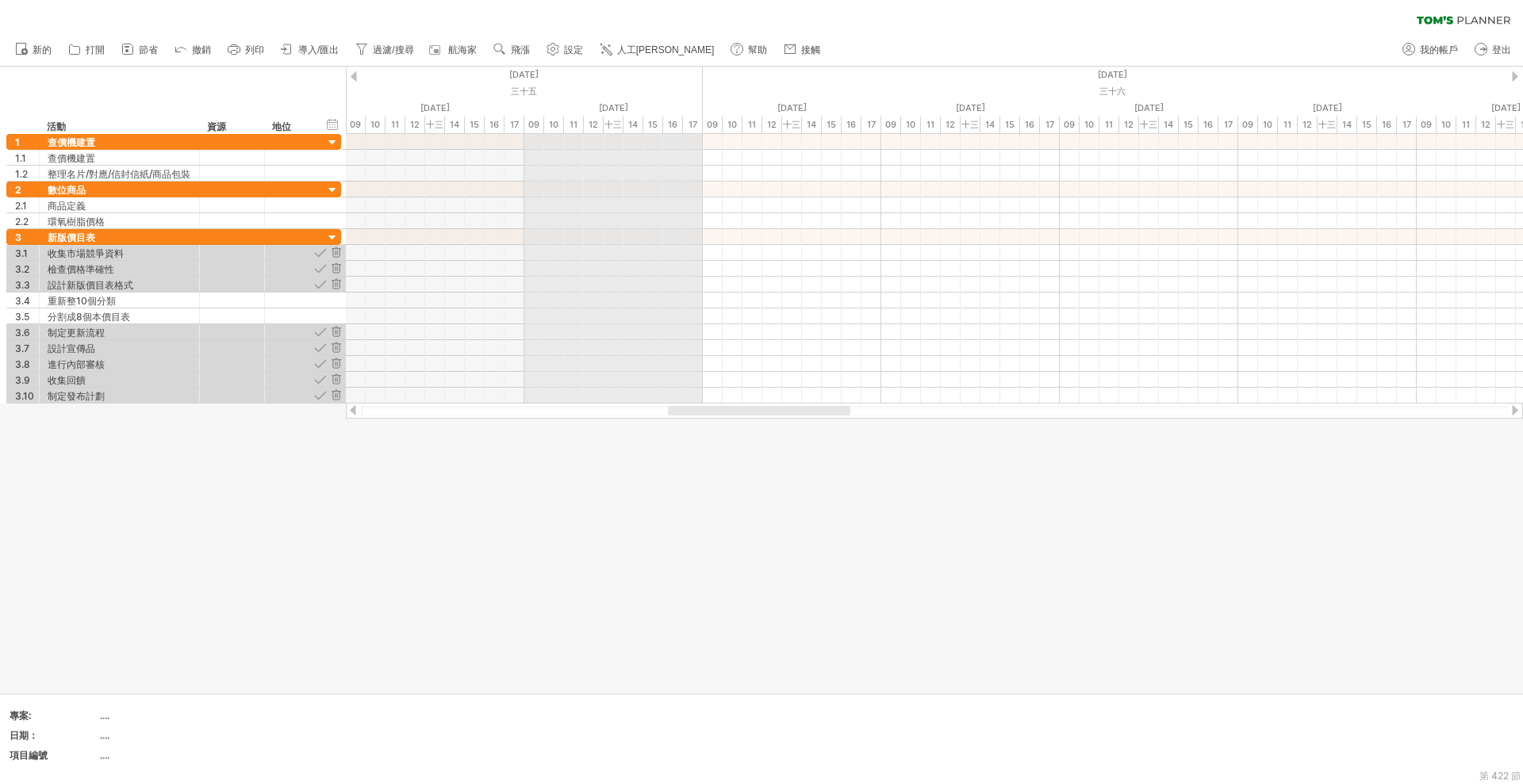
click at [533, 78] on font "2025年8月" at bounding box center [523, 74] width 29 height 11
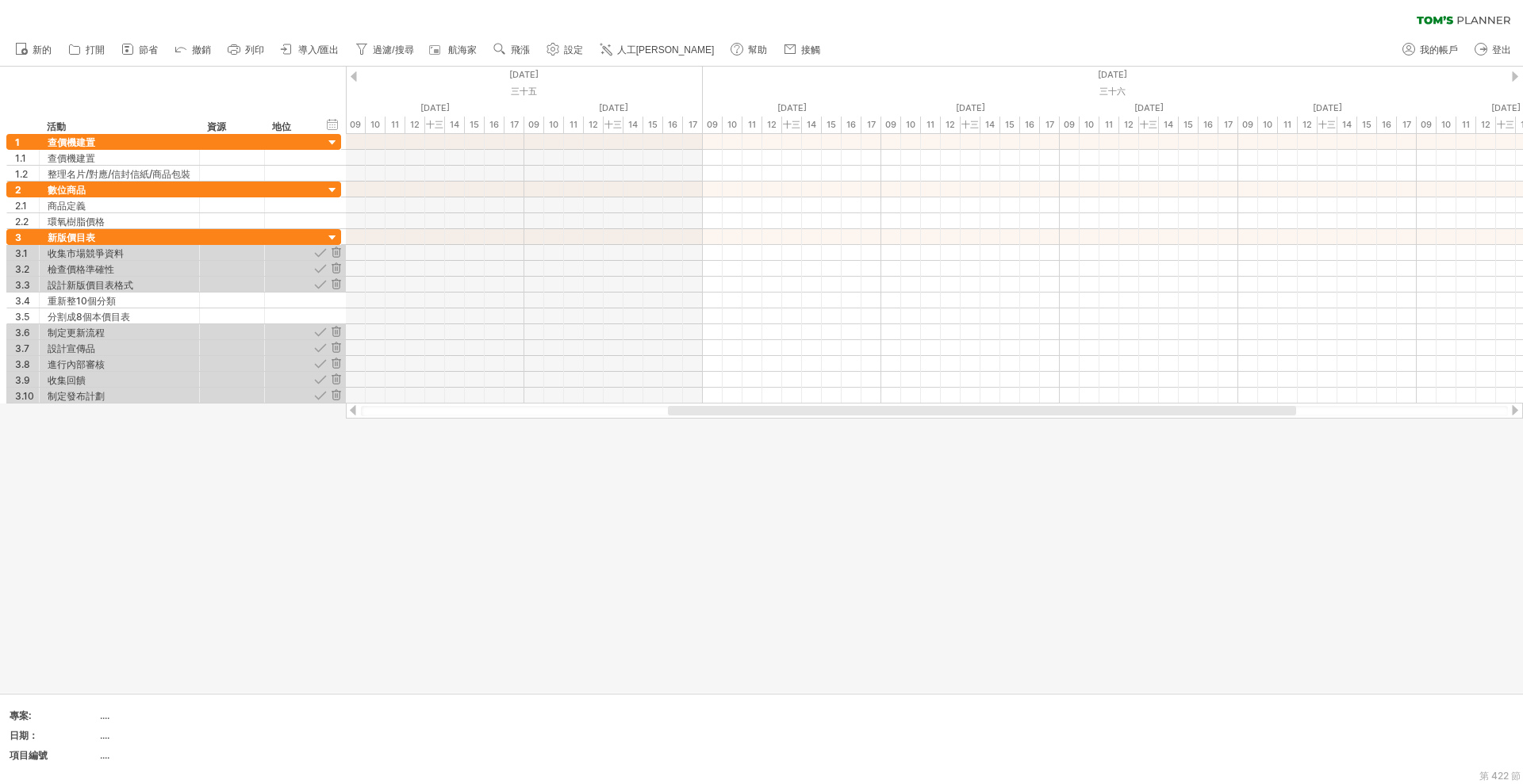
click at [352, 79] on div at bounding box center [354, 76] width 7 height 10
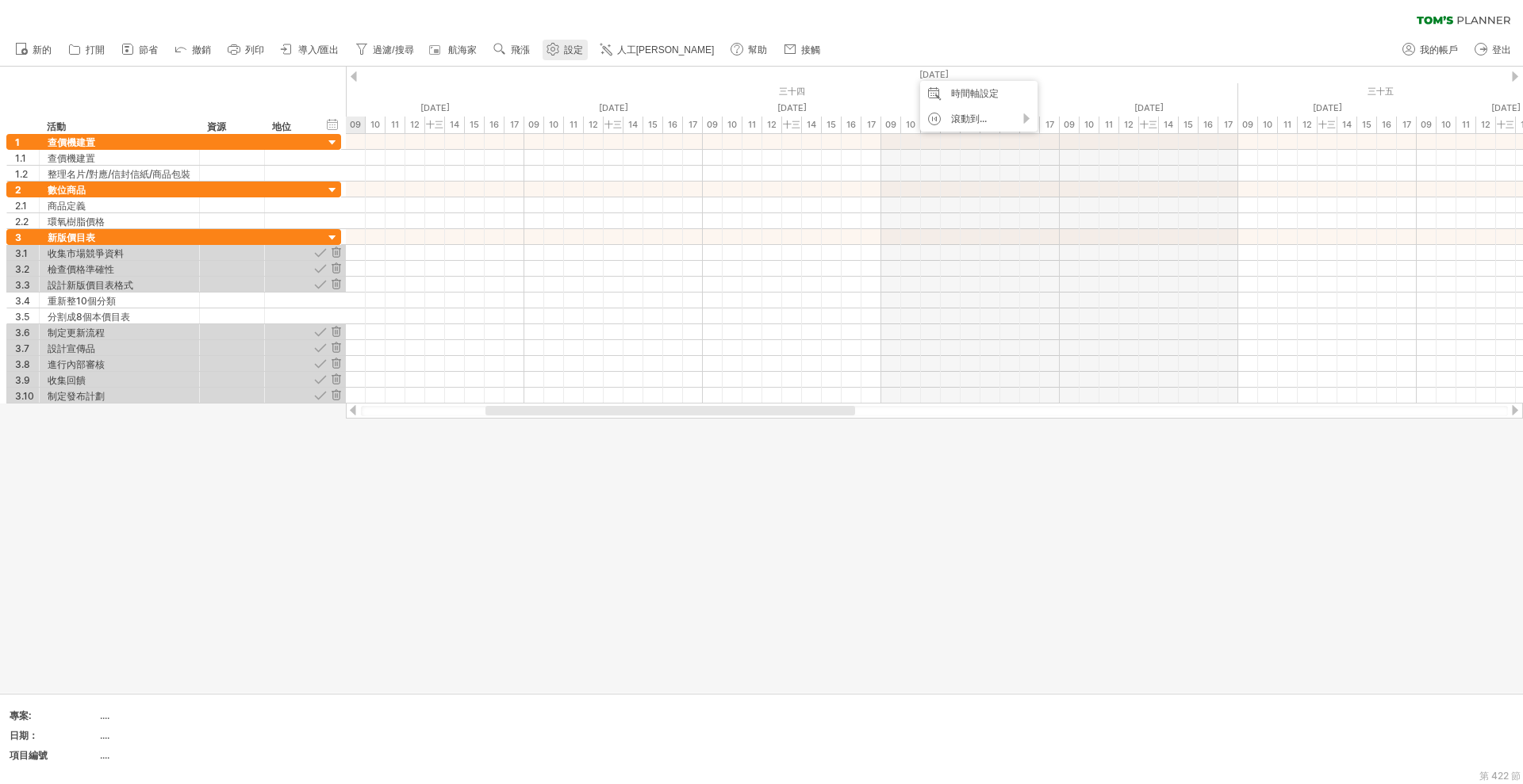
click at [563, 51] on link "設定" at bounding box center [565, 50] width 45 height 21
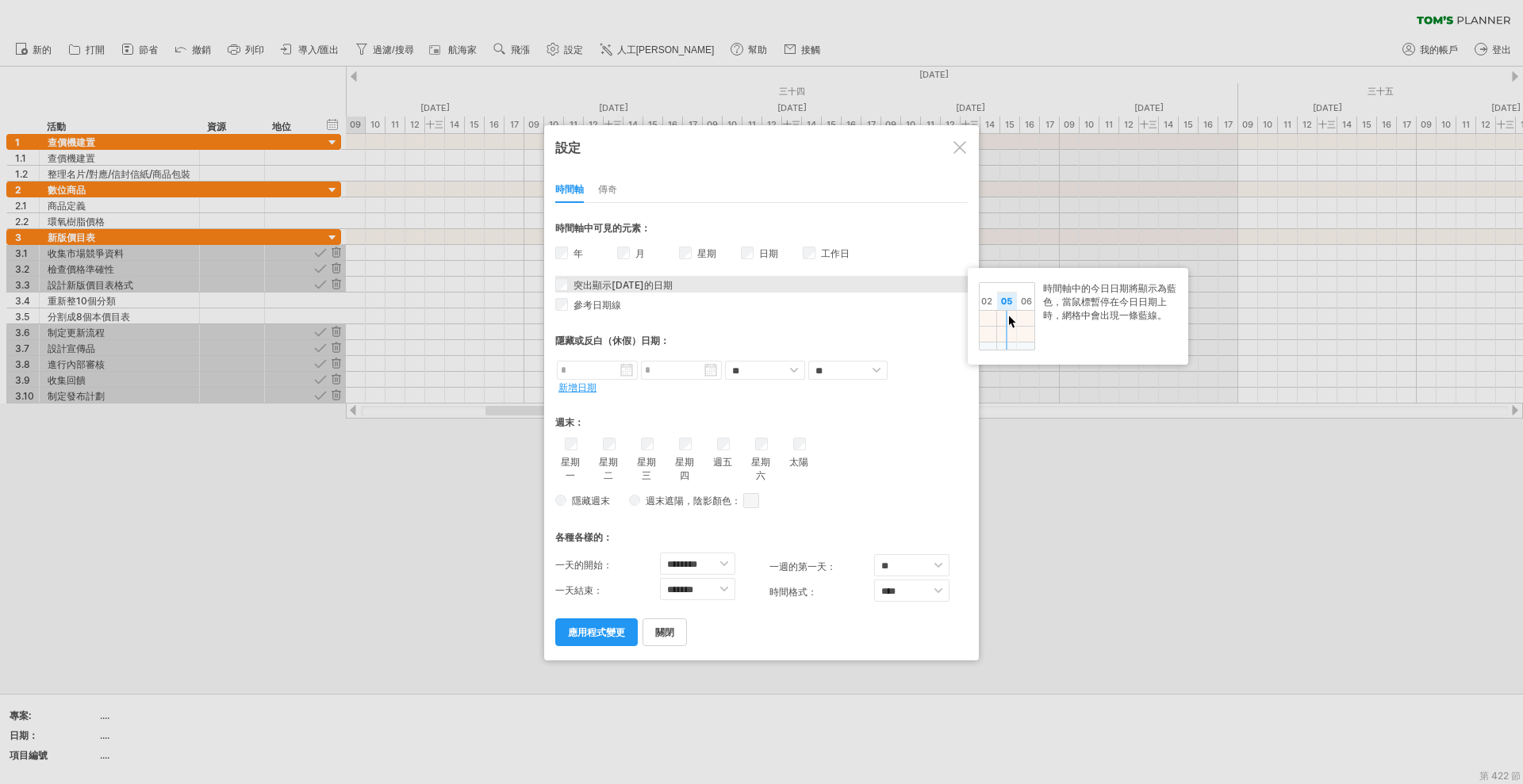
click at [631, 286] on font "突出顯示[DATE]的日期" at bounding box center [622, 285] width 99 height 12
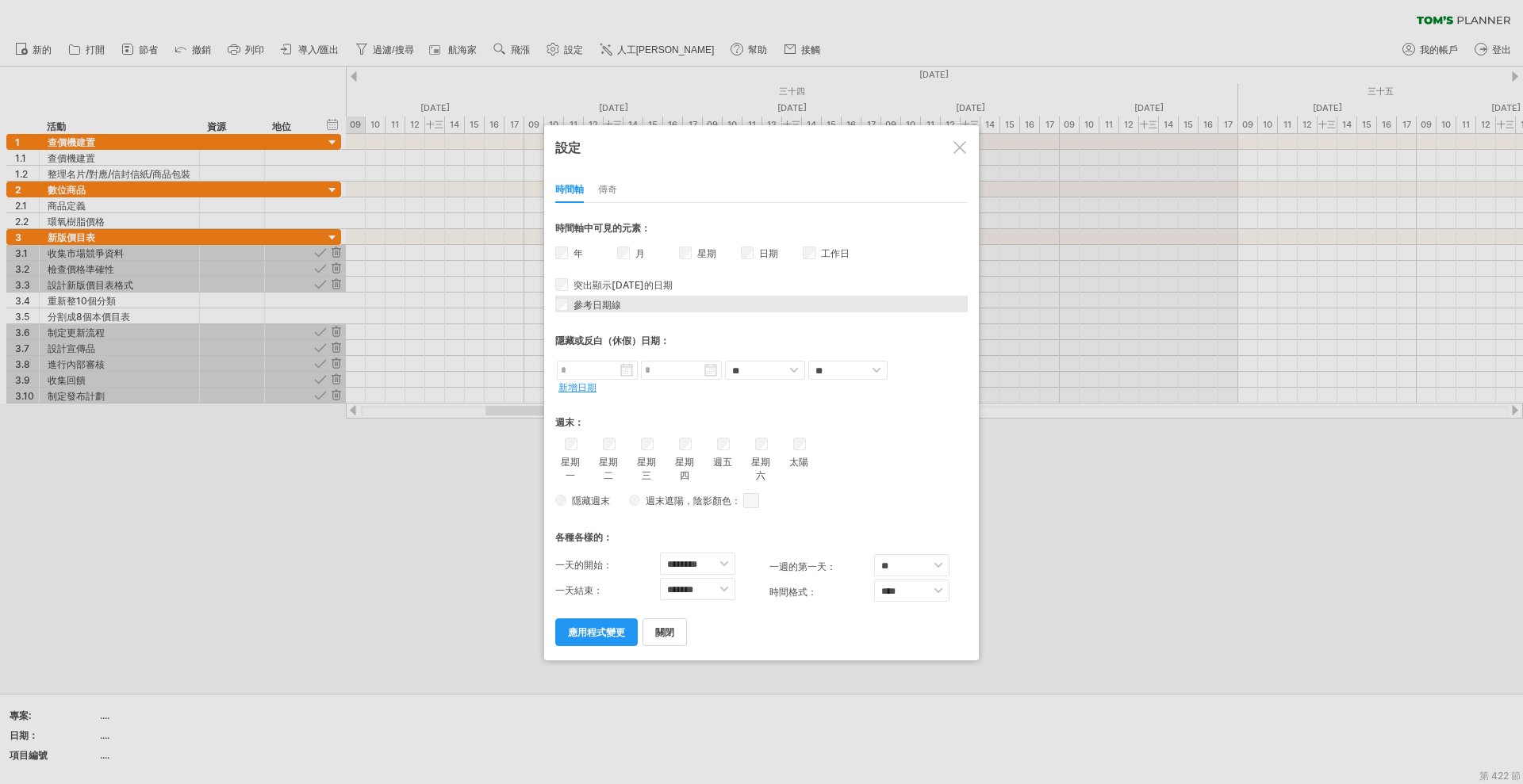
click at [603, 305] on font "參考日期線" at bounding box center [596, 305] width 47 height 12
click at [562, 632] on link "應用程式變更" at bounding box center [596, 632] width 82 height 27
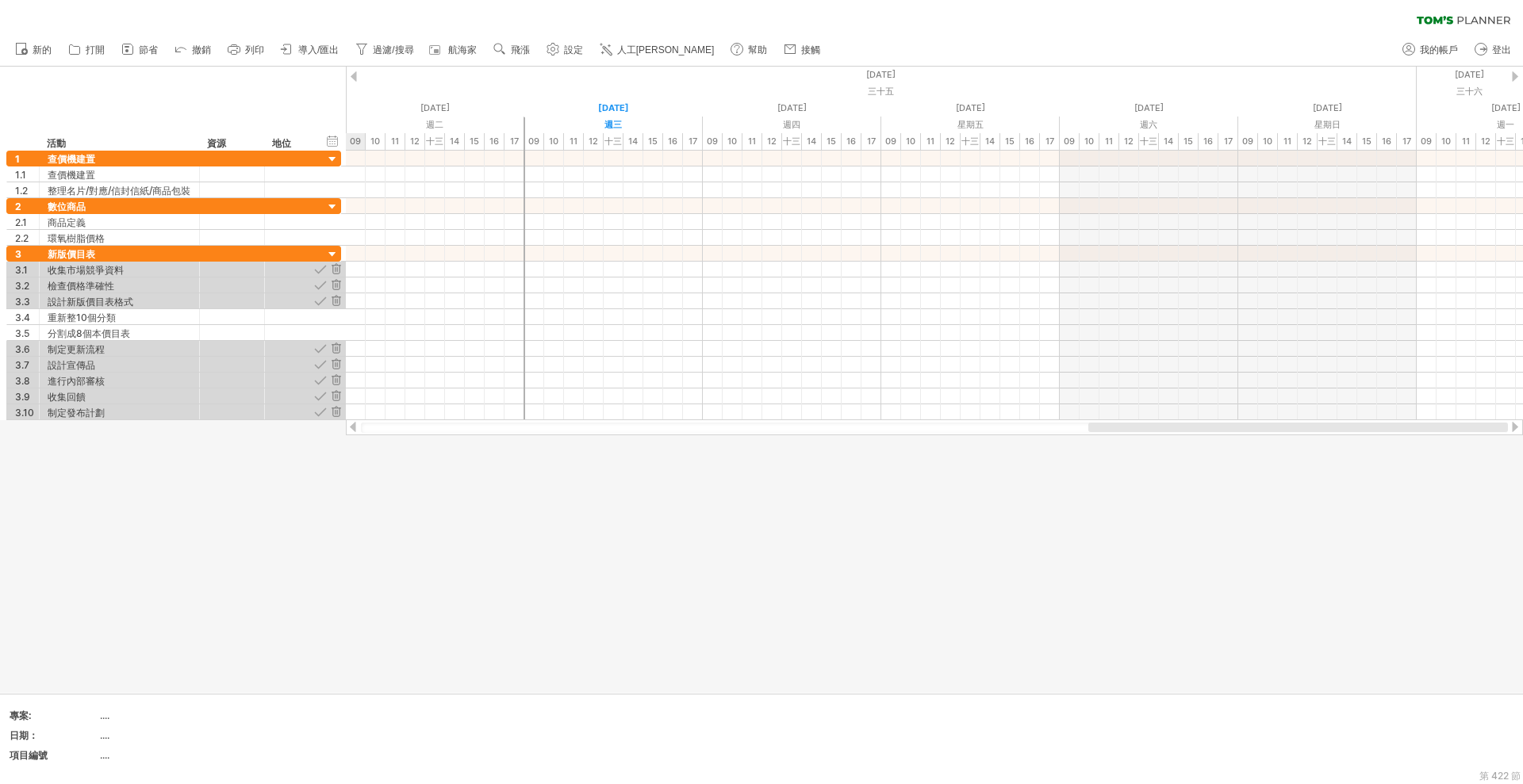
drag, startPoint x: 987, startPoint y: 425, endPoint x: 1303, endPoint y: 423, distance: 316.0
click at [1303, 427] on div at bounding box center [1298, 427] width 419 height 9
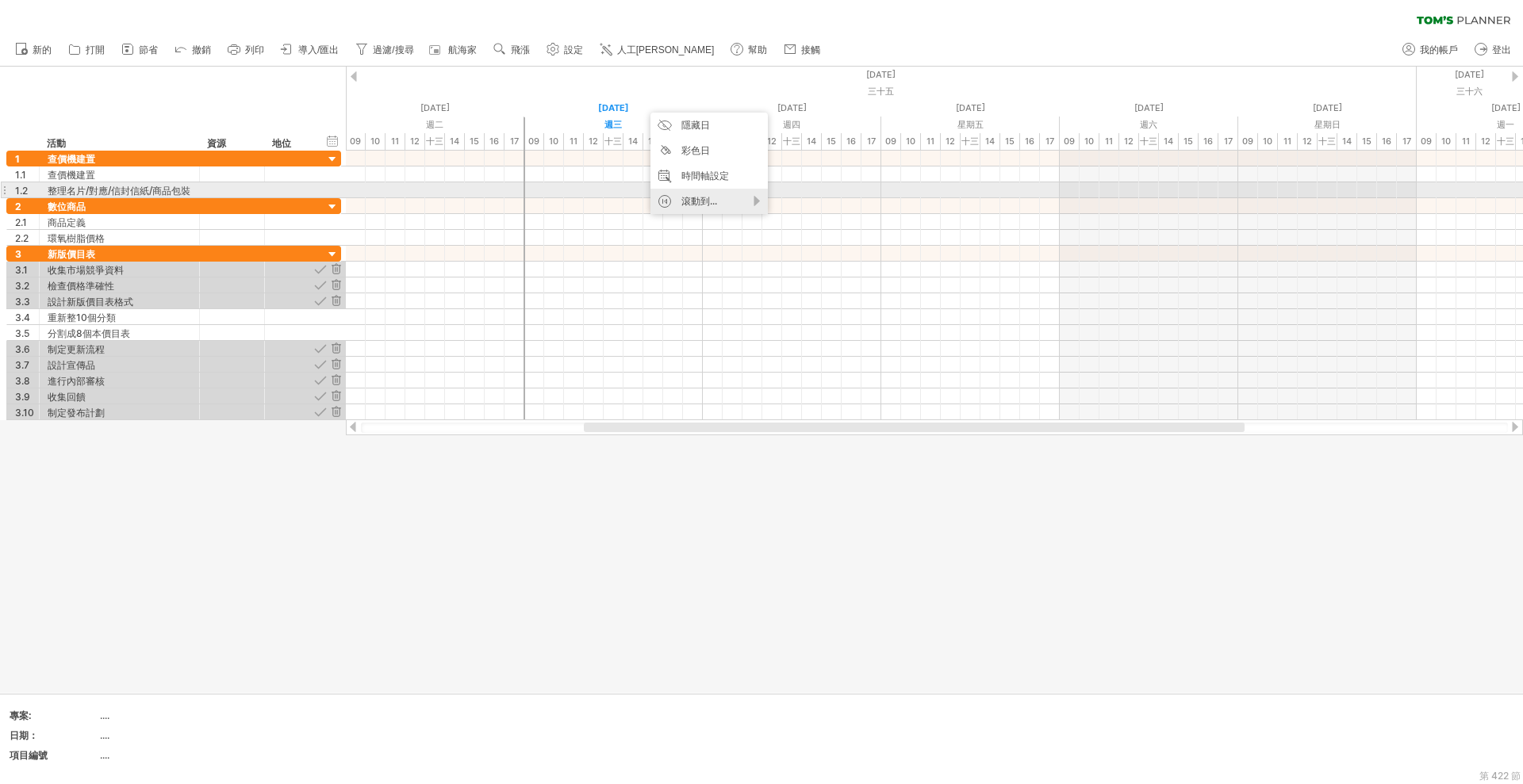
click at [716, 198] on font "滾動到..." at bounding box center [699, 201] width 36 height 12
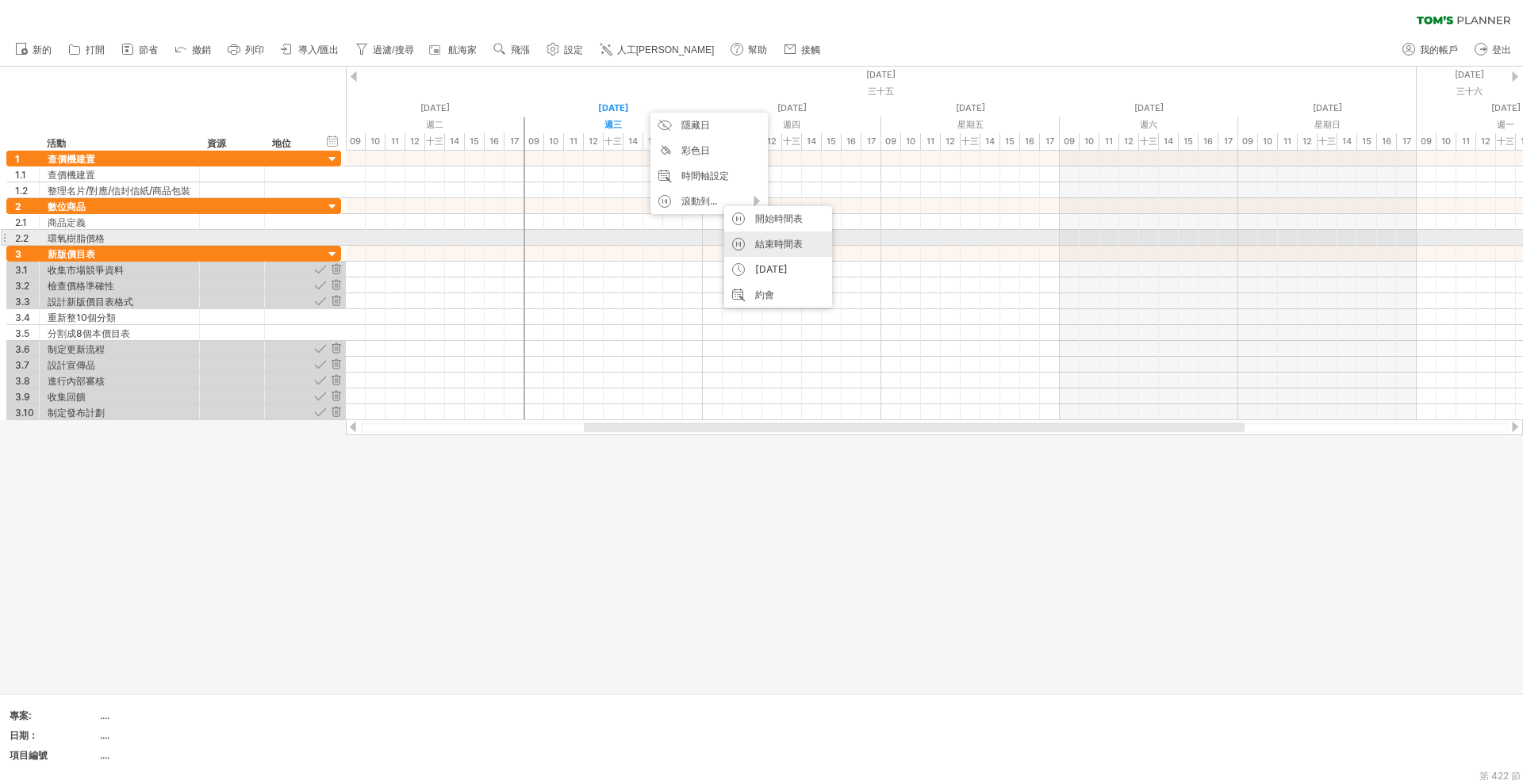
click at [796, 244] on font "結束時間表" at bounding box center [779, 244] width 47 height 12
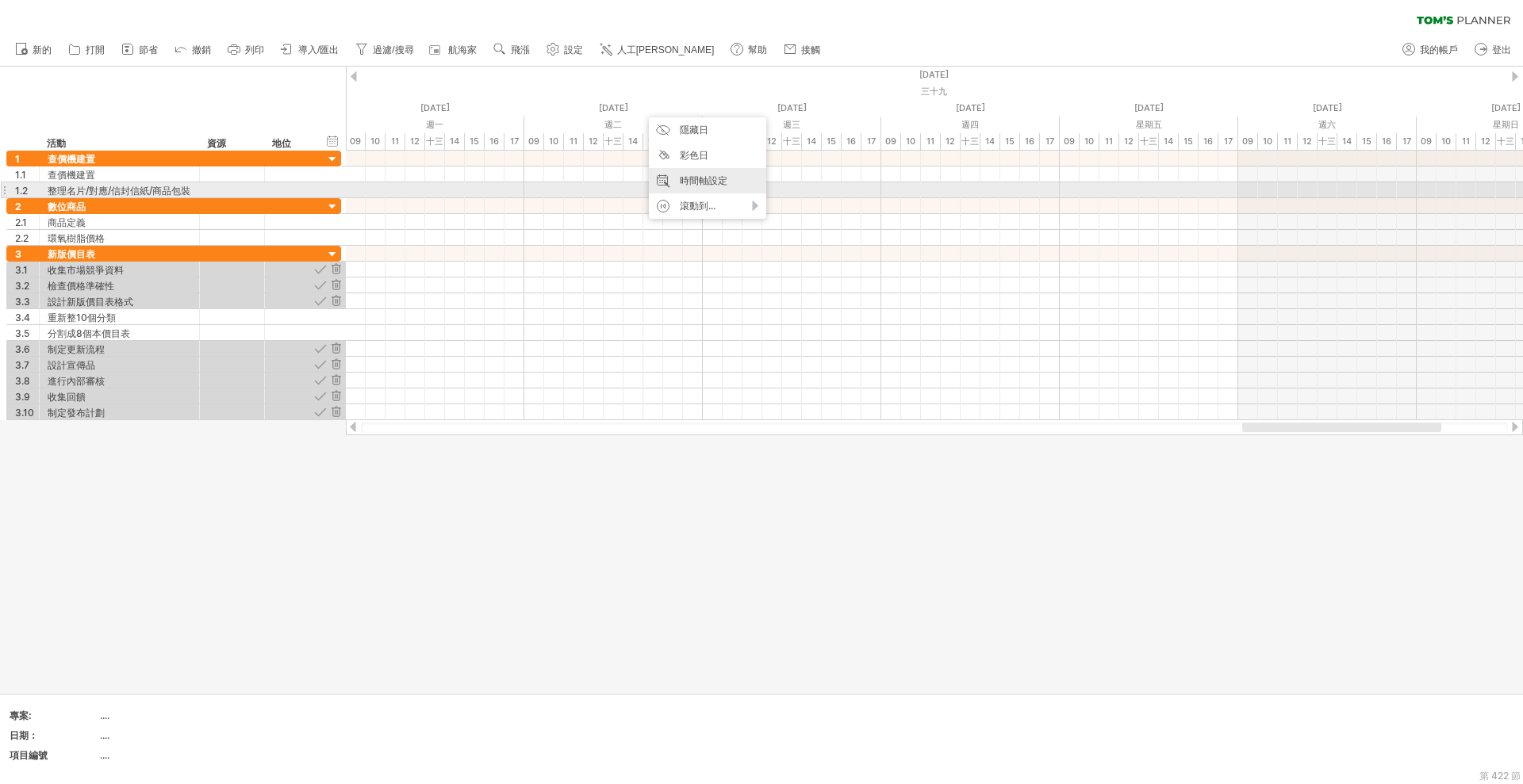
click at [715, 183] on font "時間軸設定" at bounding box center [703, 180] width 47 height 12
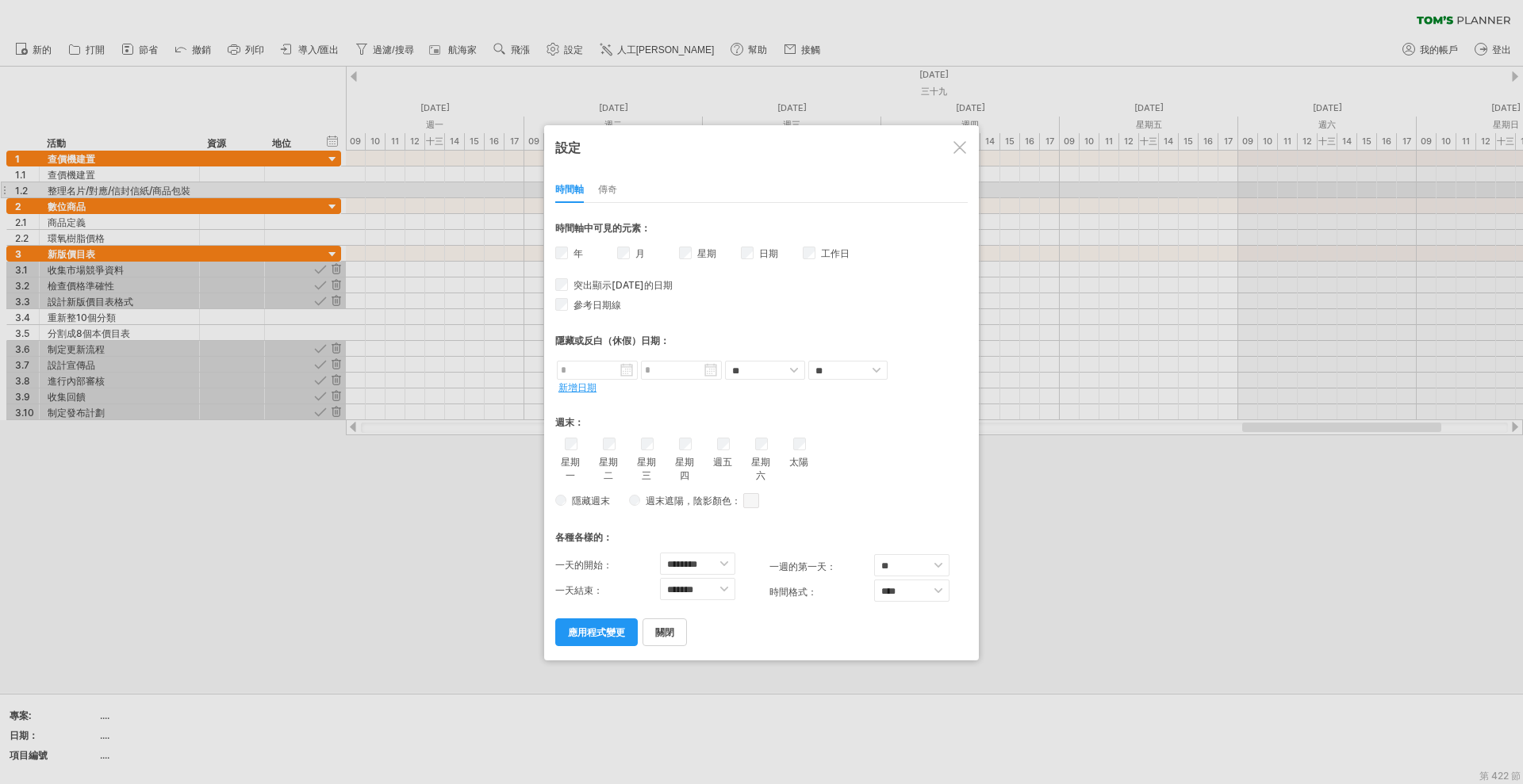
click at [956, 152] on div at bounding box center [959, 147] width 12 height 12
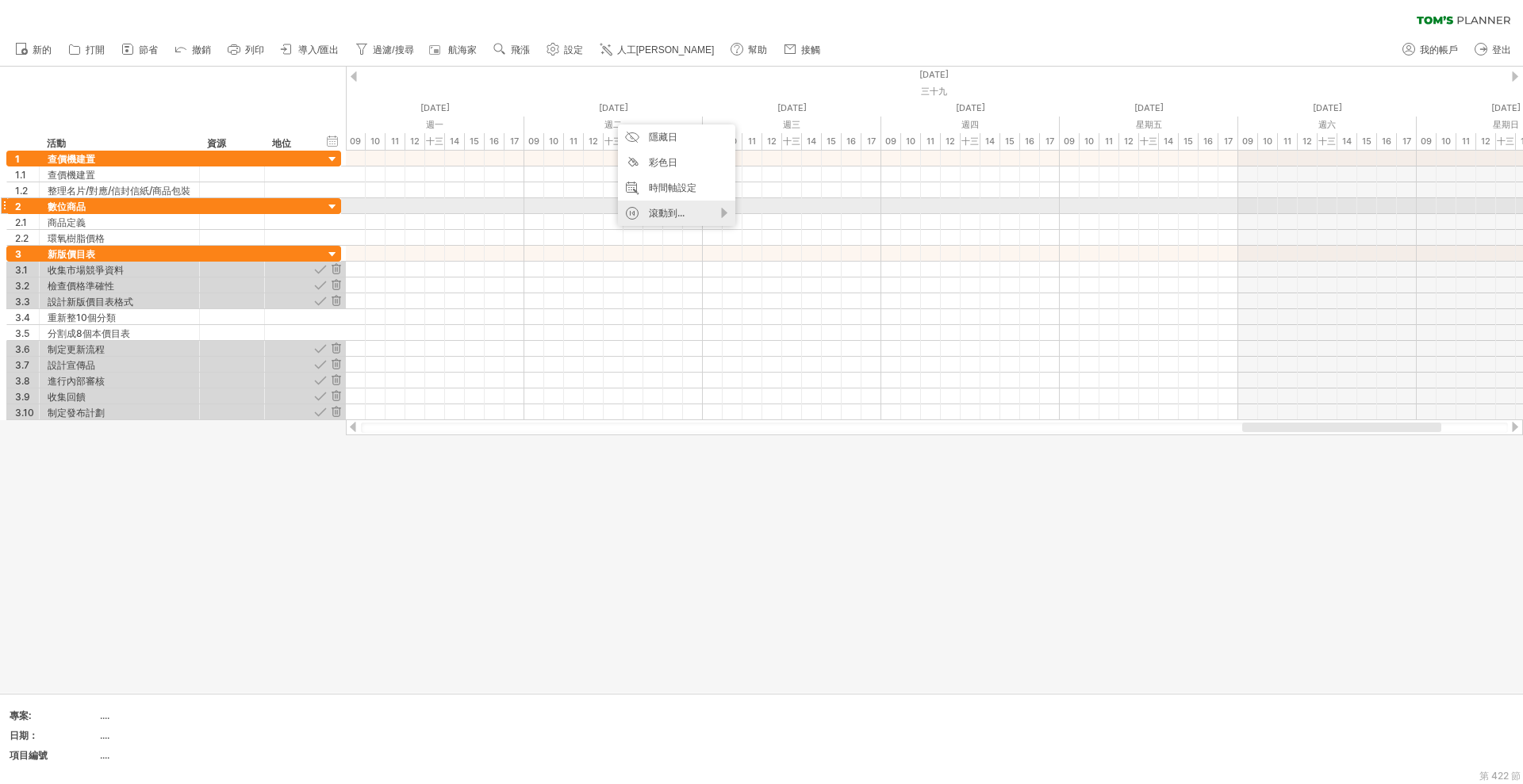
click at [672, 207] on font "滾動到..." at bounding box center [666, 213] width 36 height 12
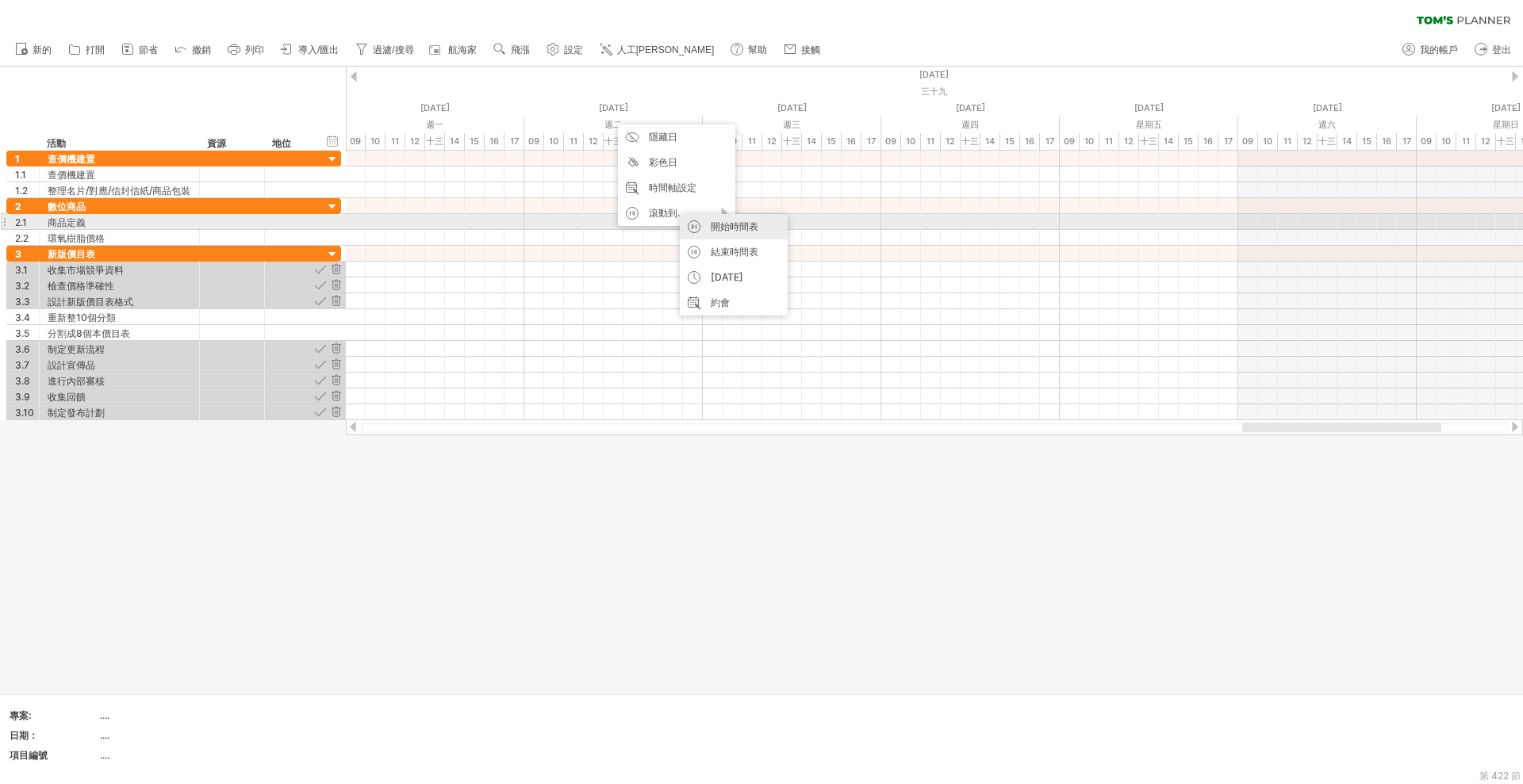
click at [729, 224] on font "開始時間表" at bounding box center [734, 226] width 47 height 12
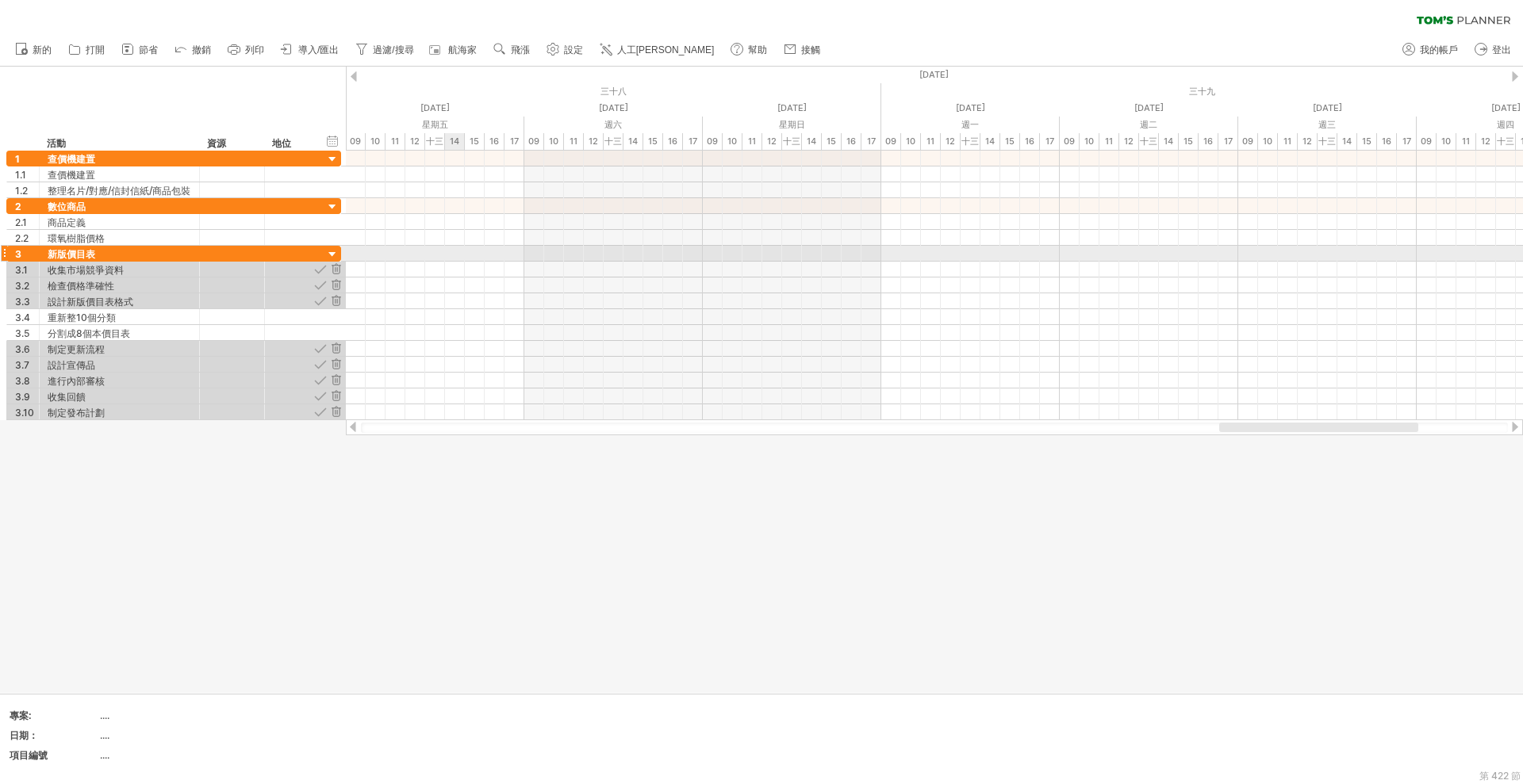
click at [464, 259] on div at bounding box center [934, 254] width 1177 height 16
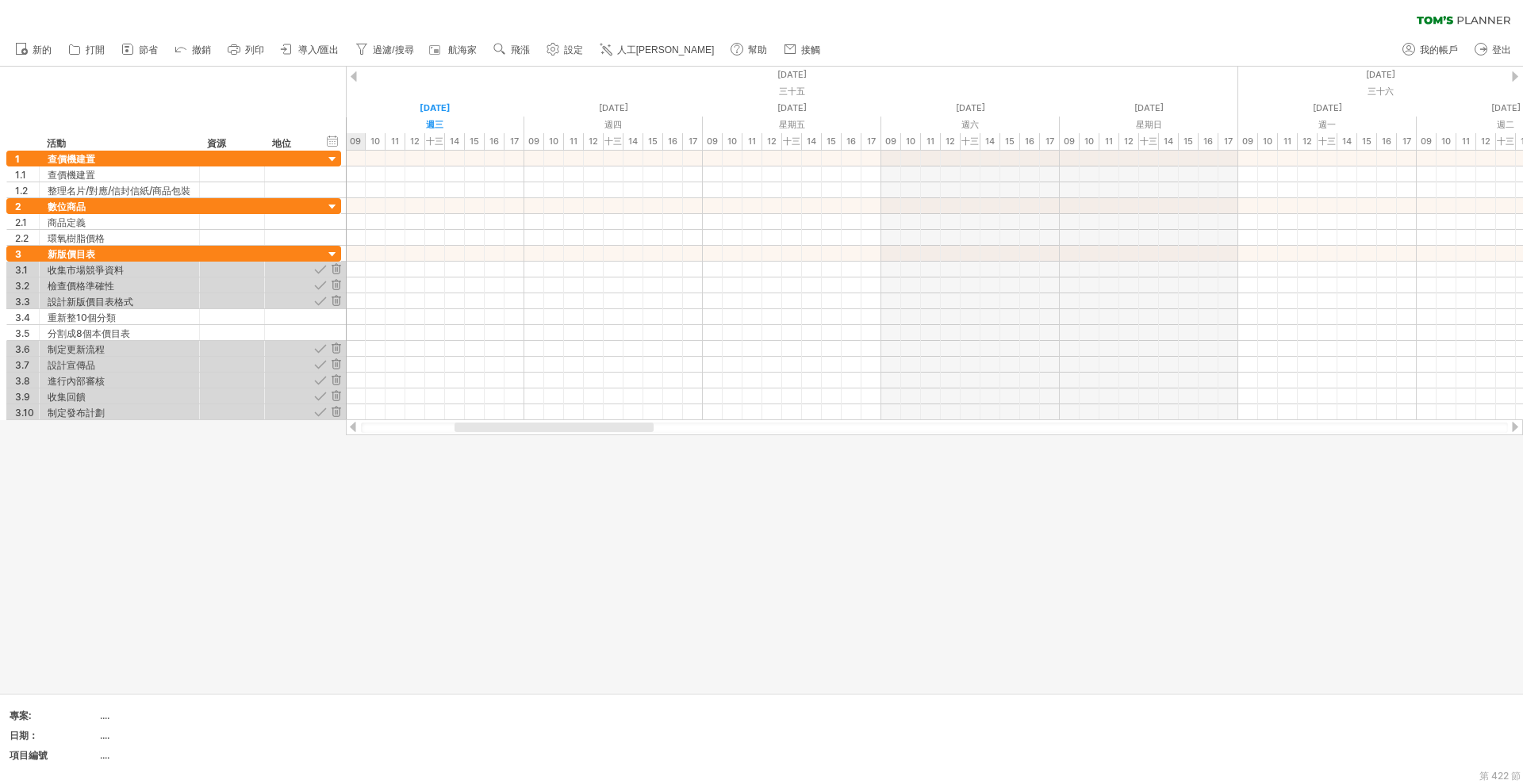
drag, startPoint x: 1238, startPoint y: 427, endPoint x: 473, endPoint y: 436, distance: 765.1
click at [473, 436] on div "嘗試造訪 [DOMAIN_NAME] 再次連接... 0% 清除過濾器 新的" at bounding box center [761, 392] width 1523 height 784
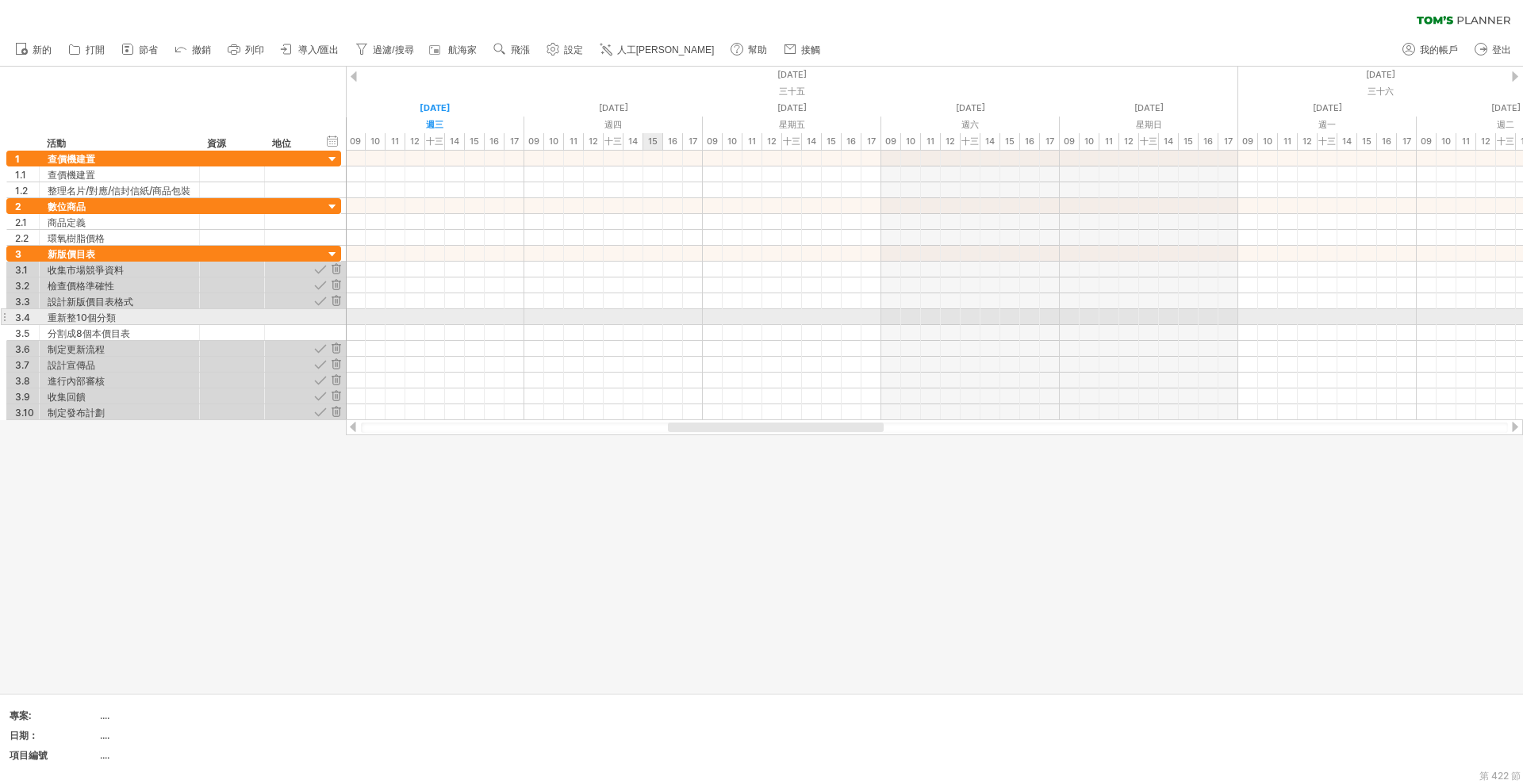
click at [658, 323] on div at bounding box center [934, 317] width 1177 height 16
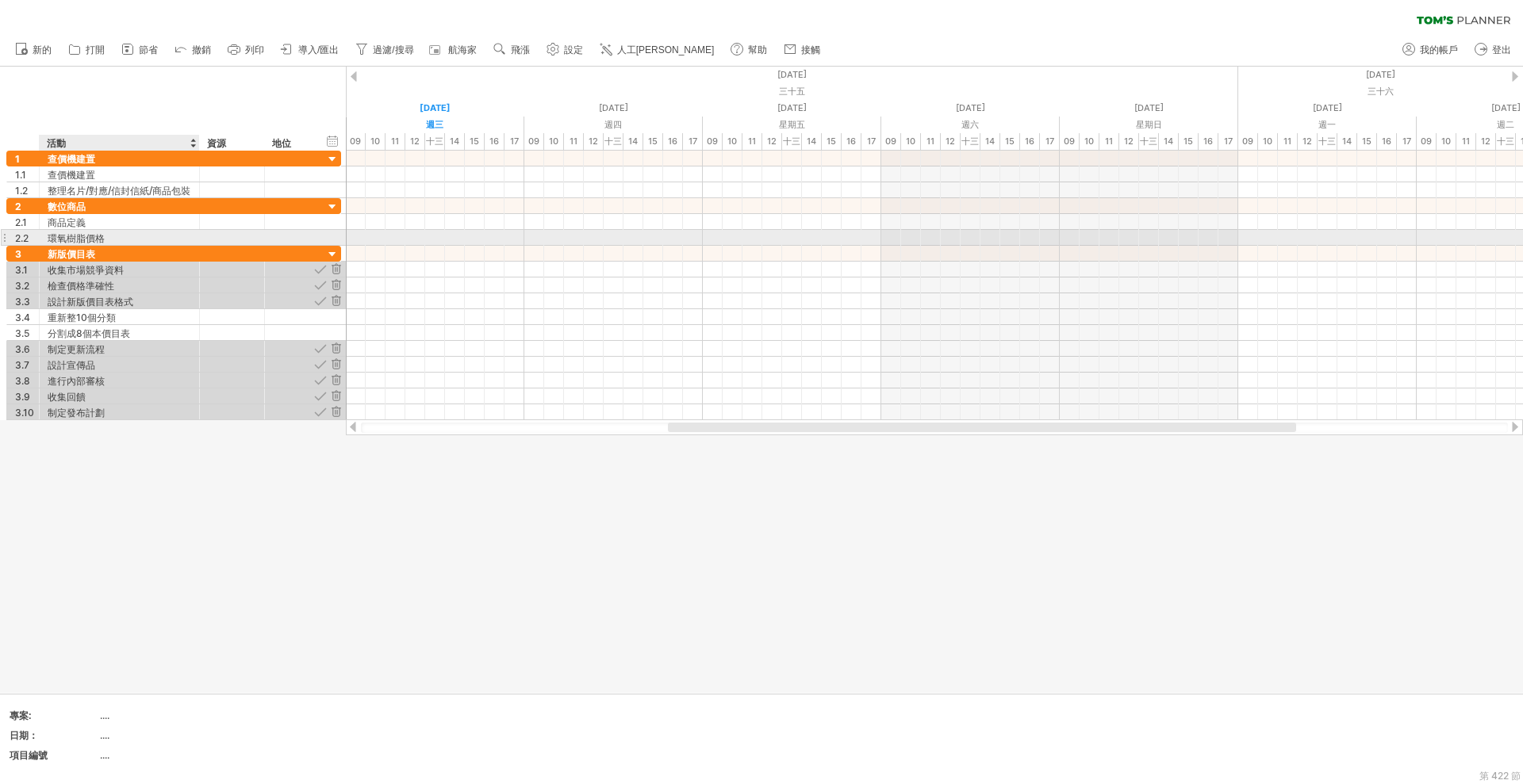
click at [131, 234] on div "環氧樹脂價格" at bounding box center [119, 238] width 144 height 15
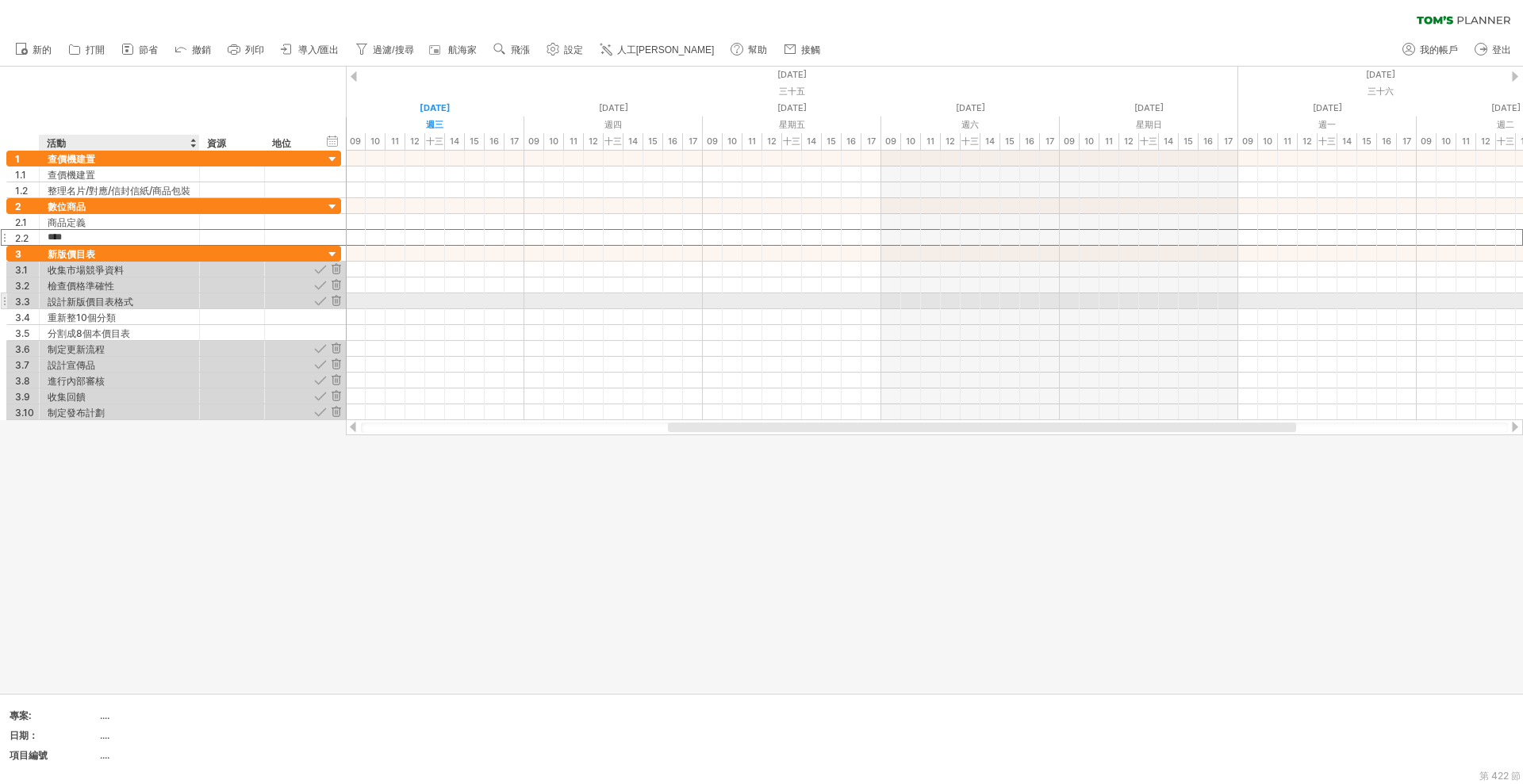
click at [122, 307] on font "設計新版價目表格式" at bounding box center [90, 302] width 86 height 12
click at [146, 237] on div "環氧樹脂價格" at bounding box center [119, 238] width 144 height 15
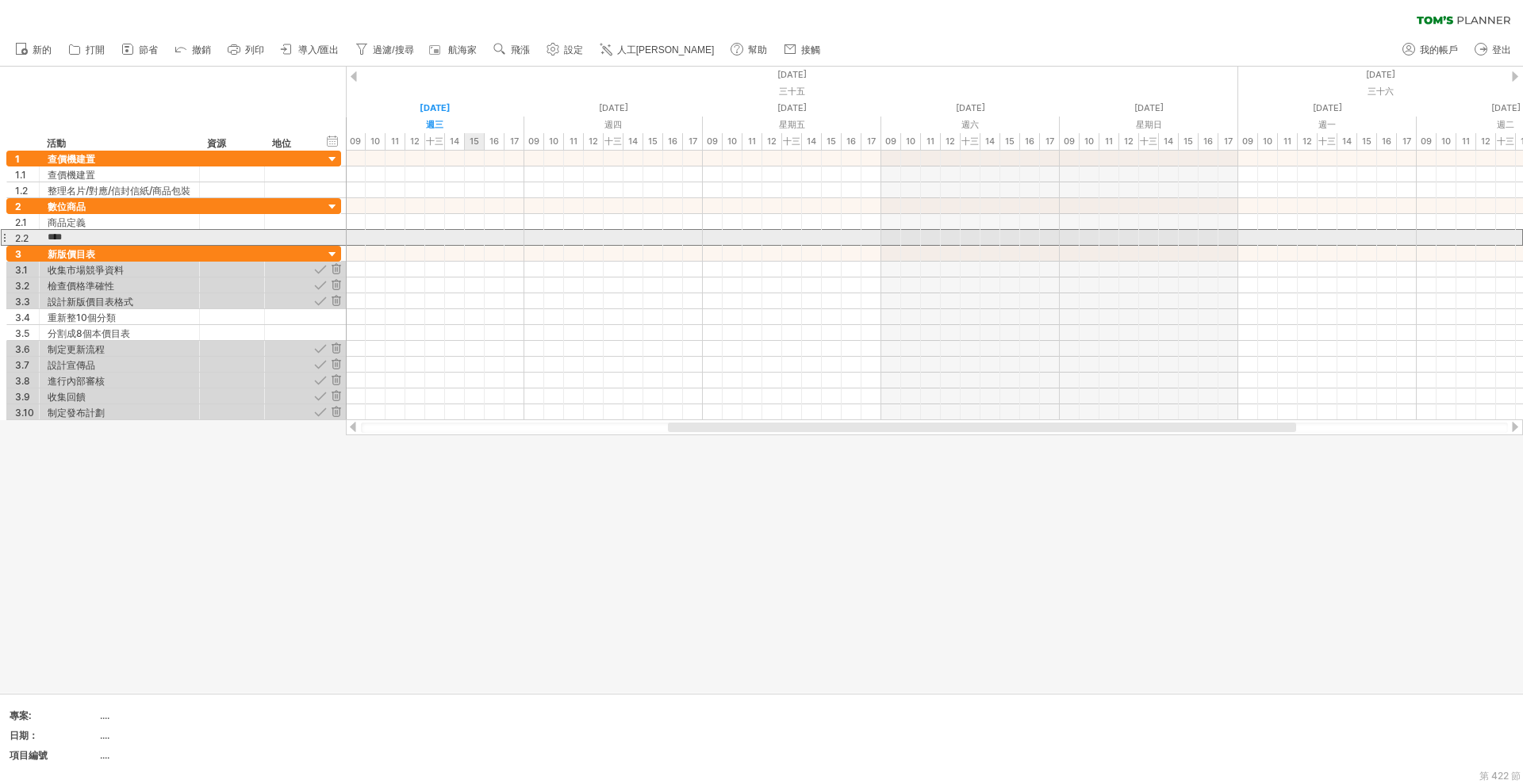
click at [467, 246] on div at bounding box center [934, 254] width 1177 height 16
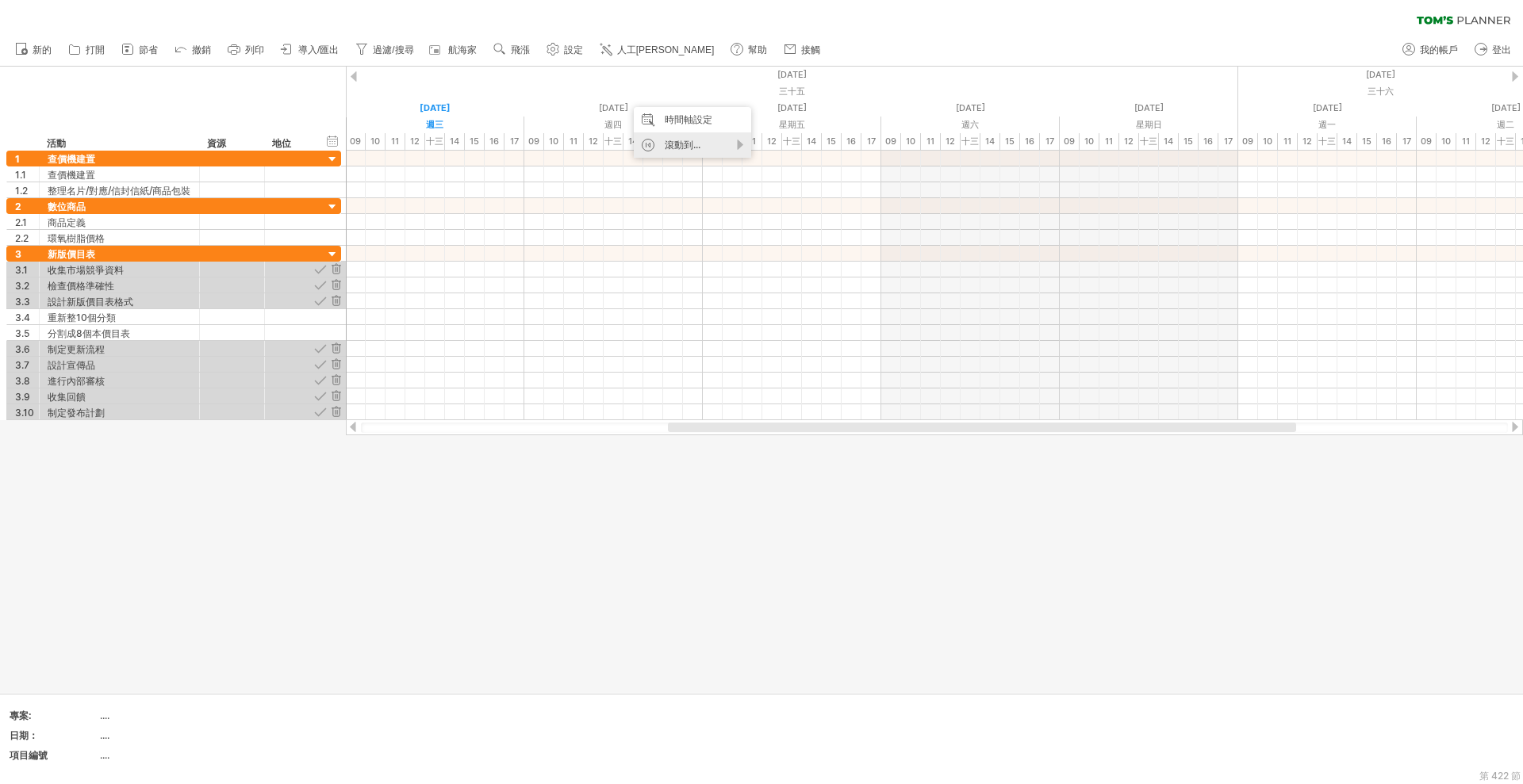
click at [668, 136] on div "滾動到..." at bounding box center [692, 145] width 117 height 26
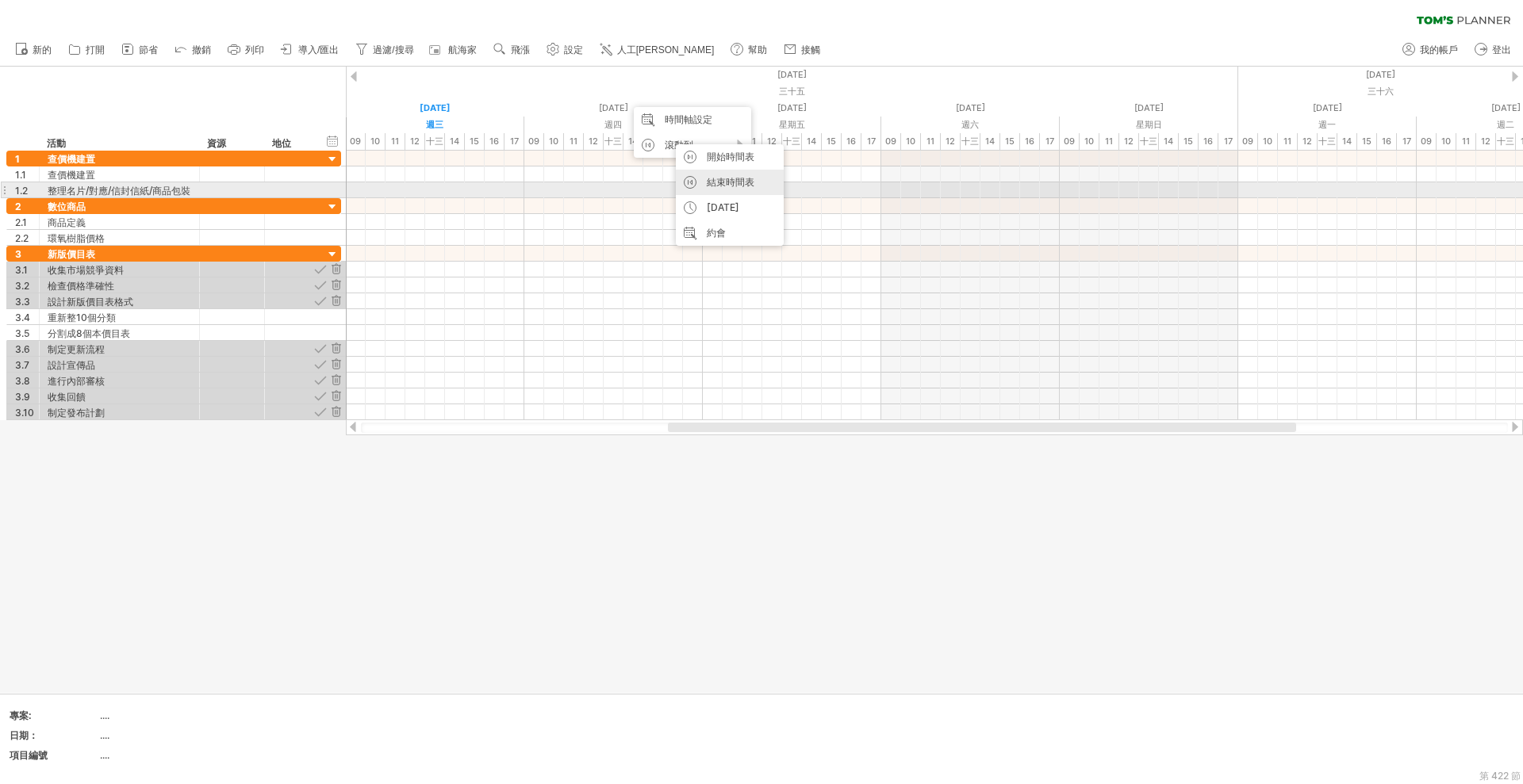
click at [688, 187] on div "結束時間表" at bounding box center [729, 182] width 108 height 26
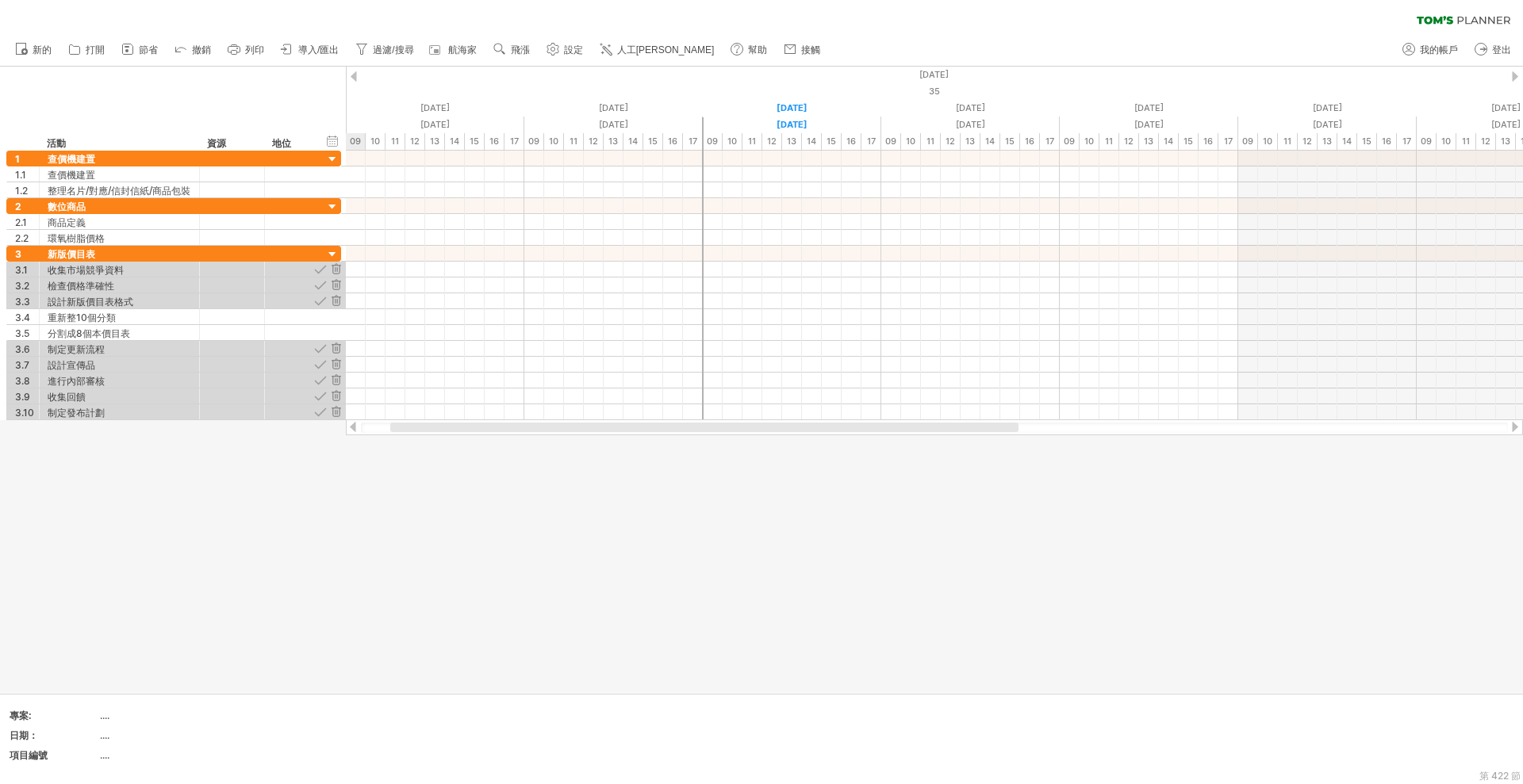
drag, startPoint x: 1310, startPoint y: 425, endPoint x: 452, endPoint y: 427, distance: 858.0
click at [451, 428] on div at bounding box center [704, 427] width 628 height 9
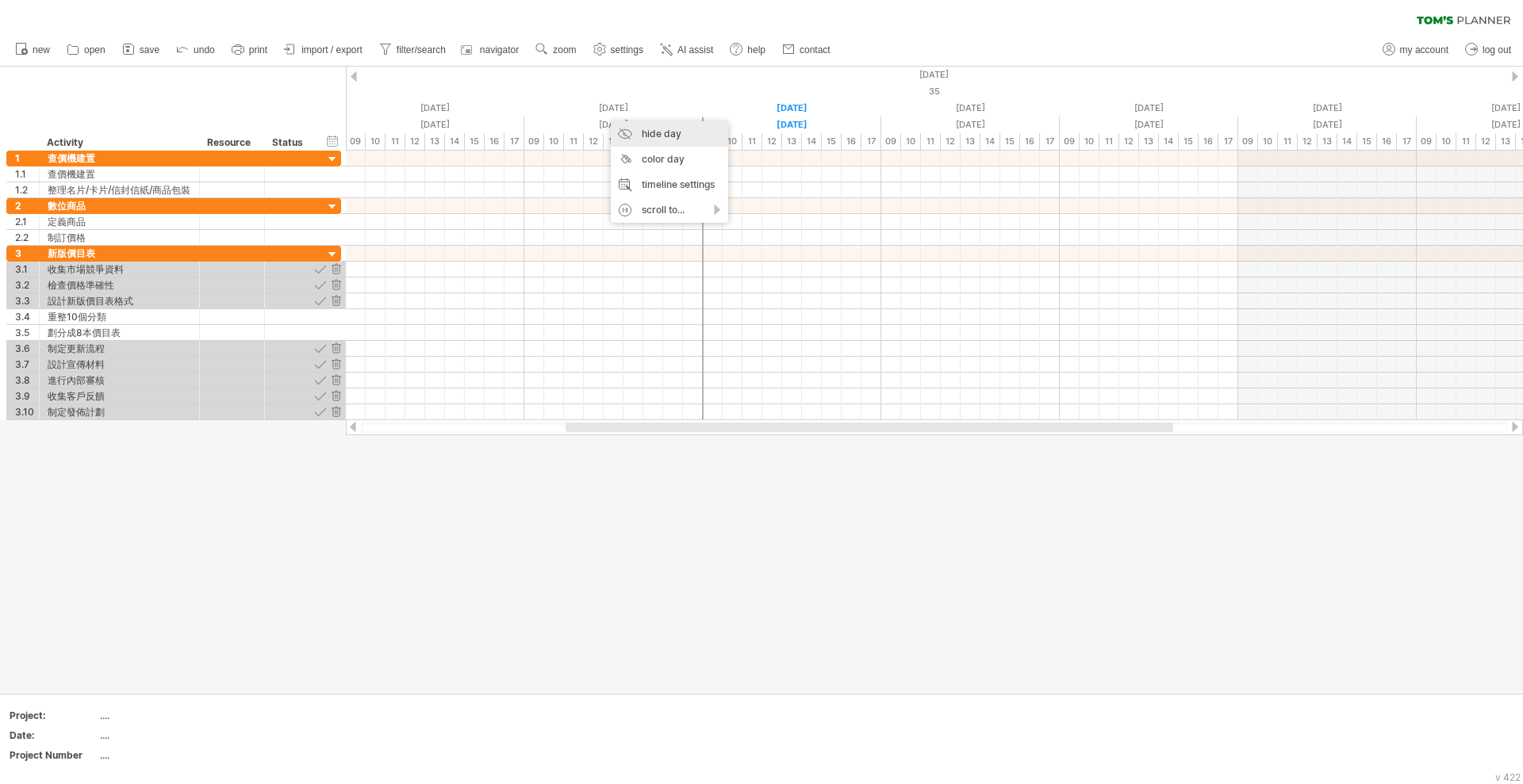
click at [645, 138] on div "hide day" at bounding box center [669, 134] width 117 height 26
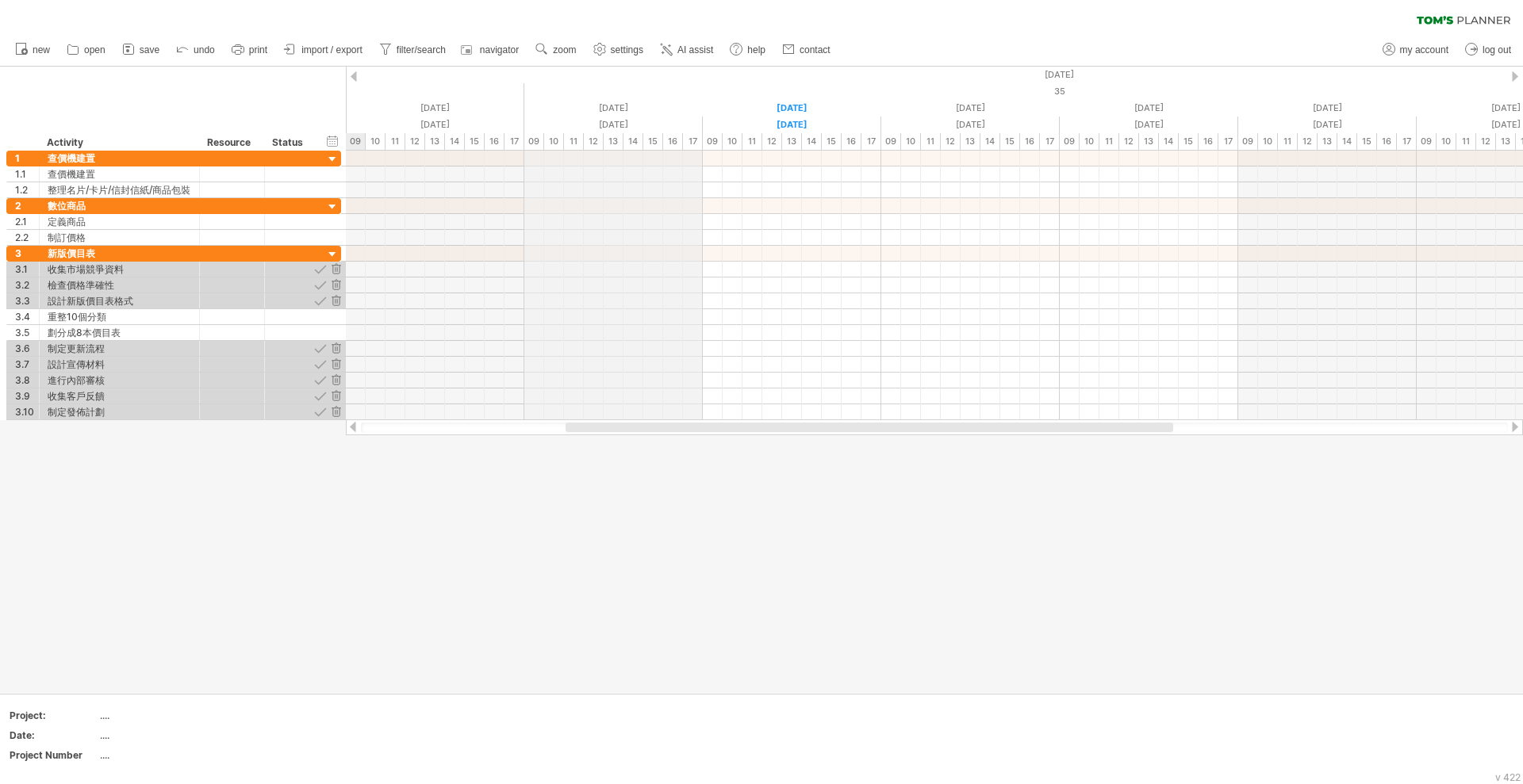
drag, startPoint x: 488, startPoint y: 112, endPoint x: 592, endPoint y: 111, distance: 104.0
click at [592, 111] on div "25 August" at bounding box center [613, 108] width 179 height 17
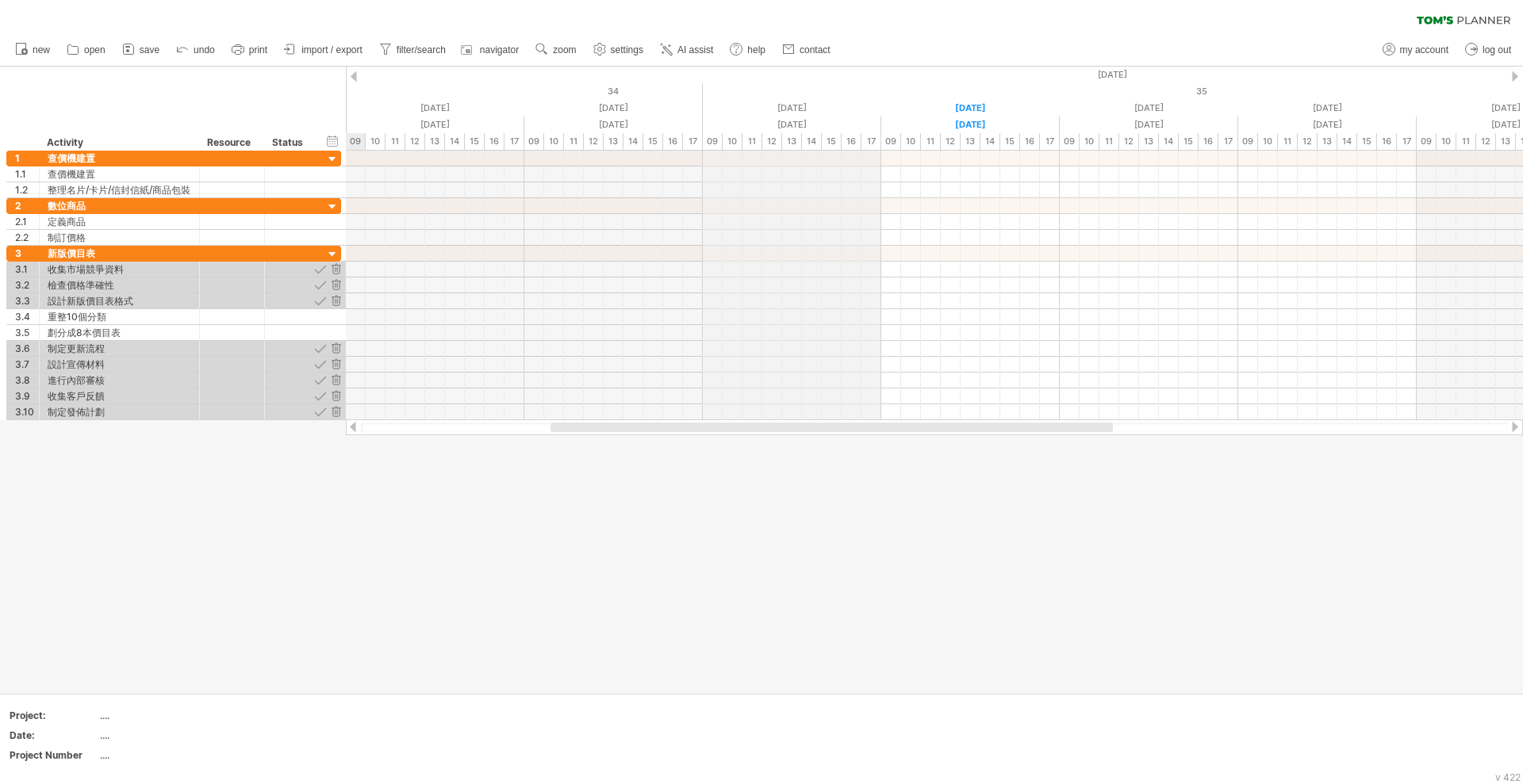
drag, startPoint x: 660, startPoint y: 111, endPoint x: 760, endPoint y: 113, distance: 100.0
click at [760, 113] on div "25 August" at bounding box center [792, 108] width 179 height 17
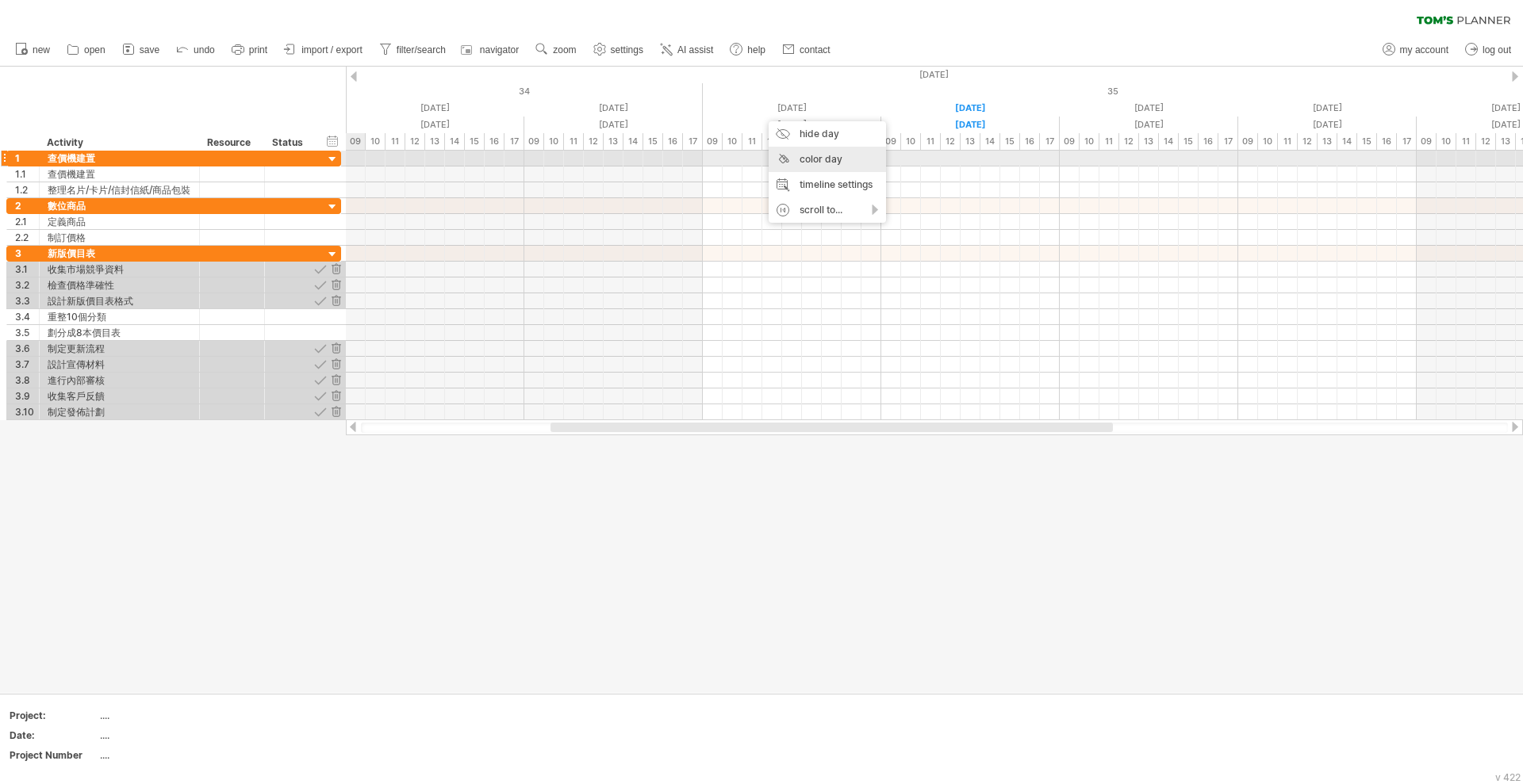
click at [856, 158] on div "color day" at bounding box center [827, 159] width 117 height 26
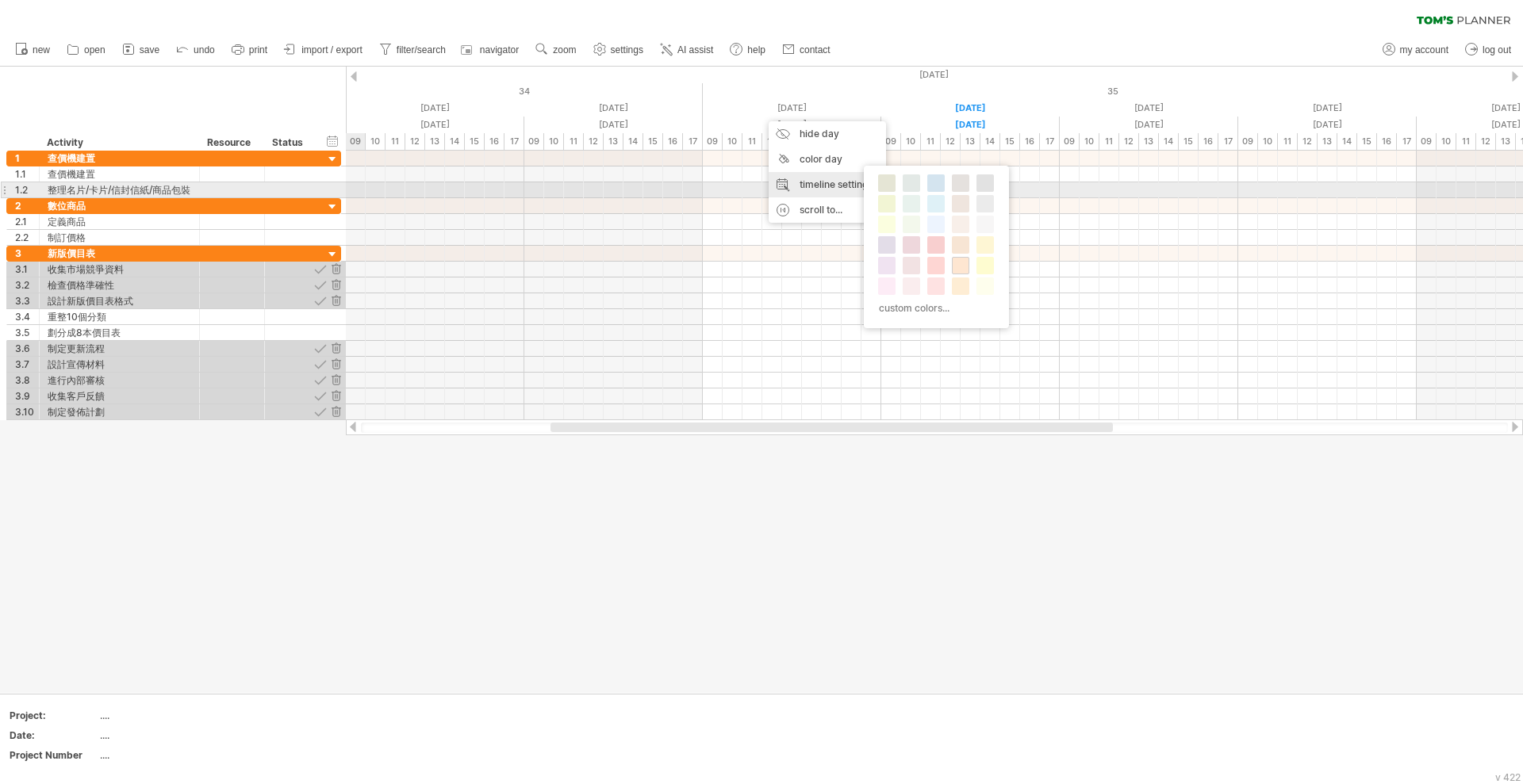
click at [849, 189] on div "timeline settings" at bounding box center [827, 185] width 117 height 26
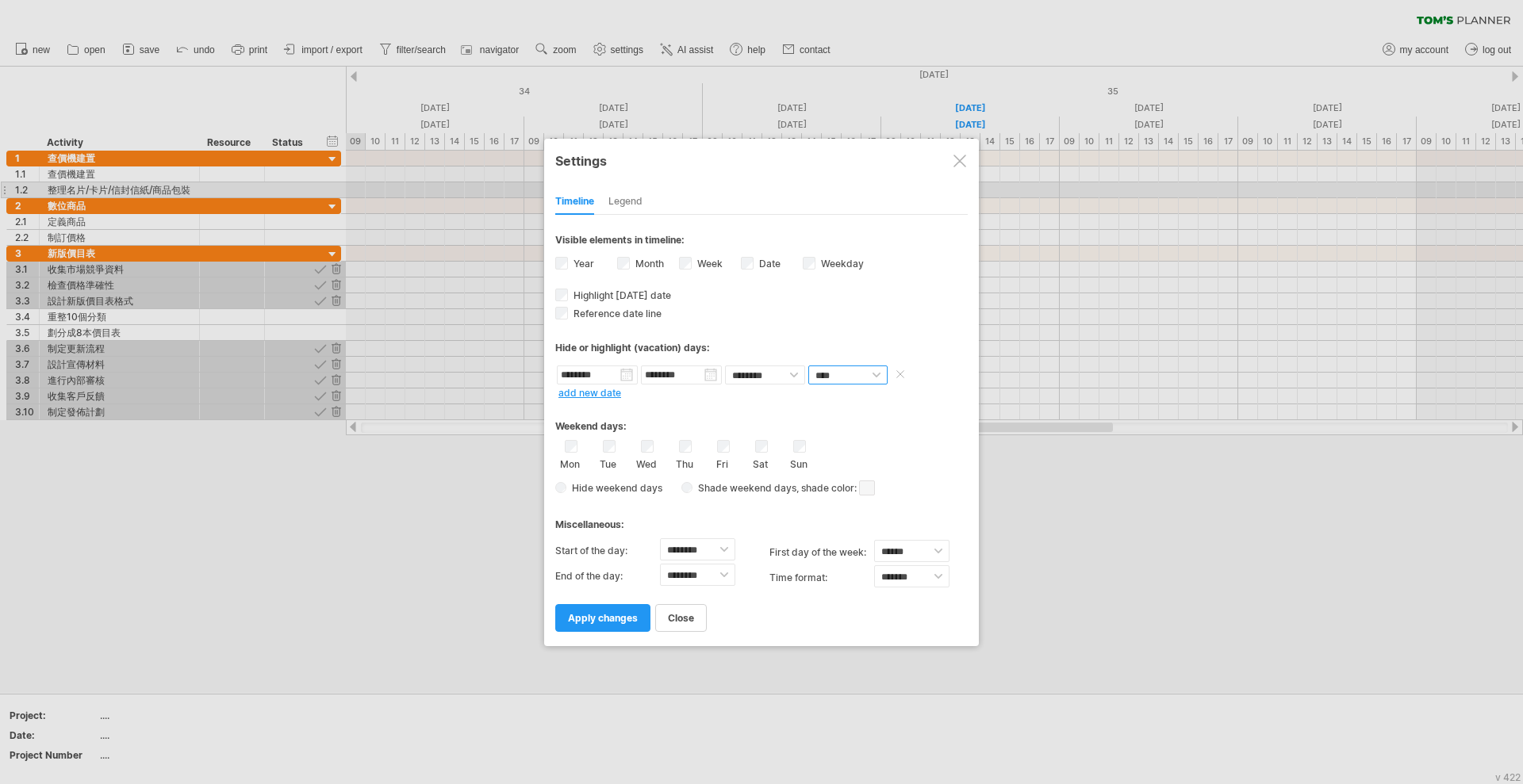
click at [812, 383] on select "**** *****" at bounding box center [848, 375] width 79 height 19
select select "*"
click at [808, 366] on select "**** *****" at bounding box center [848, 375] width 79 height 19
click at [848, 380] on select "**** *****" at bounding box center [848, 375] width 79 height 19
click at [808, 366] on select "**** *****" at bounding box center [848, 375] width 79 height 19
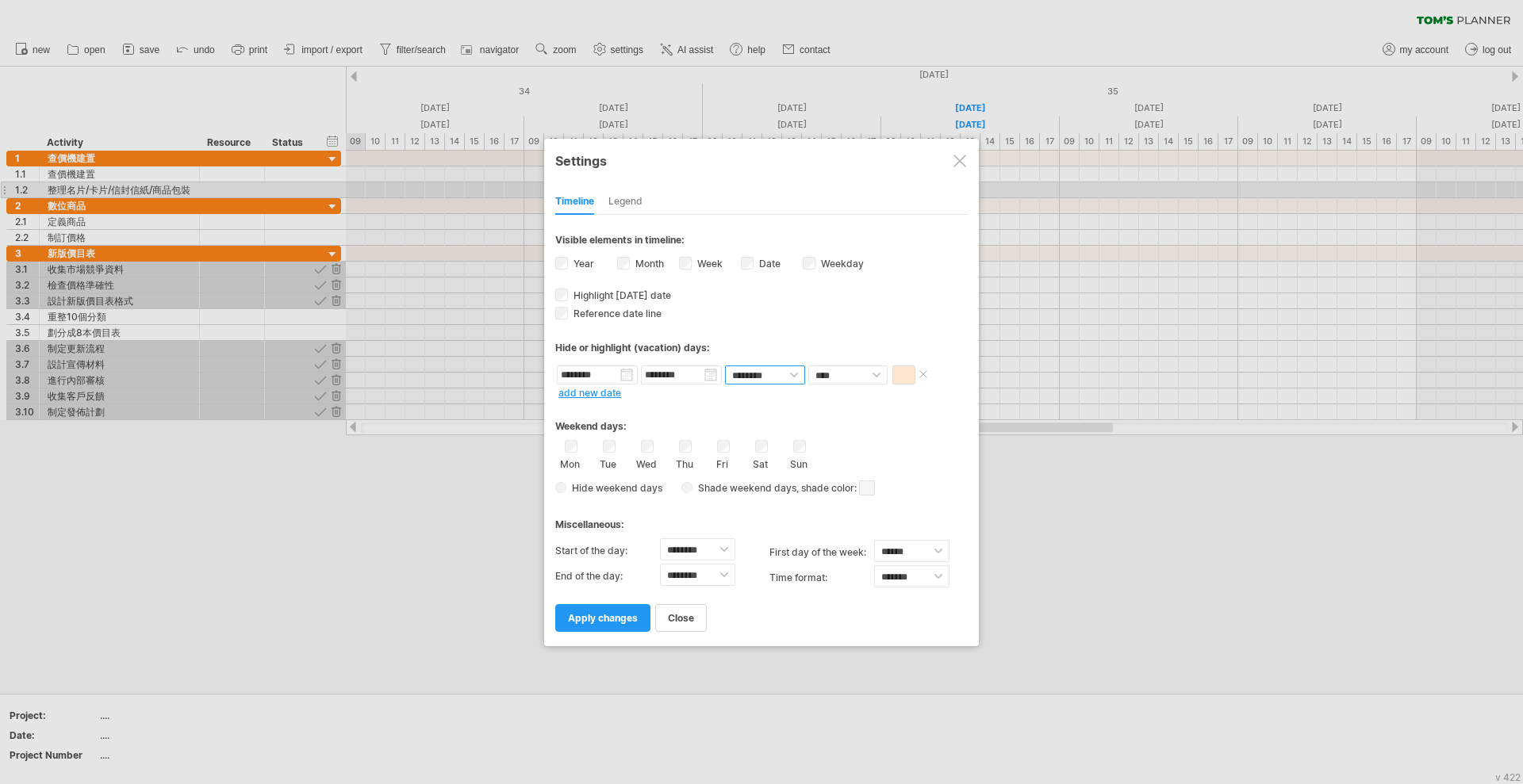
click at [734, 377] on select "******** ********" at bounding box center [765, 375] width 80 height 19
click at [690, 377] on input "********" at bounding box center [680, 375] width 81 height 19
click at [591, 402] on div "Weekend days: Mon Tue Wed Thu Fri Sat Sun Hide weekend days" at bounding box center [762, 451] width 413 height 98
click at [596, 396] on link "add new date" at bounding box center [589, 392] width 62 height 12
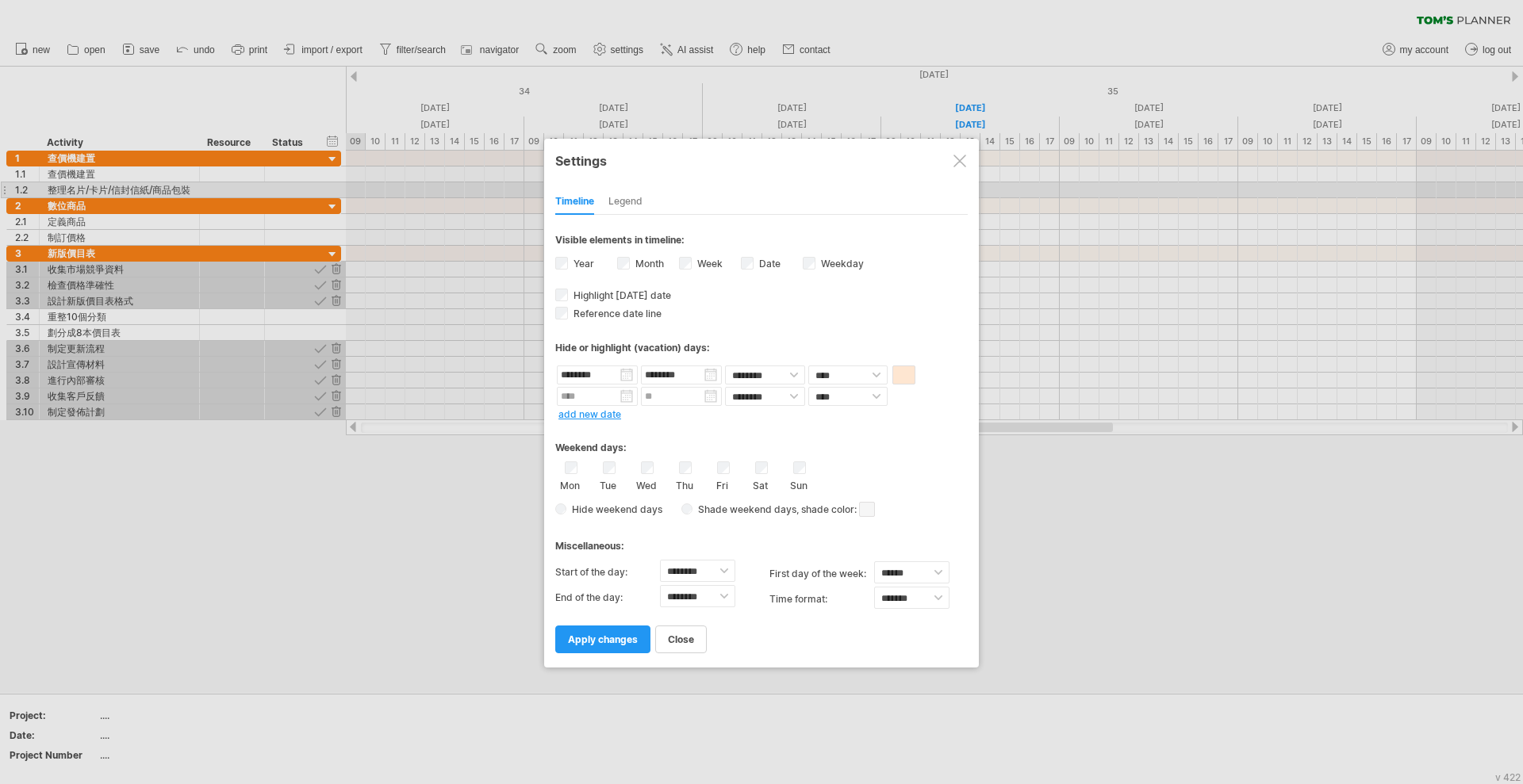
click at [596, 414] on link "add new date" at bounding box center [589, 414] width 62 height 12
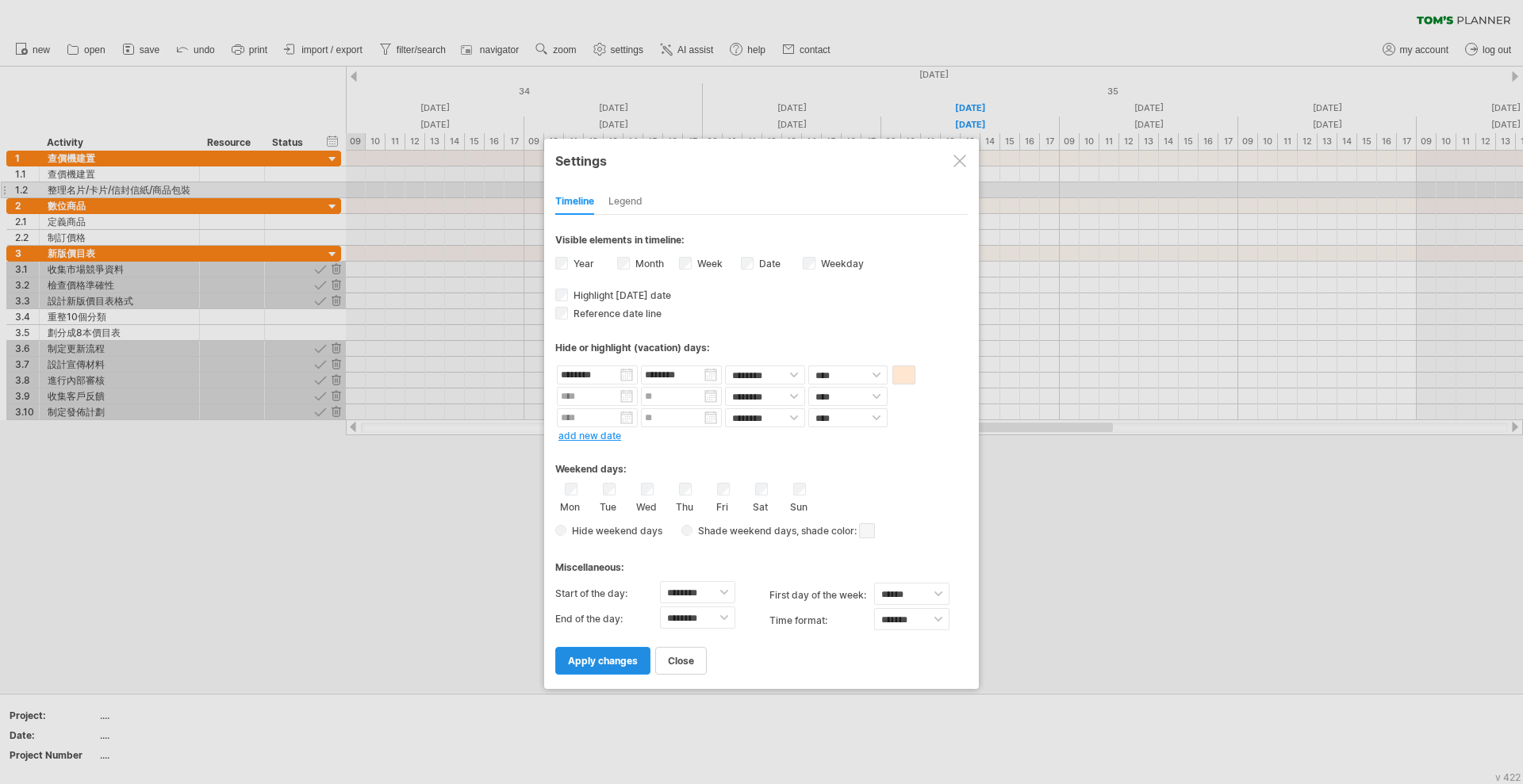
click at [611, 662] on span "apply changes" at bounding box center [603, 661] width 70 height 12
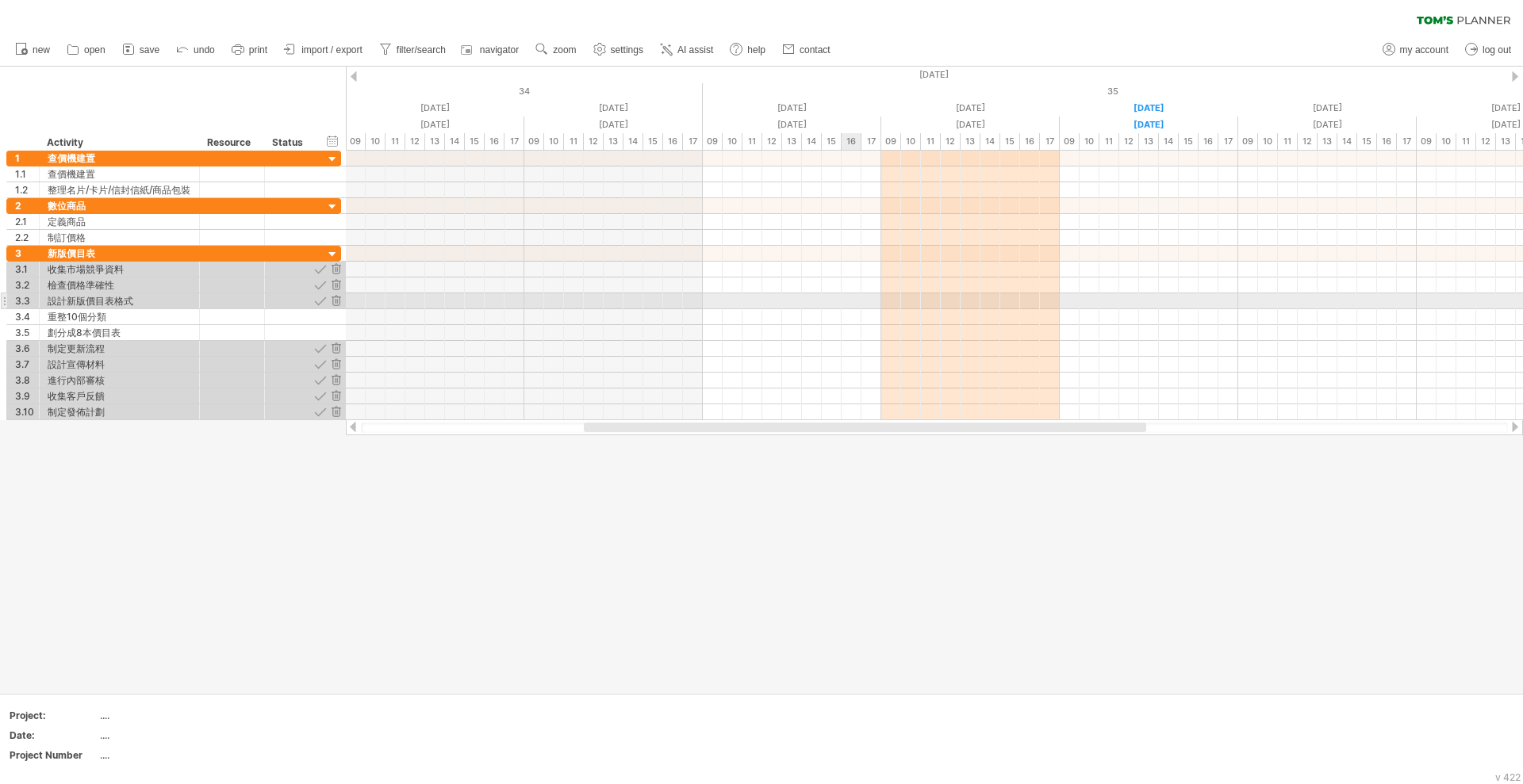
drag, startPoint x: 848, startPoint y: 303, endPoint x: 840, endPoint y: 315, distance: 14.4
click at [848, 303] on div at bounding box center [934, 301] width 1177 height 16
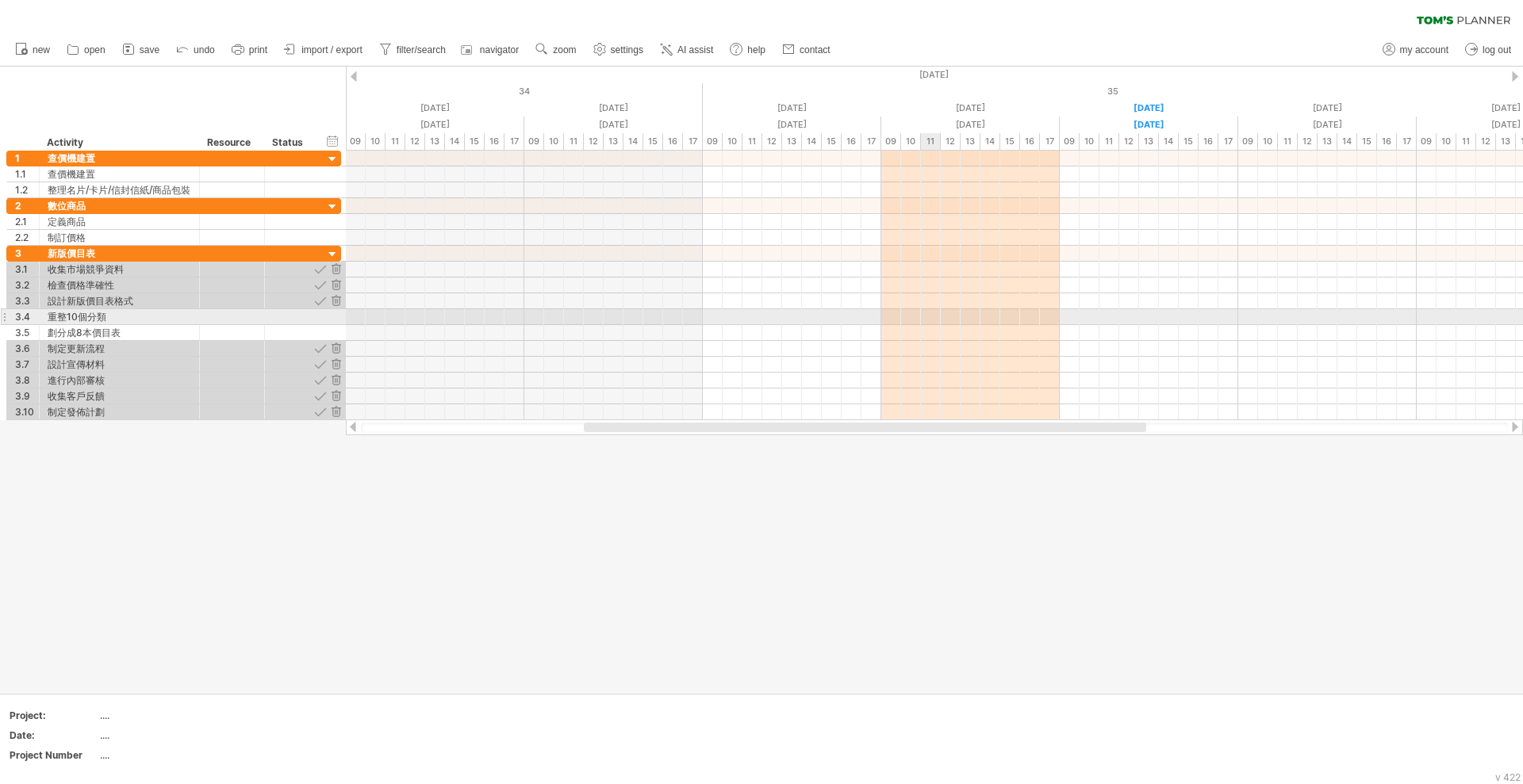
click at [1035, 342] on div at bounding box center [934, 348] width 1177 height 16
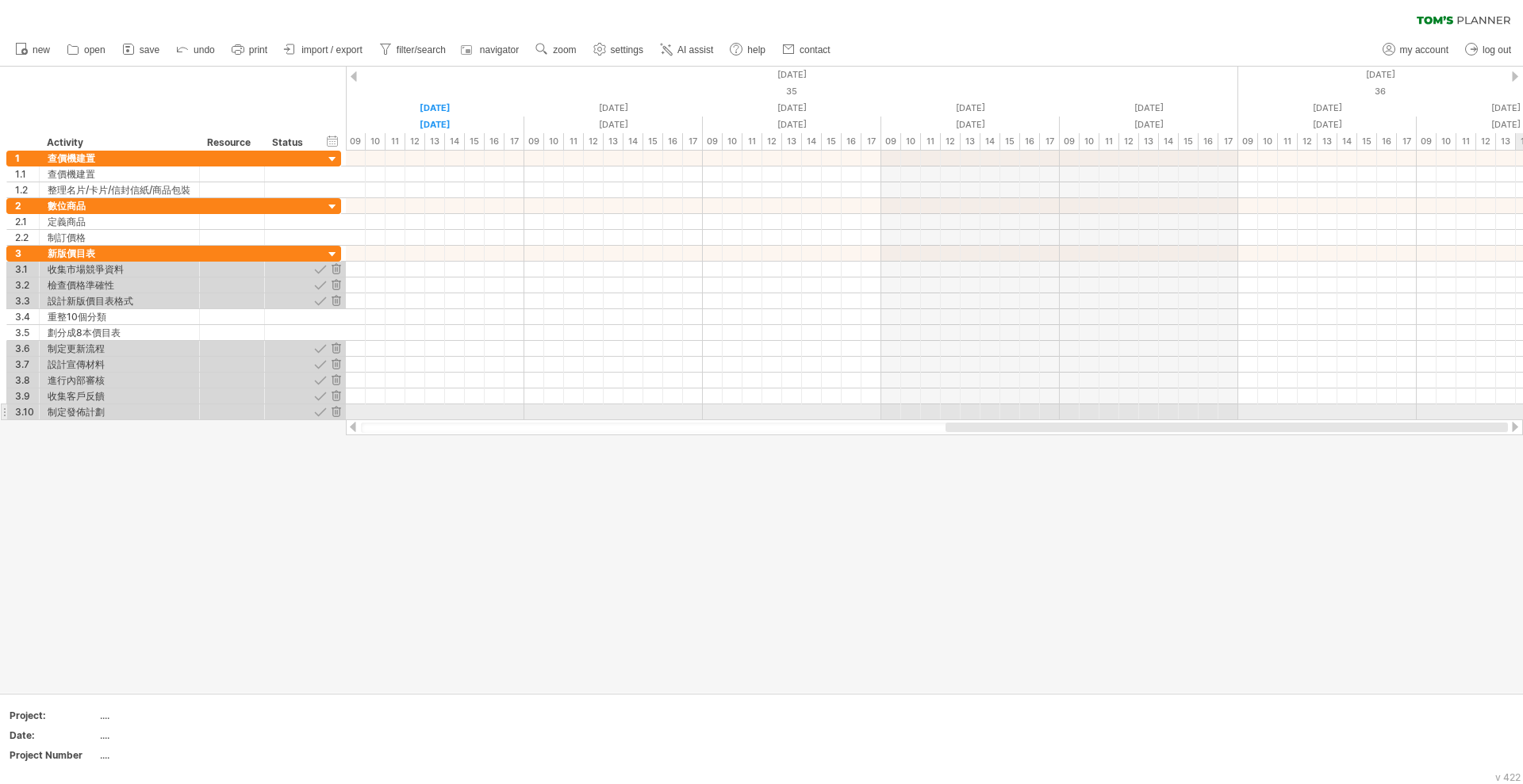
drag, startPoint x: 1069, startPoint y: 423, endPoint x: 1051, endPoint y: 236, distance: 187.9
click at [1521, 402] on div "Trying to reach [DOMAIN_NAME] Connected again... 0% clear filter new 1" at bounding box center [761, 392] width 1523 height 784
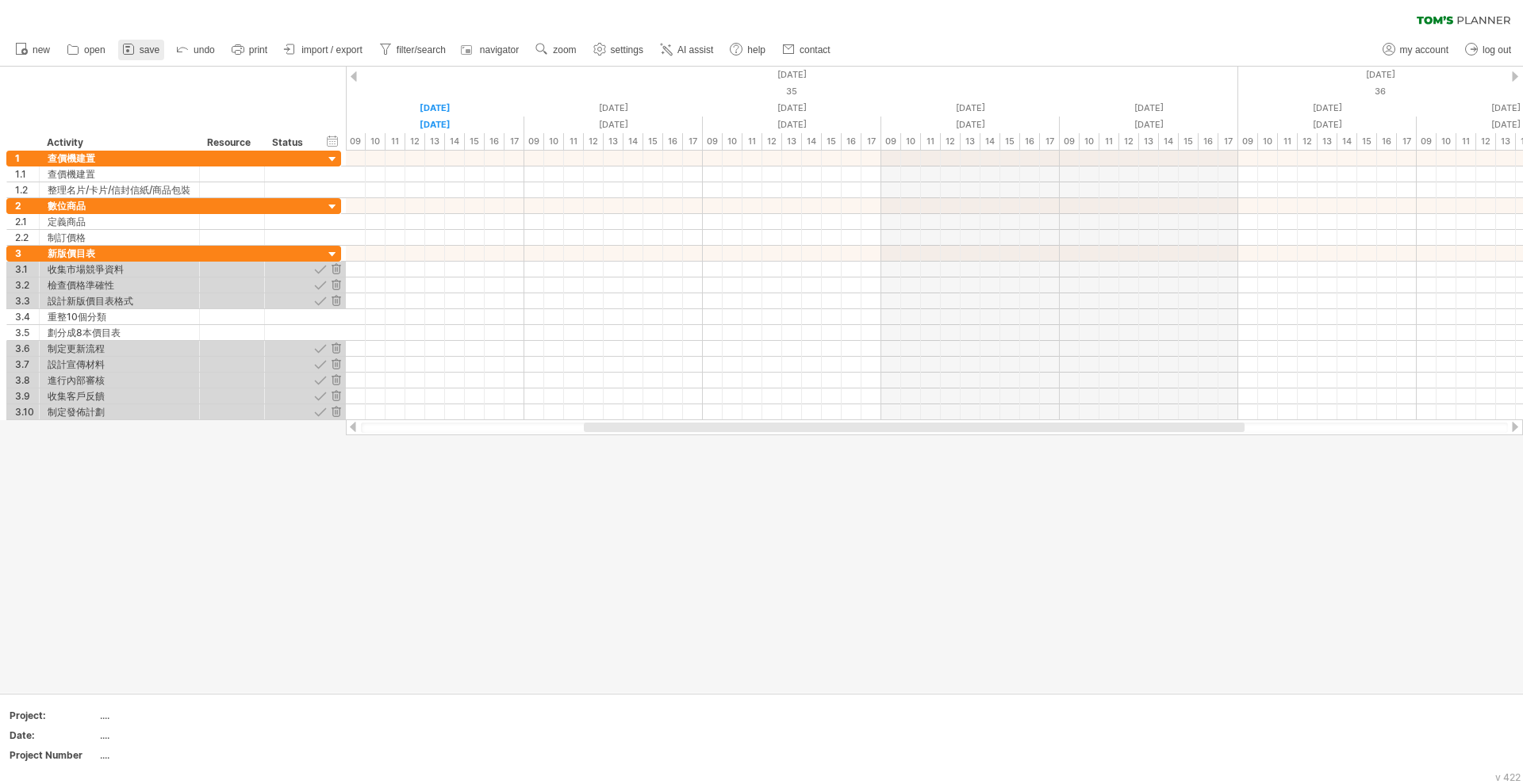
click at [148, 55] on span "save" at bounding box center [150, 49] width 20 height 11
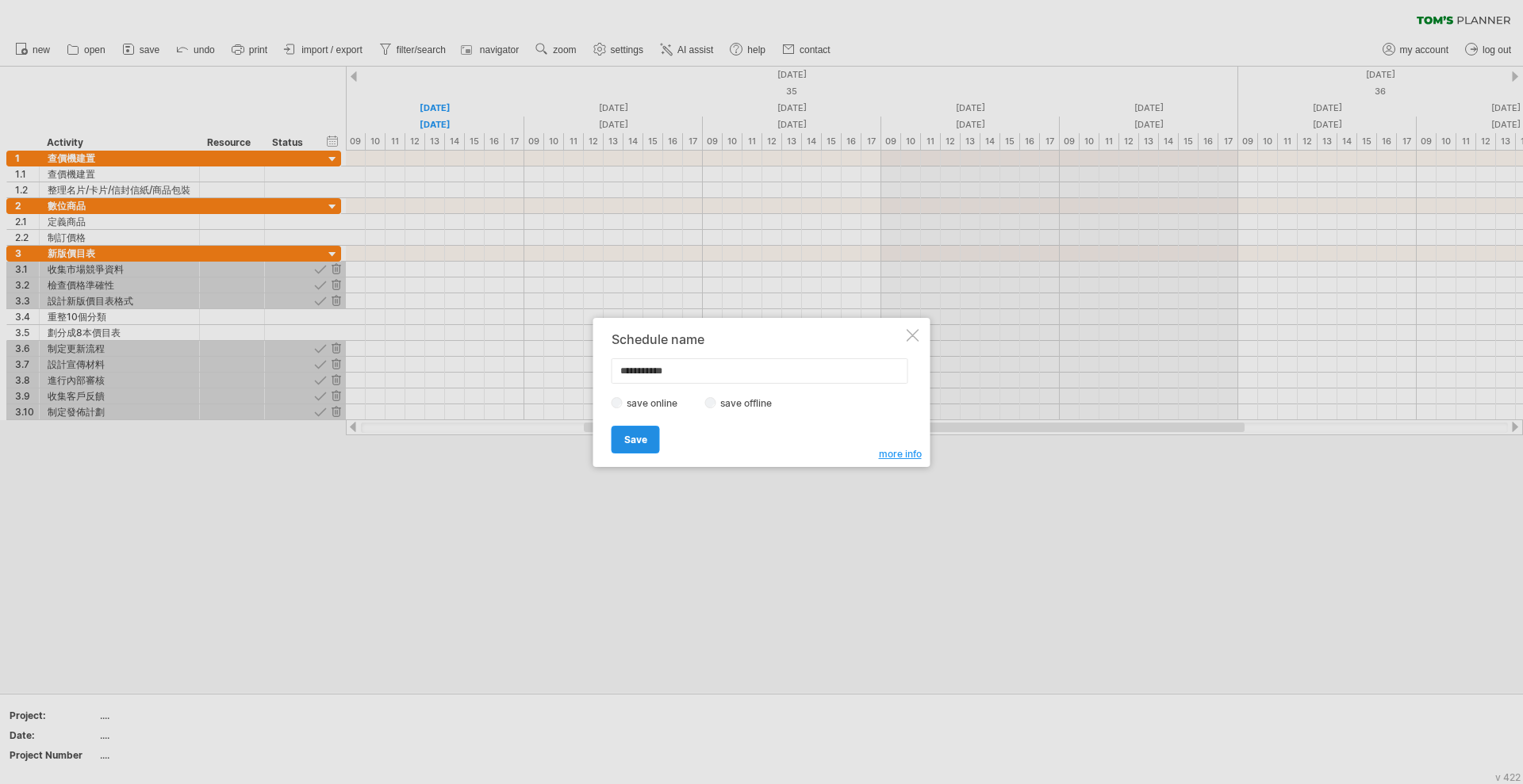
click at [635, 436] on span "Save" at bounding box center [635, 440] width 23 height 12
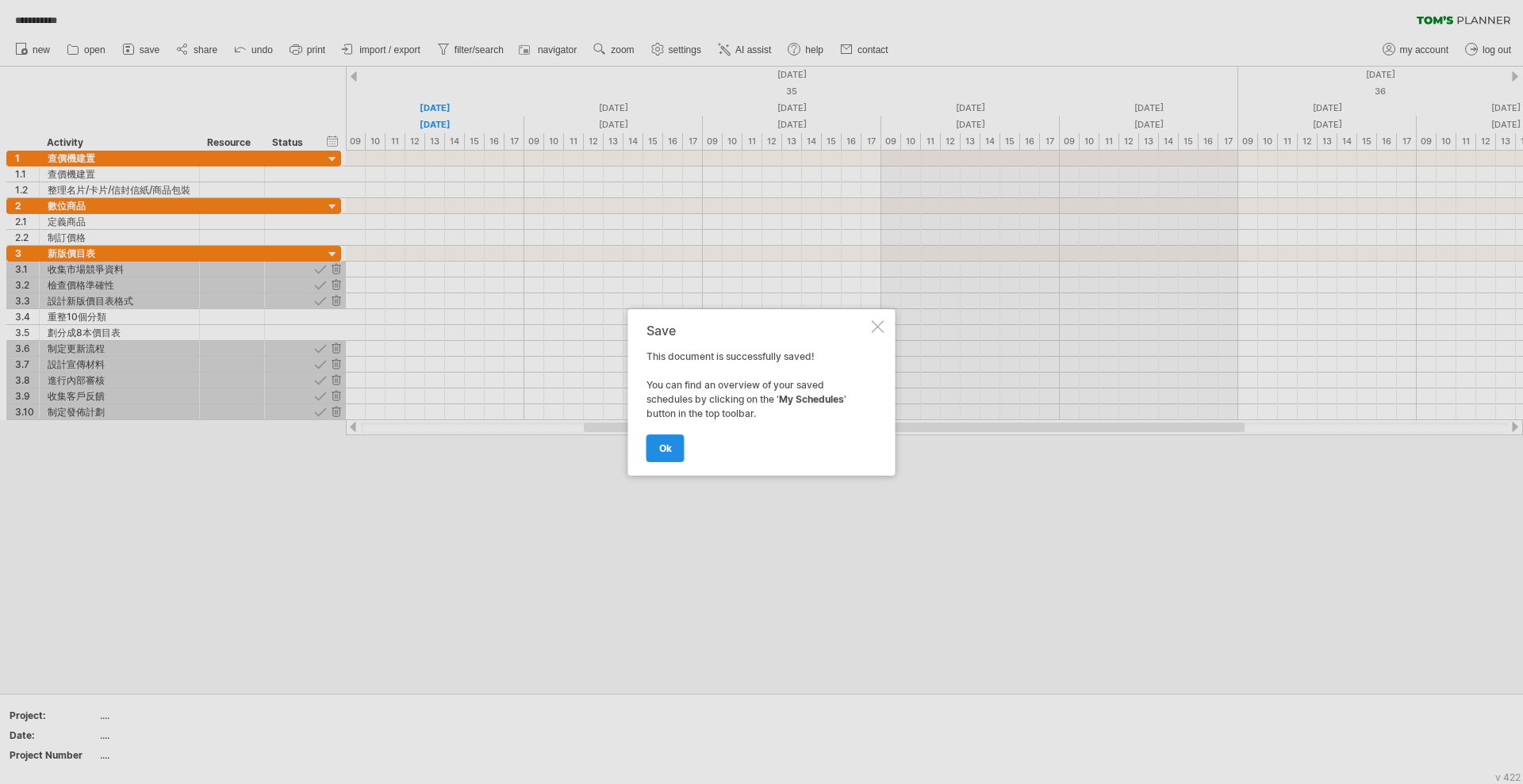
click at [665, 461] on link "ok" at bounding box center [665, 448] width 38 height 27
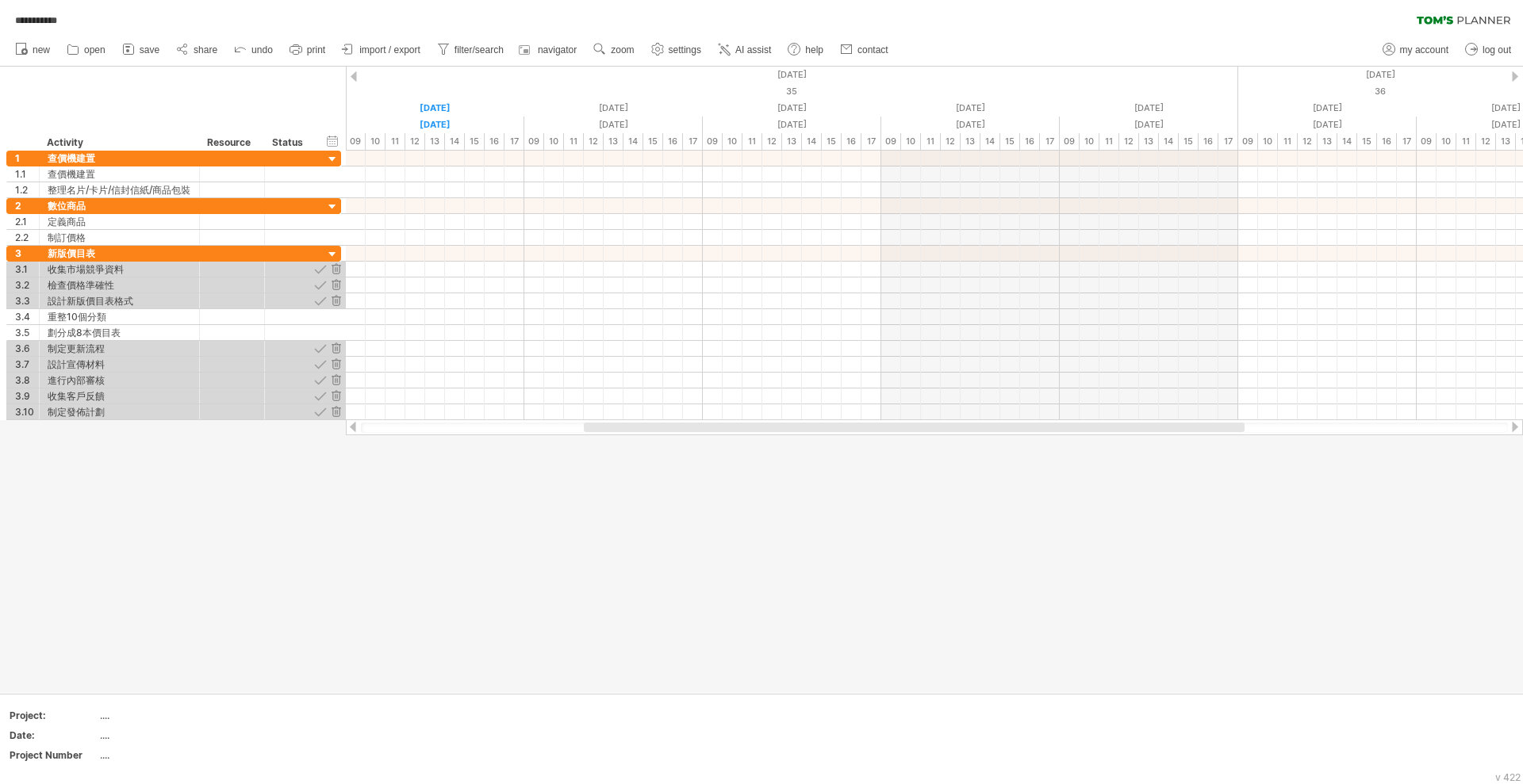
drag, startPoint x: 402, startPoint y: 583, endPoint x: 524, endPoint y: 521, distance: 136.9
click at [402, 583] on div at bounding box center [761, 379] width 1523 height 626
click at [48, 51] on span "new" at bounding box center [41, 49] width 17 height 11
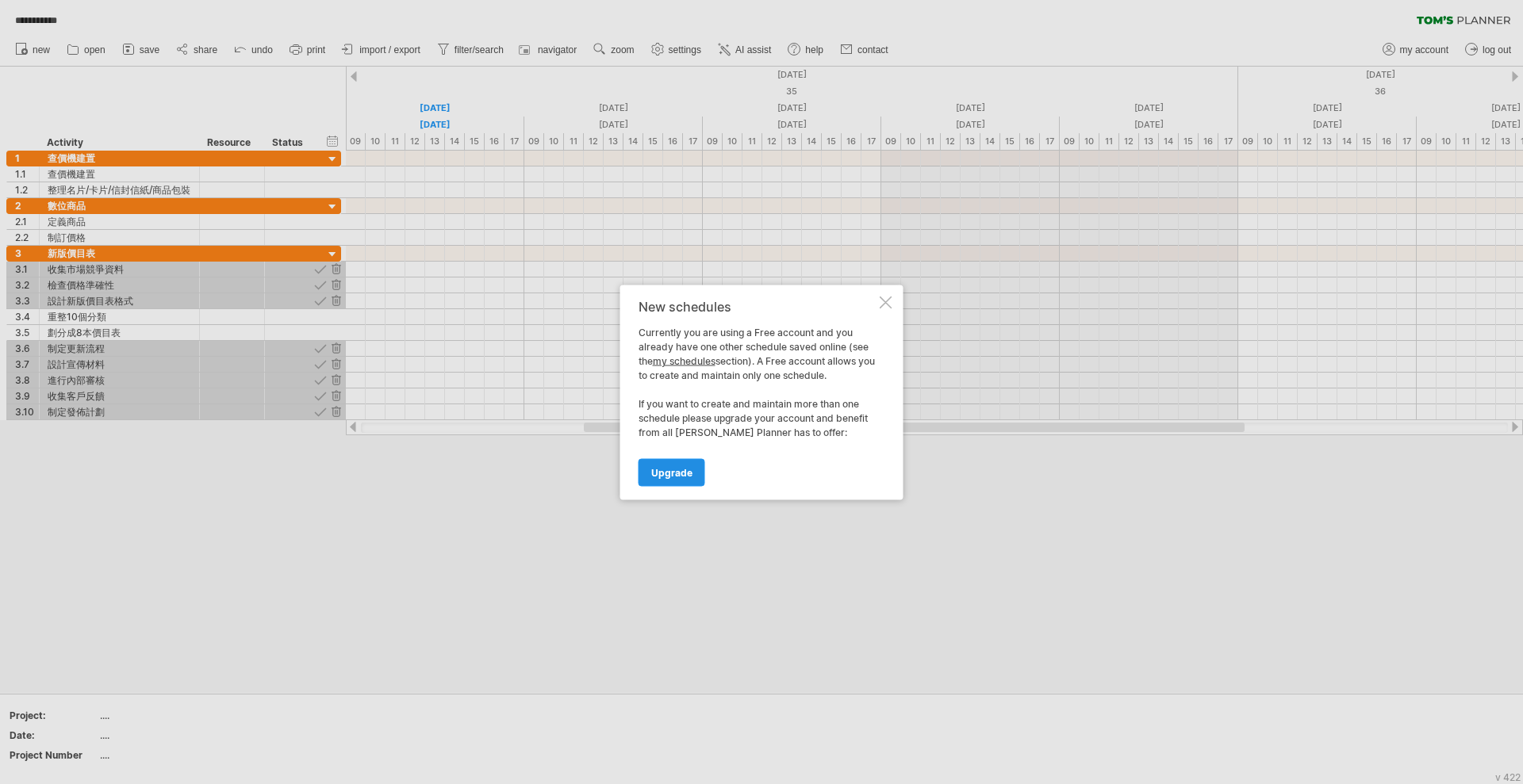
click at [667, 470] on span "Upgrade" at bounding box center [672, 472] width 42 height 12
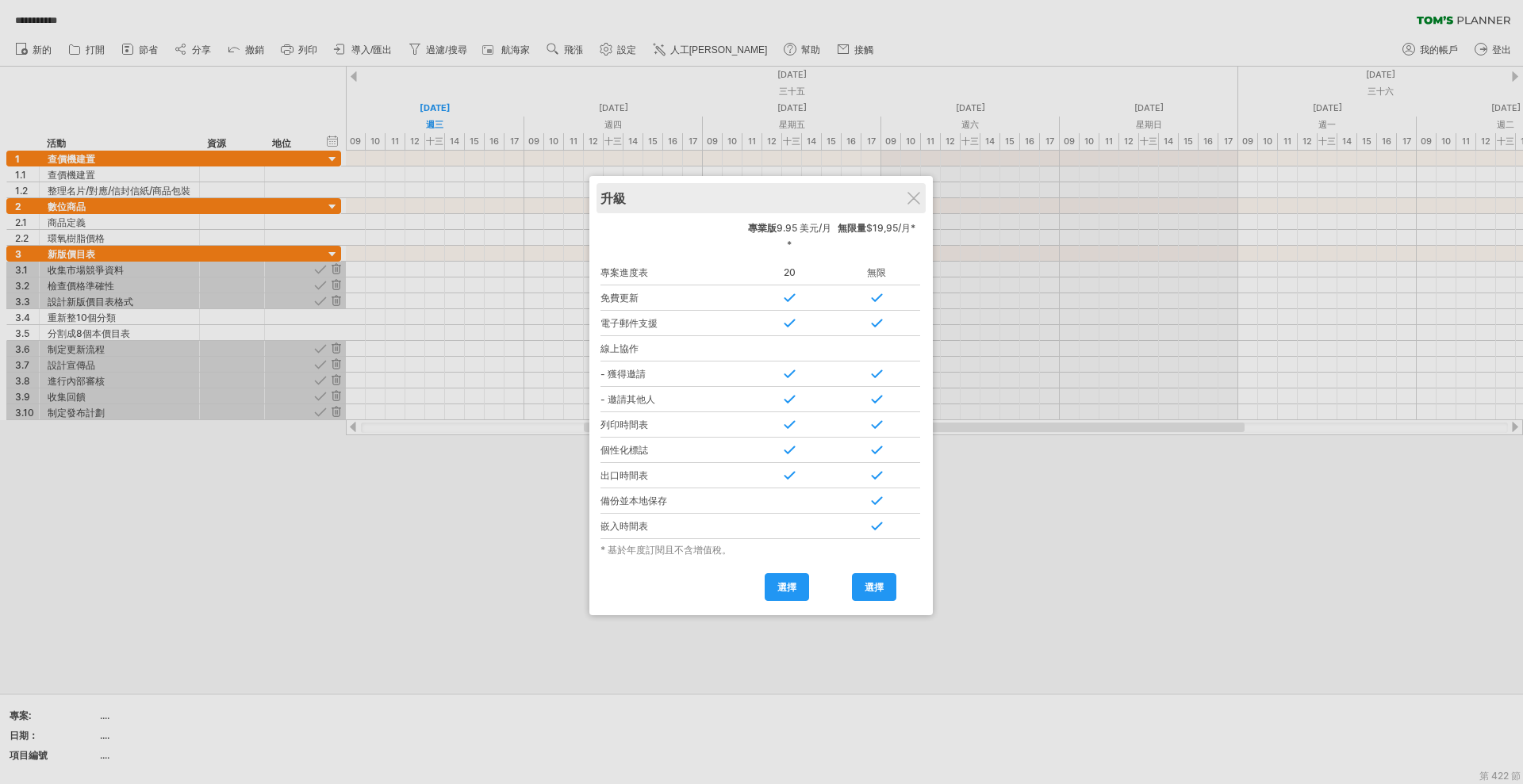
click at [914, 205] on div "升級" at bounding box center [761, 198] width 321 height 30
click at [914, 196] on div at bounding box center [913, 198] width 12 height 12
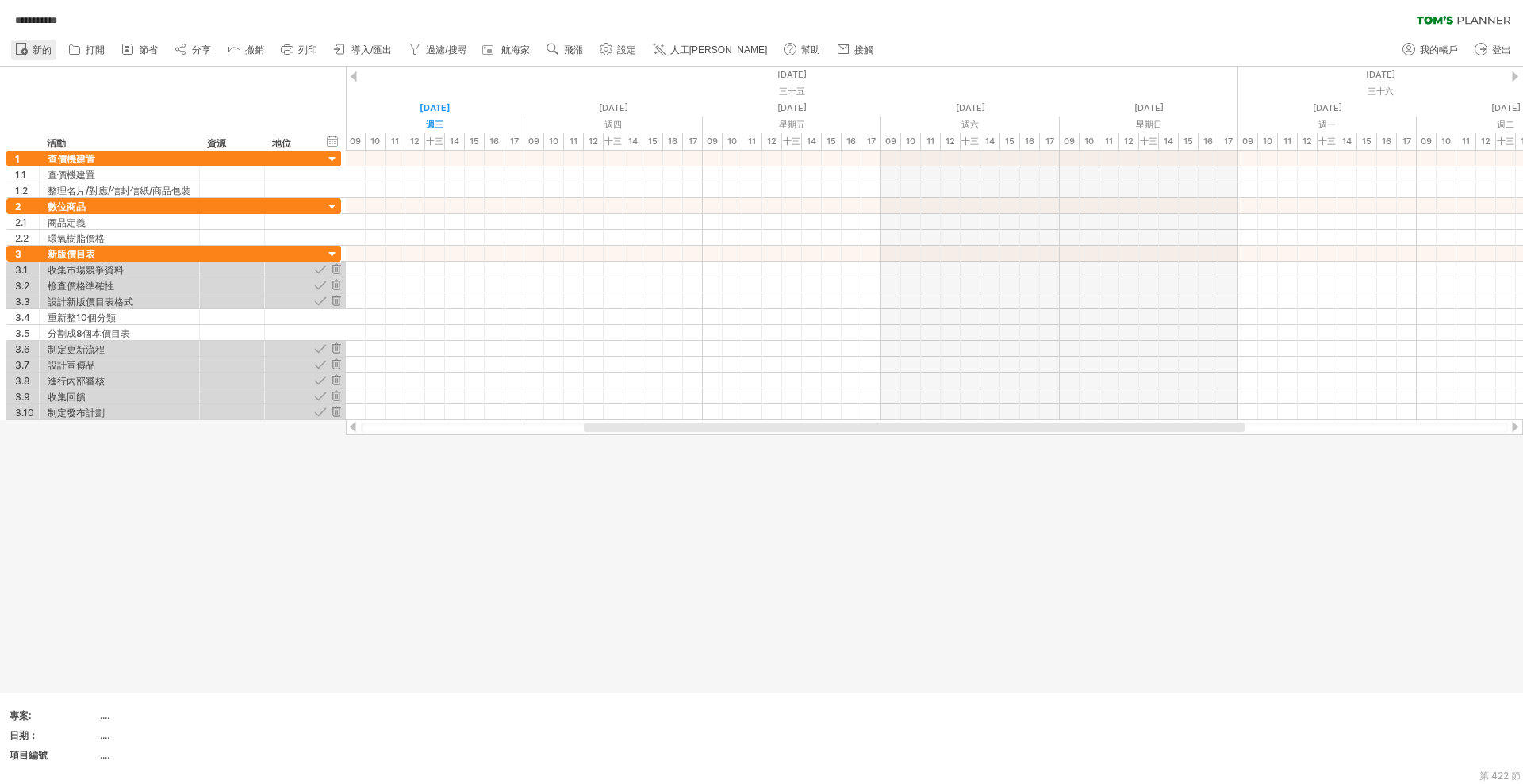
click at [41, 51] on font "新的" at bounding box center [42, 49] width 19 height 11
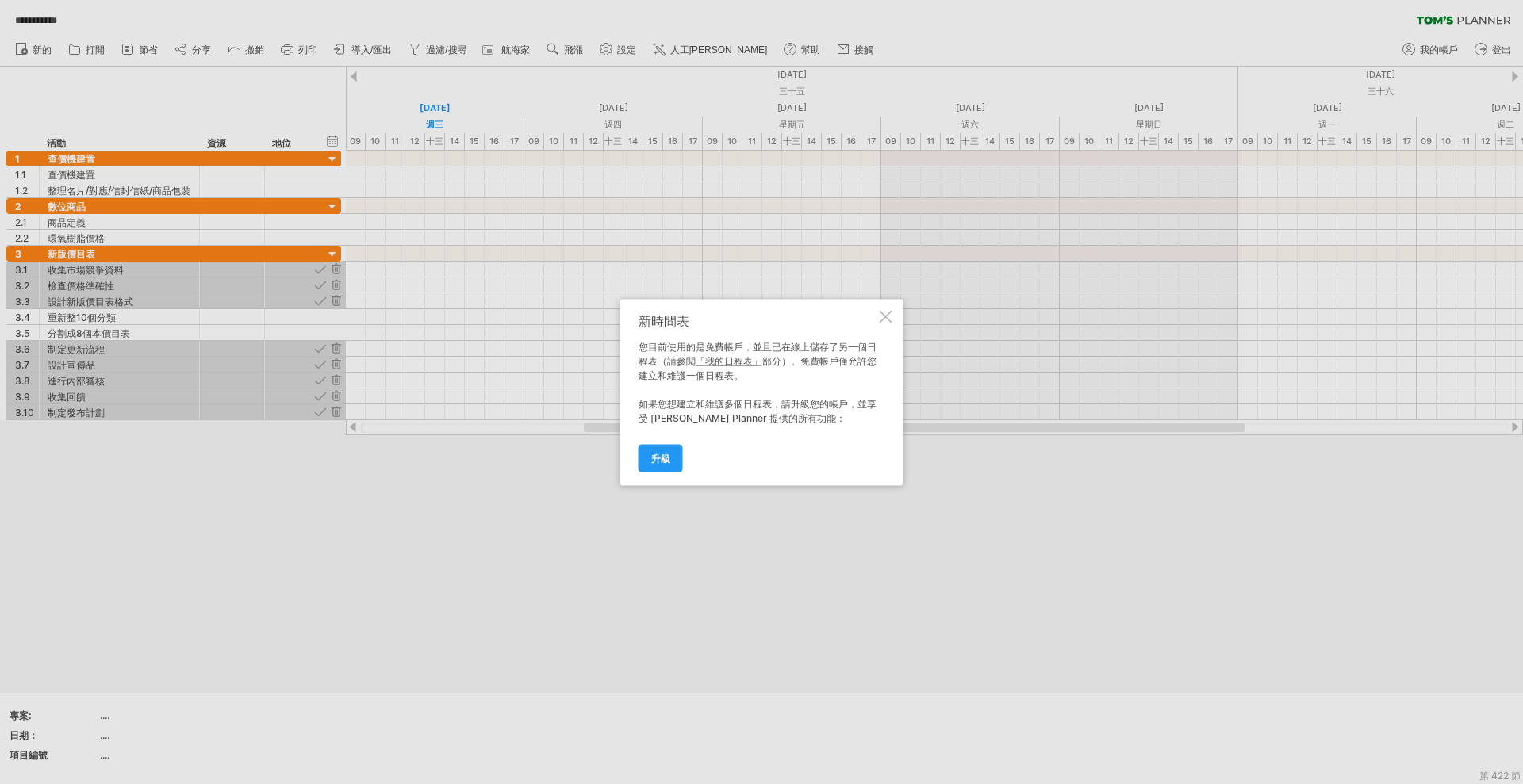
click at [880, 316] on div at bounding box center [886, 316] width 12 height 12
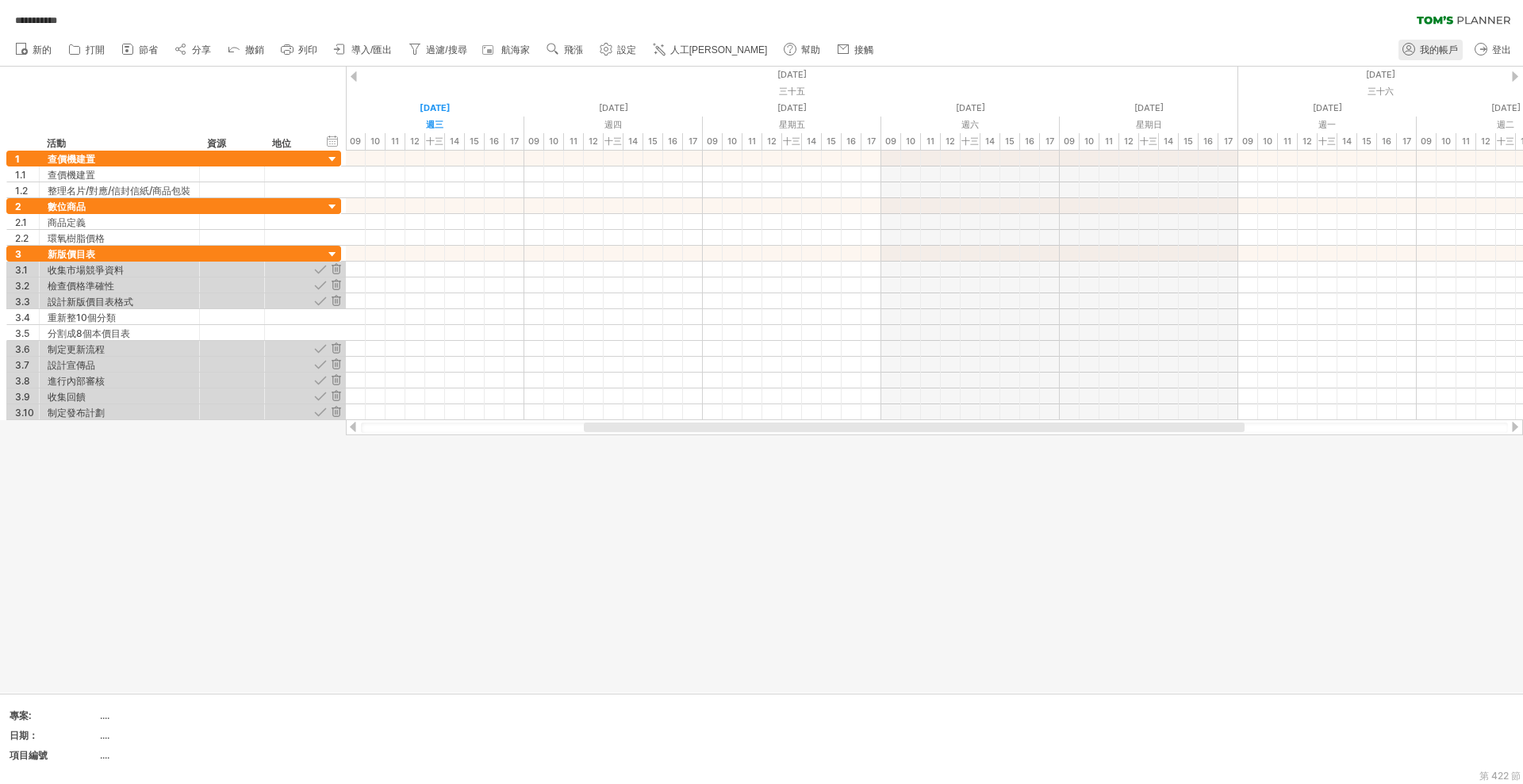
click at [1443, 50] on font "我的帳戶" at bounding box center [1439, 49] width 38 height 11
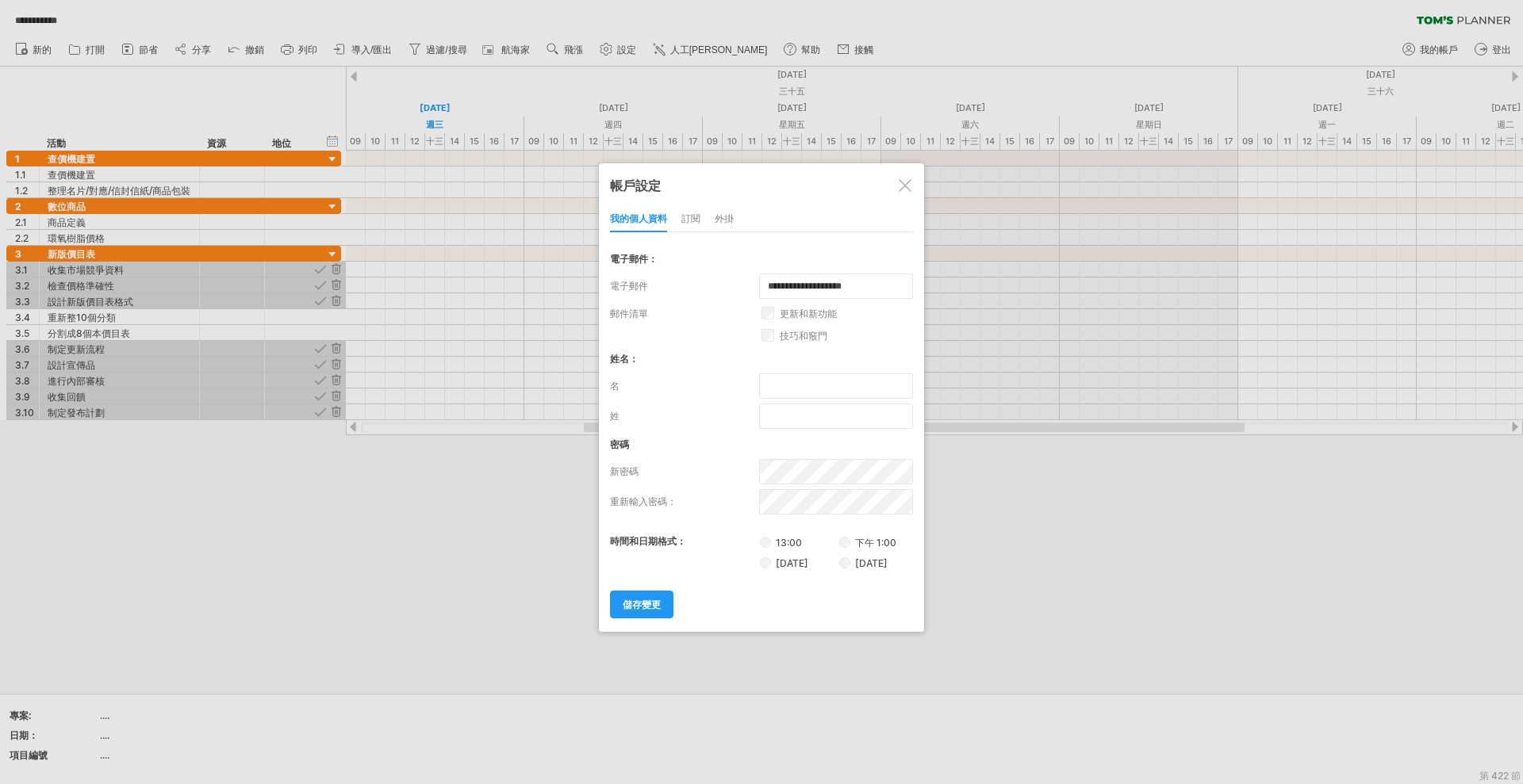
drag, startPoint x: 699, startPoint y: 221, endPoint x: 725, endPoint y: 221, distance: 26.0
click at [699, 221] on font "訂閱" at bounding box center [690, 219] width 19 height 12
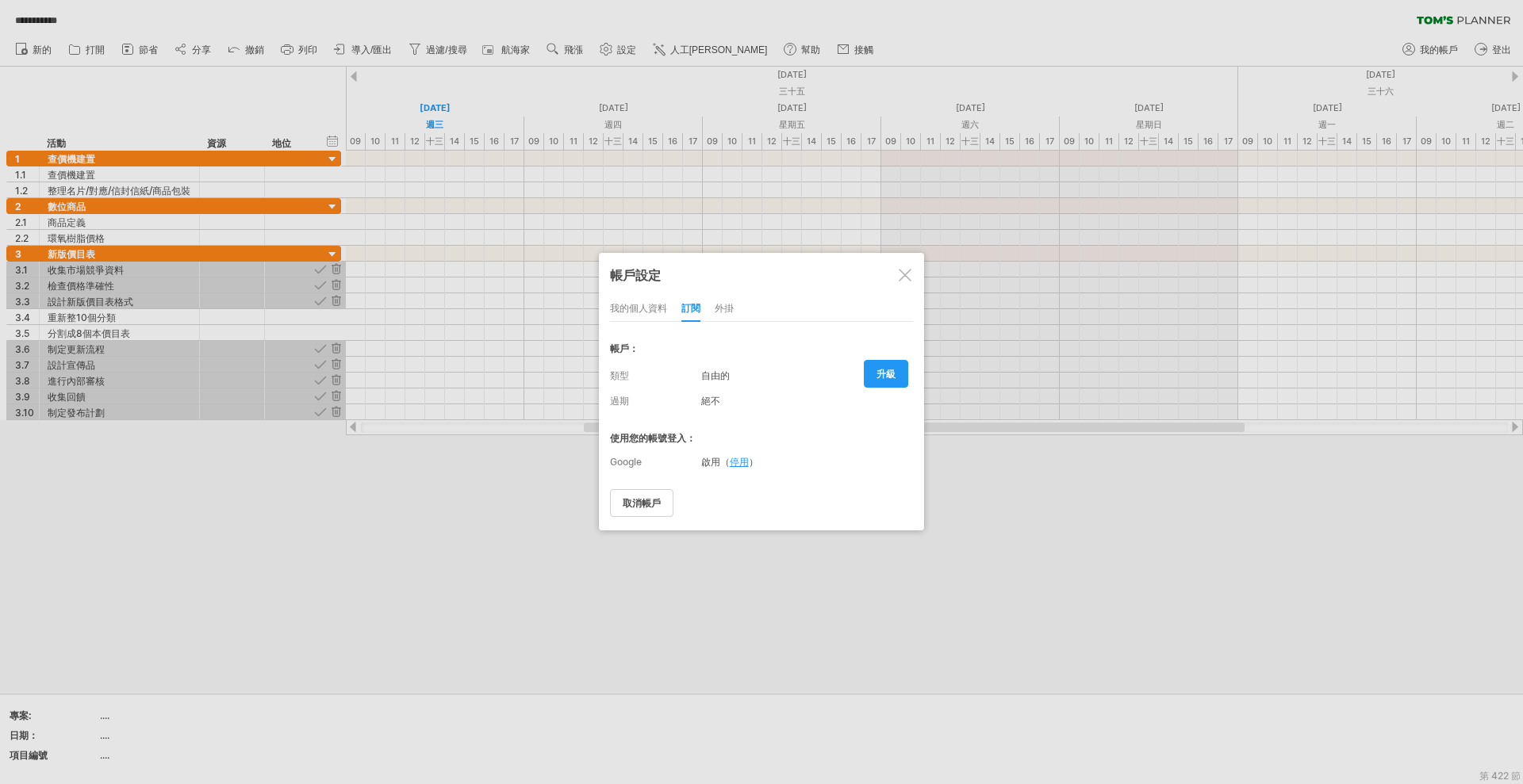
click at [902, 272] on div at bounding box center [904, 274] width 12 height 12
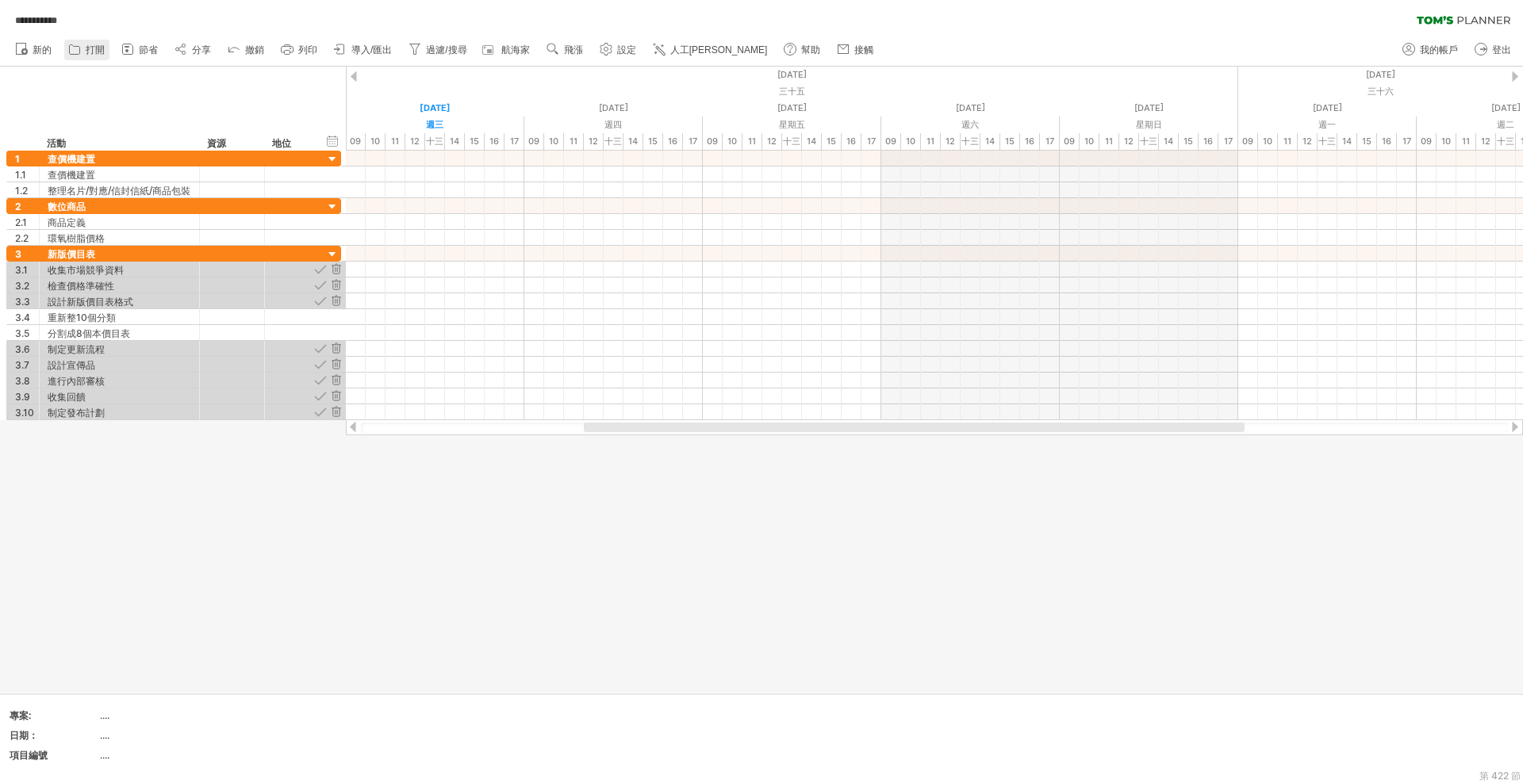
click at [102, 52] on font "打開" at bounding box center [95, 49] width 19 height 11
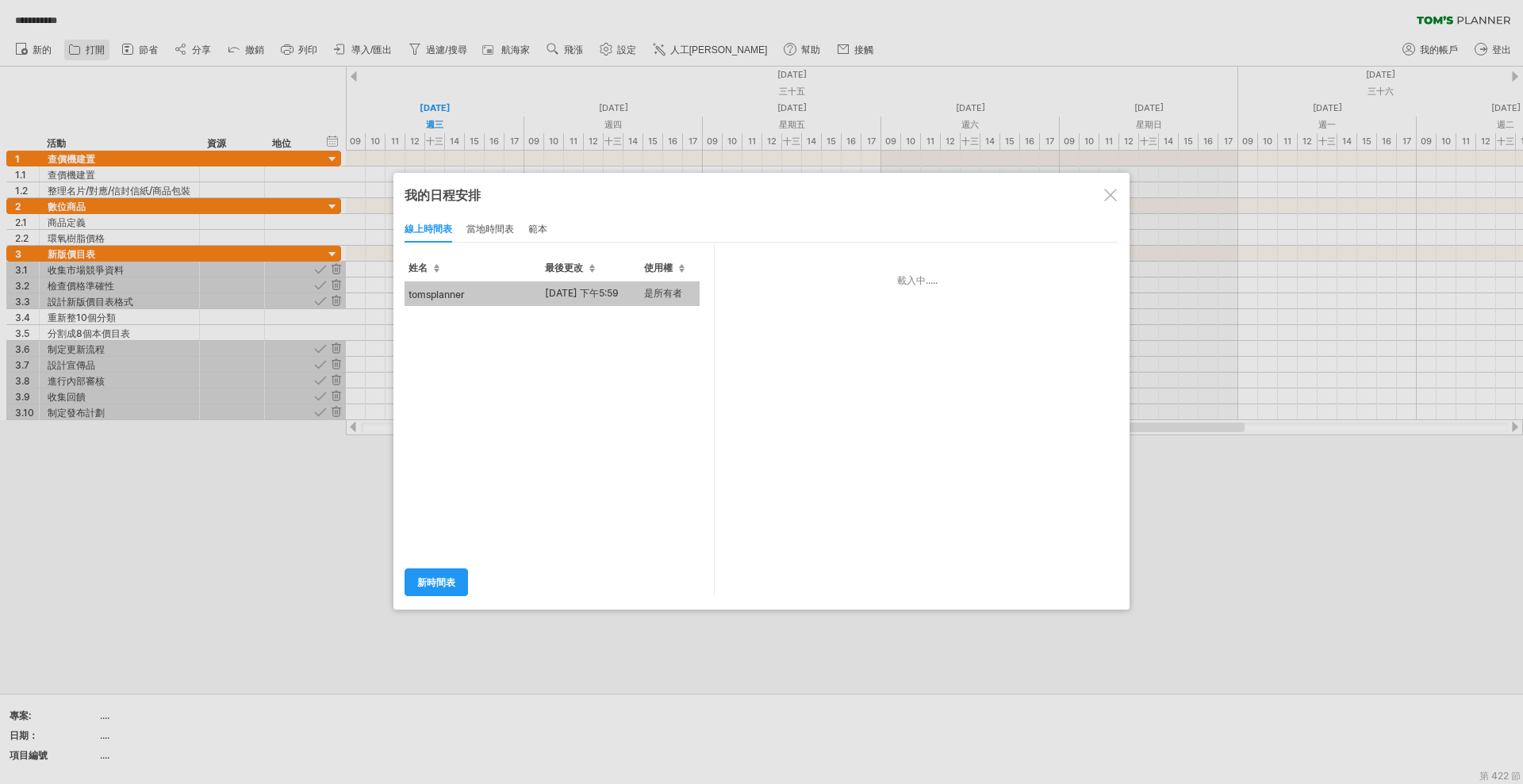
type input "**********"
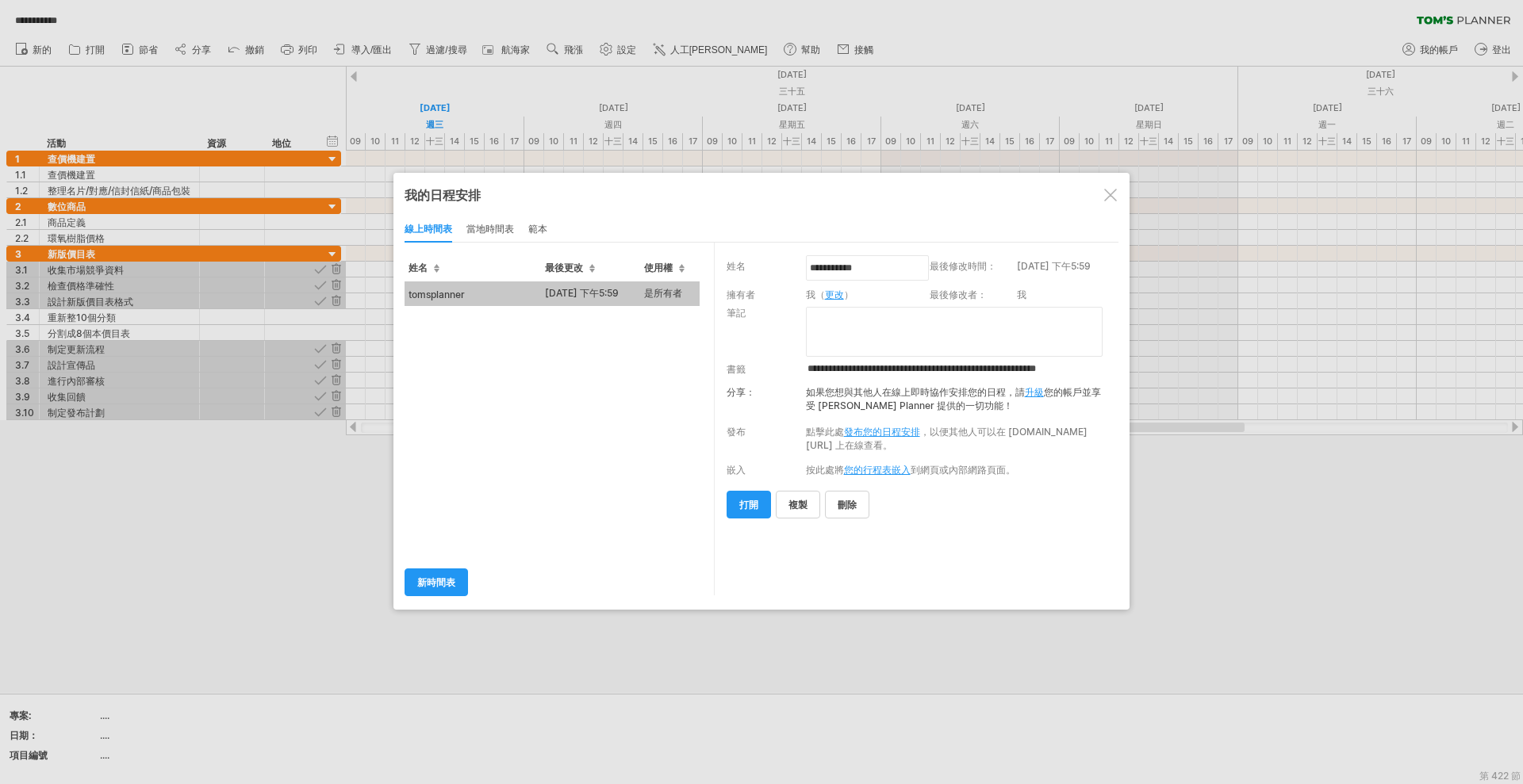
click at [501, 298] on td "tomsplanner" at bounding box center [472, 294] width 136 height 25
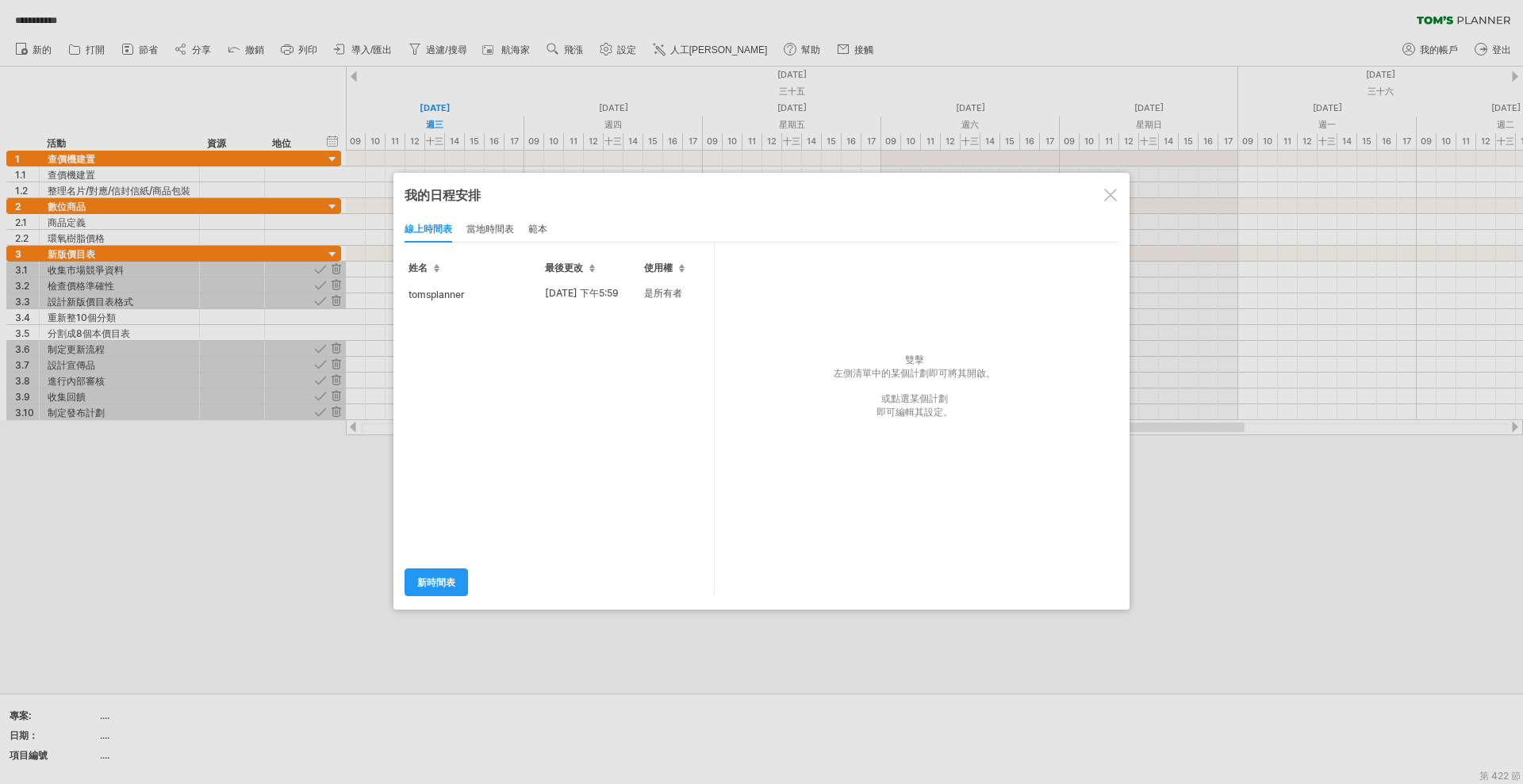
click at [569, 305] on td "27-08-25 下午5:59" at bounding box center [590, 294] width 99 height 25
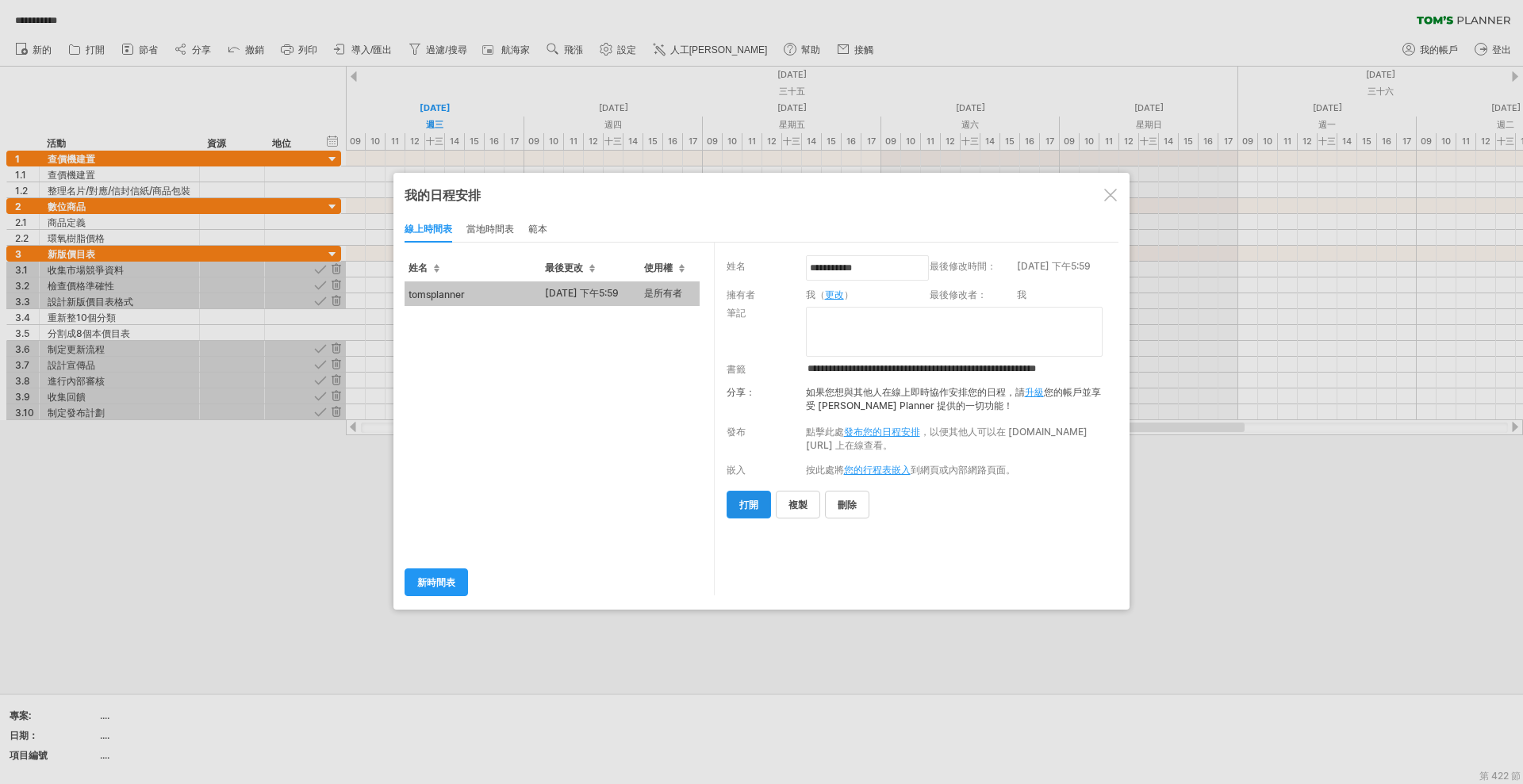
click at [755, 502] on font "打開" at bounding box center [749, 505] width 19 height 12
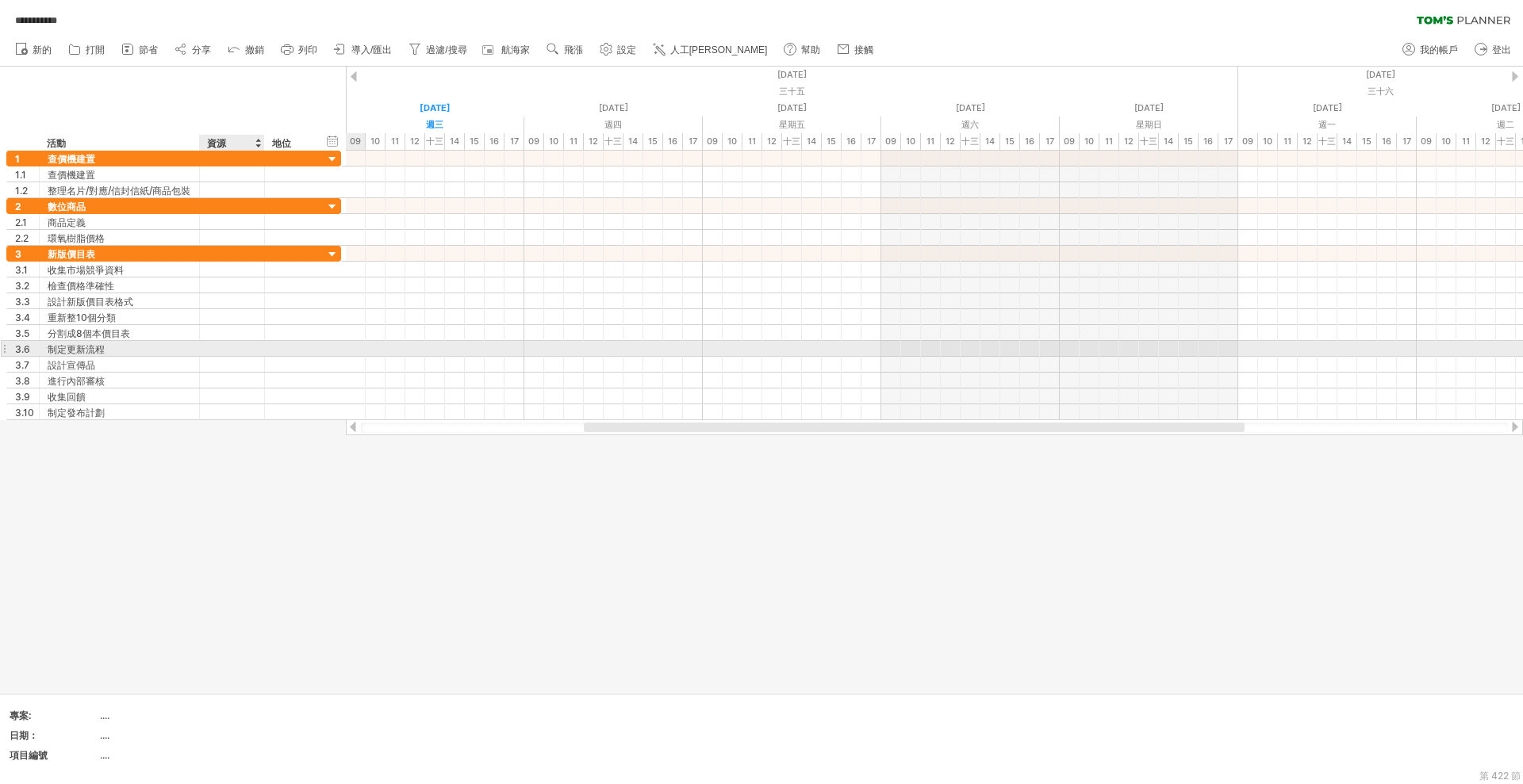
click at [253, 348] on div at bounding box center [232, 348] width 48 height 15
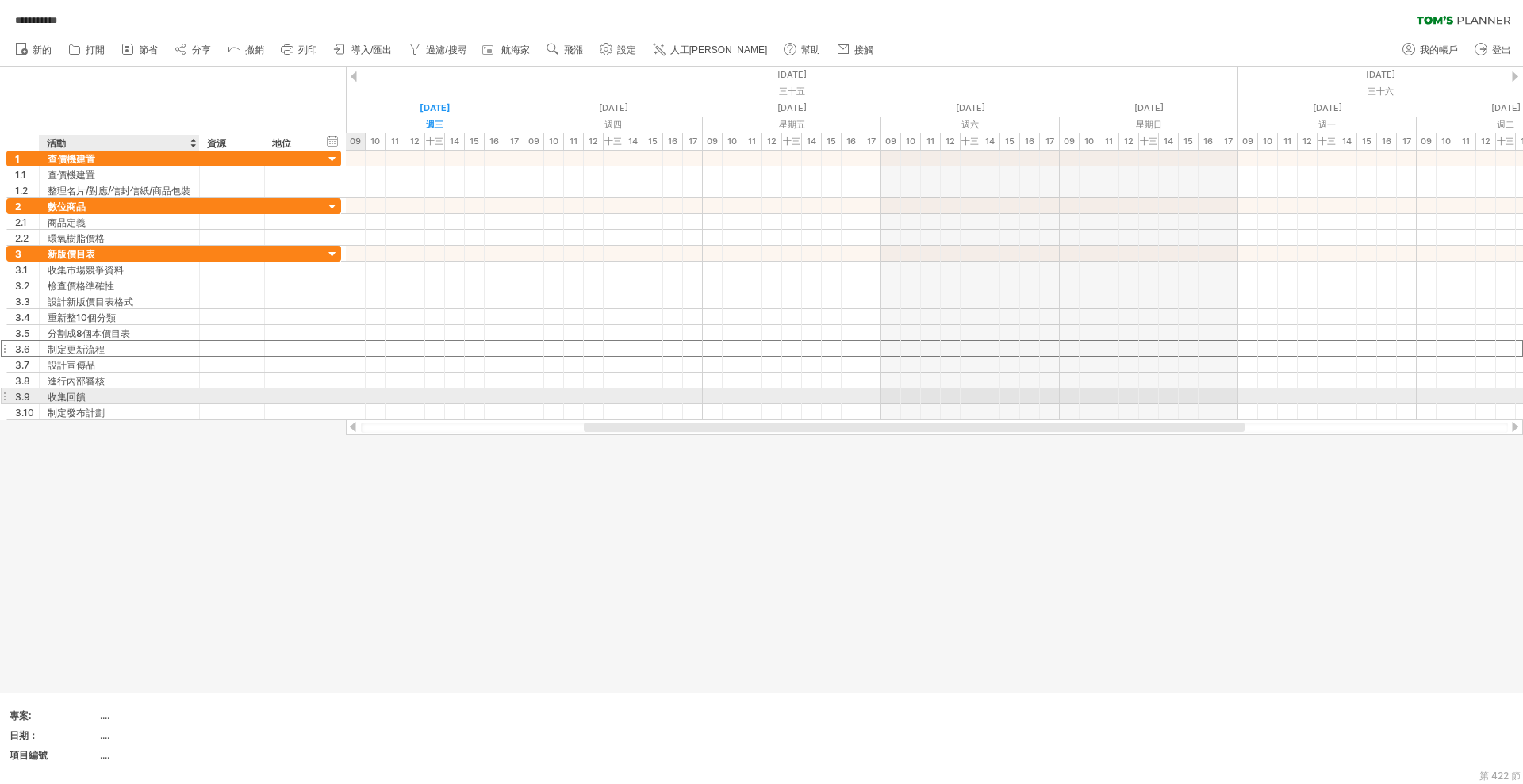
click at [195, 396] on div at bounding box center [198, 396] width 8 height 16
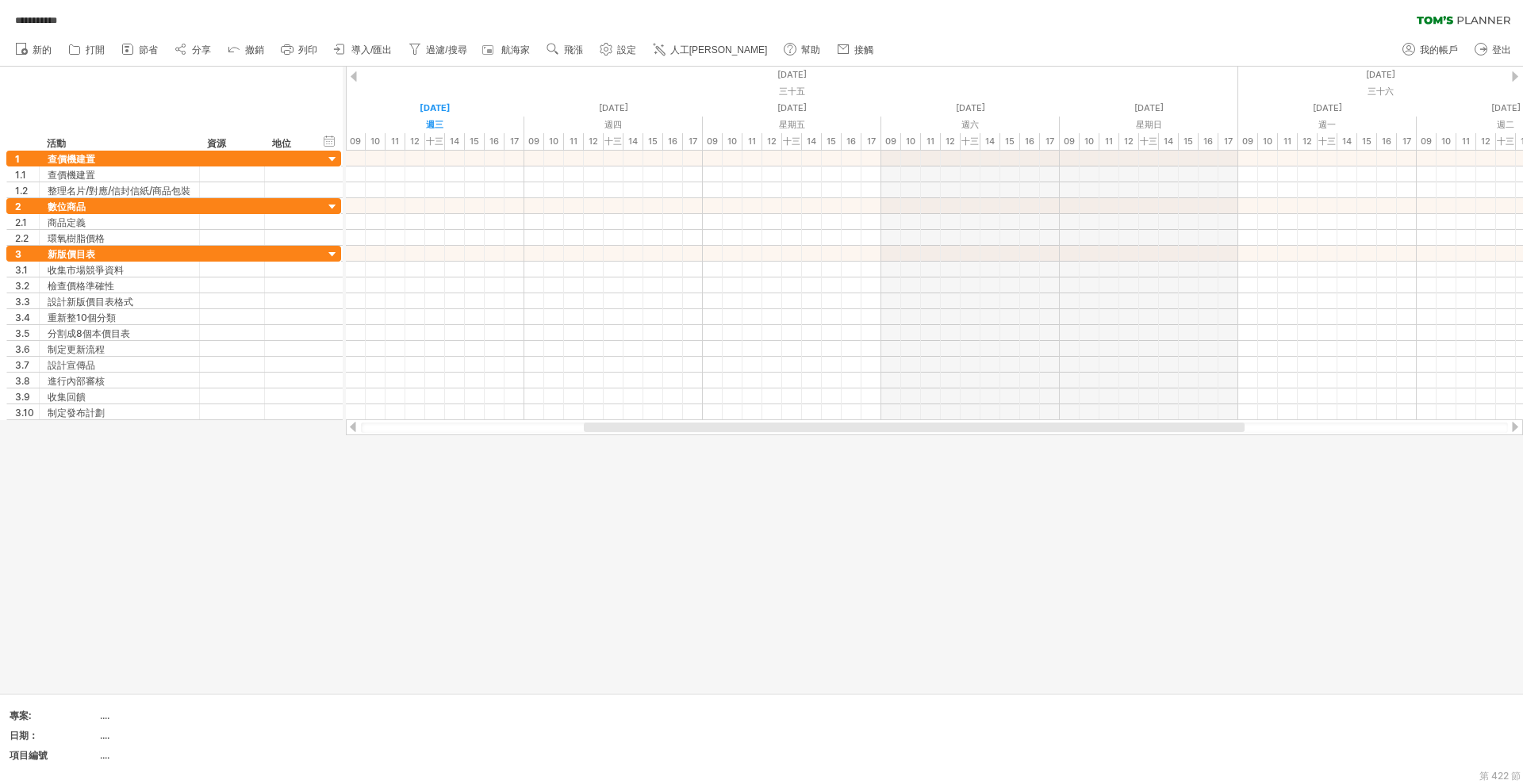
click at [180, 512] on div at bounding box center [761, 379] width 1523 height 626
click at [259, 47] on font "撤銷" at bounding box center [255, 49] width 19 height 11
click at [42, 52] on font "新的" at bounding box center [42, 49] width 19 height 11
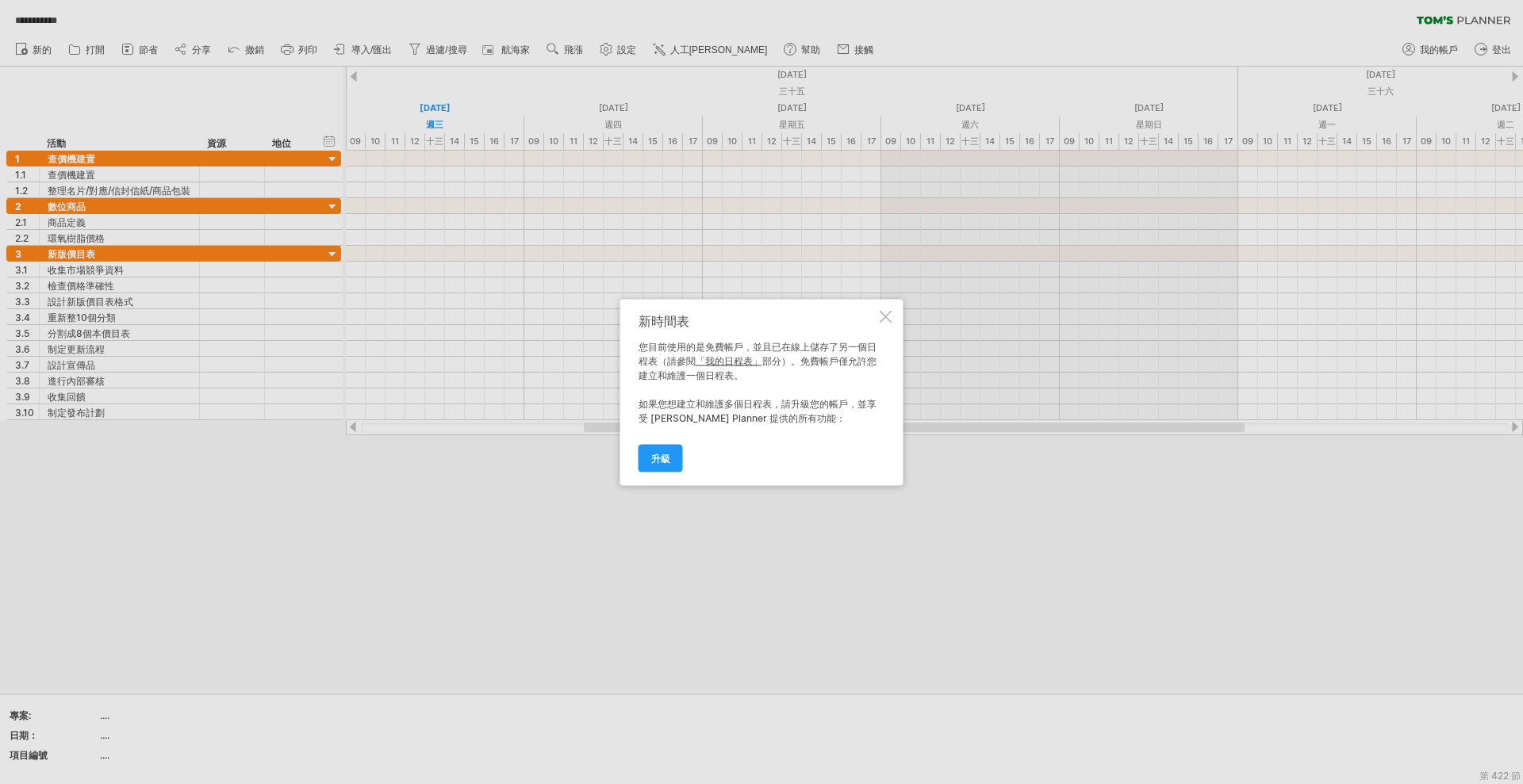
click at [739, 360] on font "「我的日程表」" at bounding box center [729, 360] width 67 height 12
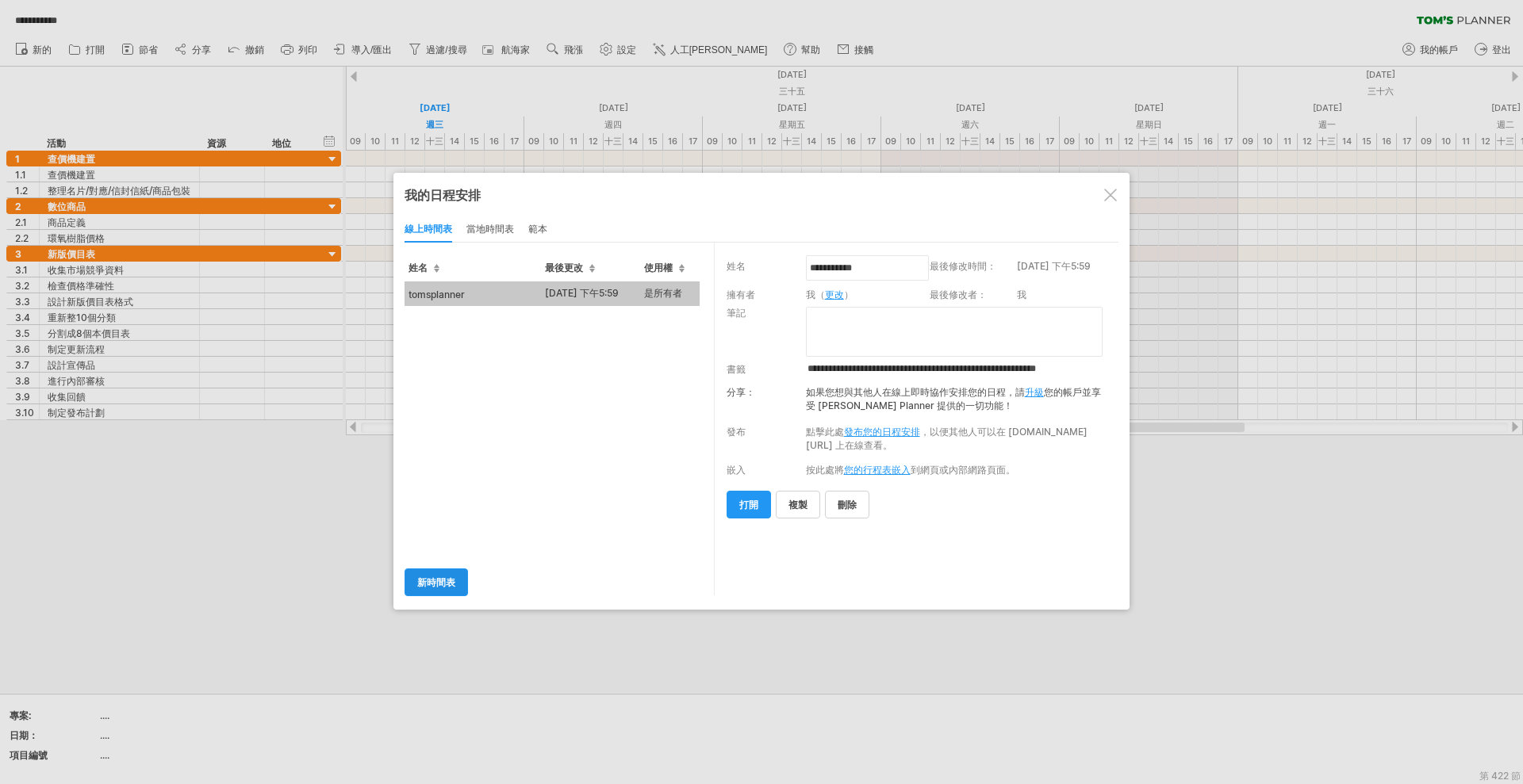
click at [455, 584] on link "新時間表" at bounding box center [436, 582] width 63 height 27
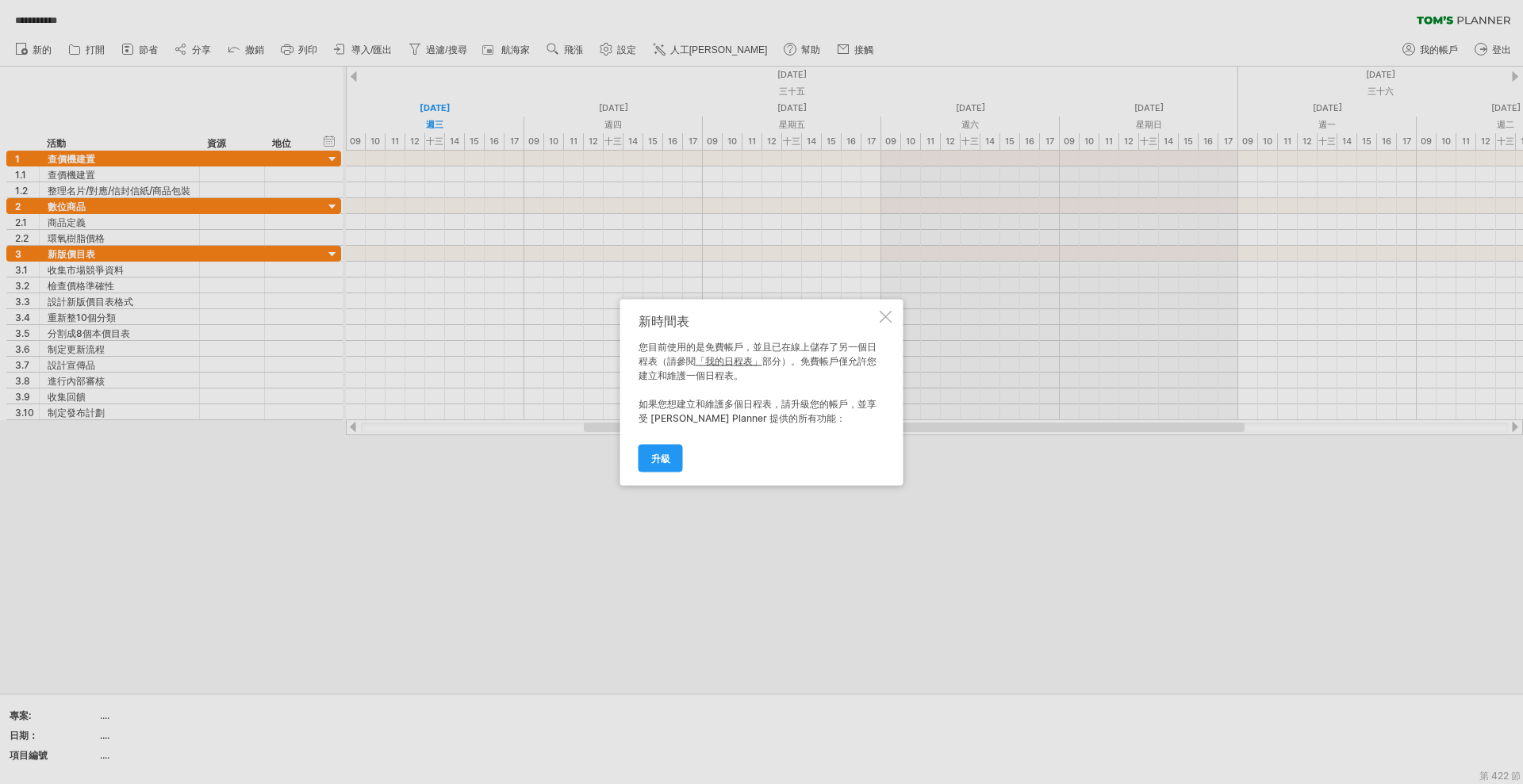
click at [888, 322] on div at bounding box center [886, 316] width 12 height 12
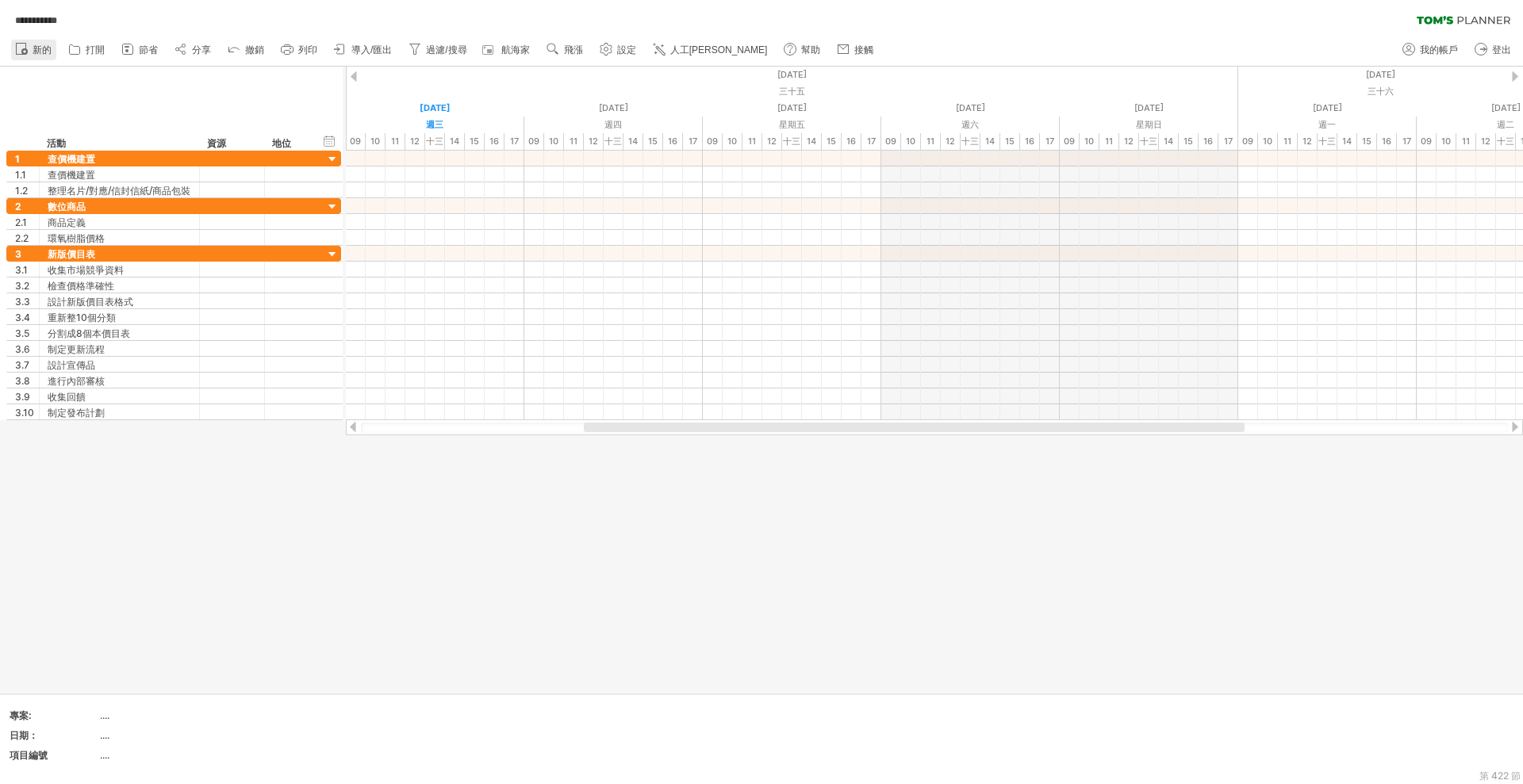
click at [49, 47] on font "新的" at bounding box center [42, 49] width 19 height 11
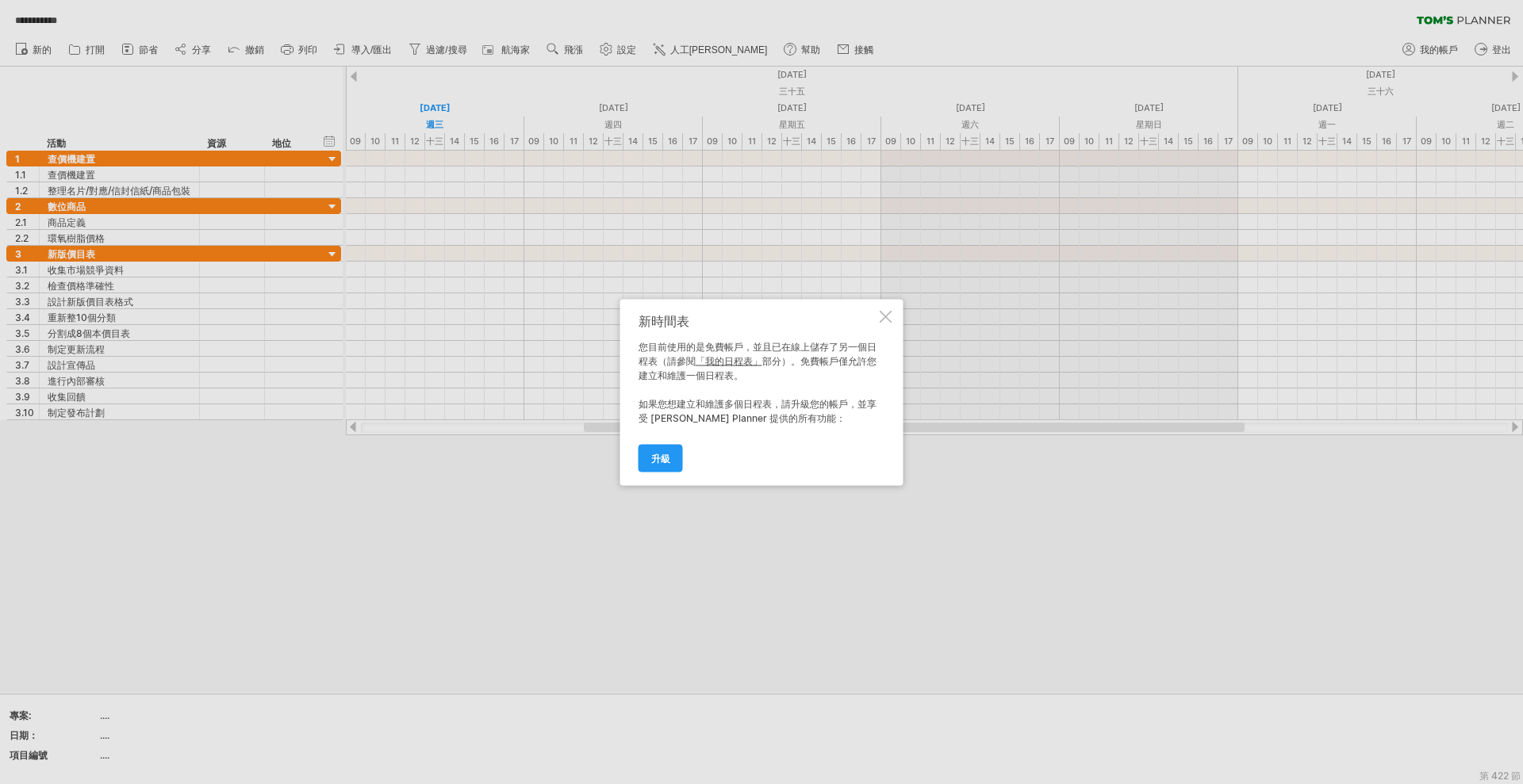
click at [719, 358] on font "「我的日程表」" at bounding box center [729, 360] width 67 height 12
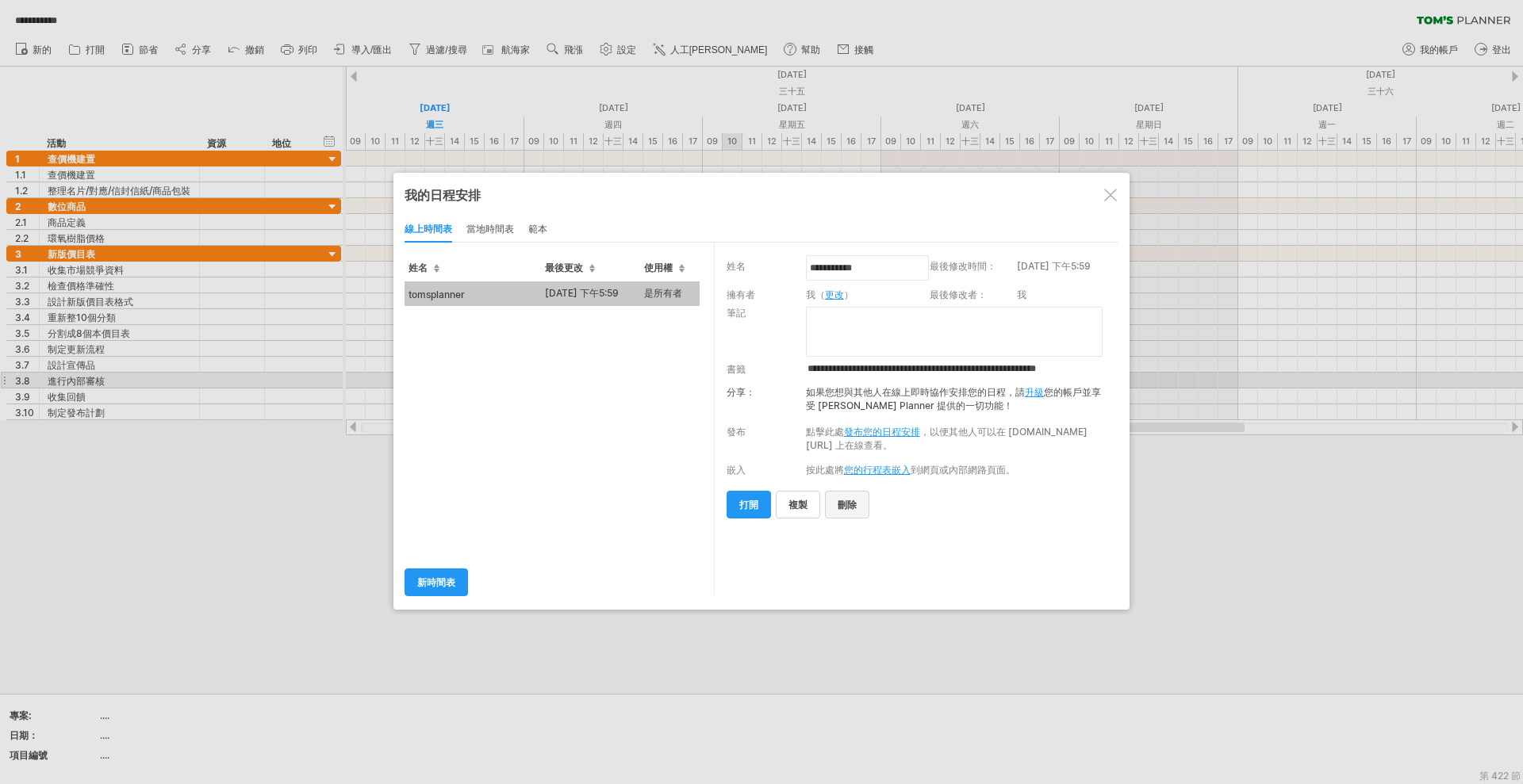
click at [847, 503] on font "刪除" at bounding box center [847, 505] width 19 height 12
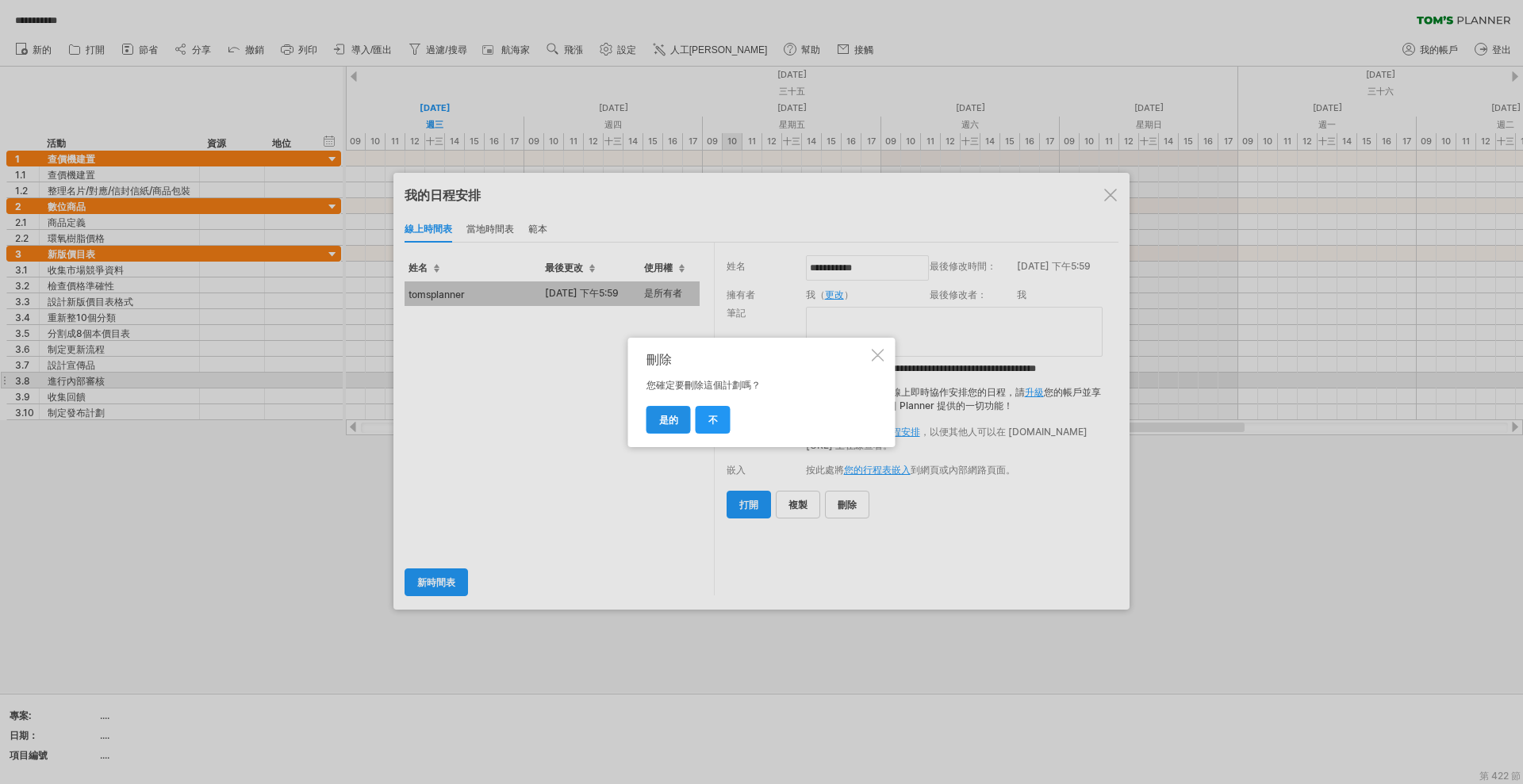
click at [672, 417] on font "是的" at bounding box center [668, 420] width 19 height 12
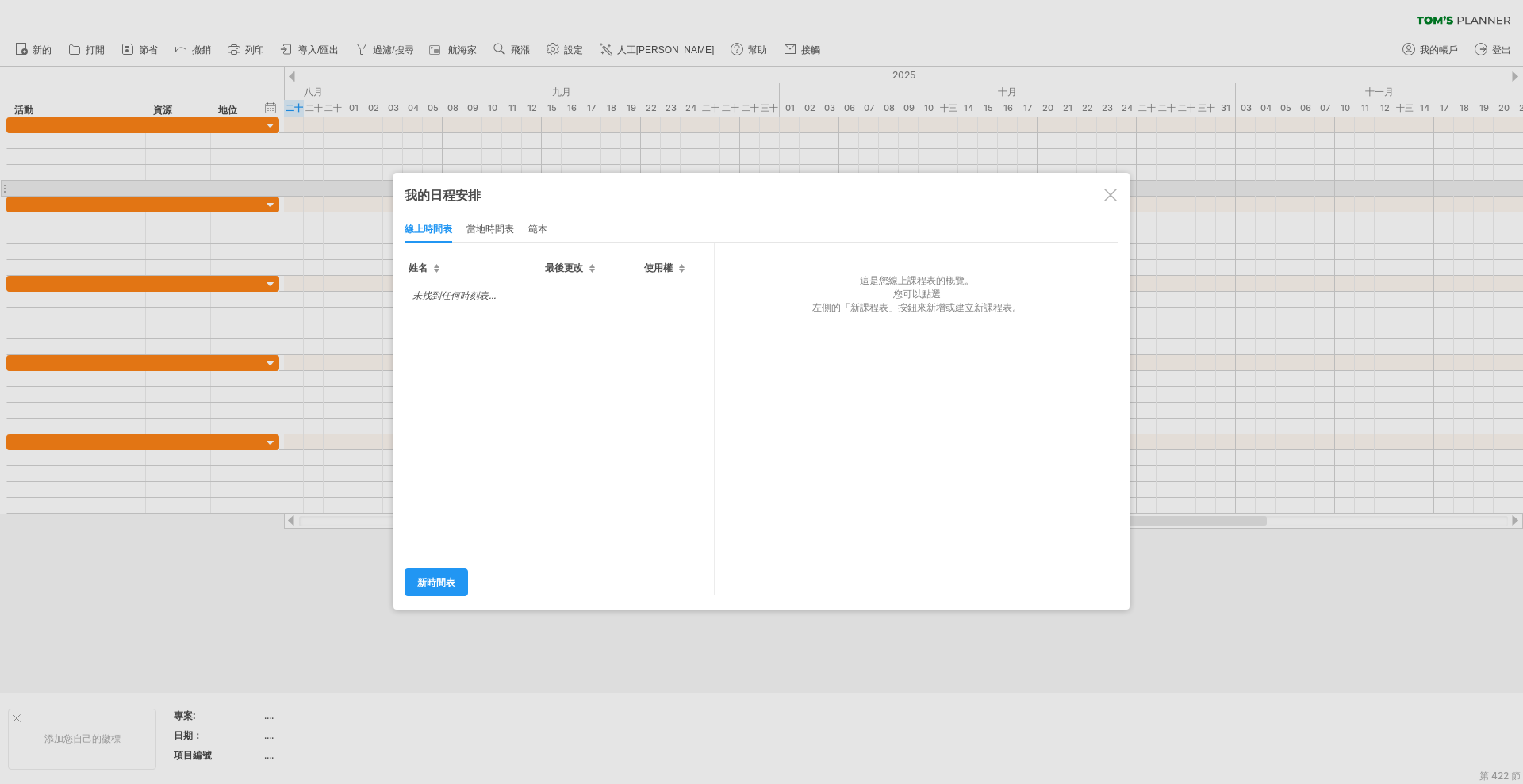
click at [1113, 195] on div at bounding box center [1110, 195] width 12 height 12
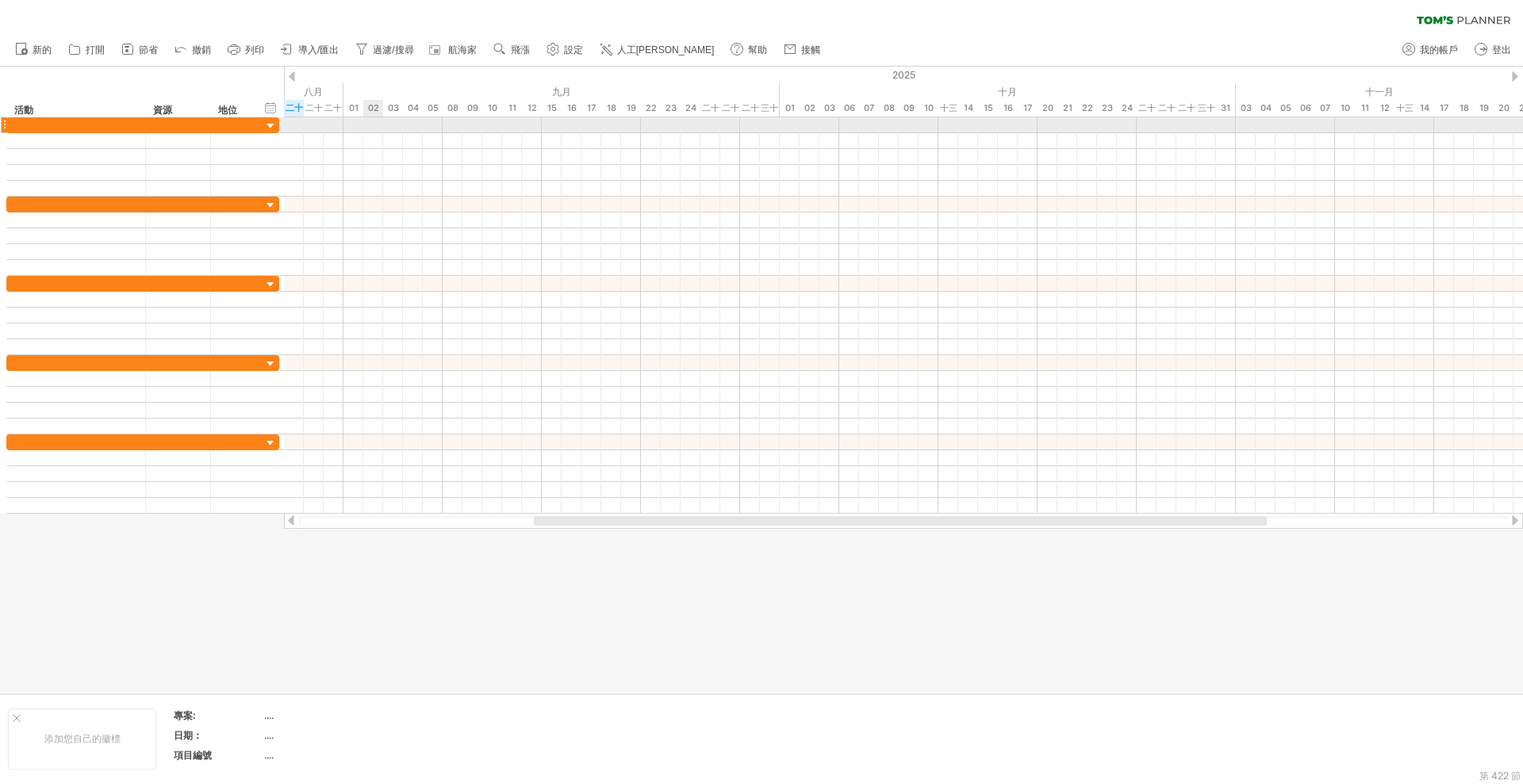
click at [373, 133] on div at bounding box center [903, 141] width 1239 height 16
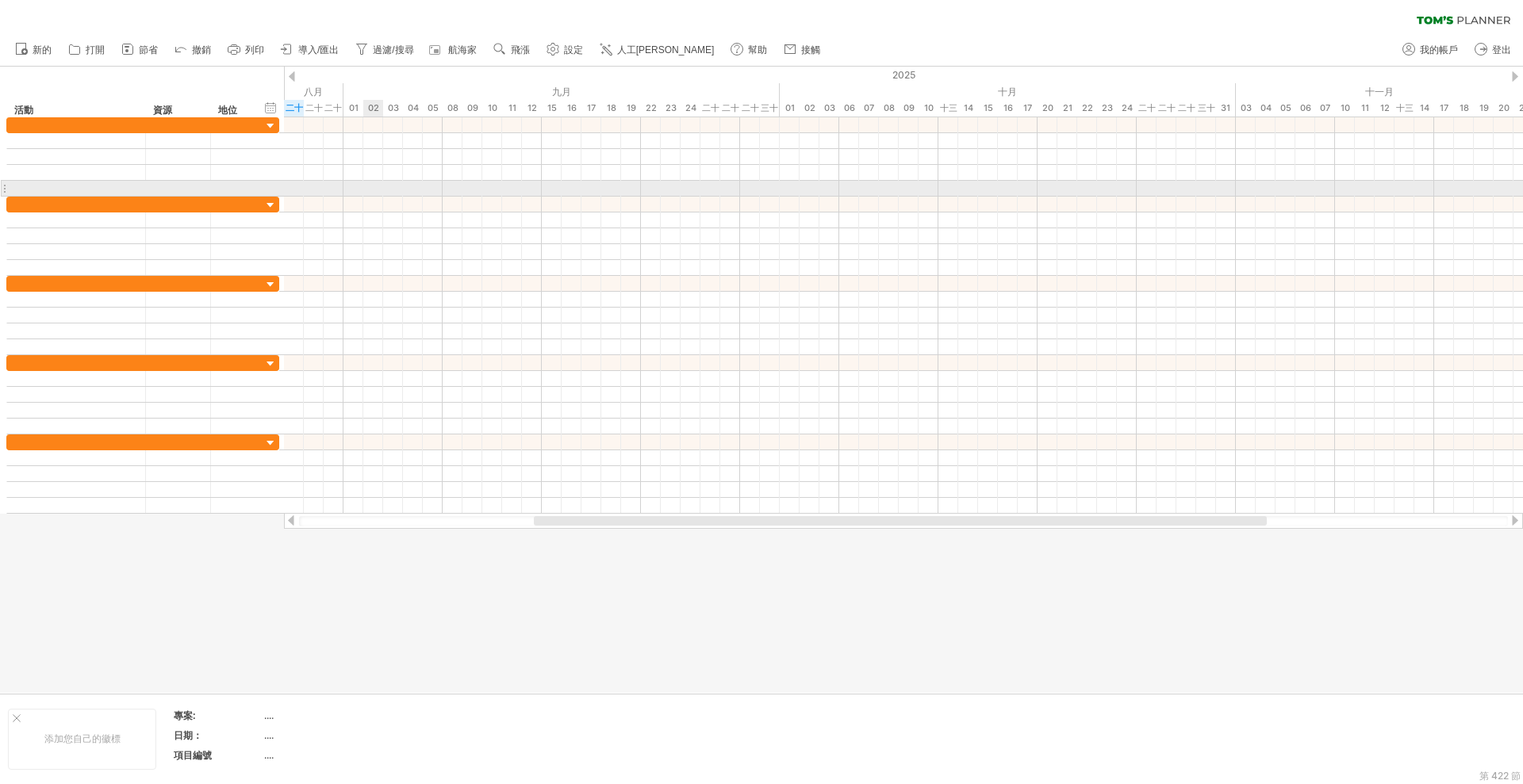
click at [368, 190] on div at bounding box center [903, 188] width 1239 height 16
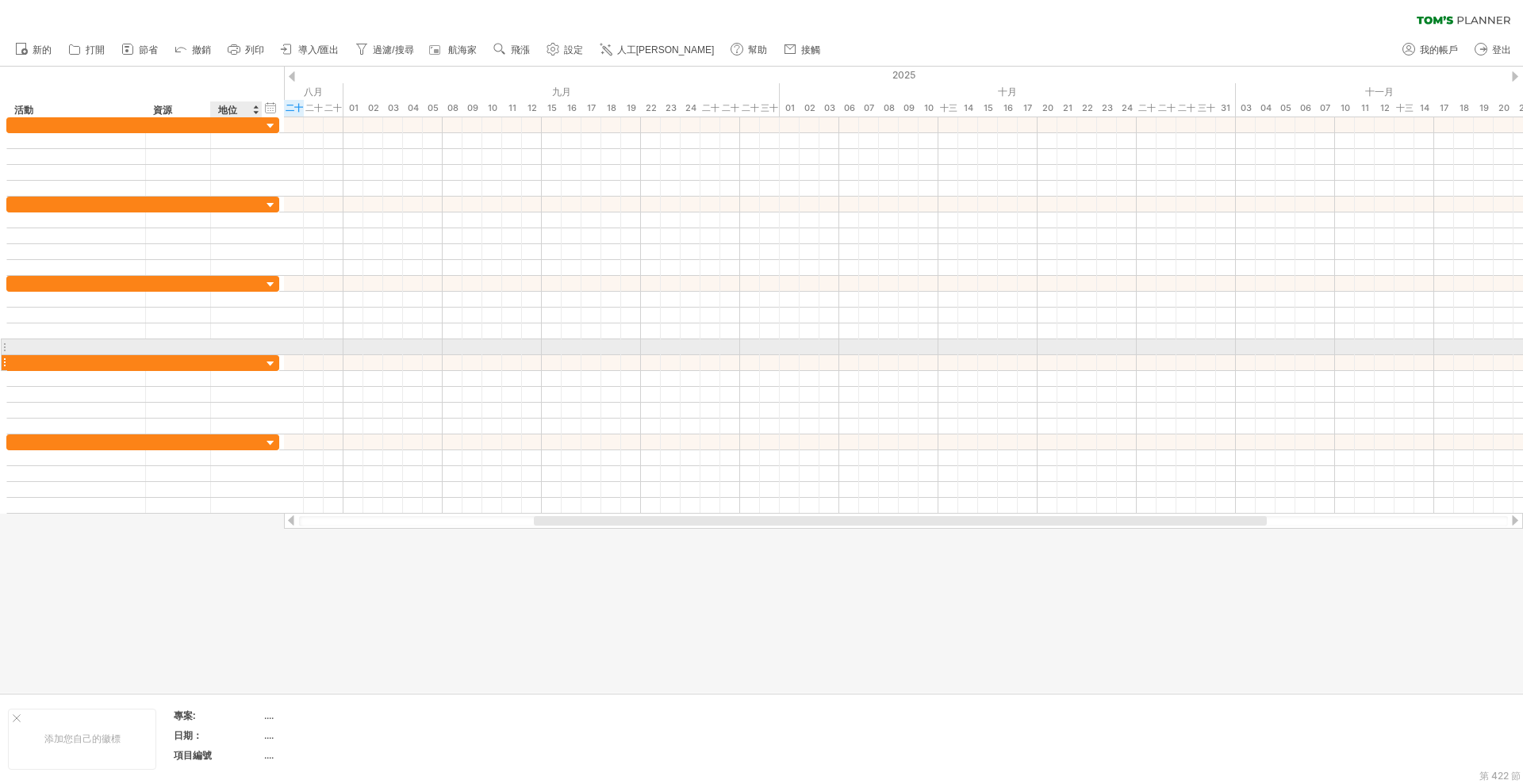
drag, startPoint x: 85, startPoint y: 80, endPoint x: 248, endPoint y: 369, distance: 331.8
click at [248, 369] on div "嘗試造訪 [DOMAIN_NAME] 再次連接... 0% 清除過濾器 新的" at bounding box center [761, 392] width 1523 height 784
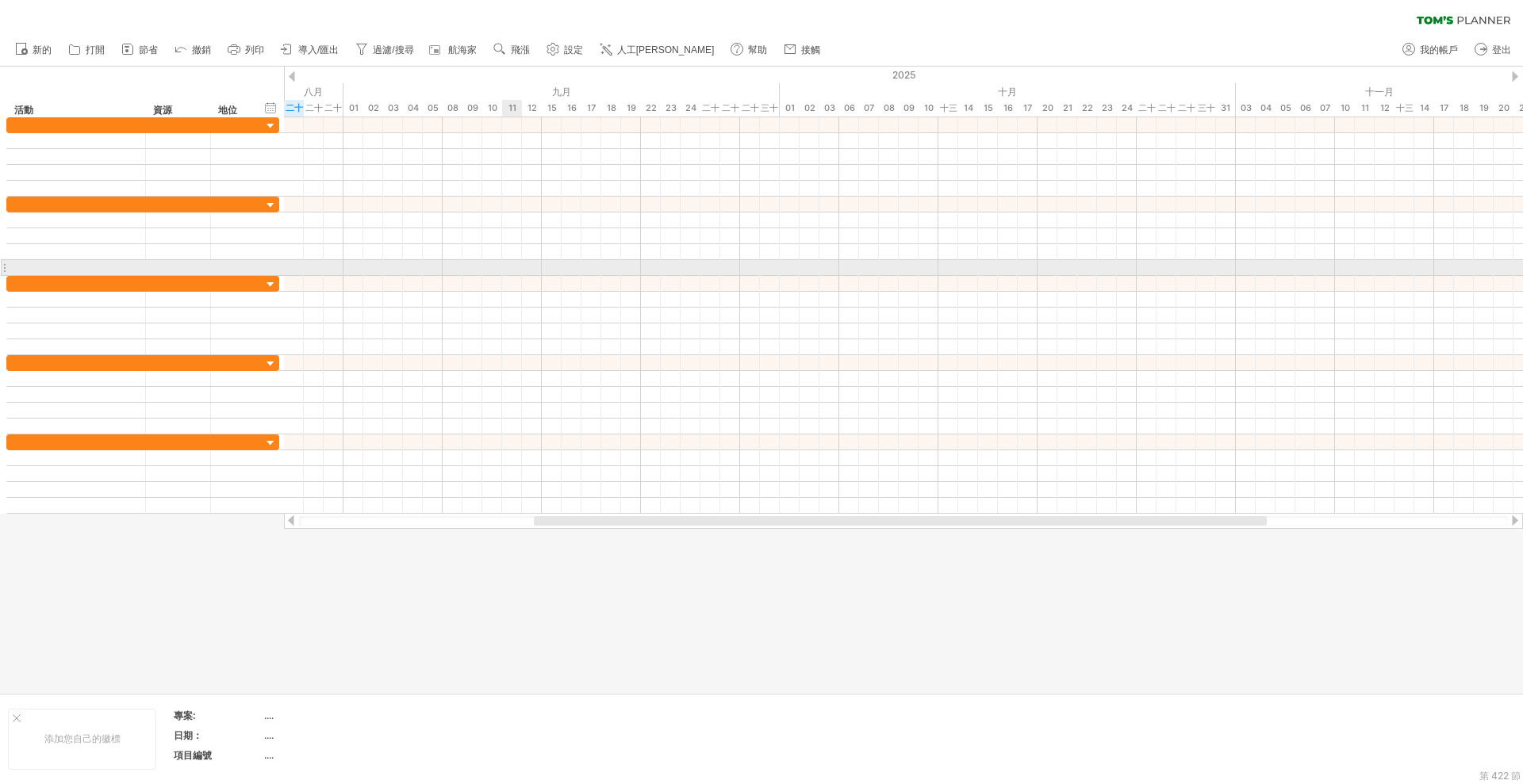
drag, startPoint x: 509, startPoint y: 275, endPoint x: 519, endPoint y: 266, distance: 13.5
click at [509, 276] on div at bounding box center [903, 284] width 1239 height 16
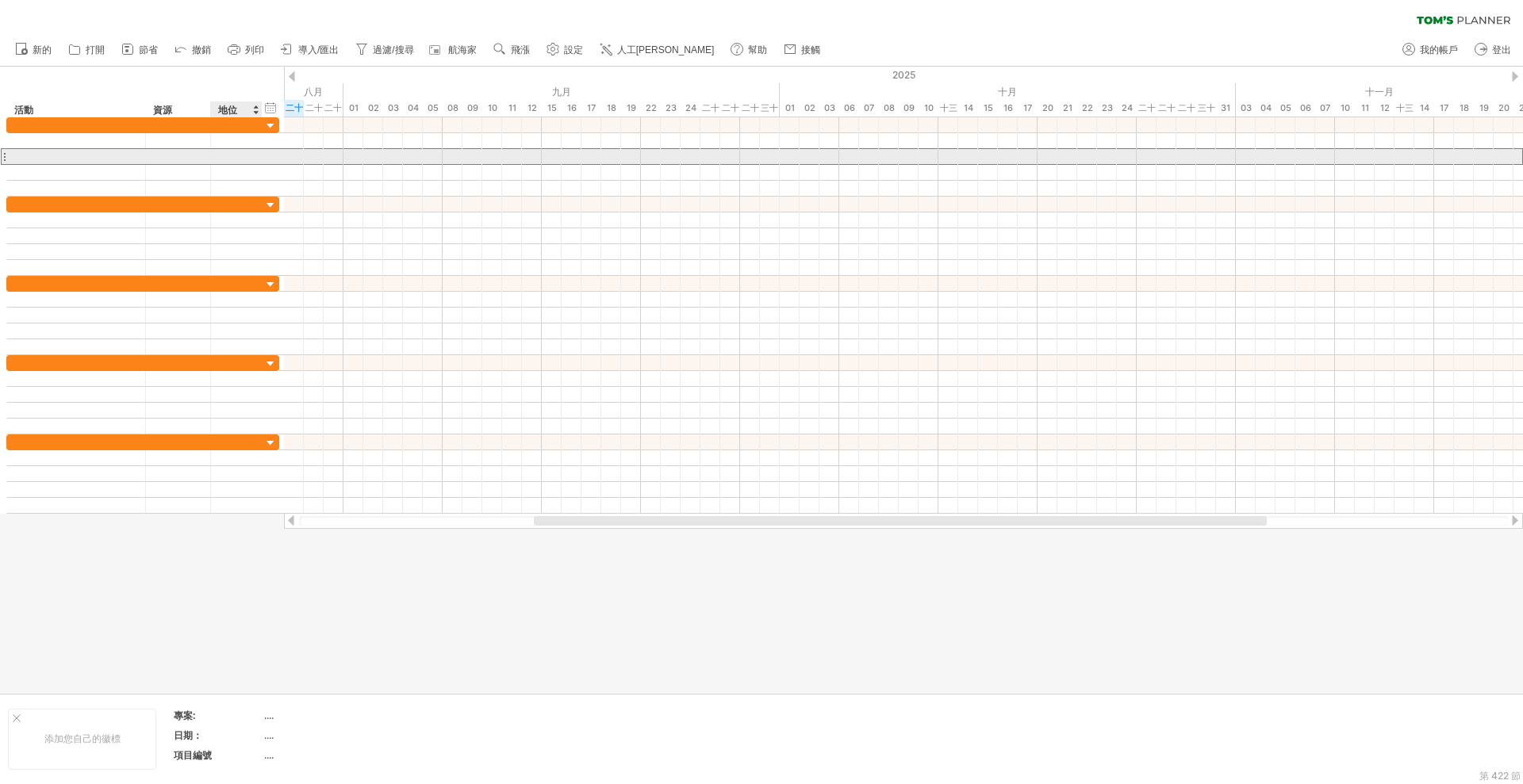
click at [243, 155] on div at bounding box center [236, 156] width 35 height 15
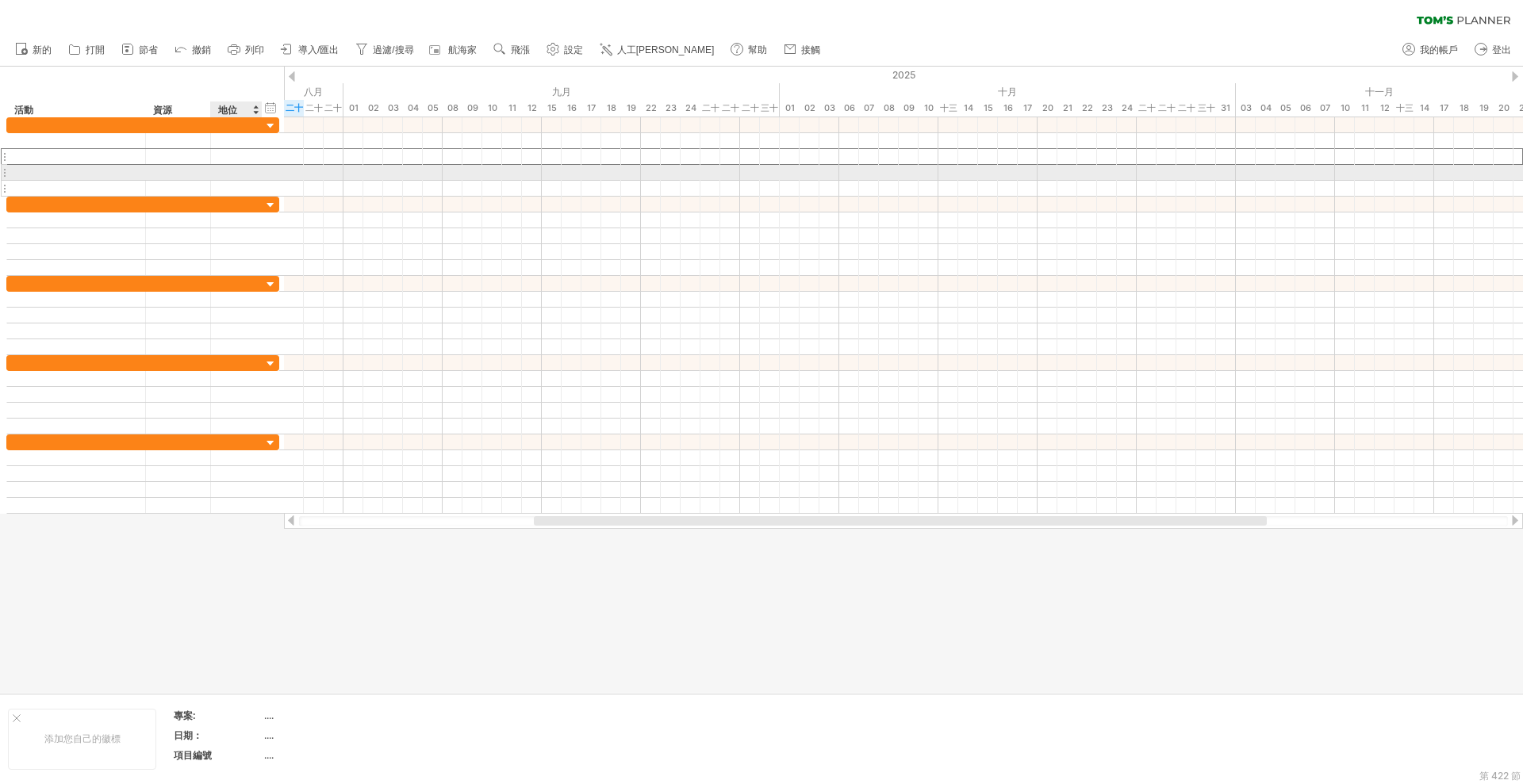
click at [243, 180] on div at bounding box center [236, 188] width 35 height 15
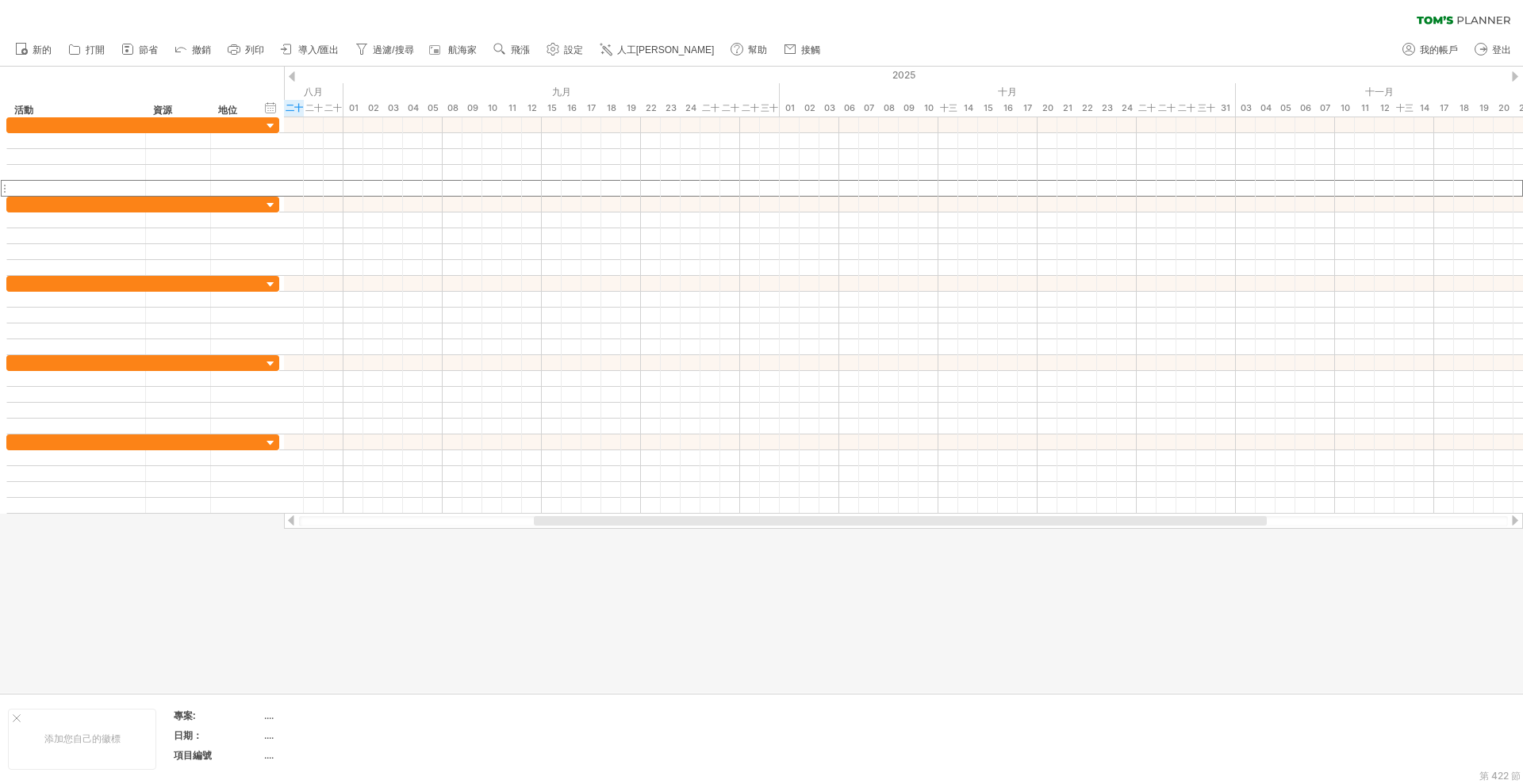
click at [818, 634] on div at bounding box center [761, 379] width 1523 height 626
